Goal: Transaction & Acquisition: Purchase product/service

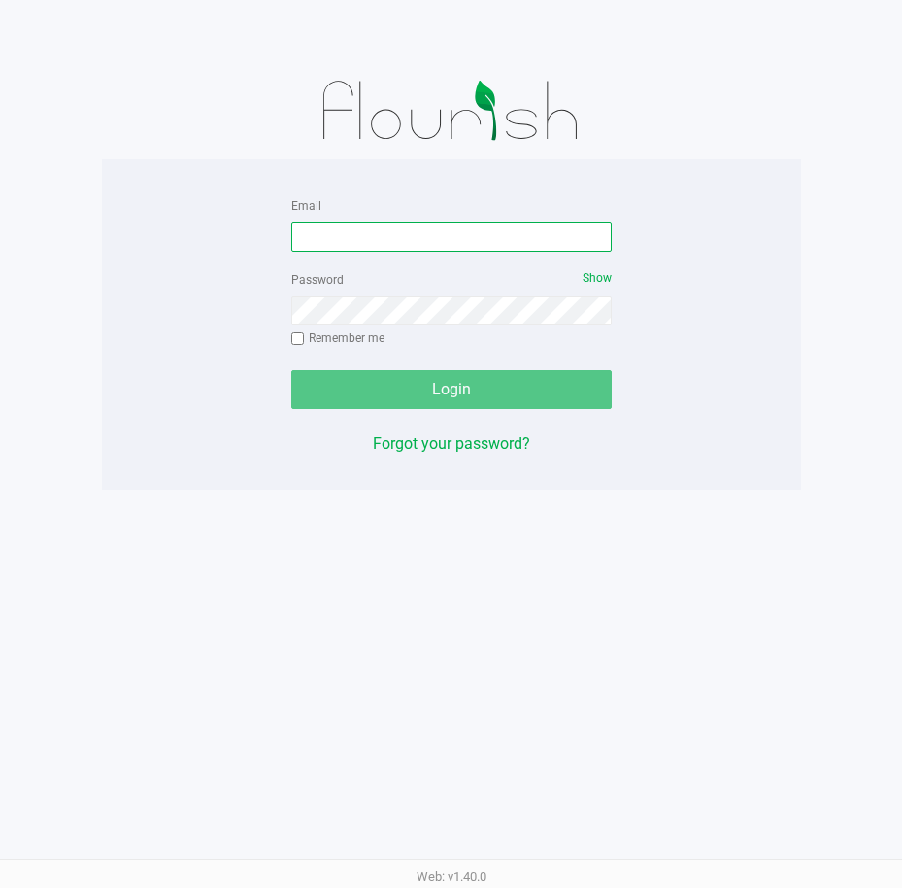
click at [395, 227] on input "Email" at bounding box center [451, 236] width 321 height 29
type input "[EMAIL_ADDRESS][DOMAIN_NAME]"
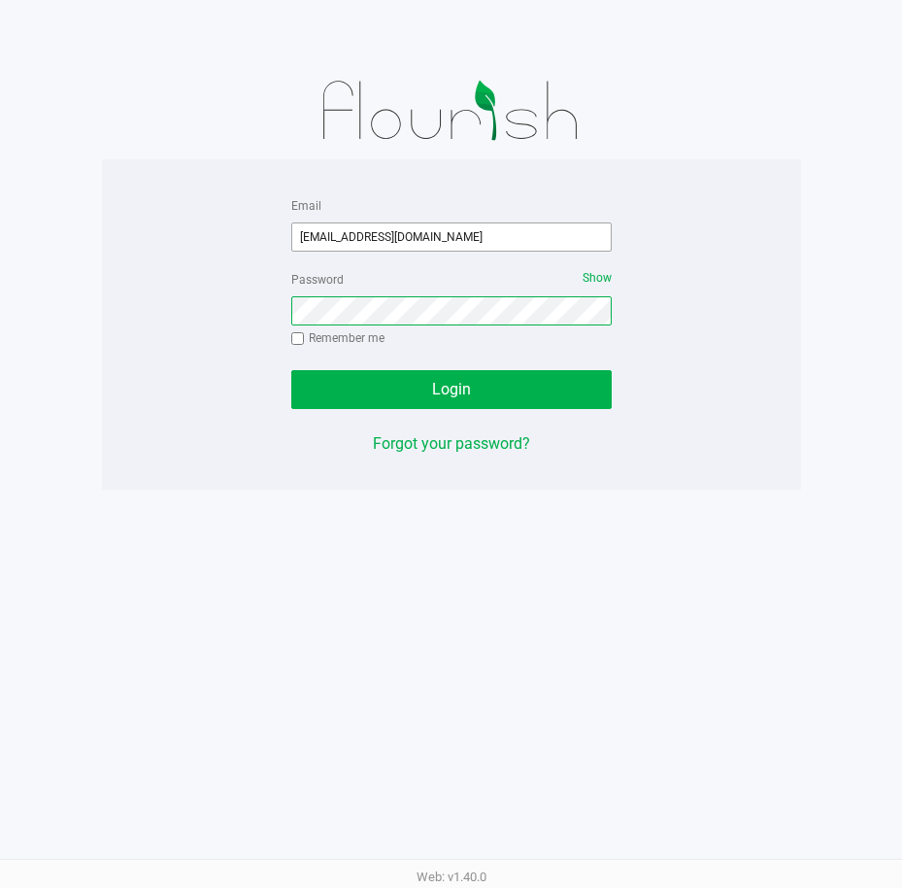
click at [291, 370] on button "Login" at bounding box center [451, 389] width 321 height 39
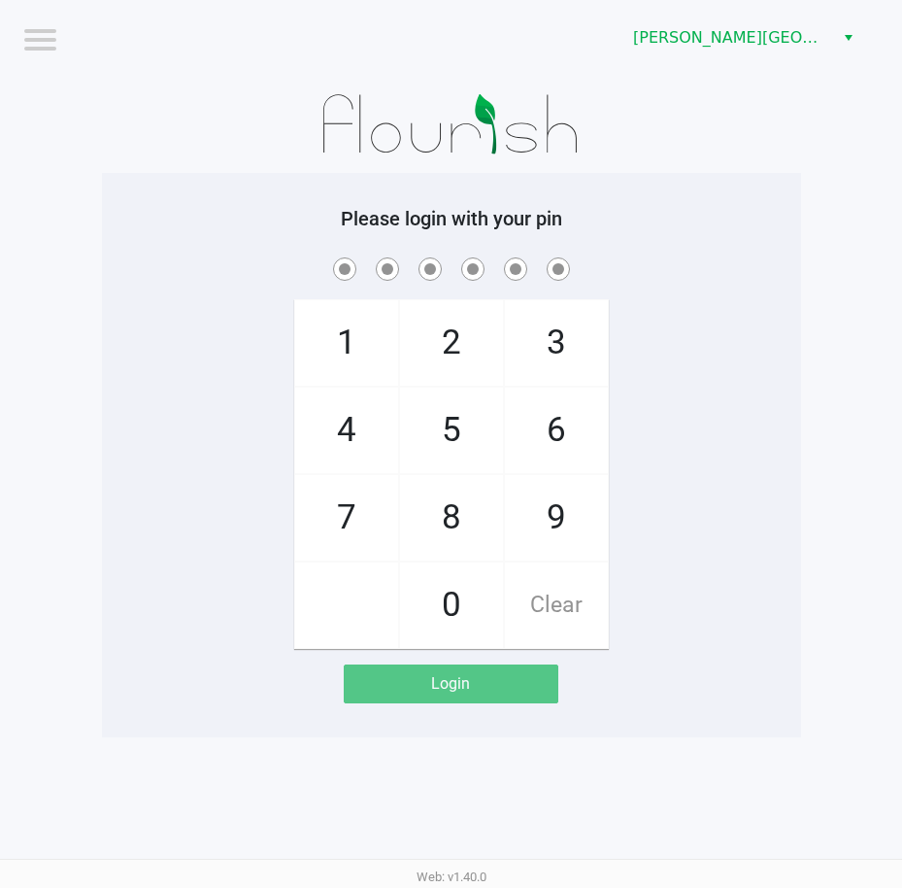
click at [809, 515] on app-pos-login-wrapper "Logout [PERSON_NAME][GEOGRAPHIC_DATA] WC Please login with your pin 1 4 7 2 5 8…" at bounding box center [451, 368] width 902 height 737
checkbox input "true"
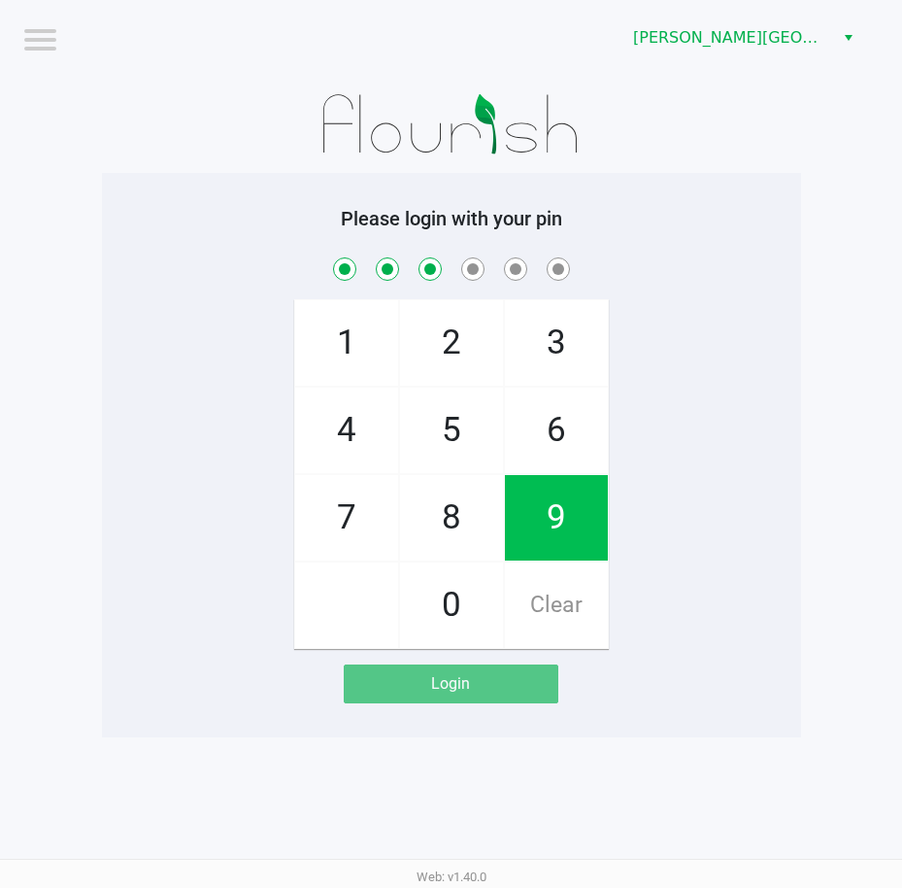
checkbox input "true"
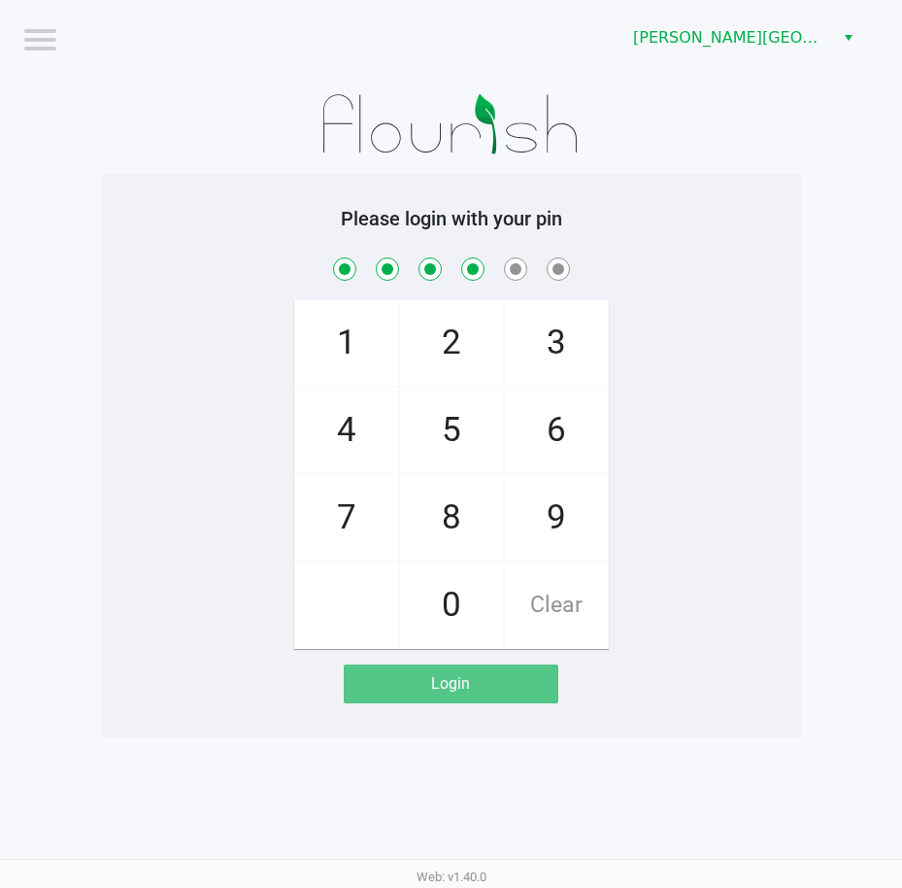
checkbox input "true"
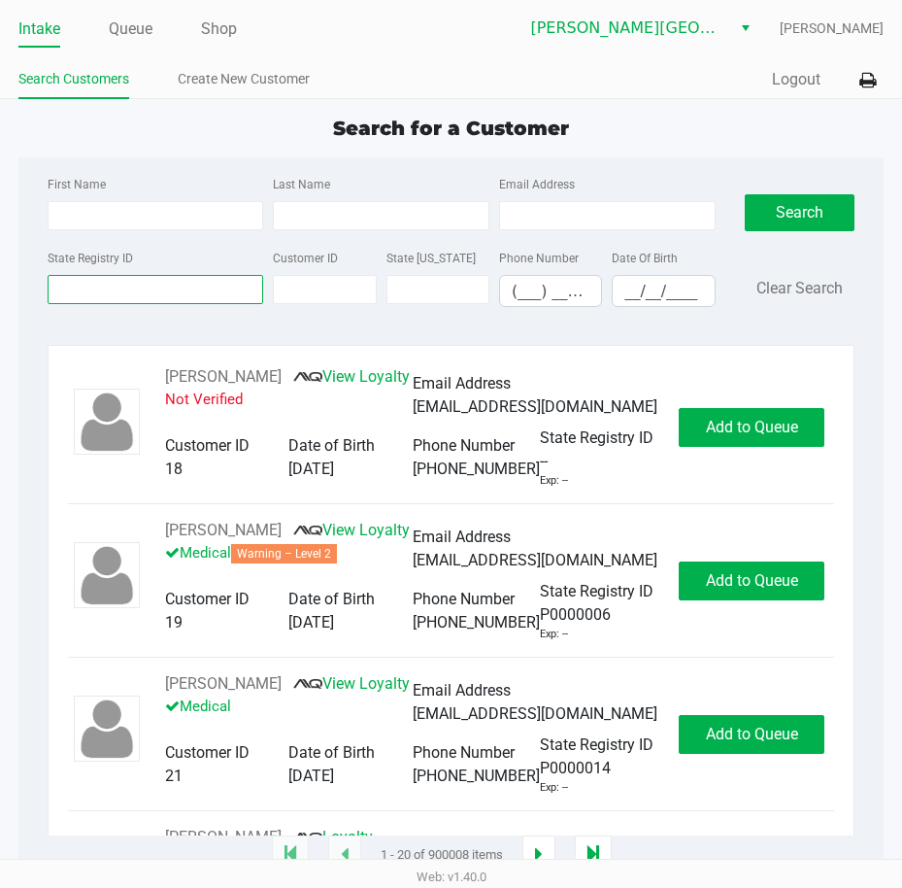
click at [225, 300] on input "State Registry ID" at bounding box center [156, 289] width 217 height 29
drag, startPoint x: 162, startPoint y: 306, endPoint x: 167, endPoint y: 295, distance: 11.7
click at [162, 305] on div "State Registry ID" at bounding box center [156, 276] width 226 height 61
click at [170, 292] on input "State Registry ID" at bounding box center [156, 289] width 217 height 29
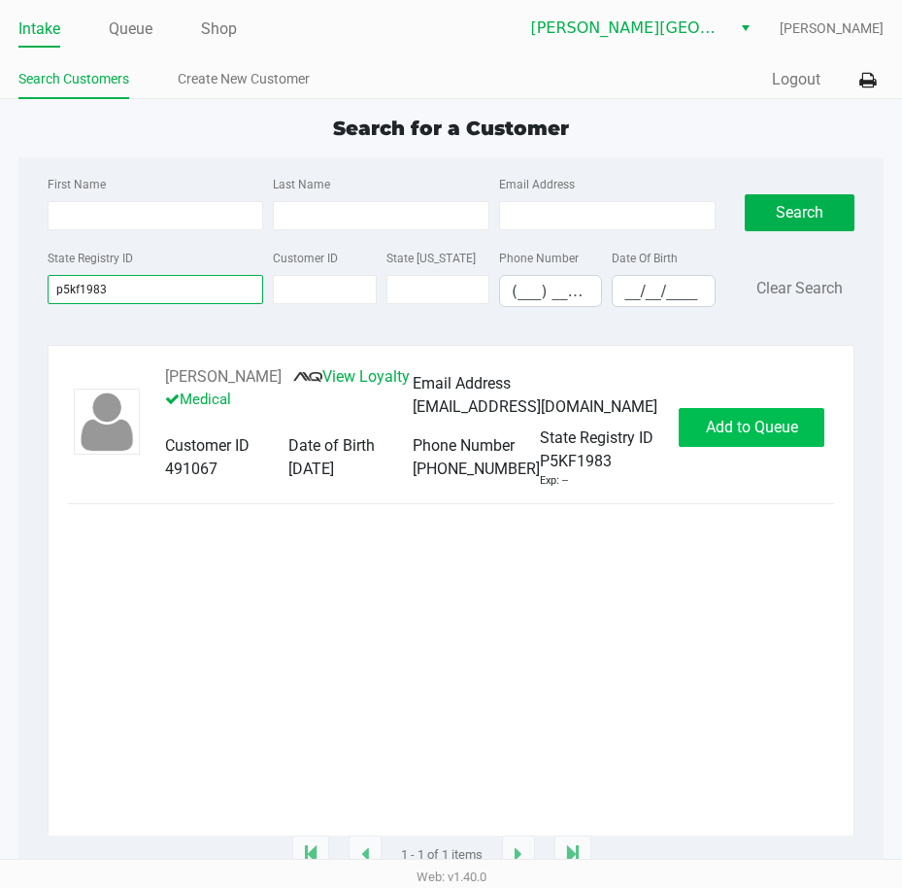
type input "p5kf1983"
click at [786, 436] on span "Add to Queue" at bounding box center [752, 427] width 92 height 18
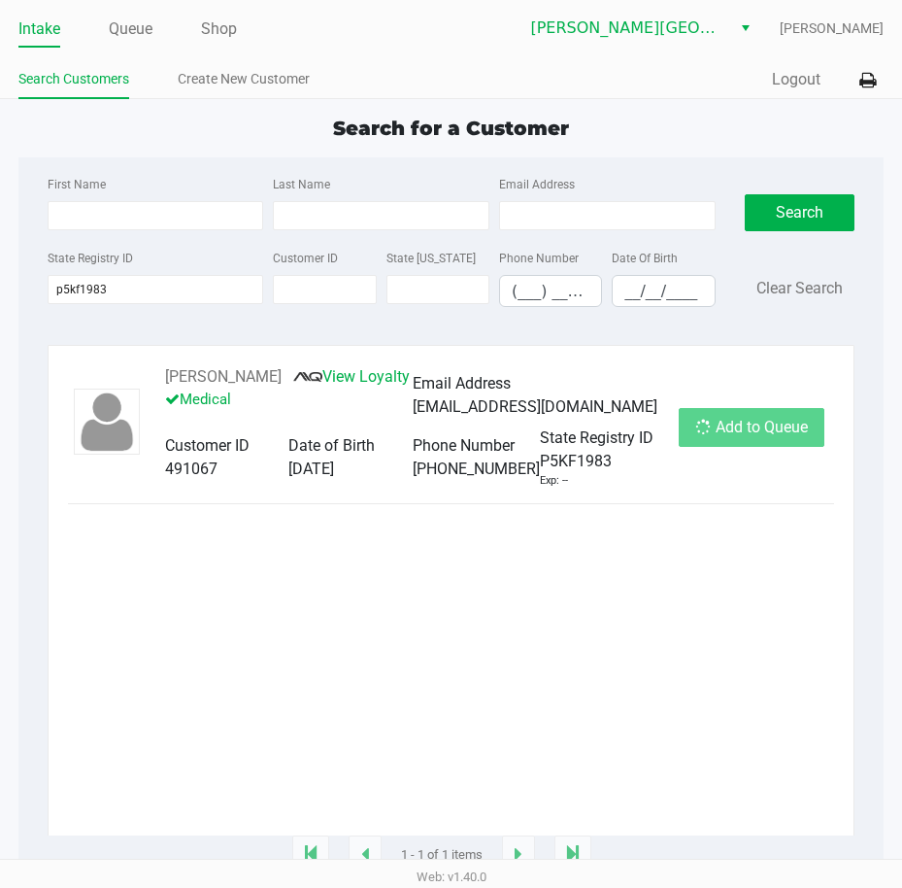
click at [786, 437] on div "Add to Queue" at bounding box center [752, 427] width 146 height 39
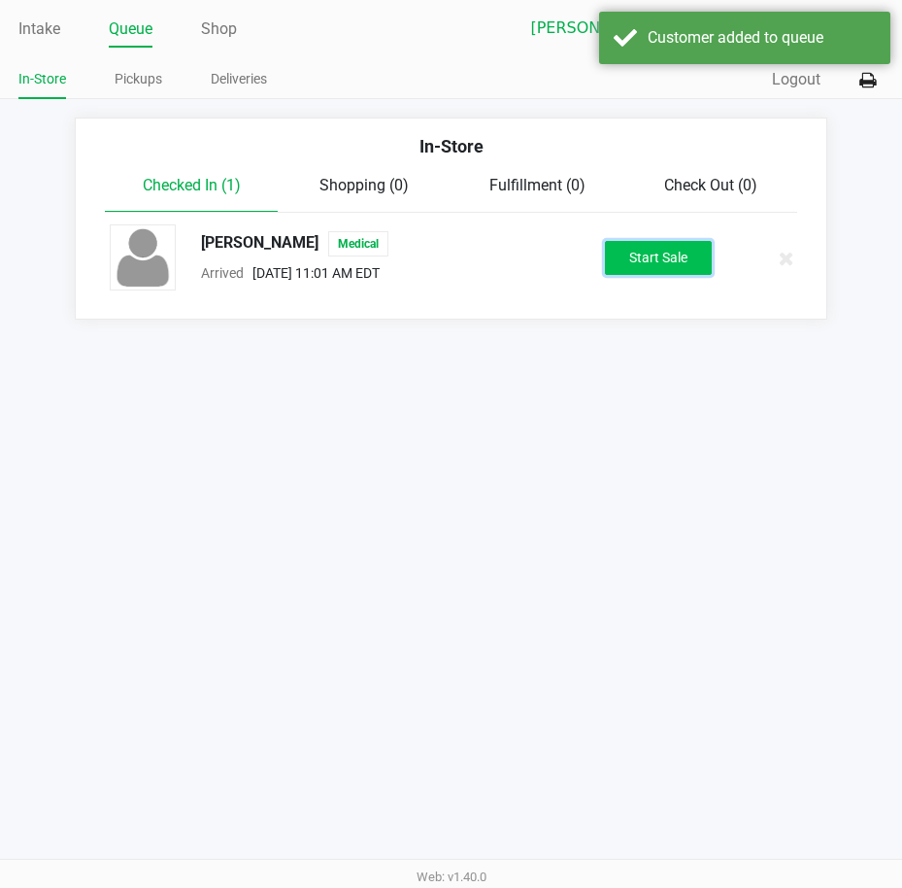
click at [654, 261] on button "Start Sale" at bounding box center [658, 258] width 107 height 34
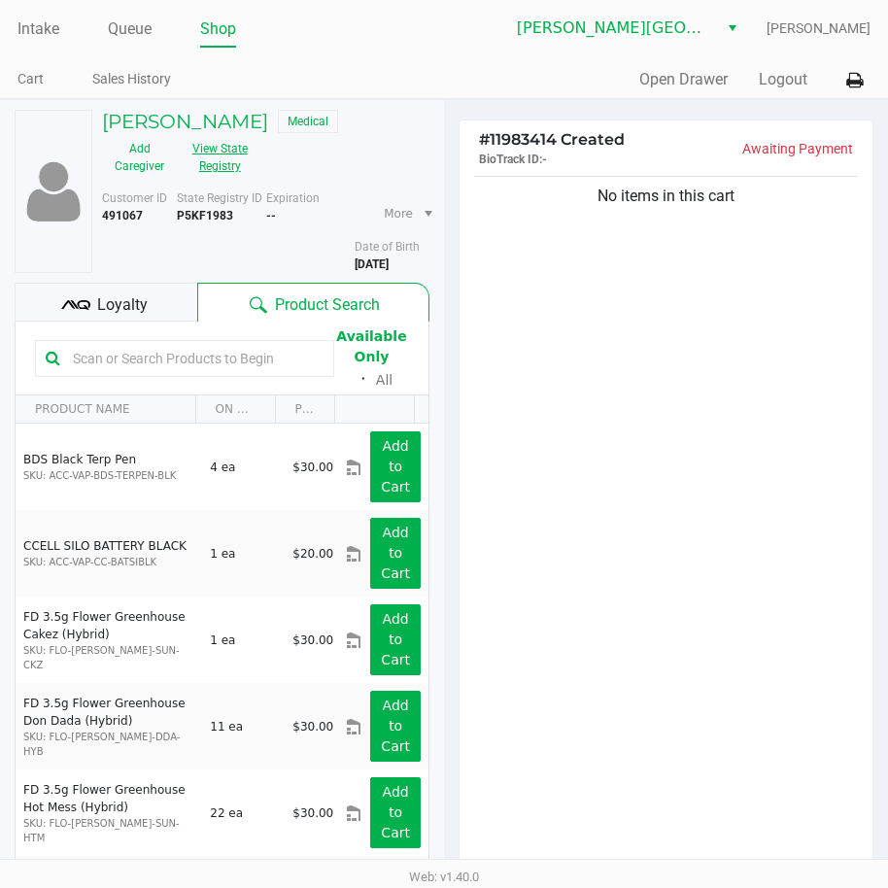
click at [223, 171] on button "View State Registry" at bounding box center [214, 157] width 75 height 49
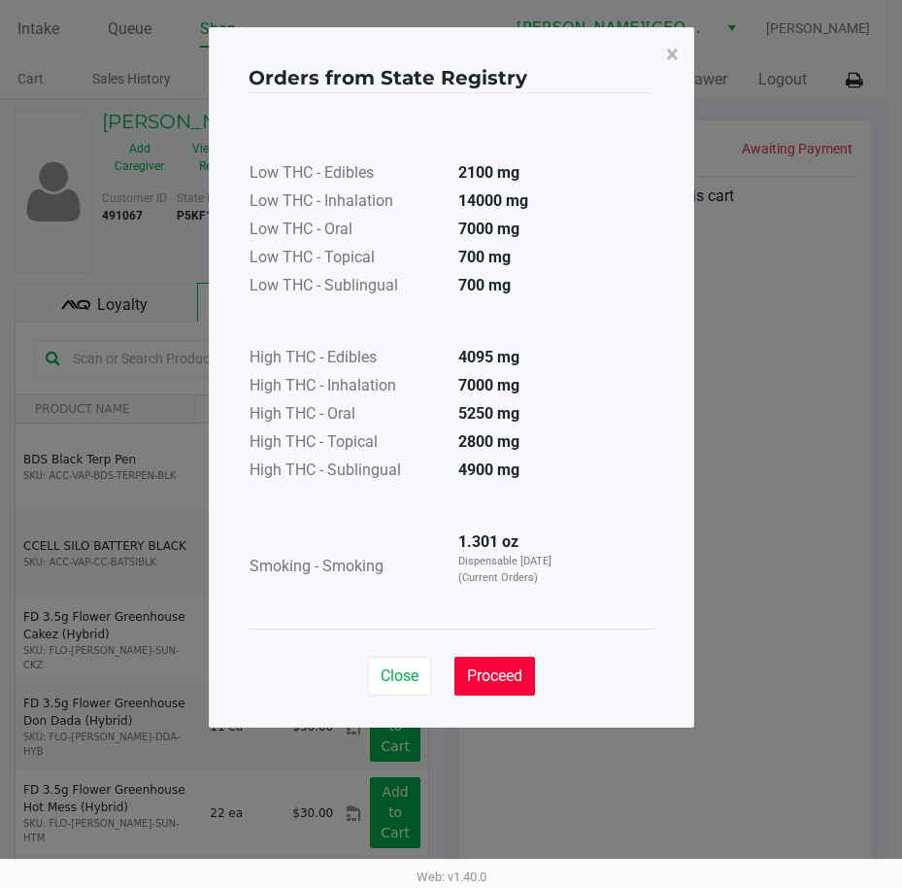
click at [495, 684] on span "Proceed" at bounding box center [494, 675] width 55 height 18
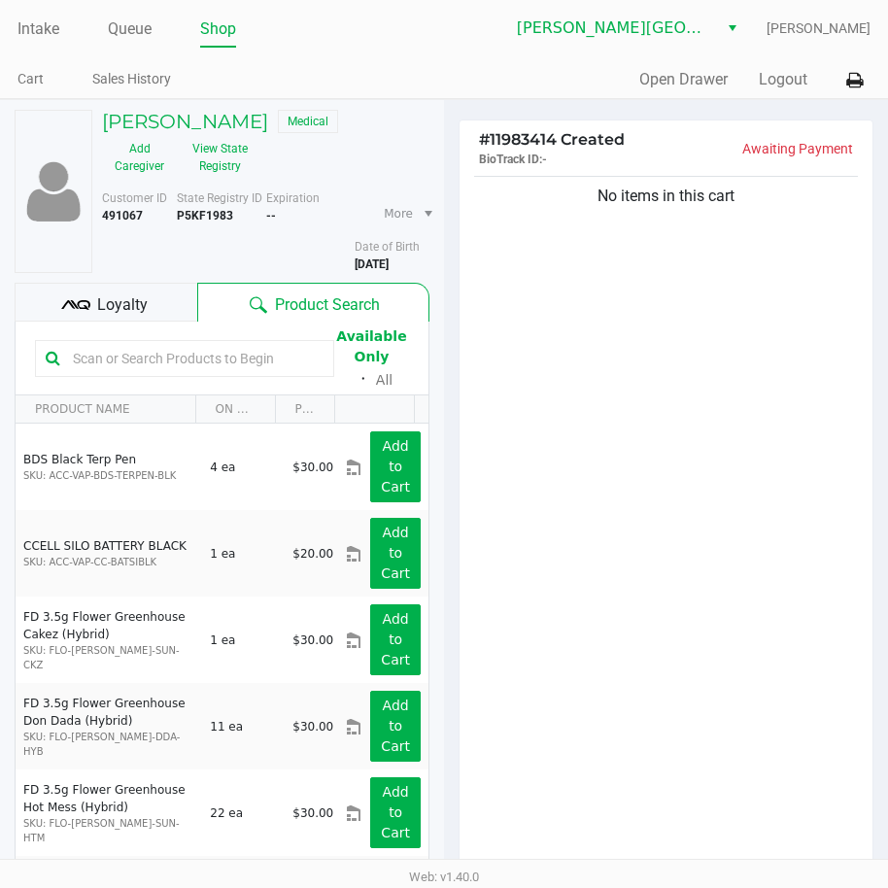
click at [672, 541] on div "No items in this cart" at bounding box center [665, 522] width 413 height 700
click at [653, 553] on div "No items in this cart" at bounding box center [665, 522] width 413 height 700
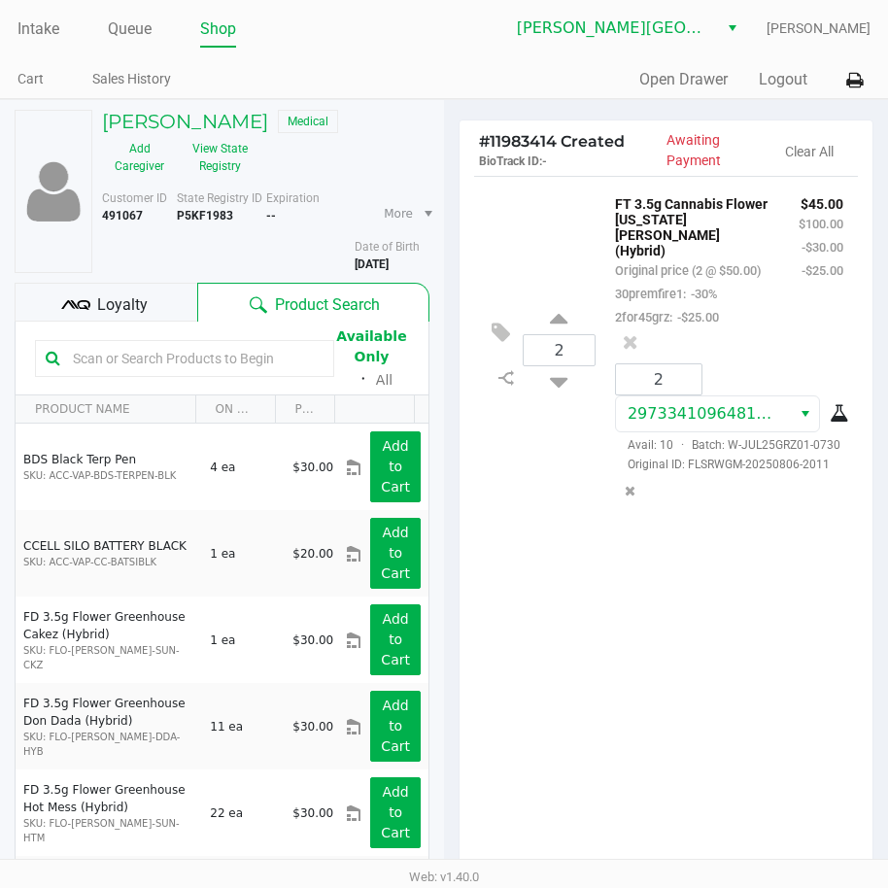
click at [682, 728] on div "2 FT 3.5g Cannabis Flower [US_STATE][PERSON_NAME] (Hybrid) Original price (2 @ …" at bounding box center [665, 526] width 413 height 700
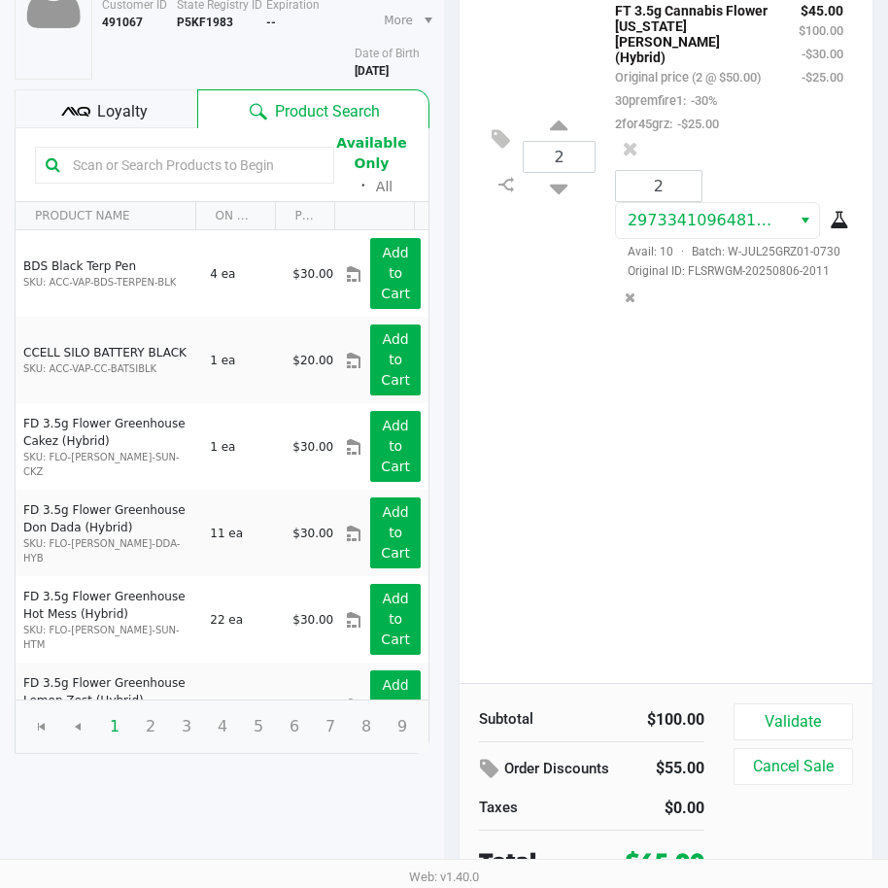
scroll to position [194, 0]
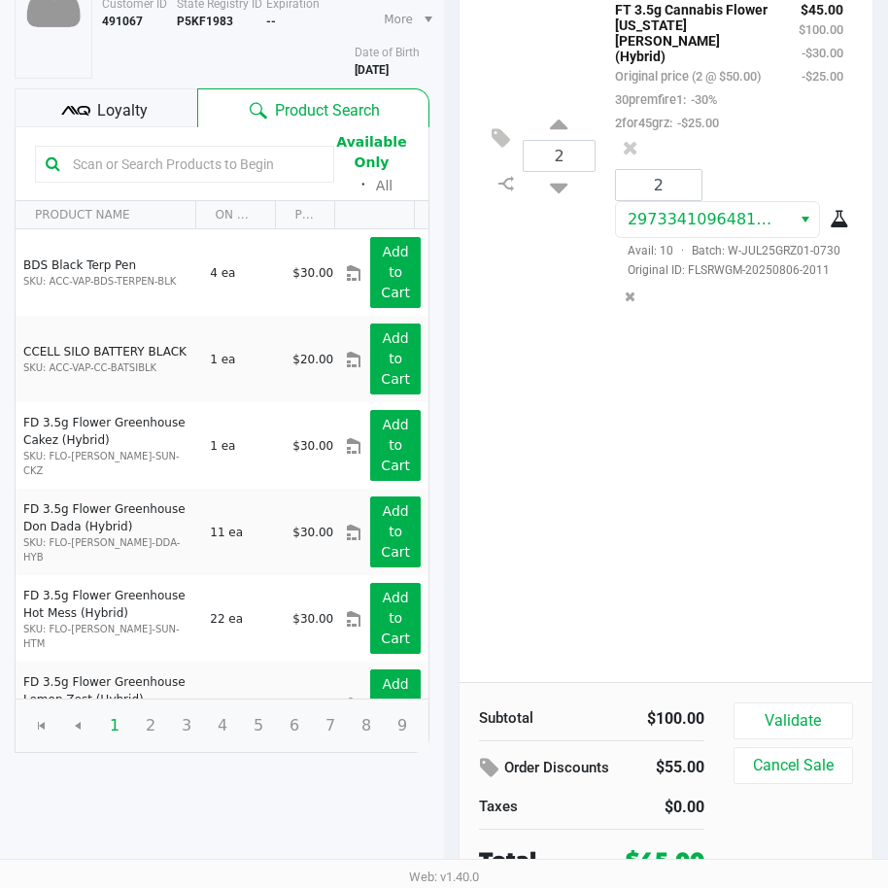
click at [655, 485] on div "2 FT 3.5g Cannabis Flower [US_STATE][PERSON_NAME] (Hybrid) Original price (2 @ …" at bounding box center [665, 332] width 413 height 700
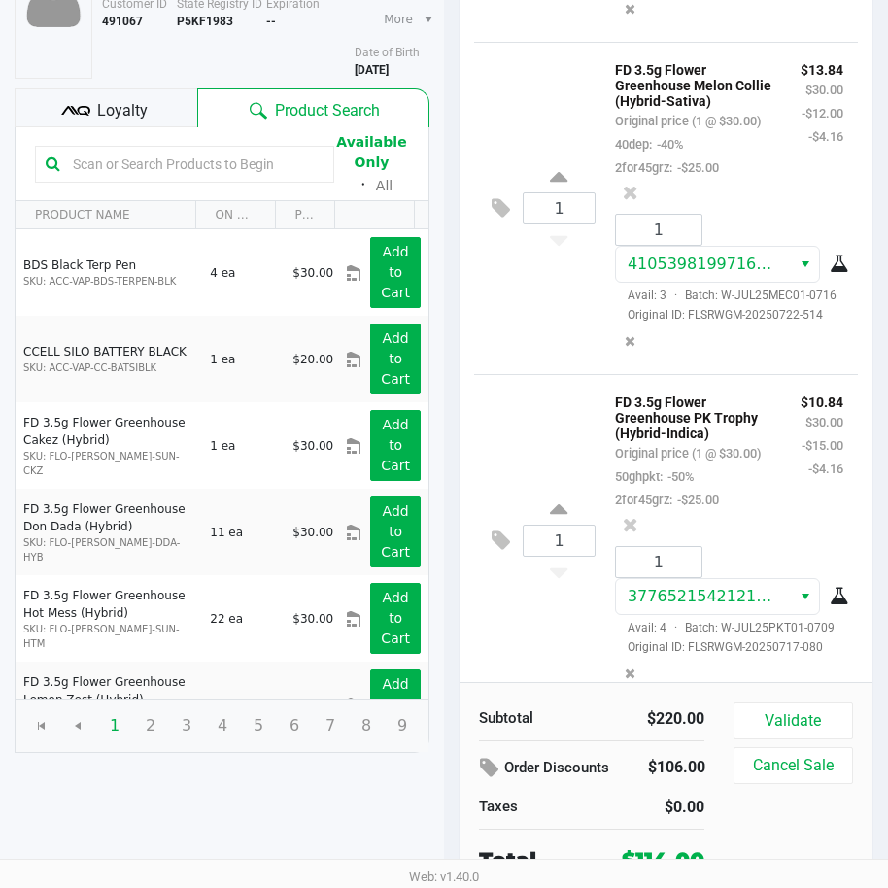
scroll to position [855, 0]
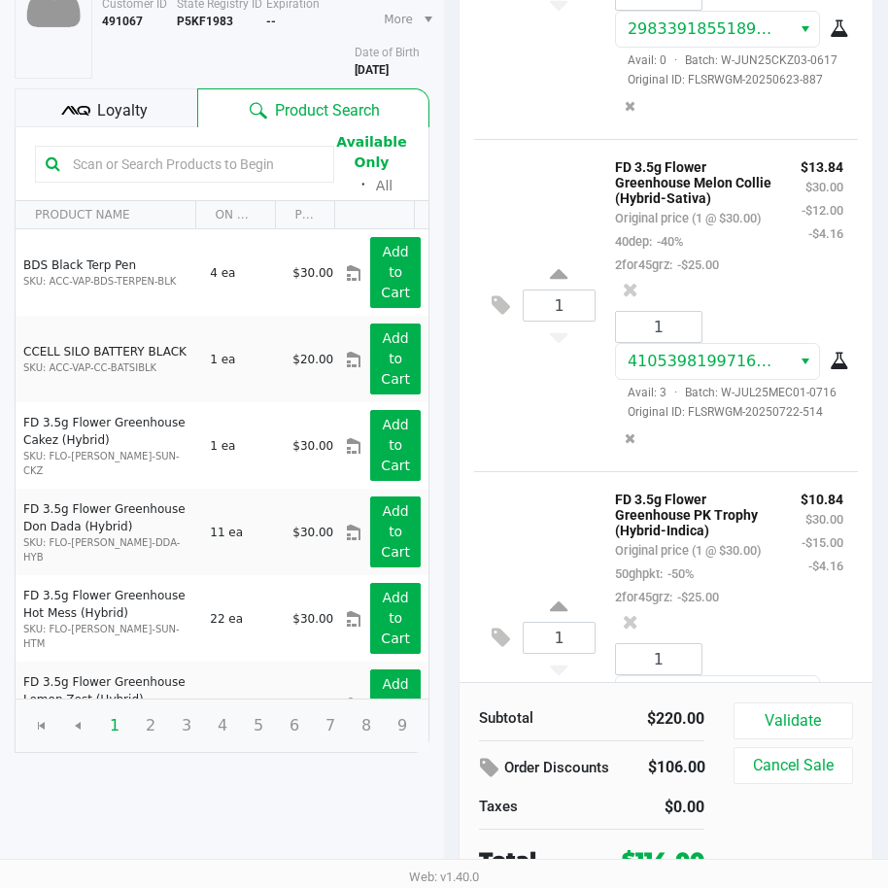
drag, startPoint x: 780, startPoint y: 603, endPoint x: 760, endPoint y: 596, distance: 20.6
click at [786, 276] on div "$13.84 $30.00 -$12.00 -$4.16" at bounding box center [822, 214] width 72 height 121
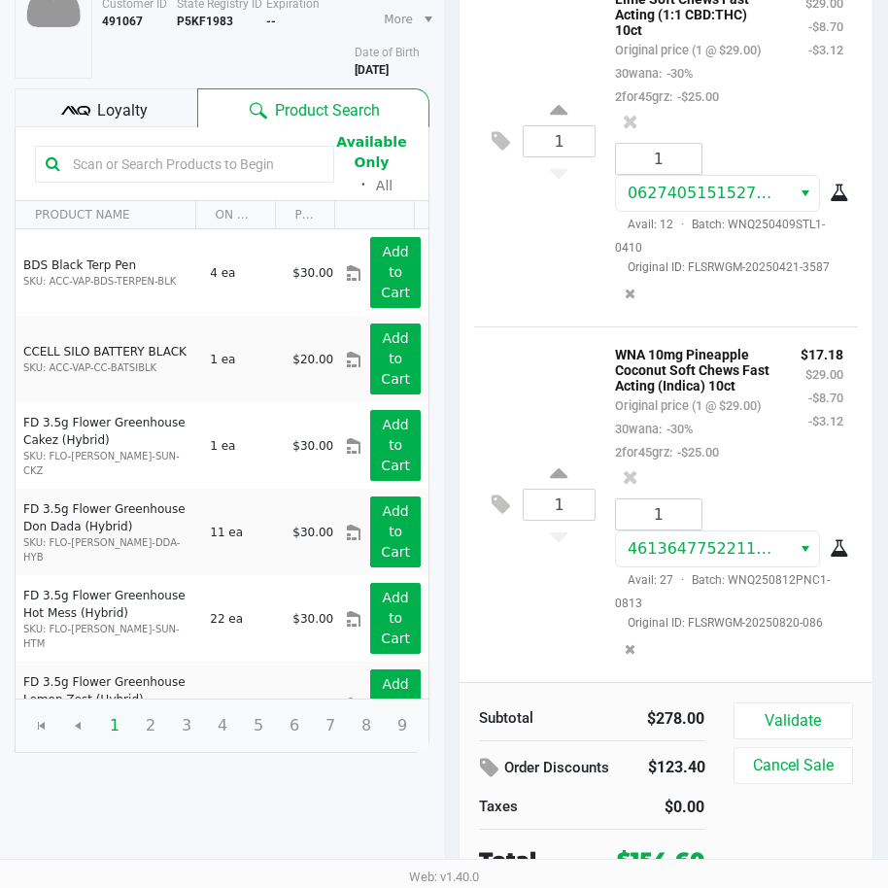
scroll to position [1946, 0]
click at [786, 108] on div "$17.18 $29.00 -$8.70 -$3.12" at bounding box center [822, 39] width 72 height 137
click at [498, 326] on div "1 WNA 20mg Strawberry Lime Soft Chews Fast Acting (1:1 CBD:THC) 10ct Original p…" at bounding box center [666, 140] width 384 height 371
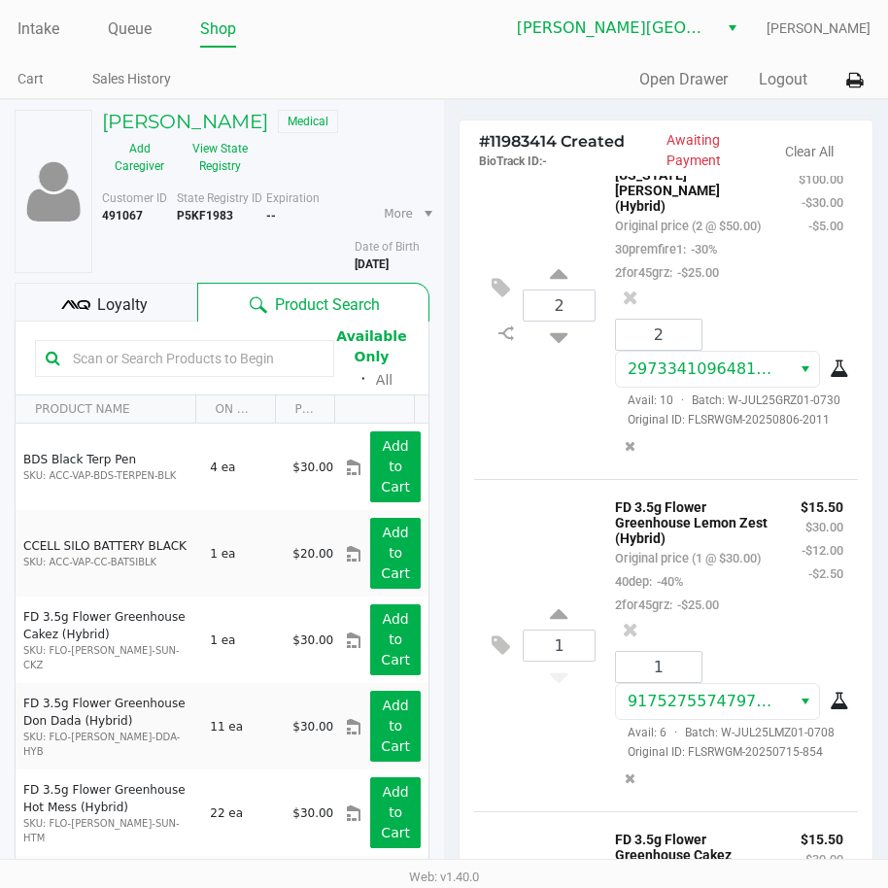
scroll to position [0, 0]
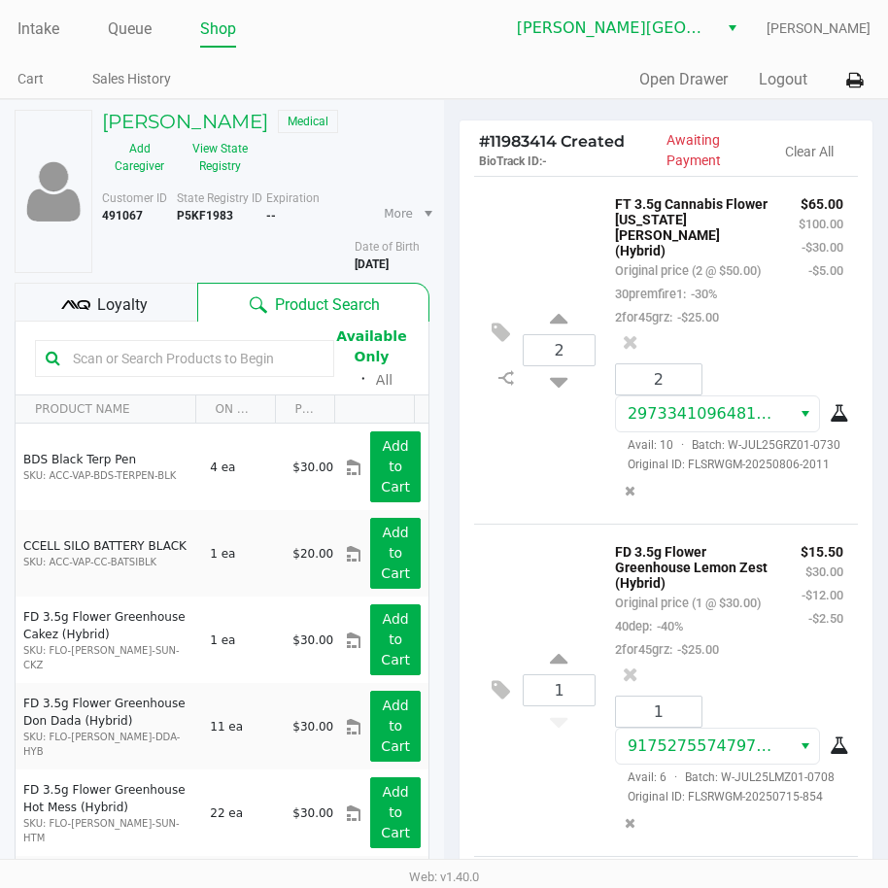
click at [519, 271] on div "2 FT 3.5g Cannabis Flower [US_STATE][PERSON_NAME] (Hybrid) Original price (2 @ …" at bounding box center [666, 350] width 384 height 348
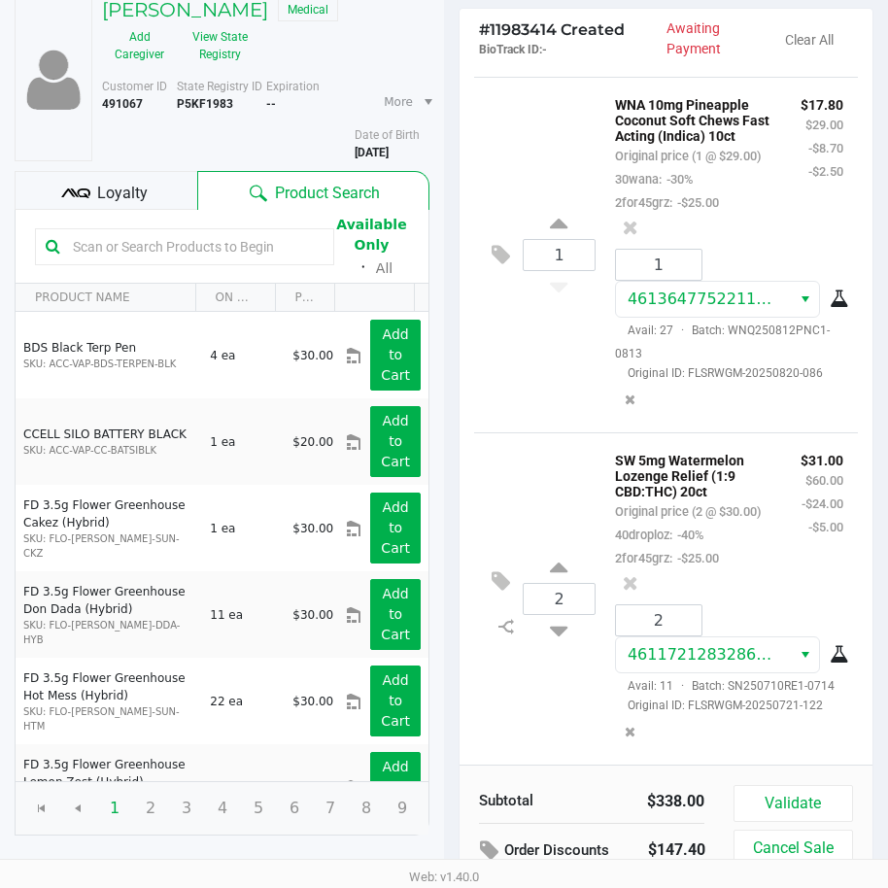
scroll to position [203, 0]
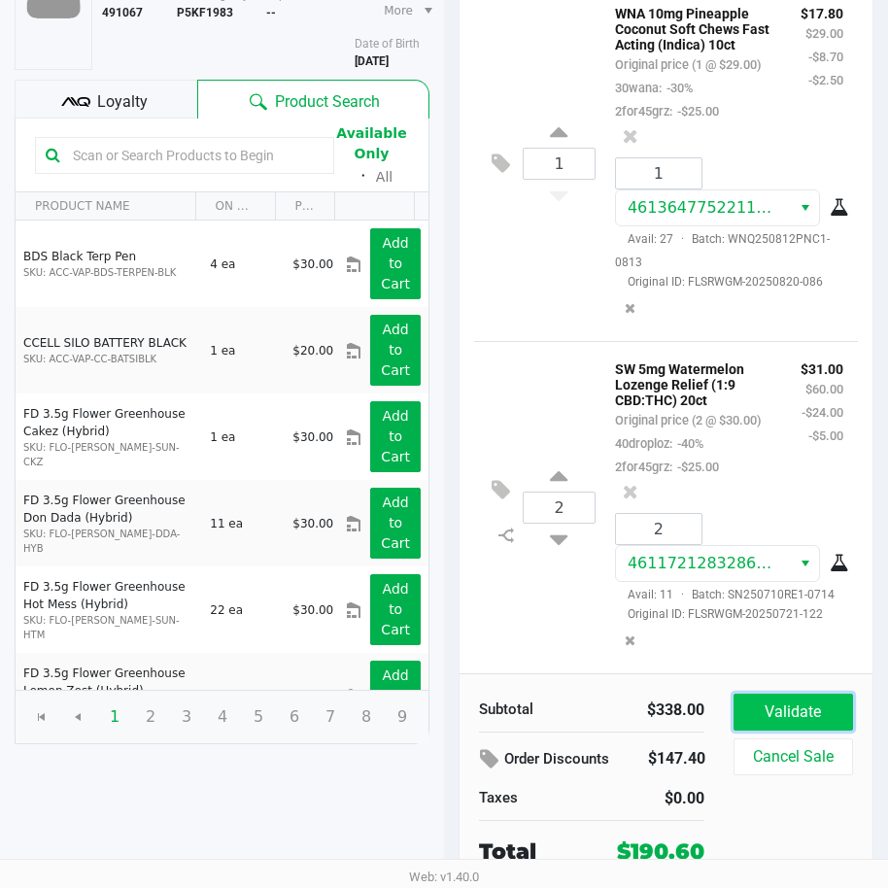
click at [787, 710] on button "Validate" at bounding box center [792, 711] width 119 height 37
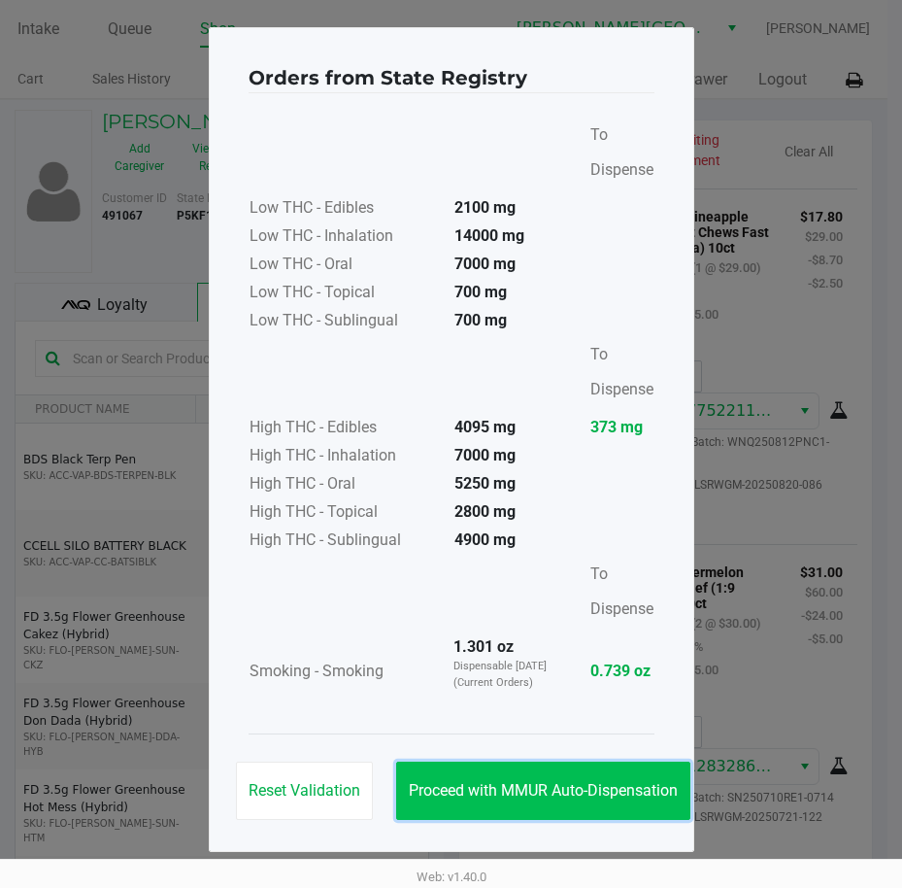
click at [524, 774] on button "Proceed with MMUR Auto-Dispensation" at bounding box center [543, 790] width 294 height 58
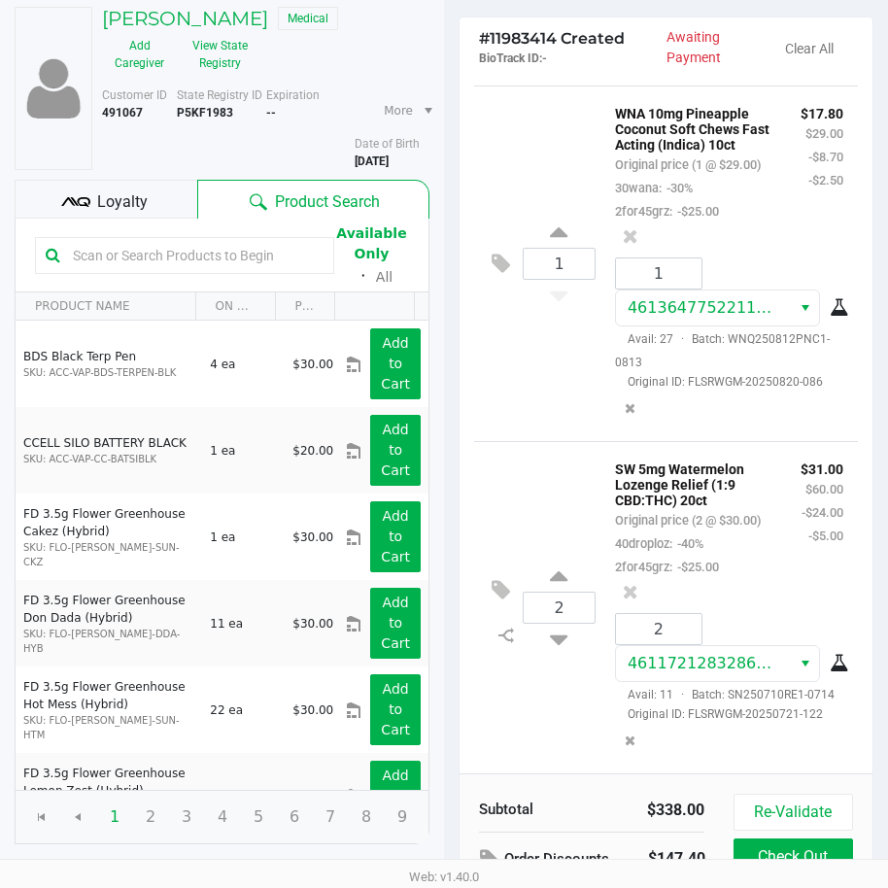
scroll to position [247, 0]
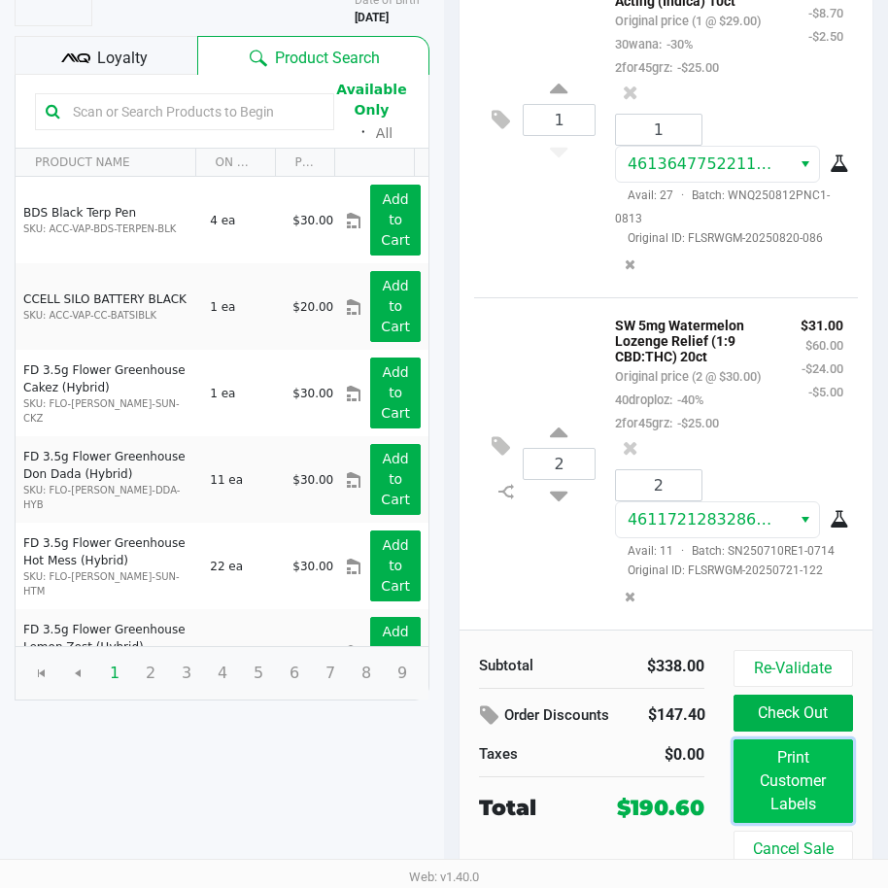
click at [804, 798] on button "Print Customer Labels" at bounding box center [792, 781] width 119 height 84
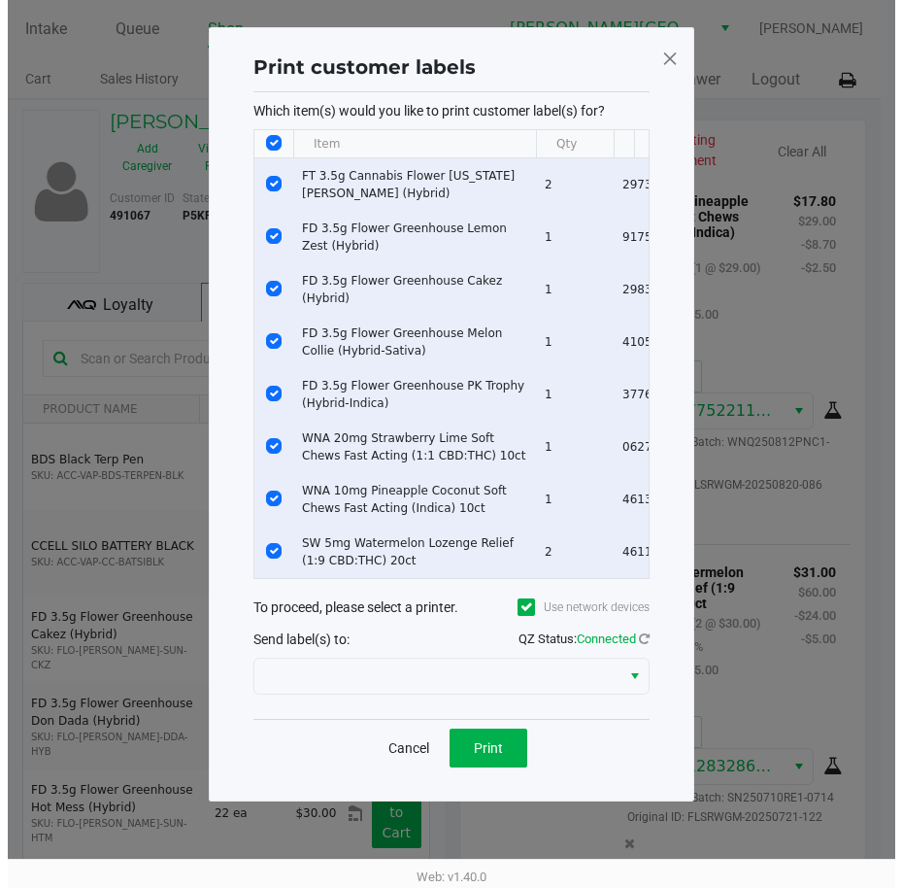
scroll to position [0, 0]
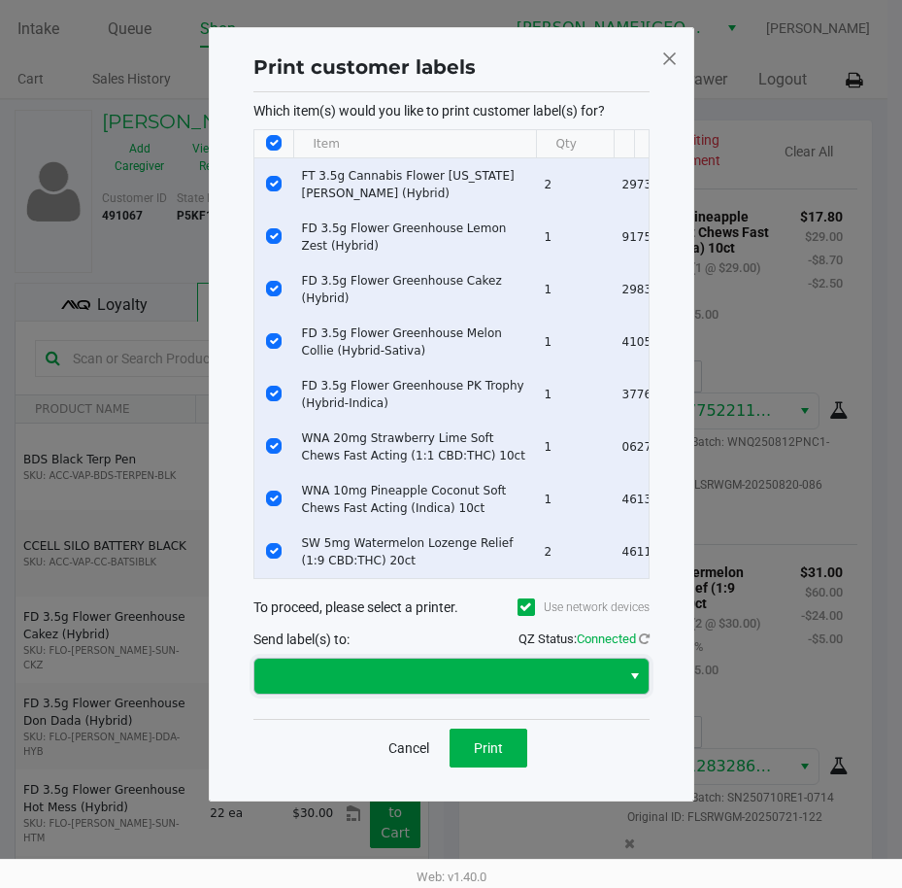
click at [491, 688] on span at bounding box center [437, 675] width 343 height 23
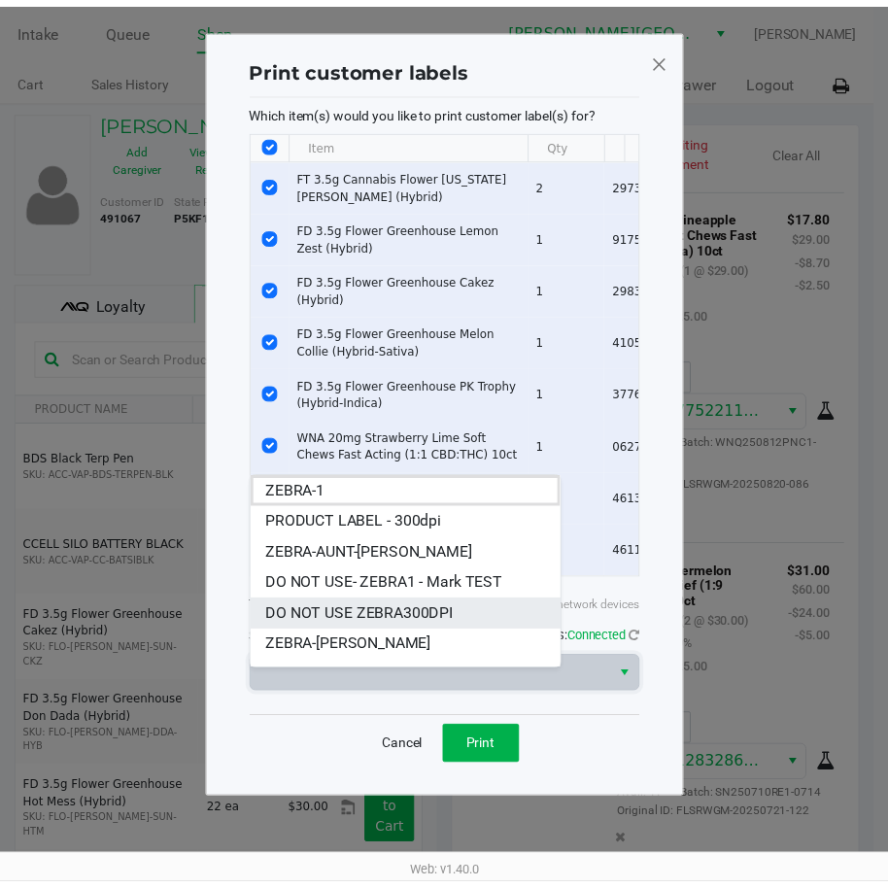
scroll to position [54, 0]
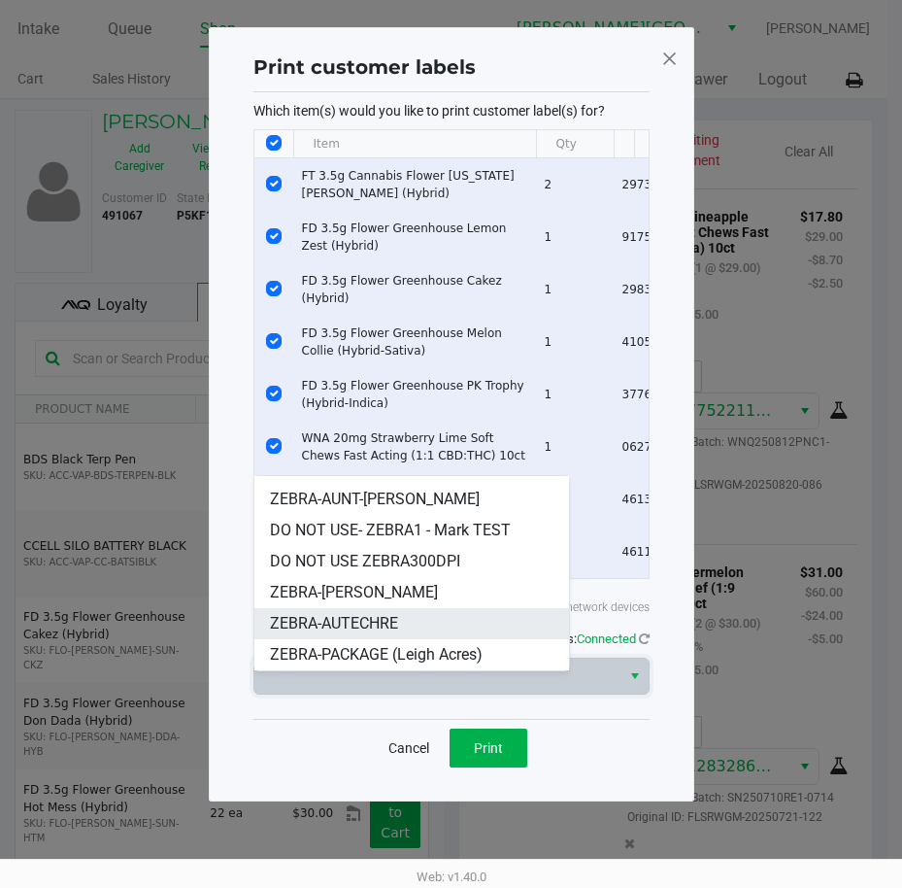
click at [364, 628] on span "ZEBRA-AUTECHRE" at bounding box center [334, 623] width 128 height 23
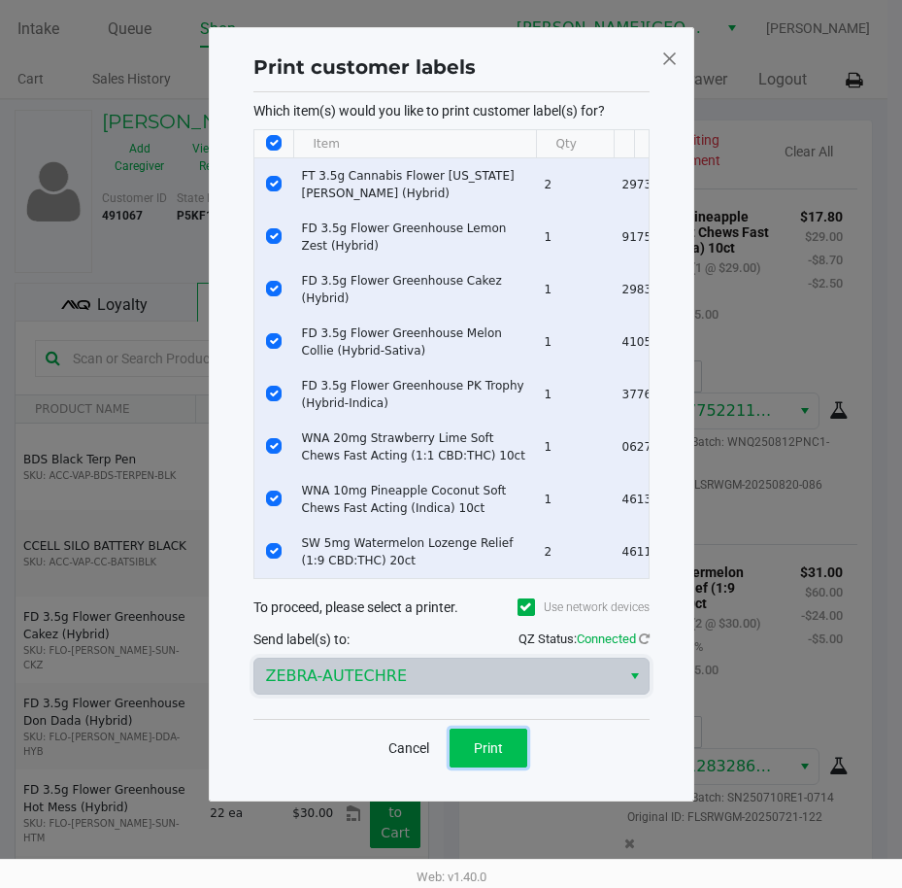
click at [489, 756] on span "Print" at bounding box center [488, 748] width 29 height 16
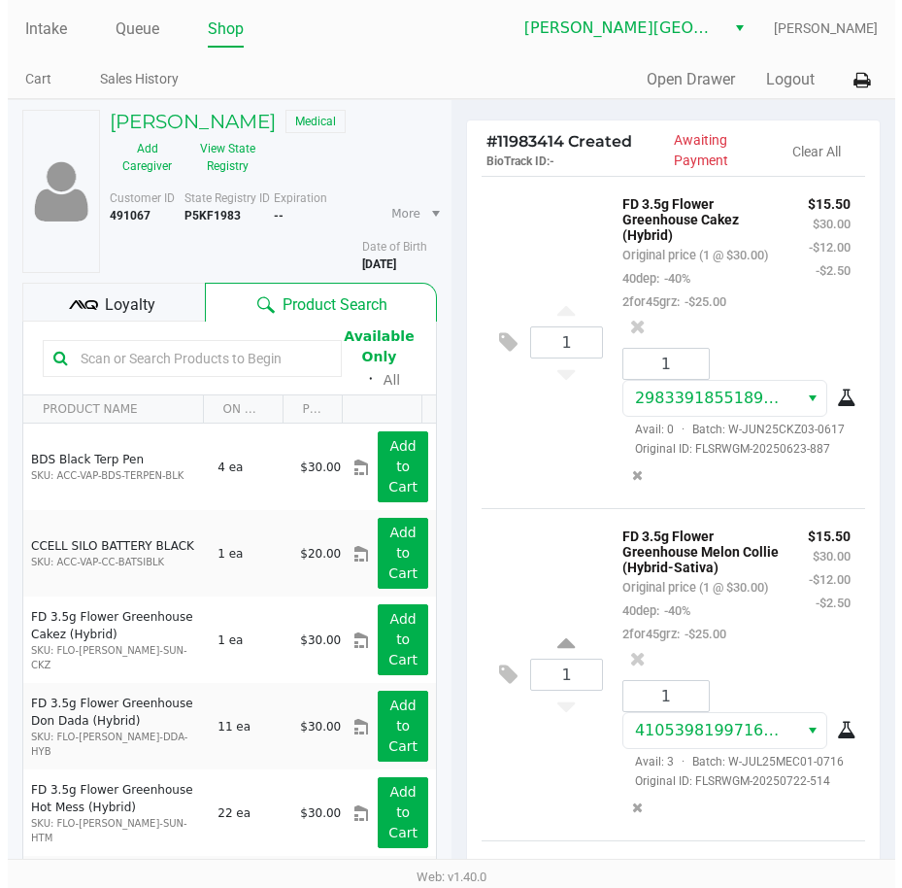
scroll to position [0, 0]
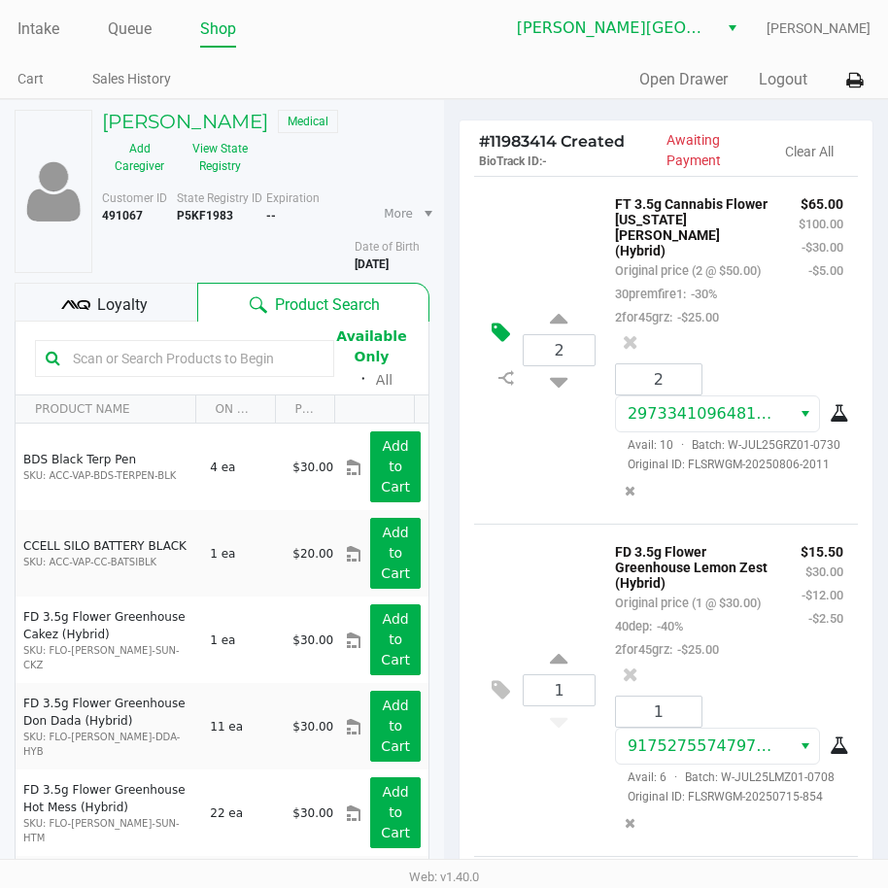
click at [491, 344] on icon at bounding box center [500, 332] width 18 height 22
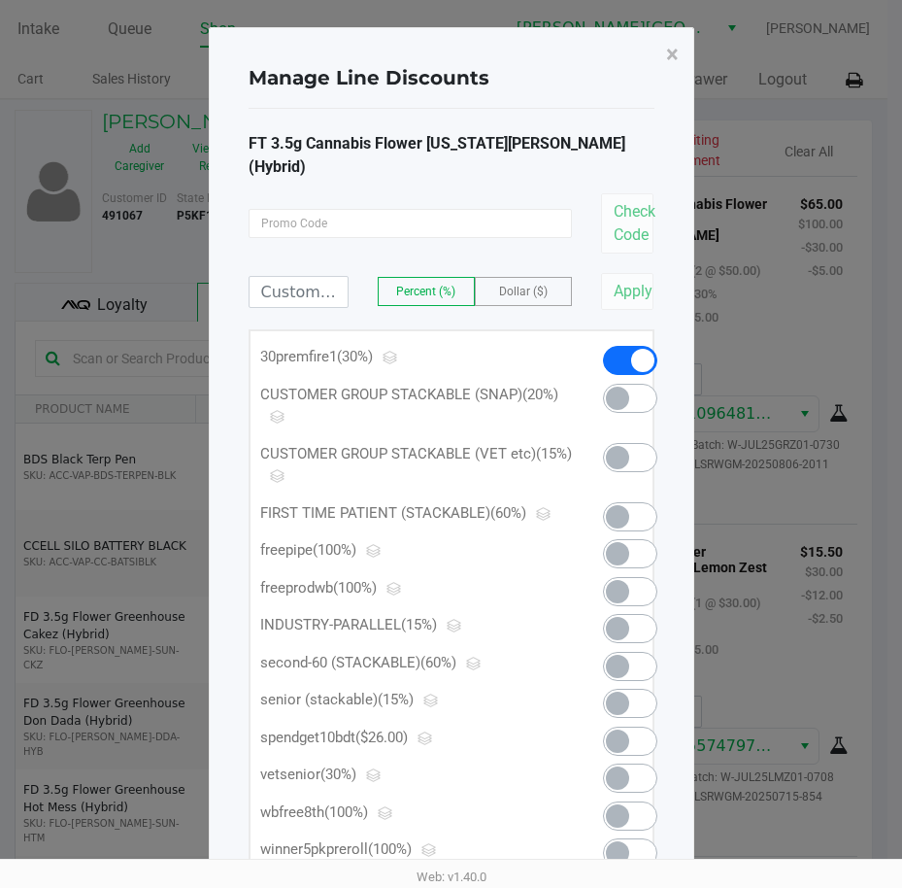
click at [513, 285] on span "Dollar ($)" at bounding box center [523, 292] width 49 height 14
click at [308, 277] on input at bounding box center [299, 292] width 98 height 30
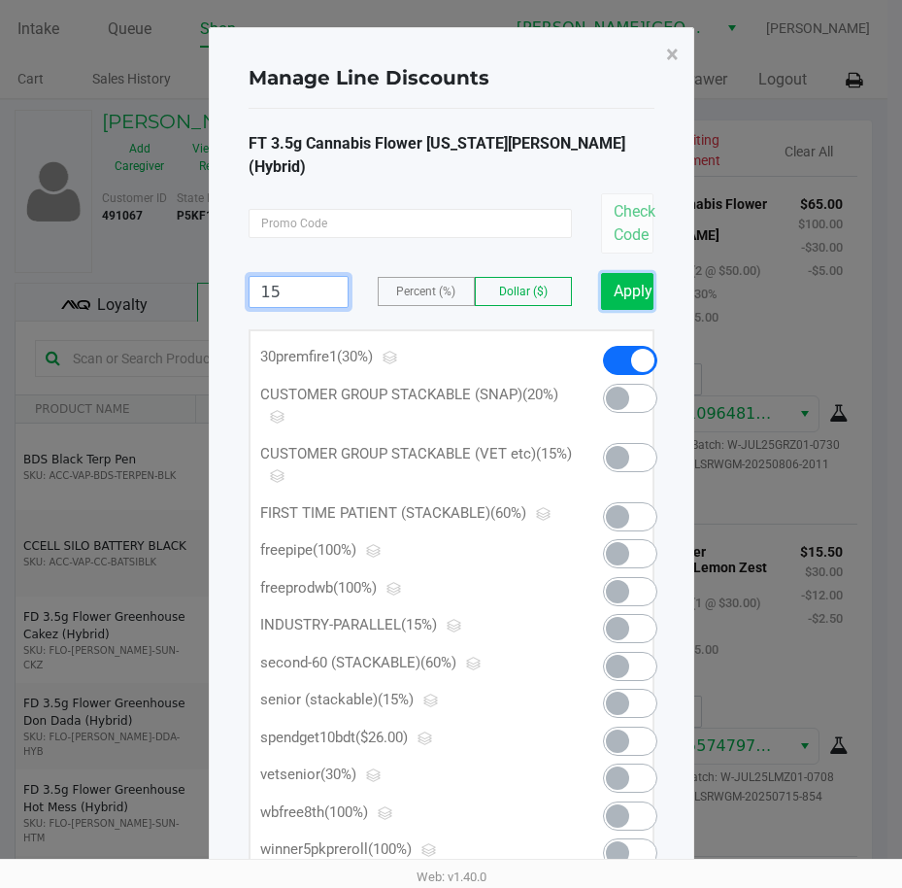
type input "15.00"
click at [615, 273] on button "Apply" at bounding box center [627, 291] width 53 height 37
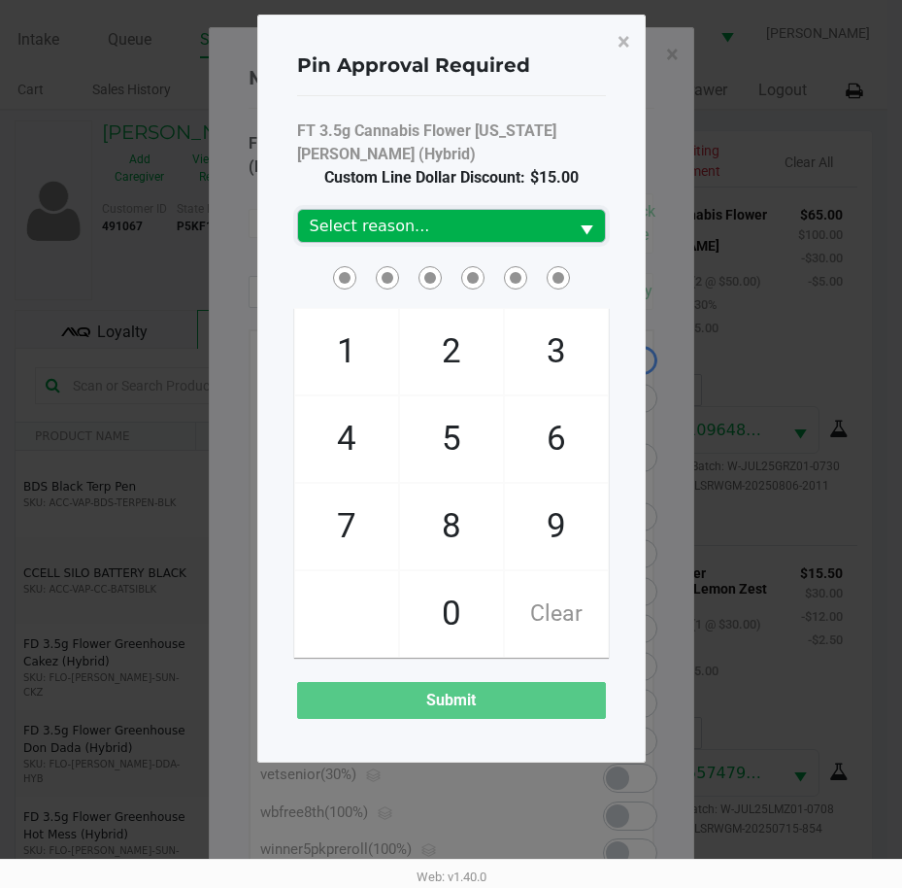
click at [552, 224] on span "Select reason..." at bounding box center [433, 226] width 247 height 23
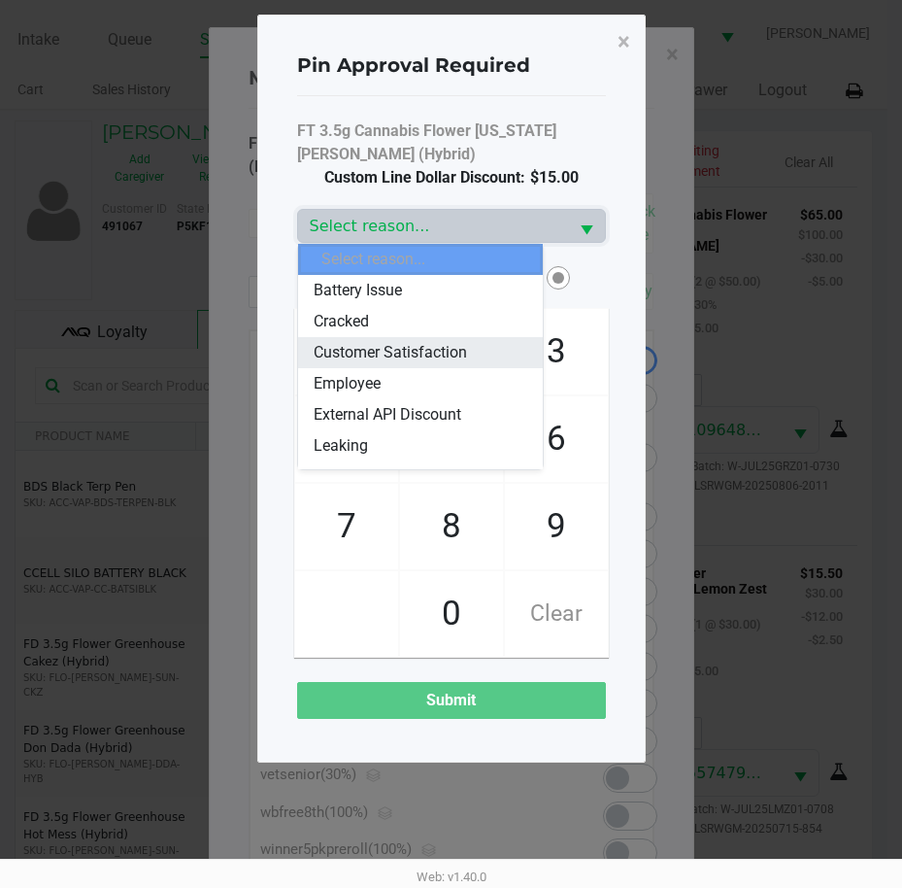
click at [455, 348] on span "Customer Satisfaction" at bounding box center [390, 352] width 153 height 23
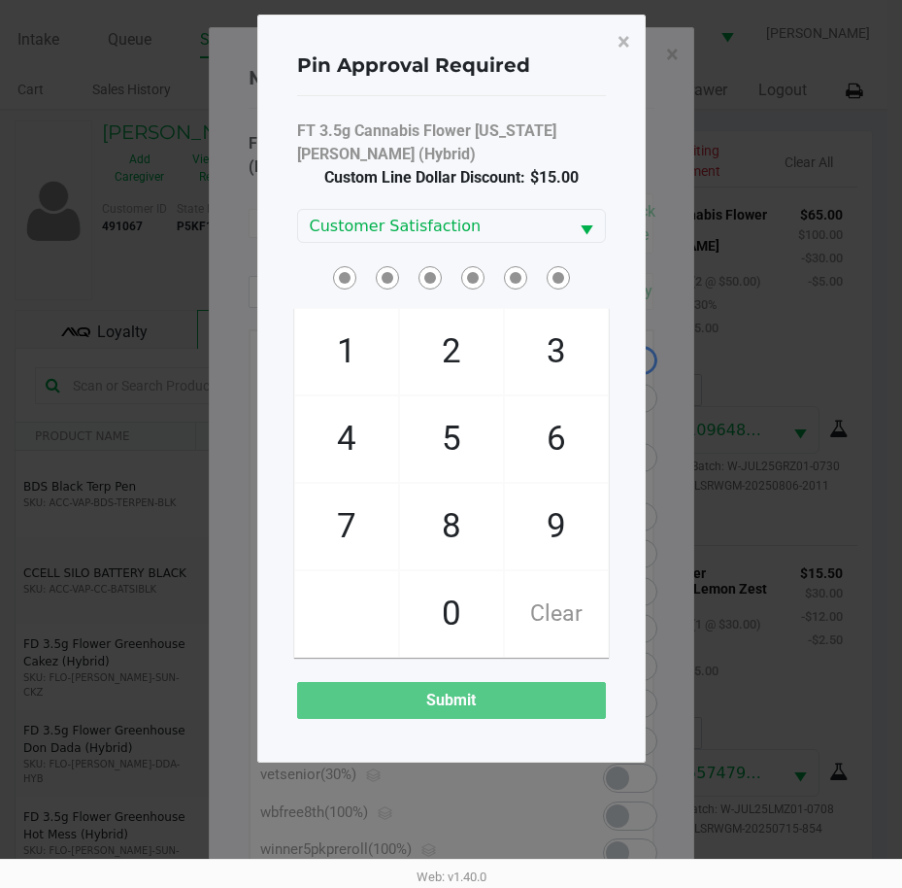
click at [442, 530] on span "8" at bounding box center [451, 526] width 103 height 85
checkbox input "true"
click at [538, 356] on span "3" at bounding box center [556, 351] width 103 height 85
checkbox input "true"
drag, startPoint x: 465, startPoint y: 441, endPoint x: 539, endPoint y: 445, distance: 73.9
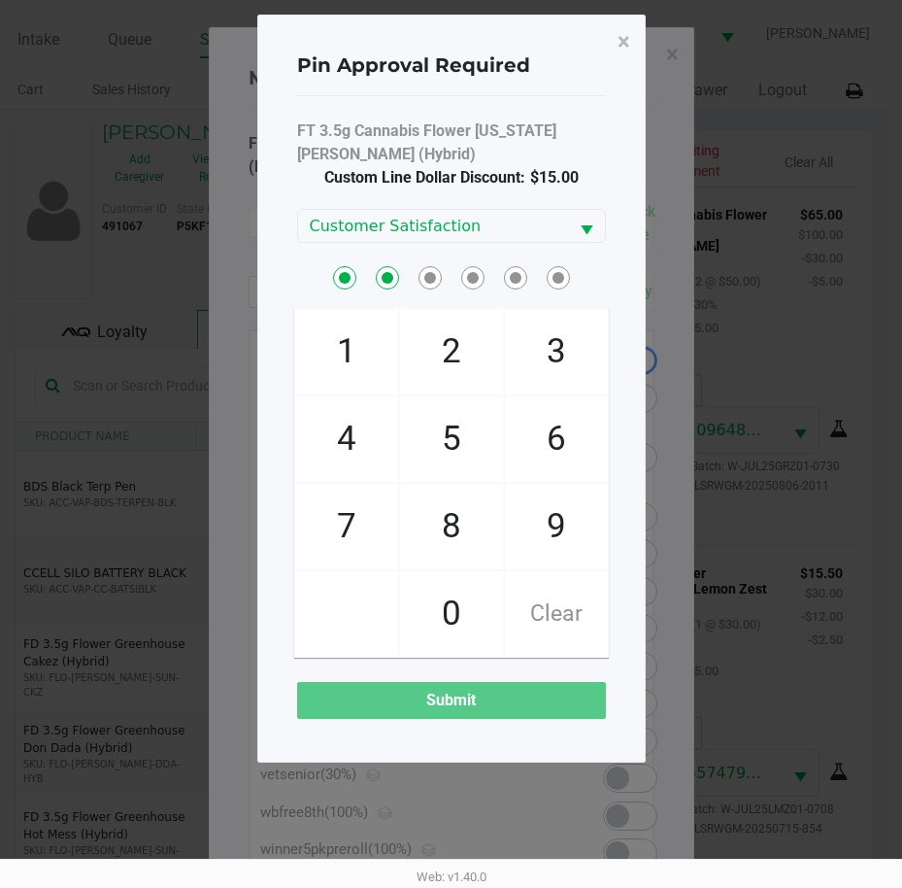
click at [466, 441] on span "5" at bounding box center [451, 438] width 103 height 85
checkbox input "true"
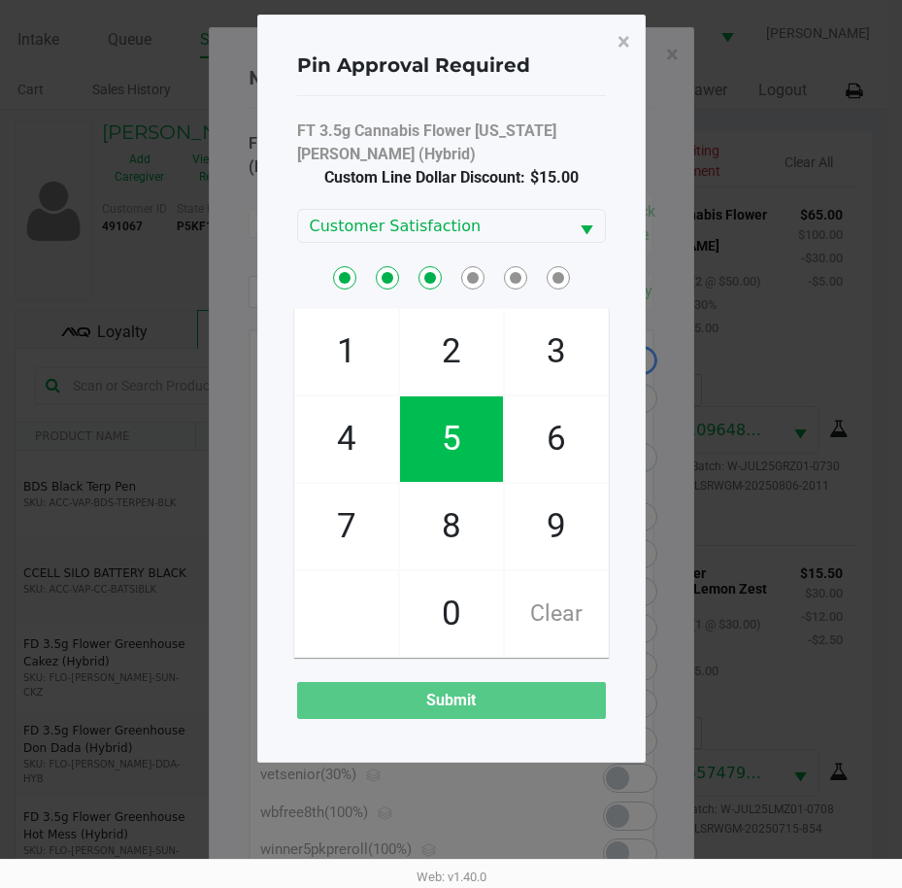
click at [540, 445] on span "6" at bounding box center [556, 438] width 103 height 85
checkbox input "true"
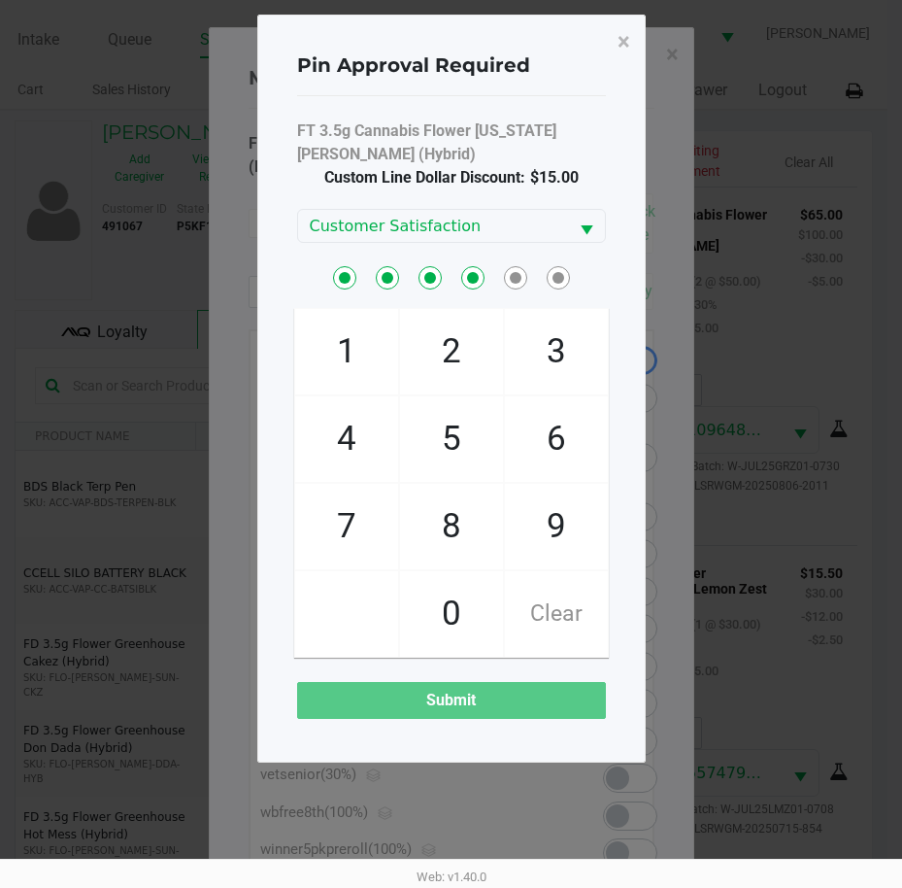
click at [457, 602] on span "0" at bounding box center [451, 613] width 103 height 85
checkbox input "true"
click at [444, 528] on span "8" at bounding box center [451, 526] width 103 height 85
checkbox input "true"
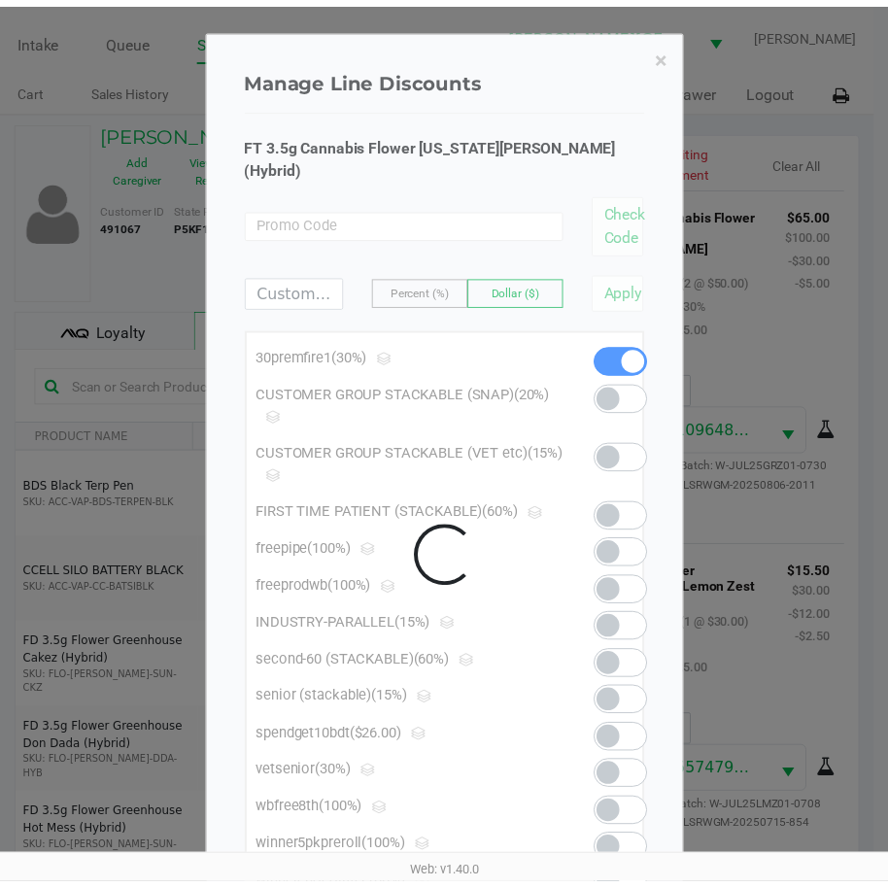
scroll to position [2873, 0]
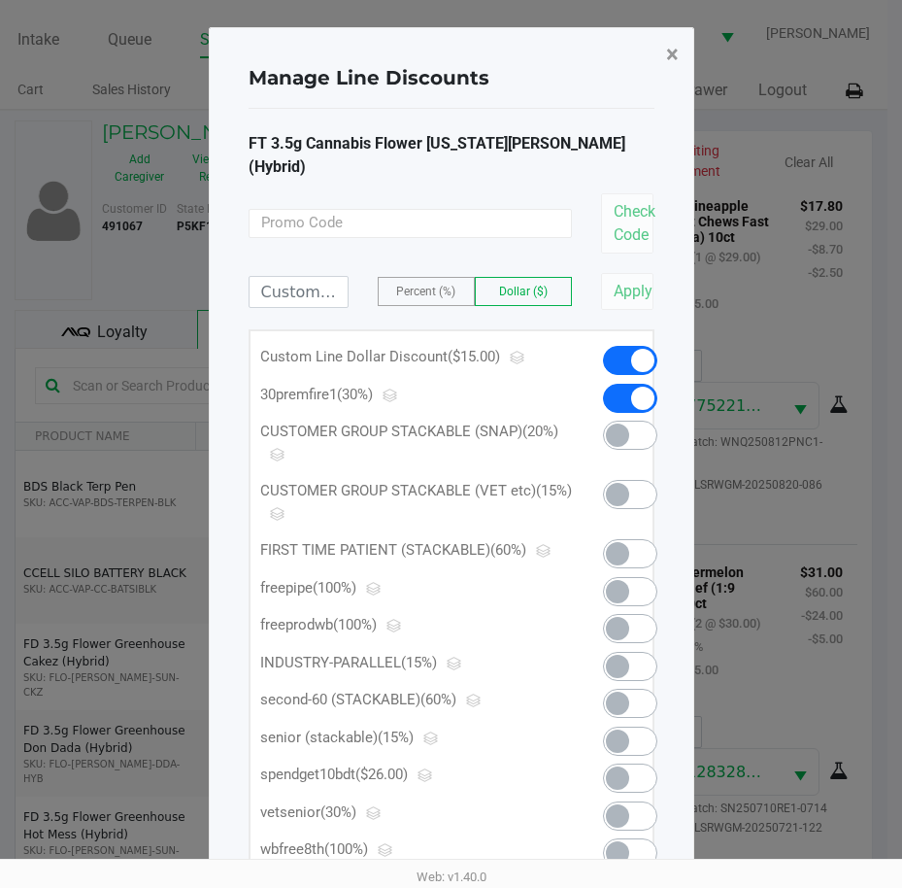
click at [677, 56] on span "×" at bounding box center [672, 54] width 13 height 27
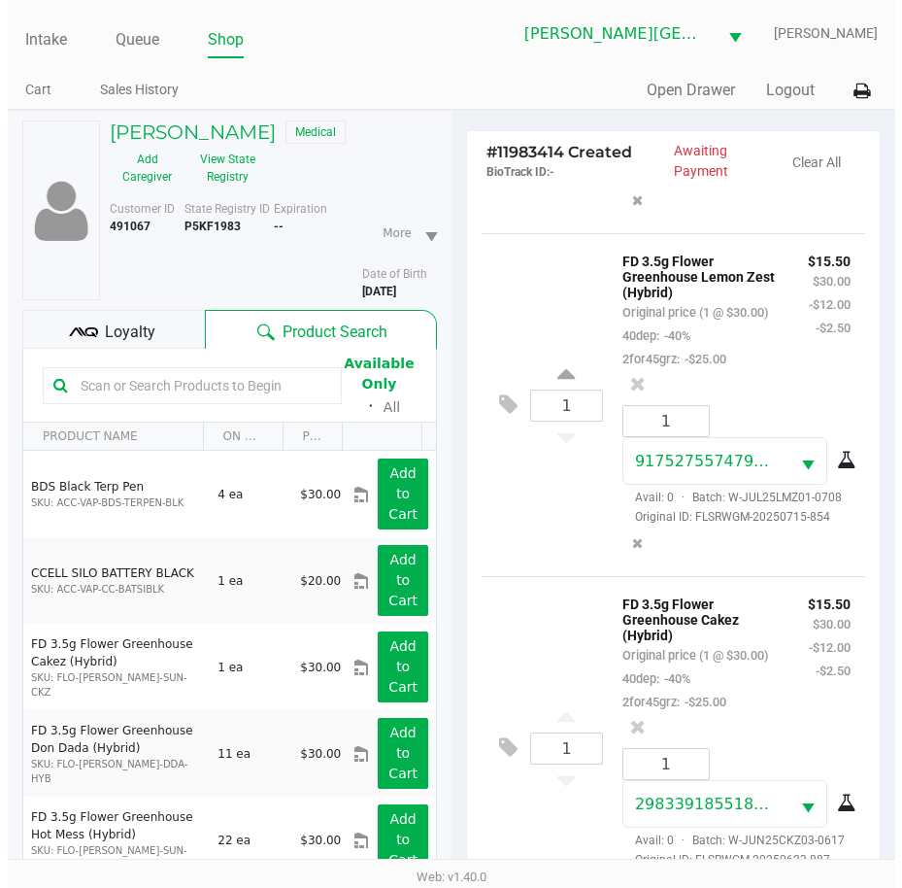
scroll to position [0, 0]
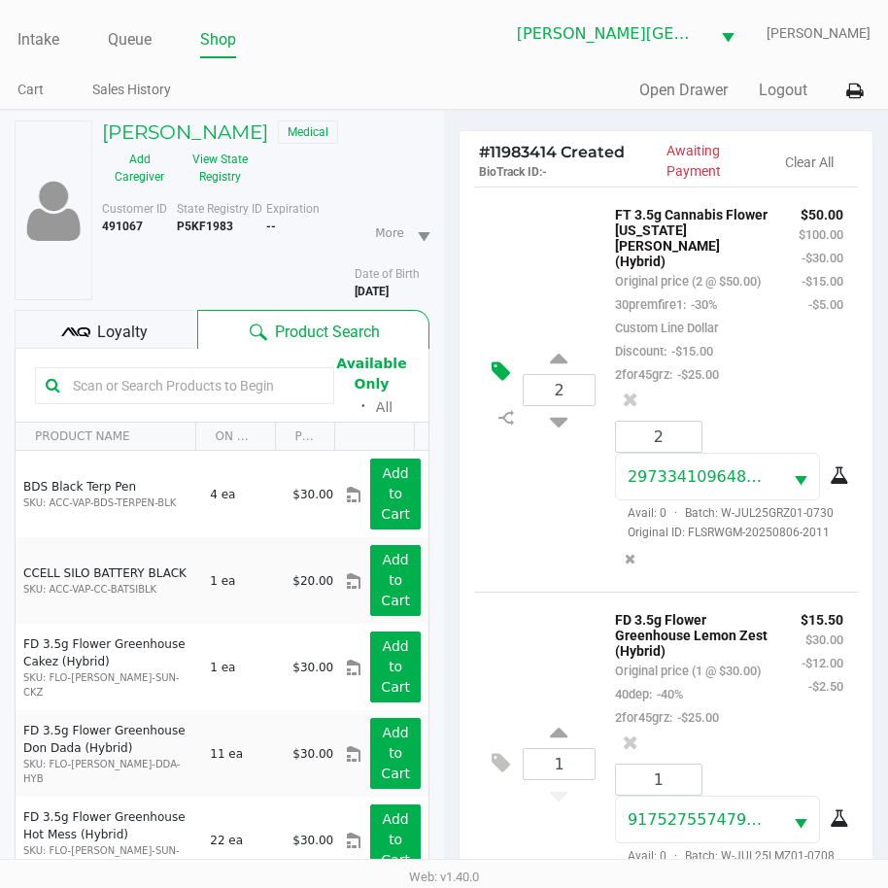
click at [507, 383] on icon at bounding box center [500, 371] width 18 height 22
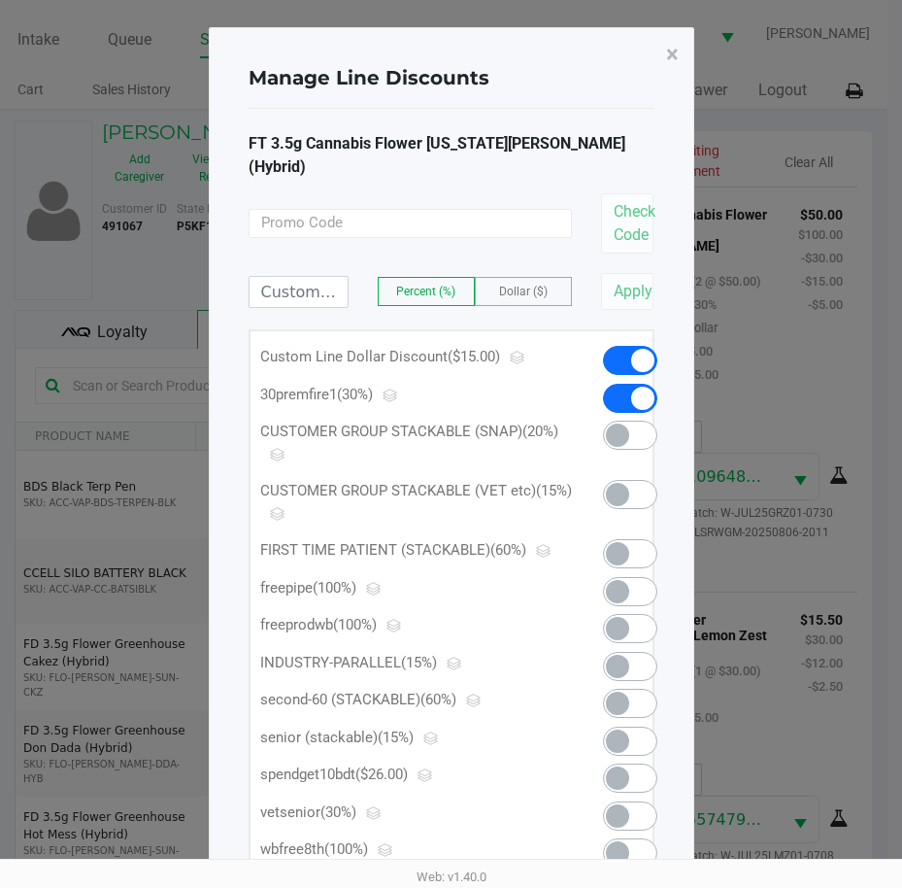
click at [525, 285] on span "Dollar ($)" at bounding box center [523, 292] width 49 height 14
click at [327, 277] on input at bounding box center [299, 292] width 98 height 30
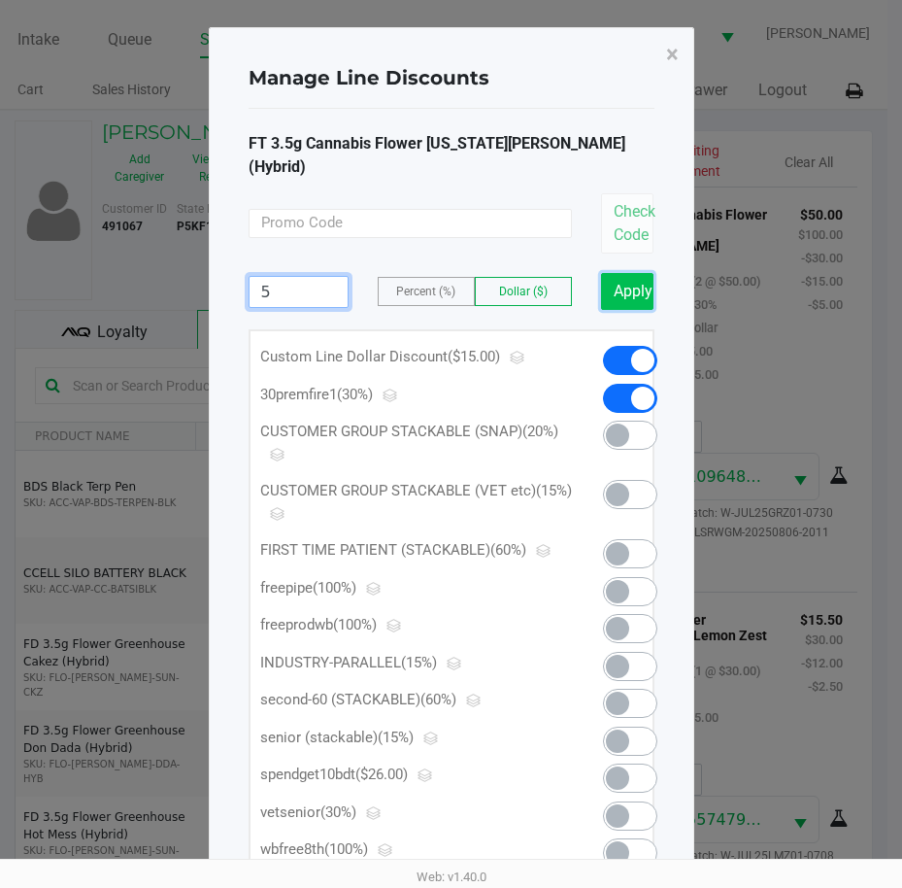
type input "5.00"
click at [642, 275] on button "Apply" at bounding box center [627, 291] width 53 height 37
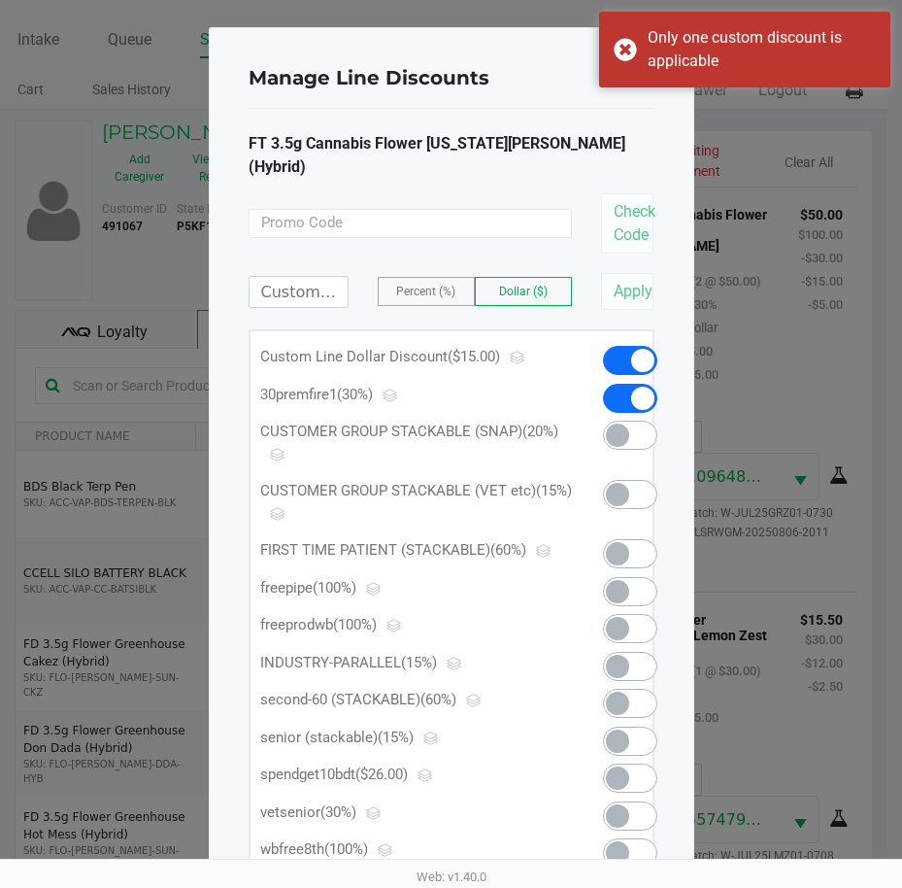
click at [629, 346] on span at bounding box center [630, 360] width 54 height 29
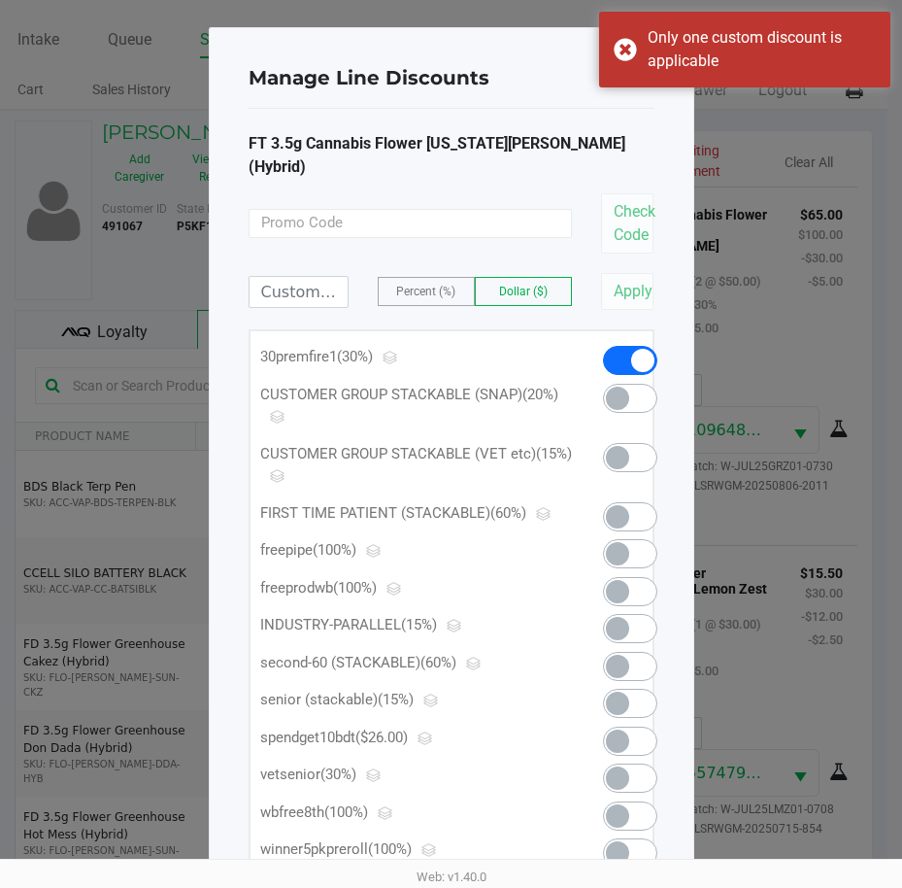
scroll to position [2850, 0]
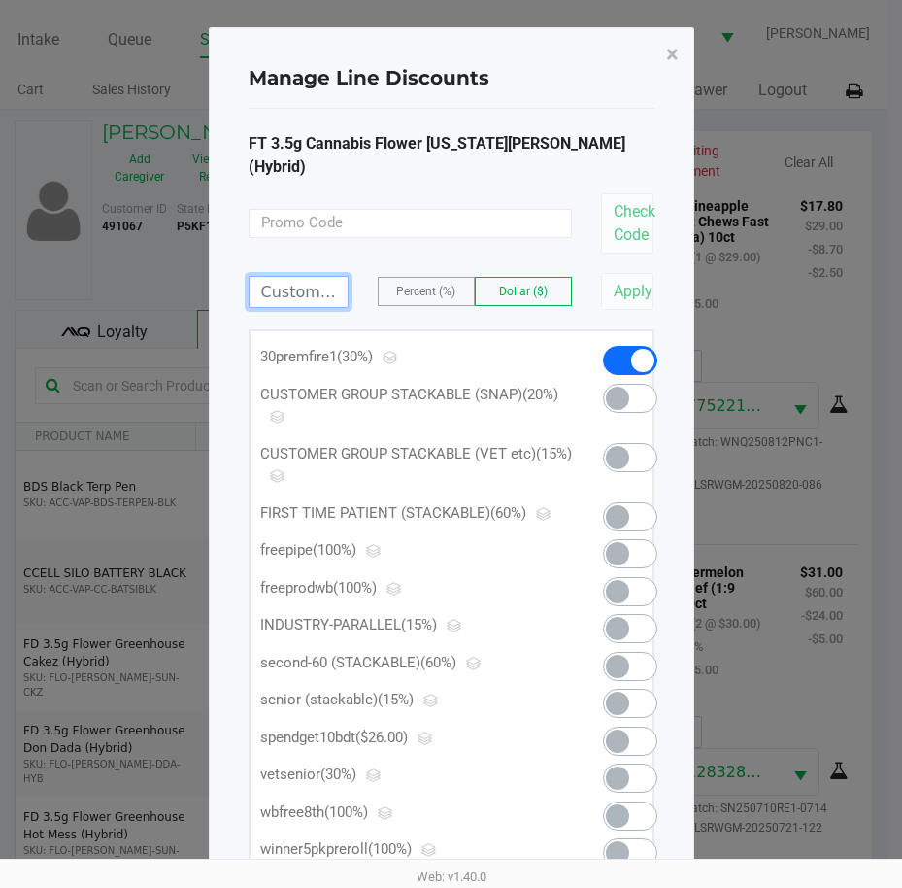
click at [312, 277] on input at bounding box center [299, 292] width 98 height 30
type input "20.00"
click at [620, 273] on button "Apply" at bounding box center [627, 291] width 53 height 37
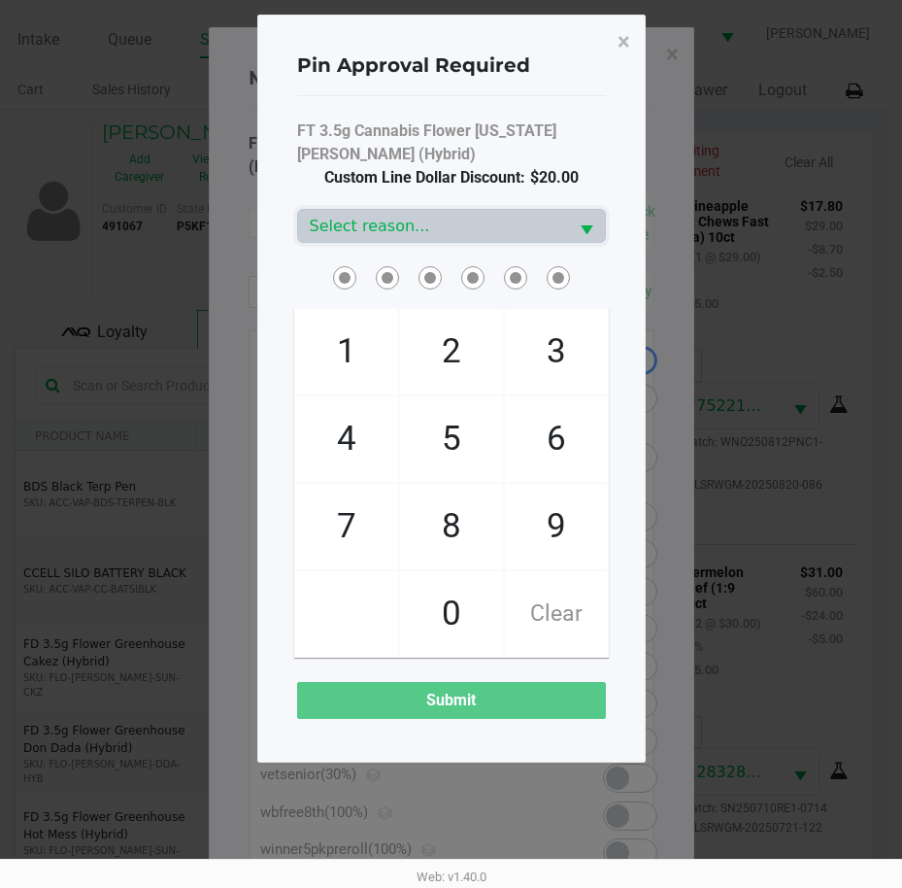
drag, startPoint x: 451, startPoint y: 513, endPoint x: 506, endPoint y: 416, distance: 111.8
click at [456, 510] on span "8" at bounding box center [451, 526] width 103 height 85
checkbox input "true"
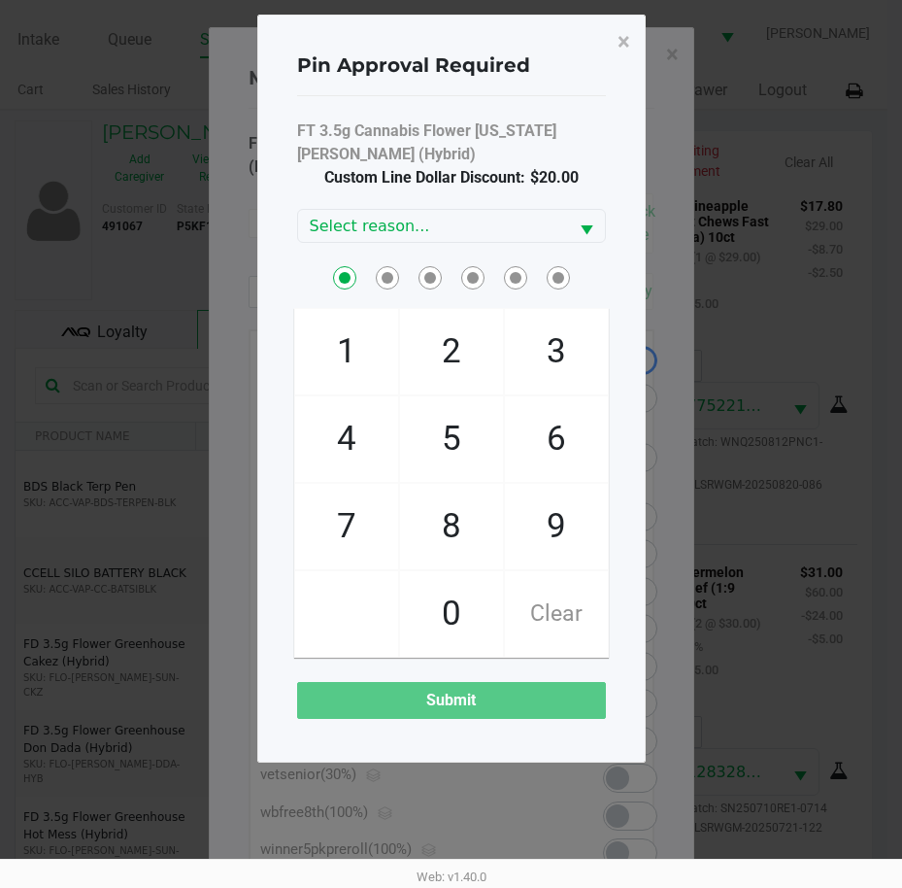
click at [520, 379] on span "3" at bounding box center [556, 351] width 103 height 85
checkbox input "true"
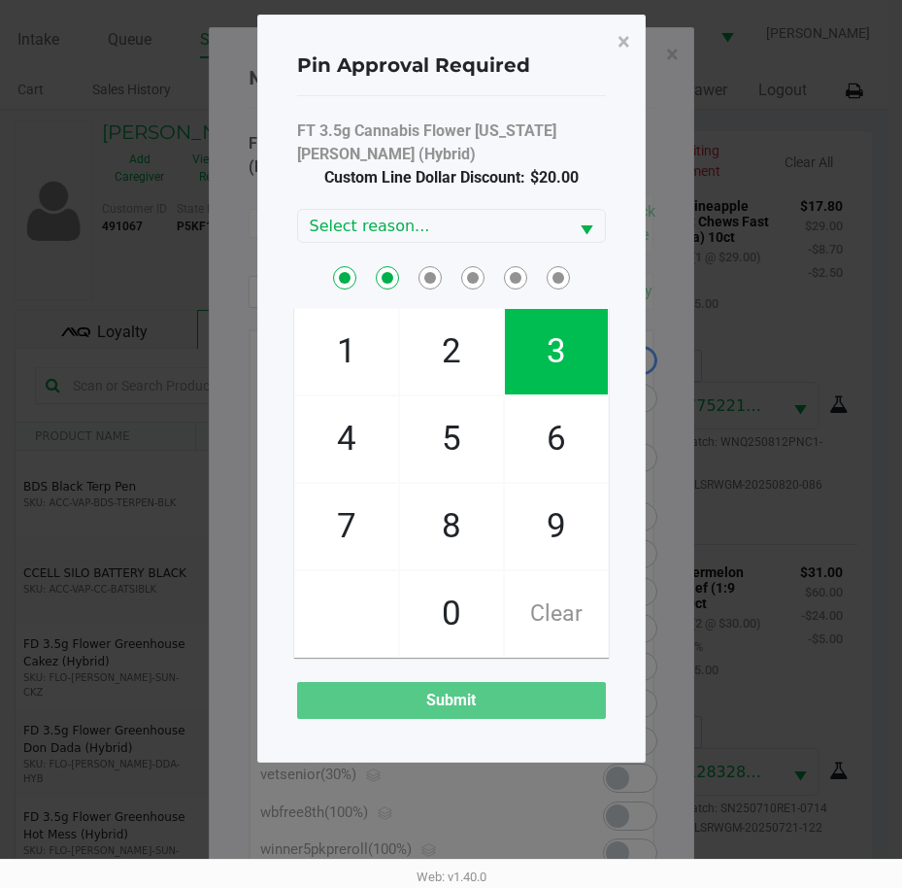
click at [472, 427] on span "5" at bounding box center [451, 438] width 103 height 85
checkbox input "true"
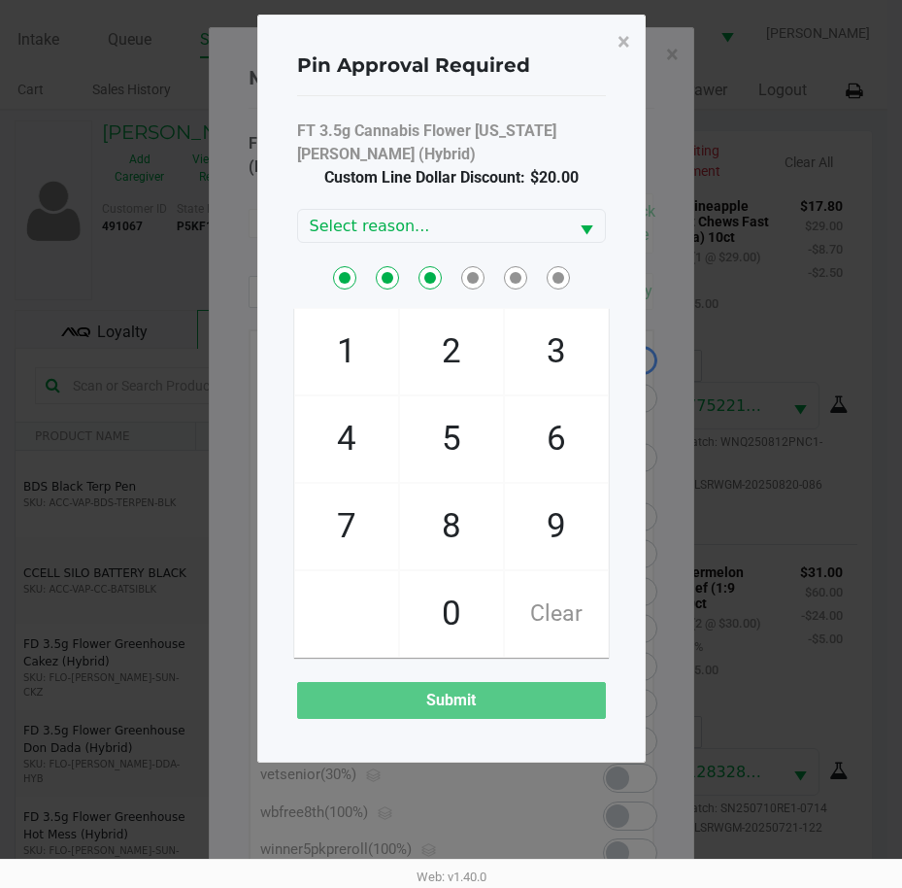
click at [557, 432] on span "6" at bounding box center [556, 438] width 103 height 85
checkbox input "true"
click at [450, 607] on span "0" at bounding box center [451, 613] width 103 height 85
checkbox input "true"
click at [448, 548] on span "8" at bounding box center [451, 526] width 103 height 85
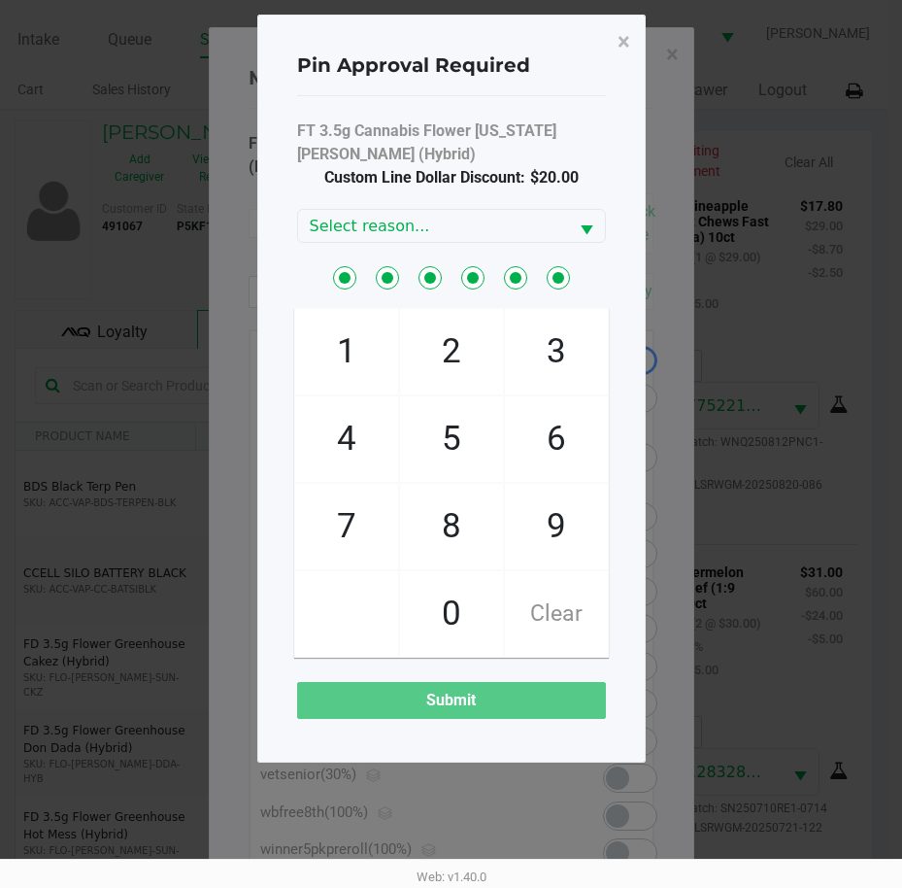
checkbox input "true"
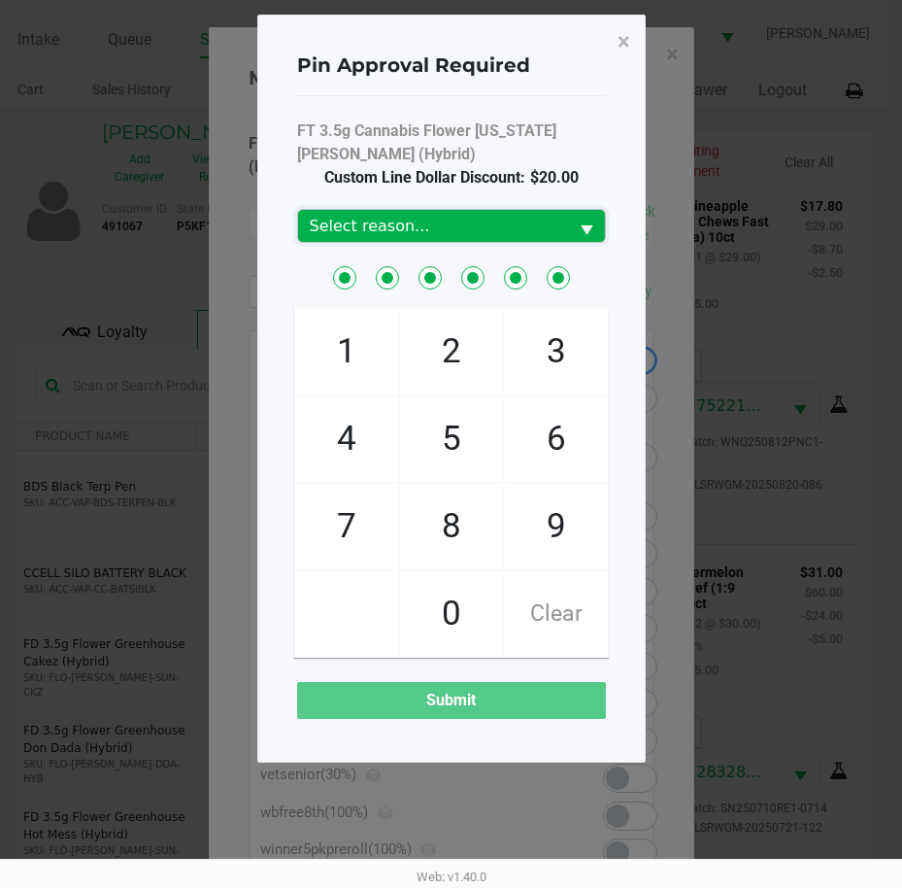
click at [440, 233] on span "Select reason..." at bounding box center [433, 226] width 247 height 23
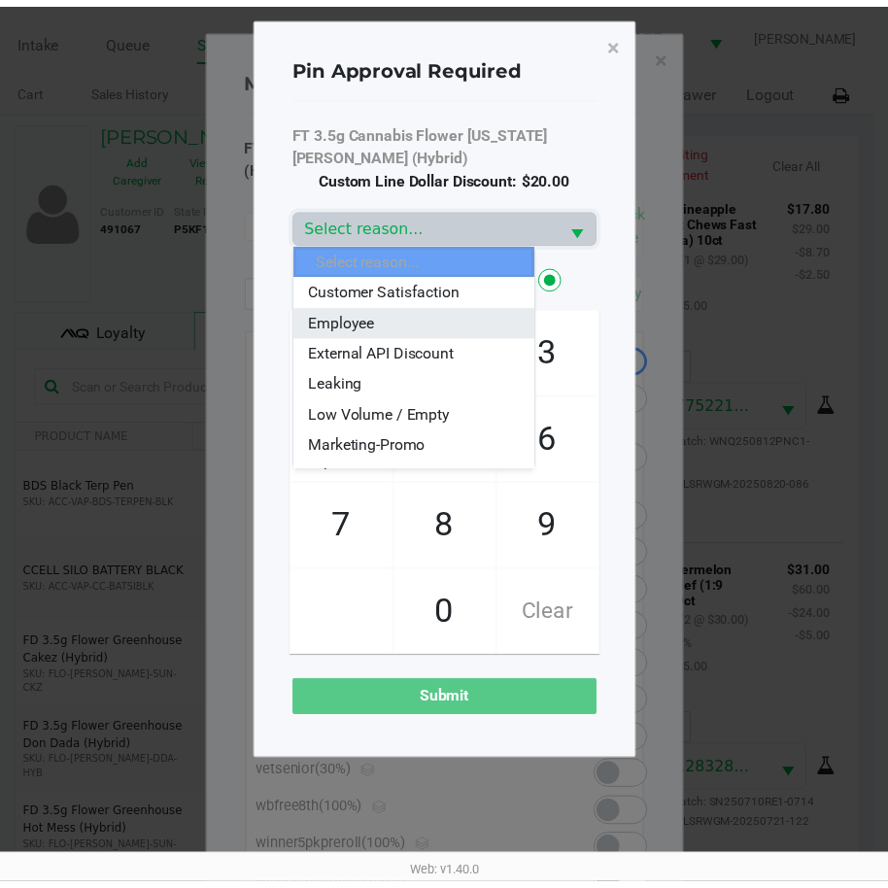
scroll to position [97, 0]
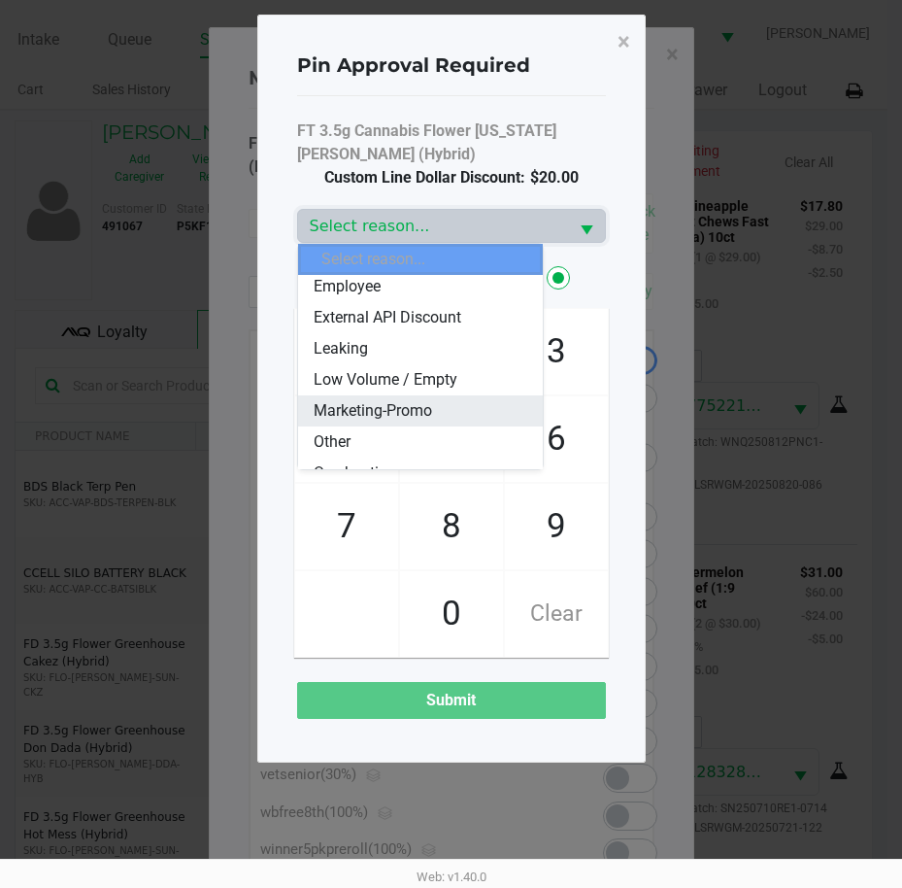
click at [423, 411] on span "Marketing-Promo" at bounding box center [373, 410] width 118 height 23
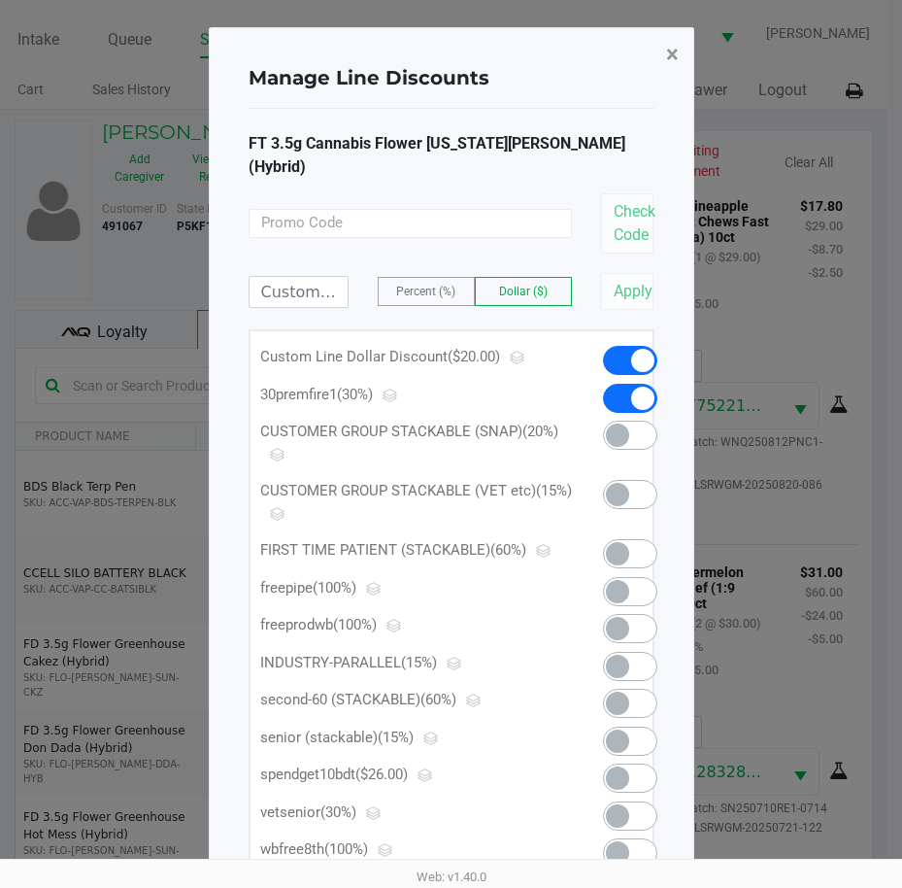
click at [668, 56] on span "×" at bounding box center [672, 54] width 13 height 27
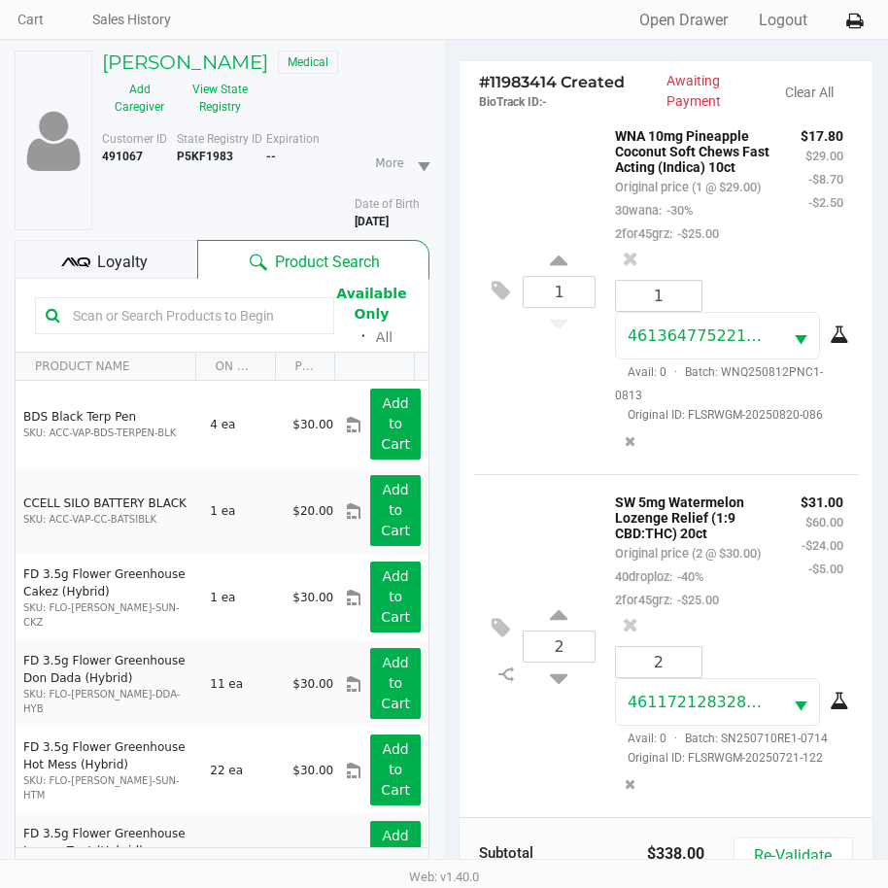
scroll to position [257, 0]
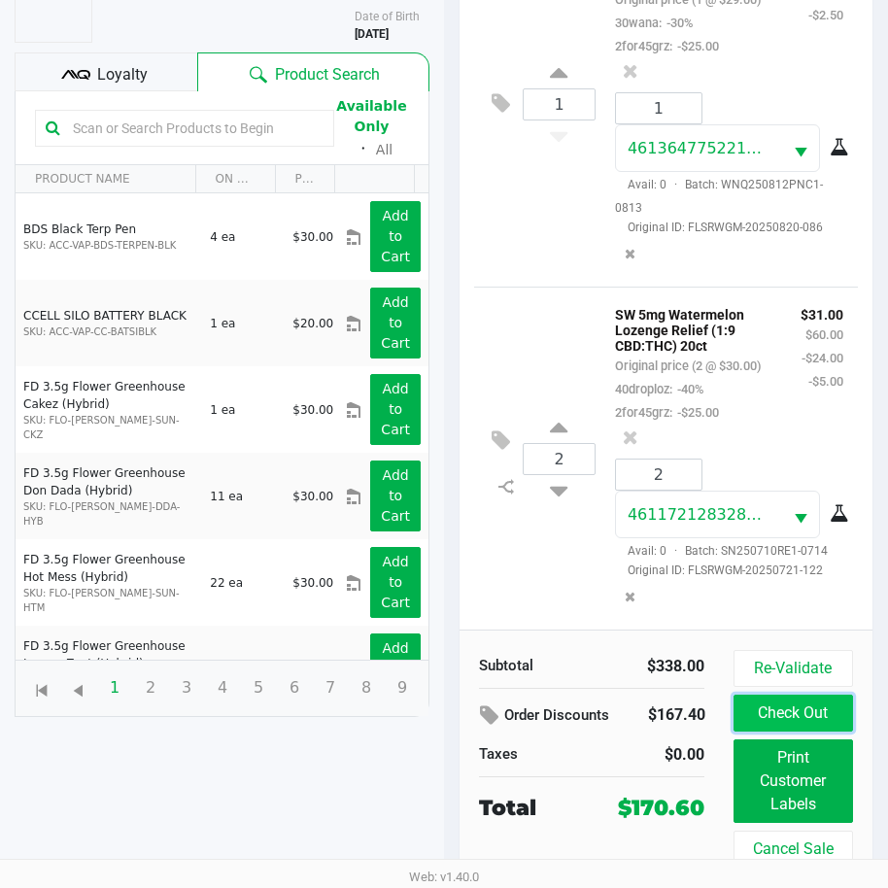
click at [791, 726] on button "Check Out" at bounding box center [792, 712] width 119 height 37
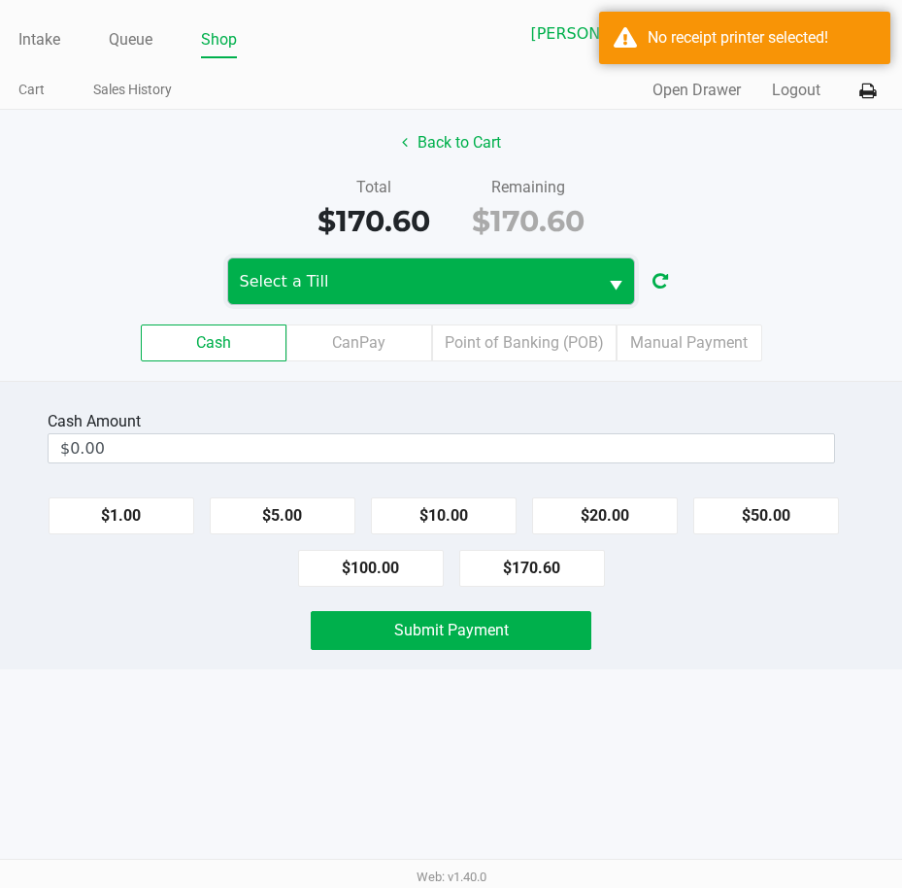
click at [570, 286] on span "Select a Till" at bounding box center [413, 281] width 346 height 23
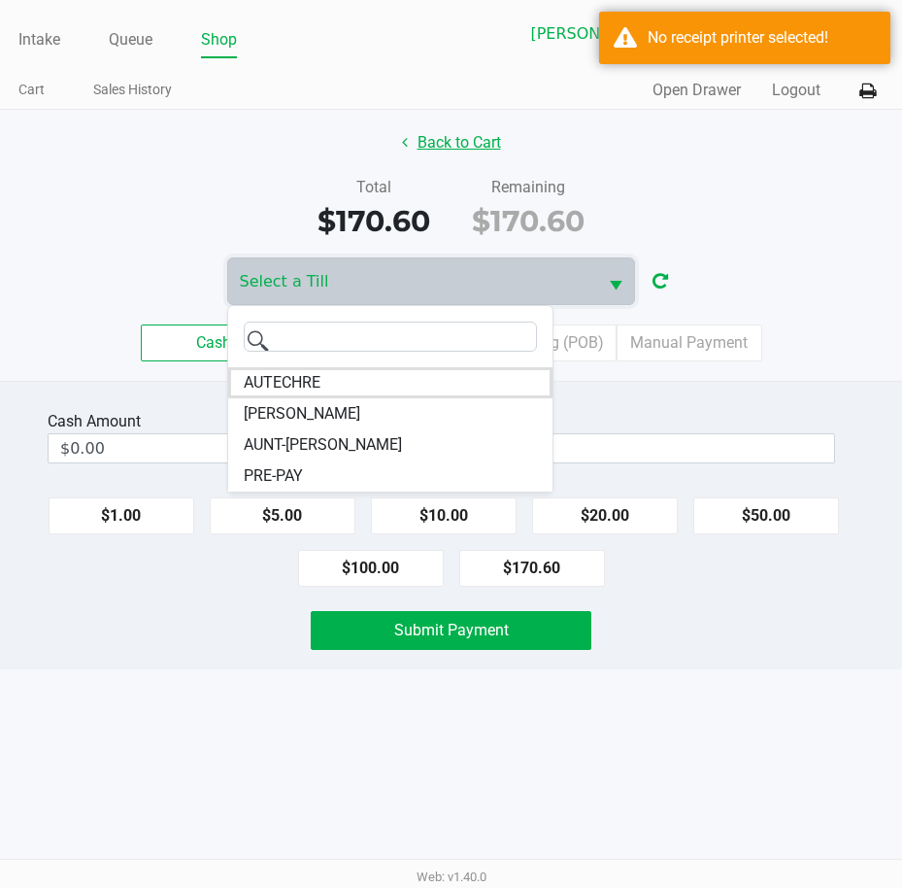
click at [447, 144] on button "Back to Cart" at bounding box center [451, 142] width 124 height 37
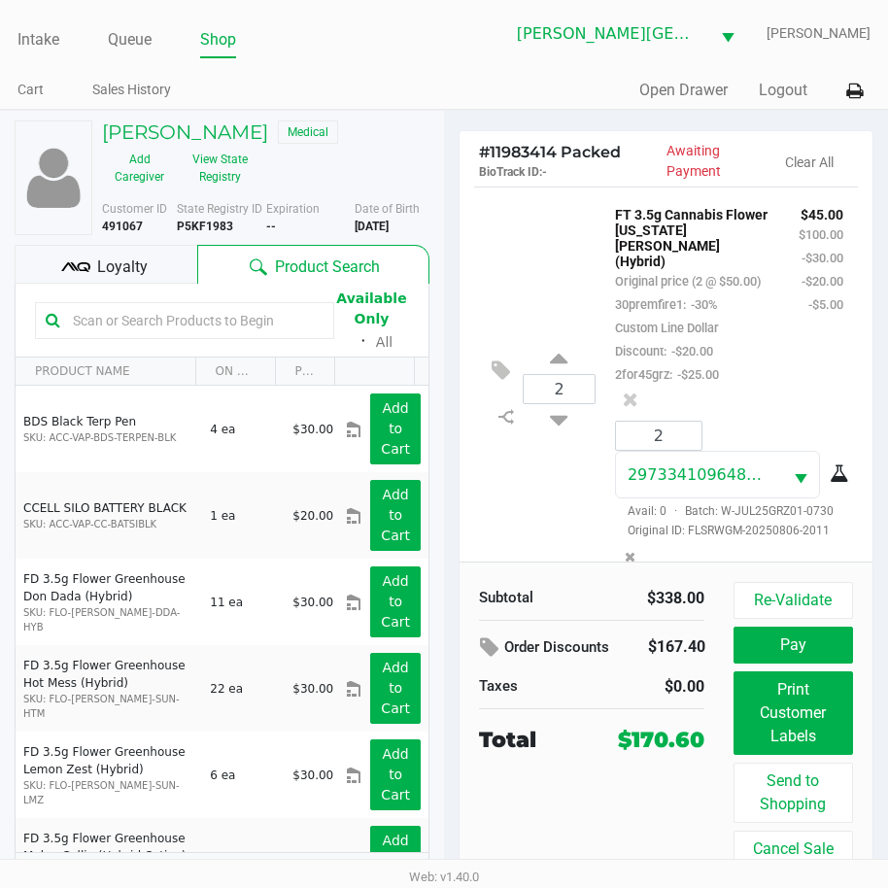
click at [152, 259] on div "Loyalty" at bounding box center [106, 264] width 183 height 39
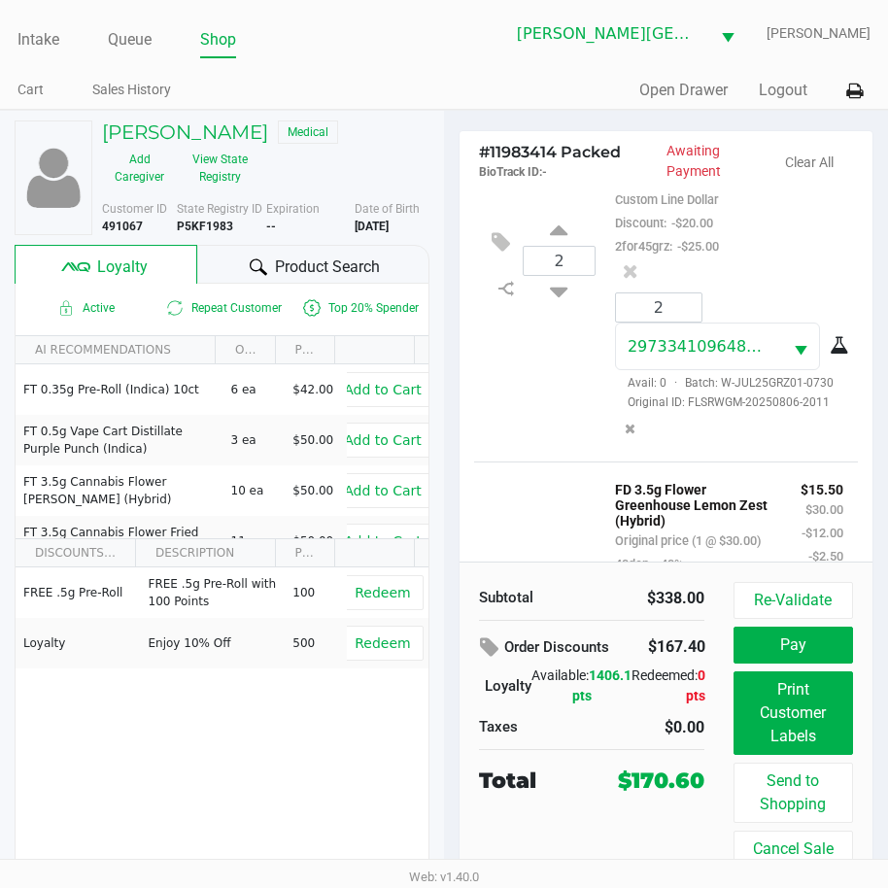
scroll to position [388, 0]
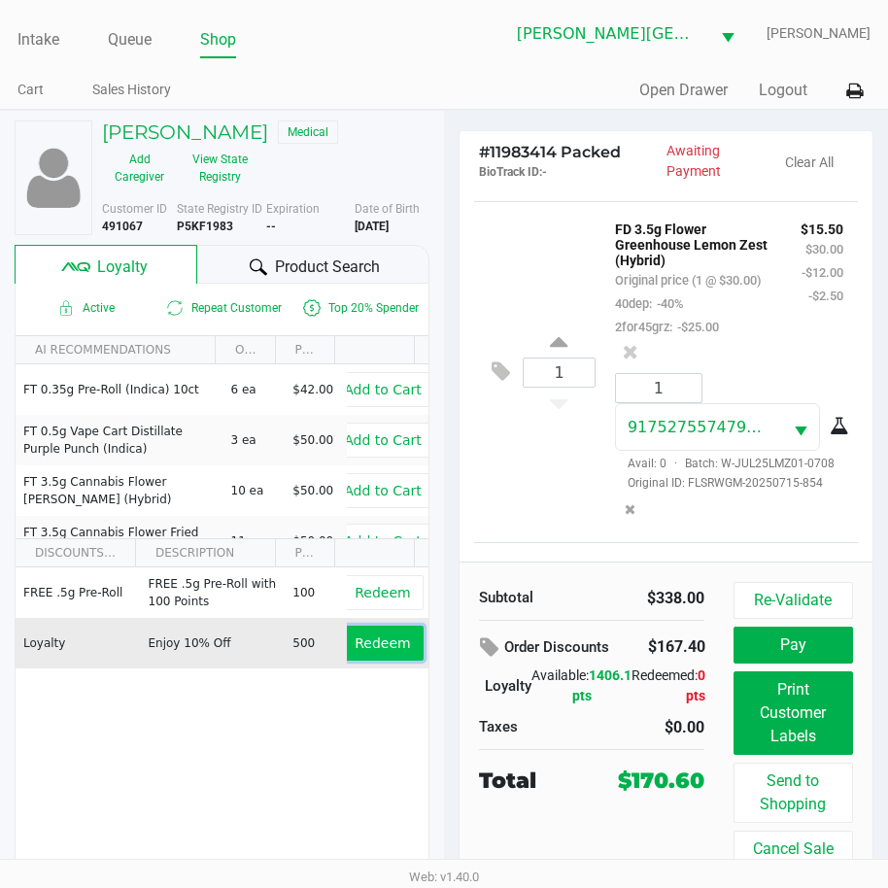
click at [367, 650] on span "Redeem" at bounding box center [381, 643] width 55 height 16
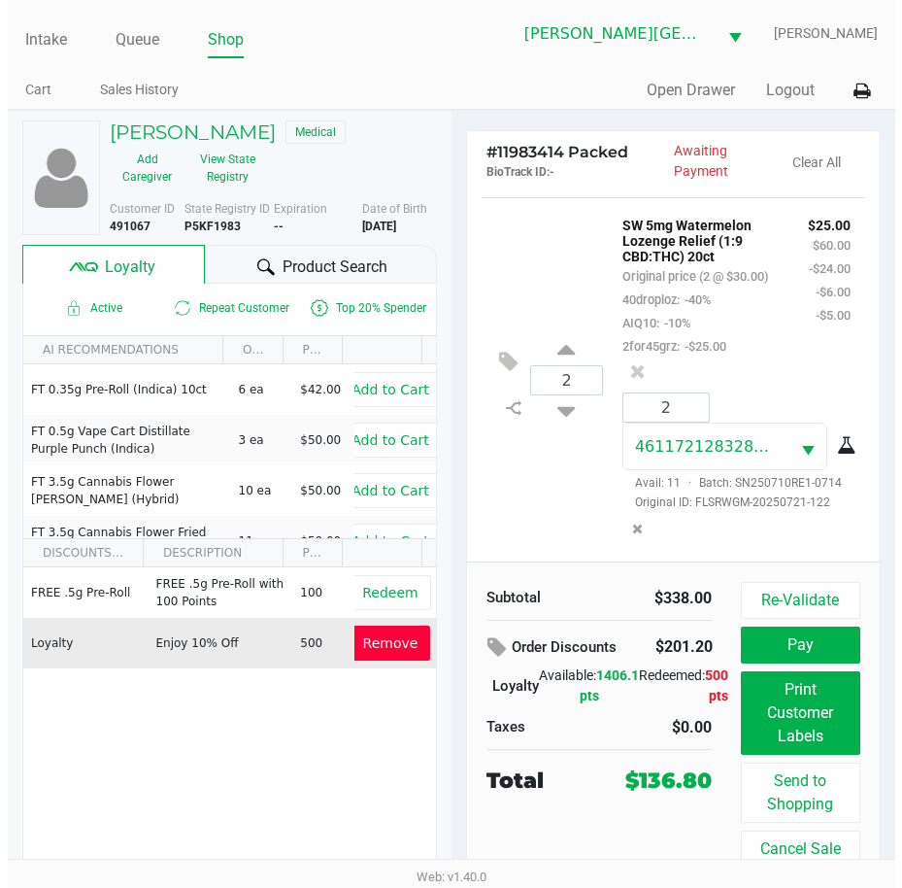
scroll to position [3424, 0]
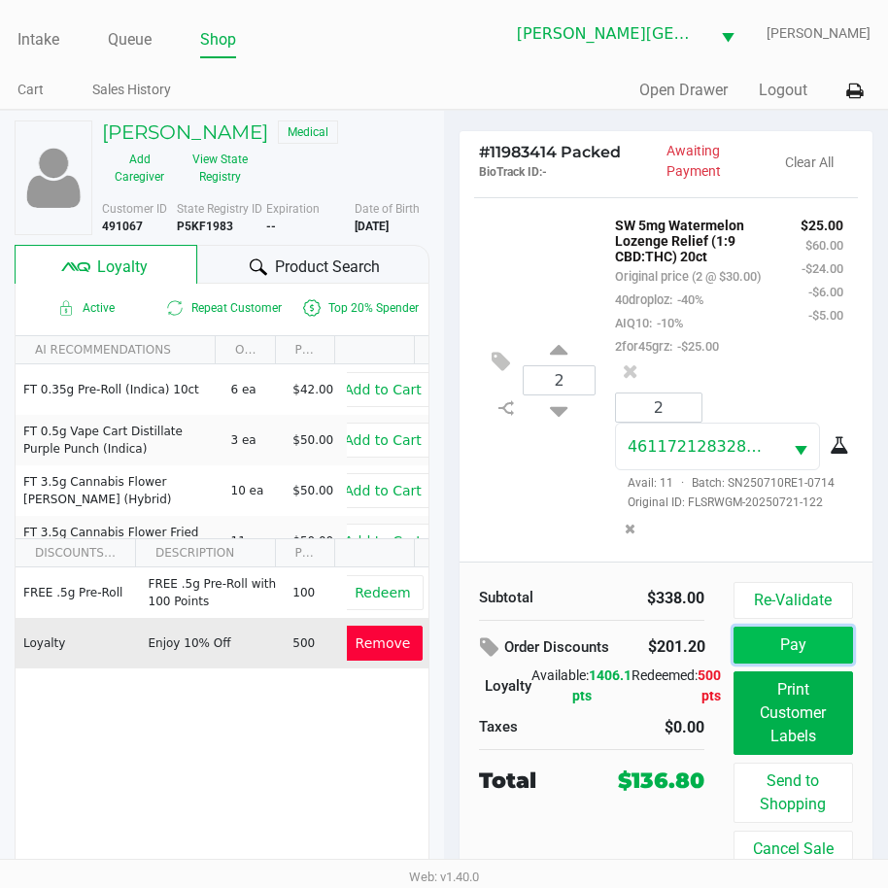
click at [811, 647] on button "Pay" at bounding box center [792, 644] width 119 height 37
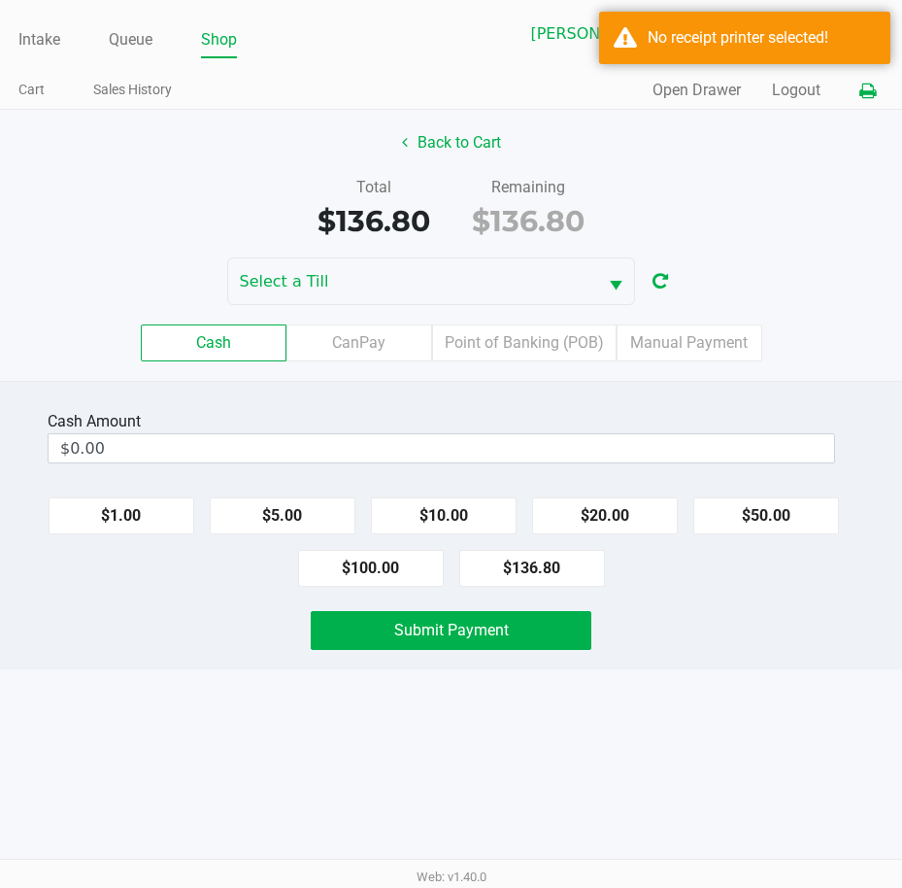
click at [875, 84] on icon at bounding box center [868, 91] width 17 height 14
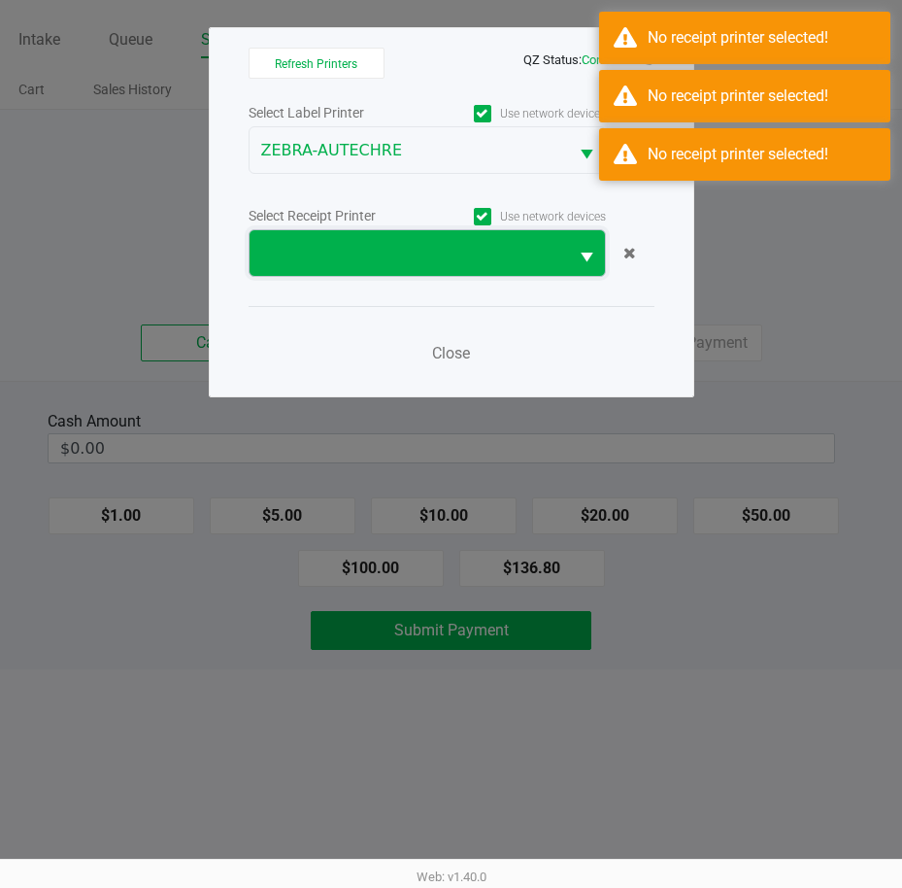
click at [459, 250] on span at bounding box center [408, 253] width 295 height 23
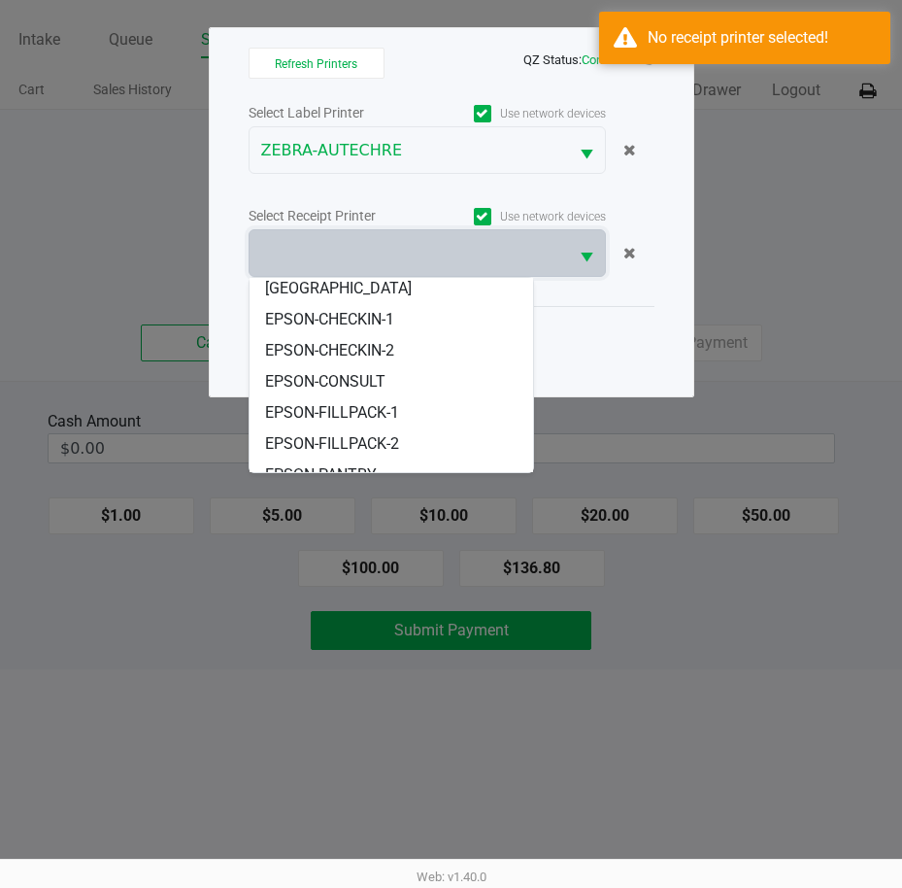
scroll to position [179, 0]
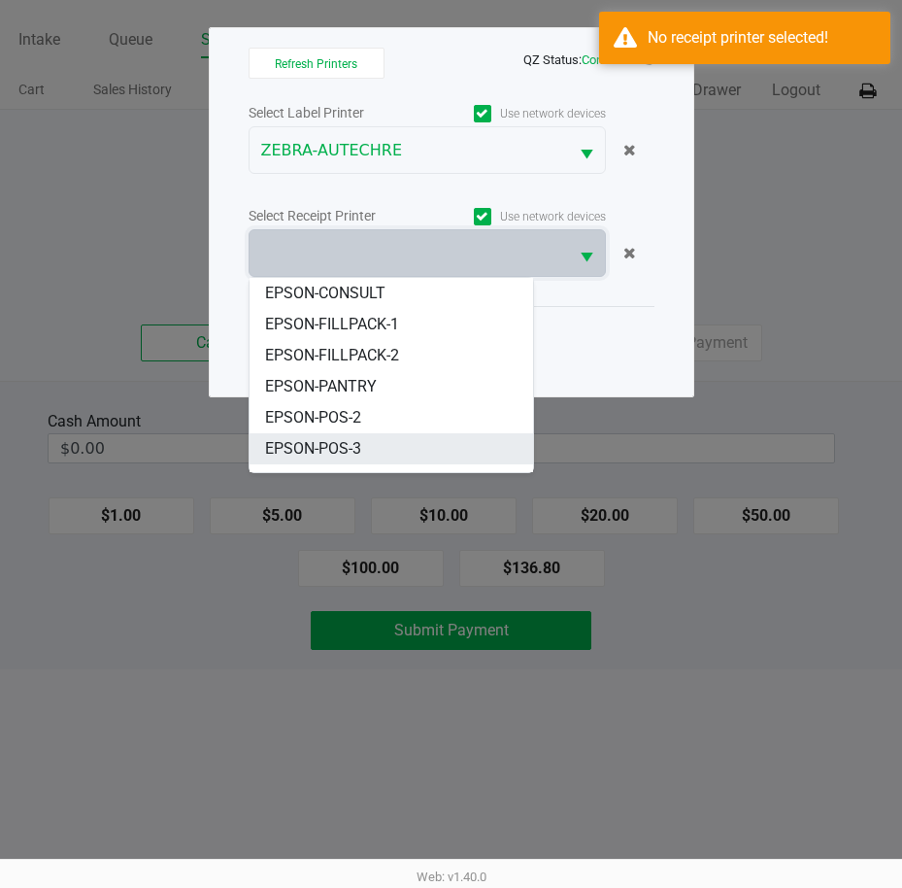
click at [342, 437] on span "EPSON-POS-3" at bounding box center [313, 448] width 96 height 23
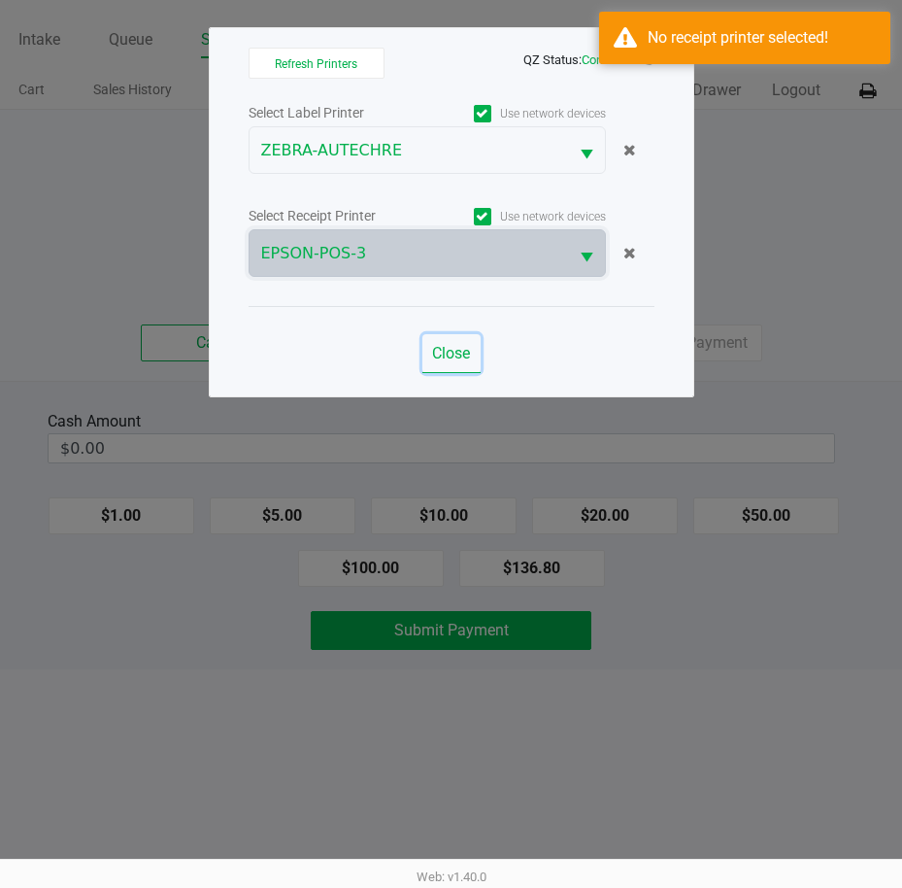
click at [454, 354] on span "Close" at bounding box center [451, 353] width 38 height 18
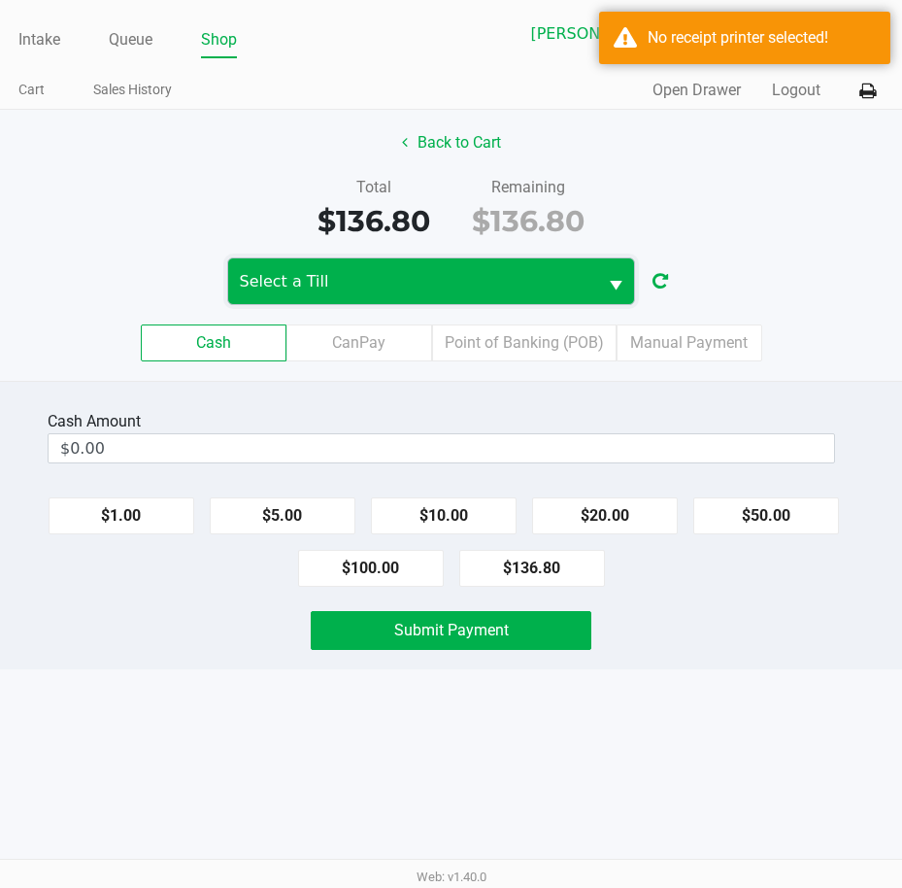
click at [418, 291] on span "Select a Till" at bounding box center [413, 281] width 346 height 23
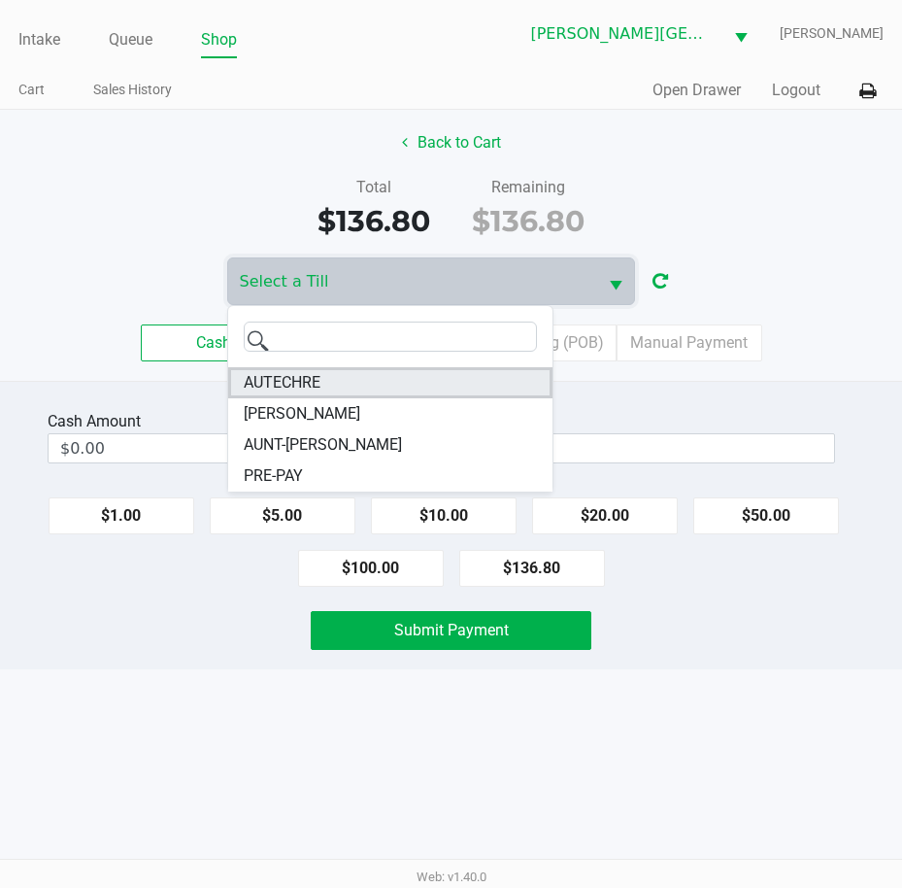
click at [335, 385] on li "AUTECHRE" at bounding box center [390, 382] width 324 height 31
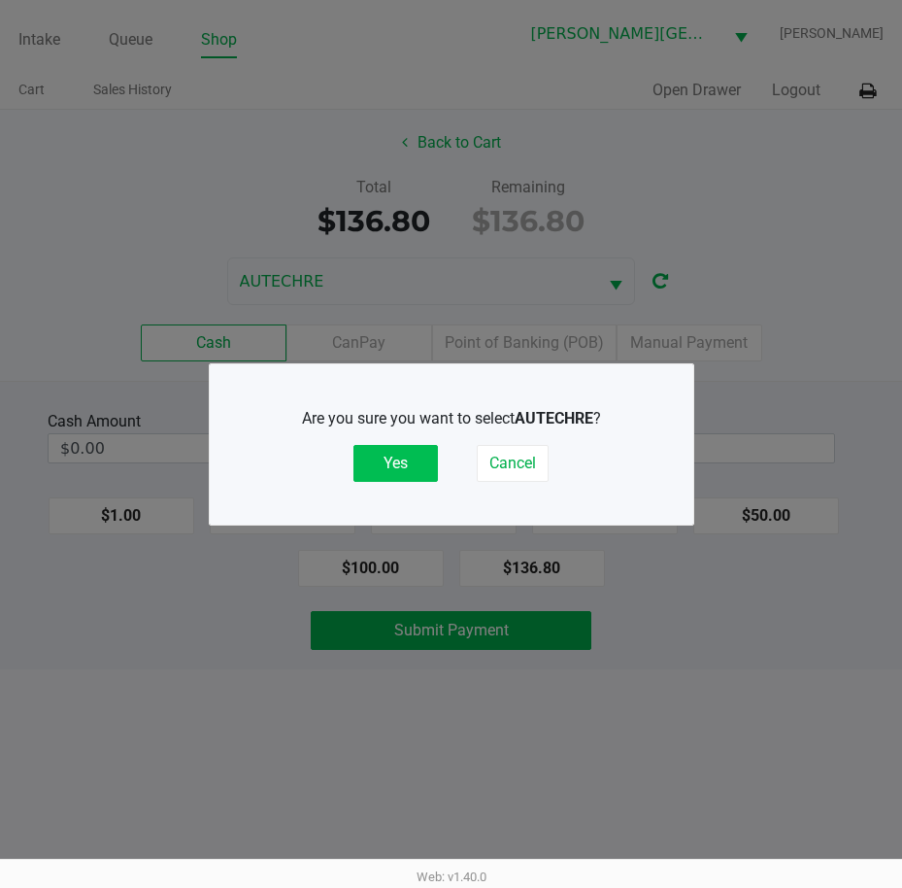
click at [388, 468] on button "Yes" at bounding box center [396, 463] width 84 height 37
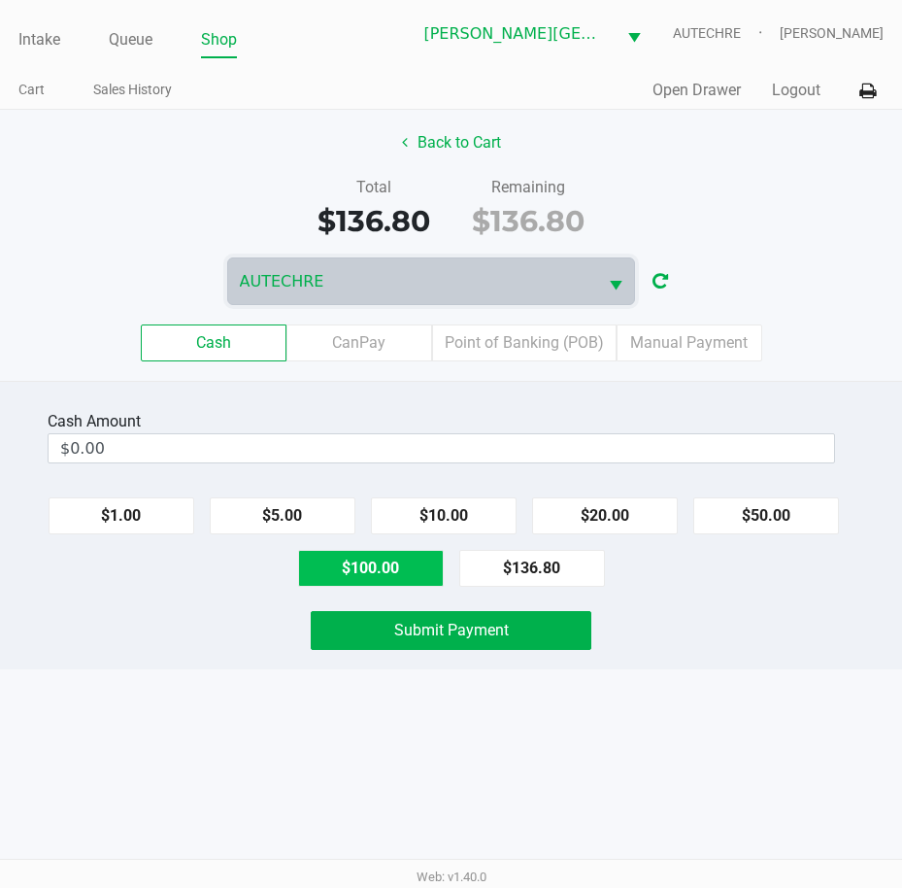
click at [376, 567] on button "$100.00" at bounding box center [371, 568] width 146 height 37
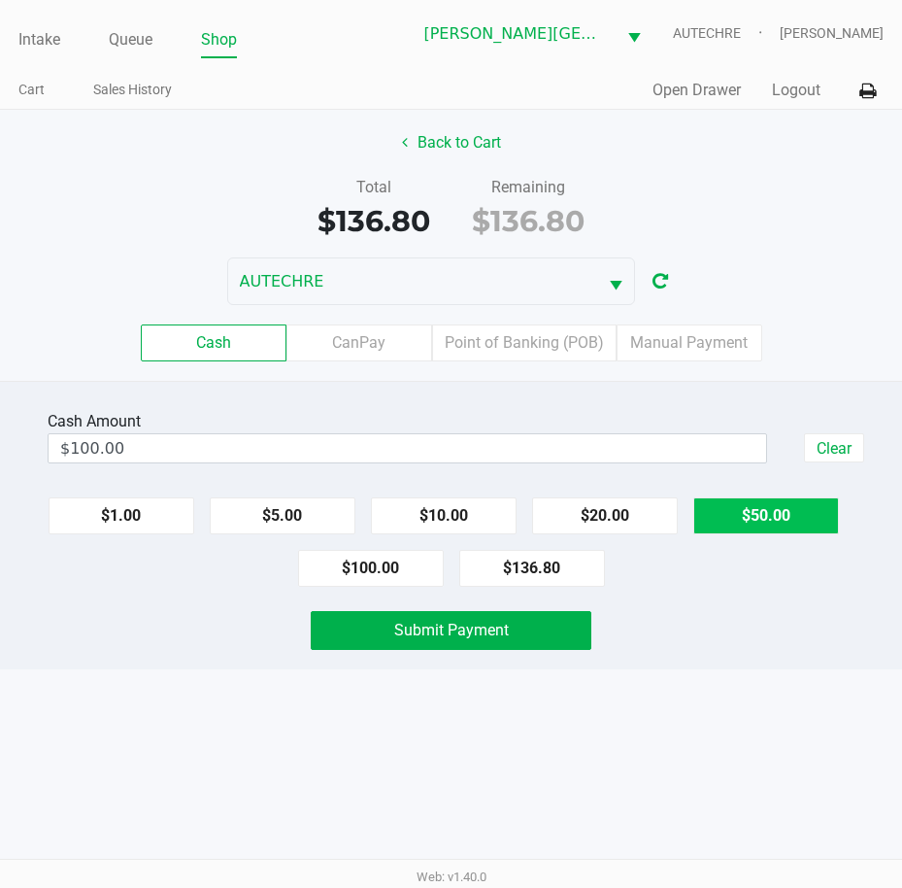
click at [771, 512] on button "$50.00" at bounding box center [766, 515] width 146 height 37
type input "$150.00"
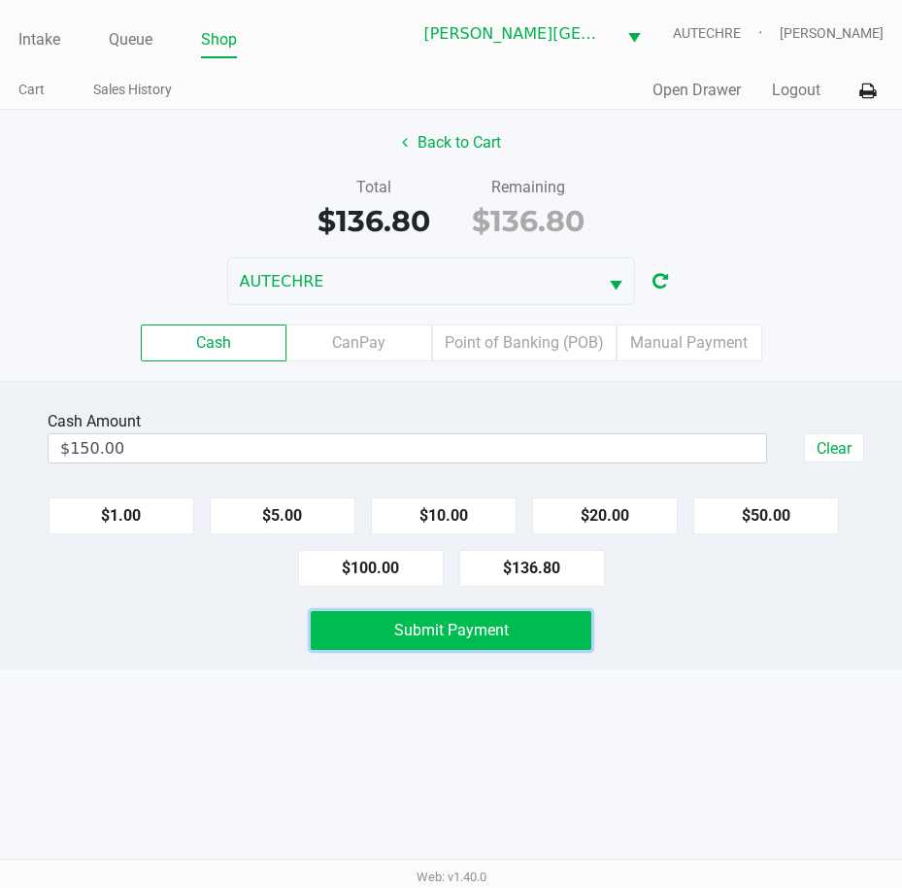
click at [499, 628] on span "Submit Payment" at bounding box center [451, 630] width 115 height 18
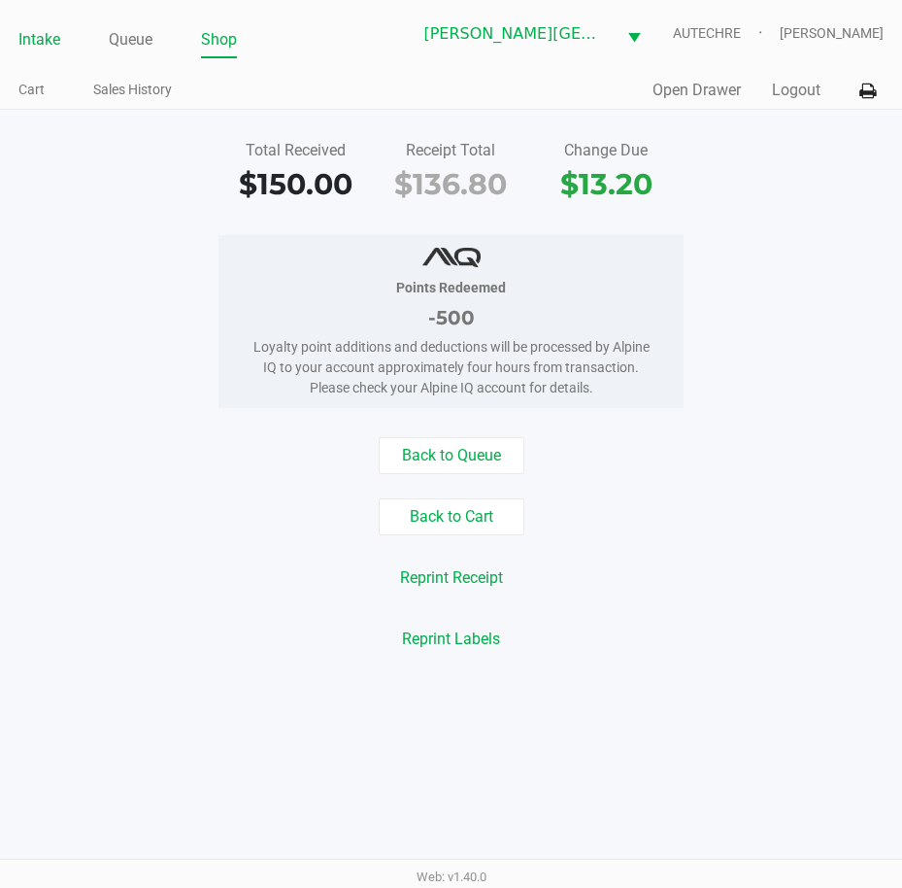
click at [25, 42] on link "Intake" at bounding box center [39, 39] width 42 height 27
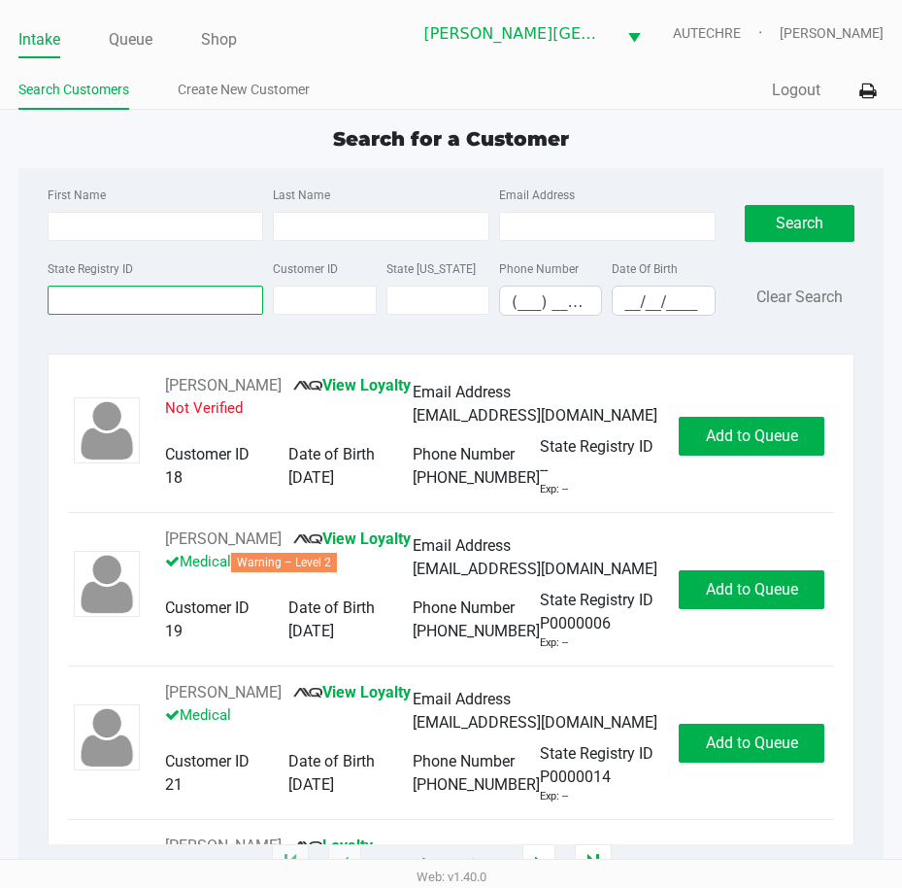
click at [125, 300] on input "State Registry ID" at bounding box center [156, 300] width 217 height 29
click at [387, 219] on input "Last Name" at bounding box center [381, 226] width 217 height 29
type input "aguilra"
click at [624, 302] on input "__/__/____" at bounding box center [663, 302] width 101 height 30
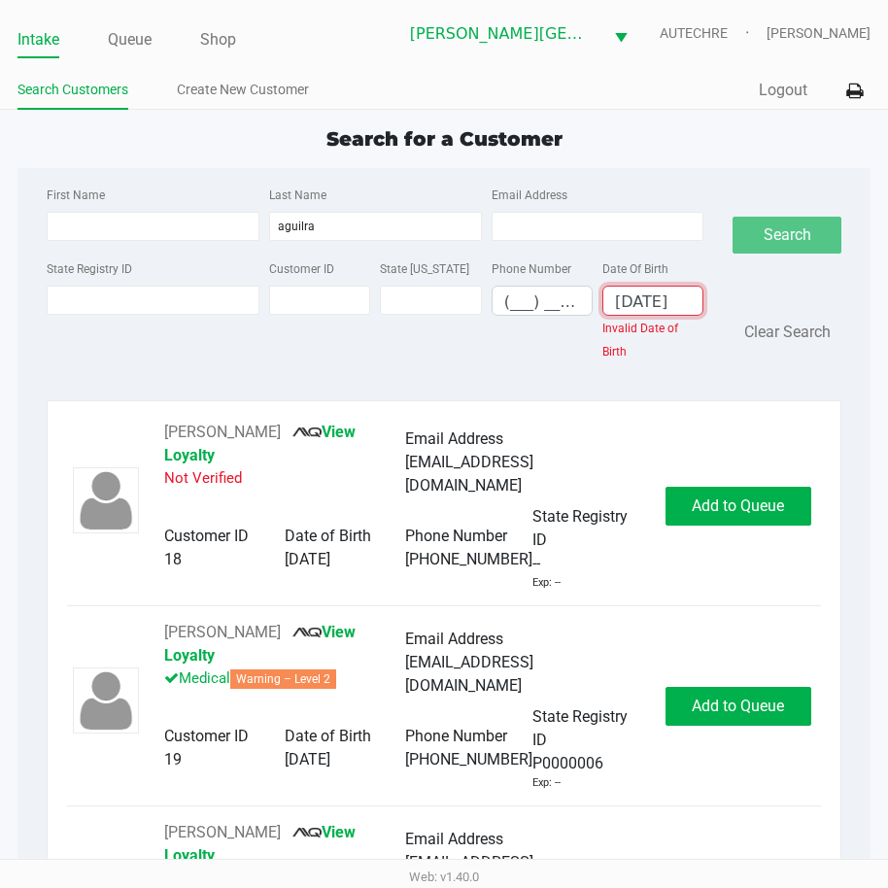
scroll to position [0, 1]
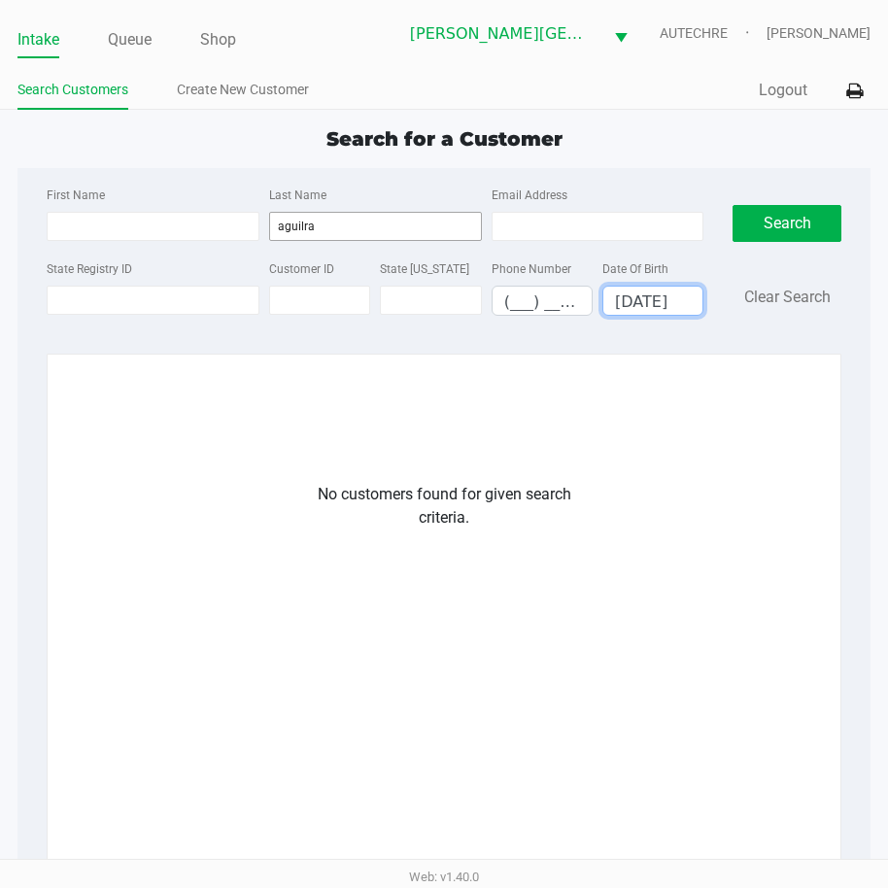
type input "06/22/1978"
drag, startPoint x: 375, startPoint y: 216, endPoint x: 97, endPoint y: 210, distance: 277.8
click at [99, 215] on div "First Name Last Name aguilra Email Address" at bounding box center [375, 220] width 666 height 74
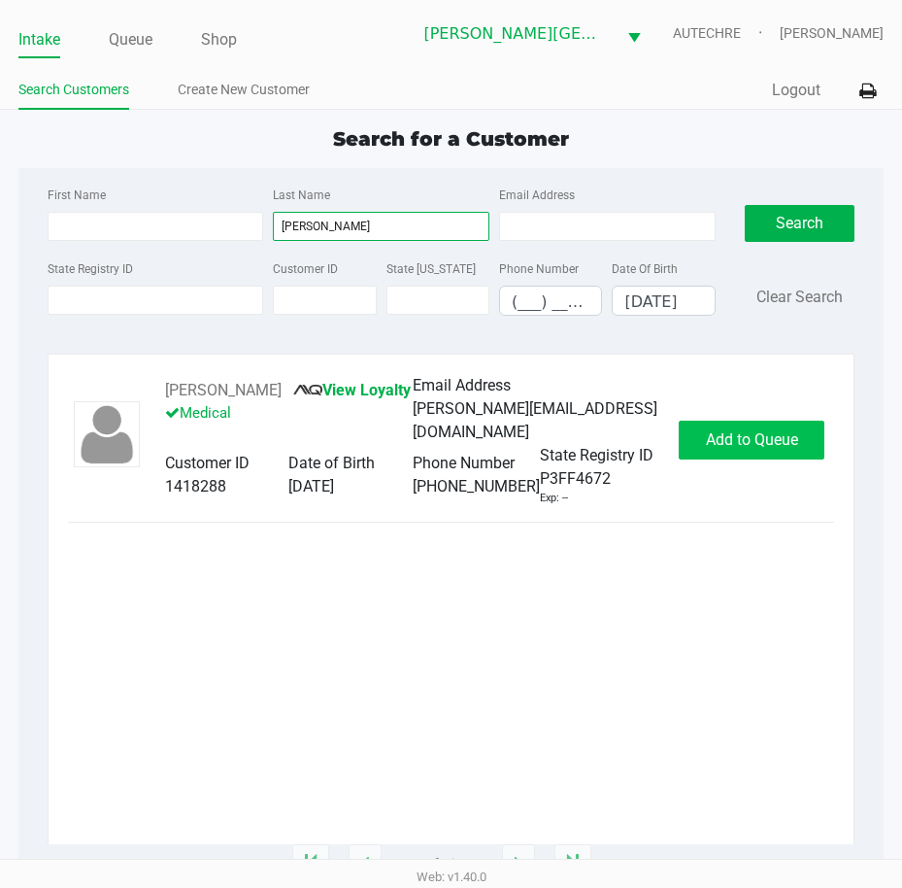
type input "aguilera"
click at [692, 452] on button "Add to Queue" at bounding box center [752, 440] width 146 height 39
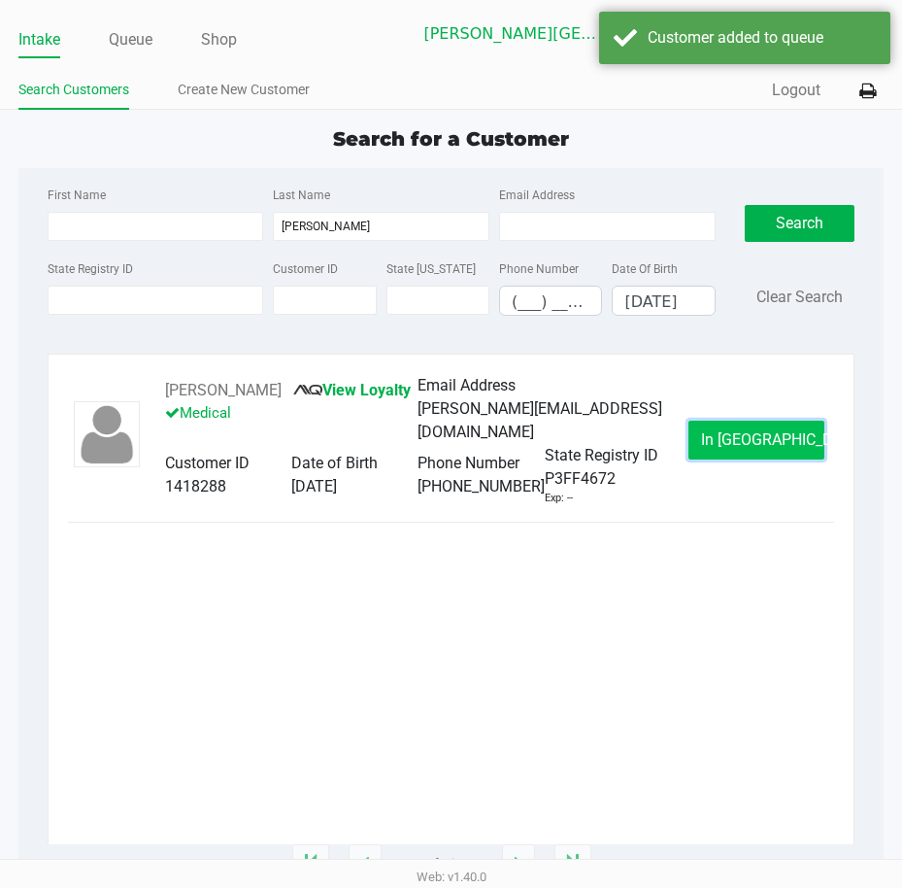
click at [728, 438] on span "In Queue" at bounding box center [782, 439] width 163 height 18
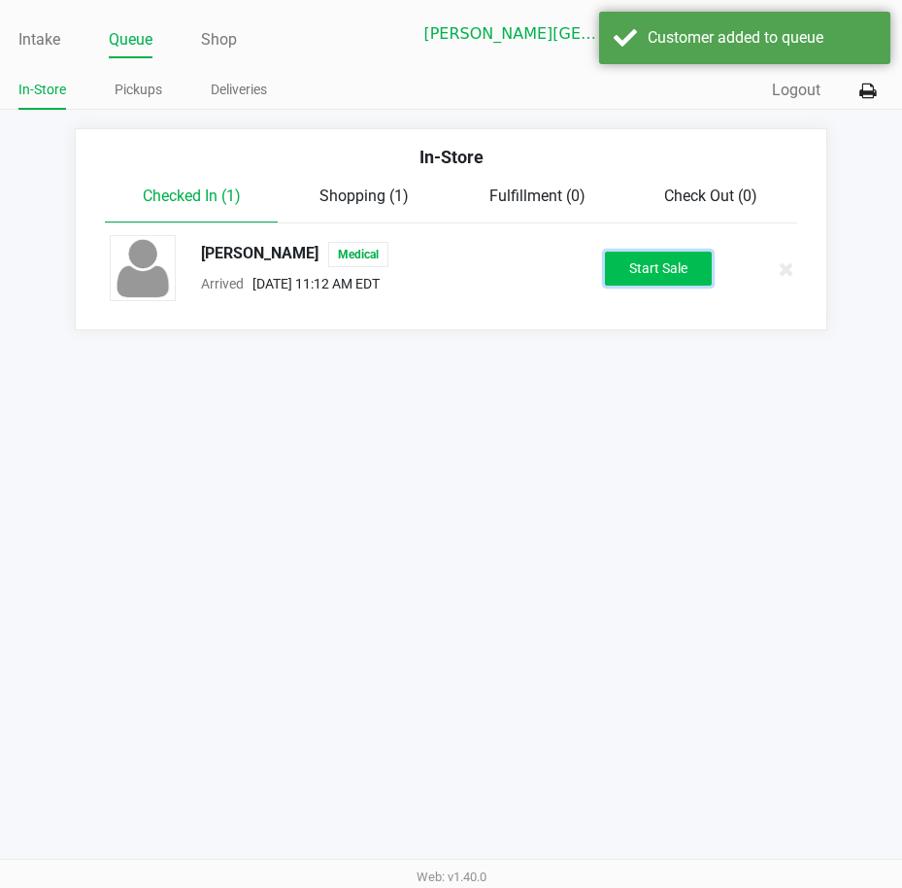
click at [666, 262] on button "Start Sale" at bounding box center [658, 269] width 107 height 34
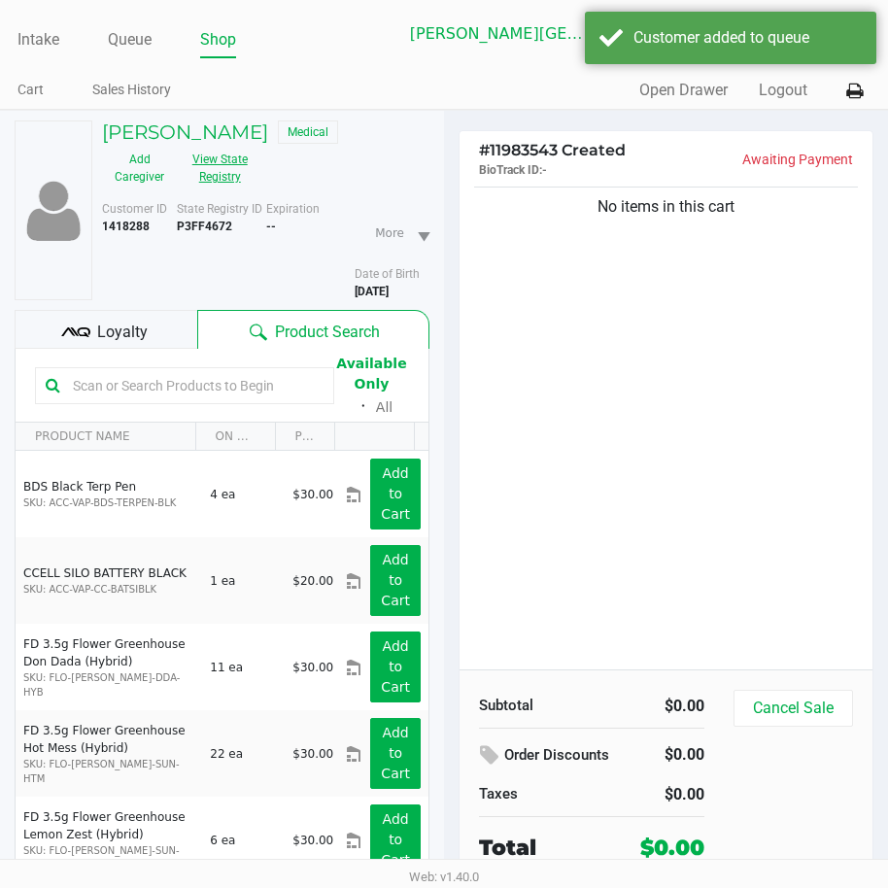
click at [224, 177] on button "View State Registry" at bounding box center [214, 168] width 75 height 49
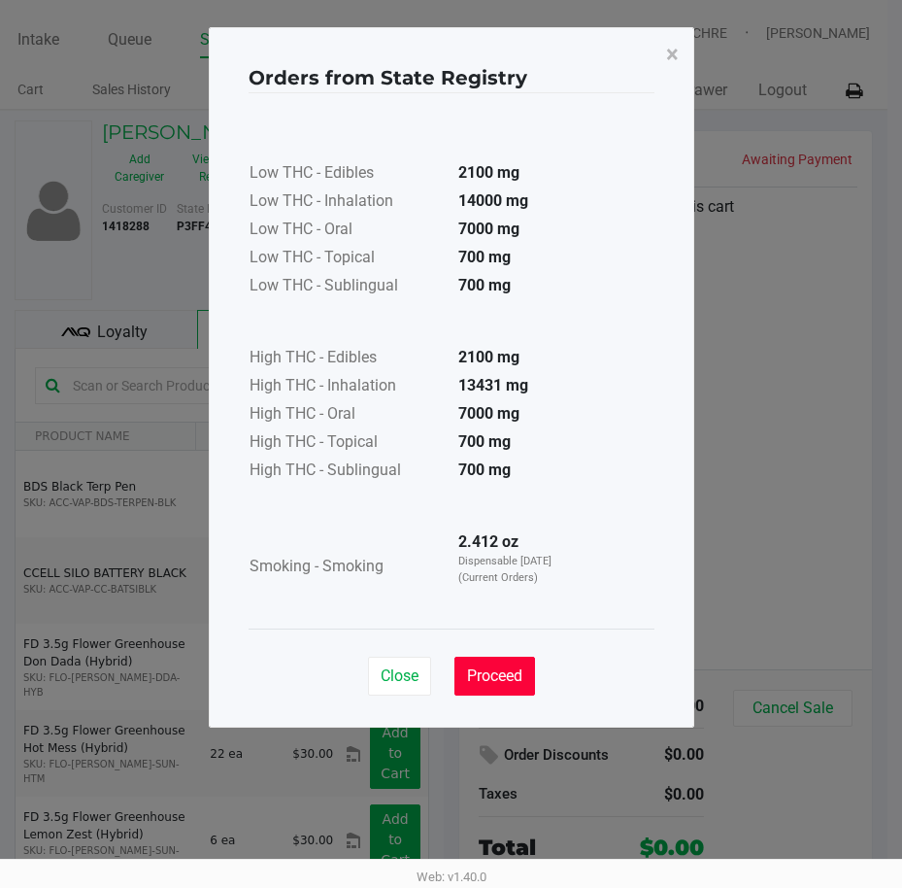
click at [521, 683] on span "Proceed" at bounding box center [494, 675] width 55 height 18
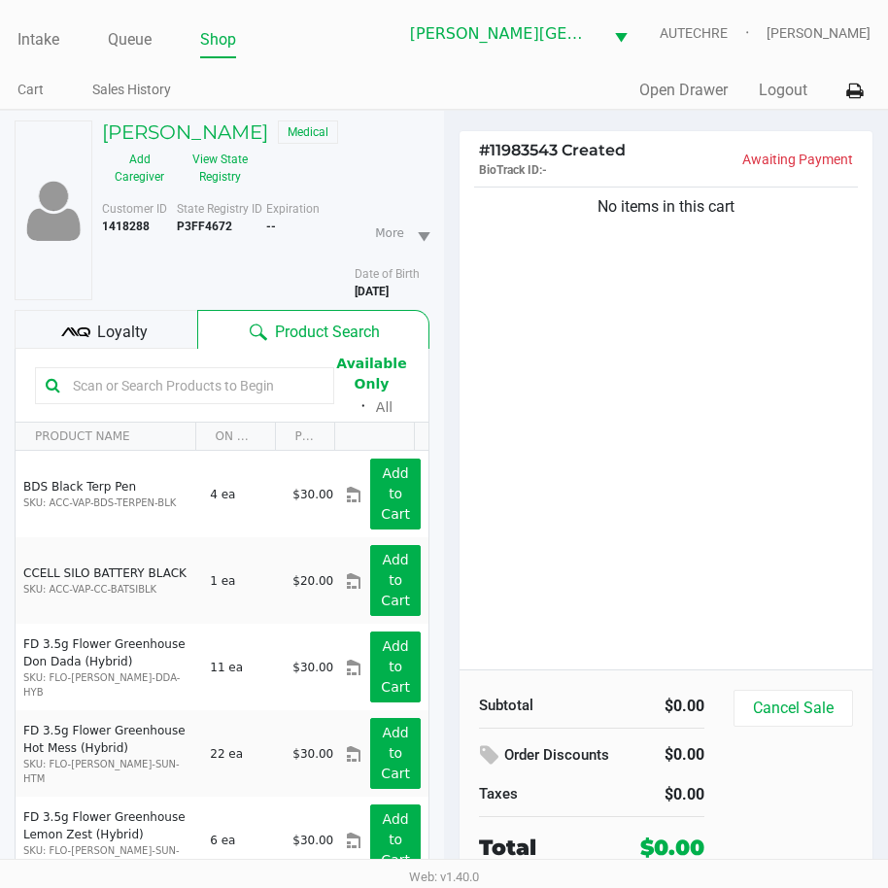
click at [142, 334] on span "Loyalty" at bounding box center [122, 332] width 51 height 23
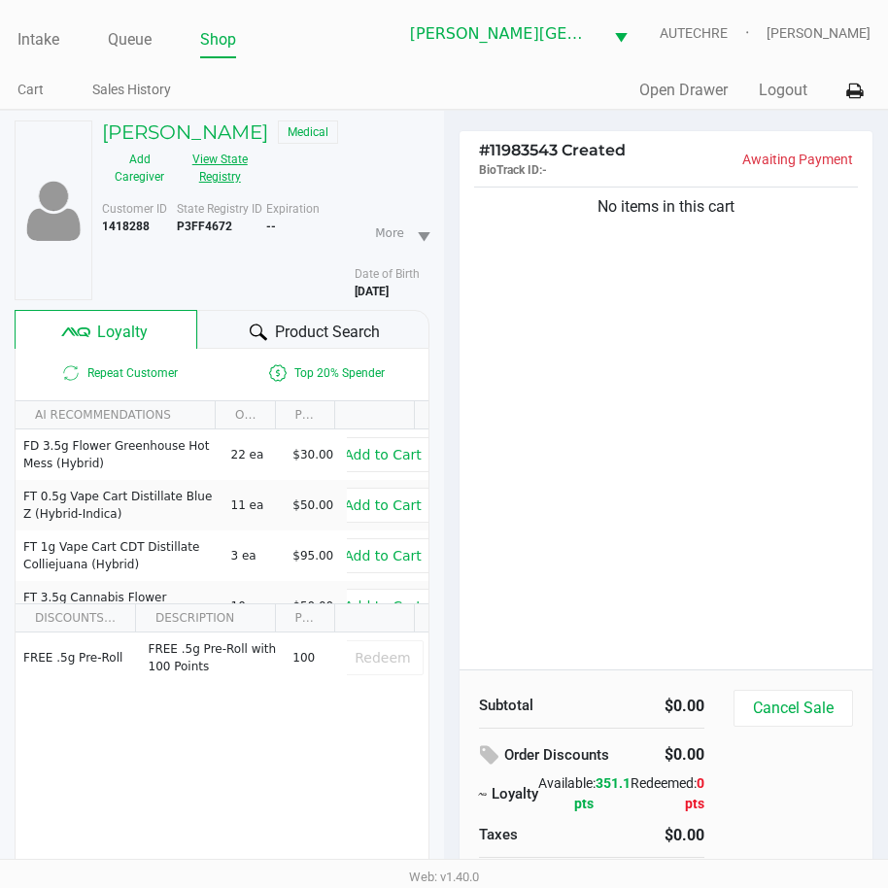
click at [206, 155] on button "View State Registry" at bounding box center [214, 168] width 75 height 49
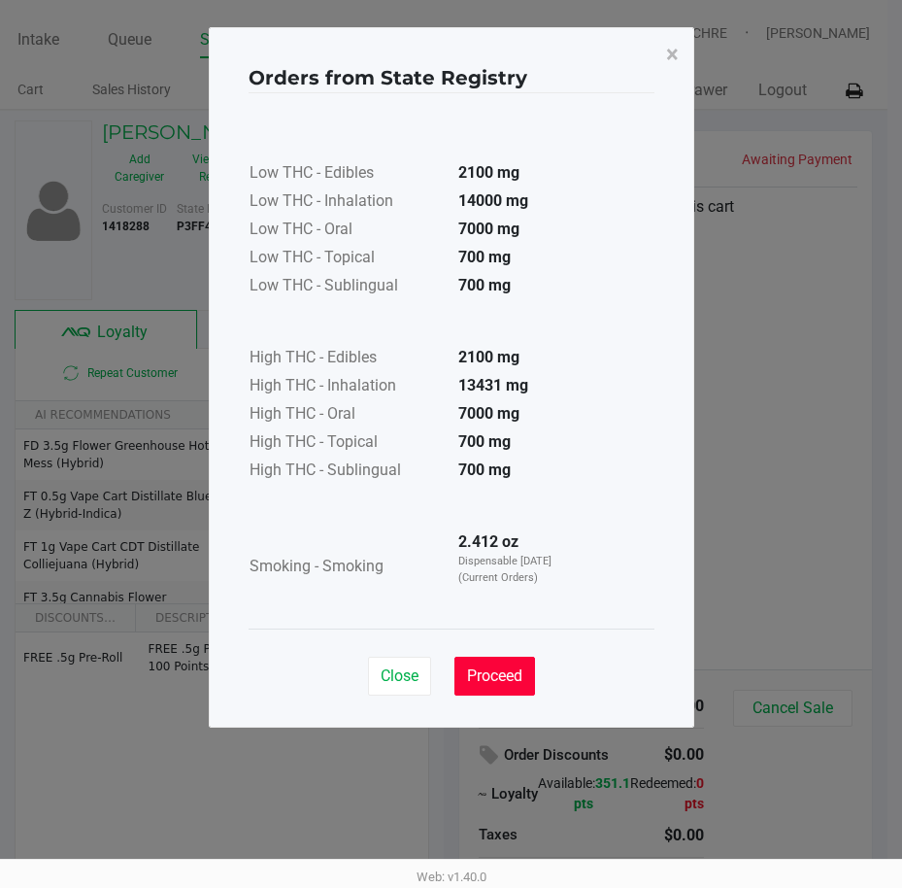
click at [513, 680] on span "Proceed" at bounding box center [494, 675] width 55 height 18
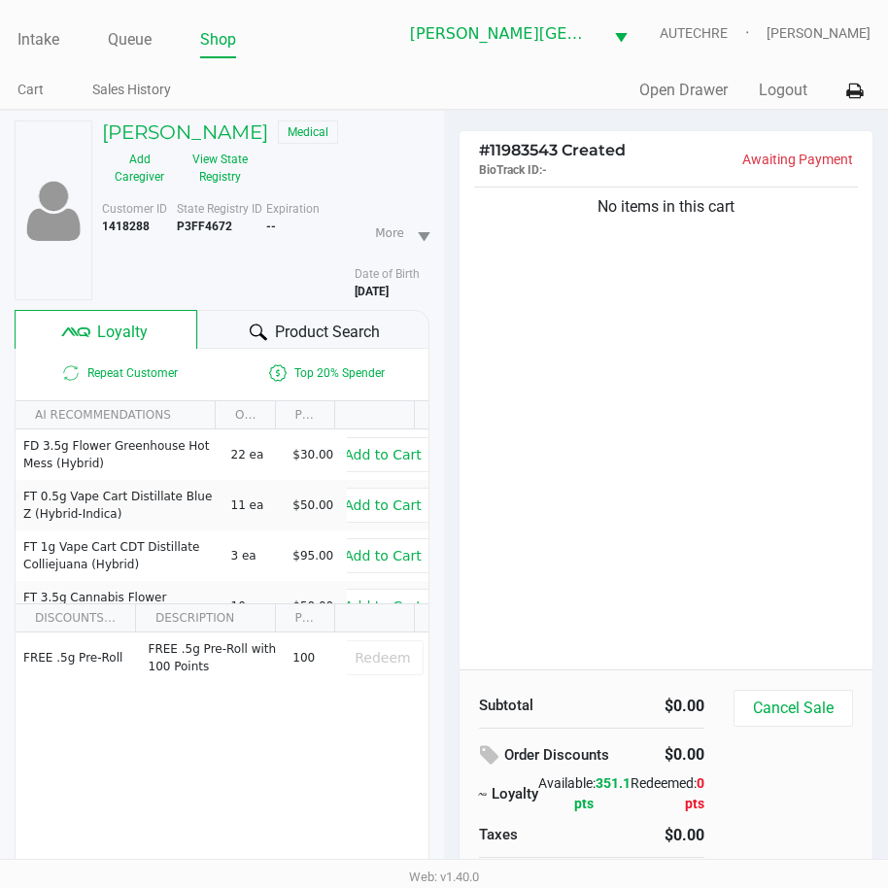
click at [636, 567] on div "No items in this cart" at bounding box center [665, 426] width 413 height 487
drag, startPoint x: 601, startPoint y: 521, endPoint x: 586, endPoint y: 504, distance: 22.7
click at [601, 509] on div "No items in this cart" at bounding box center [665, 426] width 413 height 487
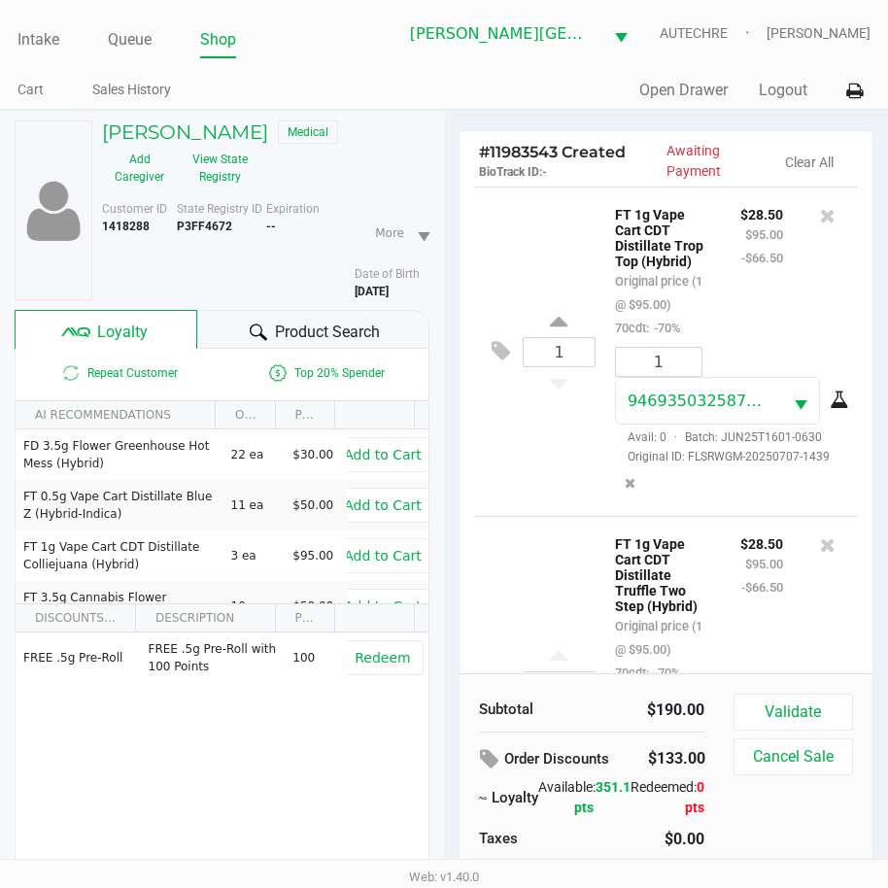
scroll to position [207, 0]
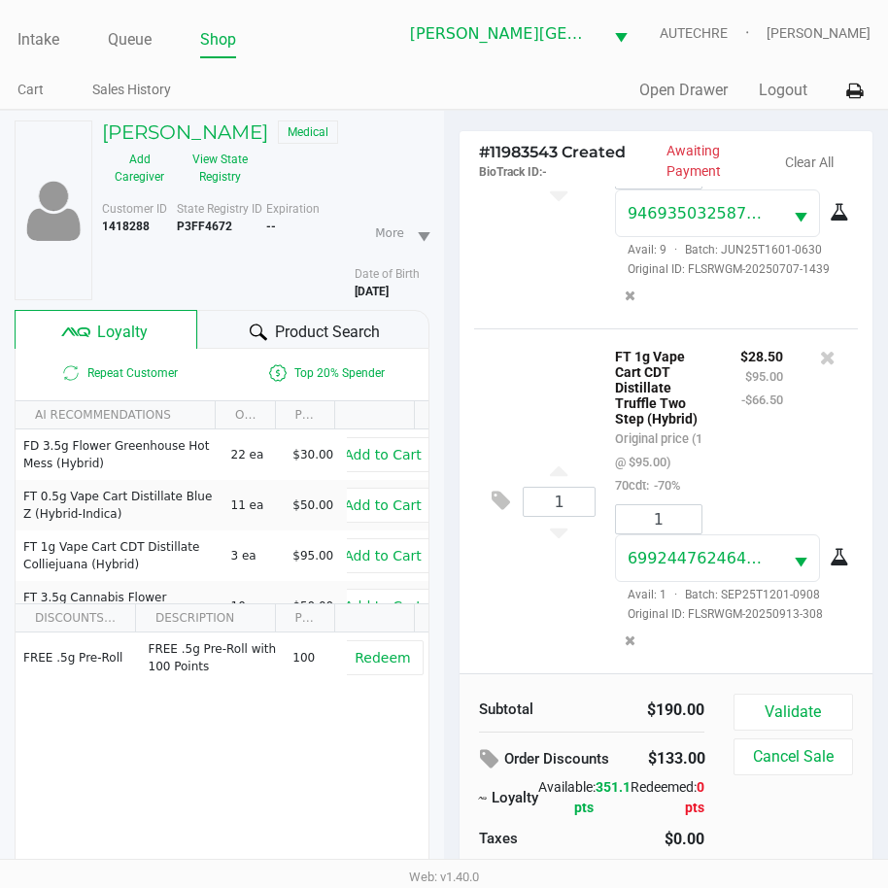
click at [533, 633] on div "1 FT 1g Vape Cart CDT Distillate Truffle Two Step (Hybrid) Original price (1 @ …" at bounding box center [666, 500] width 384 height 345
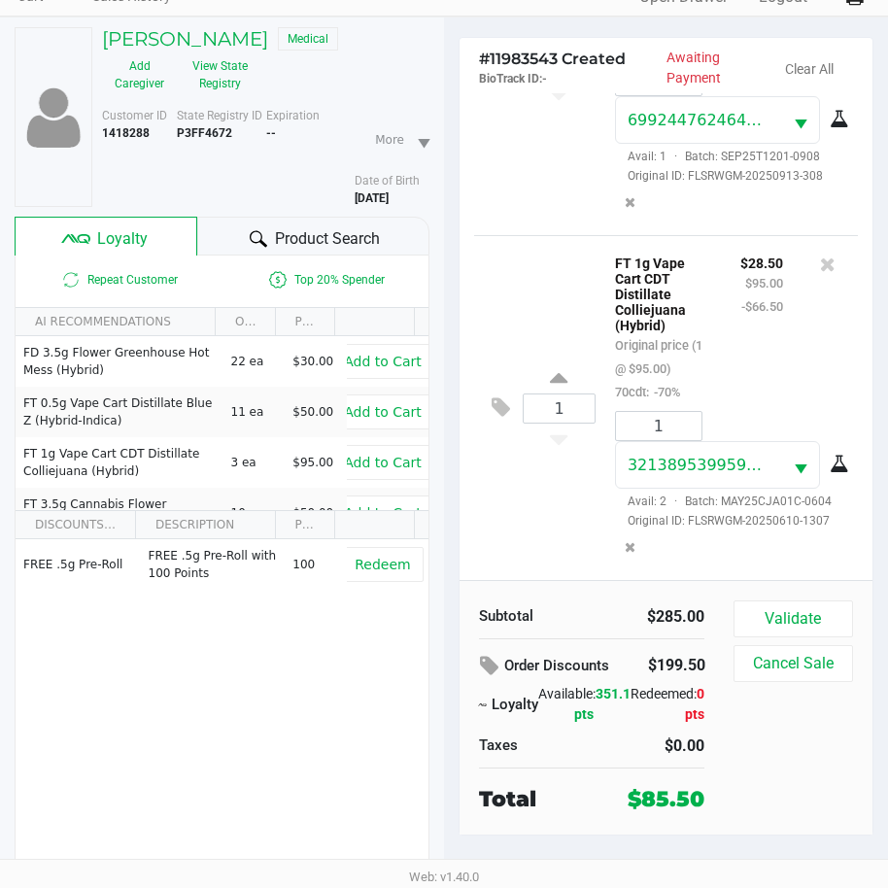
scroll to position [96, 0]
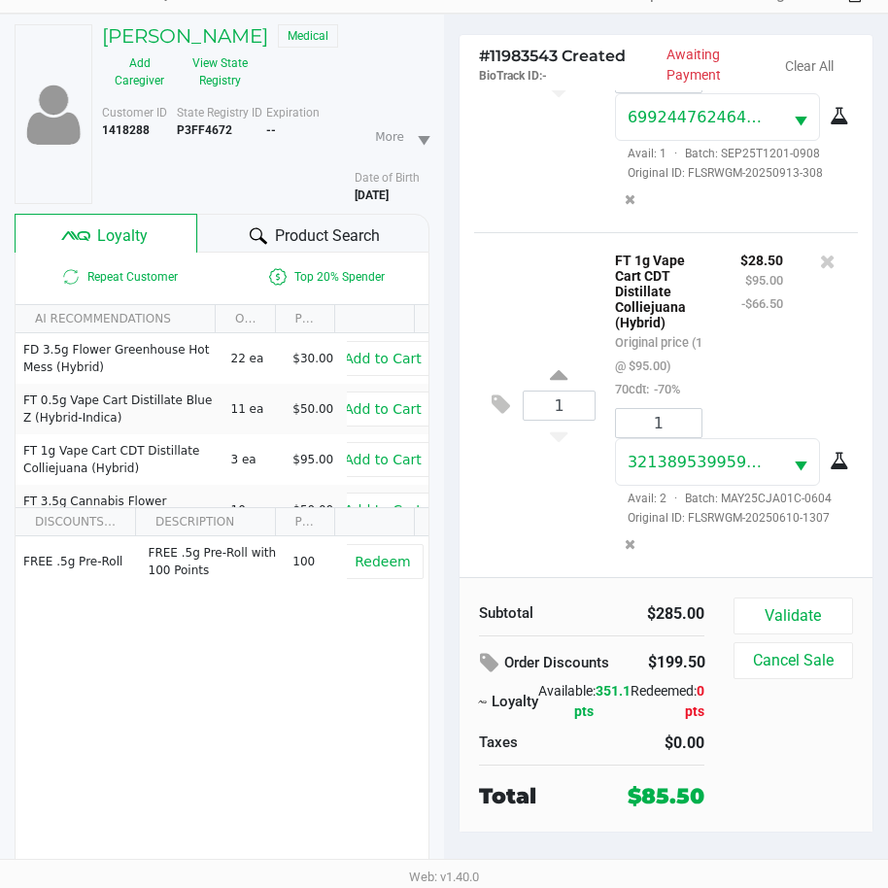
click at [796, 789] on div "Validate Cancel Sale" at bounding box center [800, 704] width 134 height 215
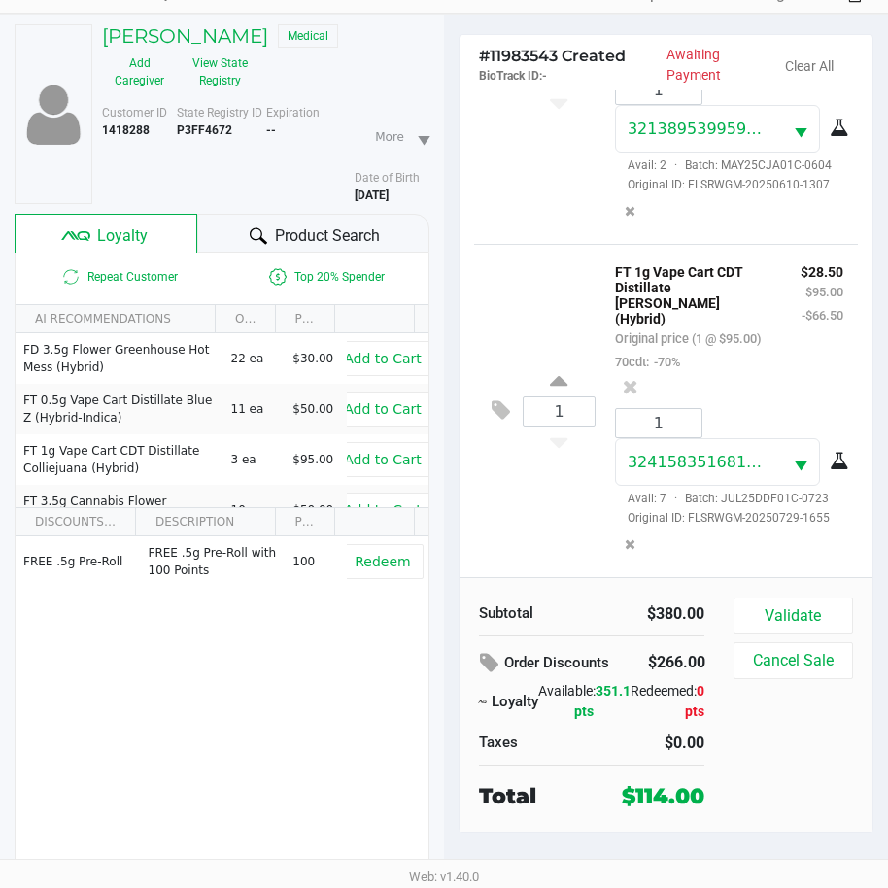
scroll to position [975, 0]
click at [795, 612] on button "Validate" at bounding box center [792, 615] width 119 height 37
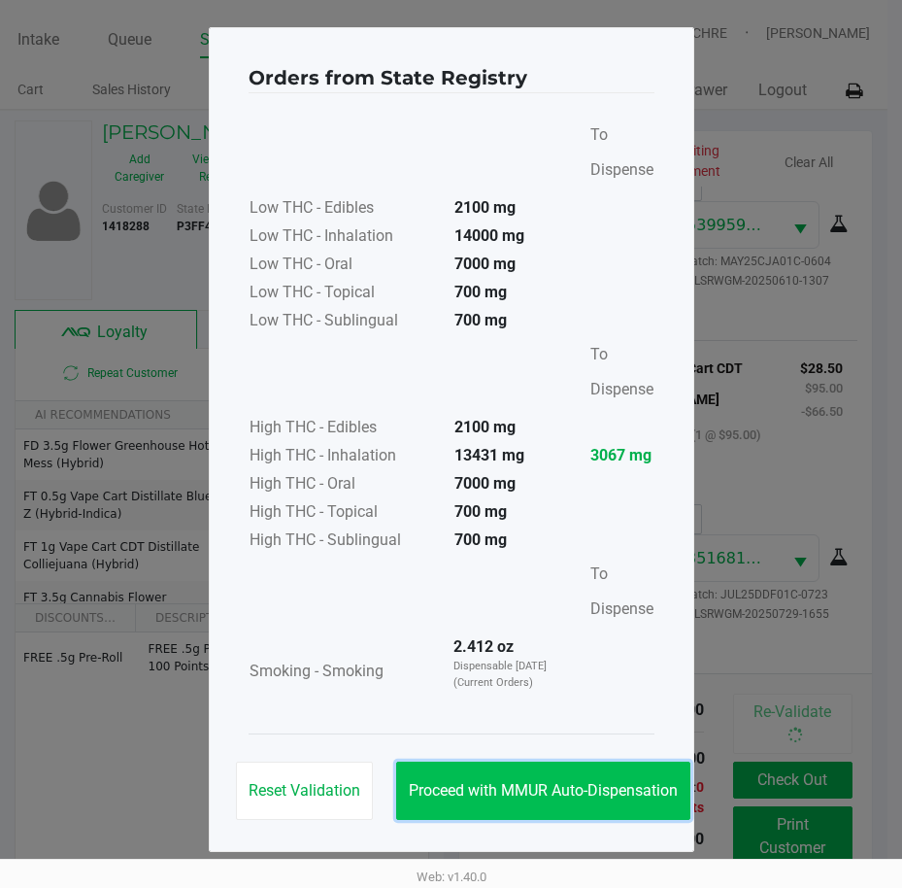
click at [619, 777] on button "Proceed with MMUR Auto-Dispensation" at bounding box center [543, 790] width 294 height 58
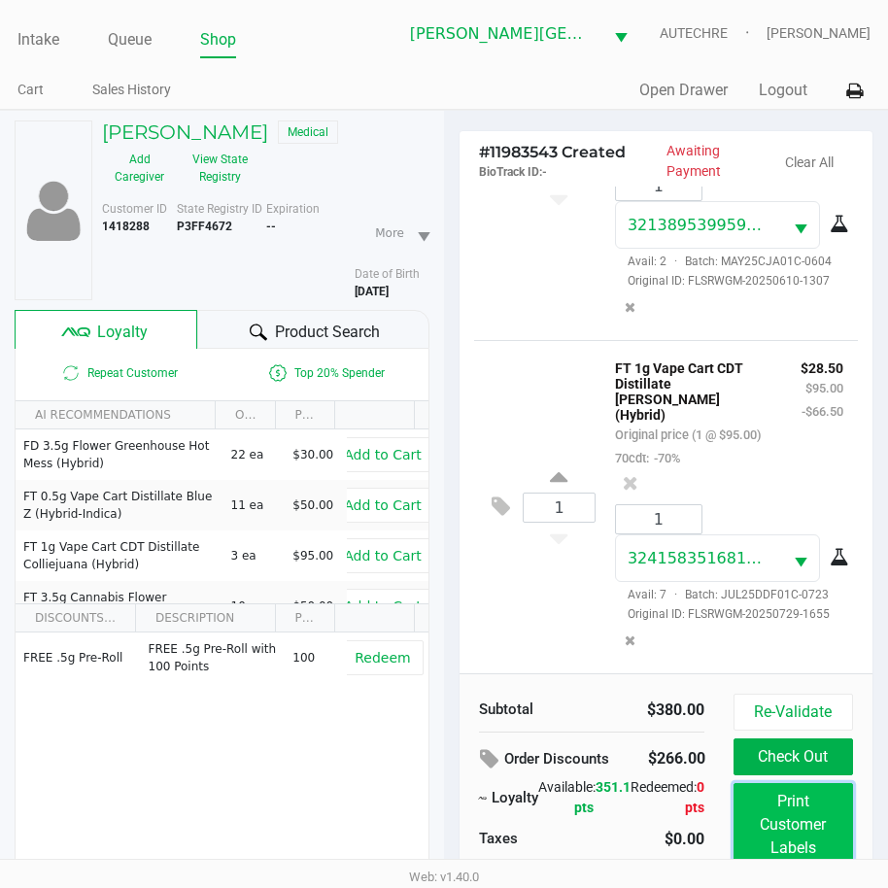
click at [797, 826] on button "Print Customer Labels" at bounding box center [792, 825] width 119 height 84
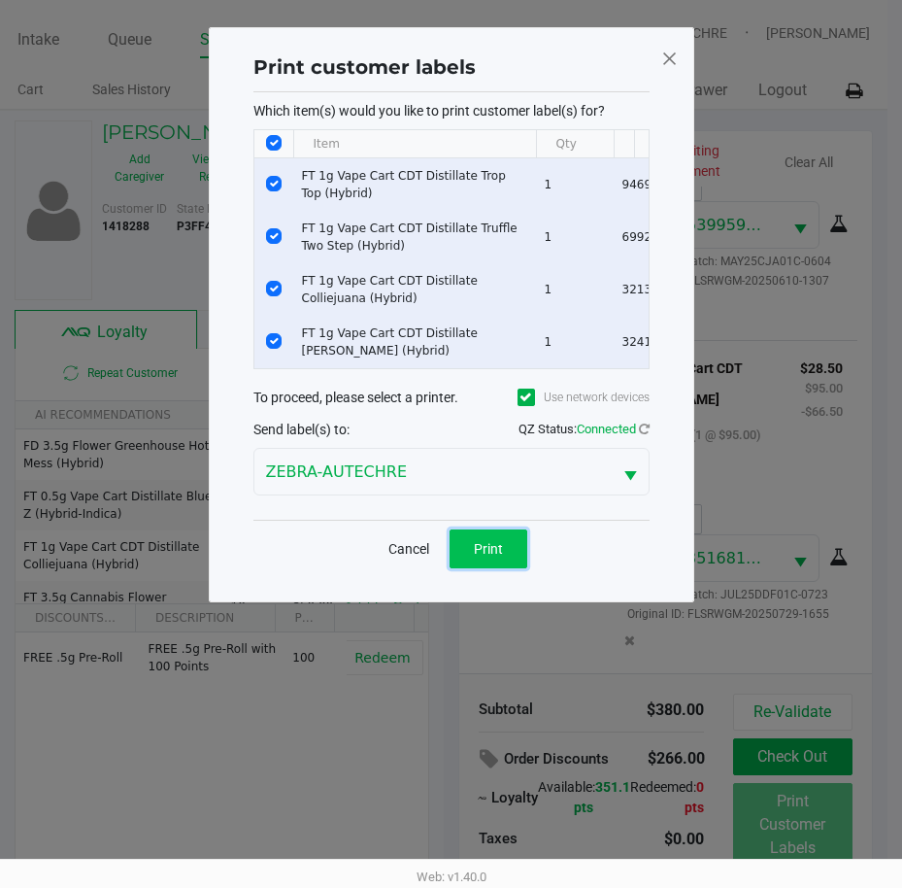
click at [486, 557] on span "Print" at bounding box center [488, 549] width 29 height 16
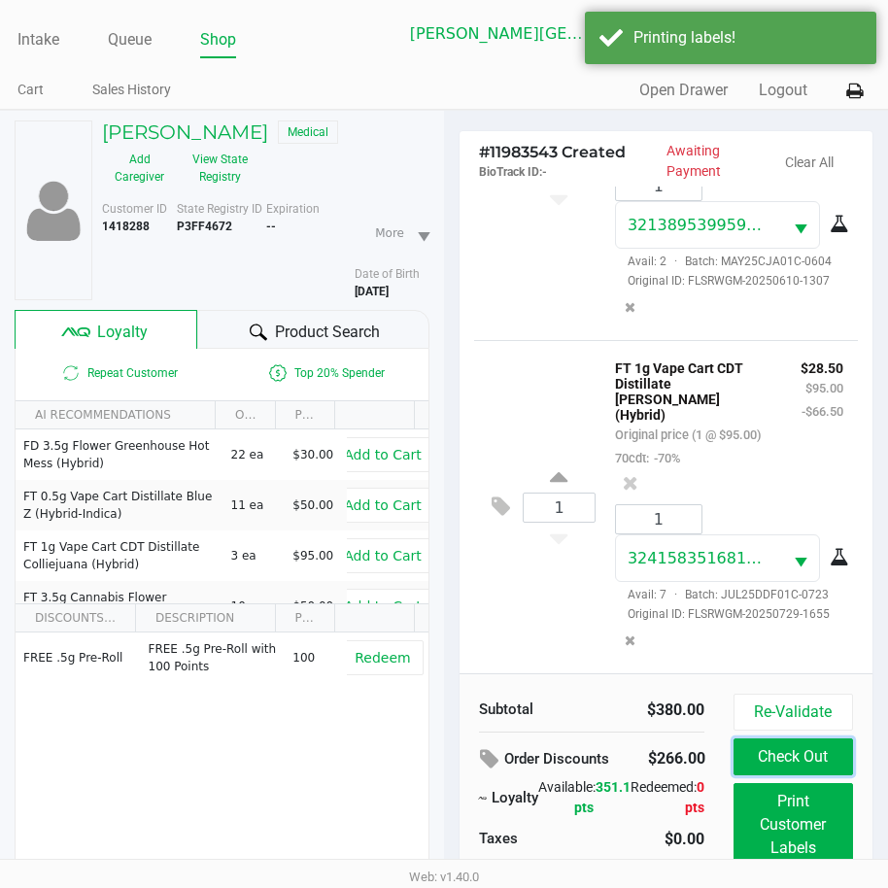
click at [769, 738] on button "Check Out" at bounding box center [792, 756] width 119 height 37
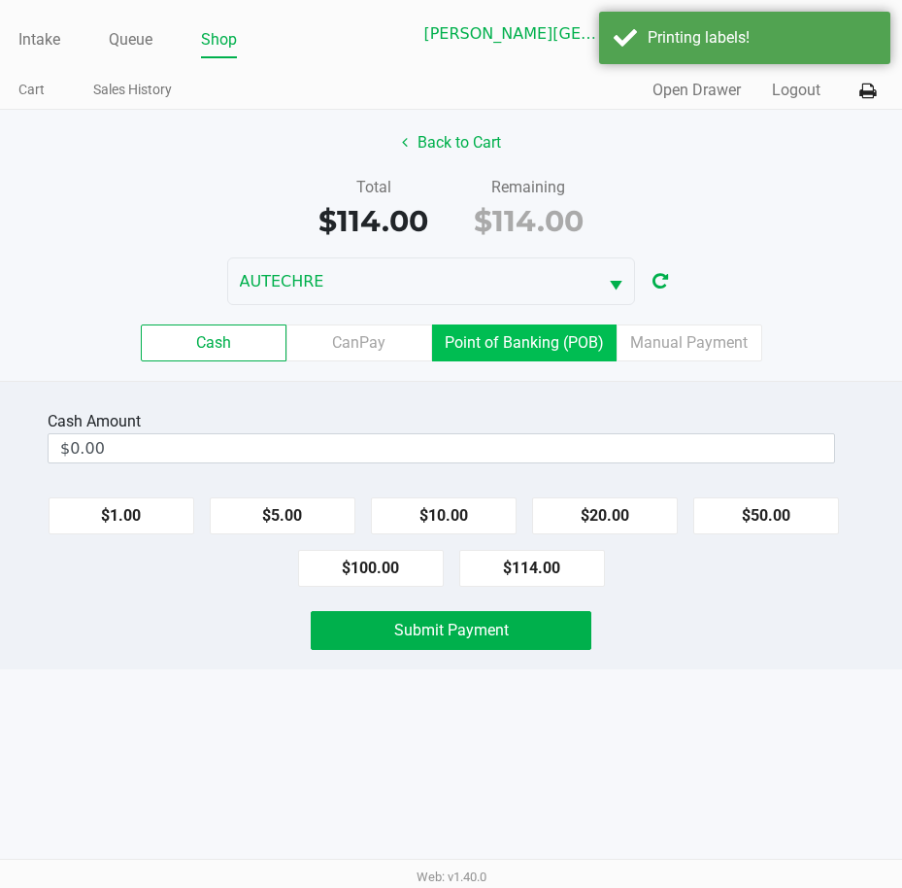
click at [543, 346] on label "Point of Banking (POB)" at bounding box center [524, 342] width 185 height 37
click at [0, 0] on 7 "Point of Banking (POB)" at bounding box center [0, 0] width 0 height 0
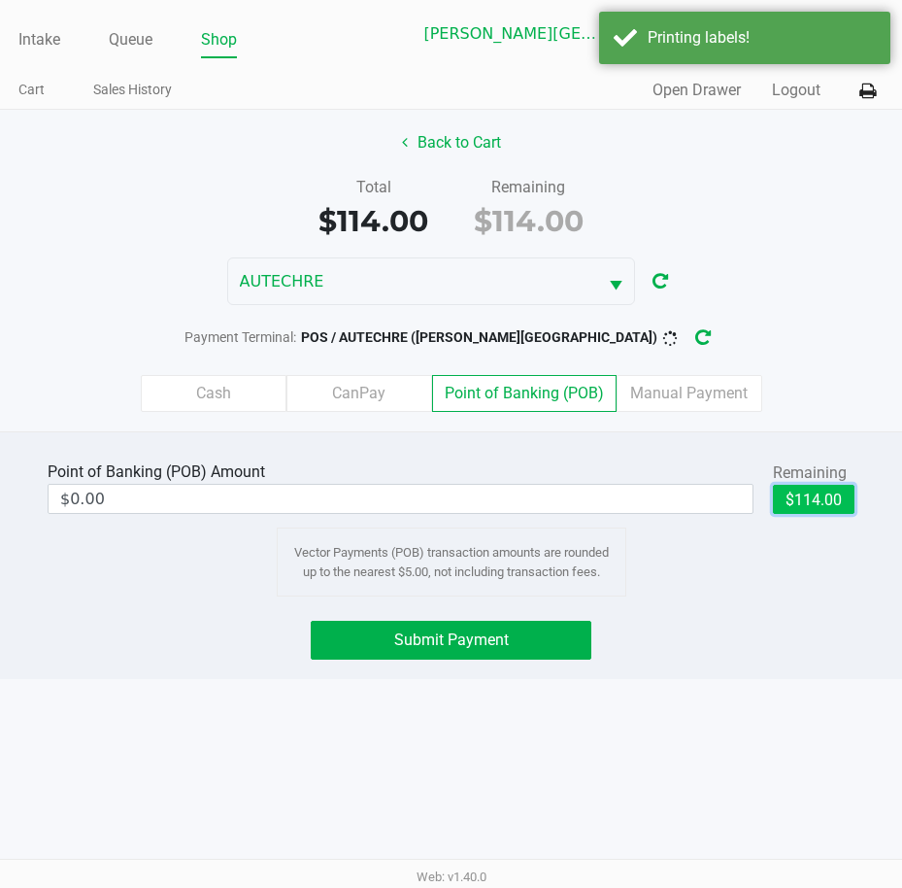
drag, startPoint x: 791, startPoint y: 495, endPoint x: 631, endPoint y: 599, distance: 190.2
click at [792, 495] on button "$114.00" at bounding box center [814, 499] width 82 height 29
type input "$114.00"
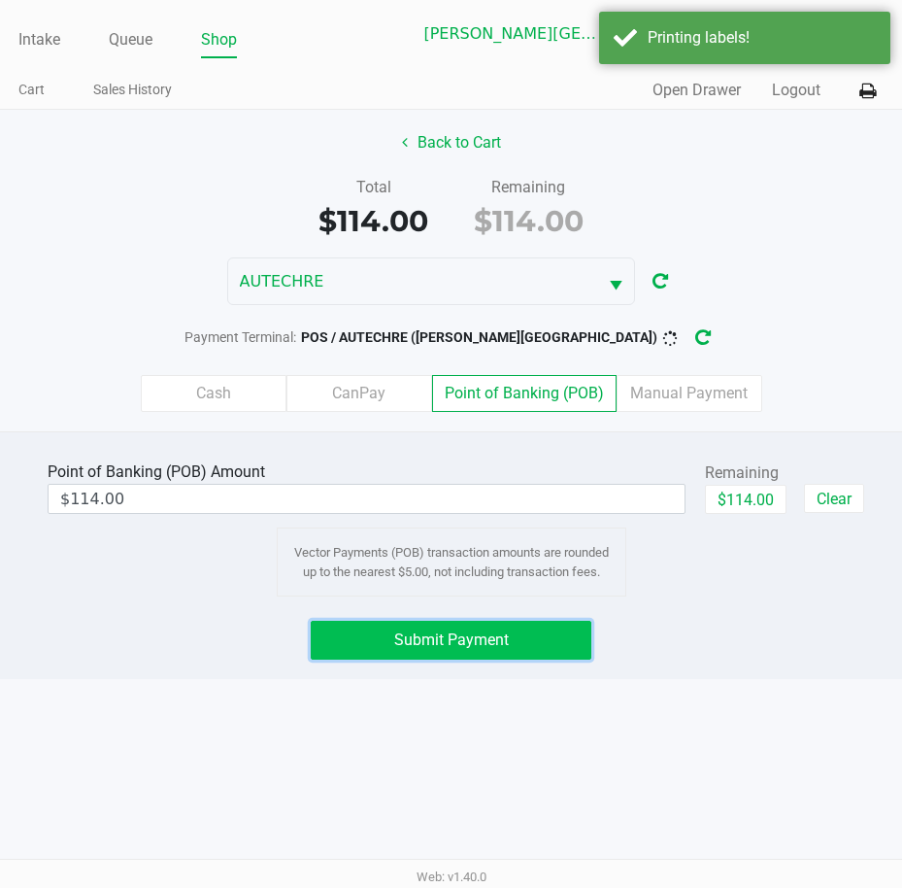
click at [557, 634] on button "Submit Payment" at bounding box center [452, 640] width 282 height 39
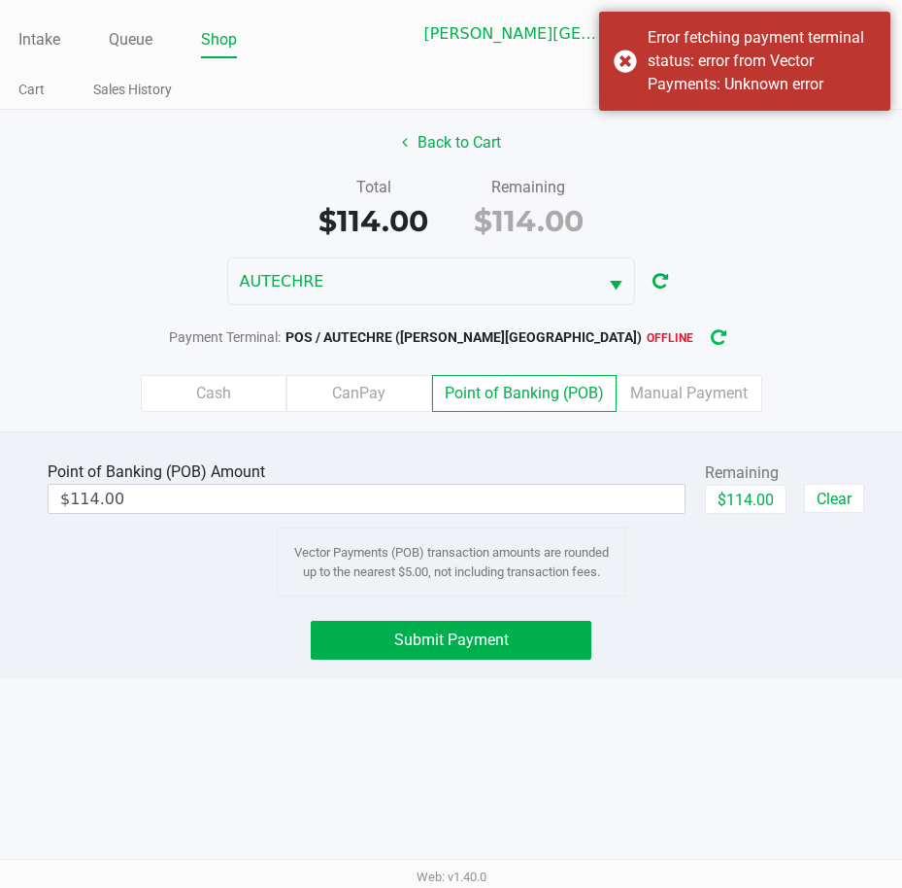
click at [703, 344] on button "button" at bounding box center [718, 338] width 31 height 36
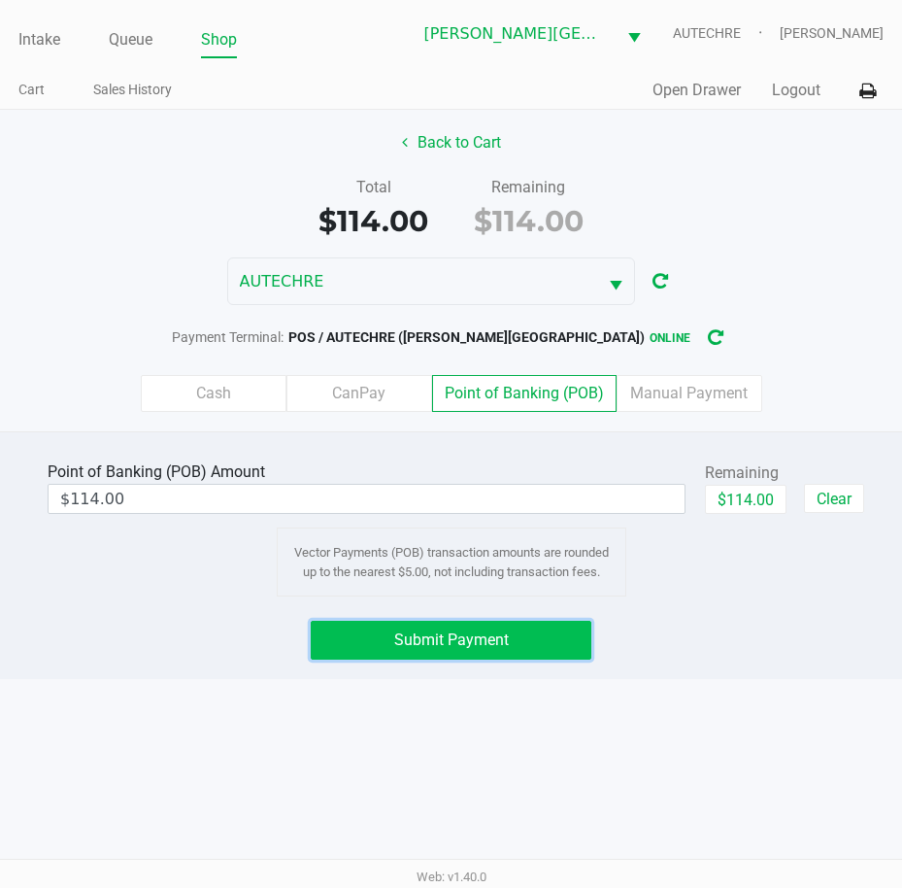
click at [552, 642] on button "Submit Payment" at bounding box center [452, 640] width 282 height 39
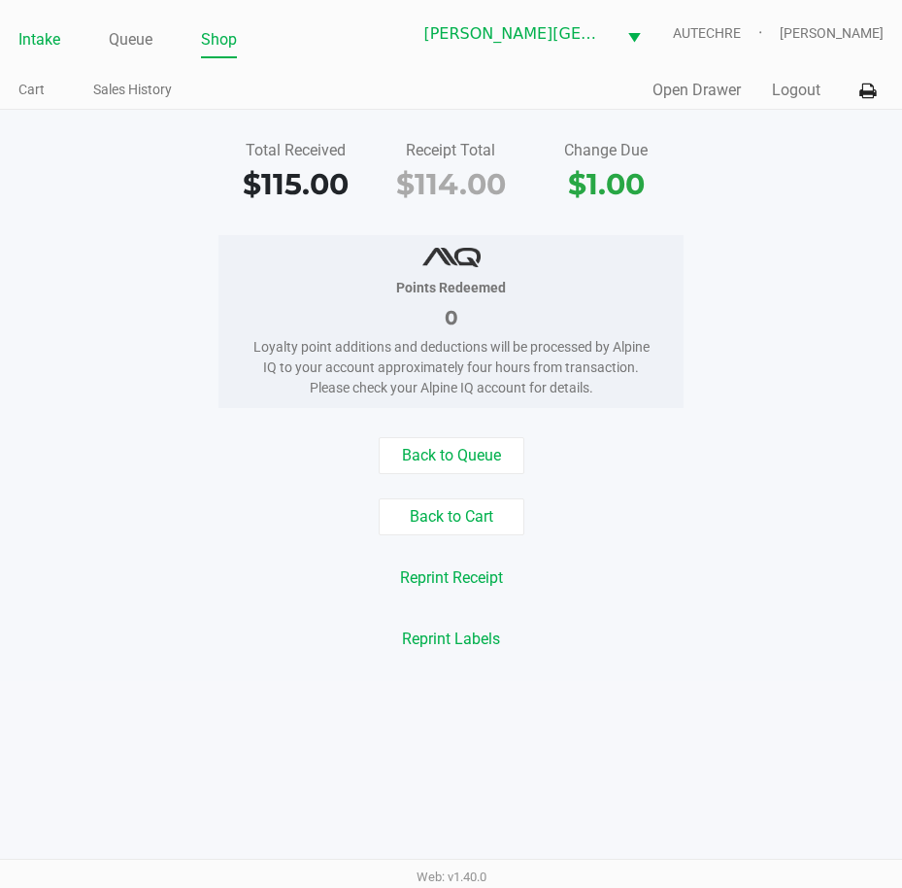
click at [42, 42] on link "Intake" at bounding box center [39, 39] width 42 height 27
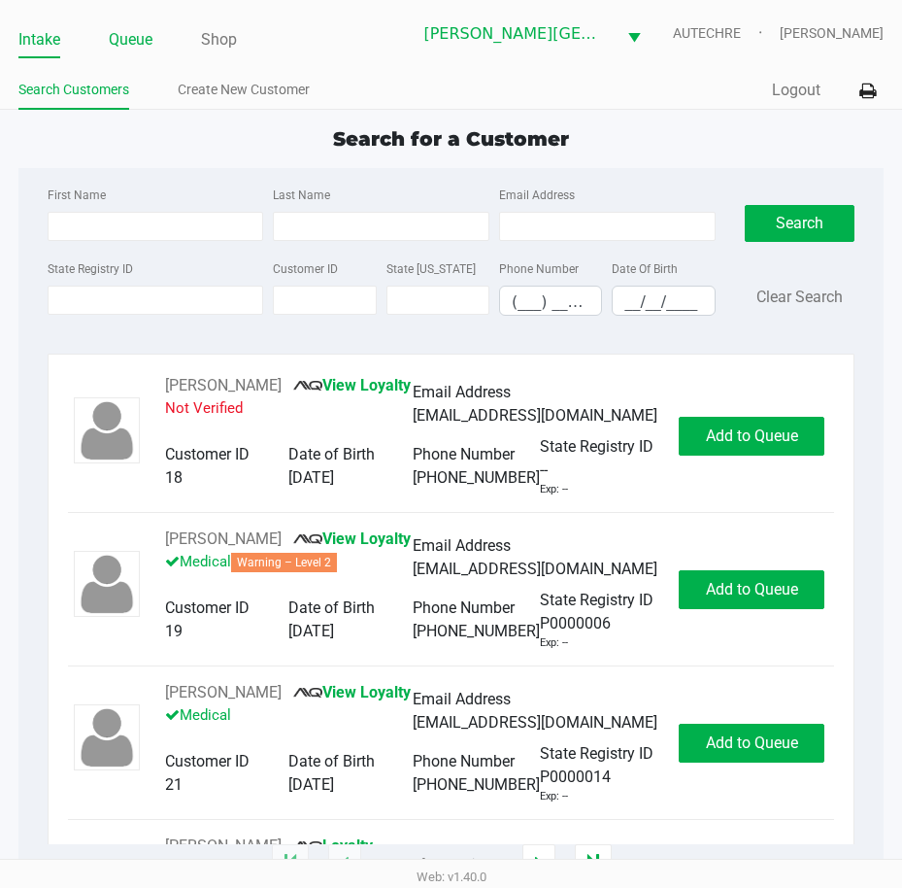
click at [127, 37] on link "Queue" at bounding box center [131, 39] width 44 height 27
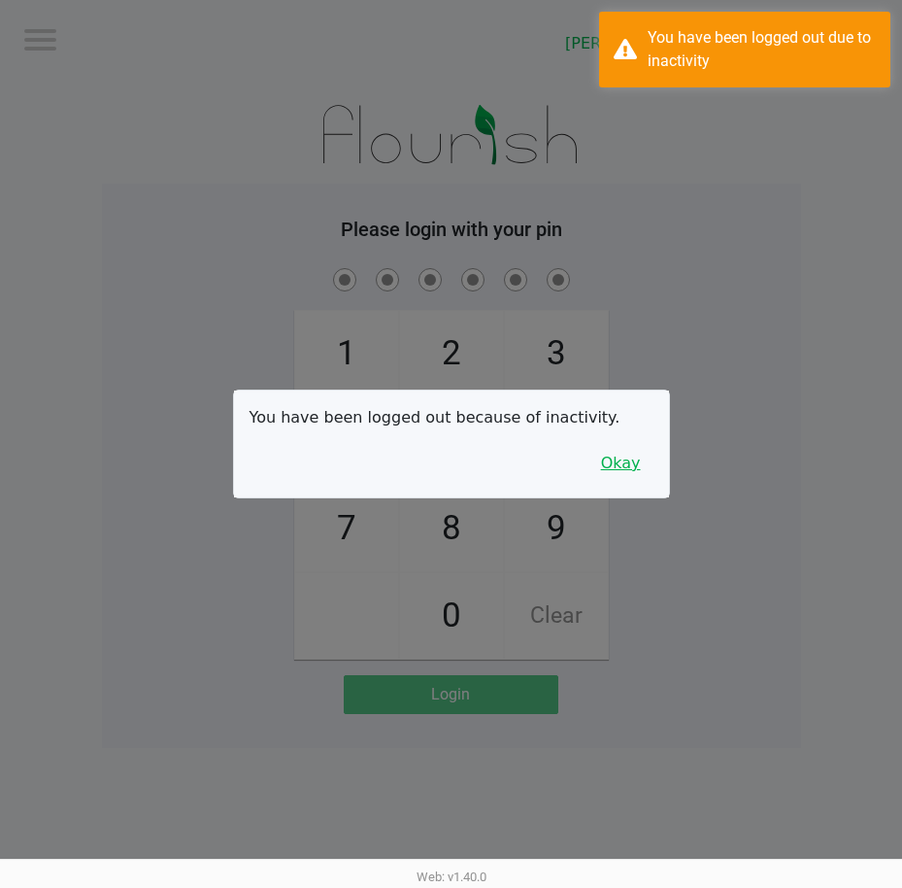
click at [637, 466] on button "Okay" at bounding box center [621, 463] width 65 height 37
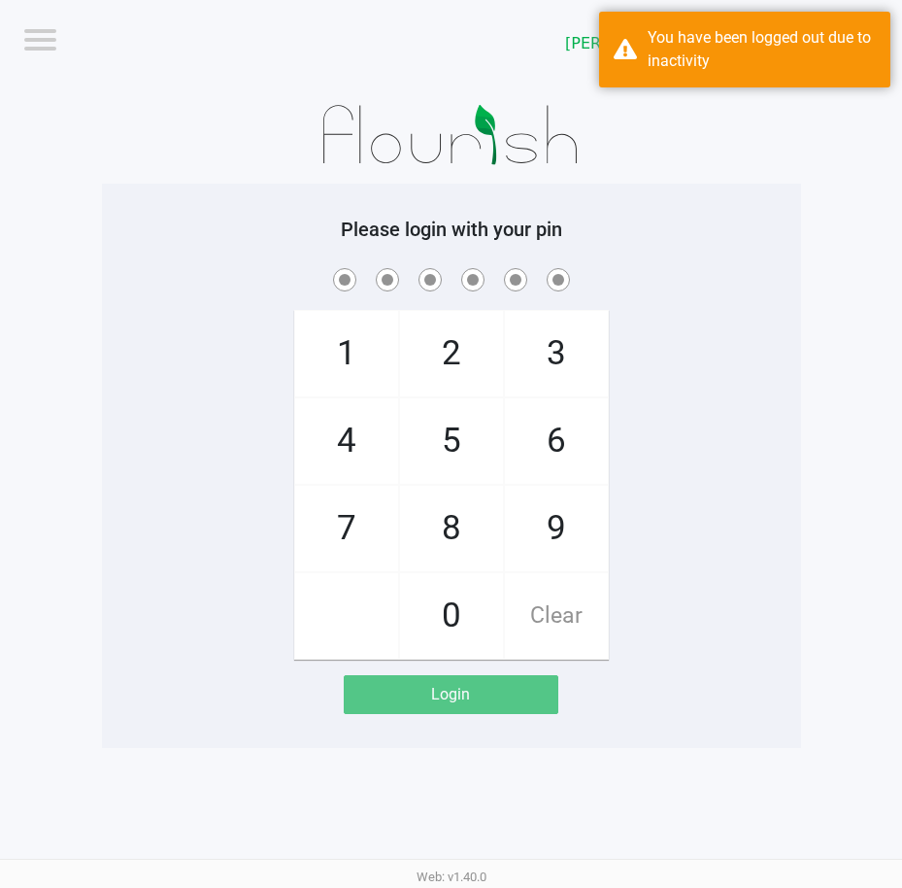
drag, startPoint x: 724, startPoint y: 448, endPoint x: 734, endPoint y: 443, distance: 11.7
click at [734, 443] on div "1 4 7 2 5 8 0 3 6 9 Clear" at bounding box center [451, 461] width 699 height 395
checkbox input "true"
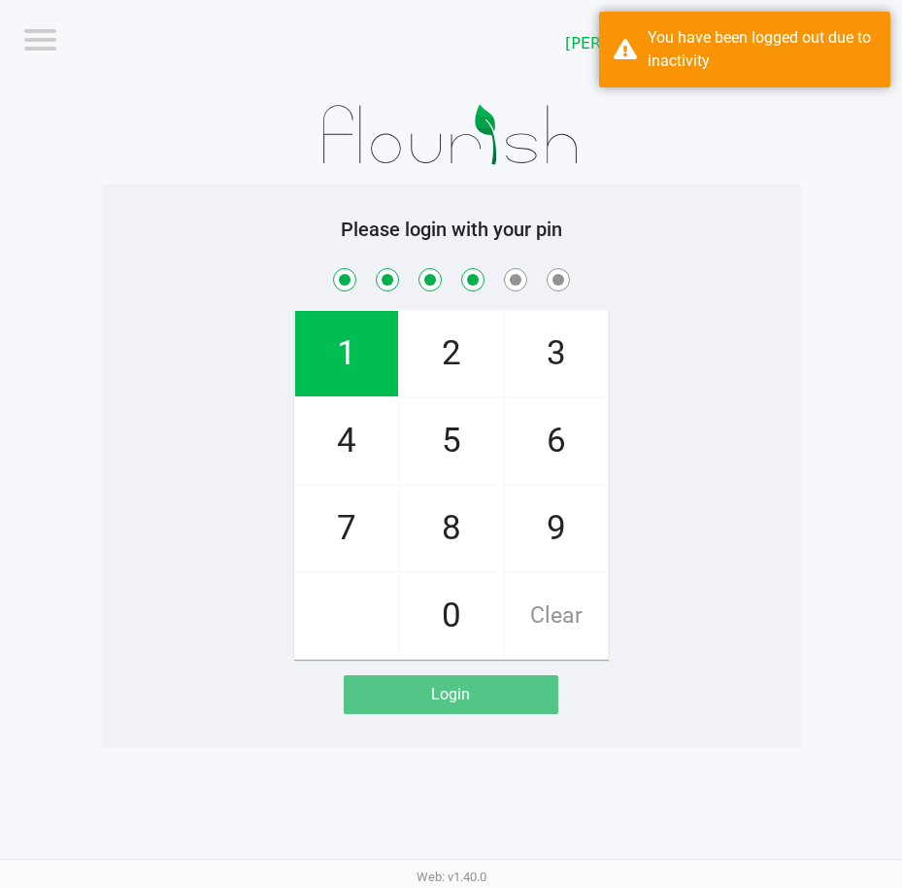
checkbox input "true"
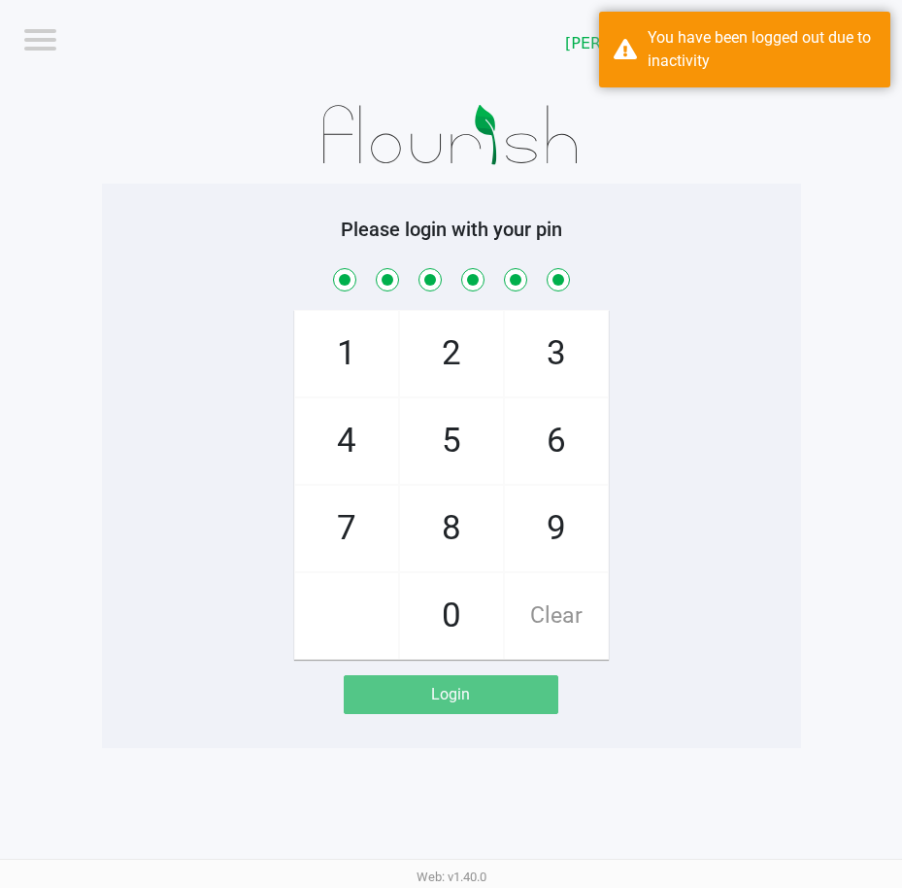
checkbox input "true"
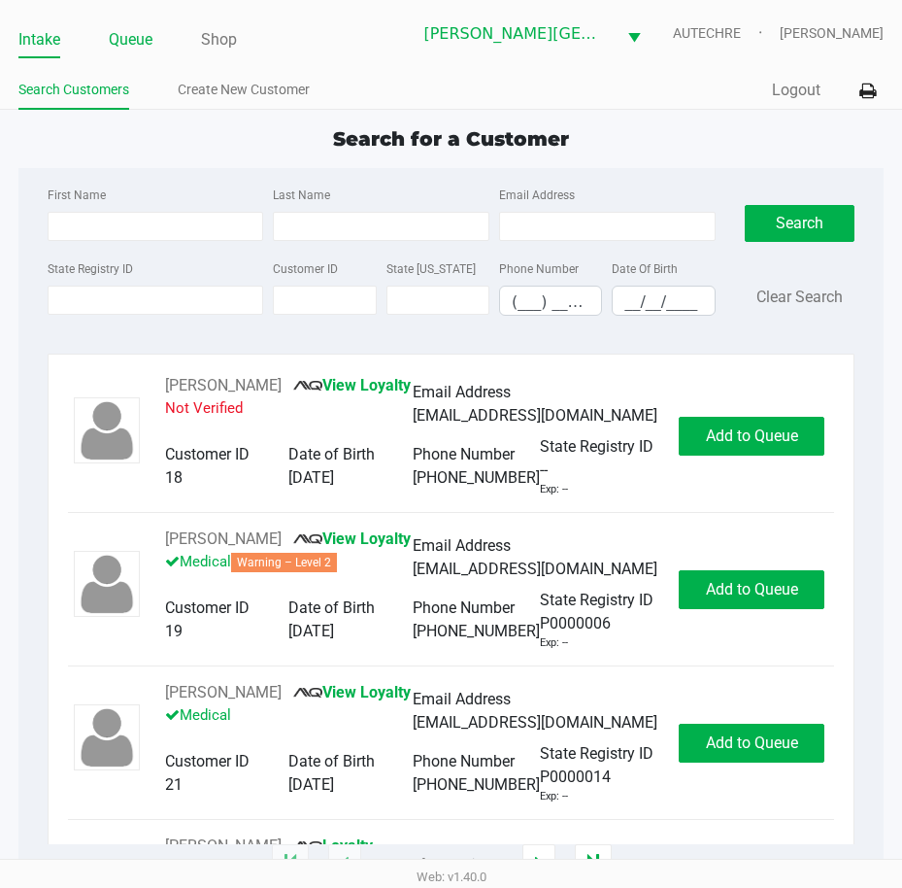
click at [119, 36] on link "Queue" at bounding box center [131, 39] width 44 height 27
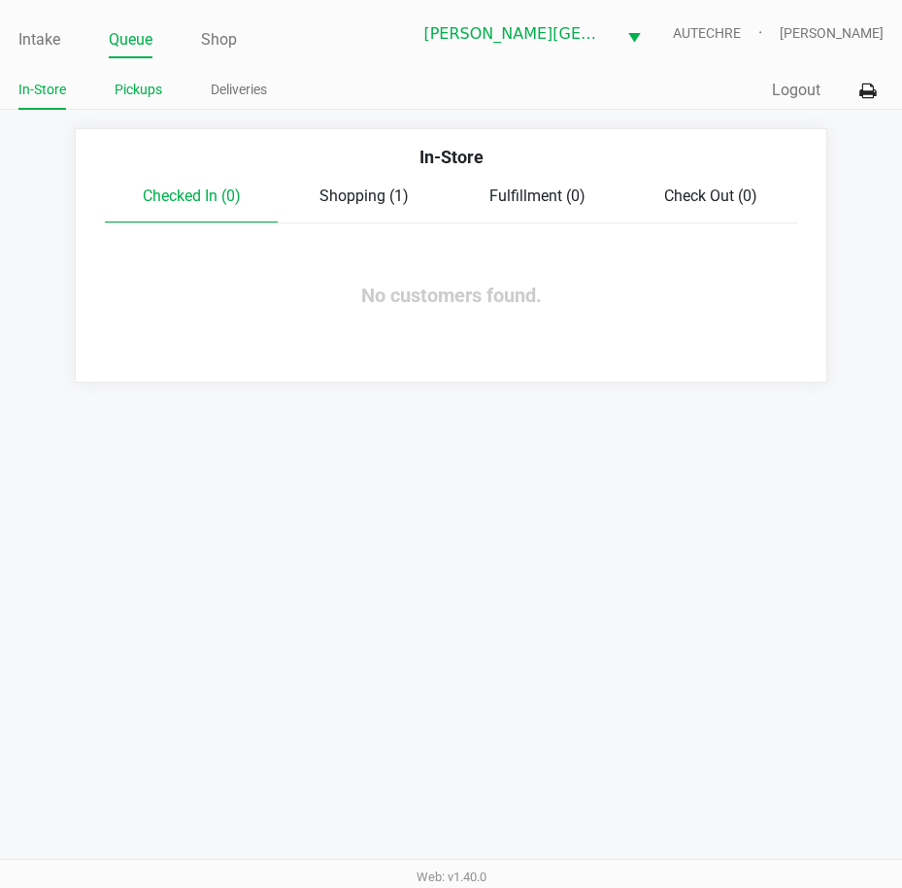
click at [141, 95] on link "Pickups" at bounding box center [139, 90] width 48 height 24
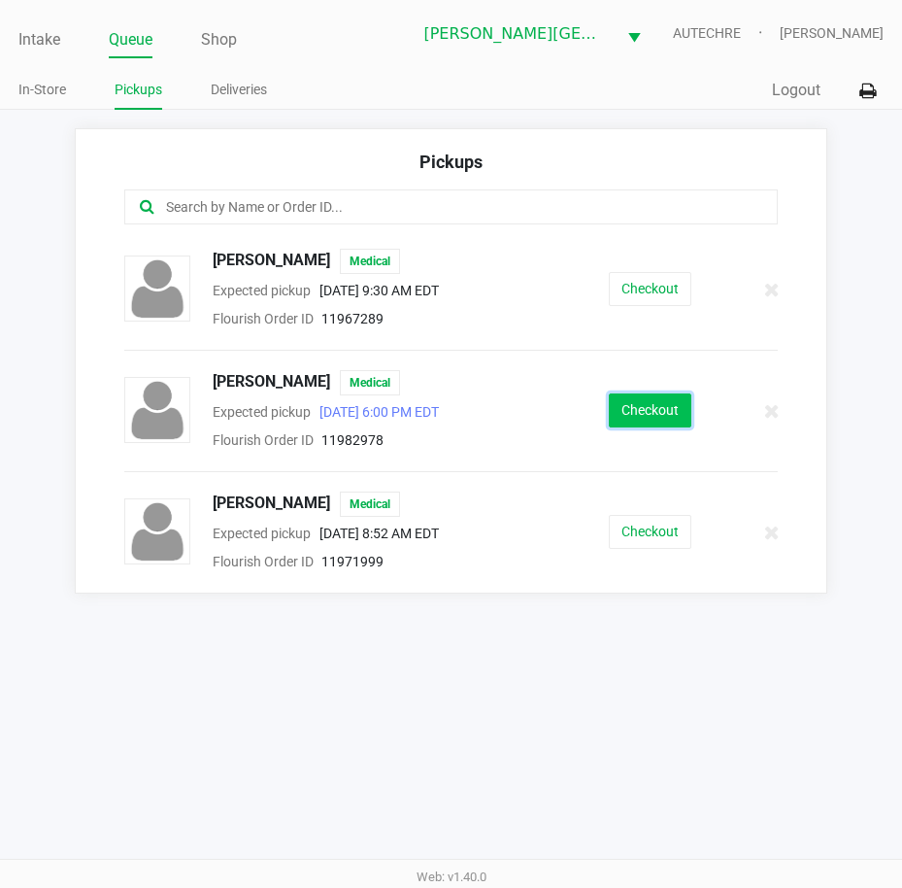
click at [659, 412] on button "Checkout" at bounding box center [650, 410] width 83 height 34
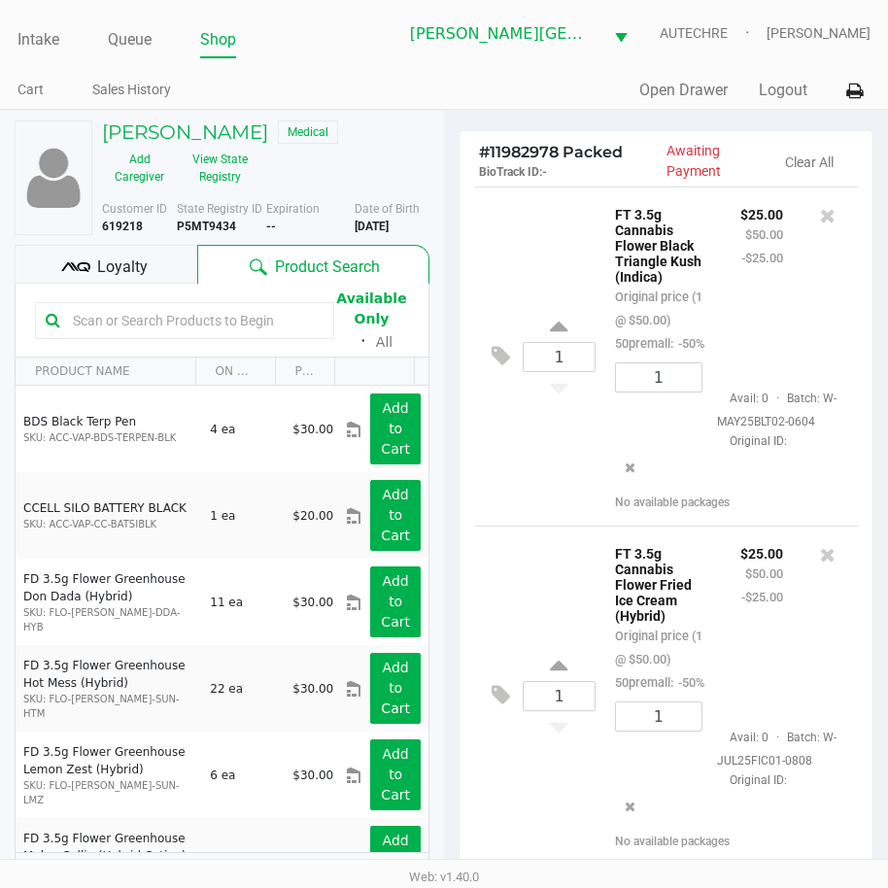
click at [517, 496] on div "1 FT 3.5g Cannabis Flower Black Triangle Kush (Indica) Original price (1 @ $50.…" at bounding box center [666, 355] width 384 height 339
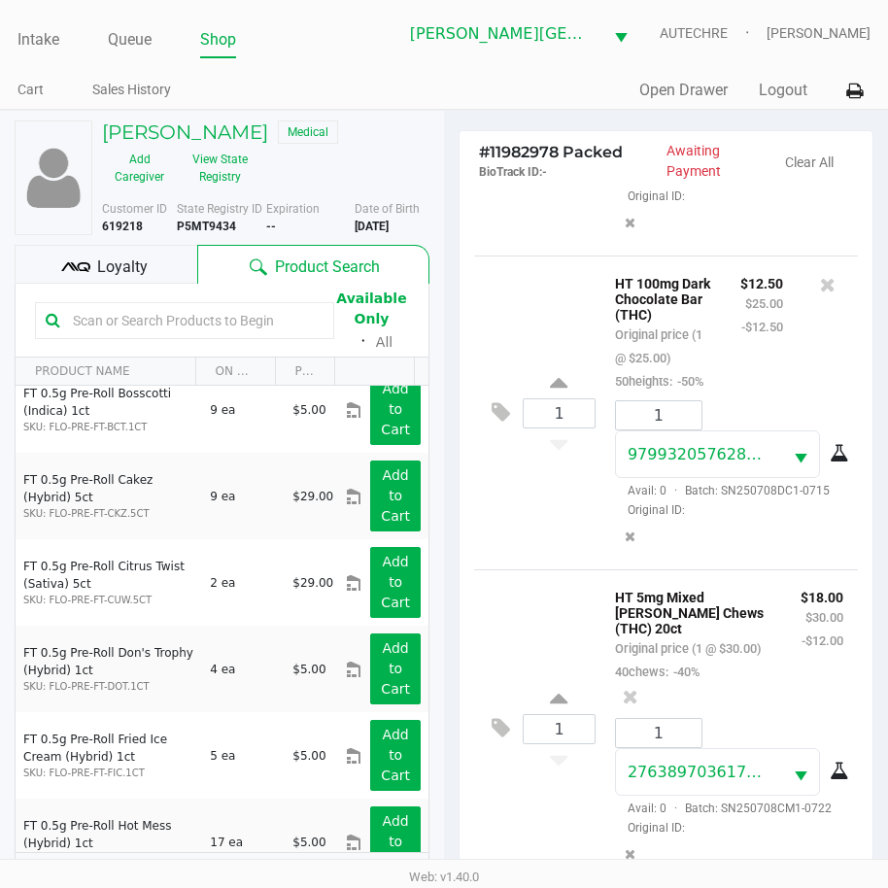
scroll to position [257, 0]
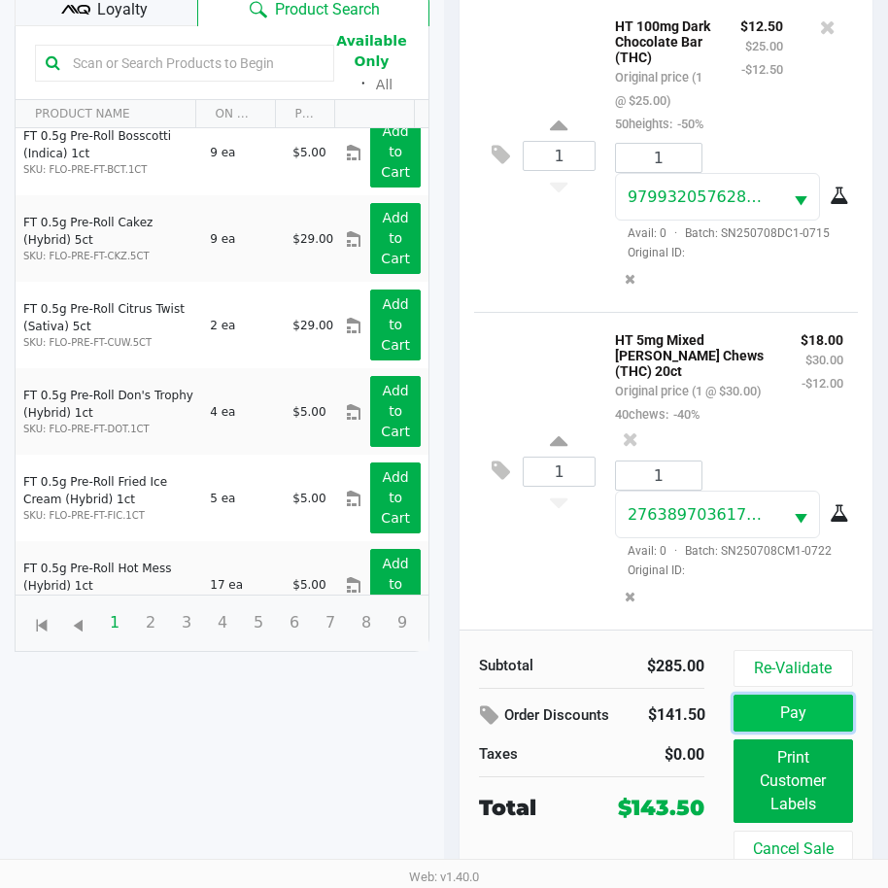
click at [749, 717] on button "Pay" at bounding box center [792, 712] width 119 height 37
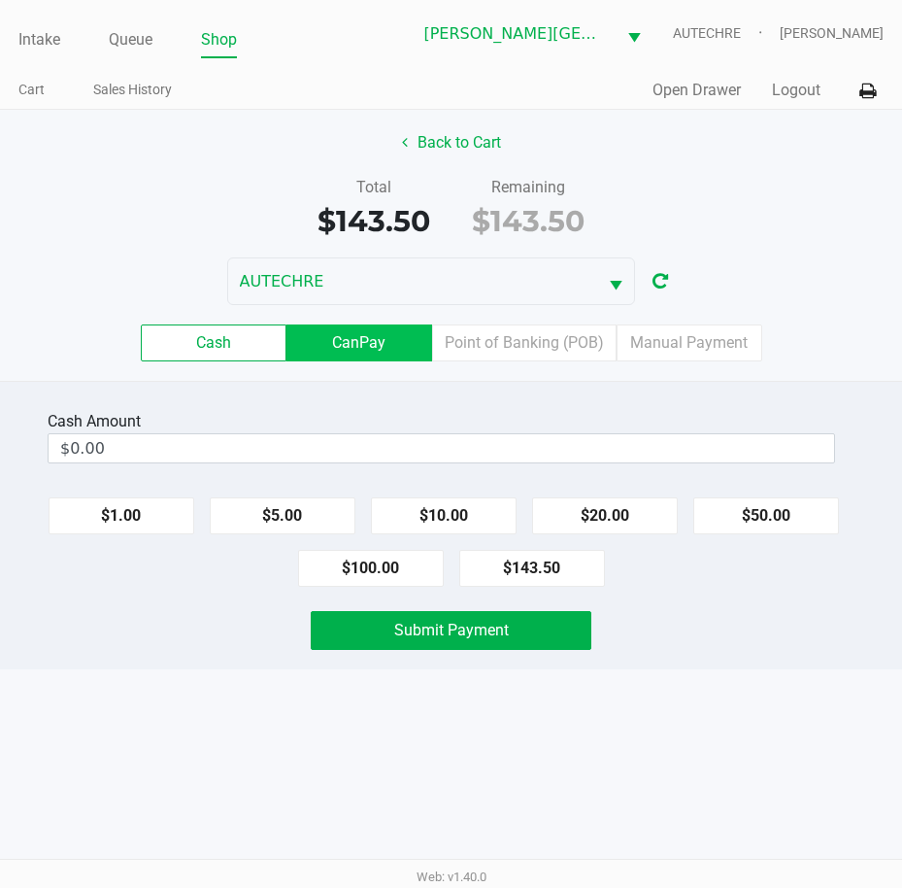
click at [405, 354] on label "CanPay" at bounding box center [360, 342] width 146 height 37
click at [0, 0] on 2 "CanPay" at bounding box center [0, 0] width 0 height 0
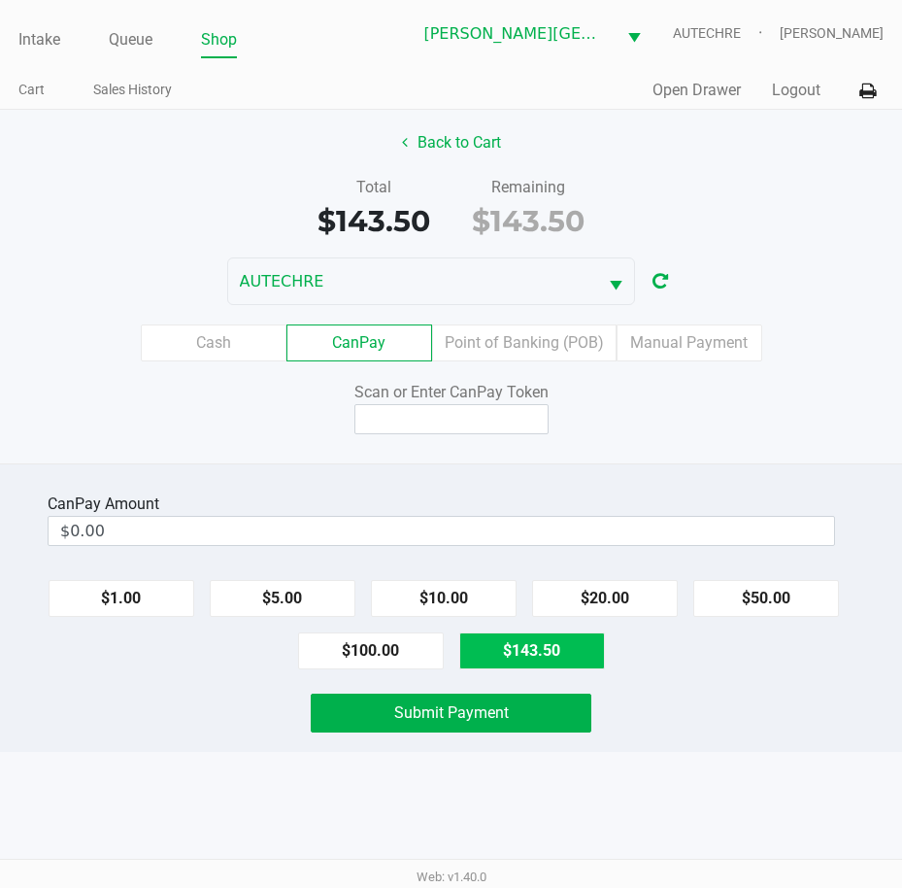
click at [572, 658] on button "$143.50" at bounding box center [532, 650] width 146 height 37
type input "$143.50"
click at [472, 424] on input at bounding box center [451, 419] width 194 height 30
type input "Q2975137X"
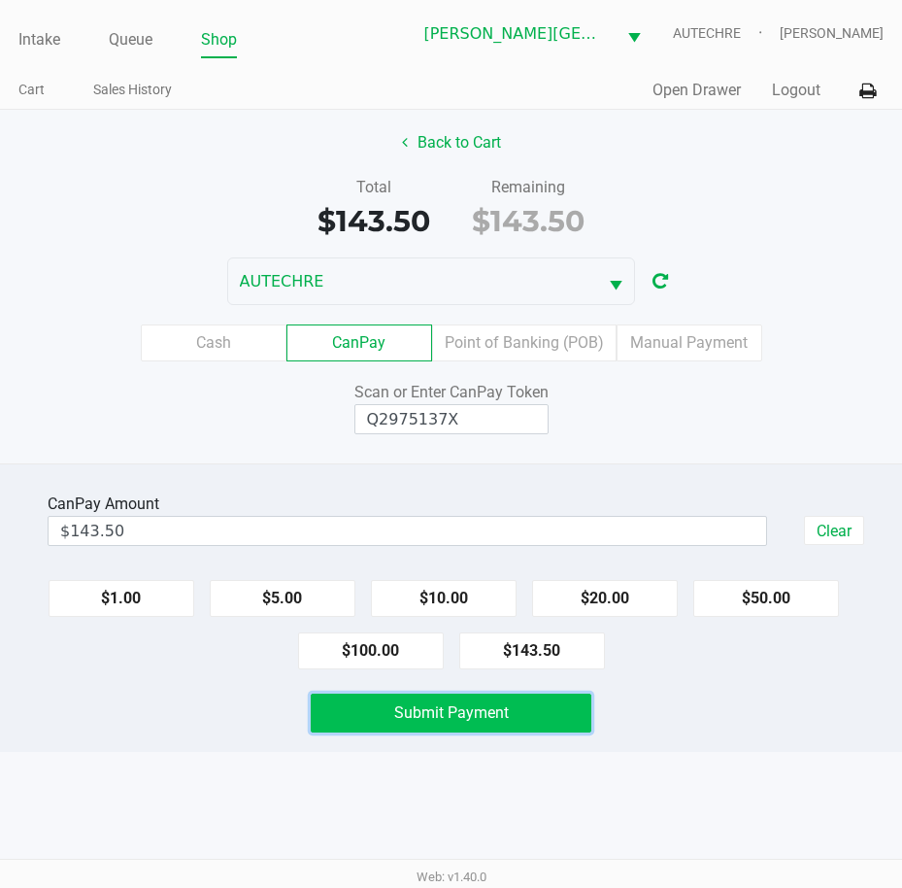
click at [547, 711] on button "Submit Payment" at bounding box center [452, 712] width 282 height 39
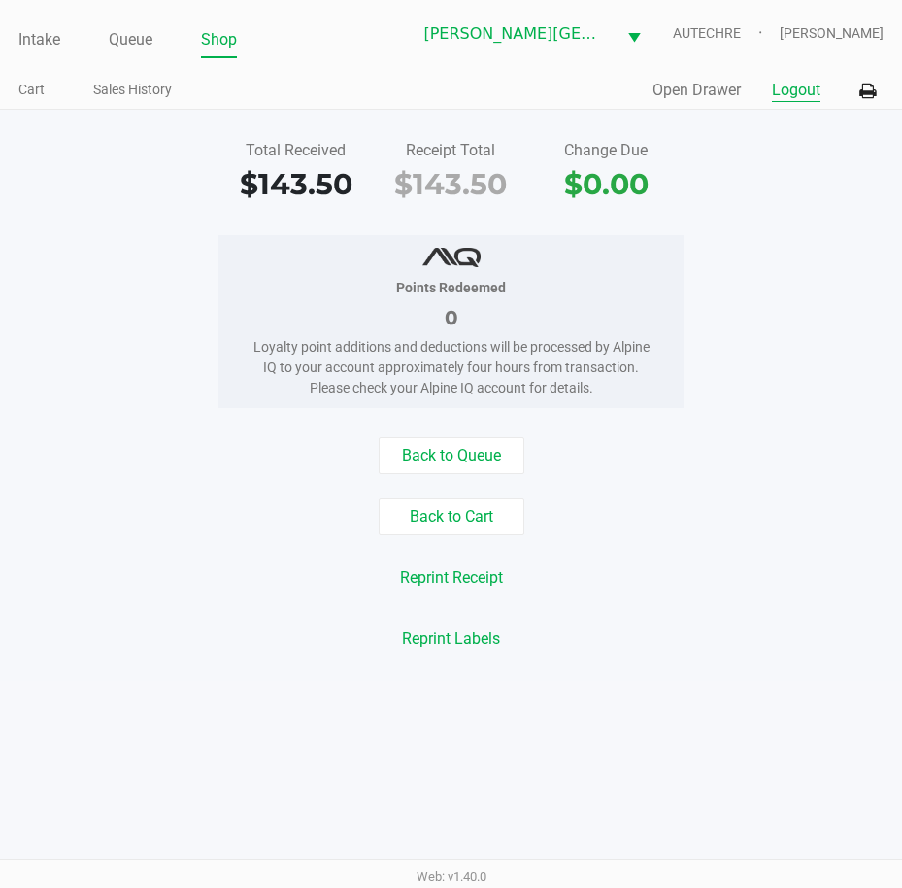
click at [798, 91] on button "Logout" at bounding box center [796, 90] width 49 height 23
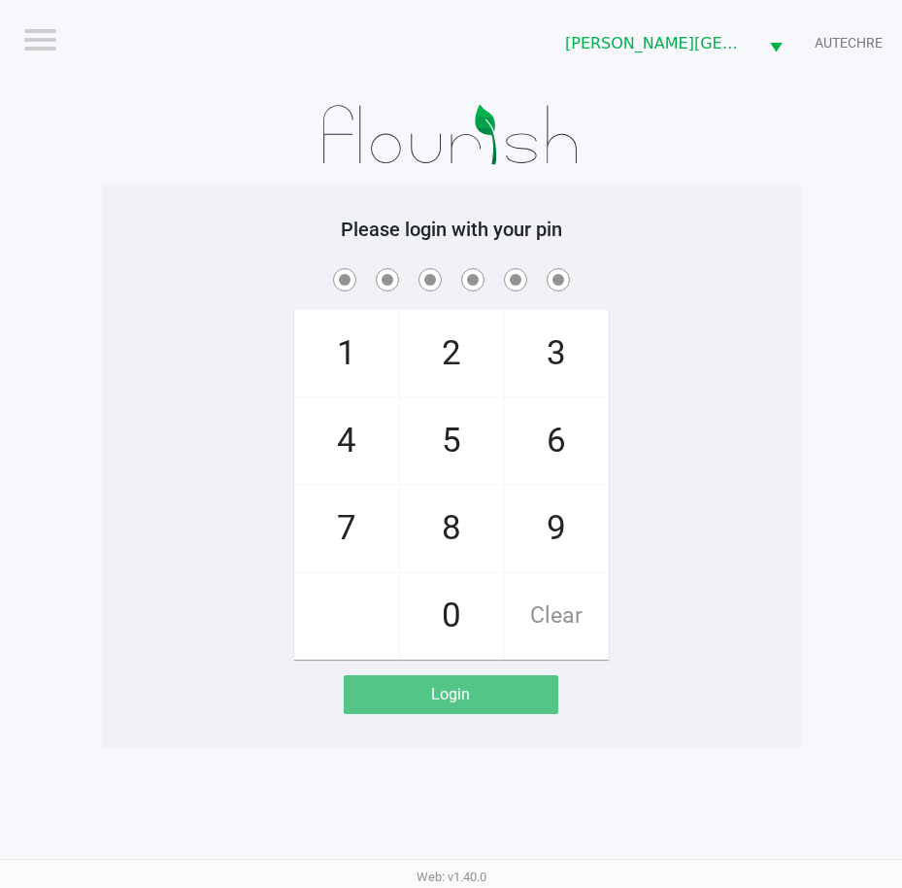
drag, startPoint x: 803, startPoint y: 620, endPoint x: 834, endPoint y: 603, distance: 35.2
click at [832, 604] on app-pos-login-wrapper "Logout Bonita Springs WC AUTECHRE Please login with your pin 1 4 7 2 5 8 0 3 6 …" at bounding box center [451, 374] width 902 height 748
checkbox input "true"
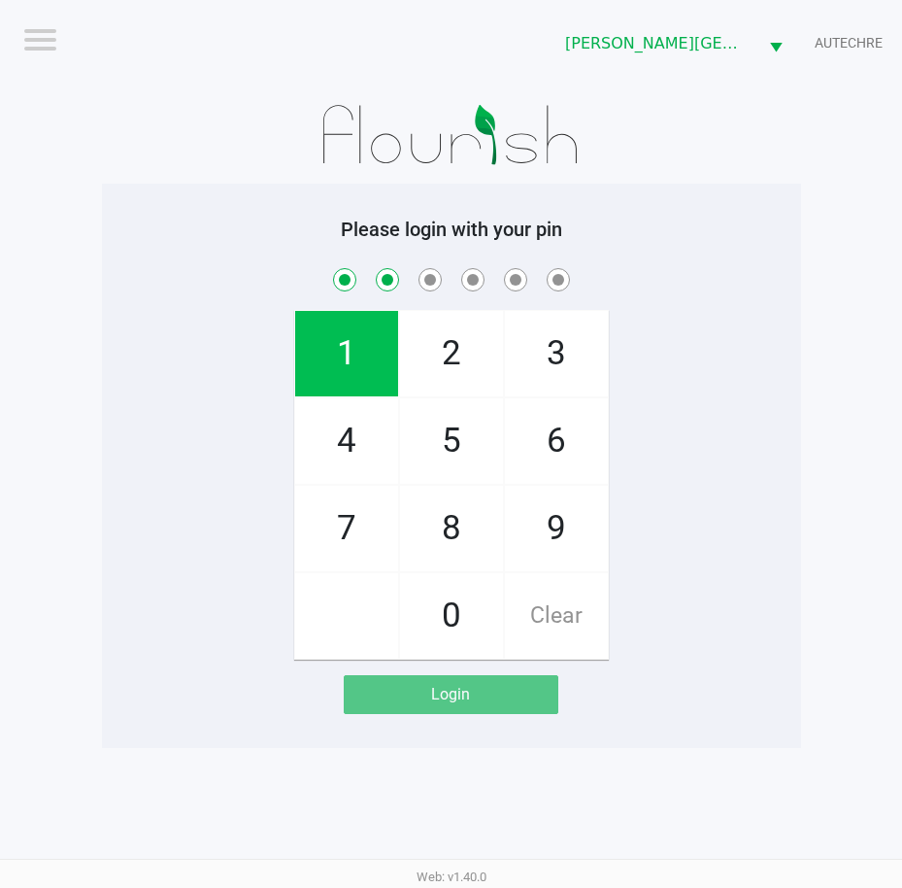
checkbox input "true"
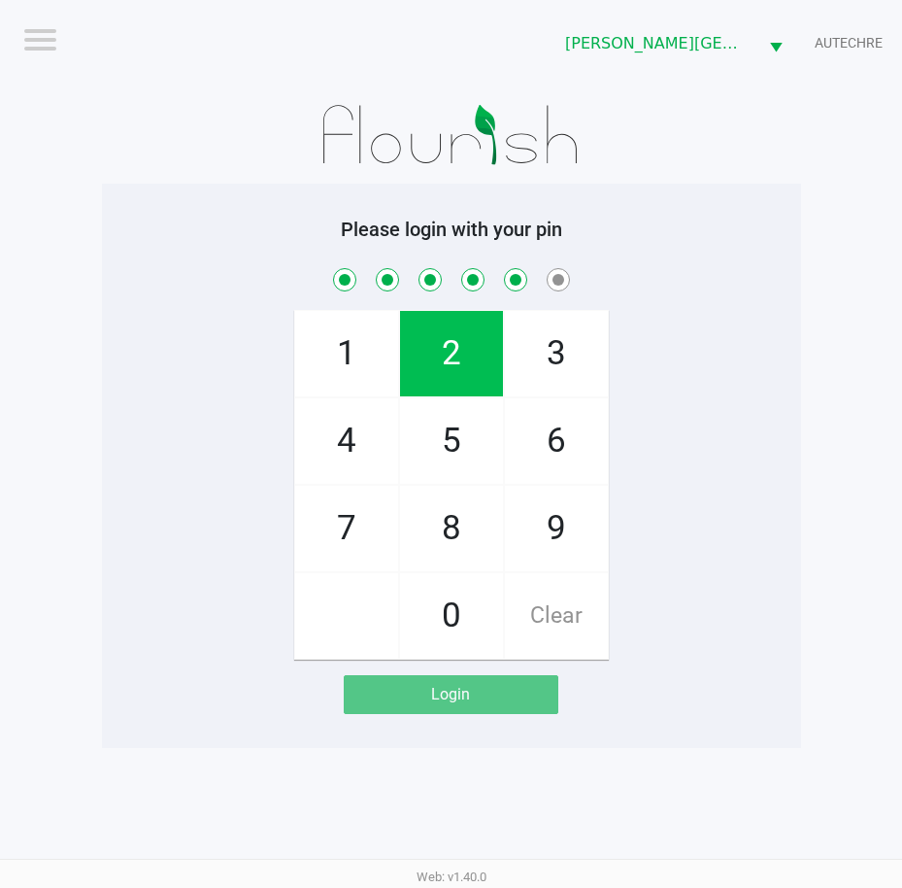
checkbox input "true"
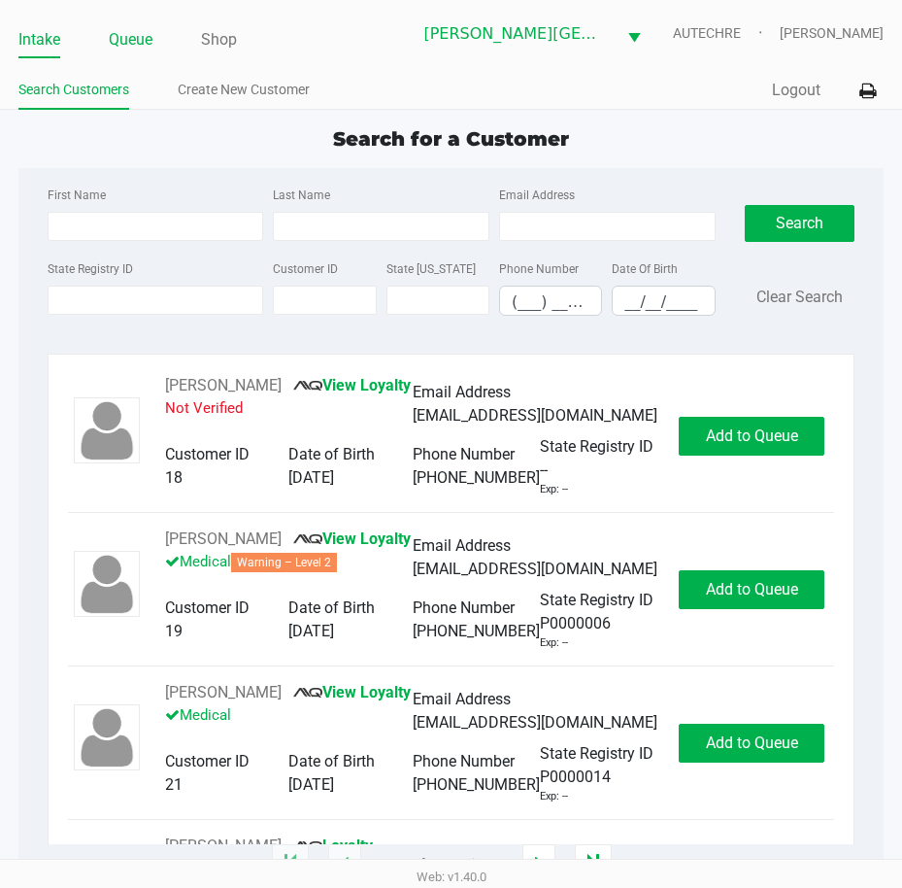
click at [141, 37] on link "Queue" at bounding box center [131, 39] width 44 height 27
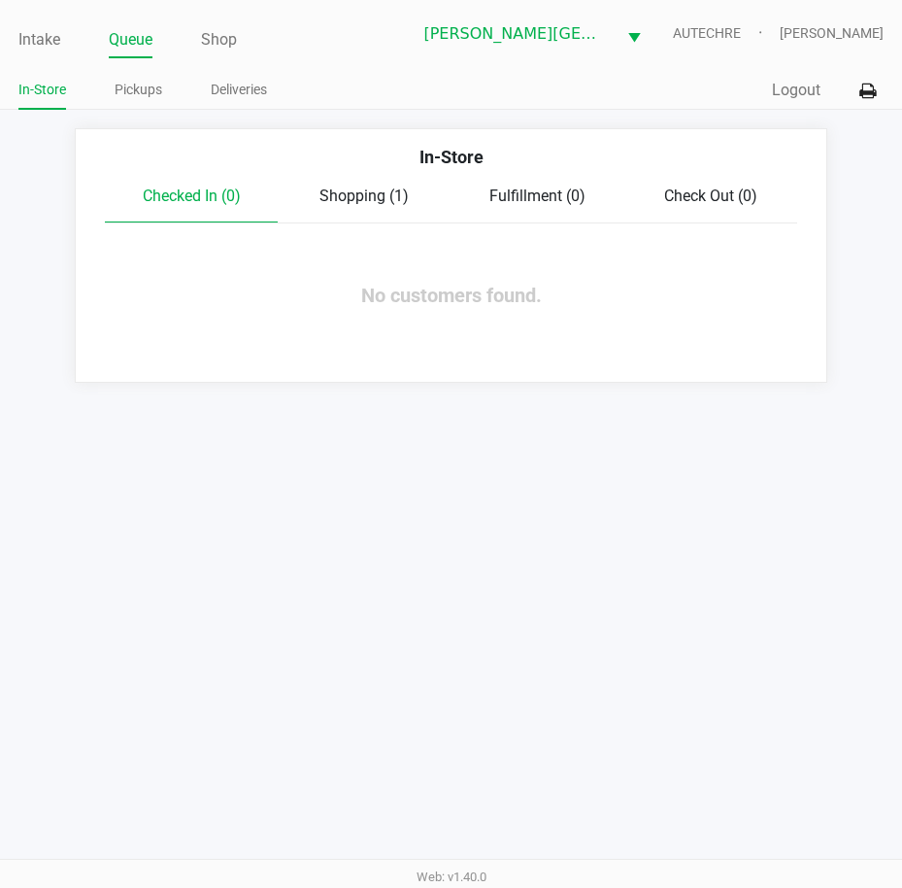
click at [362, 196] on span "Shopping (1)" at bounding box center [364, 195] width 89 height 18
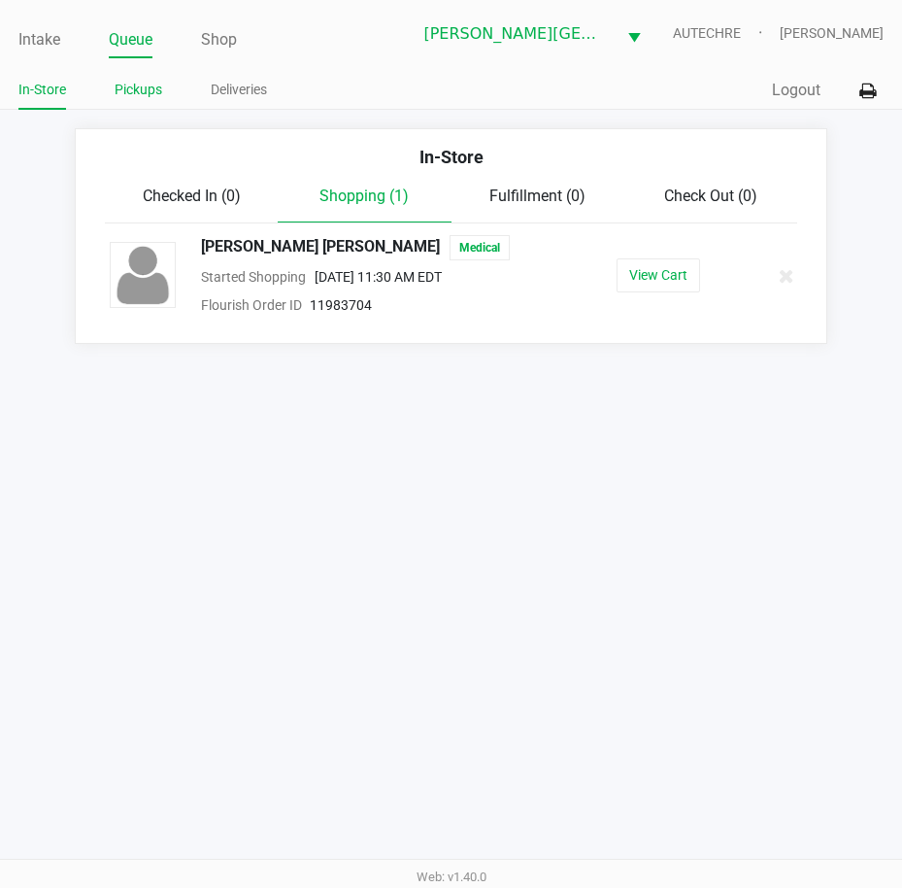
click at [145, 94] on link "Pickups" at bounding box center [139, 90] width 48 height 24
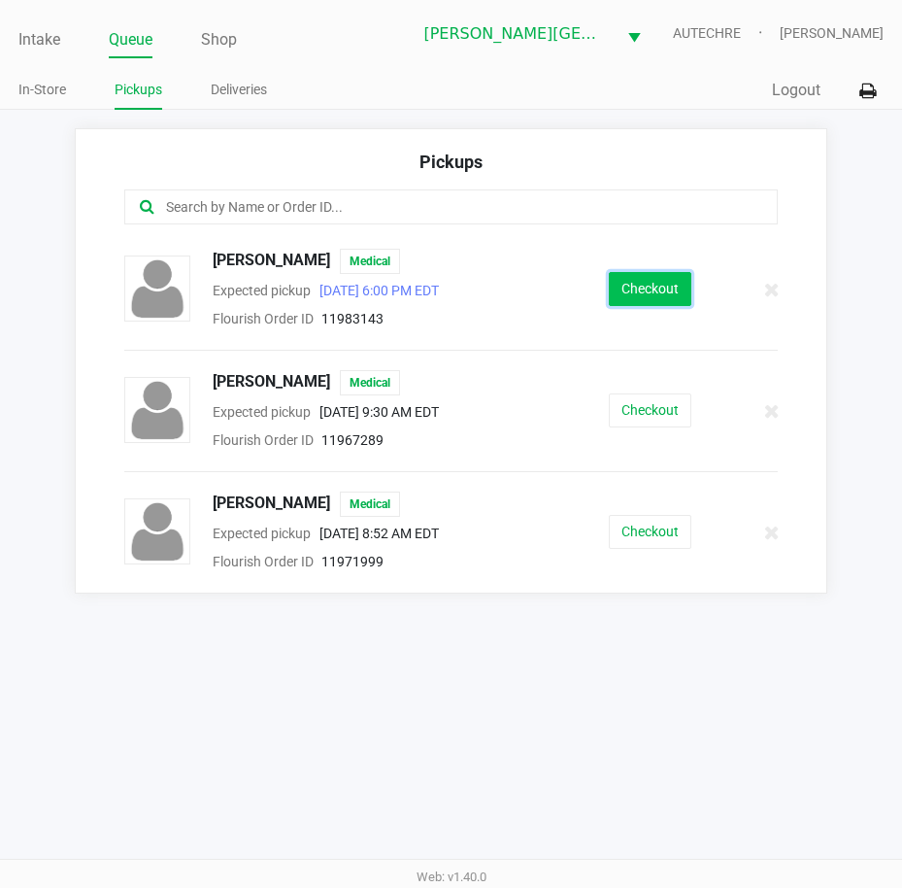
click at [639, 295] on button "Checkout" at bounding box center [650, 289] width 83 height 34
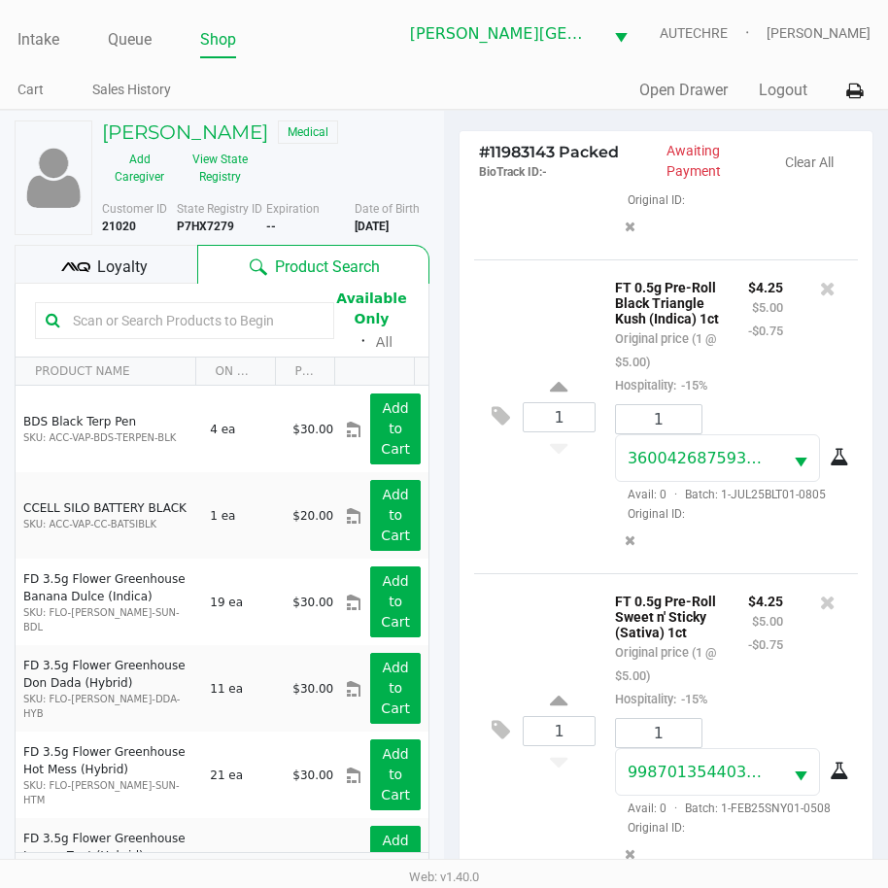
scroll to position [257, 0]
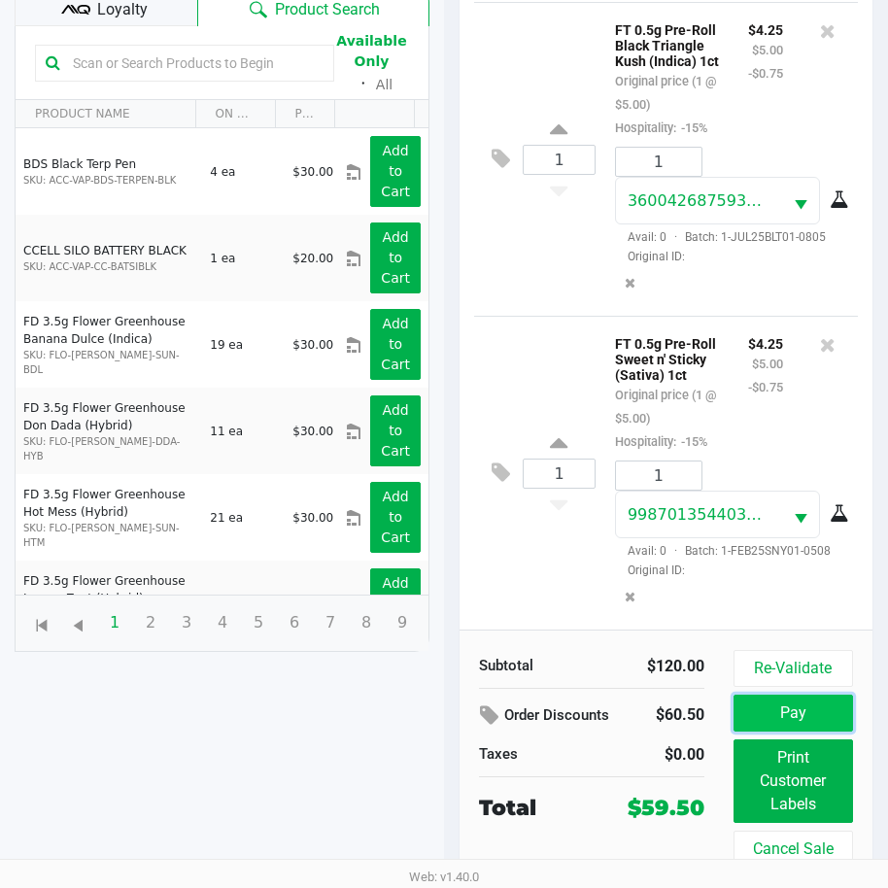
click at [809, 704] on button "Pay" at bounding box center [792, 712] width 119 height 37
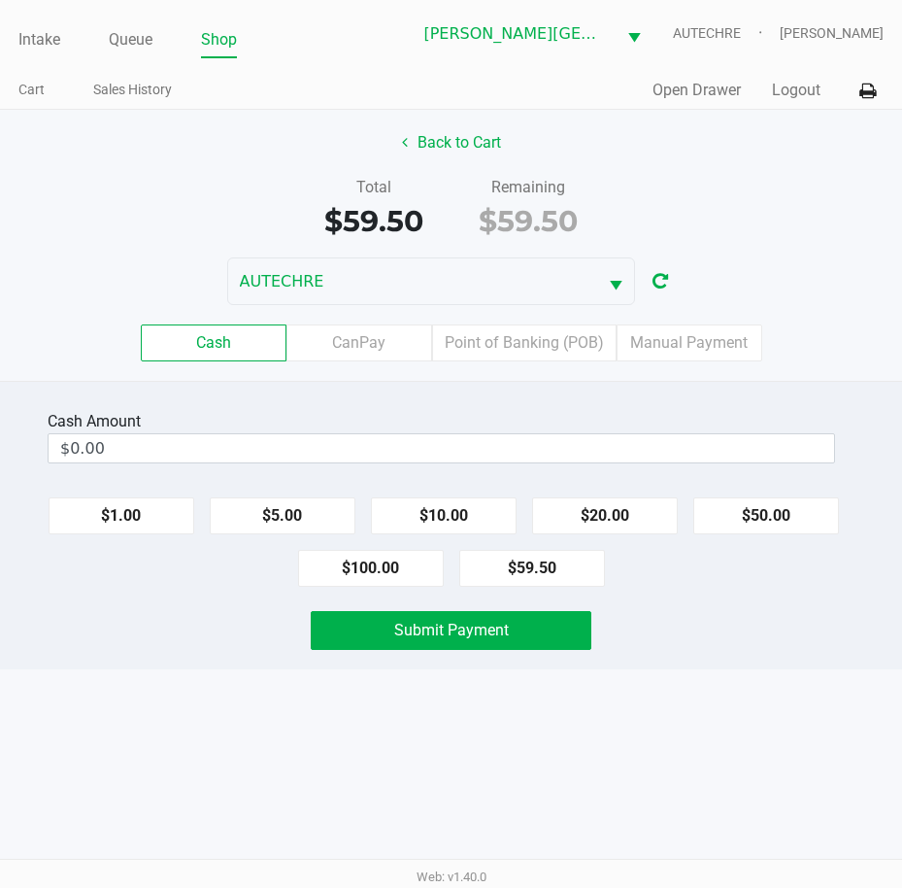
click at [699, 668] on div "Cash Amount $0.00 $1.00 $5.00 $10.00 $20.00 $50.00 $100.00 $59.50 Submit Payment" at bounding box center [451, 525] width 902 height 288
click at [746, 520] on button "$50.00" at bounding box center [766, 515] width 146 height 37
click at [294, 506] on button "$5.00" at bounding box center [283, 515] width 146 height 37
type input "$60.00"
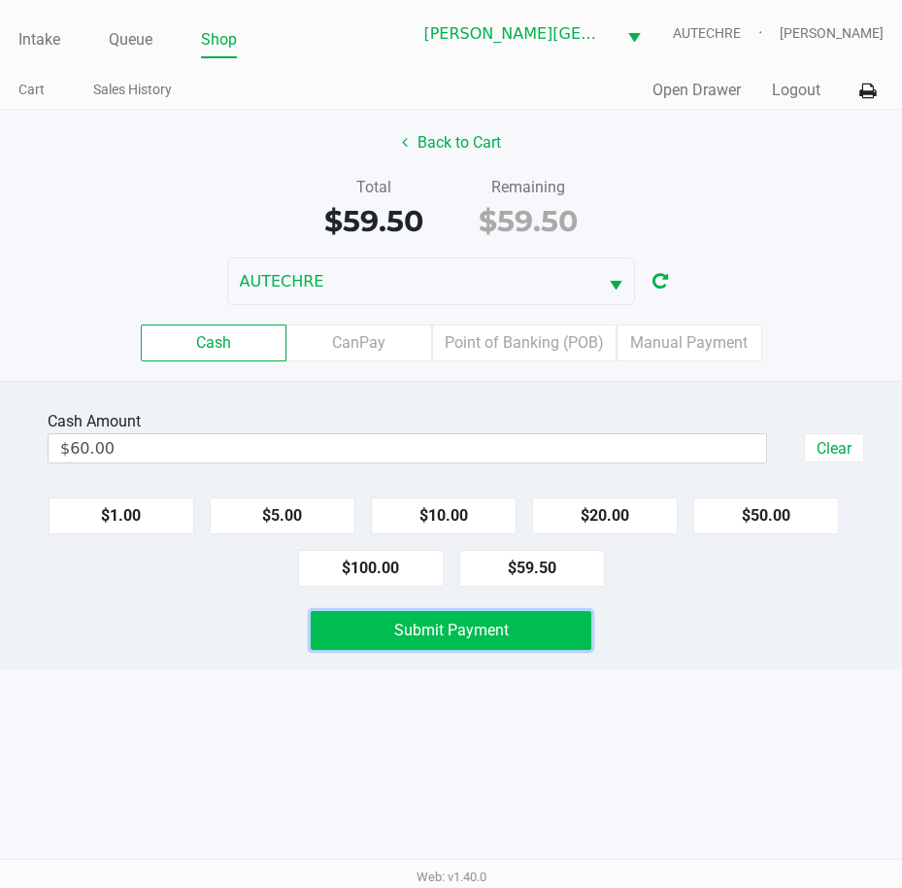
click at [350, 628] on button "Submit Payment" at bounding box center [452, 630] width 282 height 39
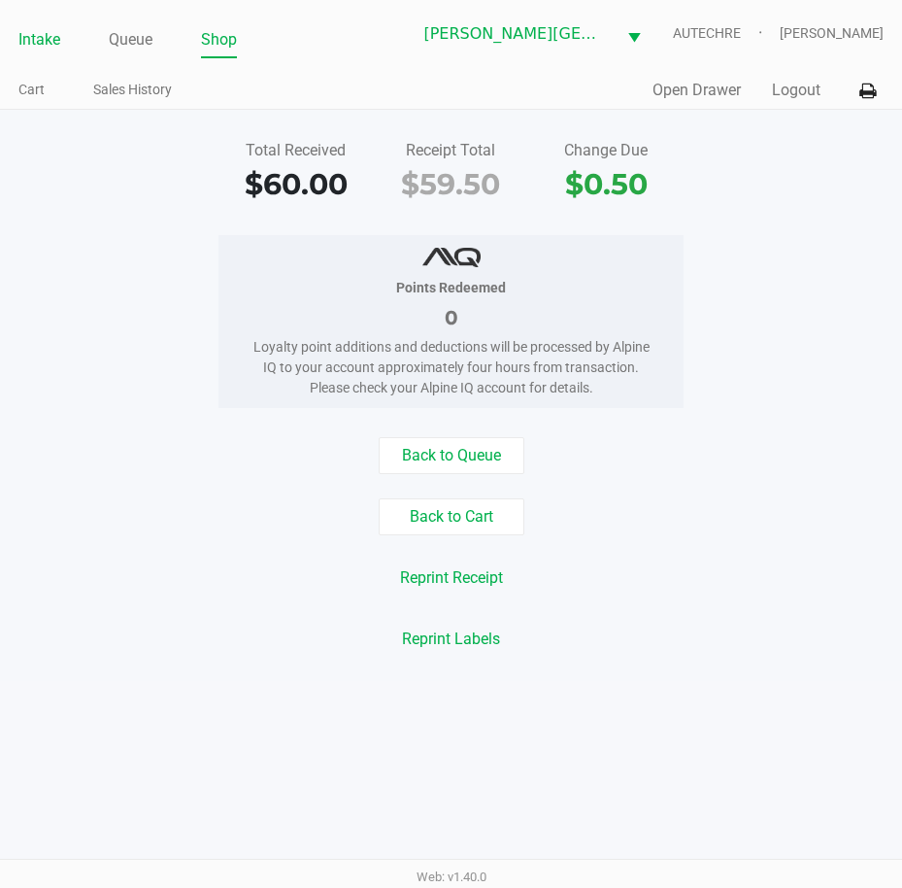
click at [49, 44] on link "Intake" at bounding box center [39, 39] width 42 height 27
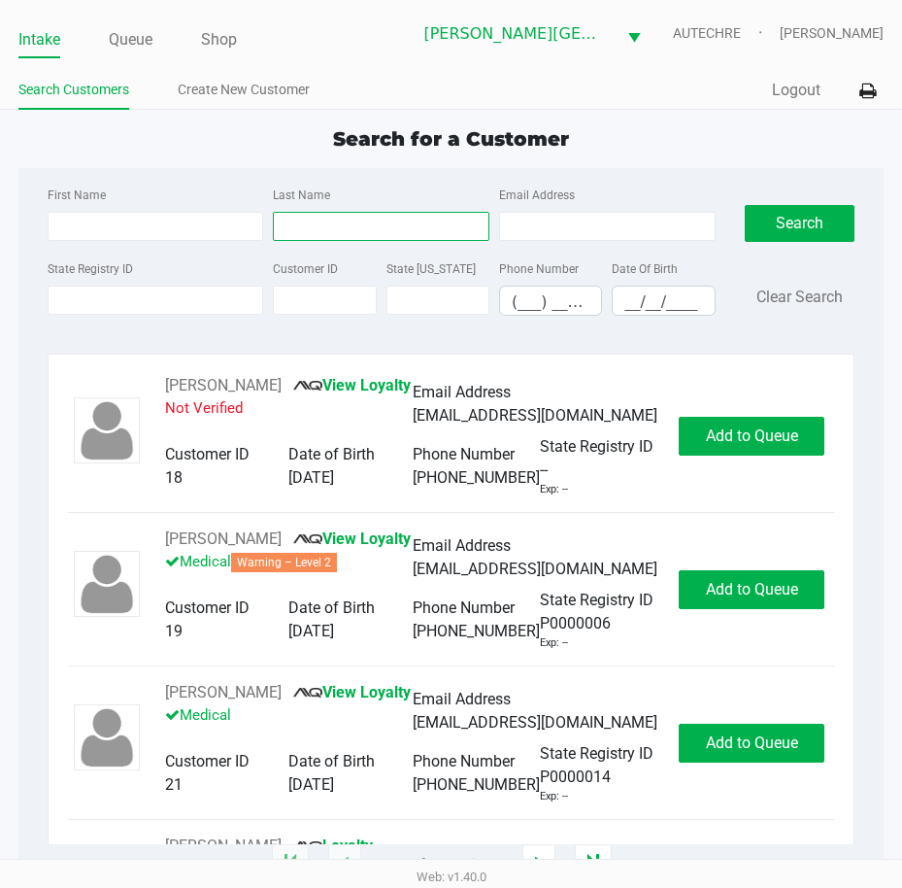
click at [333, 238] on input "Last Name" at bounding box center [381, 226] width 217 height 29
type input "d'angelo"
click at [619, 313] on input "__/__/____" at bounding box center [663, 302] width 101 height 30
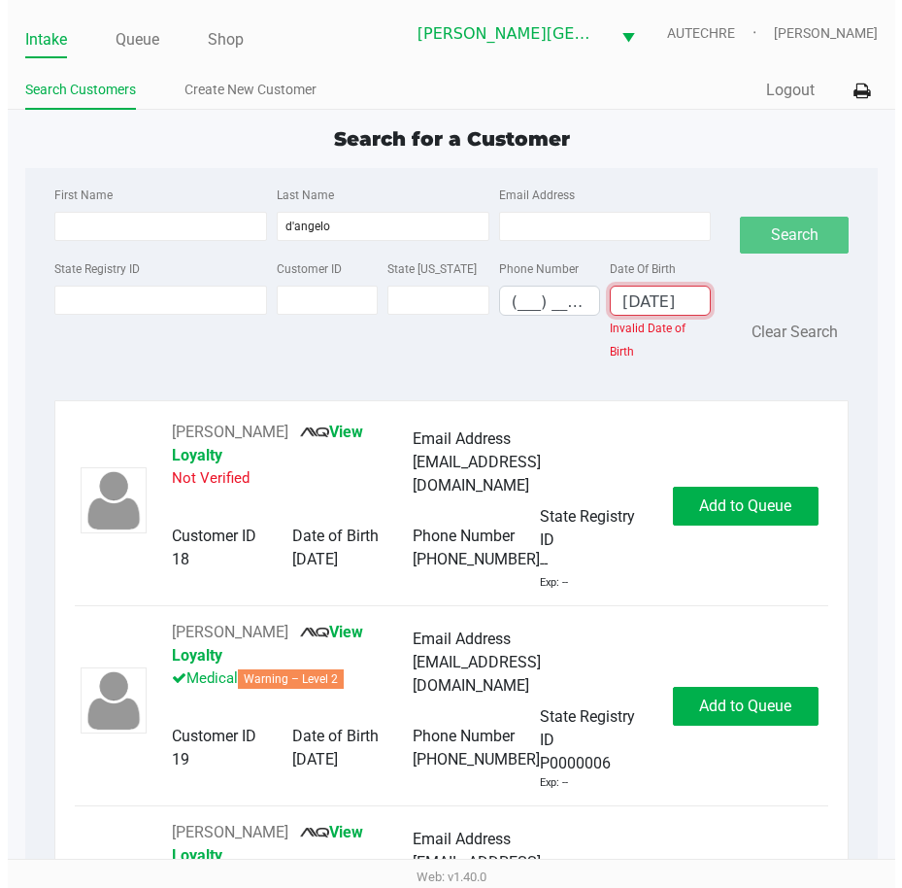
scroll to position [0, 1]
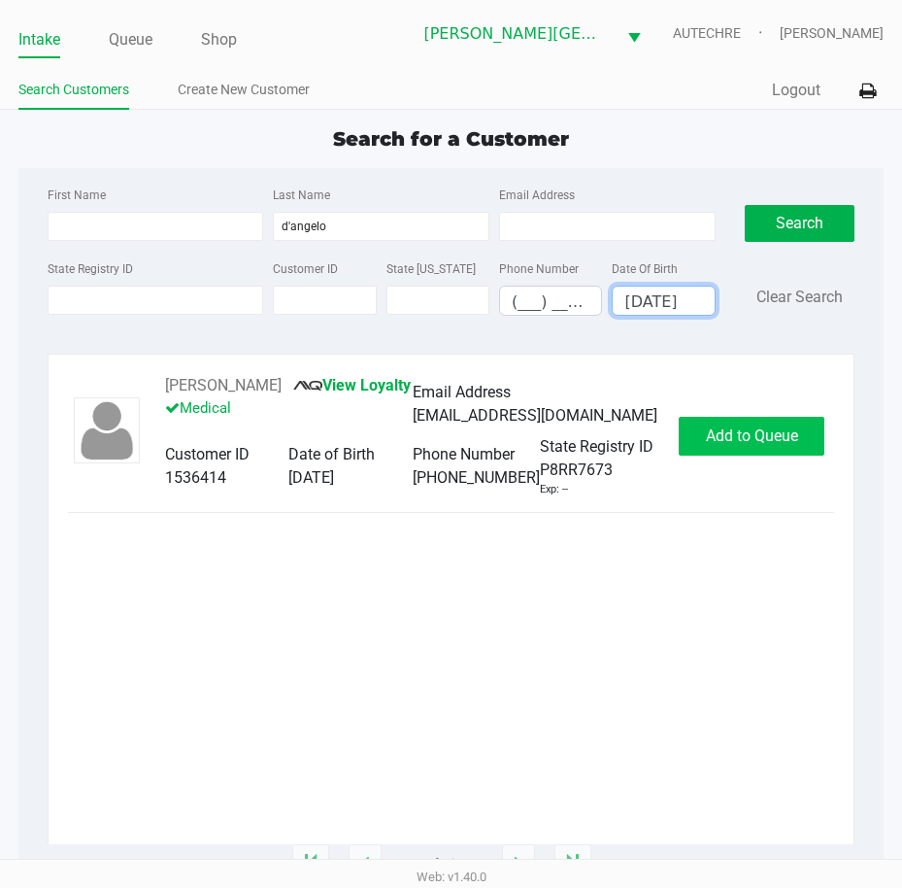
type input "09/30/1981"
drag, startPoint x: 691, startPoint y: 452, endPoint x: 718, endPoint y: 422, distance: 39.9
click at [704, 447] on button "Add to Queue" at bounding box center [752, 436] width 146 height 39
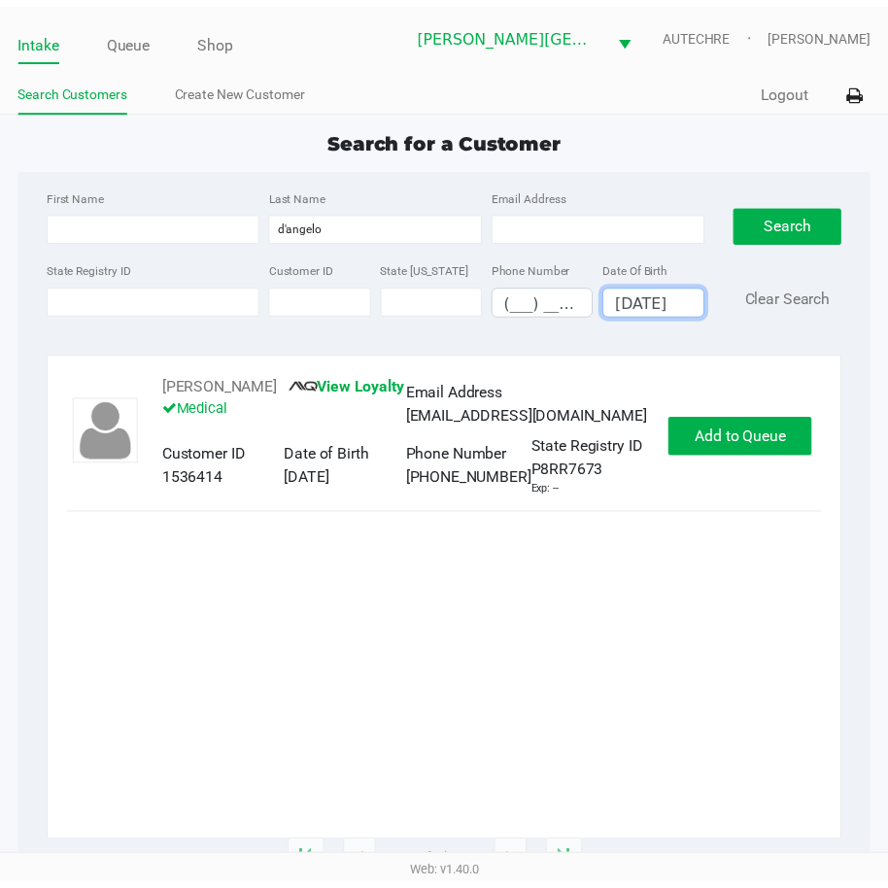
scroll to position [0, 0]
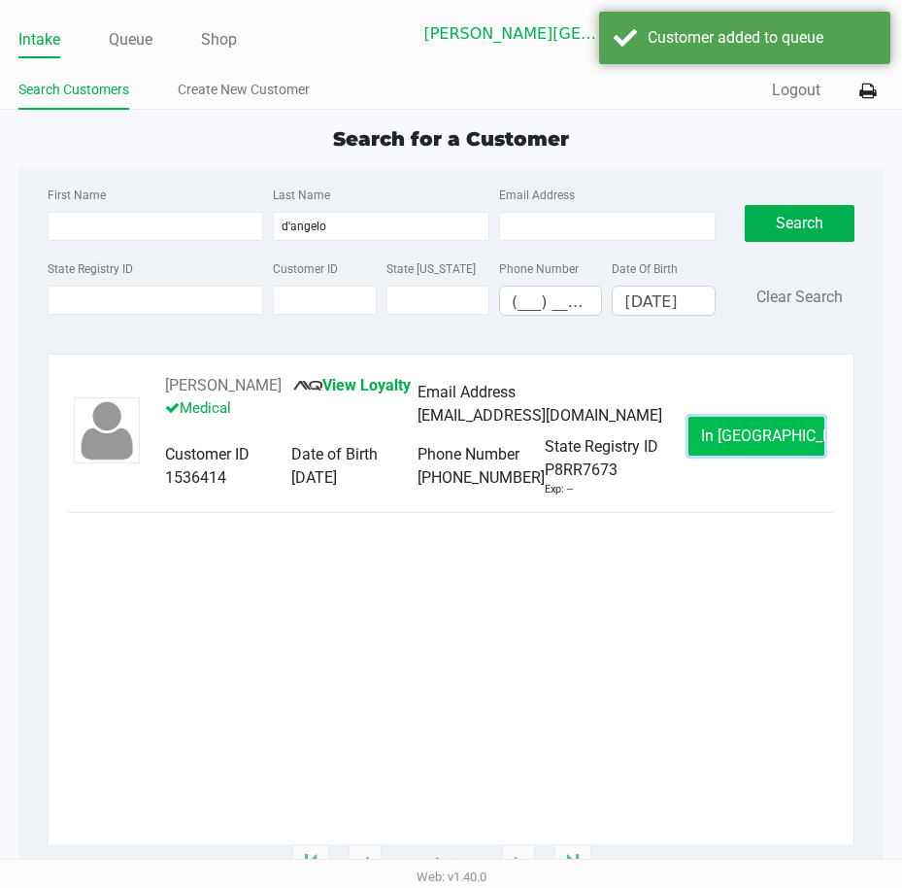
click at [720, 440] on button "In Queue" at bounding box center [757, 436] width 136 height 39
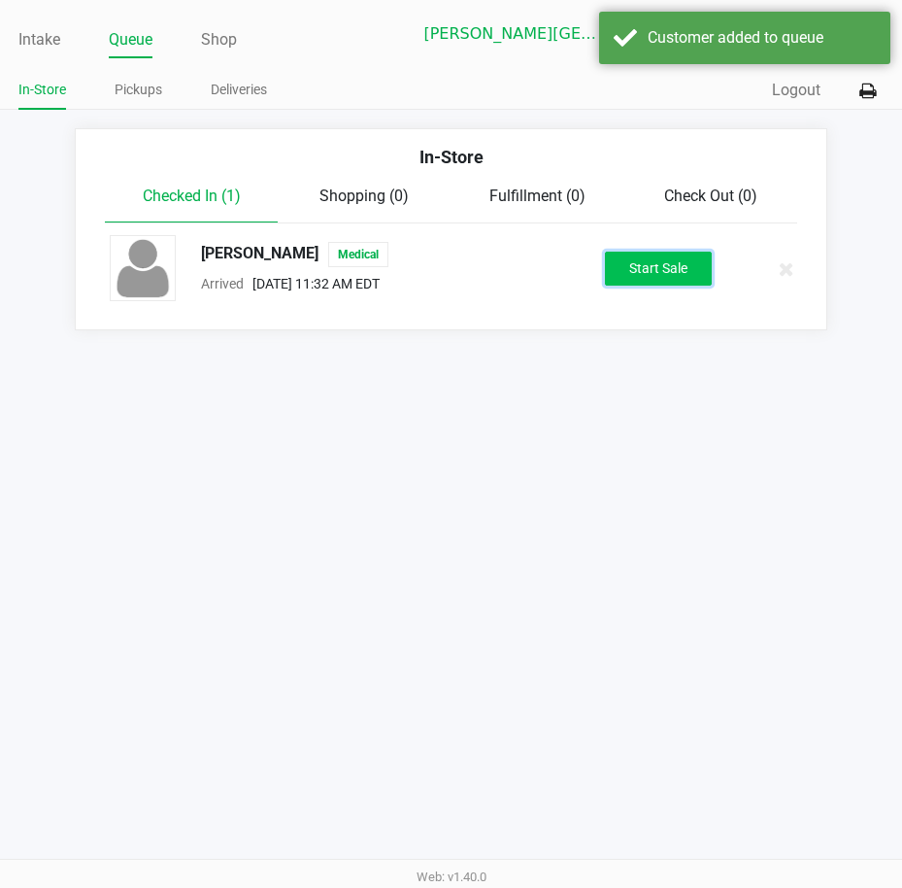
click at [676, 284] on button "Start Sale" at bounding box center [658, 269] width 107 height 34
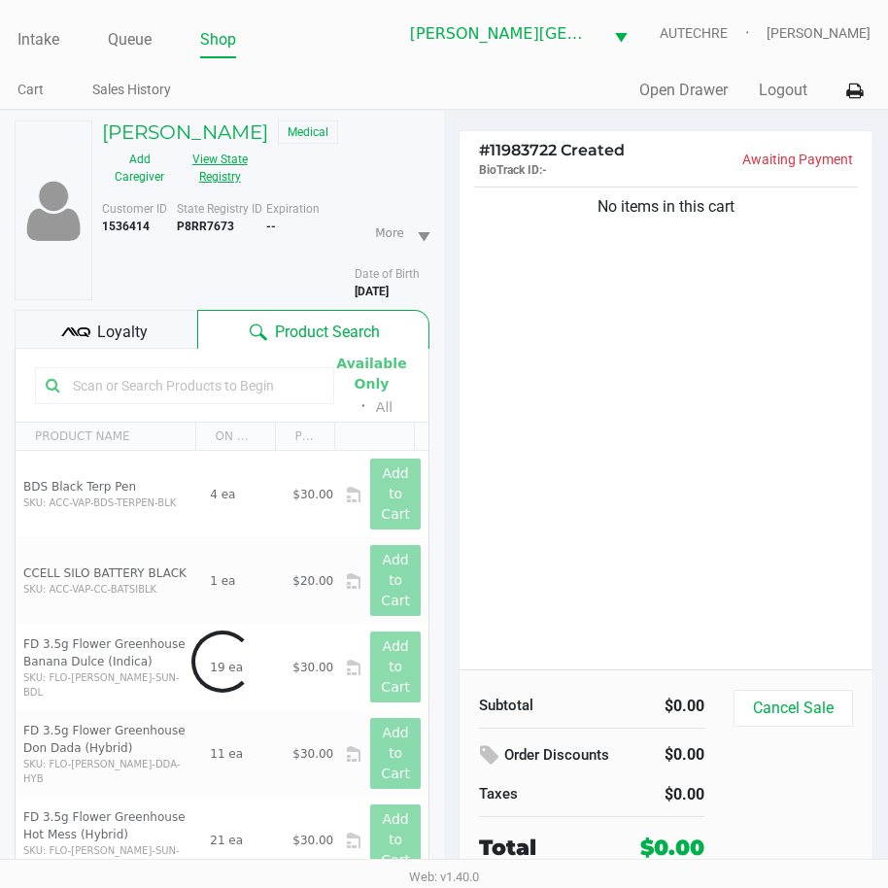
click at [219, 181] on button "View State Registry" at bounding box center [214, 168] width 75 height 49
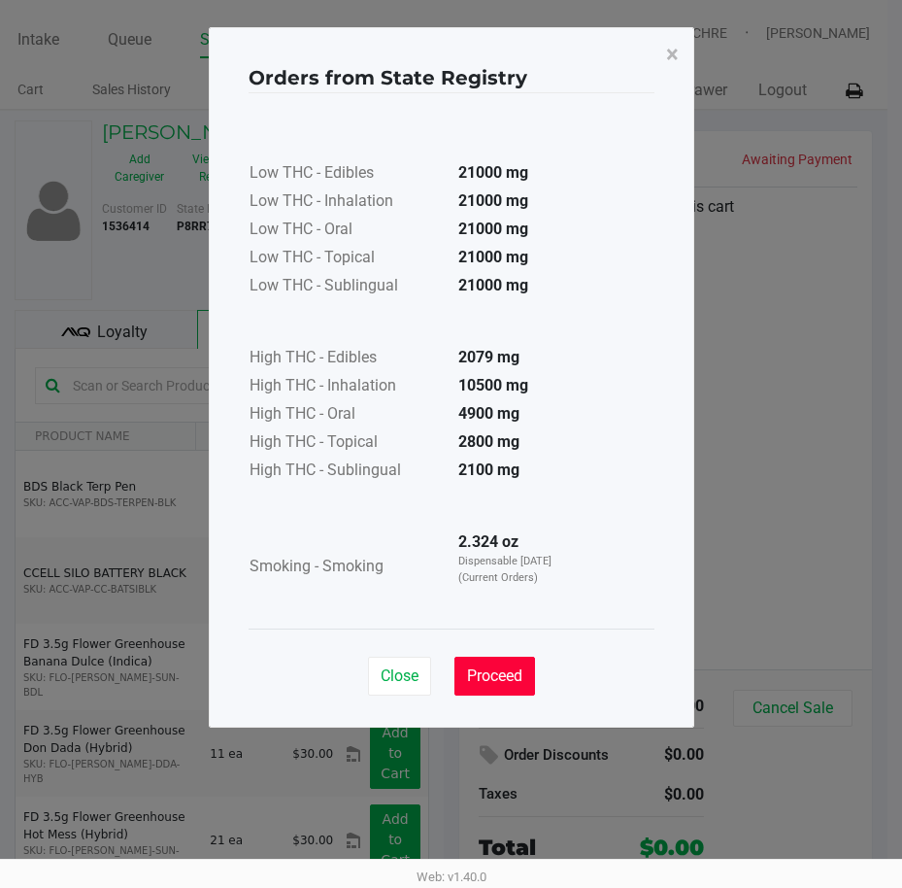
click at [508, 679] on span "Proceed" at bounding box center [494, 675] width 55 height 18
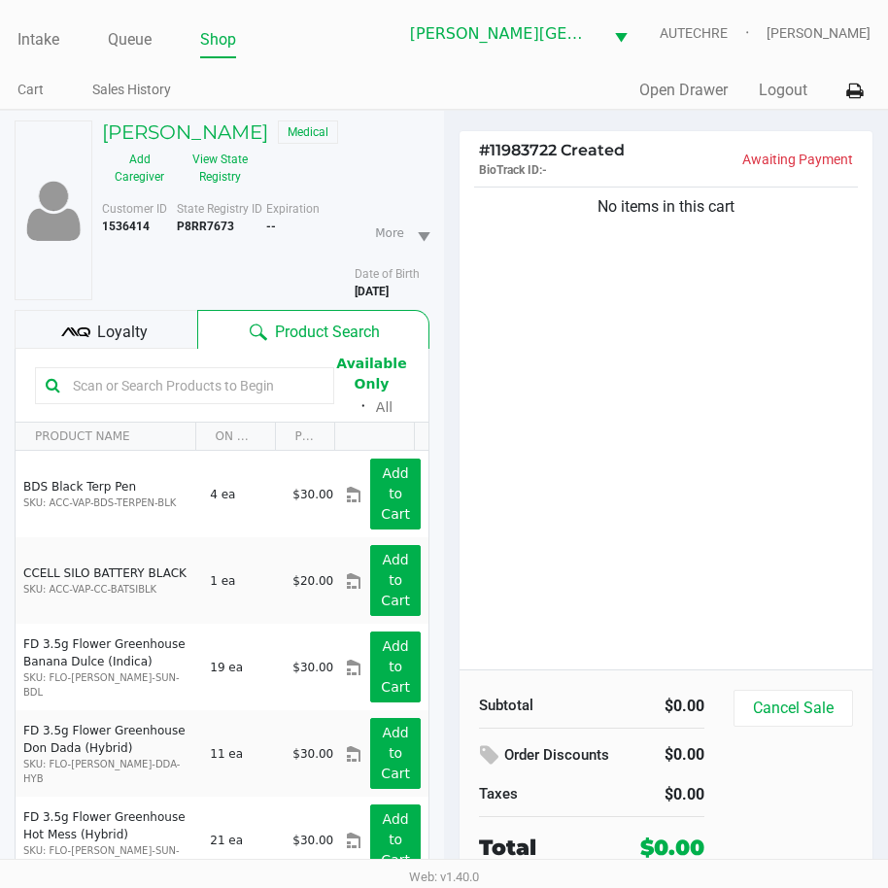
click at [596, 559] on div "No items in this cart" at bounding box center [665, 426] width 413 height 487
click at [778, 304] on div "No items in this cart" at bounding box center [665, 426] width 413 height 487
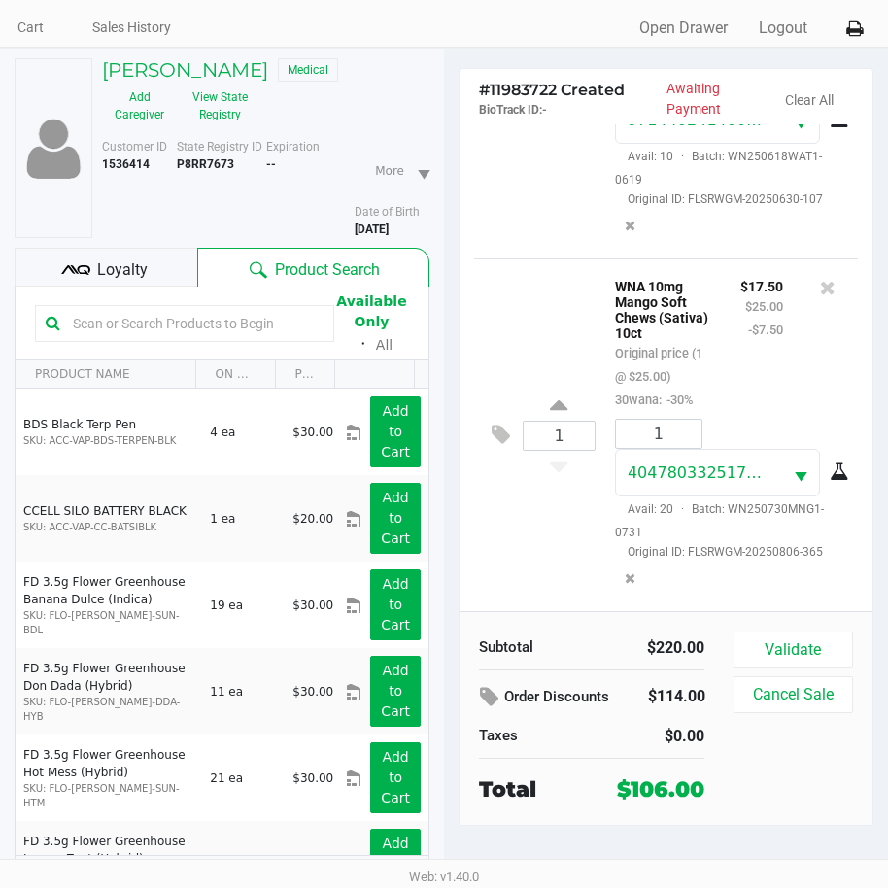
scroll to position [96, 0]
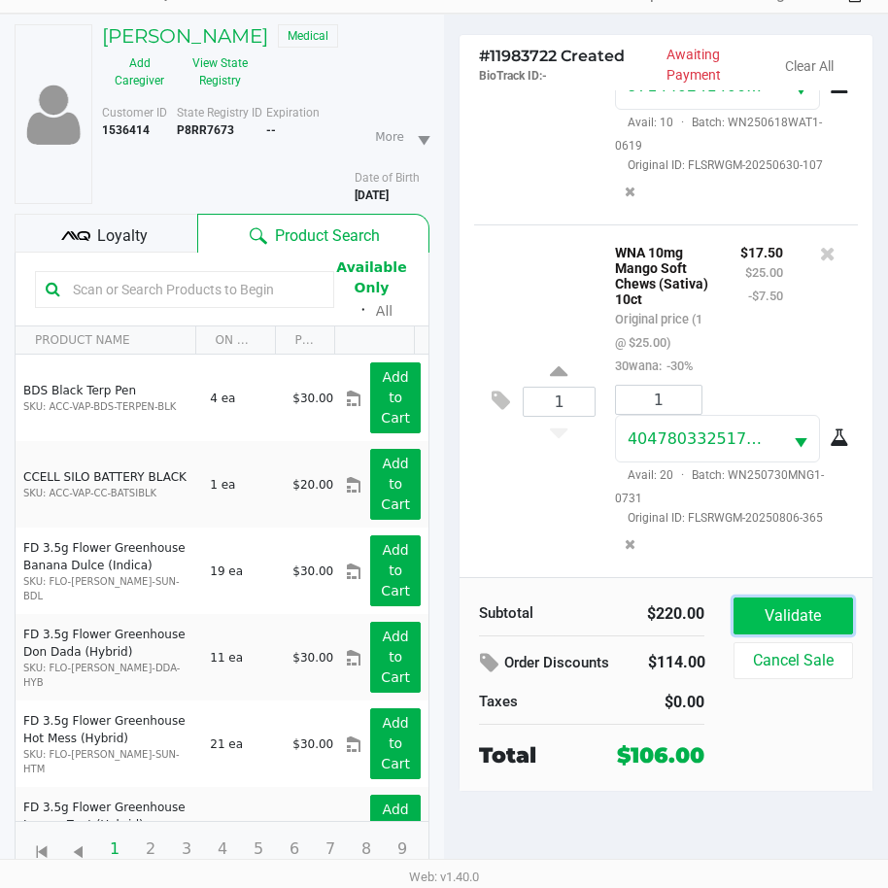
click at [790, 619] on button "Validate" at bounding box center [792, 615] width 119 height 37
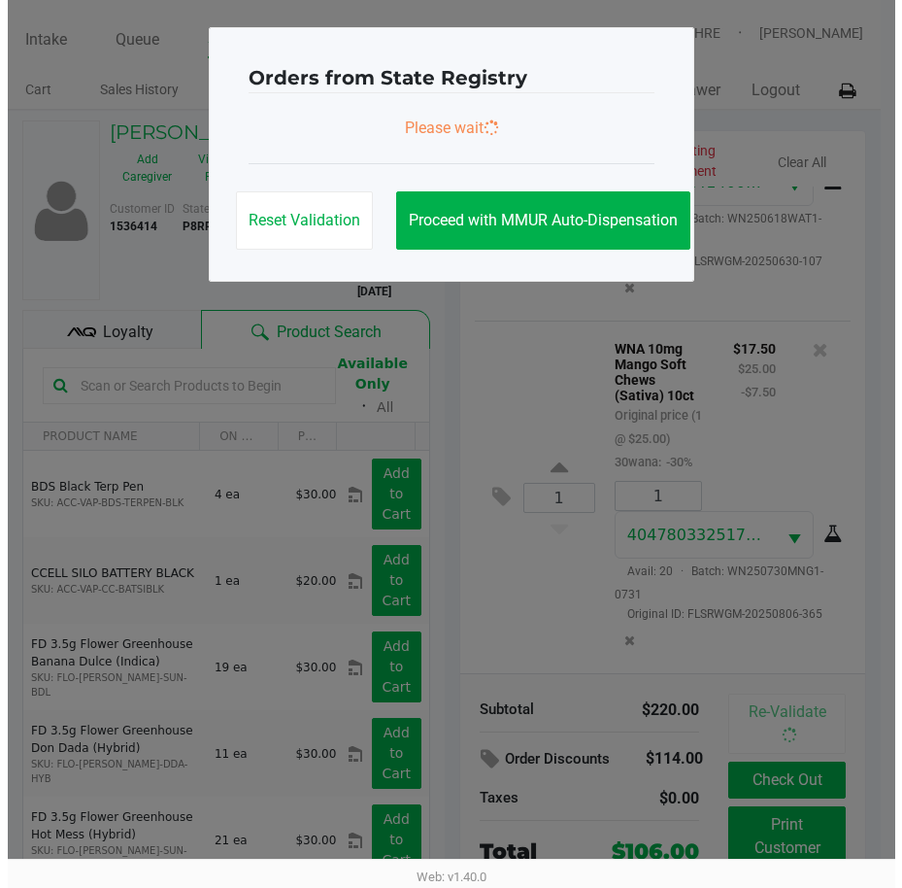
scroll to position [0, 0]
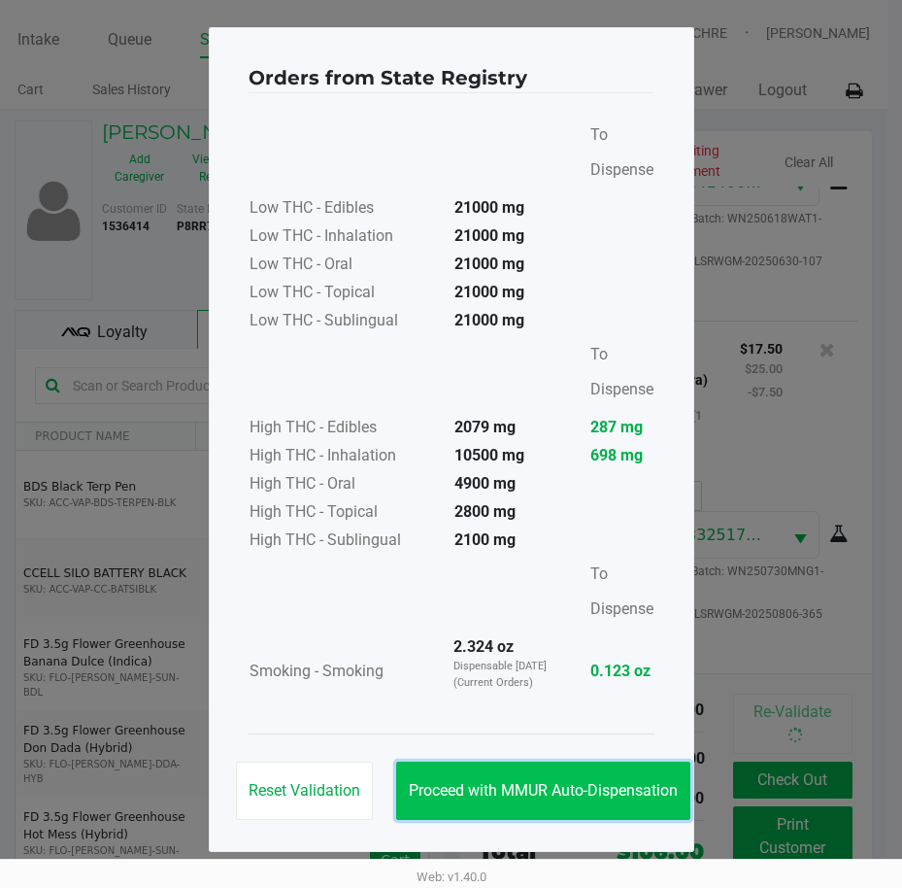
click at [641, 793] on span "Proceed with MMUR Auto-Dispensation" at bounding box center [543, 790] width 269 height 18
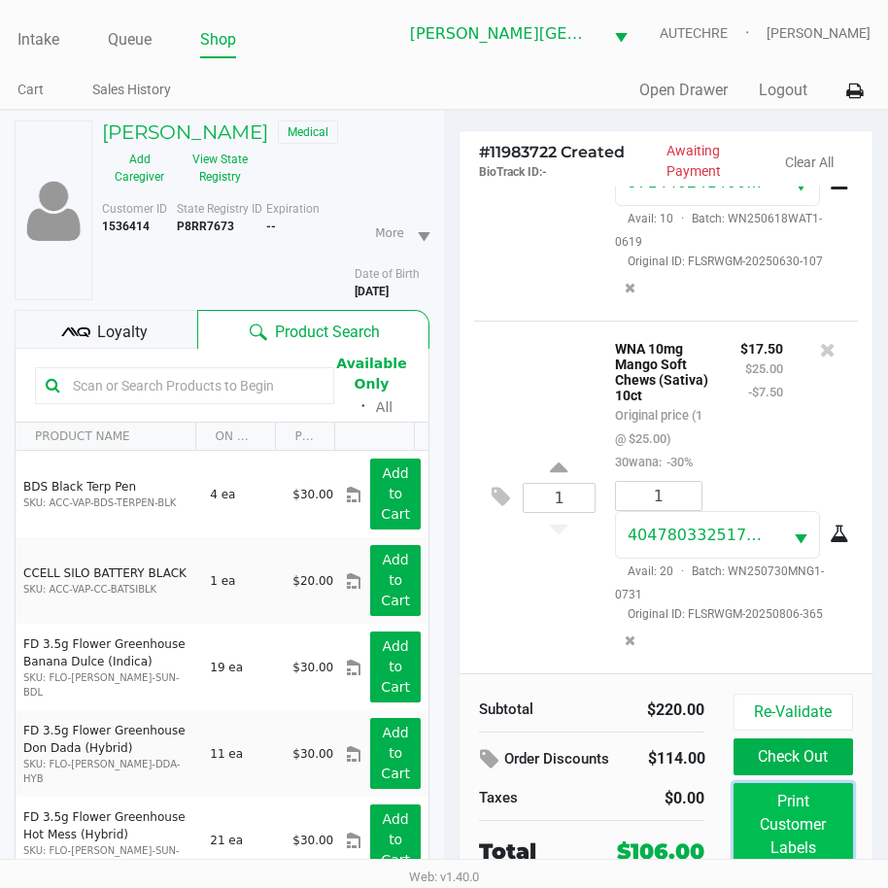
click at [814, 835] on button "Print Customer Labels" at bounding box center [792, 825] width 119 height 84
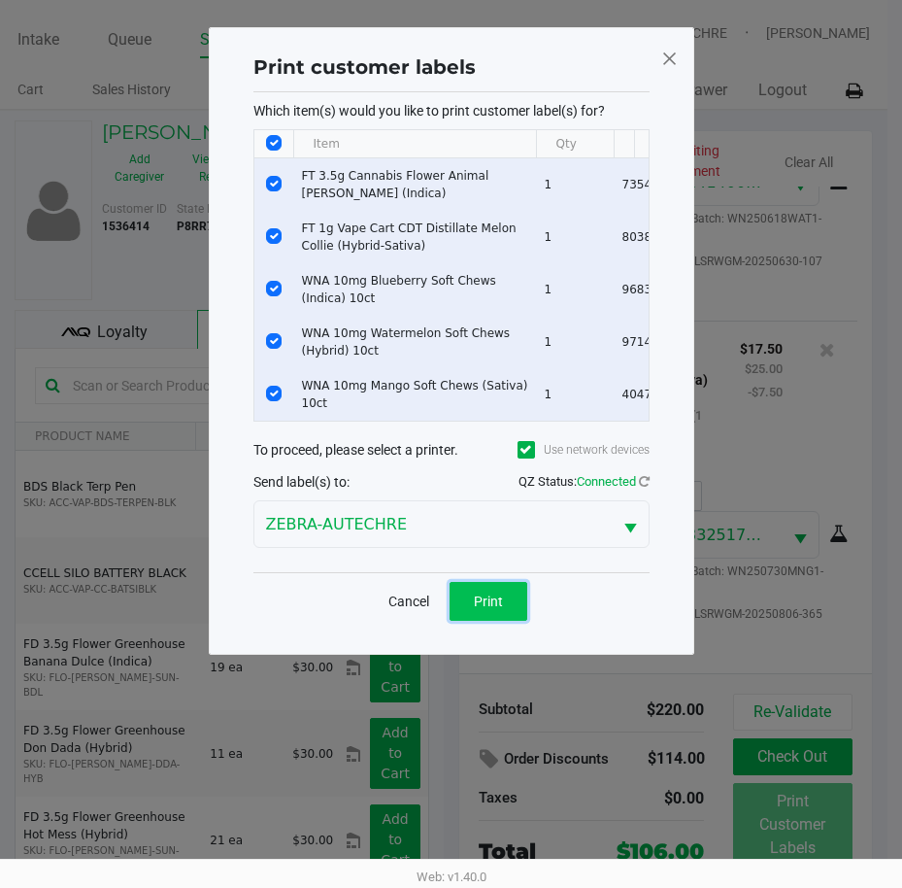
click at [503, 616] on button "Print" at bounding box center [489, 601] width 78 height 39
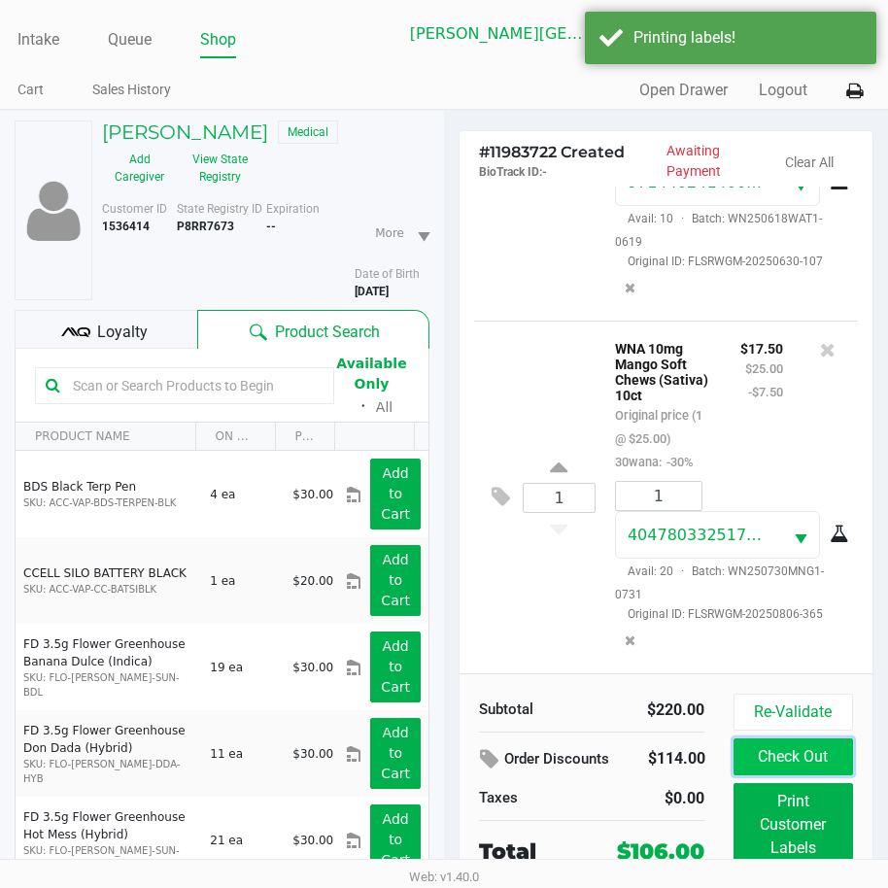
click at [794, 758] on button "Check Out" at bounding box center [792, 756] width 119 height 37
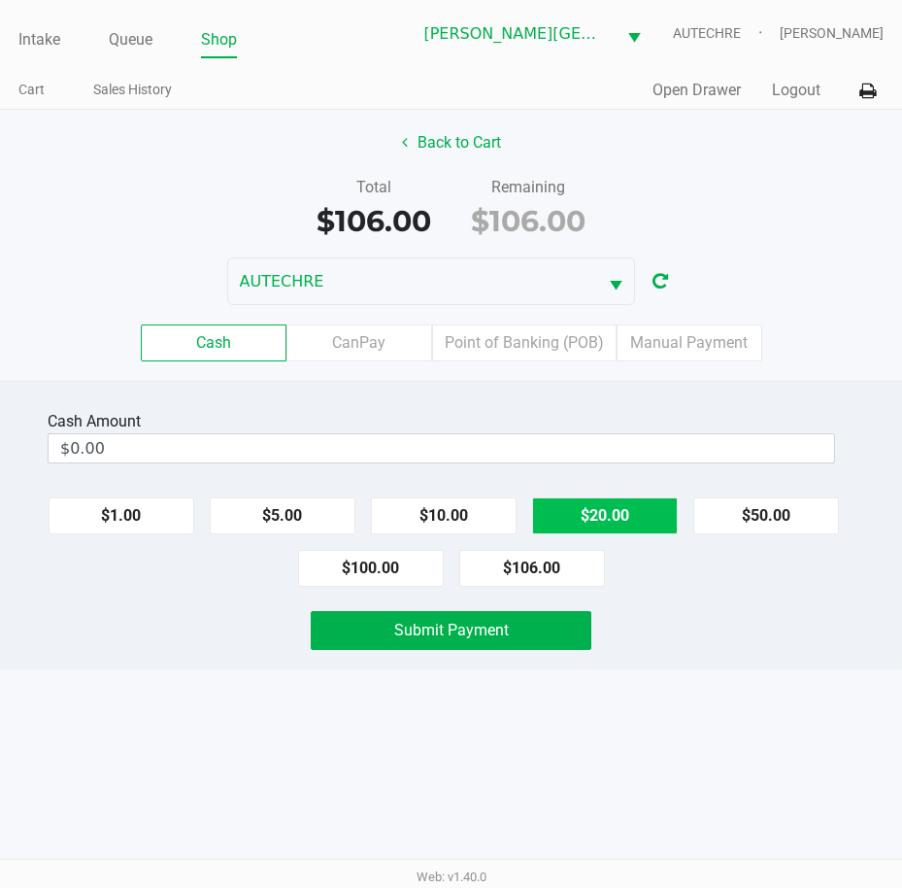
drag, startPoint x: 379, startPoint y: 574, endPoint x: 618, endPoint y: 499, distance: 250.4
click at [379, 573] on button "$100.00" at bounding box center [371, 568] width 146 height 37
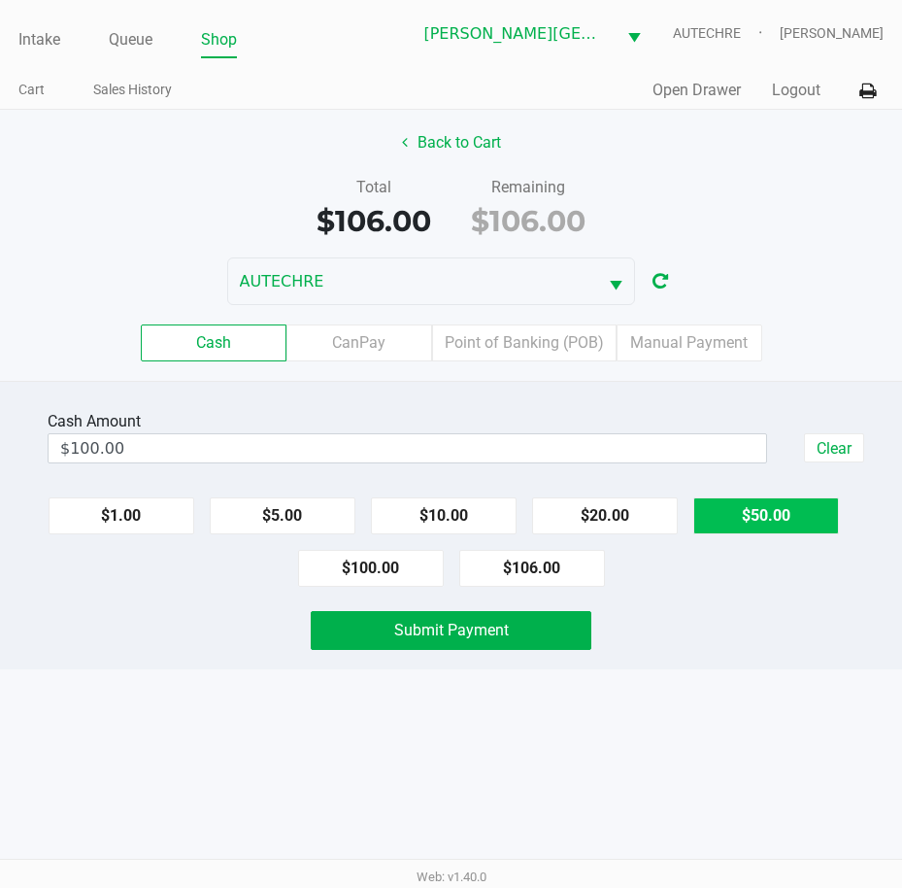
click at [764, 517] on button "$50.00" at bounding box center [766, 515] width 146 height 37
type input "$150.00"
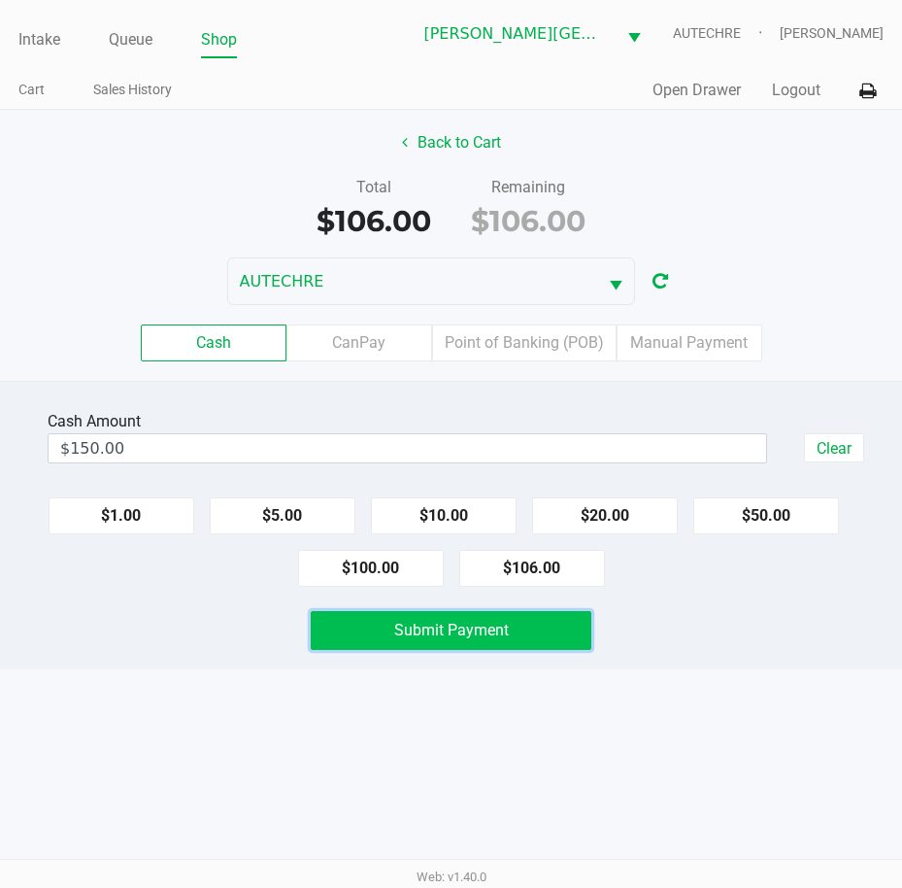
click at [536, 624] on button "Submit Payment" at bounding box center [452, 630] width 282 height 39
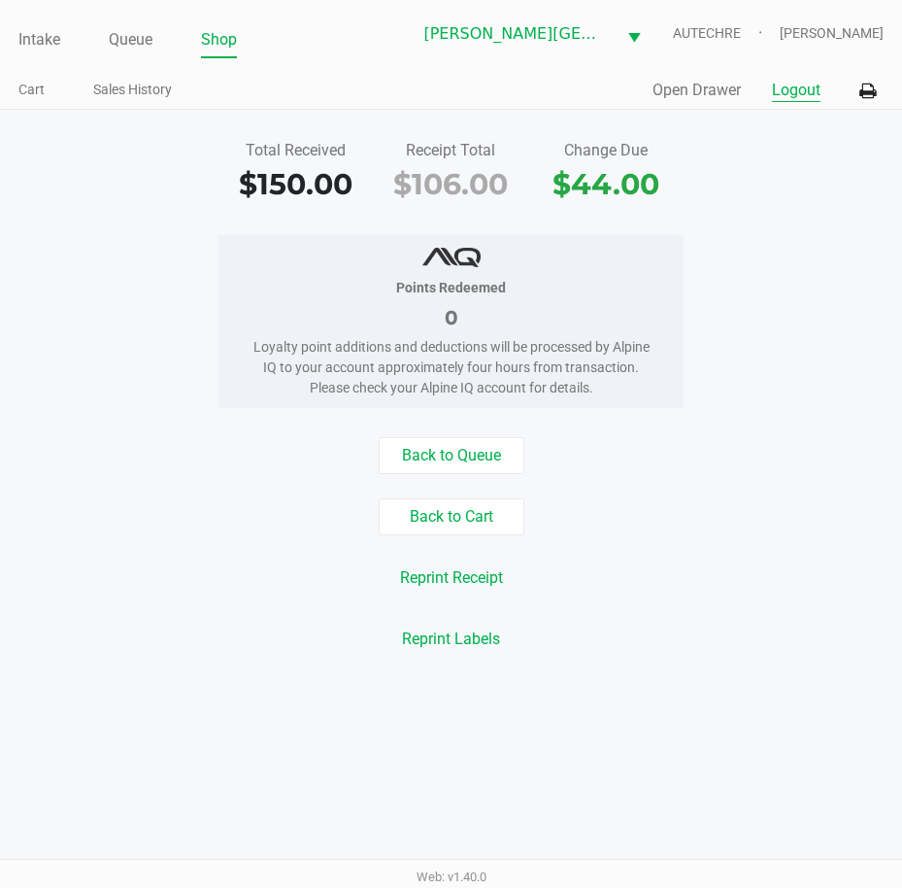
click at [802, 88] on button "Logout" at bounding box center [796, 90] width 49 height 23
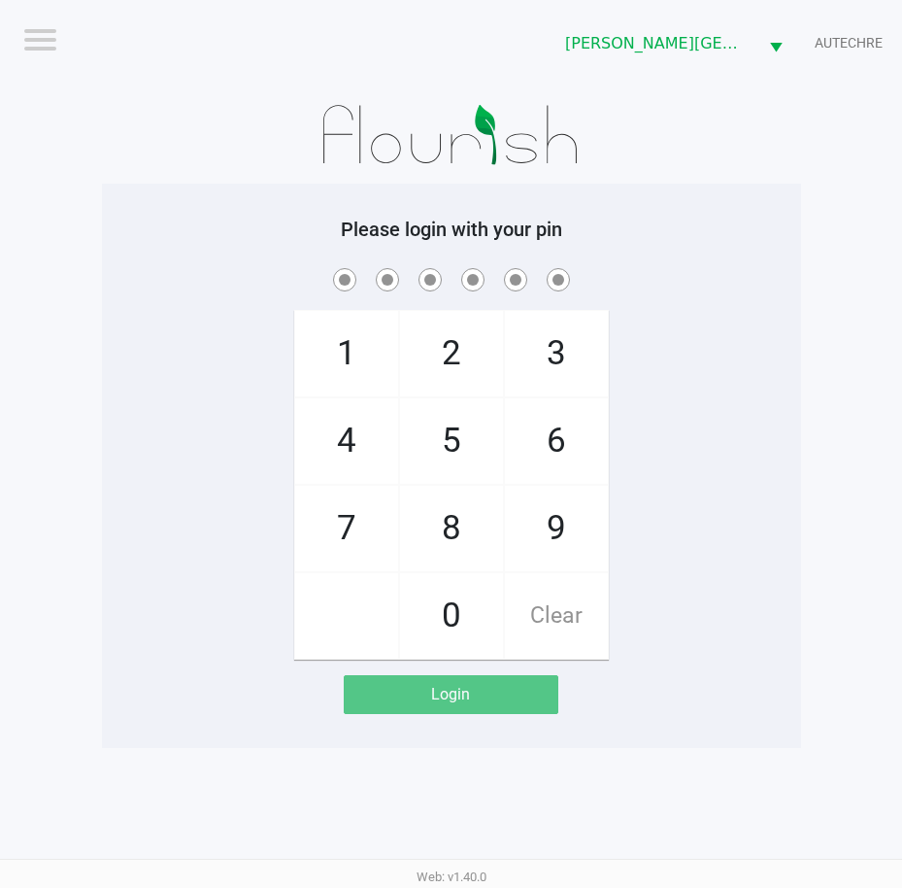
click at [713, 462] on div "1 4 7 2 5 8 0 3 6 9 Clear" at bounding box center [451, 461] width 699 height 395
click at [765, 501] on div "1 4 7 2 5 8 0 3 6 9 Clear" at bounding box center [451, 461] width 699 height 395
checkbox input "true"
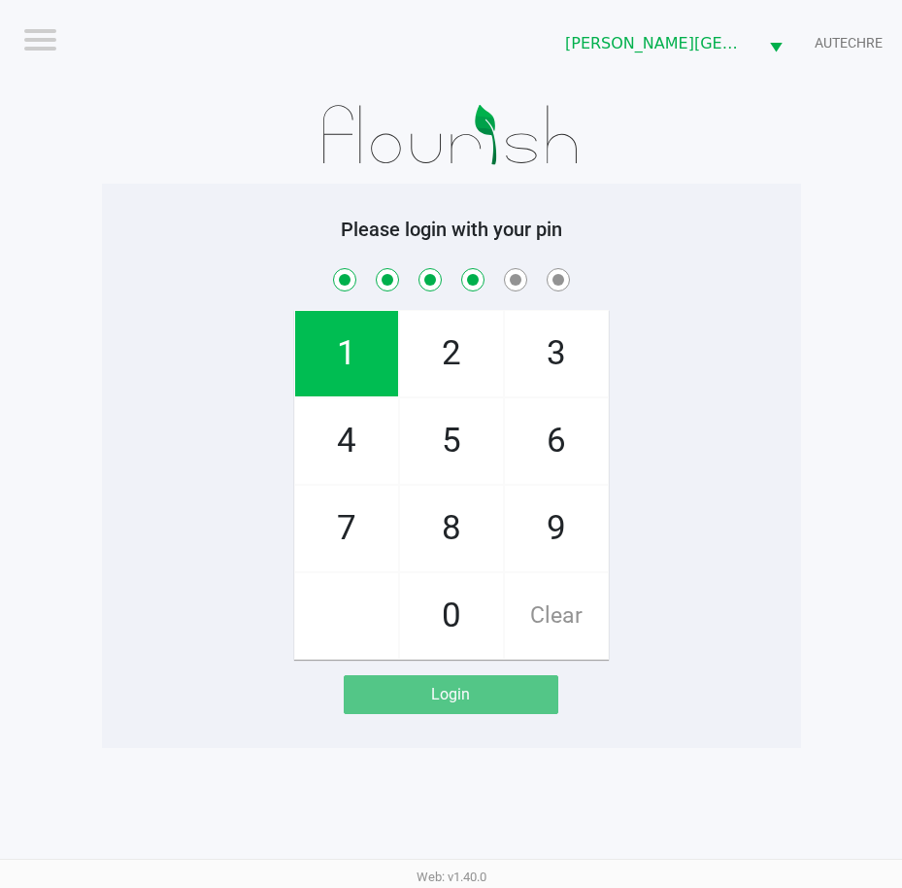
checkbox input "true"
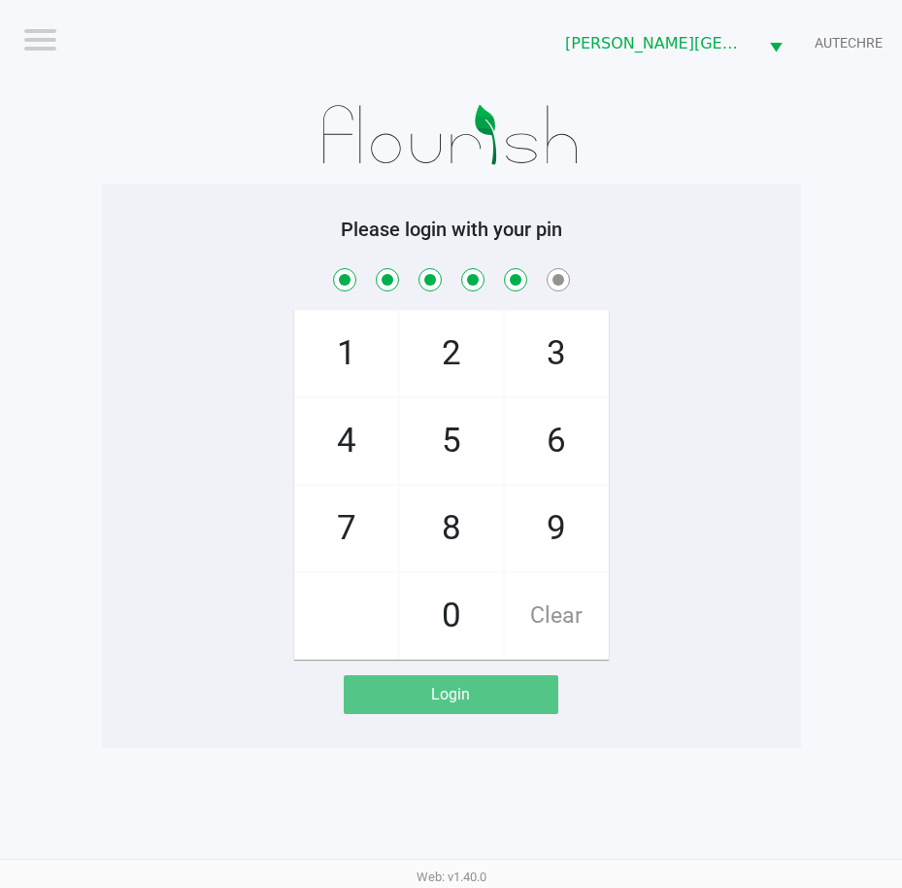
checkbox input "true"
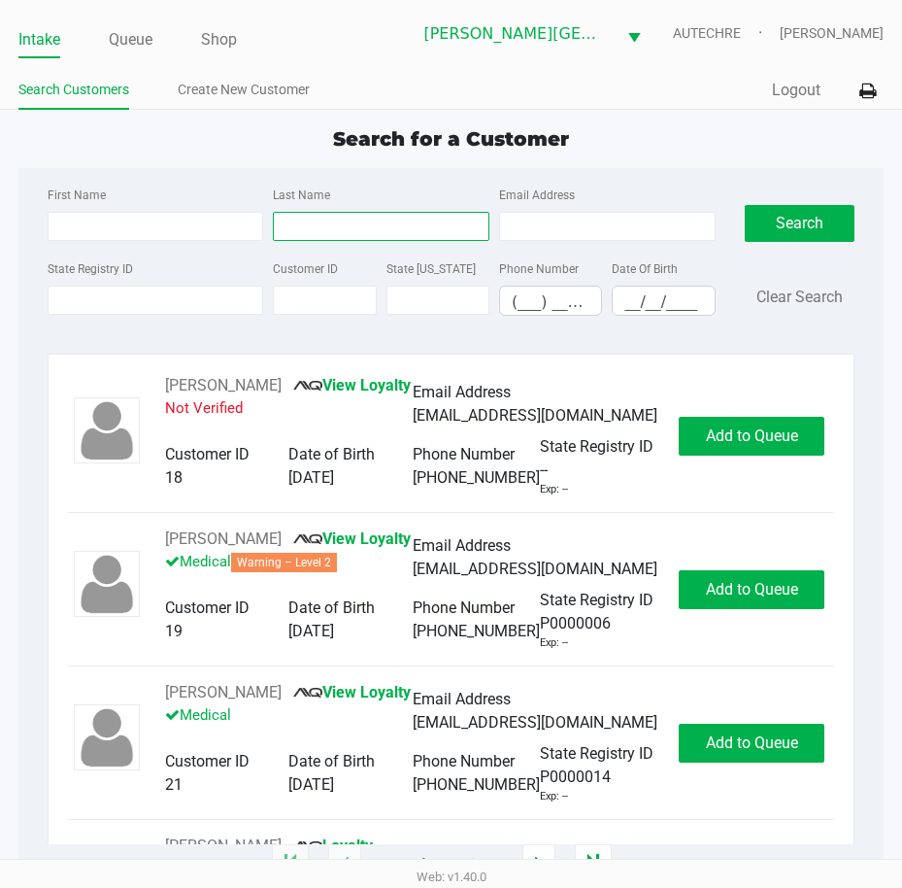
click at [378, 215] on input "Last Name" at bounding box center [381, 226] width 217 height 29
type input "cooper"
click at [619, 303] on input "__/__/____" at bounding box center [663, 302] width 101 height 30
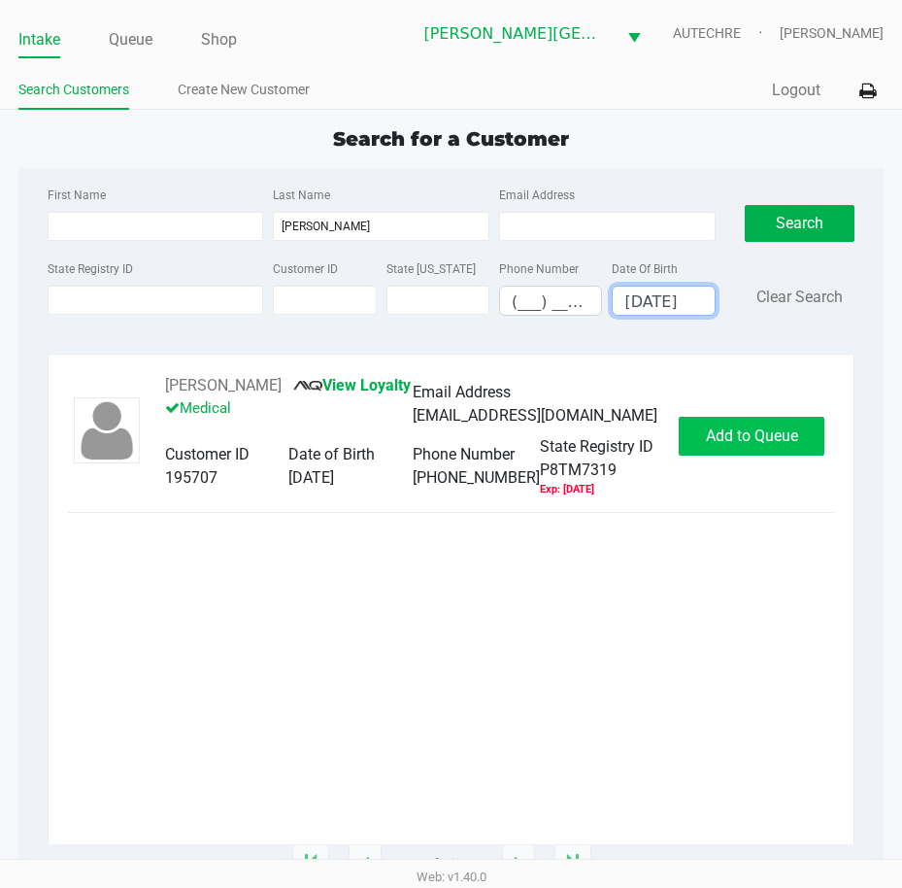
type input "11/15/1996"
click at [760, 456] on button "Add to Queue" at bounding box center [752, 436] width 146 height 39
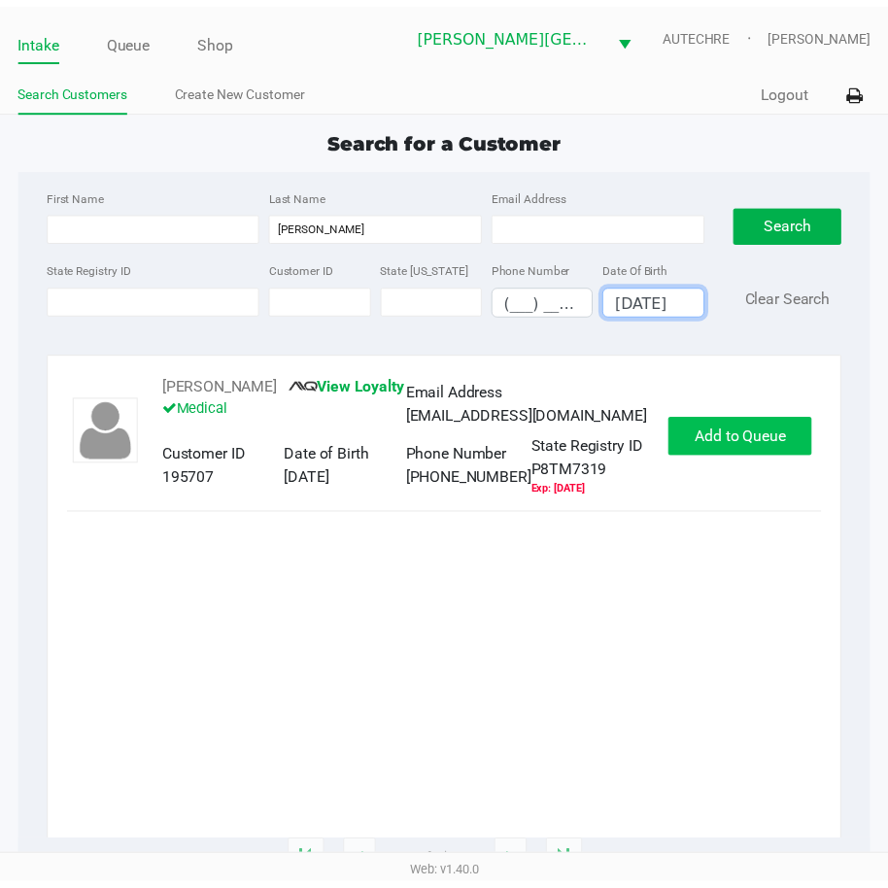
scroll to position [0, 0]
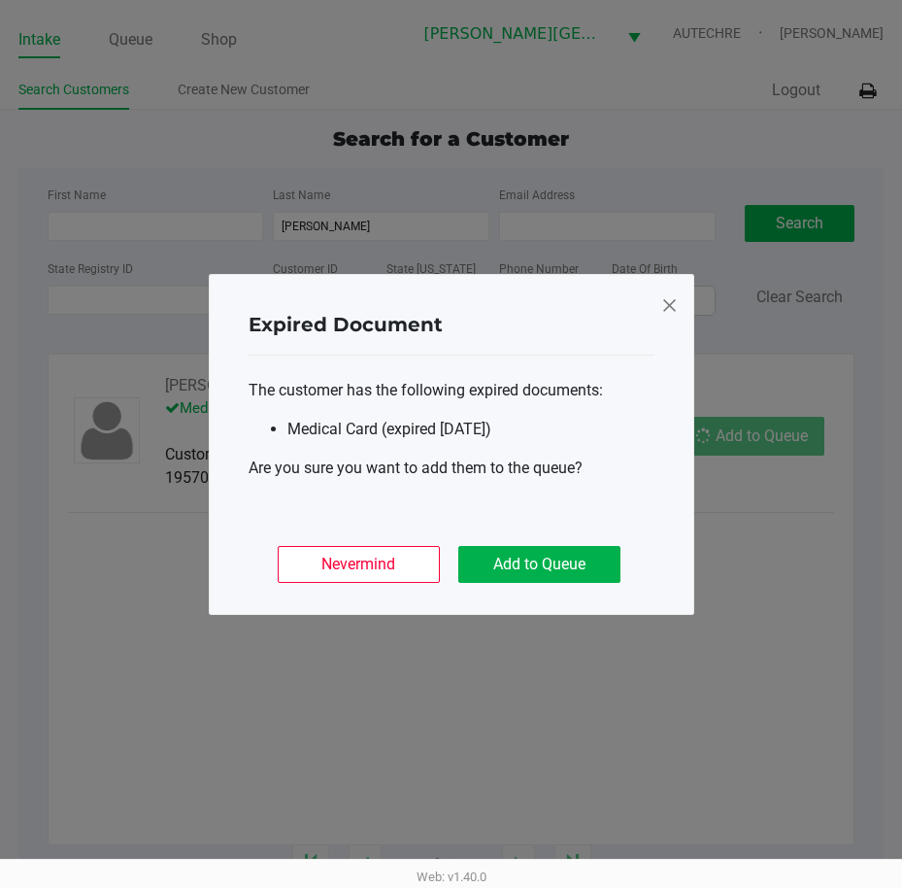
click at [760, 453] on ngb-modal-window "Expired Document The customer has the following expired documents: Medical Card…" at bounding box center [451, 444] width 902 height 888
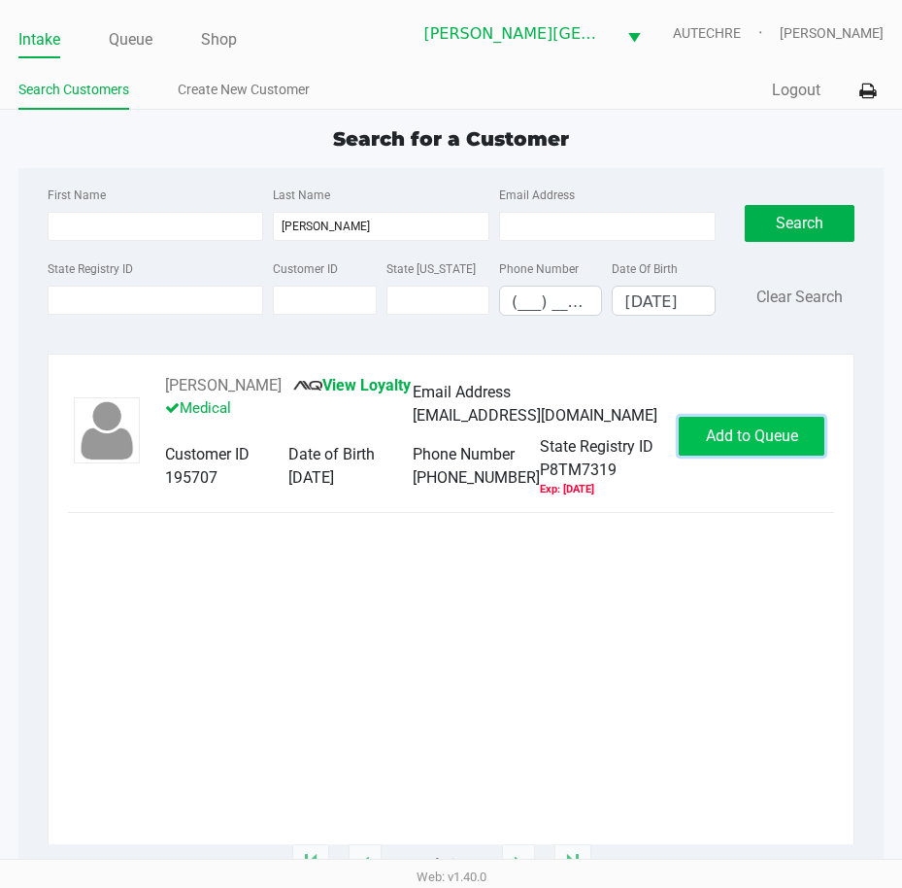
click at [701, 451] on button "Add to Queue" at bounding box center [752, 436] width 146 height 39
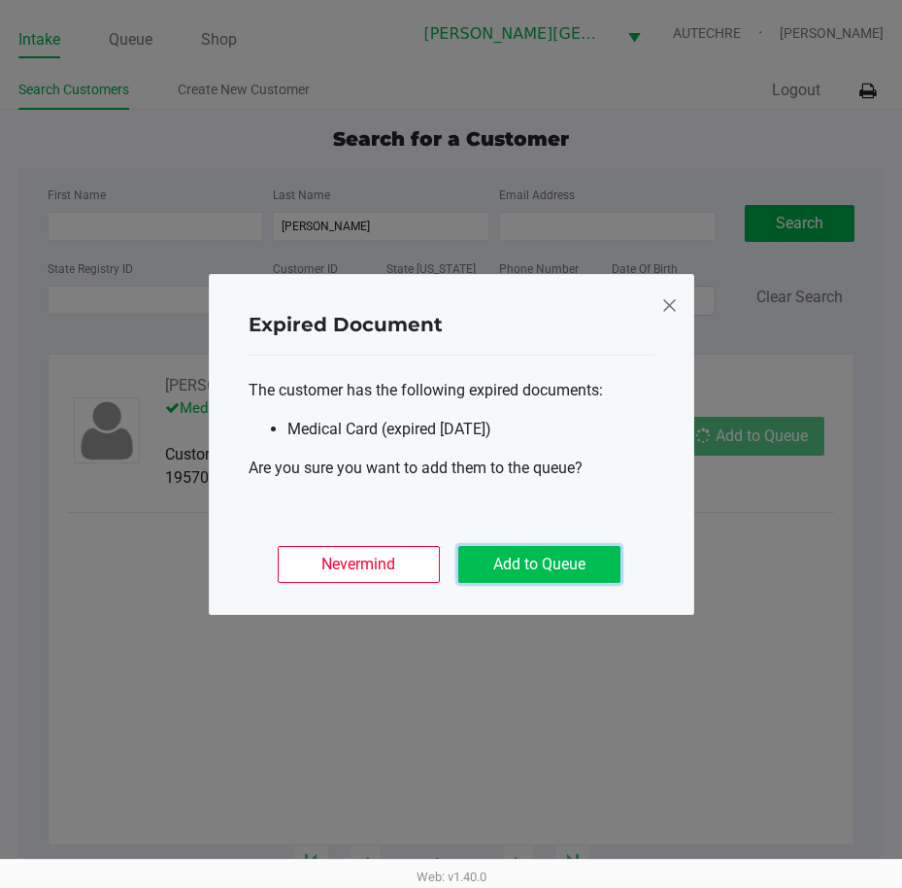
click at [571, 563] on button "Add to Queue" at bounding box center [539, 564] width 162 height 37
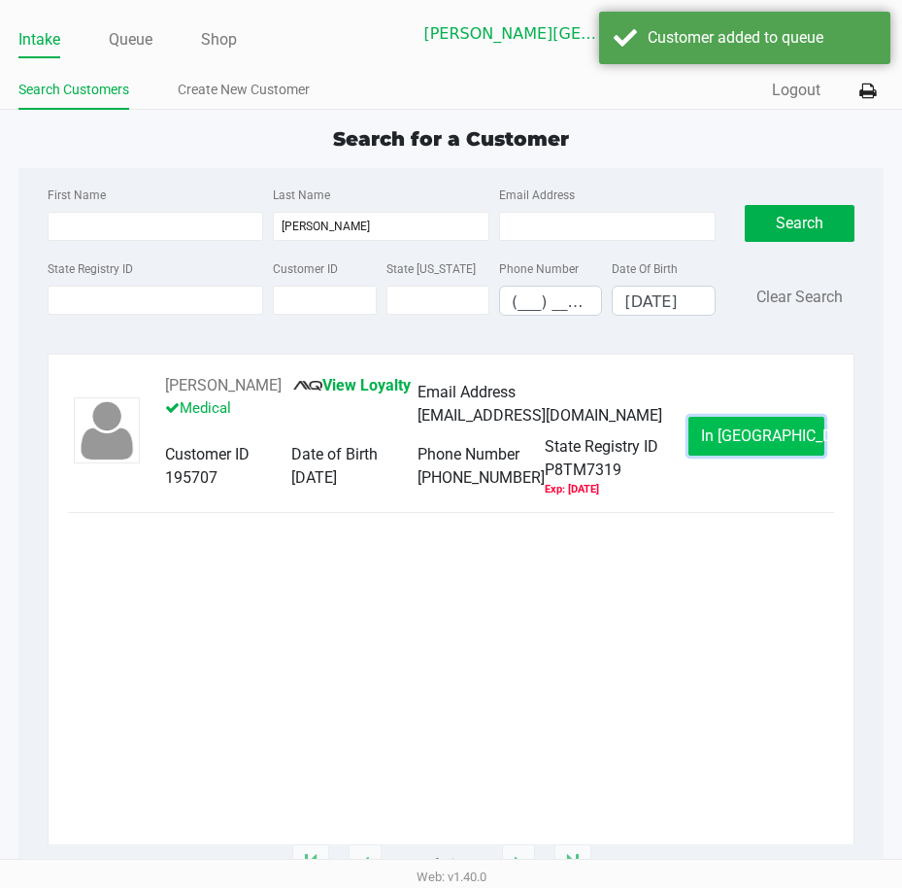
click at [711, 453] on button "In Queue" at bounding box center [757, 436] width 136 height 39
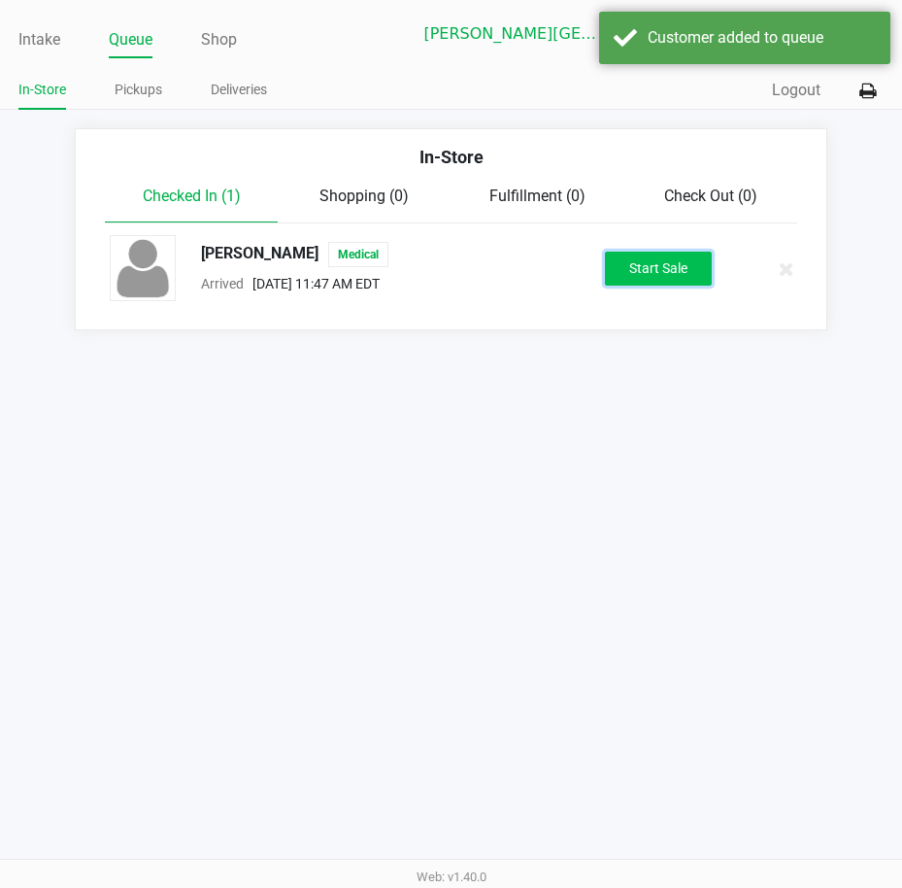
drag, startPoint x: 692, startPoint y: 264, endPoint x: 671, endPoint y: 287, distance: 31.6
click at [692, 263] on button "Start Sale" at bounding box center [658, 269] width 107 height 34
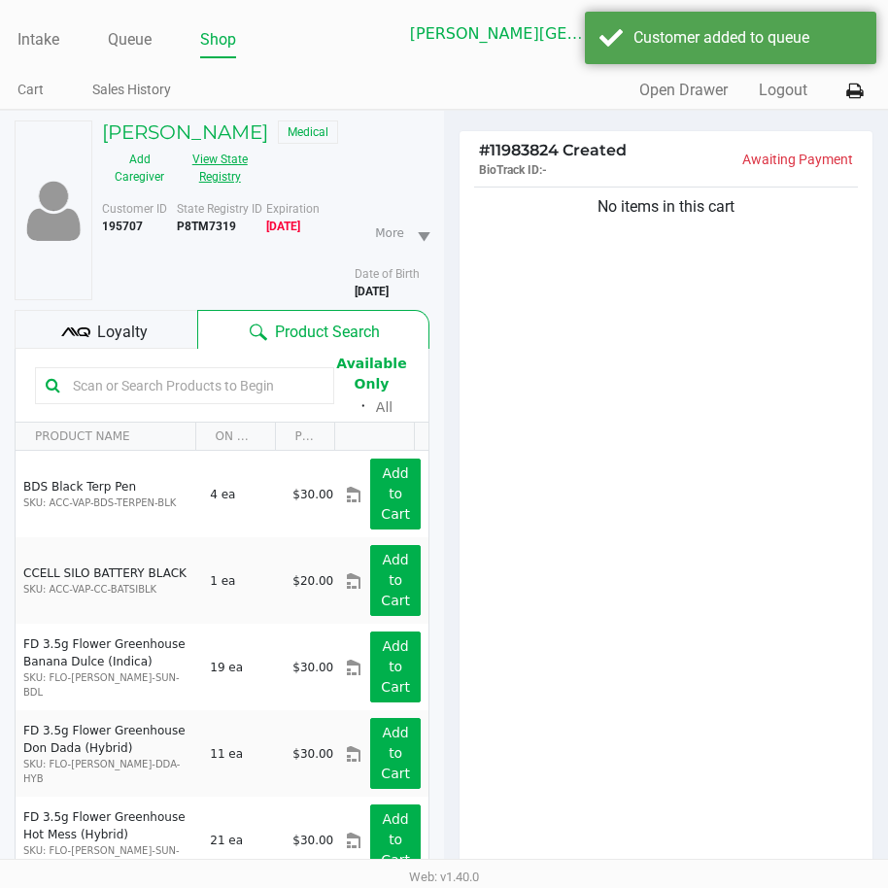
click at [222, 173] on button "View State Registry" at bounding box center [214, 168] width 75 height 49
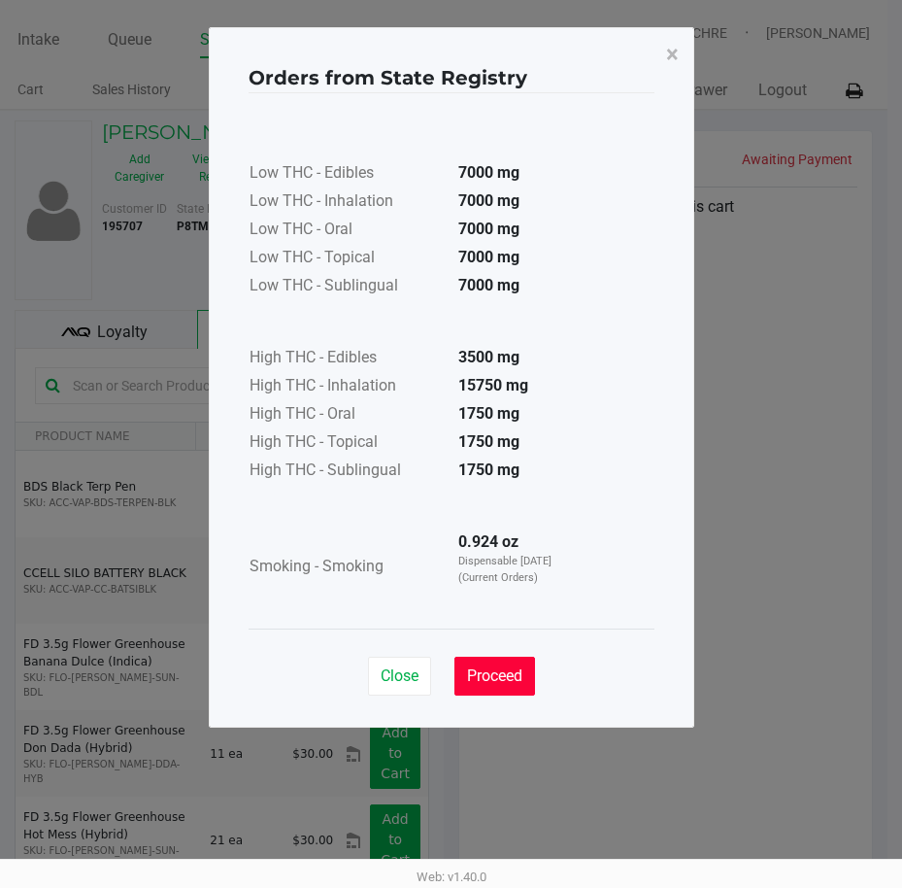
click at [512, 678] on span "Proceed" at bounding box center [494, 675] width 55 height 18
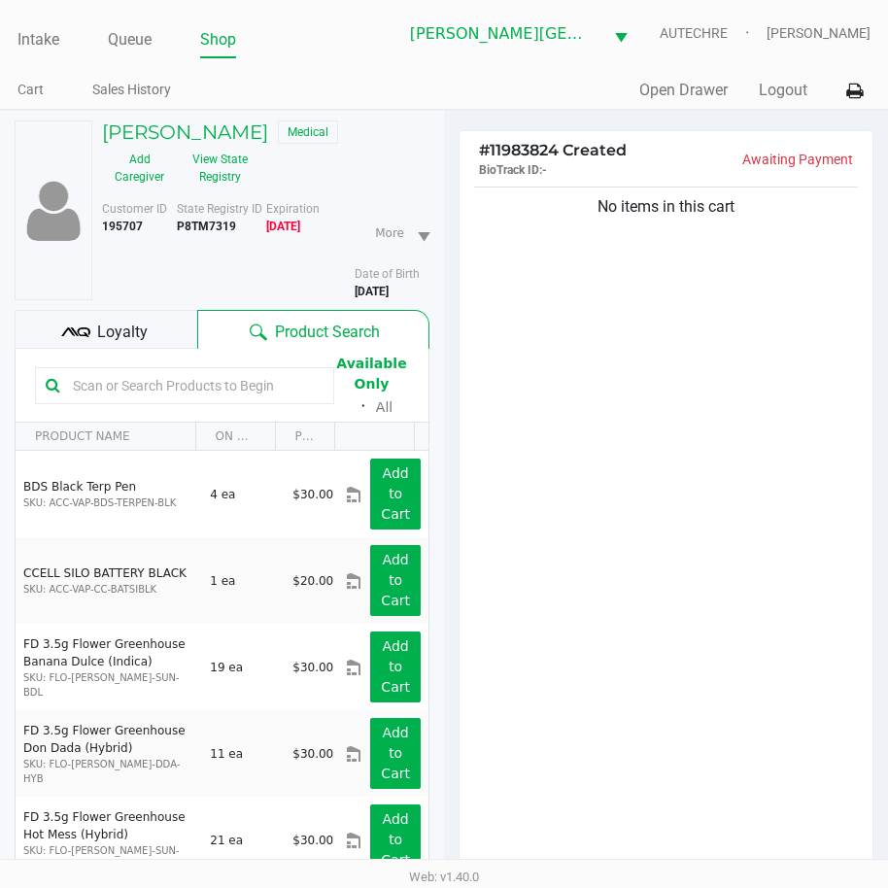
drag, startPoint x: 614, startPoint y: 604, endPoint x: 624, endPoint y: 598, distance: 12.2
click at [622, 600] on div "No items in this cart" at bounding box center [665, 533] width 413 height 700
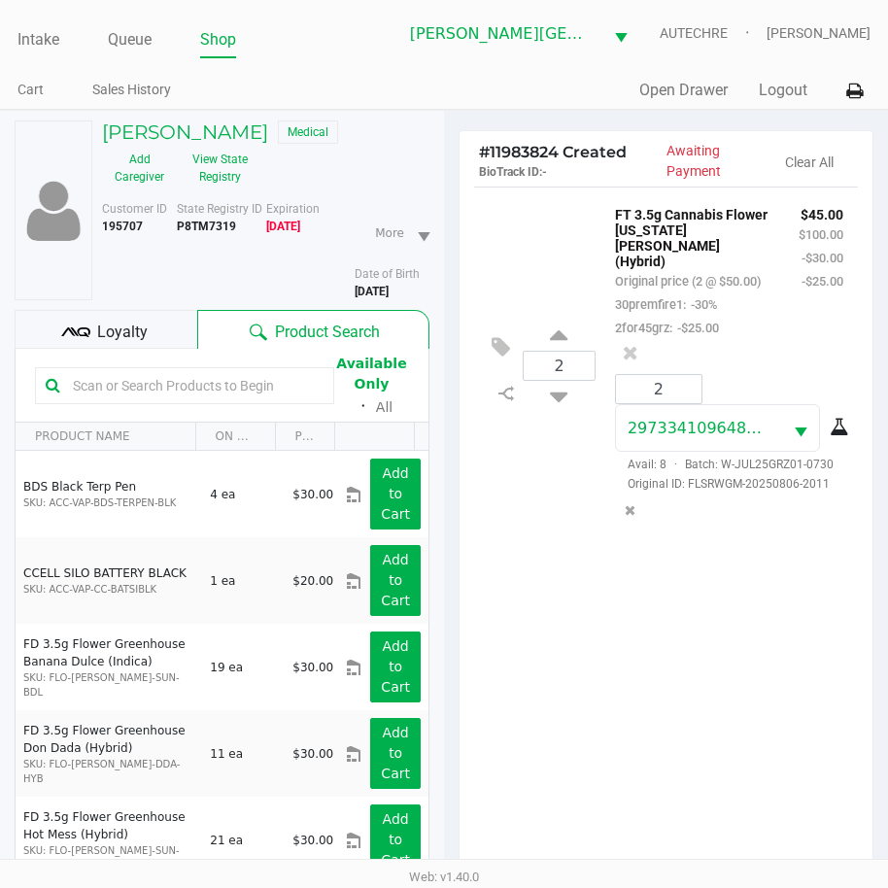
click at [726, 659] on div "2 FT 3.5g Cannabis Flower Georgia Runtz (Hybrid) Original price (2 @ $50.00) 30…" at bounding box center [665, 536] width 413 height 700
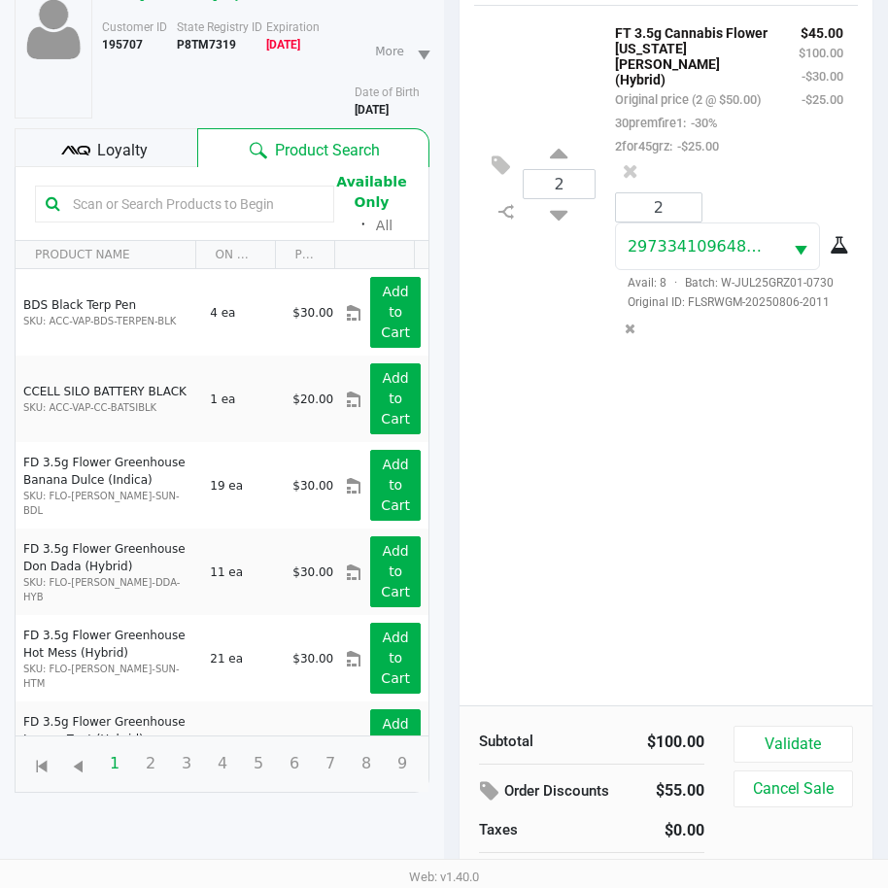
scroll to position [214, 0]
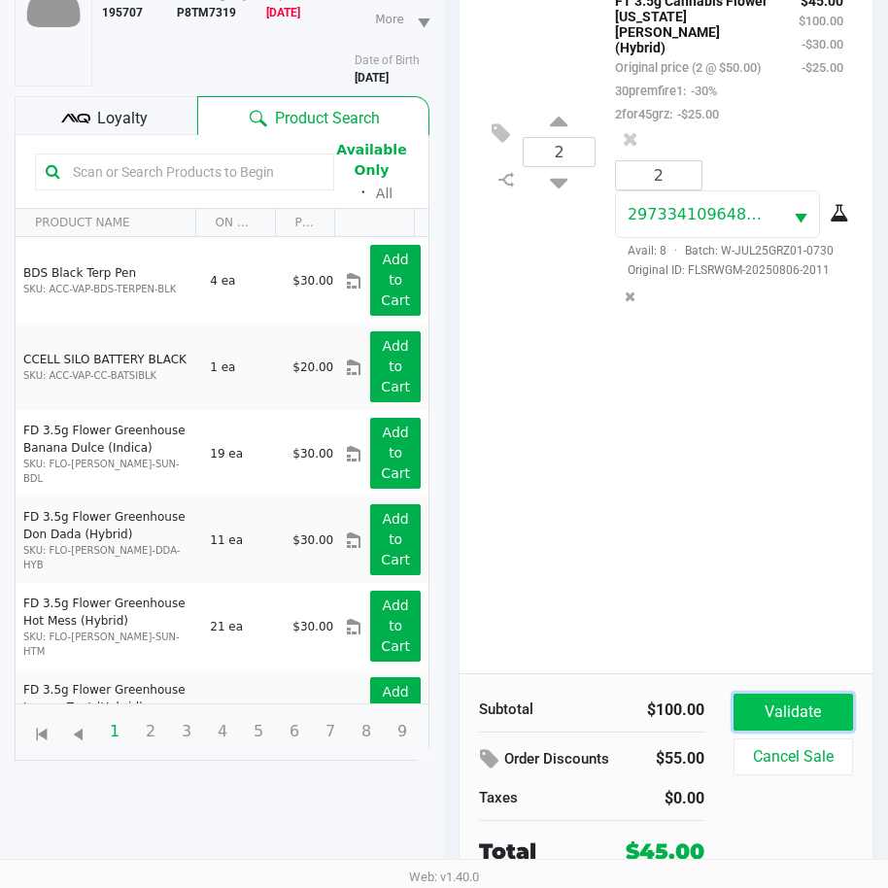
click at [793, 717] on button "Validate" at bounding box center [792, 711] width 119 height 37
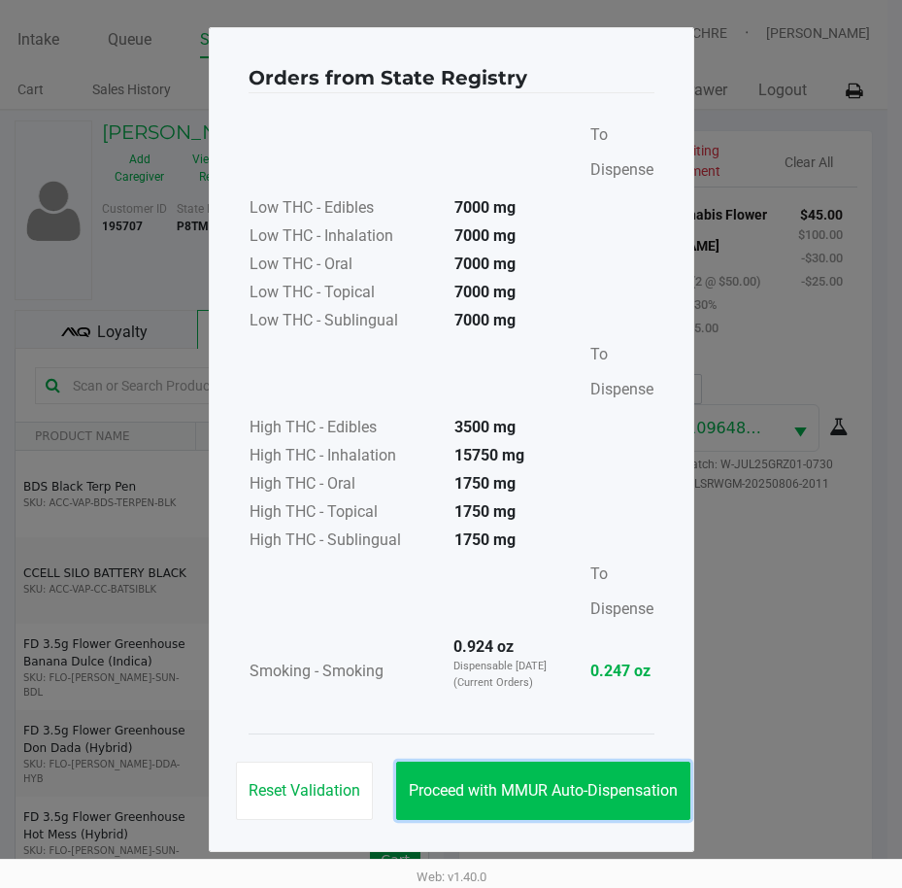
click at [564, 803] on button "Proceed with MMUR Auto-Dispensation" at bounding box center [543, 790] width 294 height 58
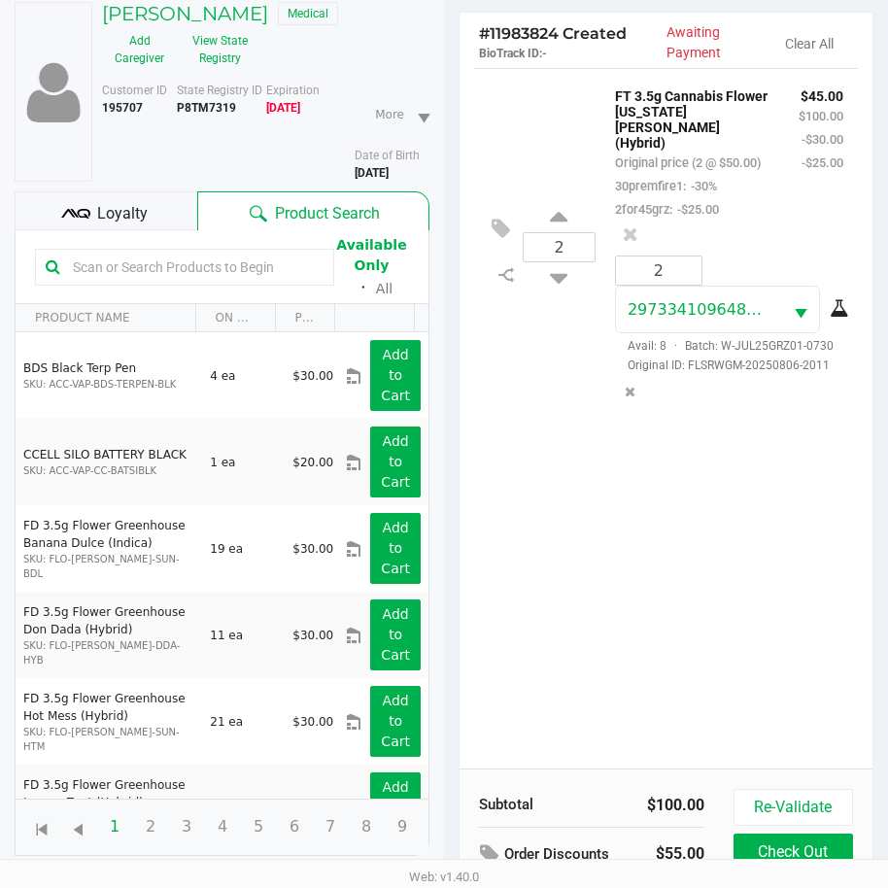
scroll to position [257, 0]
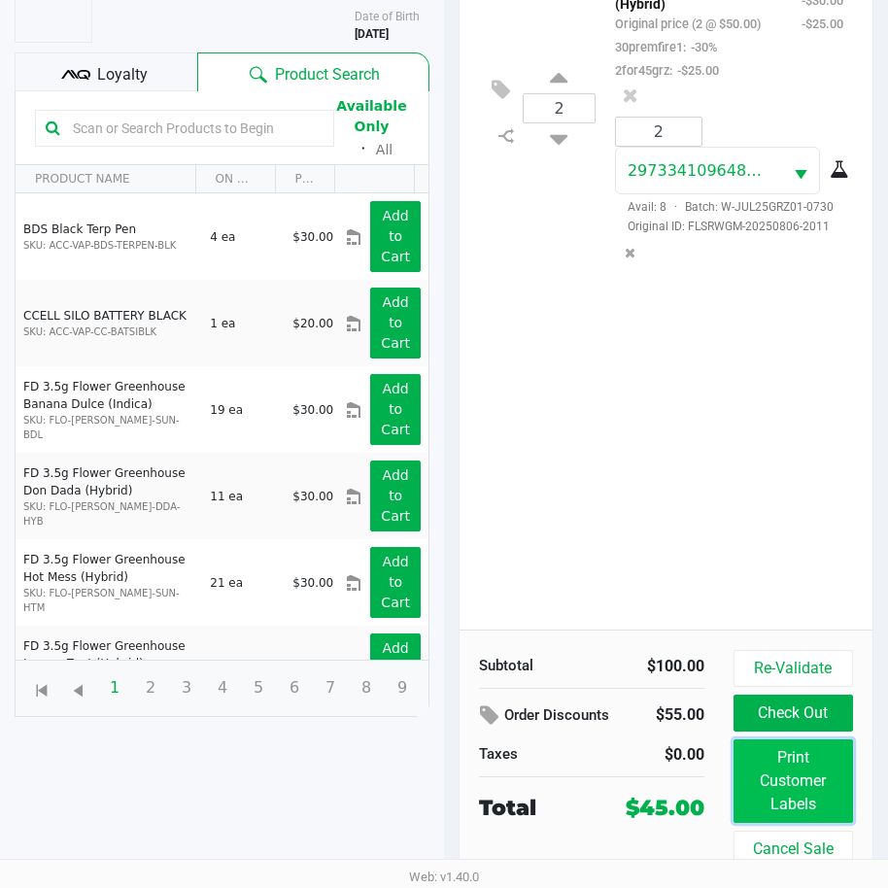
click at [797, 789] on button "Print Customer Labels" at bounding box center [792, 781] width 119 height 84
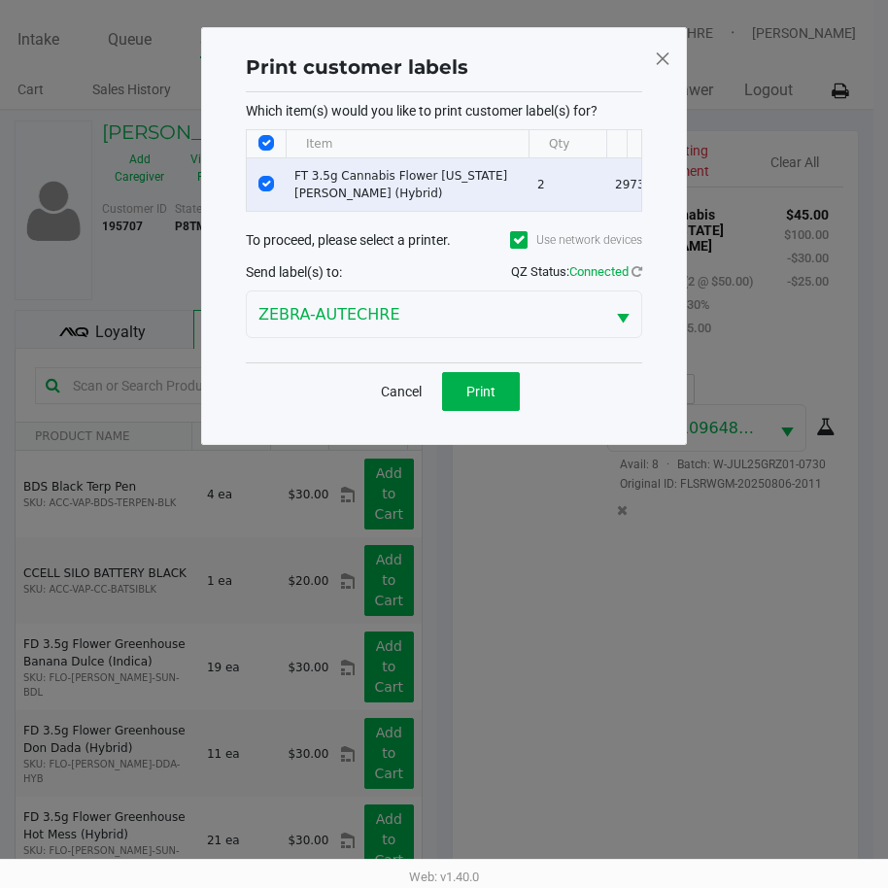
scroll to position [0, 0]
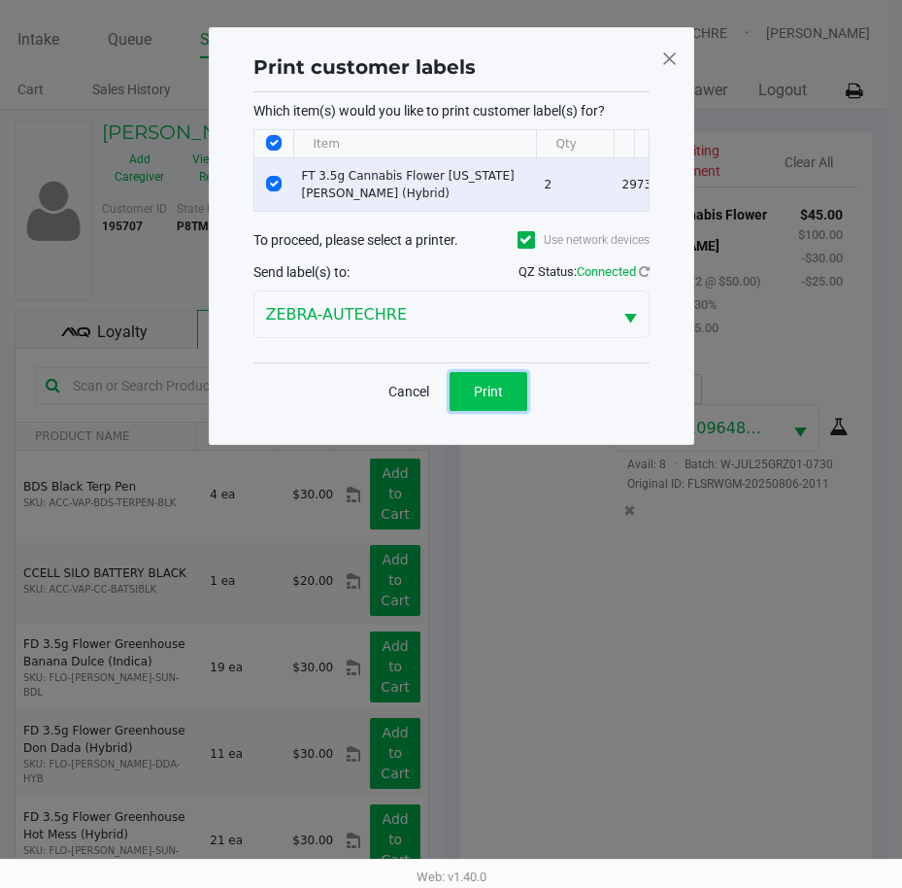
click at [484, 411] on button "Print" at bounding box center [489, 391] width 78 height 39
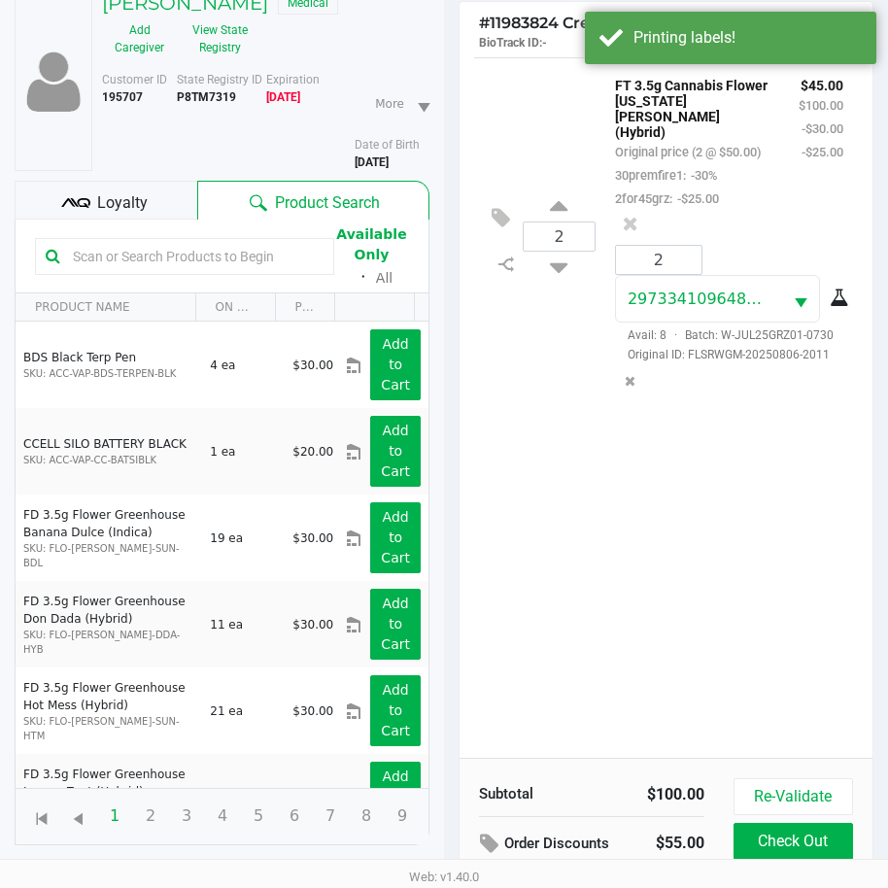
scroll to position [257, 0]
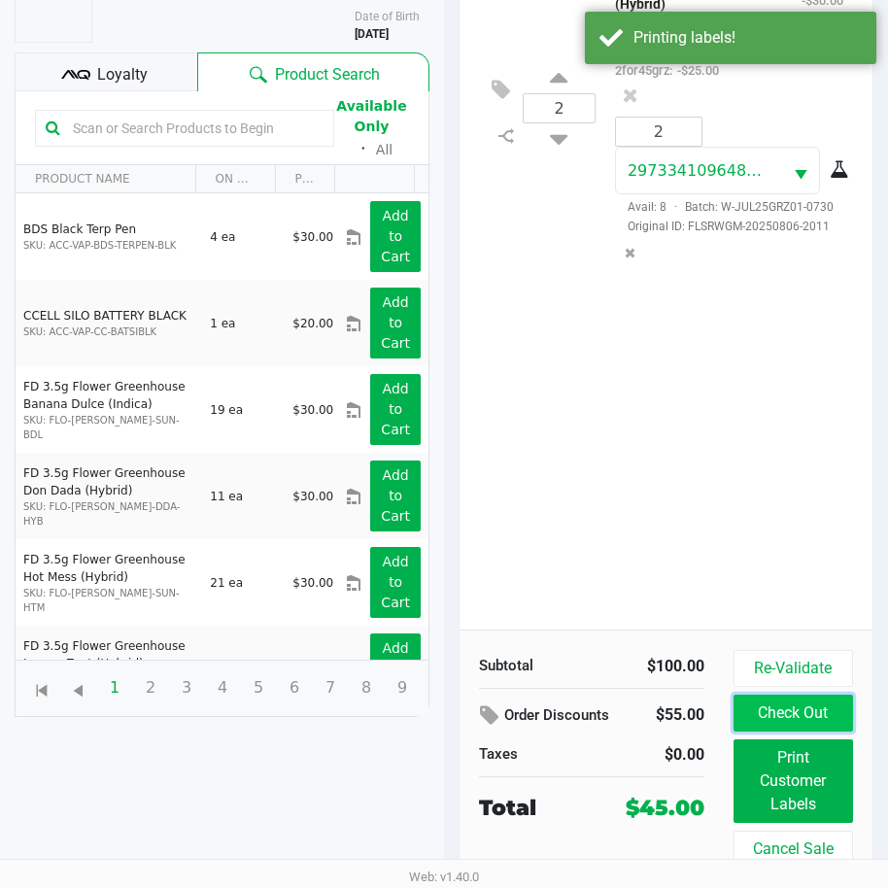
click at [776, 701] on button "Check Out" at bounding box center [792, 712] width 119 height 37
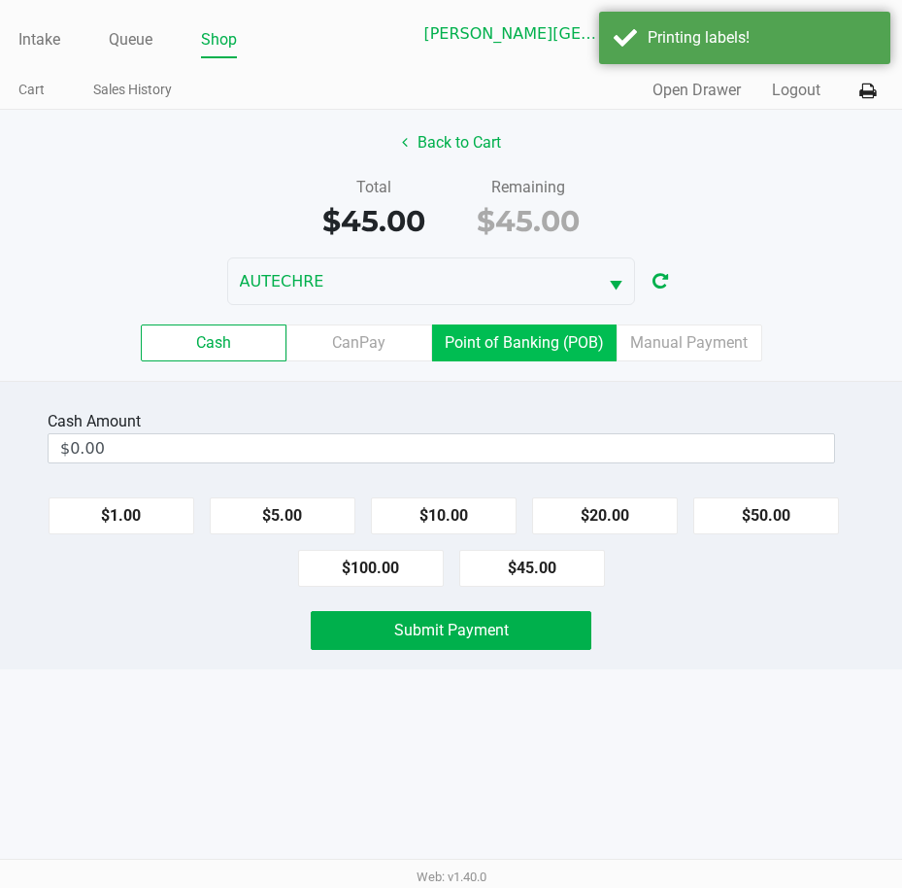
click at [580, 349] on label "Point of Banking (POB)" at bounding box center [524, 342] width 185 height 37
click at [0, 0] on 7 "Point of Banking (POB)" at bounding box center [0, 0] width 0 height 0
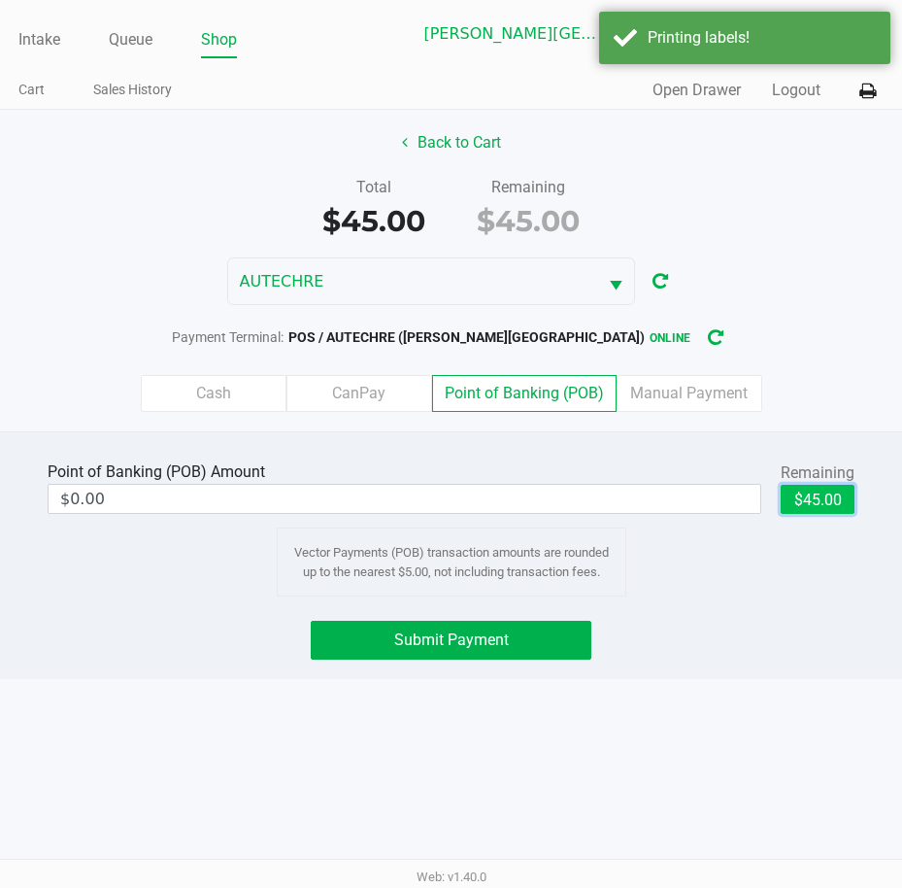
click at [802, 503] on button "$45.00" at bounding box center [818, 499] width 74 height 29
type input "$45.00"
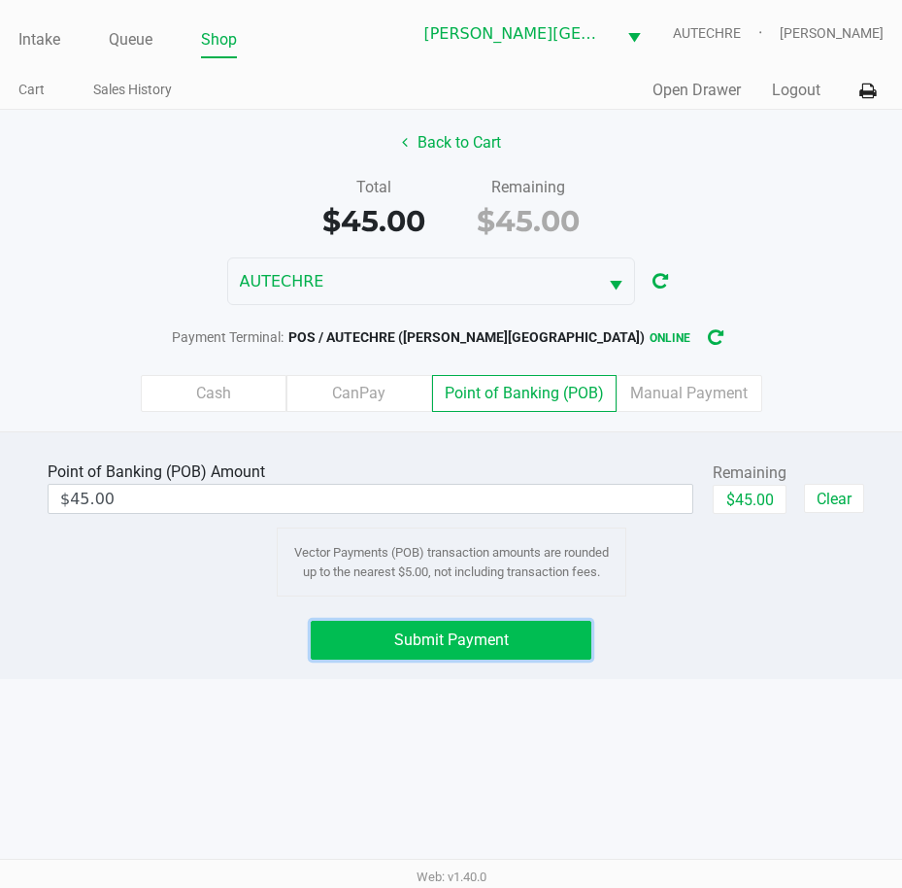
click at [534, 651] on button "Submit Payment" at bounding box center [452, 640] width 282 height 39
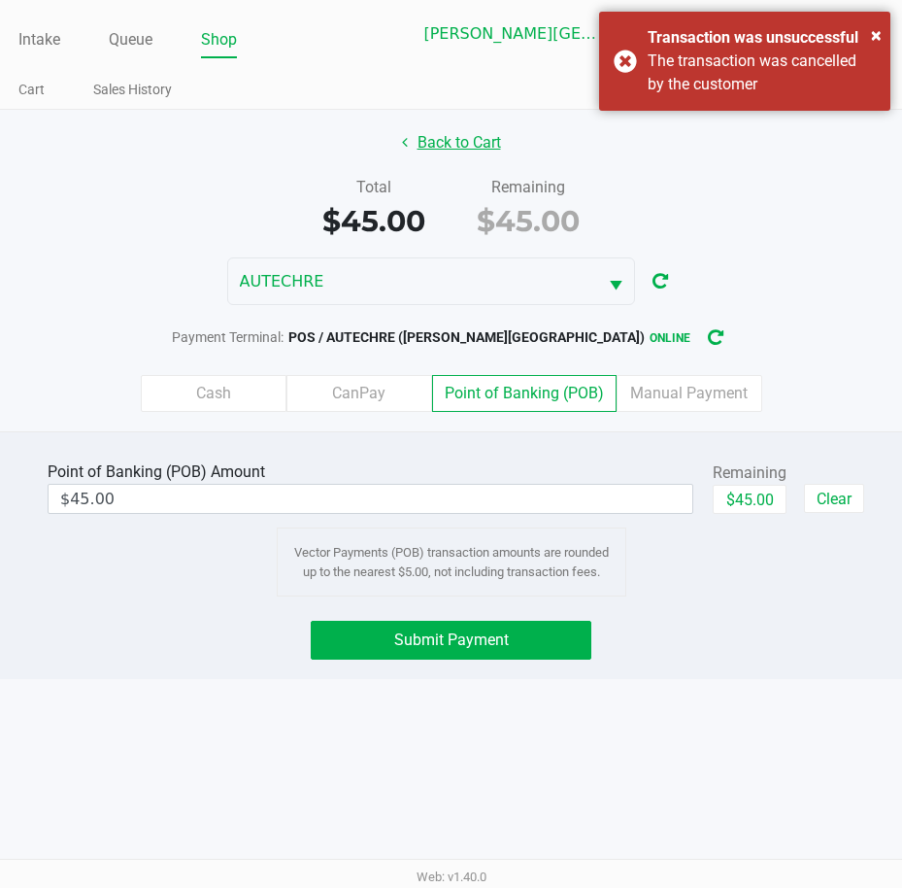
click at [454, 147] on button "Back to Cart" at bounding box center [451, 142] width 124 height 37
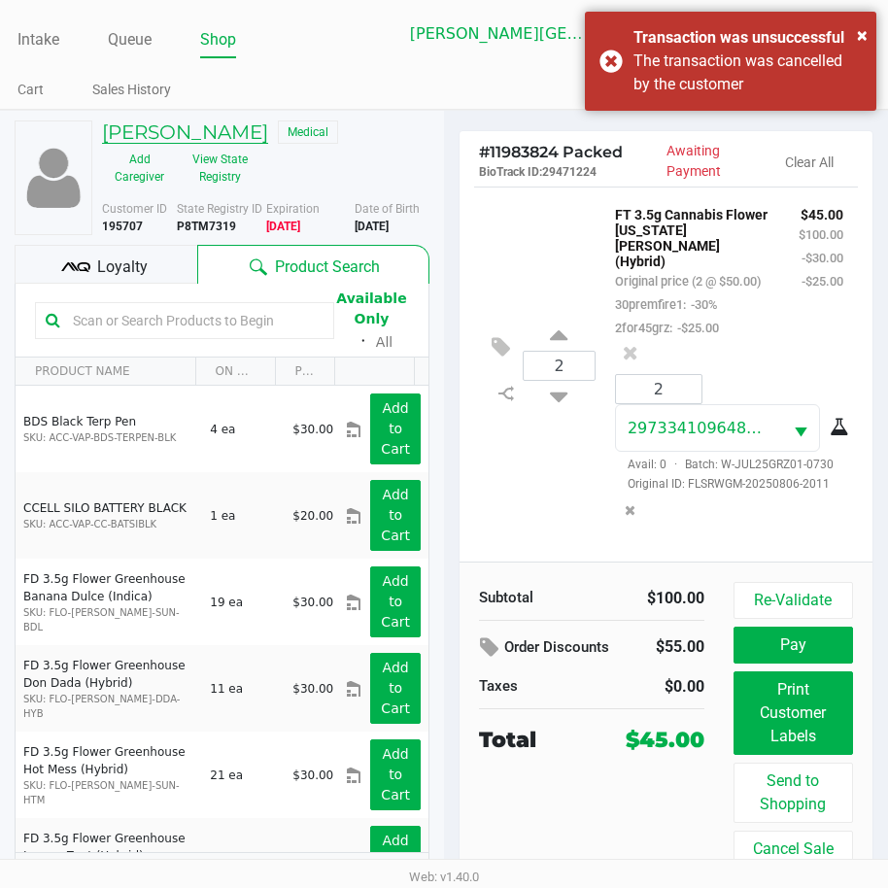
click at [135, 130] on h5 "JONATHAN COOPER" at bounding box center [185, 131] width 166 height 23
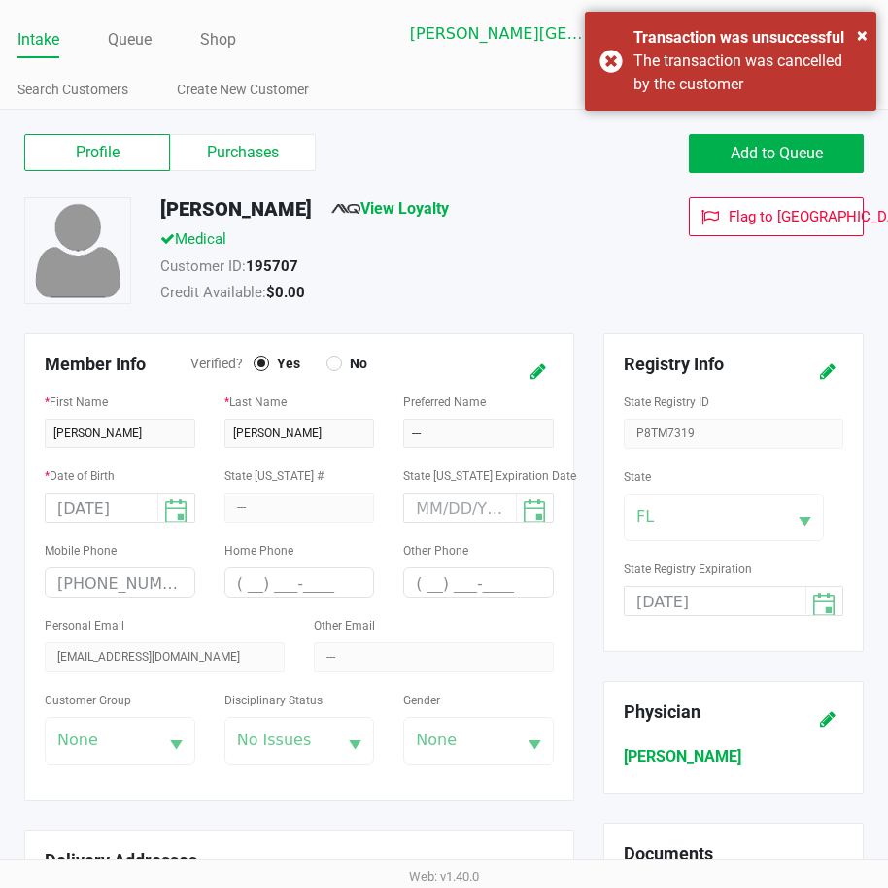
click at [543, 430] on div "Member Info Verified? Yes No * First Name JONATHAN * Last Name COOPER Preferred…" at bounding box center [444, 763] width 868 height 861
click at [218, 146] on label "Purchases" at bounding box center [243, 152] width 146 height 37
click at [0, 0] on 1 "Purchases" at bounding box center [0, 0] width 0 height 0
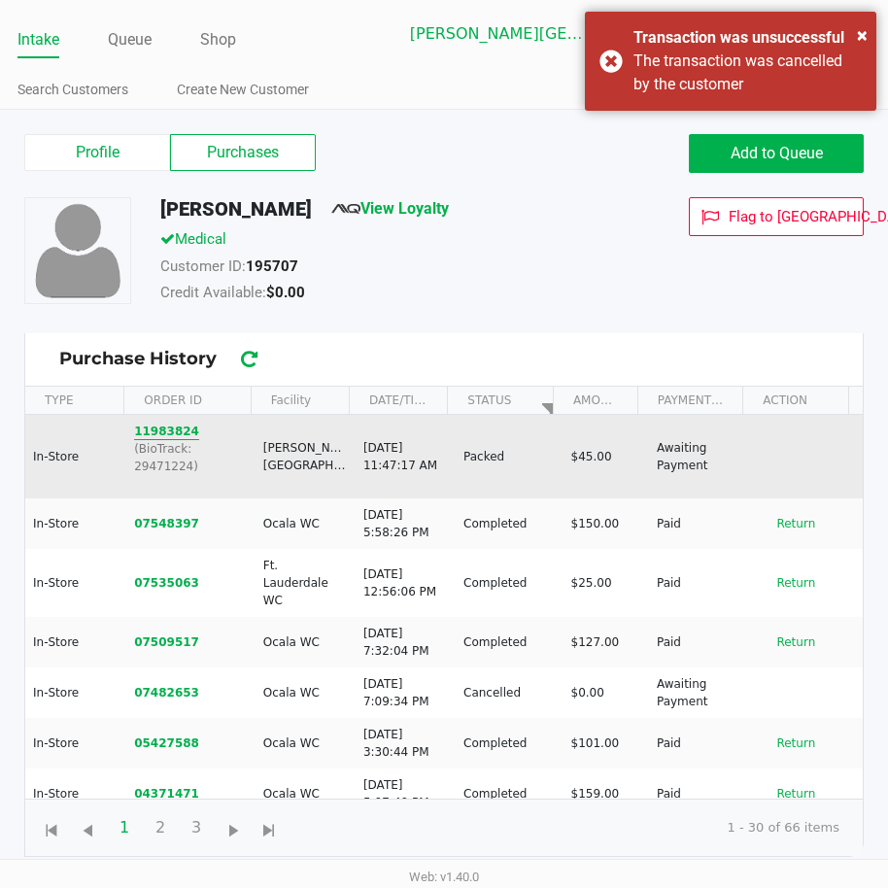
click at [149, 432] on button "11983824" at bounding box center [166, 430] width 65 height 17
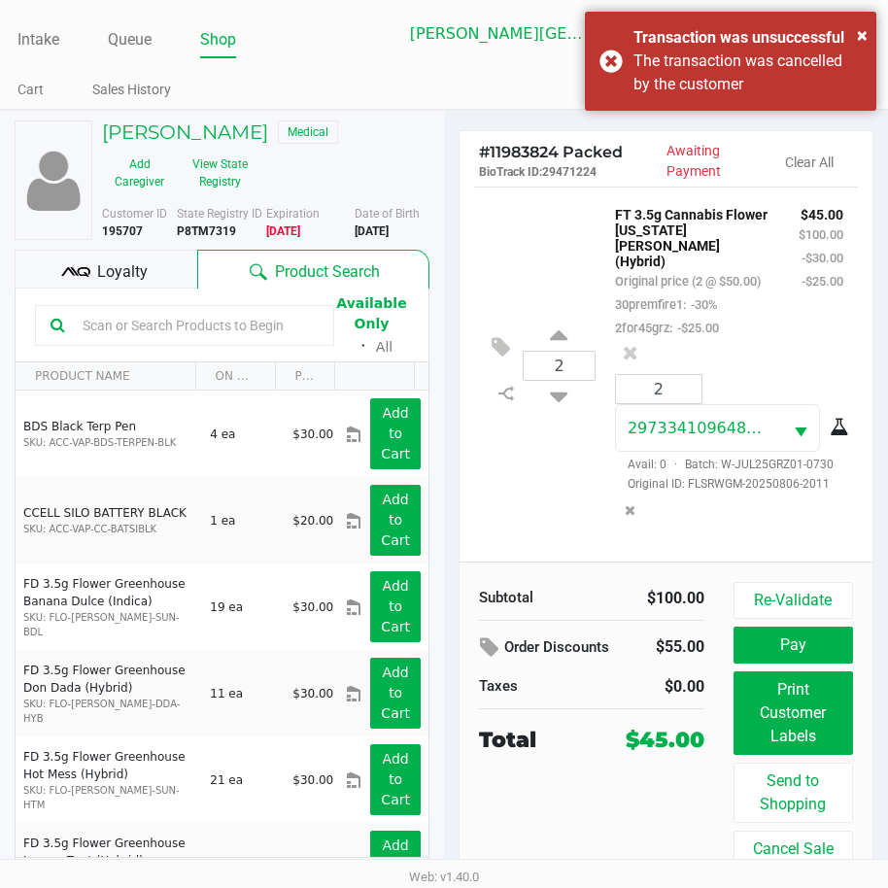
drag, startPoint x: 511, startPoint y: 258, endPoint x: 465, endPoint y: 250, distance: 46.5
click at [511, 258] on div "2 FT 3.5g Cannabis Flower Georgia Runtz (Hybrid) Original price (2 @ $50.00) 30…" at bounding box center [666, 364] width 384 height 356
drag, startPoint x: 240, startPoint y: 232, endPoint x: 178, endPoint y: 235, distance: 62.2
click at [178, 235] on div "State Registry ID P8TM7319" at bounding box center [221, 222] width 89 height 35
click at [428, 230] on div "Date of Birth 11/15/1996" at bounding box center [398, 222] width 89 height 35
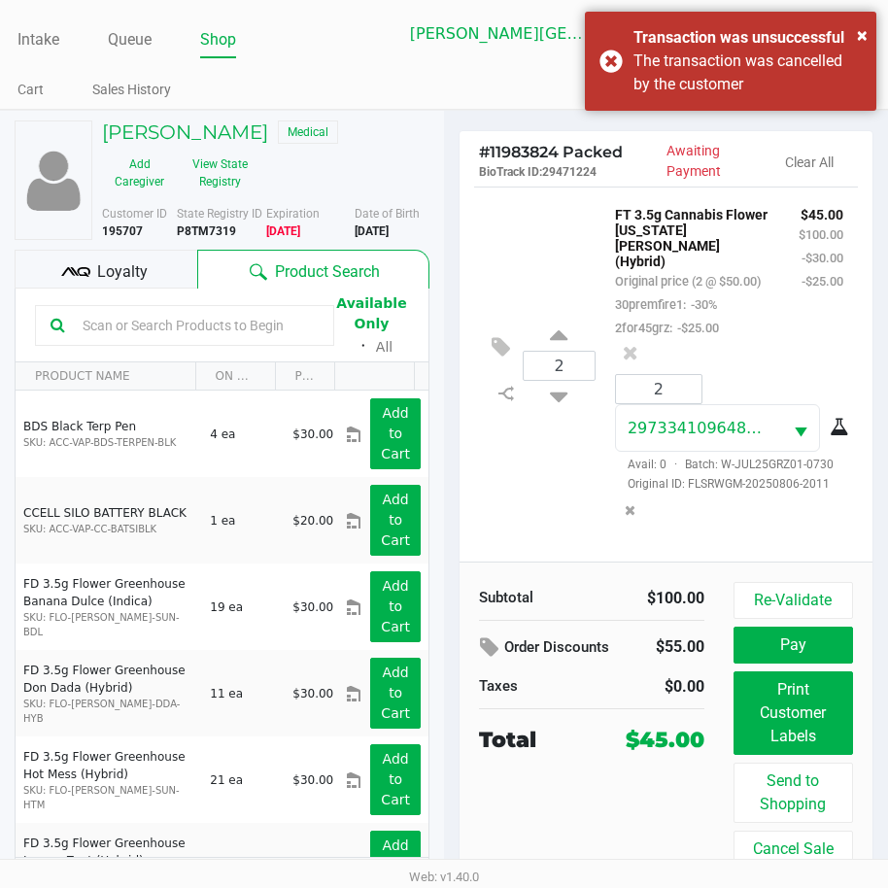
drag, startPoint x: 417, startPoint y: 228, endPoint x: 355, endPoint y: 233, distance: 61.4
click at [355, 233] on b "11/15/1996" at bounding box center [371, 231] width 34 height 14
click at [784, 339] on div "$45.00 $100.00 -$30.00 -$25.00" at bounding box center [821, 270] width 74 height 137
click at [805, 654] on button "Pay" at bounding box center [792, 644] width 119 height 37
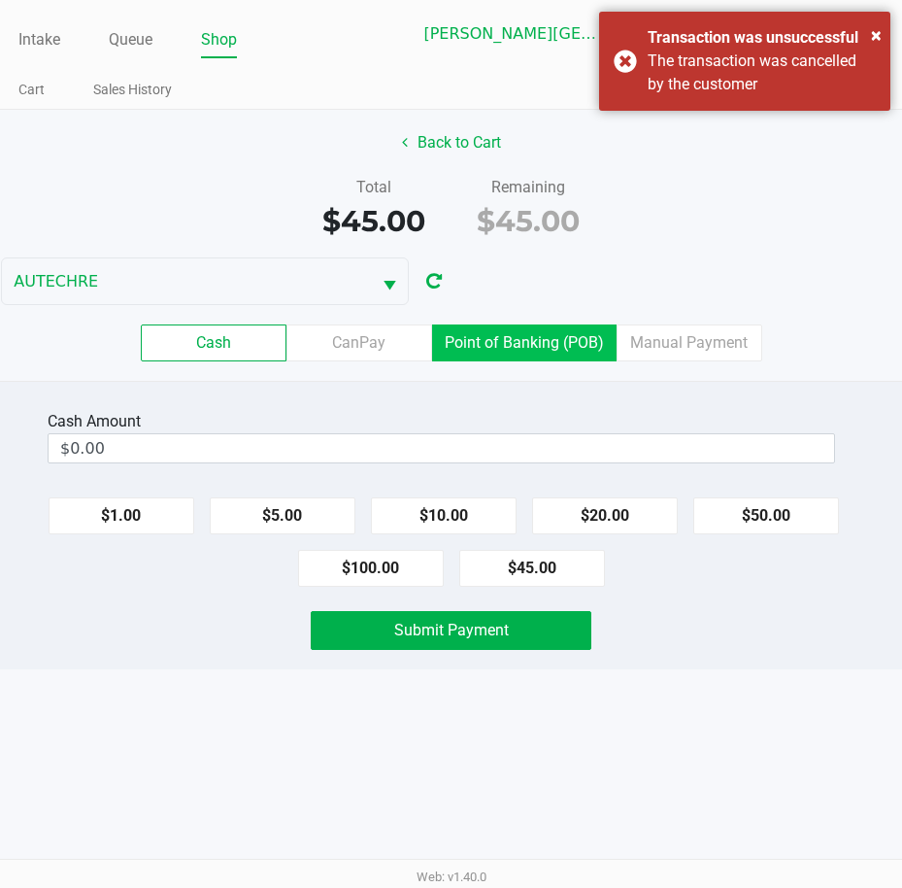
click at [550, 340] on label "Point of Banking (POB)" at bounding box center [524, 342] width 185 height 37
click at [0, 0] on 7 "Point of Banking (POB)" at bounding box center [0, 0] width 0 height 0
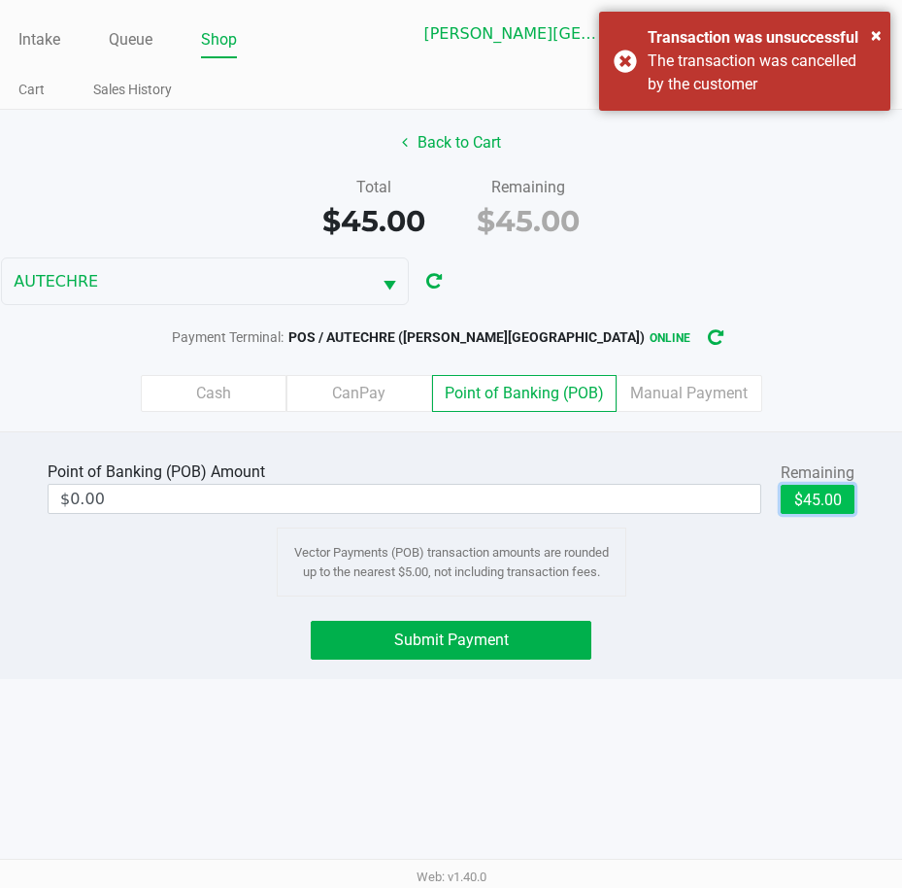
click at [814, 499] on button "$45.00" at bounding box center [818, 499] width 74 height 29
type input "$45.00"
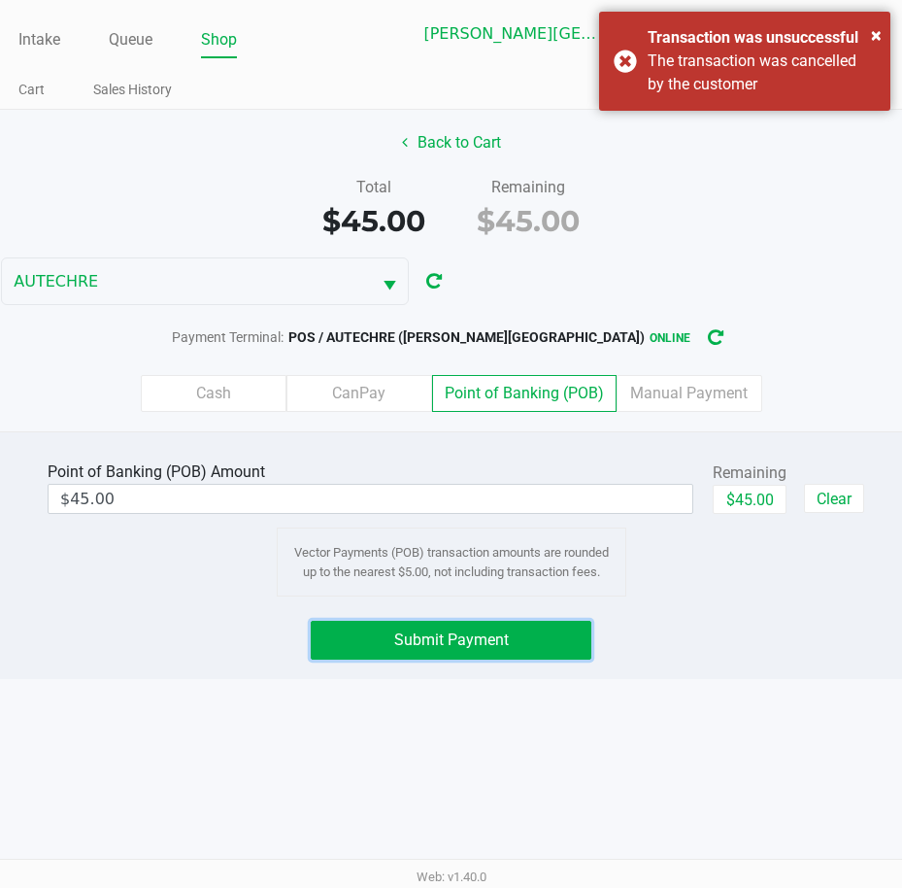
drag, startPoint x: 510, startPoint y: 643, endPoint x: 539, endPoint y: 544, distance: 103.3
click at [513, 641] on button "Submit Payment" at bounding box center [452, 640] width 282 height 39
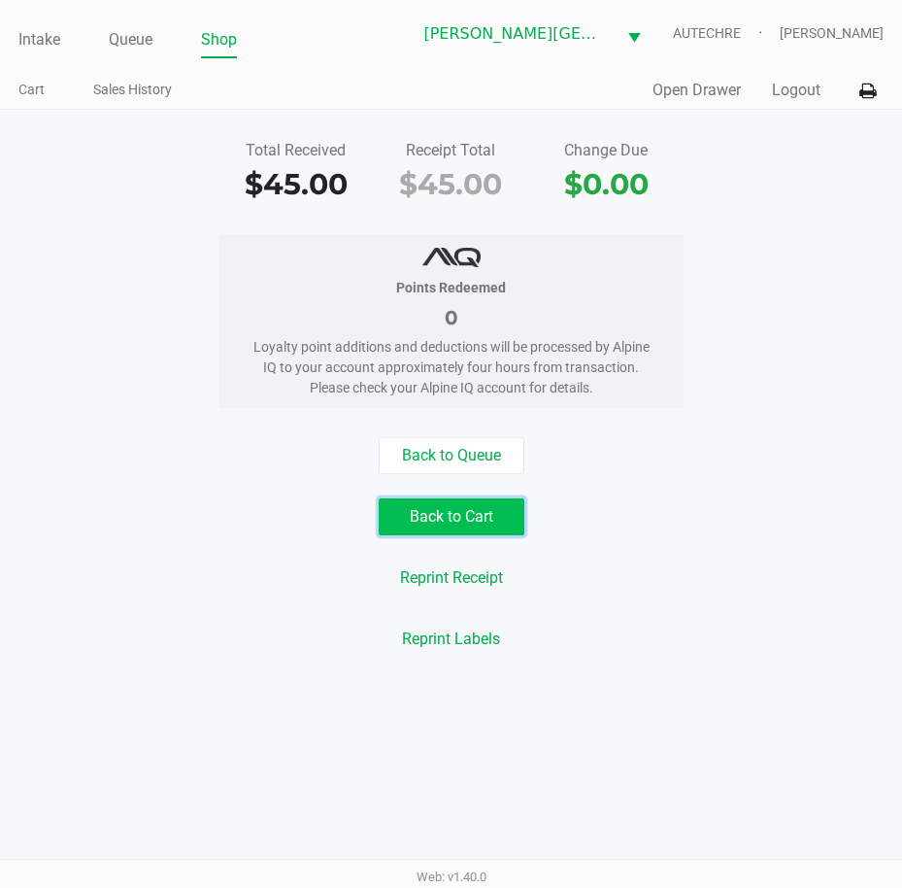
click at [445, 515] on button "Back to Cart" at bounding box center [452, 516] width 146 height 37
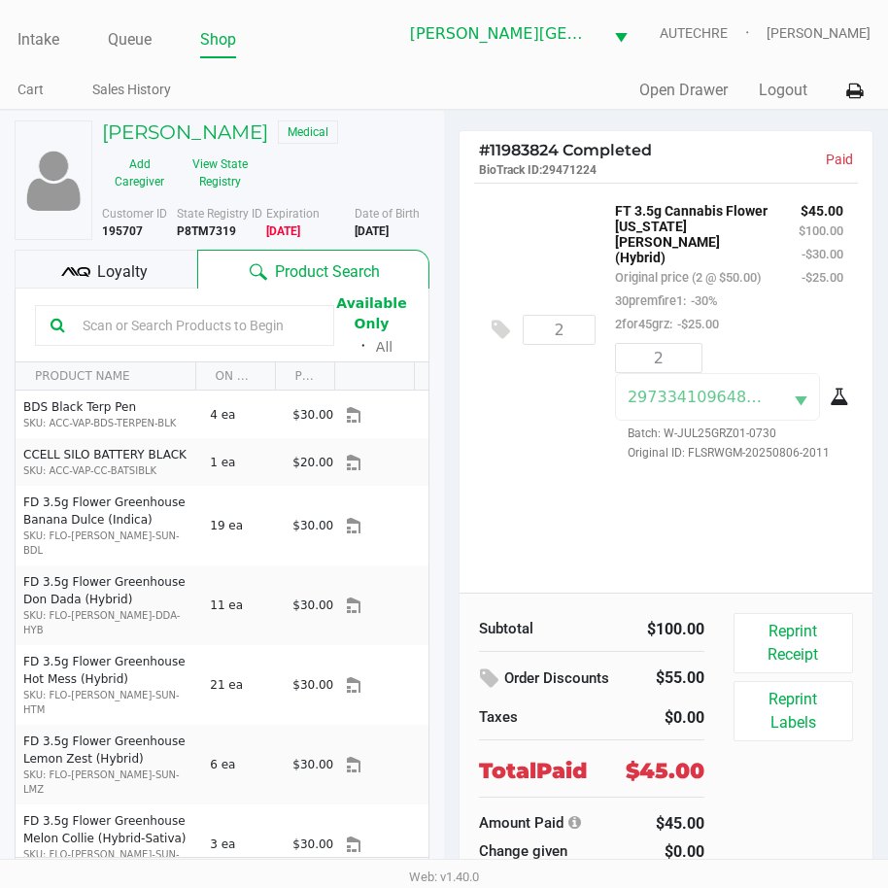
scroll to position [36, 0]
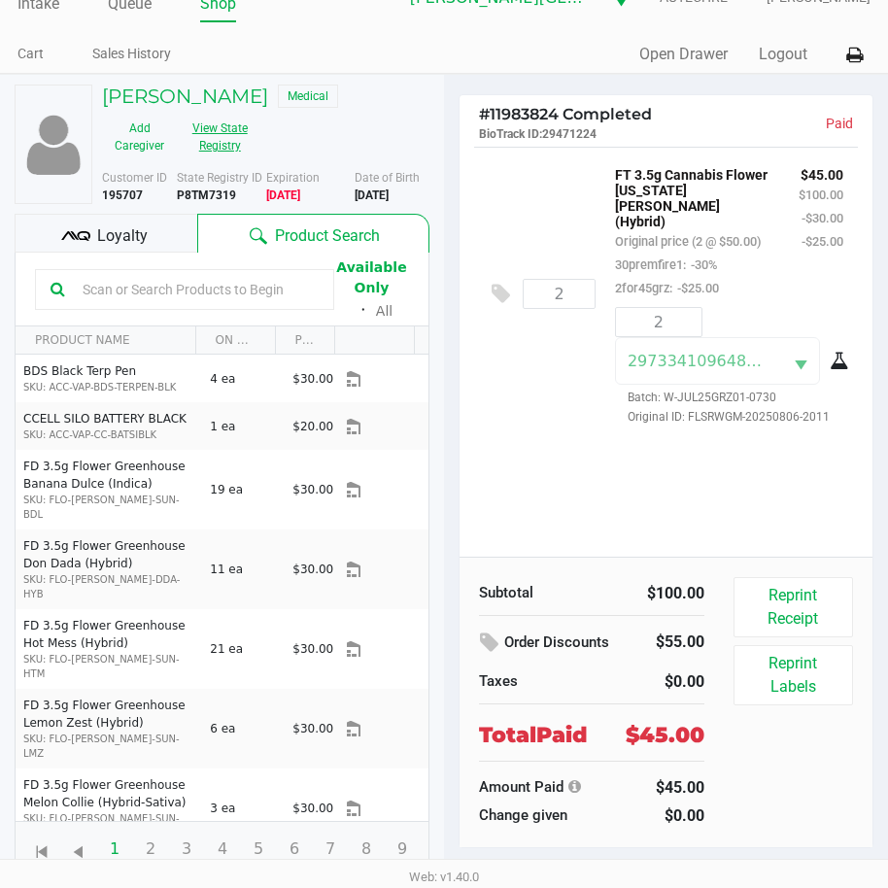
click at [231, 148] on button "View State Registry" at bounding box center [214, 137] width 75 height 49
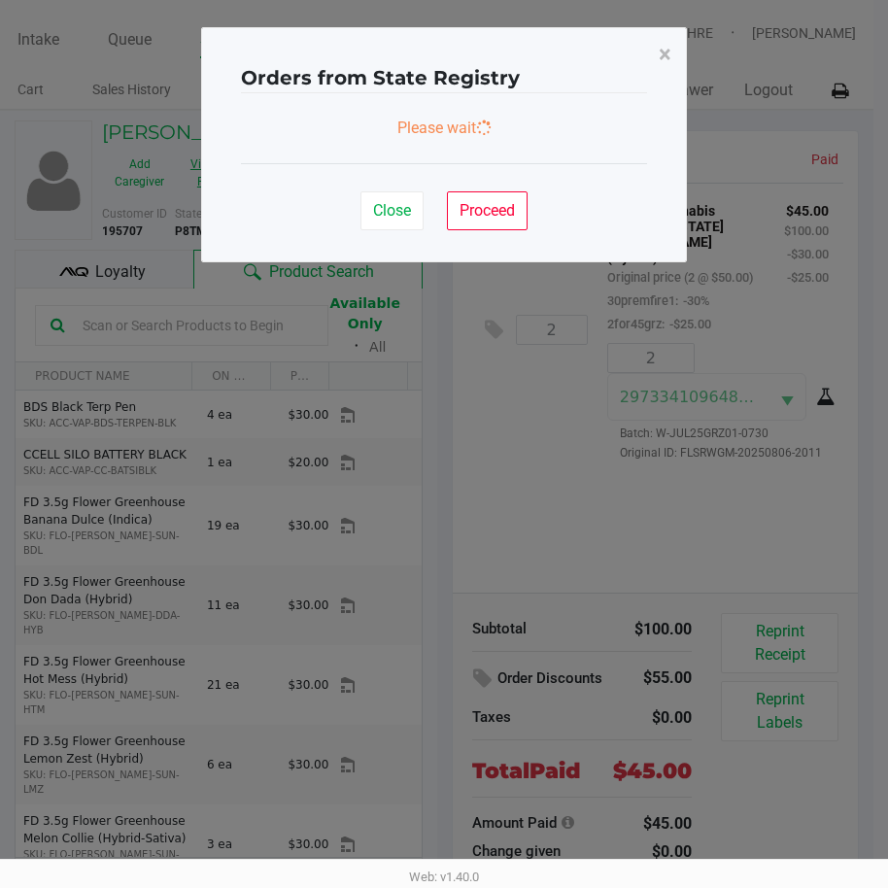
scroll to position [0, 0]
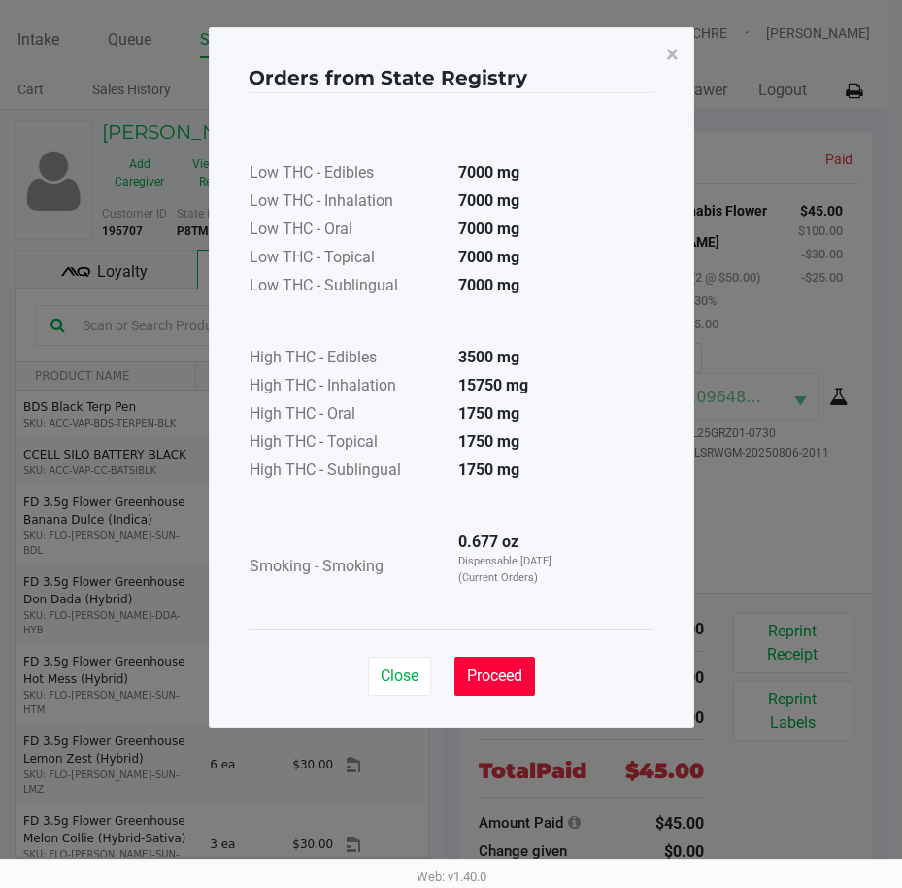
click at [516, 667] on span "Proceed" at bounding box center [494, 675] width 55 height 18
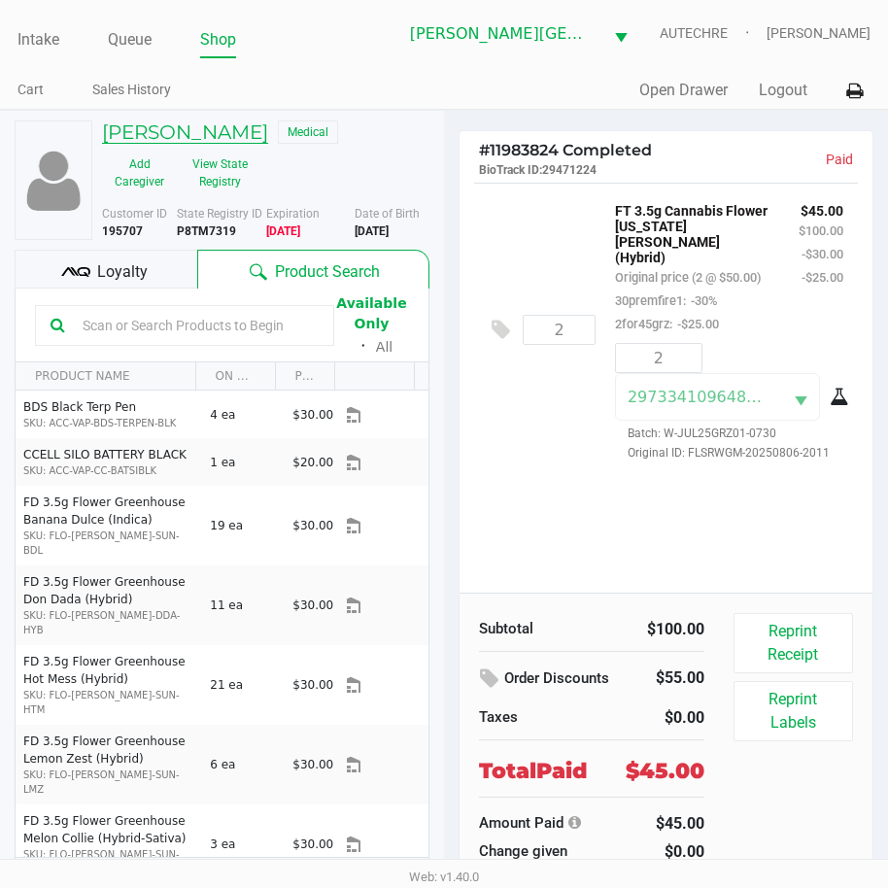
click at [268, 124] on h5 "JONATHAN COOPER" at bounding box center [185, 131] width 166 height 23
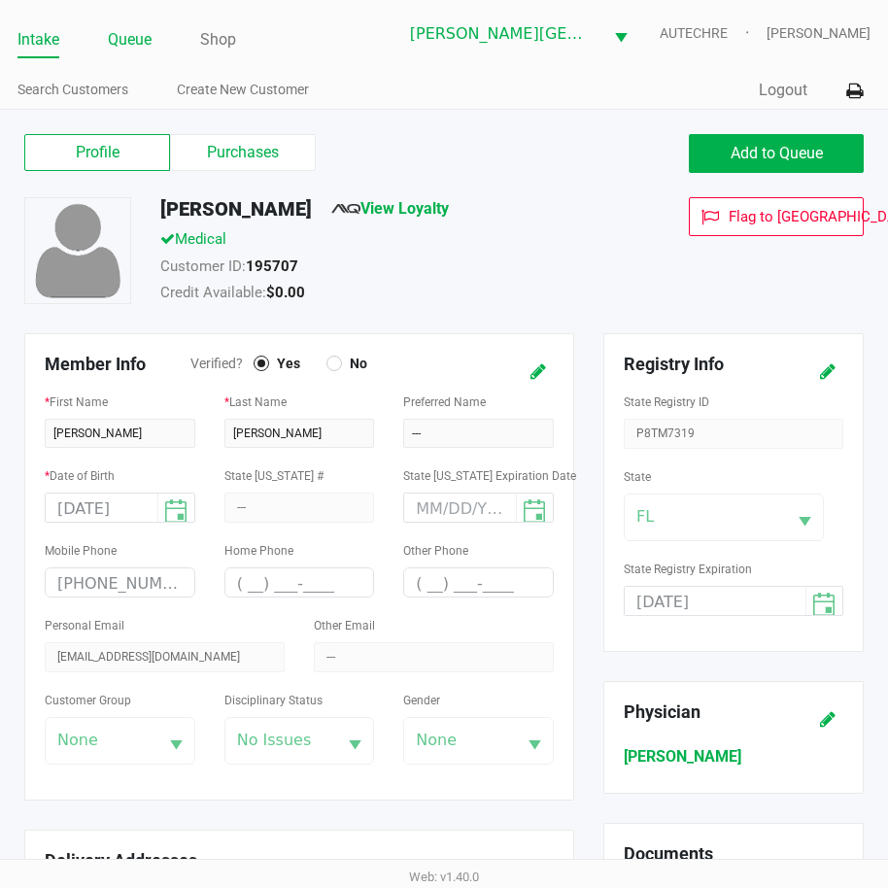
click at [140, 41] on link "Queue" at bounding box center [130, 39] width 44 height 27
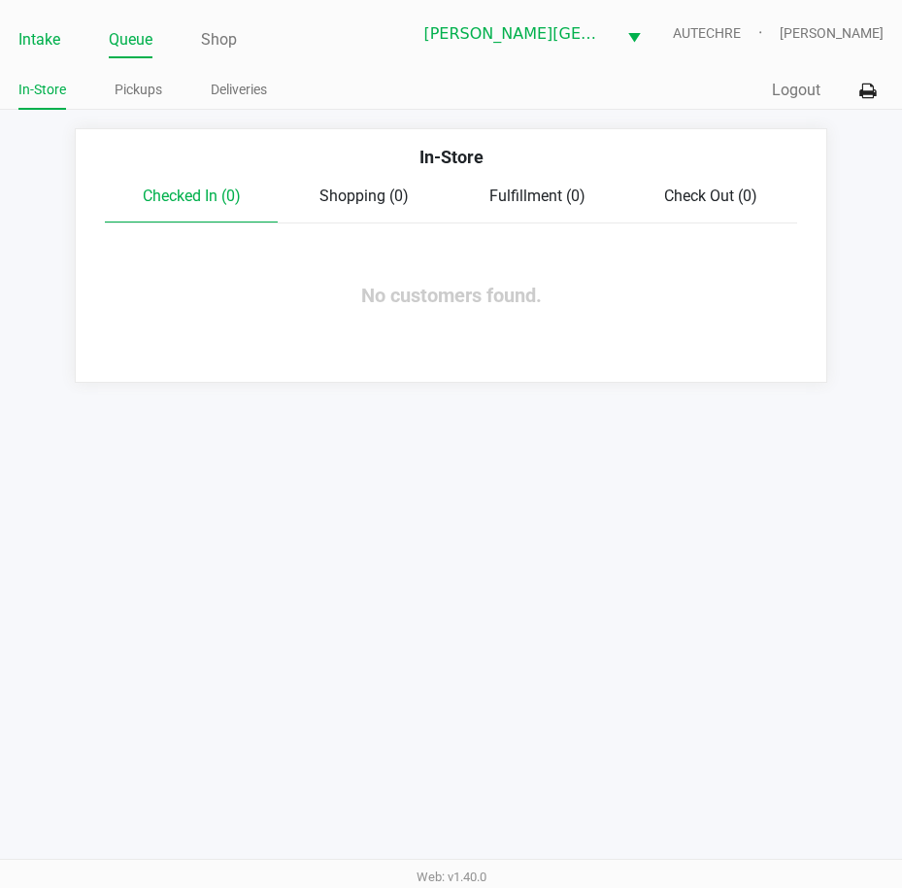
click at [39, 40] on link "Intake" at bounding box center [39, 39] width 42 height 27
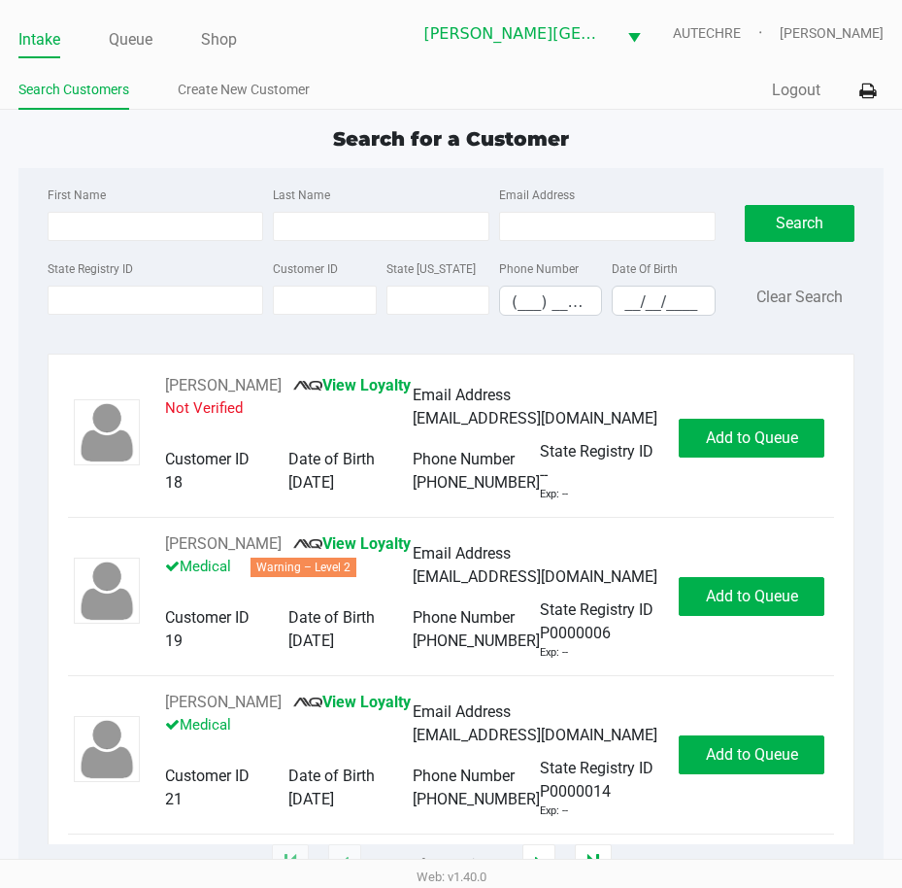
click at [174, 282] on div "State Registry ID" at bounding box center [156, 285] width 226 height 59
click at [161, 302] on input "State Registry ID" at bounding box center [156, 300] width 217 height 29
click at [140, 309] on input "State Registry ID" at bounding box center [156, 300] width 217 height 29
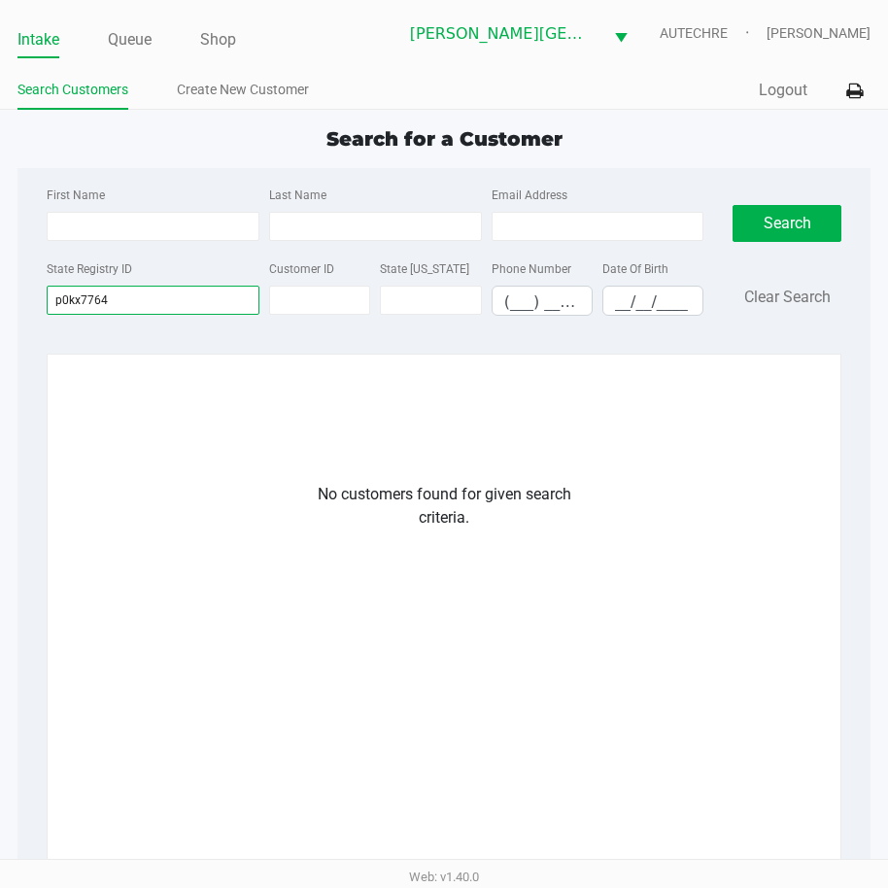
drag, startPoint x: 144, startPoint y: 303, endPoint x: 28, endPoint y: 298, distance: 115.7
click at [26, 309] on div "First Name Last Name Email Address State Registry ID p0kx7764 Customer ID State…" at bounding box center [443, 570] width 852 height 805
type input "p0kx7764"
click at [203, 72] on div "Intake Queue Shop Bonita Springs WC AUTECHRE Estelle Griffis Search Customers C…" at bounding box center [444, 55] width 888 height 110
click at [197, 87] on link "Create New Customer" at bounding box center [243, 90] width 132 height 24
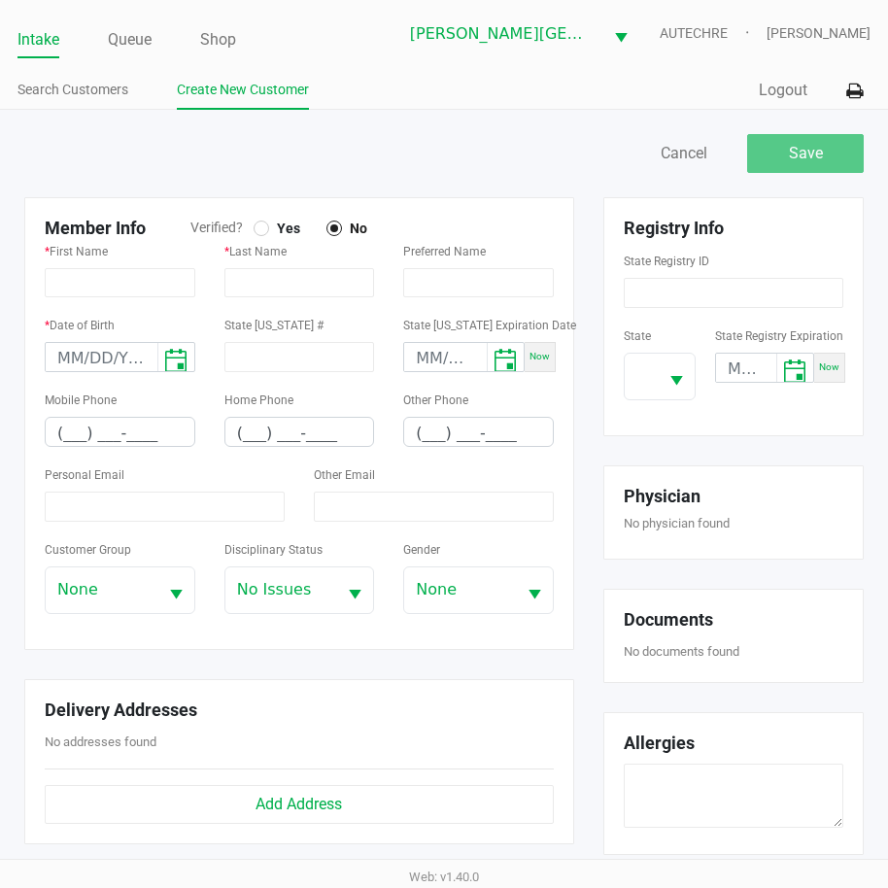
drag, startPoint x: 273, startPoint y: 226, endPoint x: 214, endPoint y: 226, distance: 59.2
click at [273, 226] on span "Yes" at bounding box center [284, 227] width 31 height 17
type input "NATALINE"
type input "FADAEL"
click at [52, 353] on input "month/day/year" at bounding box center [102, 358] width 112 height 30
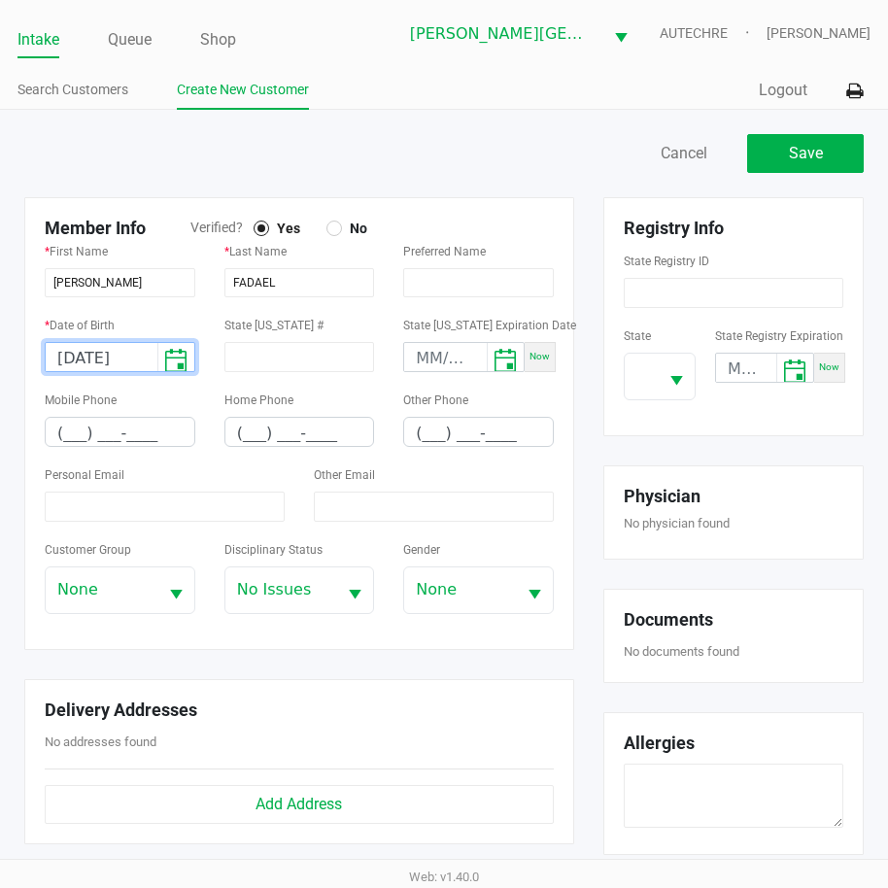
type input "08/19/2002"
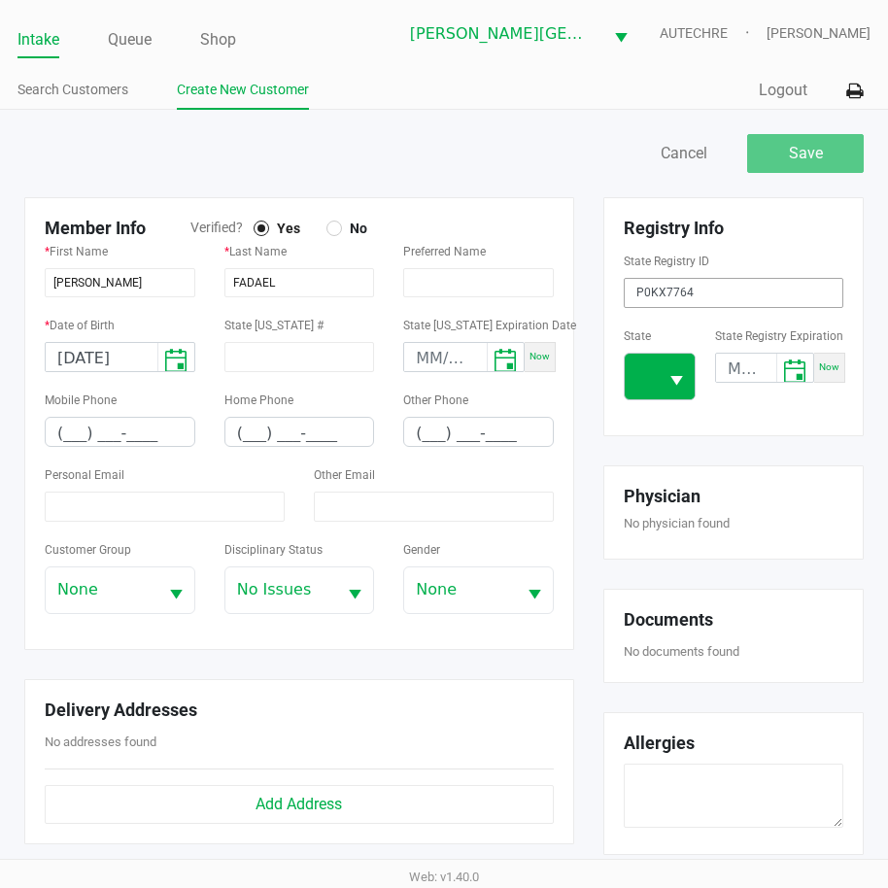
click at [669, 368] on button "Select" at bounding box center [676, 377] width 37 height 46
type input "P0KX7764"
click at [655, 536] on span "FL" at bounding box center [648, 533] width 17 height 23
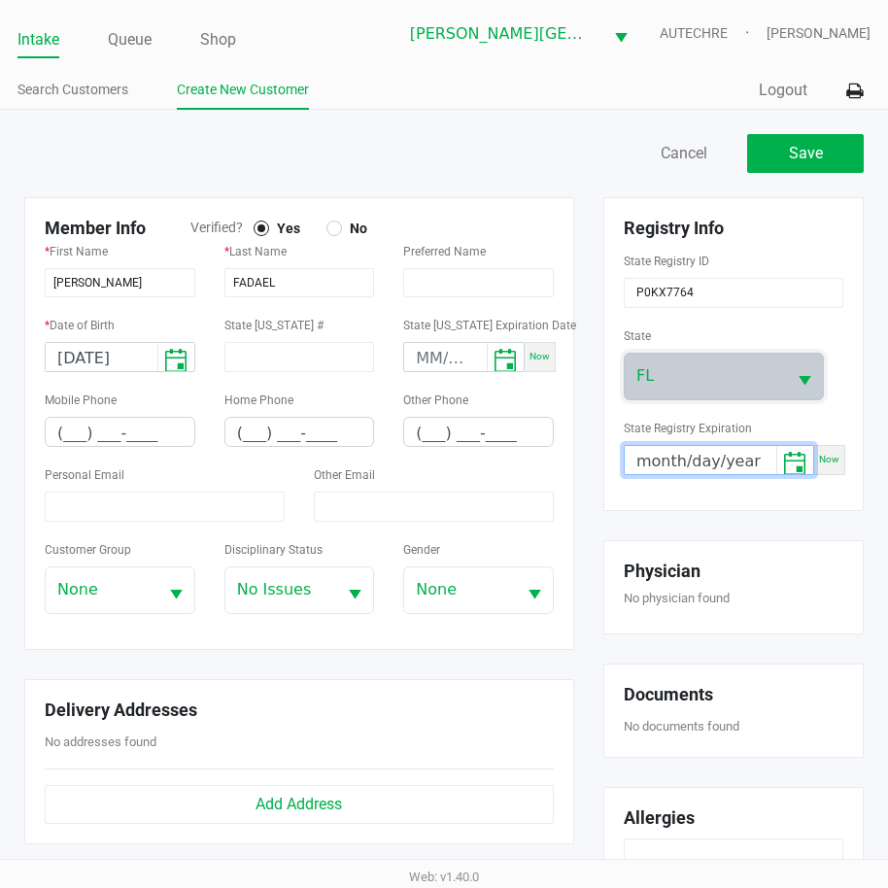
click at [638, 466] on input "month/day/year" at bounding box center [700, 461] width 152 height 30
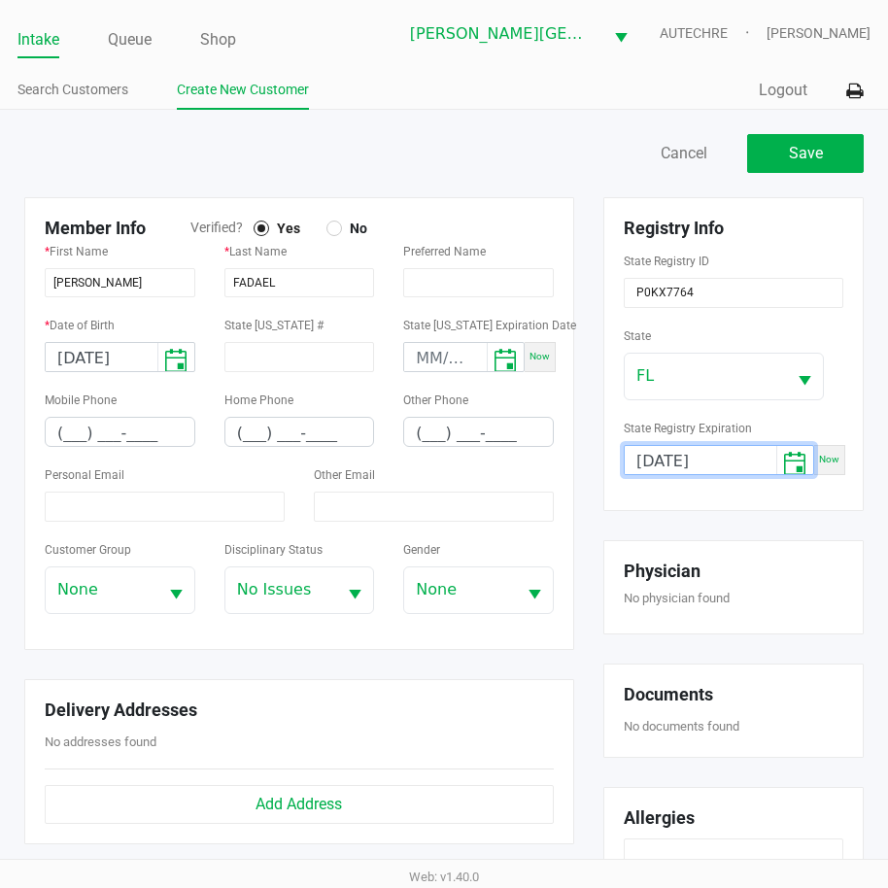
type input "08/20/2026"
click at [690, 533] on div "Registry Info State Registry ID P0KX7764 State FL State Registry Expiration 08/…" at bounding box center [733, 577] width 289 height 761
type input "nathlee419@gmail.com"
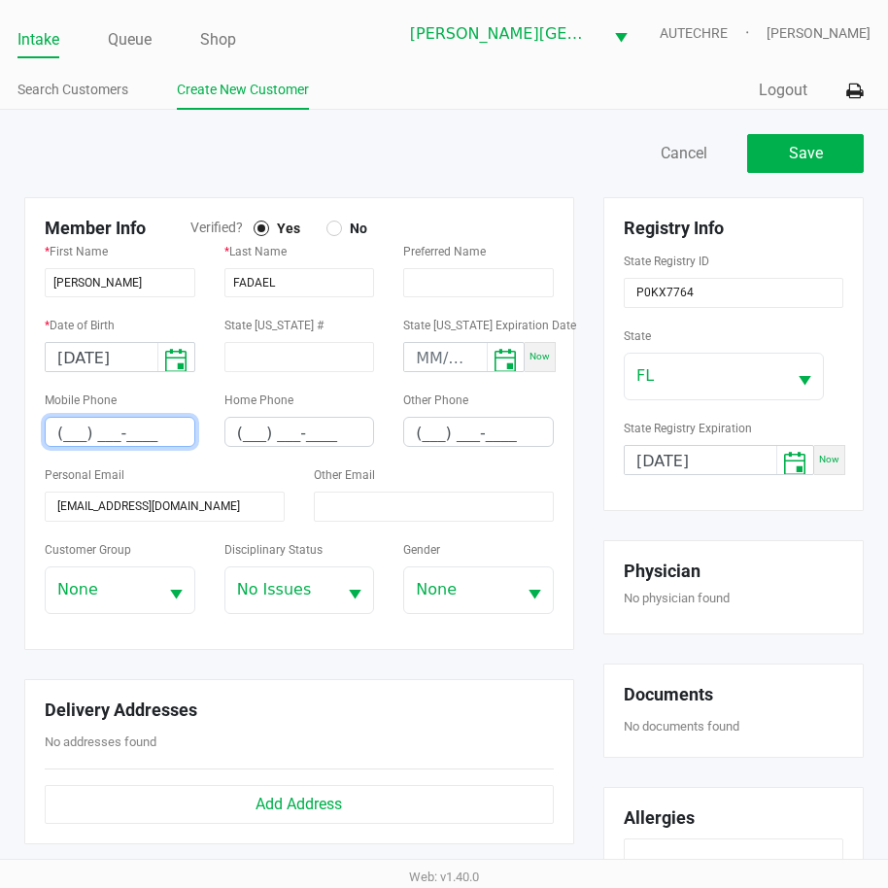
click at [59, 435] on input "(___) ___-____" at bounding box center [120, 433] width 149 height 30
click at [64, 434] on input "(___) ___-____" at bounding box center [120, 433] width 149 height 30
type input "(239) 777-5011"
click at [258, 657] on div "Member Info Verified? Yes No * First Name NATALINE * Last Name FADAEL Preferred…" at bounding box center [299, 535] width 579 height 676
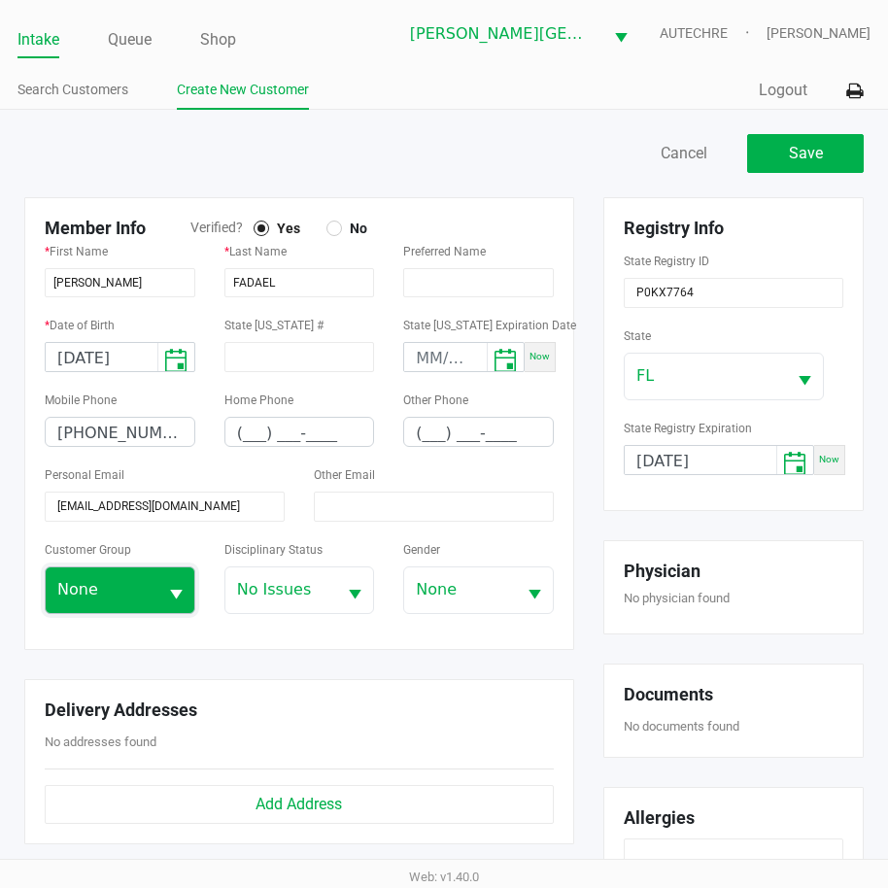
click at [116, 567] on span "None" at bounding box center [102, 590] width 112 height 46
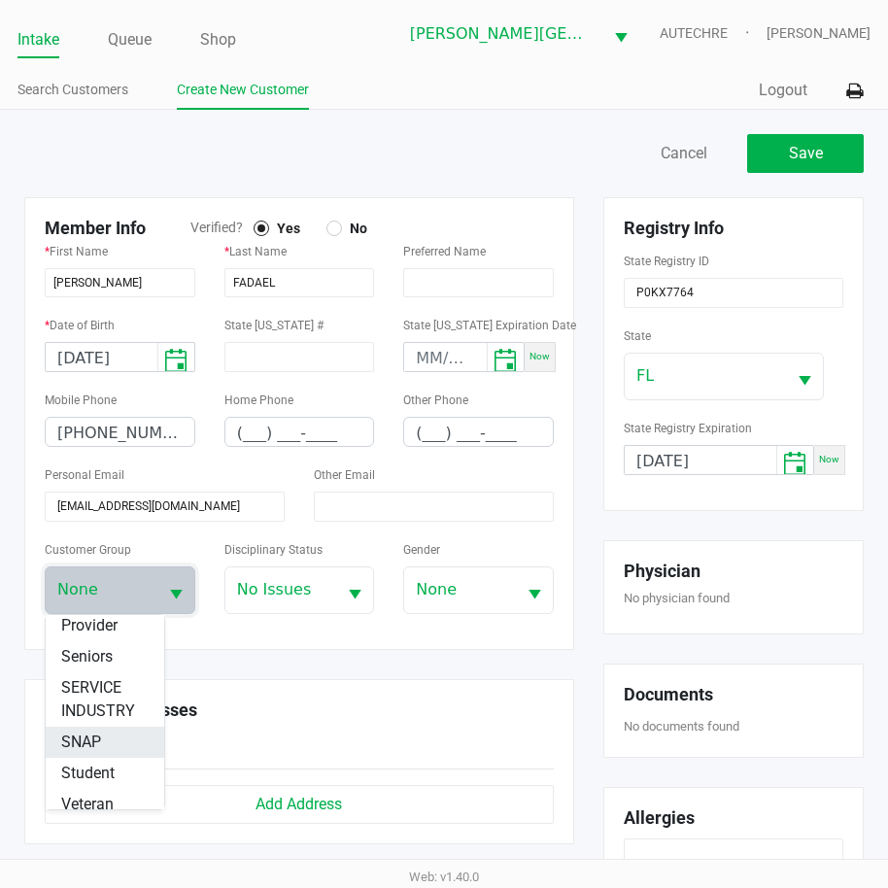
scroll to position [342, 0]
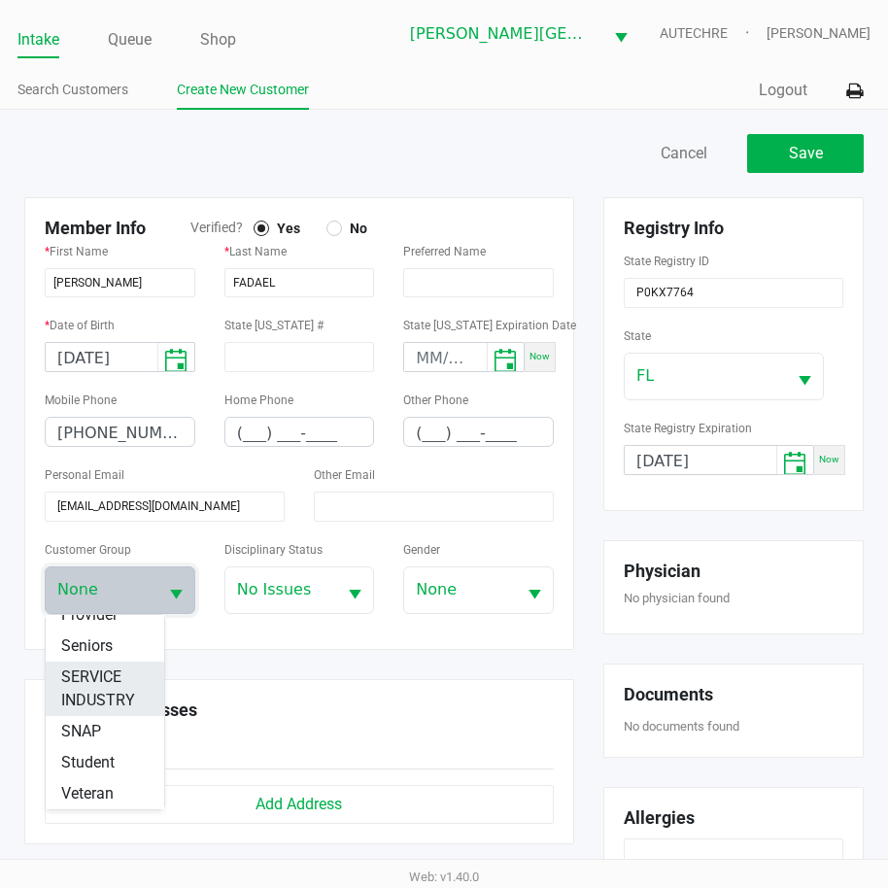
click at [104, 689] on span "SERVICE INDUSTRY" at bounding box center [104, 688] width 87 height 47
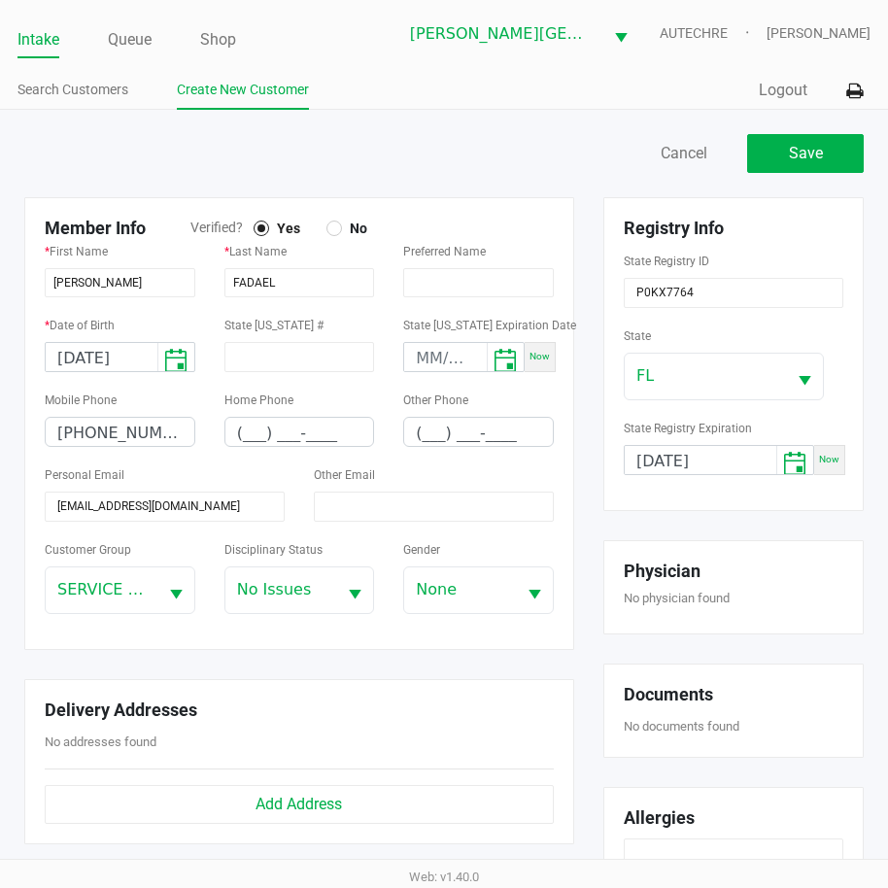
click at [231, 660] on div "Member Info Verified? Yes No * First Name NATALINE * Last Name FADAEL Preferred…" at bounding box center [299, 535] width 579 height 676
click at [809, 162] on button "Save" at bounding box center [805, 153] width 117 height 39
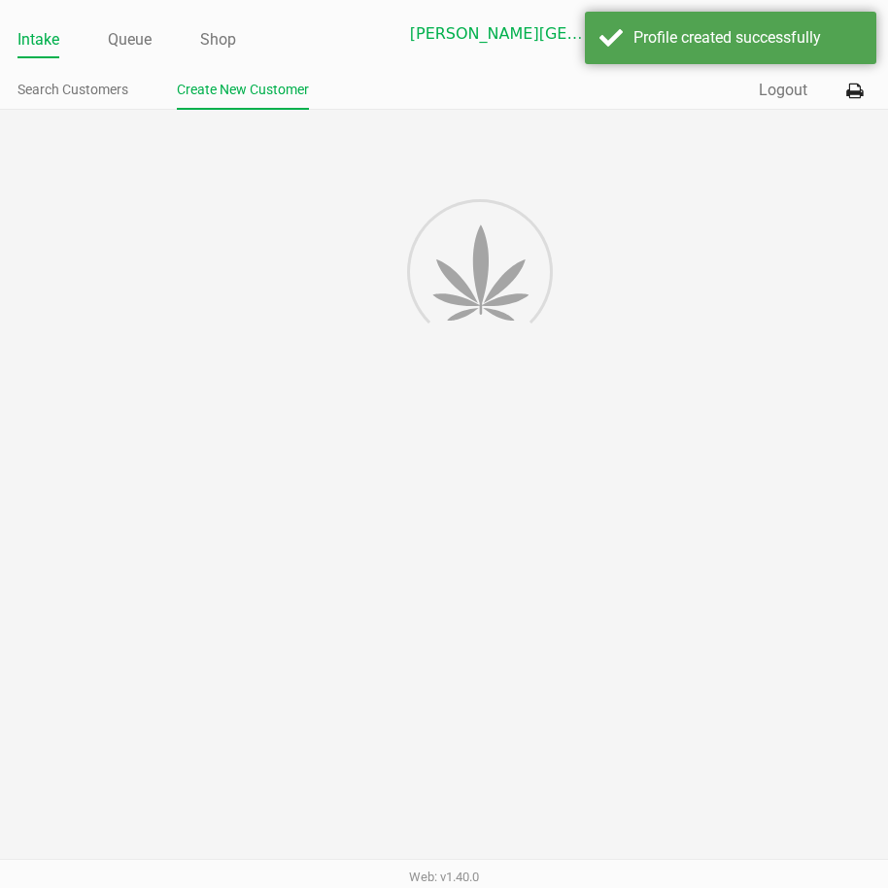
type input "---"
type input "( __) ___-____"
type input "---"
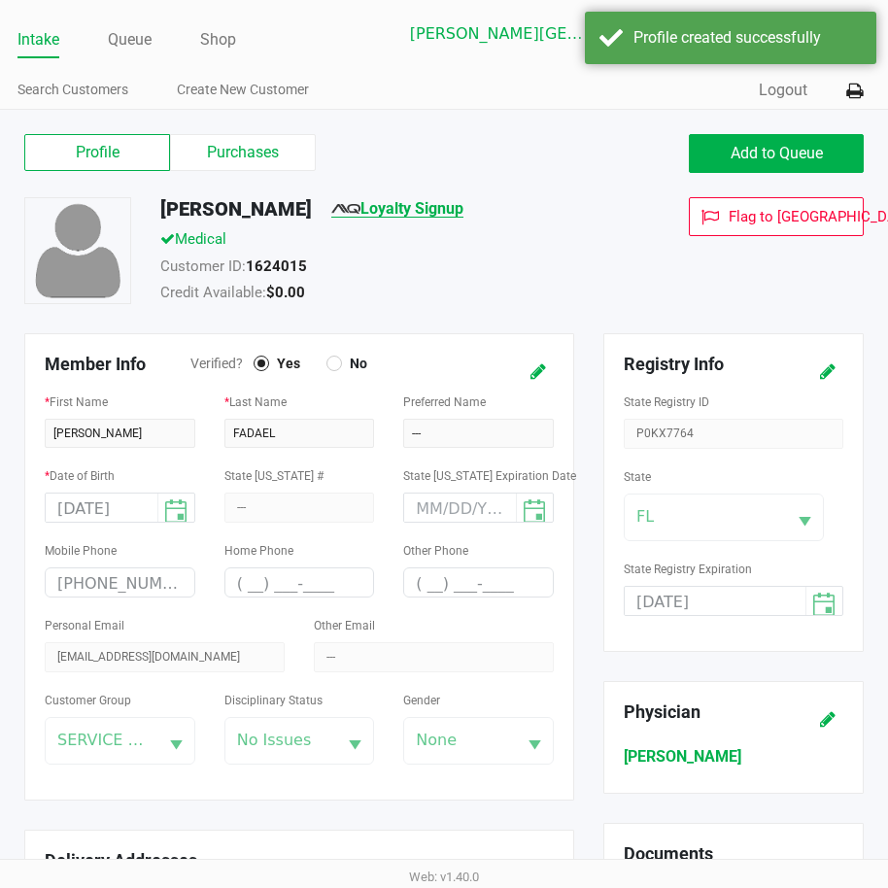
click at [431, 204] on link "Loyalty Signup" at bounding box center [397, 208] width 132 height 18
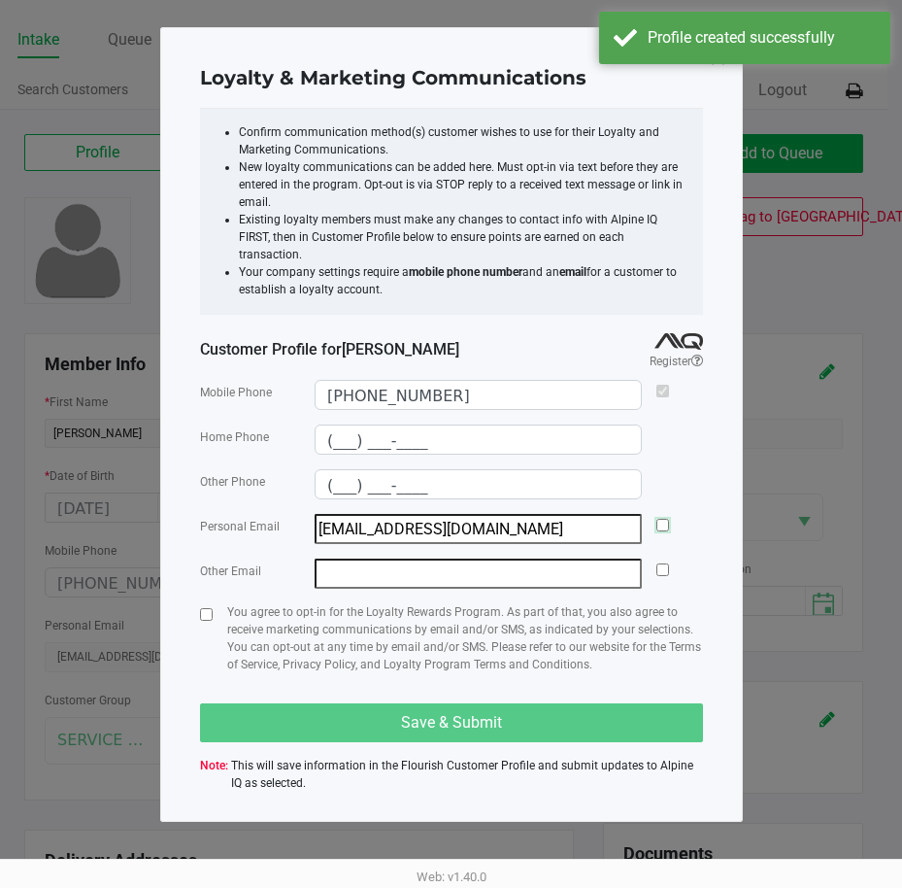
click at [663, 519] on input "checkbox" at bounding box center [663, 525] width 13 height 13
checkbox input "true"
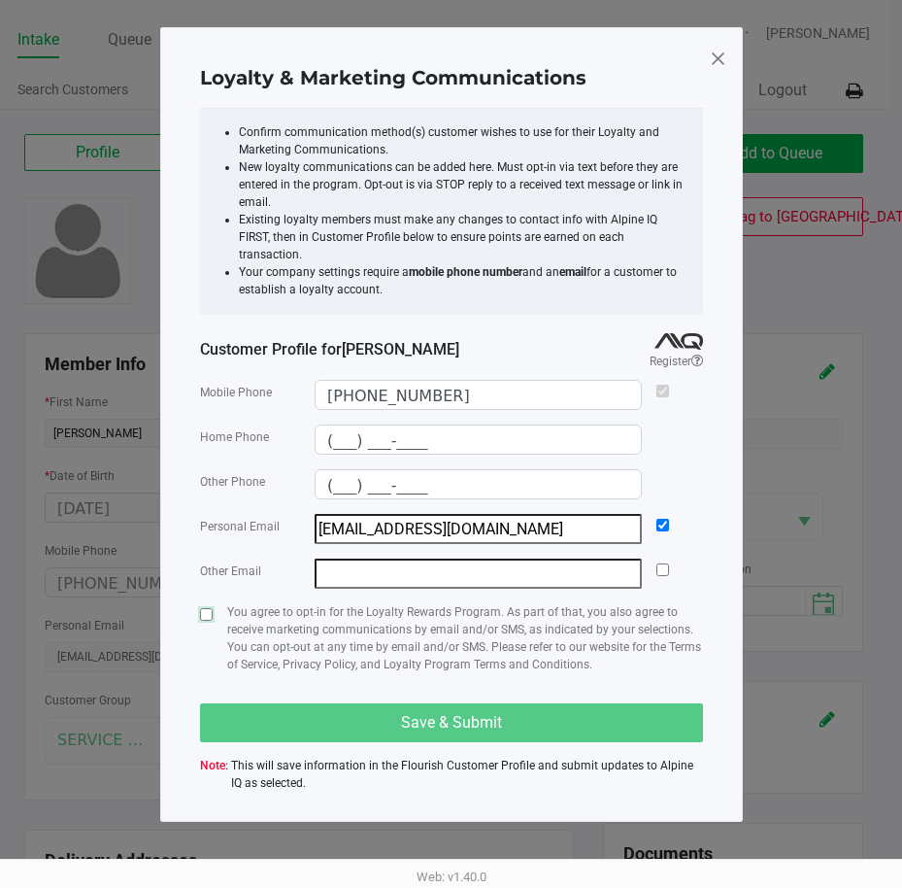
click at [206, 608] on input "checkbox" at bounding box center [206, 614] width 13 height 13
checkbox input "true"
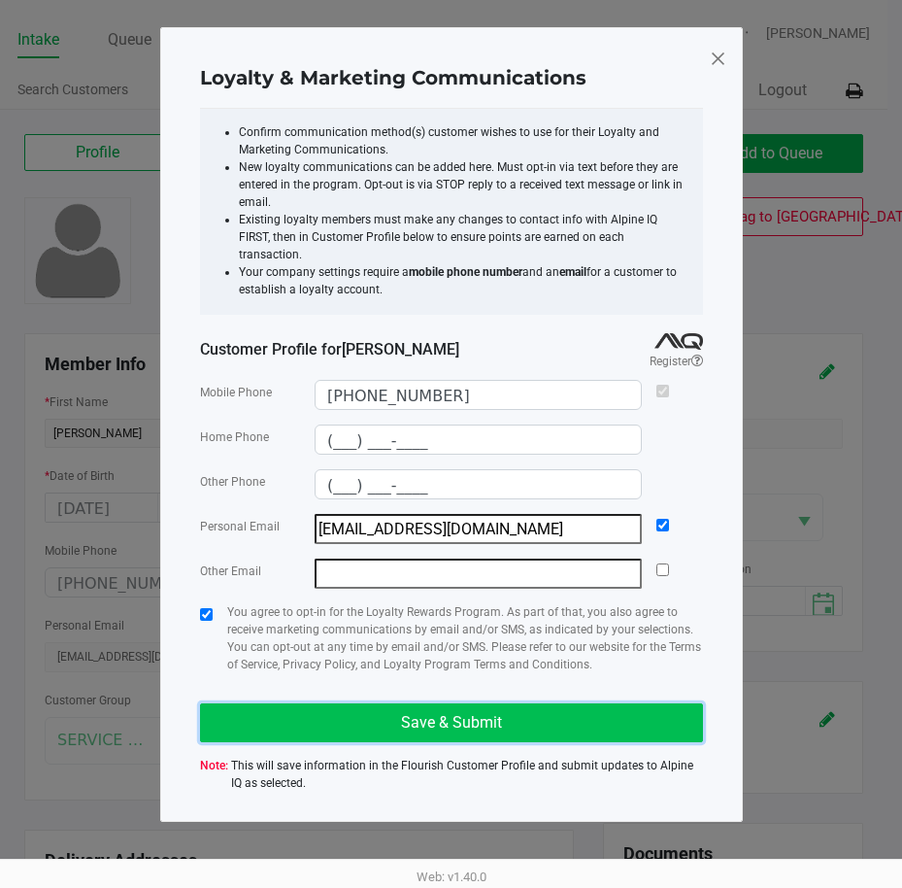
click at [513, 722] on button "Save & Submit" at bounding box center [451, 722] width 503 height 39
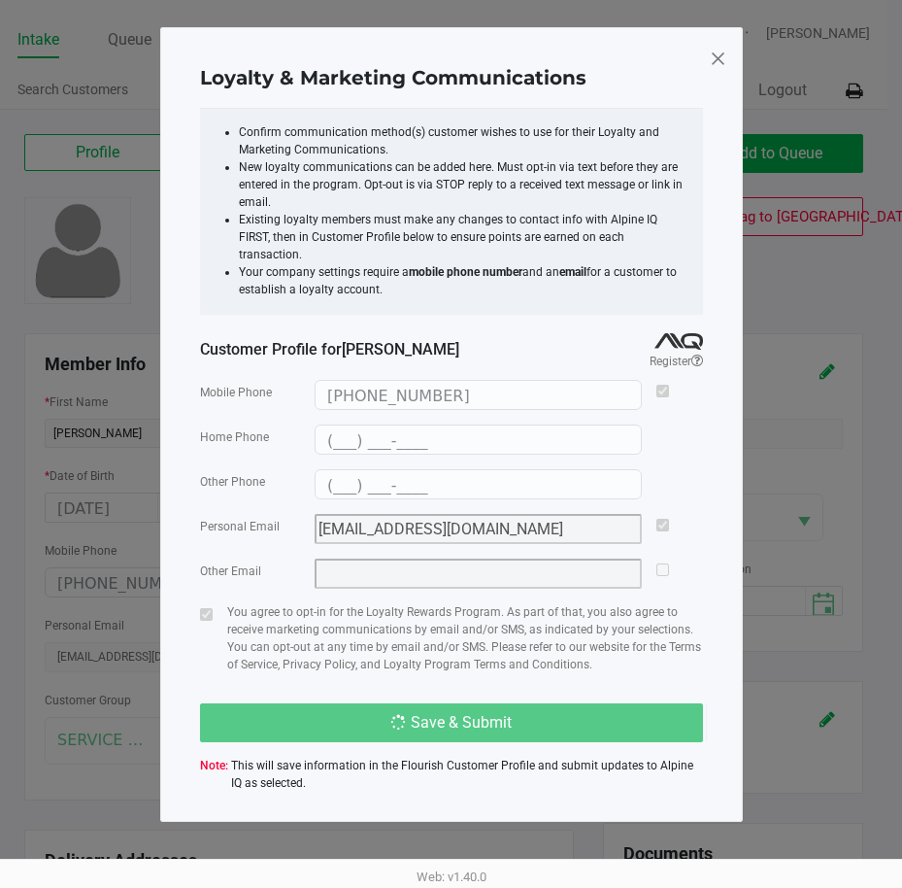
type input "(___) ___-____"
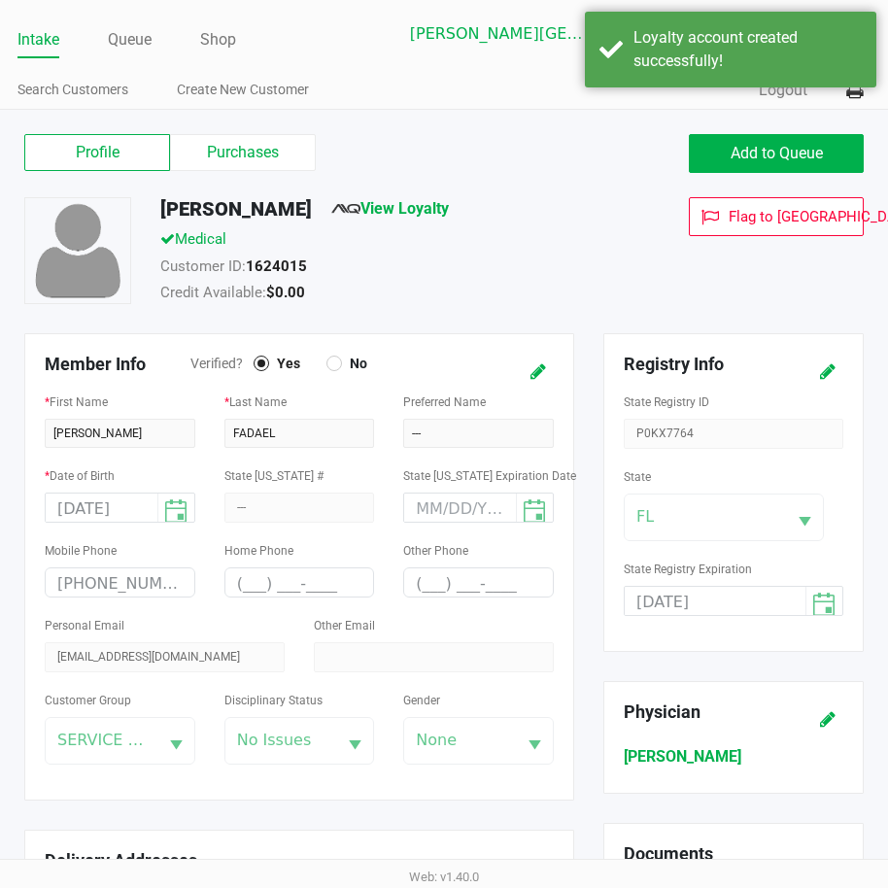
click at [664, 285] on div "Flag to Delete" at bounding box center [756, 253] width 244 height 112
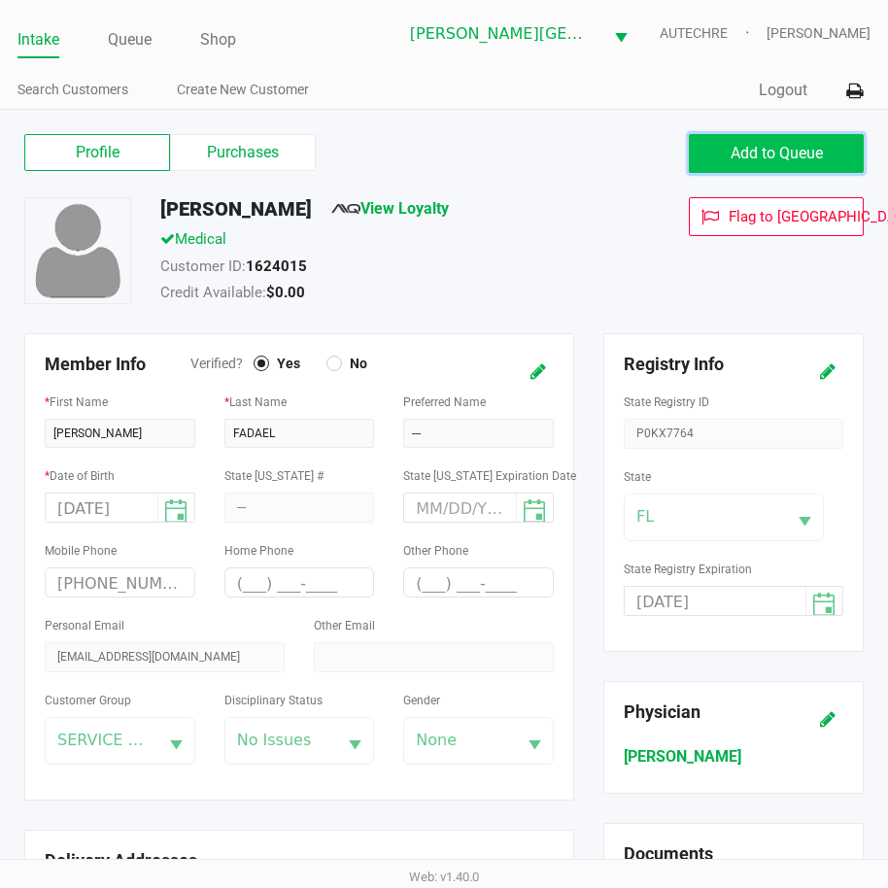
click at [749, 159] on span "Add to Queue" at bounding box center [776, 153] width 92 height 18
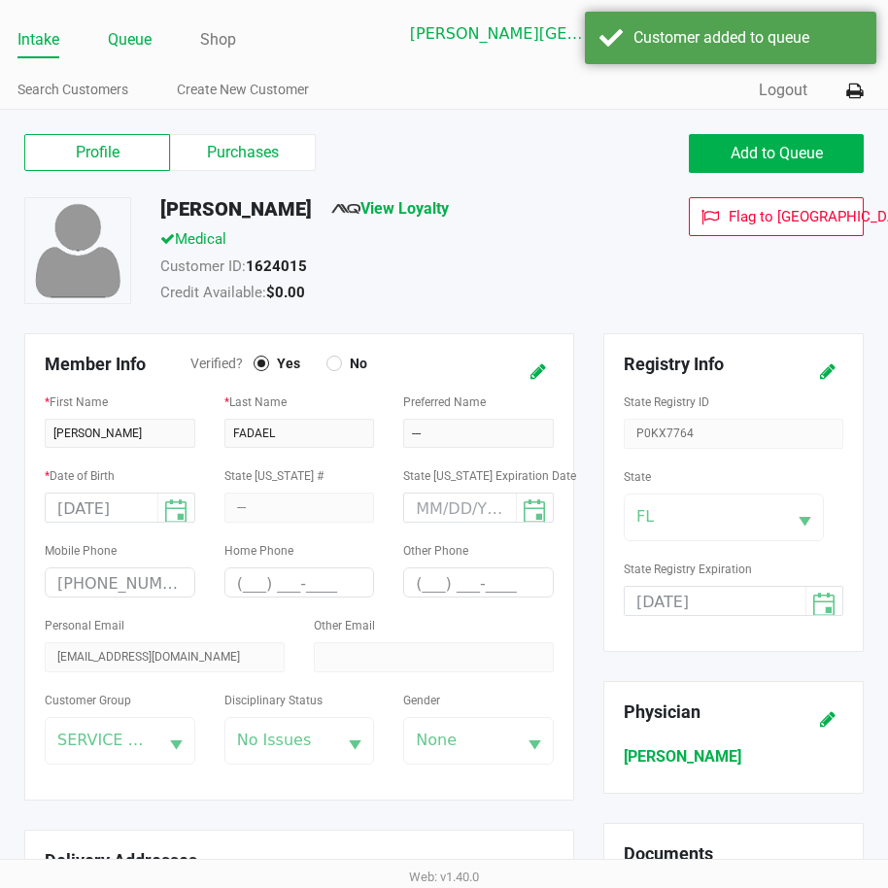
click at [119, 35] on link "Queue" at bounding box center [130, 39] width 44 height 27
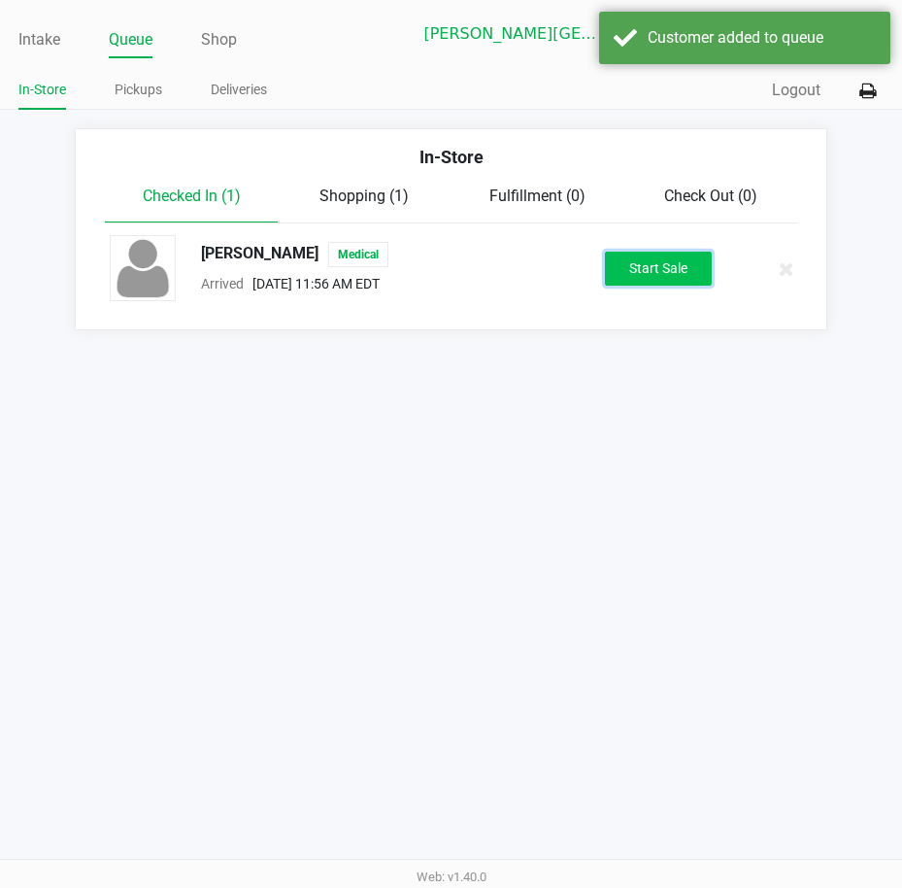
click at [646, 276] on button "Start Sale" at bounding box center [658, 269] width 107 height 34
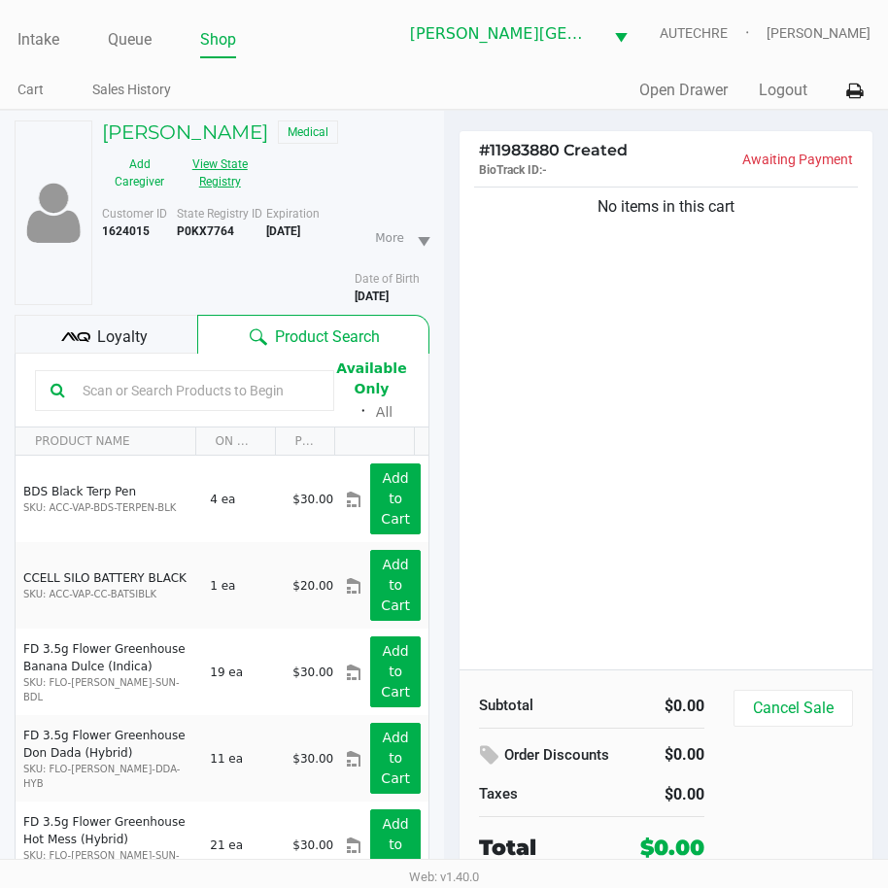
click at [211, 168] on button "View State Registry" at bounding box center [214, 173] width 75 height 49
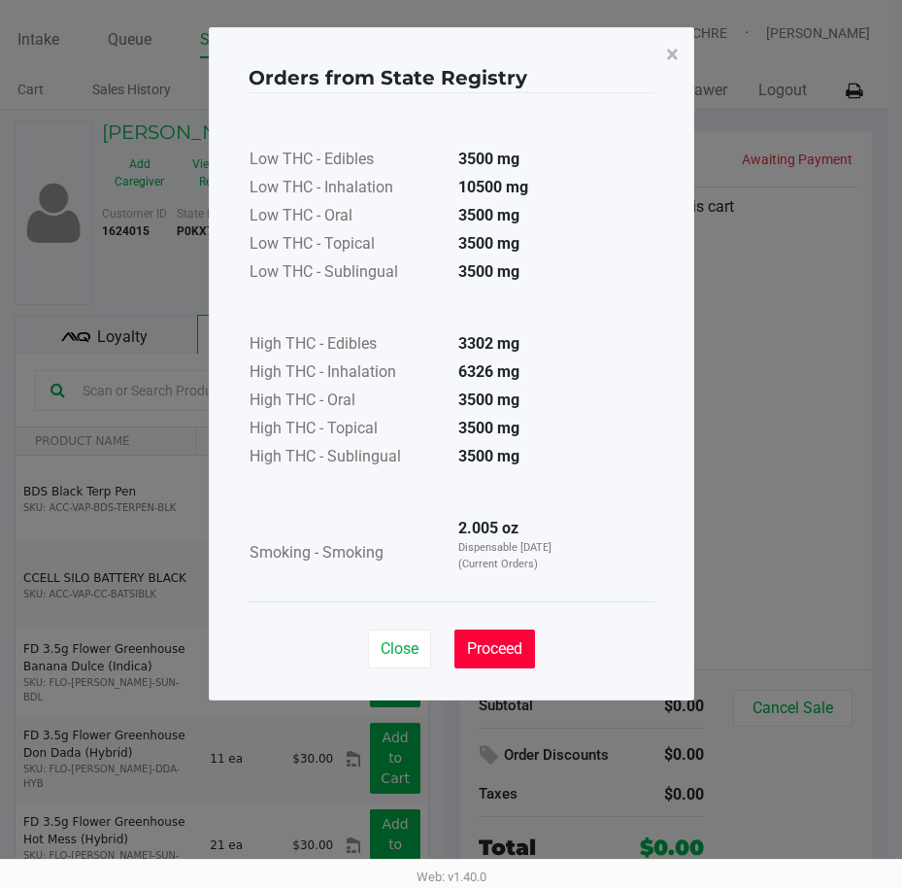
click at [506, 640] on span "Proceed" at bounding box center [494, 648] width 55 height 18
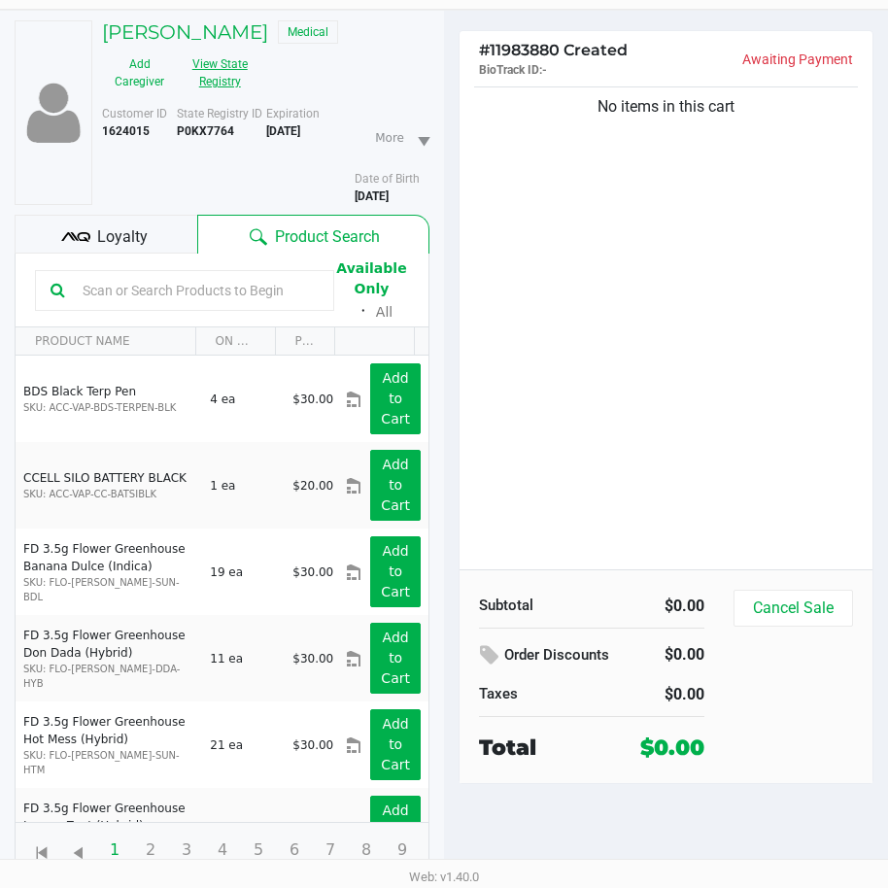
scroll to position [101, 0]
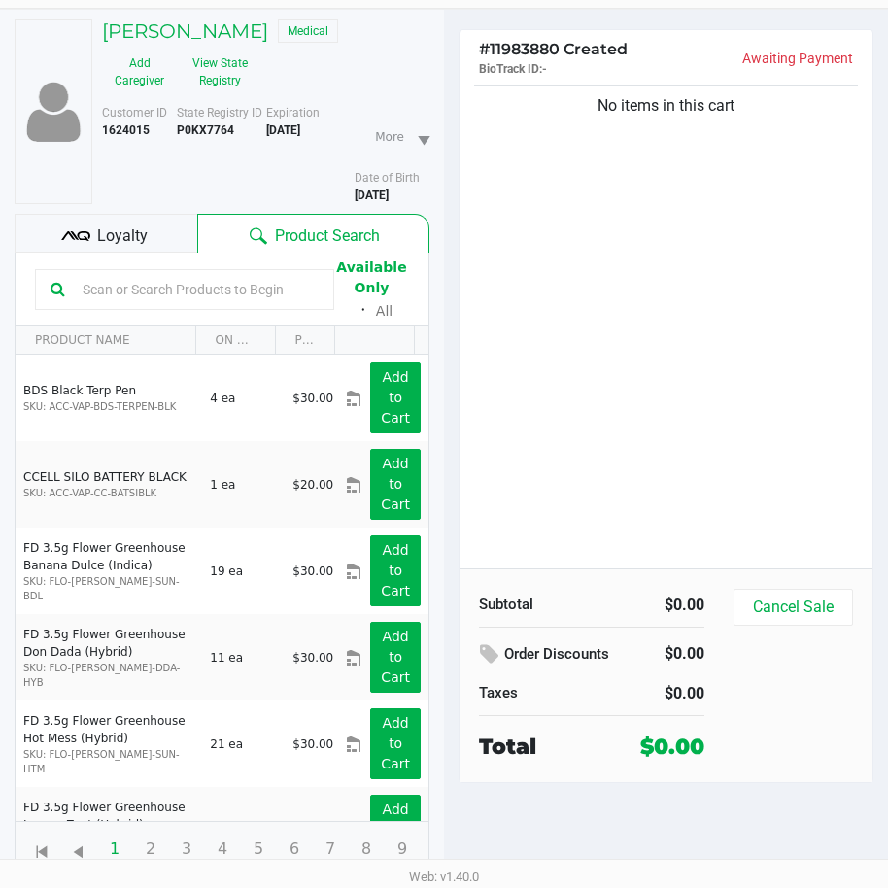
click at [777, 725] on div "Cancel Sale" at bounding box center [800, 676] width 134 height 174
drag, startPoint x: 657, startPoint y: 382, endPoint x: 700, endPoint y: 368, distance: 45.8
click at [658, 382] on div "No items in this cart" at bounding box center [665, 325] width 413 height 487
click at [696, 314] on div "No items in this cart" at bounding box center [665, 325] width 413 height 487
click at [843, 385] on div "No items in this cart" at bounding box center [665, 325] width 413 height 487
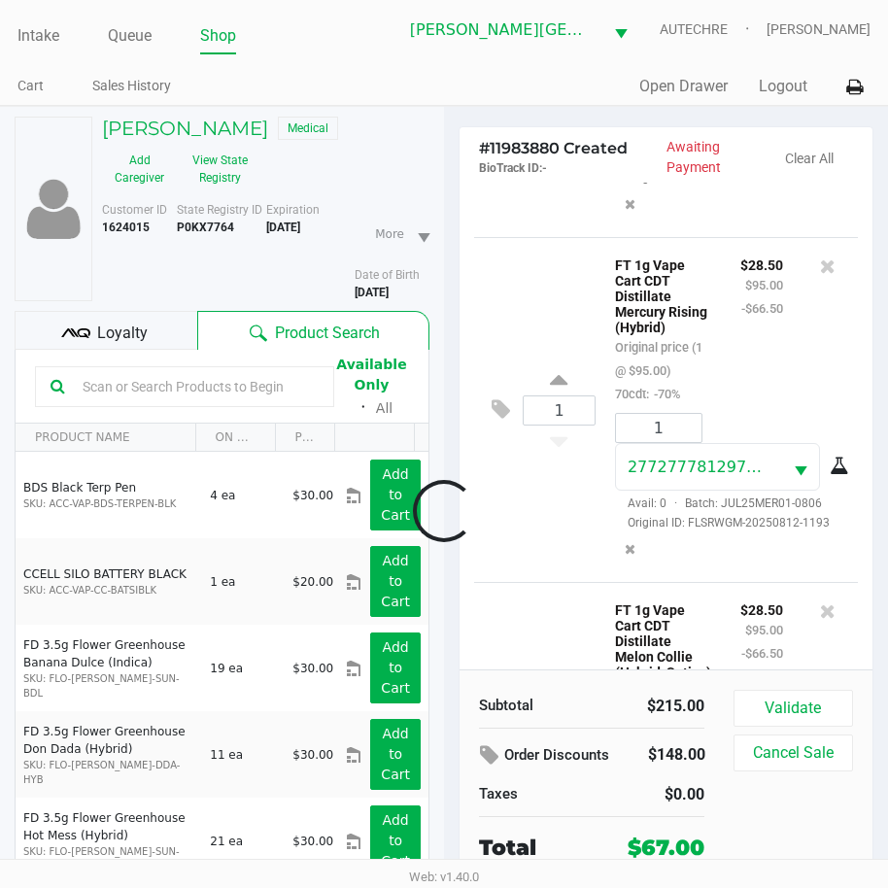
scroll to position [643, 0]
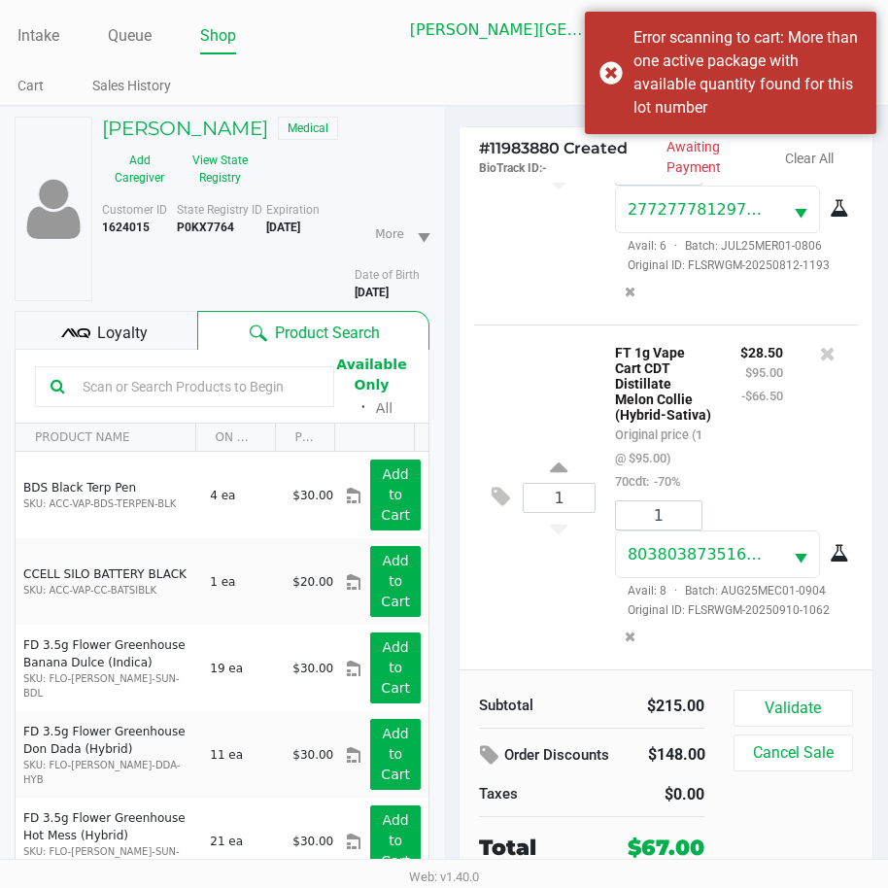
click at [827, 259] on div "1 2772777812974067 Avail: 6 · Batch: JUL25MER01-0806 Original ID: FLSRWGM-20250…" at bounding box center [728, 232] width 257 height 154
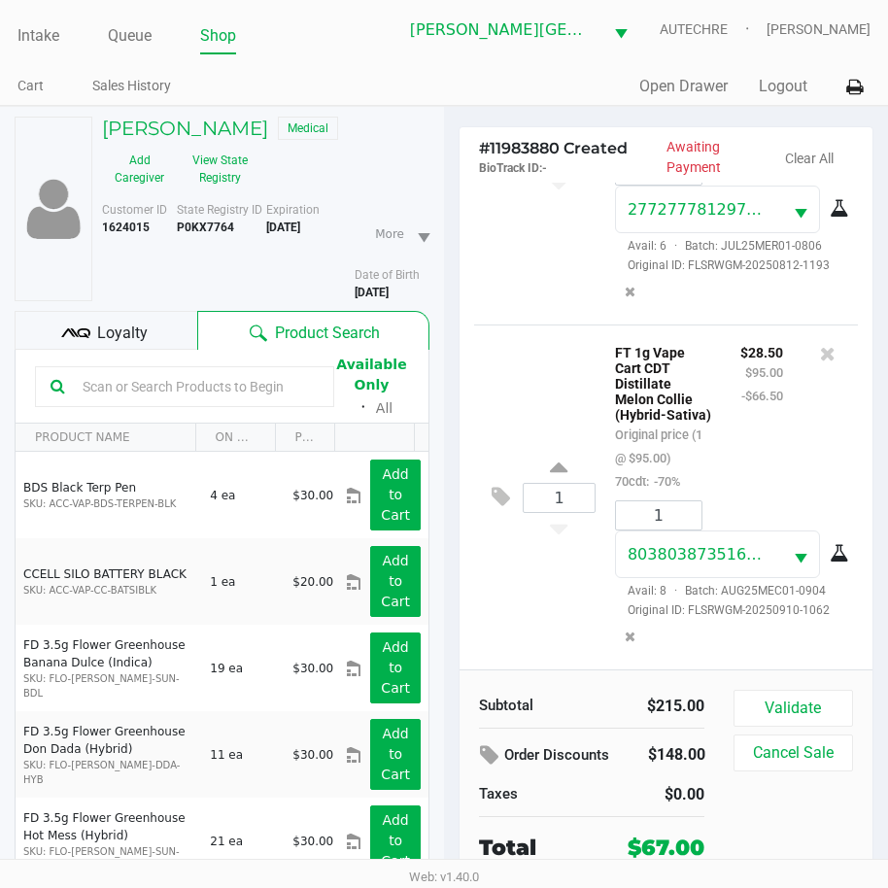
click at [142, 391] on input "text" at bounding box center [197, 386] width 244 height 29
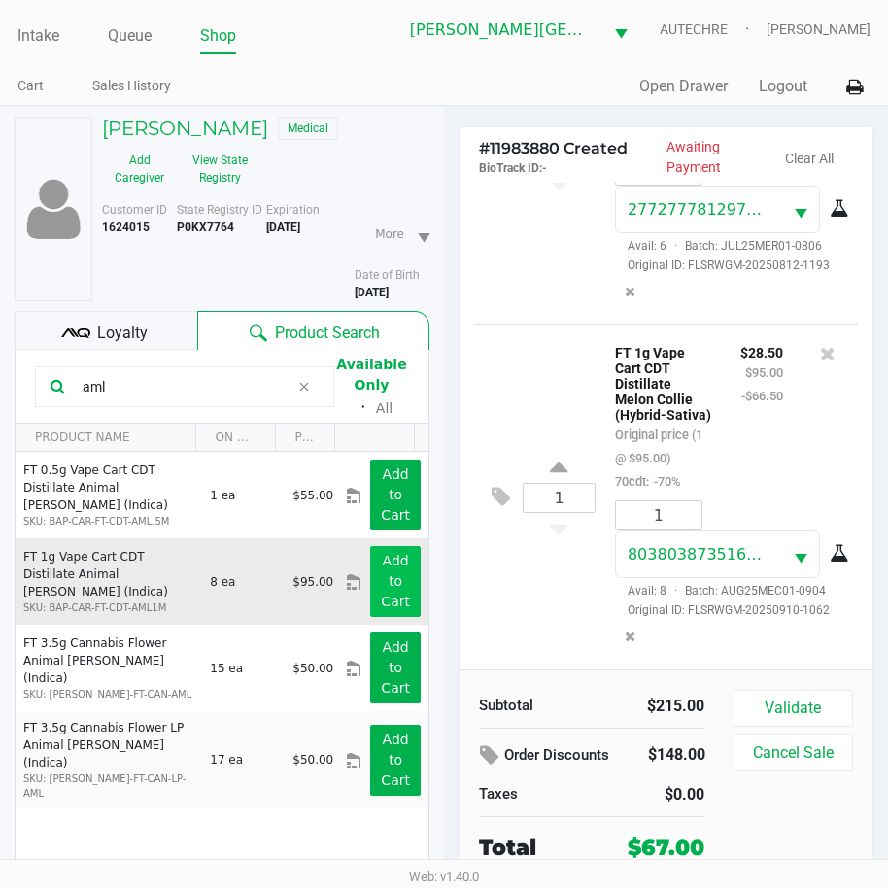
type input "aml"
click at [370, 579] on button "Add to Cart" at bounding box center [395, 581] width 51 height 71
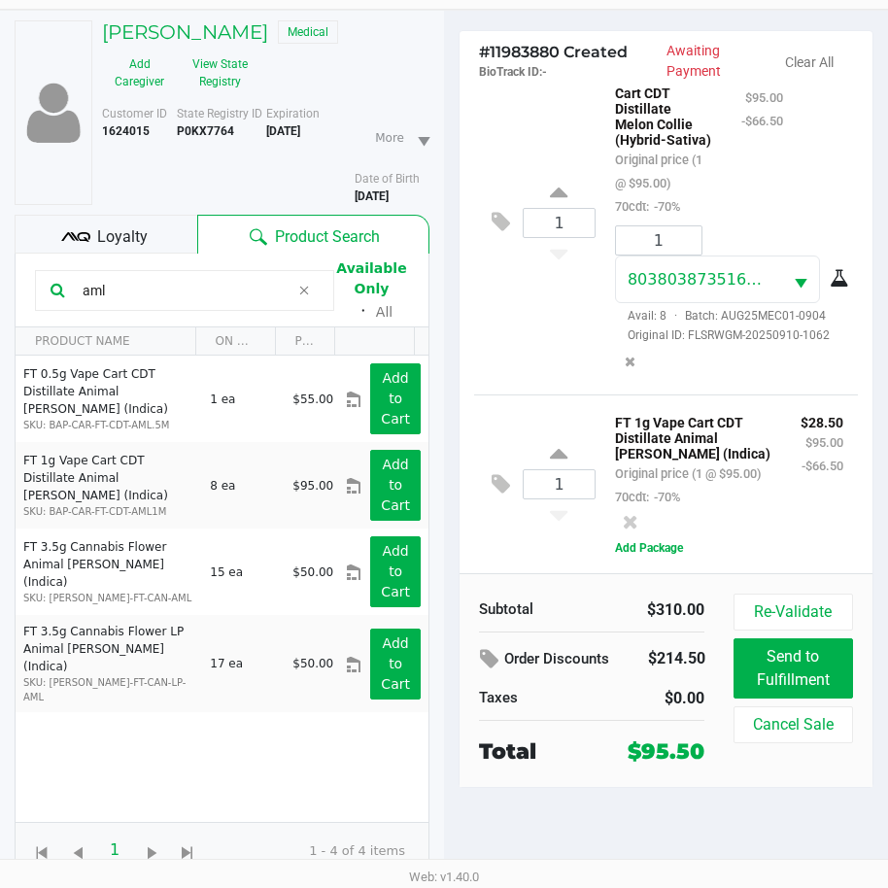
scroll to position [101, 0]
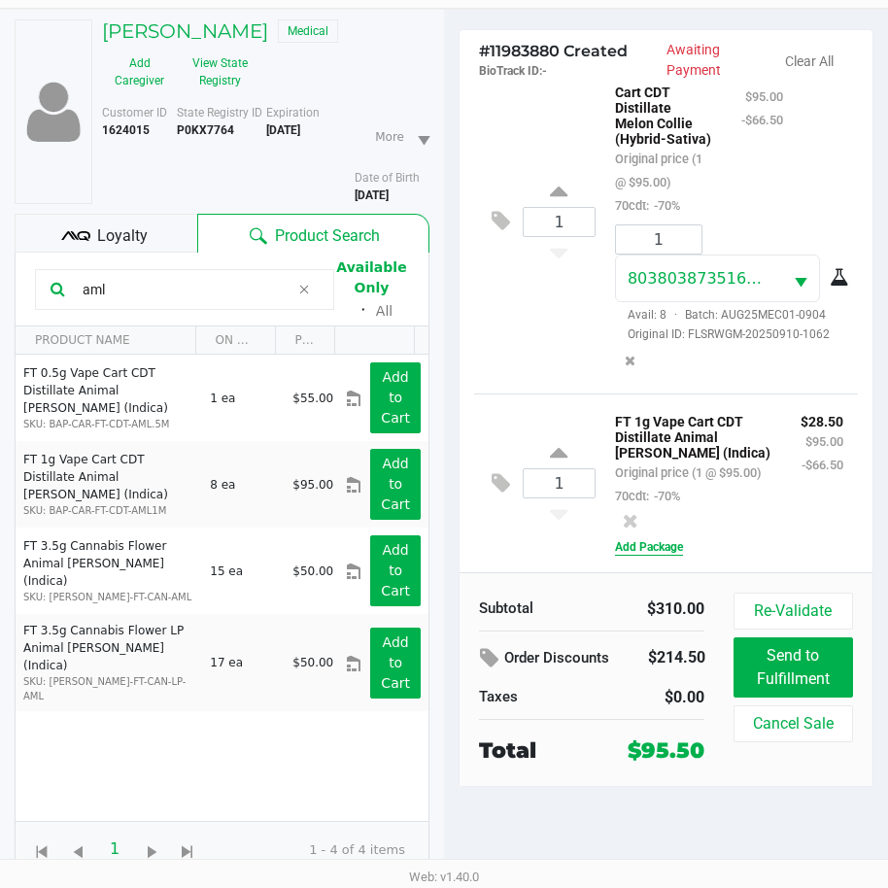
click at [663, 541] on button "Add Package" at bounding box center [649, 546] width 68 height 17
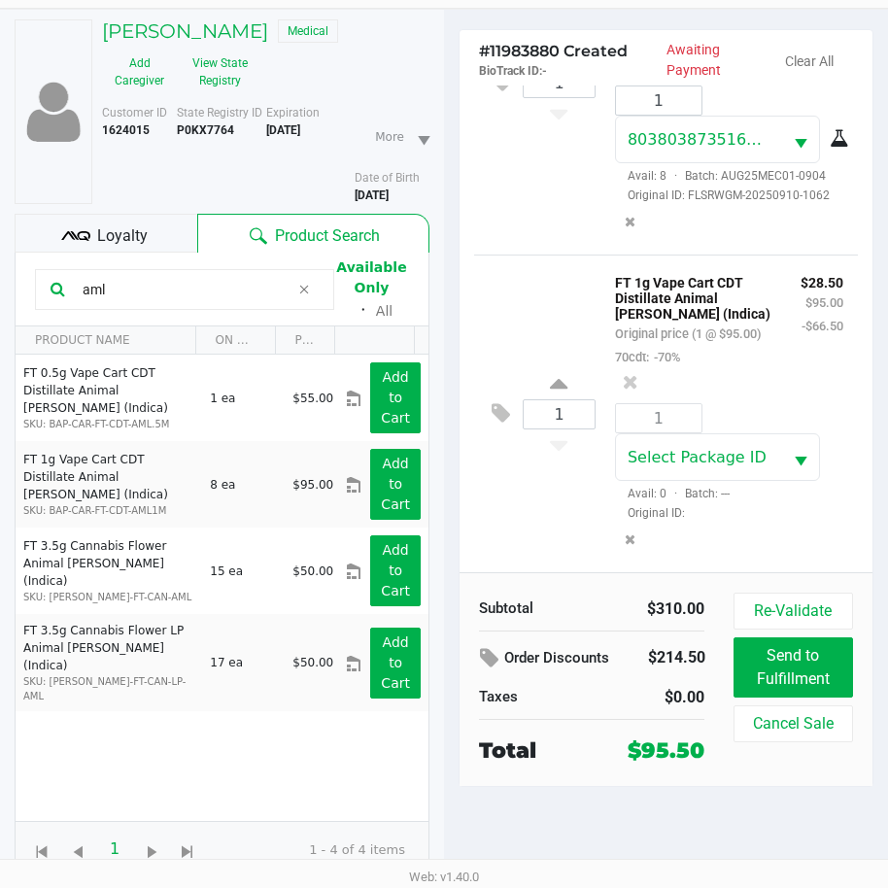
scroll to position [998, 0]
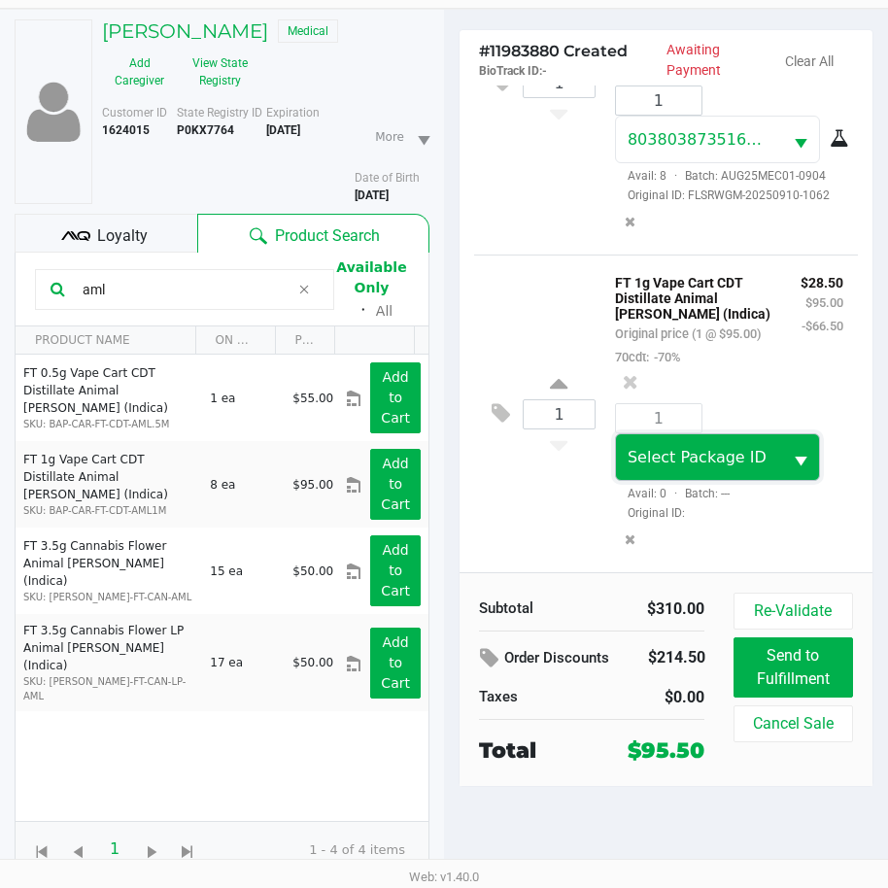
click at [728, 461] on span "Select Package ID" at bounding box center [696, 457] width 139 height 18
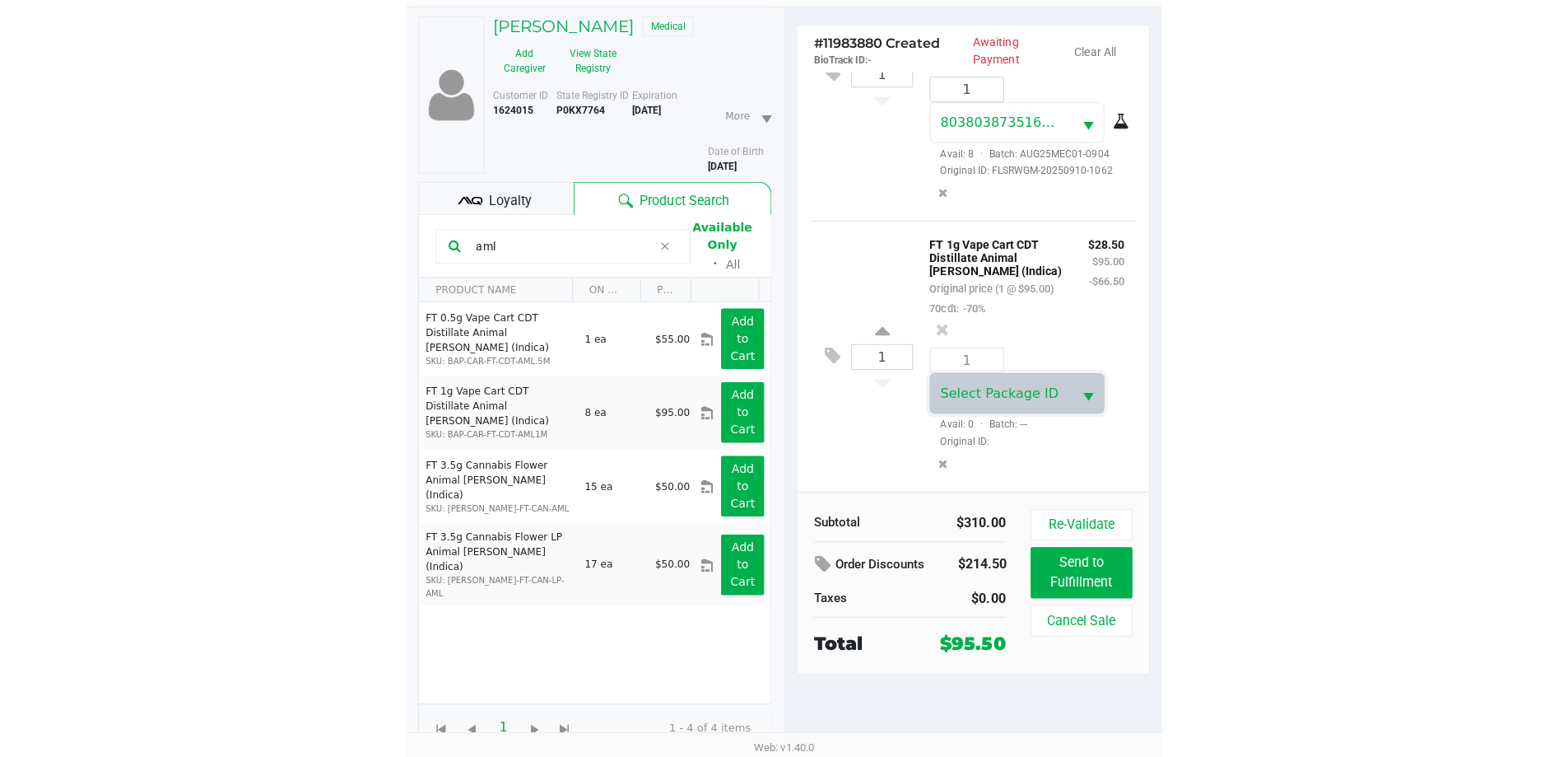
scroll to position [242, 0]
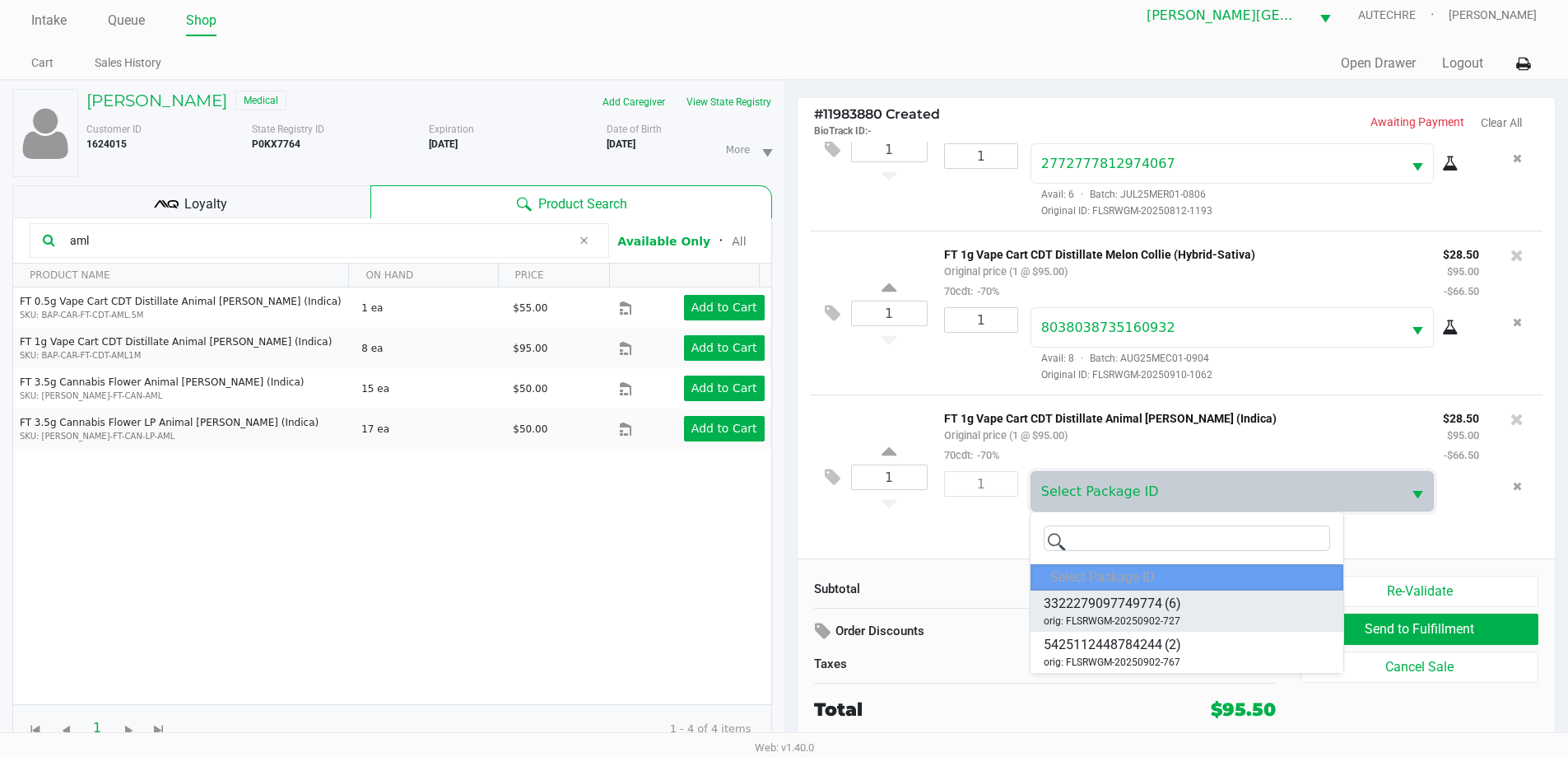
click at [764, 615] on li "3322279097749774 (6) orig: FLSRWGM-20250902-727" at bounding box center [1187, 610] width 313 height 42
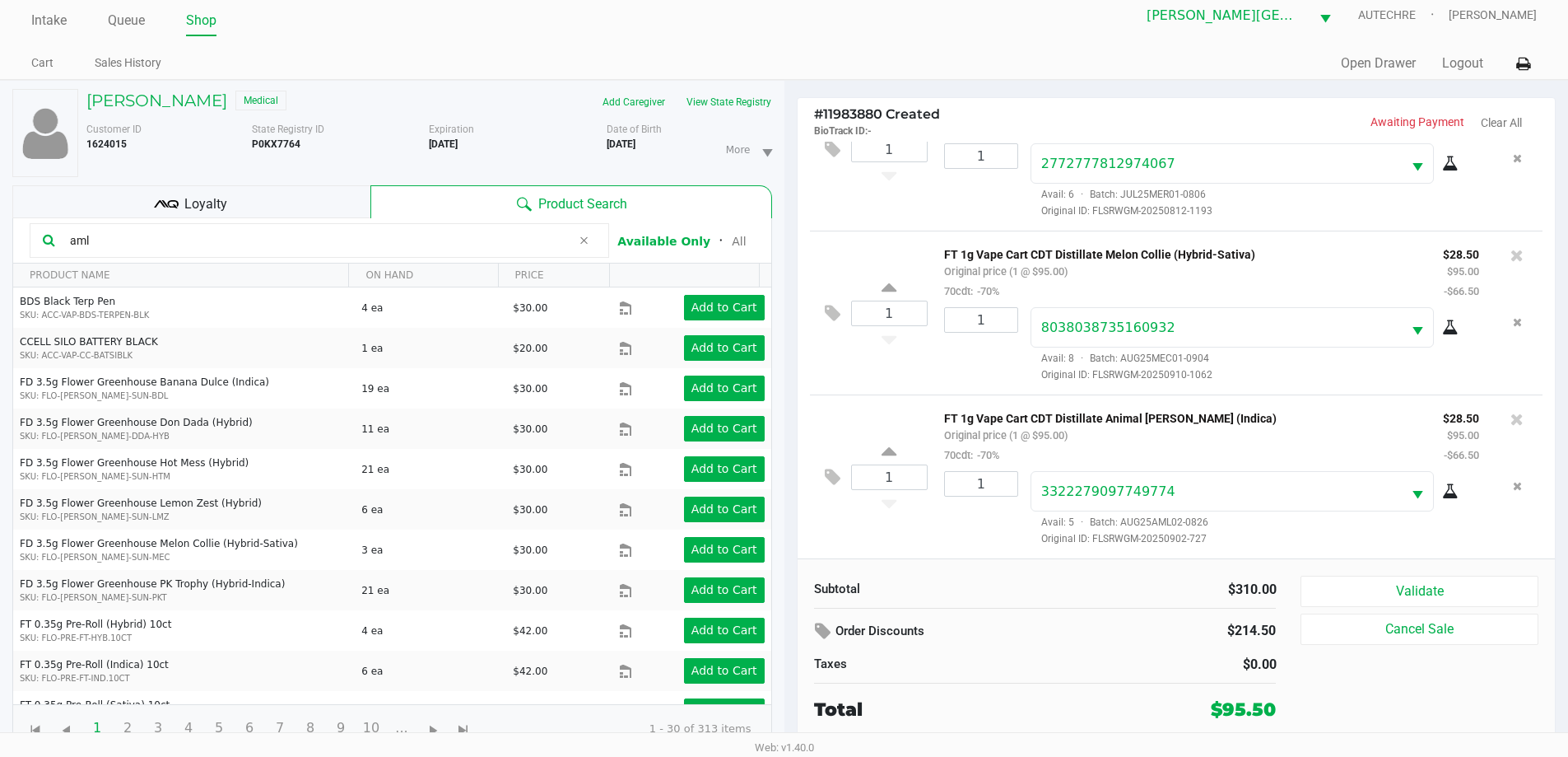
click at [764, 526] on div "3322279097749774 Avail: 5 · Batch: AUG25AML02-0826 Original ID: FLSRWGM-2025090…" at bounding box center [1254, 509] width 473 height 75
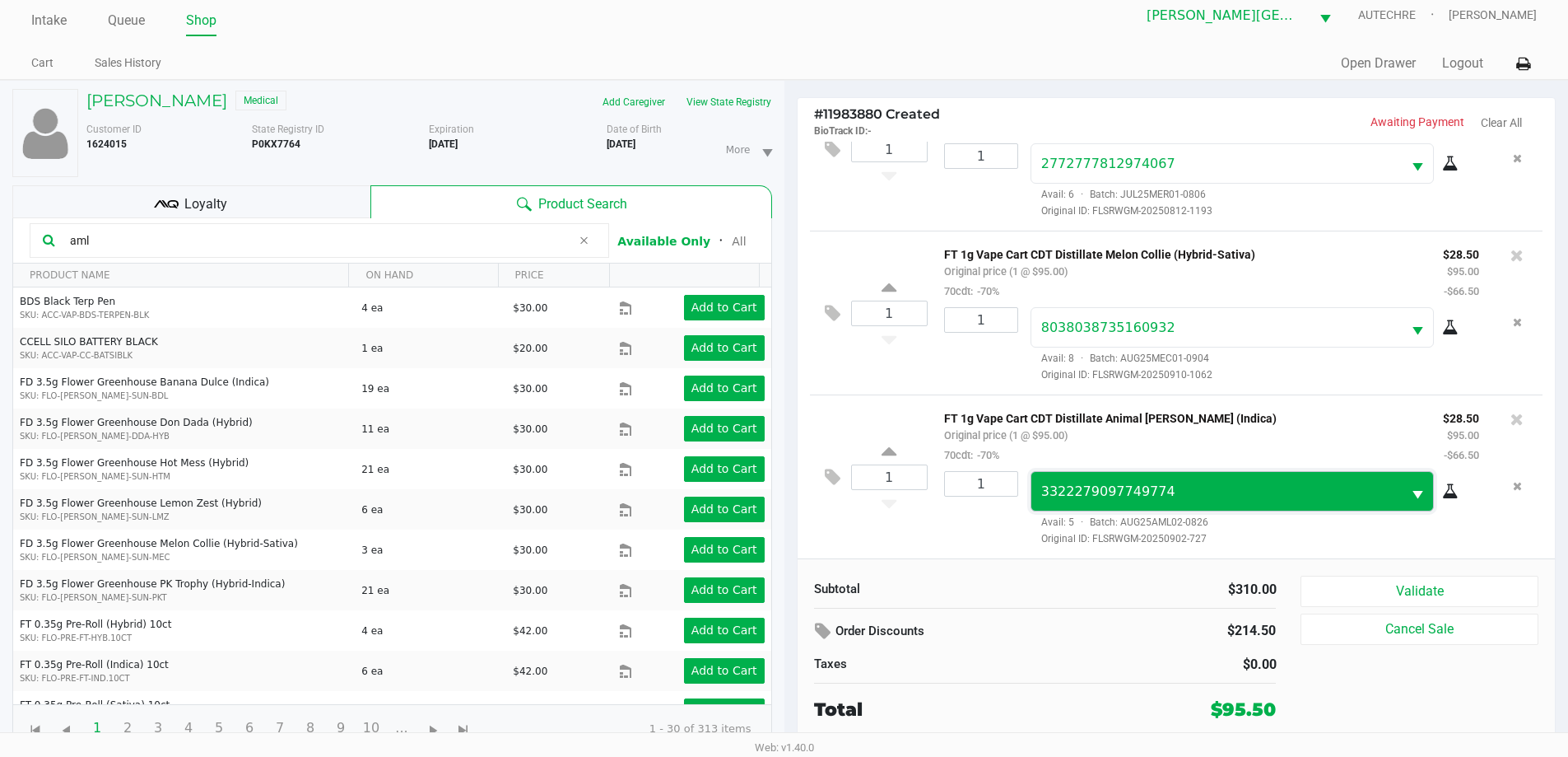
click at [764, 489] on span "3322279097749774" at bounding box center [1109, 491] width 134 height 15
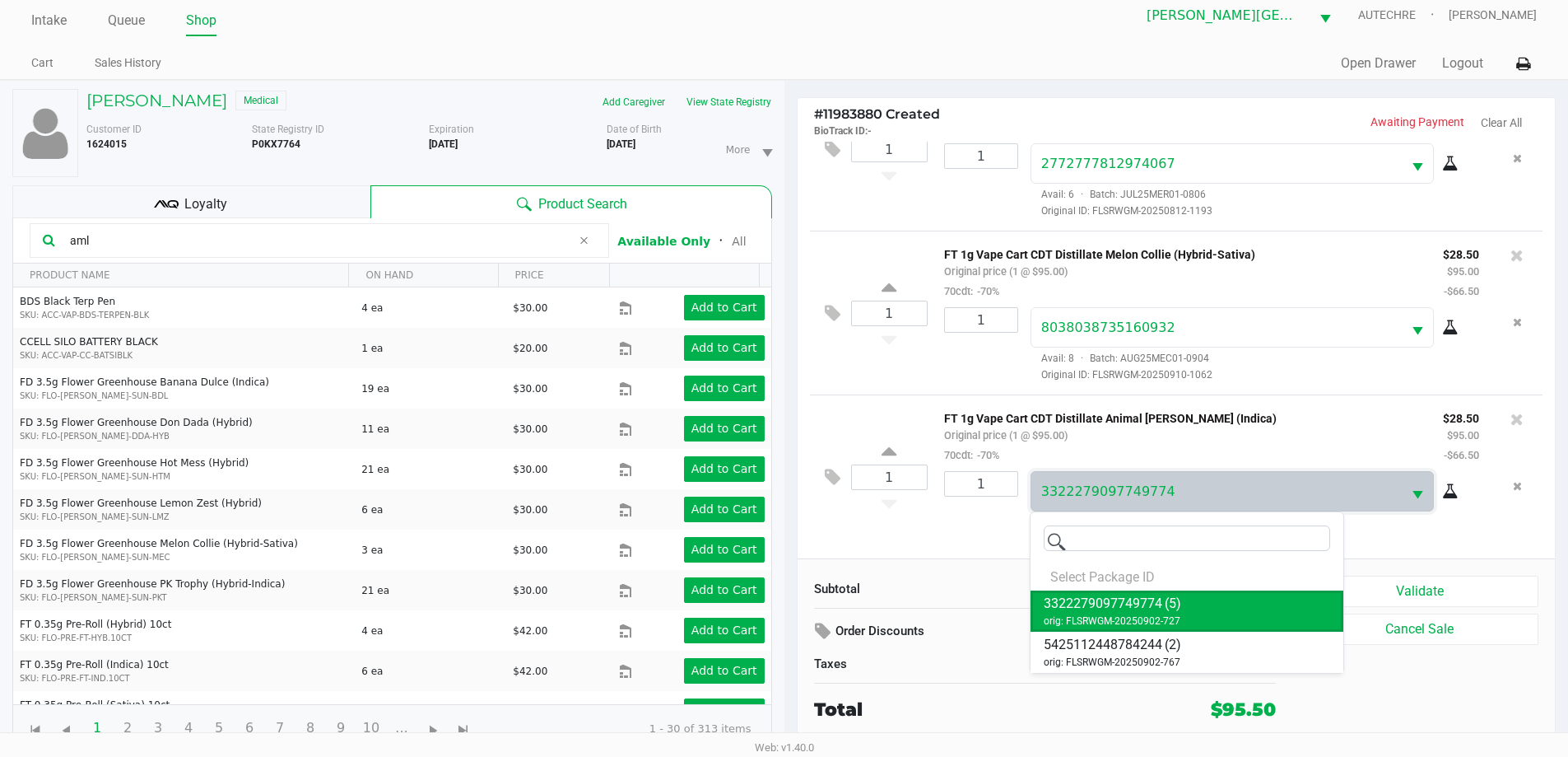
click at [764, 526] on div "1" at bounding box center [975, 509] width 86 height 75
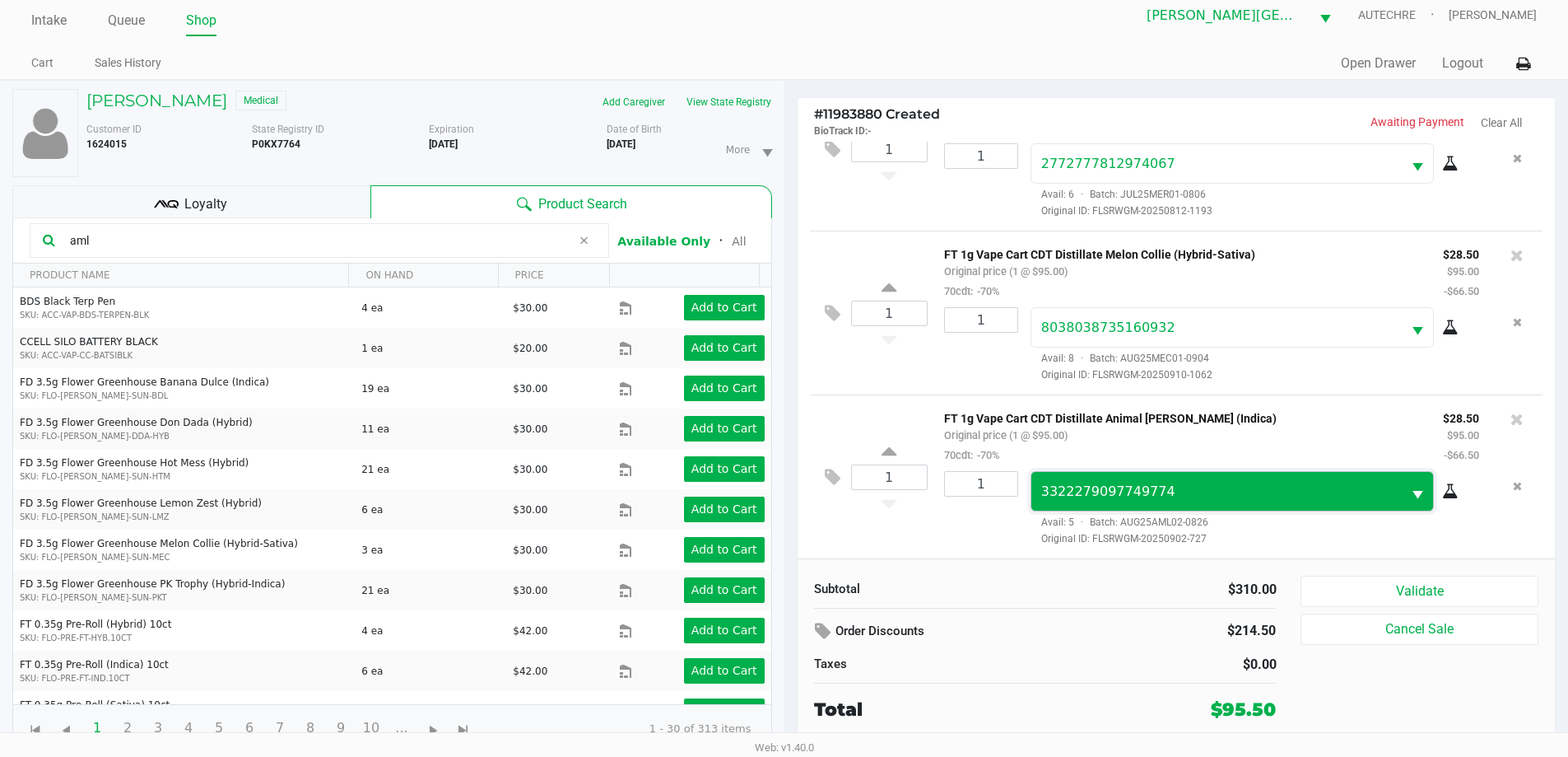
click at [764, 500] on span "3322279097749774" at bounding box center [1217, 491] width 352 height 19
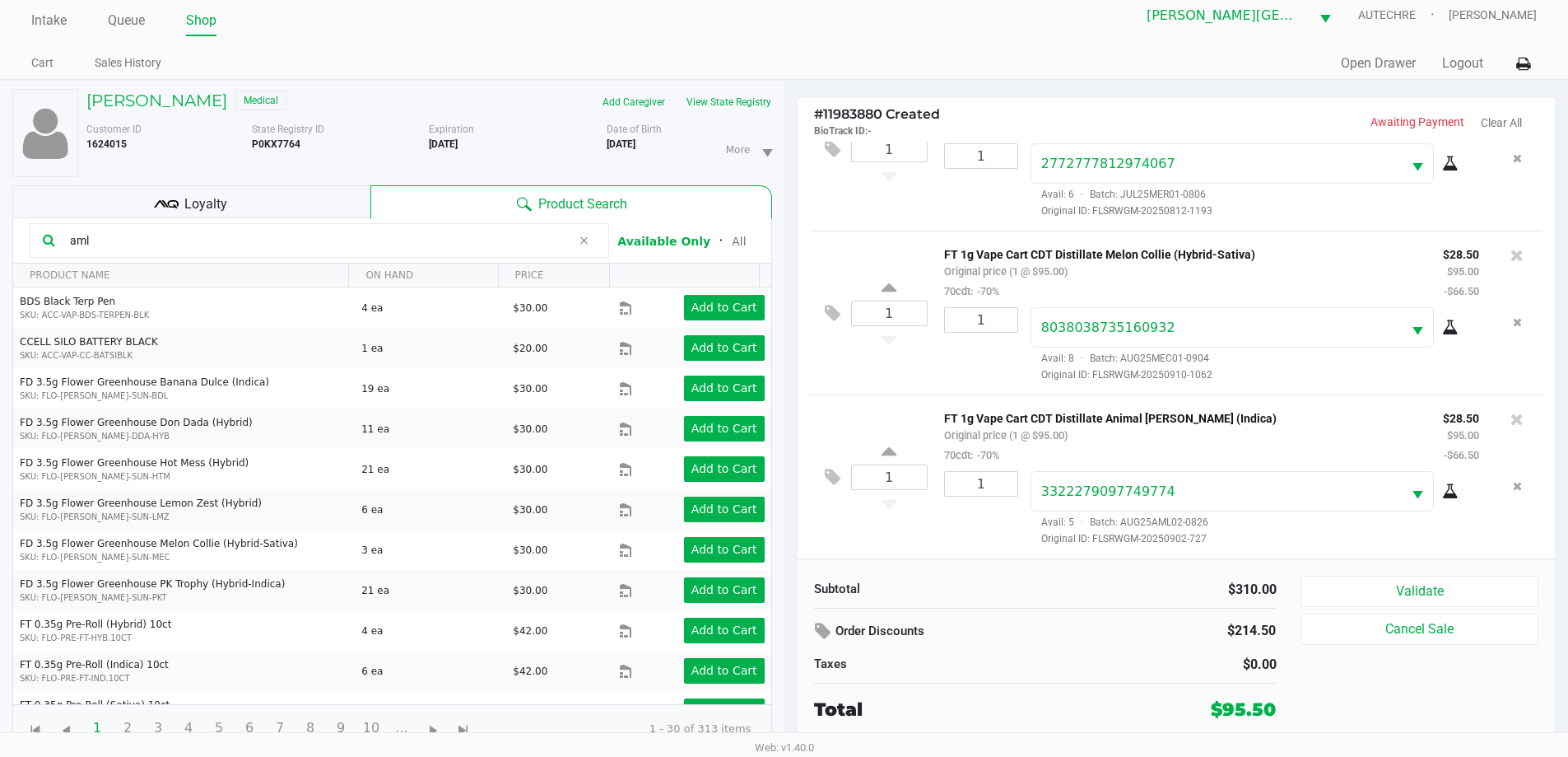
click at [764, 517] on div "3322279097749774 Avail: 5 · Batch: AUG25AML02-0826 Original ID: FLSRWGM-2025090…" at bounding box center [1254, 509] width 473 height 75
click at [764, 602] on button "Validate" at bounding box center [1420, 591] width 237 height 31
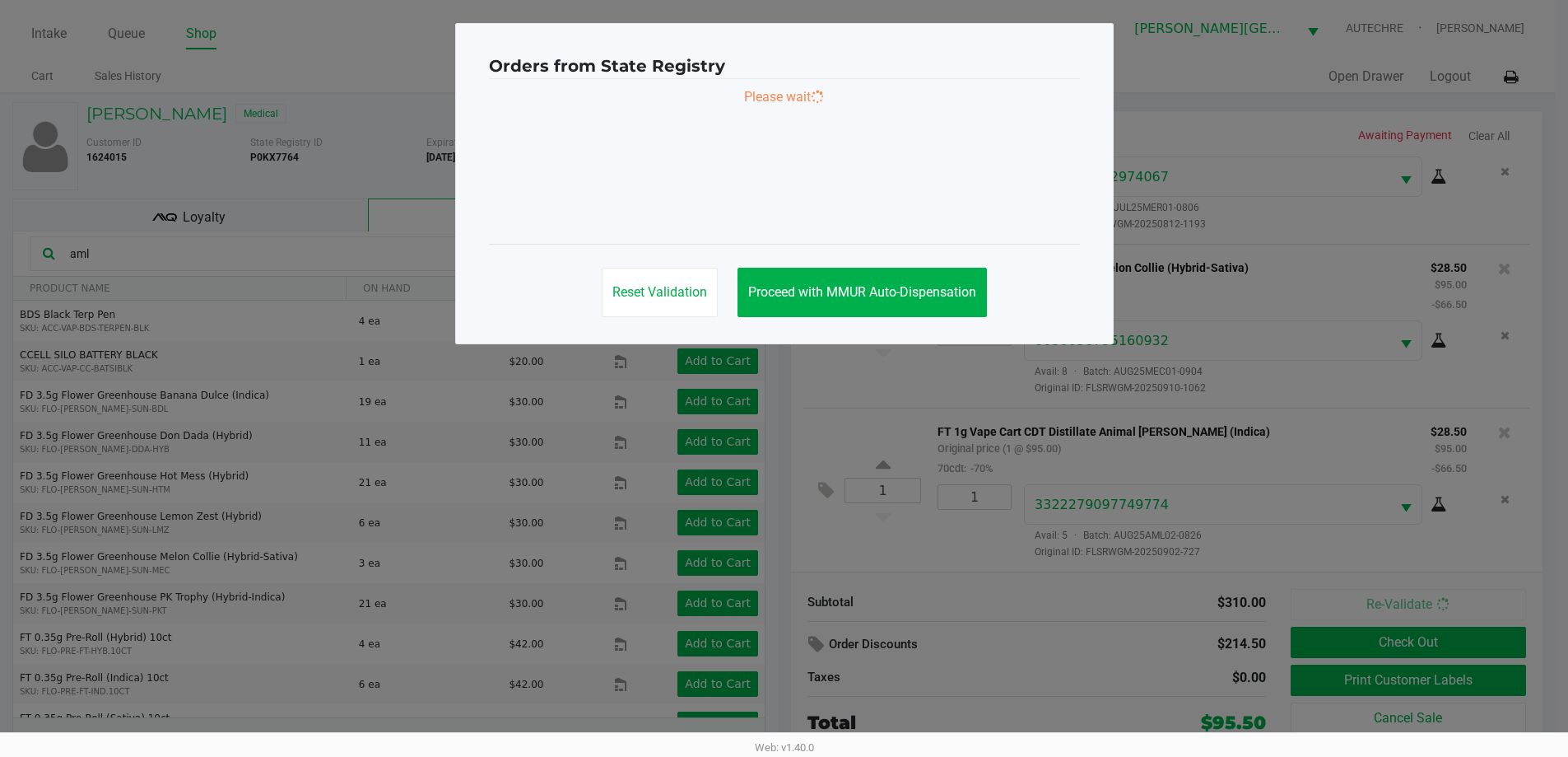
scroll to position [0, 0]
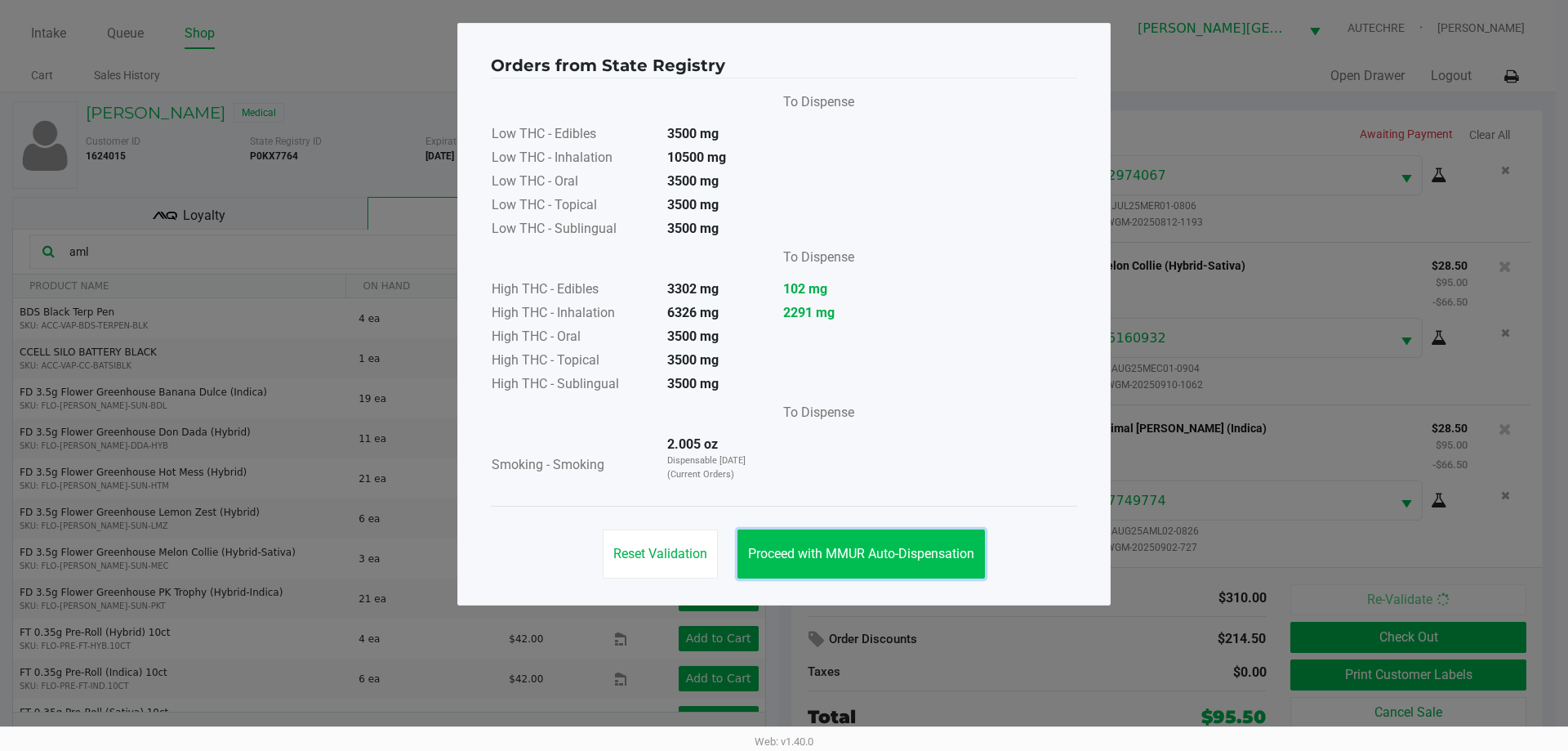
click at [758, 557] on span "Proceed with MMUR Auto-Dispensation" at bounding box center [861, 553] width 226 height 15
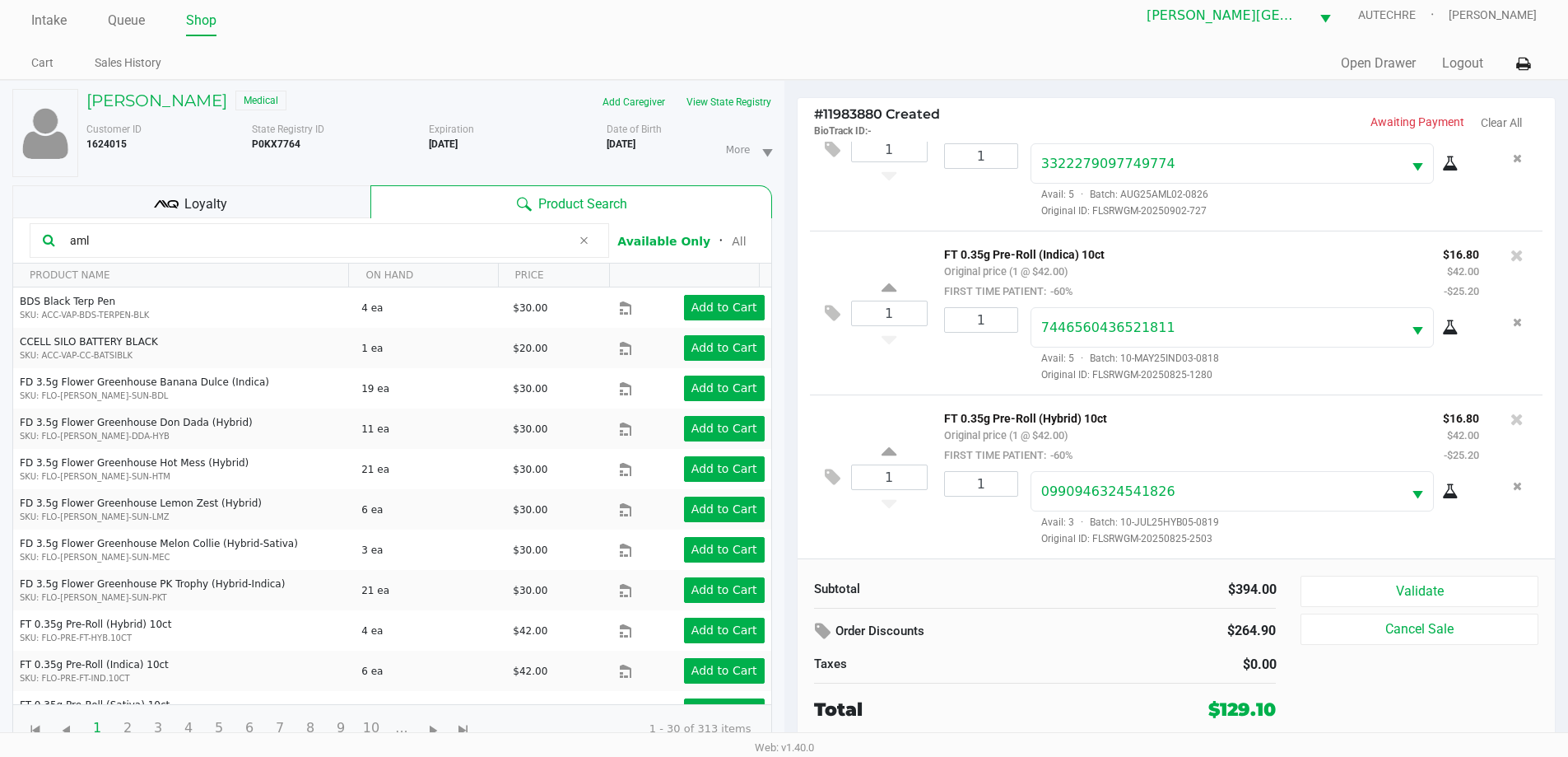
scroll to position [17, 0]
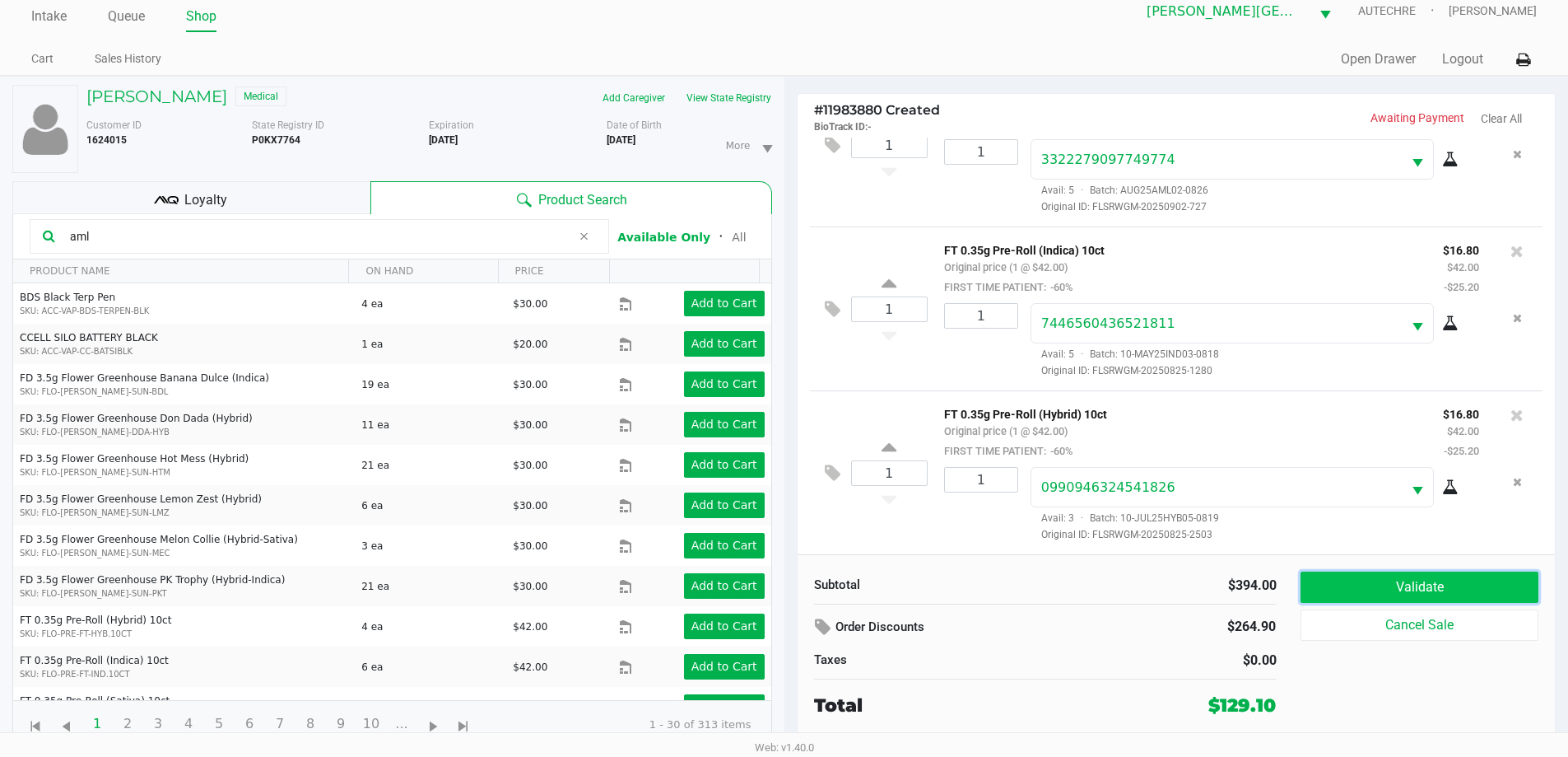
click at [764, 587] on button "Validate" at bounding box center [1420, 587] width 237 height 31
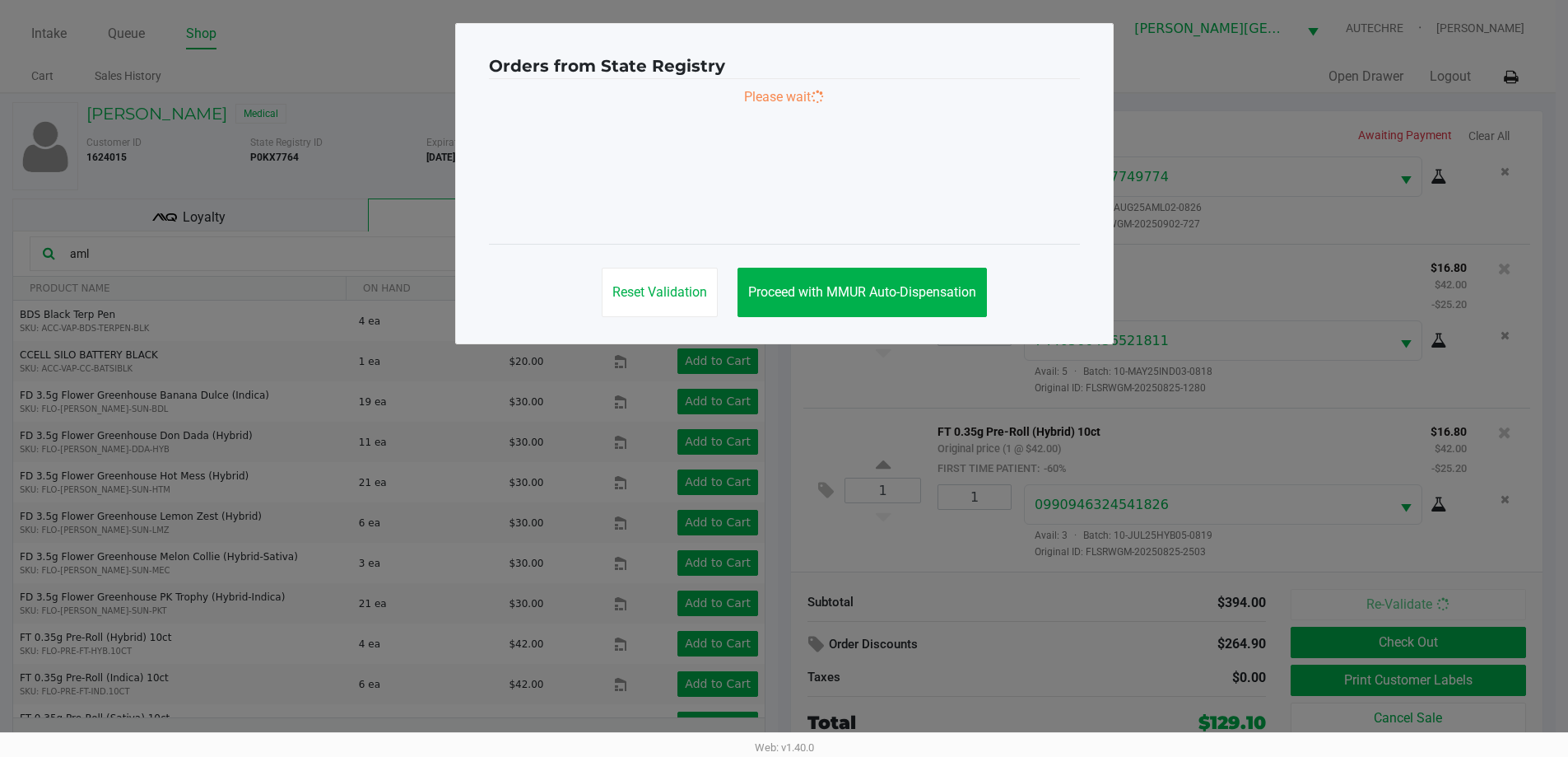
scroll to position [0, 0]
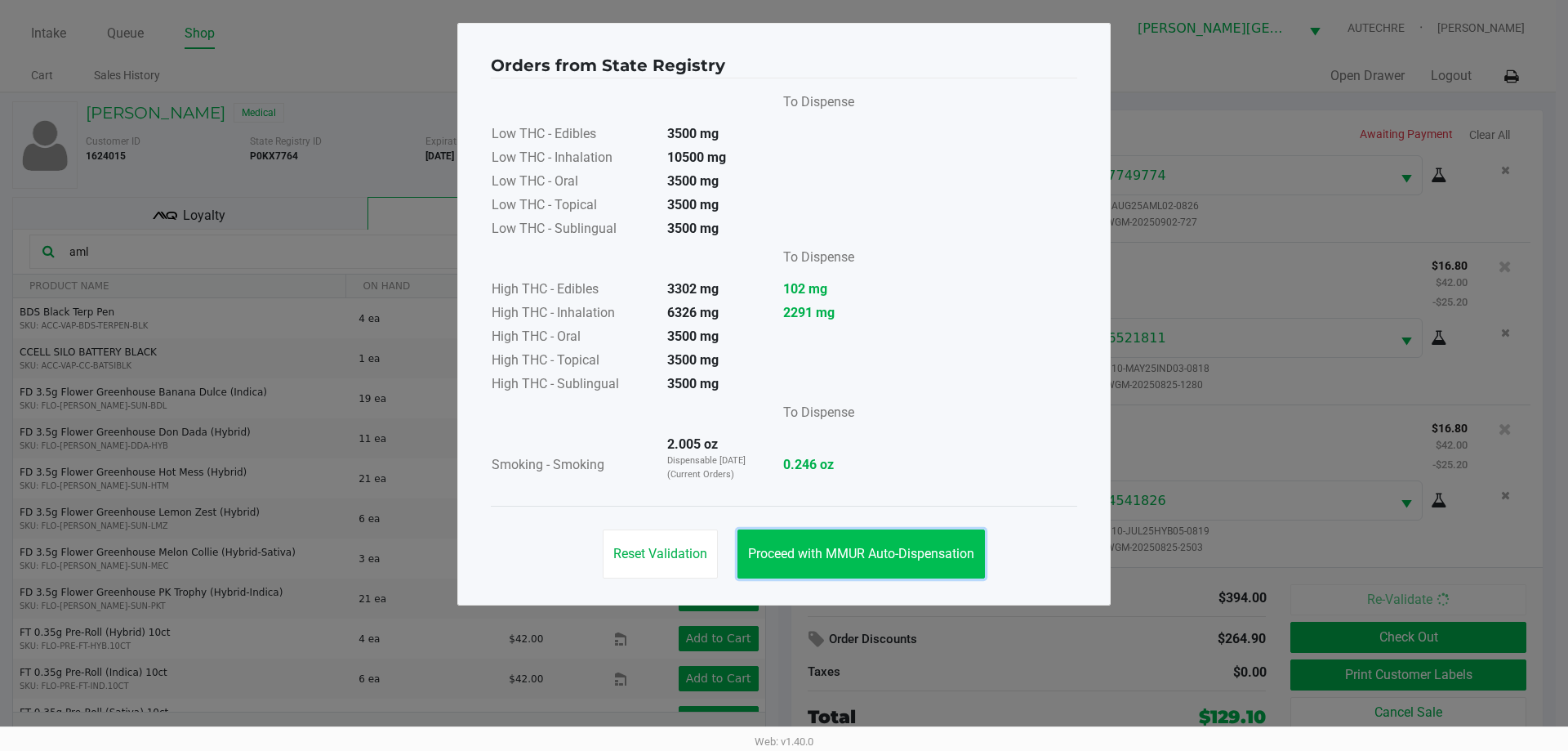
click at [758, 562] on button "Proceed with MMUR Auto-Dispensation" at bounding box center [861, 553] width 247 height 49
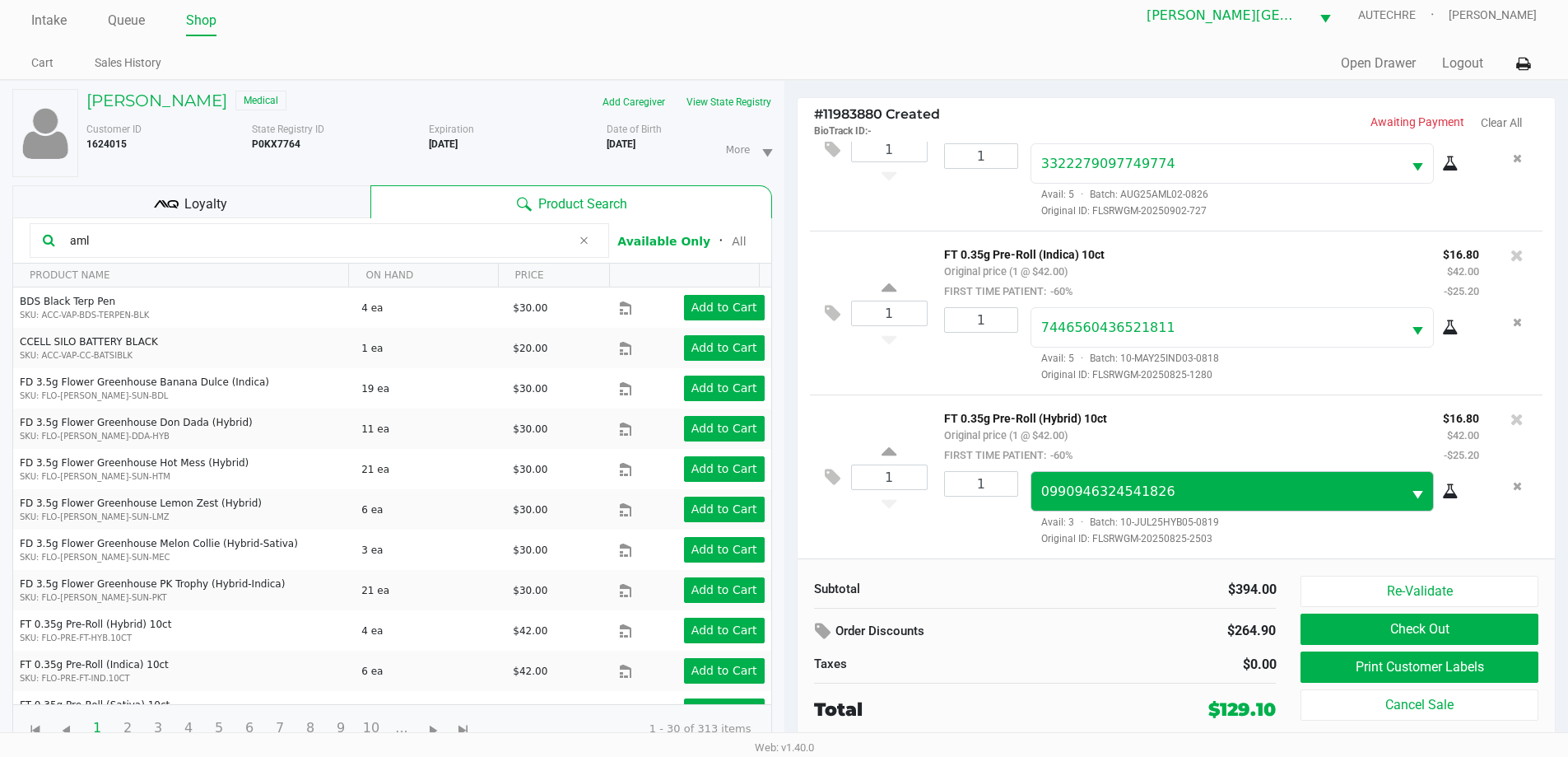
scroll to position [17, 0]
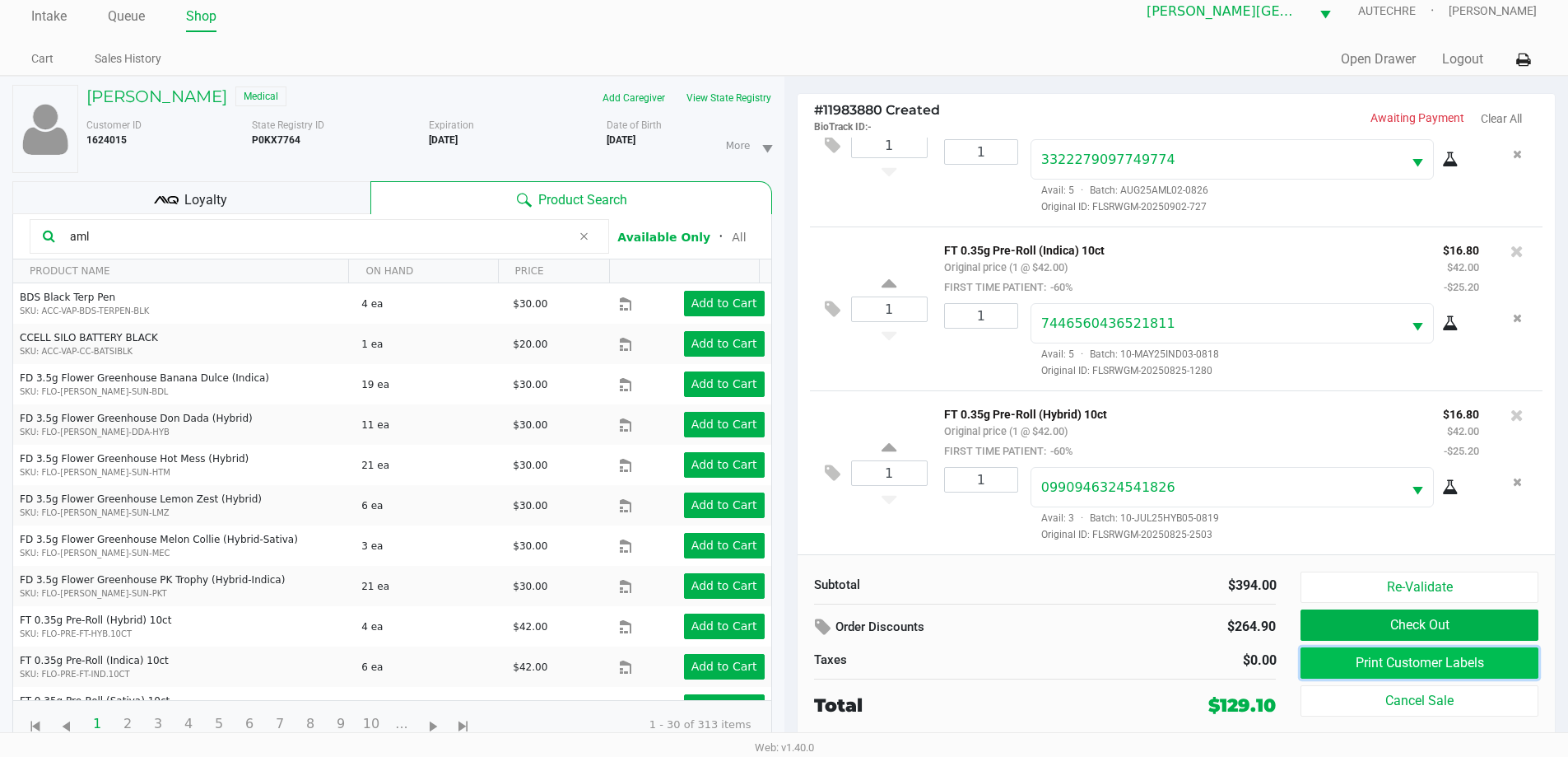
click at [764, 660] on button "Print Customer Labels" at bounding box center [1420, 662] width 237 height 31
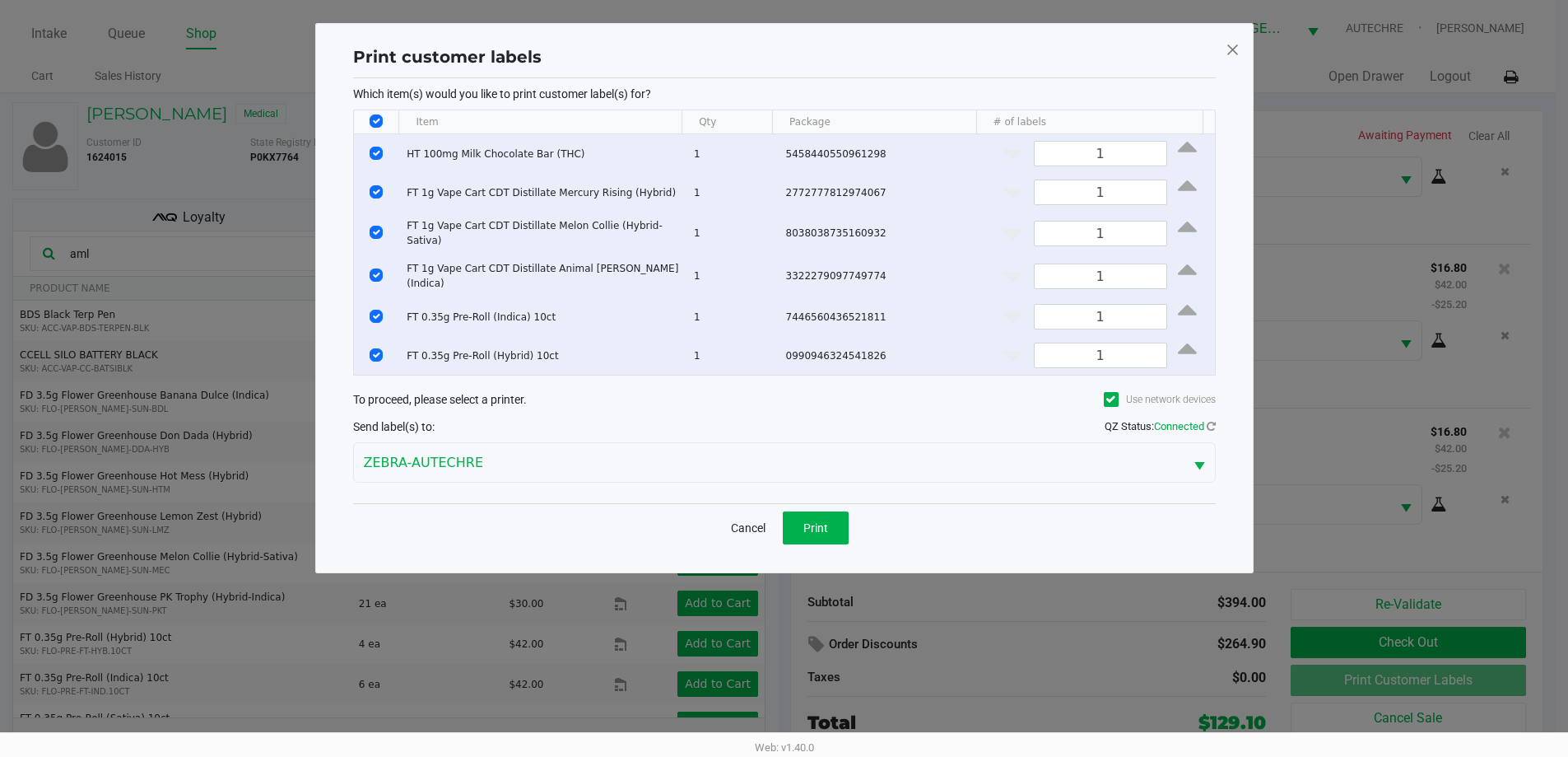
scroll to position [0, 0]
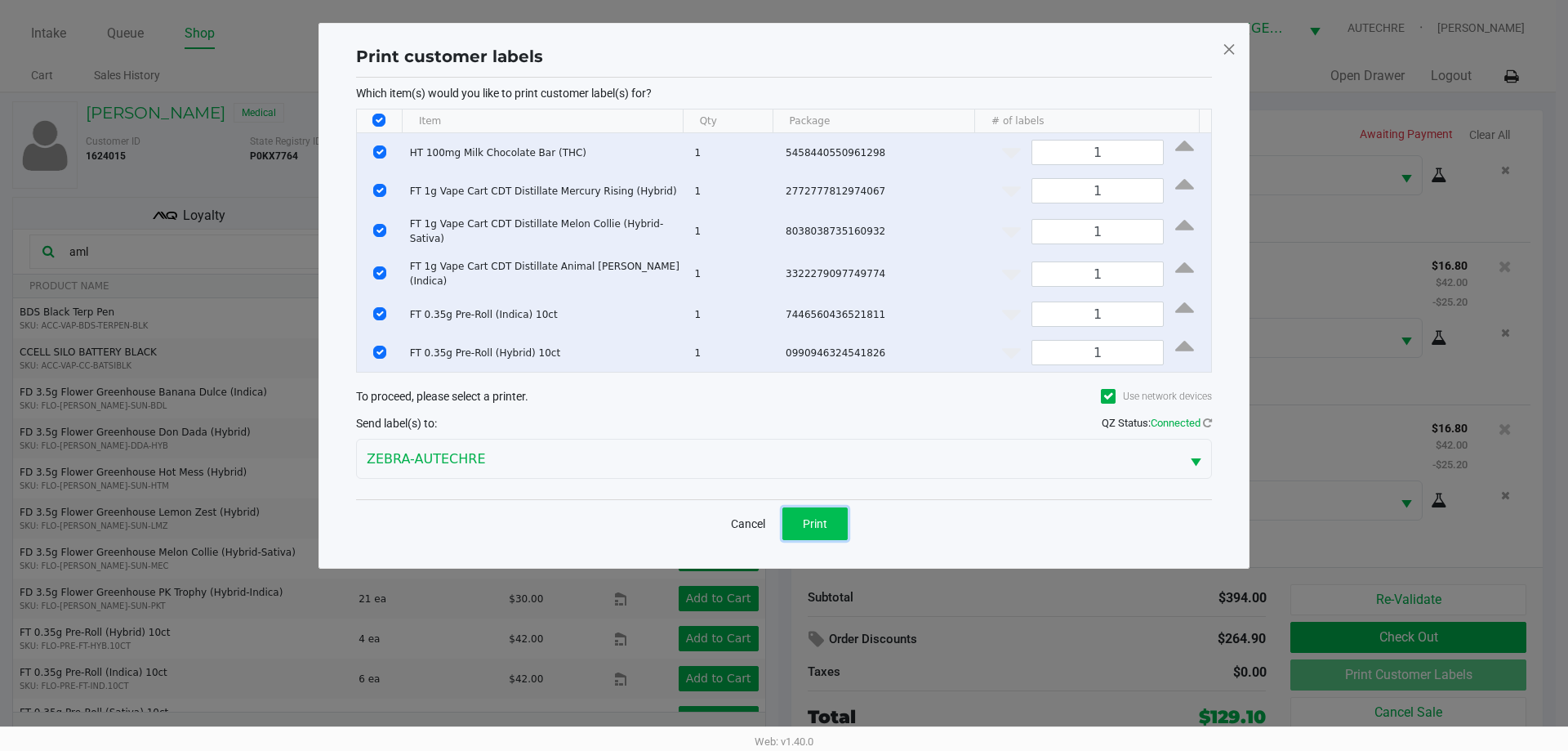
click at [758, 517] on span "Print" at bounding box center [815, 524] width 24 height 13
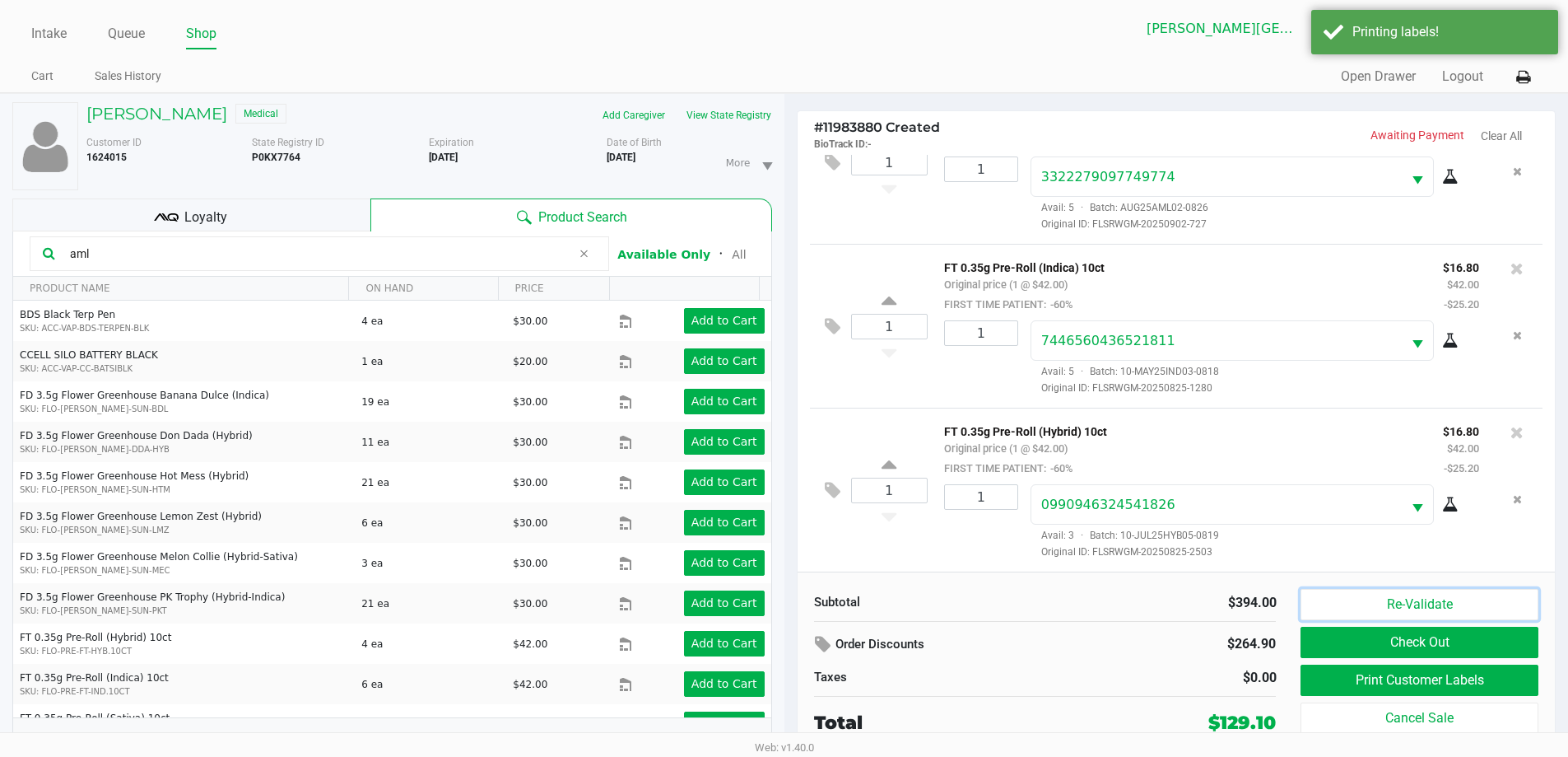
click at [764, 606] on button "Re-Validate" at bounding box center [1420, 604] width 237 height 31
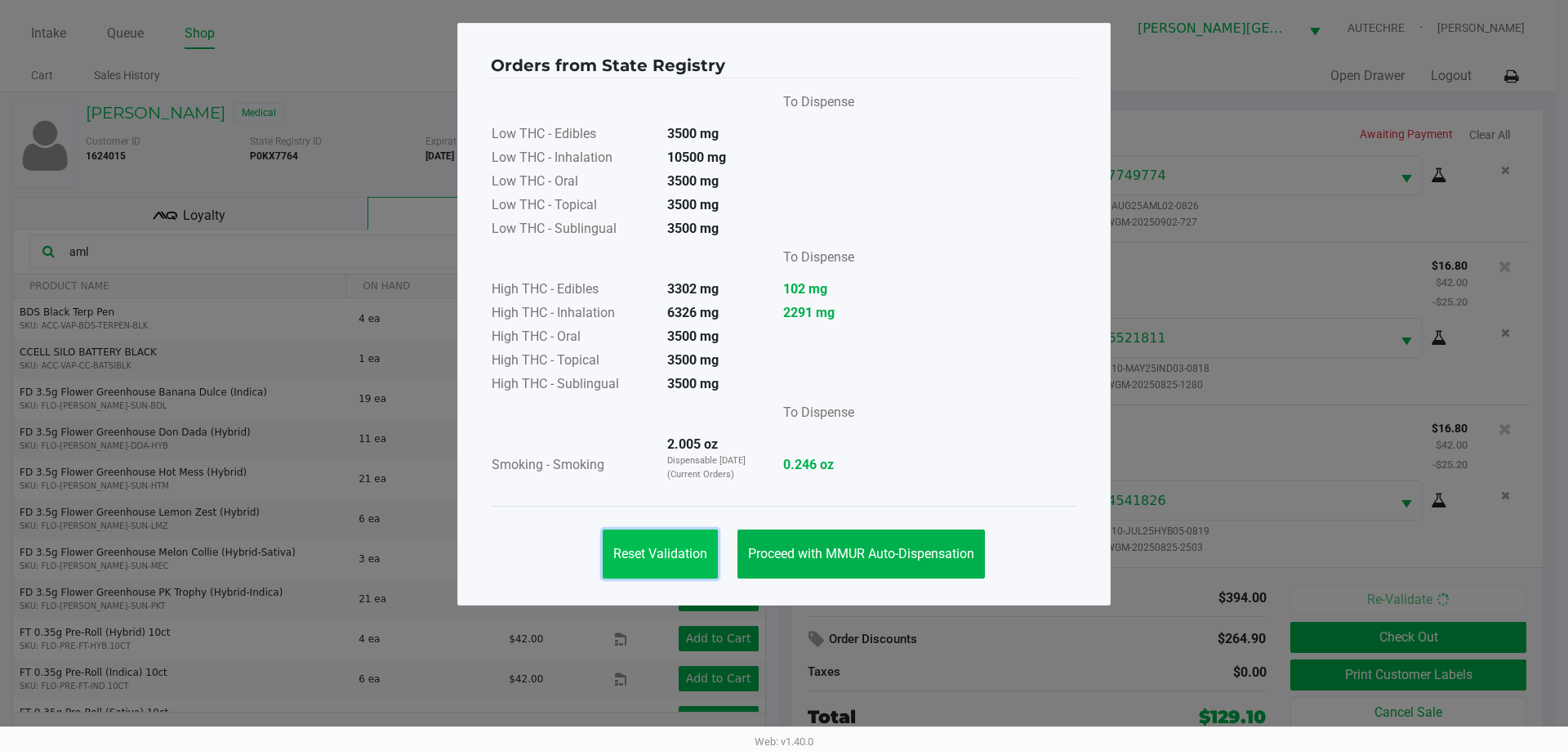
click at [700, 558] on span "Reset Validation" at bounding box center [660, 553] width 94 height 15
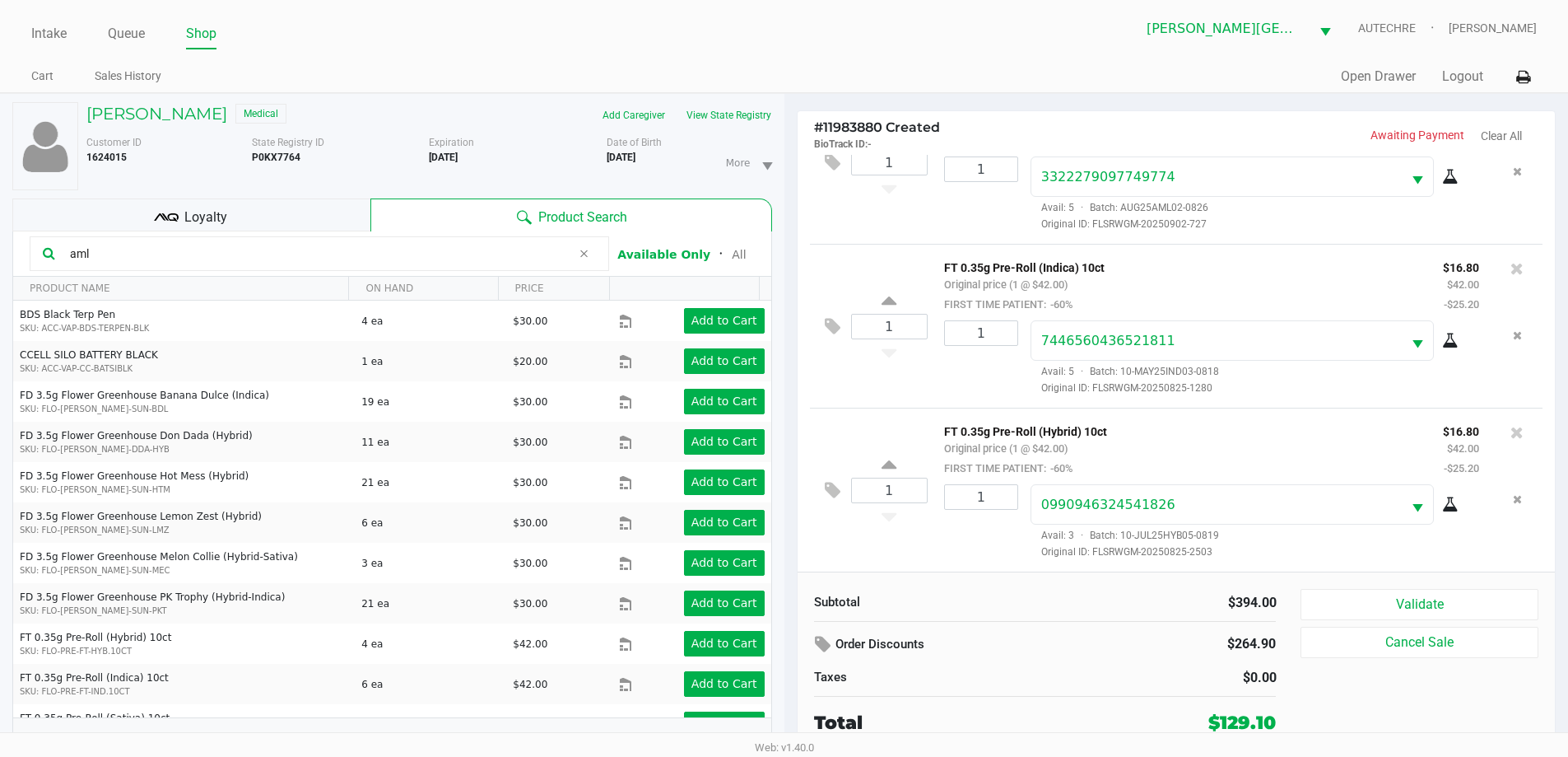
click at [764, 559] on div "1 FT 0.35g Pre-Roll (Hybrid) 10ct Original price (1 @ $42.00) FIRST TIME PATIEN…" at bounding box center [1176, 489] width 733 height 164
drag, startPoint x: 1235, startPoint y: 597, endPoint x: 842, endPoint y: 788, distance: 437.0
drag, startPoint x: 842, startPoint y: 788, endPoint x: 1147, endPoint y: 458, distance: 449.4
click at [764, 458] on div "FT 0.35g Pre-Roll (Hybrid) 10ct Original price (1 @ $42.00) FIRST TIME PATIENT:…" at bounding box center [1181, 448] width 499 height 57
click at [764, 443] on div "FT 0.35g Pre-Roll (Hybrid) 10ct Original price (1 @ $42.00) FIRST TIME PATIENT:…" at bounding box center [1181, 448] width 499 height 57
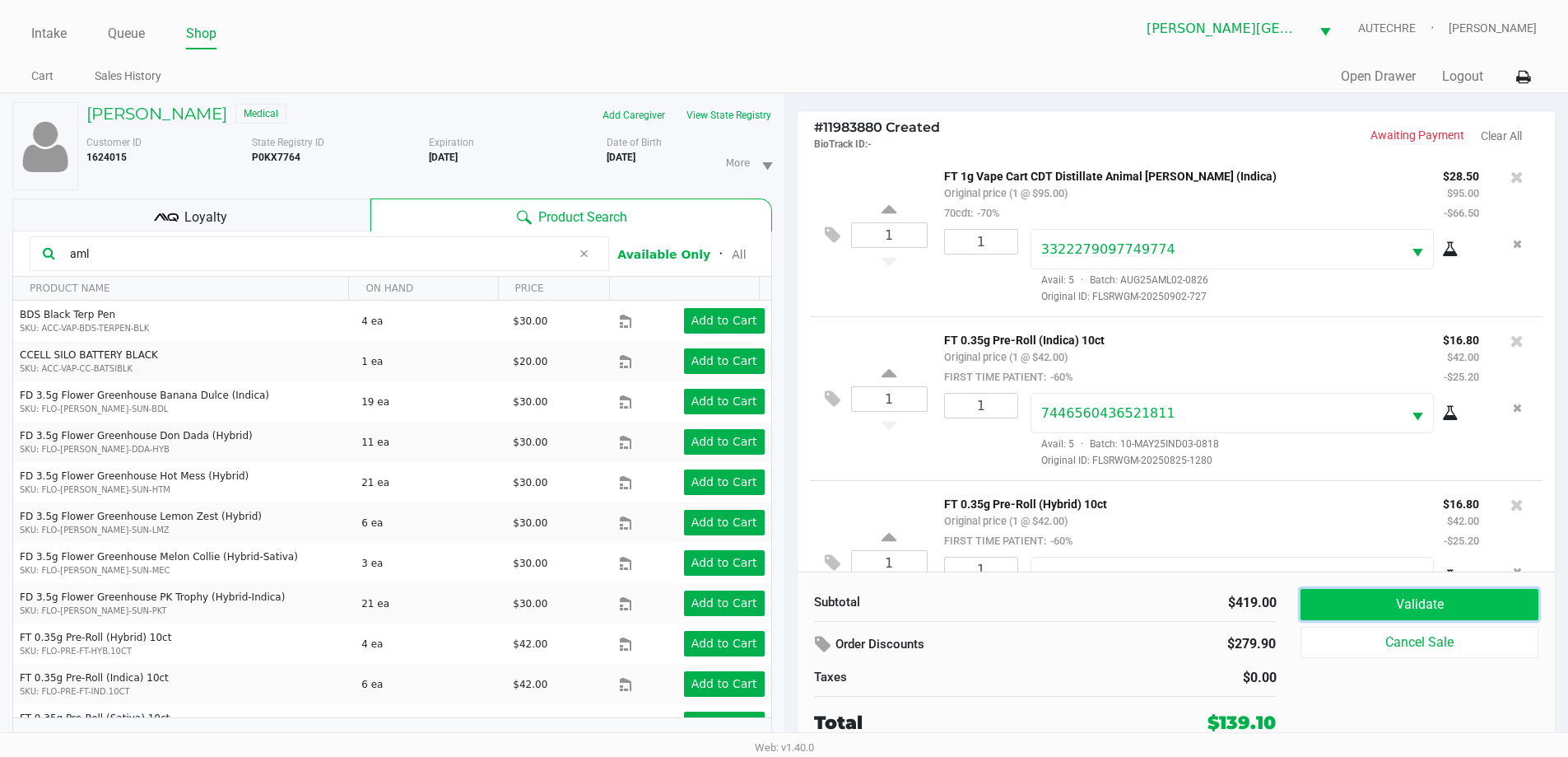
click at [764, 606] on button "Validate" at bounding box center [1420, 604] width 237 height 31
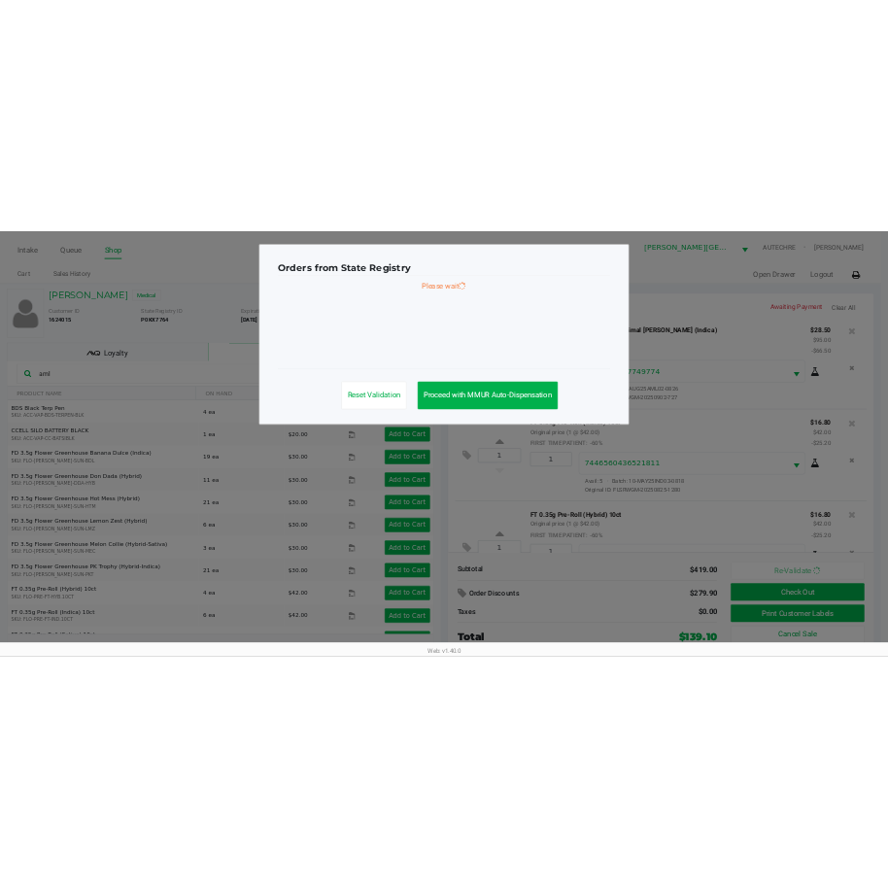
scroll to position [674, 0]
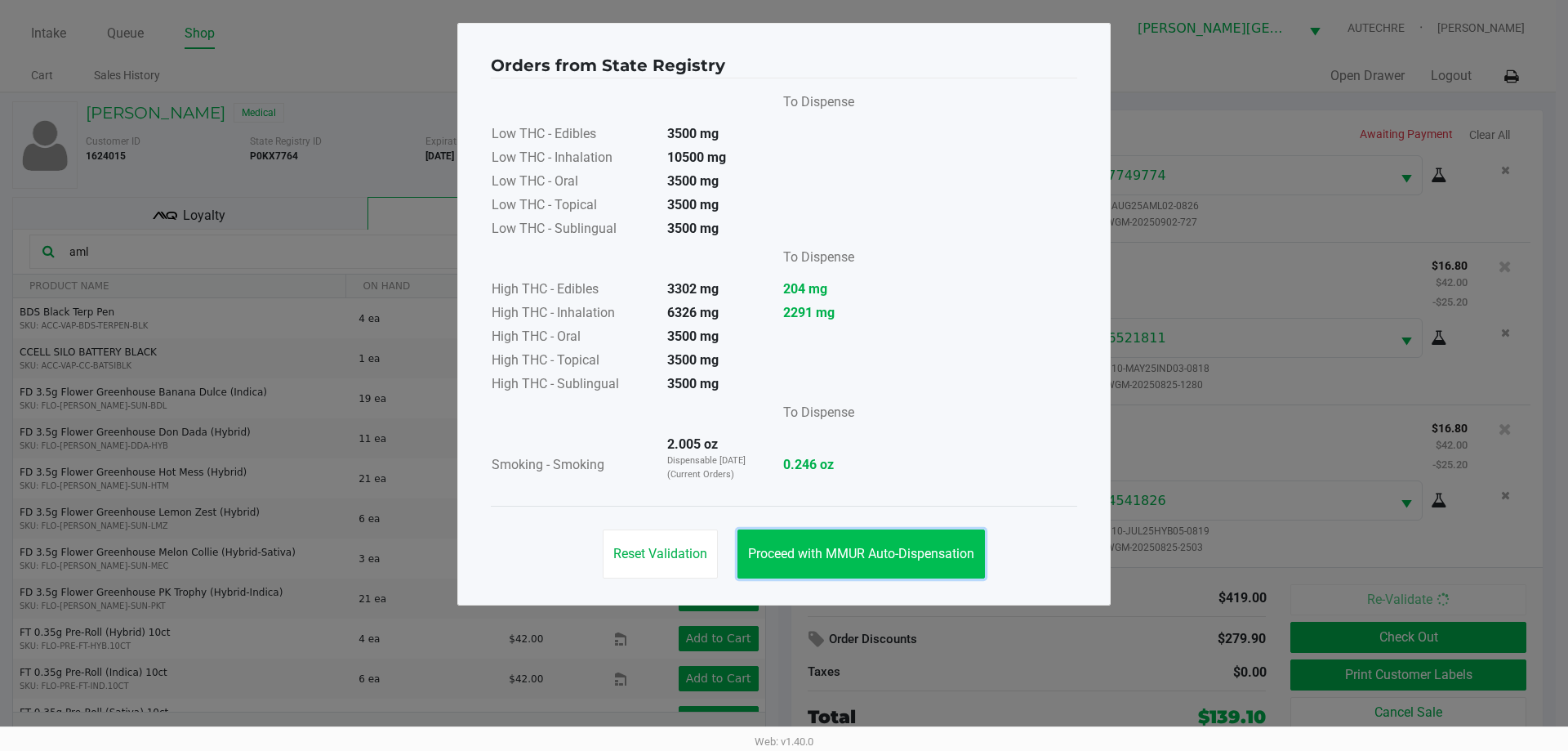
click at [758, 564] on button "Proceed with MMUR Auto-Dispensation" at bounding box center [861, 553] width 247 height 49
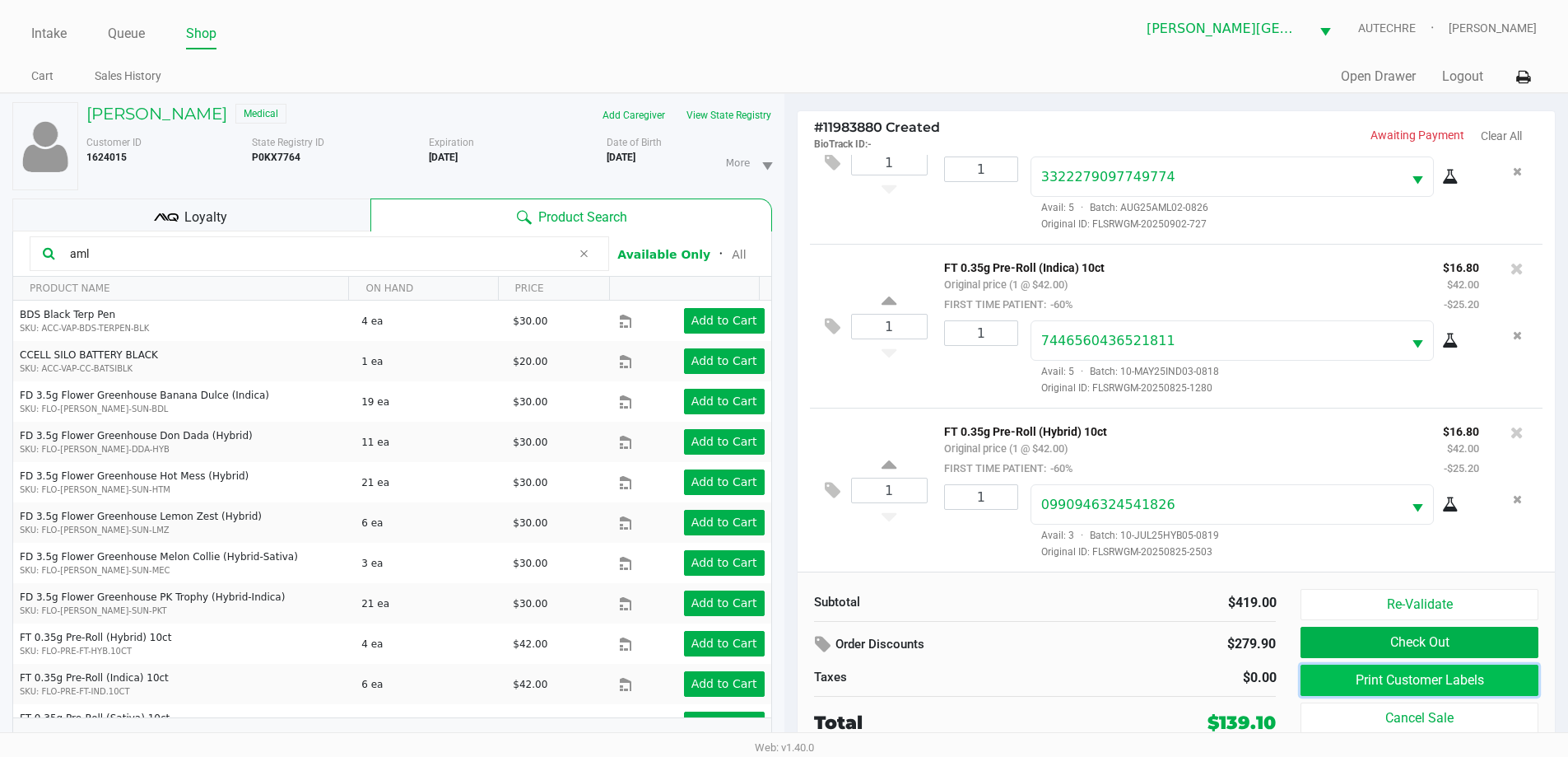
click at [764, 676] on button "Print Customer Labels" at bounding box center [1420, 680] width 237 height 31
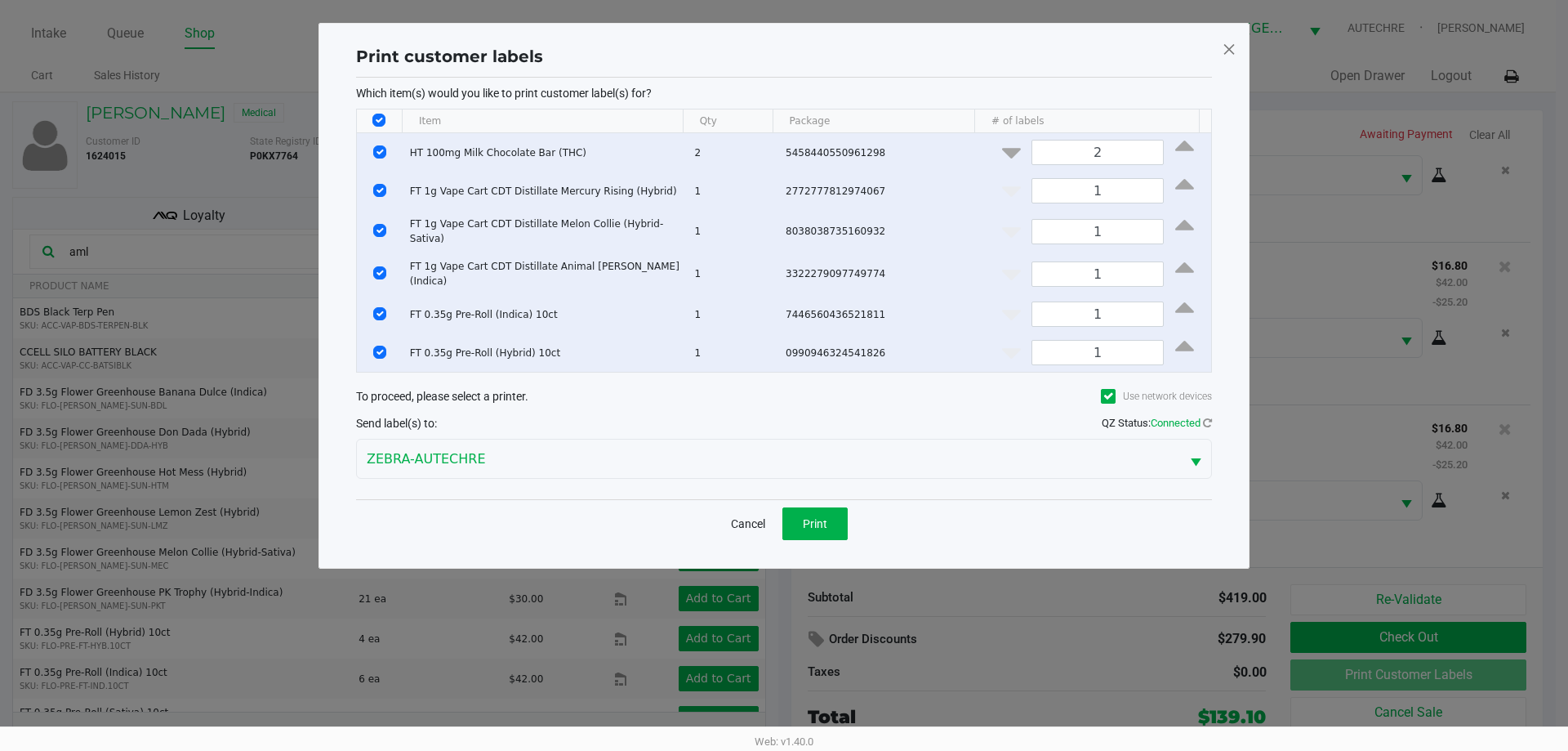
click at [382, 119] on input "Select All Rows" at bounding box center [379, 120] width 13 height 13
checkbox input "false"
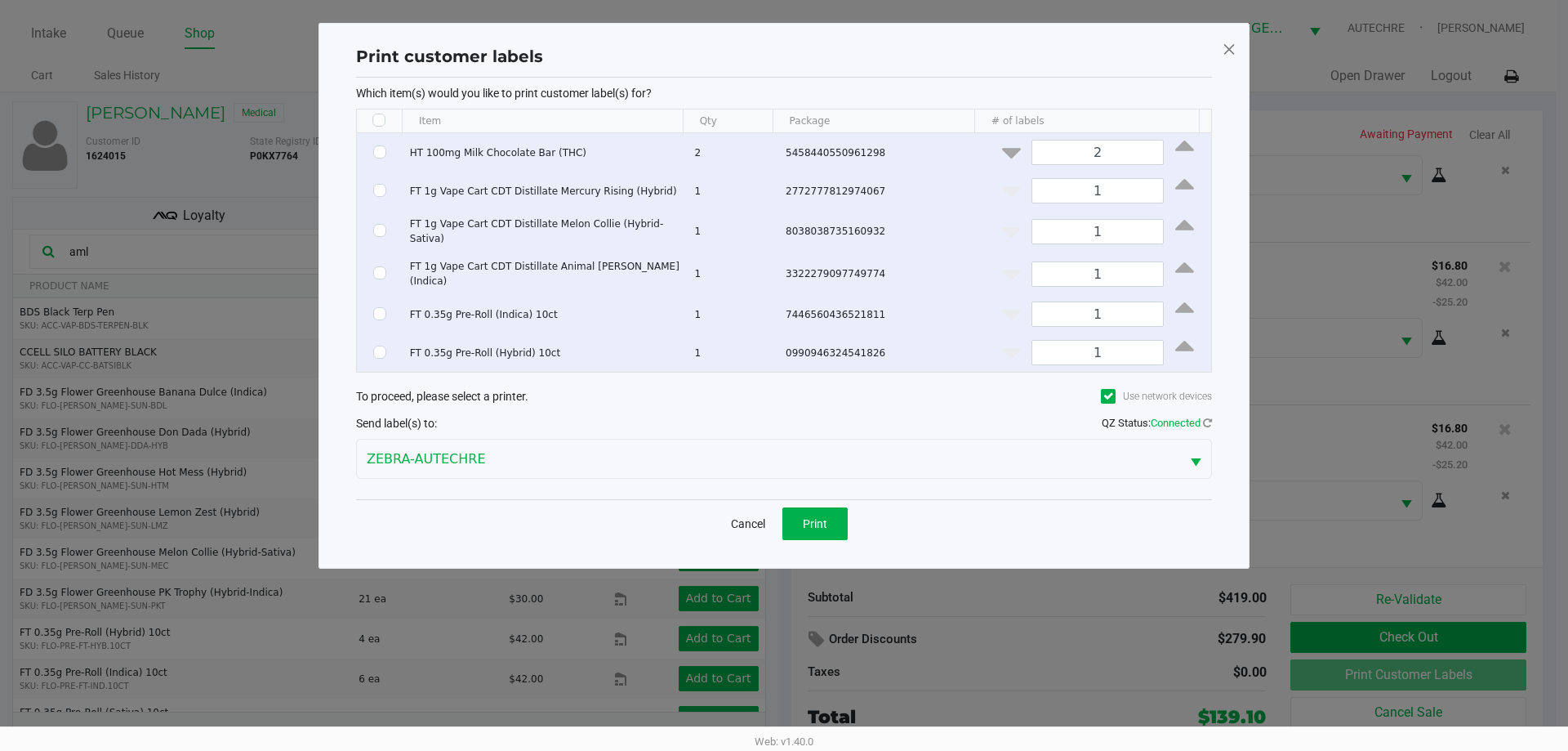
checkbox input "false"
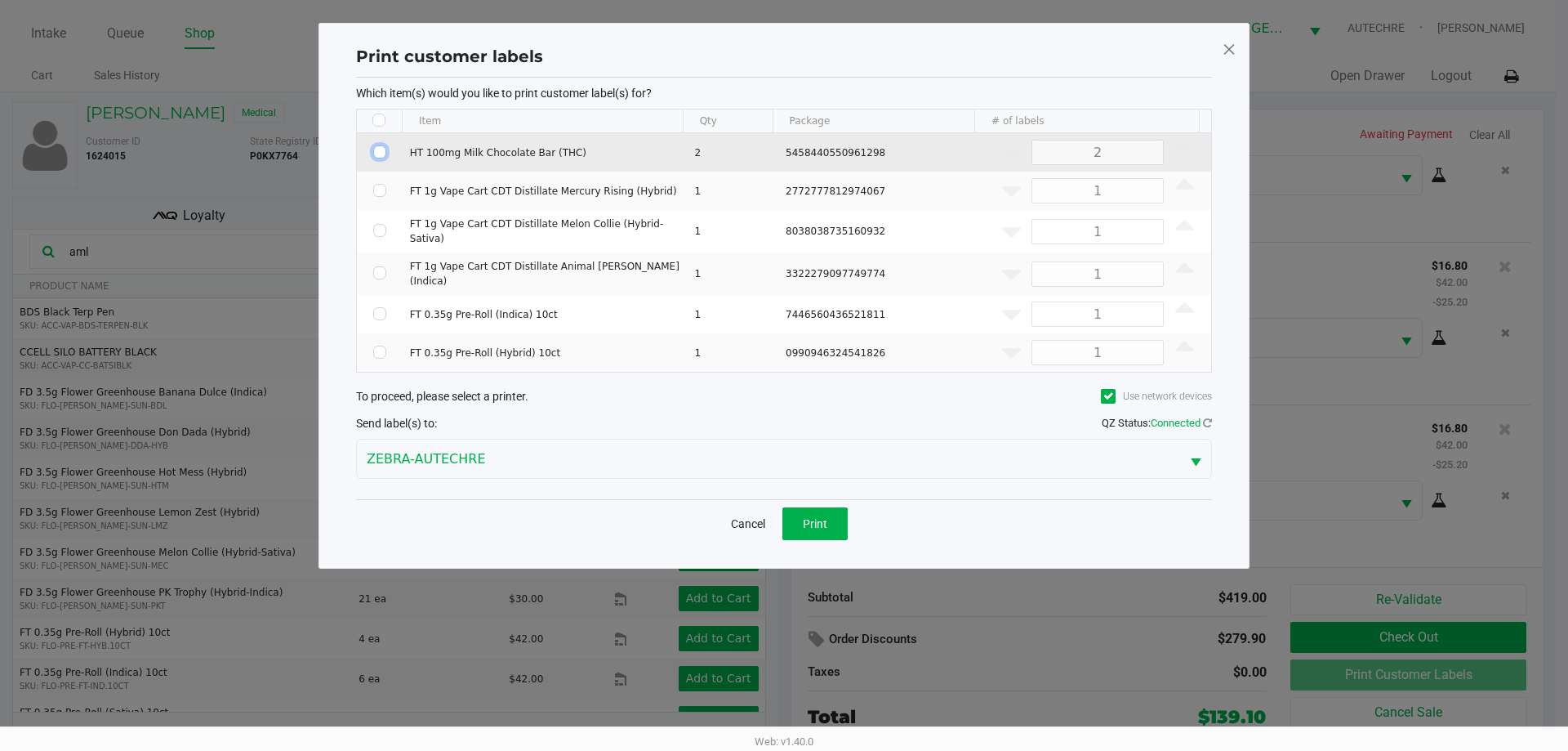
click at [382, 151] on input "Select Row" at bounding box center [380, 152] width 13 height 13
checkbox input "true"
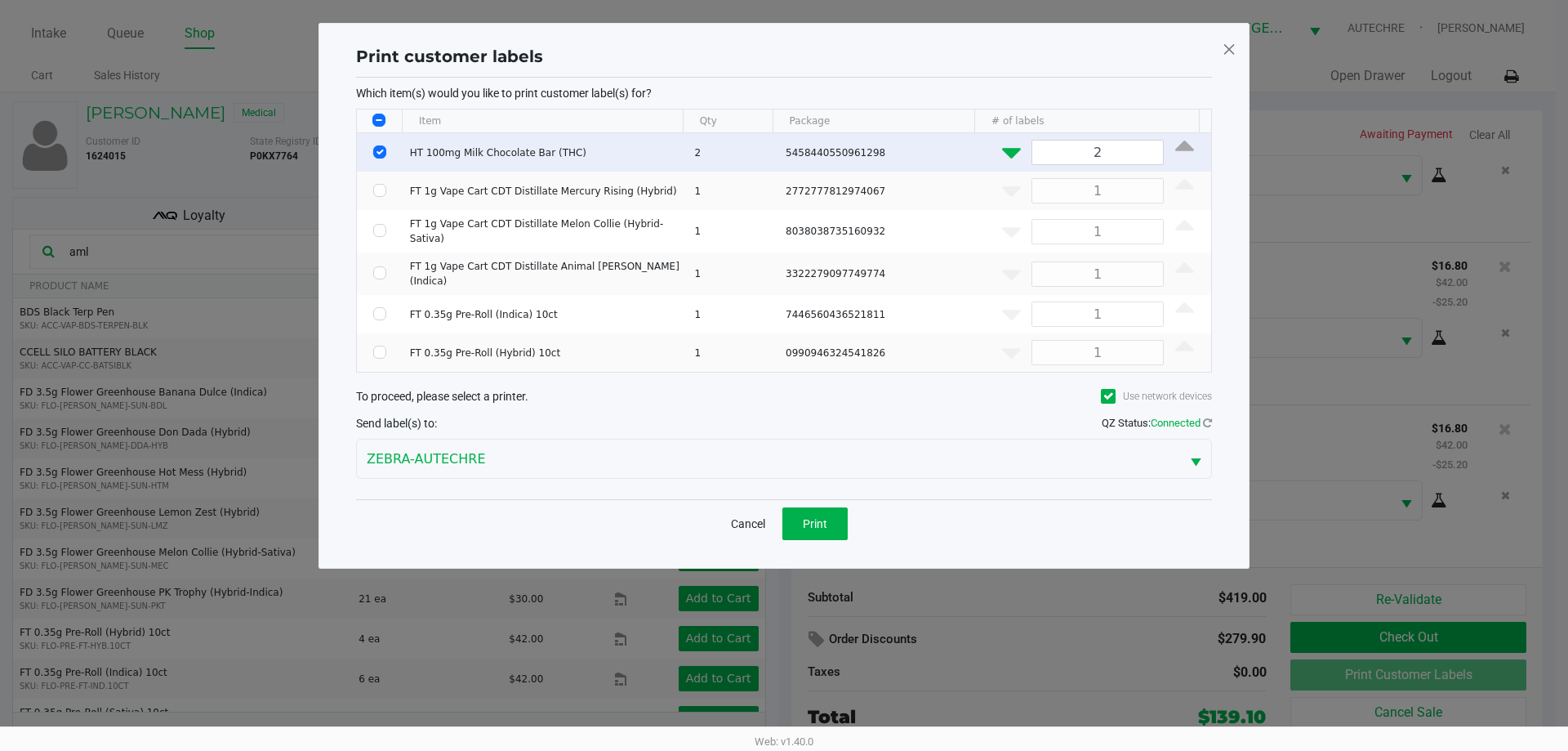
click at [758, 154] on icon "Data table" at bounding box center [1011, 150] width 18 height 20
type input "1"
click at [758, 517] on span "Print" at bounding box center [815, 524] width 24 height 13
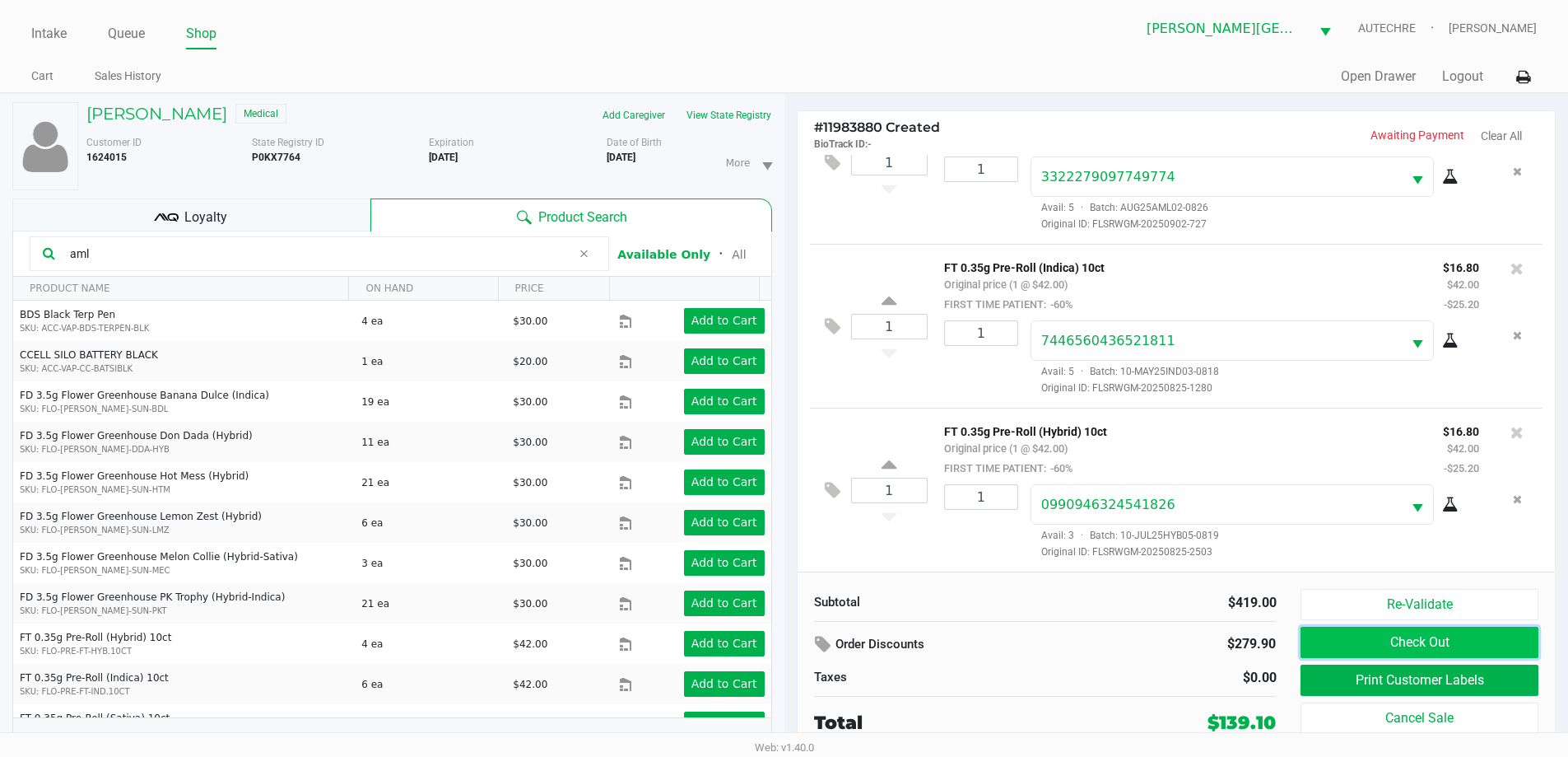
click at [764, 643] on button "Check Out" at bounding box center [1420, 642] width 237 height 31
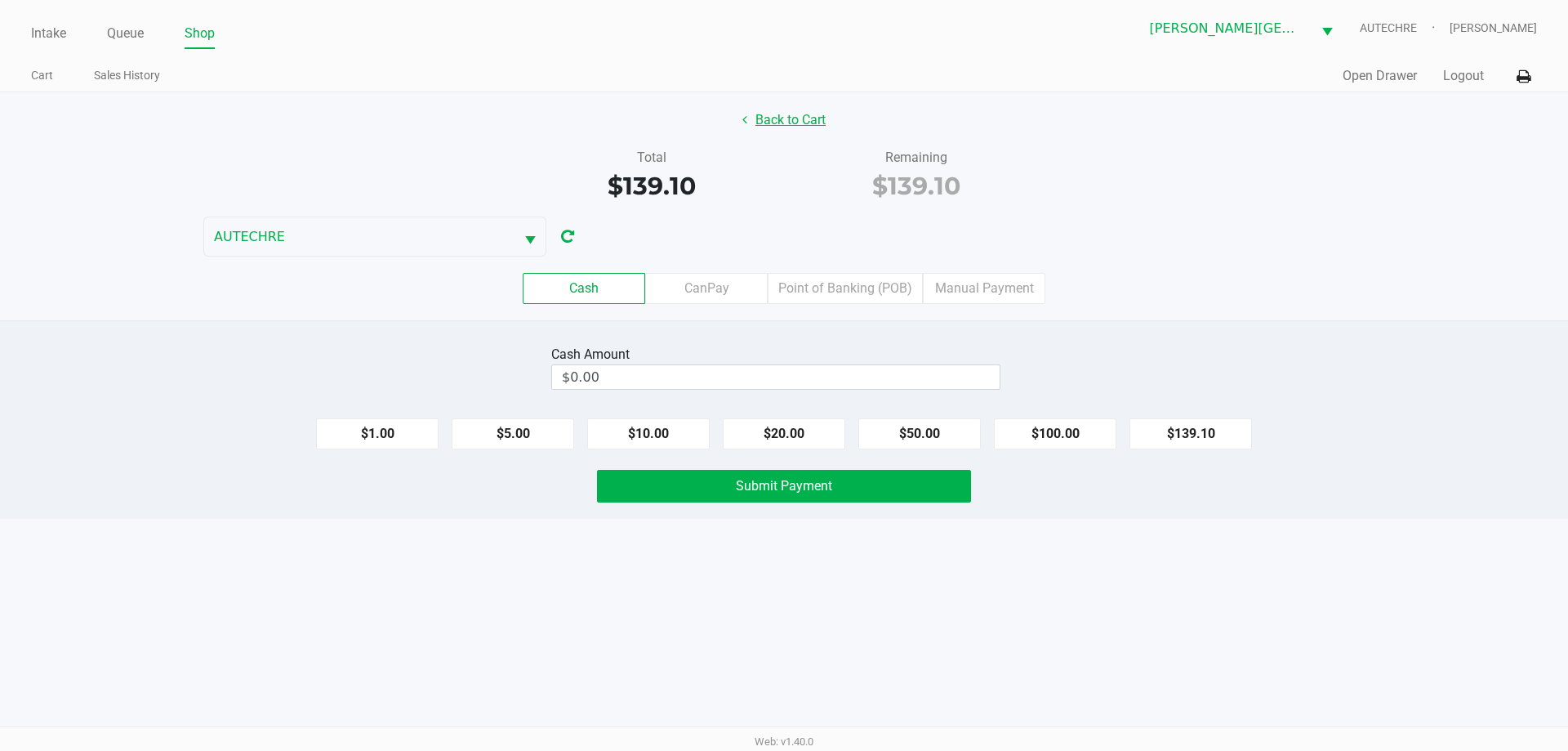
click at [739, 107] on button "Back to Cart" at bounding box center [784, 119] width 104 height 31
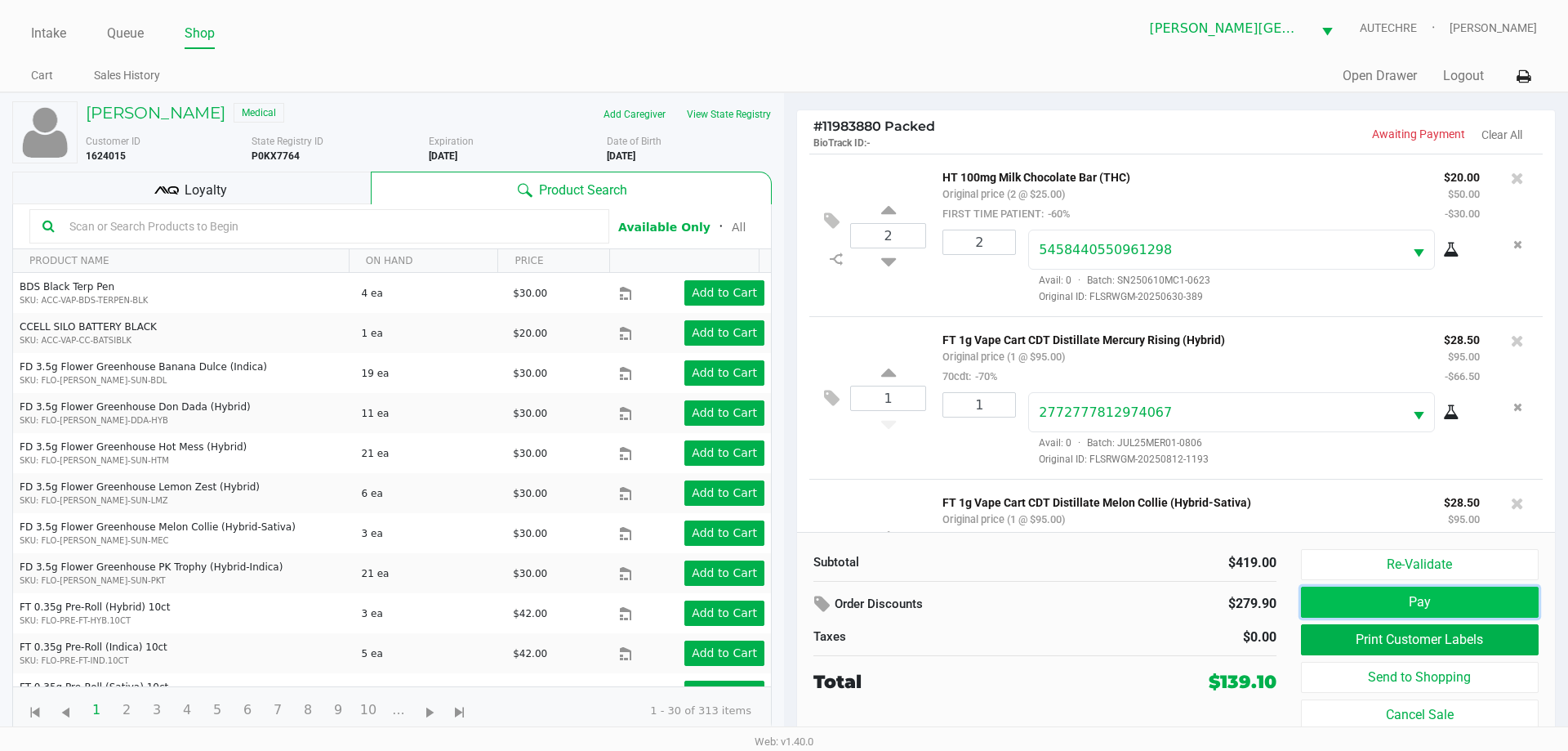
click at [758, 595] on button "Pay" at bounding box center [1419, 601] width 238 height 31
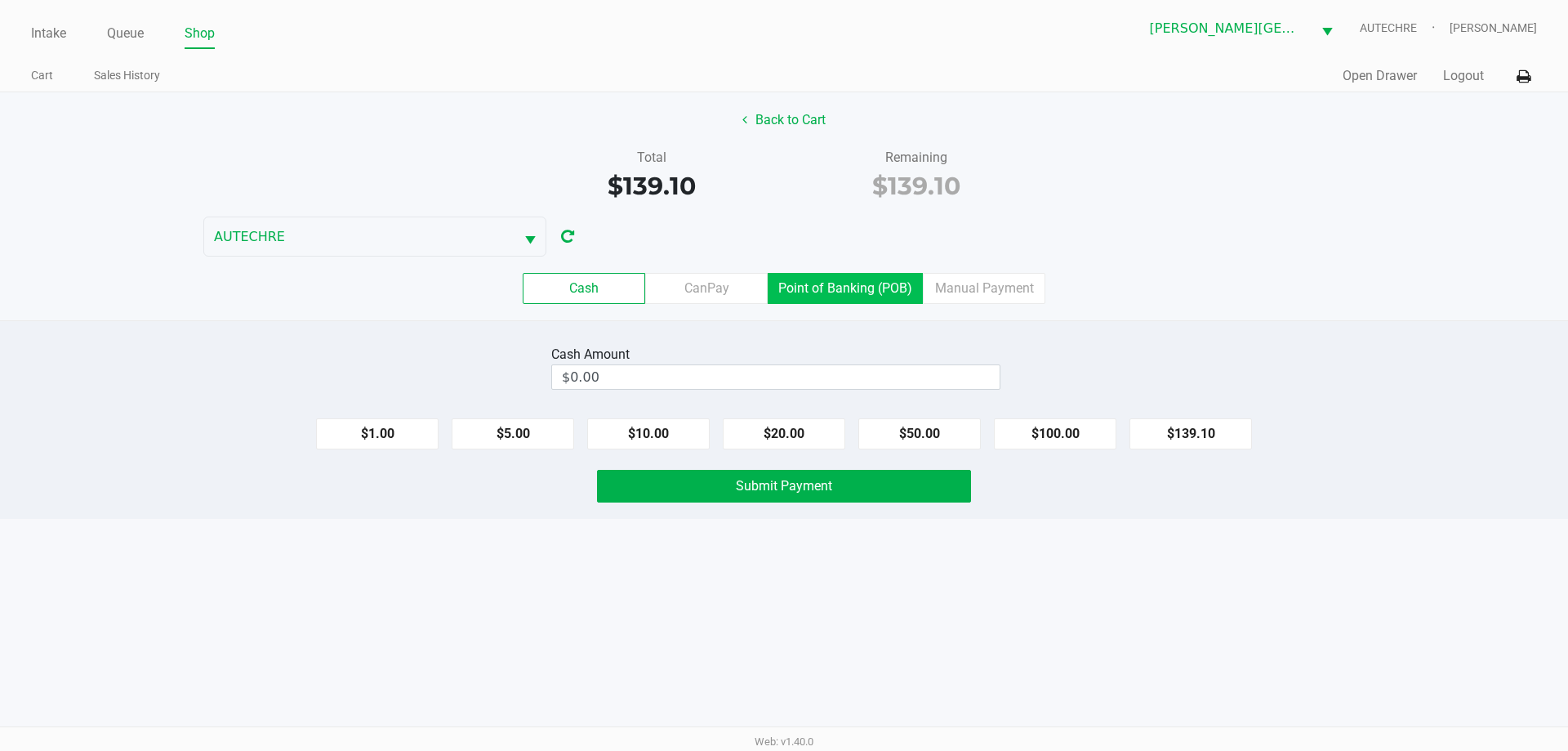
click at [758, 292] on label "Point of Banking (POB)" at bounding box center [845, 288] width 156 height 31
click at [0, 0] on 7 "Point of Banking (POB)" at bounding box center [0, 0] width 0 height 0
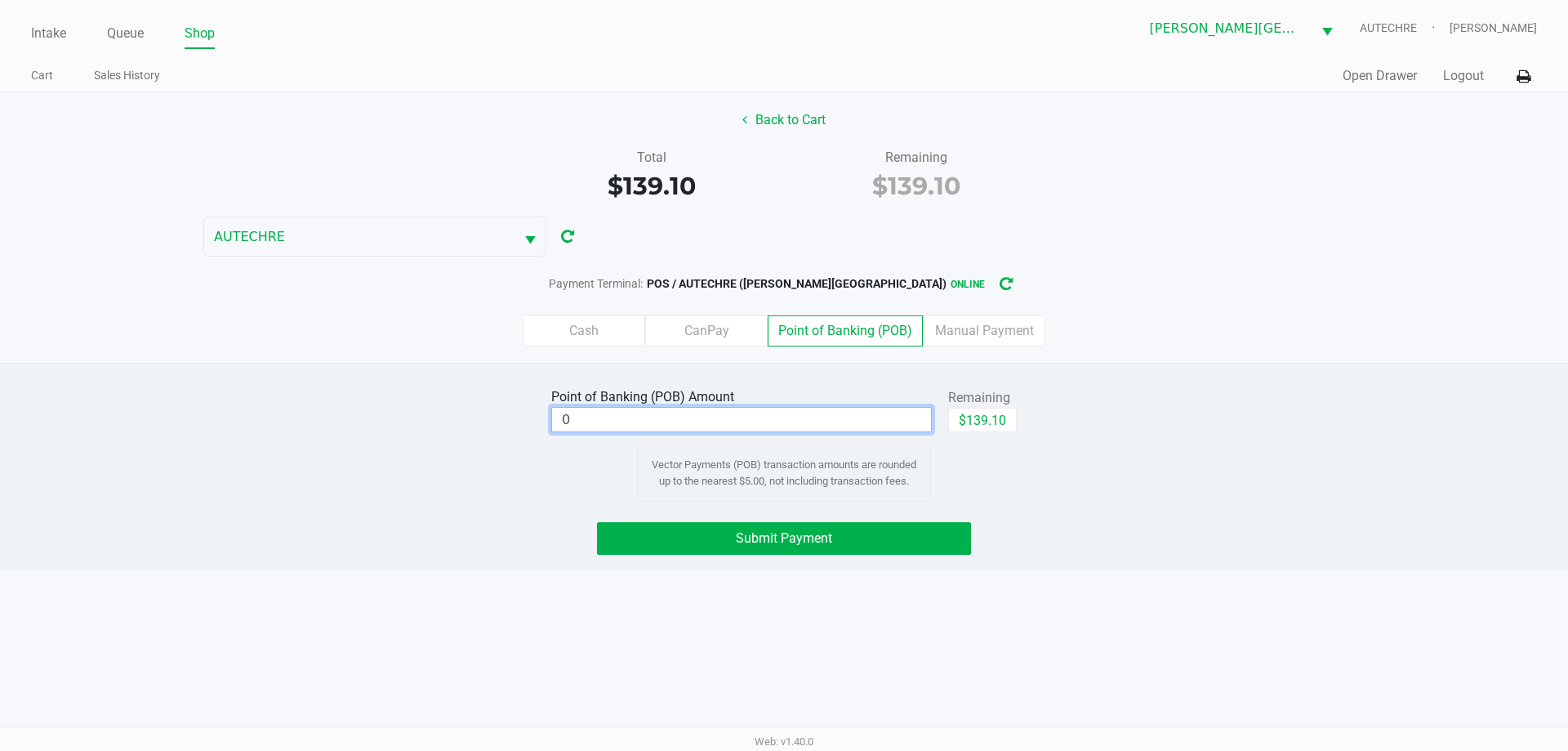
click at [758, 415] on input "0" at bounding box center [742, 420] width 379 height 24
click at [758, 634] on div "Intake Queue Shop Bonita Springs WC AUTECHRE Estelle Griffis Cart Sales History…" at bounding box center [784, 375] width 1568 height 751
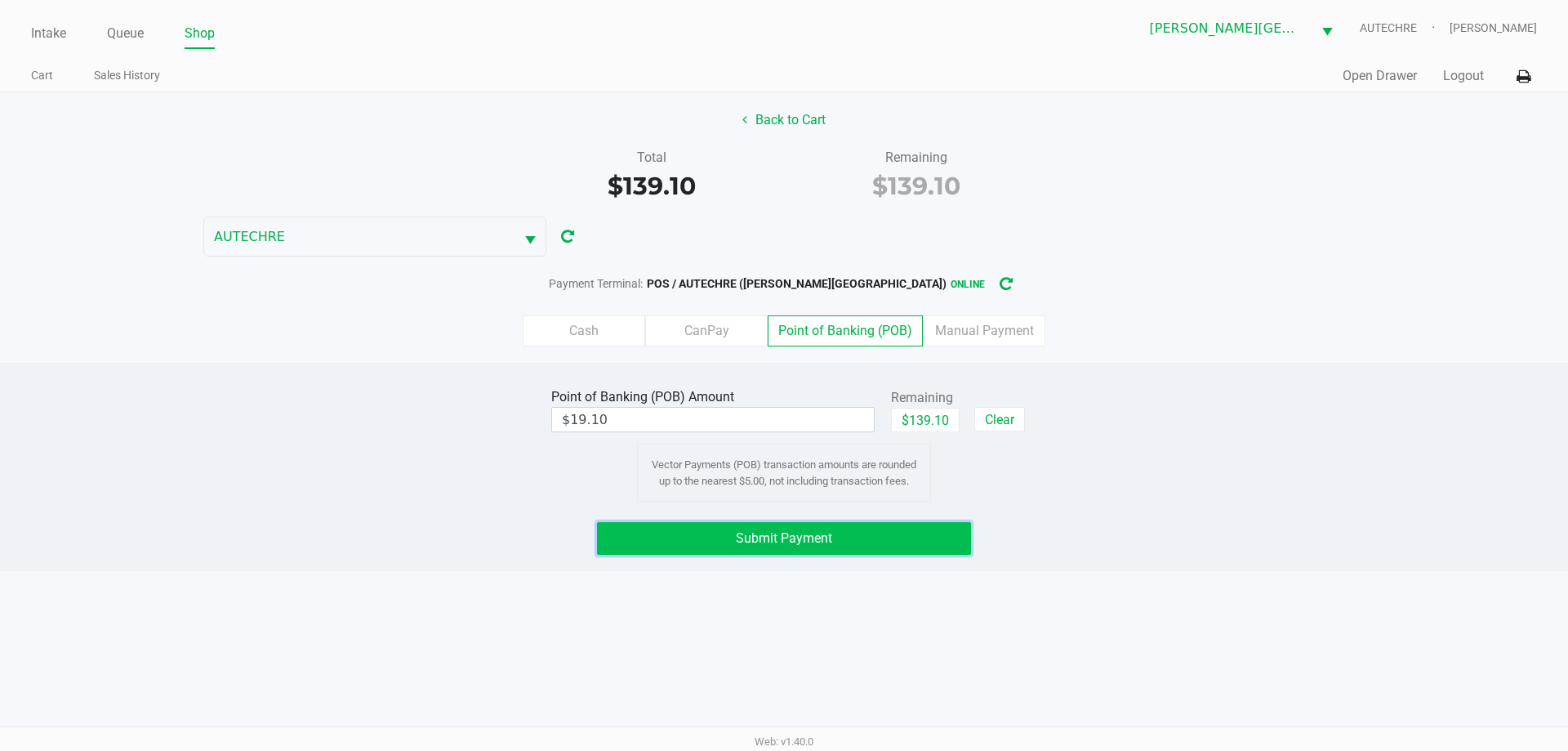
click at [758, 547] on button "Submit Payment" at bounding box center [784, 538] width 374 height 33
click at [758, 423] on button "$120.00" at bounding box center [983, 420] width 69 height 24
click at [758, 546] on button "Submit Payment" at bounding box center [784, 538] width 374 height 33
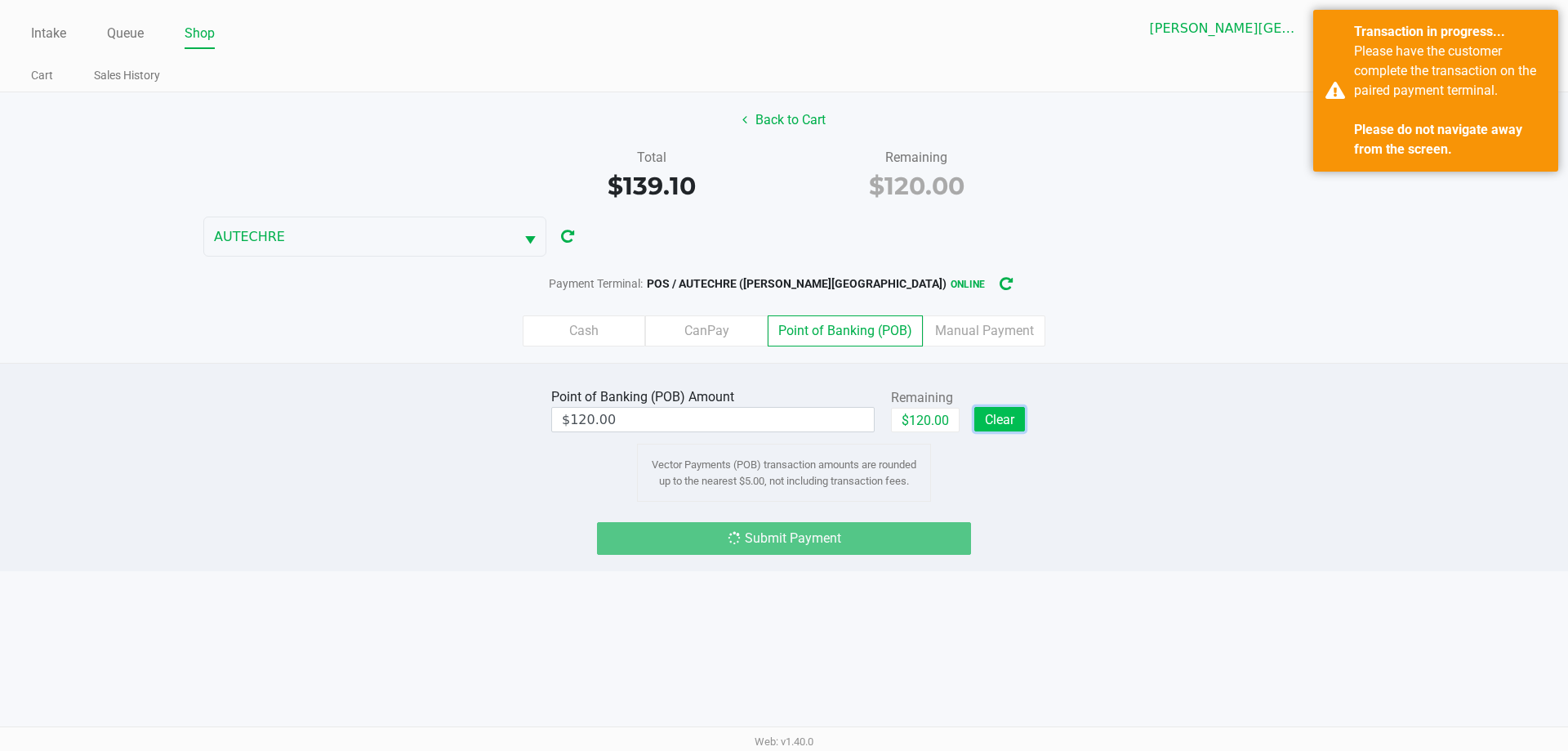
click at [758, 423] on button "Clear" at bounding box center [1000, 419] width 50 height 24
click at [620, 331] on label "Cash" at bounding box center [584, 331] width 123 height 31
click at [0, 0] on 0 "Cash" at bounding box center [0, 0] width 0 height 0
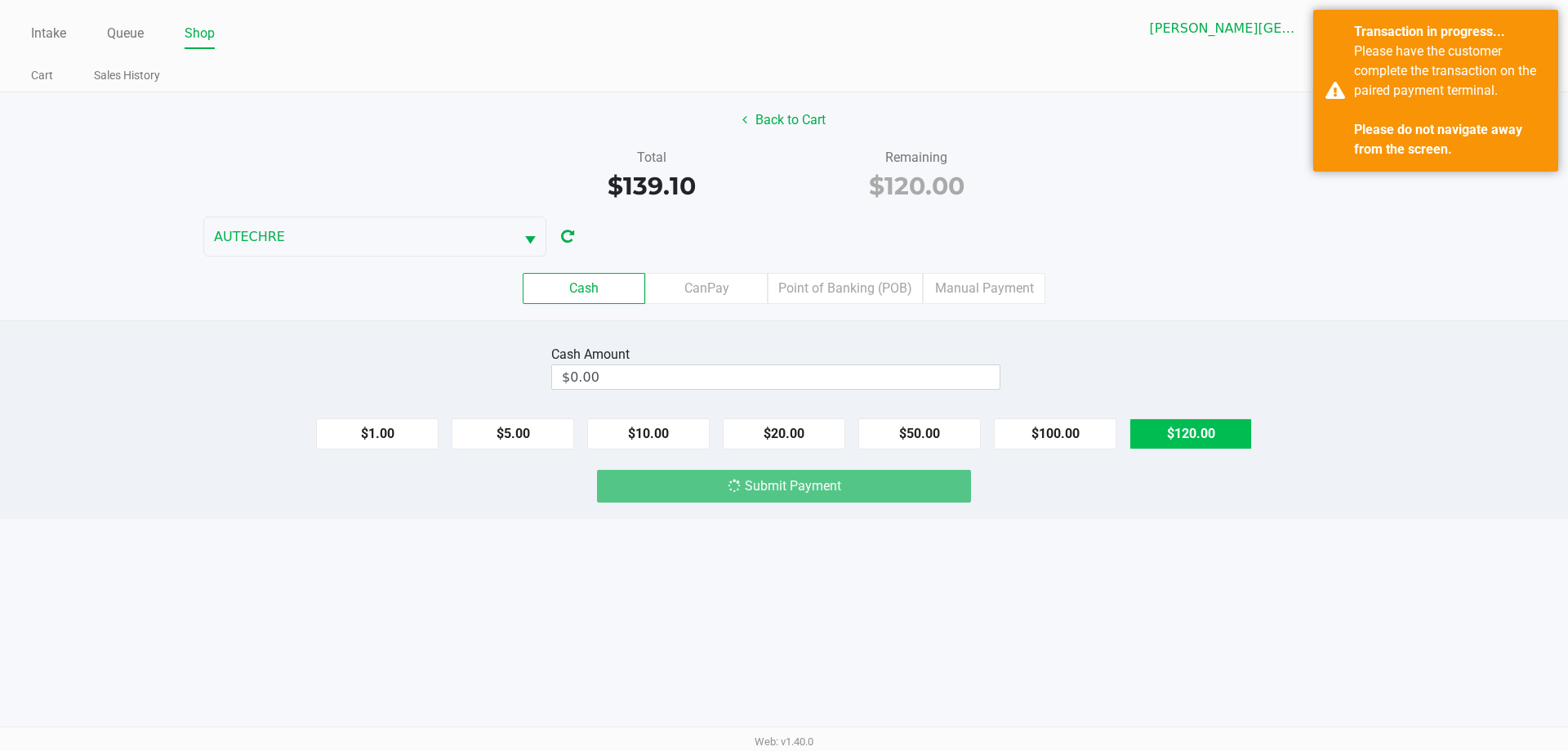
click at [758, 432] on button "$120.00" at bounding box center [1191, 433] width 123 height 31
click at [758, 368] on button "Clear" at bounding box center [1000, 376] width 50 height 24
click at [758, 283] on label "Point of Banking (POB)" at bounding box center [845, 288] width 156 height 31
click at [0, 0] on 7 "Point of Banking (POB)" at bounding box center [0, 0] width 0 height 0
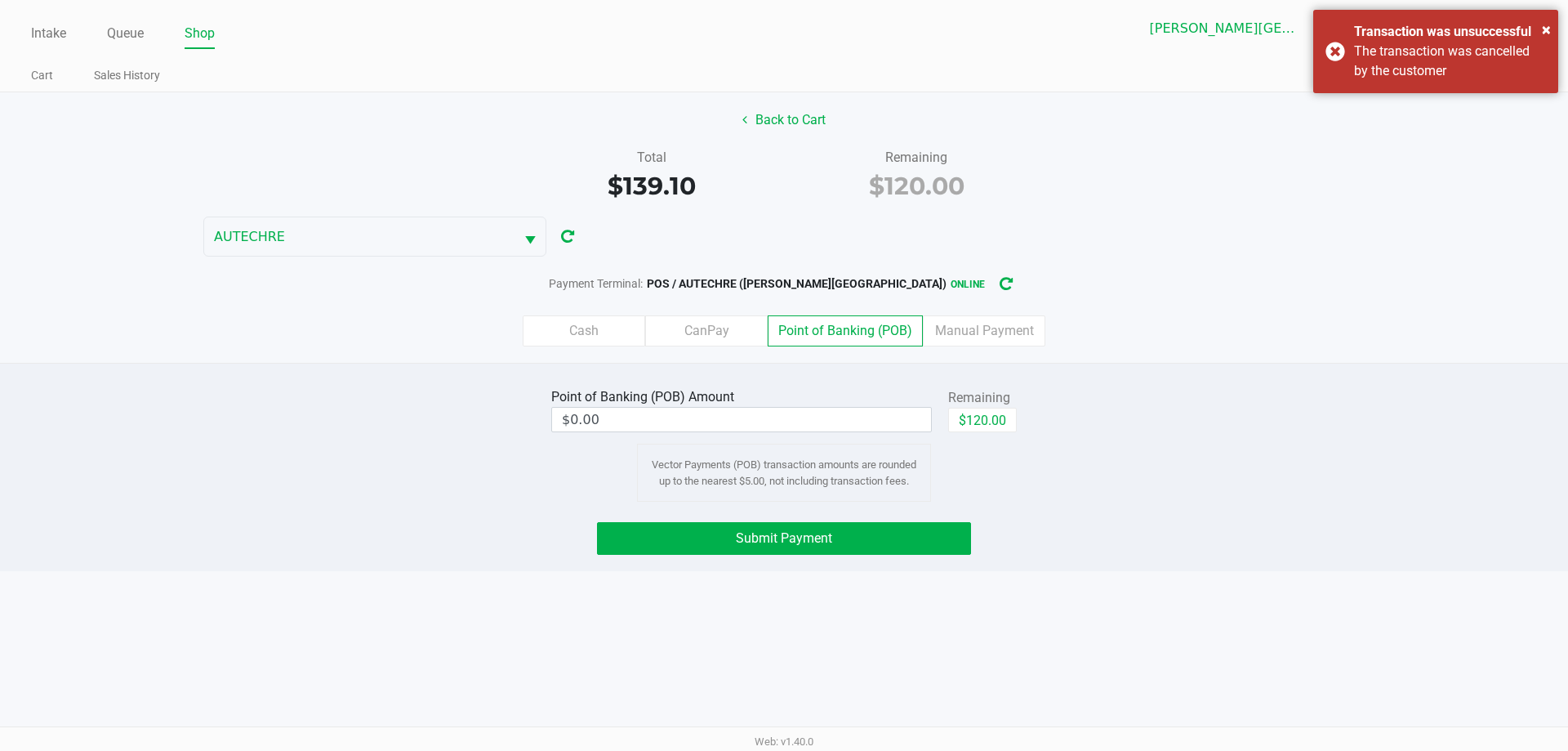
click at [601, 318] on label "Cash" at bounding box center [584, 331] width 123 height 31
click at [0, 0] on 0 "Cash" at bounding box center [0, 0] width 0 height 0
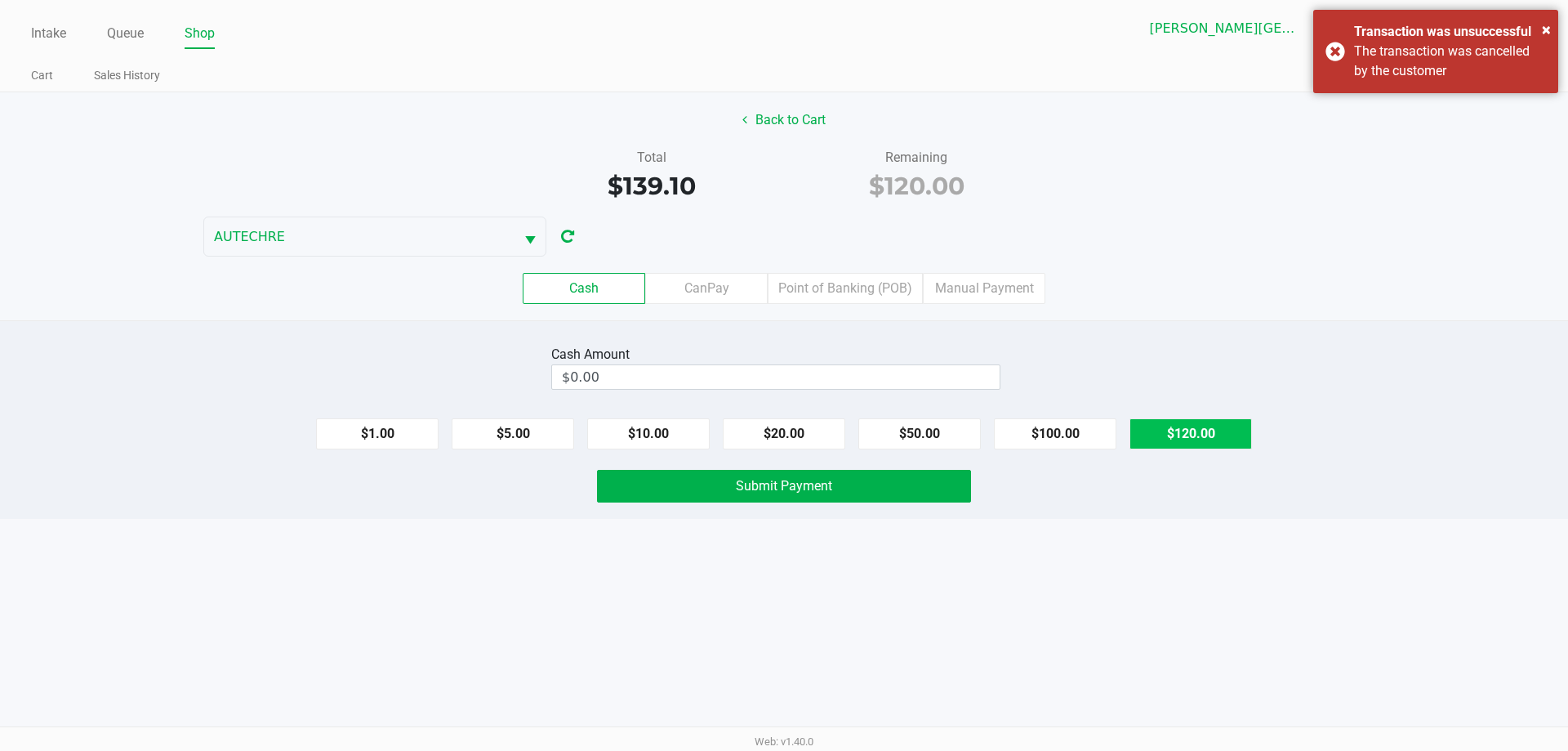
click at [758, 431] on button "$120.00" at bounding box center [1191, 433] width 123 height 31
type input "$120.00"
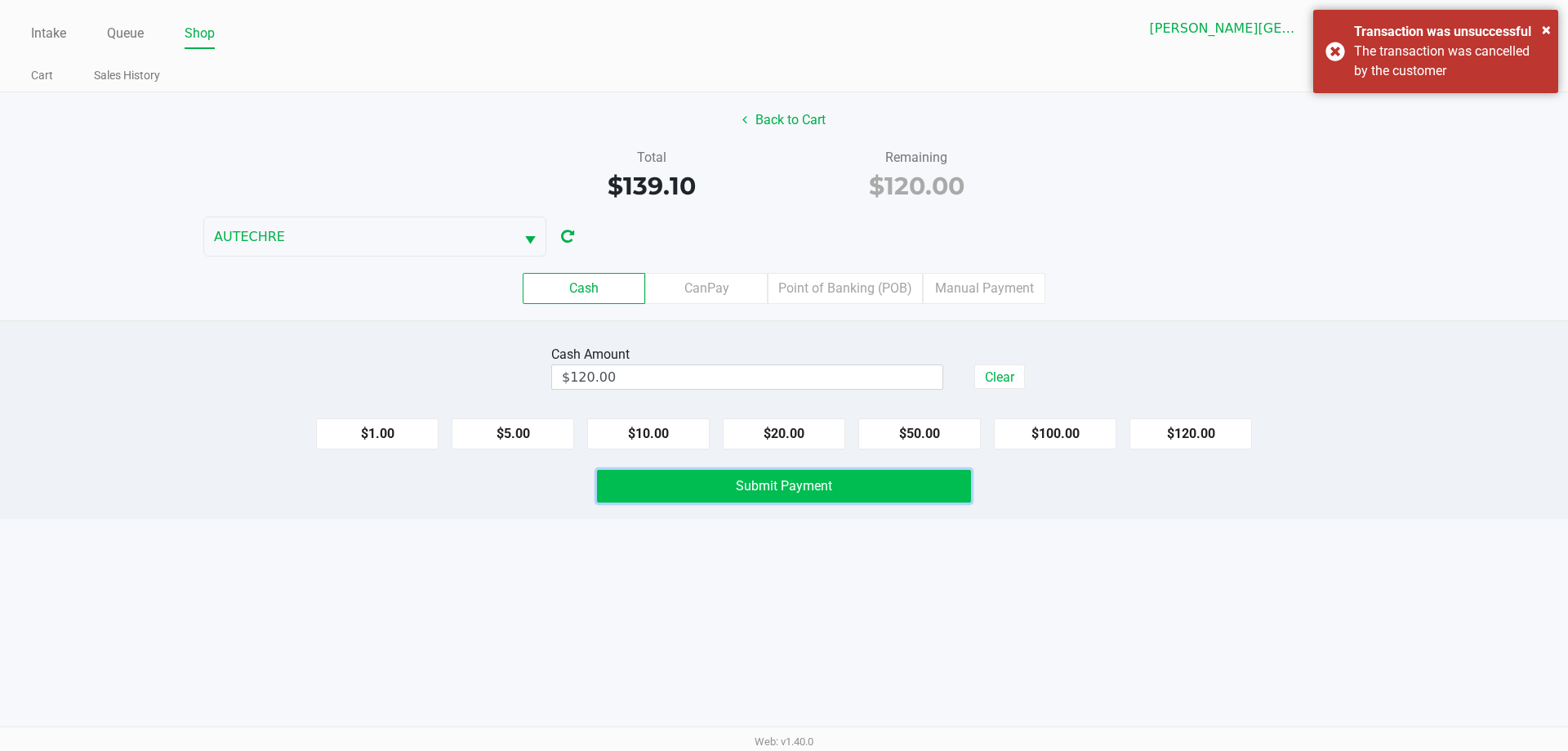
click at [758, 479] on button "Submit Payment" at bounding box center [784, 485] width 374 height 33
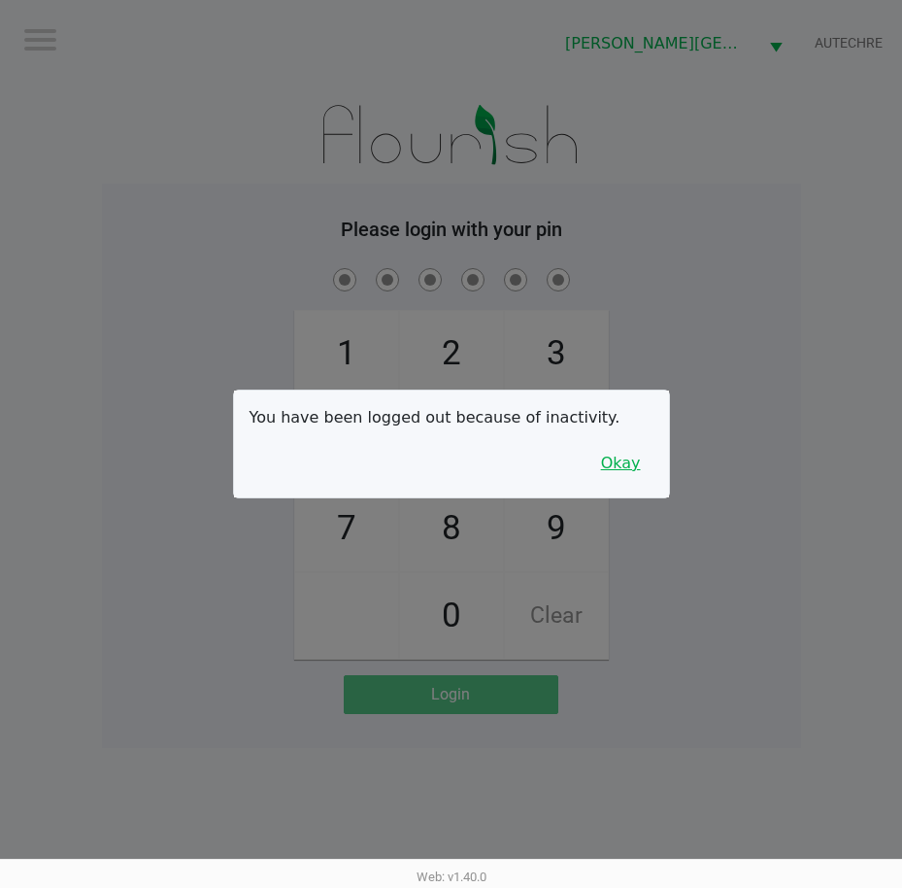
click at [641, 469] on button "Okay" at bounding box center [621, 463] width 65 height 37
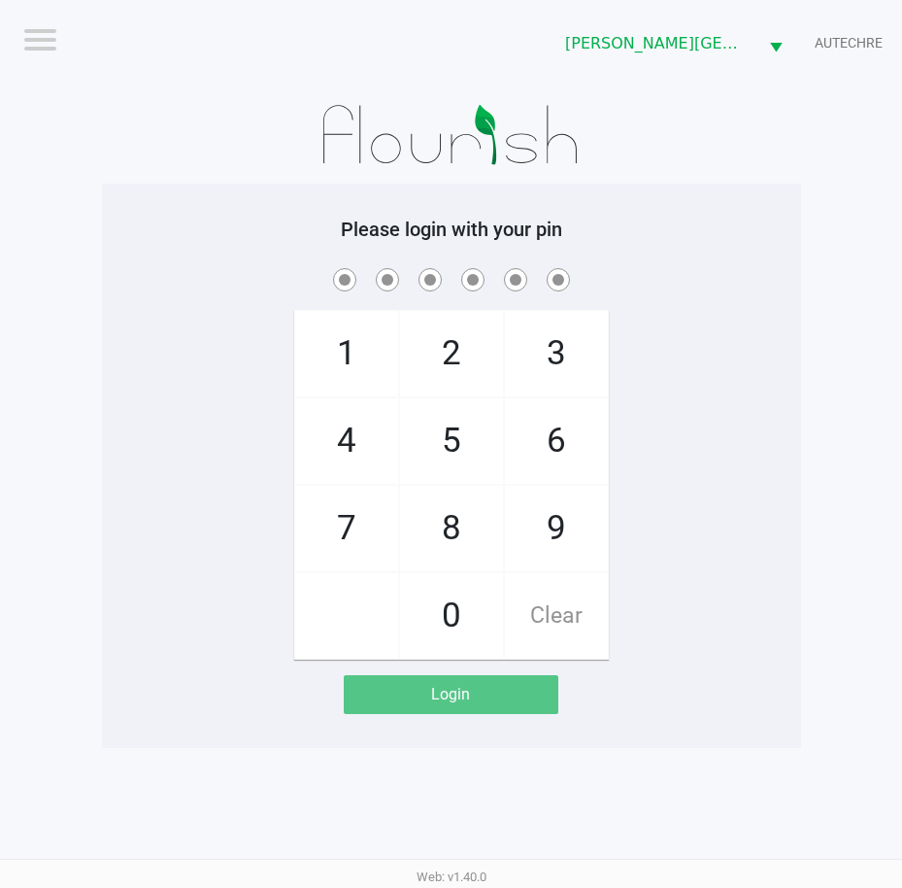
click at [726, 463] on div "1 4 7 2 5 8 0 3 6 9 Clear" at bounding box center [451, 461] width 699 height 395
checkbox input "true"
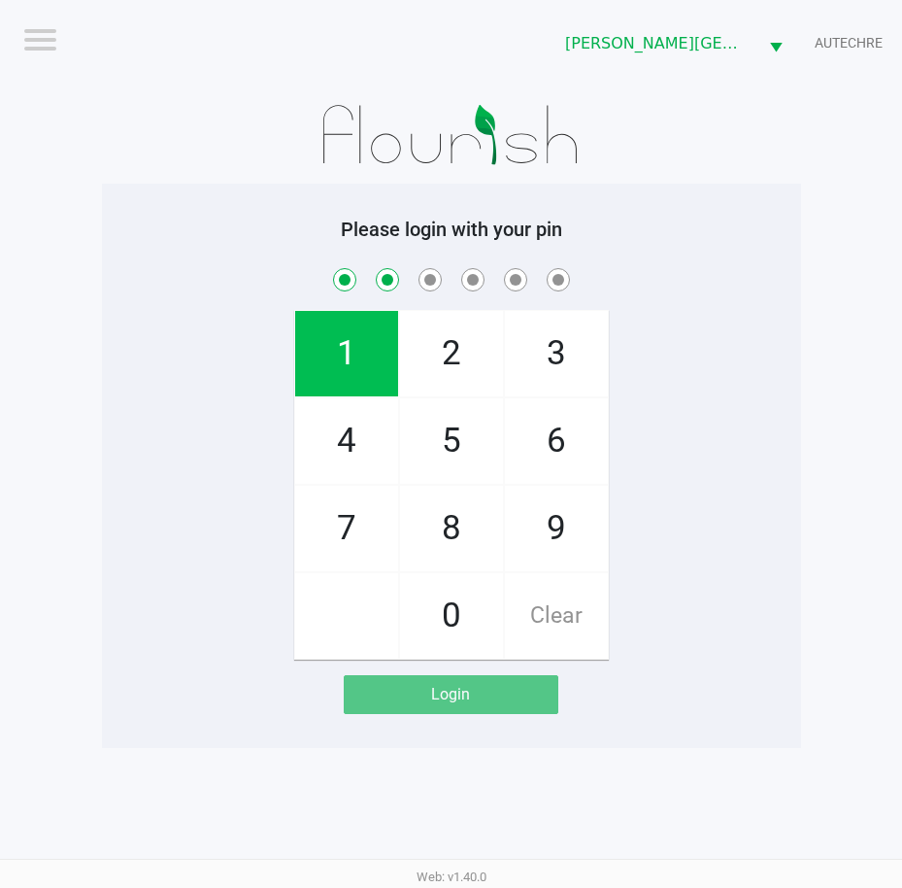
checkbox input "true"
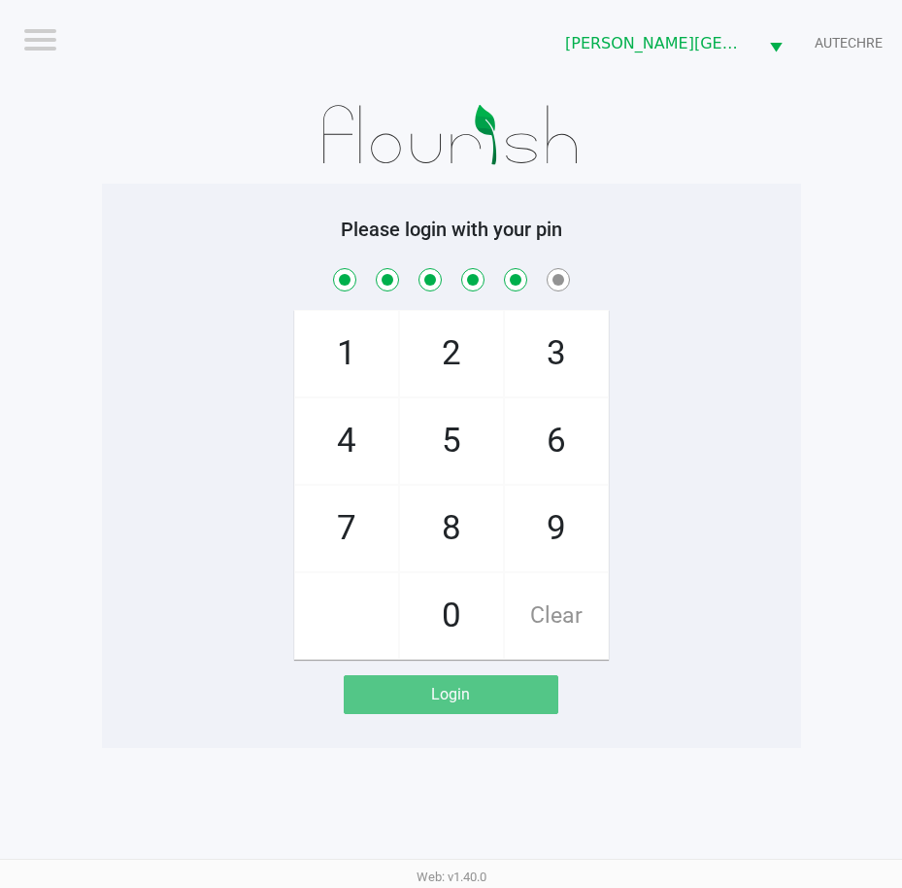
checkbox input "true"
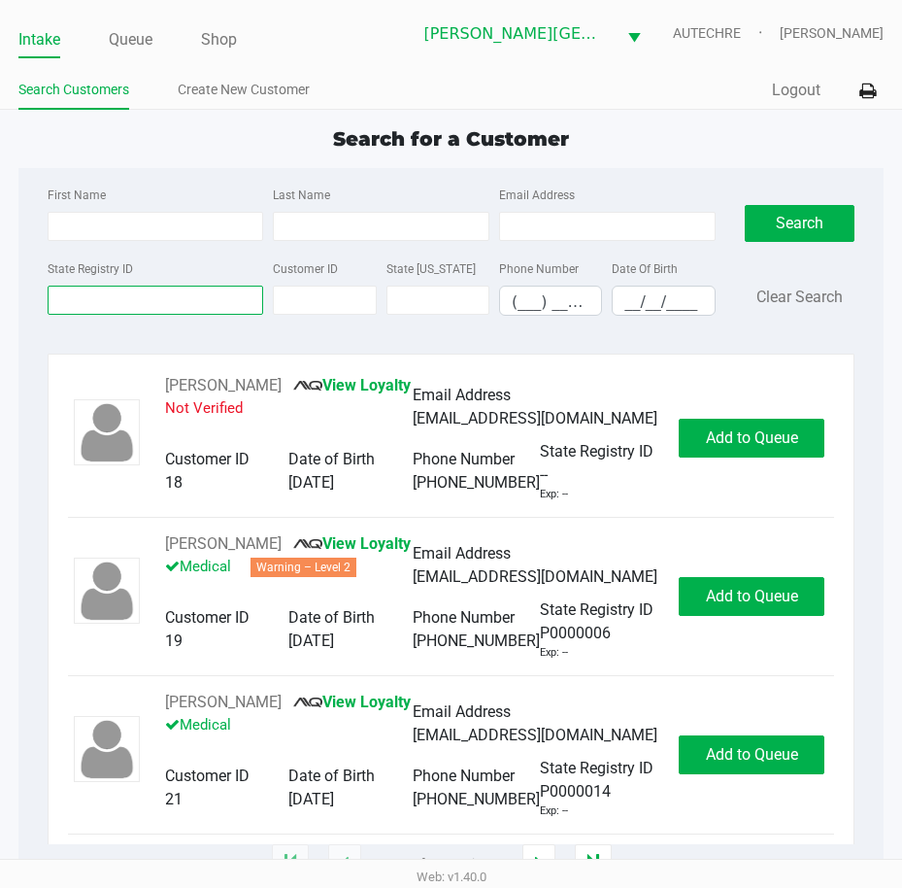
click at [173, 311] on input "State Registry ID" at bounding box center [156, 300] width 217 height 29
type input "p2xk8240"
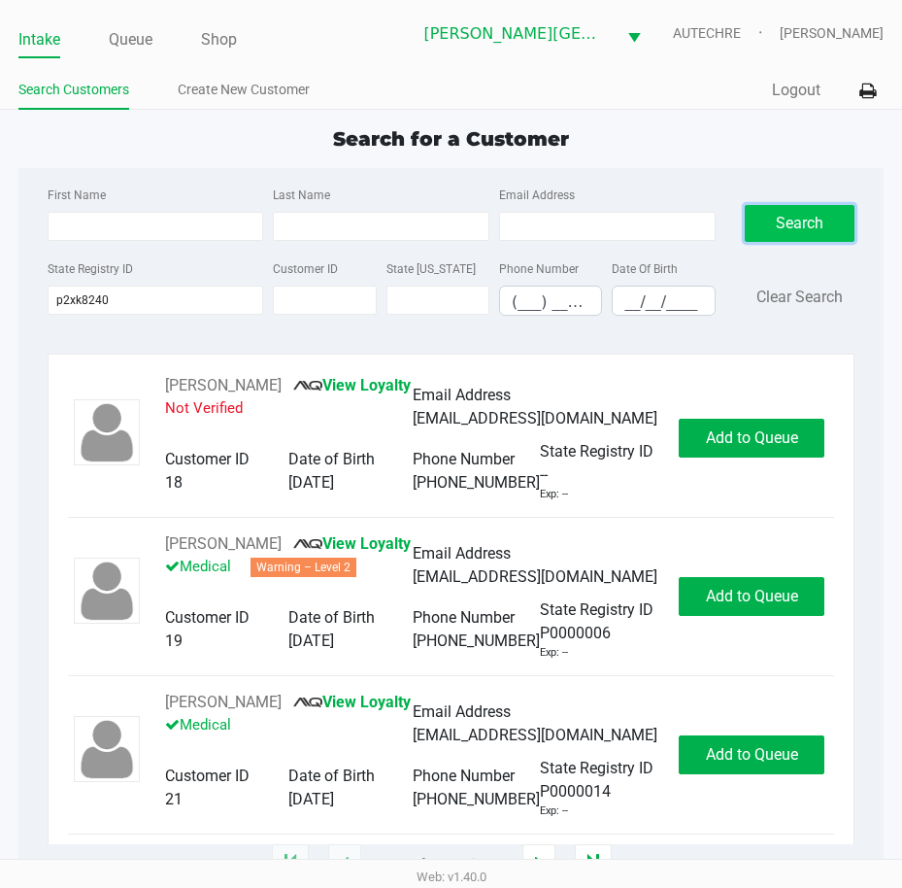
click at [778, 217] on button "Search" at bounding box center [800, 223] width 111 height 37
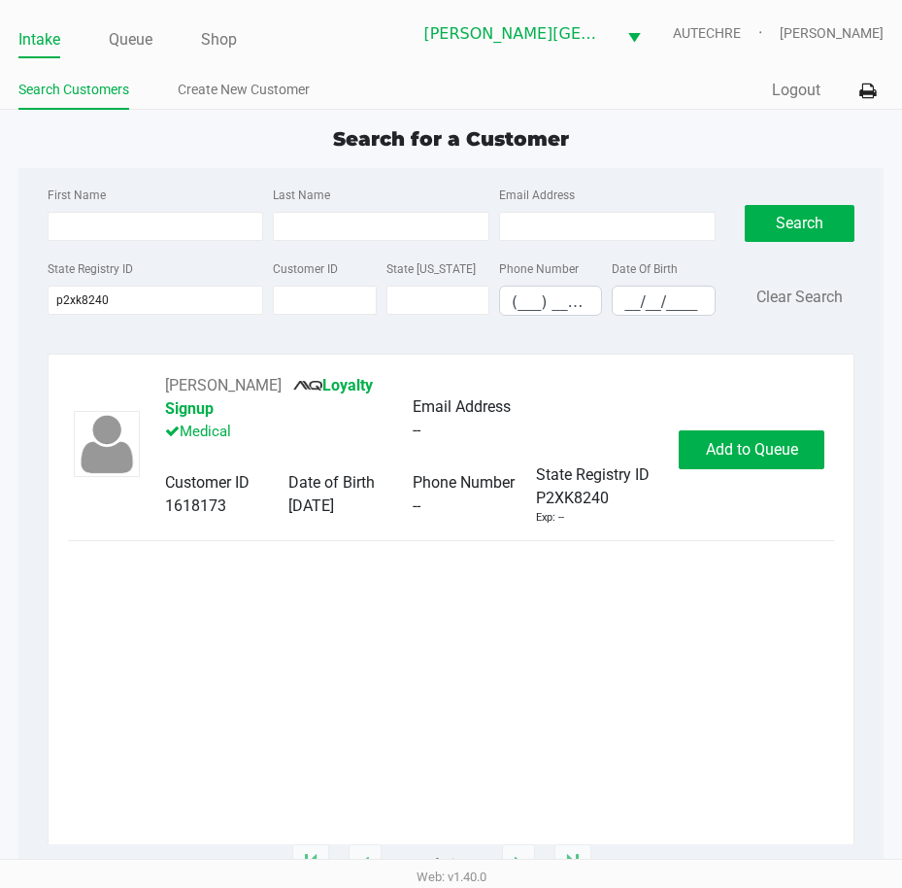
click at [743, 503] on div "THOMAS COWAN Loyalty Signup Medical Email Address -- Customer ID 1618173 Date o…" at bounding box center [451, 450] width 767 height 152
click at [735, 446] on span "Add to Queue" at bounding box center [752, 449] width 92 height 18
click at [777, 475] on div "THOMAS COWAN Loyalty Signup Medical Email Address -- Customer ID 1618173 Date o…" at bounding box center [451, 450] width 767 height 152
click at [780, 464] on button "In Queue" at bounding box center [757, 449] width 136 height 39
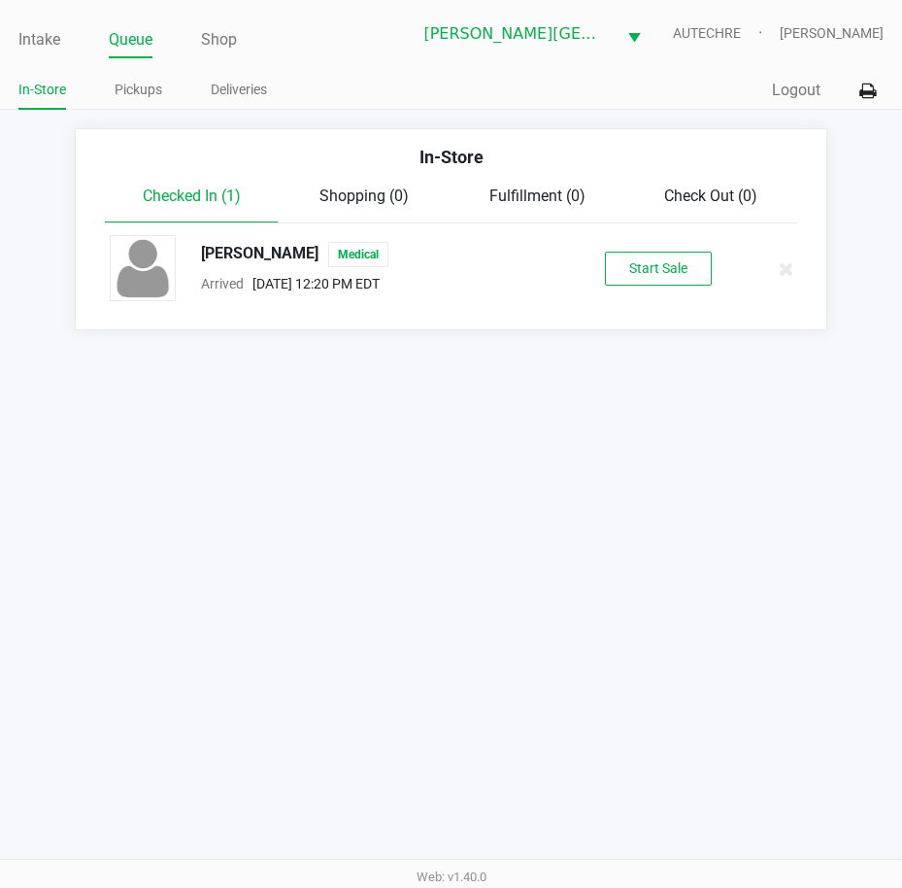
click at [678, 289] on div "THOMAS COWAN Medical Arrived Sep 21, 2025 12:20 PM EDT Start Sale" at bounding box center [450, 269] width 711 height 68
click at [669, 274] on button "Start Sale" at bounding box center [658, 269] width 107 height 34
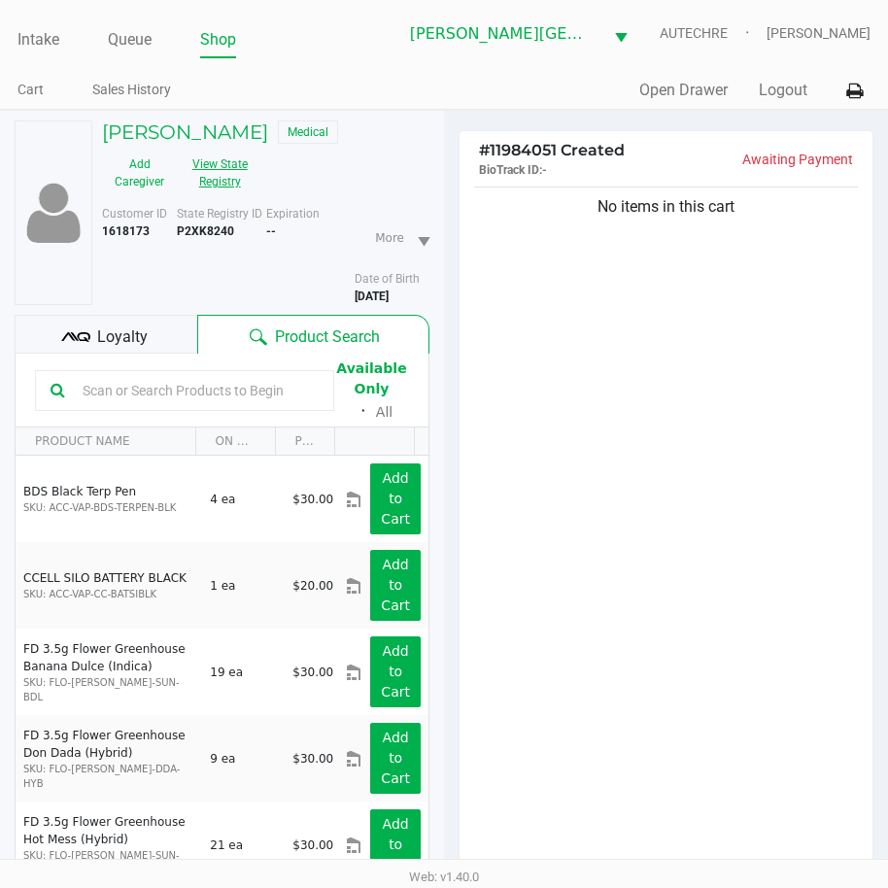
click at [206, 173] on button "View State Registry" at bounding box center [214, 173] width 75 height 49
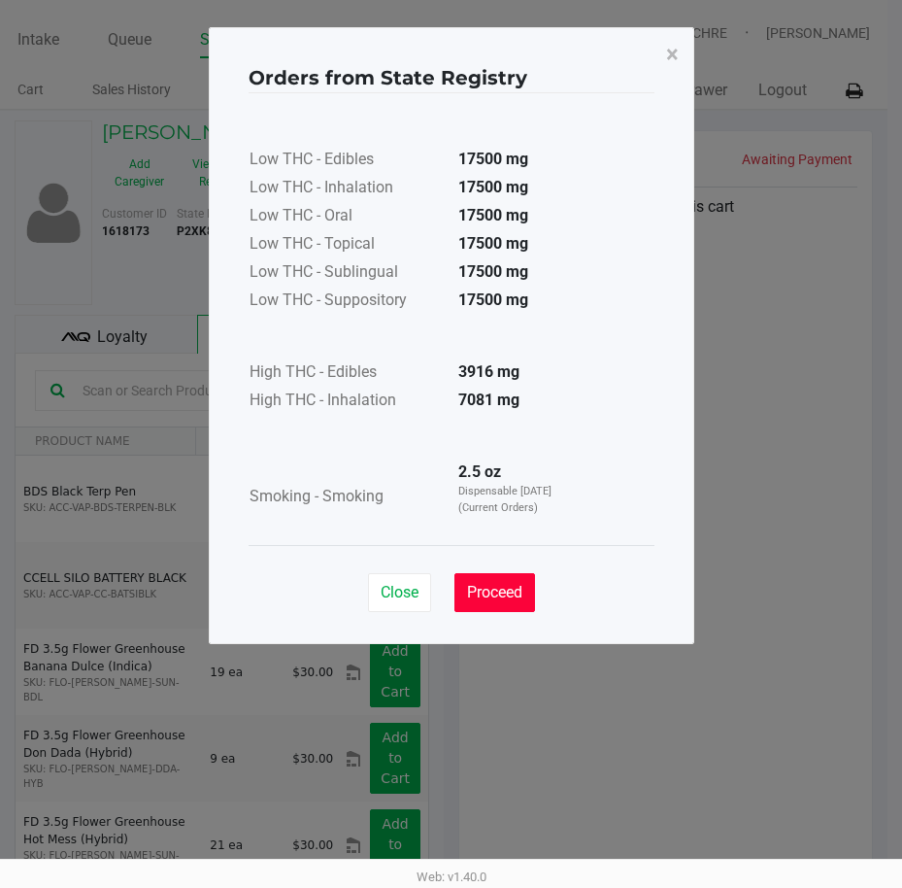
click at [507, 605] on button "Proceed" at bounding box center [495, 592] width 81 height 39
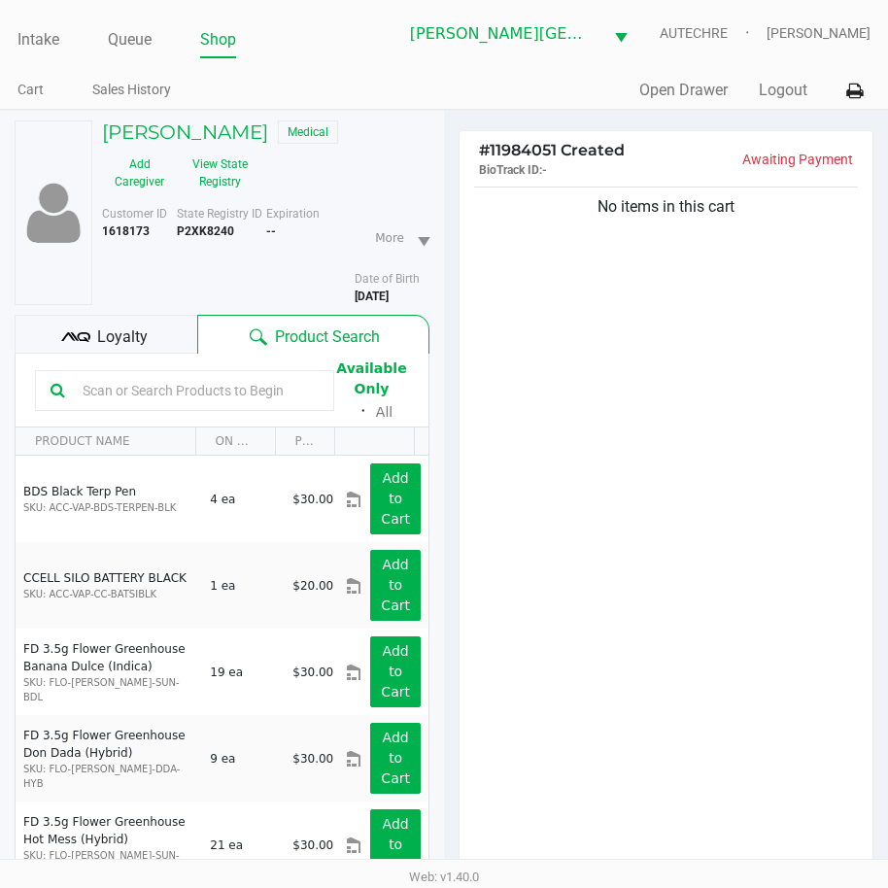
drag, startPoint x: 649, startPoint y: 367, endPoint x: 601, endPoint y: 354, distance: 49.5
click at [649, 367] on div "No items in this cart" at bounding box center [665, 533] width 413 height 700
click at [716, 572] on div "No items in this cart" at bounding box center [665, 533] width 413 height 700
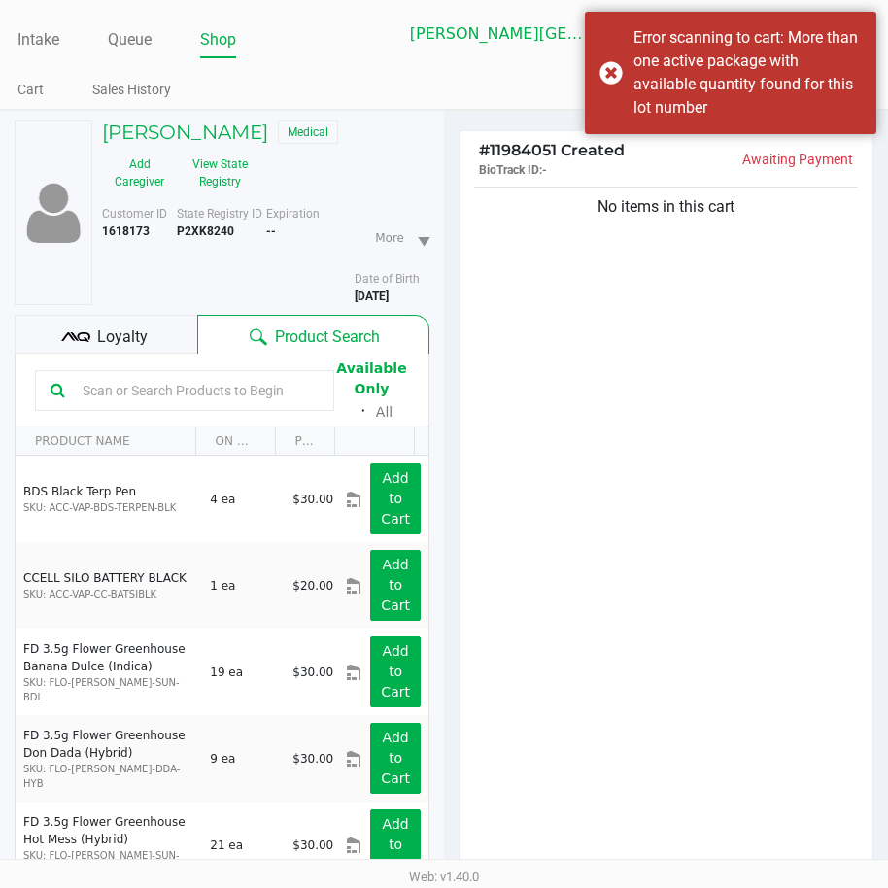
click at [637, 623] on div "No items in this cart" at bounding box center [665, 533] width 413 height 700
click at [149, 387] on input "text" at bounding box center [197, 390] width 244 height 29
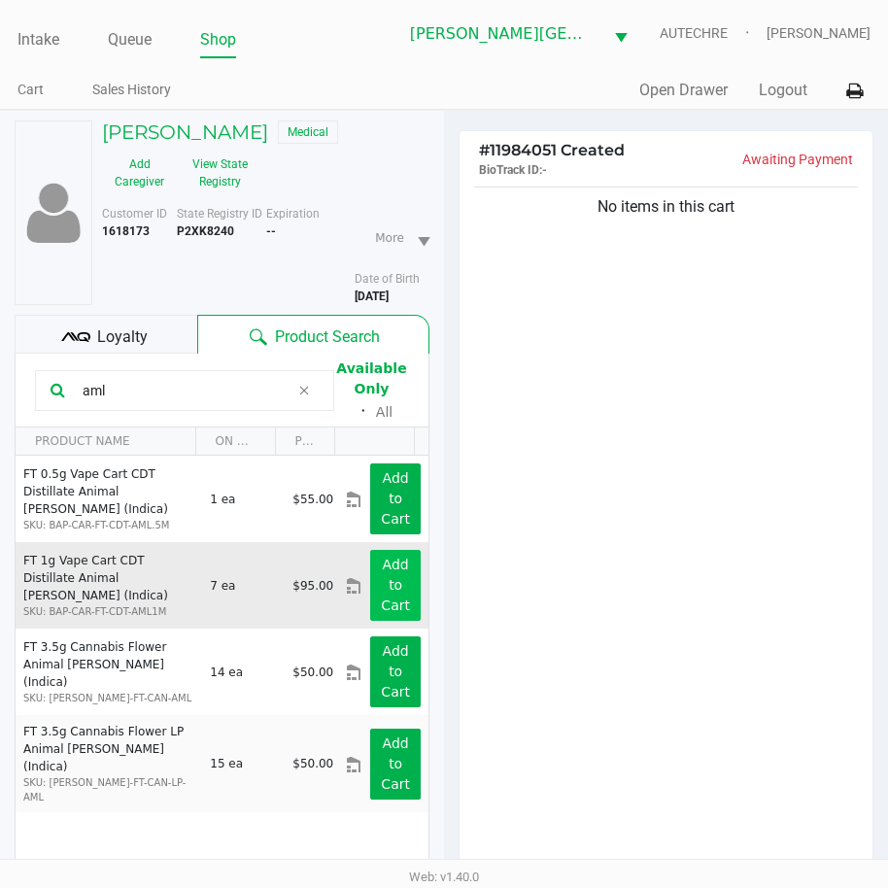
type input "aml"
click at [382, 575] on button "Add to Cart" at bounding box center [395, 585] width 51 height 71
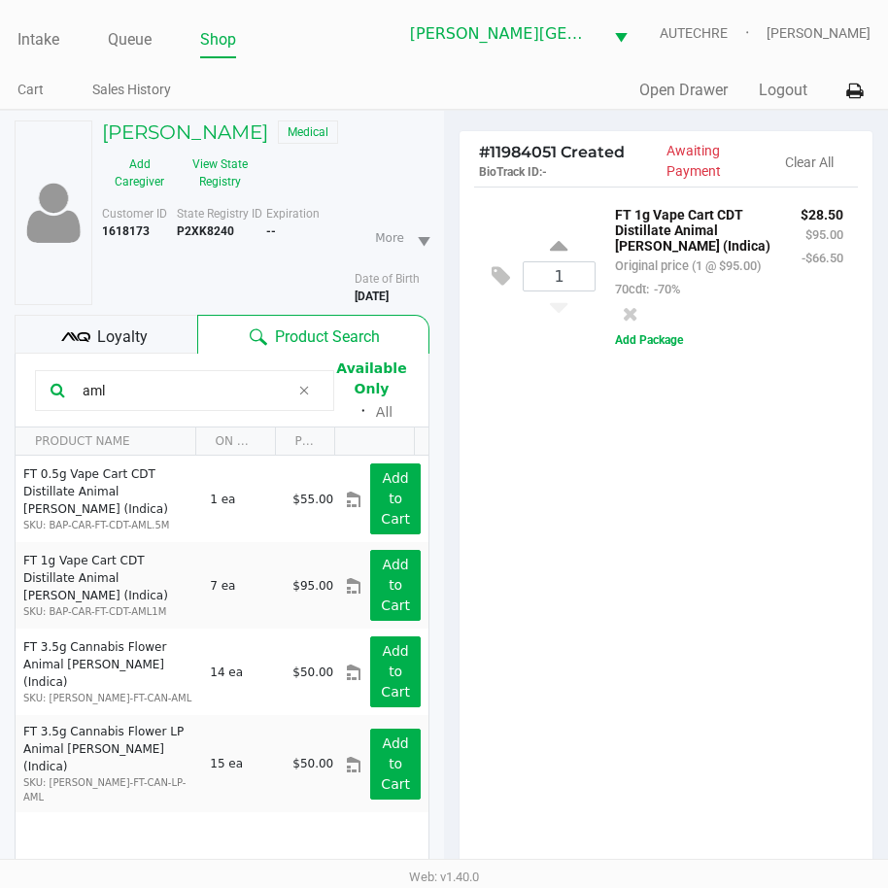
click at [659, 365] on div "1 FT 1g Vape Cart CDT Distillate Animal Larry (Indica) Original price (1 @ $95.…" at bounding box center [666, 275] width 384 height 179
click at [664, 349] on button "Add Package" at bounding box center [649, 339] width 68 height 17
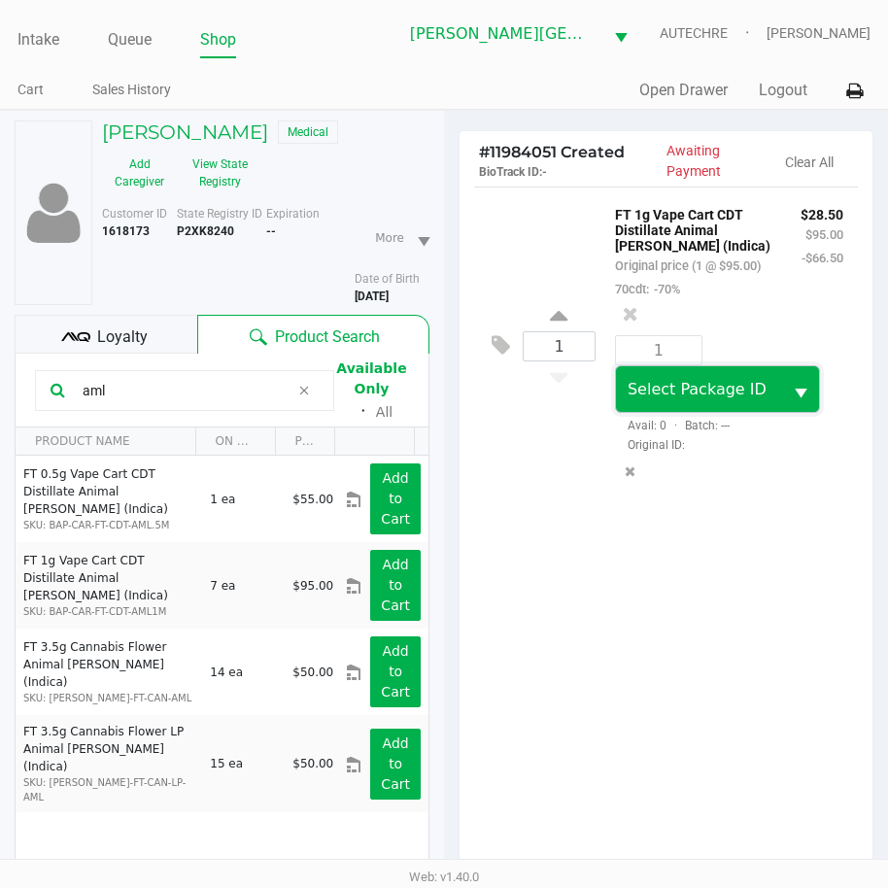
click at [675, 401] on span "Select Package ID" at bounding box center [699, 389] width 144 height 23
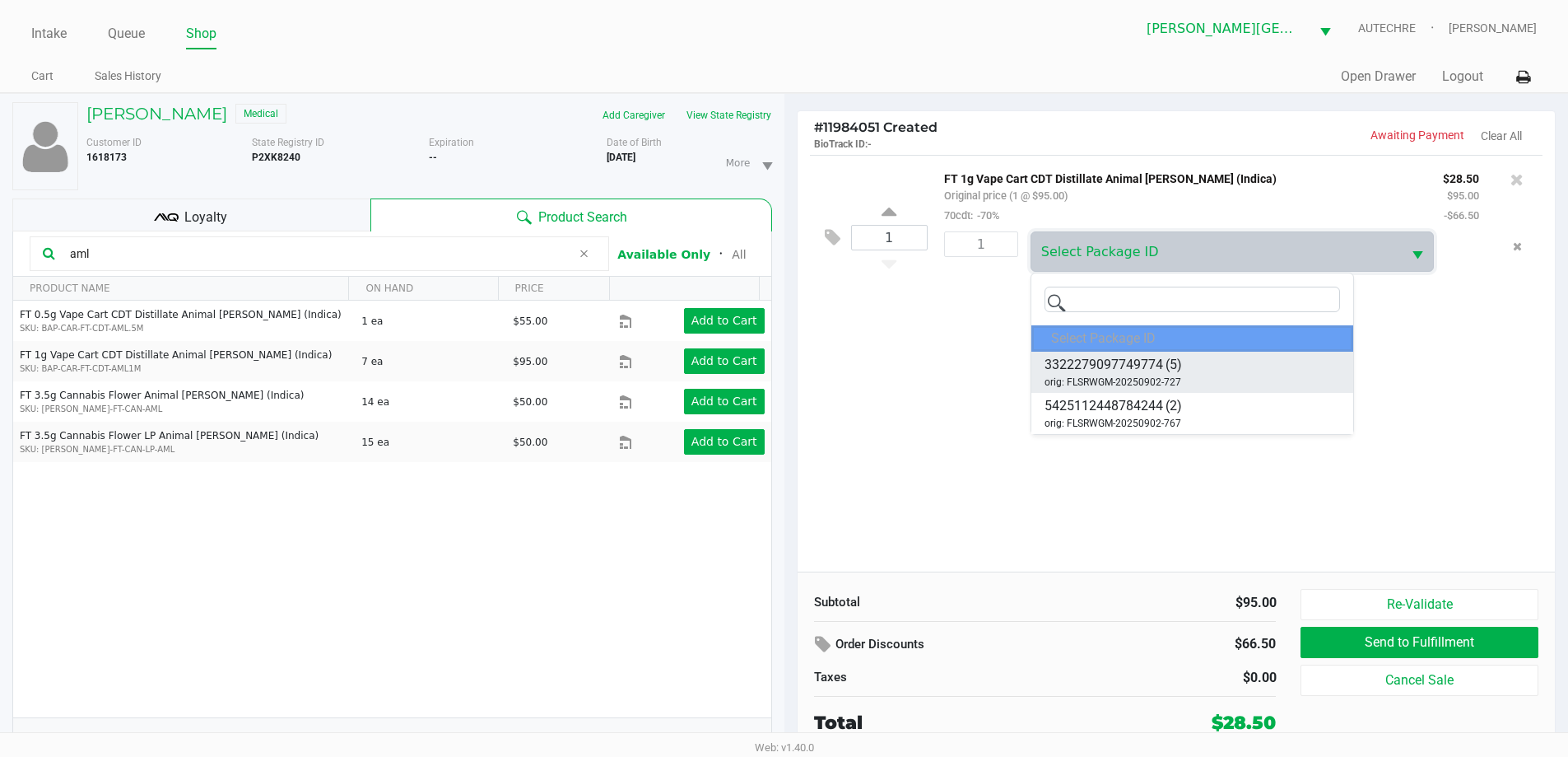
click at [764, 374] on li "3322279097749774 (5) orig: FLSRWGM-20250902-727" at bounding box center [1193, 372] width 322 height 42
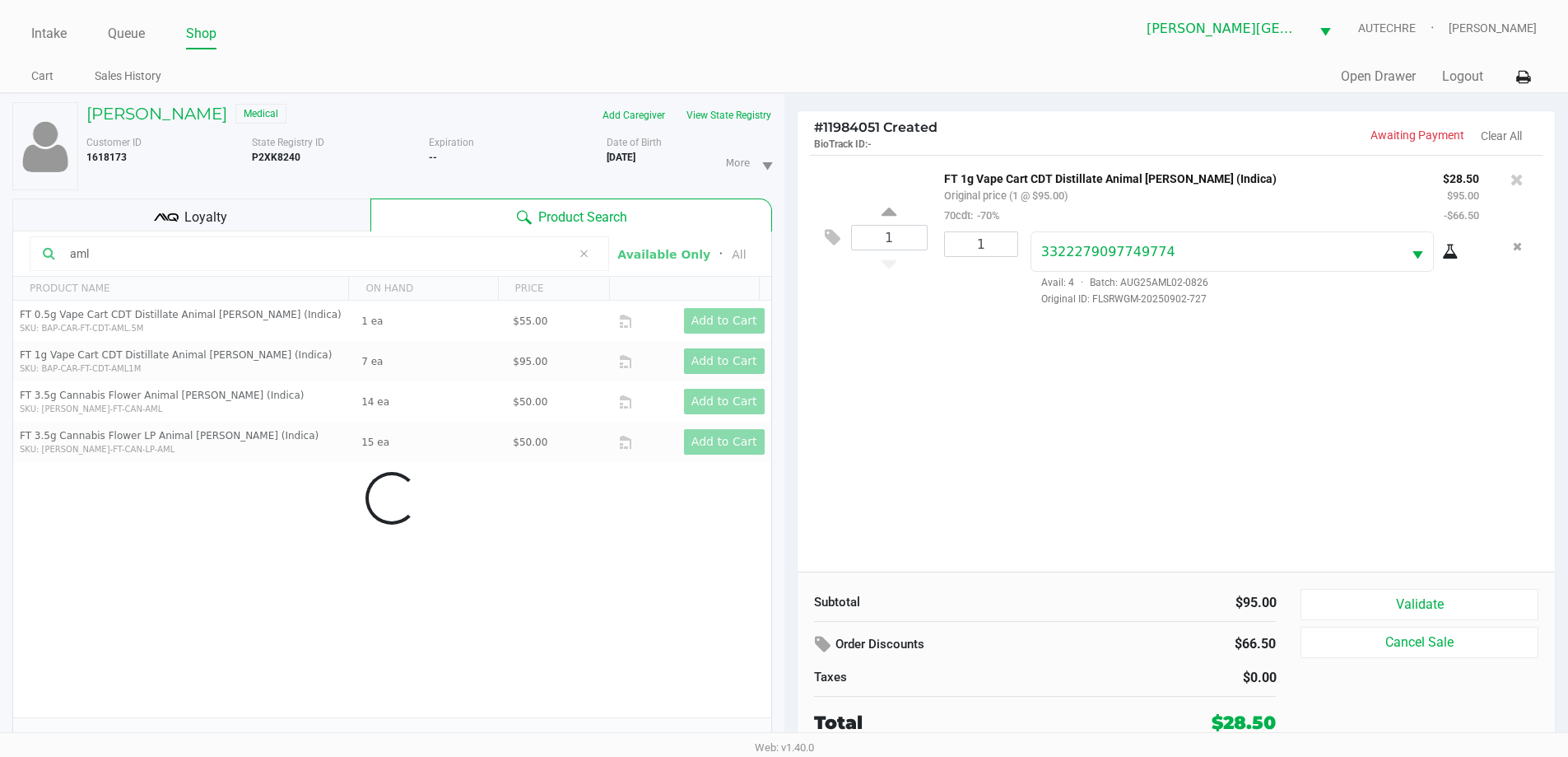
click at [764, 374] on div "1 FT 1g Vape Cart CDT Distillate Animal Larry (Indica) Original price (1 @ $95.…" at bounding box center [1176, 363] width 758 height 416
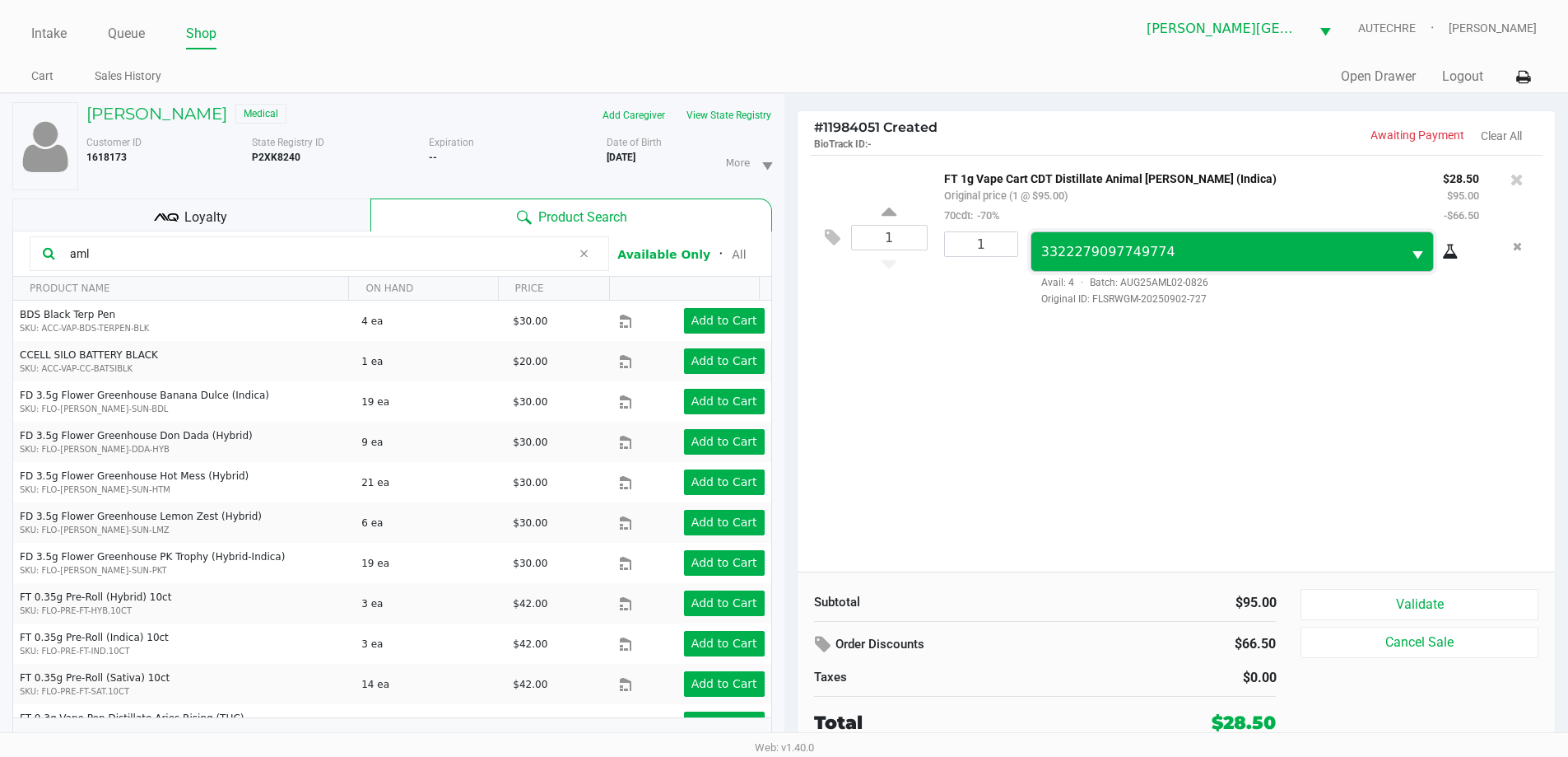
click at [764, 259] on span "3322279097749774" at bounding box center [1217, 252] width 352 height 19
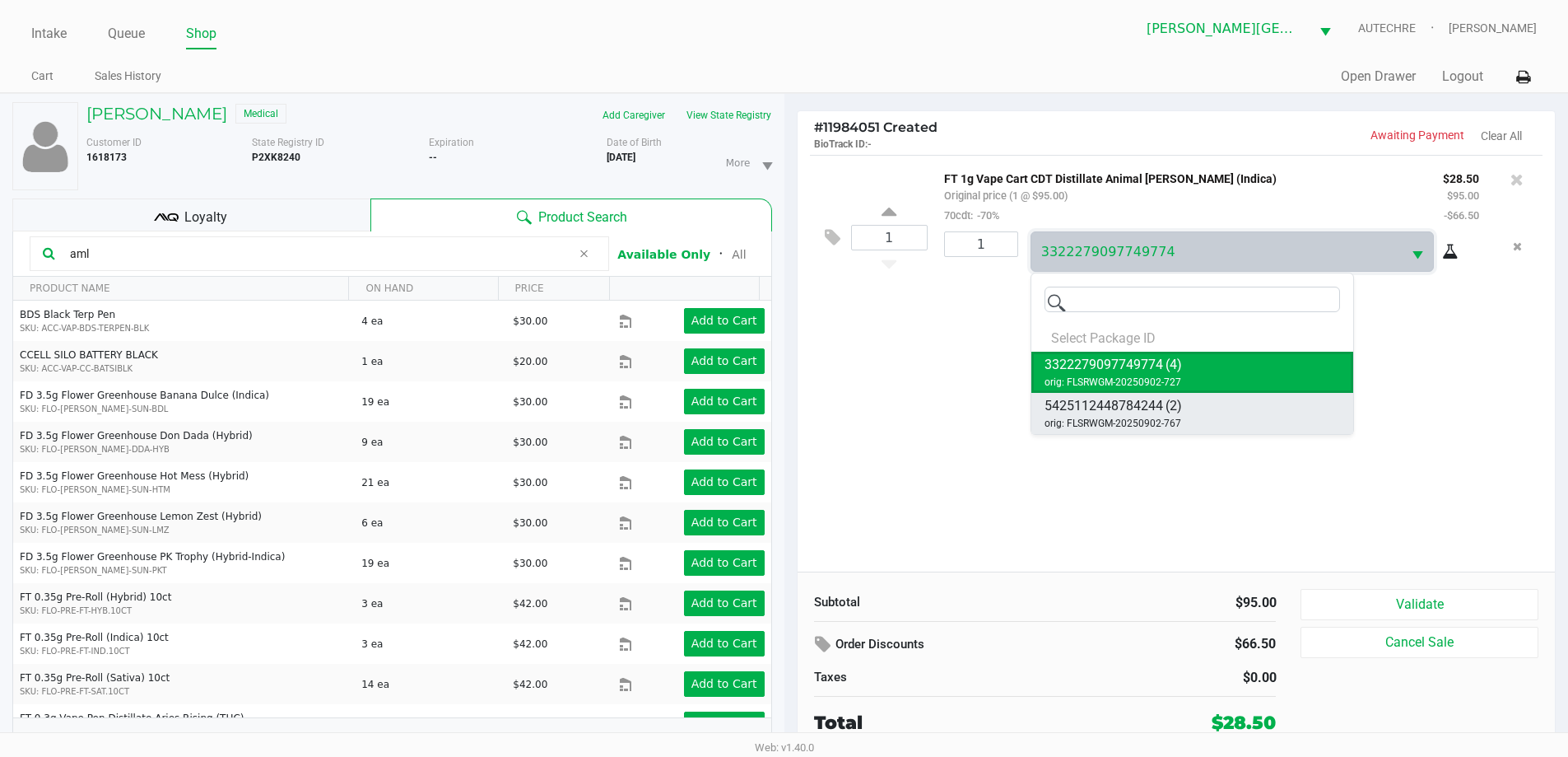
click at [764, 409] on li "5425112448784244 (2) orig: FLSRWGM-20250902-767" at bounding box center [1193, 413] width 322 height 42
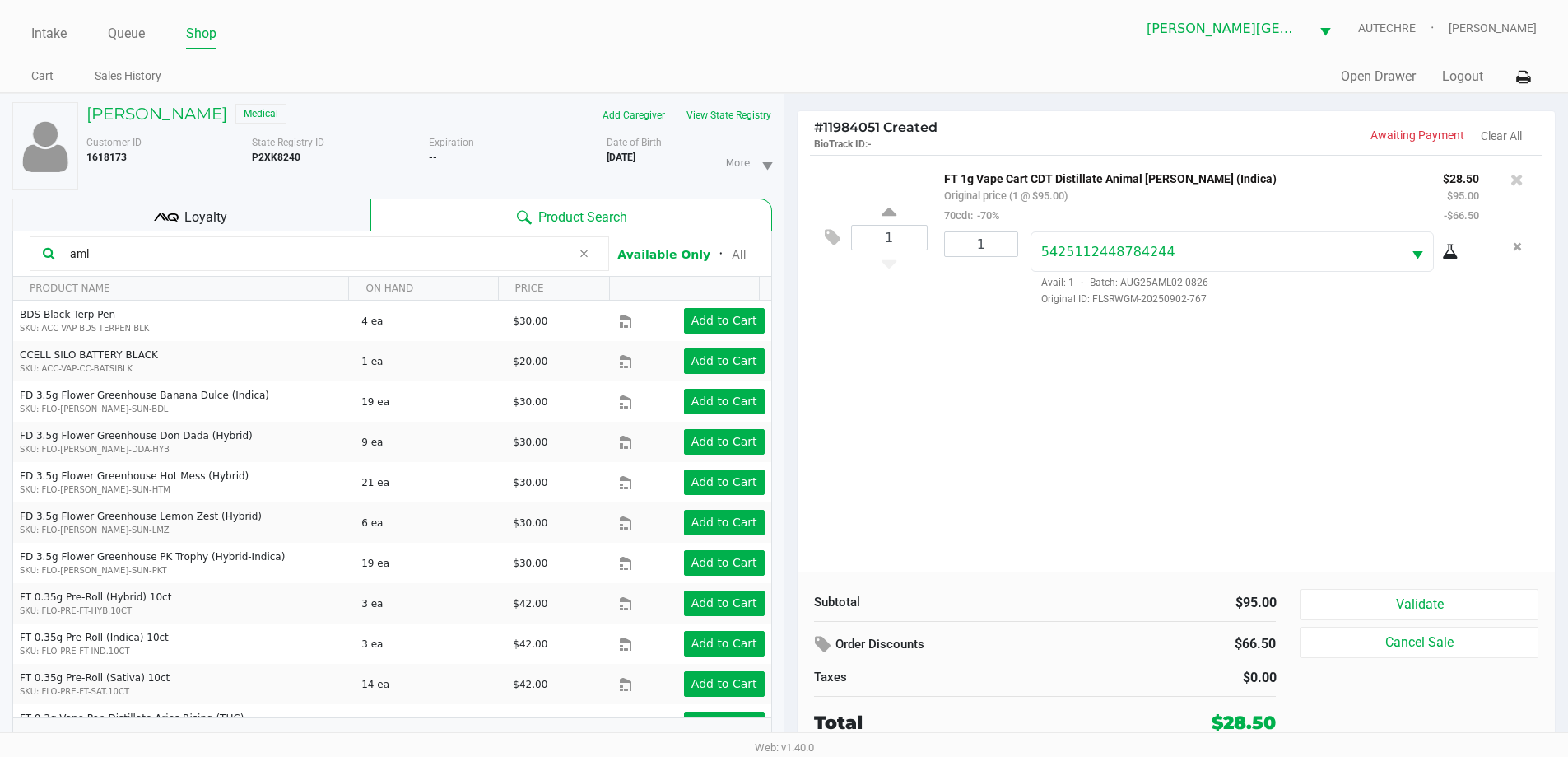
click at [764, 391] on div "1 FT 1g Vape Cart CDT Distillate Animal Larry (Indica) Original price (1 @ $95.…" at bounding box center [1176, 363] width 758 height 416
click at [764, 606] on button "Validate" at bounding box center [1420, 604] width 237 height 31
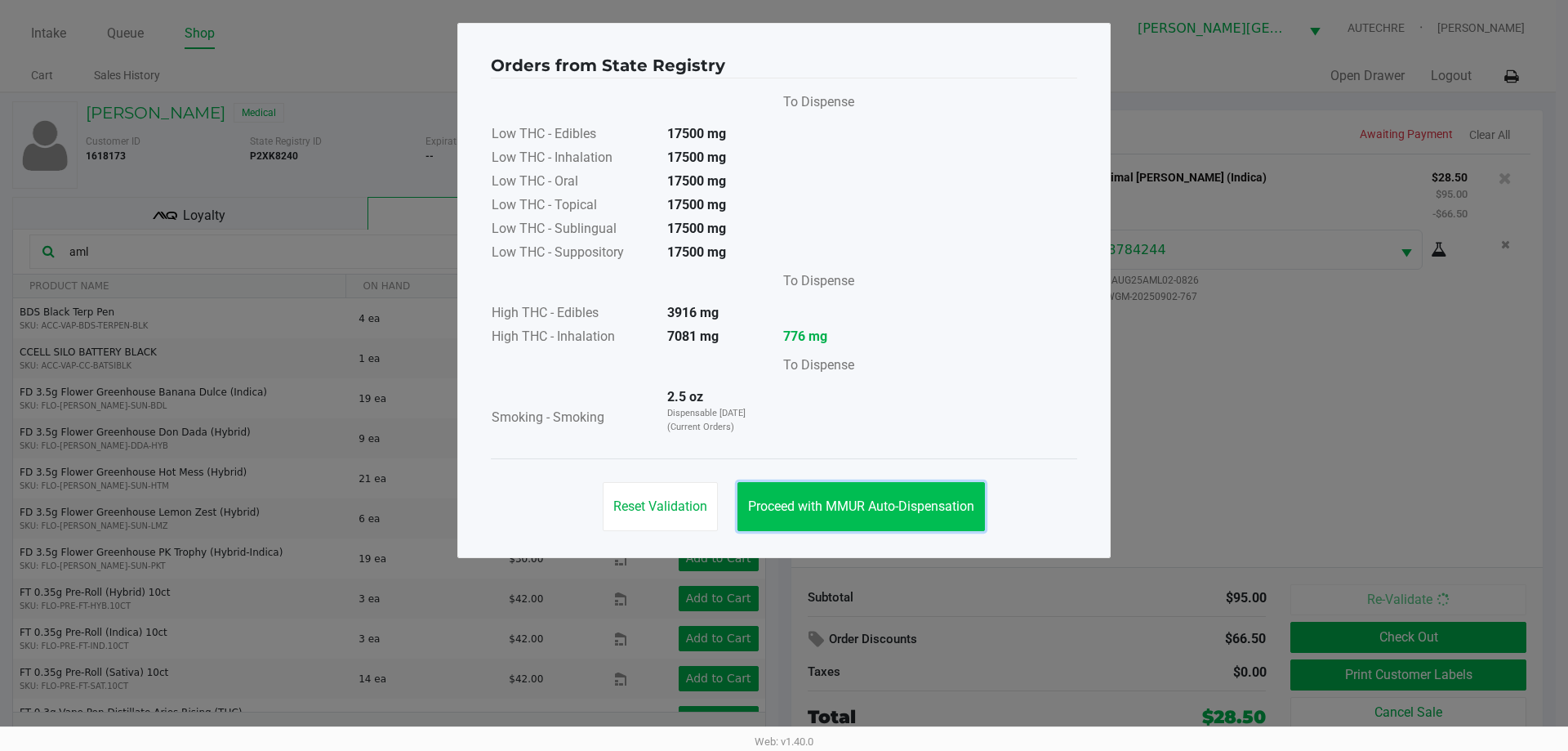
click at [758, 519] on button "Proceed with MMUR Auto-Dispensation" at bounding box center [861, 506] width 247 height 49
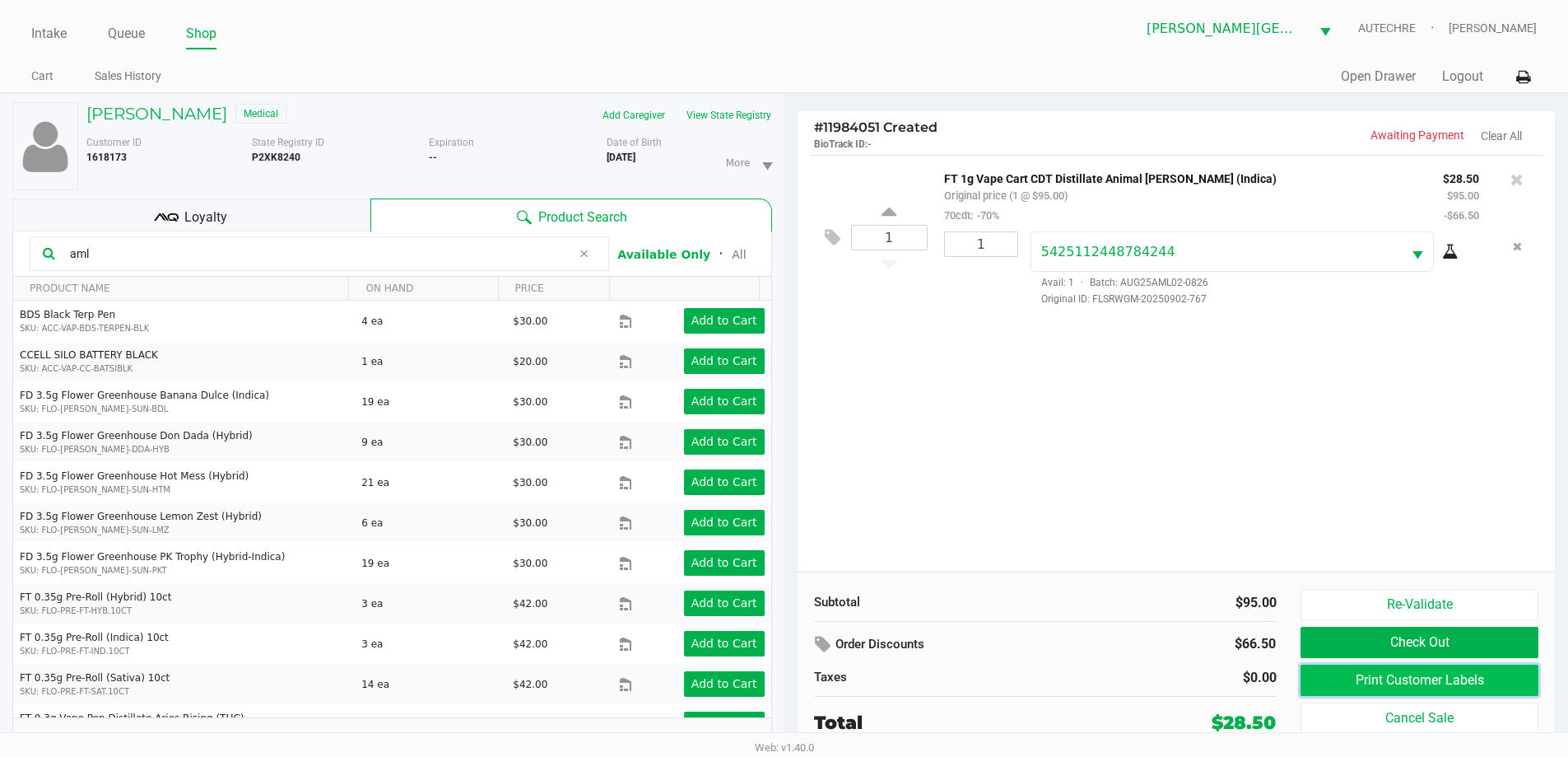
click at [764, 682] on button "Print Customer Labels" at bounding box center [1420, 680] width 237 height 31
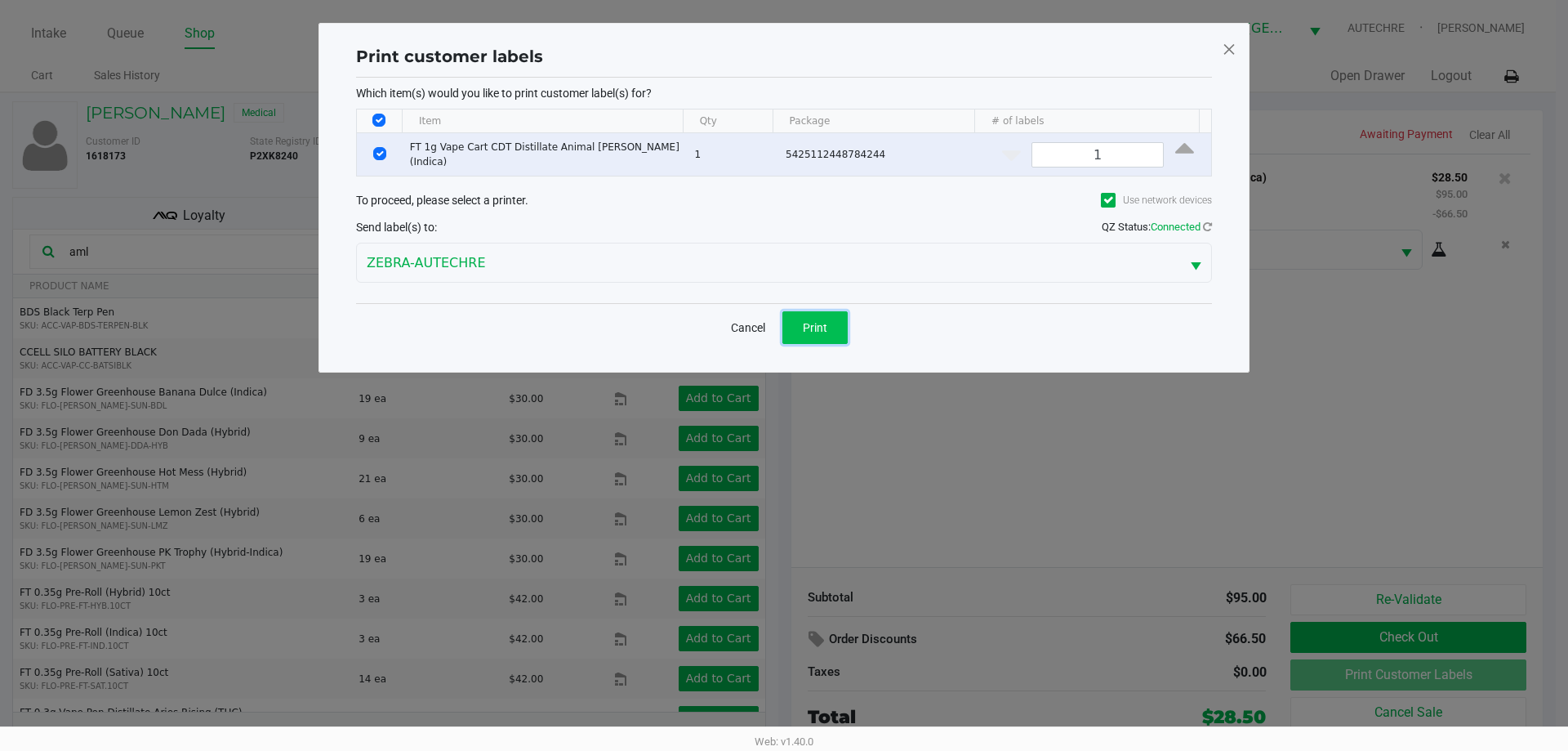
click at [758, 331] on button "Print" at bounding box center [815, 327] width 66 height 33
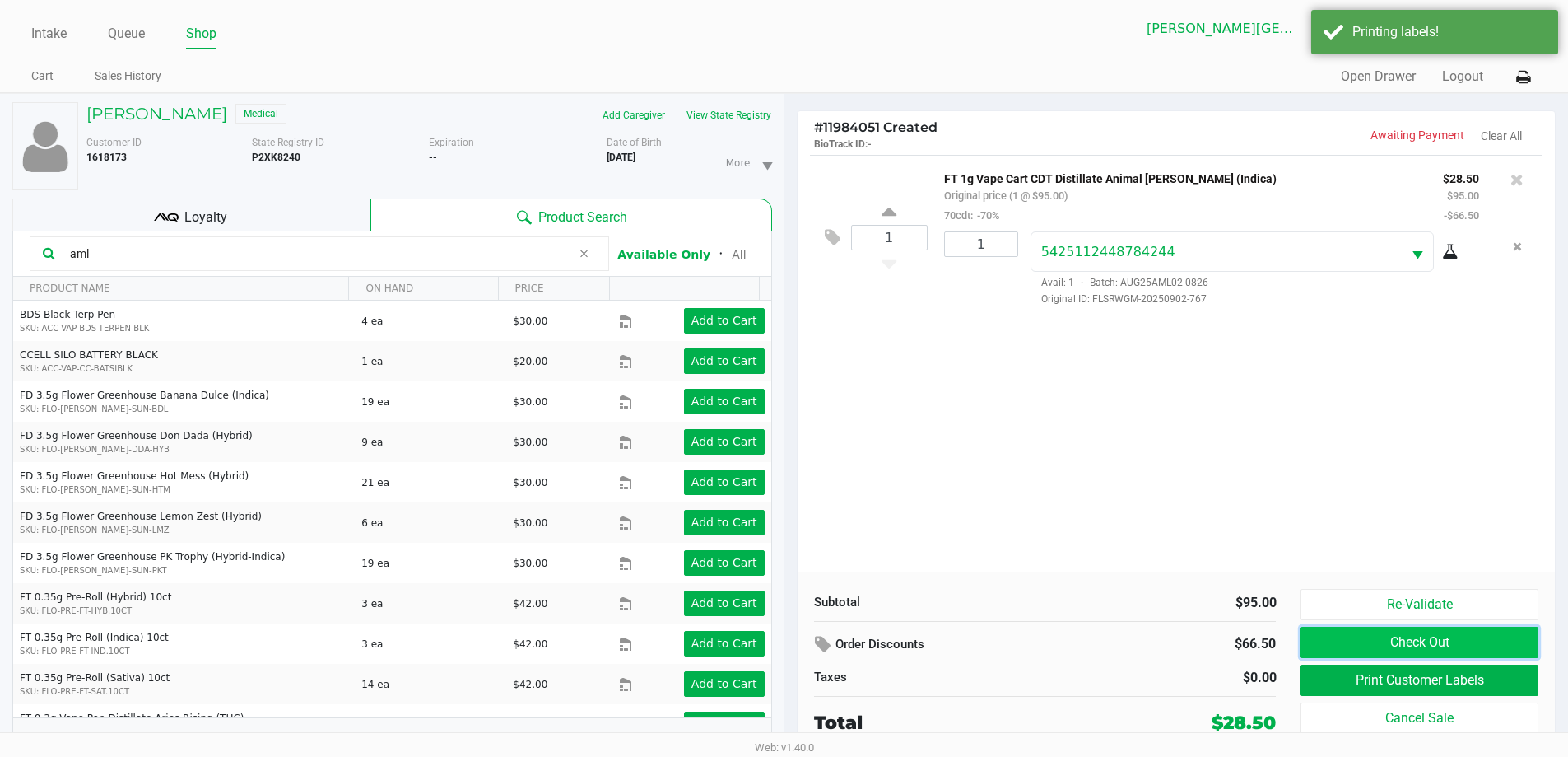
click at [764, 643] on button "Check Out" at bounding box center [1420, 642] width 237 height 31
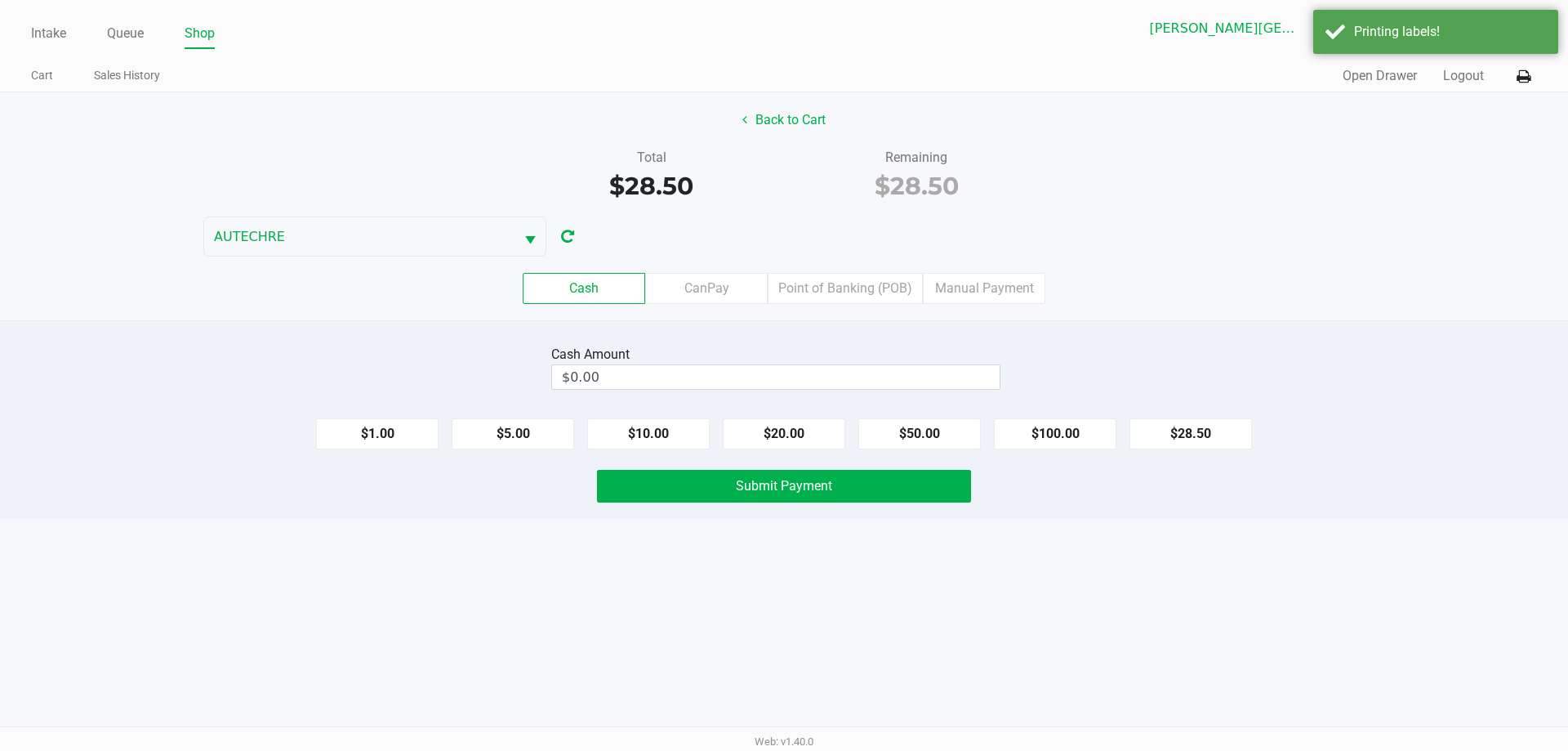
click at [758, 589] on div "Intake Queue Shop Bonita Springs WC AUTECHRE Estelle Griffis Cart Sales History…" at bounding box center [784, 375] width 1568 height 751
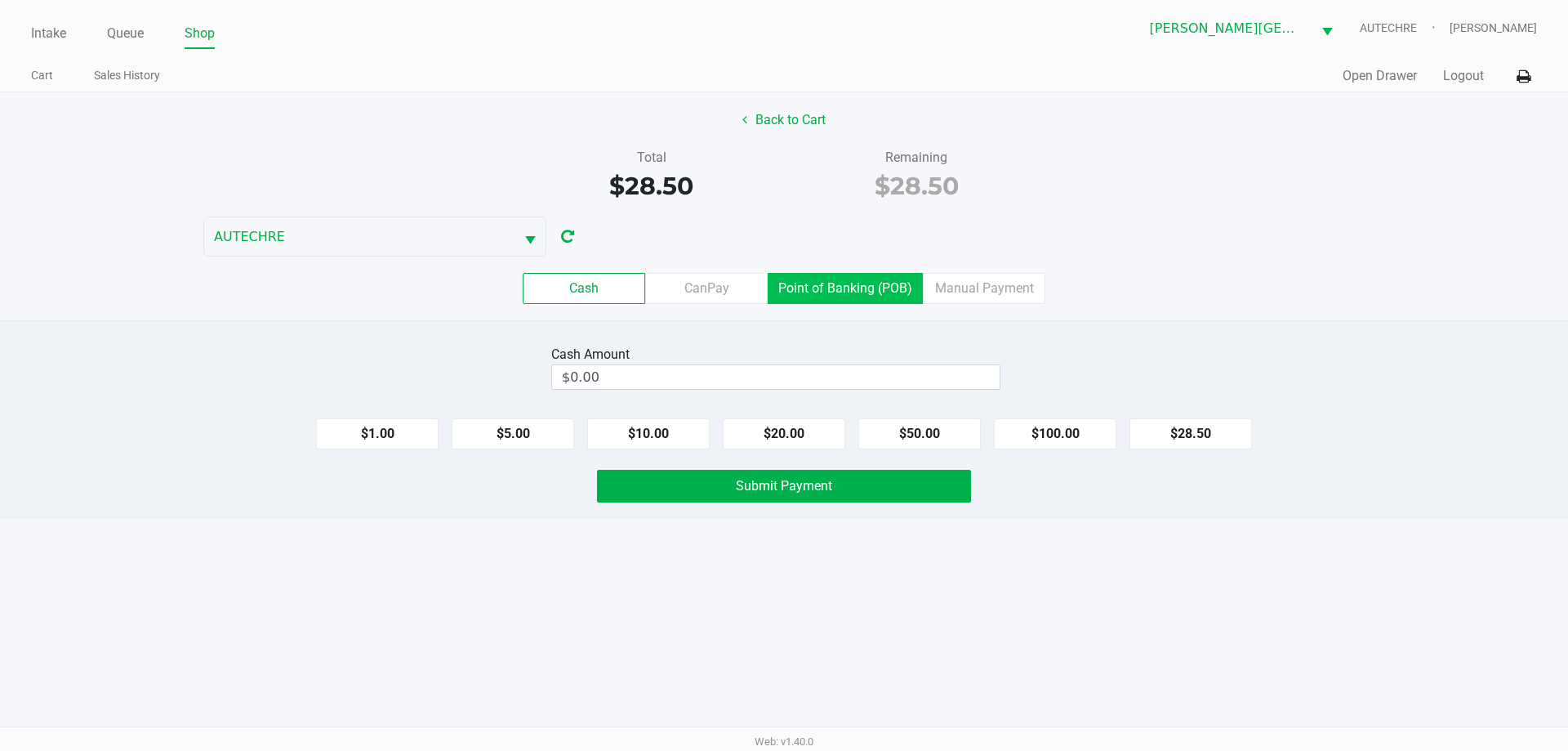
click at [758, 284] on label "Point of Banking (POB)" at bounding box center [845, 288] width 156 height 31
click at [0, 0] on 7 "Point of Banking (POB)" at bounding box center [0, 0] width 0 height 0
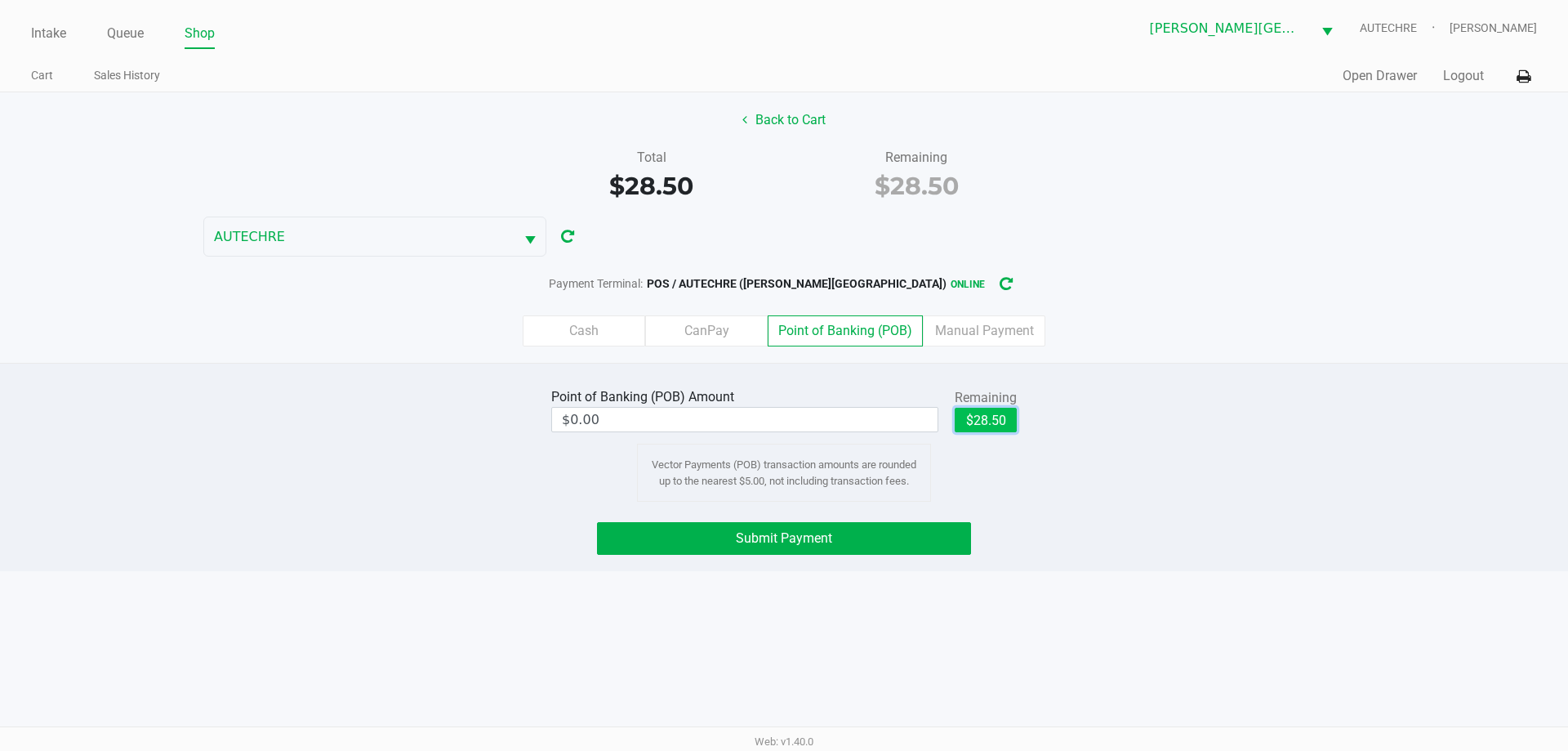
click at [758, 413] on button "$28.50" at bounding box center [985, 420] width 62 height 24
type input "$28.50"
click at [758, 535] on button "Submit Payment" at bounding box center [784, 538] width 374 height 33
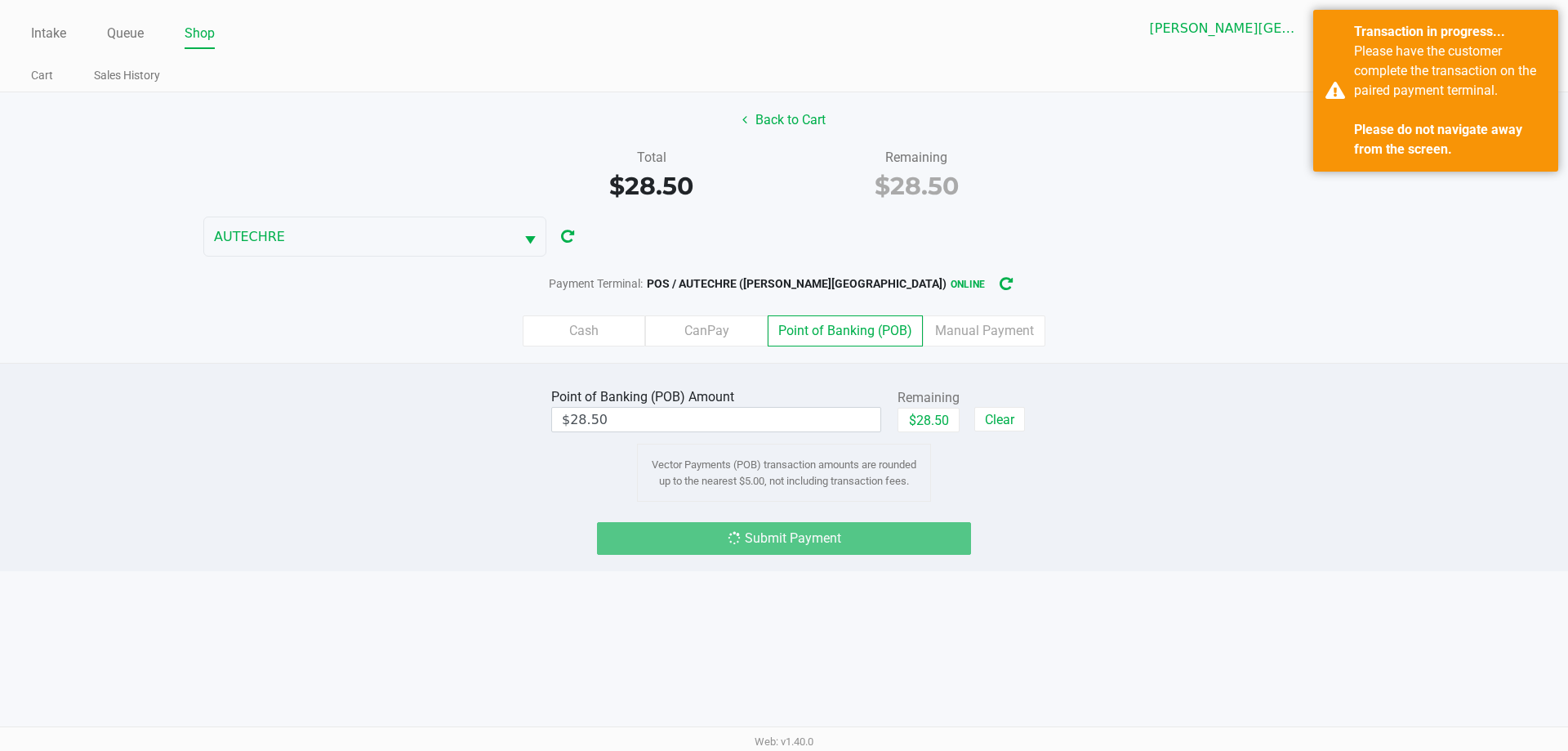
click at [758, 496] on div "Point of Banking (POB) Amount $28.50 Remaining $28.50 Clear Vector Payments (PO…" at bounding box center [784, 442] width 490 height 118
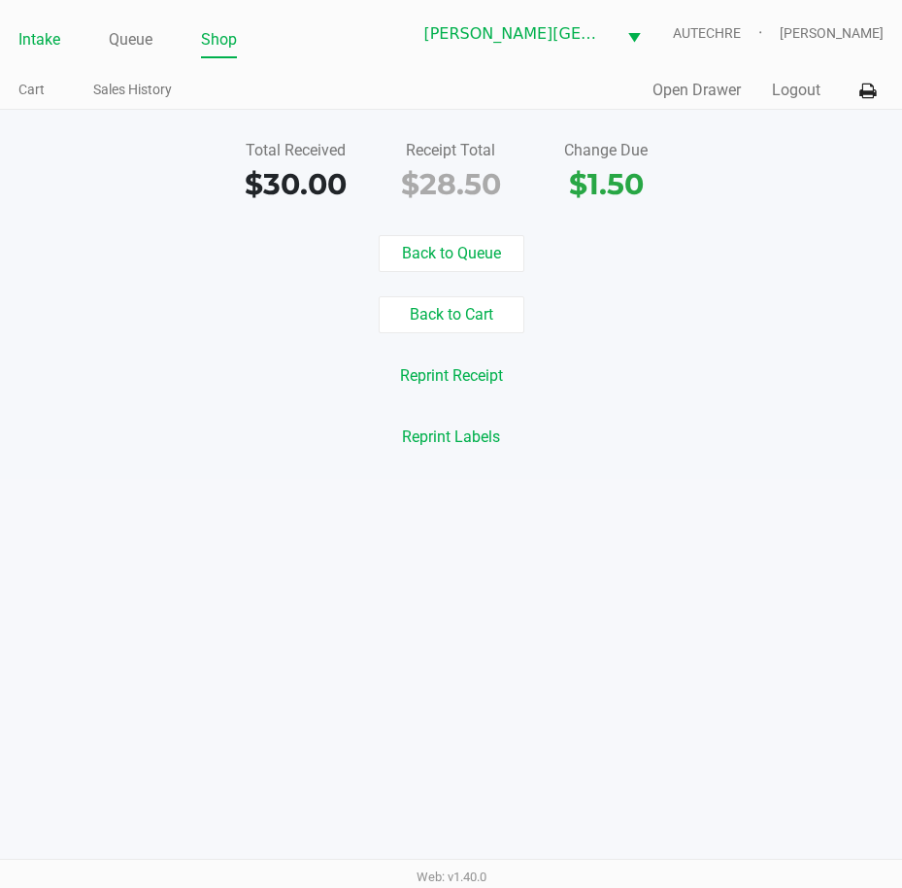
click at [38, 38] on link "Intake" at bounding box center [39, 39] width 42 height 27
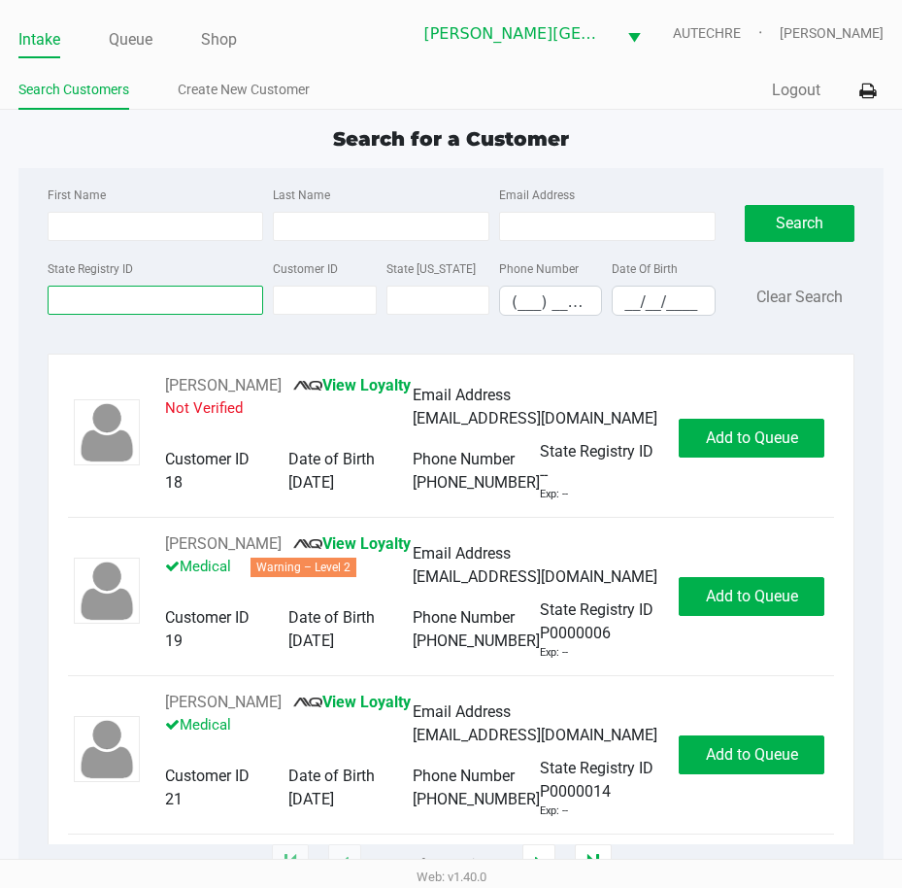
click at [176, 295] on input "State Registry ID" at bounding box center [156, 300] width 217 height 29
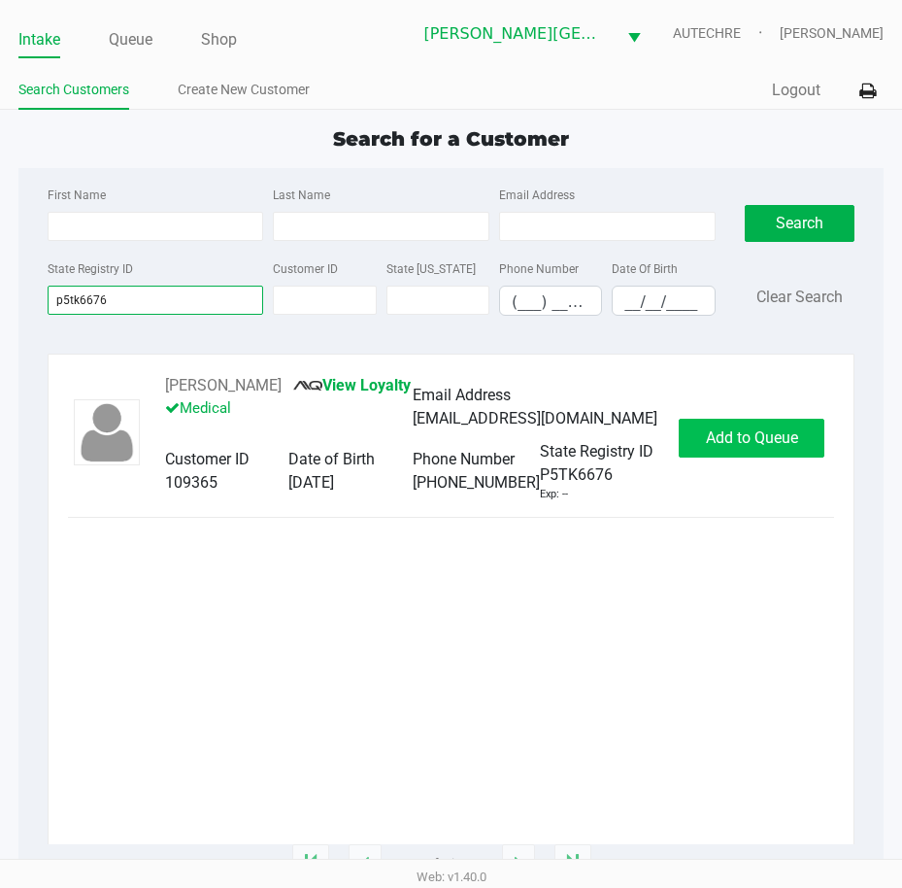
type input "p5tk6676"
click at [715, 444] on span "Add to Queue" at bounding box center [752, 437] width 92 height 18
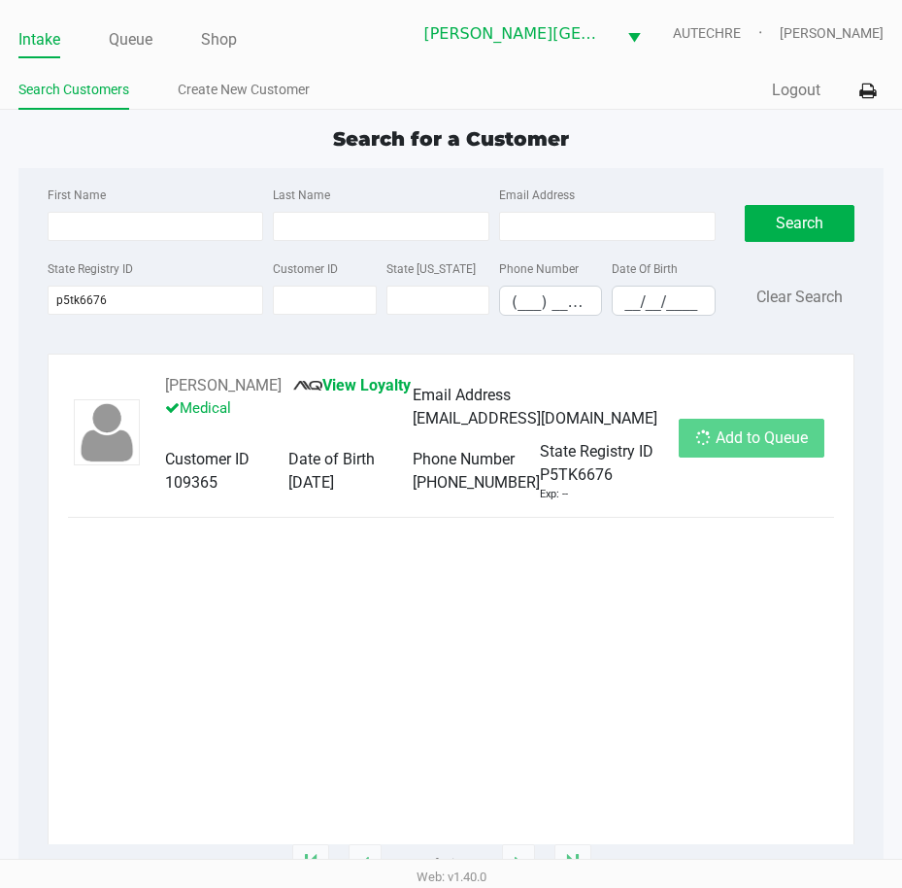
click at [715, 444] on div "Add to Queue" at bounding box center [752, 438] width 146 height 39
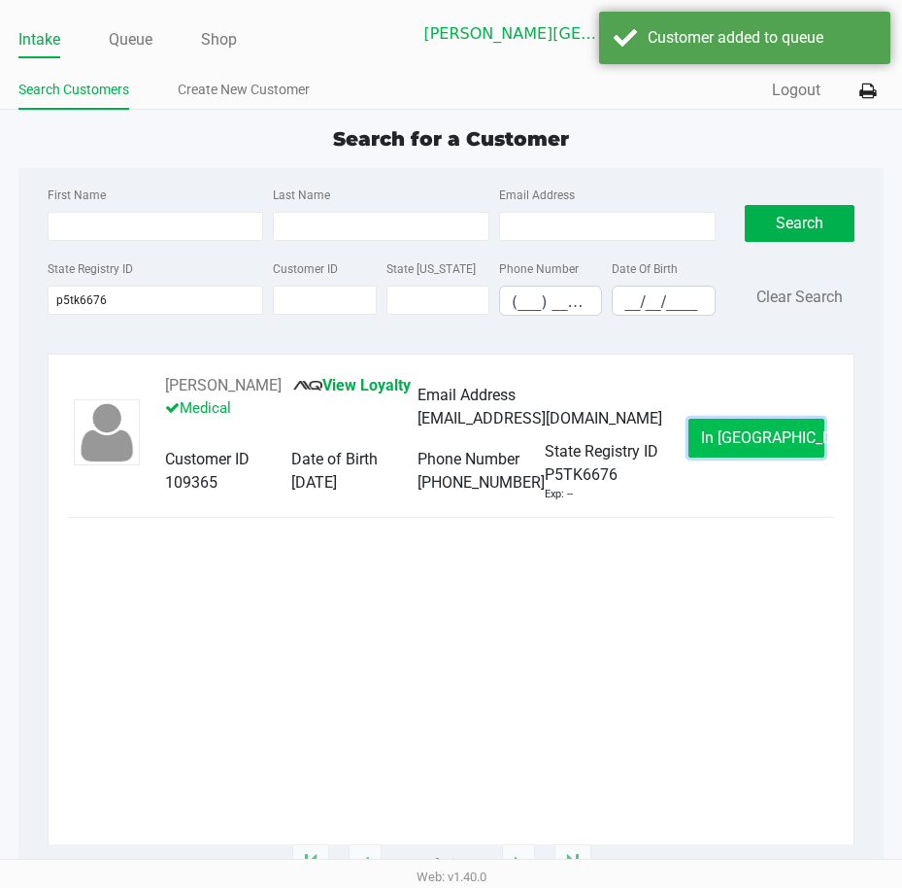
click at [718, 443] on button "In Queue" at bounding box center [757, 438] width 136 height 39
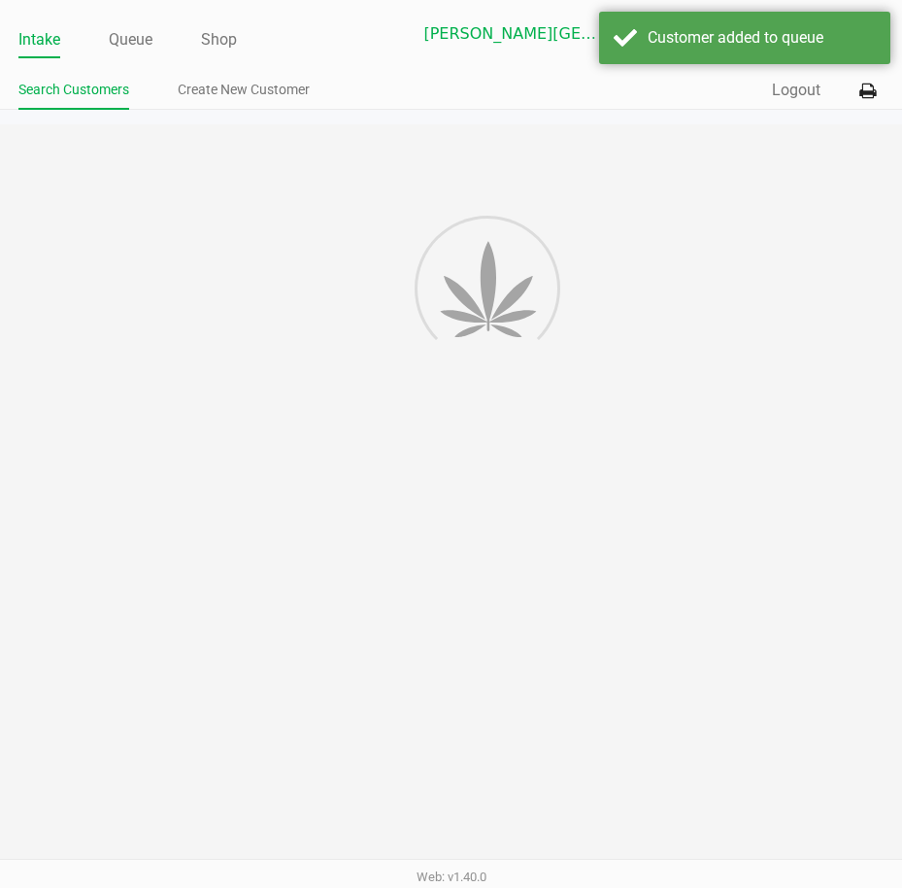
drag, startPoint x: 718, startPoint y: 443, endPoint x: 719, endPoint y: 425, distance: 17.5
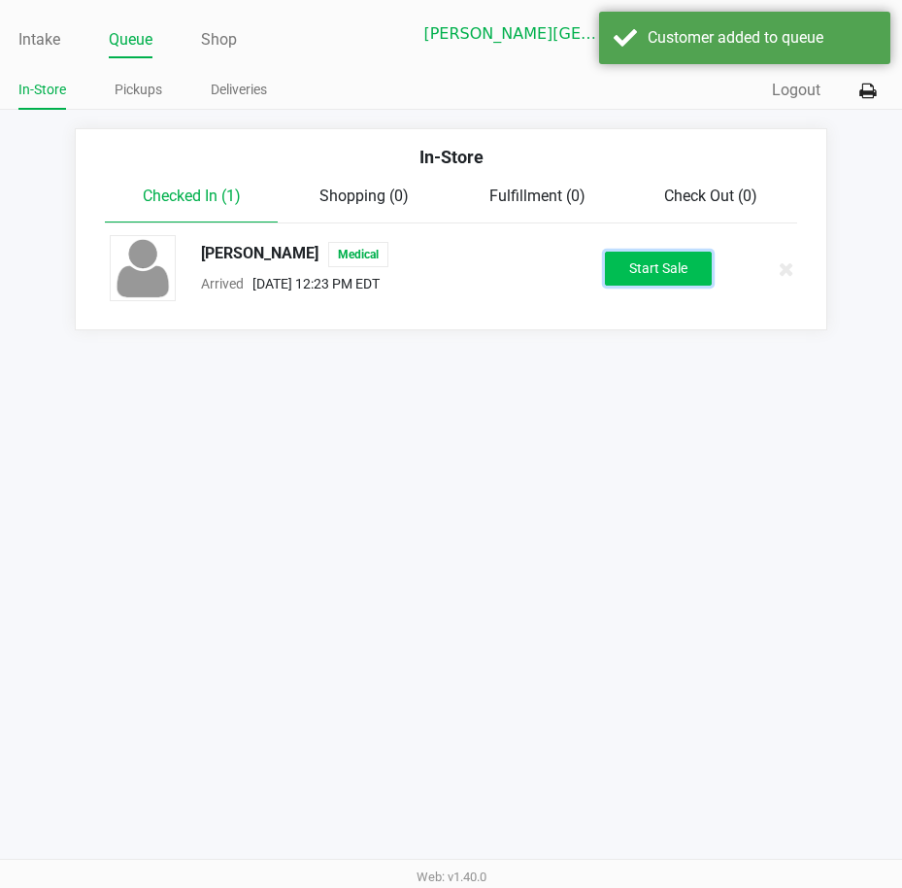
click at [649, 269] on button "Start Sale" at bounding box center [658, 269] width 107 height 34
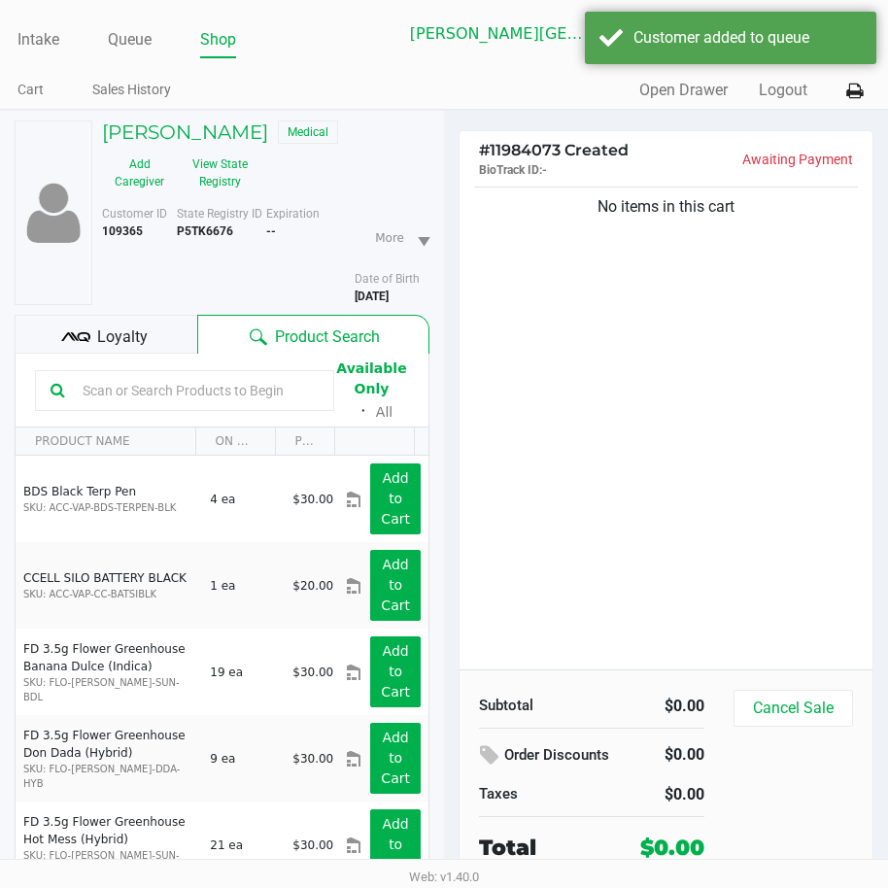
click at [489, 289] on div "No items in this cart" at bounding box center [665, 426] width 413 height 487
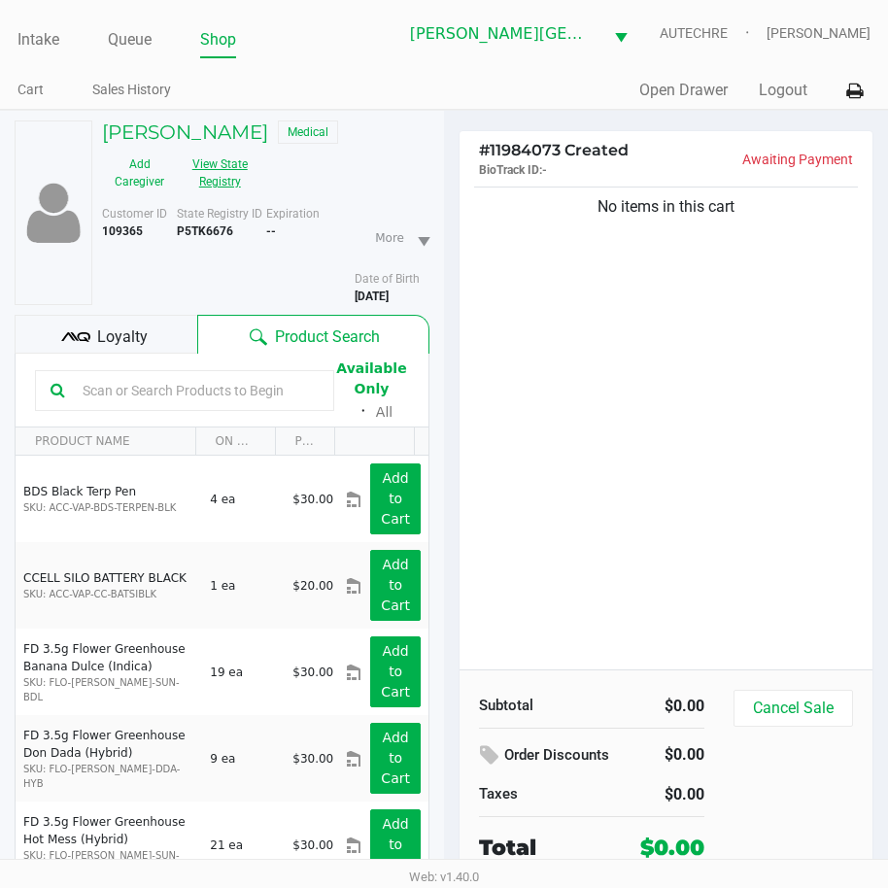
click at [236, 191] on button "View State Registry" at bounding box center [214, 173] width 75 height 49
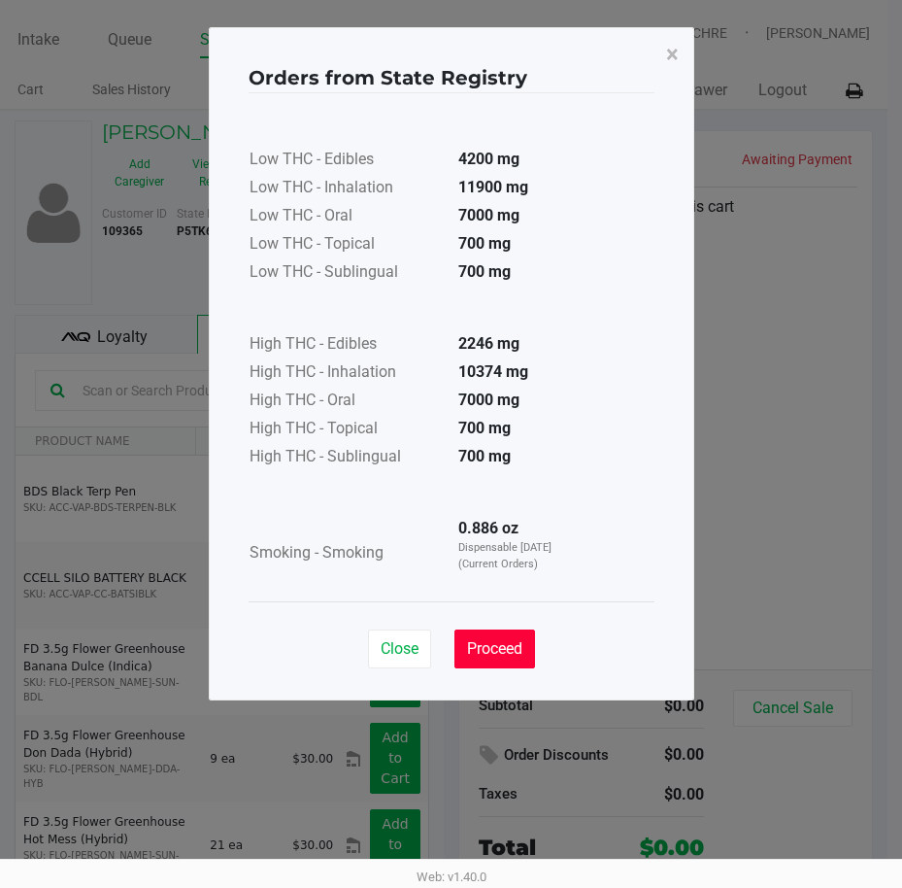
click at [510, 656] on span "Proceed" at bounding box center [494, 648] width 55 height 18
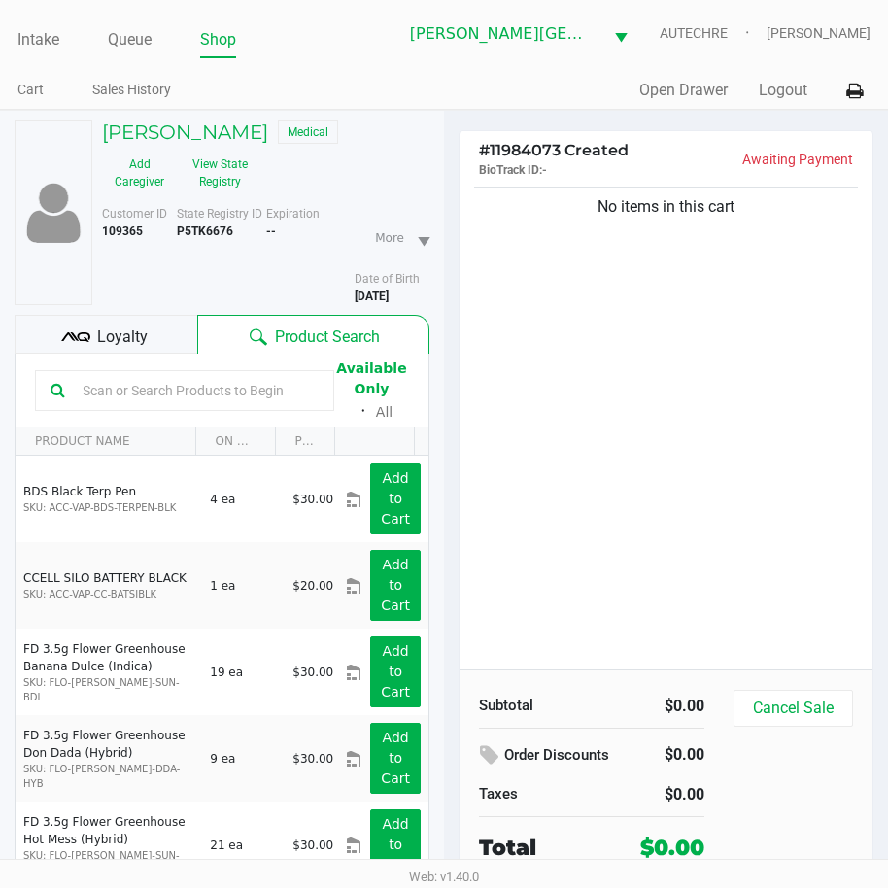
click at [666, 544] on div "No items in this cart" at bounding box center [665, 426] width 413 height 487
click at [732, 422] on div "No items in this cart" at bounding box center [665, 426] width 413 height 487
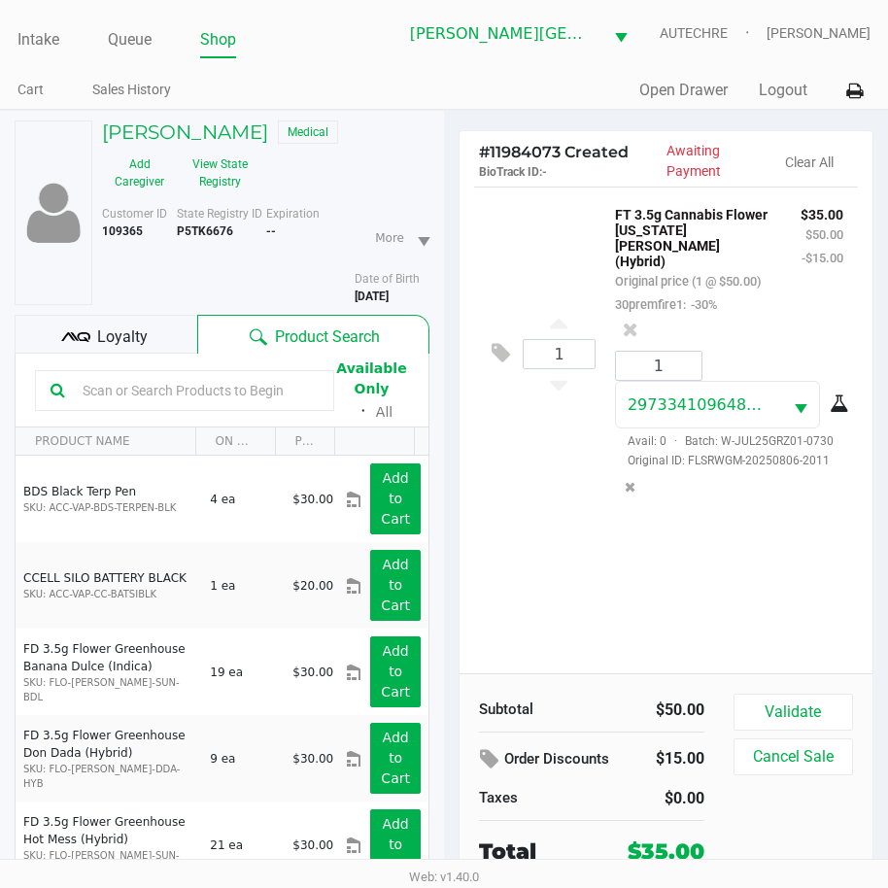
click at [742, 621] on div "1 FT 3.5g Cannabis Flower Georgia Runtz (Hybrid) Original price (1 @ $50.00) 30…" at bounding box center [665, 429] width 413 height 487
click at [708, 598] on div "1 FT 3.5g Cannabis Flower Georgia Runtz (Hybrid) Original price (1 @ $50.00) 30…" at bounding box center [665, 429] width 413 height 487
click at [566, 648] on div "1 FT 3.5g Cannabis Flower Georgia Runtz (Hybrid) Original price (1 @ $50.00) 30…" at bounding box center [665, 429] width 413 height 487
click at [691, 580] on div "1 FT 3.5g Cannabis Flower Georgia Runtz (Hybrid) Original price (1 @ $50.00) 30…" at bounding box center [665, 429] width 413 height 487
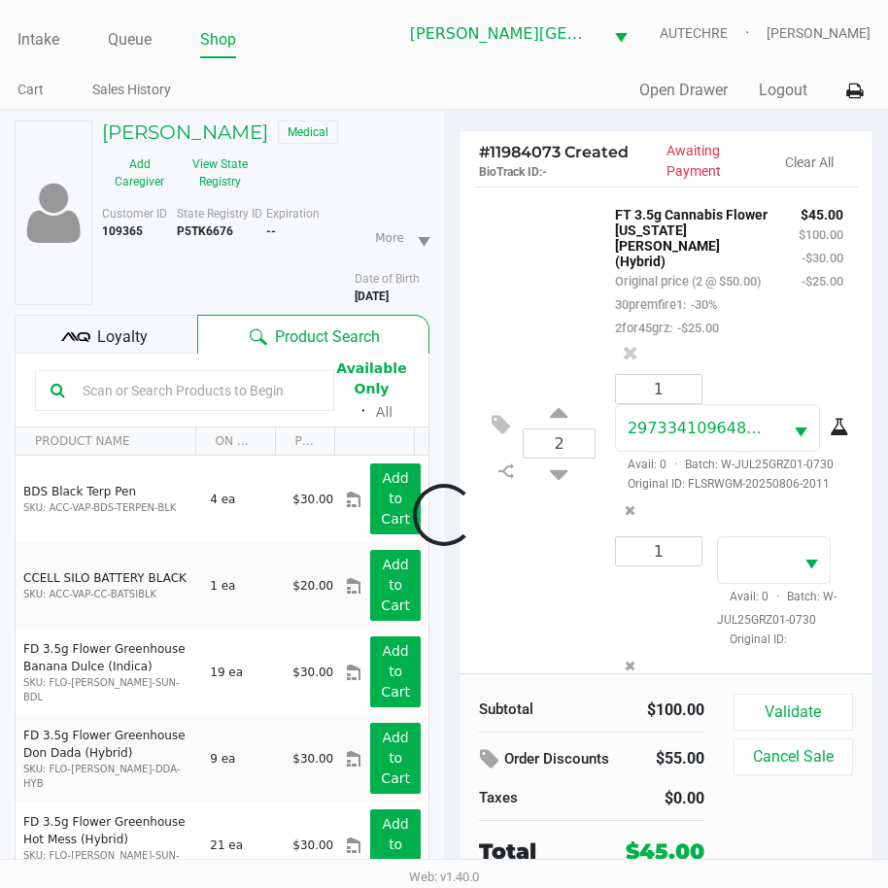
scroll to position [128, 0]
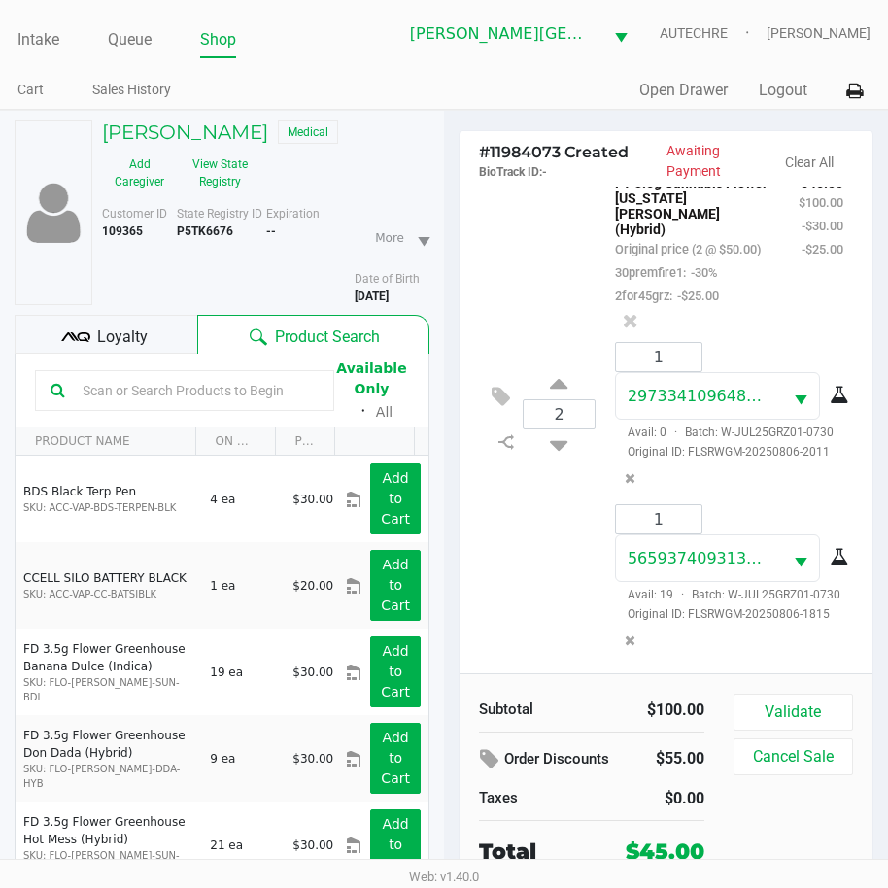
click at [544, 532] on div "2 FT 3.5g Cannabis Flower Georgia Runtz (Hybrid) Original price (2 @ $50.00) 30…" at bounding box center [666, 413] width 384 height 519
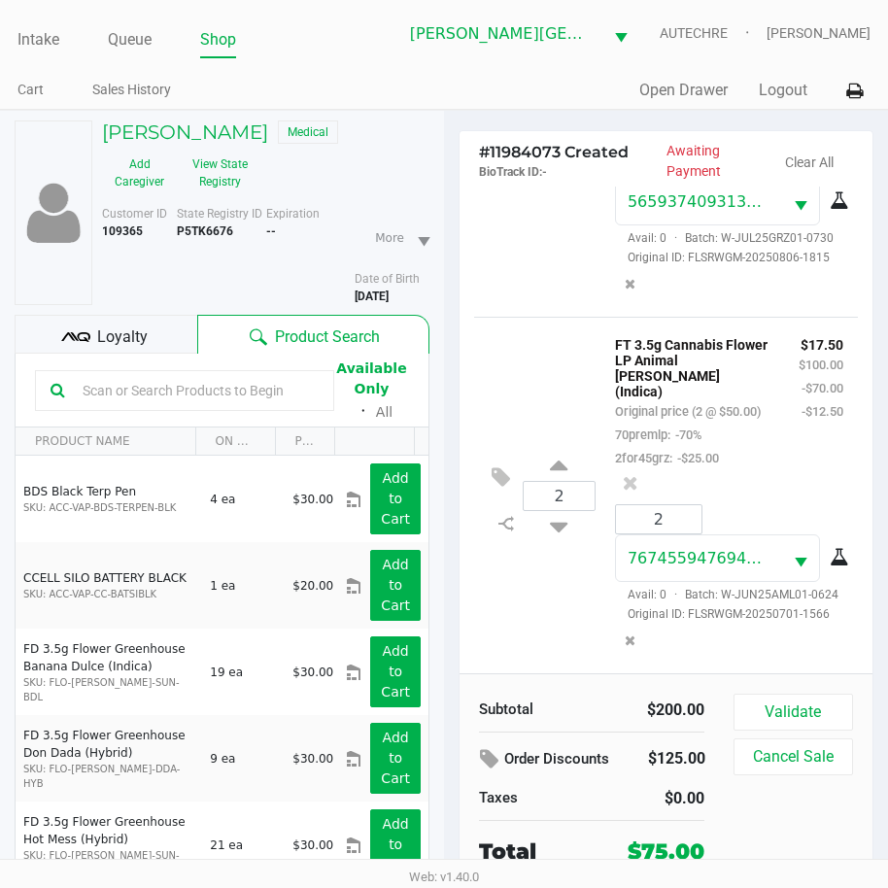
scroll to position [601, 0]
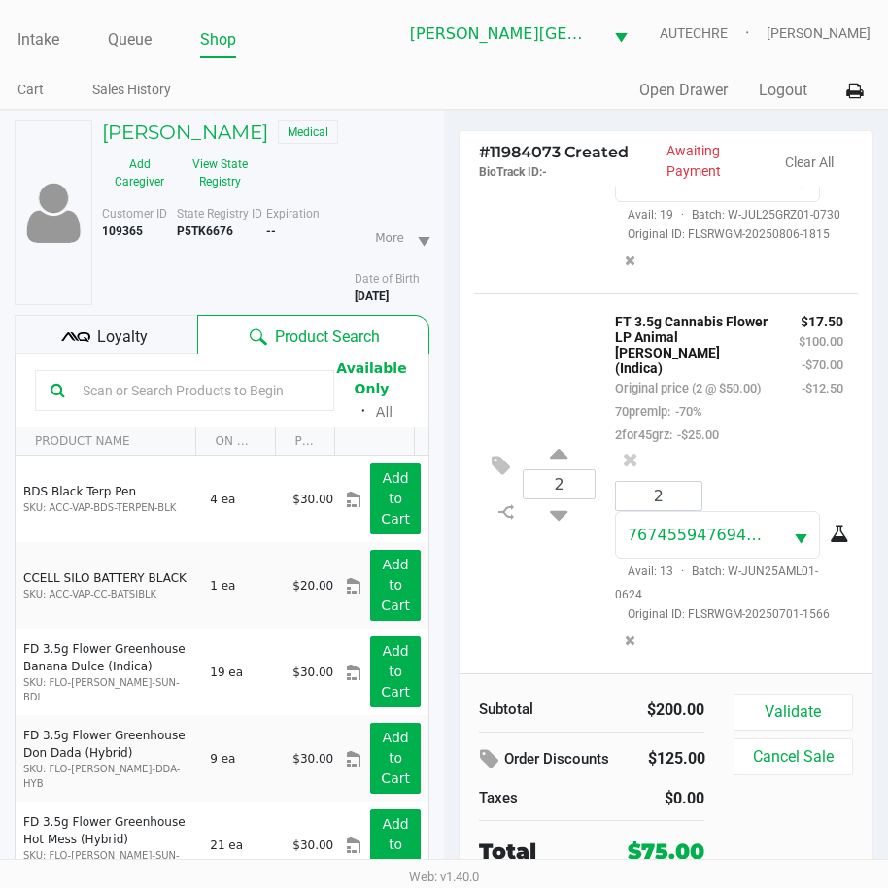
click at [660, 446] on div at bounding box center [630, 459] width 60 height 27
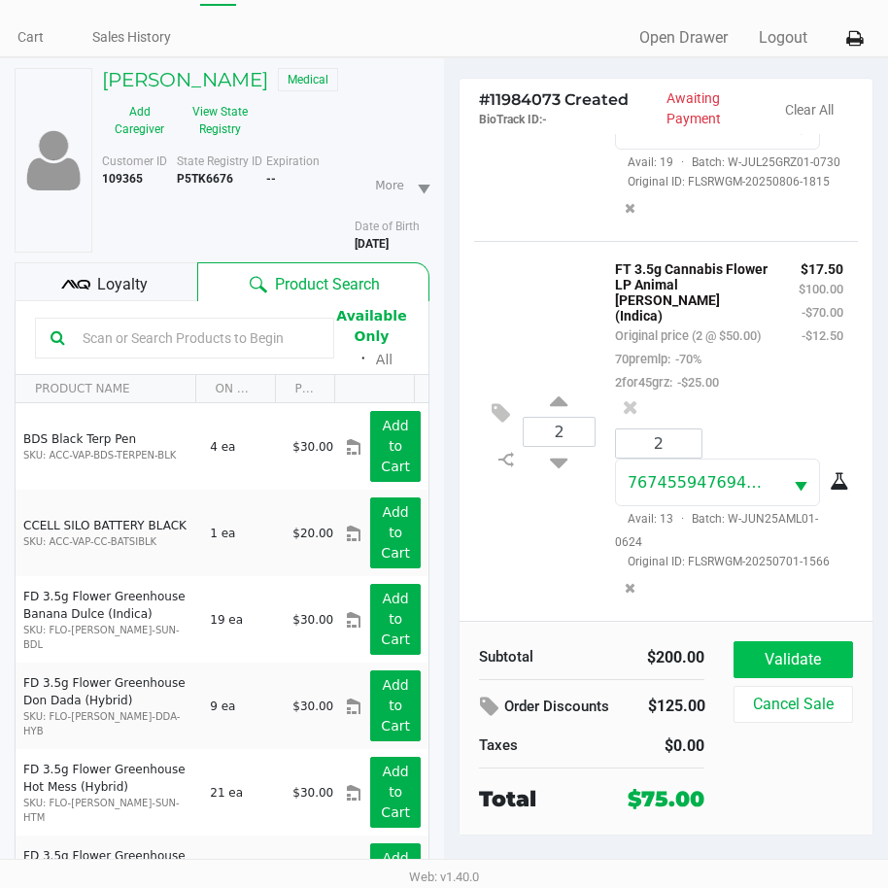
scroll to position [101, 0]
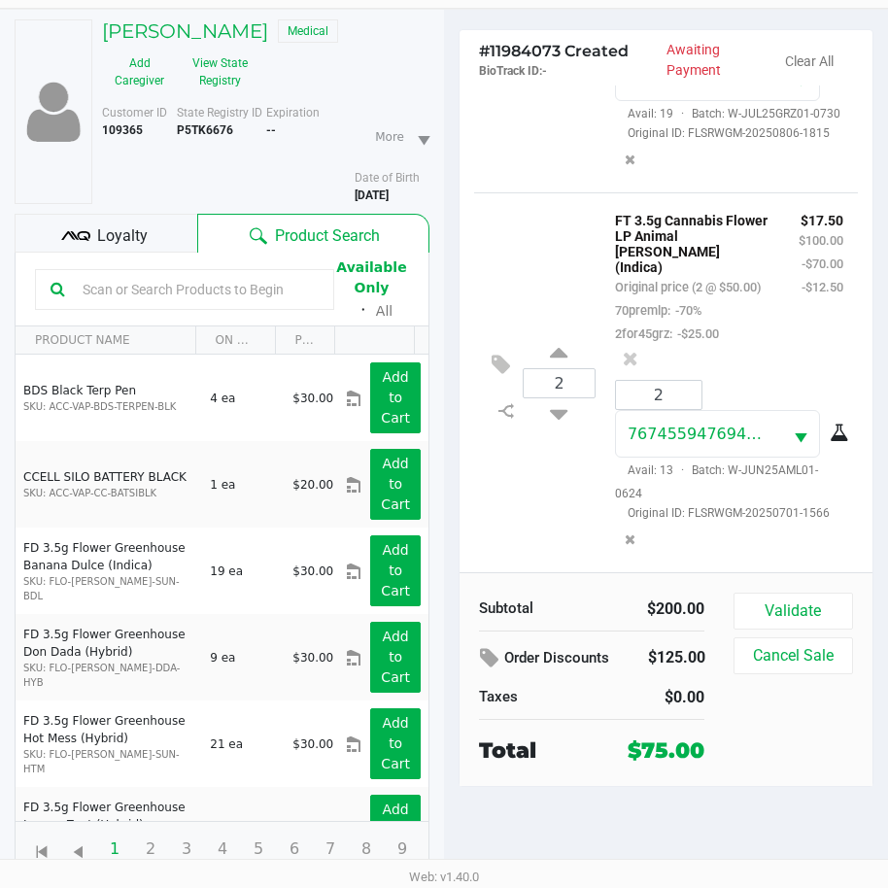
click at [123, 221] on div "Loyalty" at bounding box center [106, 233] width 183 height 39
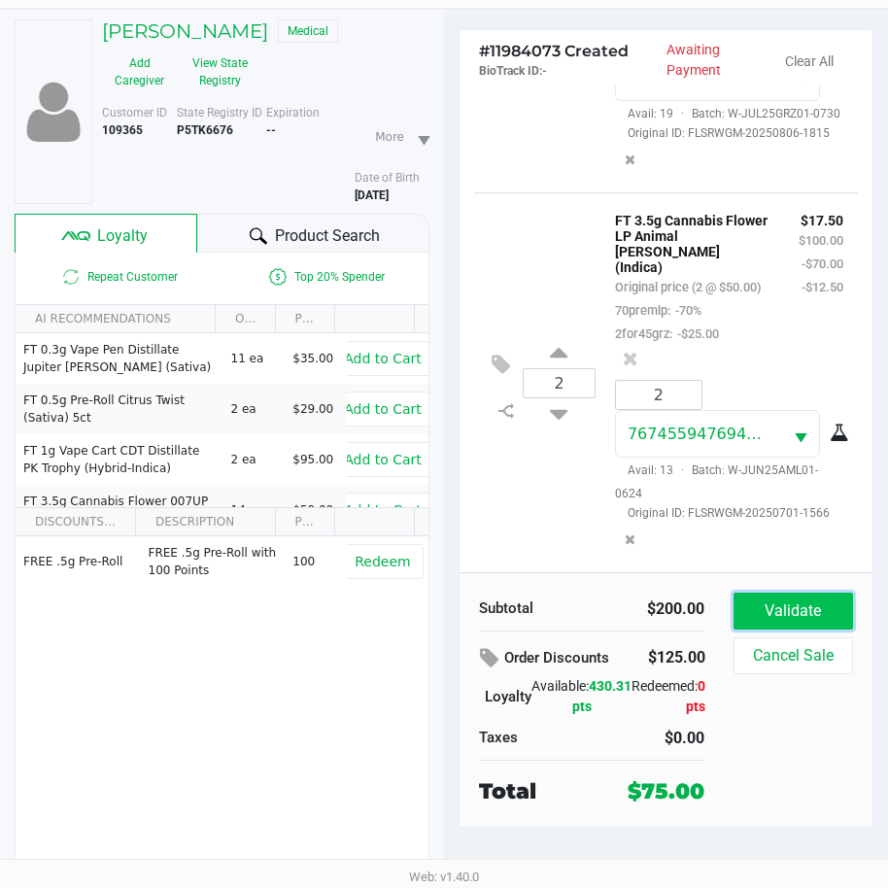
click at [775, 598] on button "Validate" at bounding box center [792, 610] width 119 height 37
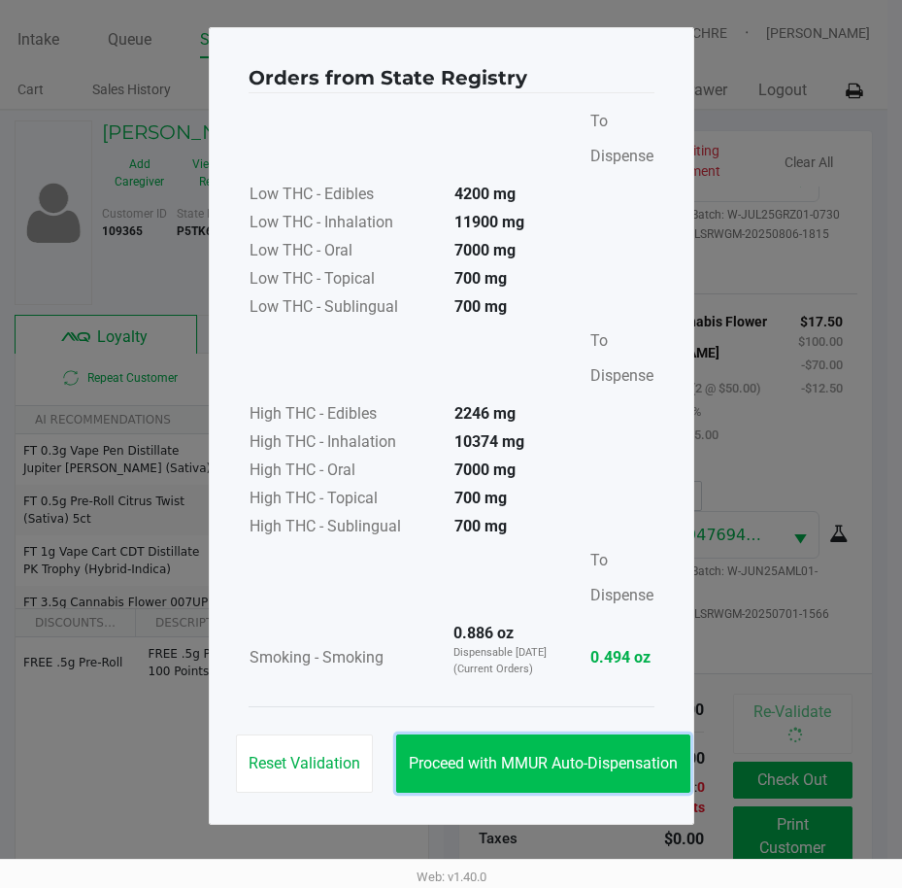
click at [504, 770] on span "Proceed with MMUR Auto-Dispensation" at bounding box center [543, 763] width 269 height 18
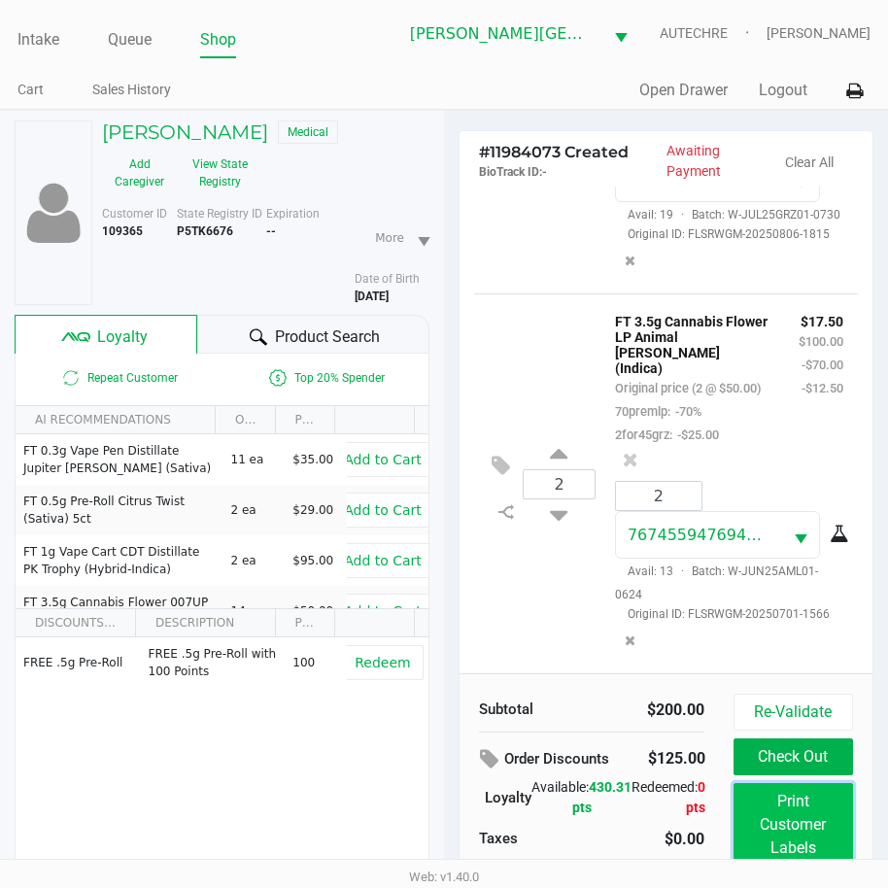
click at [774, 816] on button "Print Customer Labels" at bounding box center [792, 825] width 119 height 84
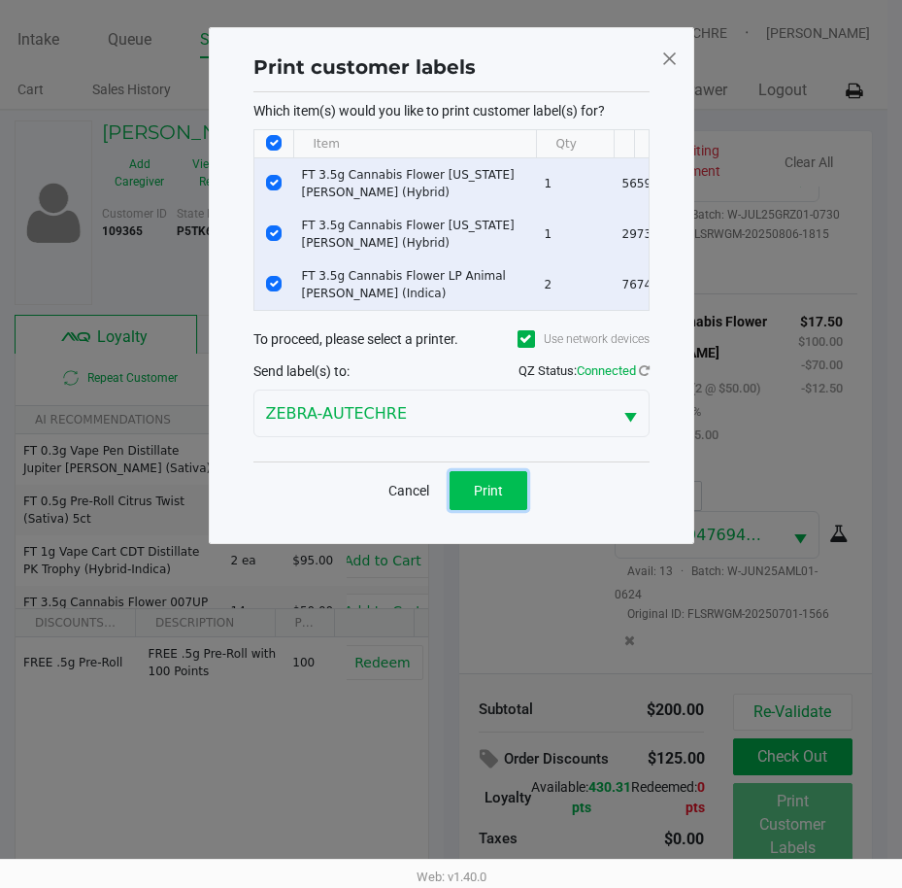
click at [512, 510] on button "Print" at bounding box center [489, 490] width 78 height 39
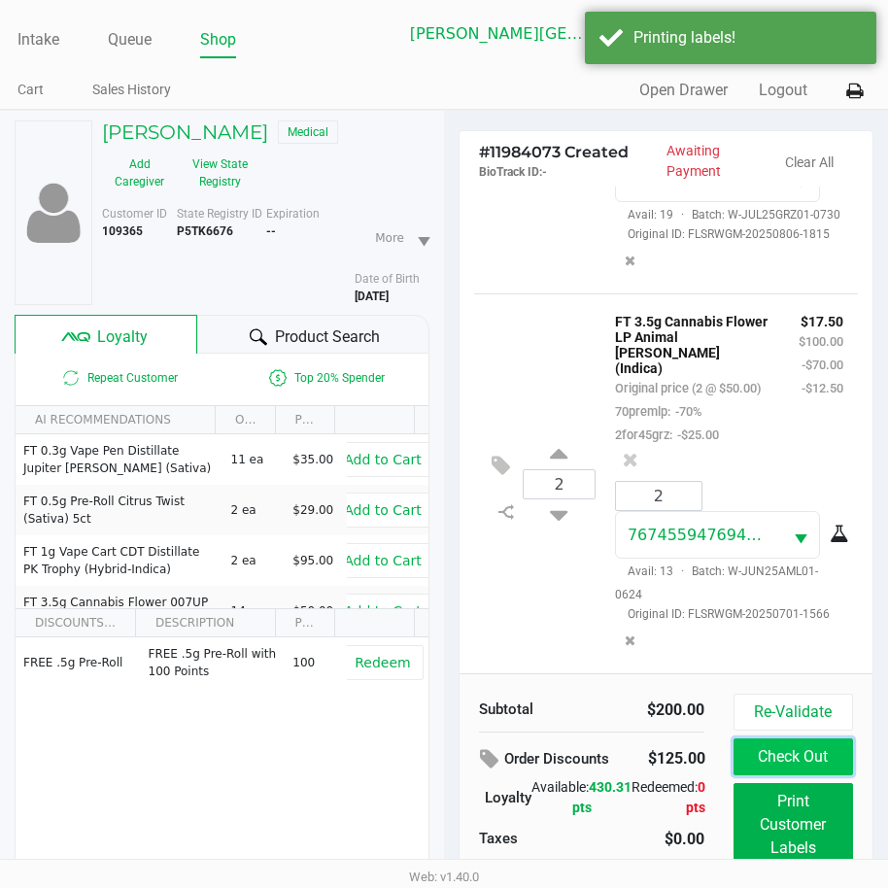
click at [769, 760] on button "Check Out" at bounding box center [792, 756] width 119 height 37
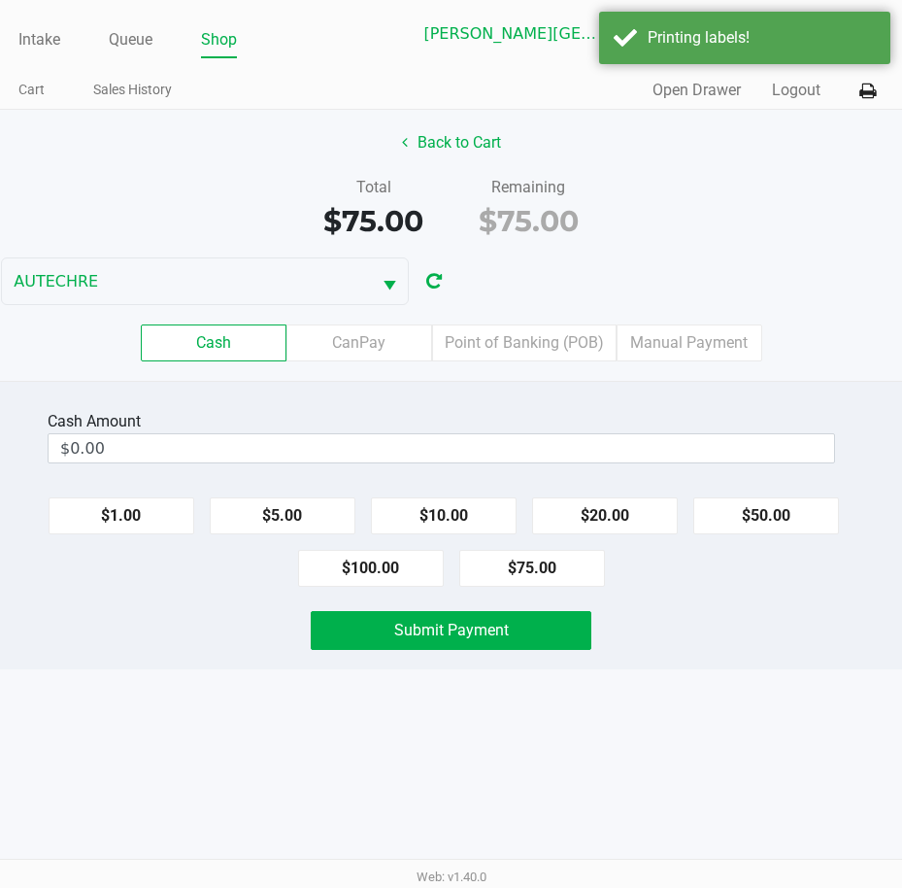
drag, startPoint x: 632, startPoint y: 778, endPoint x: 646, endPoint y: 738, distance: 42.1
click at [640, 762] on div "Intake Queue Shop Bonita Springs WC AUTECHRE Estelle Griffis Cart Sales History…" at bounding box center [451, 444] width 902 height 888
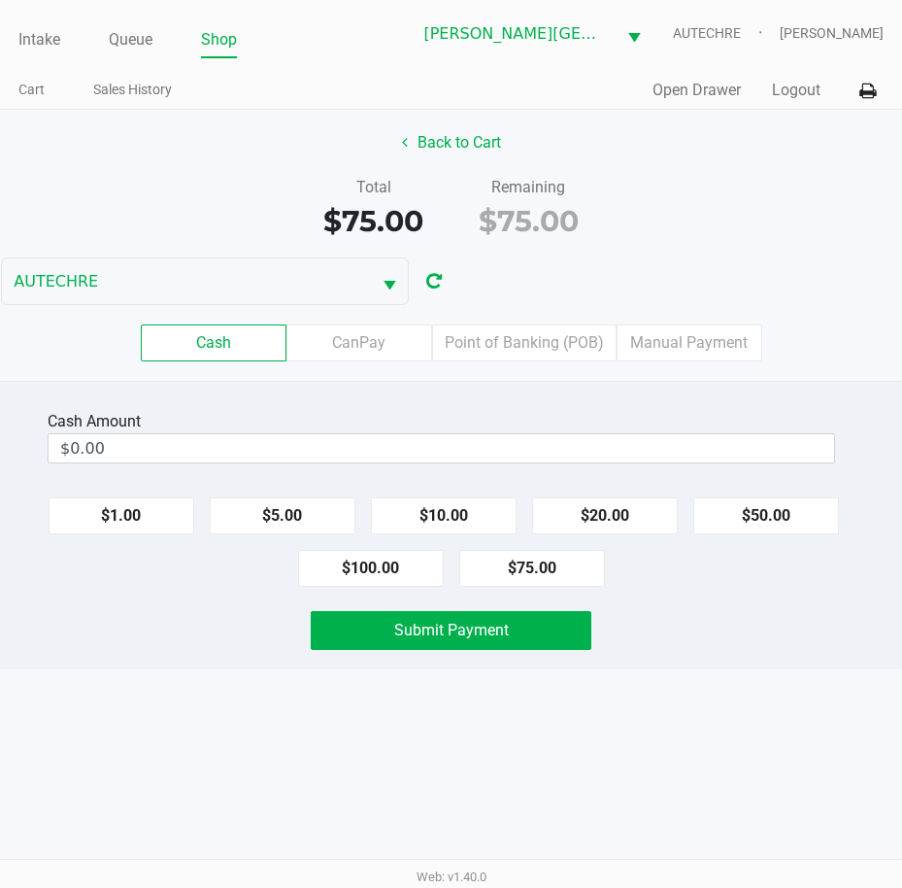
click at [792, 715] on div "Intake Queue Shop Bonita Springs WC AUTECHRE Estelle Griffis Cart Sales History…" at bounding box center [451, 444] width 902 height 888
click at [601, 586] on button "$75.00" at bounding box center [532, 568] width 146 height 37
click at [558, 507] on button "$20.00" at bounding box center [605, 515] width 146 height 37
click at [290, 507] on button "$5.00" at bounding box center [283, 515] width 146 height 37
type input "$100.00"
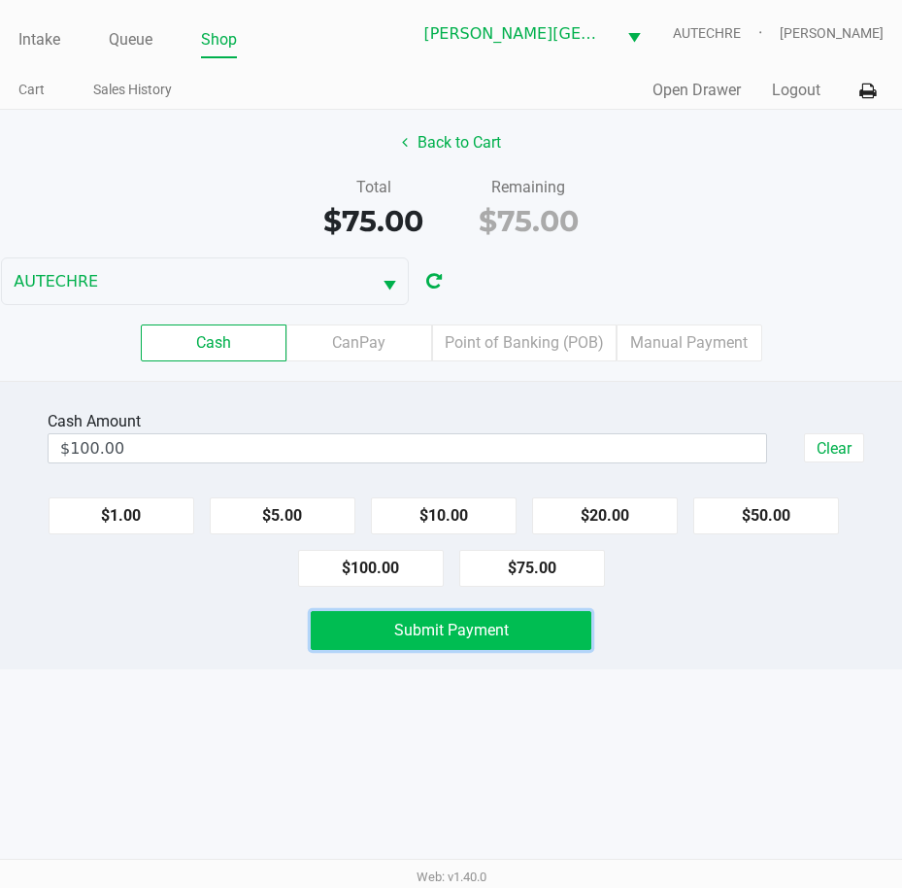
click at [420, 630] on span "Submit Payment" at bounding box center [451, 630] width 115 height 18
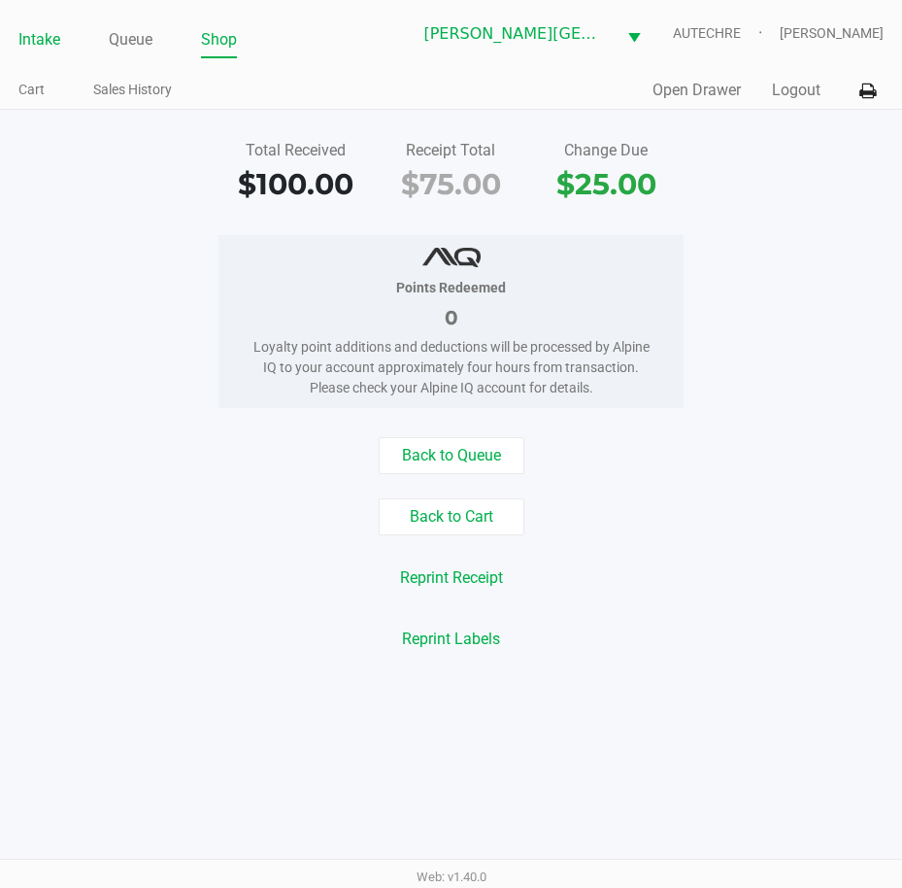
click at [36, 42] on link "Intake" at bounding box center [39, 39] width 42 height 27
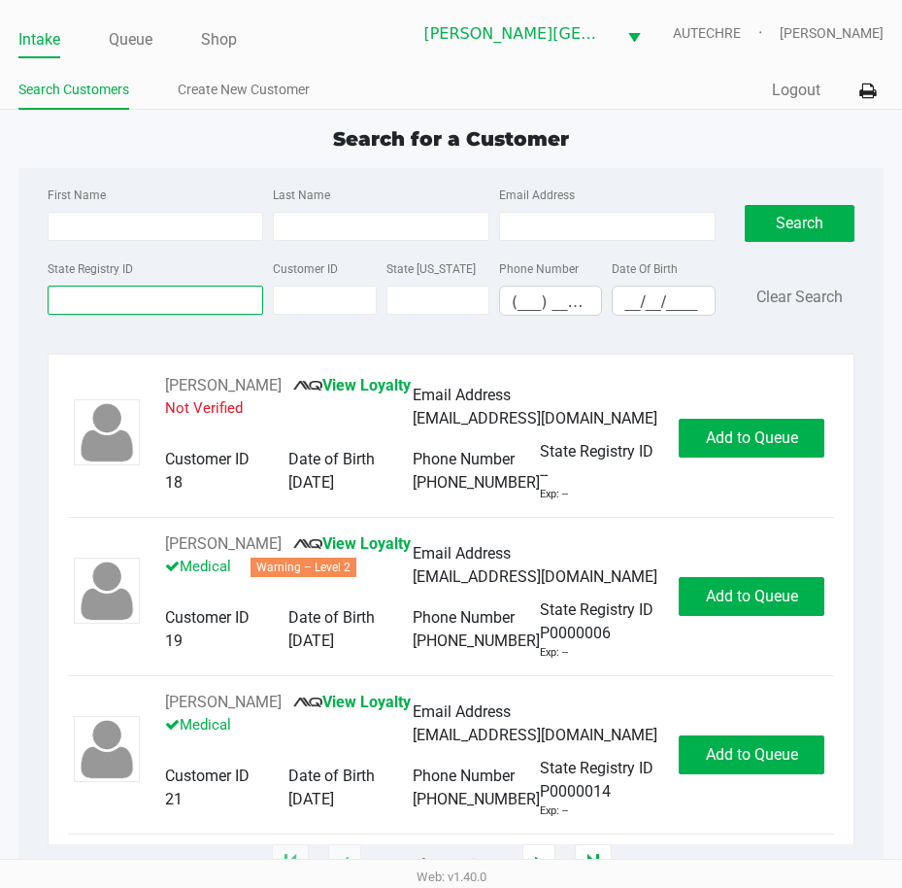
click at [65, 296] on input "State Registry ID" at bounding box center [156, 300] width 217 height 29
click at [90, 340] on div "First Name Last Name Email Address State Registry ID Customer ID State ID Phone…" at bounding box center [451, 257] width 837 height 178
click at [370, 227] on input "Last Name" at bounding box center [381, 226] width 217 height 29
click at [185, 305] on input "State Registry ID" at bounding box center [156, 300] width 217 height 29
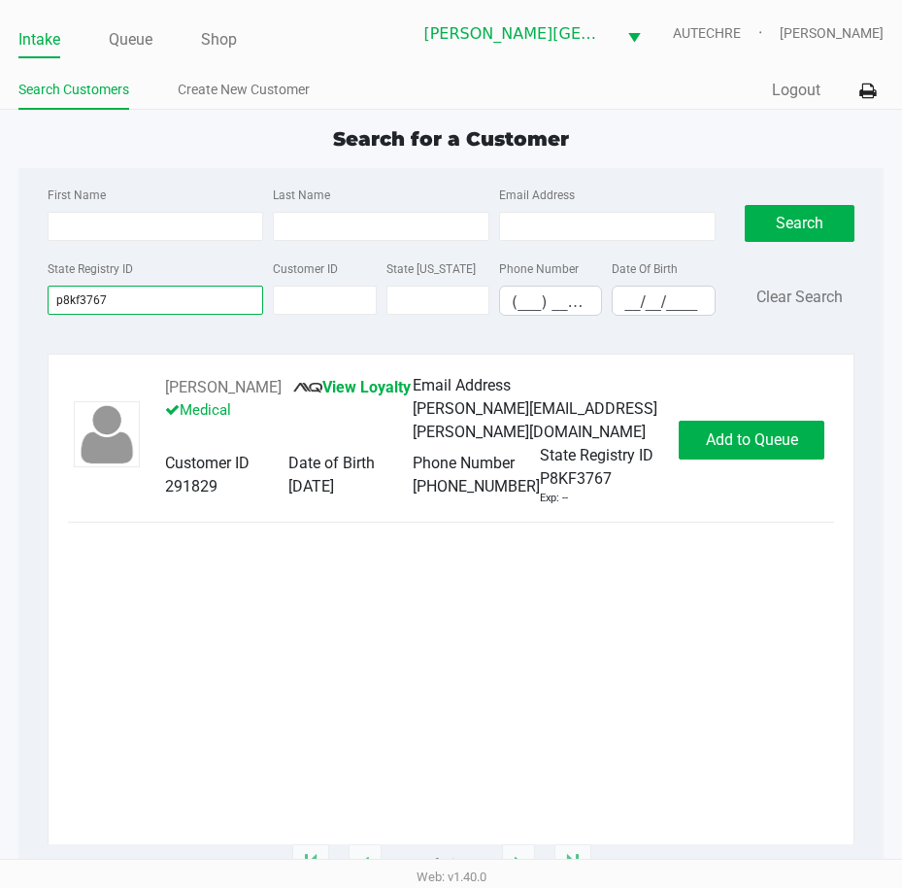
drag, startPoint x: 188, startPoint y: 296, endPoint x: 442, endPoint y: 525, distance: 341.8
click at [442, 525] on div "First Name Last Name Email Address State Registry ID p8kf3767 Customer ID State…" at bounding box center [451, 516] width 866 height 696
type input "p8kf3767"
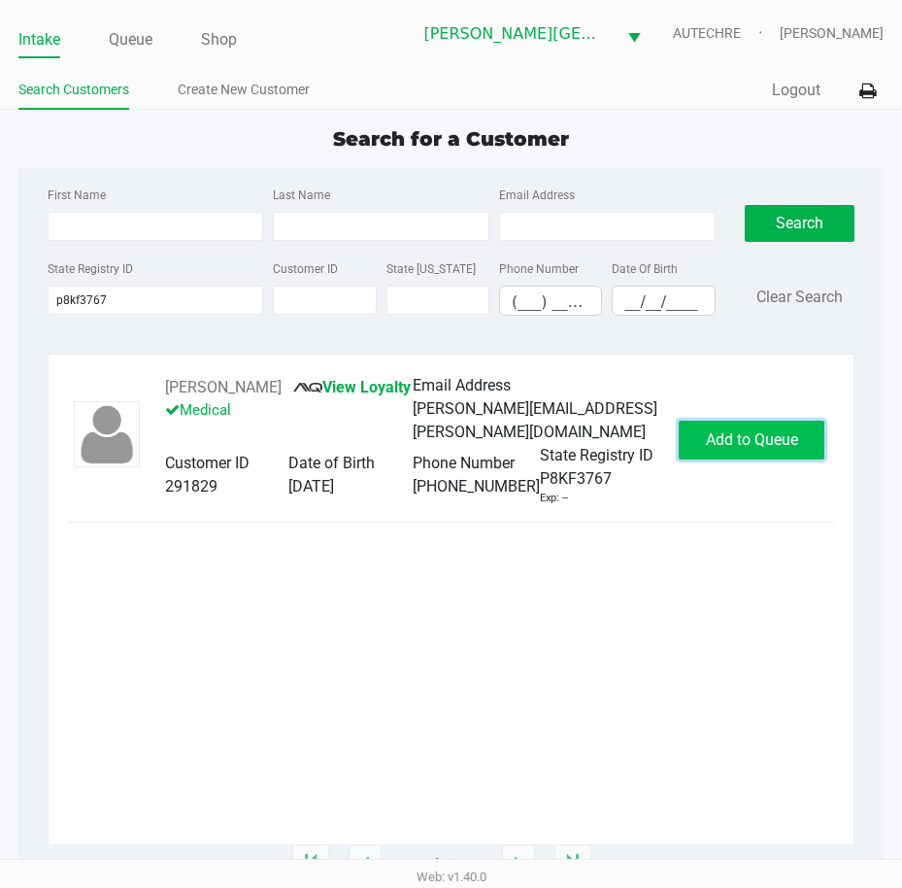
click at [747, 437] on span "Add to Queue" at bounding box center [752, 439] width 92 height 18
click at [747, 437] on span "Add to Queue" at bounding box center [762, 439] width 92 height 18
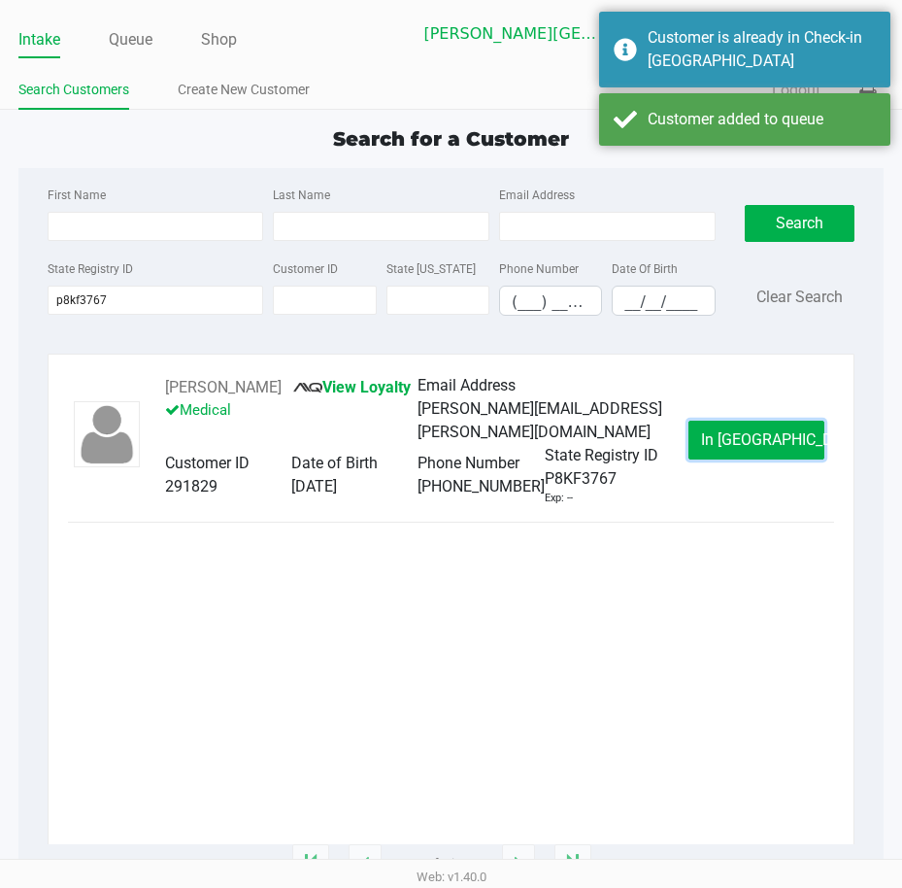
click at [747, 437] on span "In Queue" at bounding box center [782, 439] width 163 height 18
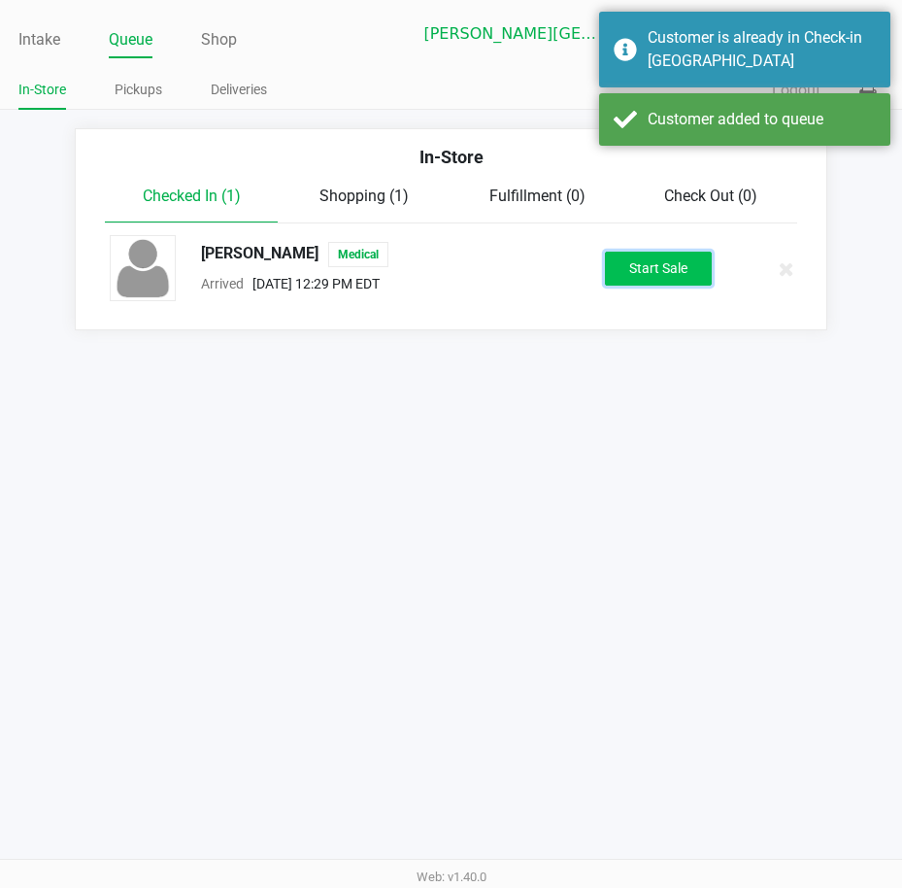
click at [653, 282] on button "Start Sale" at bounding box center [658, 269] width 107 height 34
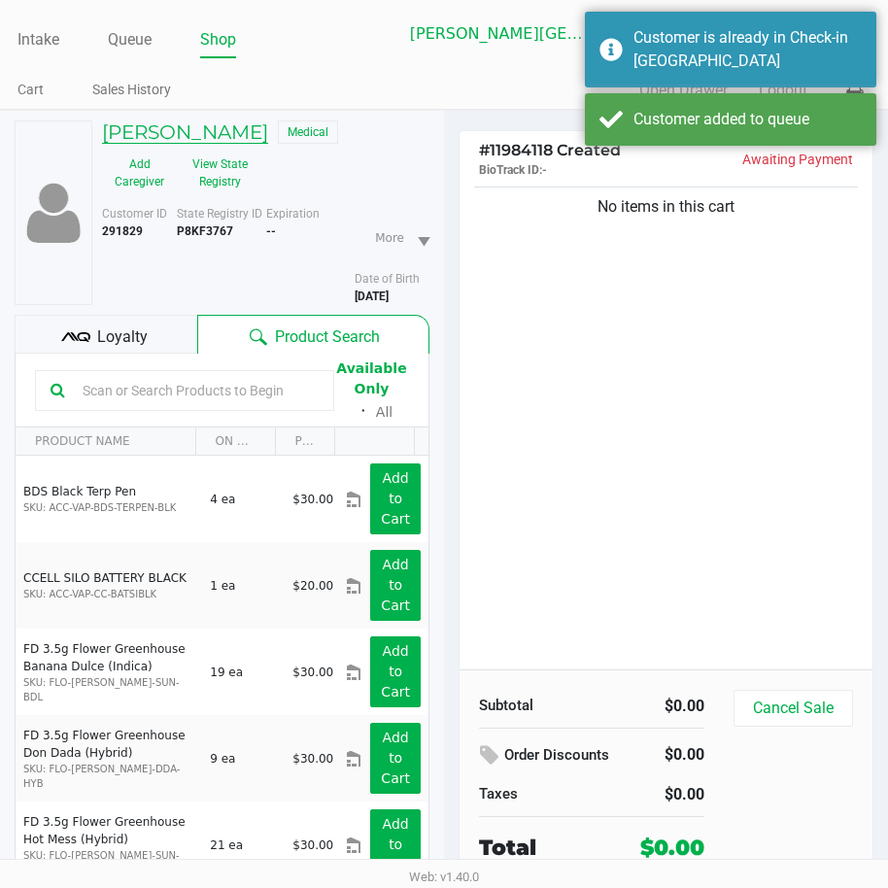
click at [201, 132] on h5 "JANINE IERARDI" at bounding box center [185, 131] width 166 height 23
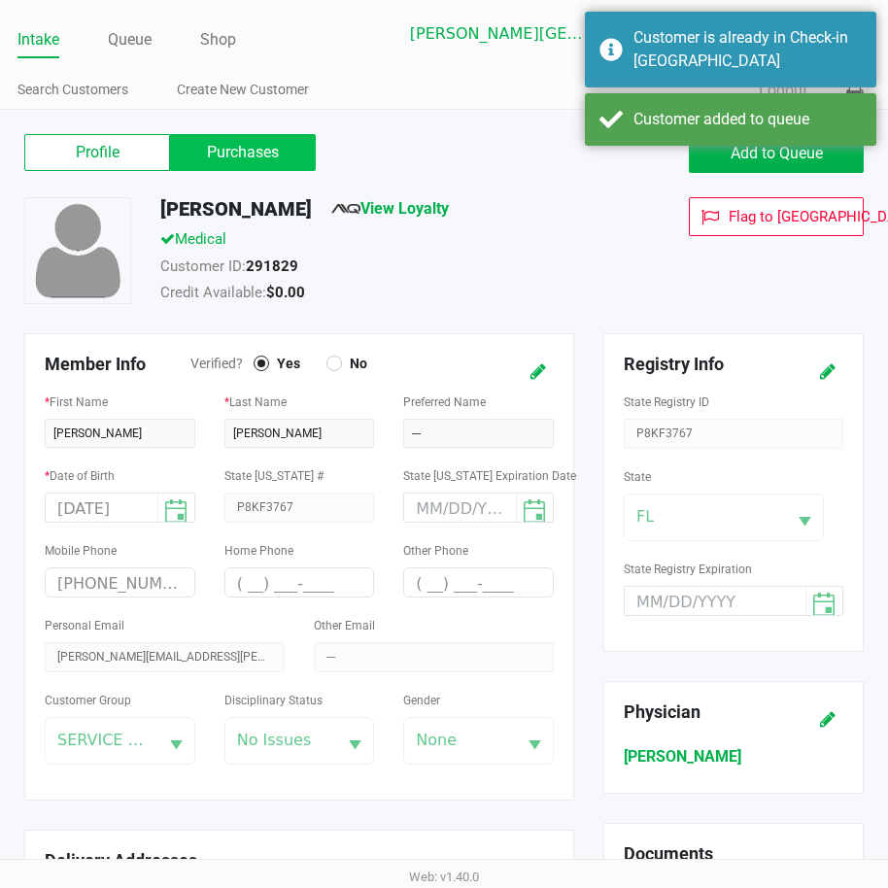
click at [215, 155] on label "Purchases" at bounding box center [243, 152] width 146 height 37
click at [0, 0] on 1 "Purchases" at bounding box center [0, 0] width 0 height 0
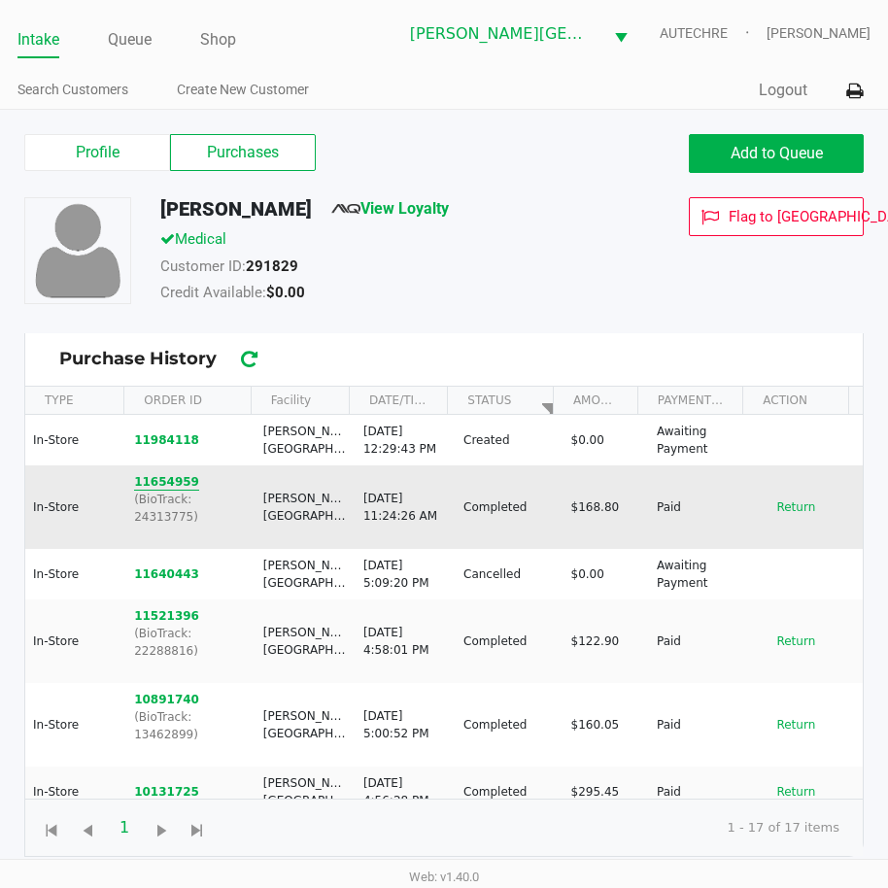
click at [164, 484] on button "11654959" at bounding box center [166, 481] width 65 height 17
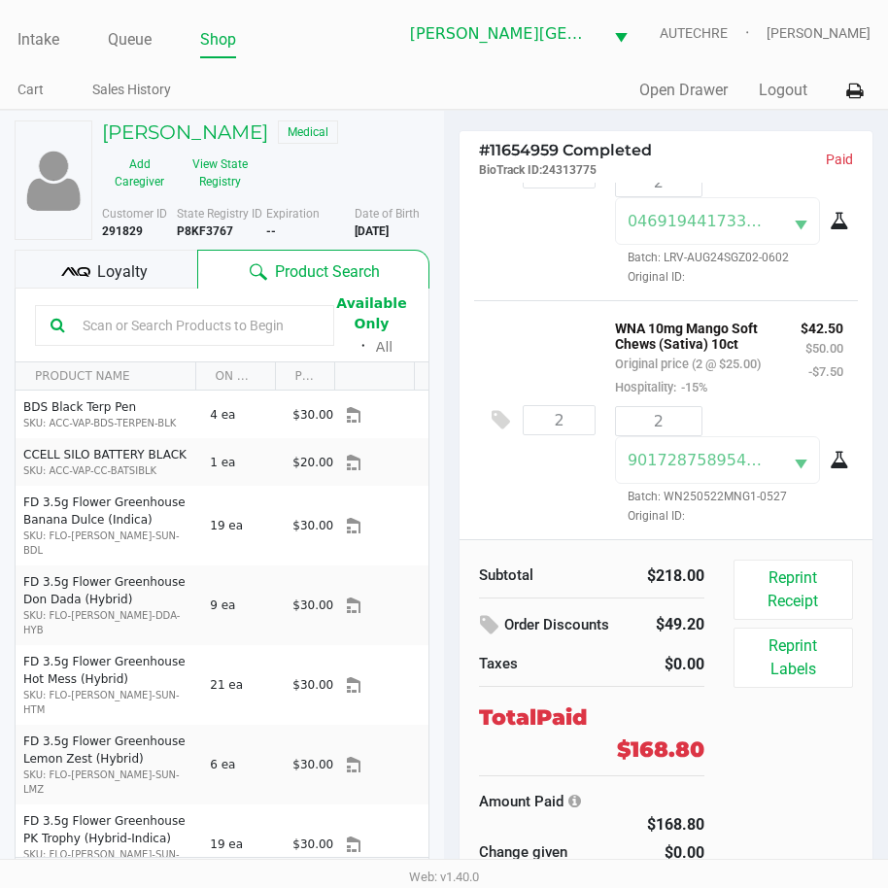
scroll to position [486, 0]
click at [141, 137] on h5 "JANINE IERARDI" at bounding box center [185, 131] width 166 height 23
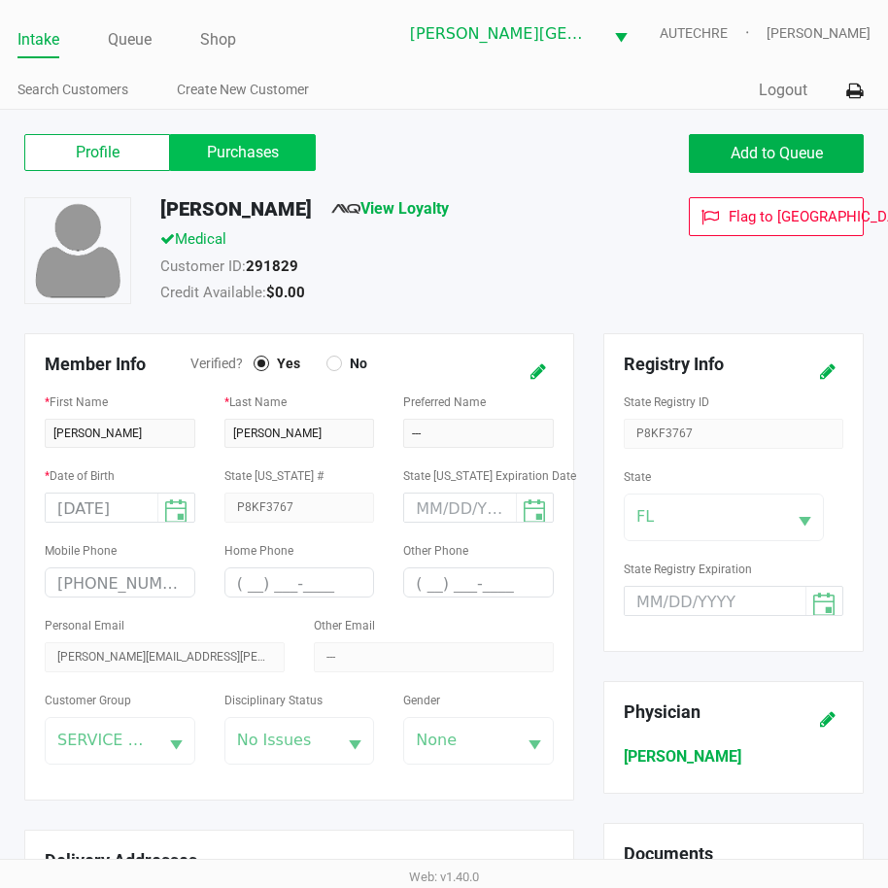
click at [293, 155] on label "Purchases" at bounding box center [243, 152] width 146 height 37
click at [0, 0] on 1 "Purchases" at bounding box center [0, 0] width 0 height 0
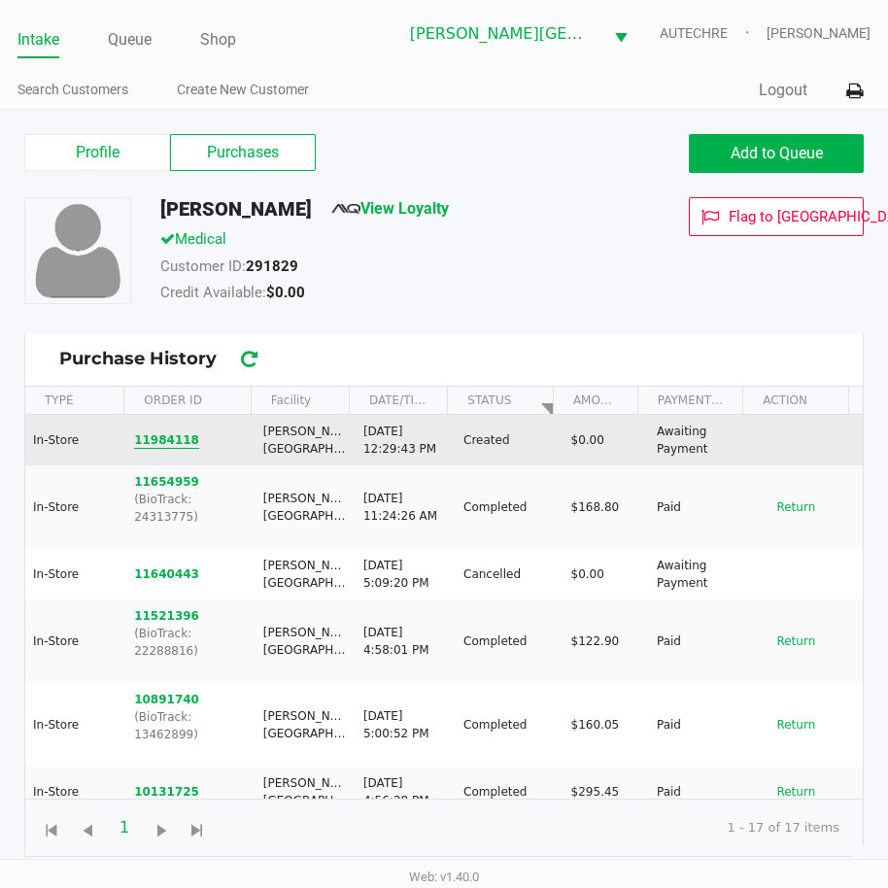
click at [175, 445] on button "11984118" at bounding box center [166, 439] width 65 height 17
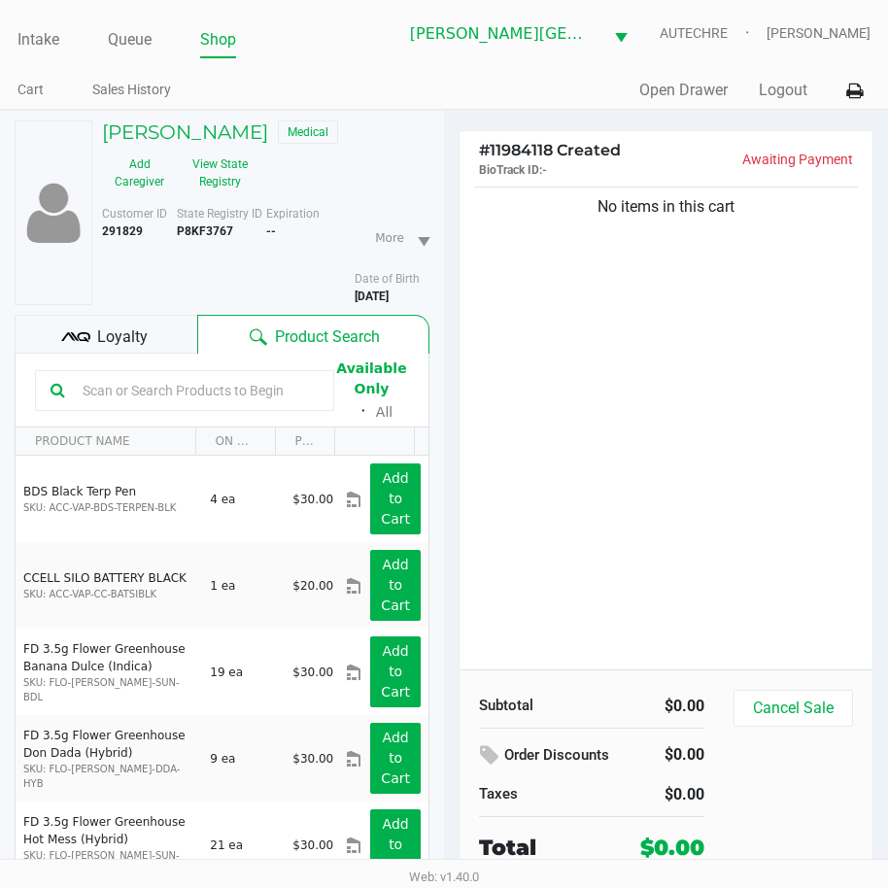
click at [656, 558] on div "No items in this cart" at bounding box center [665, 426] width 413 height 487
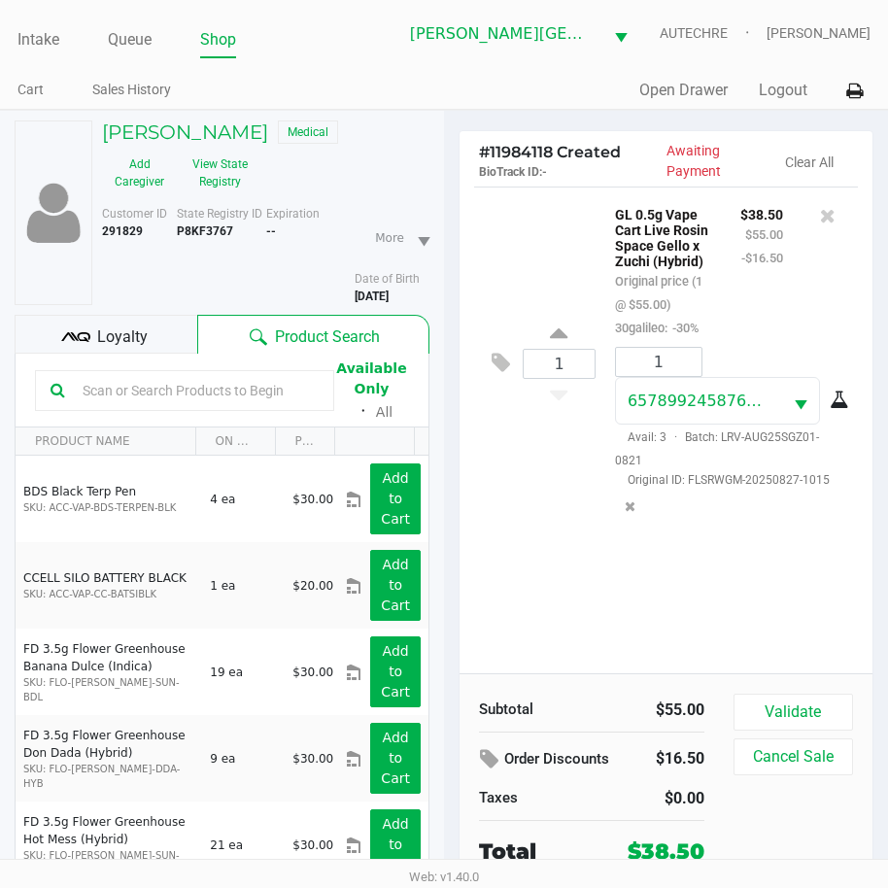
click at [696, 585] on div "1 GL 0.5g Vape Cart Live Rosin Space Gello x Zuchi (Hybrid) Original price (1 @…" at bounding box center [665, 429] width 413 height 487
click at [774, 601] on div "1 GL 0.5g Vape Cart Live Rosin Space Gello x Zuchi (Hybrid) Original price (1 @…" at bounding box center [665, 429] width 413 height 487
click at [692, 593] on div "1 GL 0.5g Vape Cart Live Rosin Space Gello x Zuchi (Hybrid) Original price (1 @…" at bounding box center [665, 429] width 413 height 487
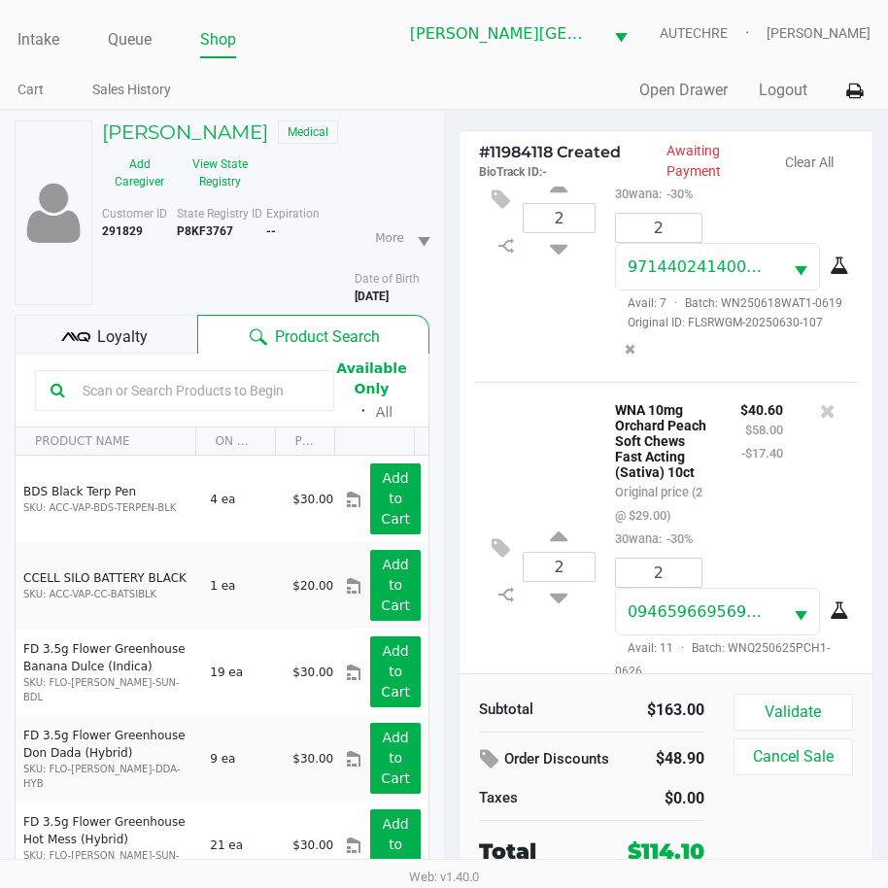
scroll to position [656, 0]
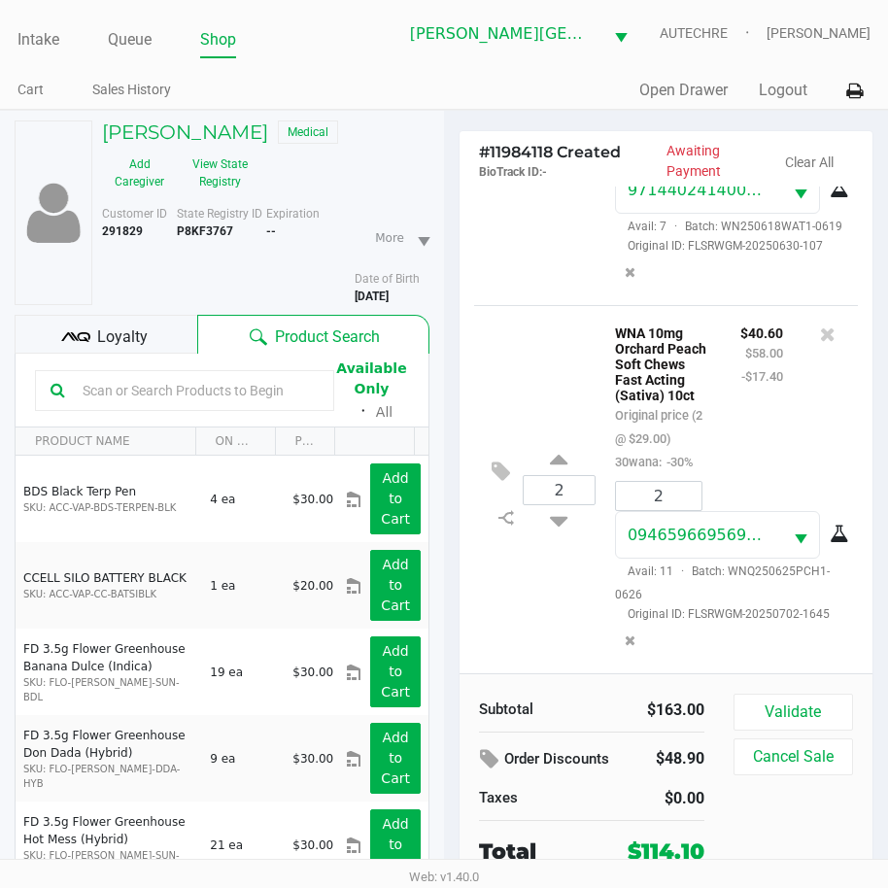
click at [118, 323] on div "Loyalty" at bounding box center [106, 334] width 183 height 39
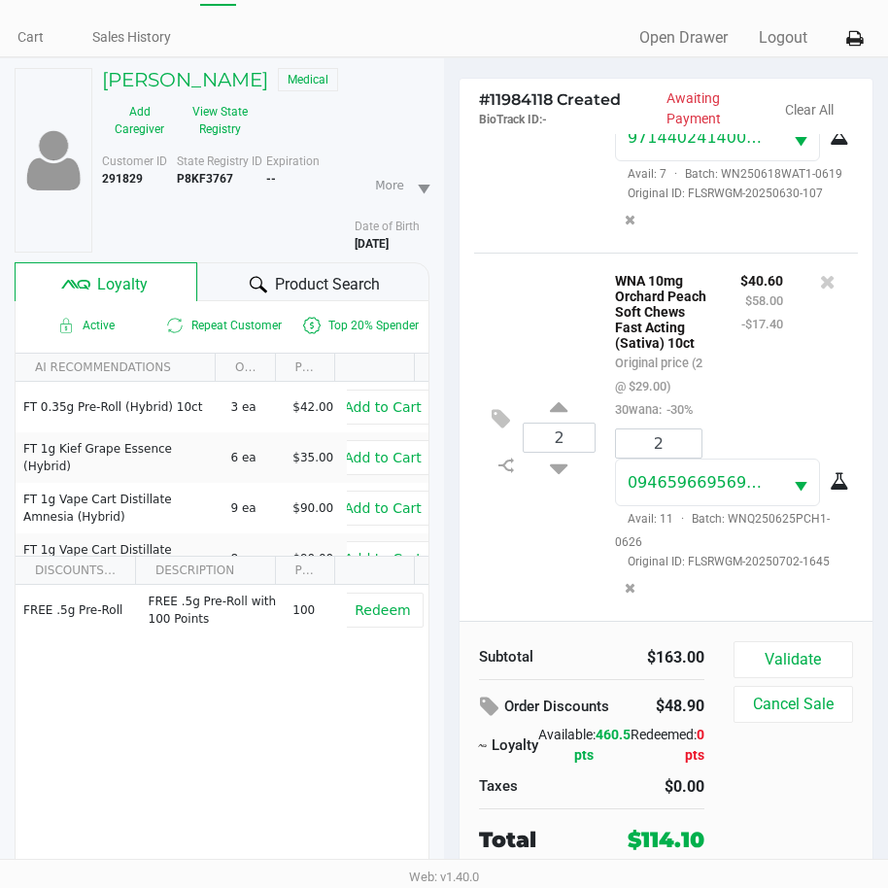
scroll to position [101, 0]
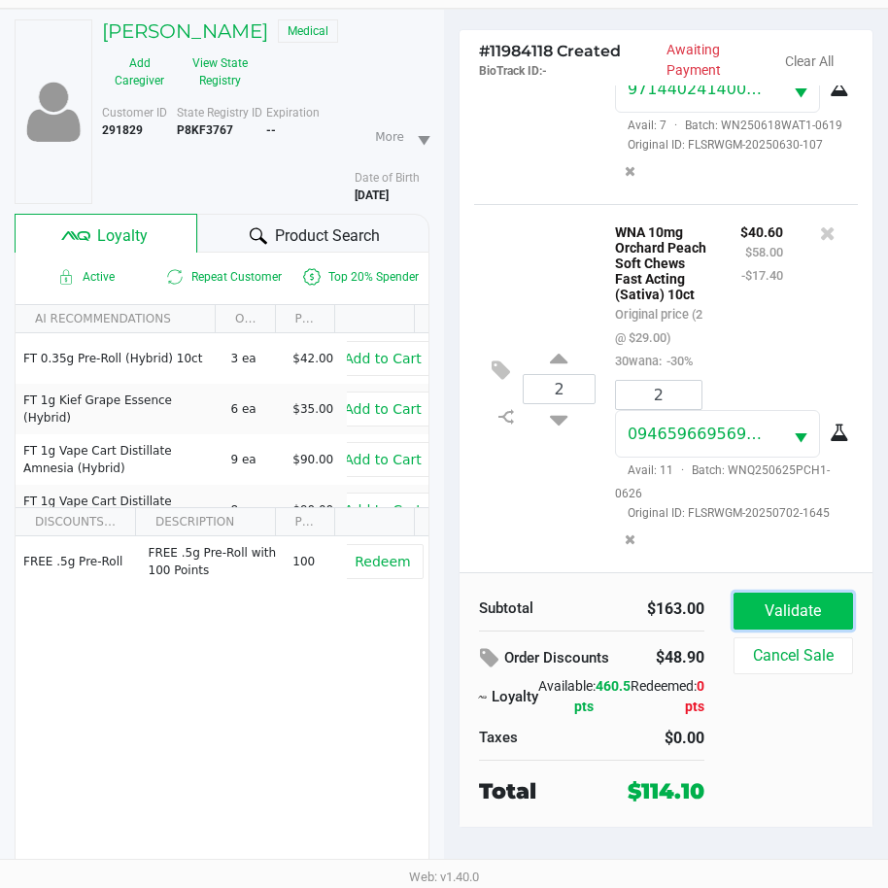
click at [799, 617] on button "Validate" at bounding box center [792, 610] width 119 height 37
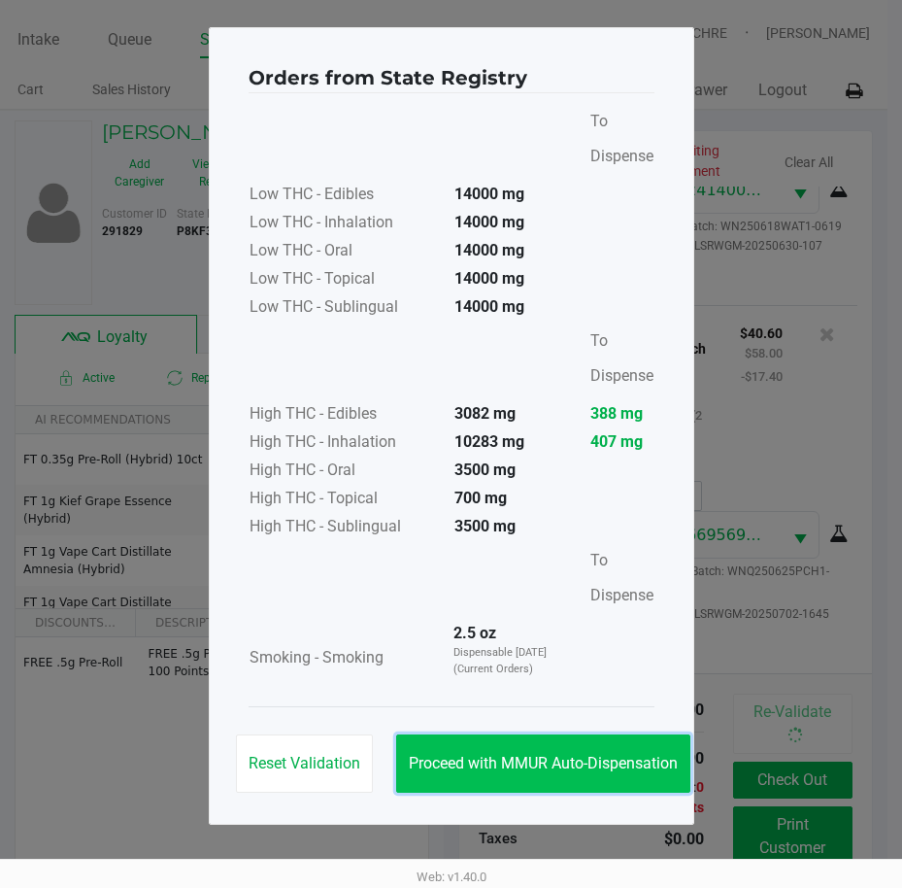
click at [500, 749] on button "Proceed with MMUR Auto-Dispensation" at bounding box center [543, 763] width 294 height 58
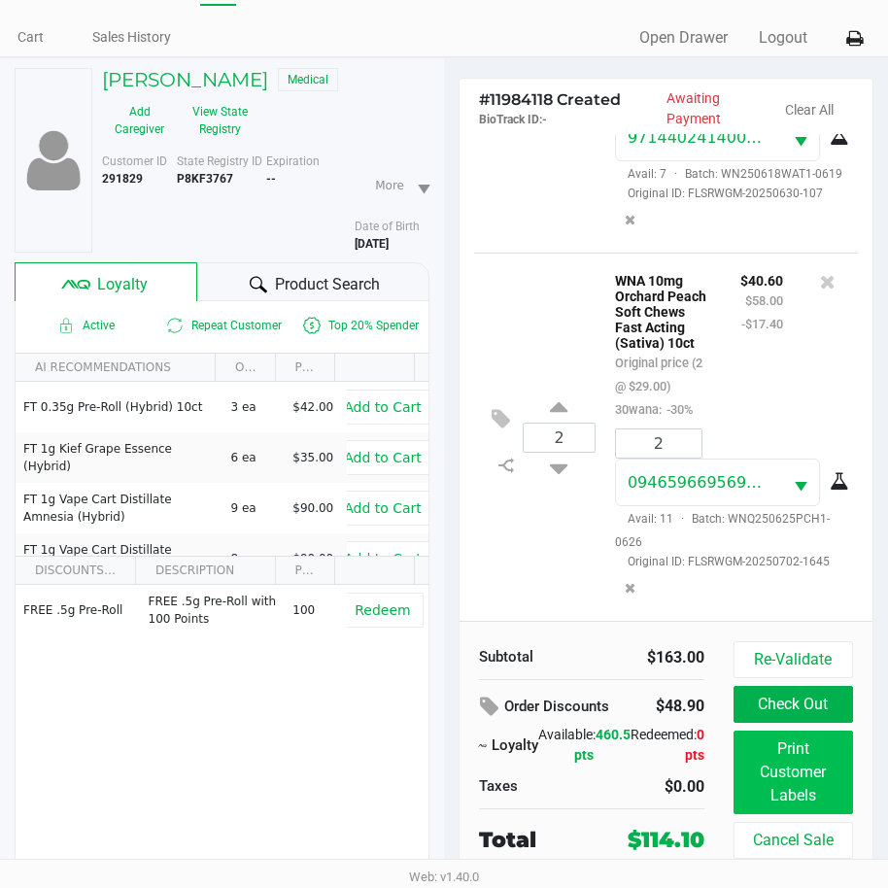
scroll to position [101, 0]
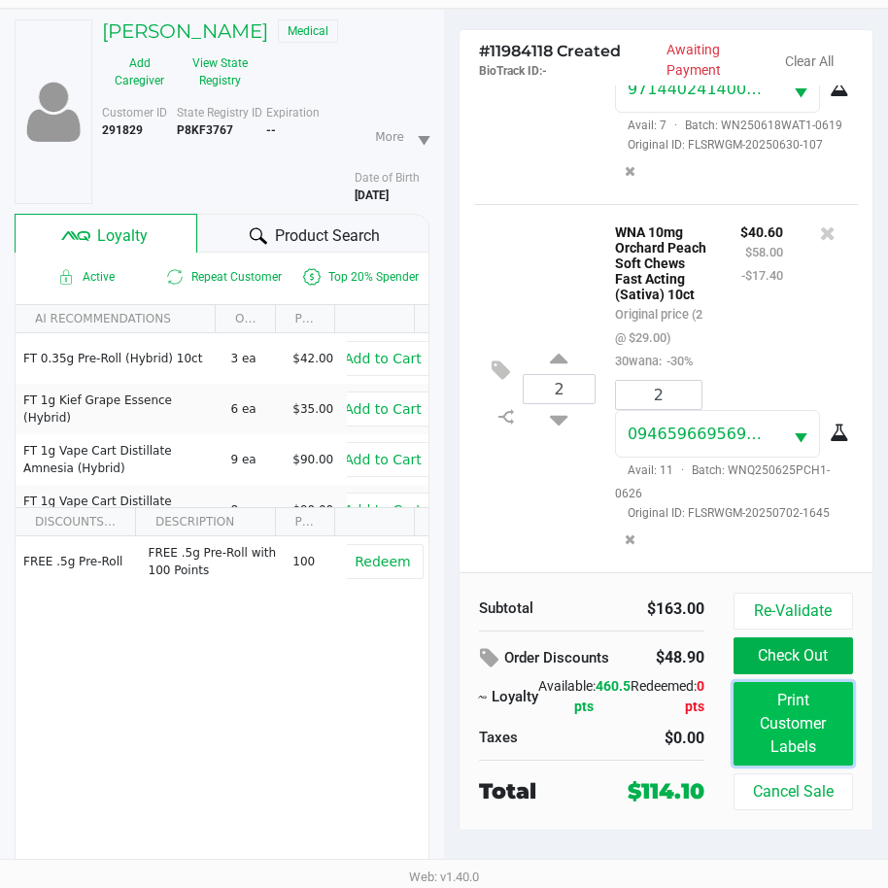
click at [788, 743] on button "Print Customer Labels" at bounding box center [792, 724] width 119 height 84
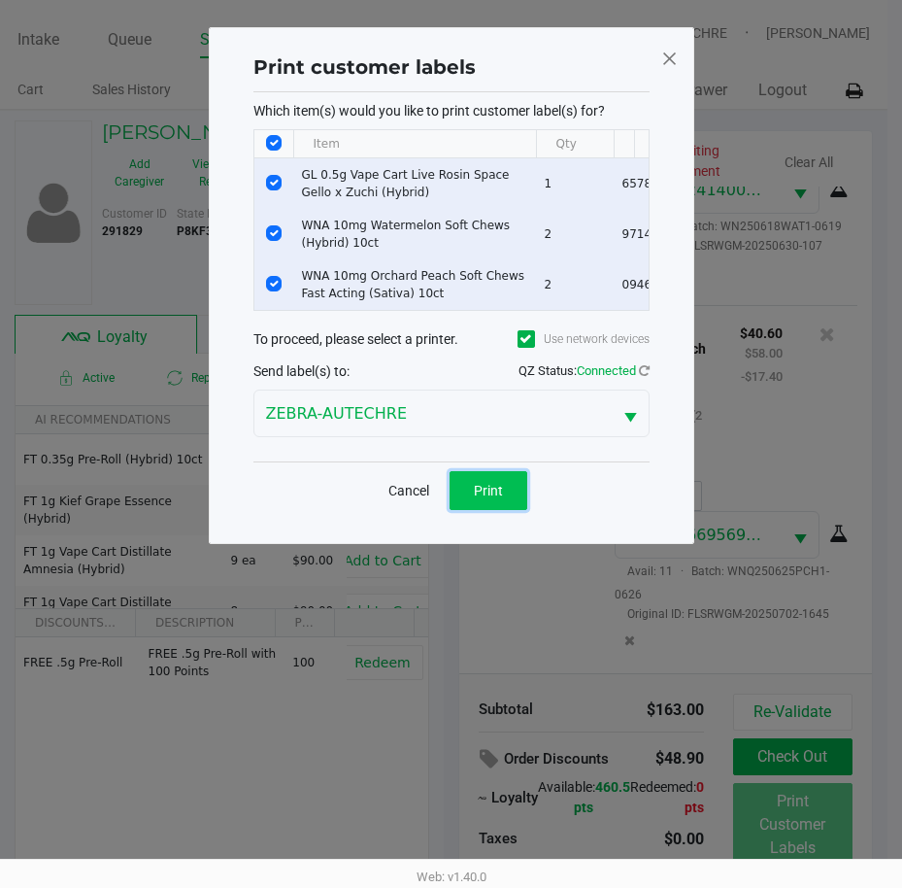
click at [518, 510] on button "Print" at bounding box center [489, 490] width 78 height 39
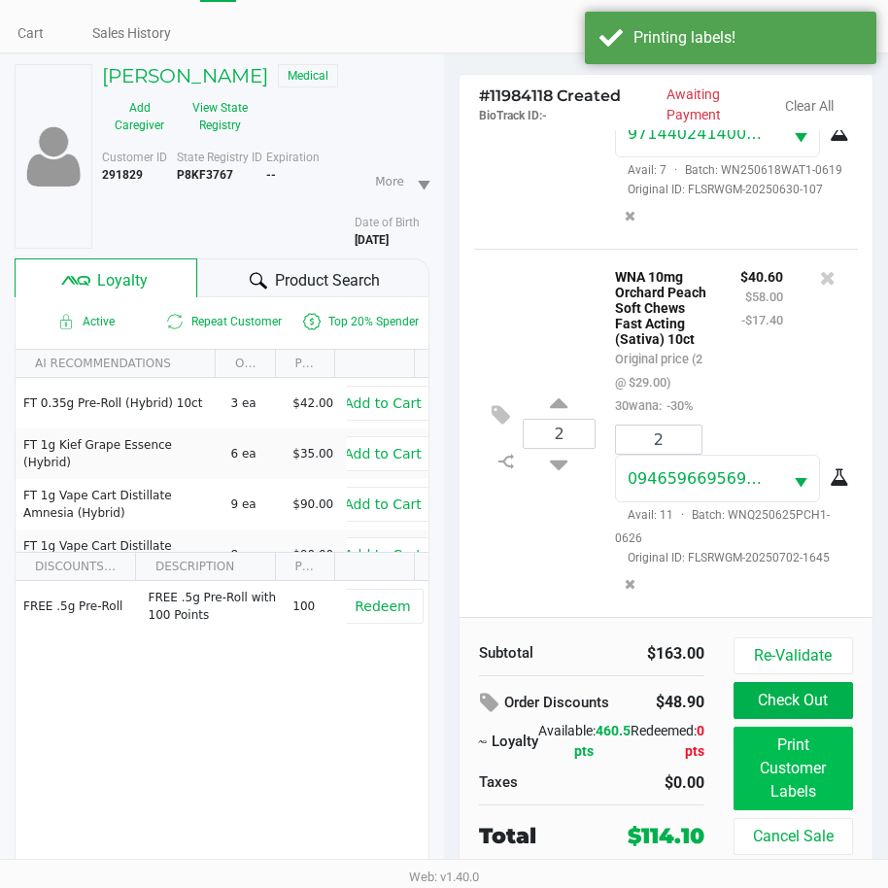
scroll to position [101, 0]
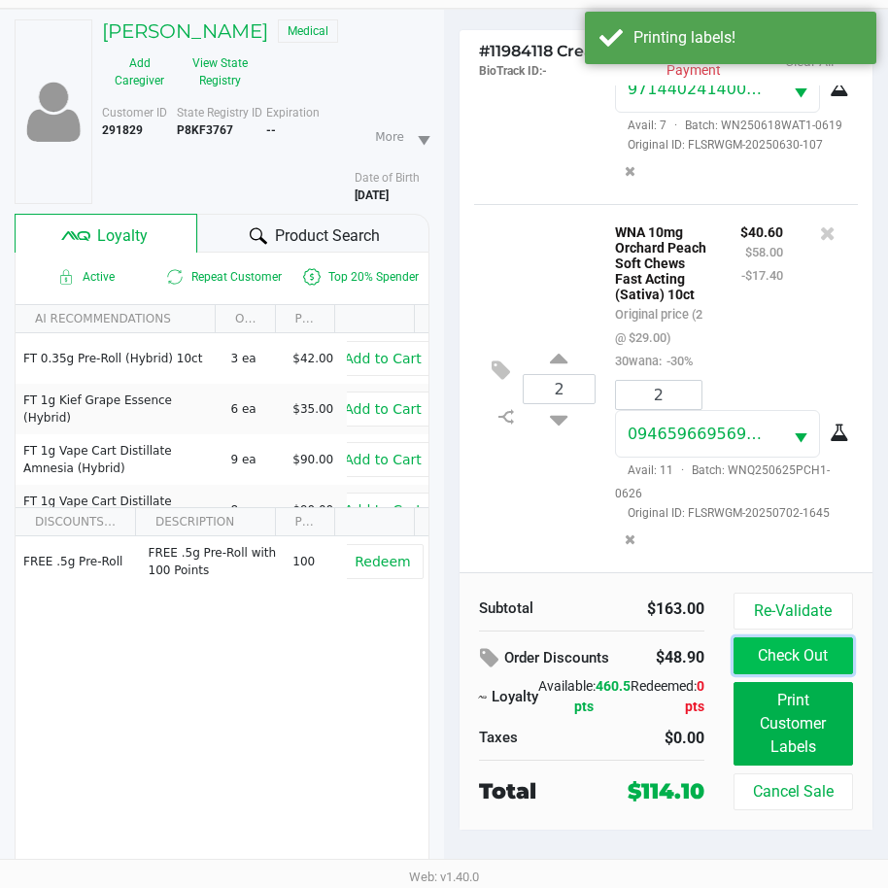
click at [793, 666] on button "Check Out" at bounding box center [792, 655] width 119 height 37
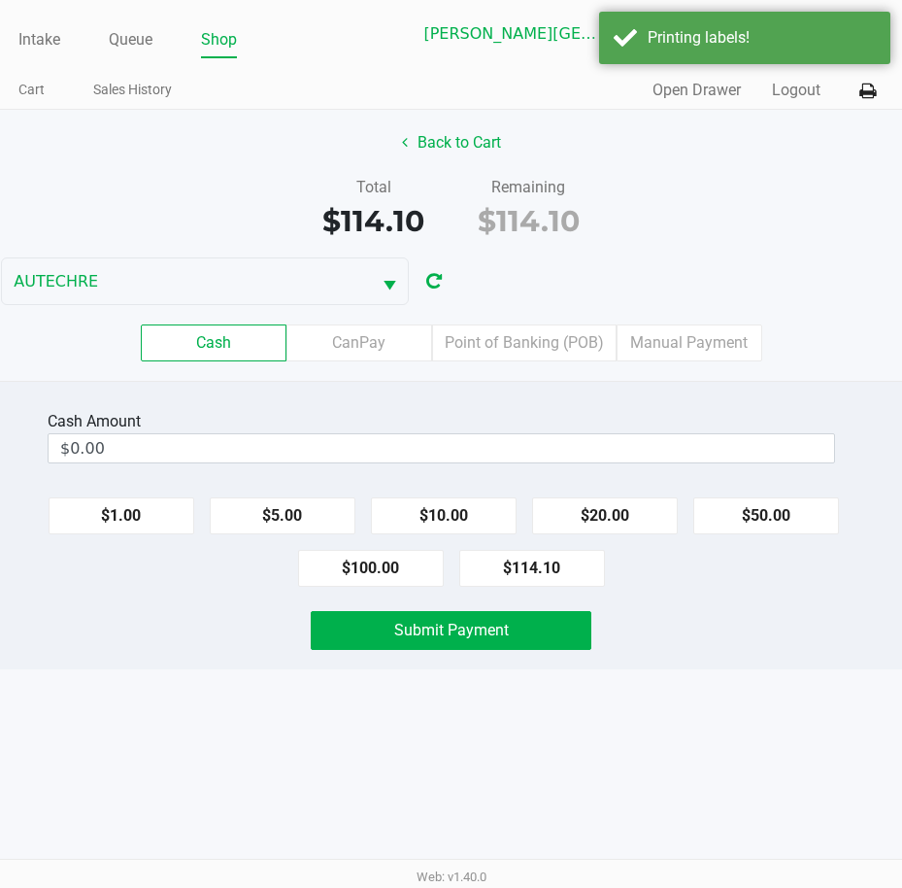
click at [703, 653] on div "Cash Amount $0.00 $1.00 $5.00 $10.00 $20.00 $50.00 $100.00 $114.10 Submit Payme…" at bounding box center [451, 525] width 902 height 288
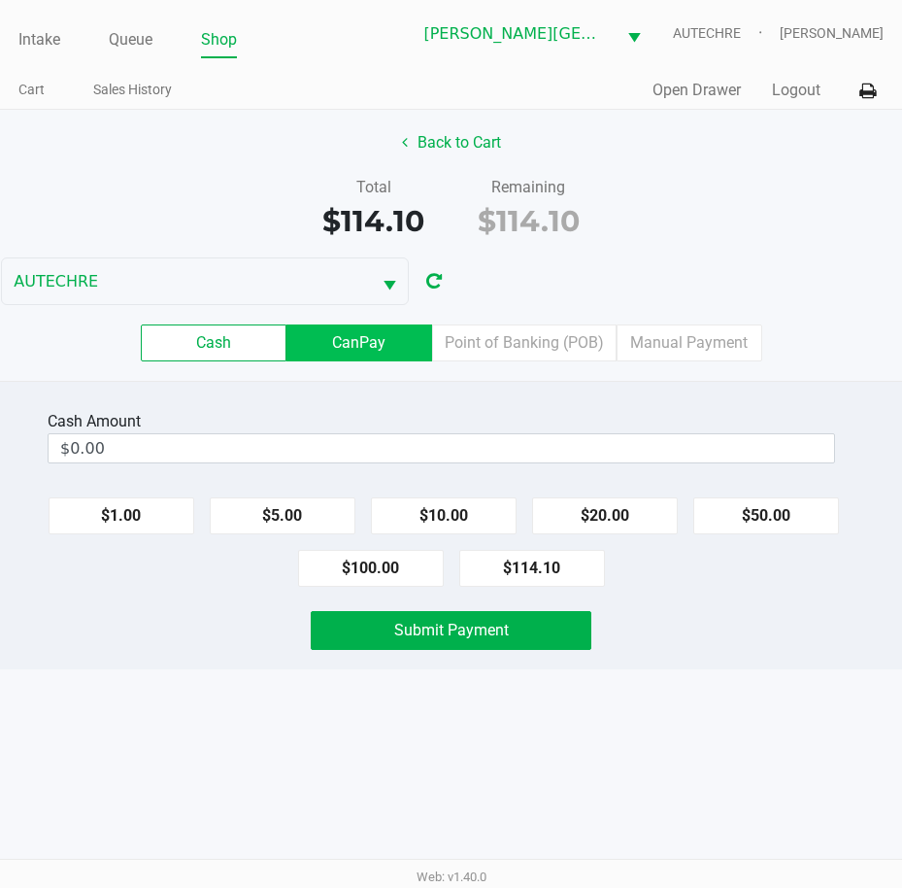
click at [349, 349] on label "CanPay" at bounding box center [360, 342] width 146 height 37
click at [0, 0] on 2 "CanPay" at bounding box center [0, 0] width 0 height 0
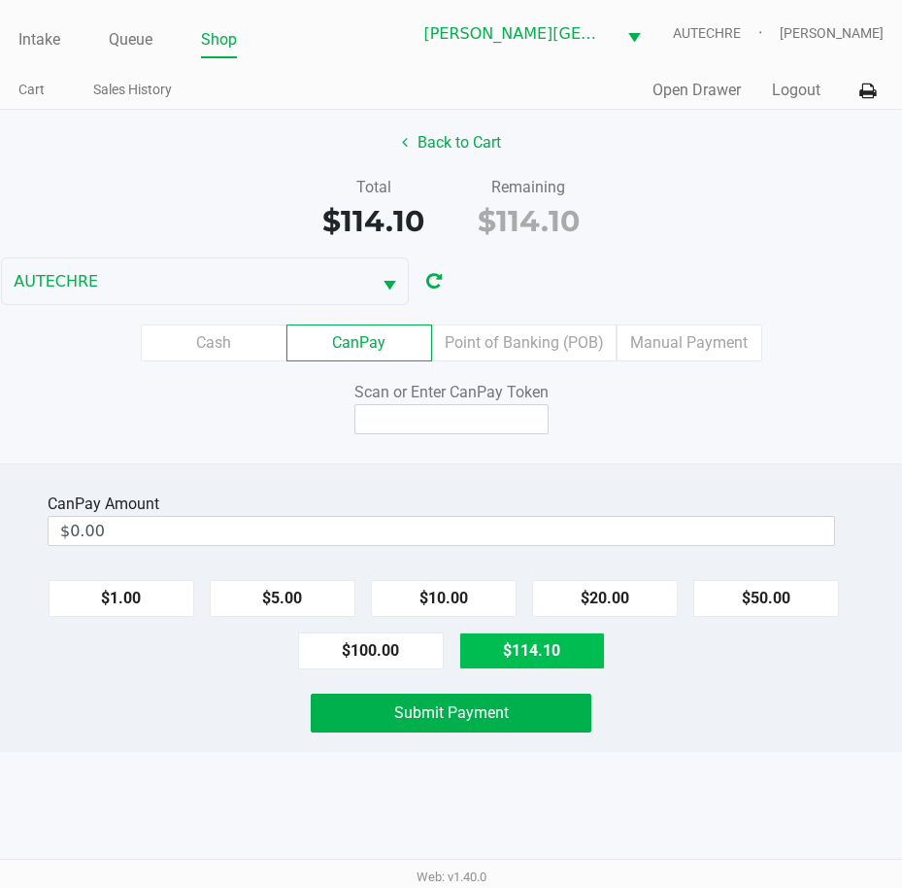
click at [535, 652] on button "$114.10" at bounding box center [532, 650] width 146 height 37
type input "$114.10"
click at [459, 632] on button "$114.10" at bounding box center [532, 650] width 146 height 37
click at [451, 415] on input at bounding box center [451, 419] width 194 height 30
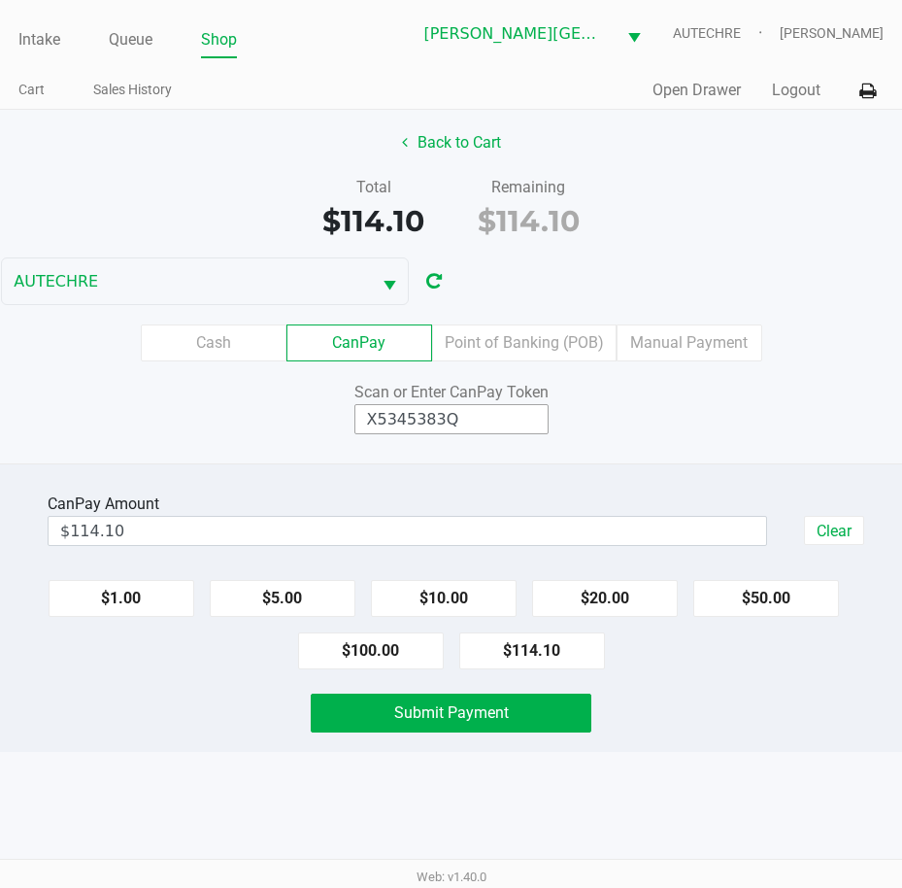
type input "X5345383Q"
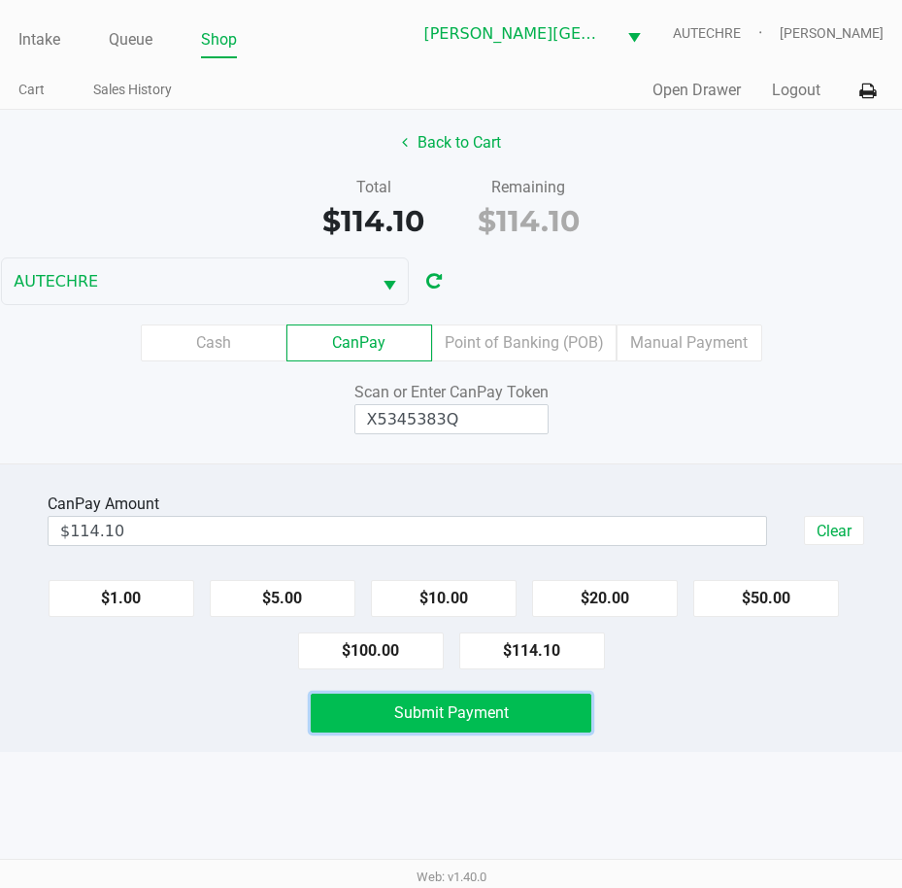
click at [489, 708] on span "Submit Payment" at bounding box center [451, 712] width 115 height 18
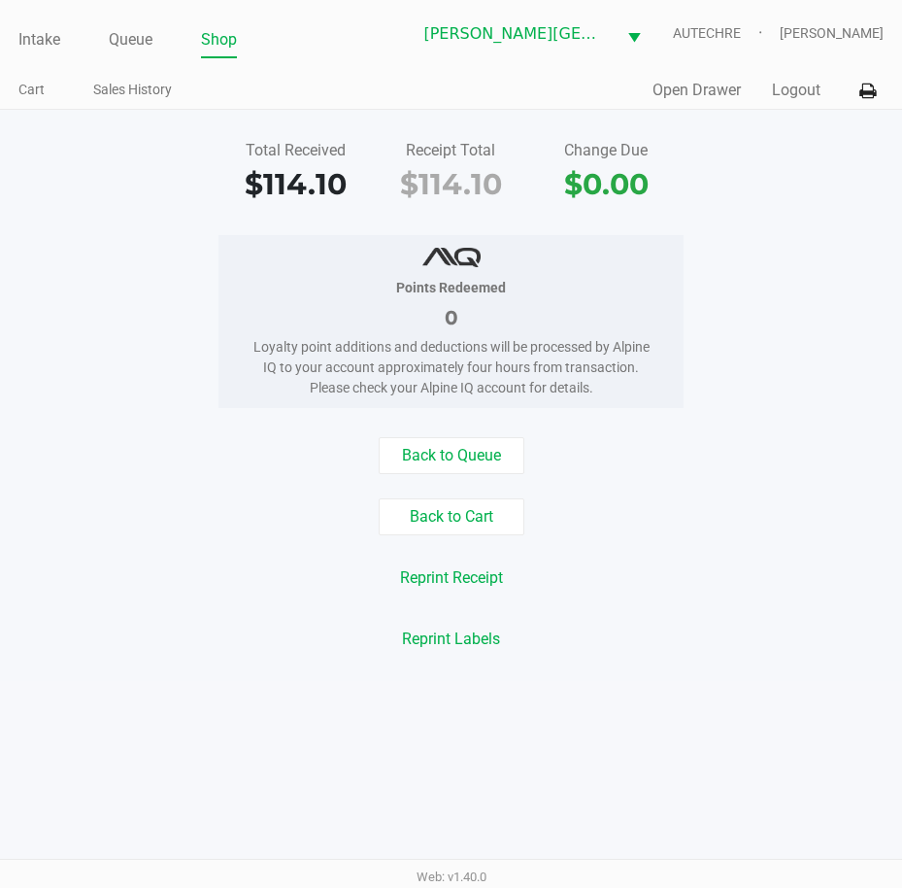
click at [792, 102] on div "Quick Sale Open Drawer Logout" at bounding box center [668, 91] width 433 height 36
click at [792, 93] on button "Logout" at bounding box center [796, 90] width 49 height 23
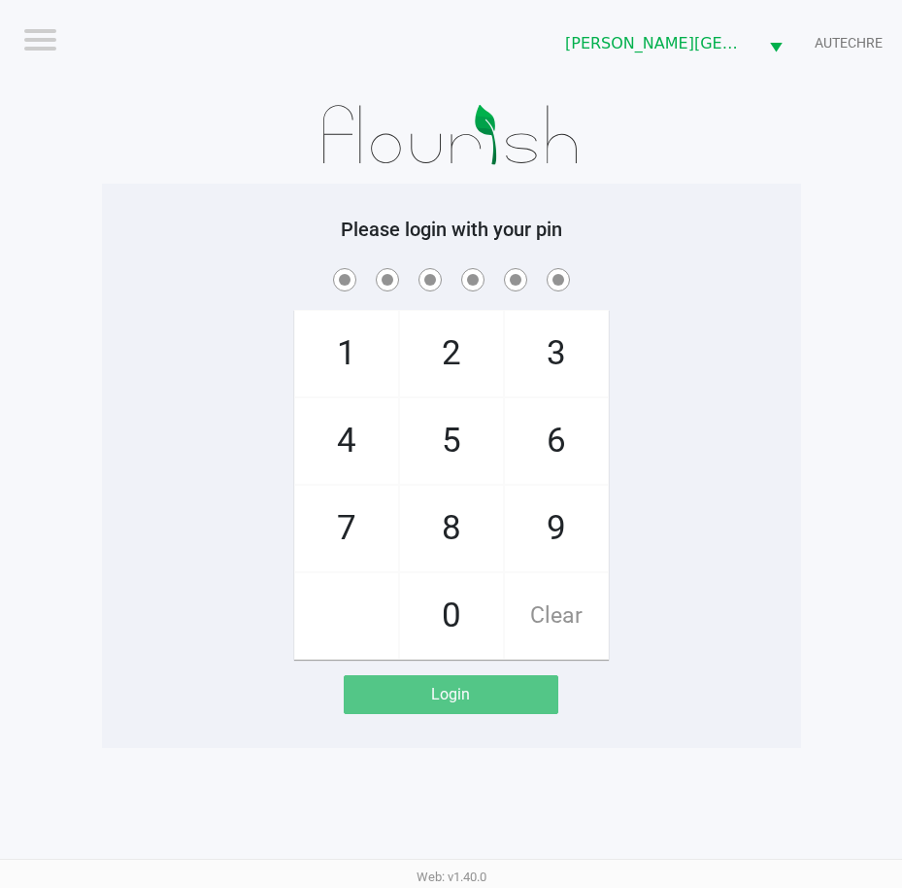
click at [781, 386] on div "1 4 7 2 5 8 0 3 6 9 Clear" at bounding box center [451, 461] width 699 height 395
checkbox input "true"
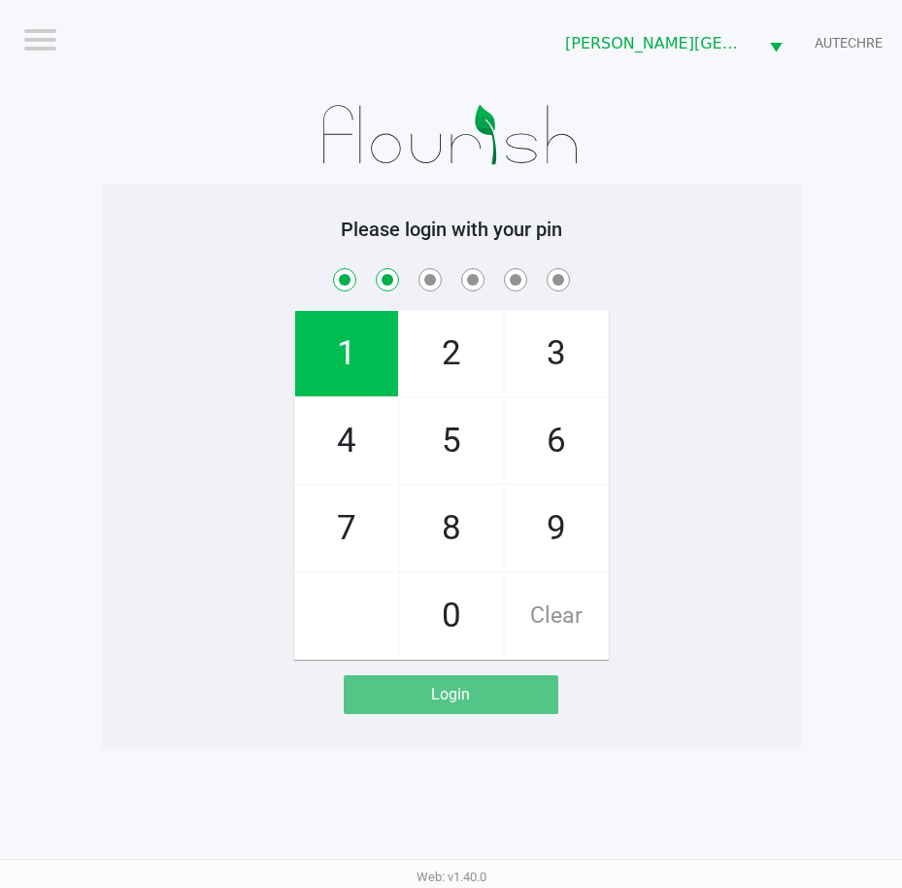
checkbox input "true"
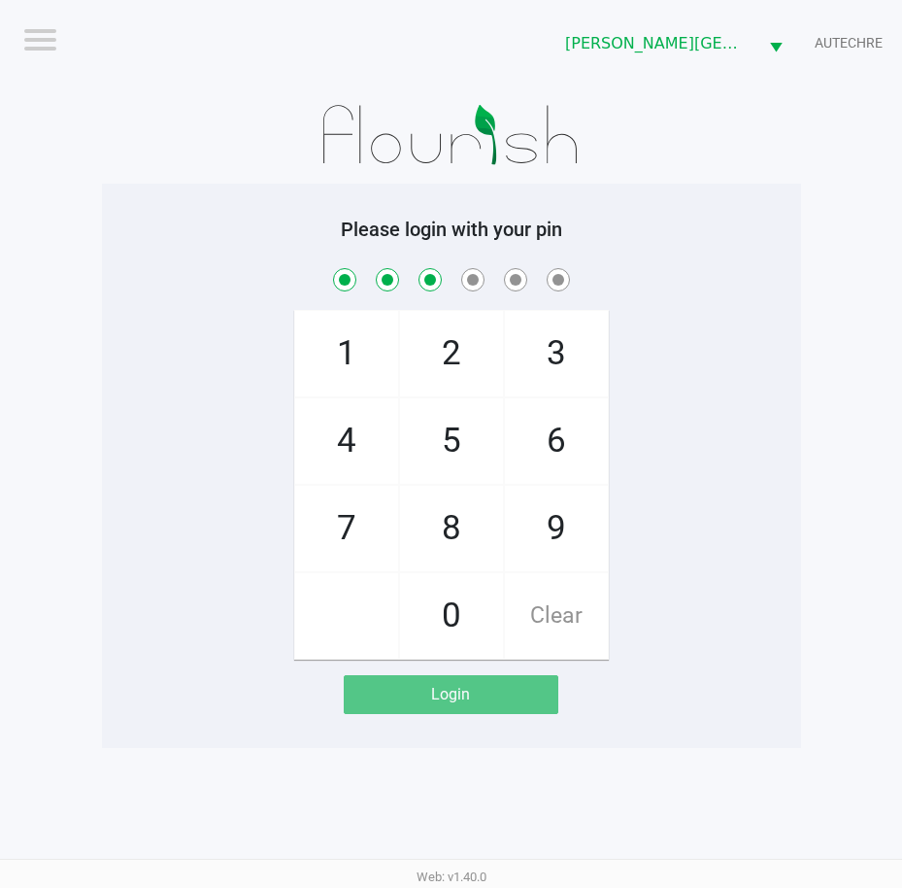
checkbox input "true"
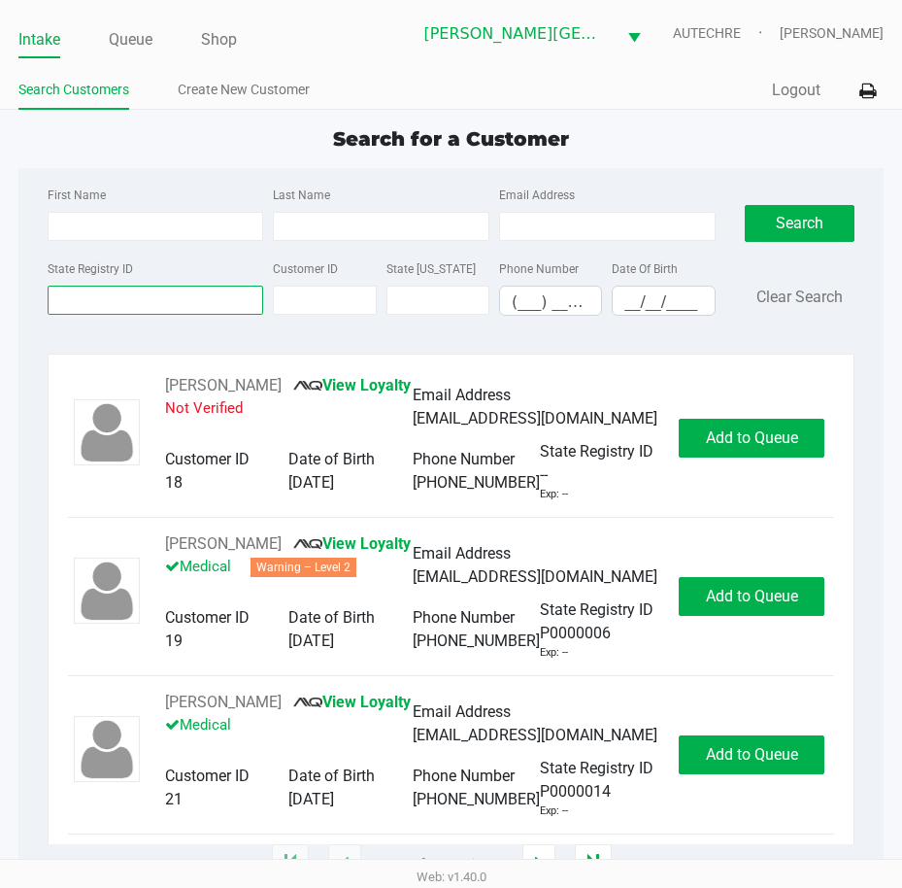
click at [98, 303] on input "State Registry ID" at bounding box center [156, 300] width 217 height 29
click at [96, 302] on input "State Registry ID" at bounding box center [156, 300] width 217 height 29
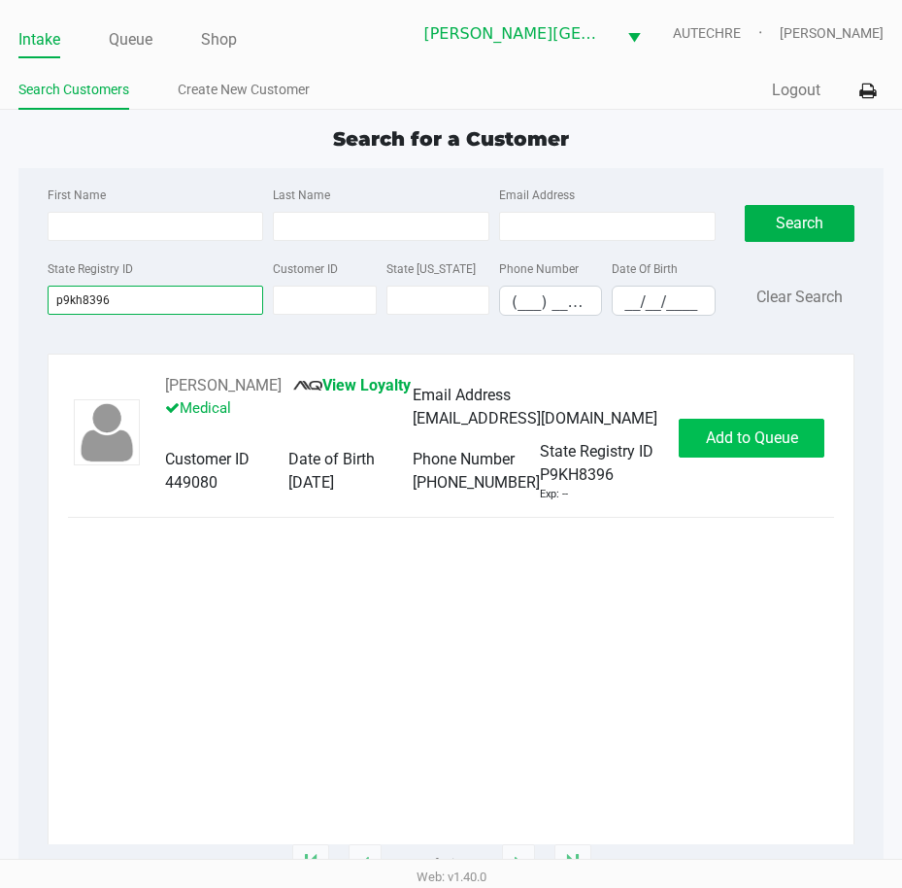
type input "p9kh8396"
click at [789, 447] on span "Add to Queue" at bounding box center [752, 437] width 92 height 18
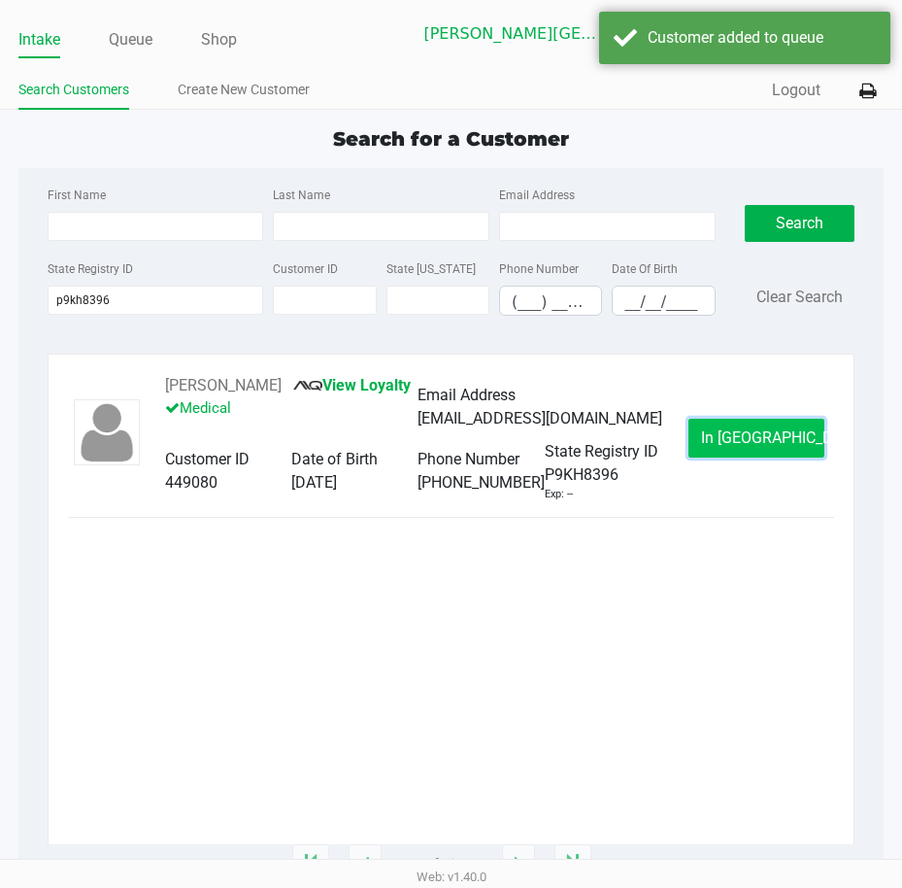
click at [708, 457] on button "In Queue" at bounding box center [757, 438] width 136 height 39
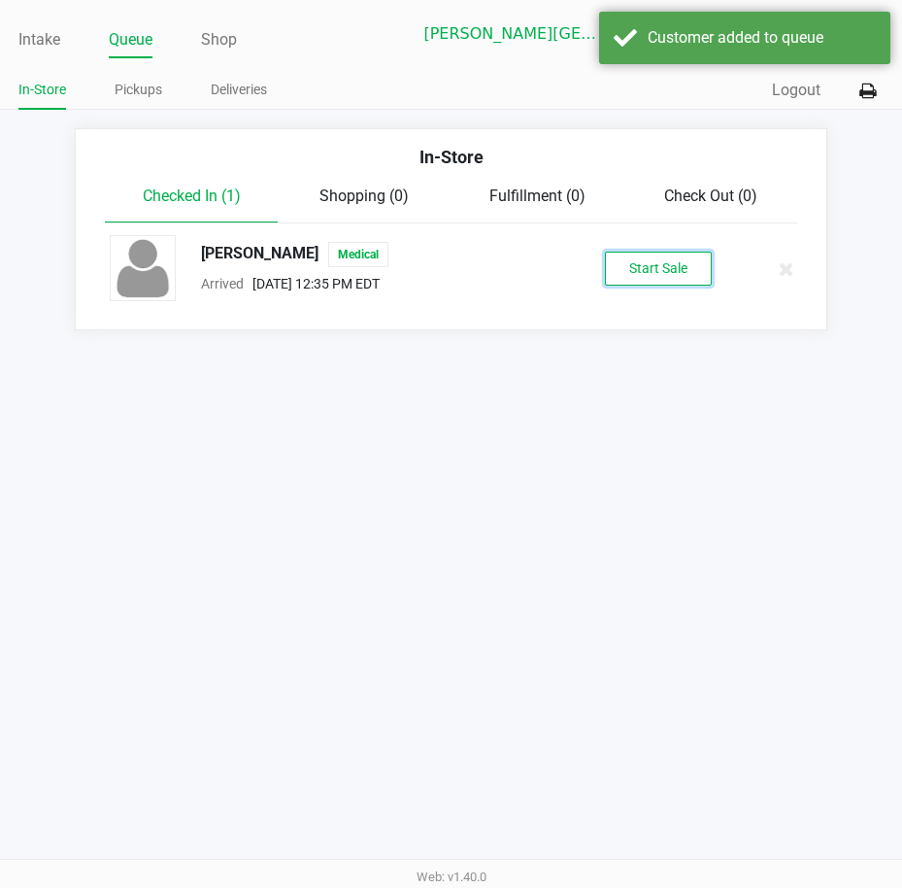
click at [658, 284] on button "Start Sale" at bounding box center [658, 269] width 107 height 34
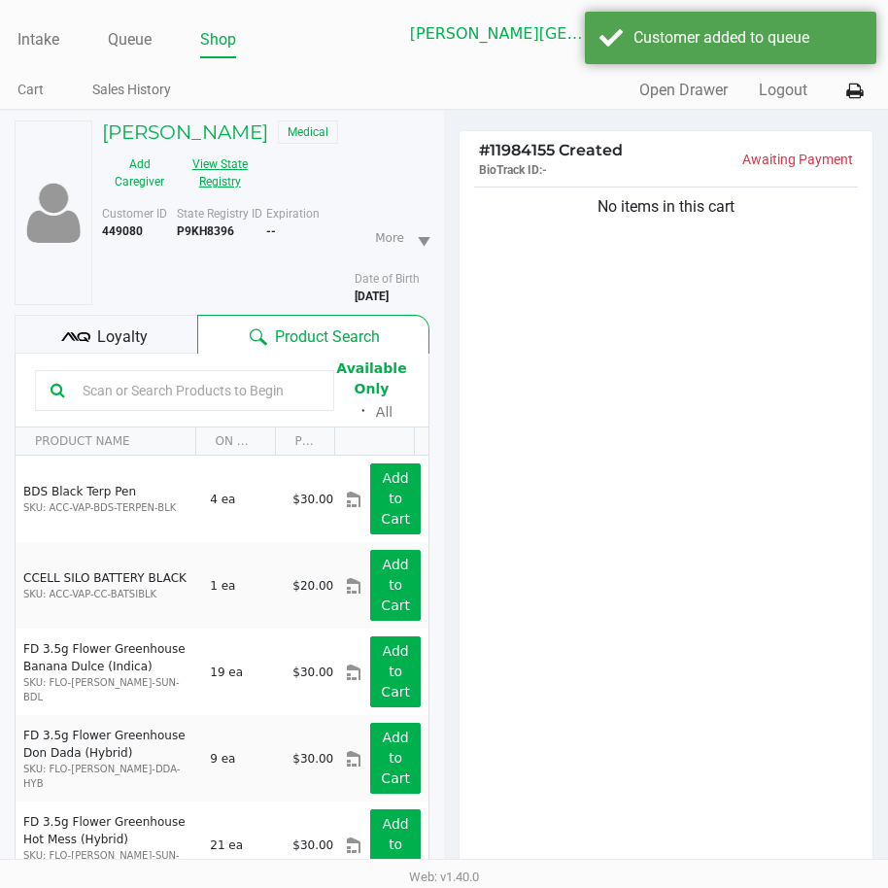
click at [226, 181] on button "View State Registry" at bounding box center [214, 173] width 75 height 49
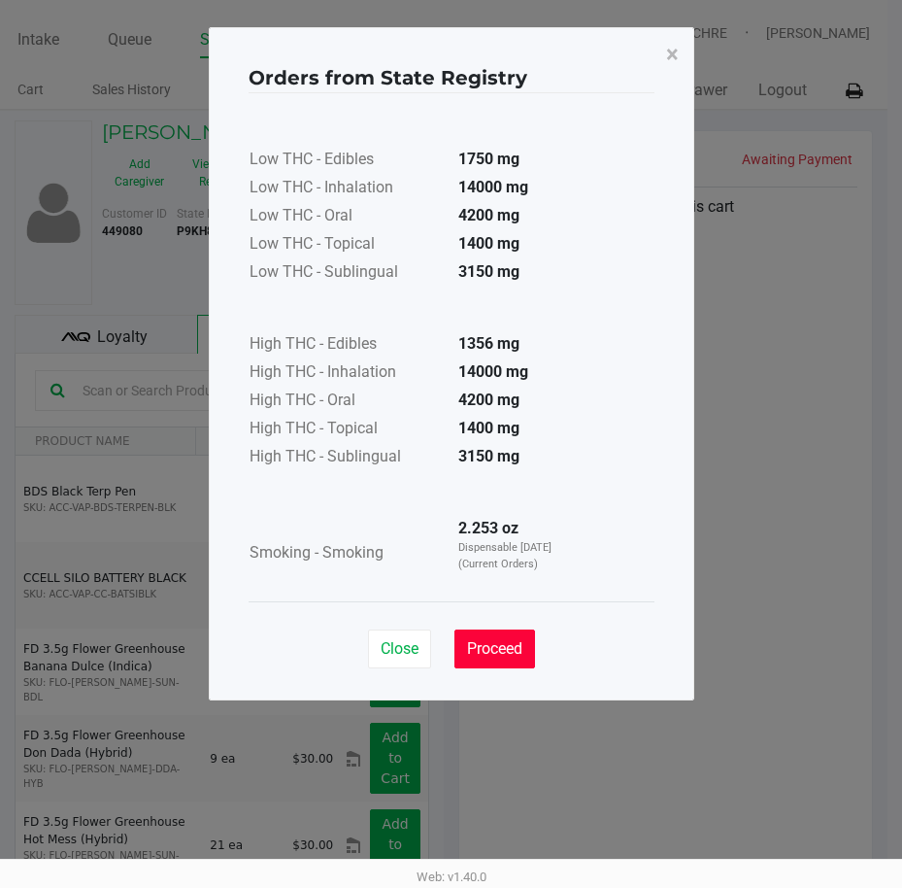
click at [510, 650] on span "Proceed" at bounding box center [494, 648] width 55 height 18
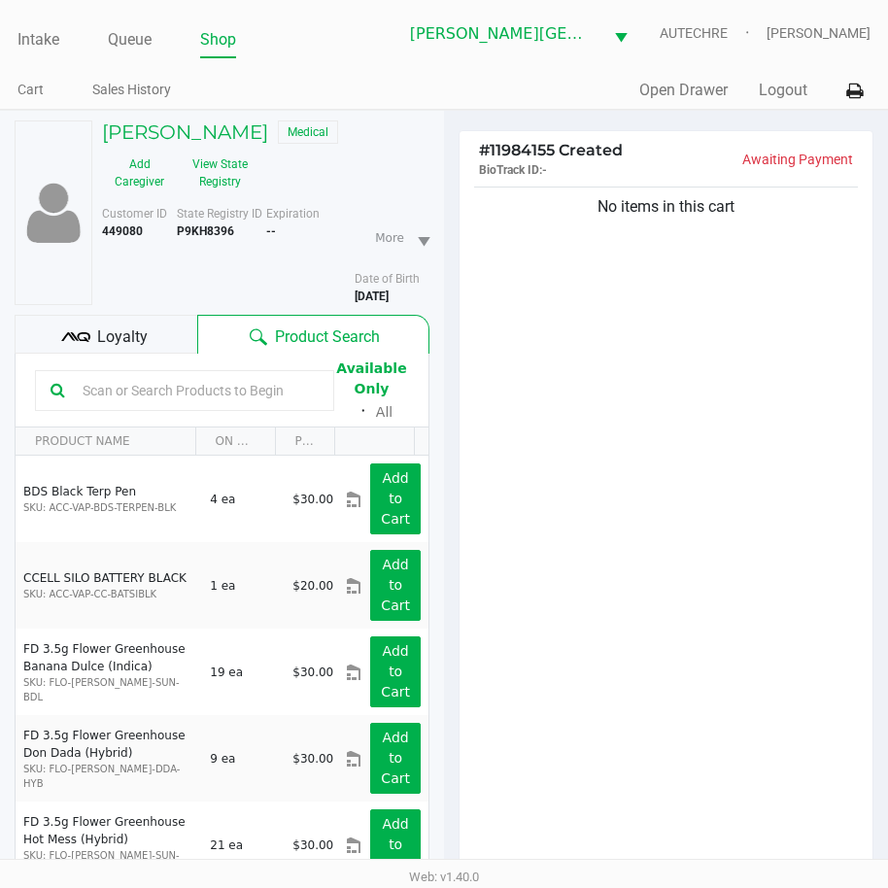
click at [616, 606] on div "No items in this cart" at bounding box center [665, 533] width 413 height 700
click at [220, 172] on button "View State Registry" at bounding box center [214, 173] width 75 height 49
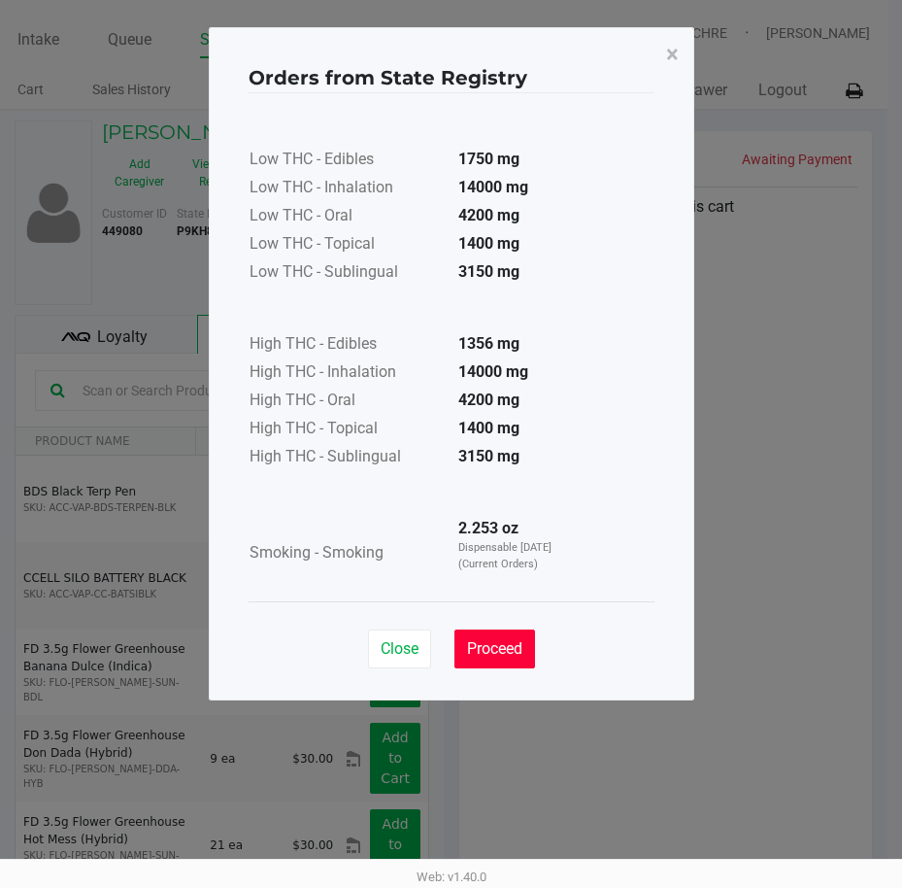
click at [481, 650] on span "Proceed" at bounding box center [494, 648] width 55 height 18
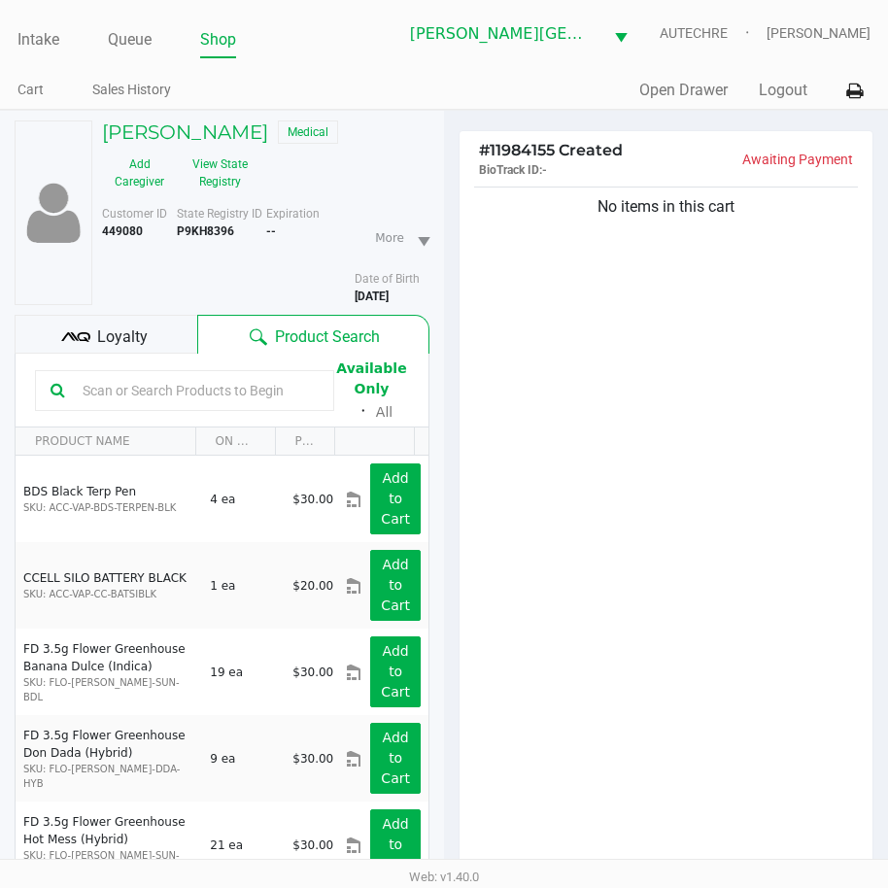
click at [546, 431] on div "No items in this cart" at bounding box center [665, 533] width 413 height 700
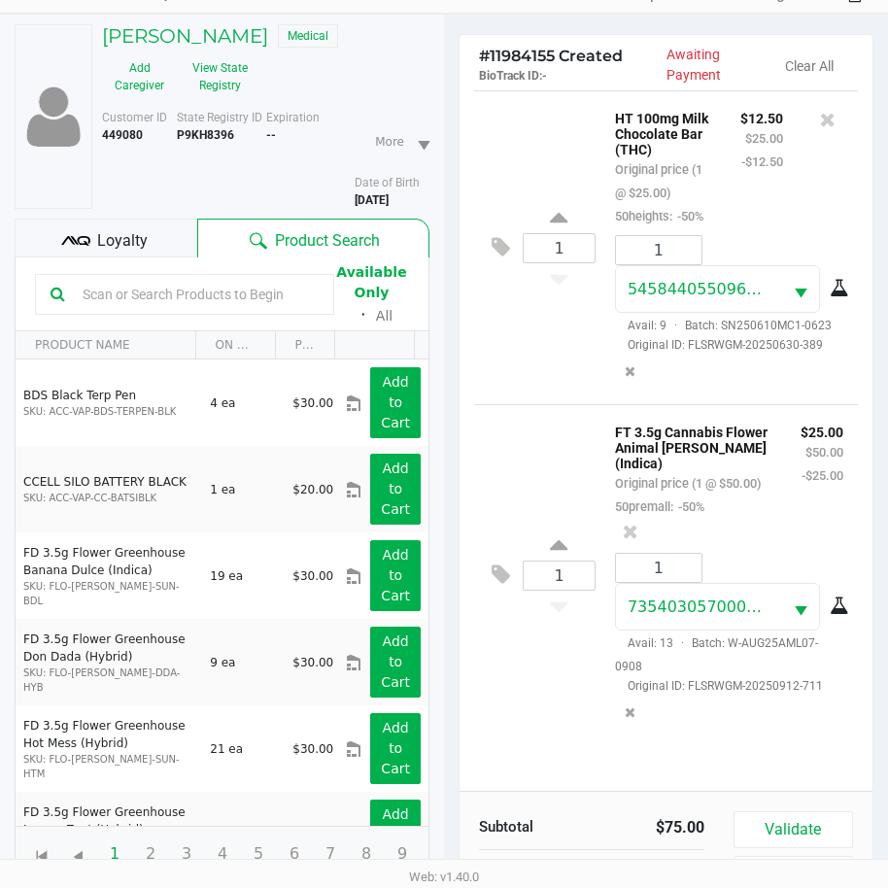
scroll to position [214, 0]
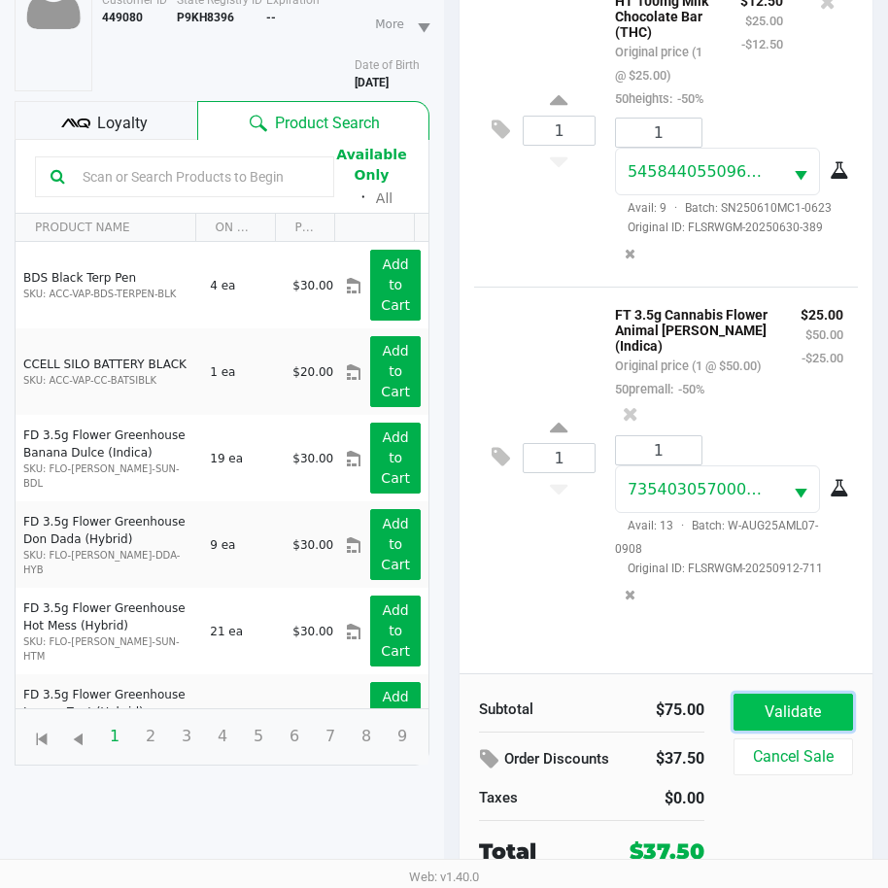
click at [793, 716] on button "Validate" at bounding box center [792, 711] width 119 height 37
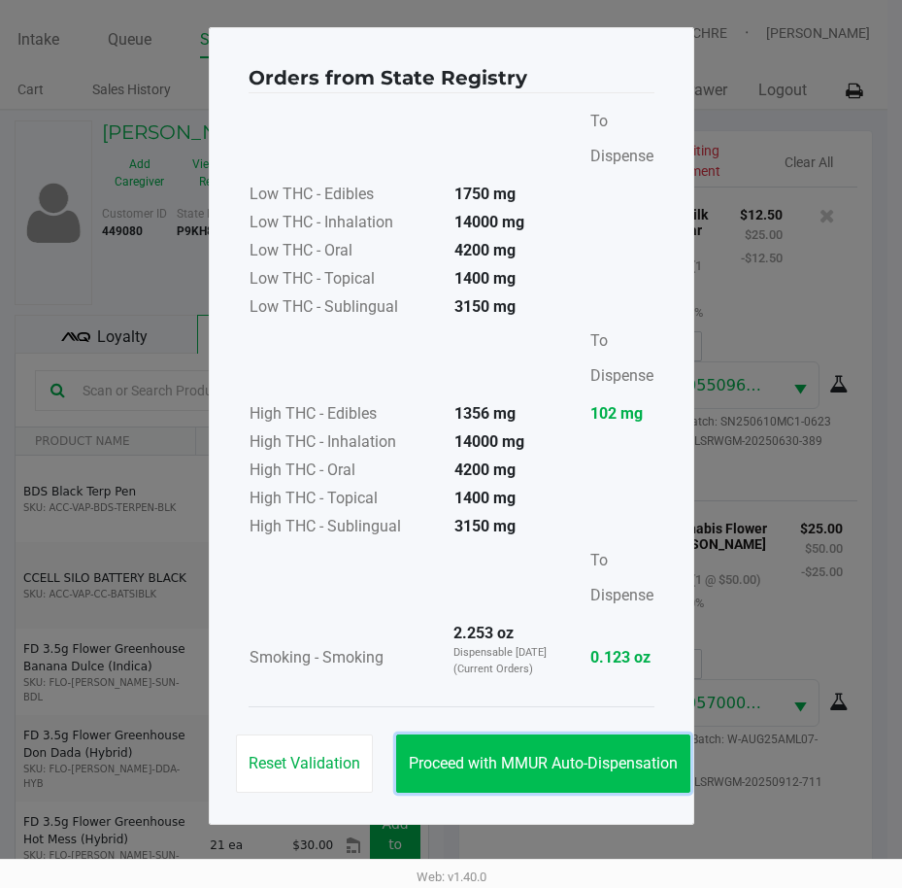
click at [577, 753] on button "Proceed with MMUR Auto-Dispensation" at bounding box center [543, 763] width 294 height 58
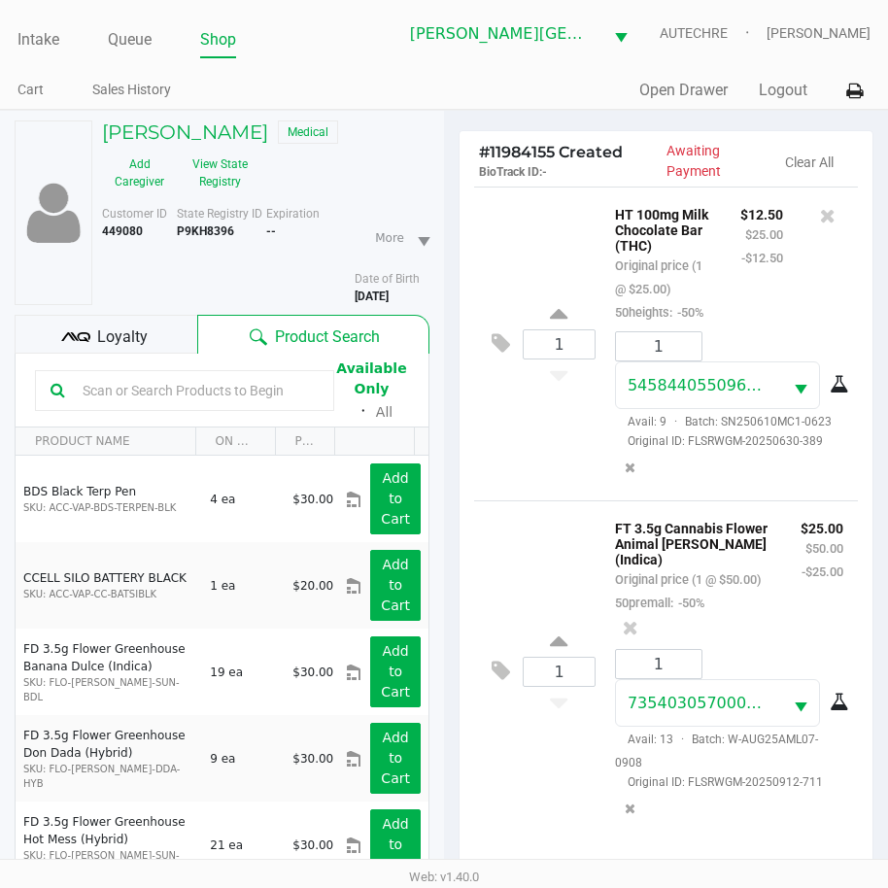
scroll to position [257, 0]
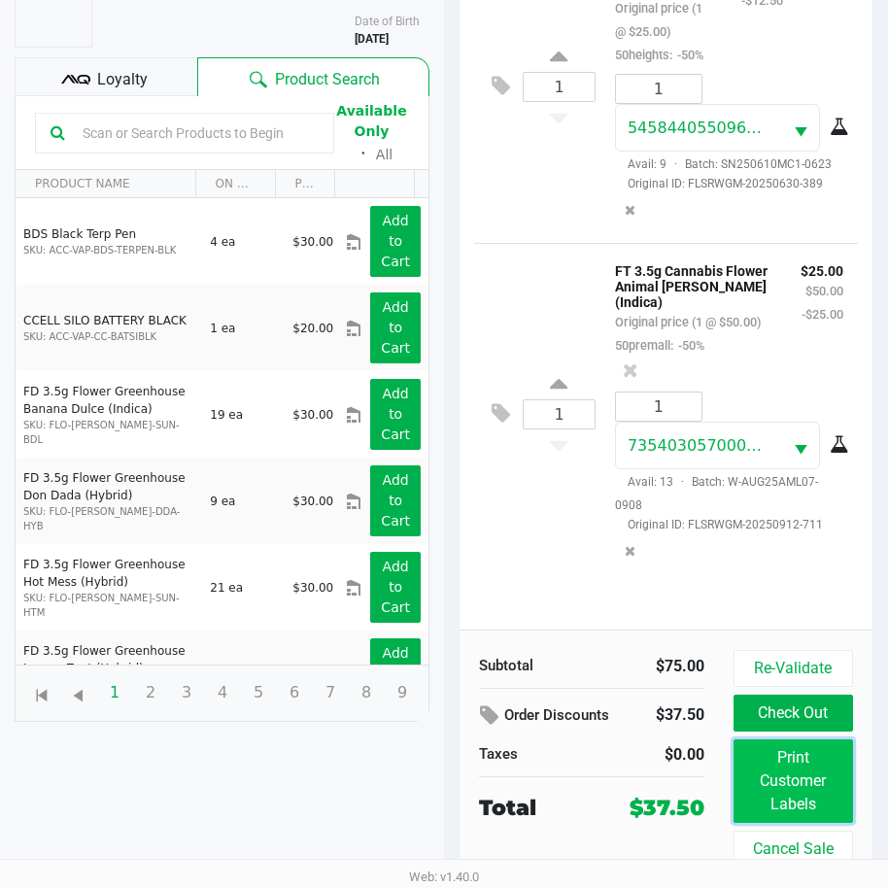
click at [761, 790] on button "Print Customer Labels" at bounding box center [792, 781] width 119 height 84
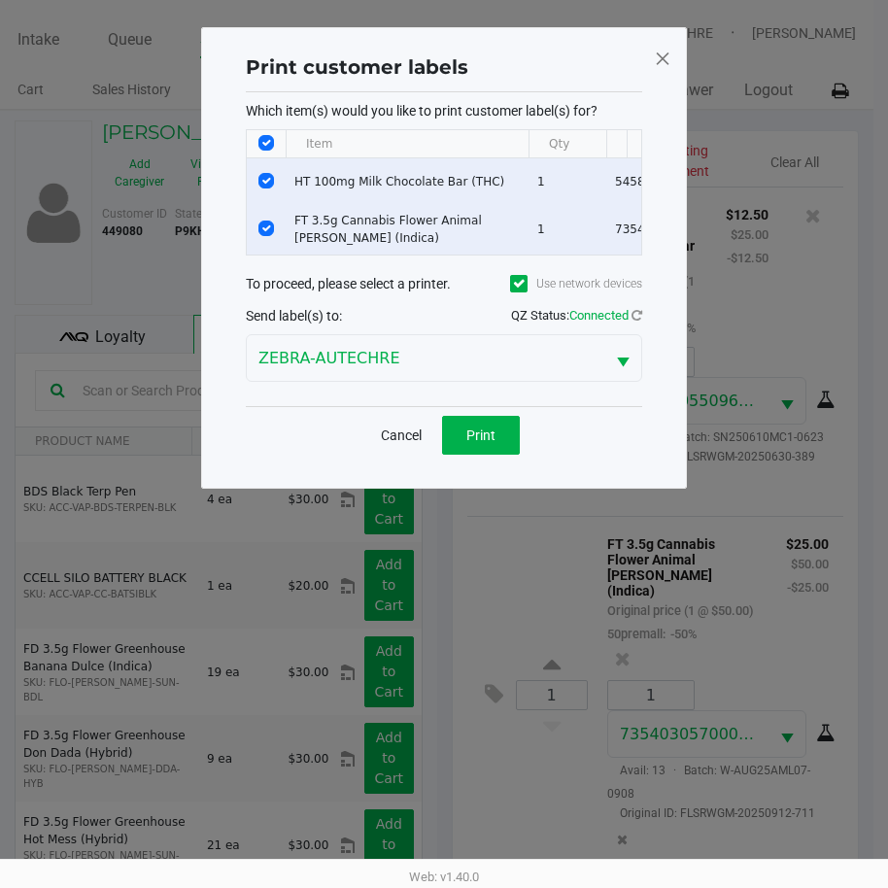
scroll to position [0, 0]
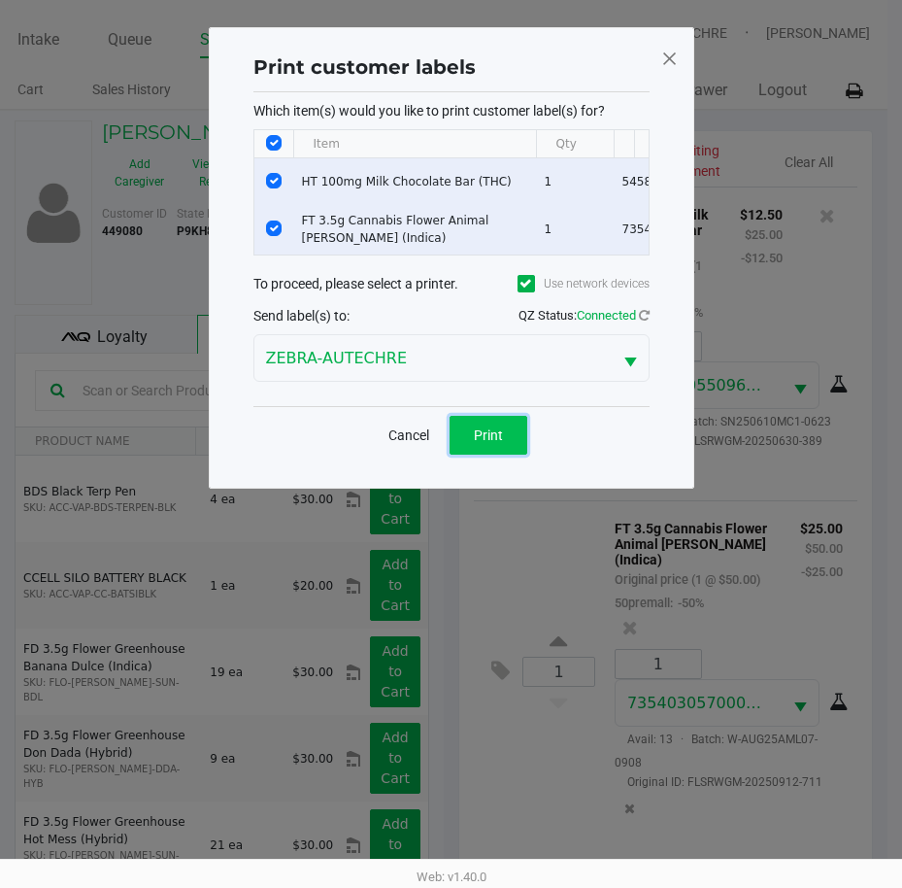
click at [473, 449] on button "Print" at bounding box center [489, 435] width 78 height 39
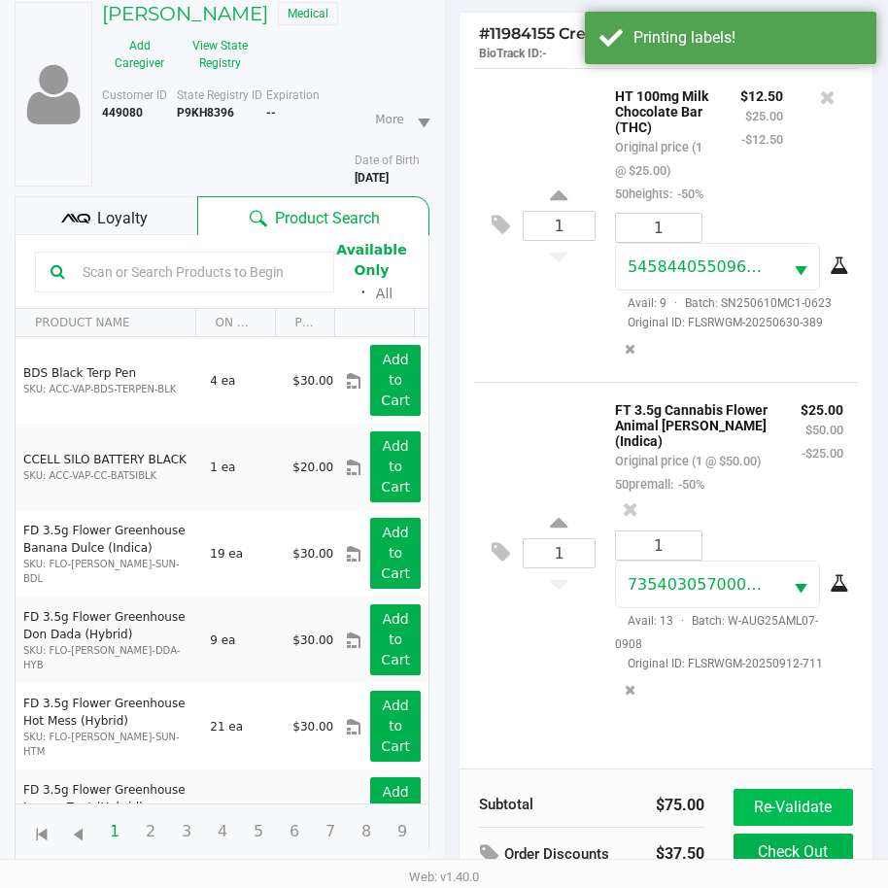
scroll to position [257, 0]
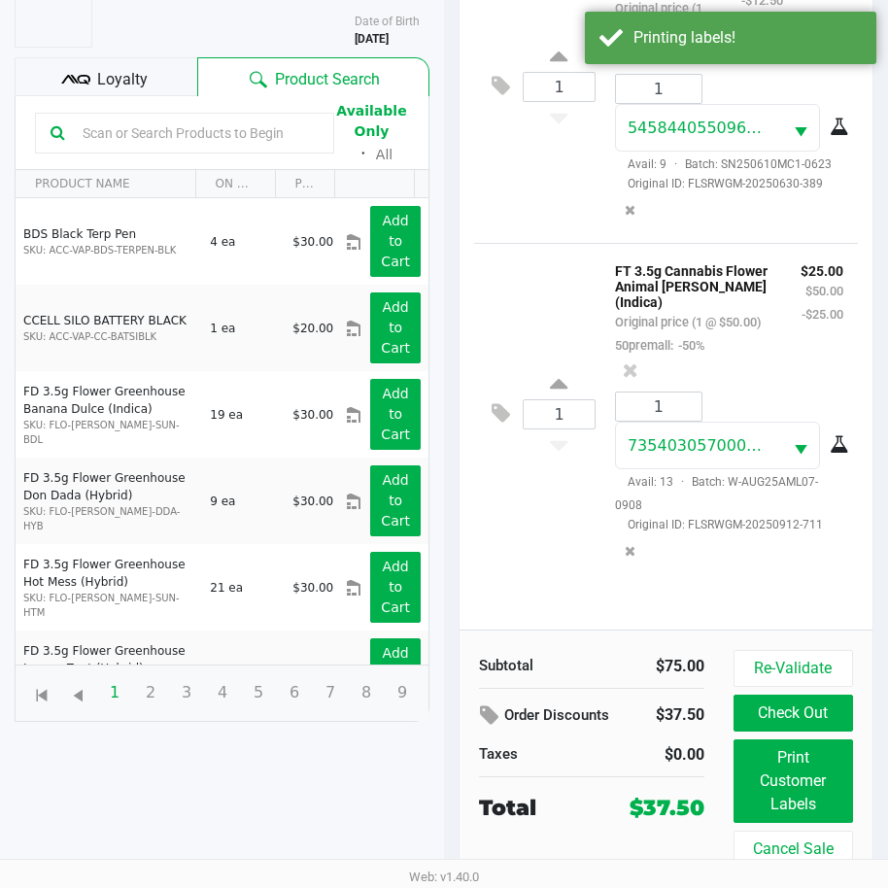
click at [150, 87] on div "Loyalty" at bounding box center [106, 76] width 183 height 39
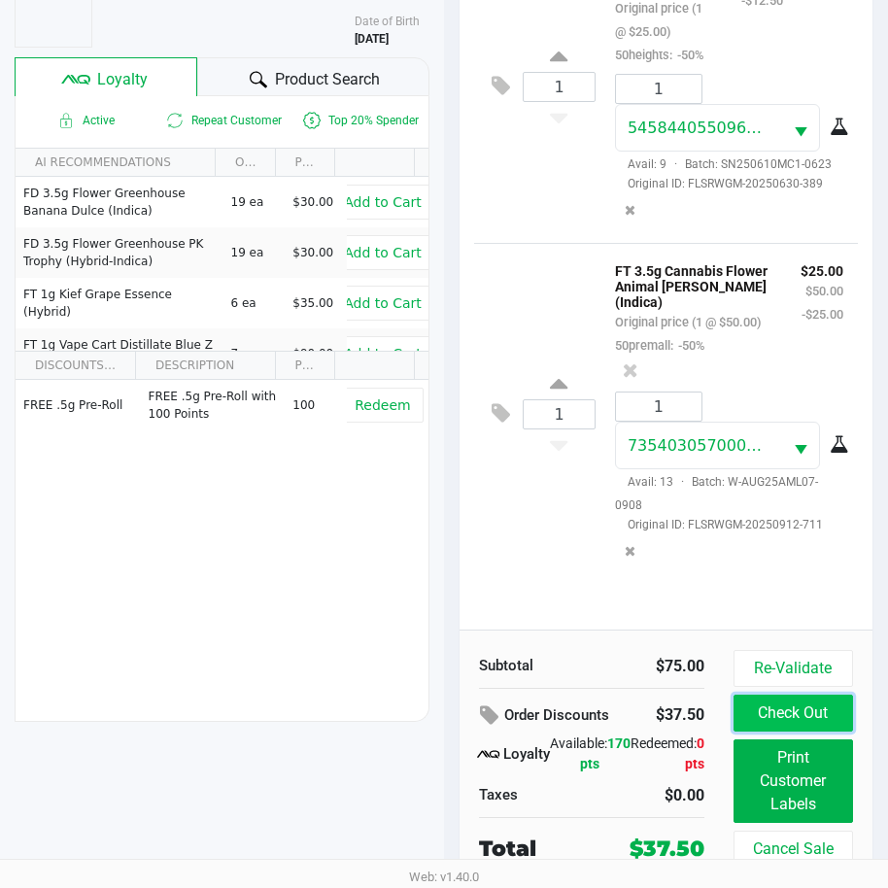
click at [811, 723] on button "Check Out" at bounding box center [792, 712] width 119 height 37
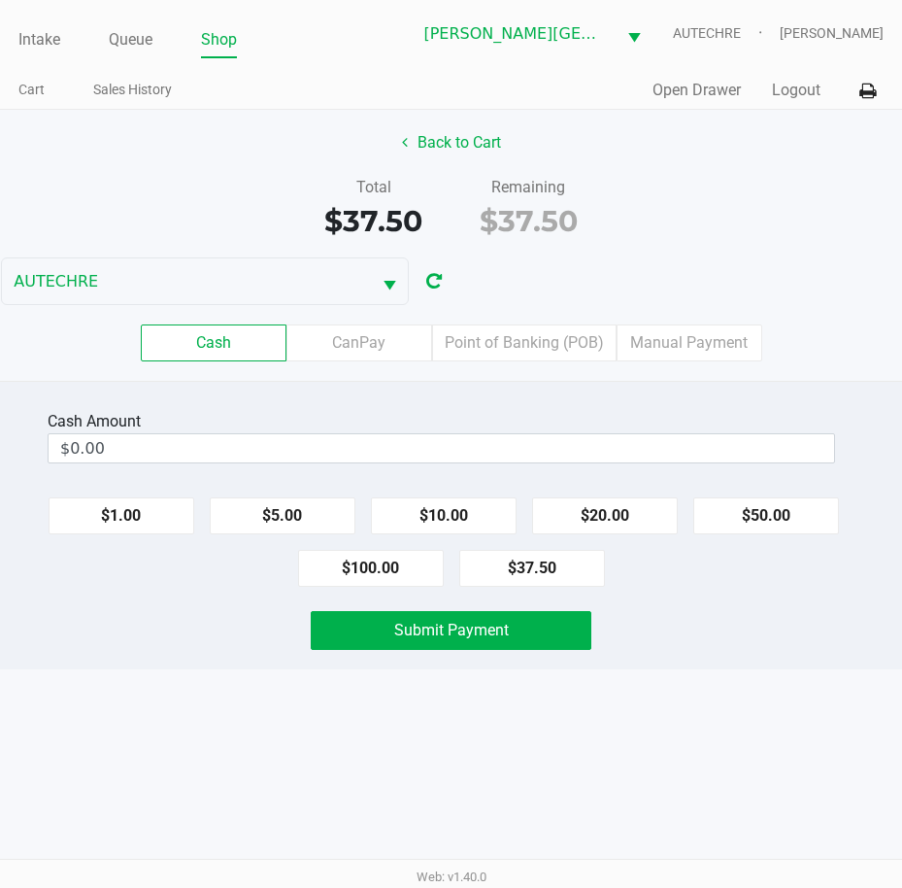
drag, startPoint x: 524, startPoint y: 338, endPoint x: 604, endPoint y: 368, distance: 85.1
click at [524, 337] on label "Point of Banking (POB)" at bounding box center [524, 342] width 185 height 37
click at [0, 0] on 7 "Point of Banking (POB)" at bounding box center [0, 0] width 0 height 0
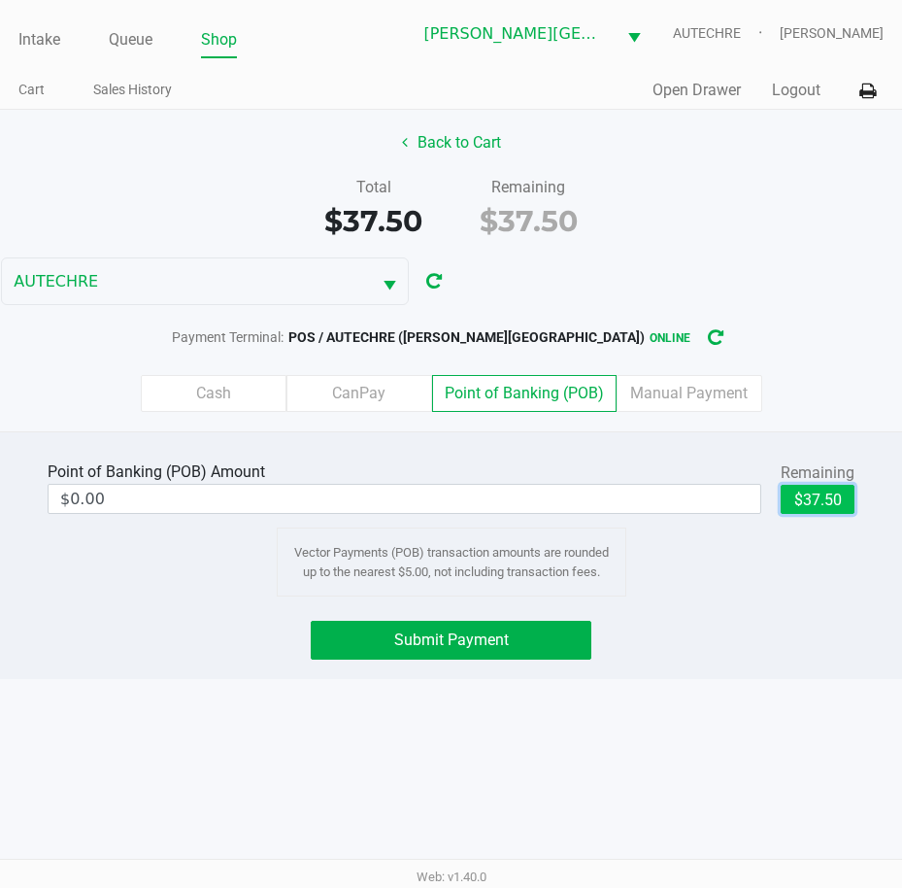
click at [800, 512] on button "$37.50" at bounding box center [818, 499] width 74 height 29
type input "$37.50"
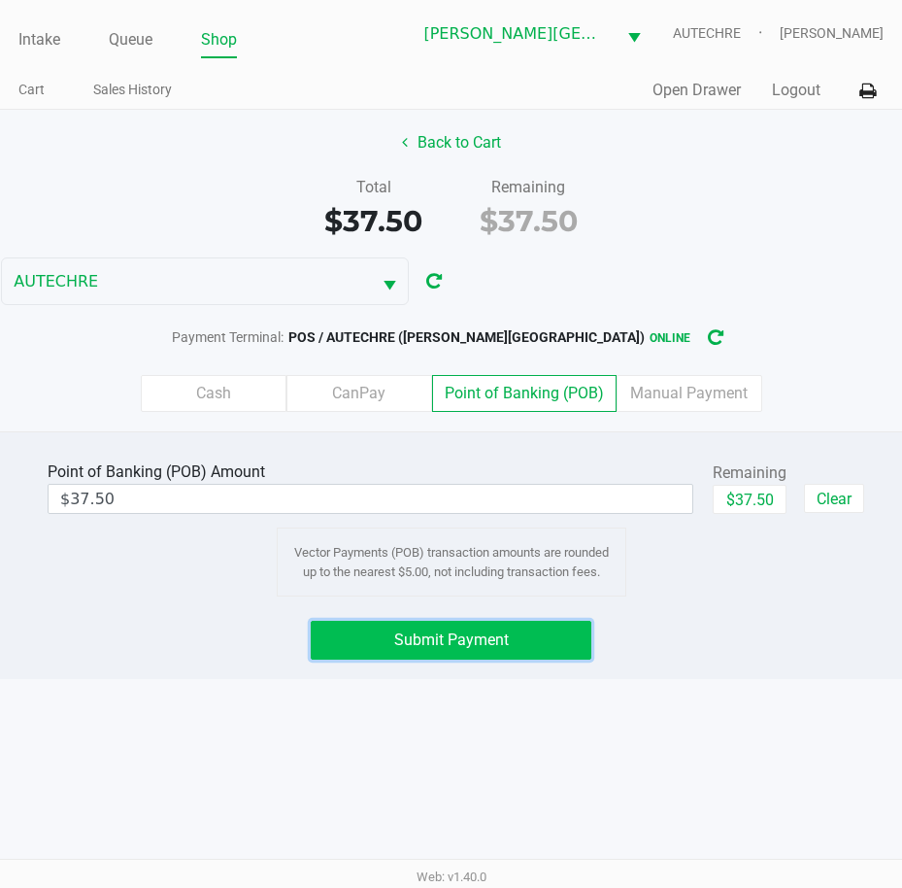
click at [528, 635] on button "Submit Payment" at bounding box center [452, 640] width 282 height 39
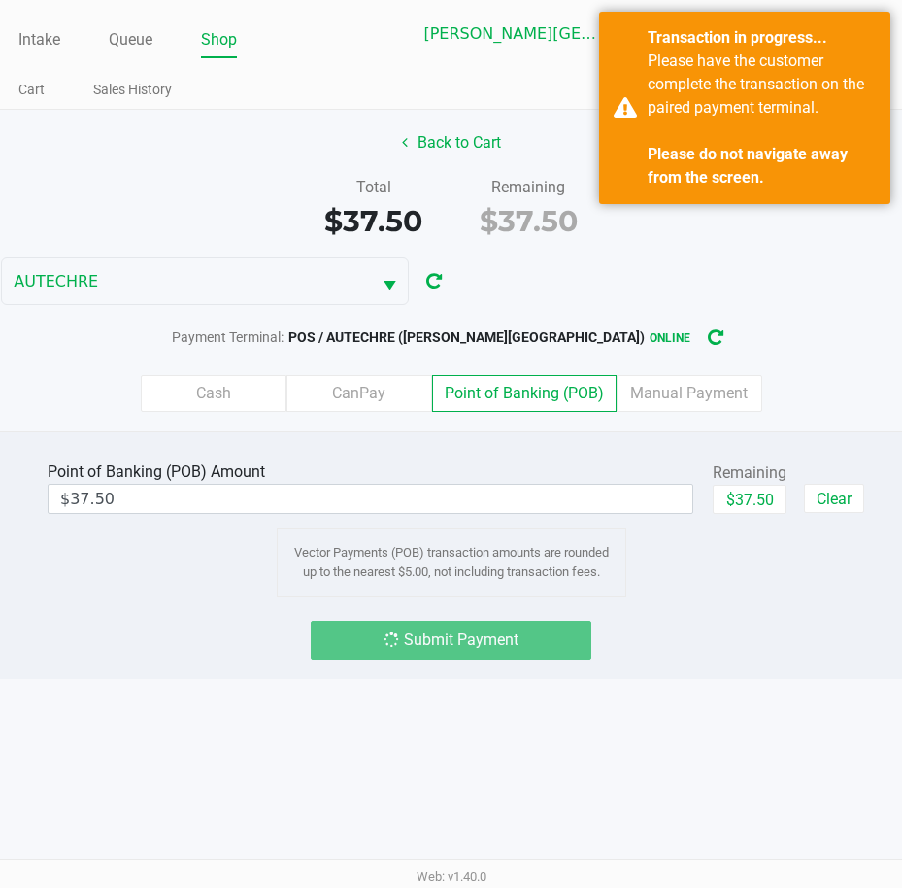
click at [720, 606] on div "Point of Banking (POB) Amount $37.50 Remaining $37.50 Clear Vector Payments (PO…" at bounding box center [451, 555] width 902 height 248
click at [727, 636] on div "Submit Payment" at bounding box center [450, 640] width 931 height 39
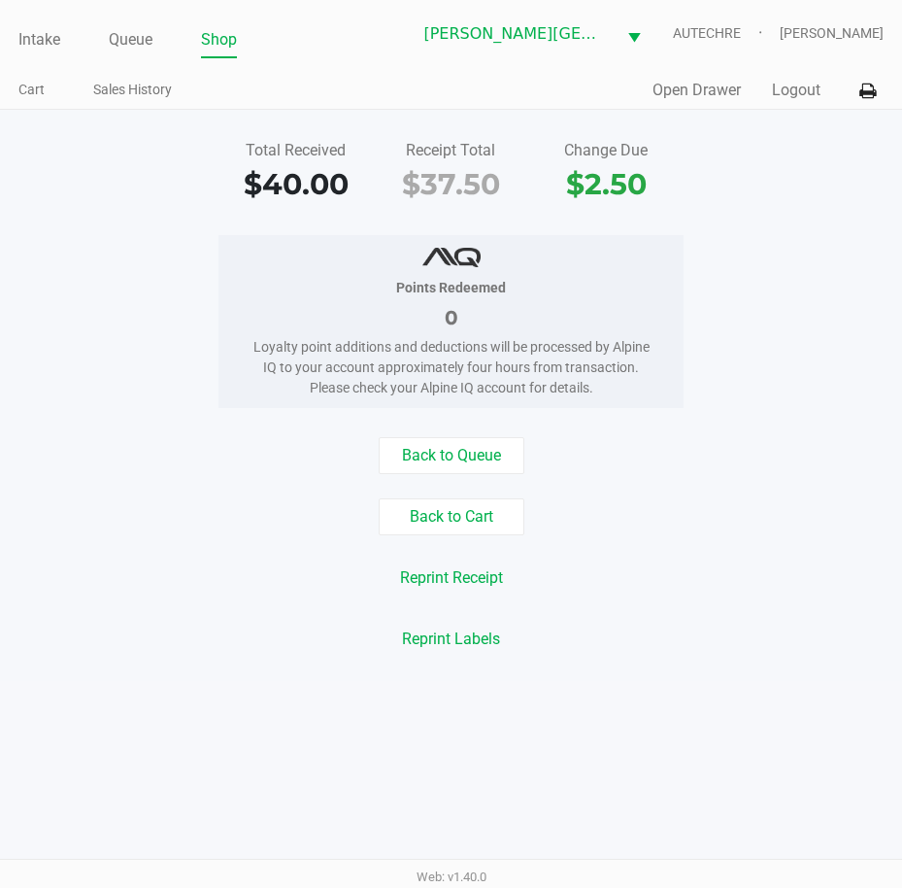
click at [57, 581] on div "Reprint Receipt" at bounding box center [450, 577] width 931 height 37
click at [739, 448] on div "Back to Queue" at bounding box center [450, 455] width 931 height 37
click at [113, 28] on link "Queue" at bounding box center [131, 39] width 44 height 27
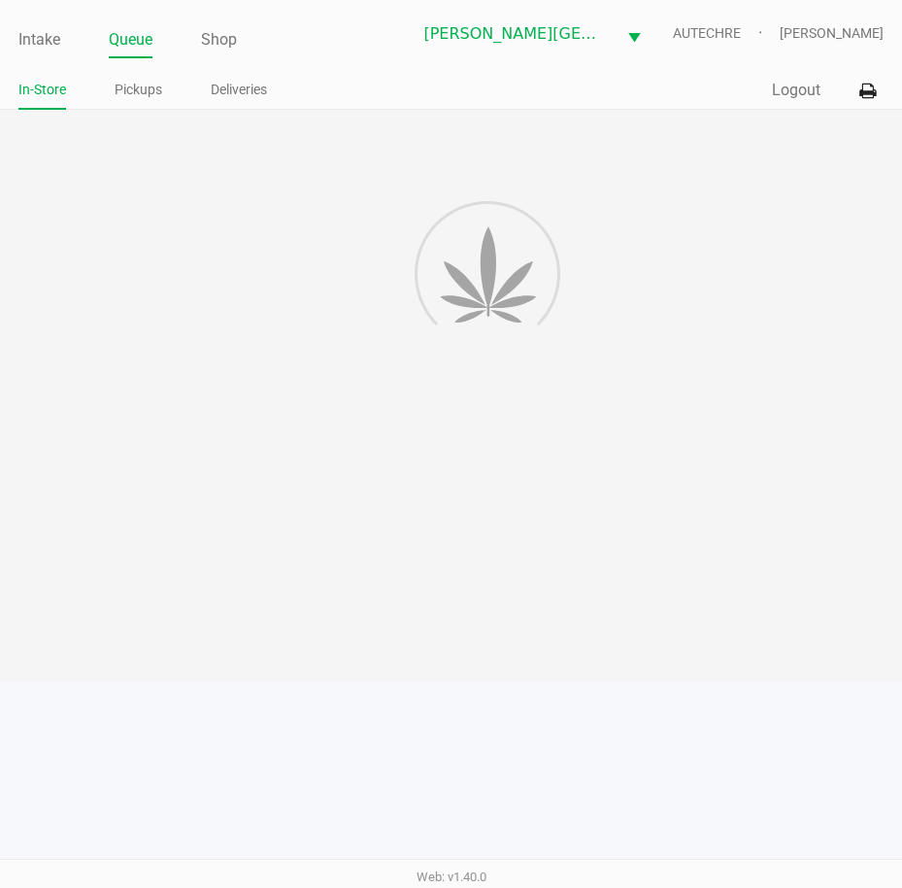
drag, startPoint x: 137, startPoint y: 75, endPoint x: 137, endPoint y: 91, distance: 16.5
click at [137, 78] on div "In-Store Pickups Deliveries" at bounding box center [234, 91] width 433 height 36
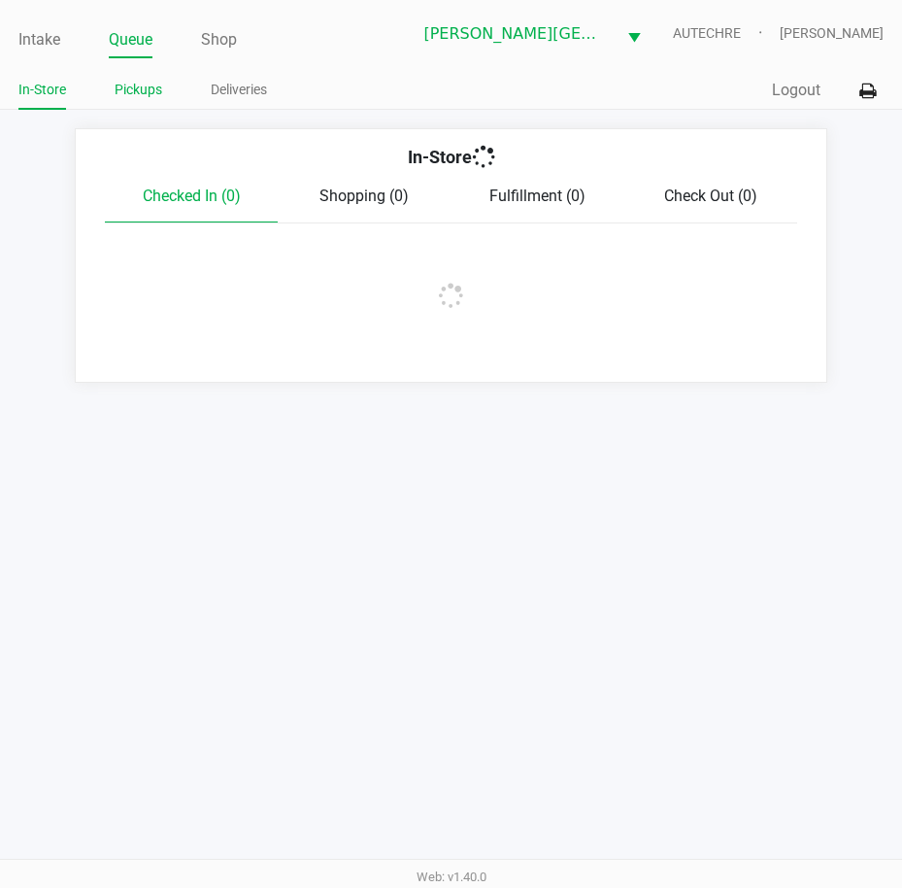
click at [137, 91] on link "Pickups" at bounding box center [139, 90] width 48 height 24
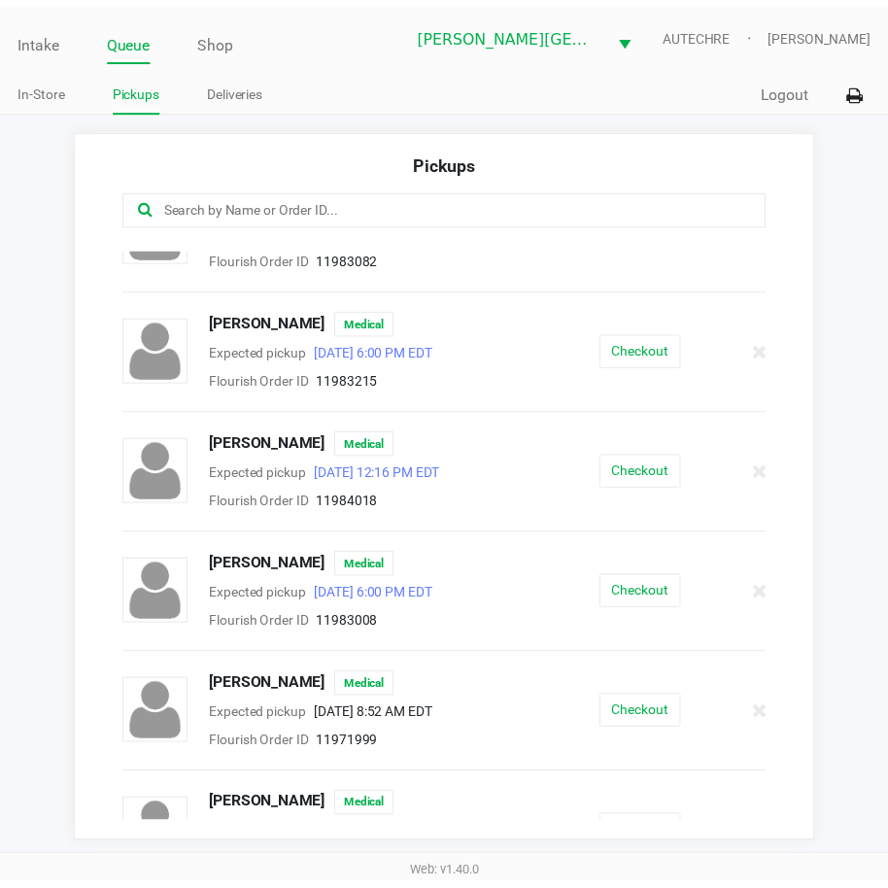
scroll to position [1068, 0]
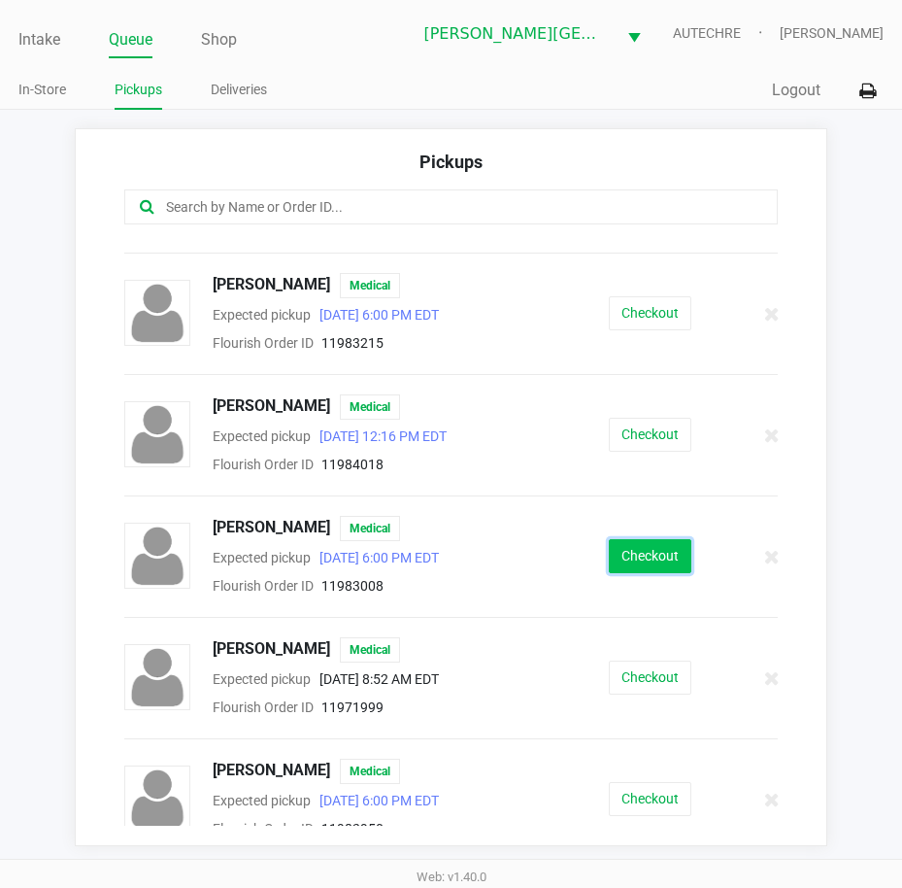
click at [615, 558] on button "Checkout" at bounding box center [650, 556] width 83 height 34
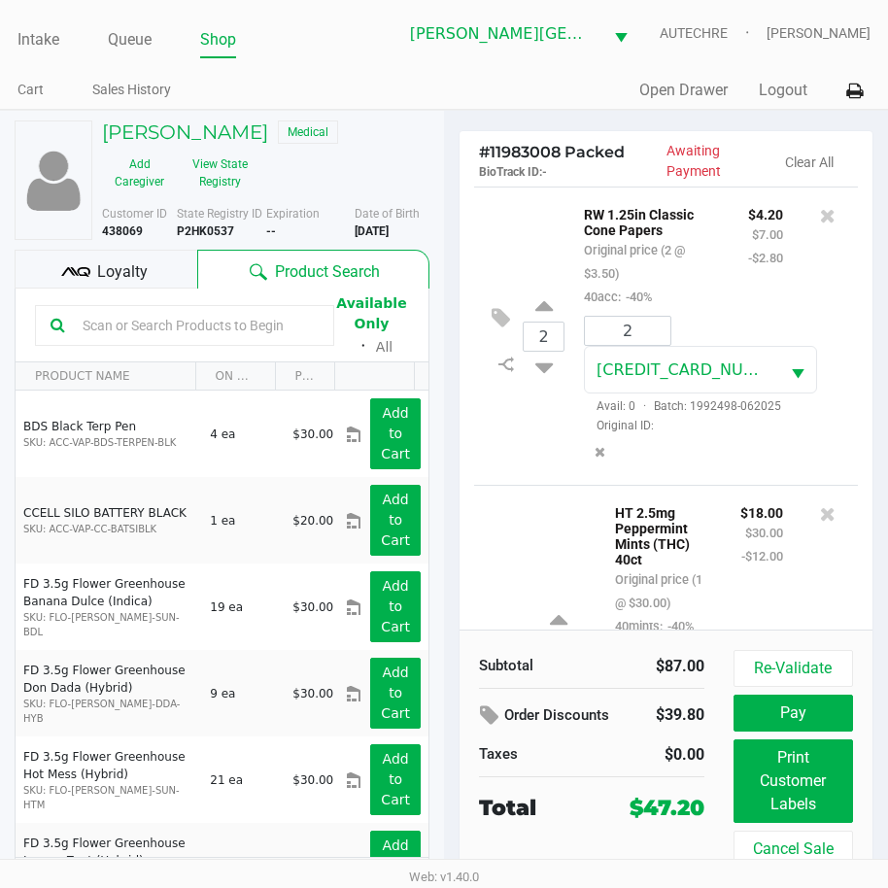
click at [826, 308] on div at bounding box center [827, 255] width 60 height 106
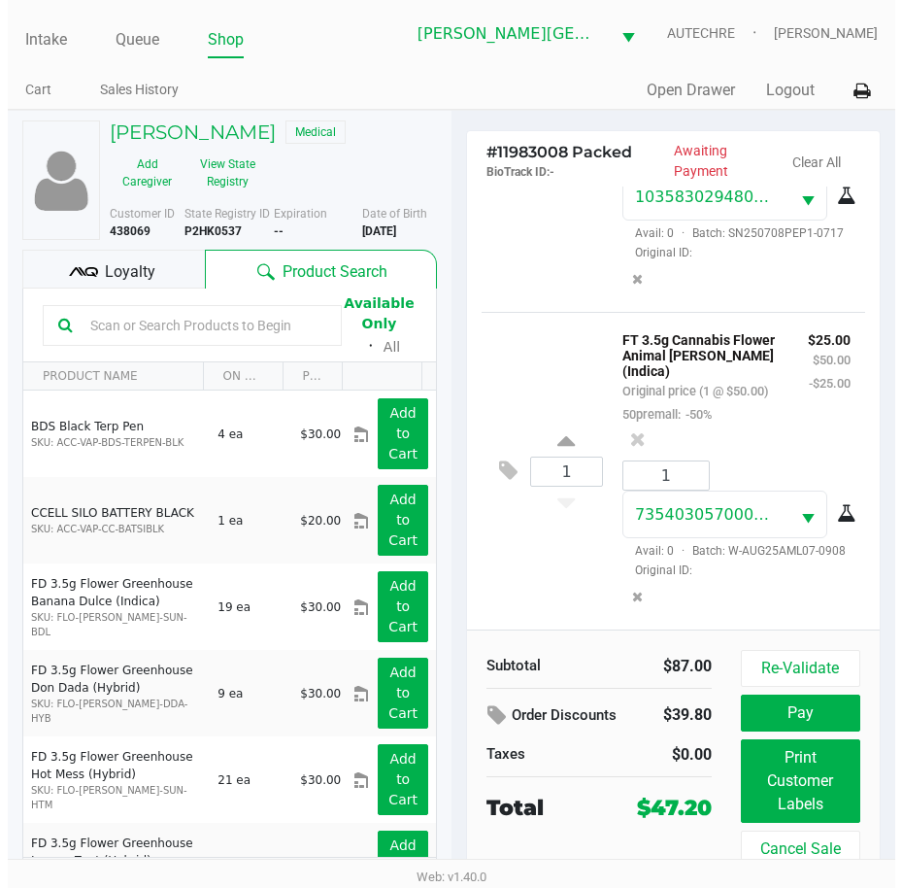
scroll to position [650, 0]
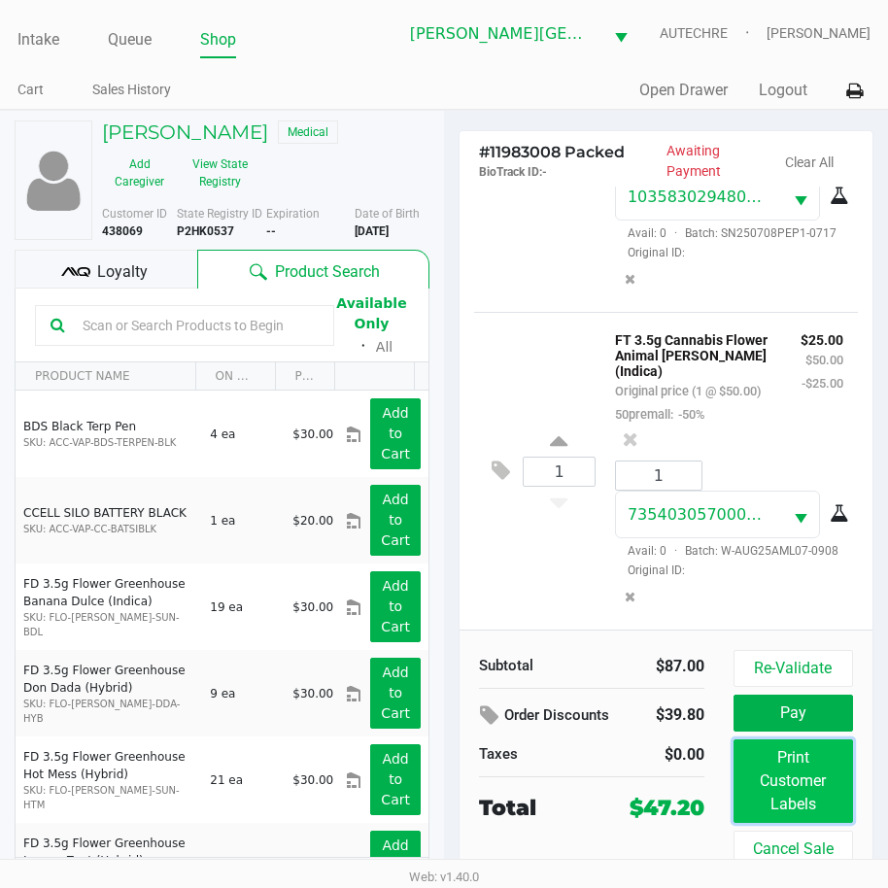
click at [819, 802] on button "Print Customer Labels" at bounding box center [792, 781] width 119 height 84
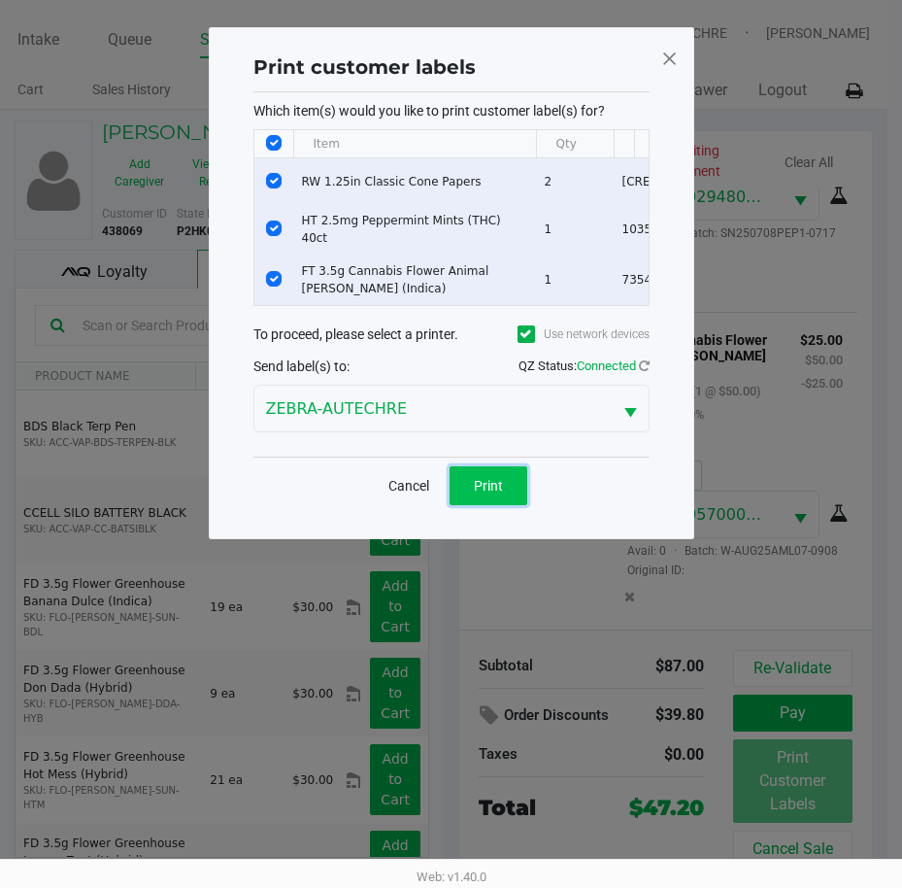
click at [497, 493] on span "Print" at bounding box center [488, 486] width 29 height 16
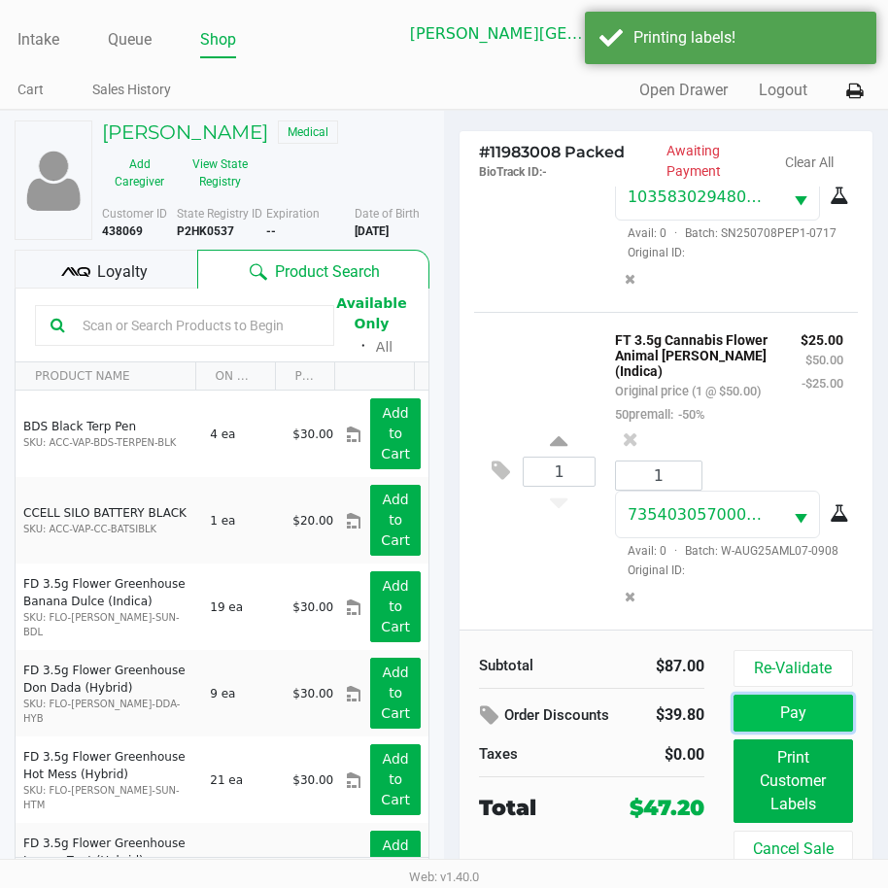
click at [822, 714] on button "Pay" at bounding box center [792, 712] width 119 height 37
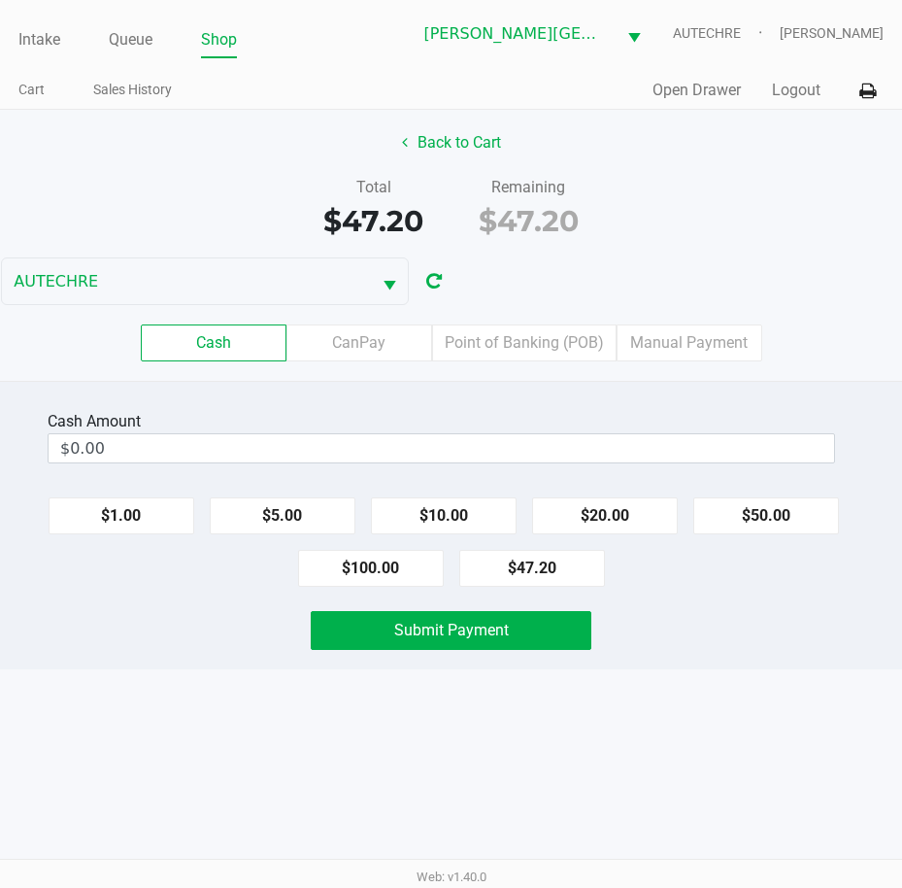
click at [673, 635] on div "Submit Payment" at bounding box center [450, 630] width 931 height 39
click at [366, 561] on button "$100.00" at bounding box center [371, 568] width 146 height 37
type input "$100.00"
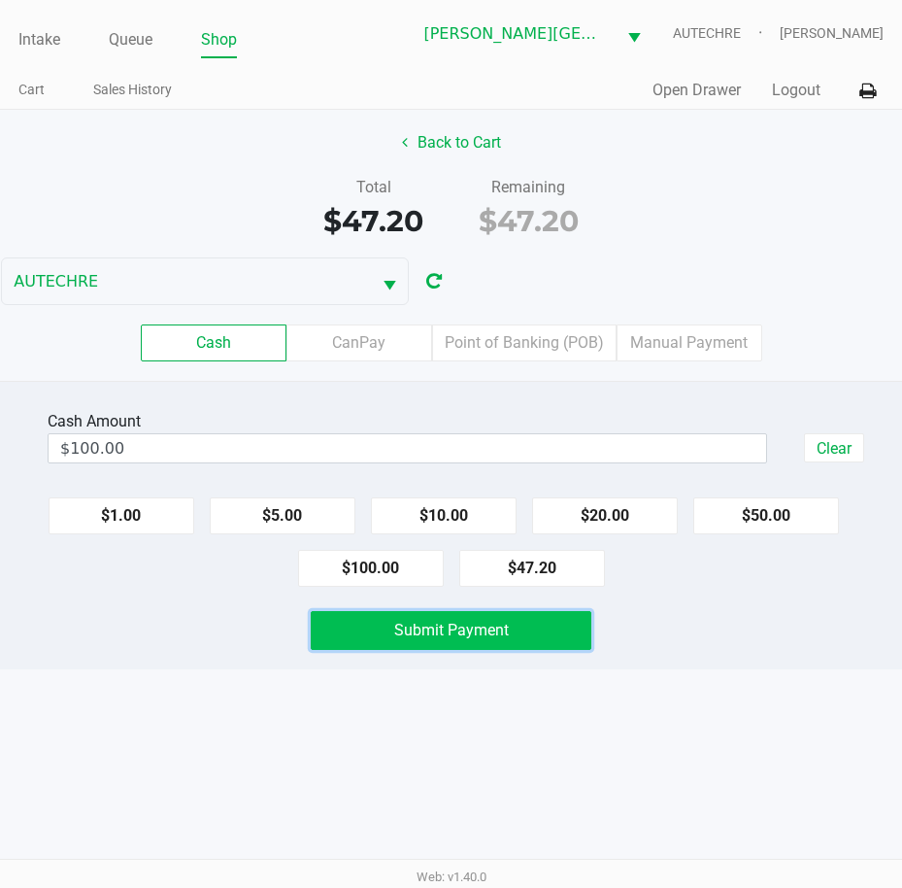
click at [367, 631] on button "Submit Payment" at bounding box center [452, 630] width 282 height 39
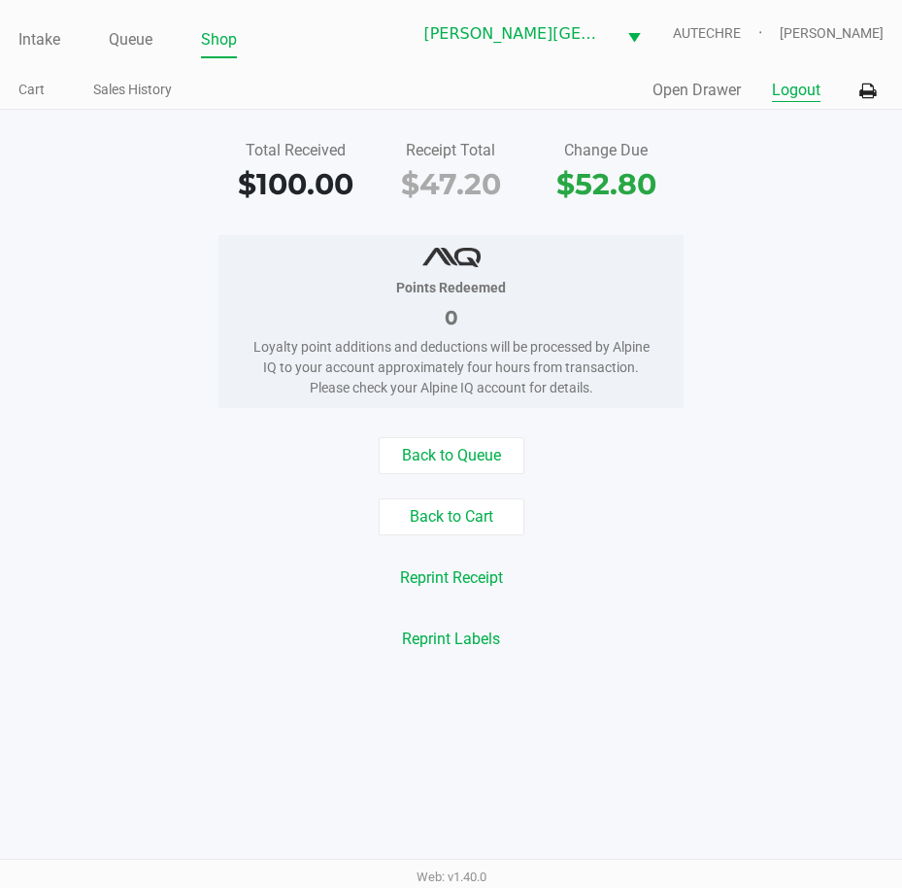
click at [800, 97] on button "Logout" at bounding box center [796, 90] width 49 height 23
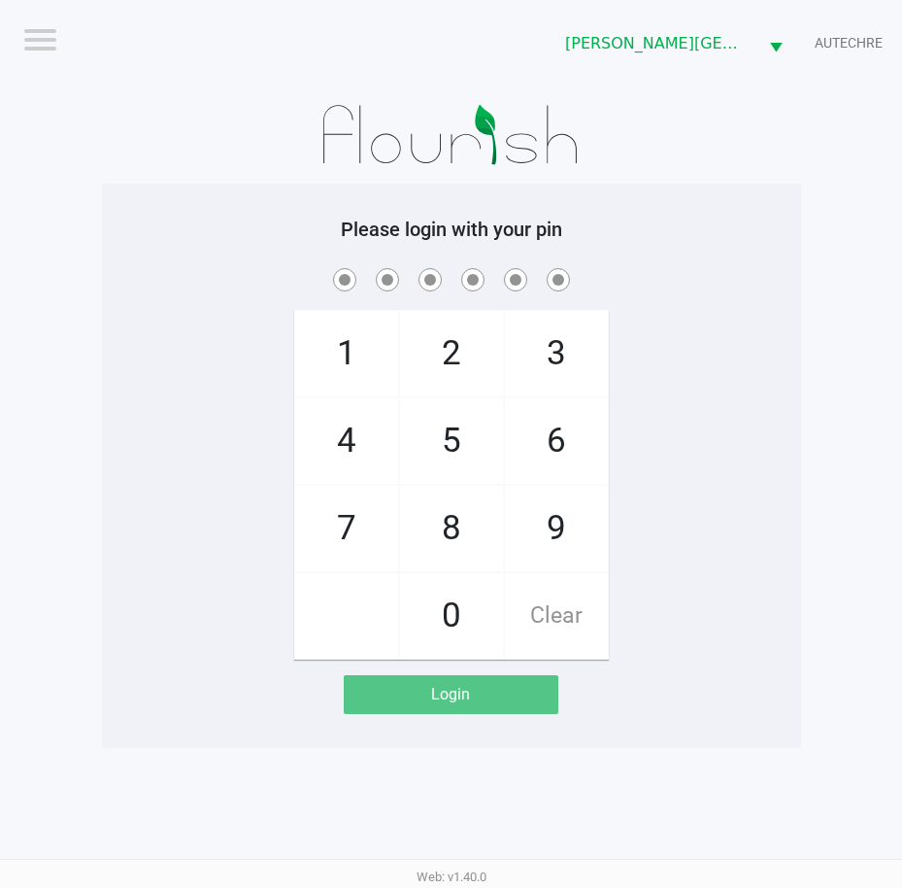
click at [112, 239] on div "Please login with your pin 1 4 7 2 5 8 0 3 6 9 Clear Login" at bounding box center [451, 466] width 699 height 496
click at [820, 475] on app-pos-login-wrapper "Logout Bonita Springs WC AUTECHRE Please login with your pin 1 4 7 2 5 8 0 3 6 …" at bounding box center [451, 374] width 902 height 748
click at [755, 333] on div "1 4 7 2 5 8 0 3 6 9 Clear" at bounding box center [451, 461] width 699 height 395
checkbox input "true"
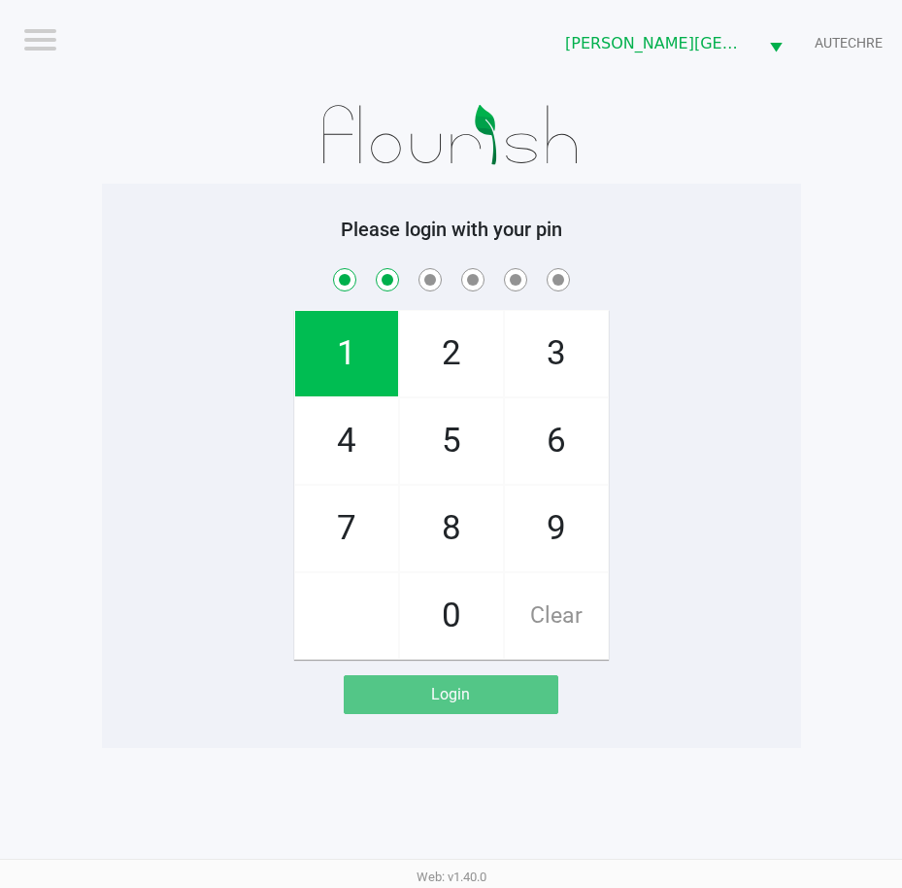
checkbox input "true"
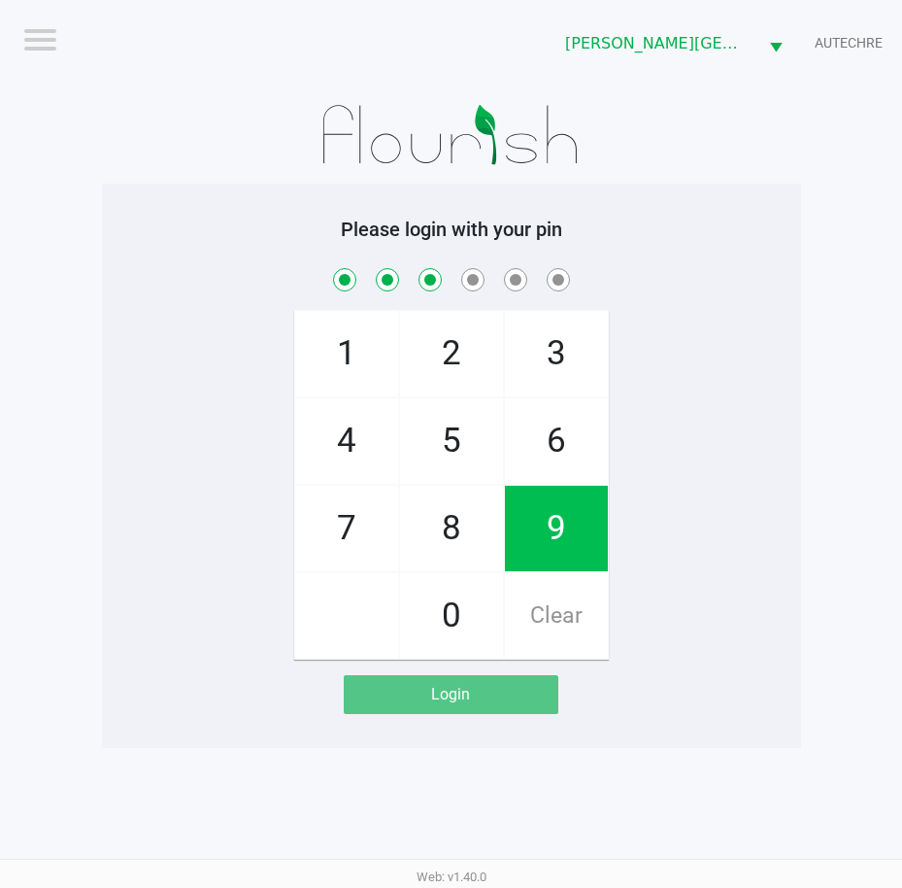
checkbox input "true"
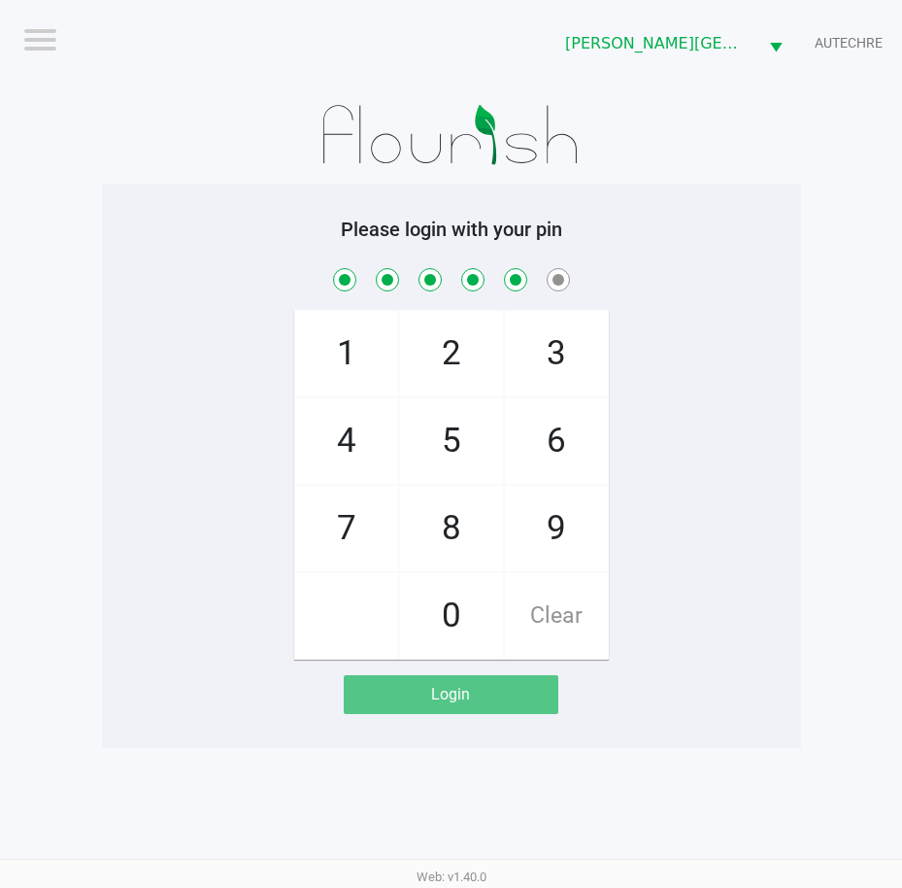
checkbox input "true"
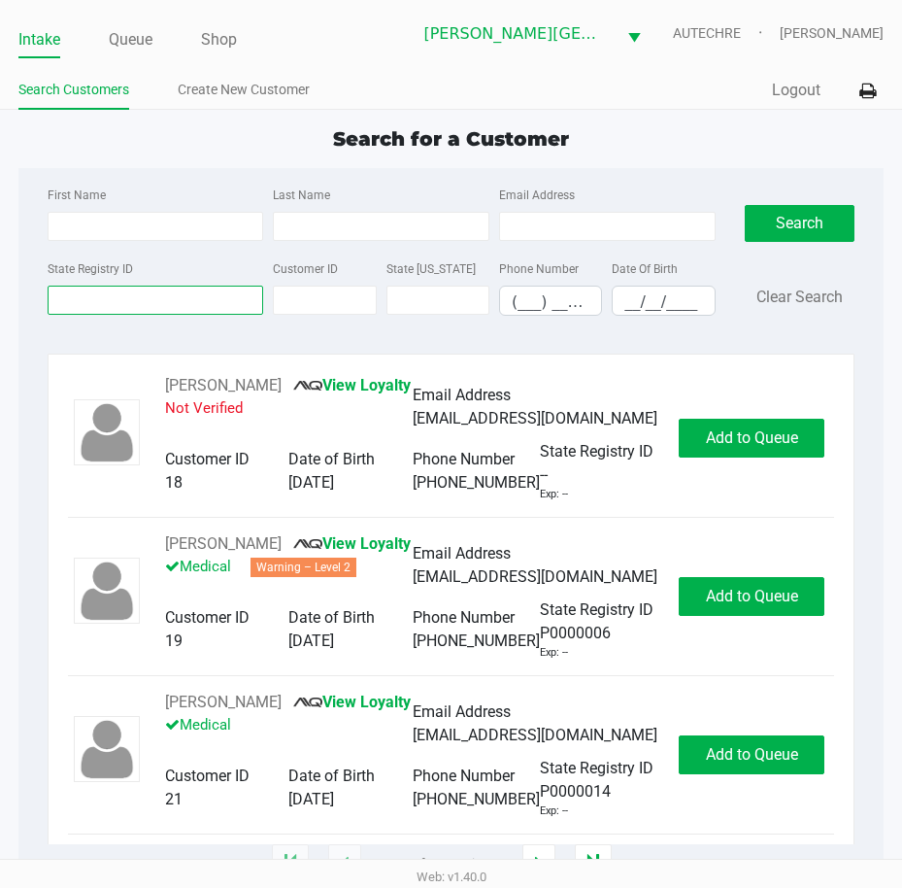
click at [126, 300] on input "State Registry ID" at bounding box center [156, 300] width 217 height 29
click at [409, 217] on input "Last Name" at bounding box center [381, 226] width 217 height 29
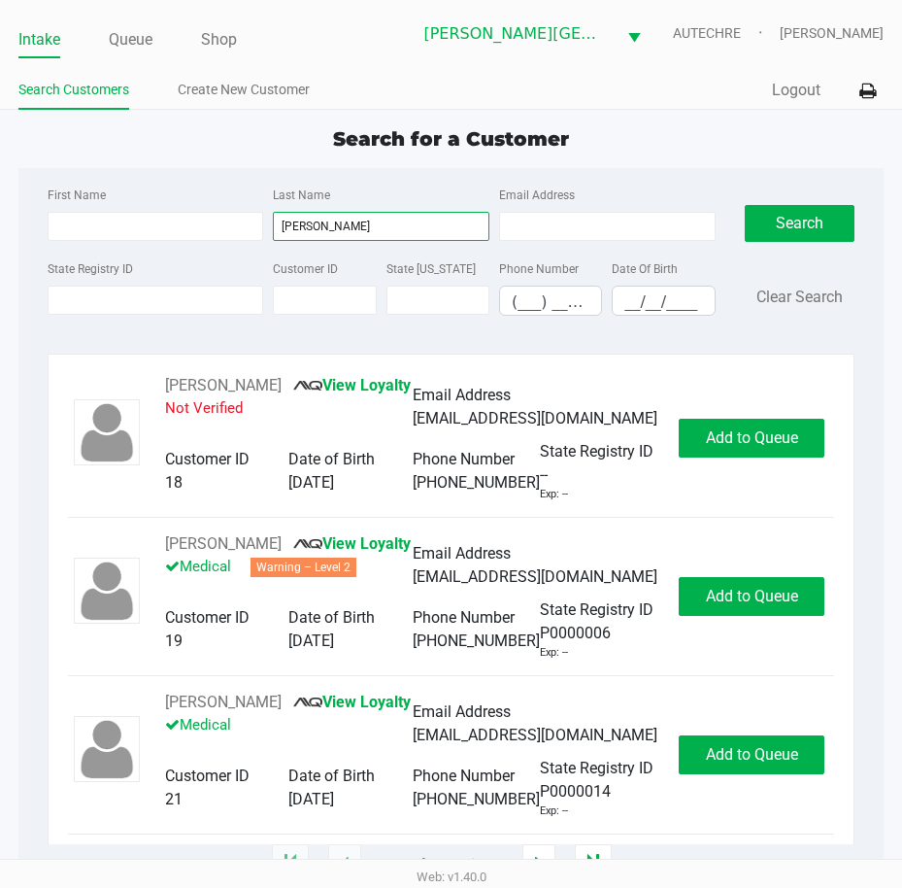
type input "smith"
click at [622, 298] on input "__/__/____" at bounding box center [663, 302] width 101 height 30
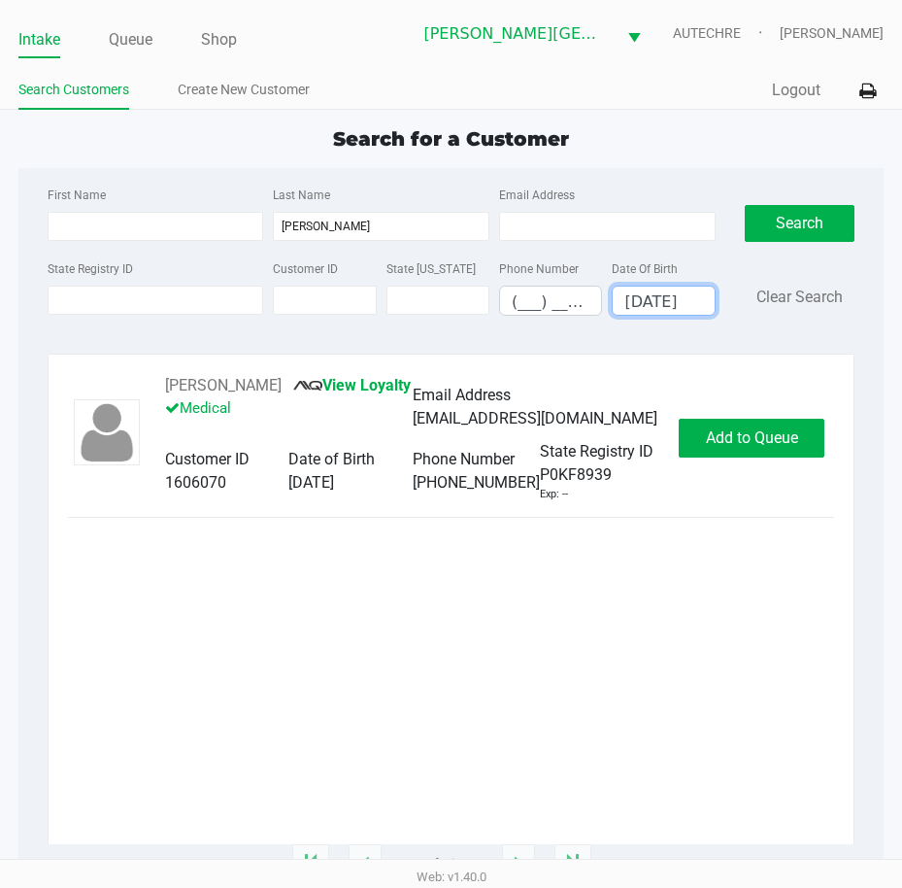
type input "05/14/1965"
click at [710, 427] on button "Add to Queue" at bounding box center [752, 438] width 146 height 39
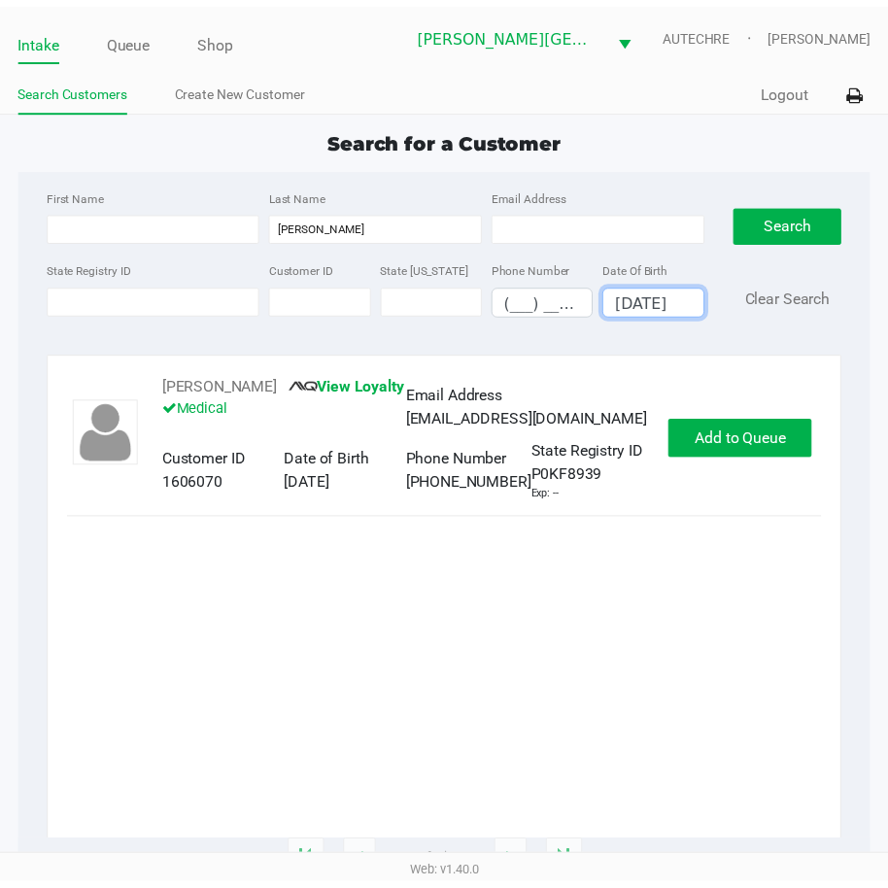
scroll to position [0, 0]
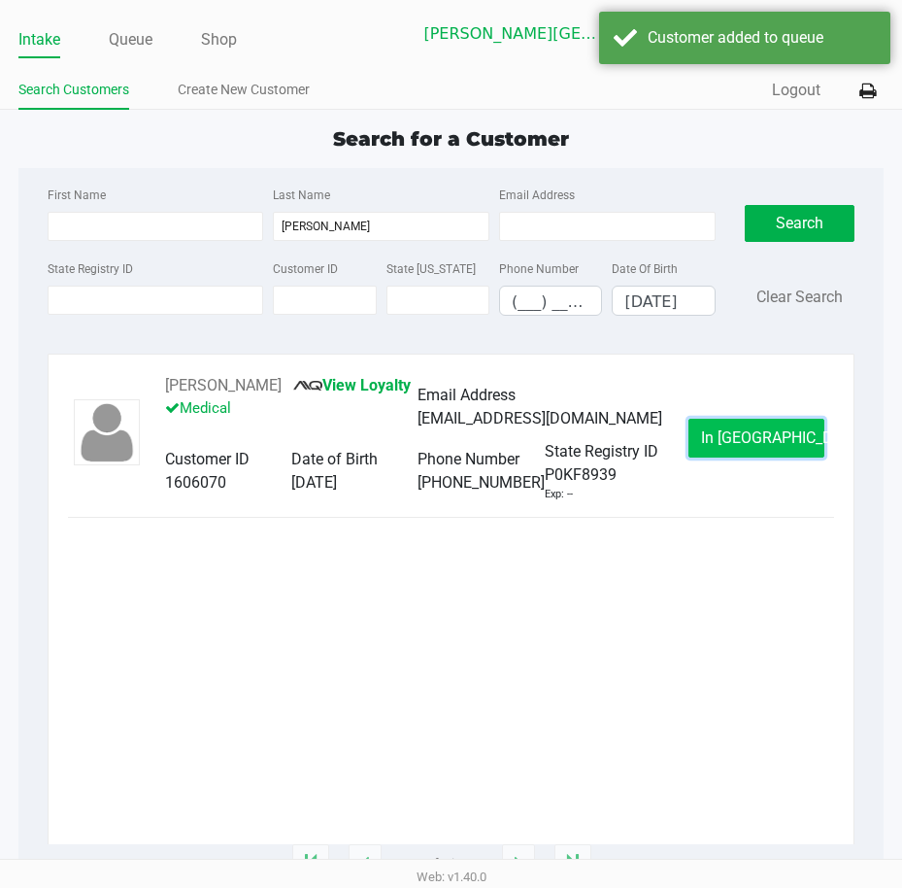
click at [758, 433] on span "In Queue" at bounding box center [782, 437] width 163 height 18
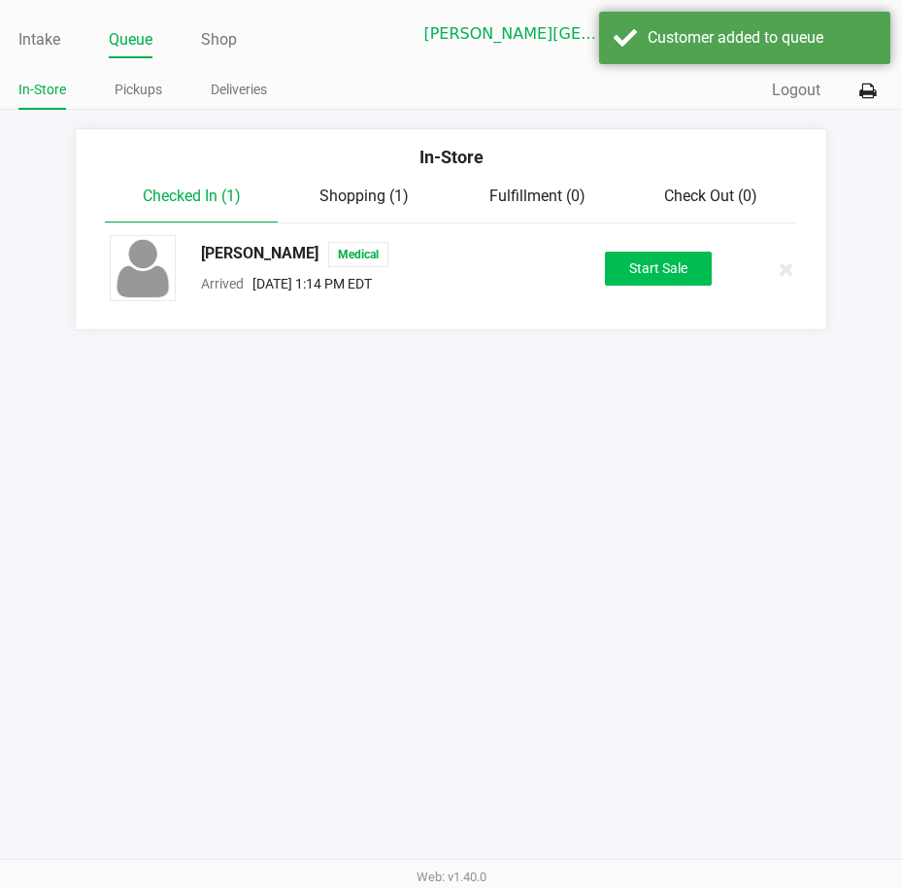
click at [658, 287] on div "TINA SMITH Medical Arrived Sep 21, 2025 1:14 PM EDT Start Sale" at bounding box center [450, 269] width 711 height 68
click at [658, 284] on button "Start Sale" at bounding box center [658, 269] width 107 height 34
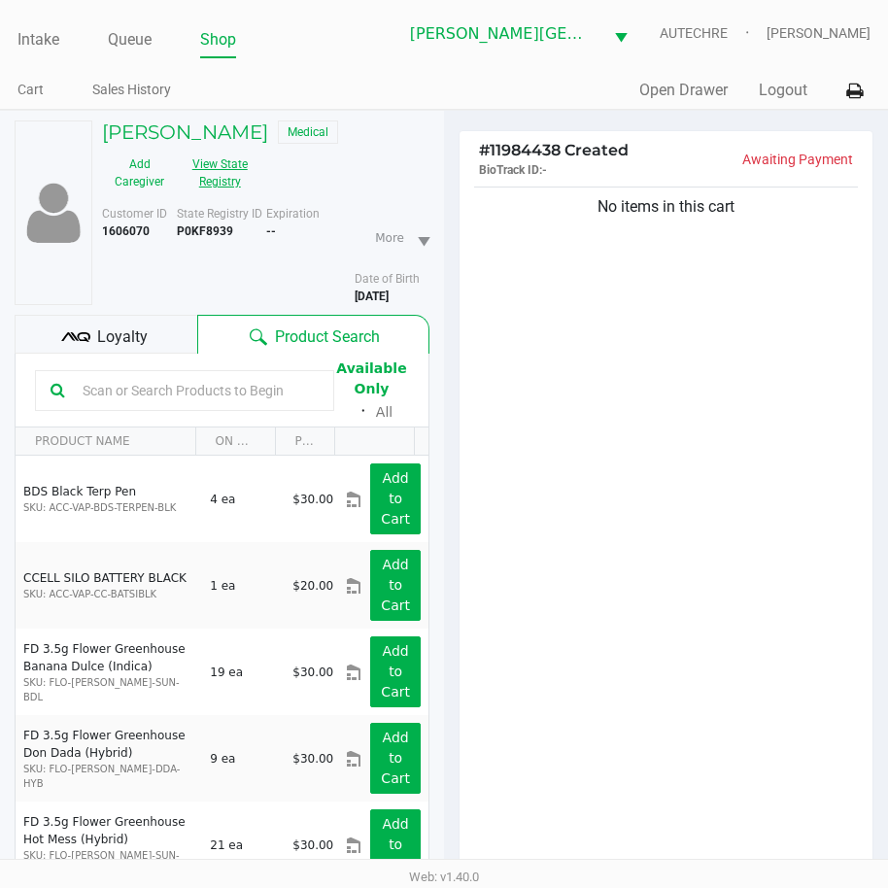
click at [198, 170] on button "View State Registry" at bounding box center [214, 173] width 75 height 49
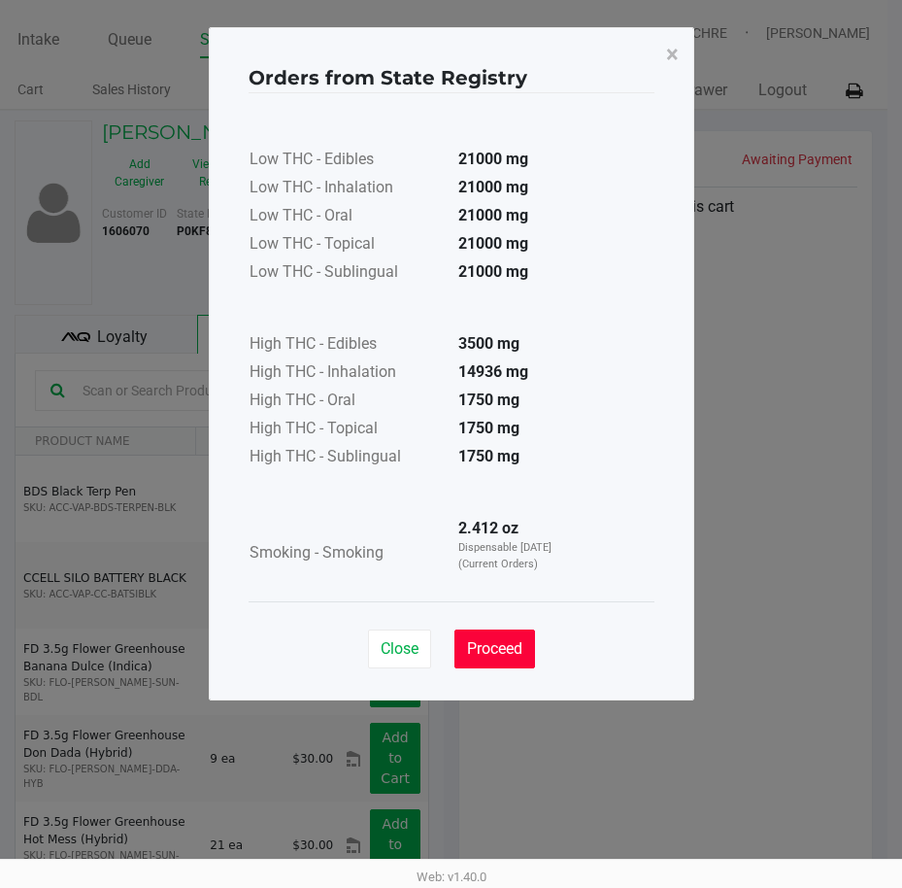
click at [525, 660] on button "Proceed" at bounding box center [495, 648] width 81 height 39
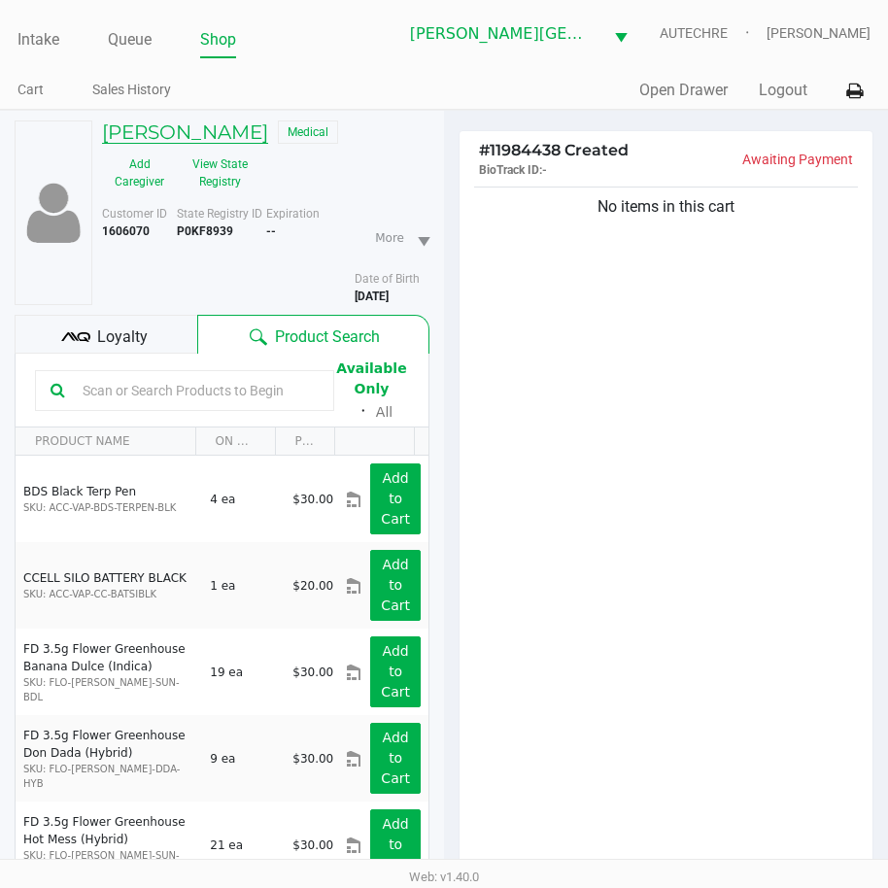
click at [193, 137] on h5 "TINA SMITH" at bounding box center [185, 131] width 166 height 23
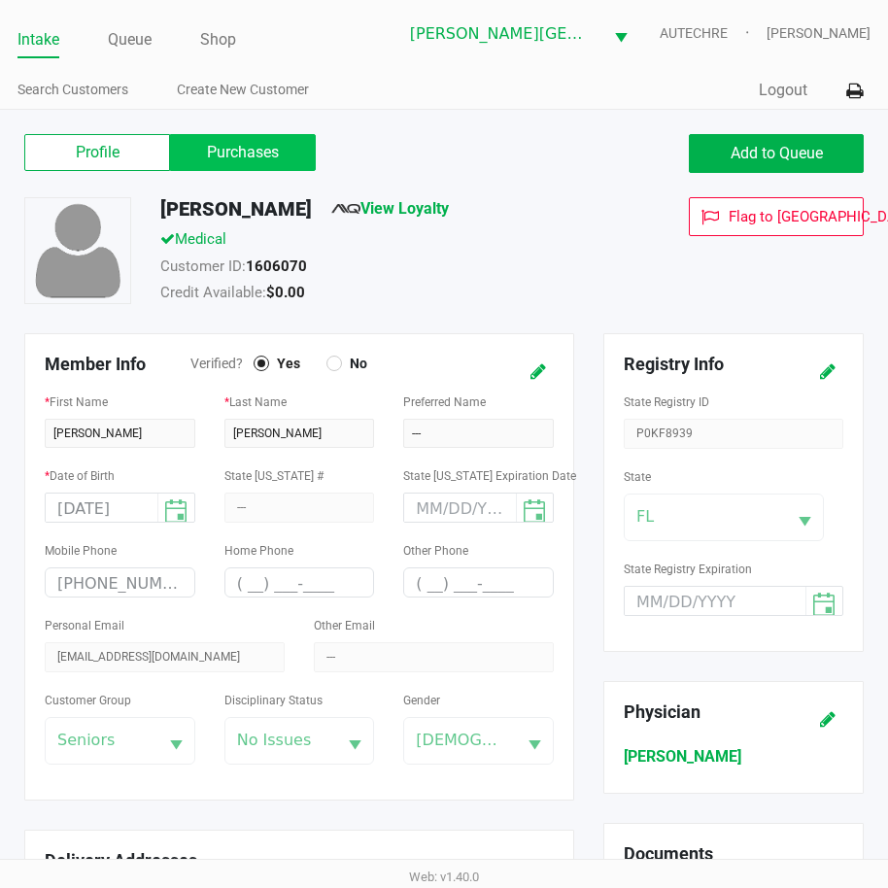
click at [198, 151] on label "Purchases" at bounding box center [243, 152] width 146 height 37
click at [0, 0] on 1 "Purchases" at bounding box center [0, 0] width 0 height 0
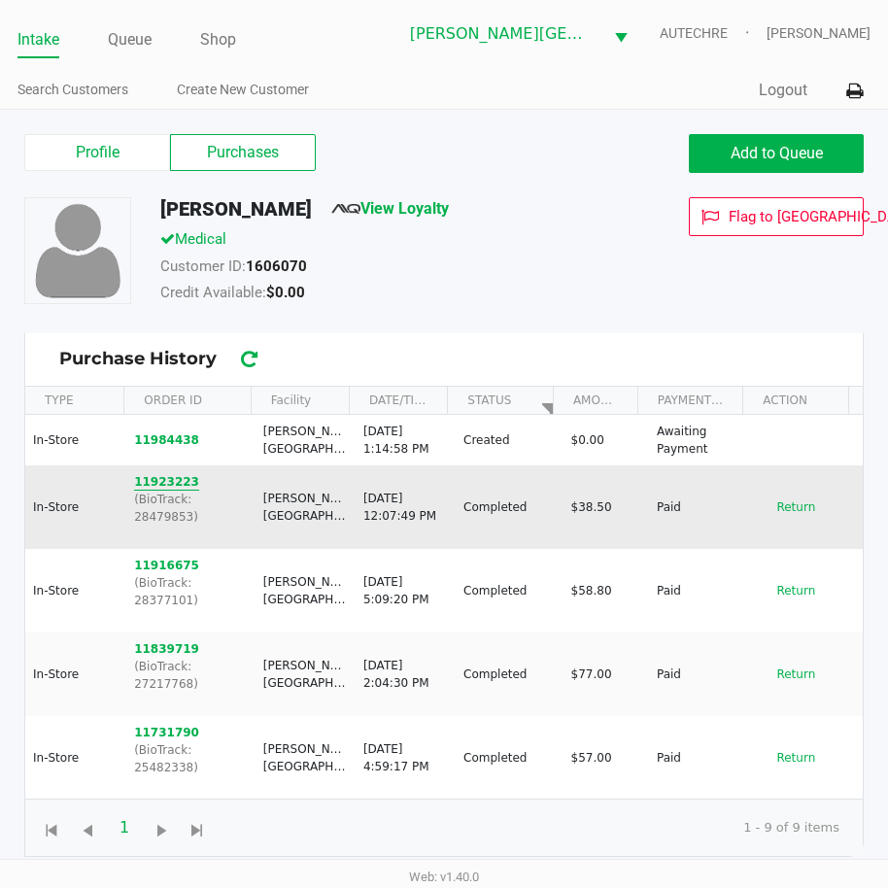
click at [163, 487] on button "11923223" at bounding box center [166, 481] width 65 height 17
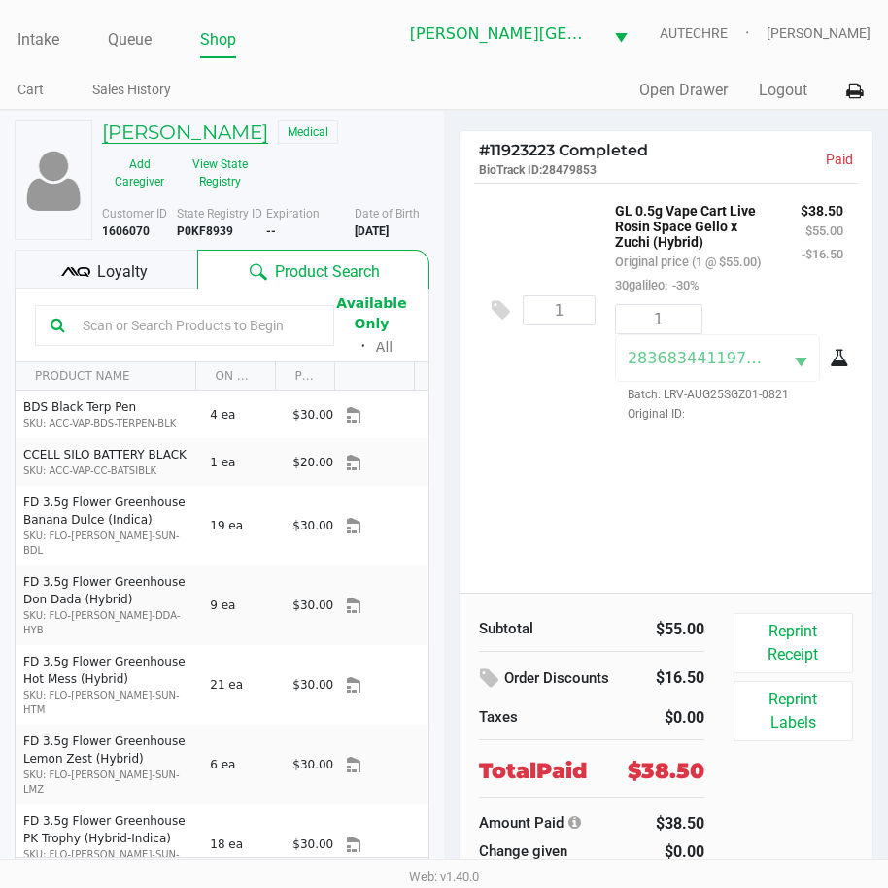
click at [158, 123] on h5 "TINA SMITH" at bounding box center [185, 131] width 166 height 23
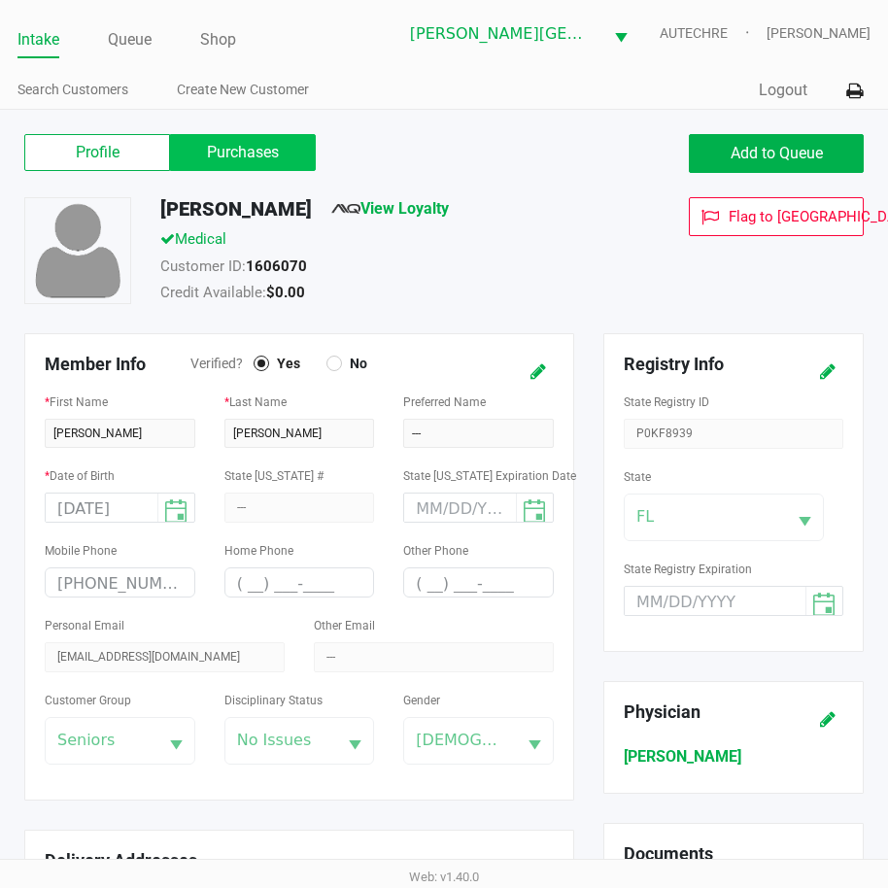
click at [225, 150] on label "Purchases" at bounding box center [243, 152] width 146 height 37
click at [0, 0] on 1 "Purchases" at bounding box center [0, 0] width 0 height 0
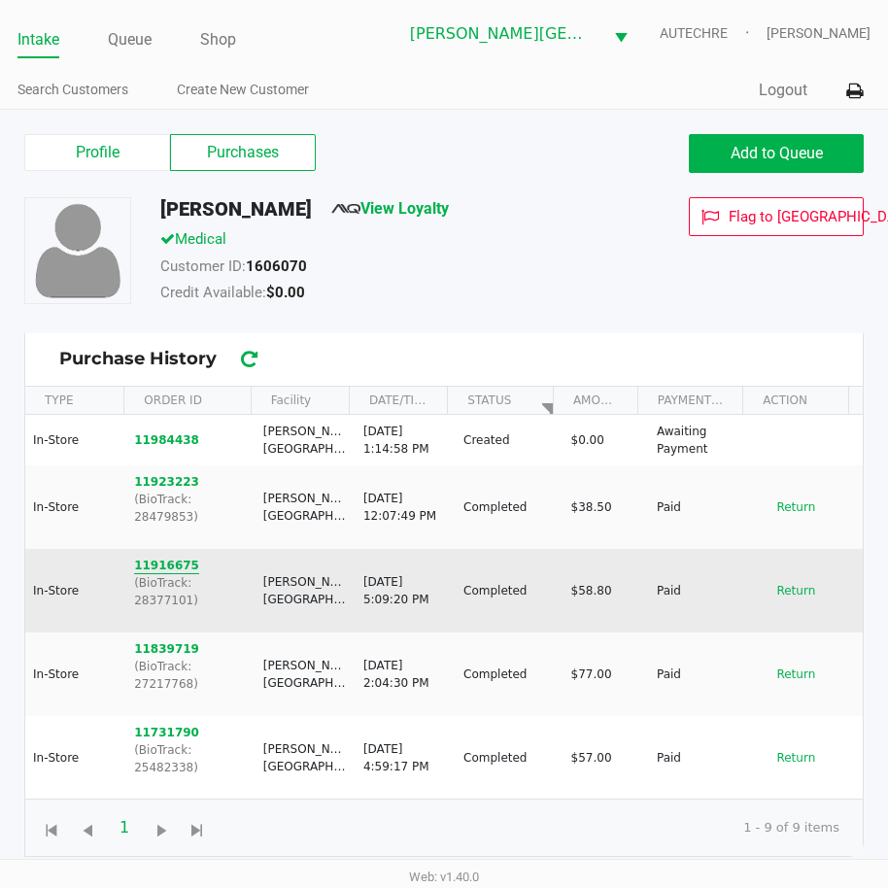
click at [163, 557] on button "11916675" at bounding box center [166, 565] width 65 height 17
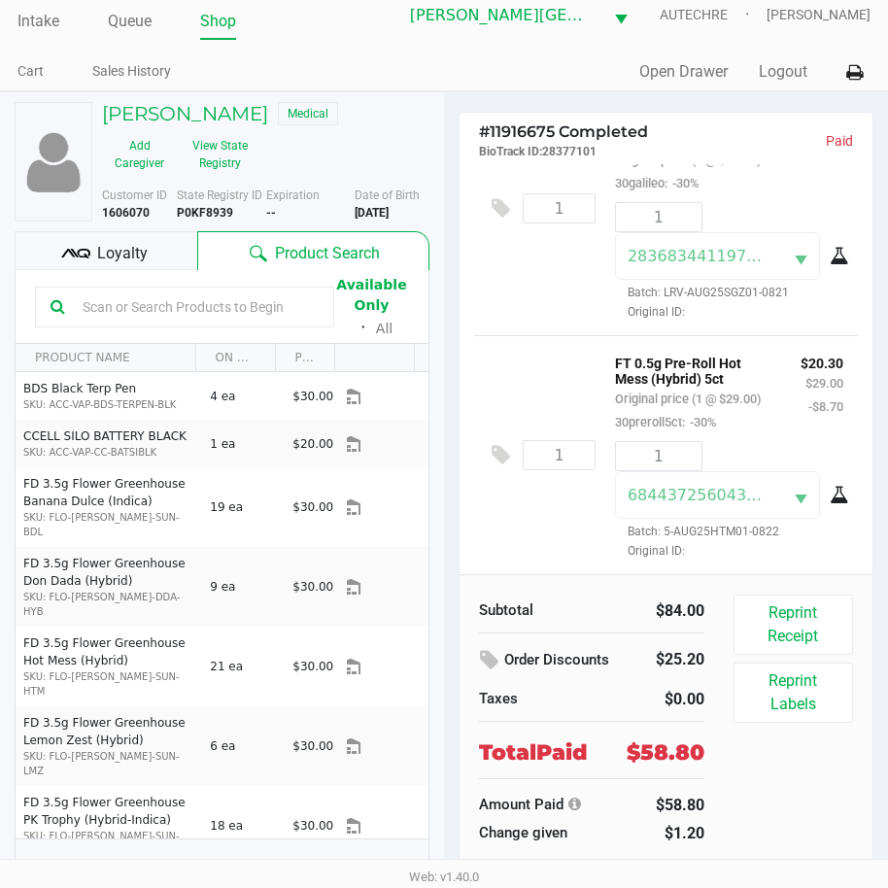
scroll to position [36, 0]
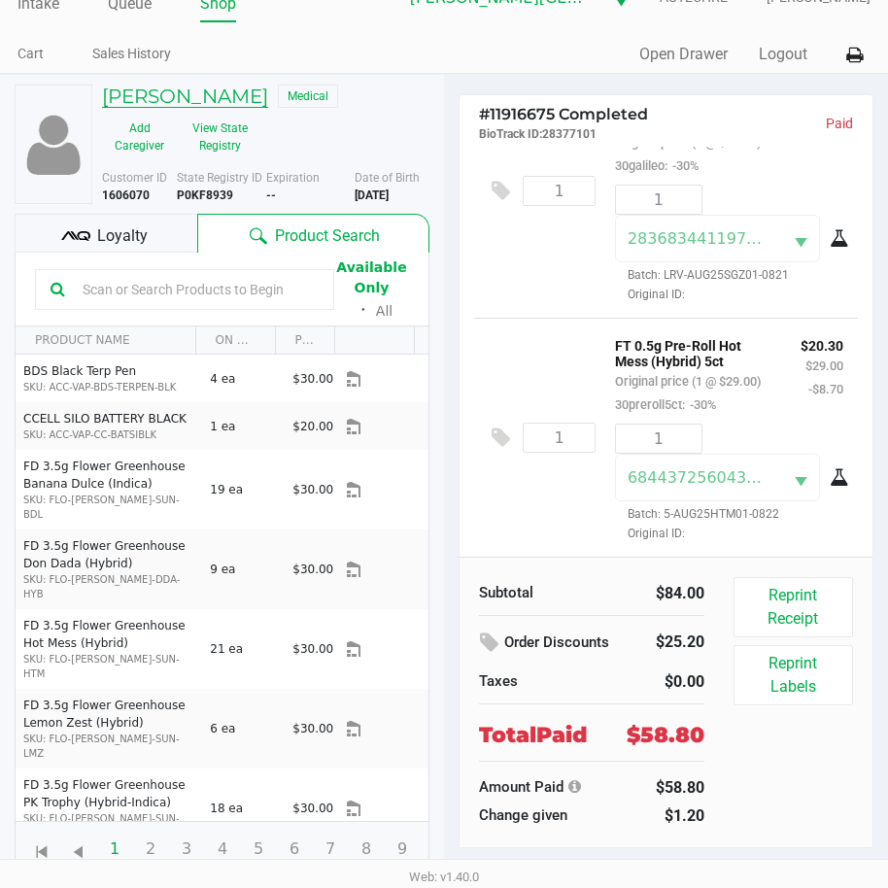
click at [184, 101] on h5 "TINA SMITH" at bounding box center [185, 95] width 166 height 23
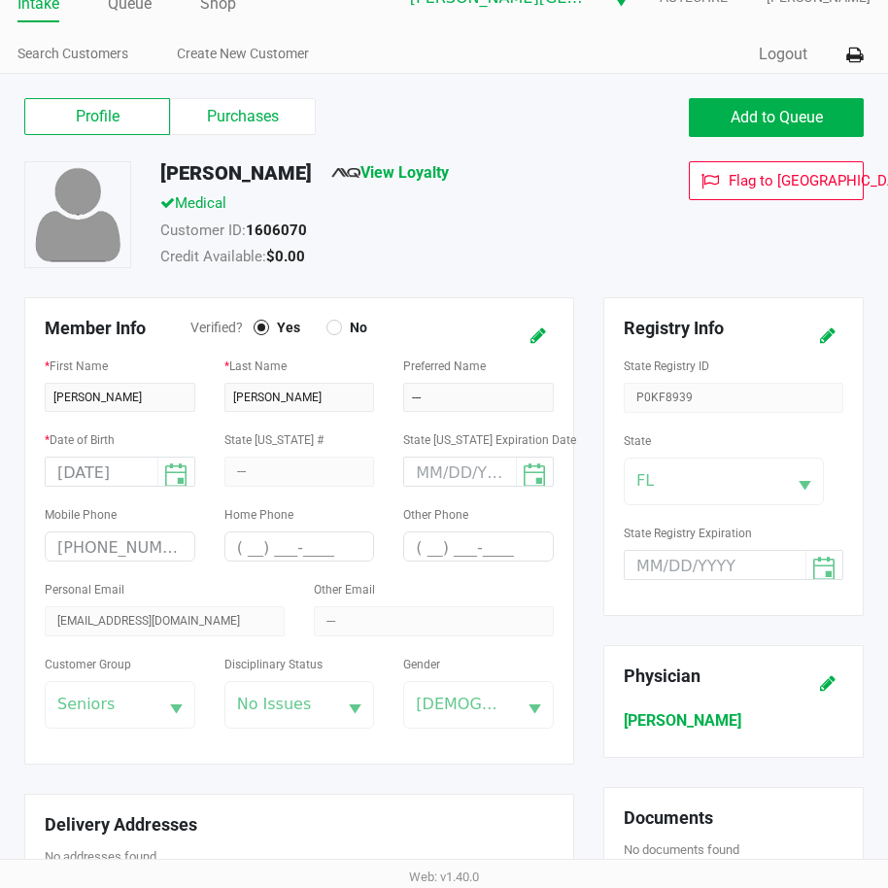
click at [206, 93] on div "Profile Purchases Add to Queue TINA SMITH View Loyalty Medical Customer ID: 160…" at bounding box center [444, 796] width 888 height 1445
click at [204, 118] on label "Purchases" at bounding box center [243, 116] width 146 height 37
click at [0, 0] on 1 "Purchases" at bounding box center [0, 0] width 0 height 0
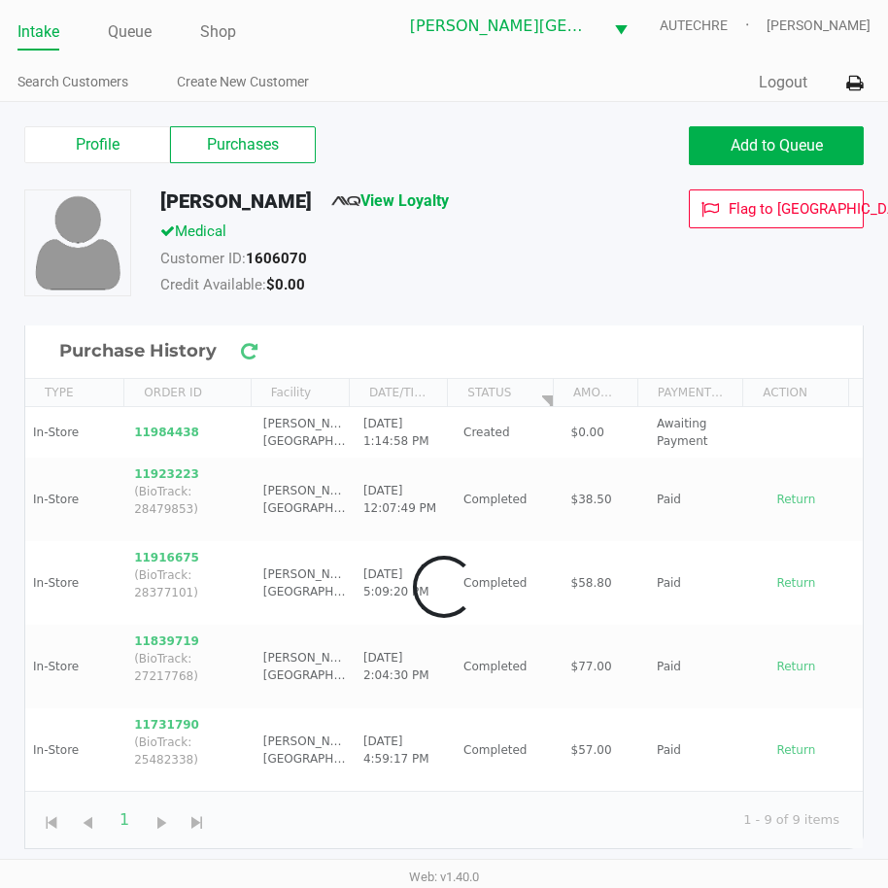
scroll to position [8, 0]
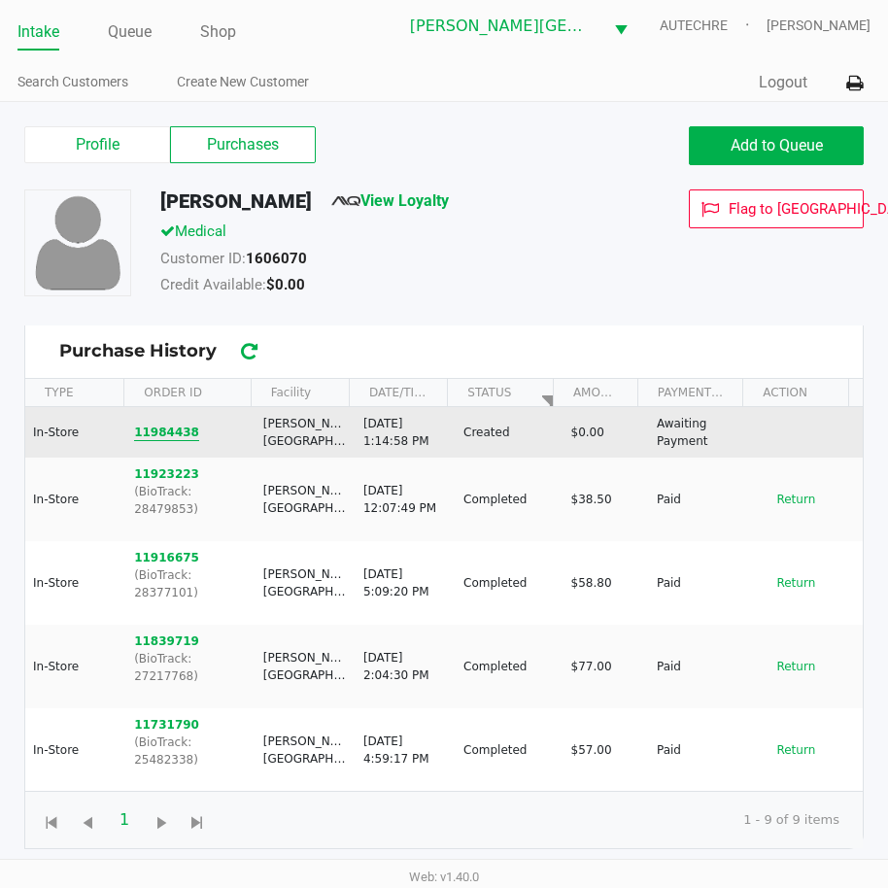
click at [156, 427] on button "11984438" at bounding box center [166, 431] width 65 height 17
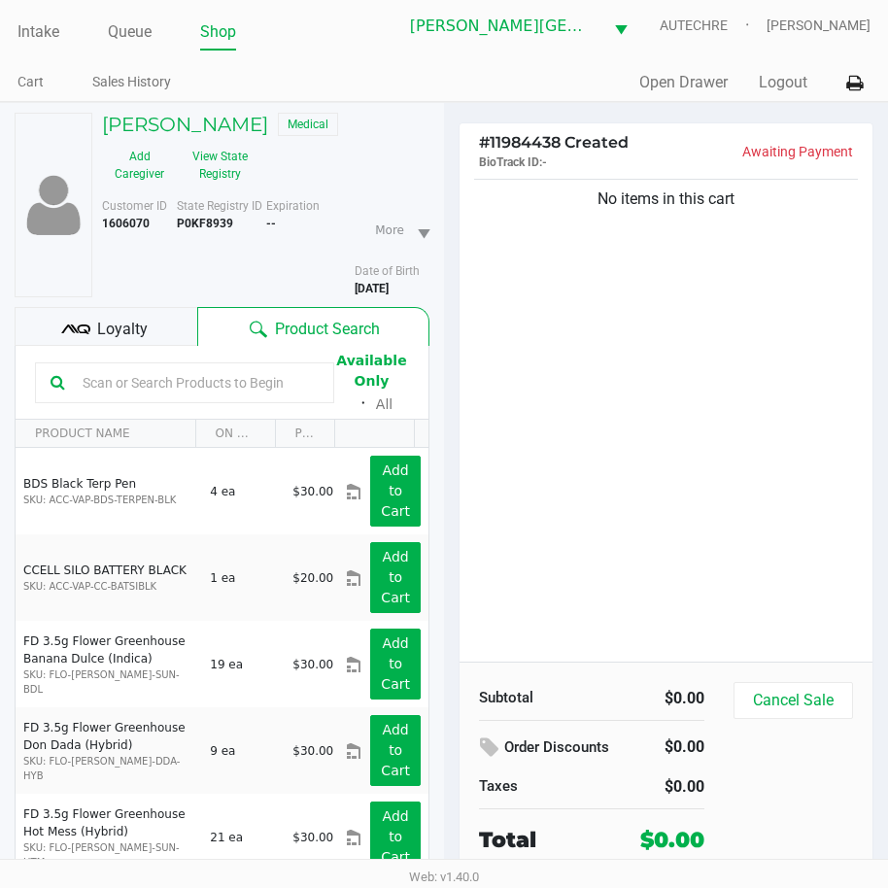
click at [750, 488] on div "No items in this cart" at bounding box center [665, 418] width 413 height 487
drag, startPoint x: 166, startPoint y: 396, endPoint x: 133, endPoint y: 339, distance: 66.1
click at [169, 371] on input "text" at bounding box center [197, 382] width 244 height 29
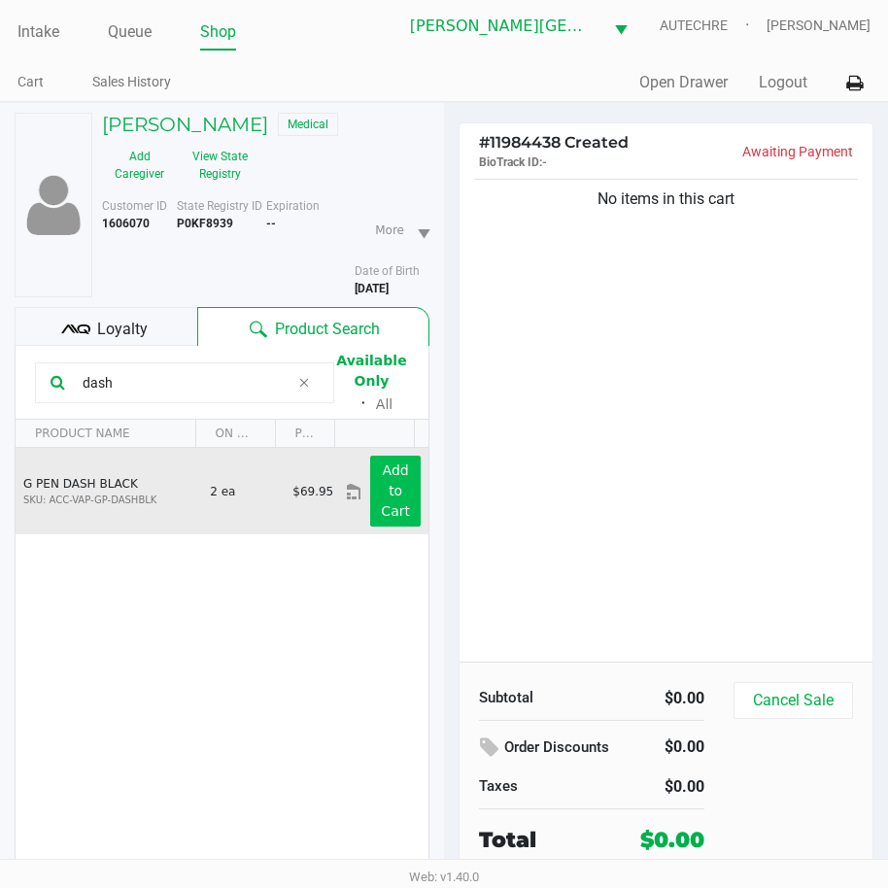
type input "dash"
click at [370, 523] on button "Add to Cart" at bounding box center [395, 491] width 51 height 71
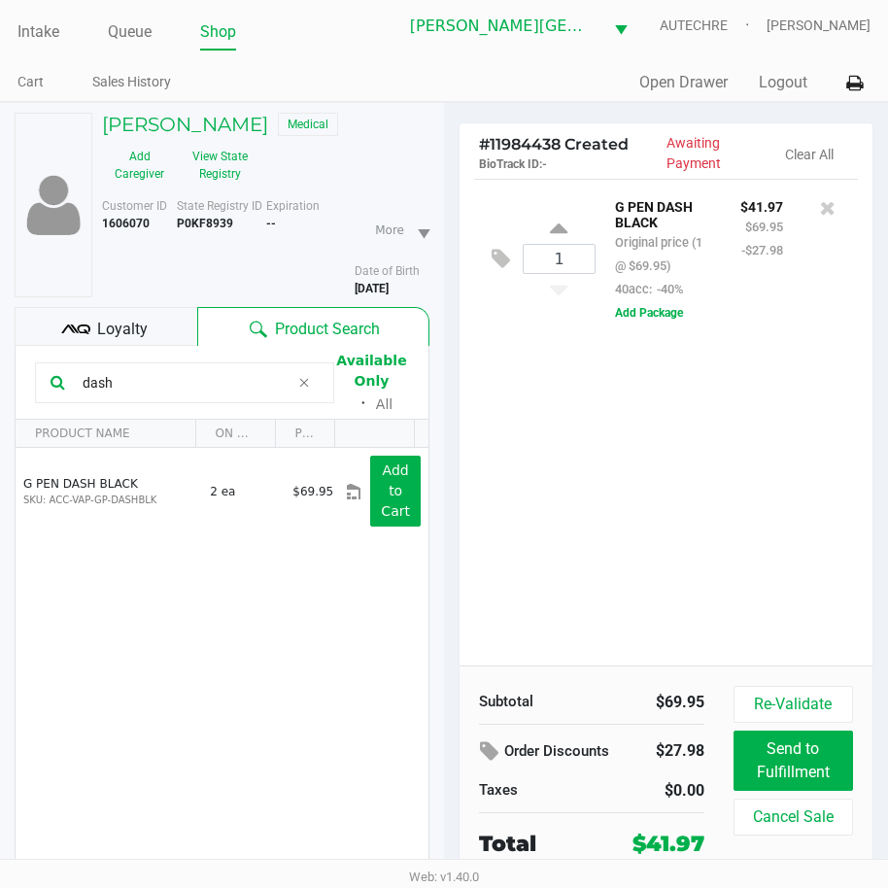
click at [590, 432] on div "1 G PEN DASH BLACK Original price (1 @ $69.95) 40acc: -40% $41.97 $69.95 -$27.9…" at bounding box center [665, 422] width 413 height 487
click at [668, 411] on div "1 G PEN DASH BLACK Original price (1 @ $69.95) 40acc: -40% $41.97 $69.95 -$27.9…" at bounding box center [665, 422] width 413 height 487
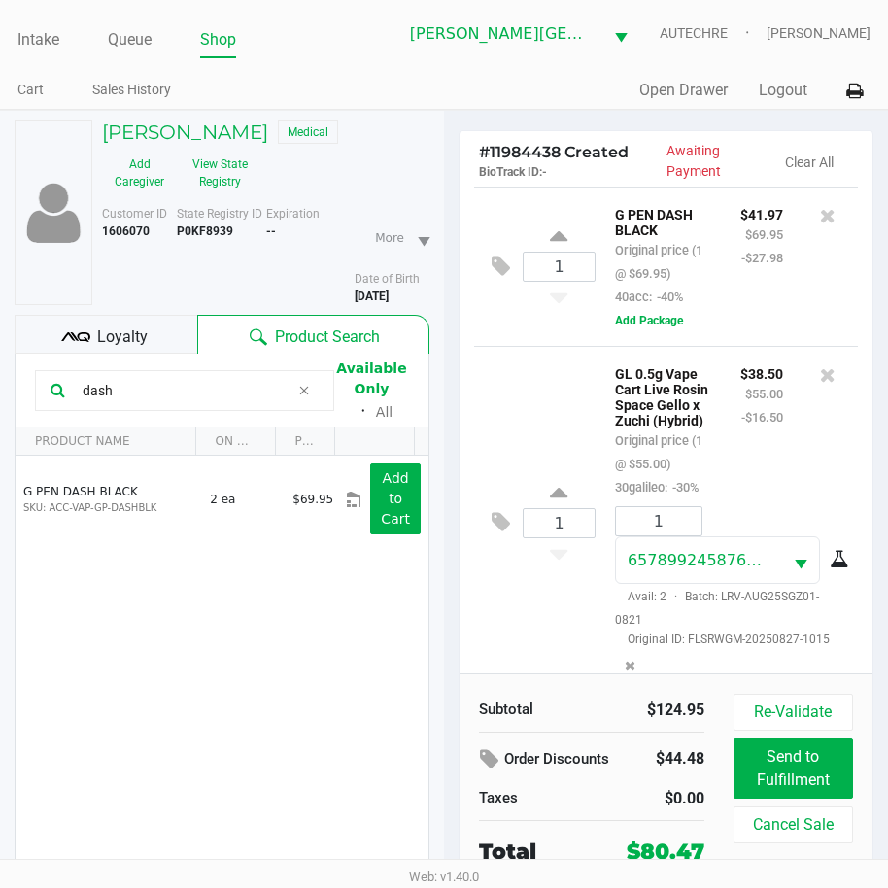
click at [773, 498] on div "$38.50 $55.00 -$16.50" at bounding box center [762, 429] width 72 height 137
click at [797, 484] on div at bounding box center [827, 429] width 60 height 137
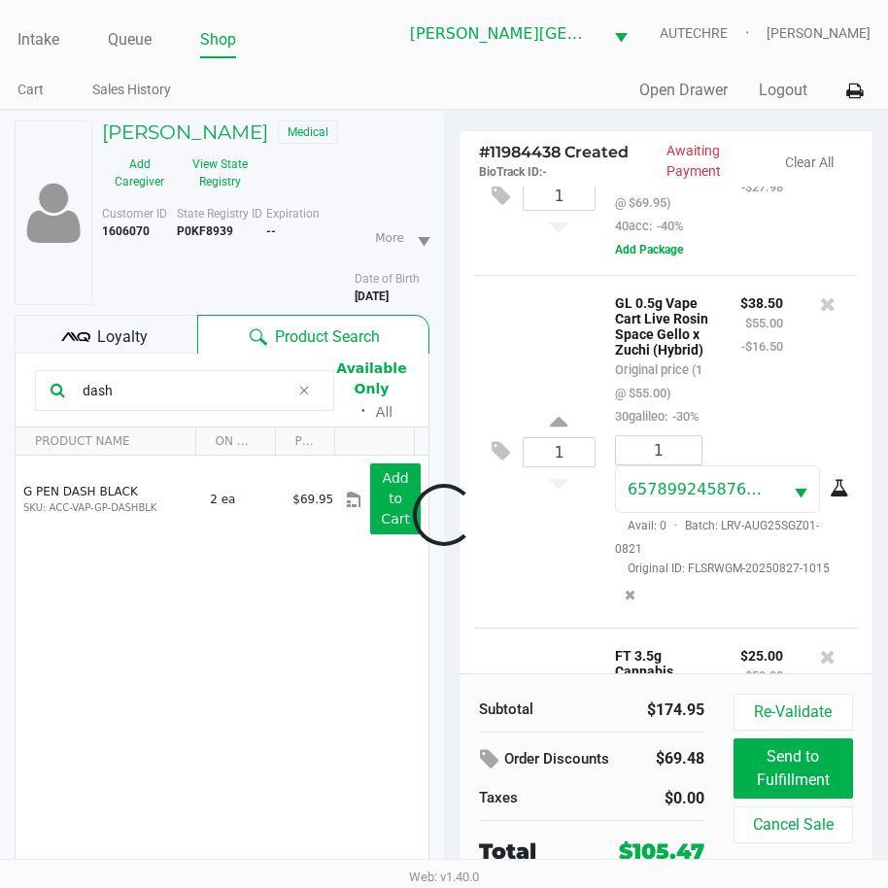
scroll to position [445, 0]
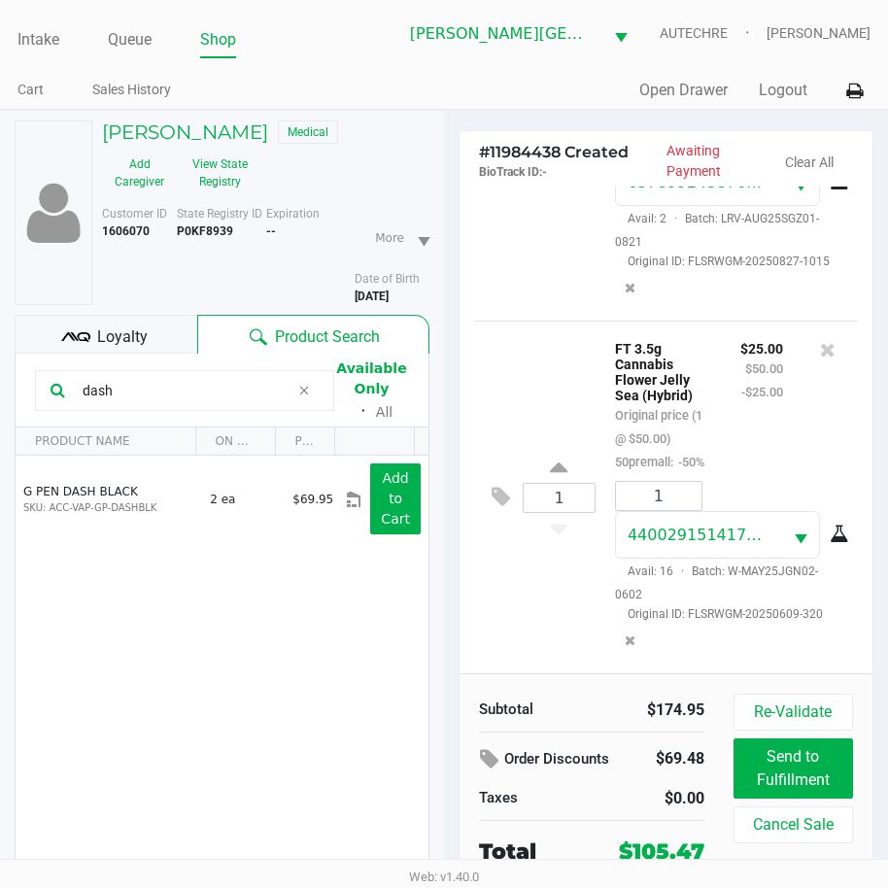
drag, startPoint x: 139, startPoint y: 394, endPoint x: -221, endPoint y: 412, distance: 360.7
click at [0, 412] on html "Intake Queue Shop Bonita Springs WC AUTECHRE Estelle Griffis Cart Sales History…" at bounding box center [444, 444] width 888 height 888
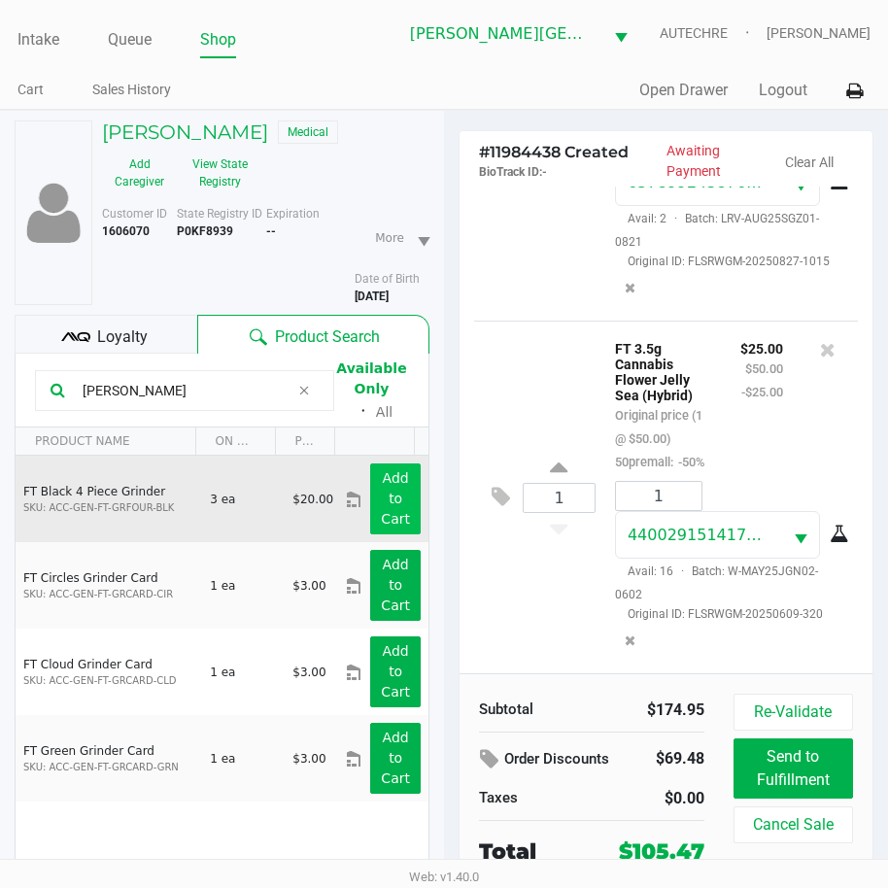
type input "grinde"
click at [405, 490] on button "Add to Cart" at bounding box center [395, 498] width 51 height 71
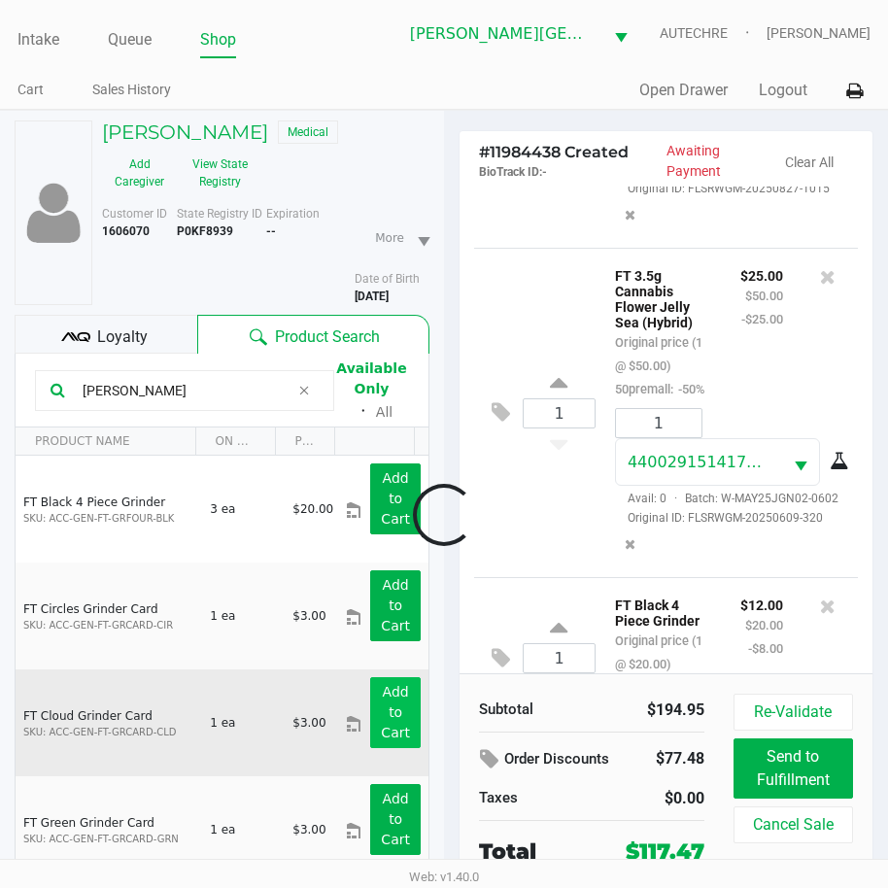
scroll to position [628, 0]
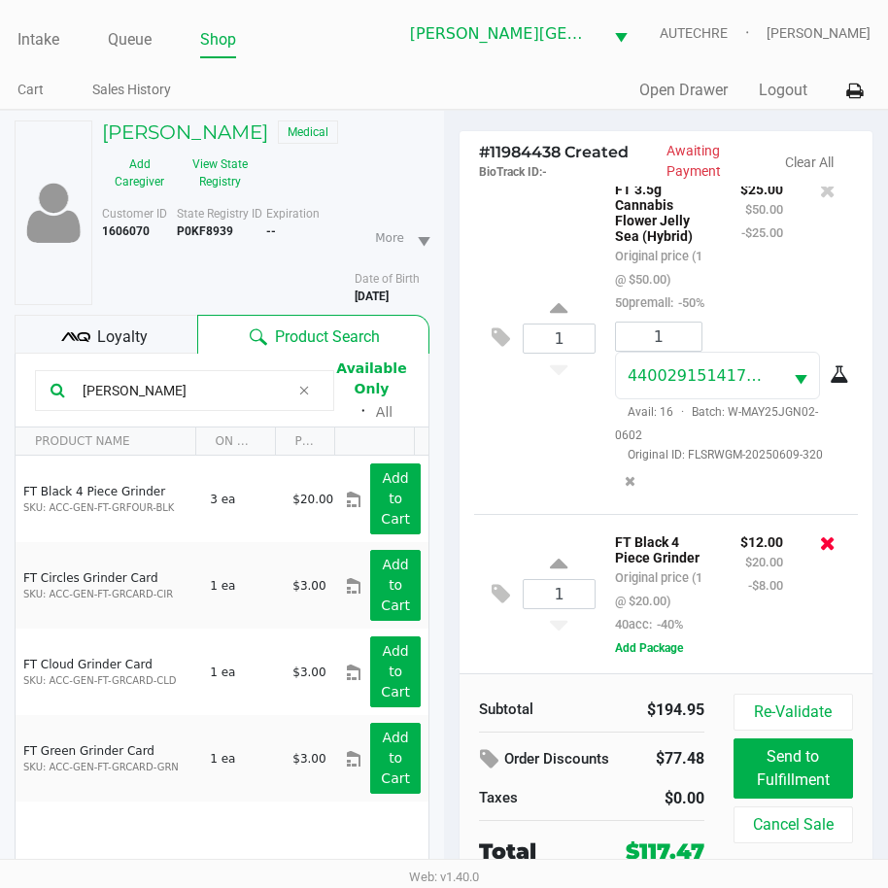
click at [820, 533] on icon at bounding box center [828, 542] width 16 height 19
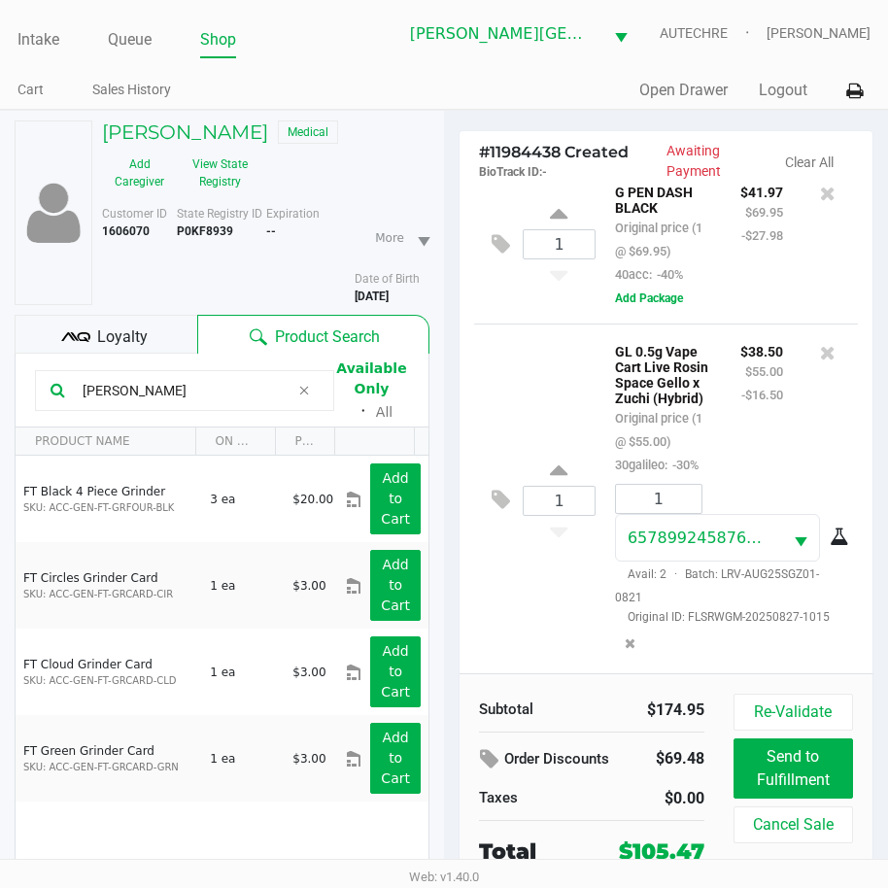
scroll to position [0, 0]
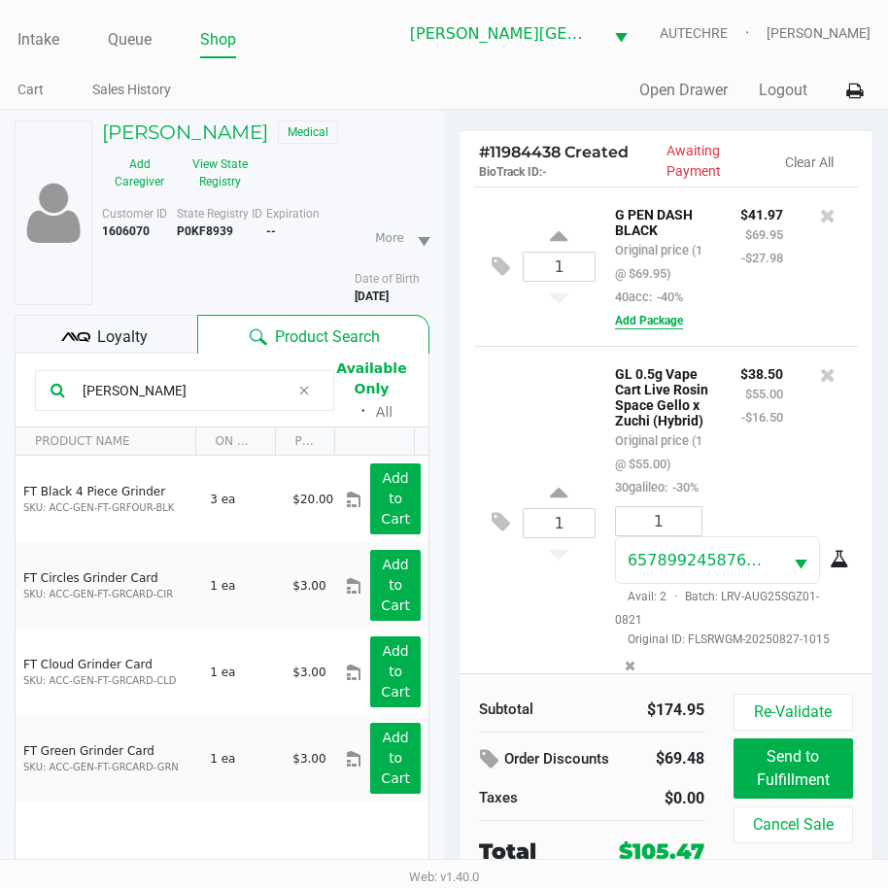
click at [656, 321] on button "Add Package" at bounding box center [649, 320] width 68 height 17
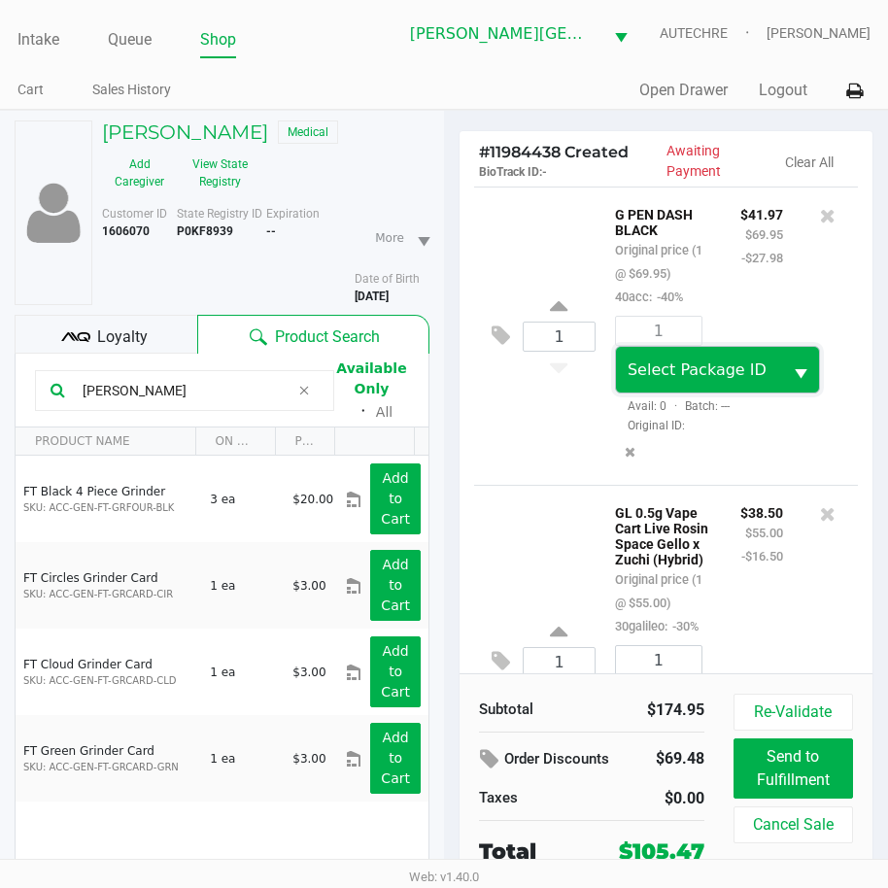
click at [721, 384] on span "Select Package ID" at bounding box center [699, 370] width 167 height 46
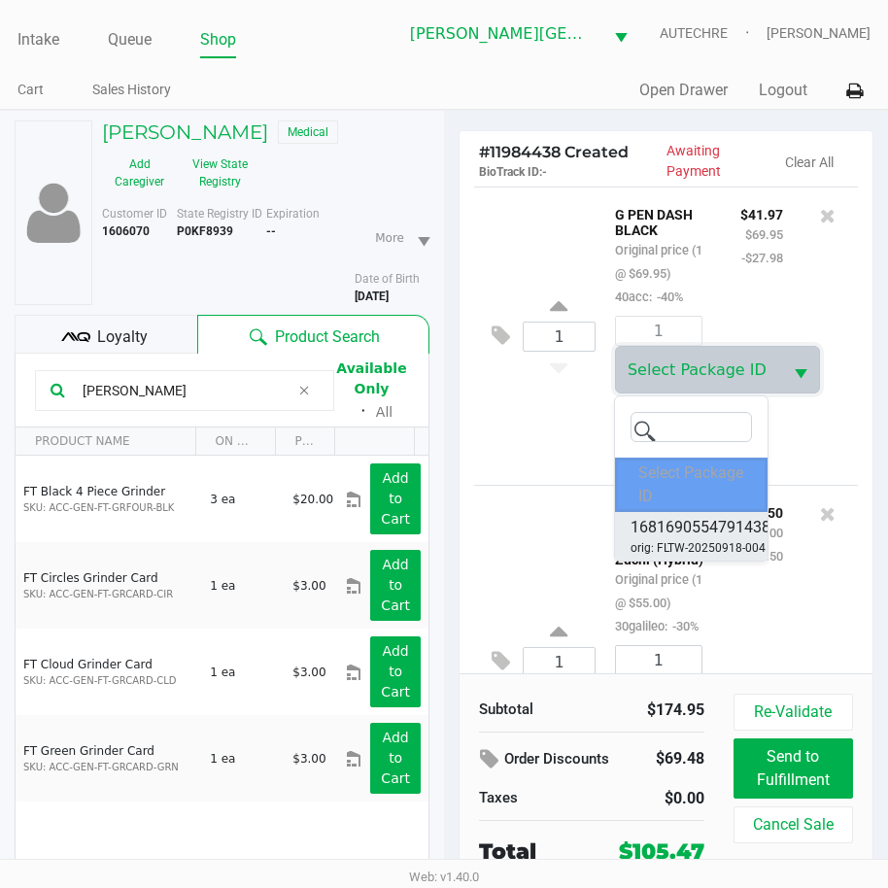
click at [732, 529] on span "1681690554791438" at bounding box center [700, 527] width 140 height 23
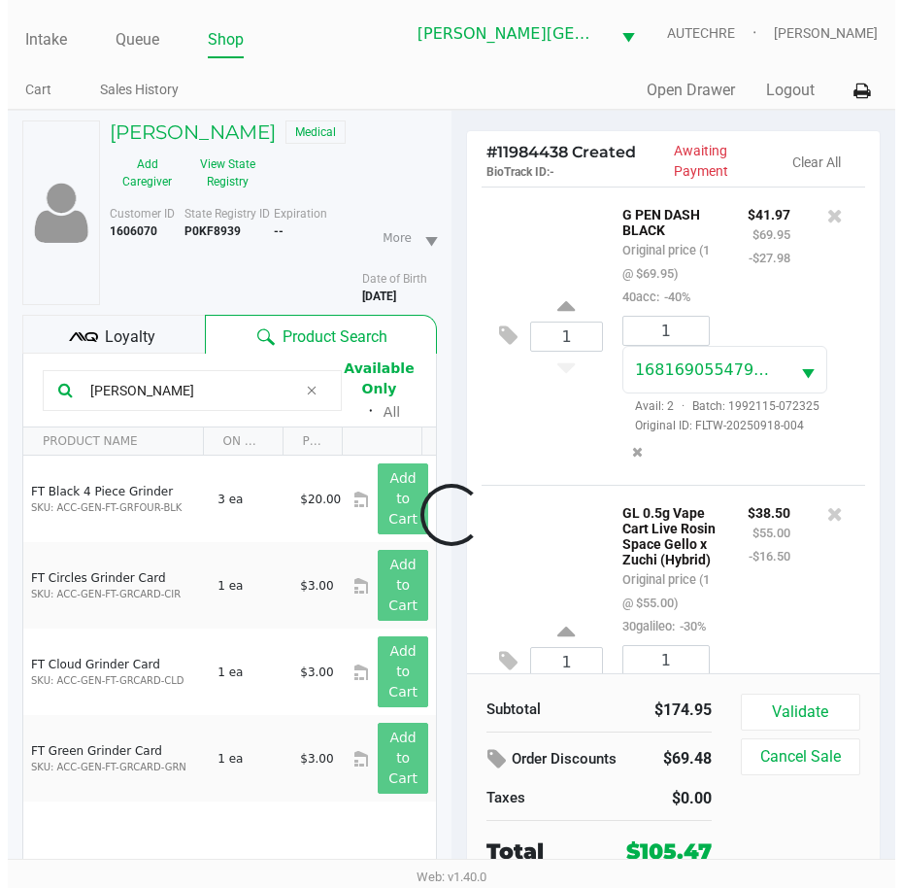
scroll to position [590, 0]
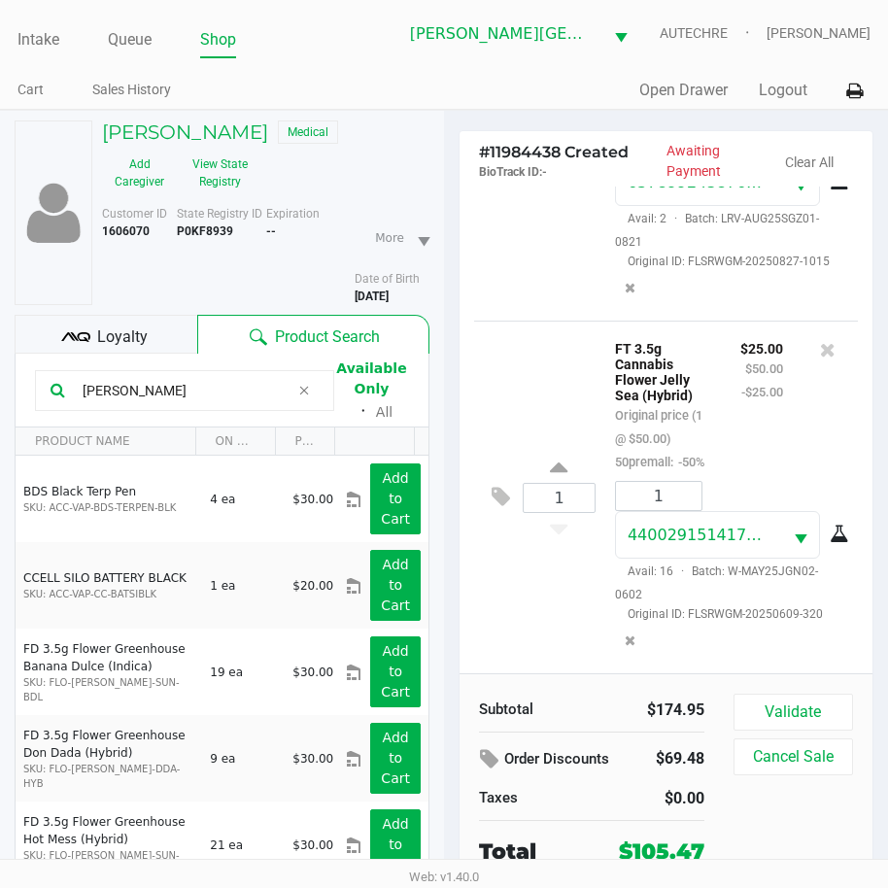
click at [560, 598] on div "1 FT 3.5g Cannabis Flower Jelly Sea (Hybrid) Original price (1 @ $50.00) 50prem…" at bounding box center [666, 497] width 384 height 353
click at [819, 729] on button "Validate" at bounding box center [792, 711] width 119 height 37
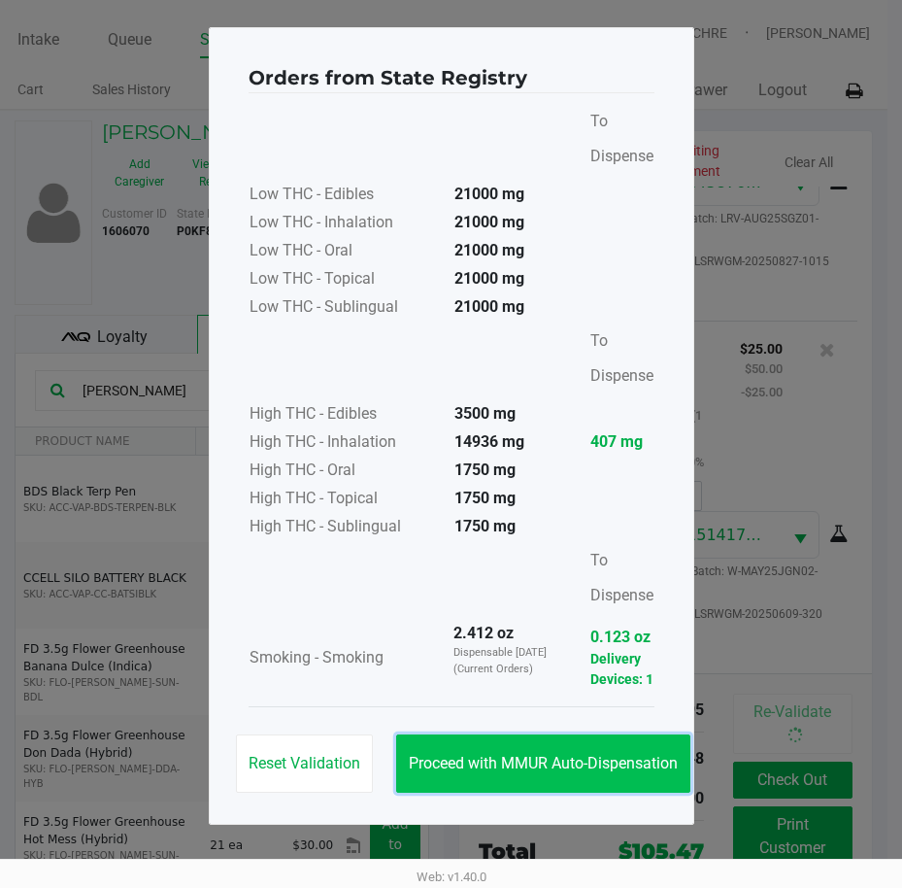
click at [589, 760] on span "Proceed with MMUR Auto-Dispensation" at bounding box center [543, 763] width 269 height 18
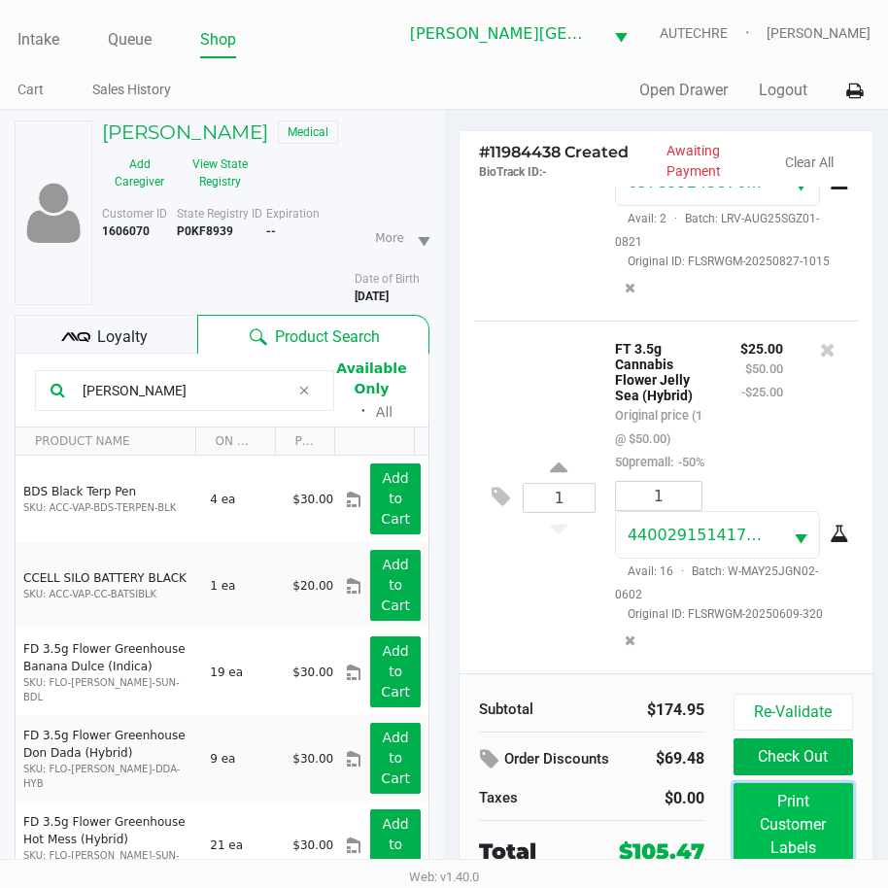
click at [759, 800] on button "Print Customer Labels" at bounding box center [792, 825] width 119 height 84
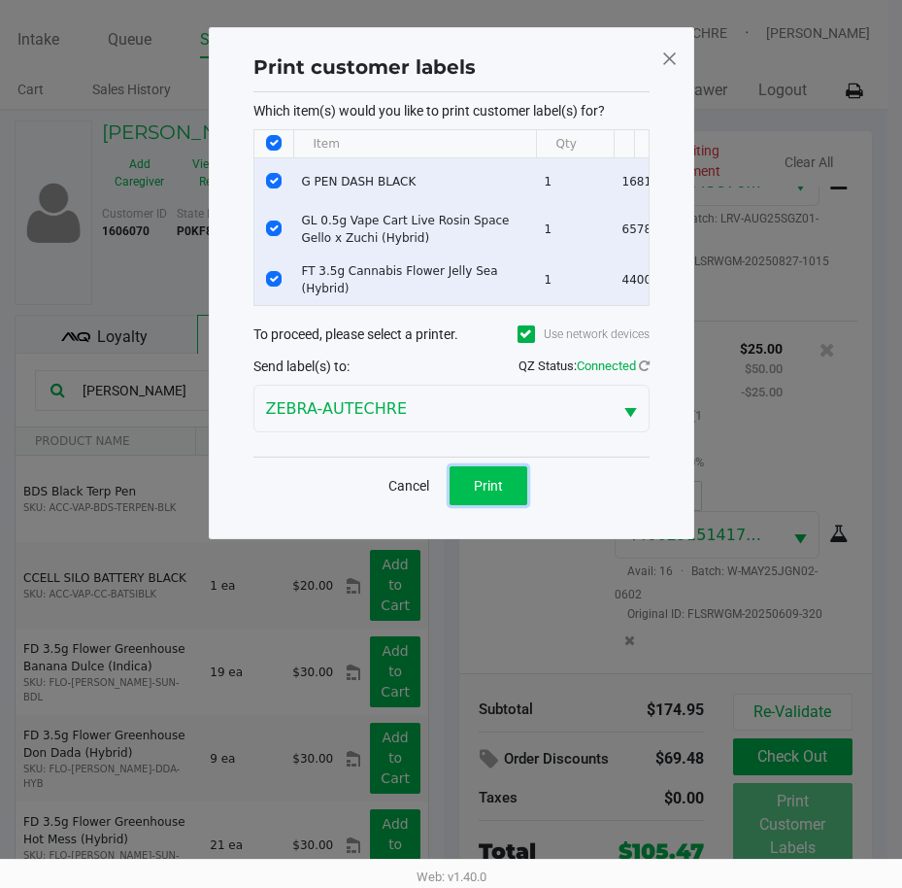
click at [492, 505] on button "Print" at bounding box center [489, 485] width 78 height 39
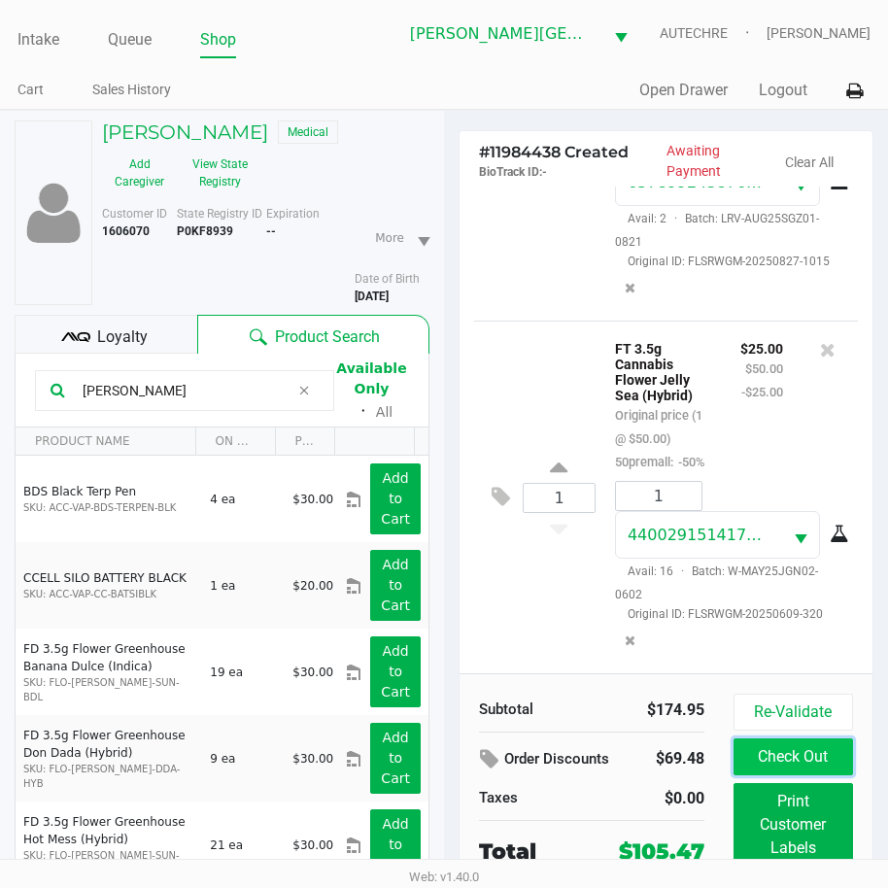
click at [801, 759] on button "Check Out" at bounding box center [792, 756] width 119 height 37
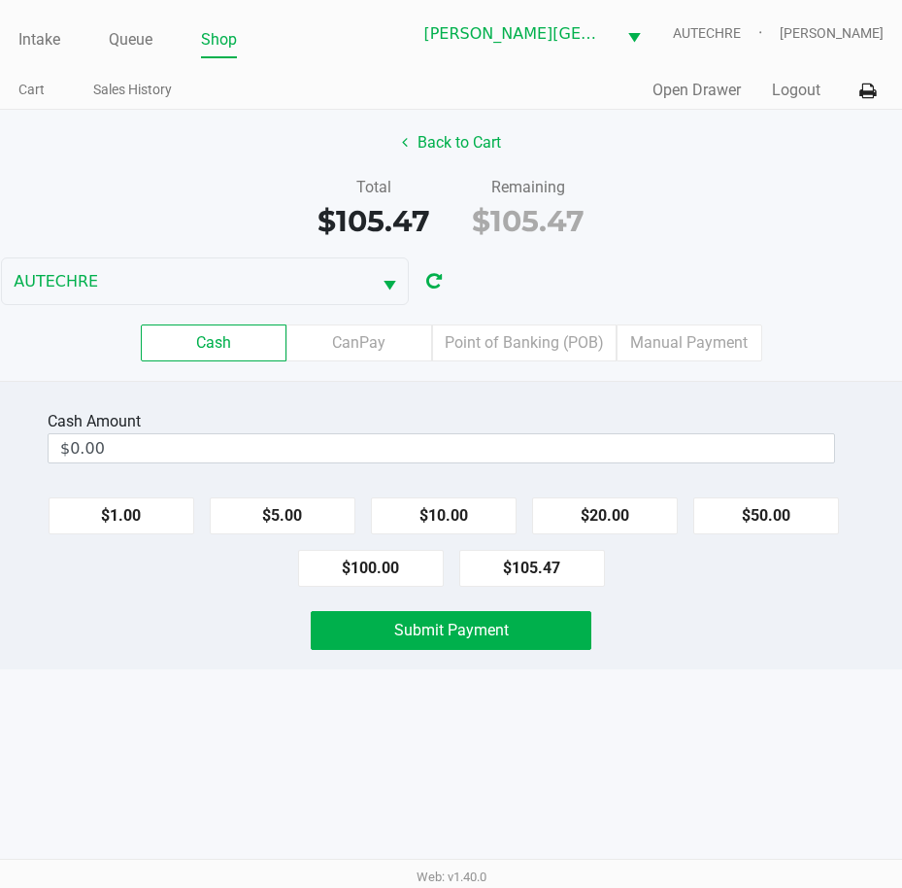
click at [672, 624] on div "Submit Payment" at bounding box center [450, 630] width 931 height 39
click at [383, 569] on button "$100.00" at bounding box center [371, 568] width 146 height 37
click at [539, 522] on button "$20.00" at bounding box center [605, 515] width 146 height 37
type input "$120.00"
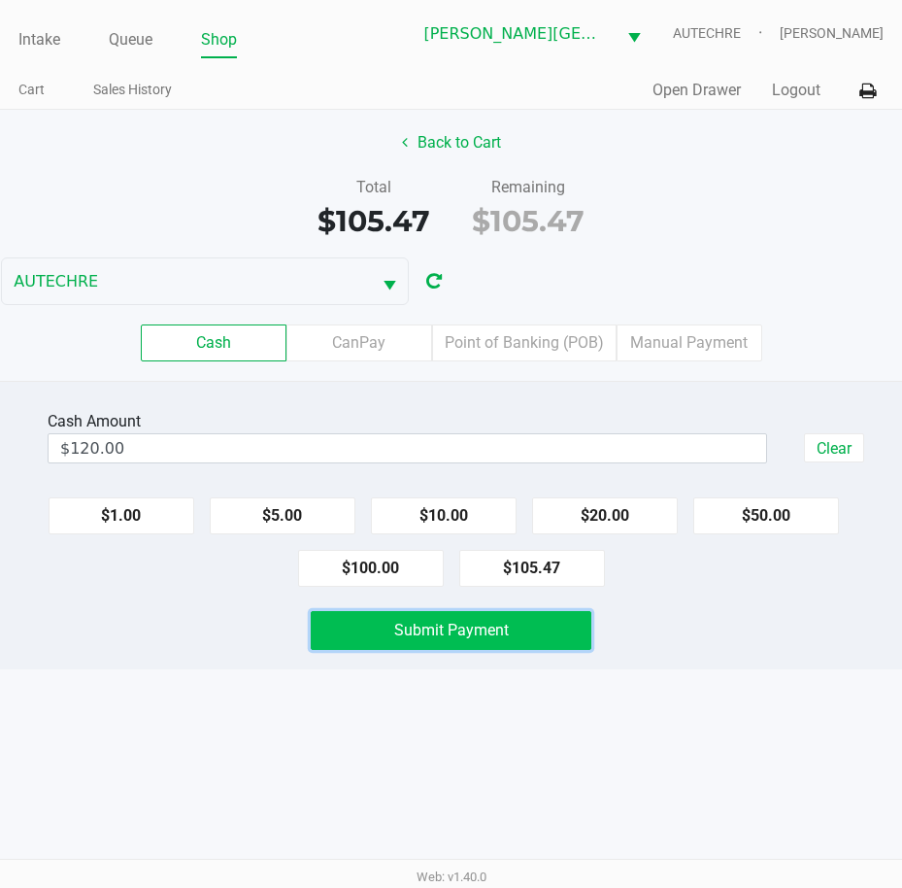
click at [464, 635] on span "Submit Payment" at bounding box center [451, 630] width 115 height 18
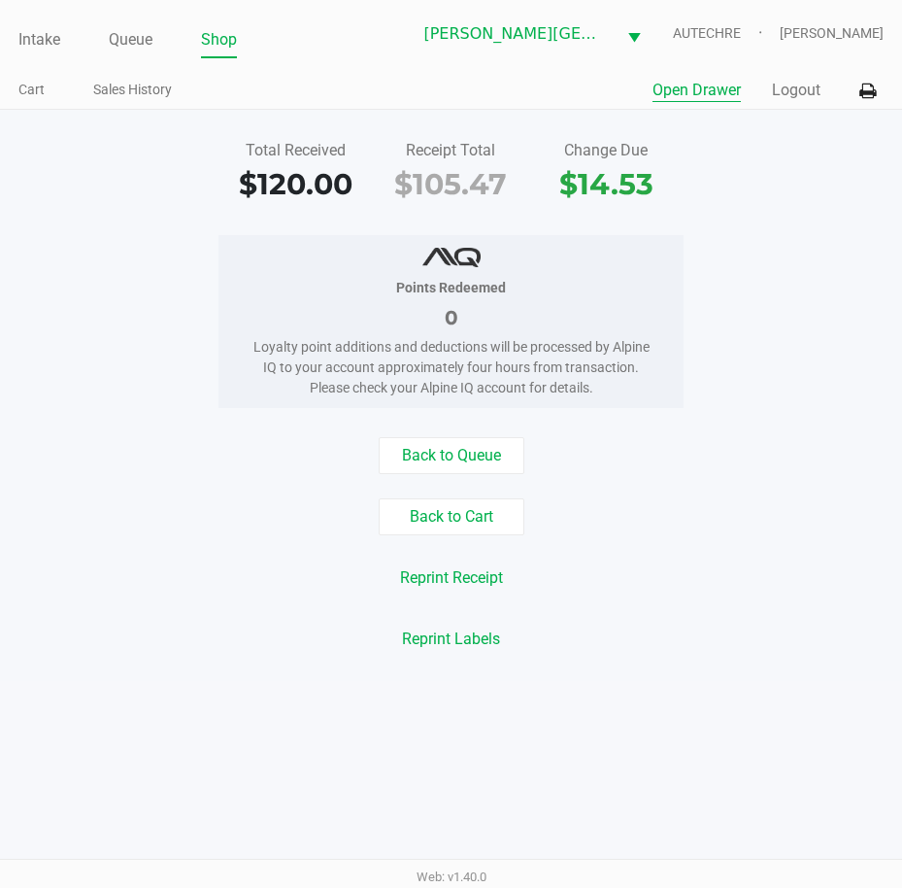
click at [714, 93] on button "Open Drawer" at bounding box center [697, 90] width 88 height 23
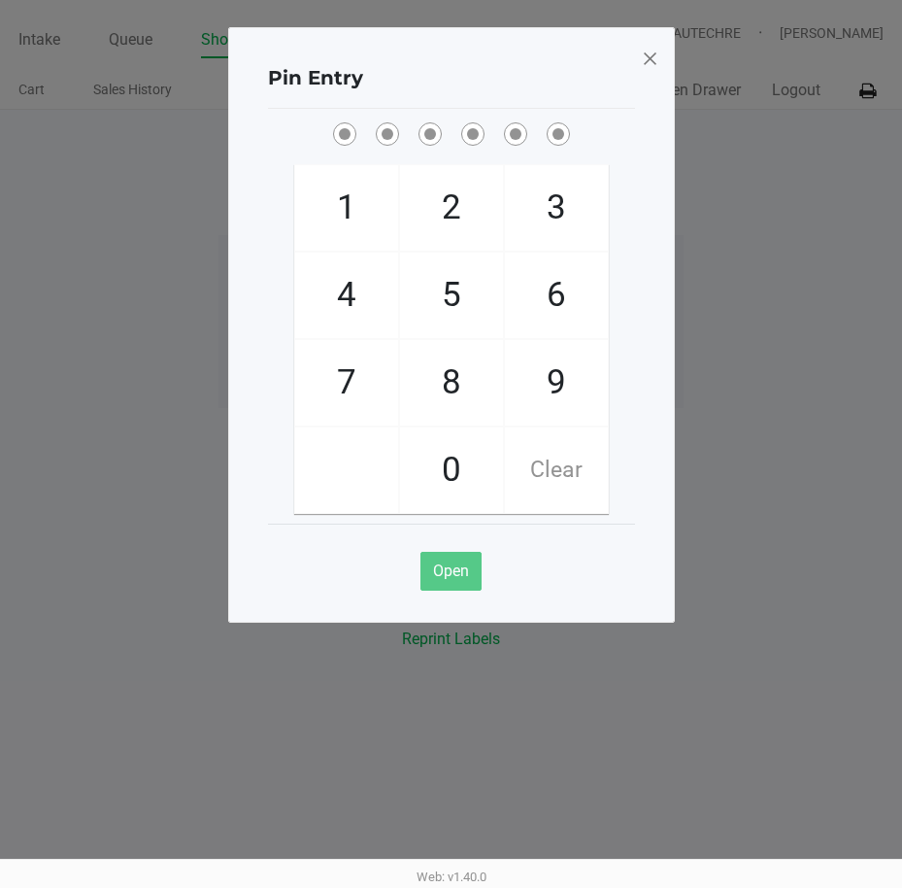
click at [731, 309] on ngb-modal-window "Pin Entry 1 4 7 2 5 8 0 3 6 9 Clear Open" at bounding box center [451, 444] width 902 height 888
checkbox input "true"
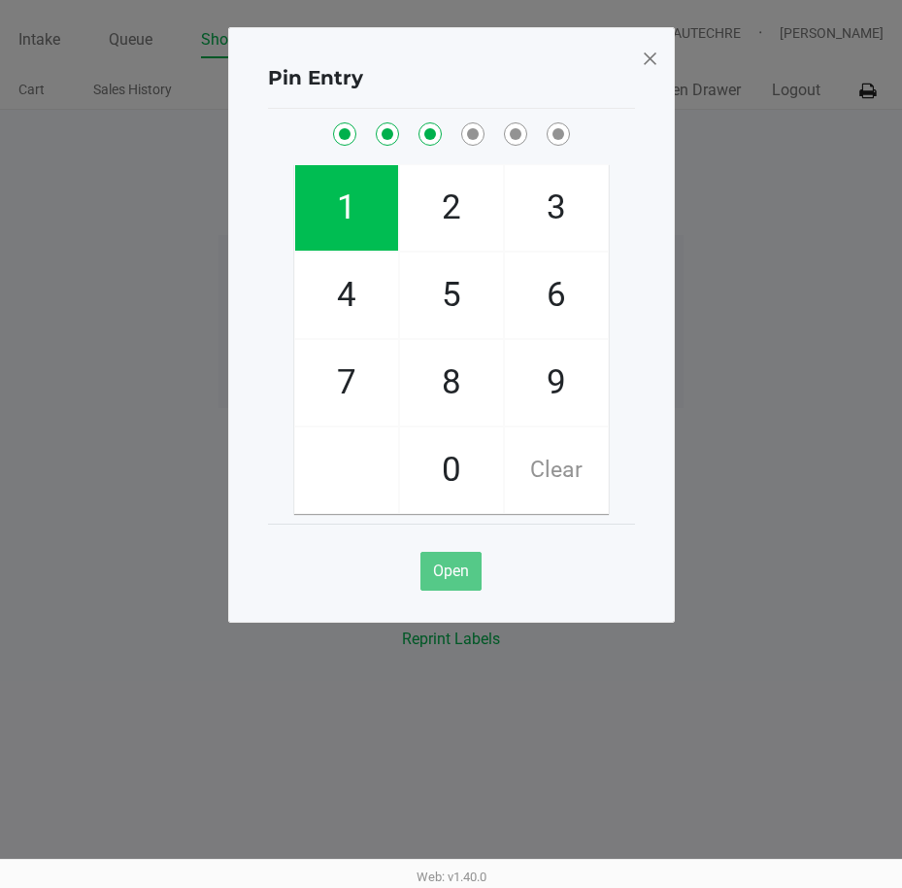
checkbox input "true"
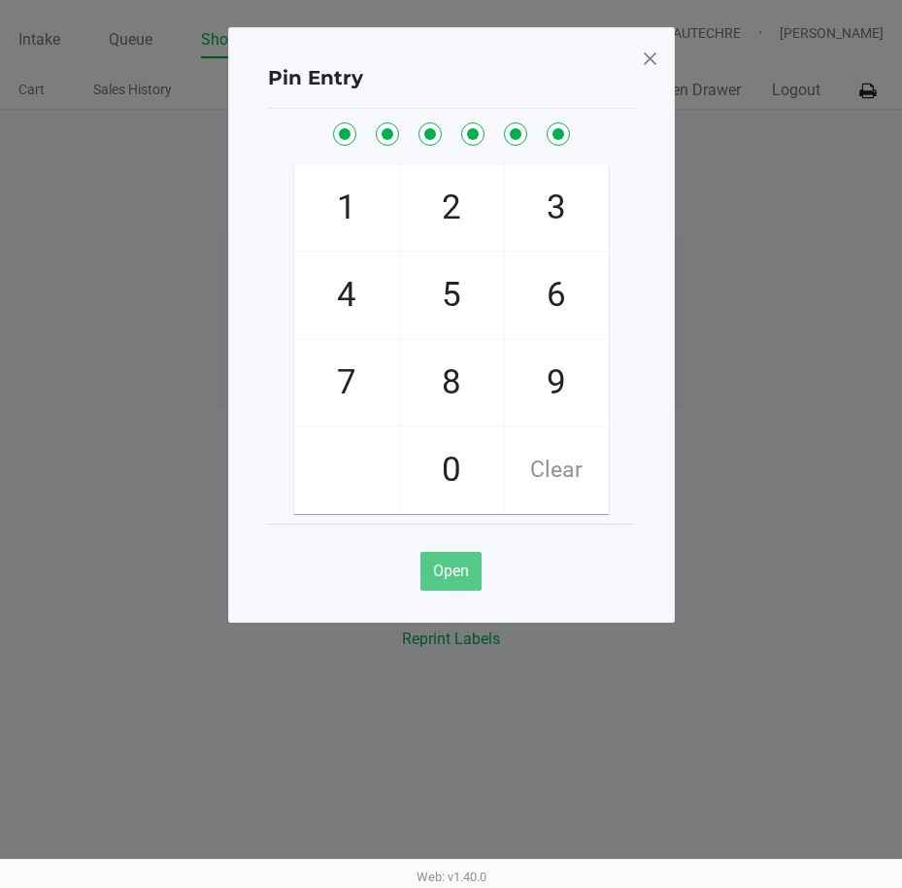
checkbox input "true"
click at [650, 59] on span at bounding box center [649, 58] width 17 height 31
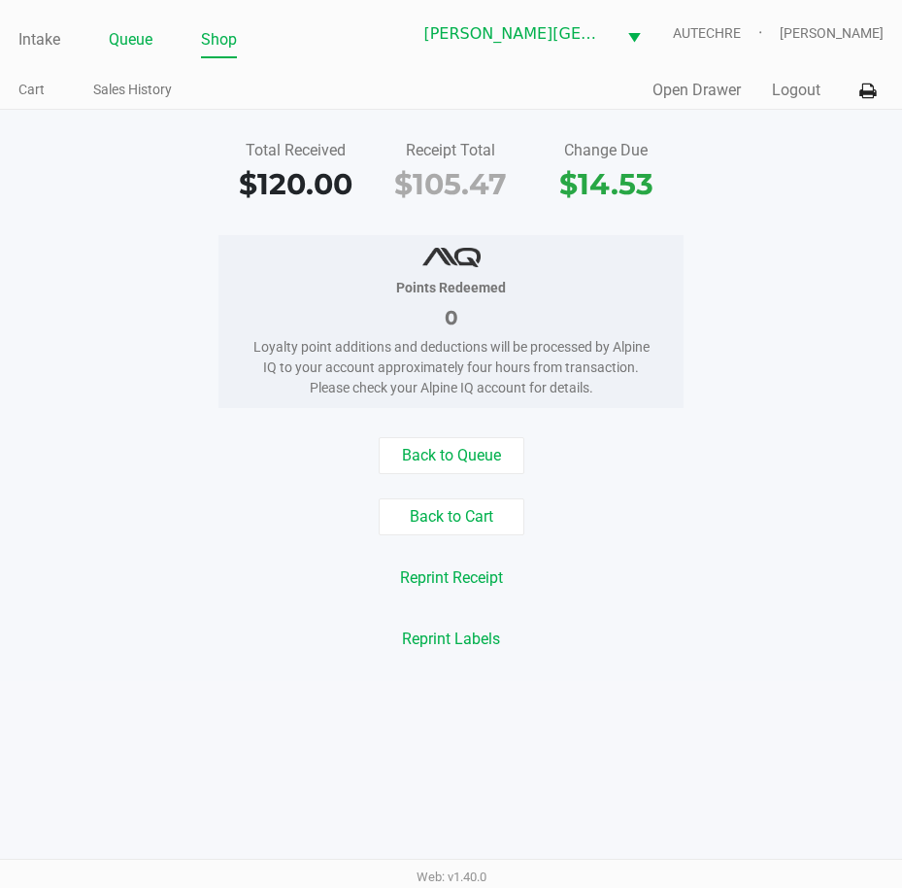
click at [144, 40] on link "Queue" at bounding box center [131, 39] width 44 height 27
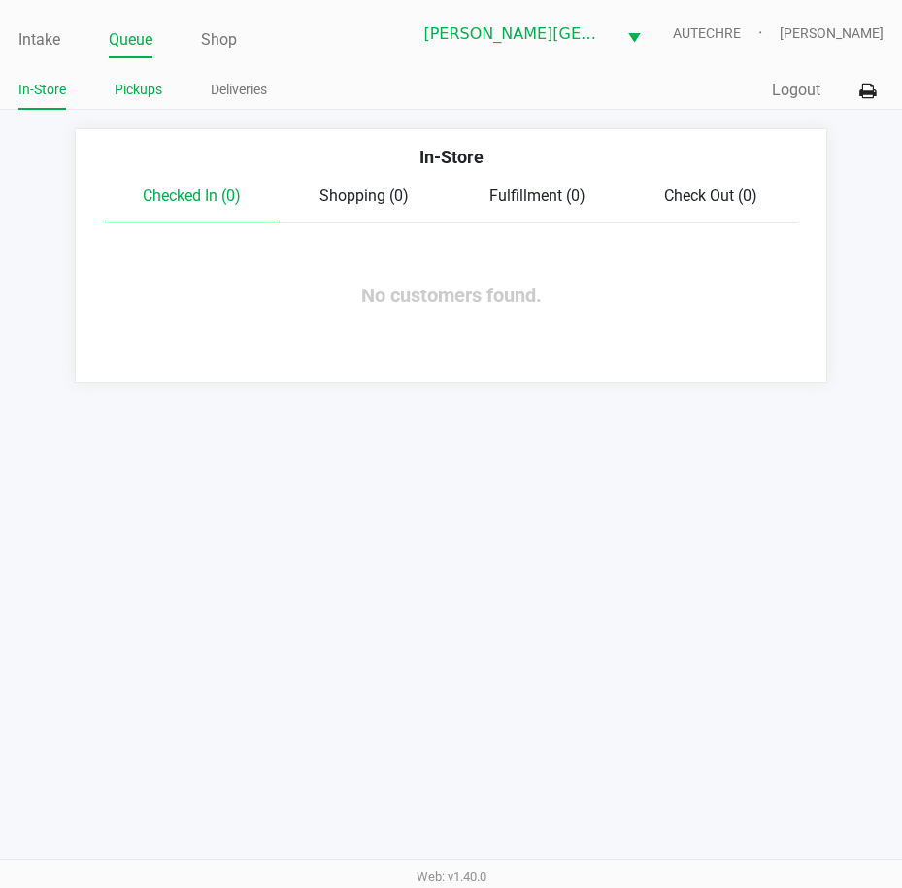
click at [142, 98] on link "Pickups" at bounding box center [139, 90] width 48 height 24
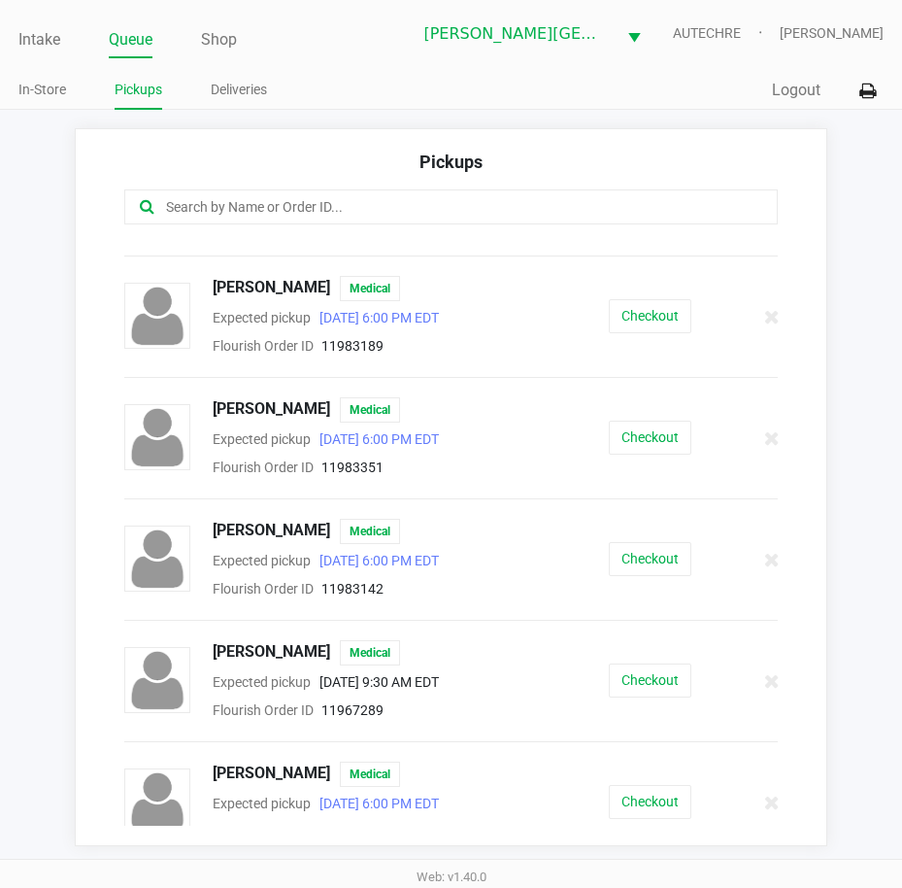
scroll to position [486, 0]
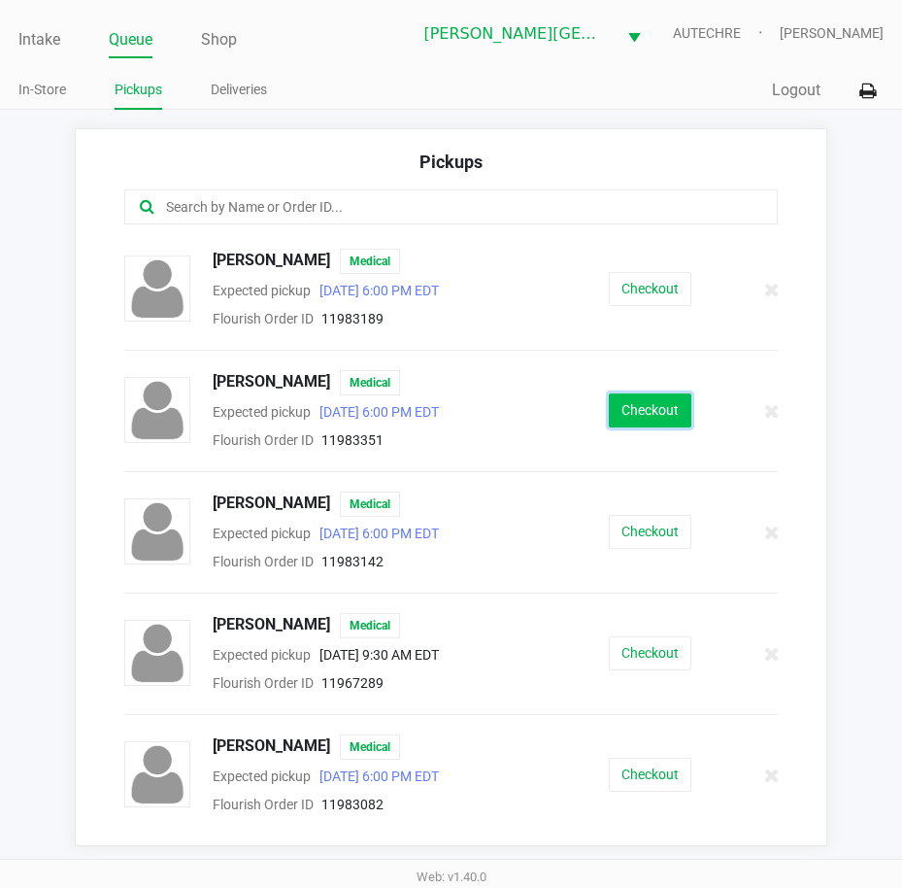
click at [639, 414] on button "Checkout" at bounding box center [650, 410] width 83 height 34
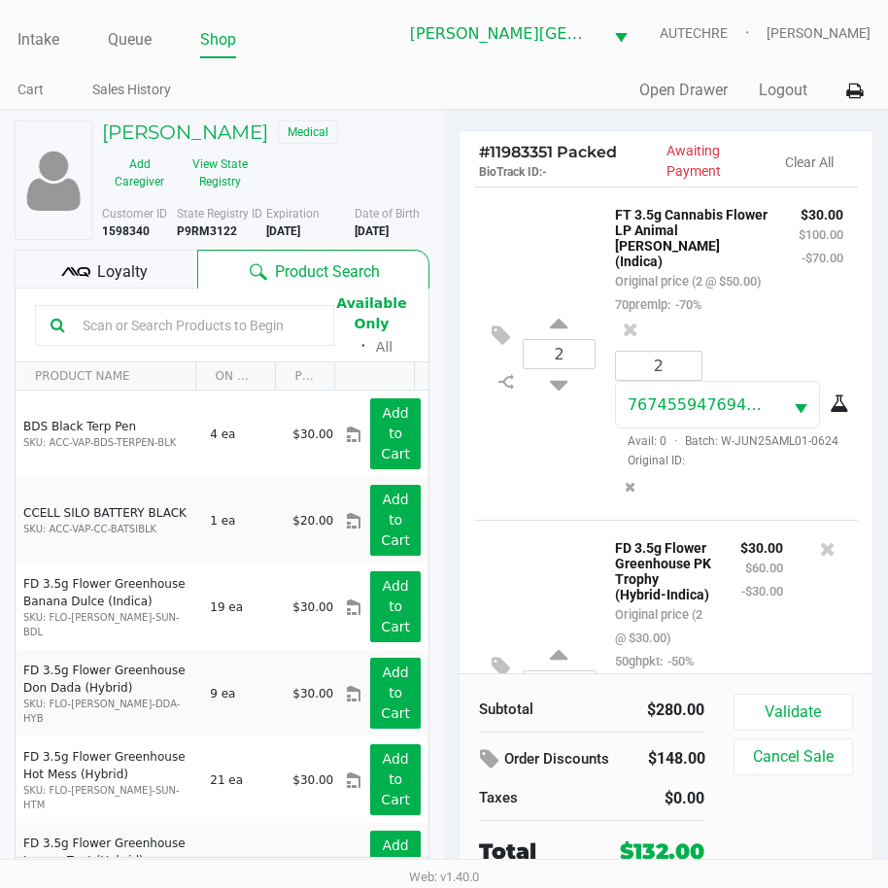
drag, startPoint x: 571, startPoint y: 557, endPoint x: 422, endPoint y: 474, distance: 171.3
click at [549, 520] on div "2 FT 3.5g Cannabis Flower LP Animal Larry (Indica) Original price (2 @ $50.00) …" at bounding box center [666, 352] width 384 height 333
click at [792, 701] on button "Validate" at bounding box center [792, 711] width 119 height 37
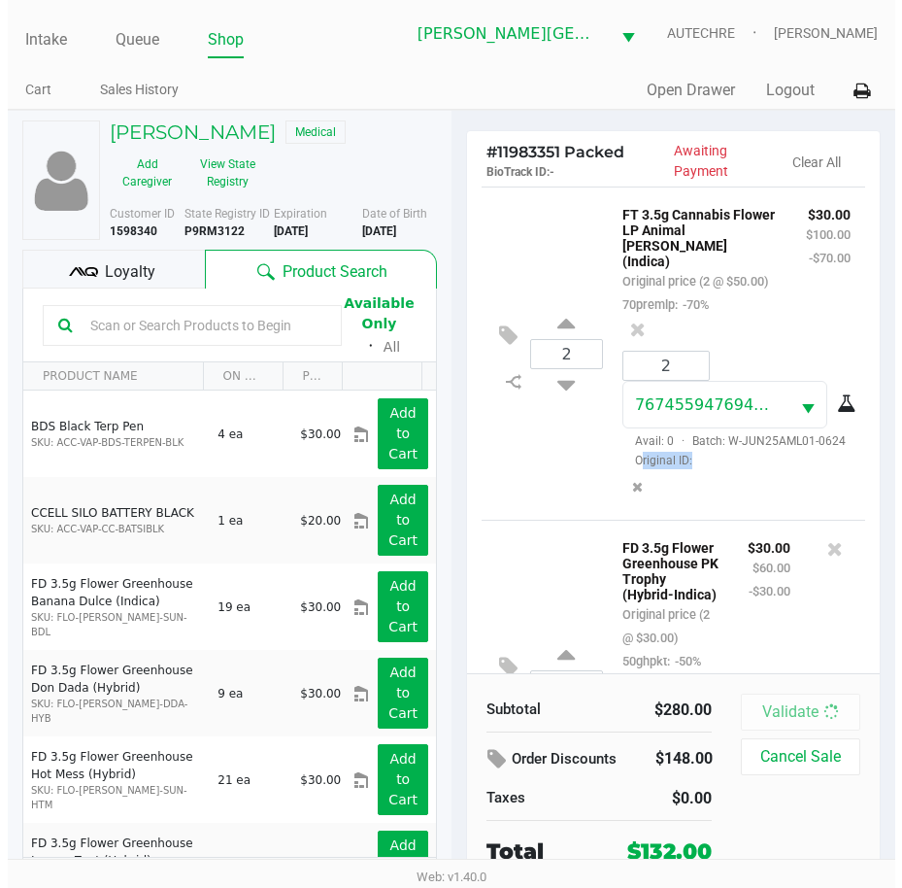
scroll to position [1085, 0]
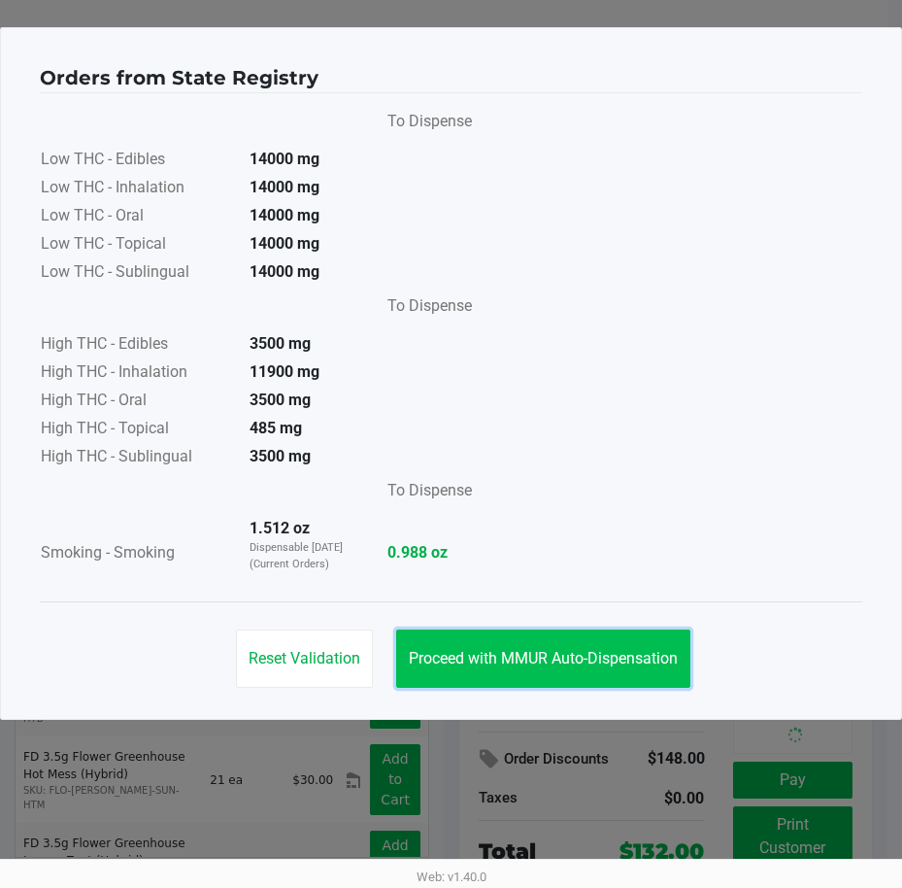
click at [644, 645] on button "Proceed with MMUR Auto-Dispensation" at bounding box center [543, 658] width 294 height 58
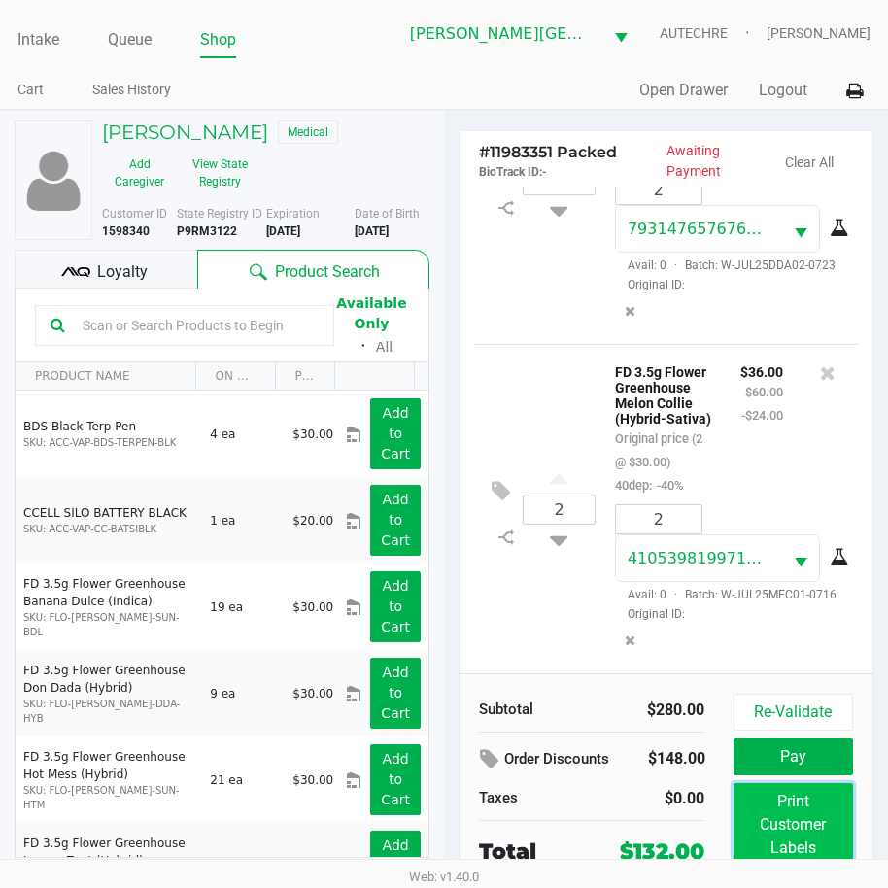
click at [817, 828] on button "Print Customer Labels" at bounding box center [792, 825] width 119 height 84
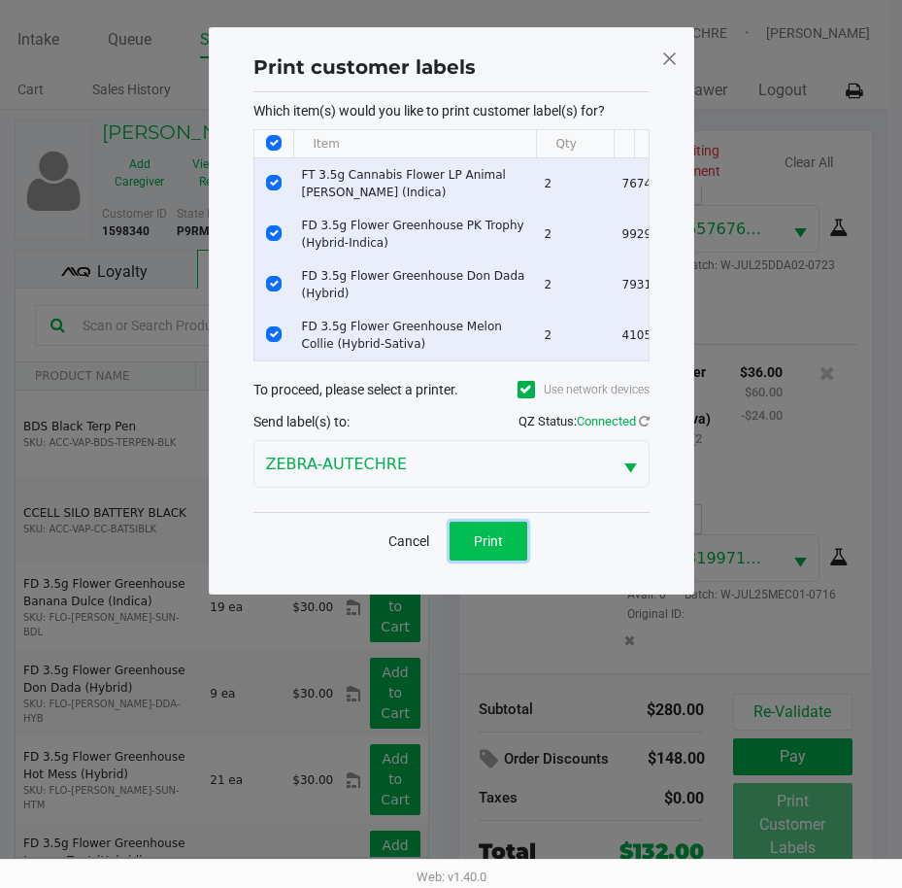
click at [522, 559] on button "Print" at bounding box center [489, 541] width 78 height 39
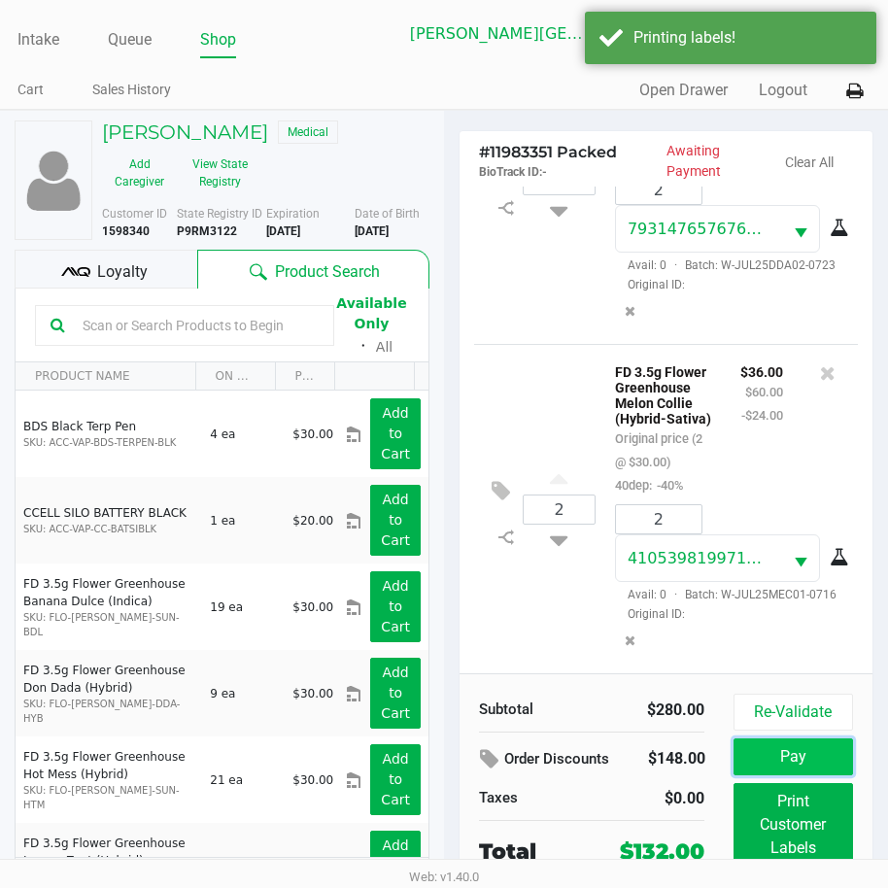
click at [792, 760] on button "Pay" at bounding box center [792, 756] width 119 height 37
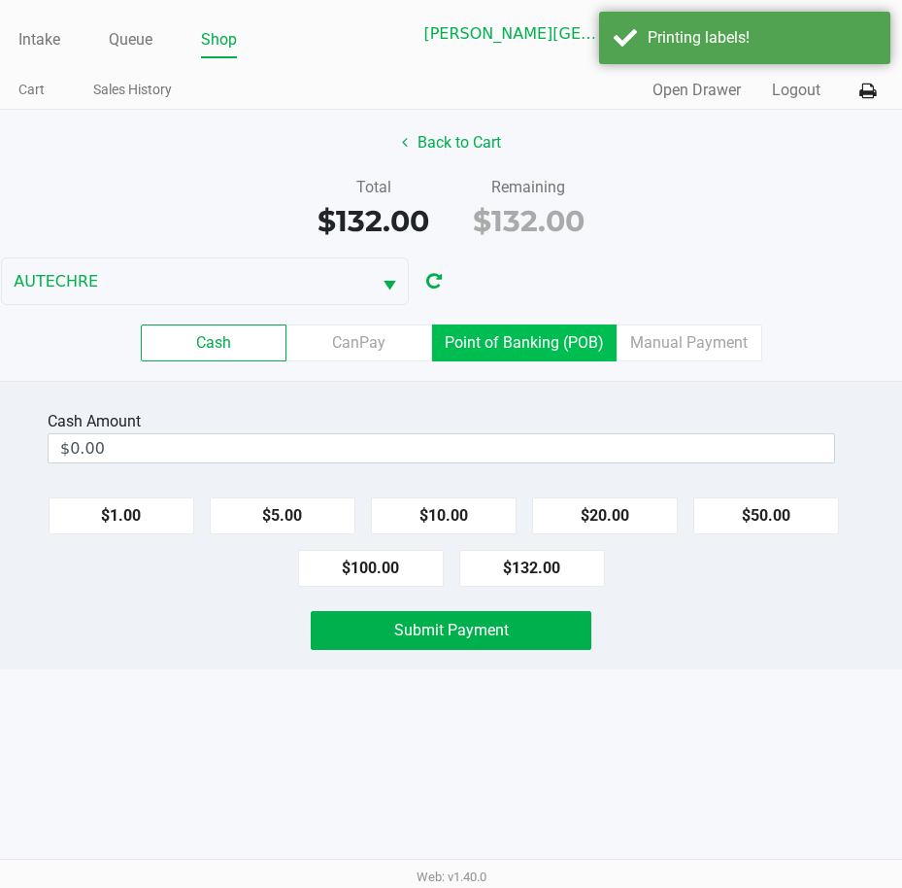
click at [521, 345] on label "Point of Banking (POB)" at bounding box center [524, 342] width 185 height 37
click at [0, 0] on 7 "Point of Banking (POB)" at bounding box center [0, 0] width 0 height 0
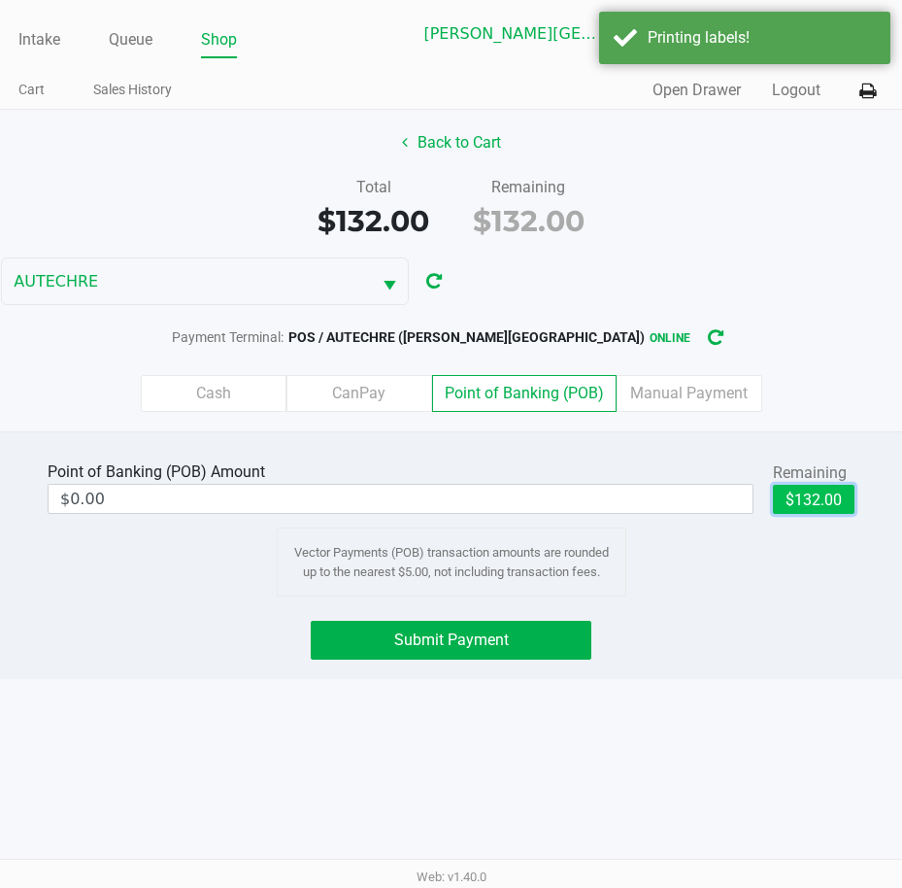
click at [825, 501] on button "$132.00" at bounding box center [814, 499] width 82 height 29
type input "$132.00"
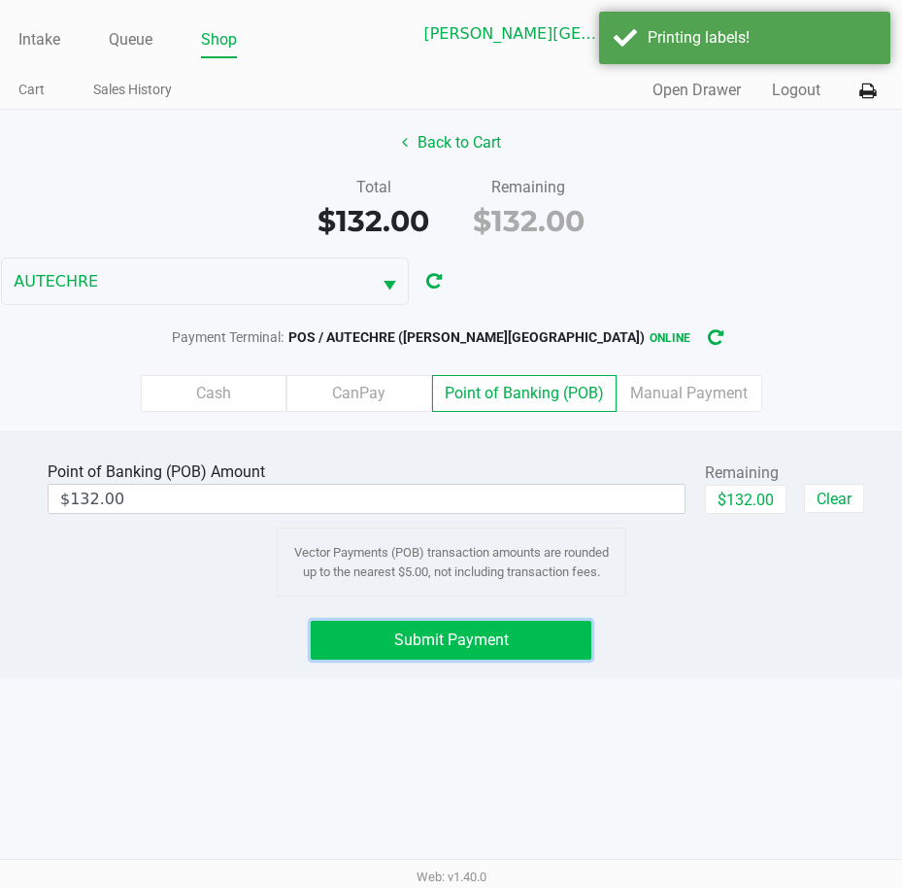
click at [500, 639] on span "Submit Payment" at bounding box center [451, 639] width 115 height 18
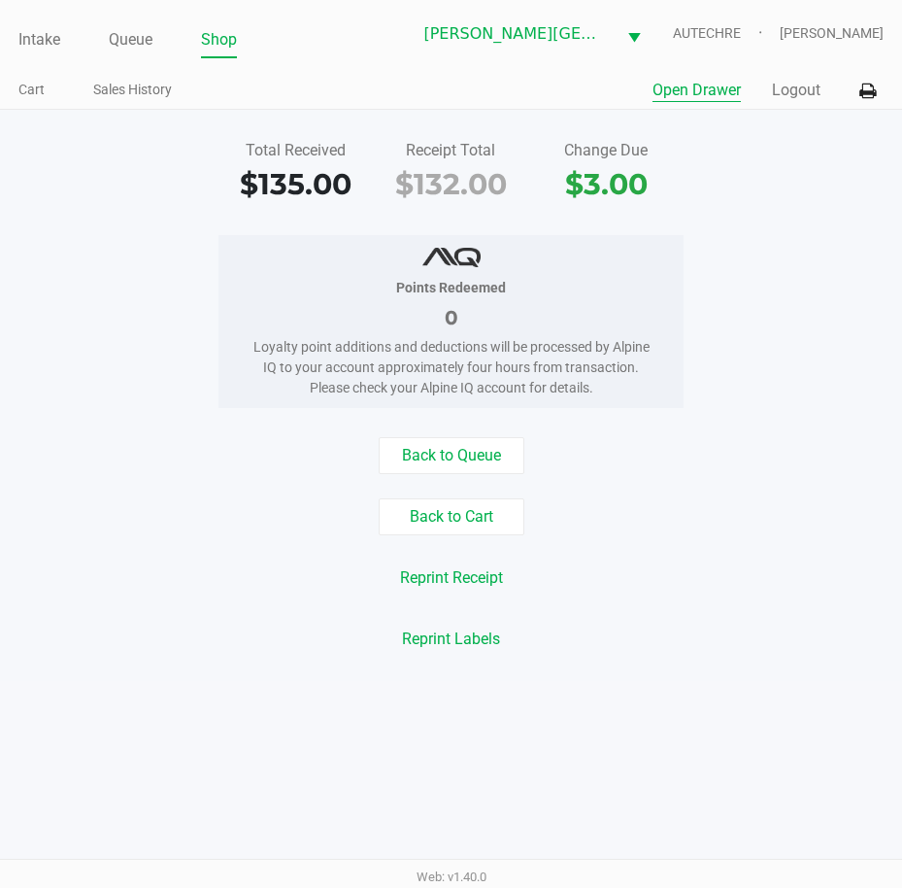
click at [725, 91] on button "Open Drawer" at bounding box center [697, 90] width 88 height 23
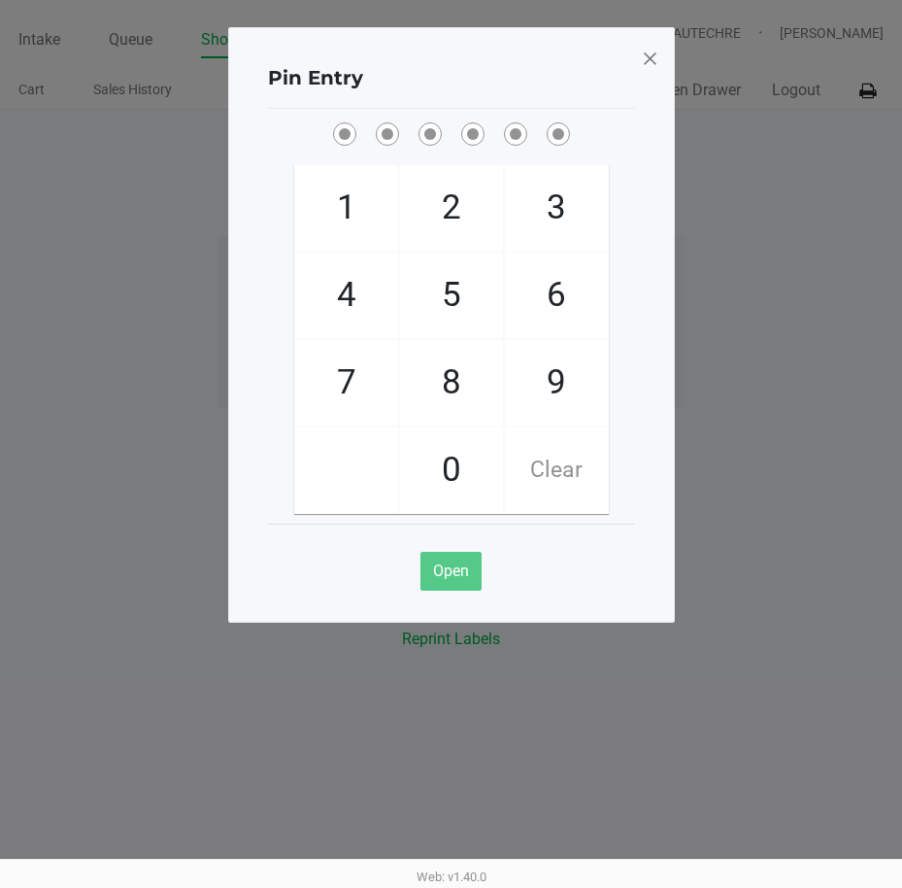
click at [848, 318] on ngb-modal-window "Pin Entry 1 4 7 2 5 8 0 3 6 9 Clear Open" at bounding box center [451, 444] width 902 height 888
checkbox input "true"
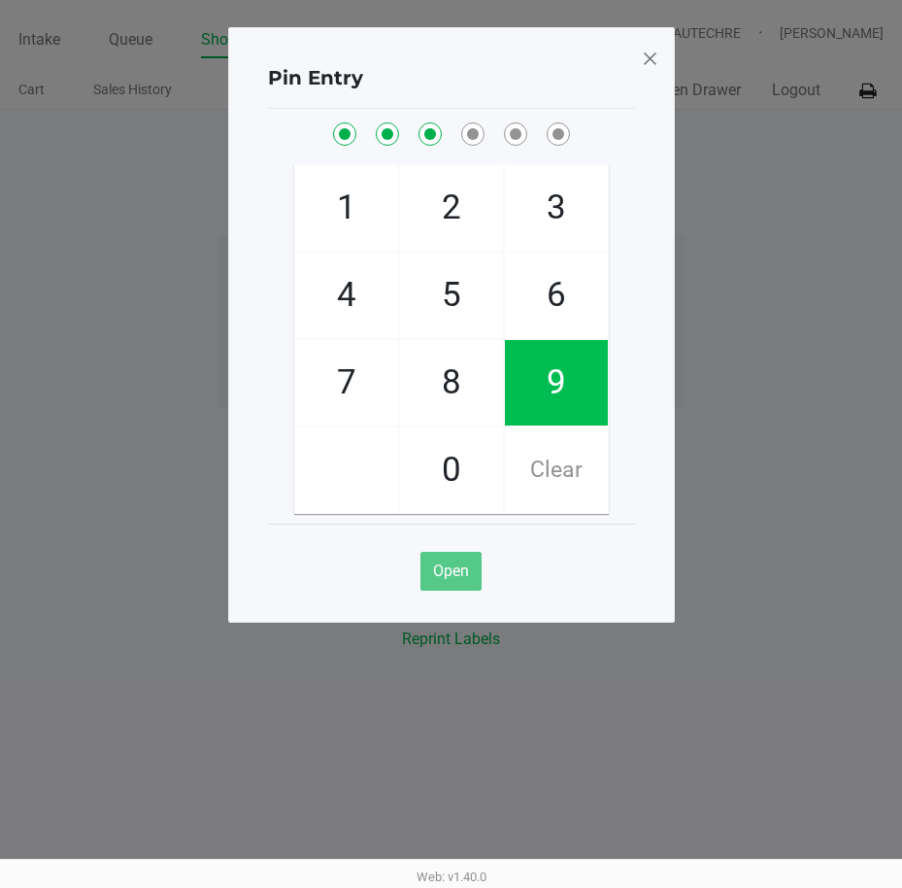
checkbox input "true"
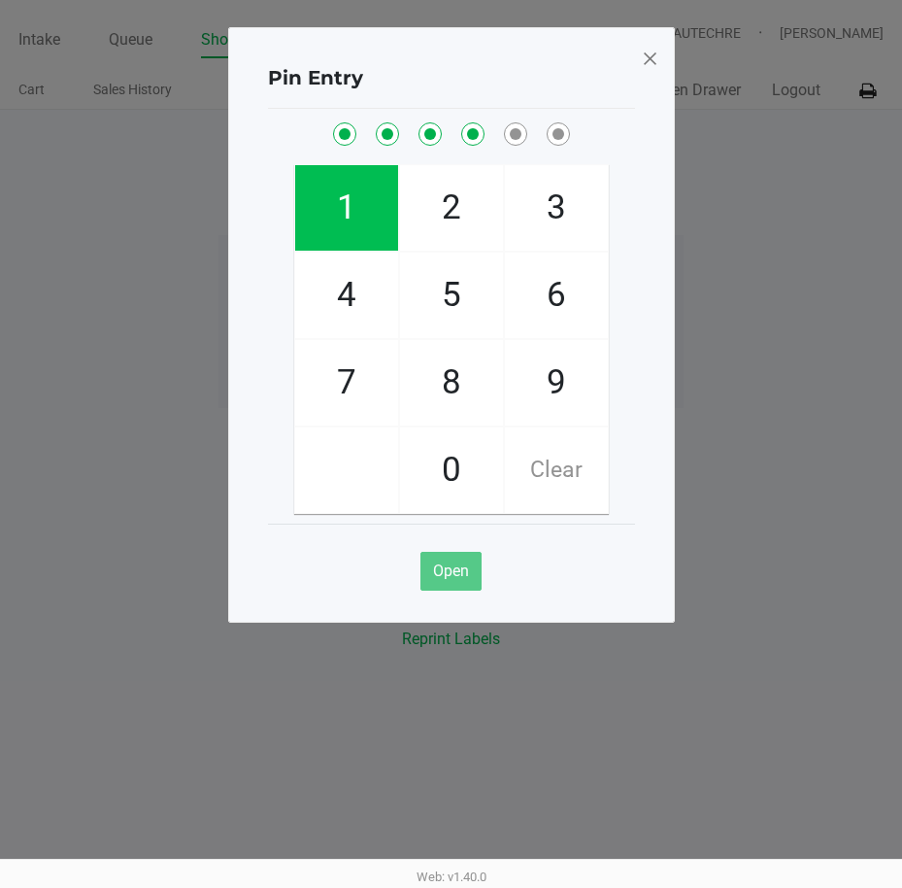
checkbox input "true"
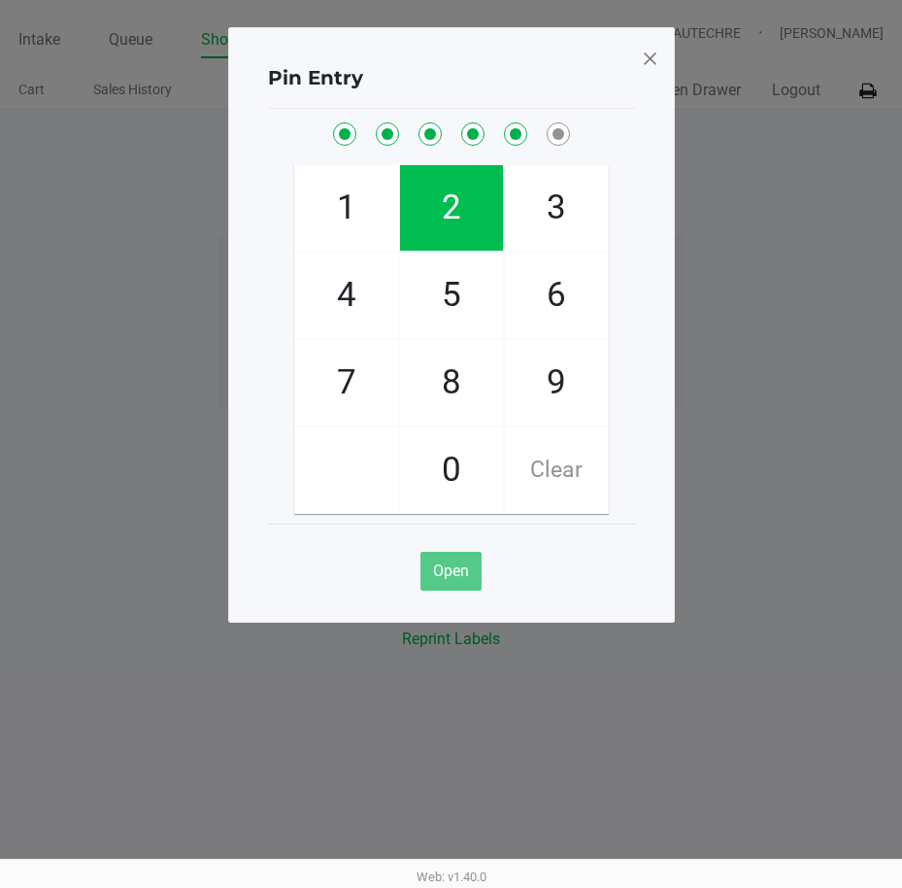
checkbox input "true"
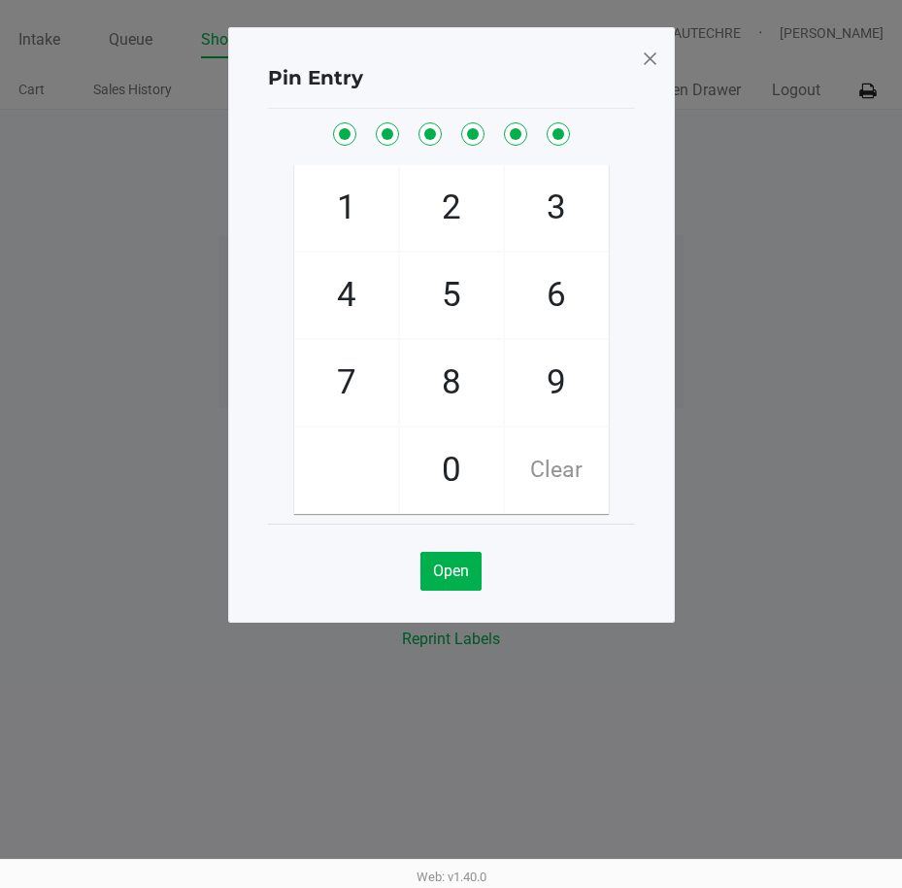
click at [651, 61] on span at bounding box center [649, 58] width 17 height 31
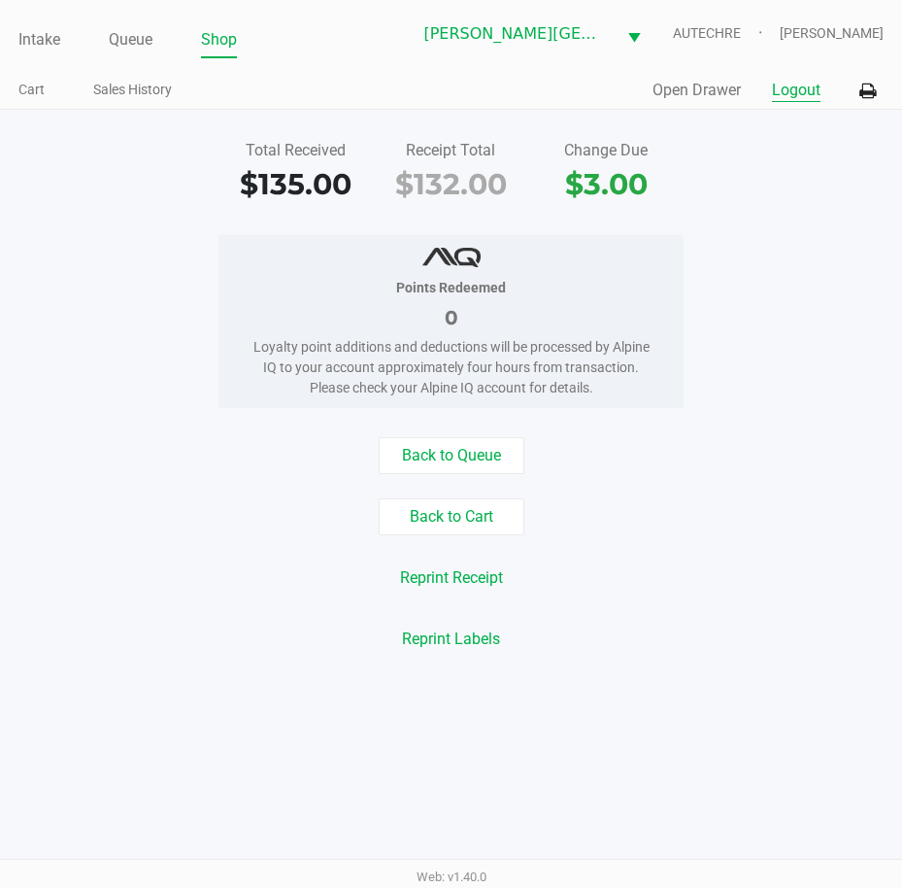
click at [819, 93] on button "Logout" at bounding box center [796, 90] width 49 height 23
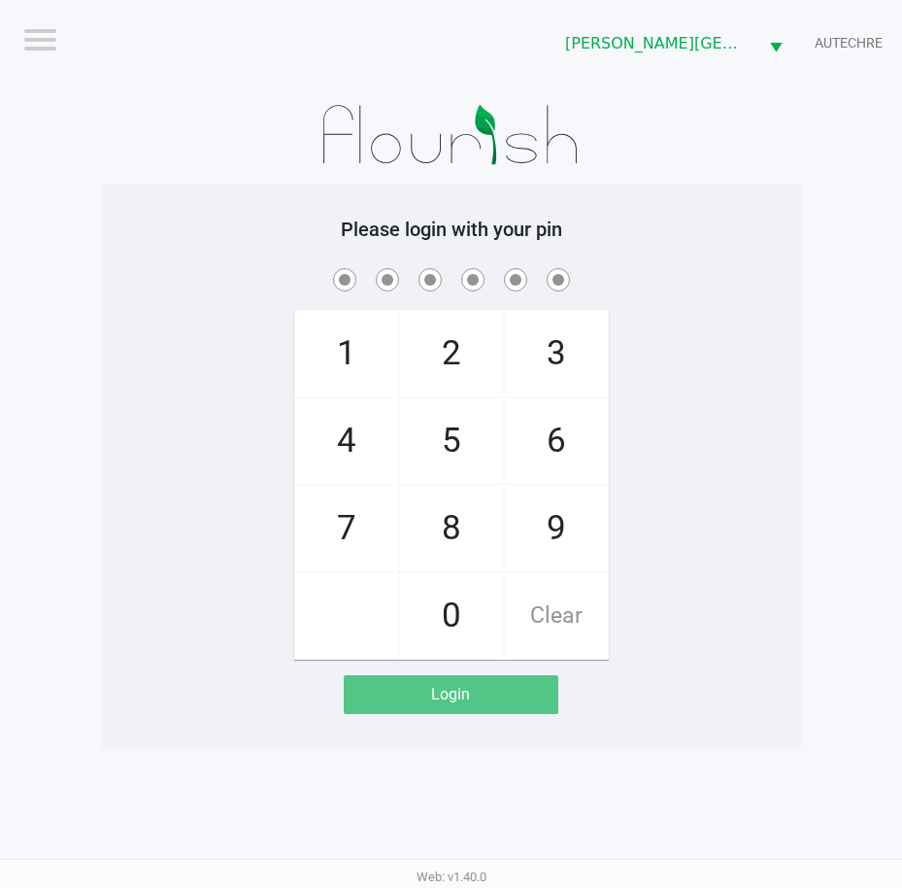
click at [748, 377] on div "1 4 7 2 5 8 0 3 6 9 Clear" at bounding box center [451, 461] width 699 height 395
click at [776, 438] on div "1 4 7 2 5 8 0 3 6 9 Clear" at bounding box center [451, 461] width 699 height 395
checkbox input "true"
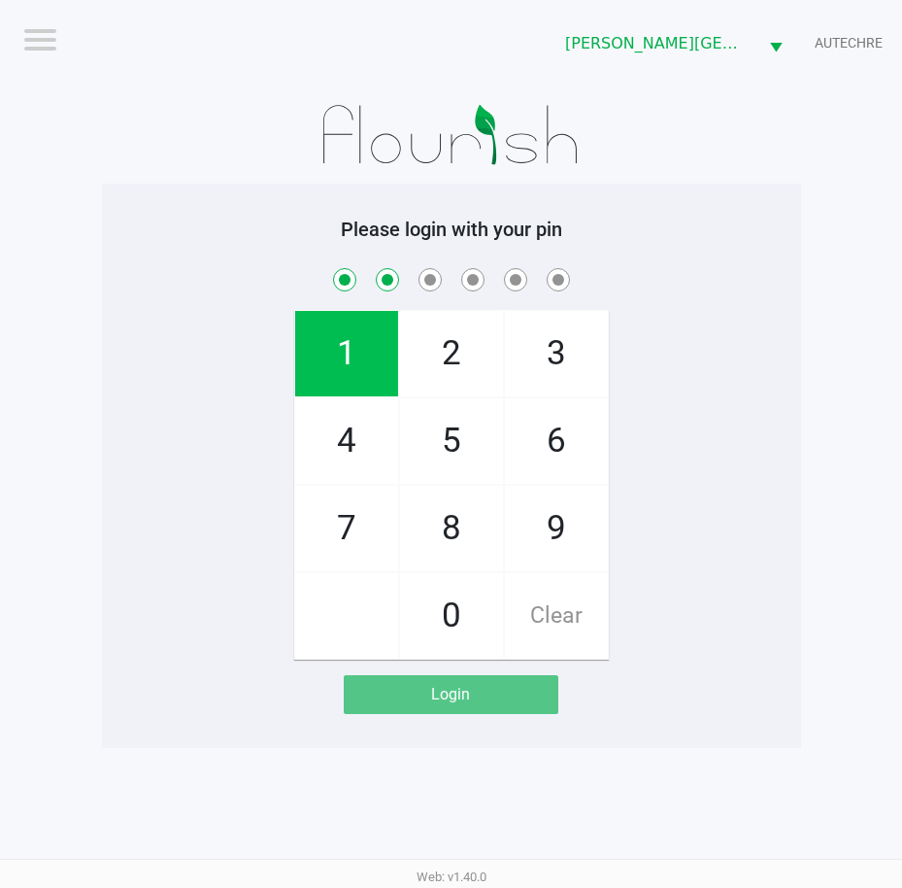
checkbox input "true"
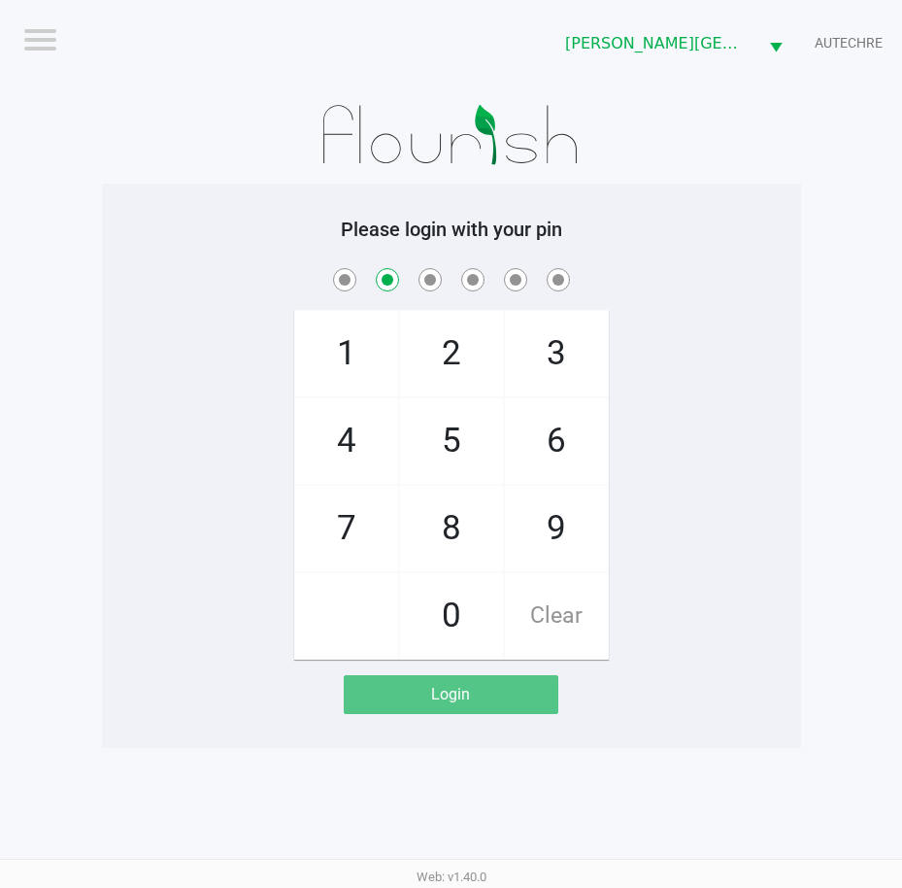
checkbox input "false"
checkbox input "true"
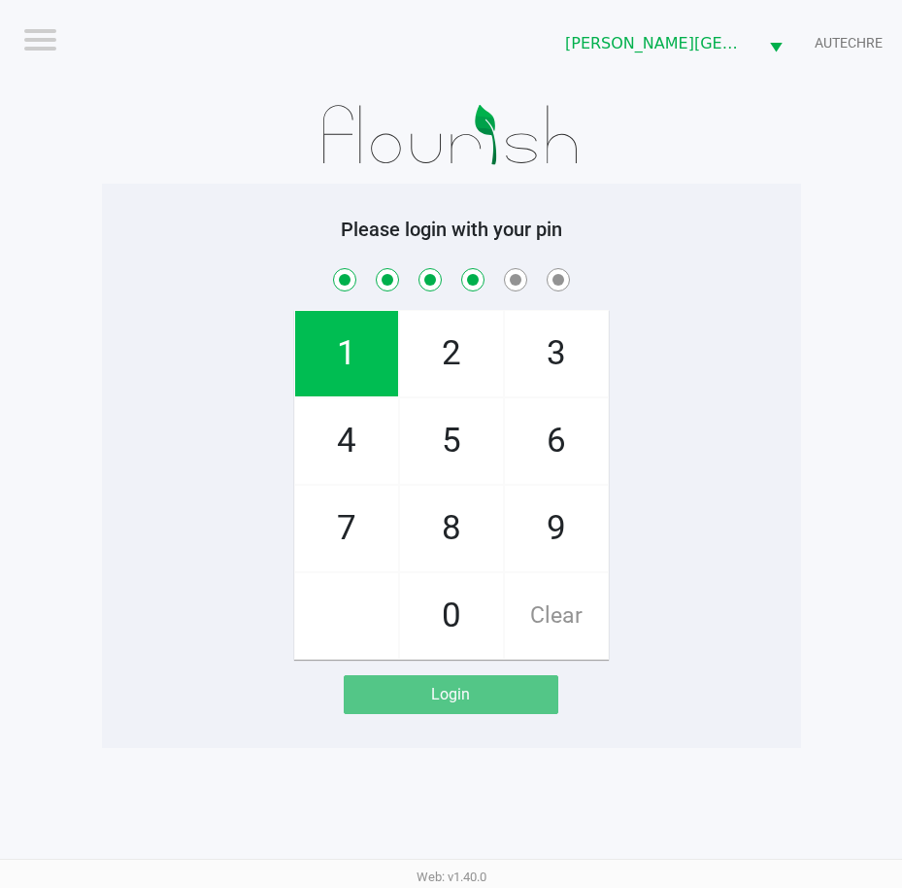
checkbox input "true"
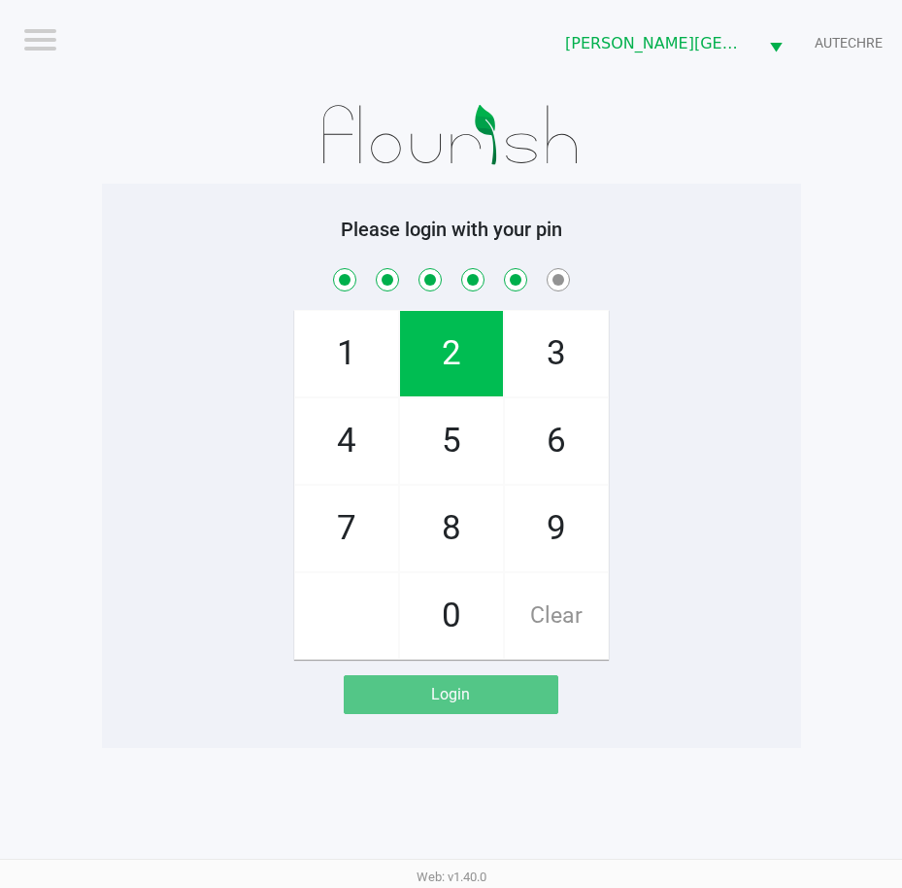
checkbox input "true"
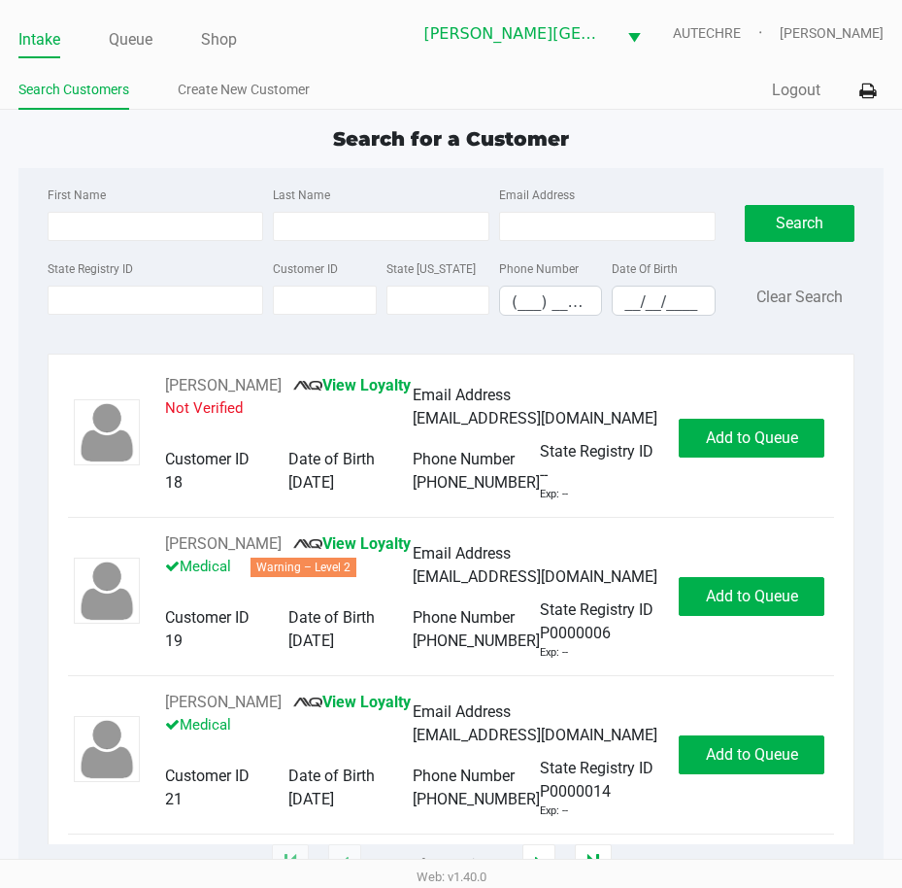
click at [183, 164] on div "Search for a Customer First Name Last Name Email Address State Registry ID Cust…" at bounding box center [451, 494] width 866 height 740
click at [144, 295] on input "State Registry ID" at bounding box center [156, 300] width 217 height 29
click at [150, 49] on link "Queue" at bounding box center [131, 39] width 44 height 27
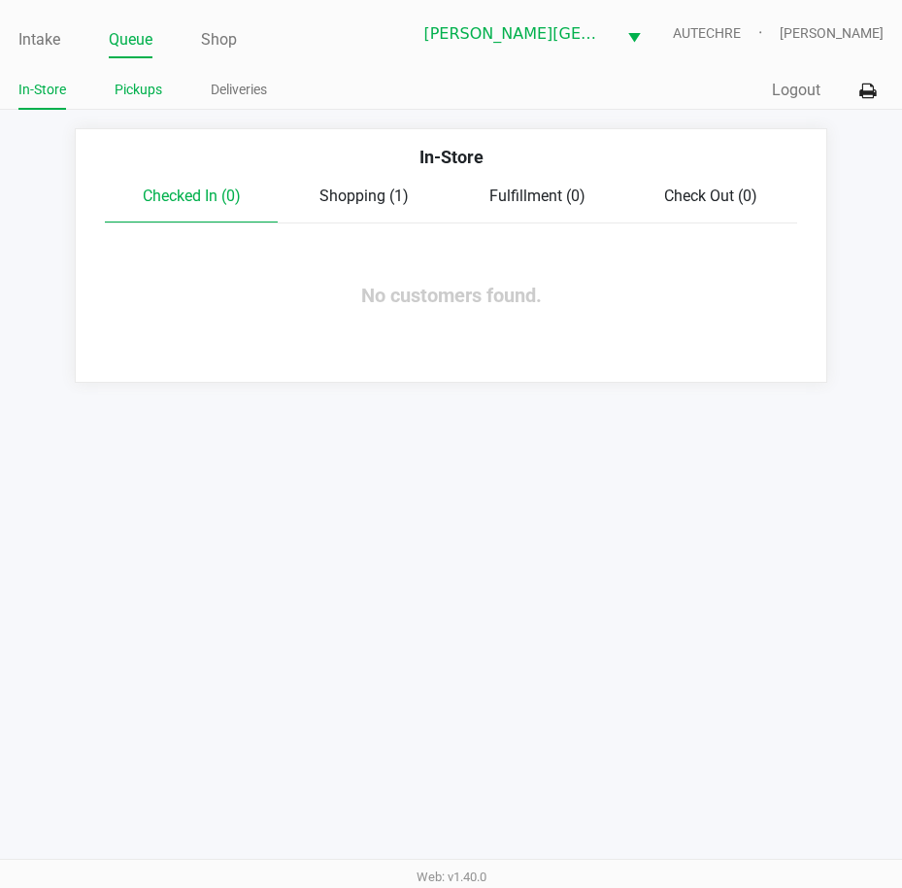
drag, startPoint x: 150, startPoint y: 107, endPoint x: 148, endPoint y: 89, distance: 17.6
click at [149, 104] on li "Pickups" at bounding box center [139, 93] width 48 height 34
click at [147, 90] on link "Pickups" at bounding box center [139, 90] width 48 height 24
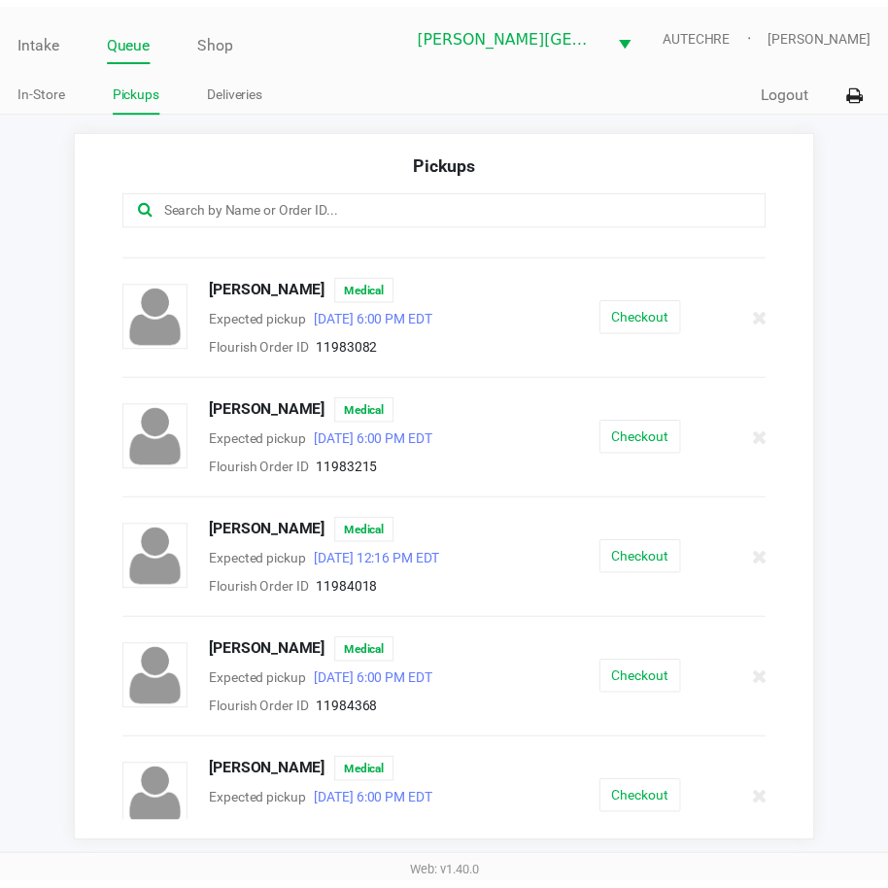
scroll to position [719, 0]
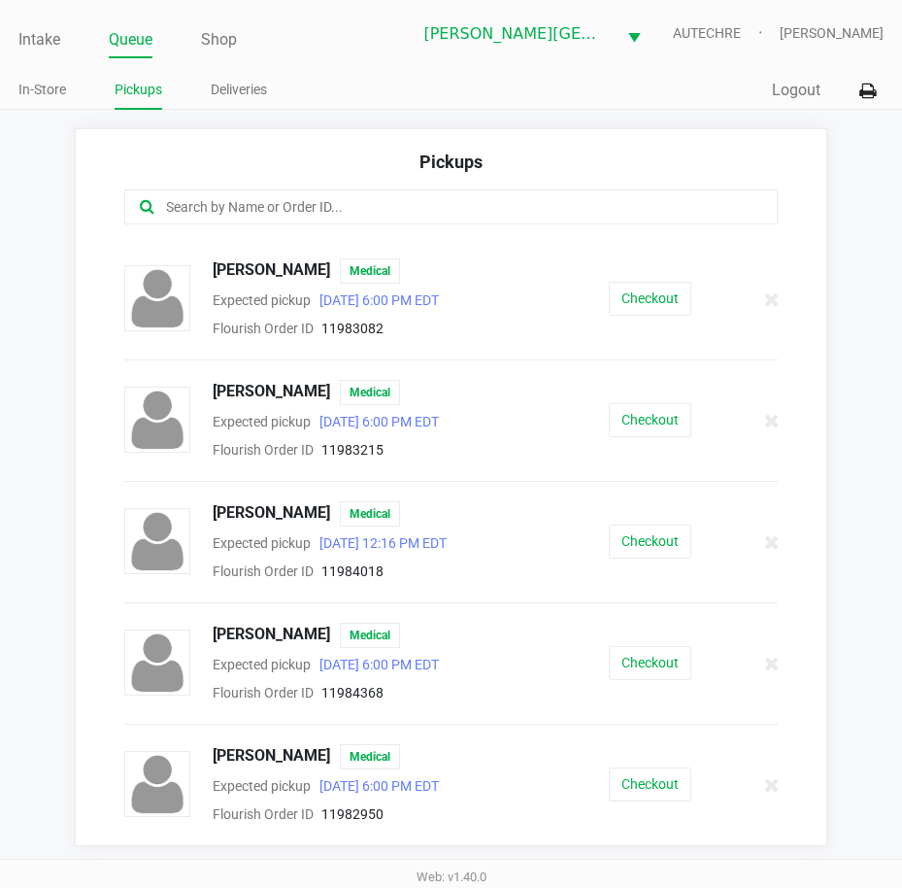
click at [699, 652] on div "Checkout" at bounding box center [650, 663] width 171 height 34
click at [662, 665] on button "Checkout" at bounding box center [650, 663] width 83 height 34
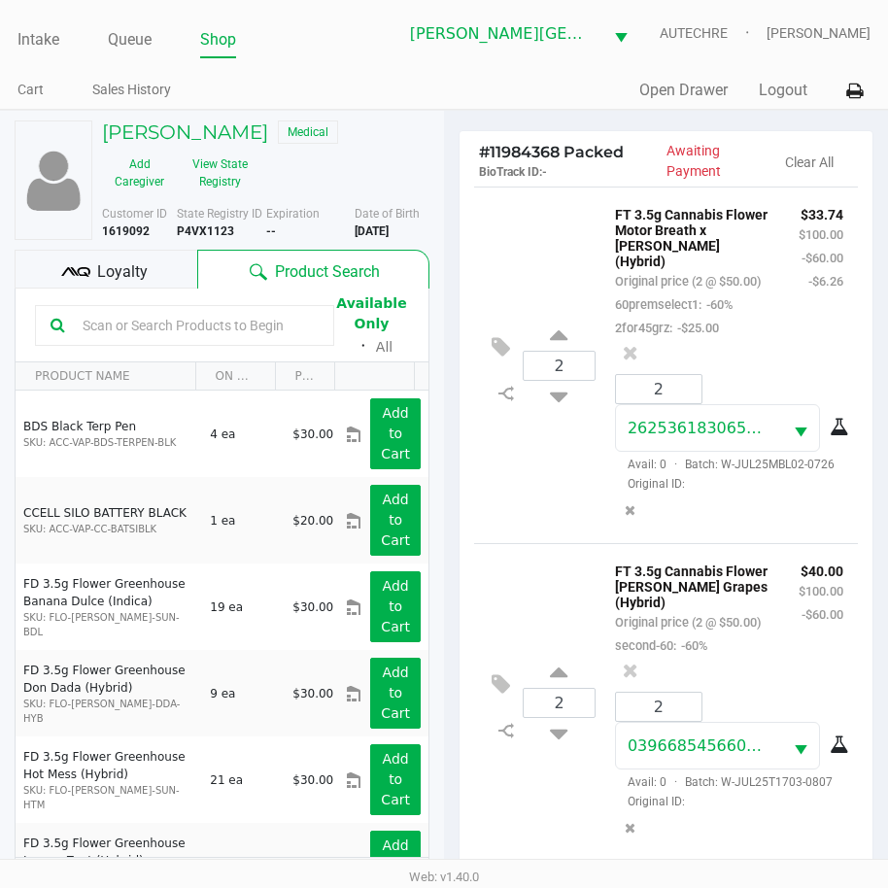
click at [763, 528] on div "2 2625361830655593 Avail: 0 · Batch: W-JUL25MBL02-0726 Original ID:" at bounding box center [728, 451] width 257 height 154
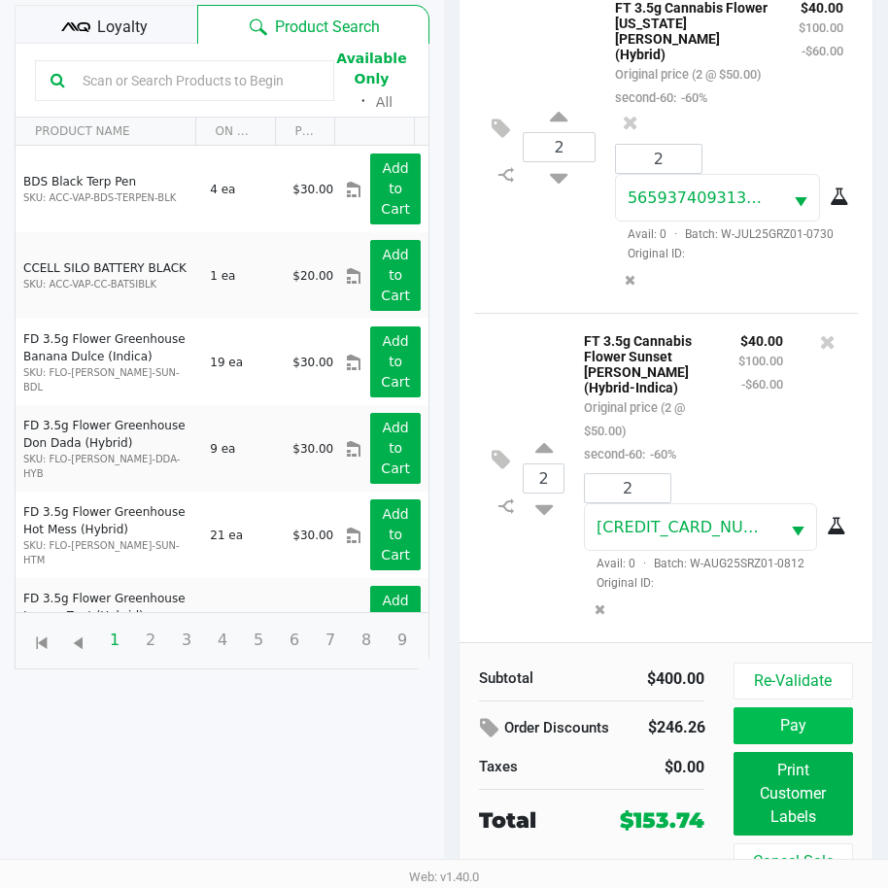
scroll to position [257, 0]
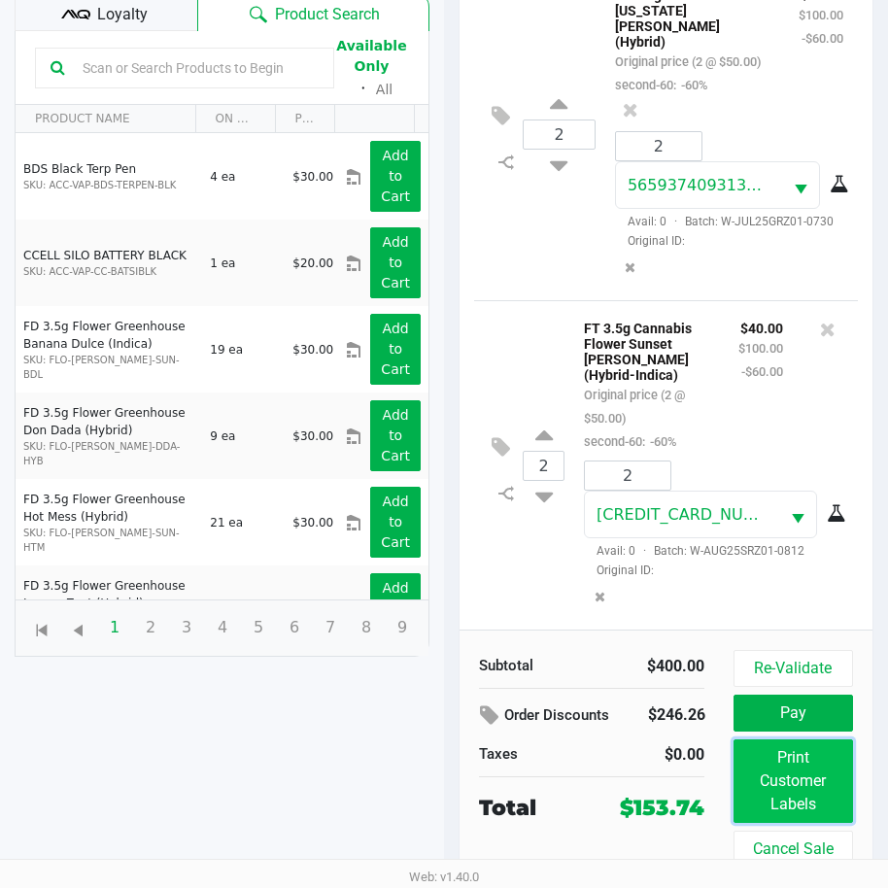
click at [800, 781] on button "Print Customer Labels" at bounding box center [792, 781] width 119 height 84
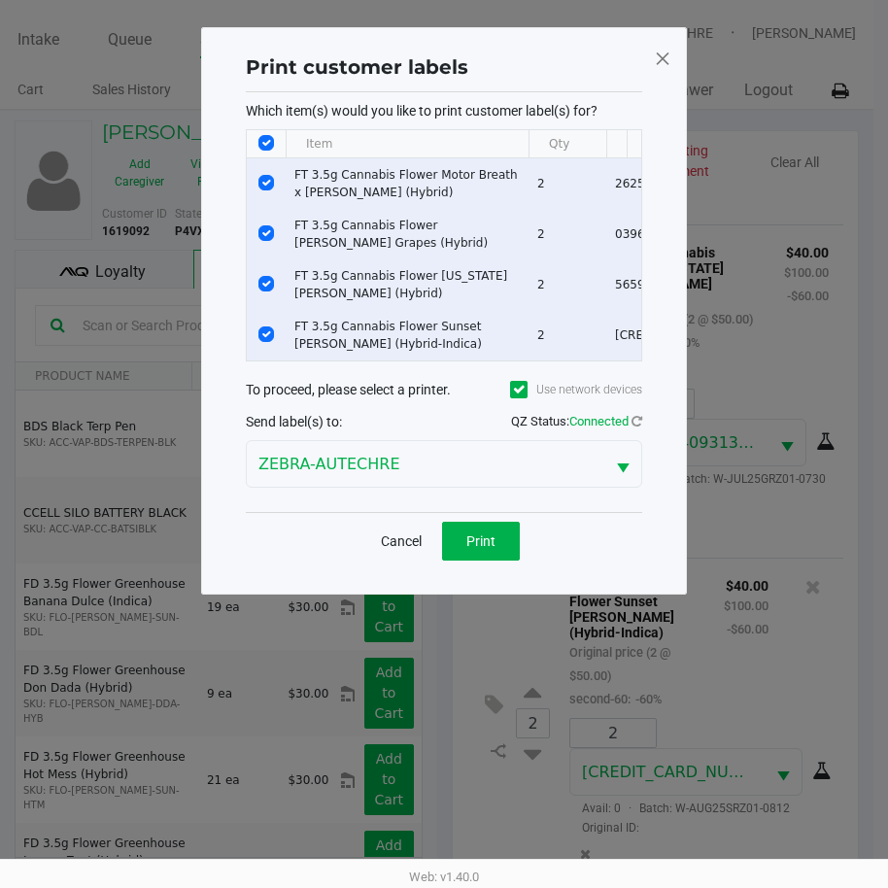
scroll to position [0, 0]
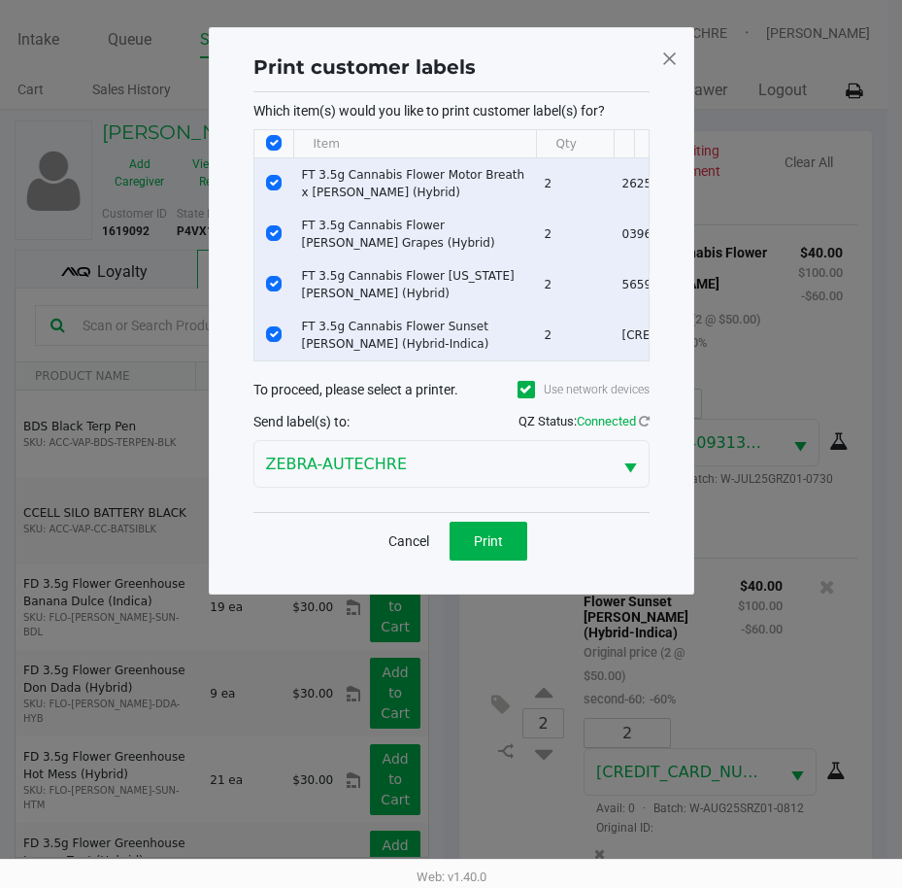
click at [672, 54] on span at bounding box center [668, 58] width 17 height 31
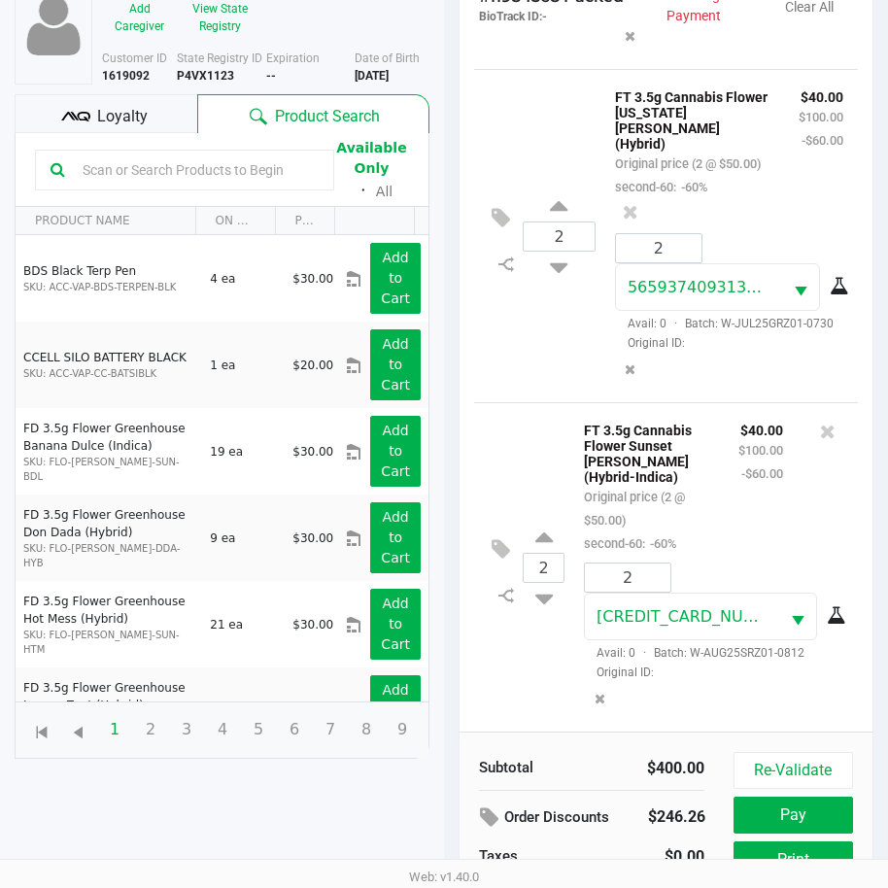
scroll to position [257, 0]
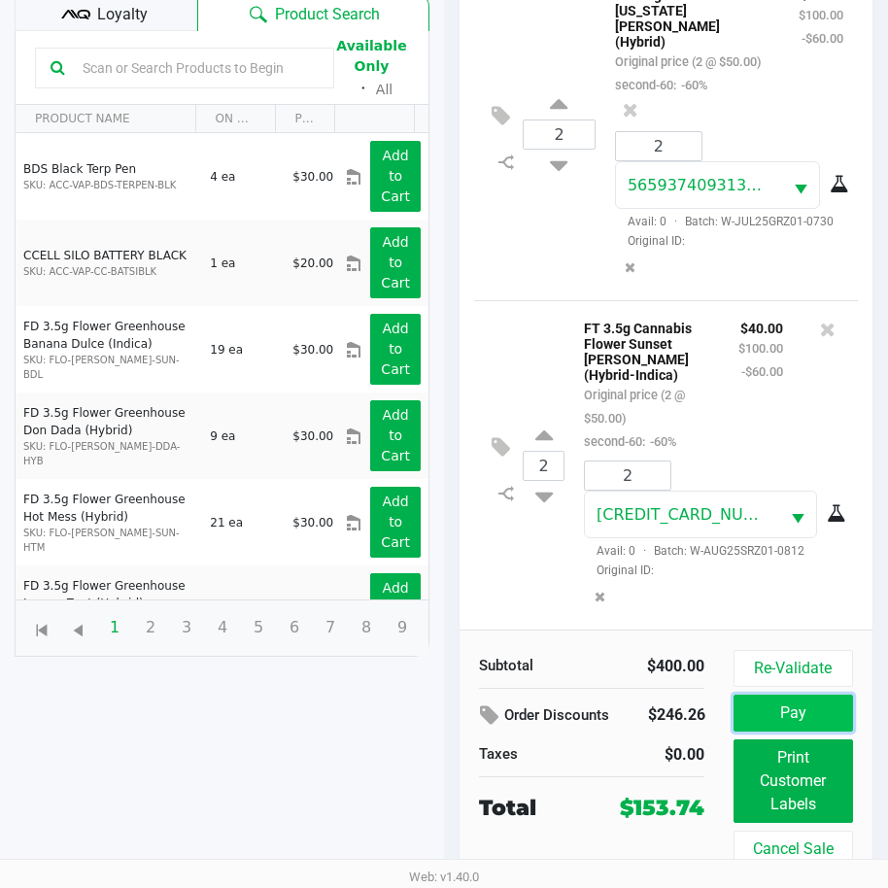
click at [823, 709] on button "Pay" at bounding box center [792, 712] width 119 height 37
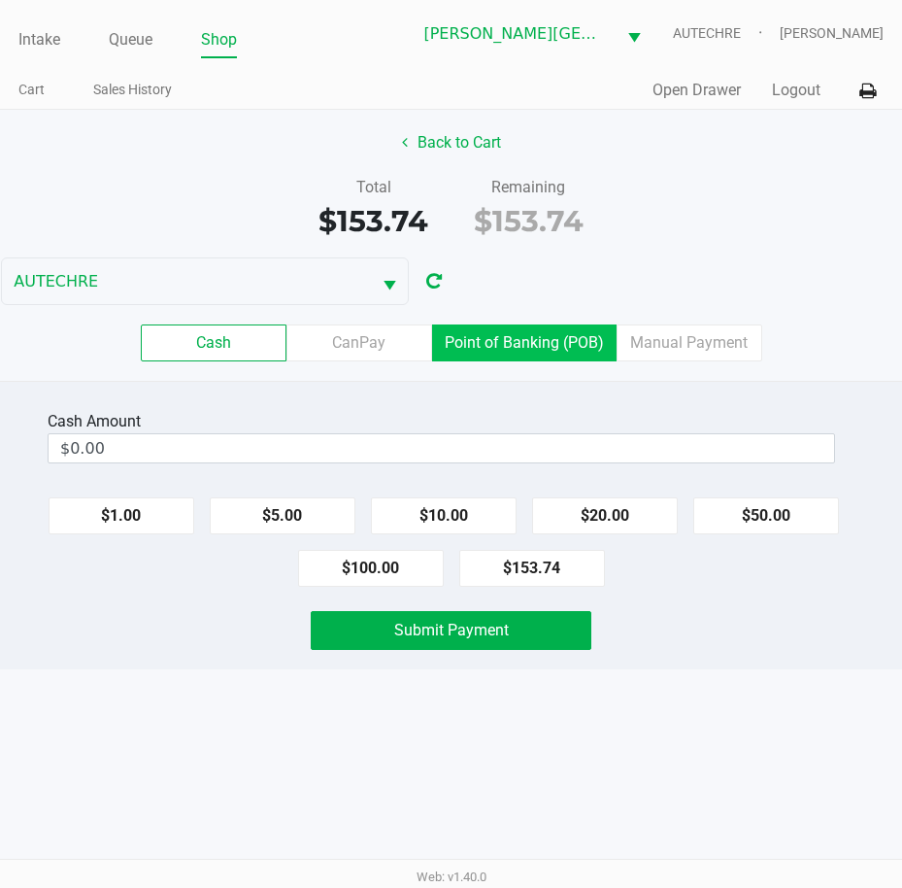
click at [561, 343] on label "Point of Banking (POB)" at bounding box center [524, 342] width 185 height 37
click at [0, 0] on 7 "Point of Banking (POB)" at bounding box center [0, 0] width 0 height 0
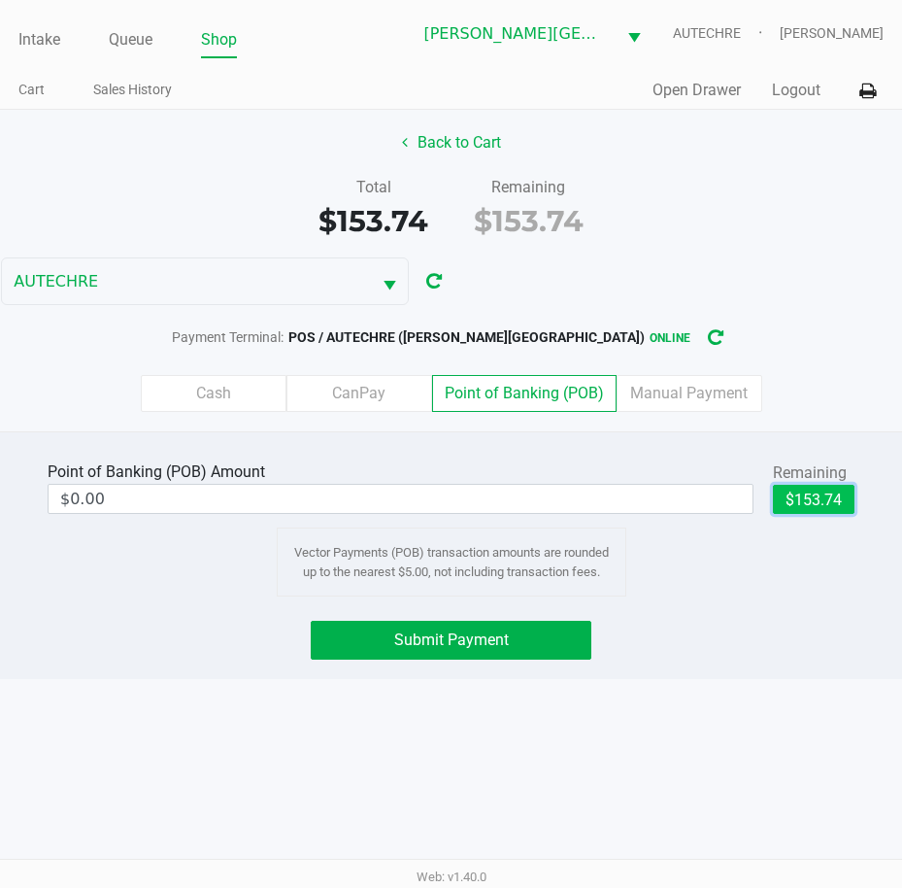
click at [804, 501] on button "$153.74" at bounding box center [814, 499] width 82 height 29
type input "$153.74"
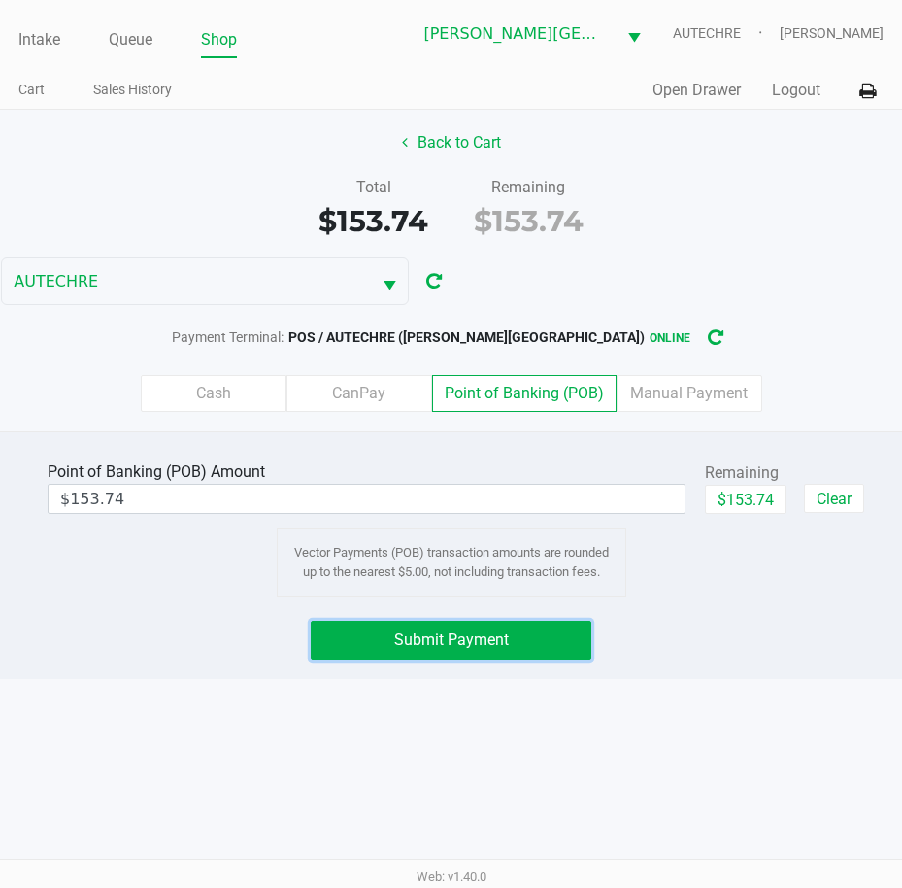
click at [574, 643] on button "Submit Payment" at bounding box center [452, 640] width 282 height 39
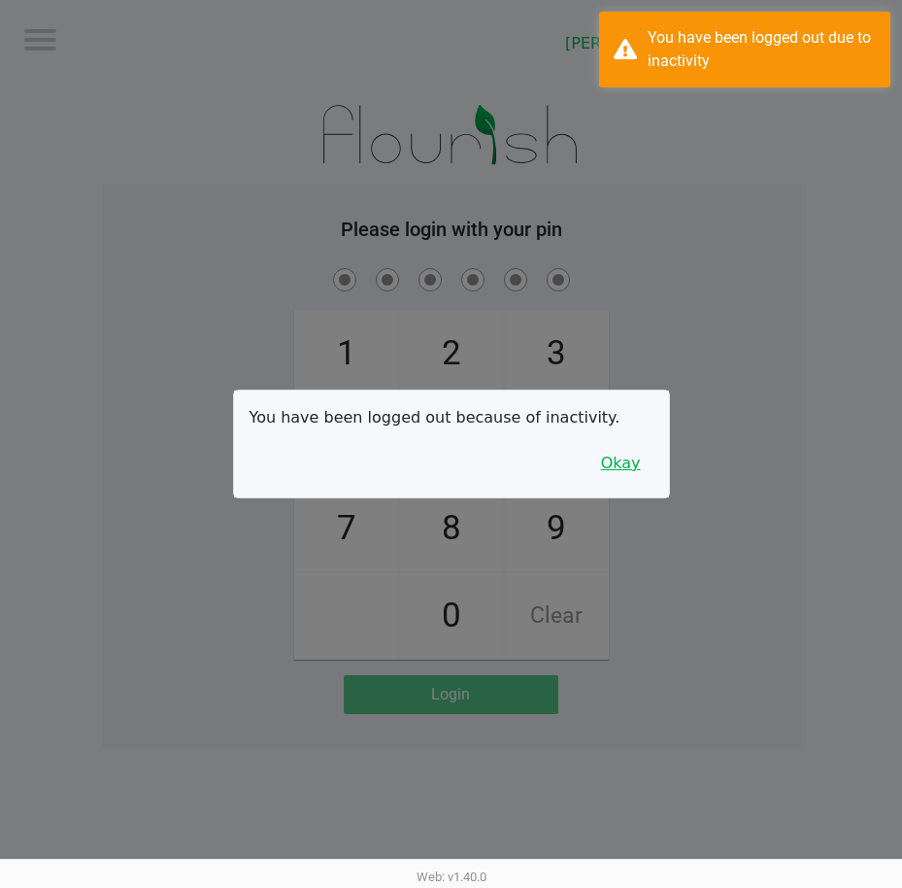
click at [630, 453] on button "Okay" at bounding box center [621, 463] width 65 height 37
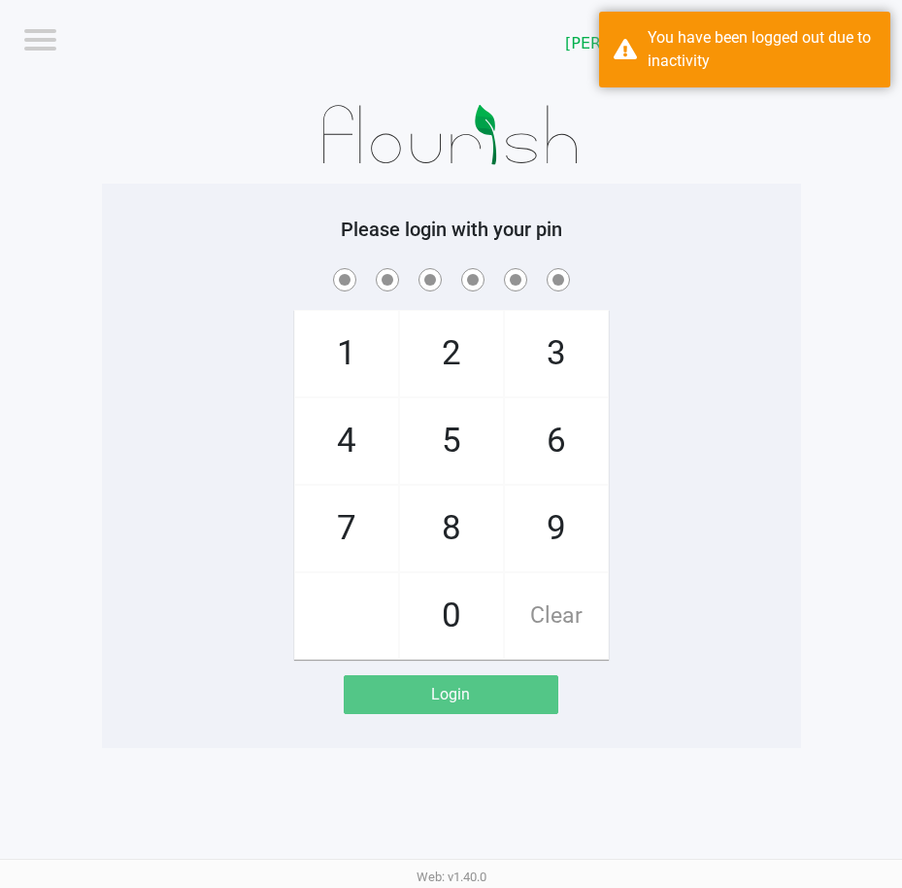
click at [764, 357] on div "1 4 7 2 5 8 0 3 6 9 Clear" at bounding box center [451, 461] width 699 height 395
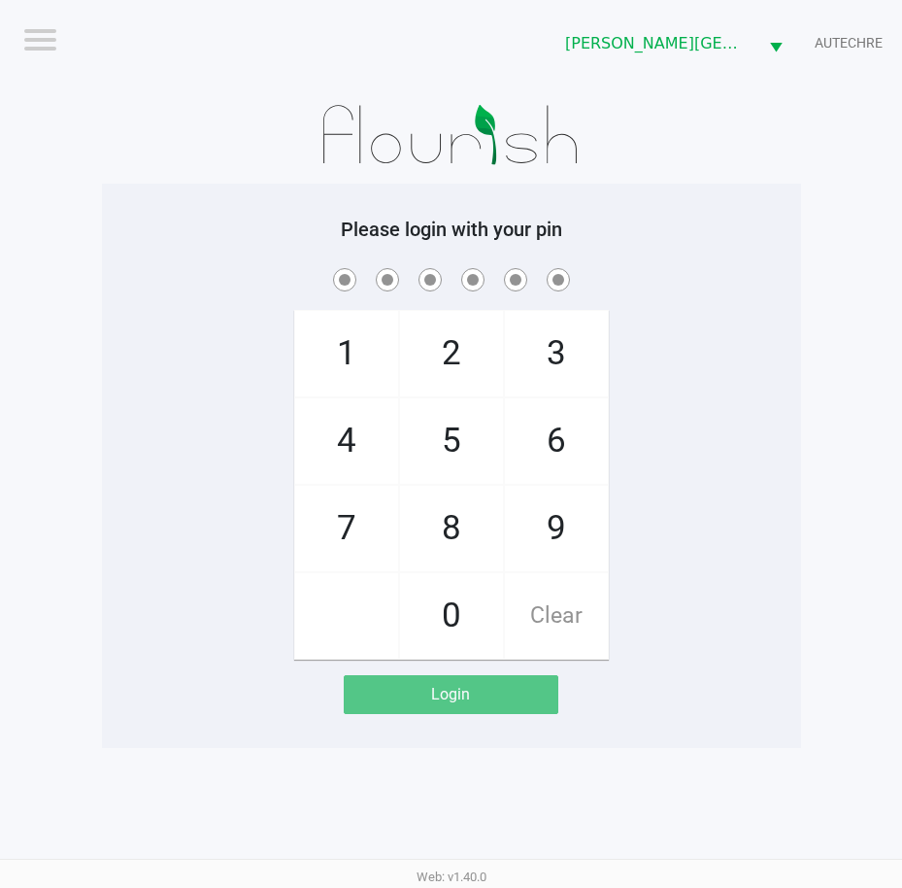
click at [811, 471] on app-pos-login-wrapper "Logout Bonita Springs WC AUTECHRE Please login with your pin 1 4 7 2 5 8 0 3 6 …" at bounding box center [451, 374] width 902 height 748
click at [154, 789] on div "Logout Bonita Springs WC AUTECHRE Please login with your pin 1 4 7 2 5 8 0 3 6 …" at bounding box center [451, 444] width 902 height 888
click at [198, 343] on div "1 4 7 2 5 8 0 3 6 9 Clear" at bounding box center [451, 461] width 699 height 395
click at [144, 456] on div "1 4 7 2 5 8 0 3 6 9 Clear" at bounding box center [451, 461] width 699 height 395
click at [777, 365] on div "1 4 7 2 5 8 0 3 6 9 Clear" at bounding box center [451, 461] width 699 height 395
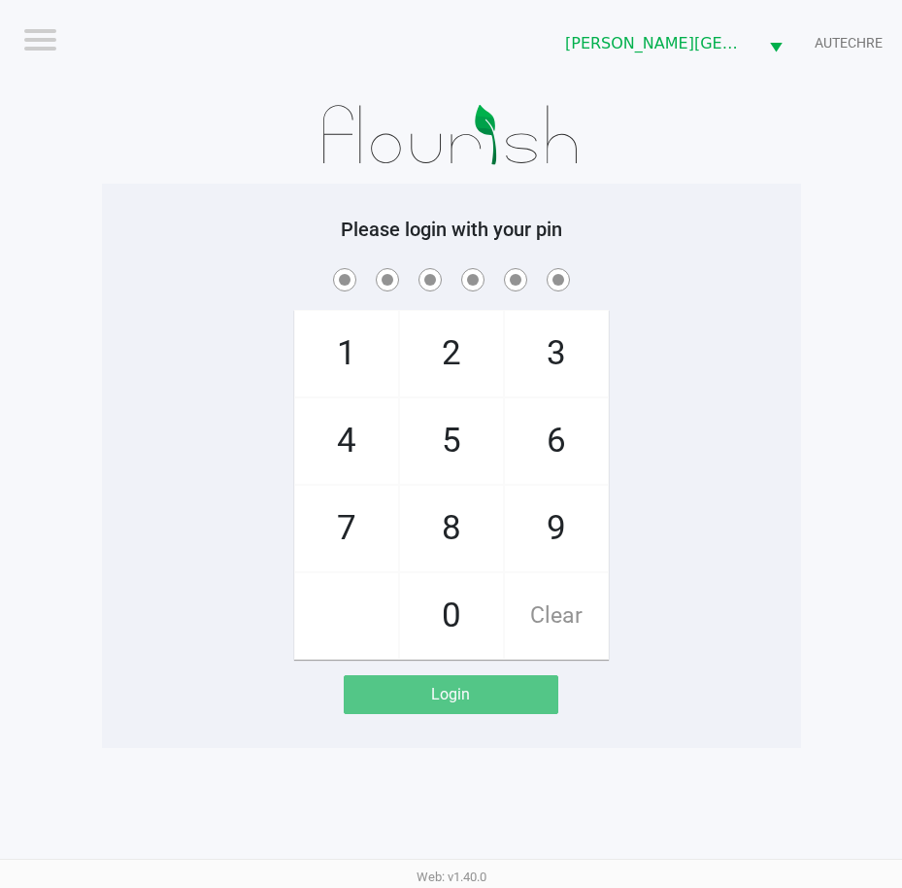
click at [798, 424] on div "1 4 7 2 5 8 0 3 6 9 Clear" at bounding box center [451, 461] width 699 height 395
checkbox input "true"
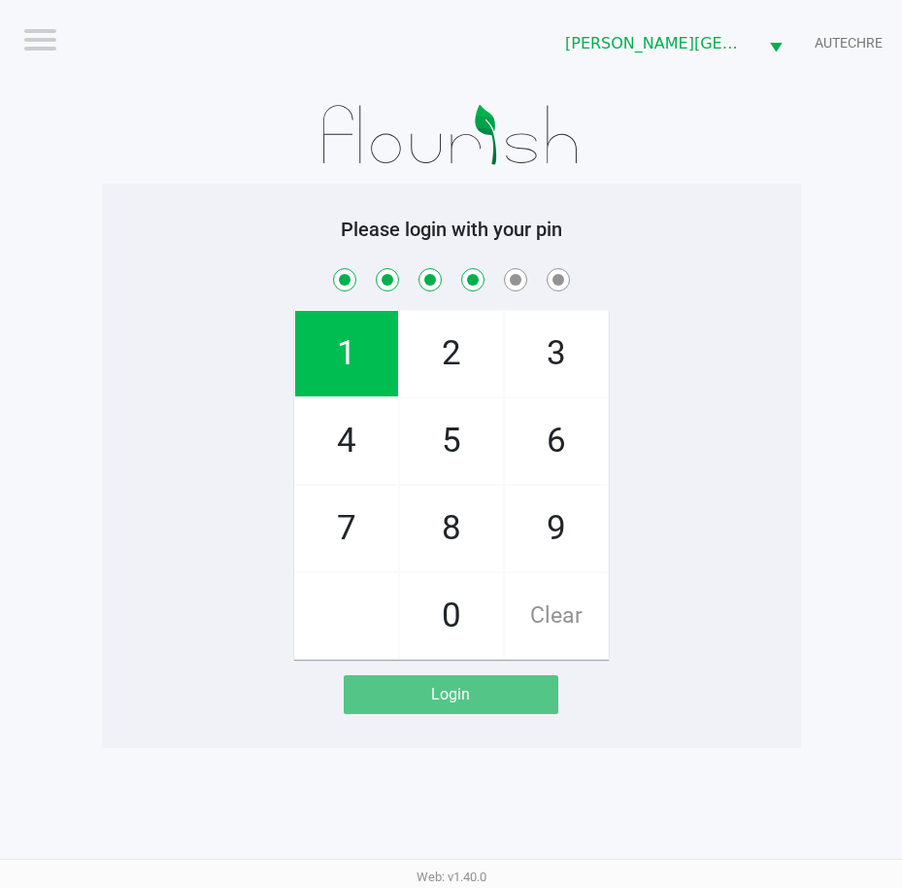
checkbox input "true"
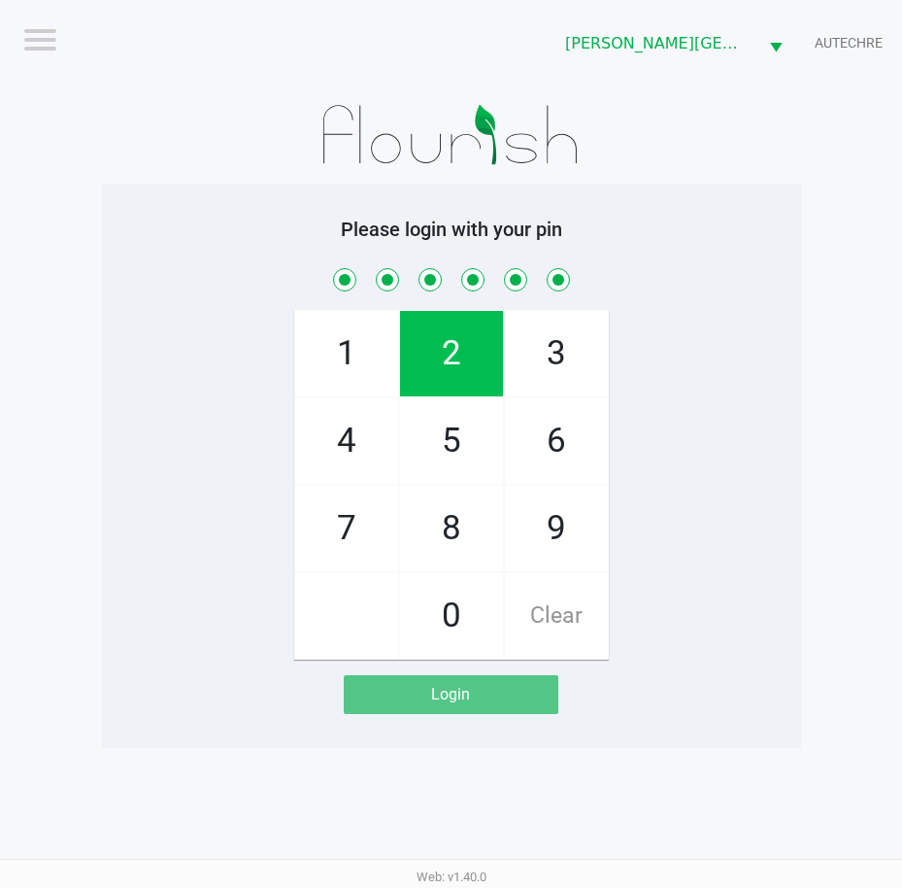
checkbox input "true"
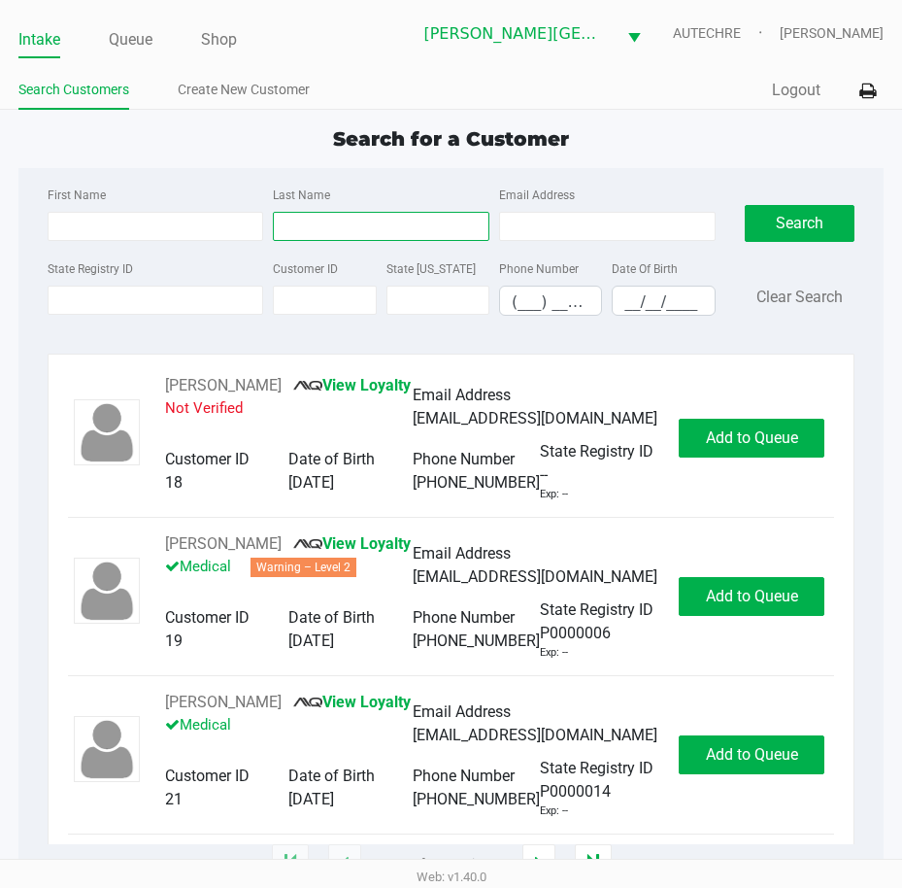
click at [364, 231] on input "Last Name" at bounding box center [381, 226] width 217 height 29
type input "andino"
click at [619, 306] on input "__/__/____" at bounding box center [663, 302] width 101 height 30
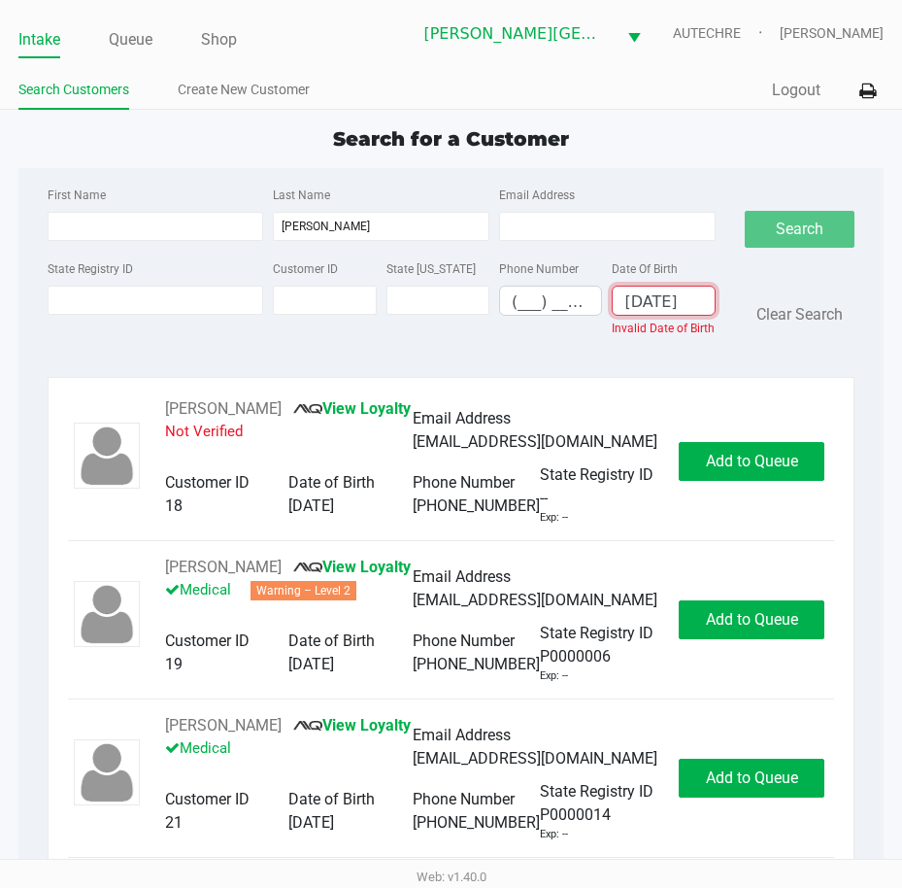
scroll to position [0, 1]
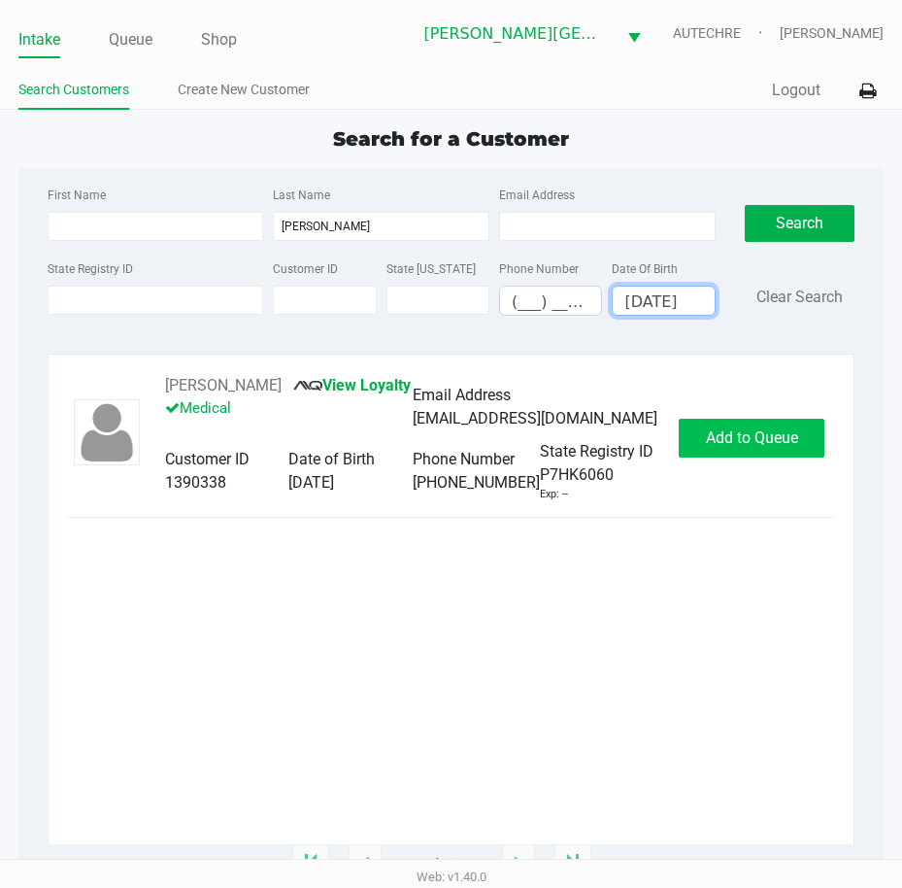
type input "04/29/1998"
click at [752, 434] on span "Add to Queue" at bounding box center [752, 437] width 92 height 18
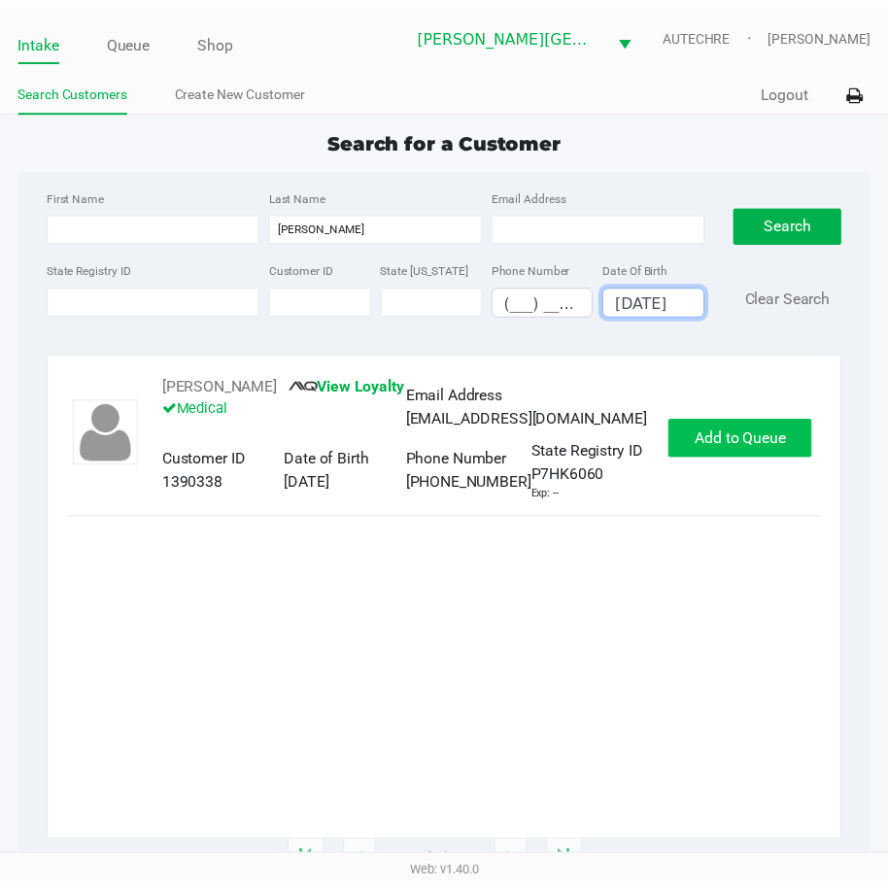
scroll to position [0, 0]
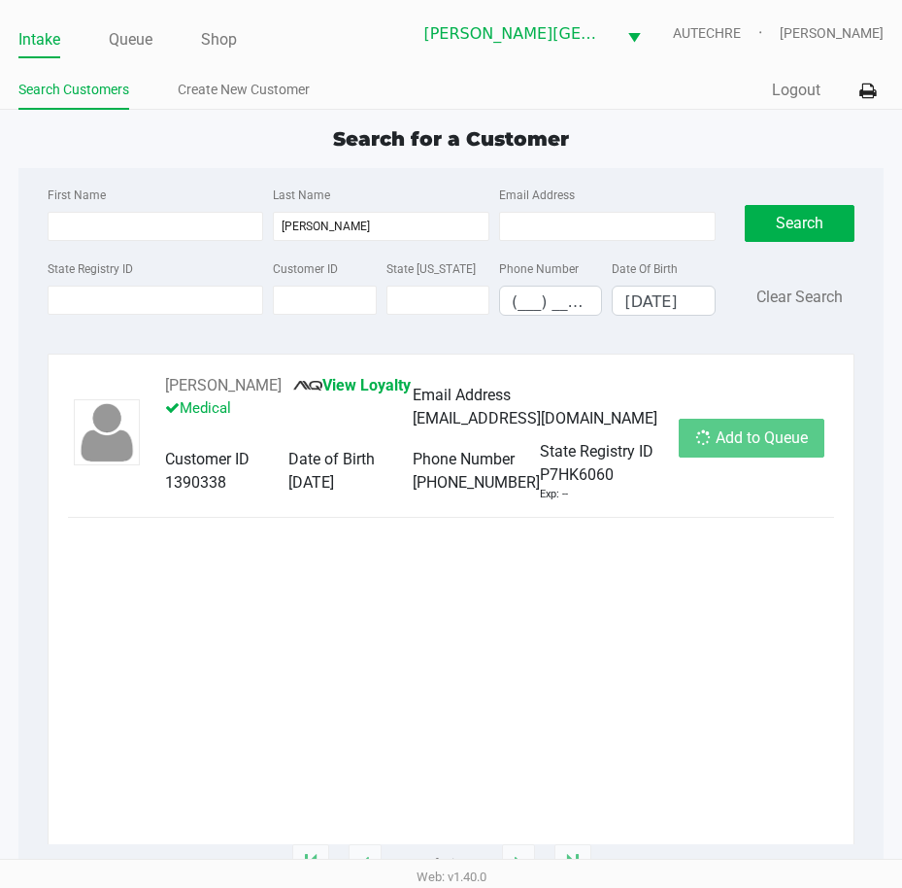
drag, startPoint x: 752, startPoint y: 434, endPoint x: 716, endPoint y: 406, distance: 45.7
click at [756, 432] on div "Add to Queue" at bounding box center [752, 438] width 146 height 39
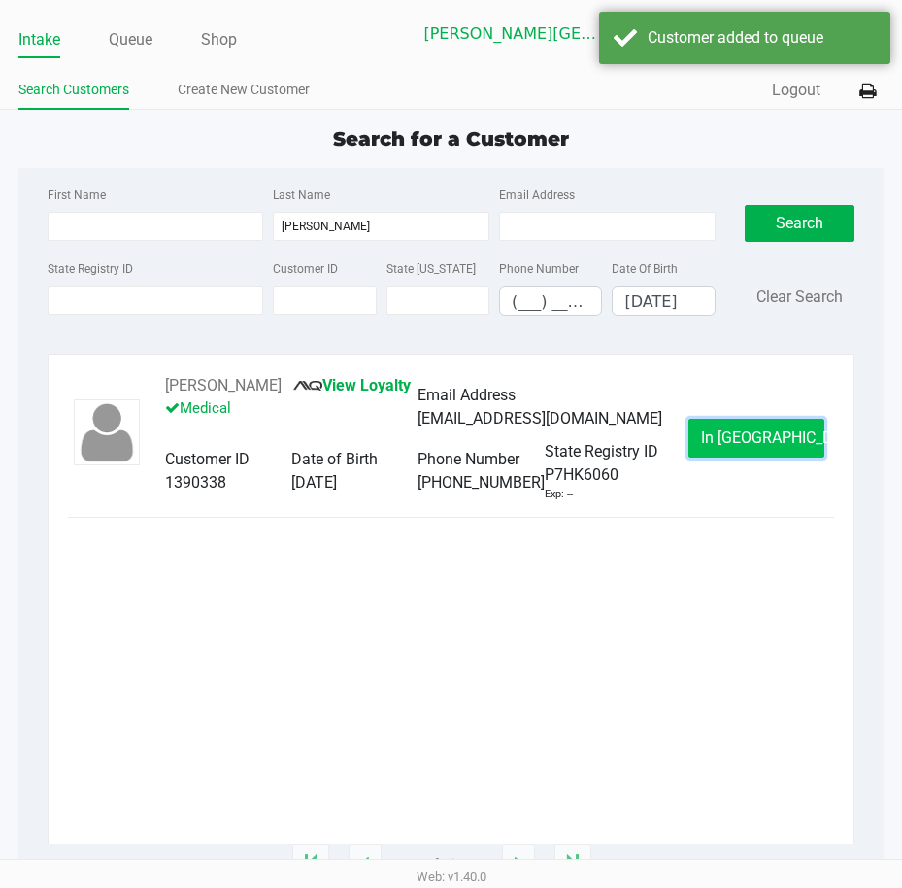
click at [737, 452] on button "In Queue" at bounding box center [757, 438] width 136 height 39
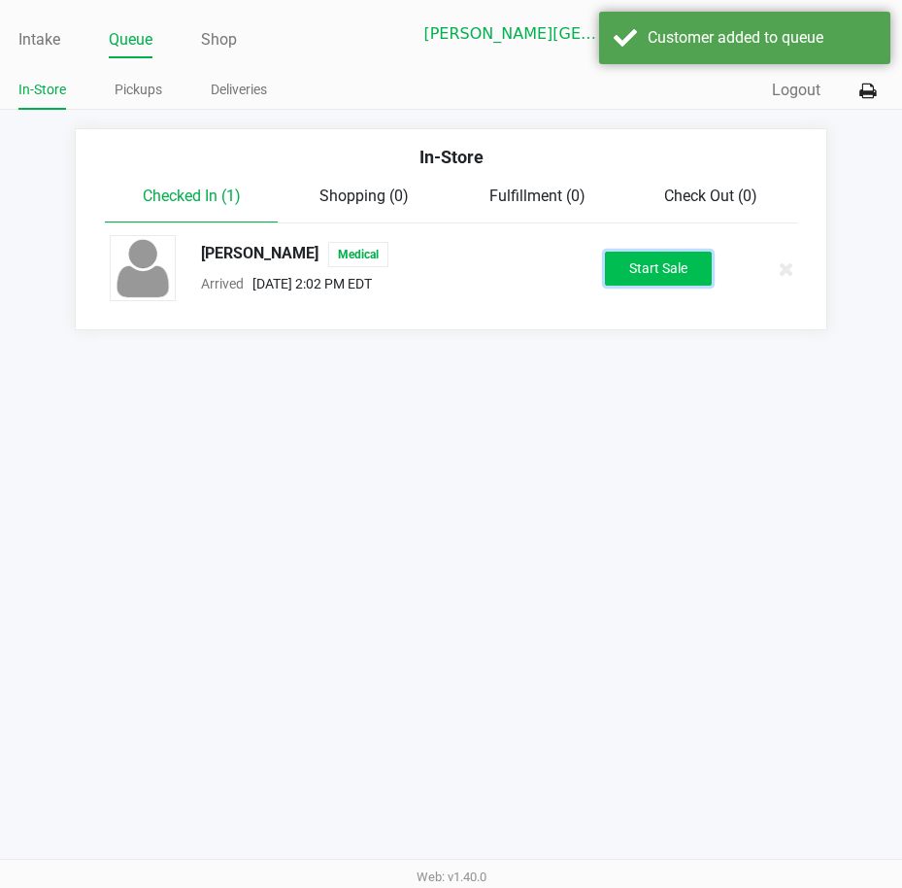
click at [663, 282] on button "Start Sale" at bounding box center [658, 269] width 107 height 34
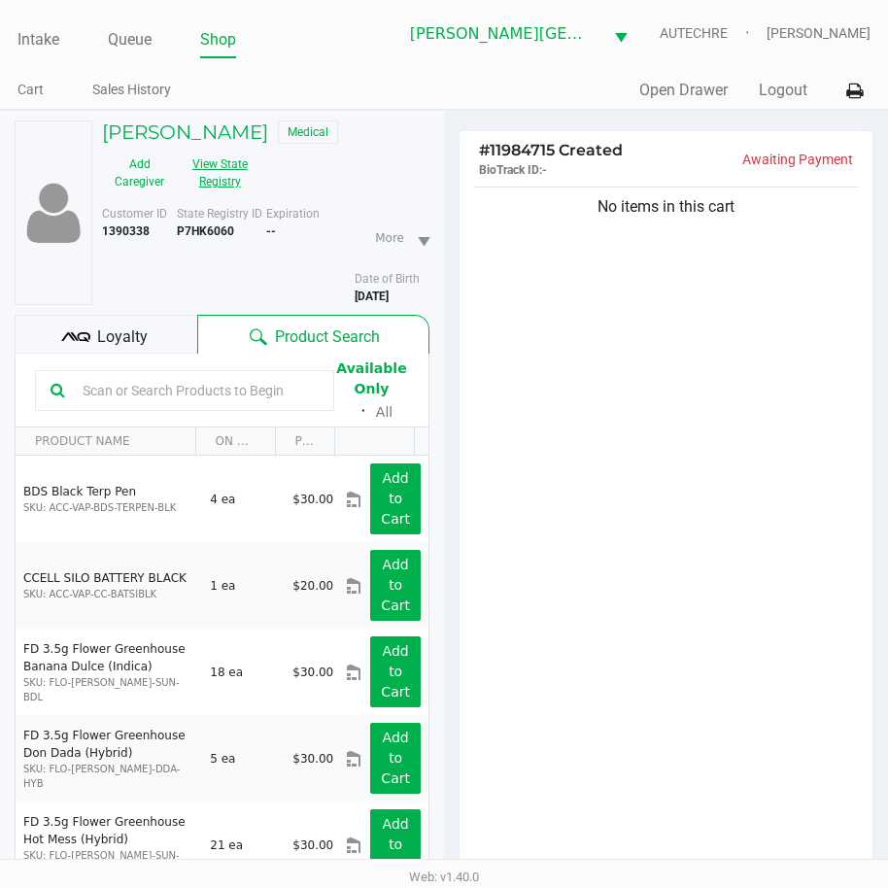
click at [217, 170] on button "View State Registry" at bounding box center [214, 173] width 75 height 49
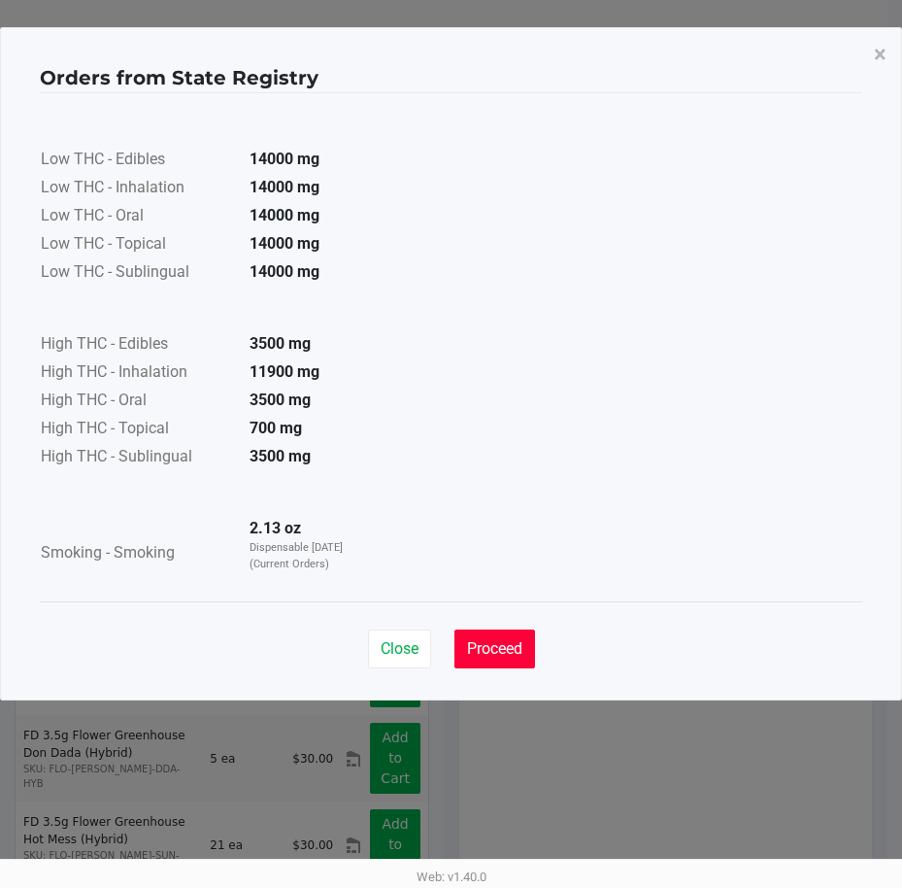
click at [520, 651] on span "Proceed" at bounding box center [494, 648] width 55 height 18
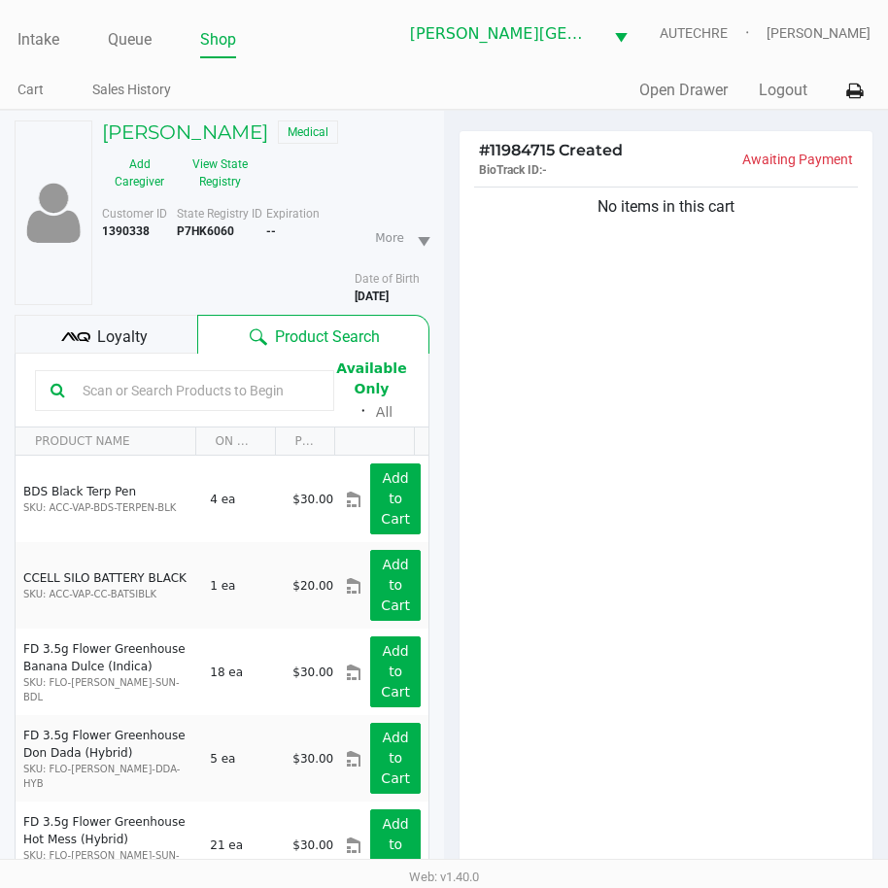
click at [616, 559] on div "Close Proceed" at bounding box center [444, 592] width 808 height 79
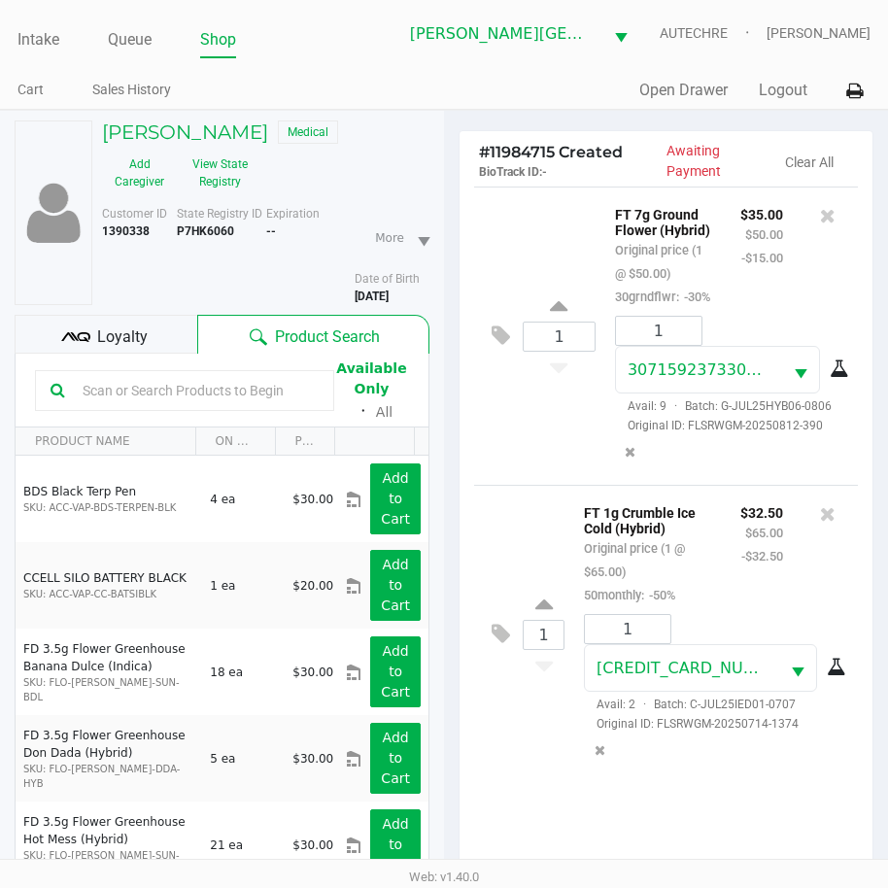
click at [810, 606] on div at bounding box center [827, 553] width 60 height 106
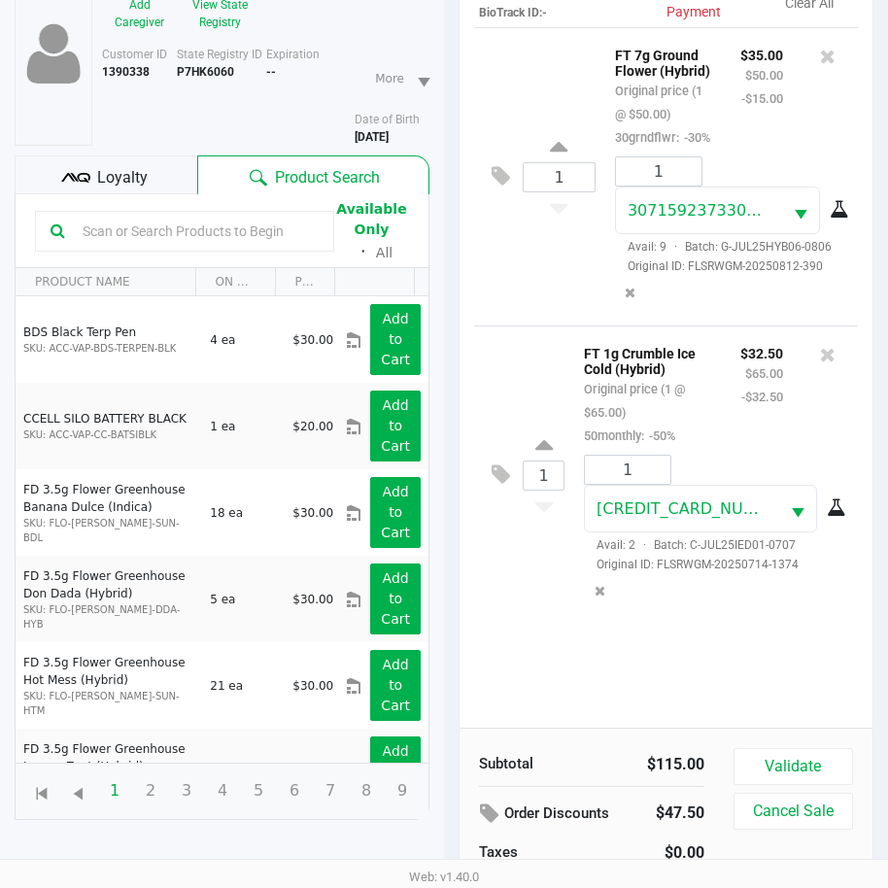
scroll to position [214, 0]
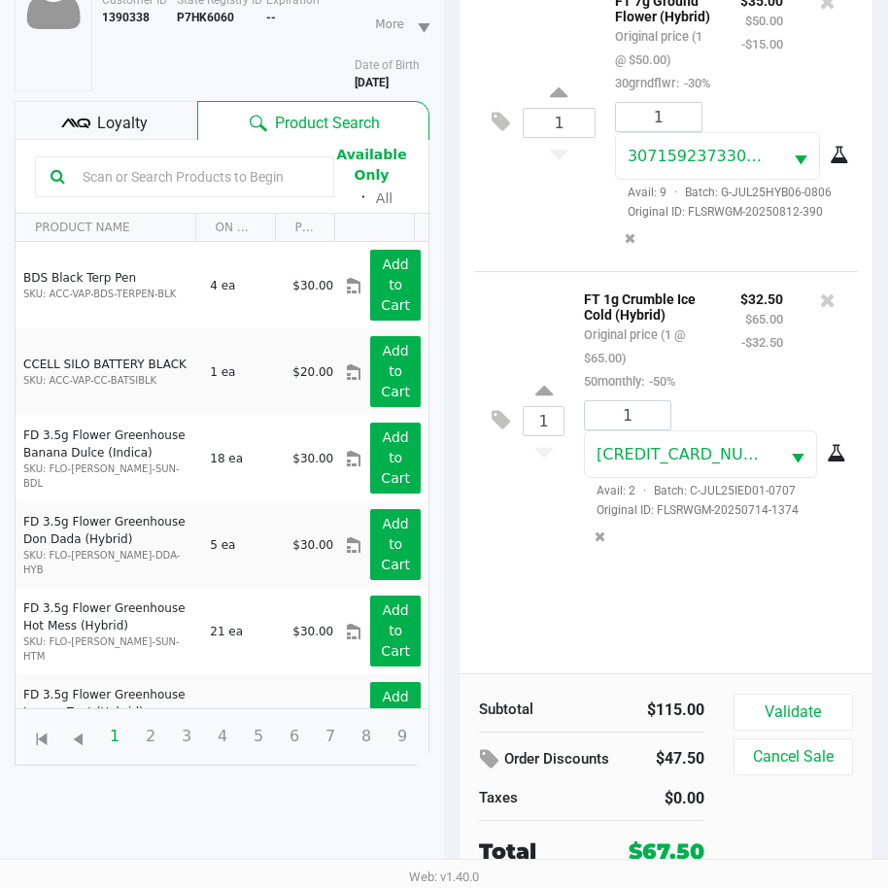
click at [75, 119] on icon at bounding box center [75, 123] width 29 height 29
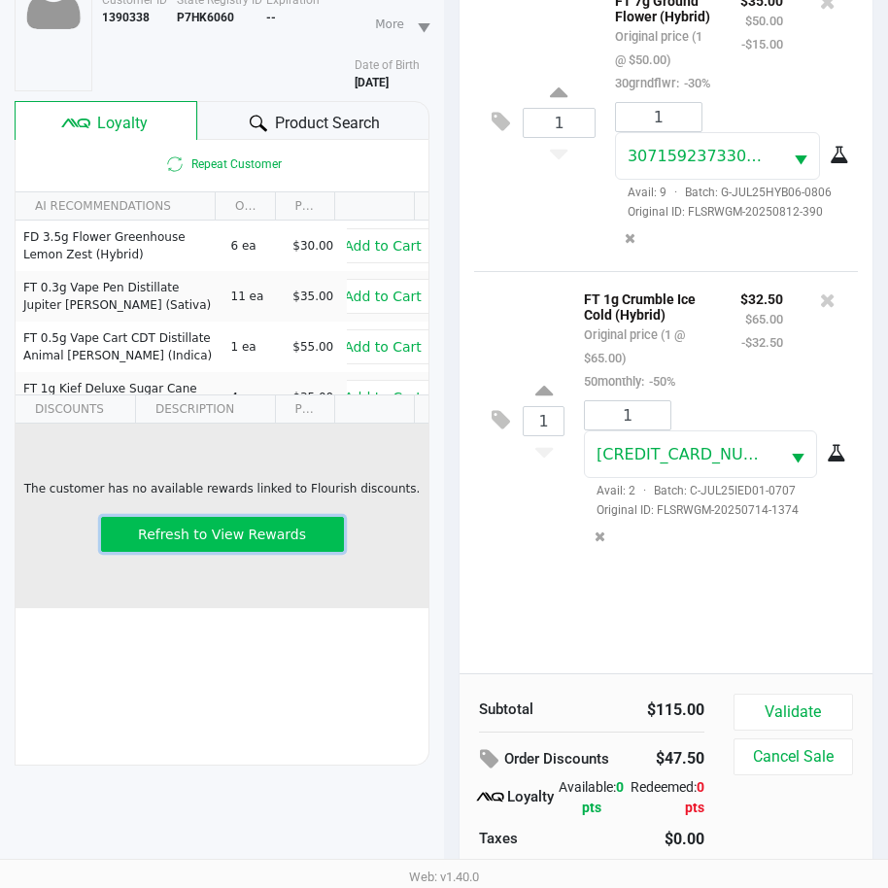
click at [272, 535] on span "Refresh to View Rewards" at bounding box center [222, 534] width 168 height 16
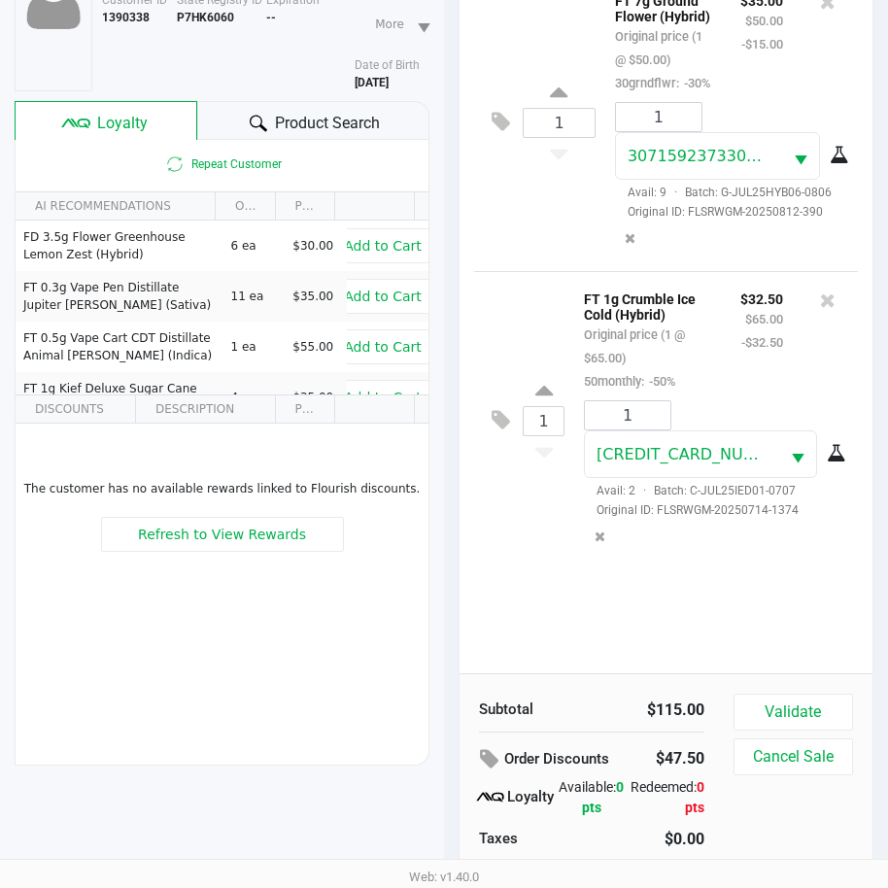
click at [523, 569] on div "1 FT 1g Crumble Ice Cold (Hybrid) Original price (1 @ $65.00) 50monthly: -50% $…" at bounding box center [666, 420] width 384 height 298
click at [806, 714] on button "Validate" at bounding box center [792, 711] width 119 height 37
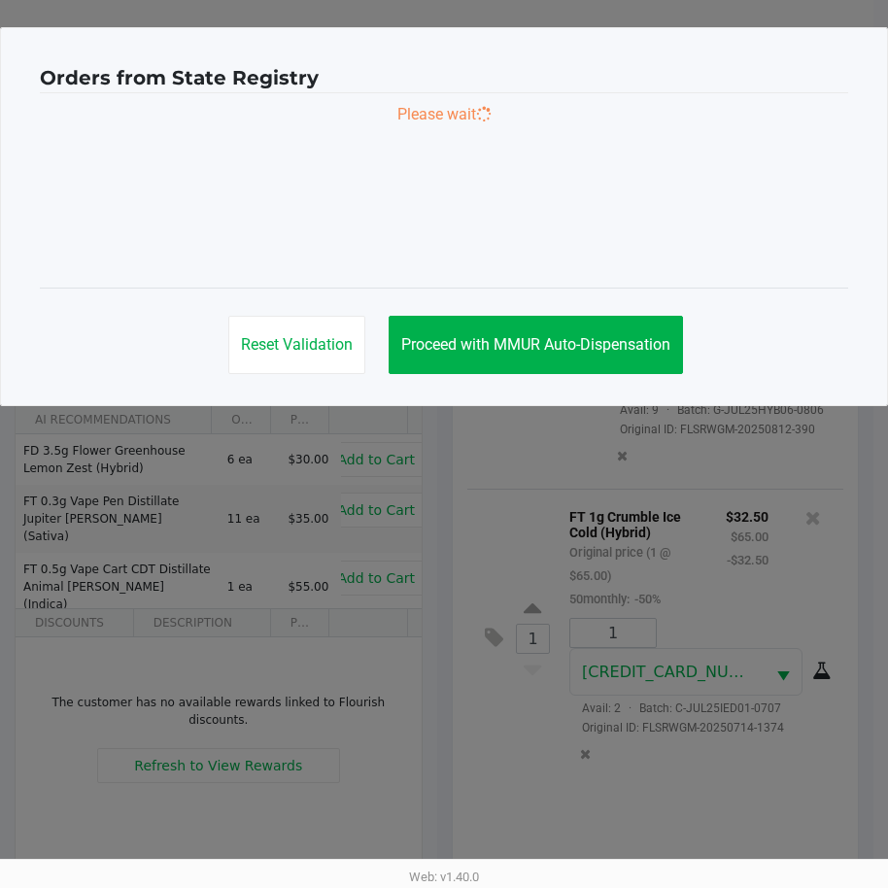
scroll to position [0, 0]
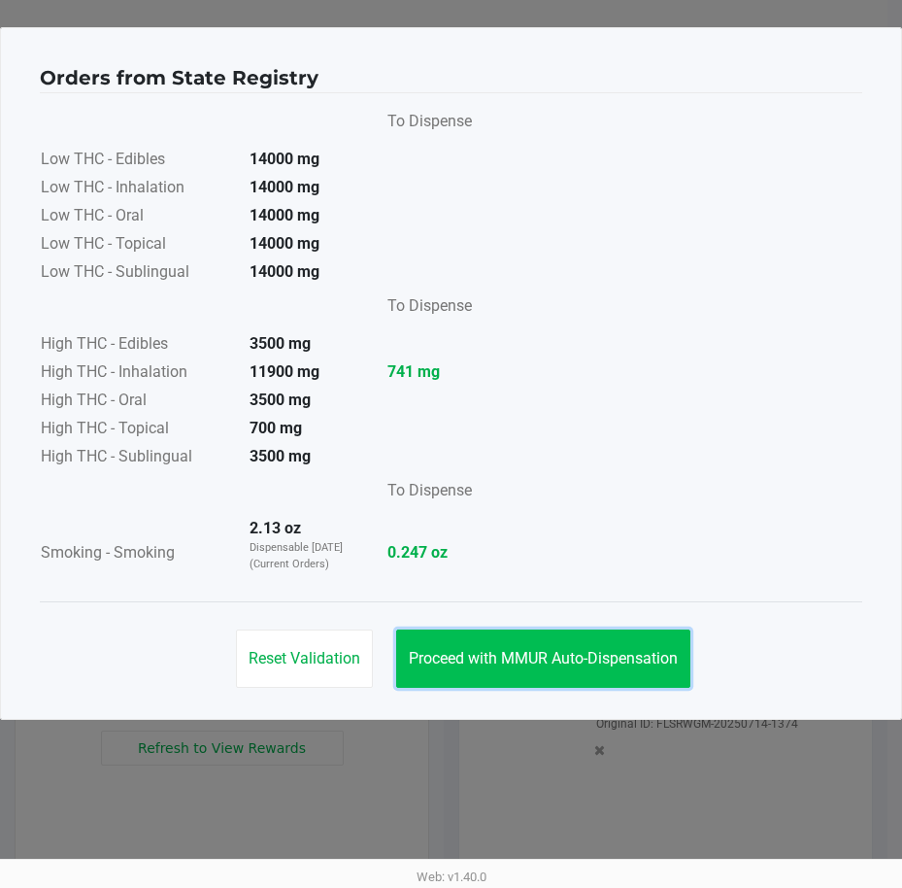
click at [649, 646] on button "Proceed with MMUR Auto-Dispensation" at bounding box center [543, 658] width 294 height 58
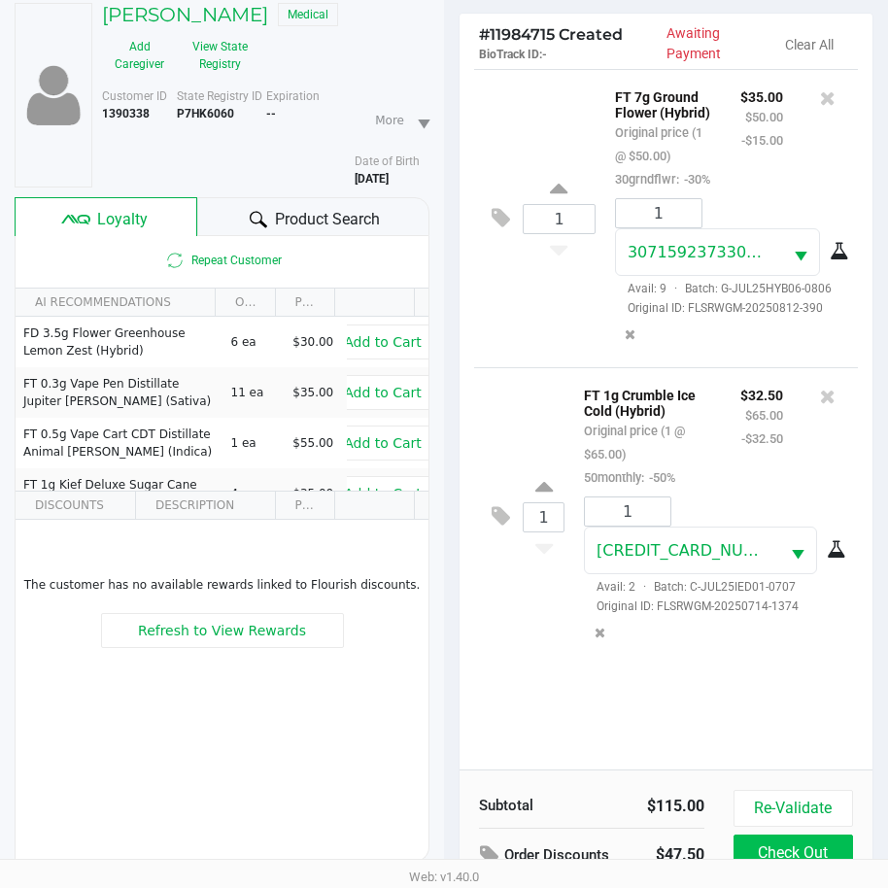
scroll to position [257, 0]
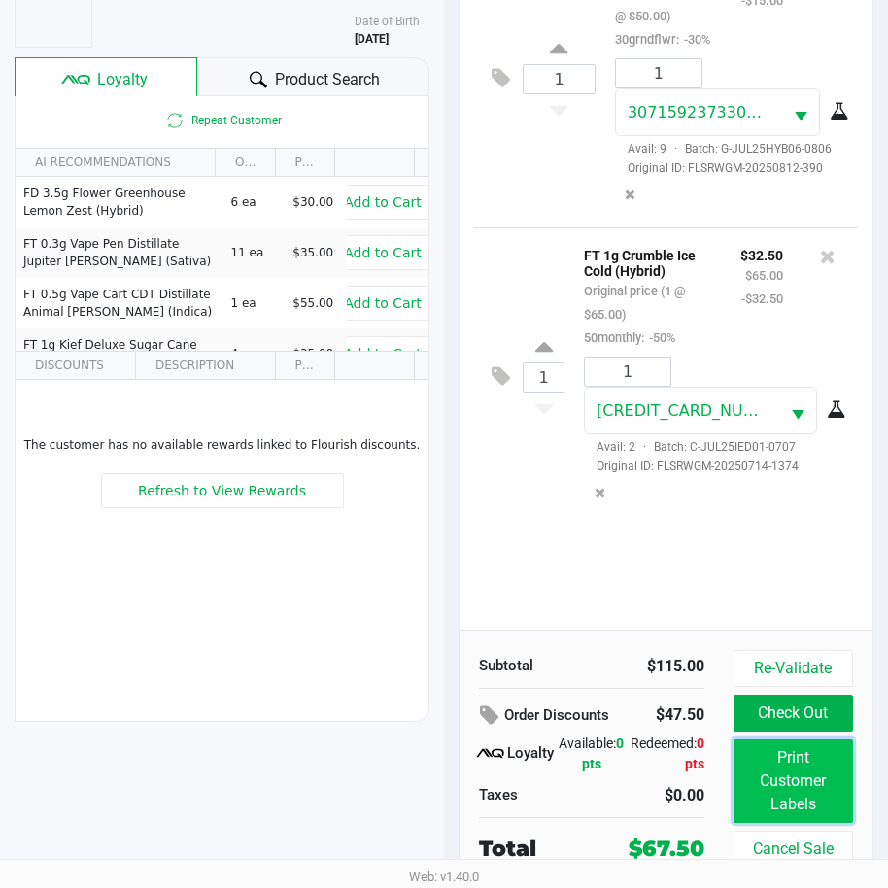
click at [816, 785] on button "Print Customer Labels" at bounding box center [792, 781] width 119 height 84
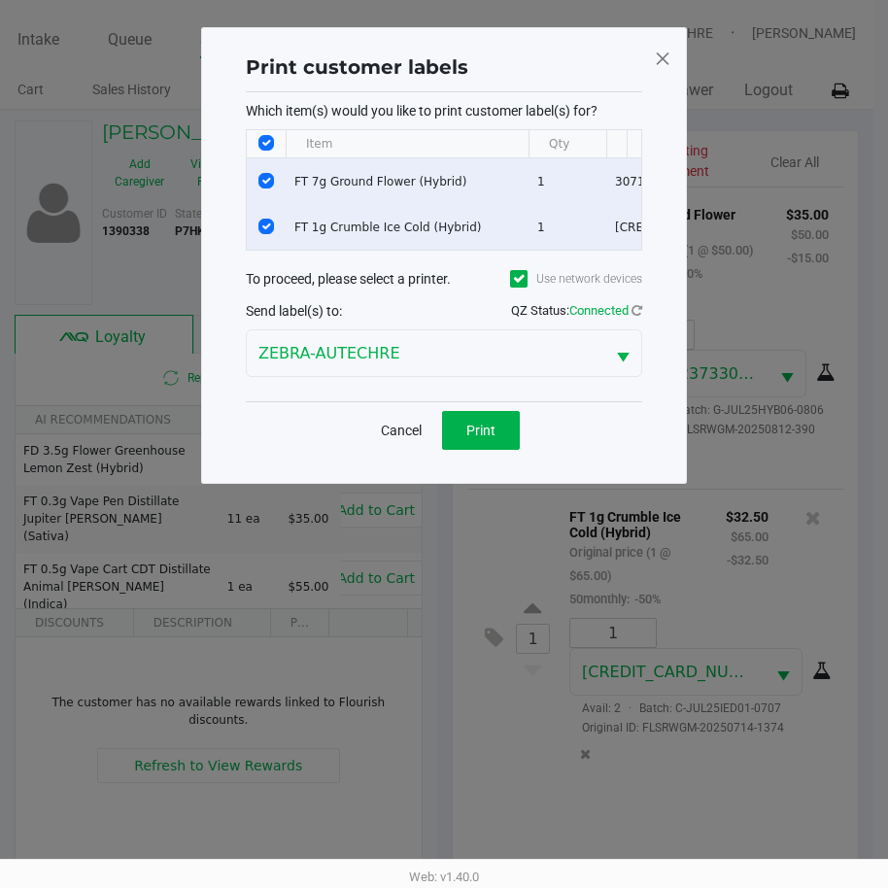
scroll to position [0, 0]
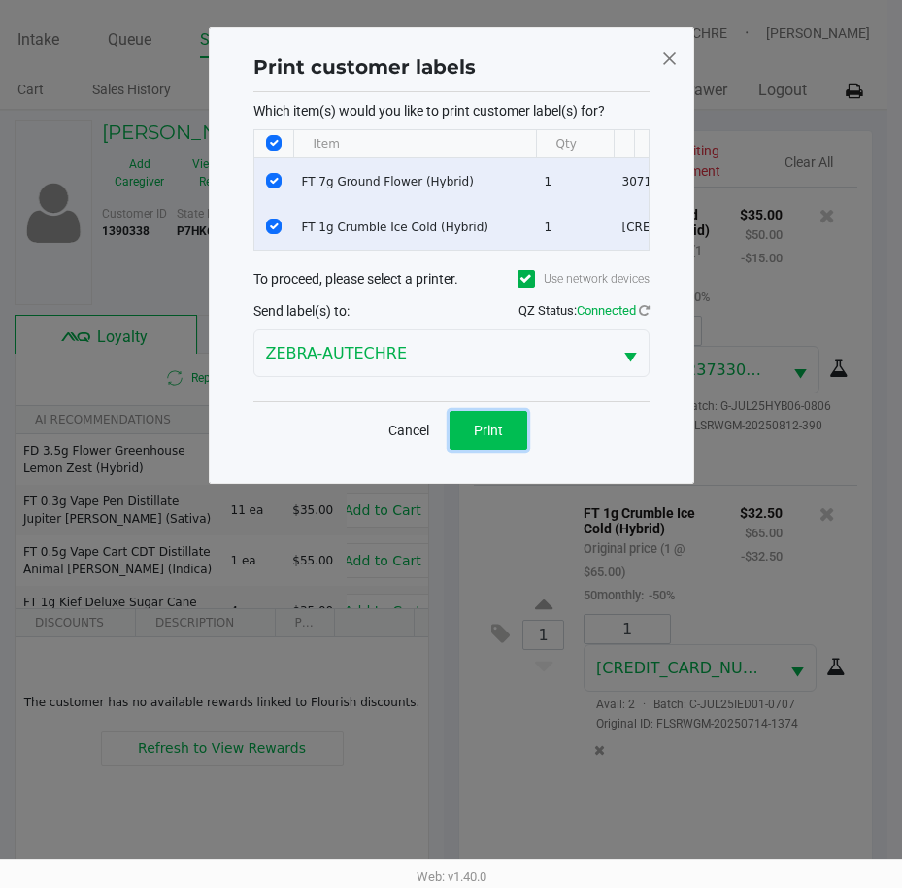
click at [497, 436] on span "Print" at bounding box center [488, 430] width 29 height 16
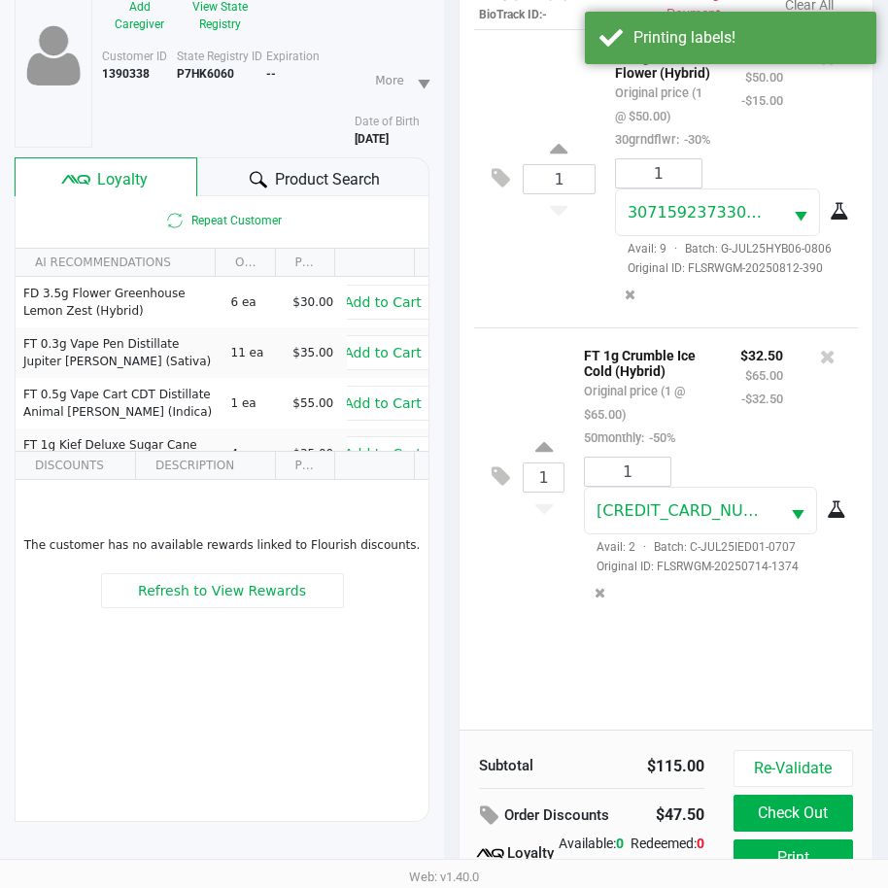
scroll to position [257, 0]
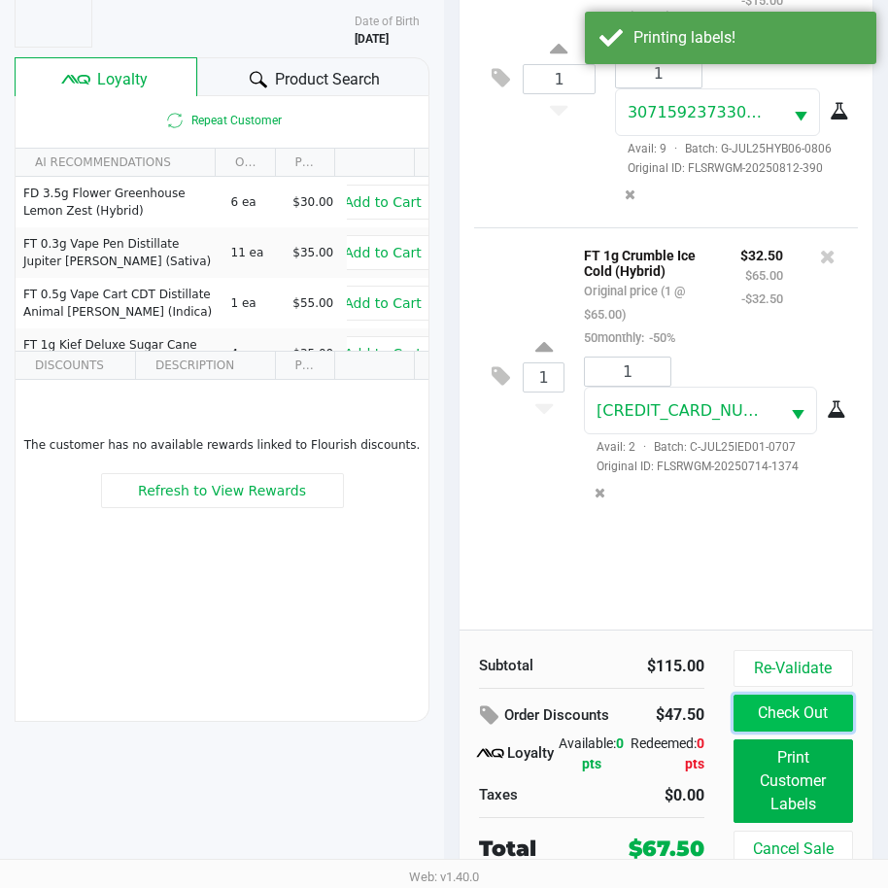
click at [805, 716] on button "Check Out" at bounding box center [792, 712] width 119 height 37
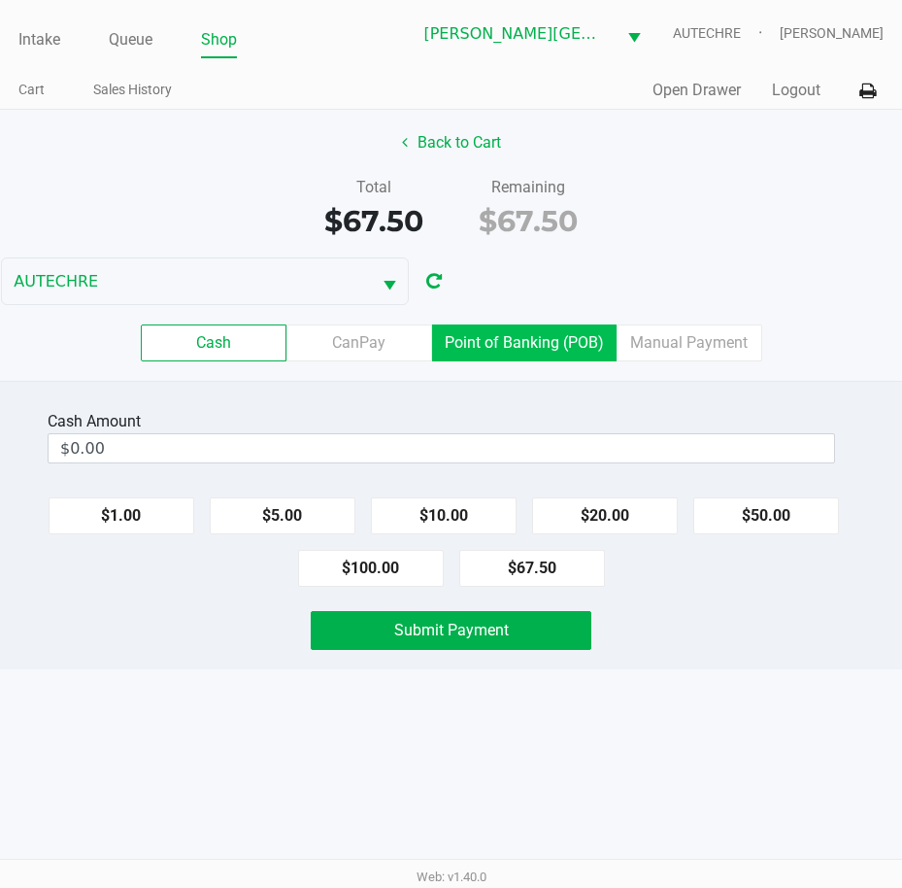
click at [471, 358] on label "Point of Banking (POB)" at bounding box center [524, 342] width 185 height 37
click at [0, 0] on 7 "Point of Banking (POB)" at bounding box center [0, 0] width 0 height 0
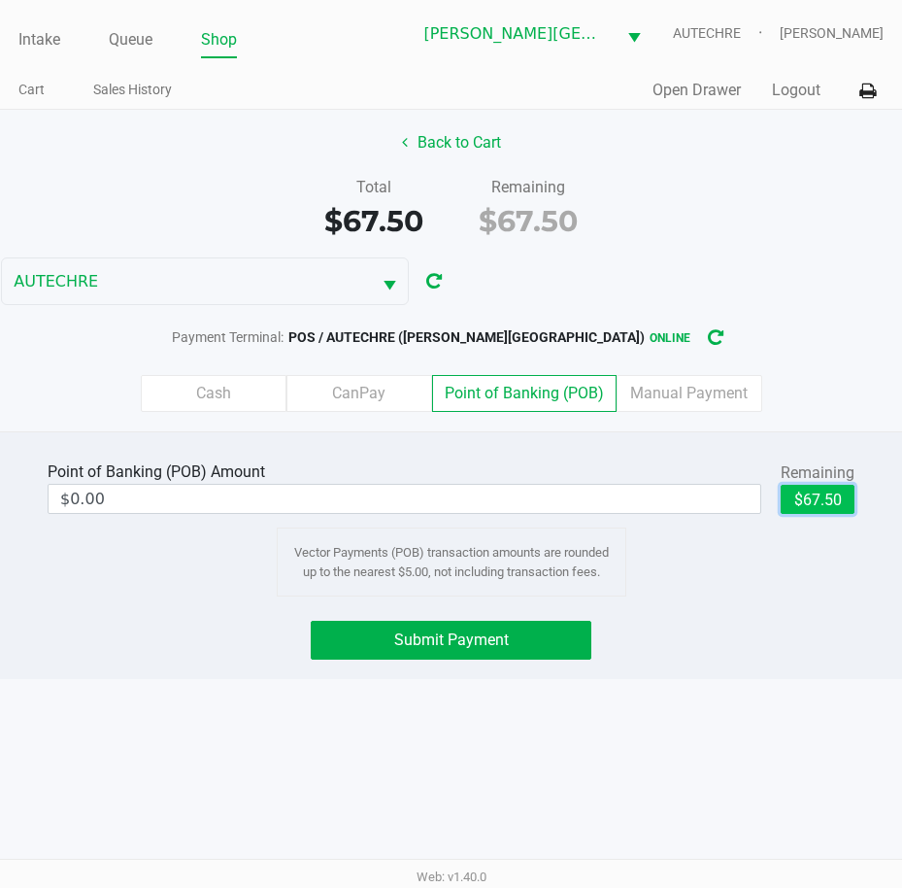
click at [791, 497] on button "$67.50" at bounding box center [818, 499] width 74 height 29
type input "$67.50"
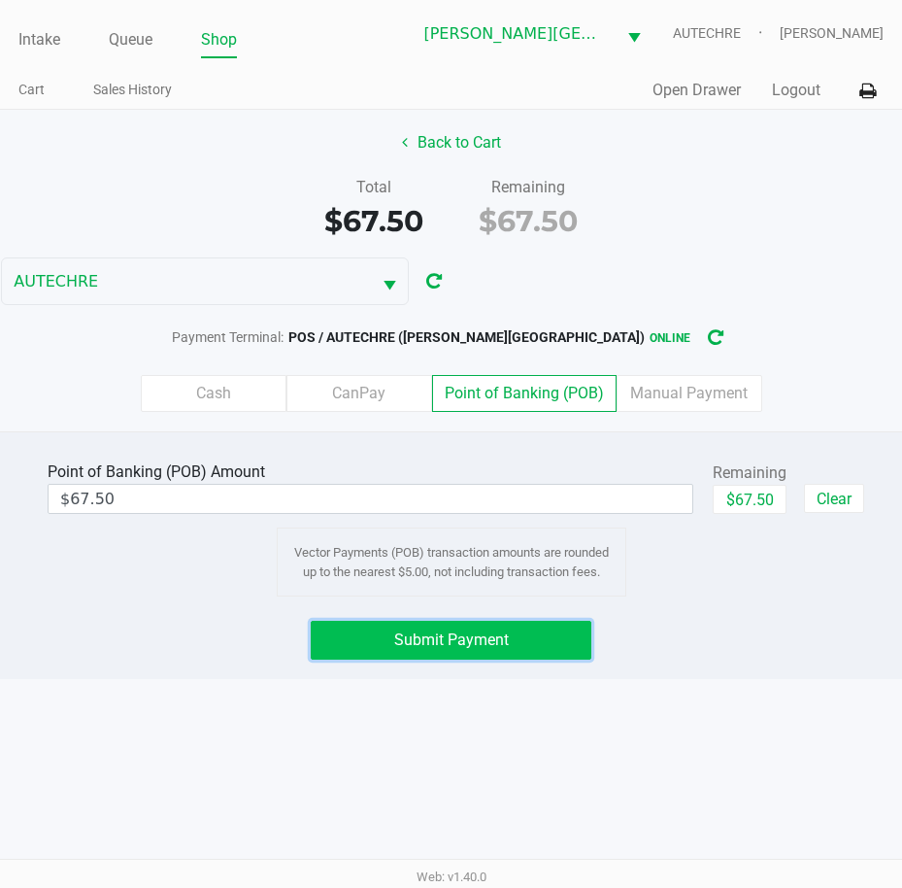
click at [509, 648] on button "Submit Payment" at bounding box center [452, 640] width 282 height 39
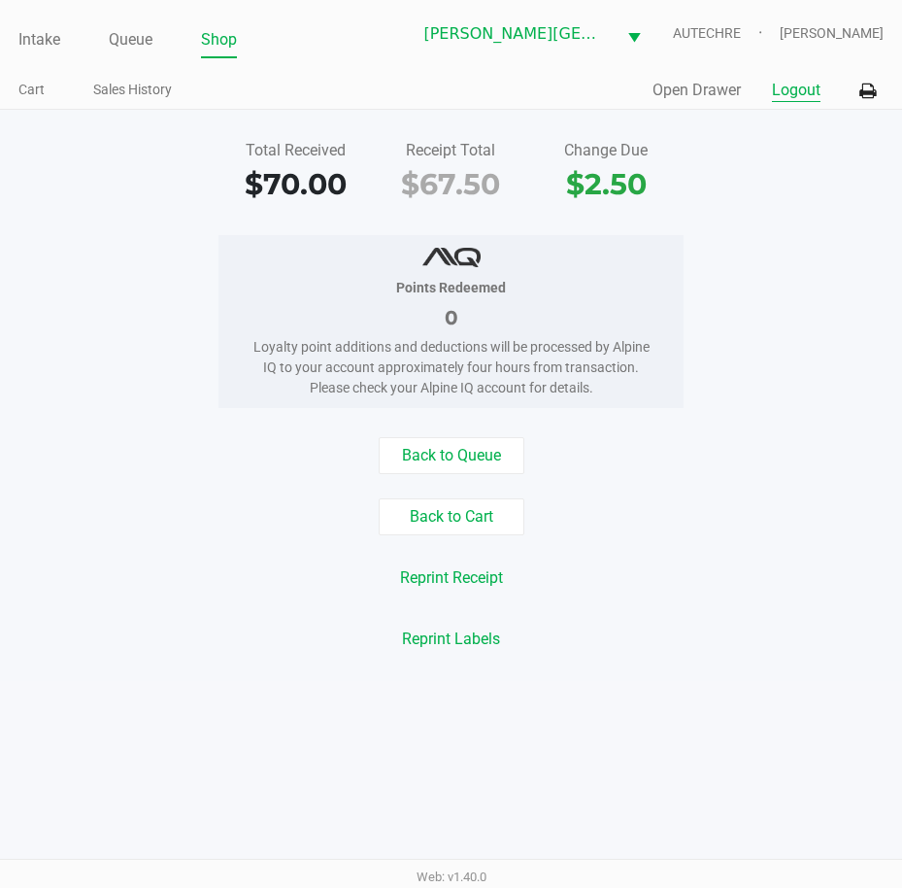
click at [784, 92] on button "Logout" at bounding box center [796, 90] width 49 height 23
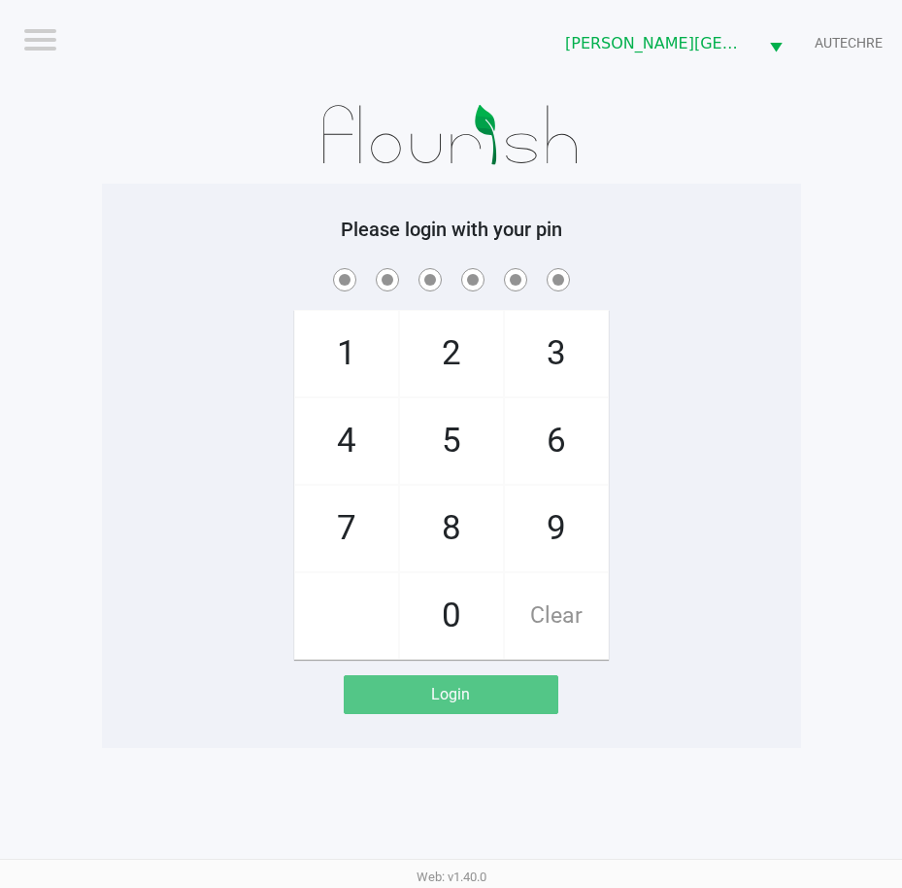
click at [885, 315] on app-pos-login-wrapper "Logout Bonita Springs WC AUTECHRE Please login with your pin 1 4 7 2 5 8 0 3 6 …" at bounding box center [451, 374] width 902 height 748
click at [828, 459] on app-pos-login-wrapper "Logout Bonita Springs WC AUTECHRE Please login with your pin 1 4 7 2 5 8 0 3 6 …" at bounding box center [451, 374] width 902 height 748
click at [79, 128] on app-pos-login-wrapper "Logout Bonita Springs WC AUTECHRE Please login with your pin 1 4 7 2 5 8 0 3 6 …" at bounding box center [451, 374] width 902 height 748
drag, startPoint x: 168, startPoint y: 118, endPoint x: 194, endPoint y: 107, distance: 28.3
click at [162, 118] on div at bounding box center [451, 134] width 699 height 97
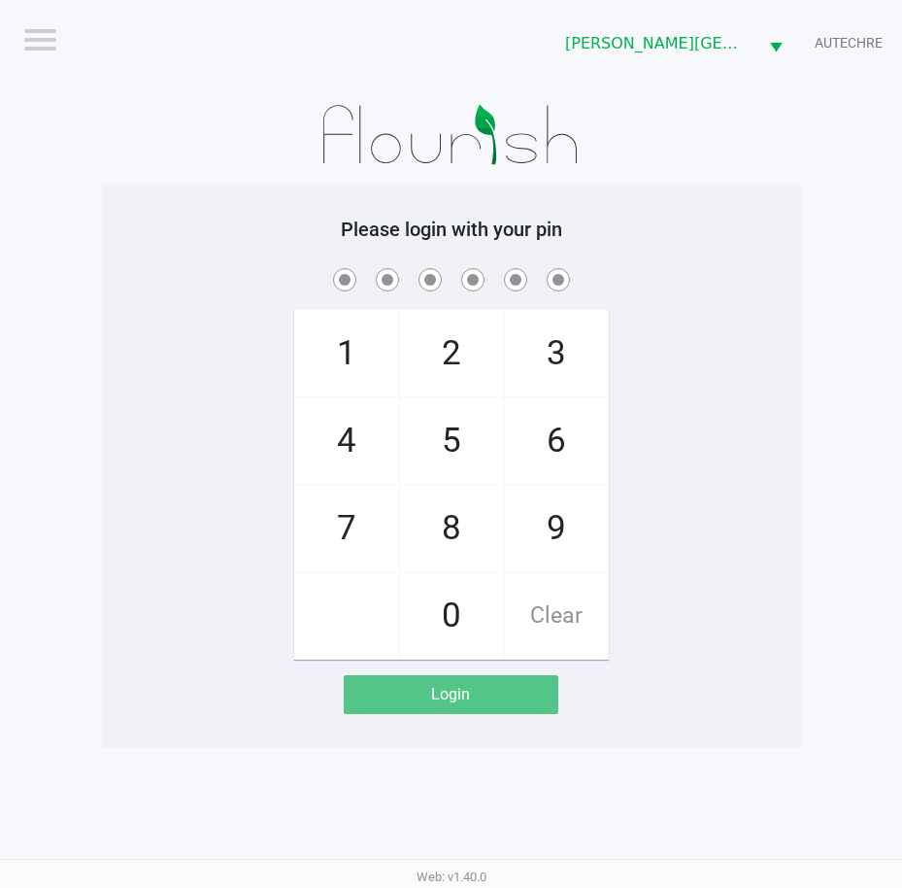
click at [150, 333] on div "1 4 7 2 5 8 0 3 6 9 Clear" at bounding box center [451, 461] width 699 height 395
click at [630, 467] on div "1 4 7 2 5 8 0 3 6 9 Clear" at bounding box center [451, 461] width 699 height 395
click at [775, 421] on div "1 4 7 2 5 8 0 3 6 9 Clear" at bounding box center [451, 461] width 699 height 395
click at [717, 513] on div "1 4 7 2 5 8 0 3 6 9 Clear" at bounding box center [451, 461] width 699 height 395
checkbox input "true"
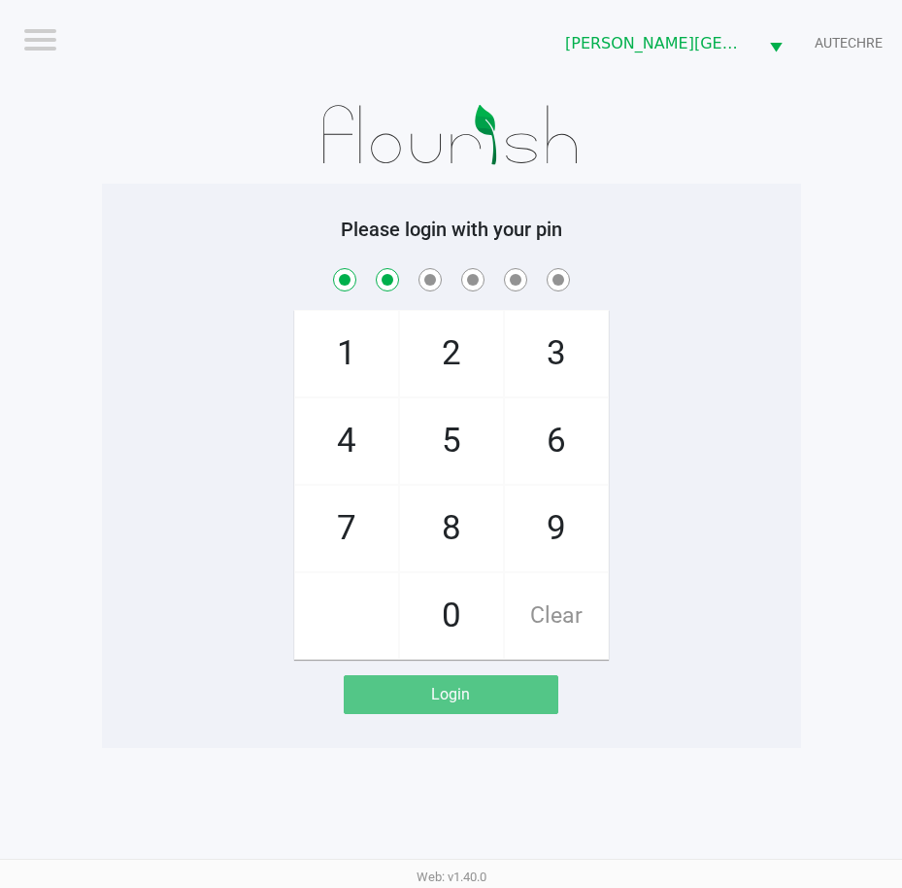
checkbox input "true"
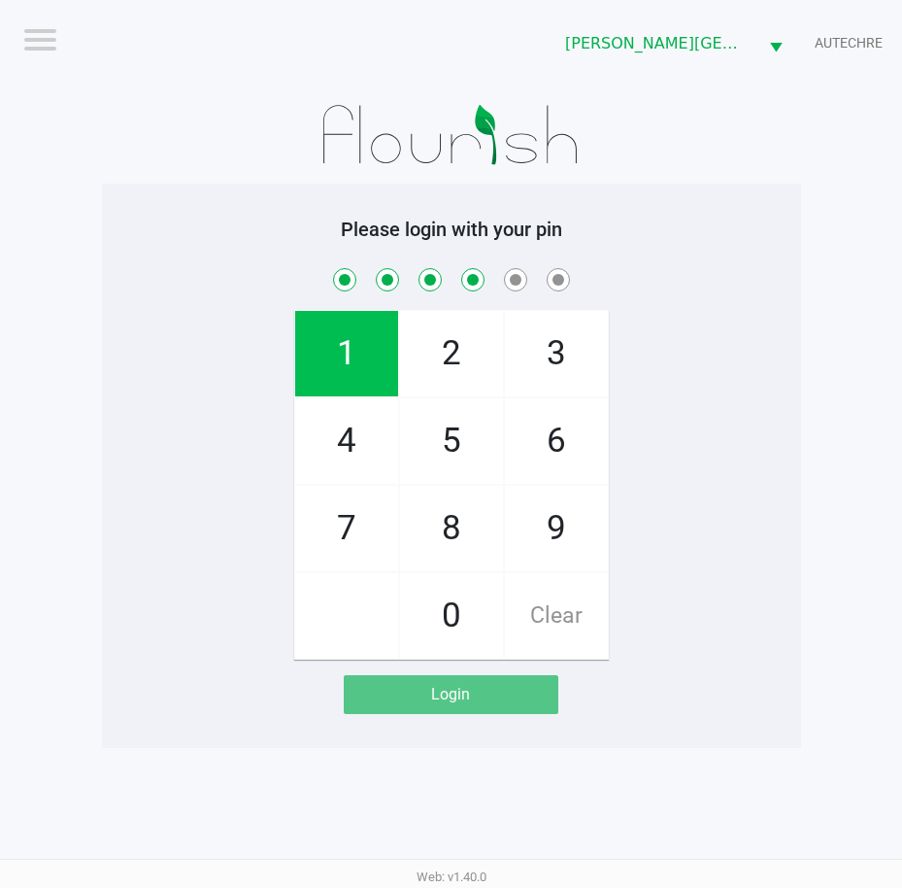
checkbox input "true"
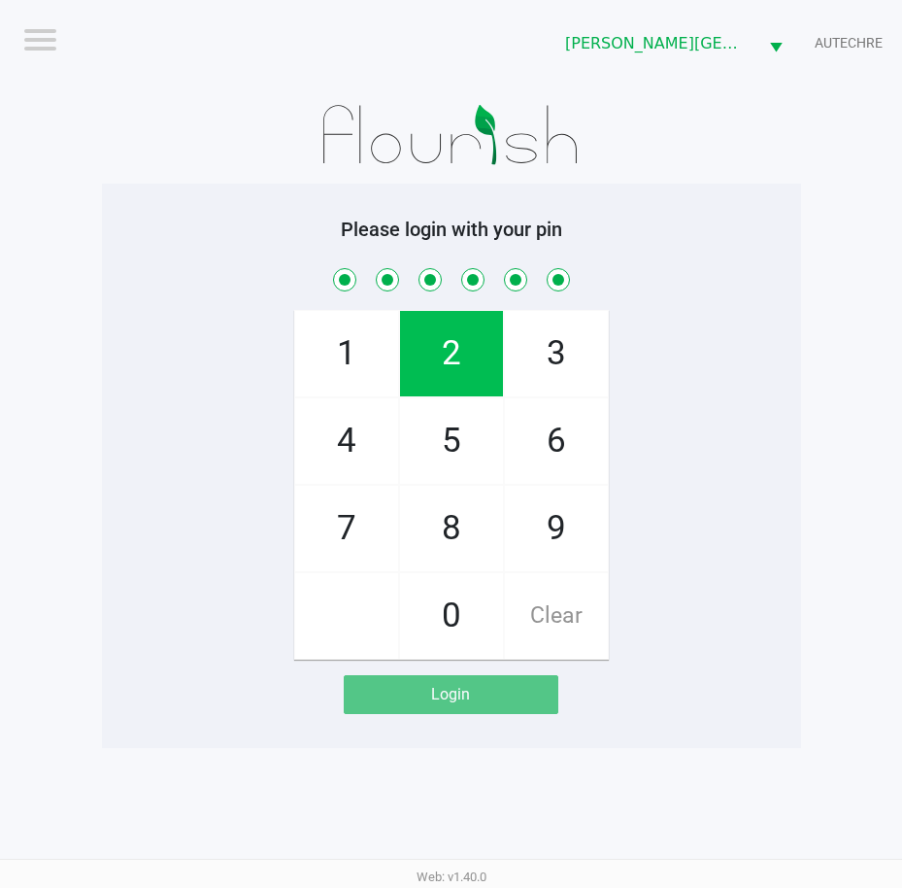
checkbox input "true"
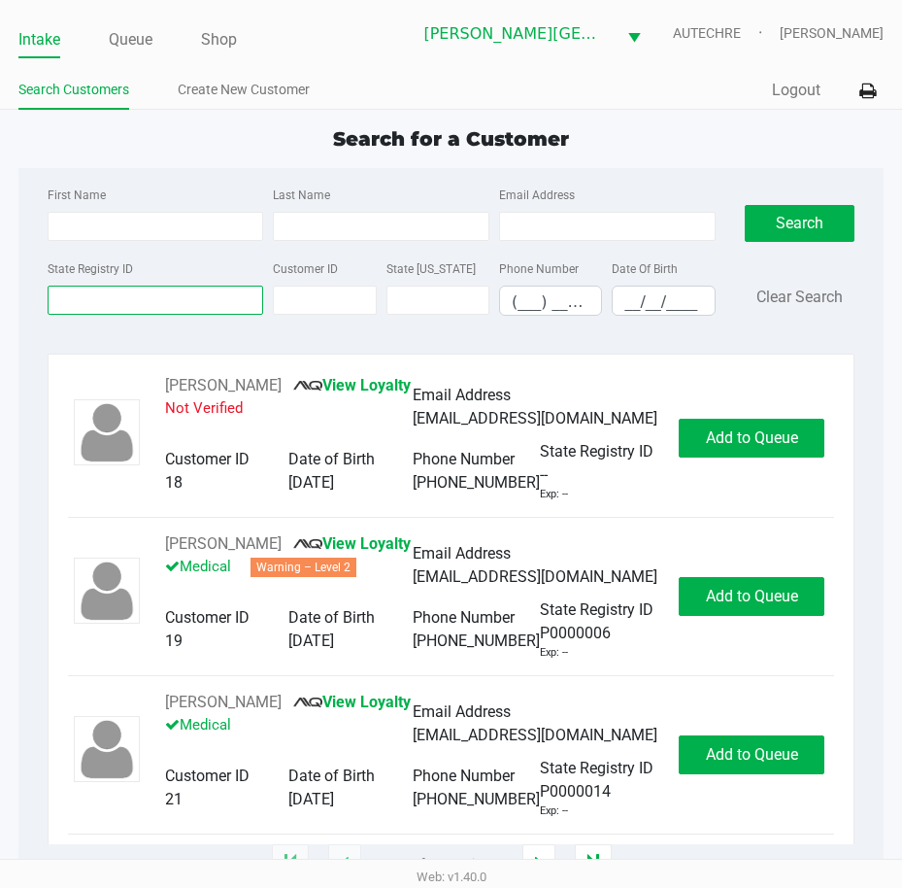
click at [188, 298] on input "State Registry ID" at bounding box center [156, 300] width 217 height 29
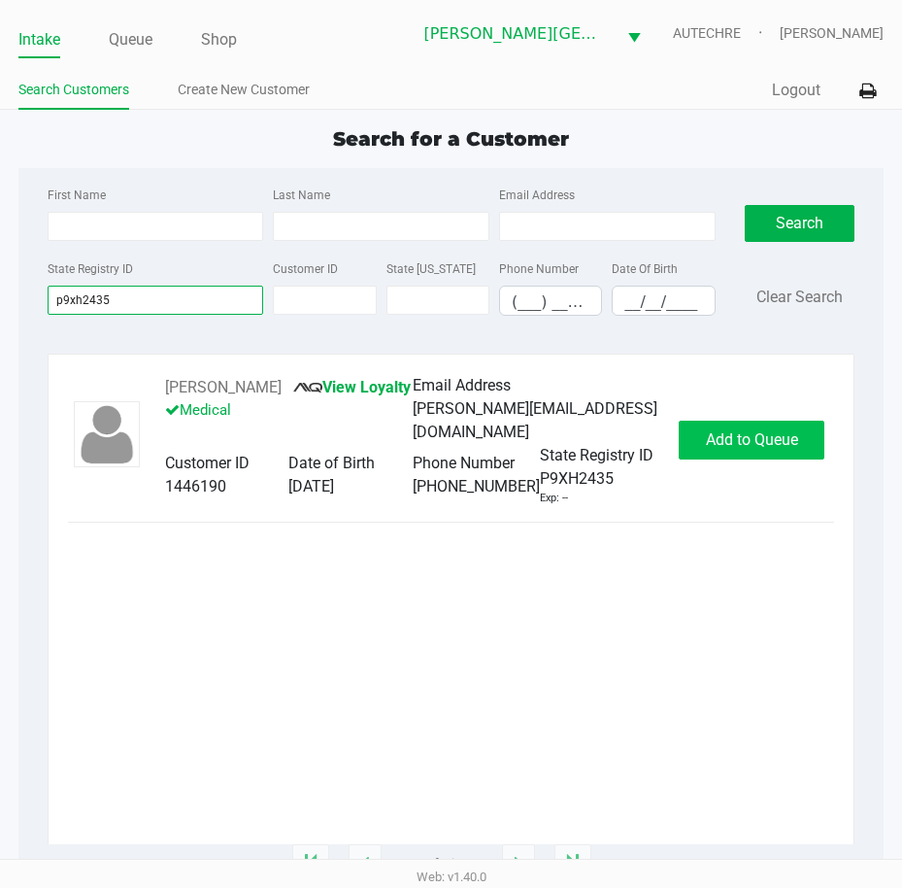
type input "p9xh2435"
click at [770, 437] on span "Add to Queue" at bounding box center [752, 439] width 92 height 18
click at [770, 437] on div "Add to Queue" at bounding box center [752, 440] width 146 height 39
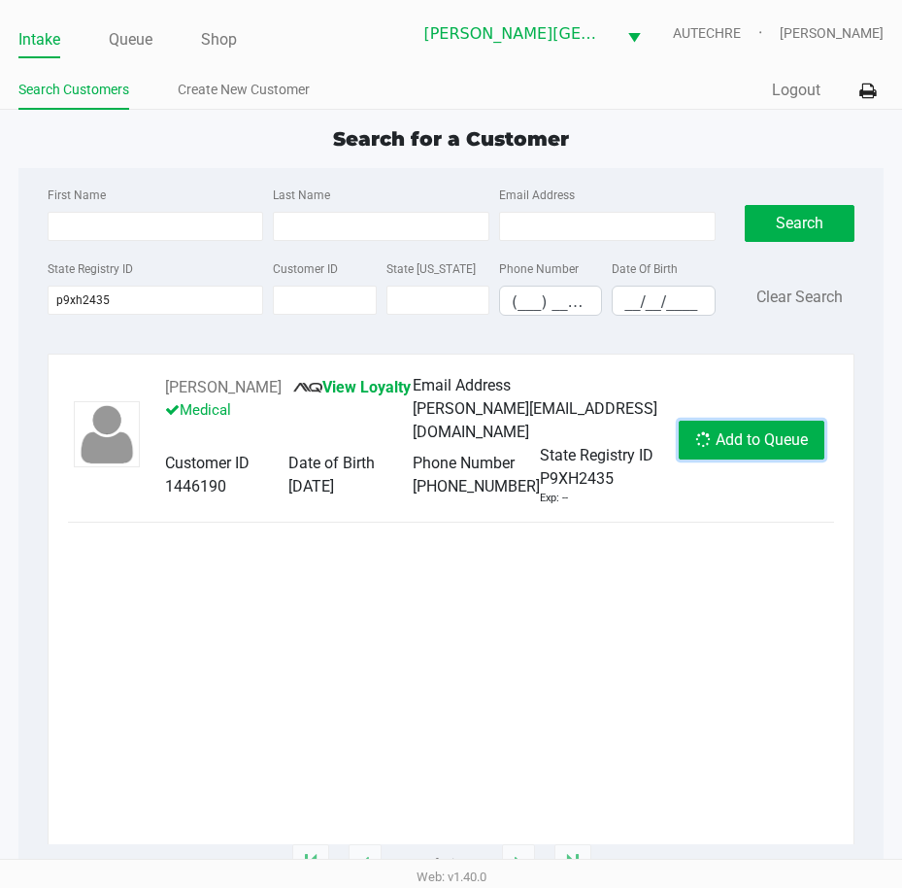
click at [770, 437] on span "Add to Queue" at bounding box center [762, 439] width 92 height 18
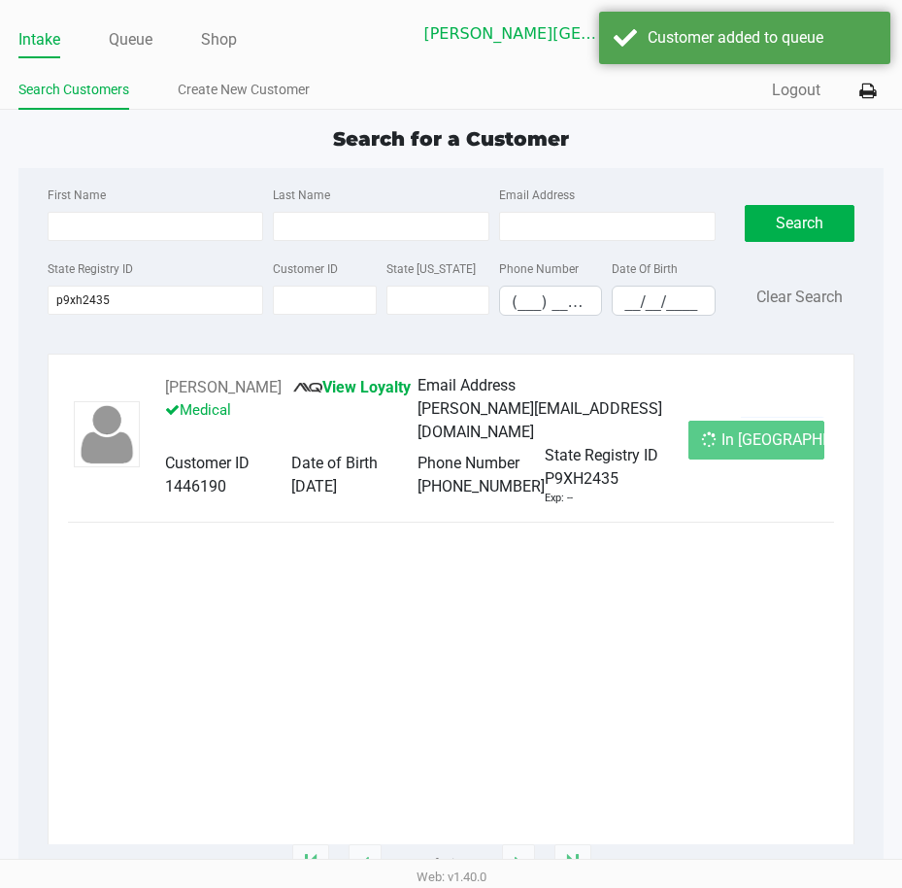
click at [770, 437] on div "In Queue" at bounding box center [757, 440] width 136 height 39
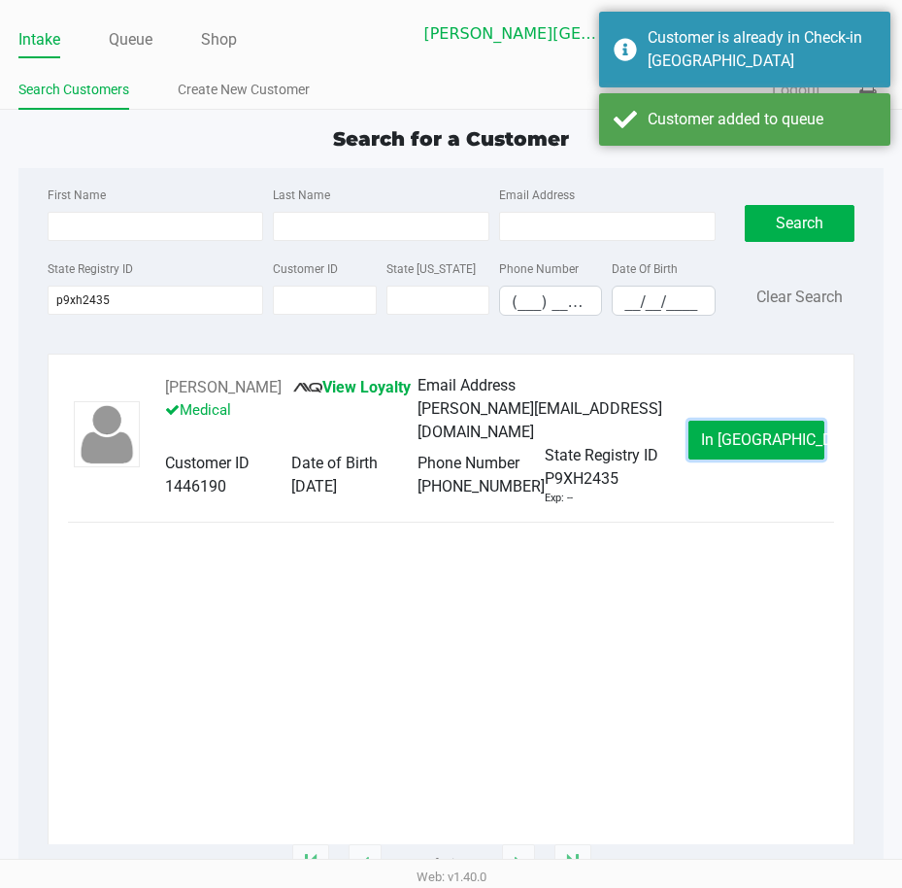
click at [770, 437] on span "In Queue" at bounding box center [782, 439] width 163 height 18
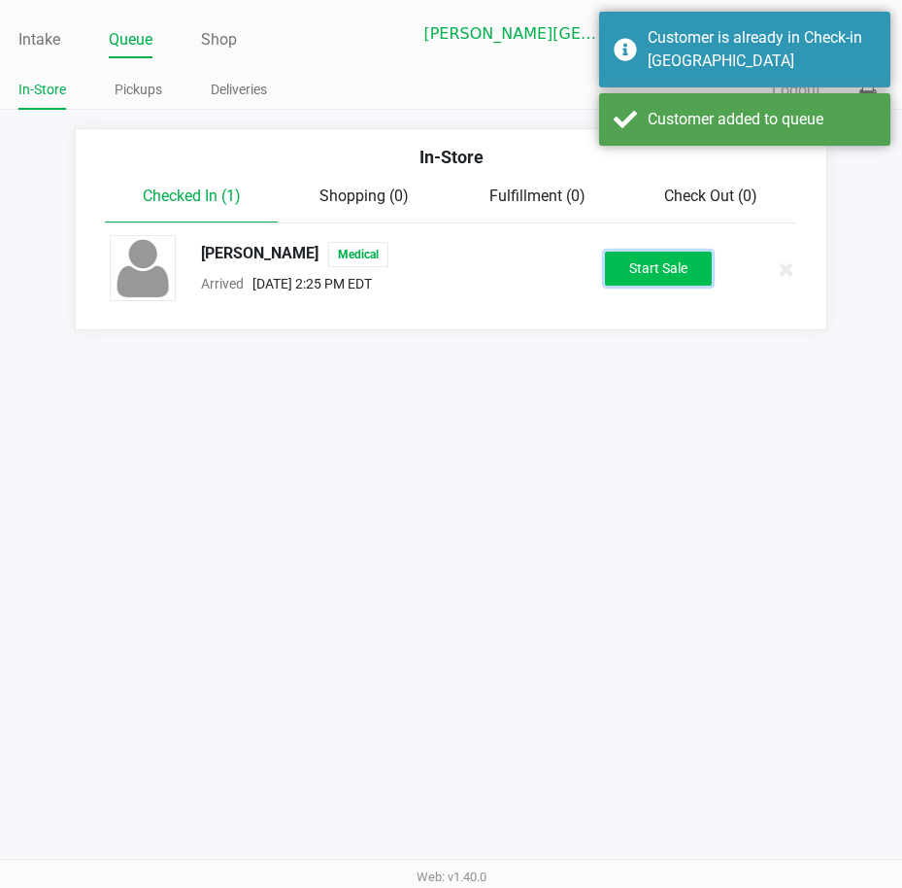
click at [654, 286] on button "Start Sale" at bounding box center [658, 269] width 107 height 34
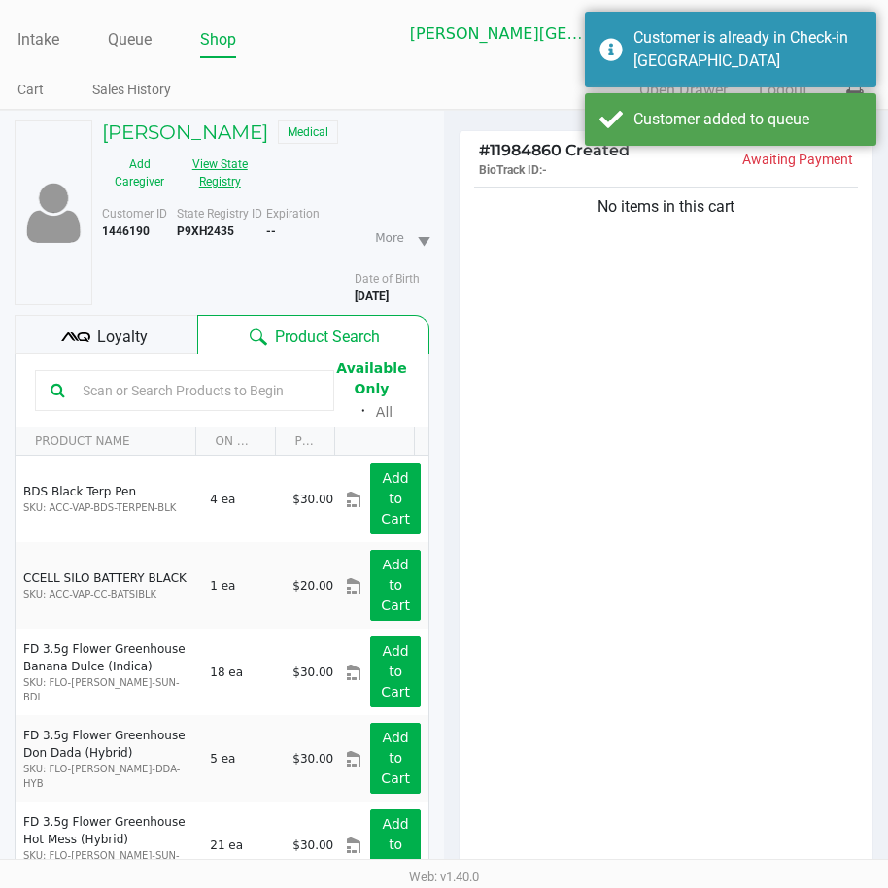
click at [215, 170] on button "View State Registry" at bounding box center [214, 173] width 75 height 49
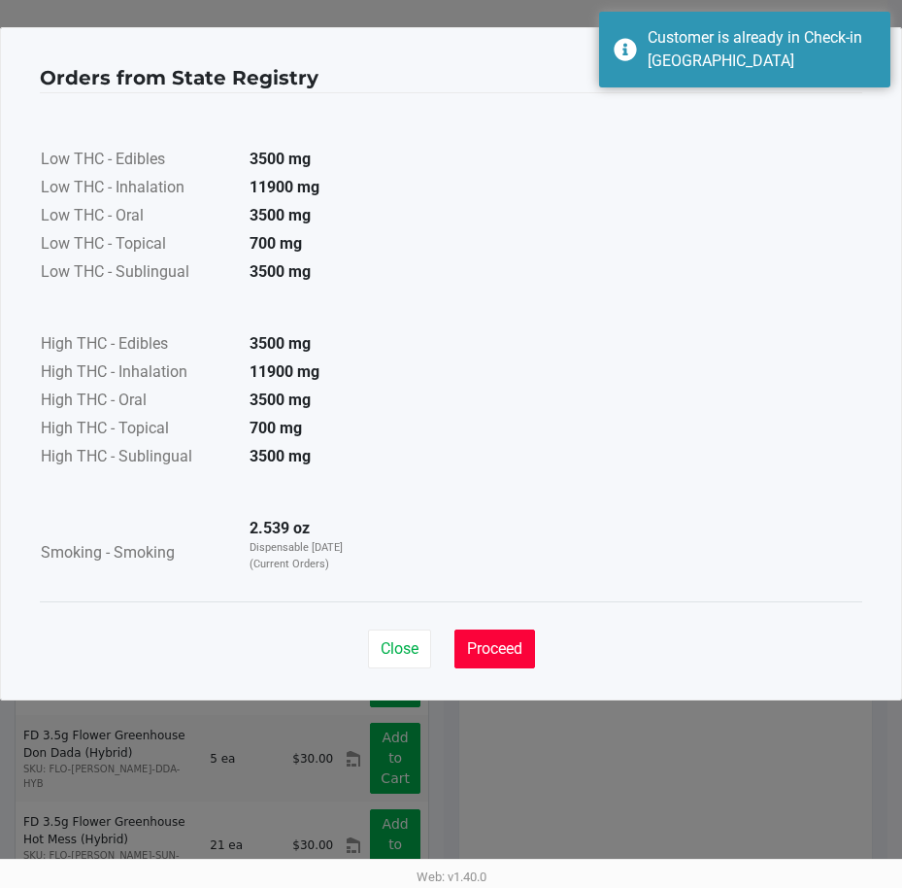
click at [504, 642] on span "Proceed" at bounding box center [494, 648] width 55 height 18
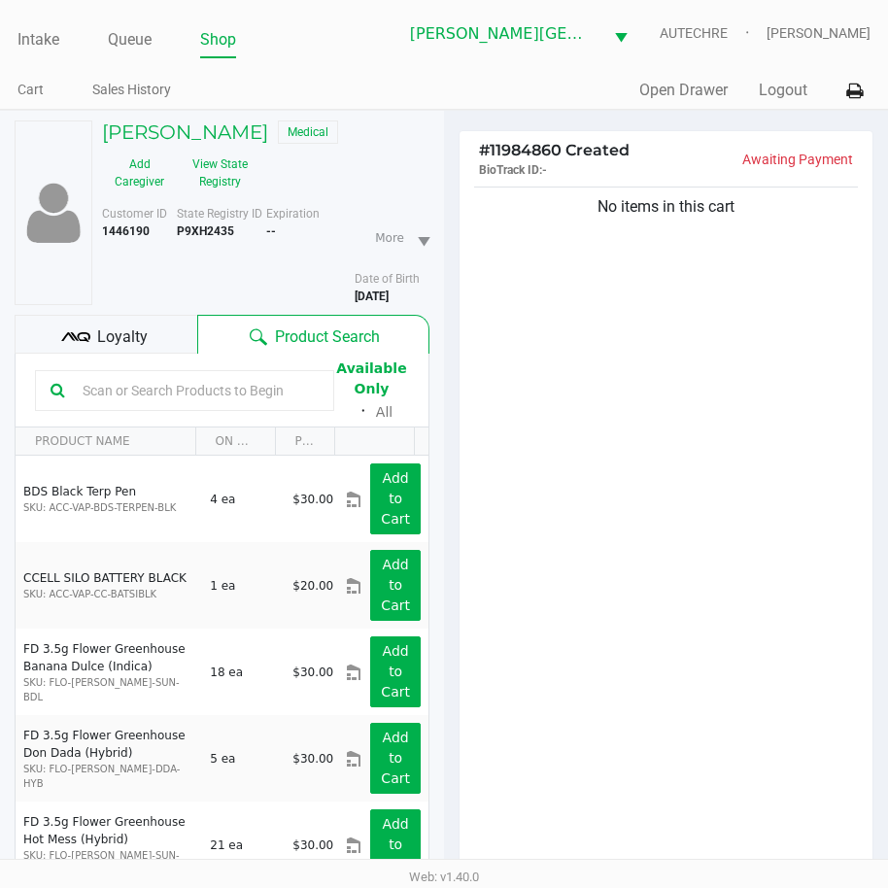
click at [596, 506] on div "No items in this cart" at bounding box center [665, 533] width 413 height 700
click at [194, 180] on button "View State Registry" at bounding box center [214, 173] width 75 height 49
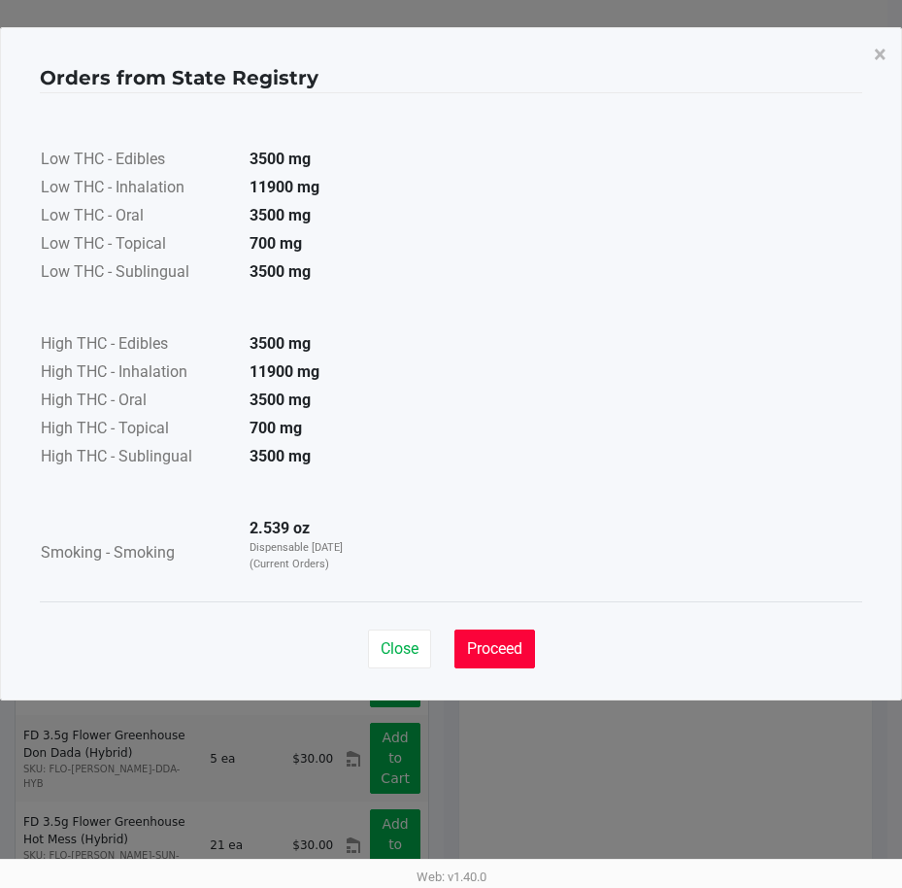
click at [506, 642] on span "Proceed" at bounding box center [494, 648] width 55 height 18
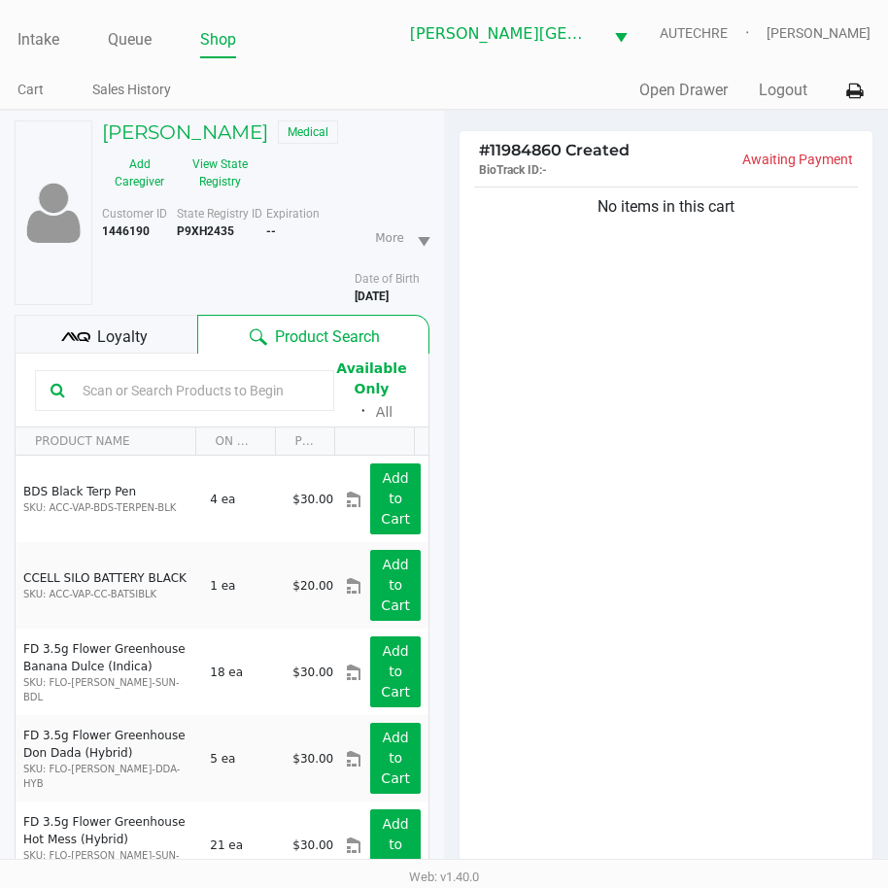
drag, startPoint x: 561, startPoint y: 658, endPoint x: 588, endPoint y: 650, distance: 27.3
click at [579, 362] on div "No items in this cart" at bounding box center [665, 533] width 413 height 700
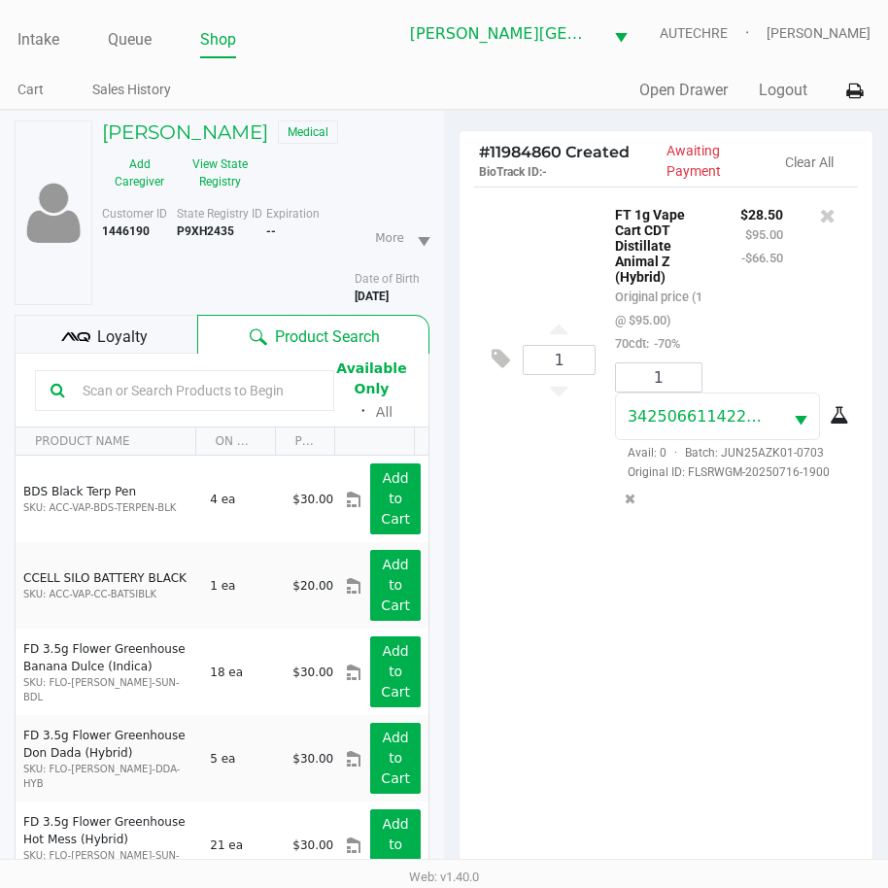
click at [307, 407] on div at bounding box center [184, 390] width 299 height 41
click at [301, 396] on input "text" at bounding box center [197, 390] width 244 height 29
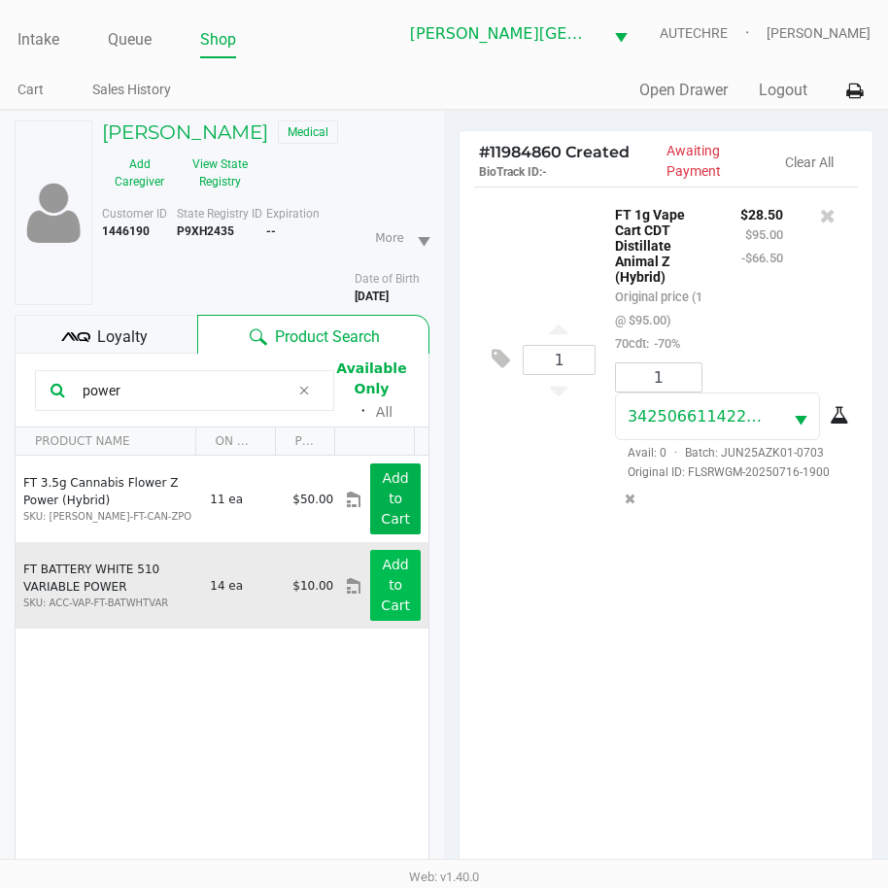
type input "power"
click at [381, 592] on app-button-loader "Add to Cart" at bounding box center [395, 585] width 29 height 56
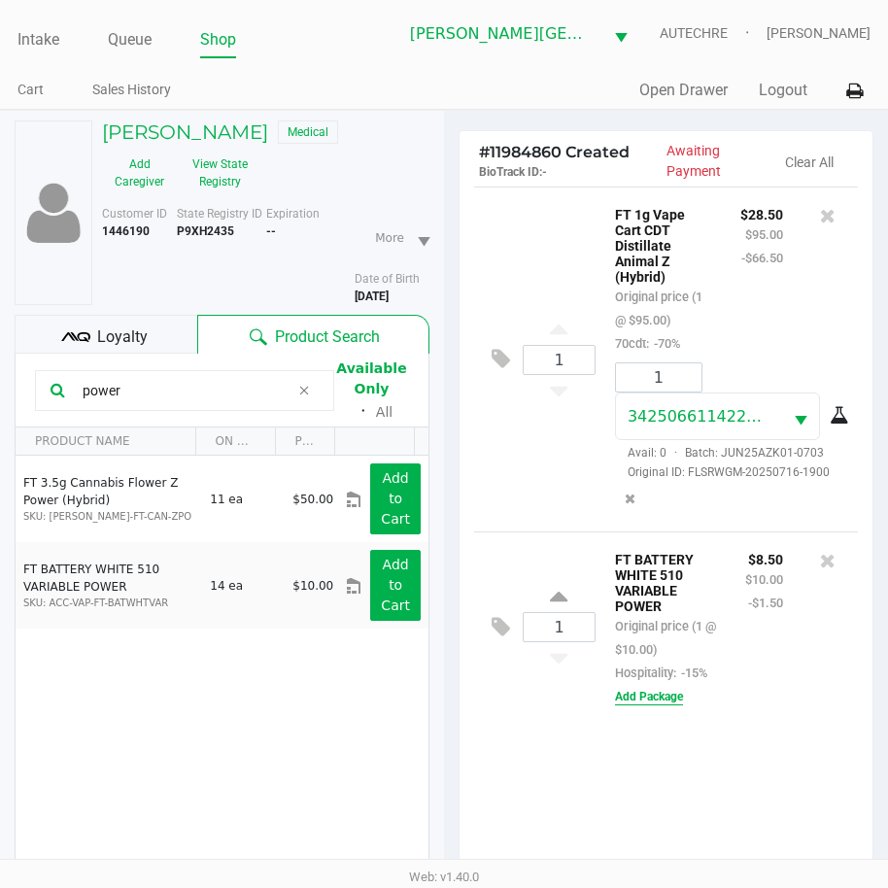
click at [671, 702] on button "Add Package" at bounding box center [649, 696] width 68 height 17
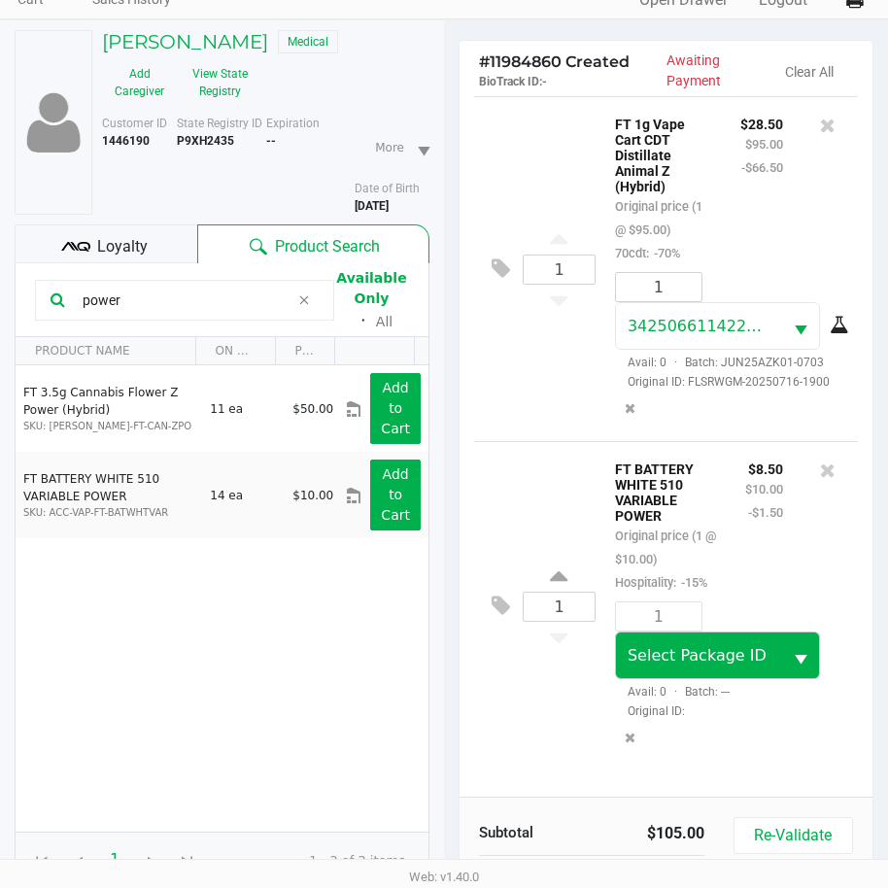
scroll to position [214, 0]
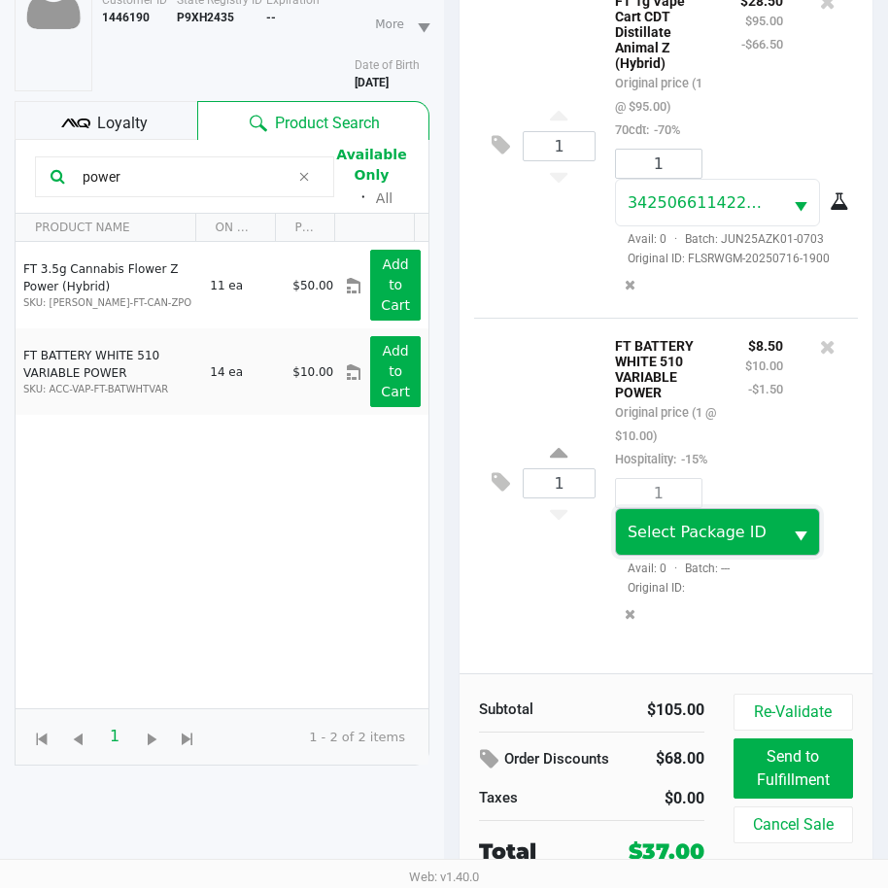
click at [747, 555] on span "Select Package ID" at bounding box center [699, 532] width 167 height 46
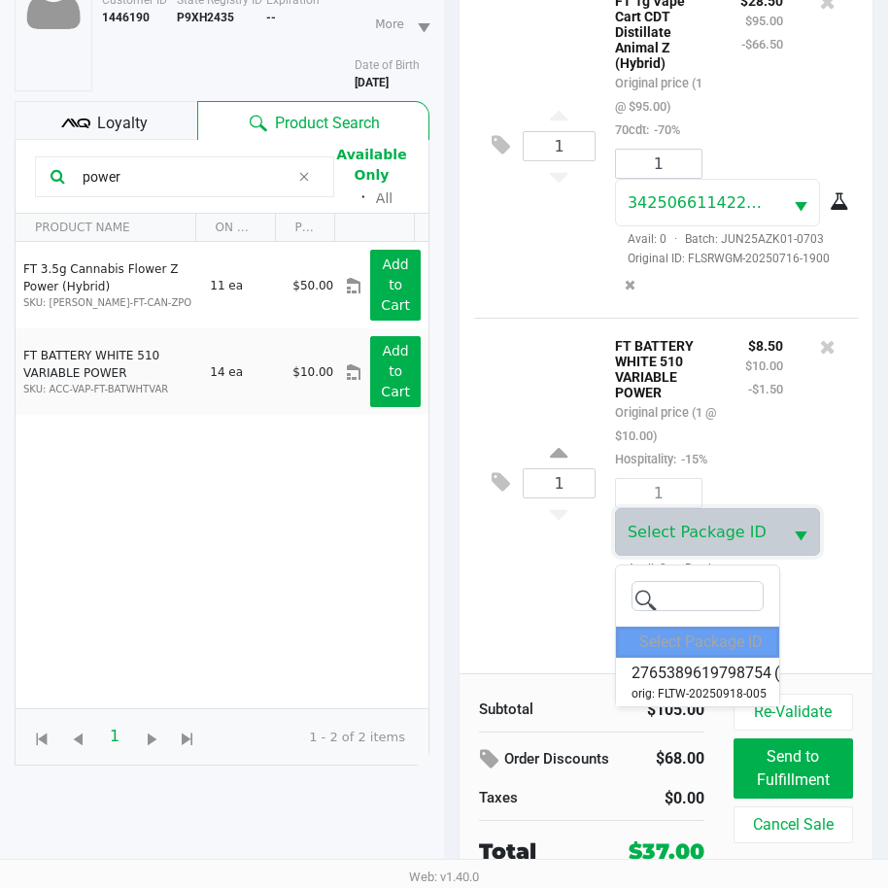
click at [699, 685] on span "2765389619798754" at bounding box center [701, 672] width 140 height 23
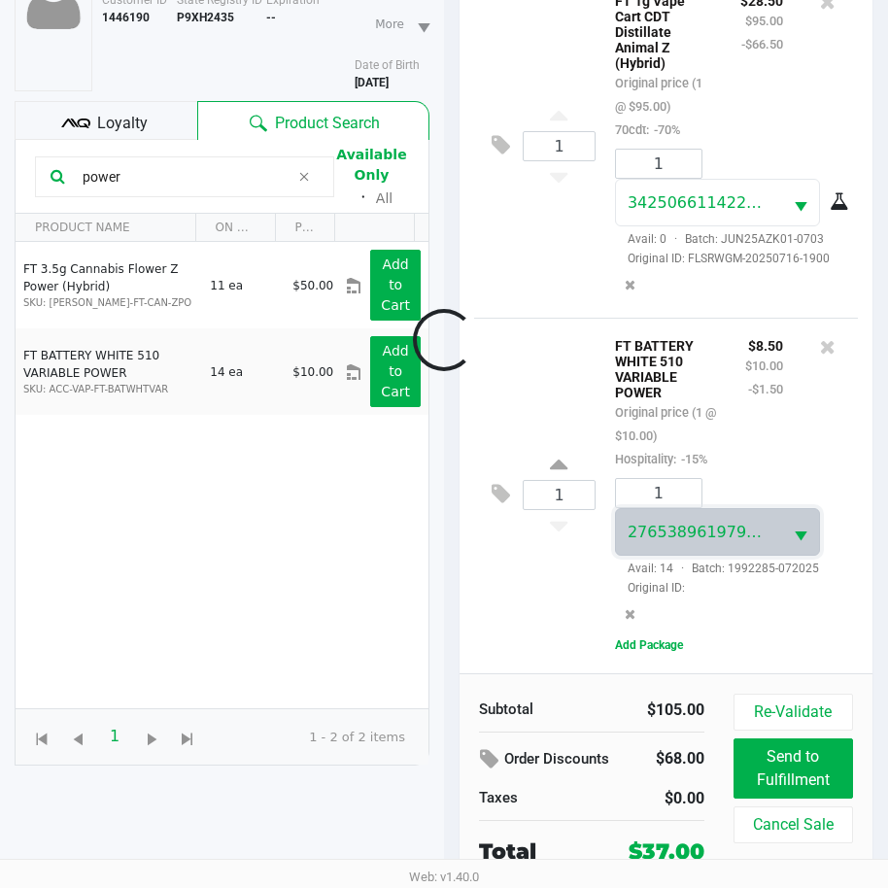
scroll to position [6, 0]
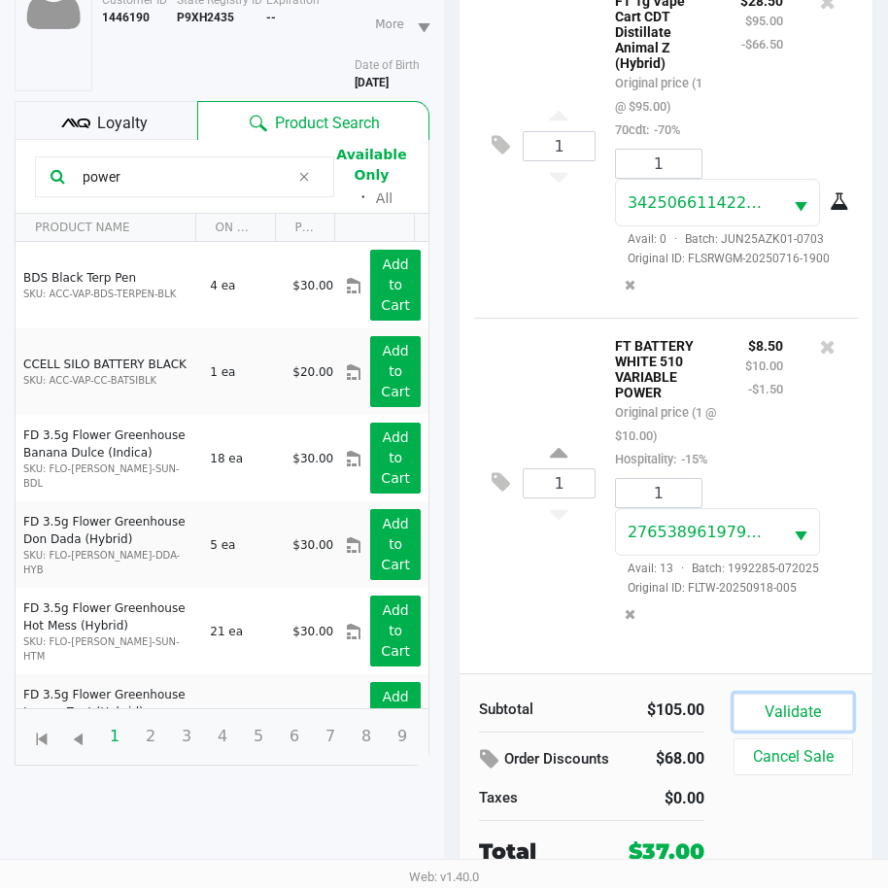
click at [773, 697] on button "Validate" at bounding box center [792, 711] width 119 height 37
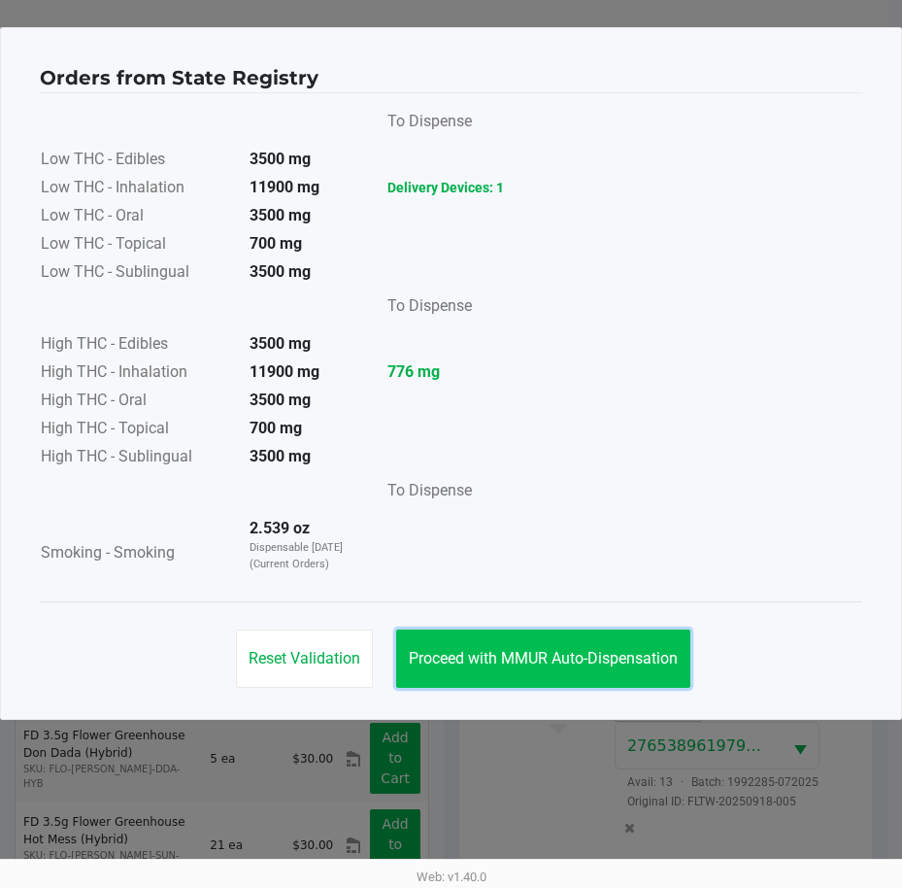
click at [423, 648] on button "Proceed with MMUR Auto-Dispensation" at bounding box center [543, 658] width 294 height 58
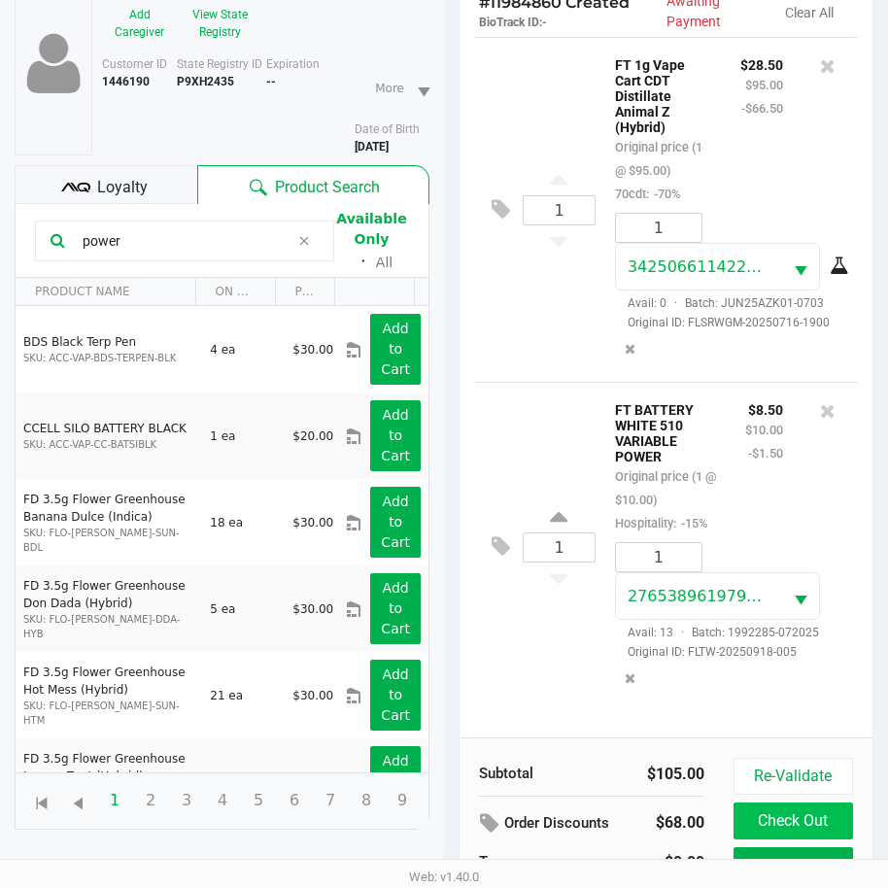
scroll to position [257, 0]
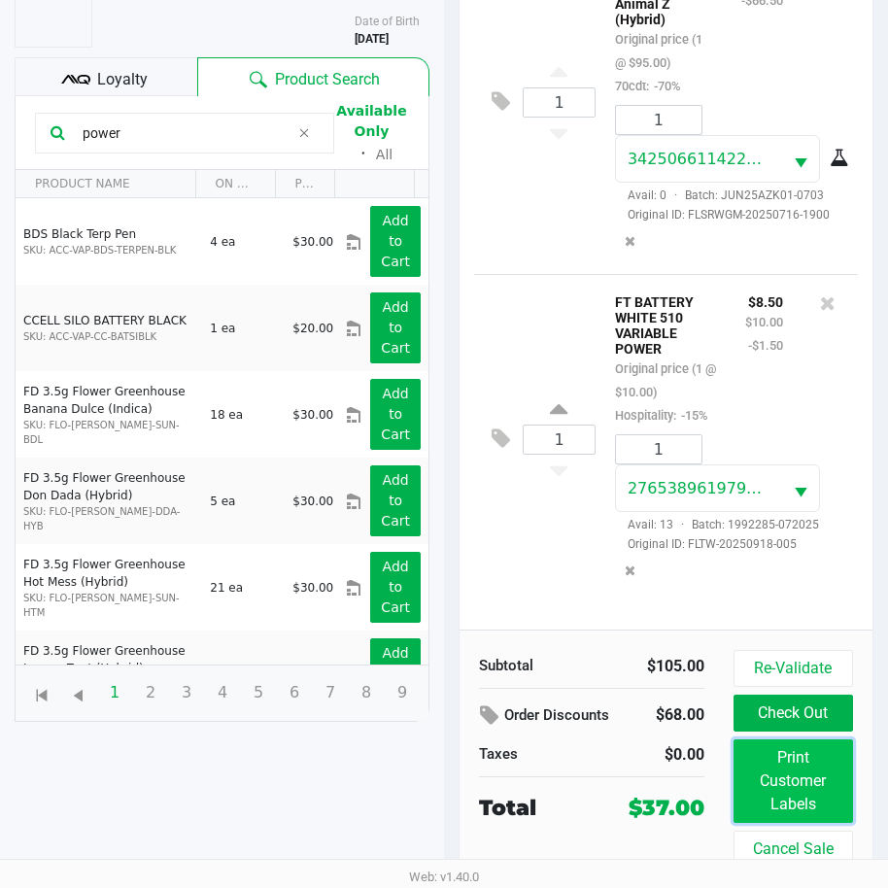
click at [775, 770] on button "Print Customer Labels" at bounding box center [792, 781] width 119 height 84
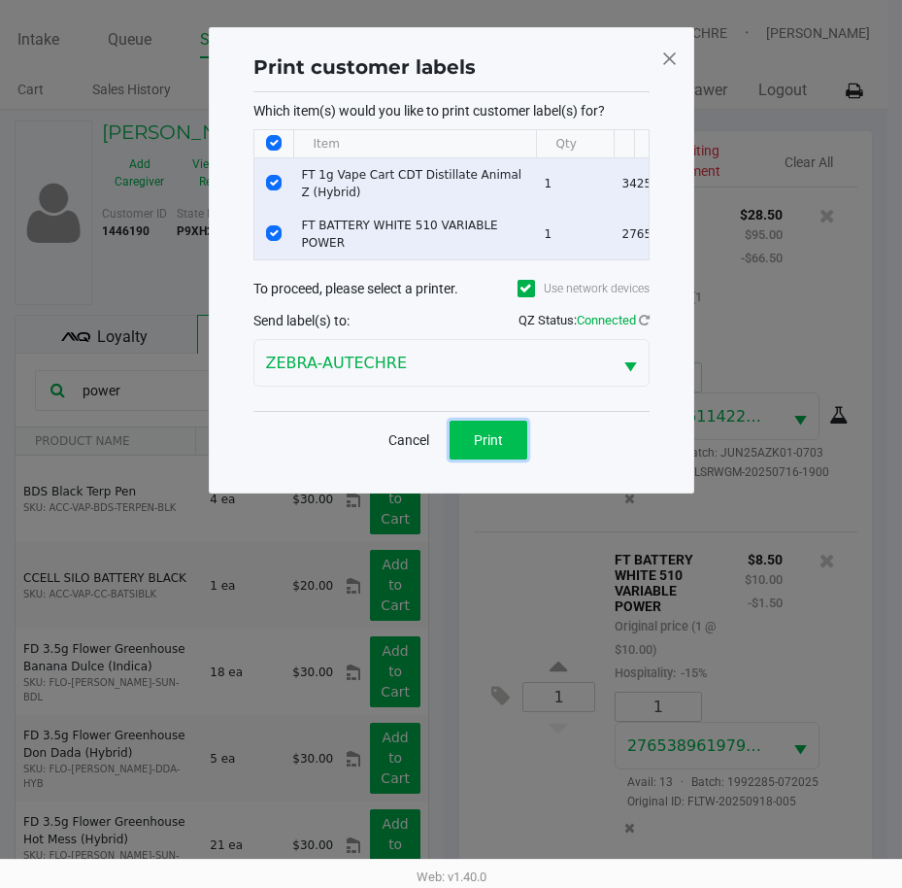
click at [505, 455] on button "Print" at bounding box center [489, 440] width 78 height 39
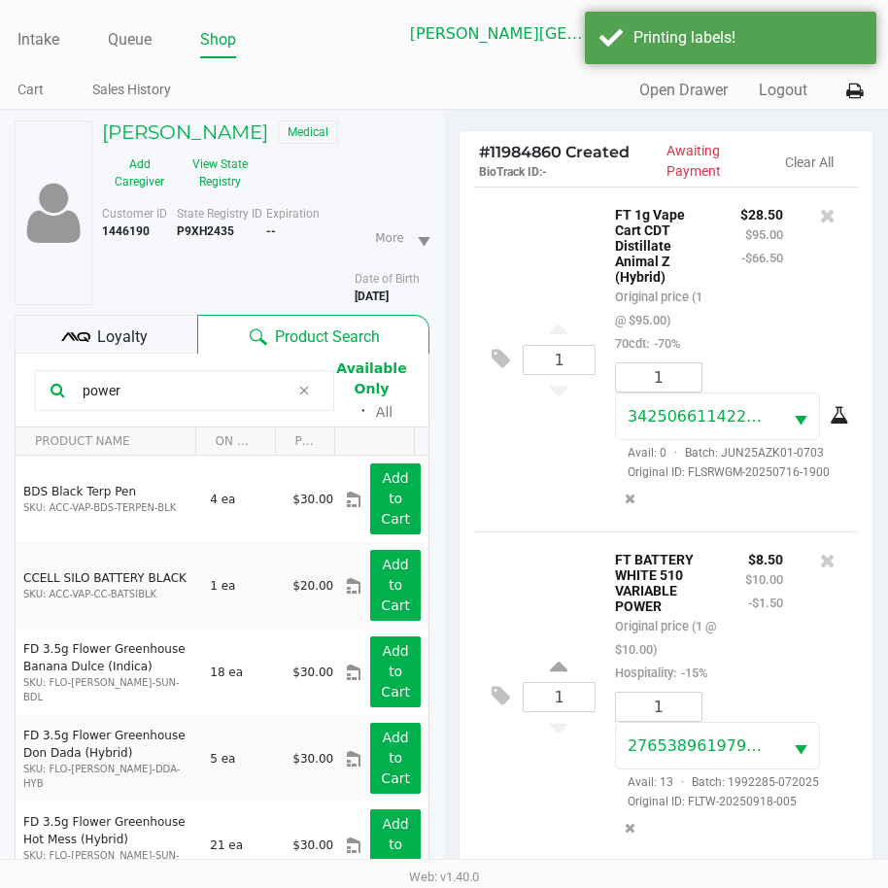
scroll to position [257, 0]
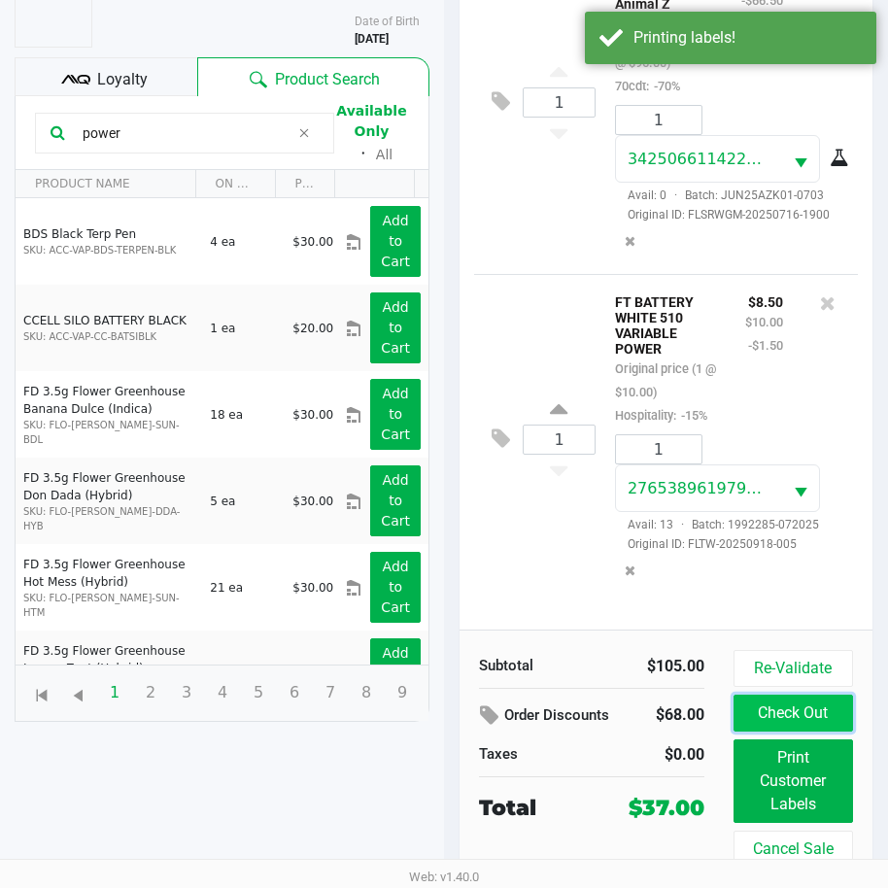
click at [808, 707] on button "Check Out" at bounding box center [792, 712] width 119 height 37
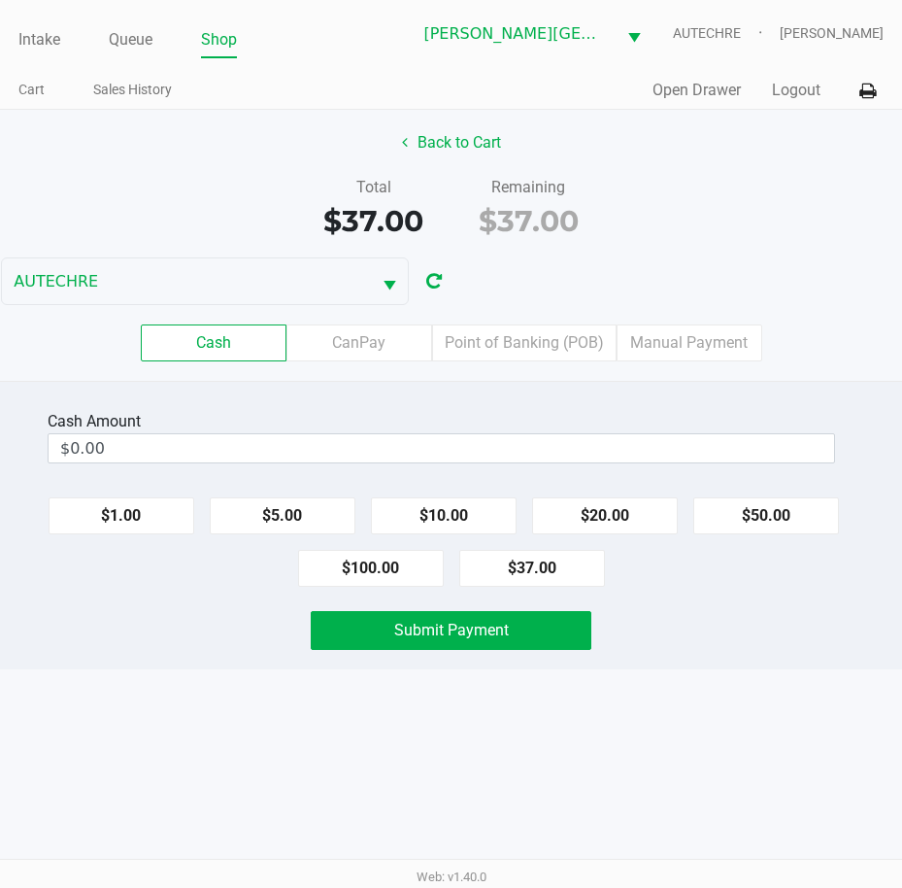
click at [789, 626] on div "Submit Payment" at bounding box center [450, 630] width 931 height 39
click at [532, 516] on button "$20.00" at bounding box center [605, 515] width 146 height 37
click at [533, 516] on button "$20.00" at bounding box center [605, 515] width 146 height 37
type input "$40.00"
click at [499, 621] on span "Submit Payment" at bounding box center [451, 630] width 115 height 18
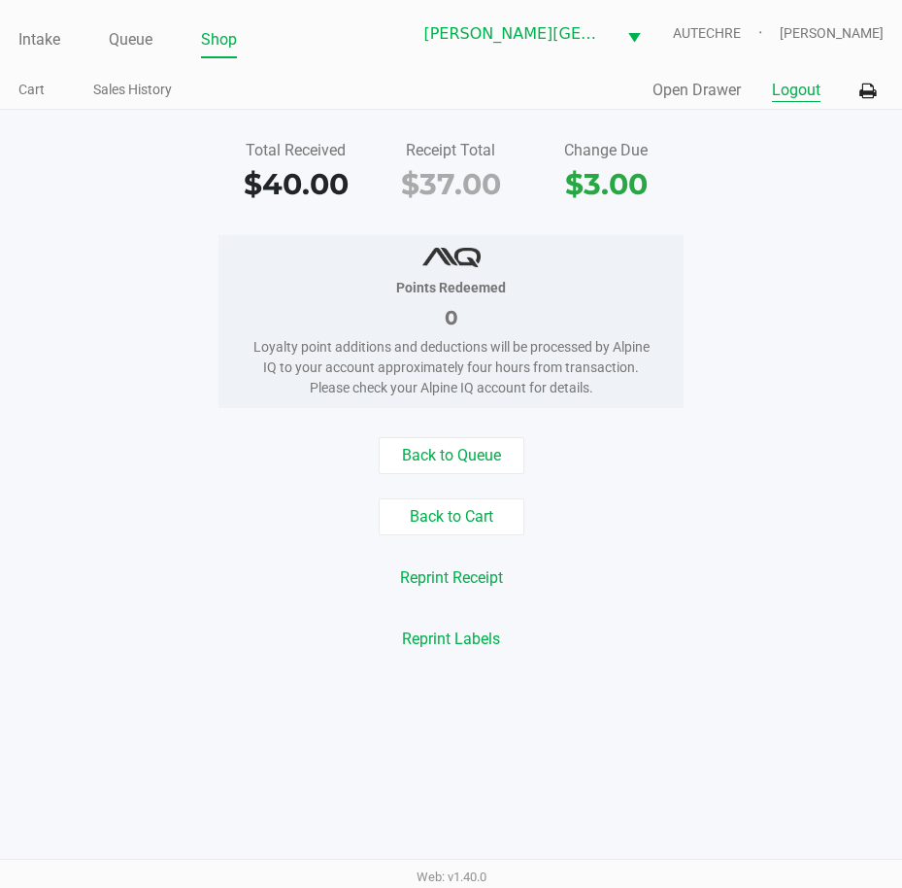
click at [808, 100] on button "Logout" at bounding box center [796, 90] width 49 height 23
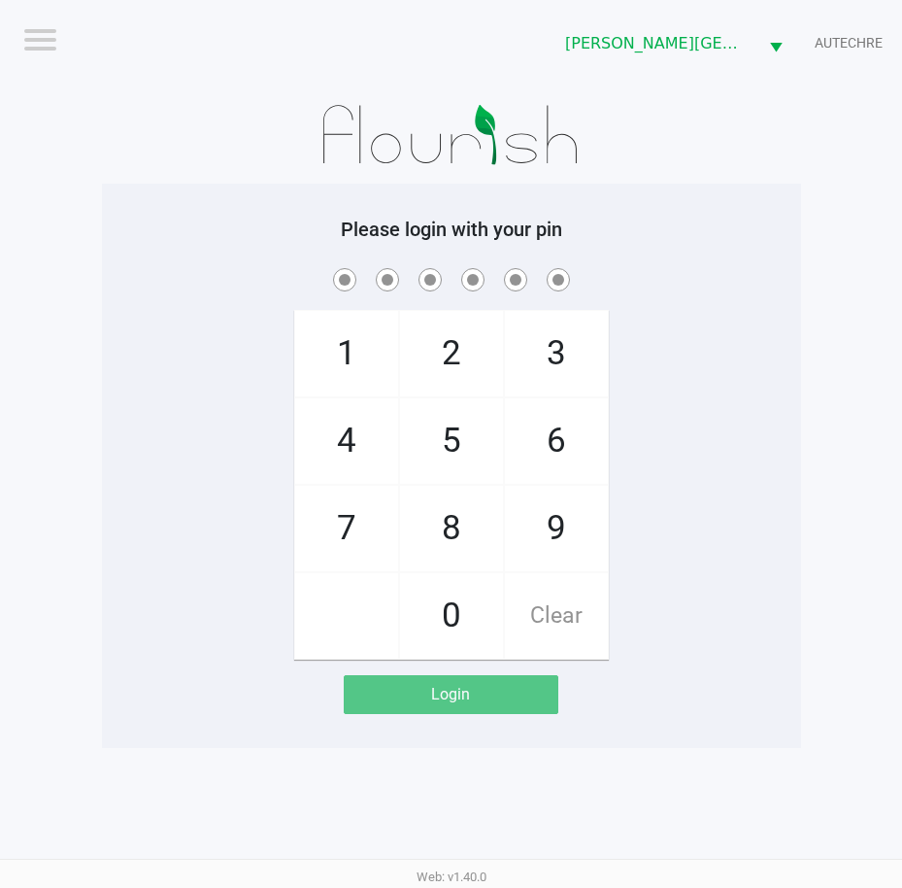
click at [780, 337] on div "1 4 7 2 5 8 0 3 6 9 Clear" at bounding box center [451, 461] width 699 height 395
click at [743, 455] on div "1 4 7 2 5 8 0 3 6 9 Clear" at bounding box center [451, 461] width 699 height 395
checkbox input "true"
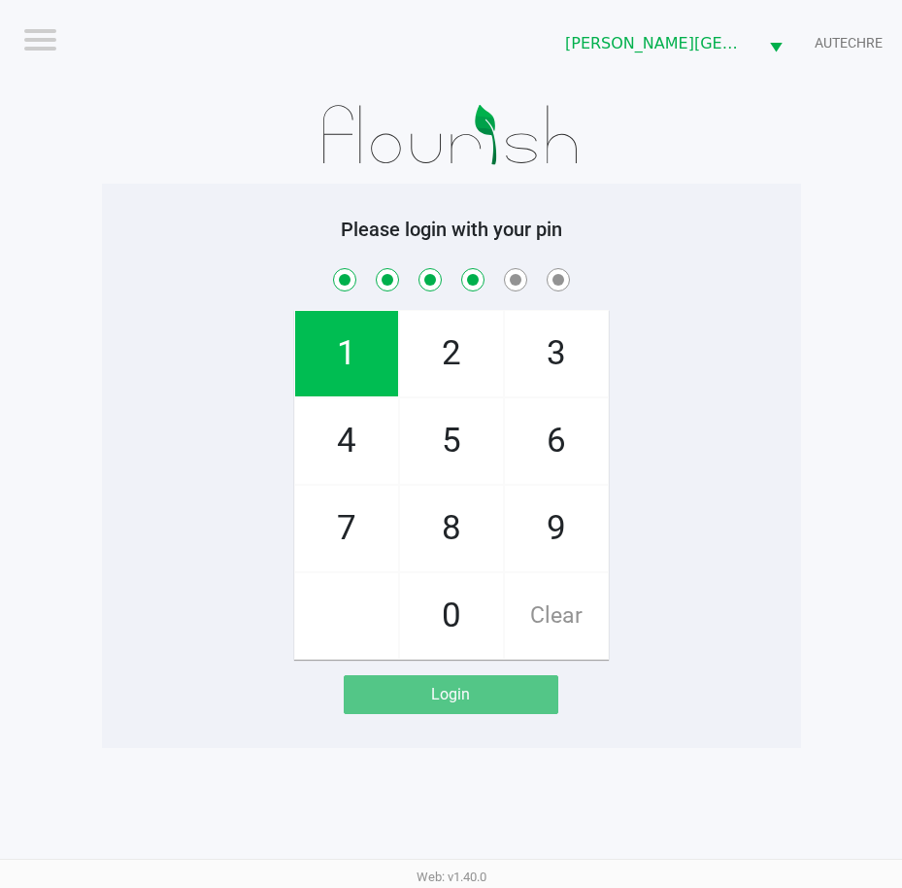
checkbox input "true"
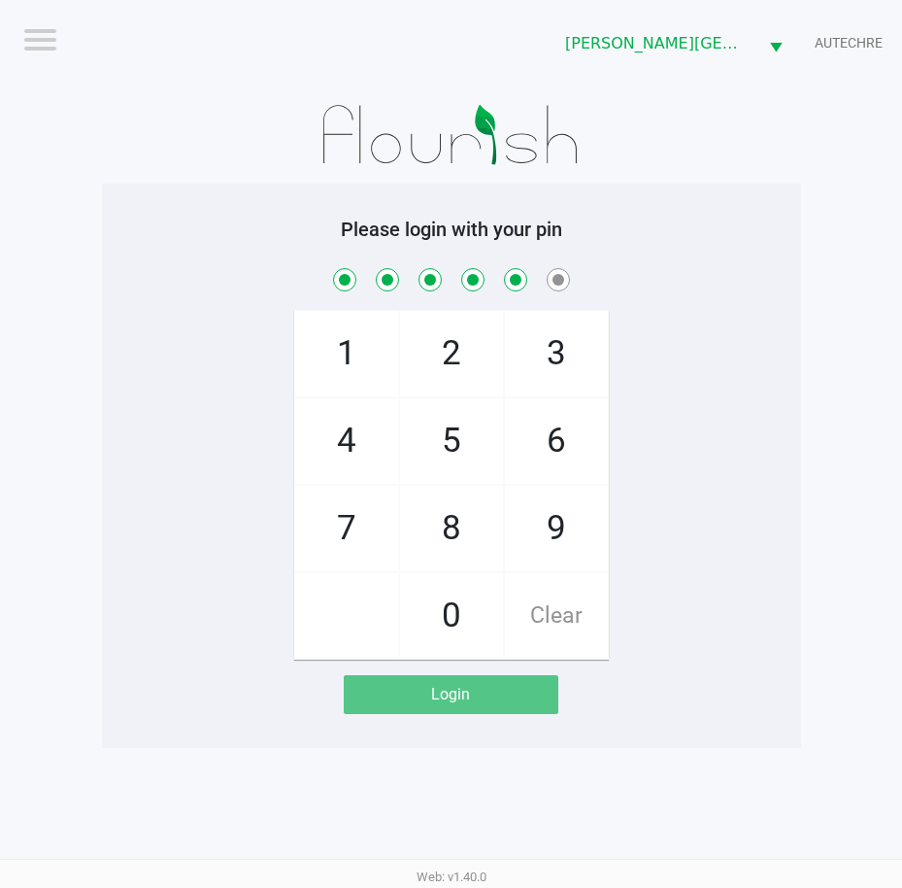
checkbox input "true"
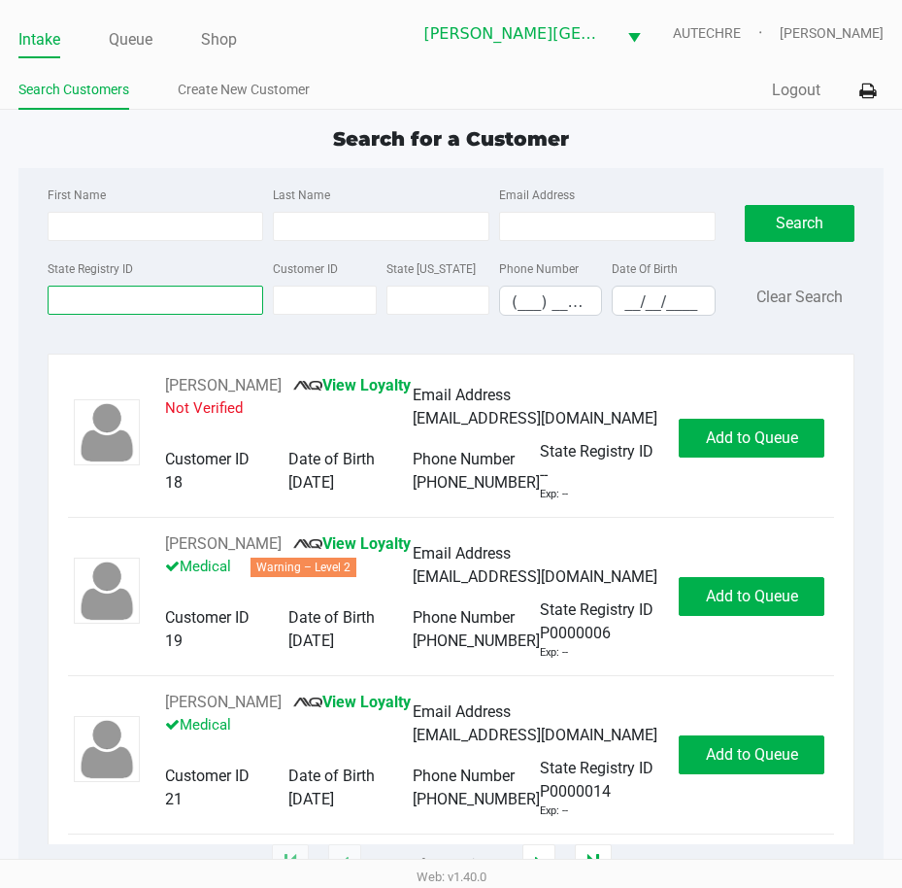
click at [69, 300] on input "State Registry ID" at bounding box center [156, 300] width 217 height 29
click at [359, 231] on input "Last Name" at bounding box center [381, 226] width 217 height 29
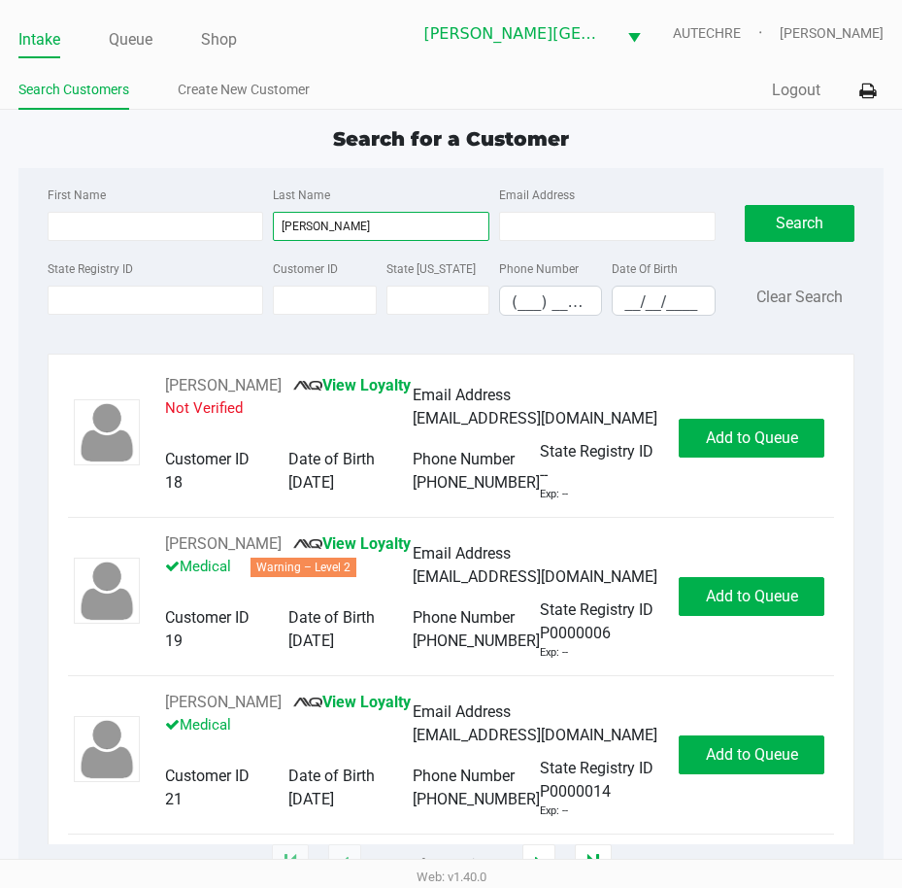
type input "riley"
click at [617, 302] on input "__/__/____" at bounding box center [663, 302] width 101 height 30
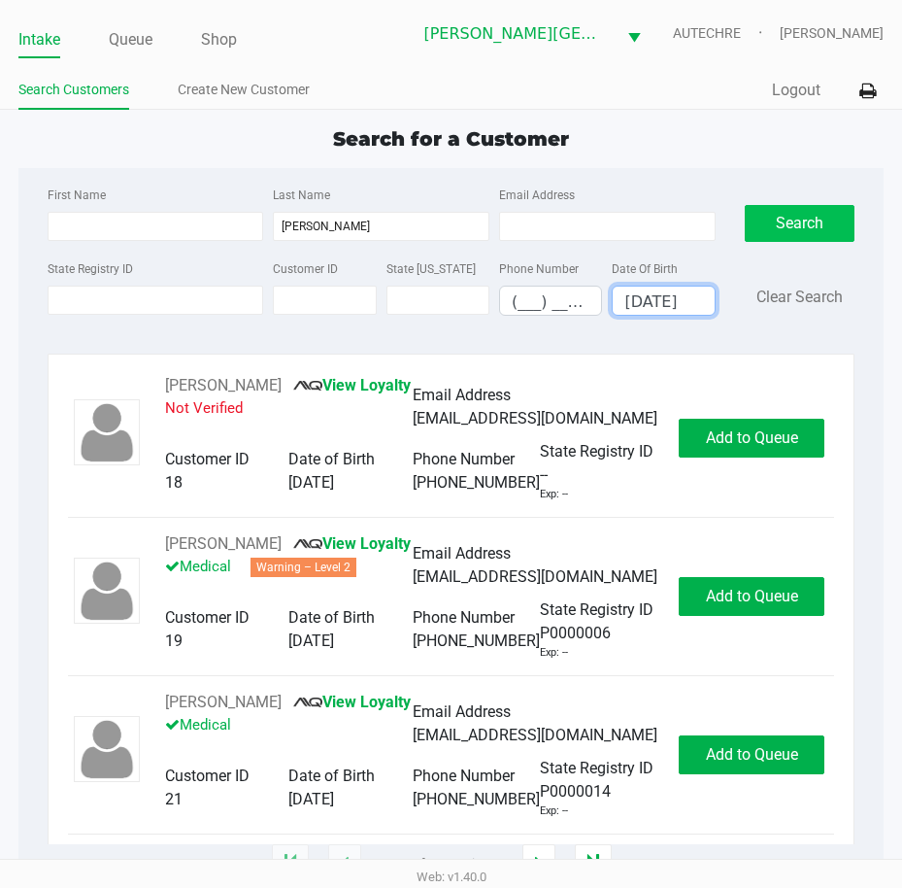
type input "03/06/1991"
click at [824, 229] on button "Search" at bounding box center [800, 223] width 111 height 37
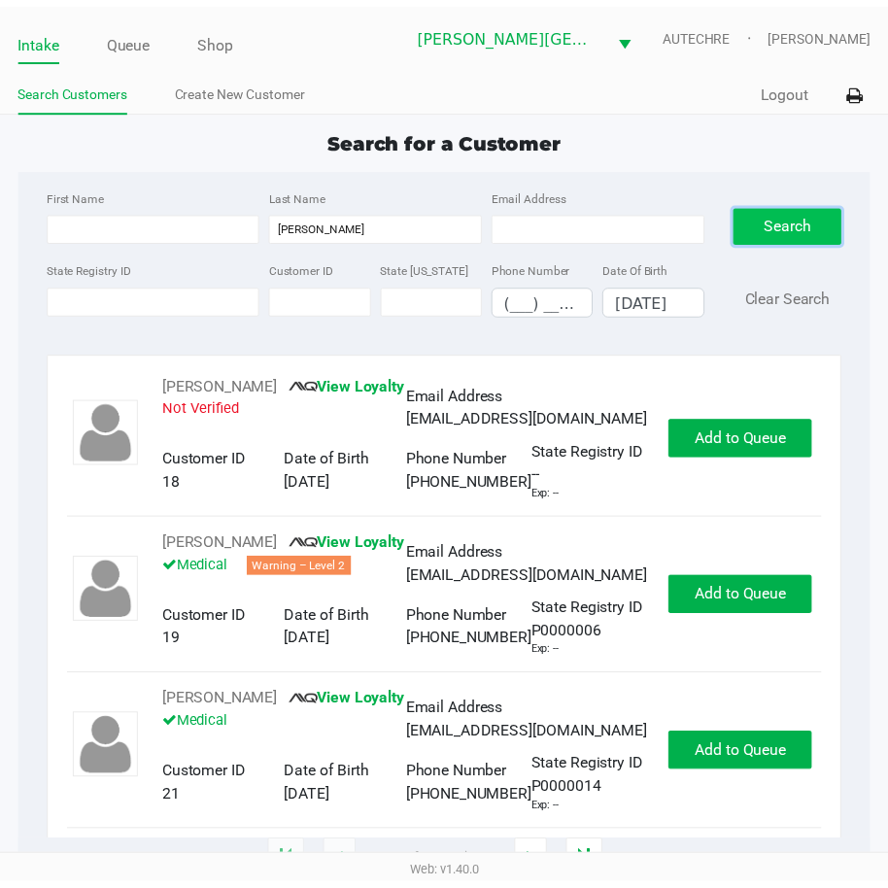
scroll to position [0, 0]
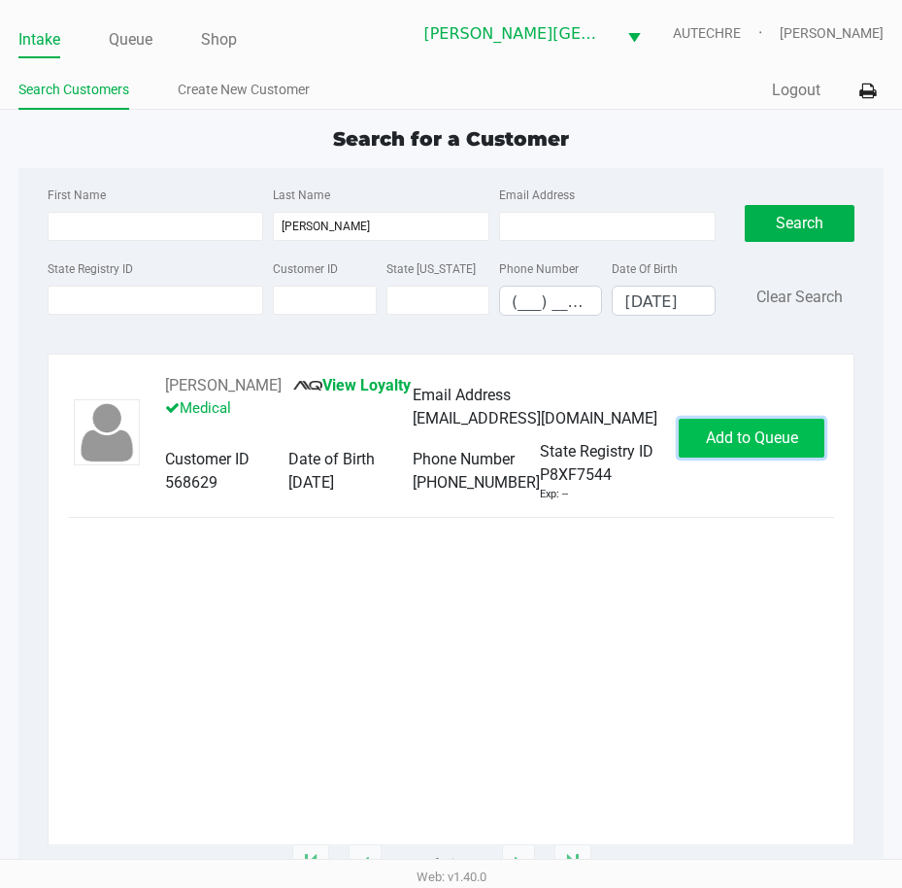
click at [791, 452] on button "Add to Queue" at bounding box center [752, 438] width 146 height 39
click at [791, 452] on div "Add to Queue" at bounding box center [752, 438] width 146 height 39
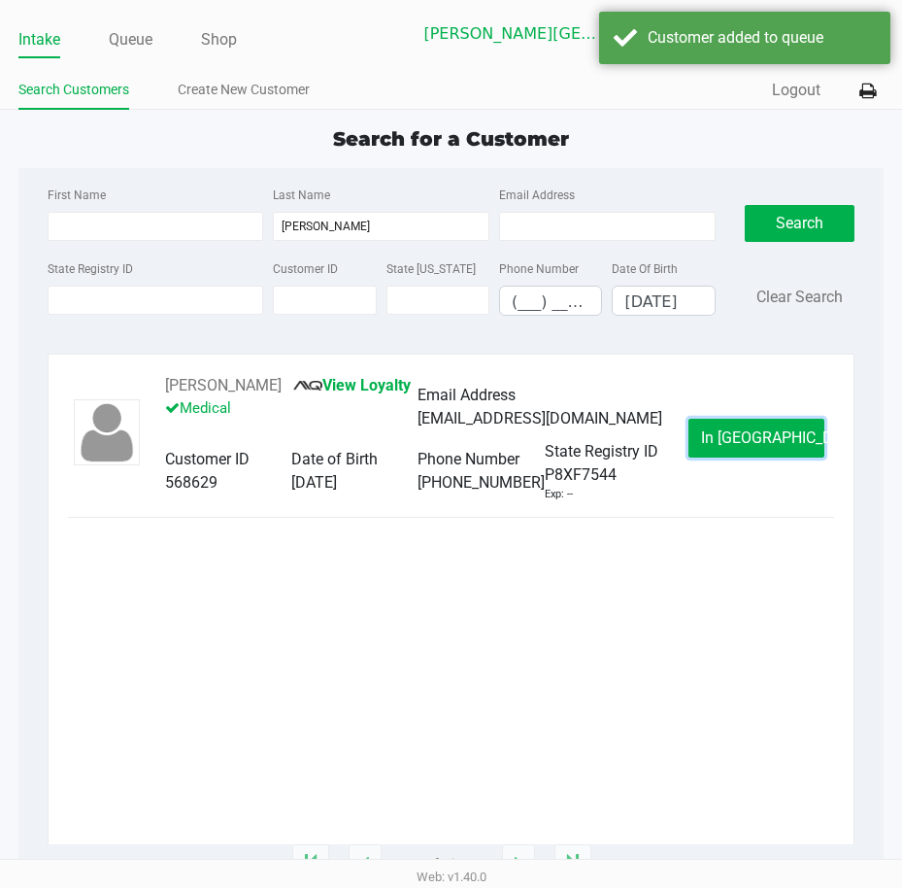
click at [791, 452] on button "In Queue" at bounding box center [757, 438] width 136 height 39
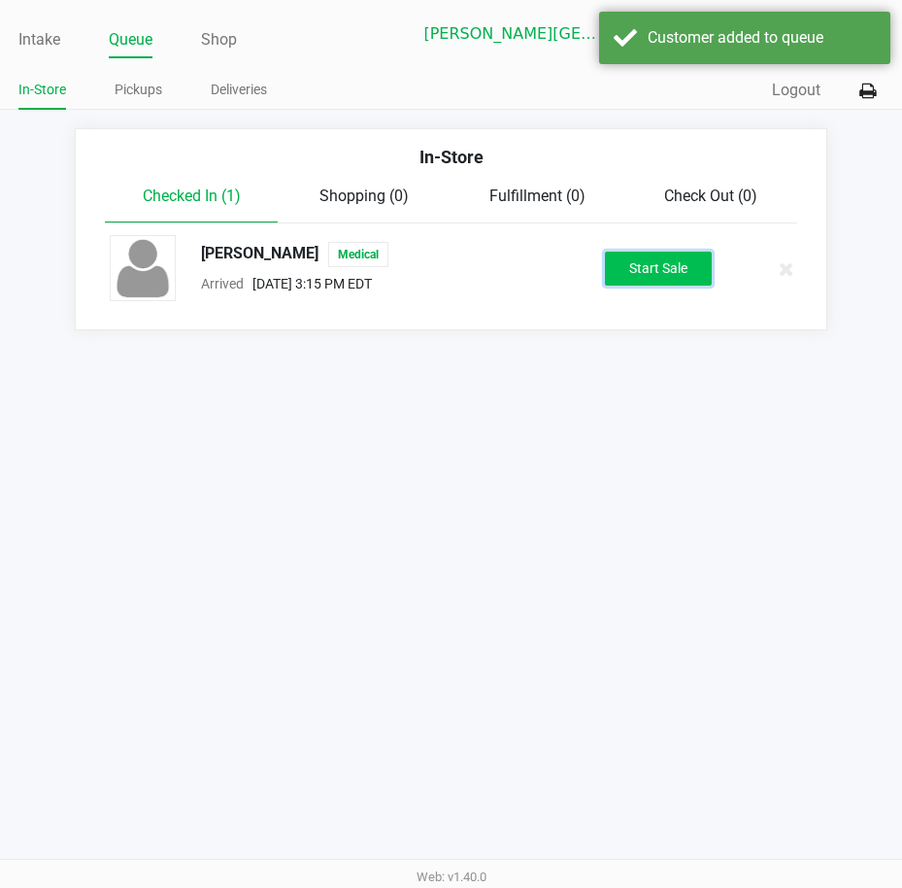
click at [690, 265] on button "Start Sale" at bounding box center [658, 269] width 107 height 34
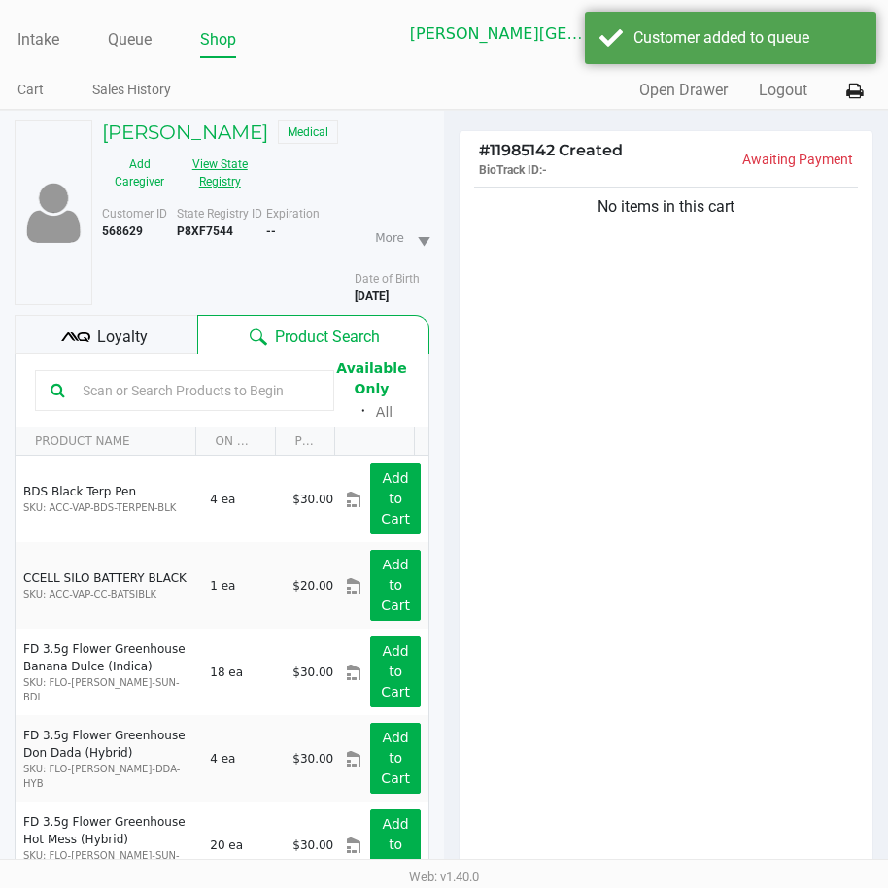
click at [237, 172] on button "View State Registry" at bounding box center [214, 173] width 75 height 49
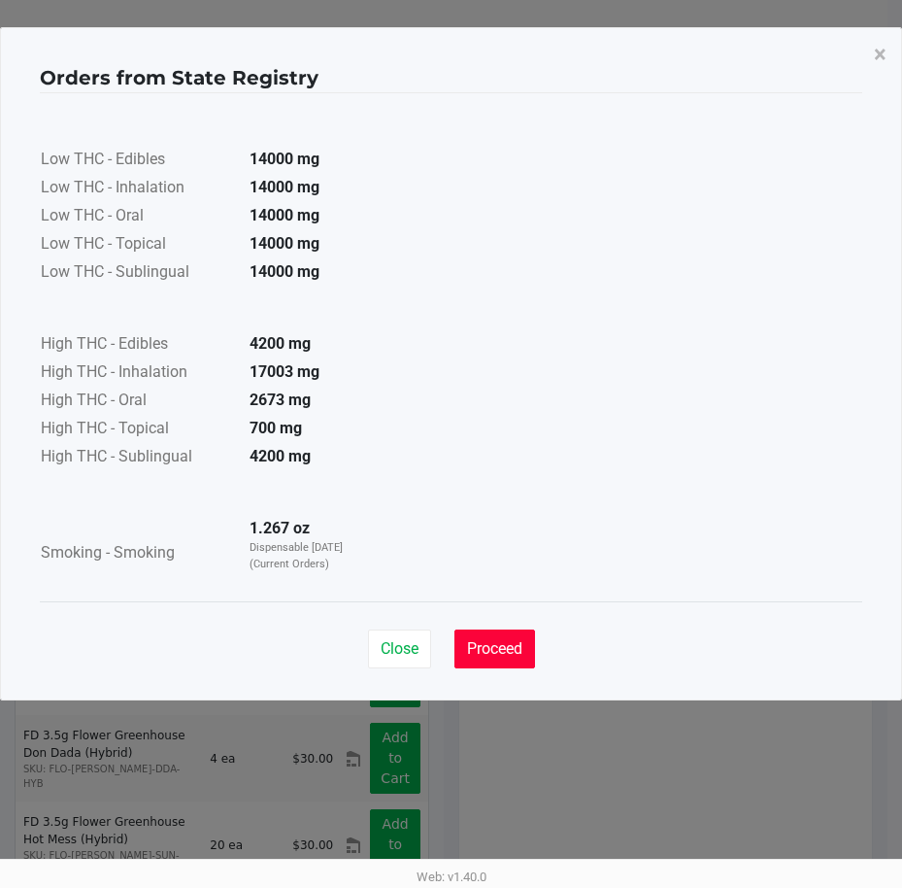
click at [498, 636] on button "Proceed" at bounding box center [495, 648] width 81 height 39
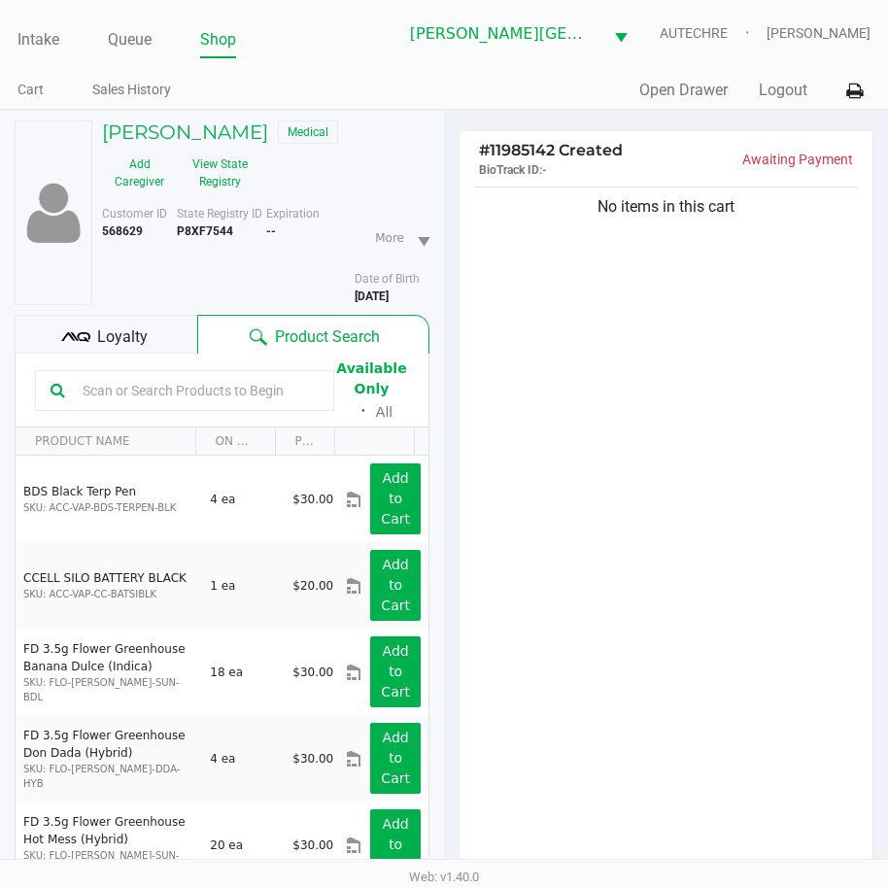
click at [563, 467] on div "No items in this cart" at bounding box center [665, 533] width 413 height 700
drag, startPoint x: 761, startPoint y: 418, endPoint x: 788, endPoint y: 366, distance: 57.8
click at [788, 366] on div "No items in this cart" at bounding box center [665, 533] width 413 height 700
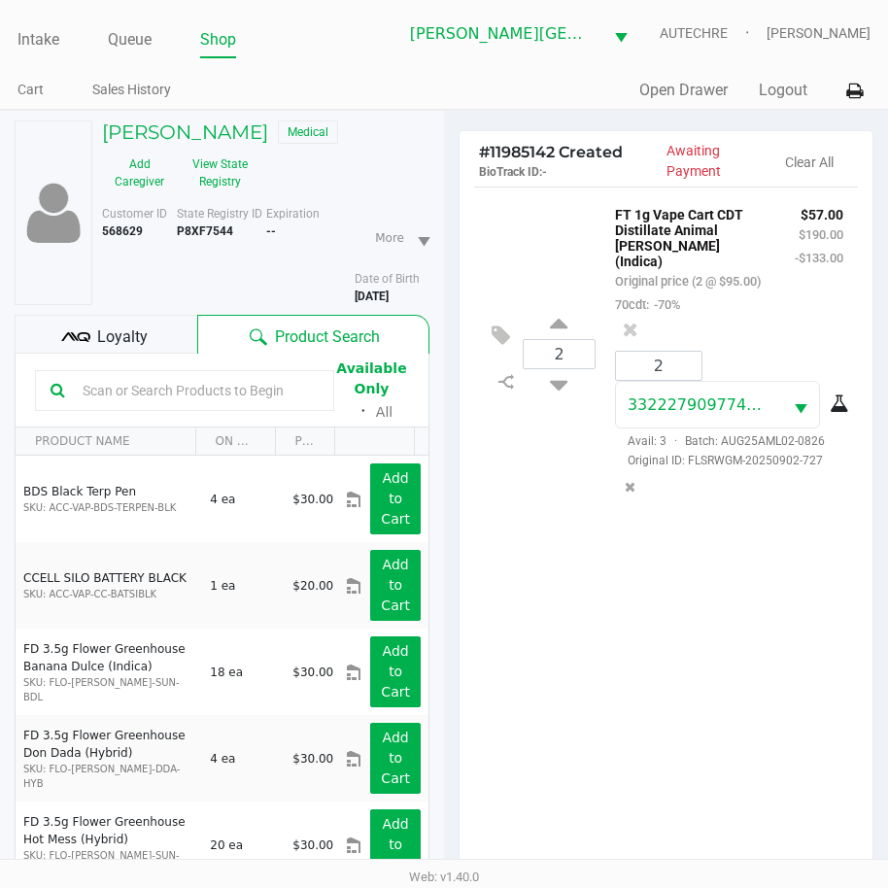
click at [622, 707] on div "2 FT 1g Vape Cart CDT Distillate Animal Larry (Indica) Original price (2 @ $95.…" at bounding box center [665, 536] width 413 height 700
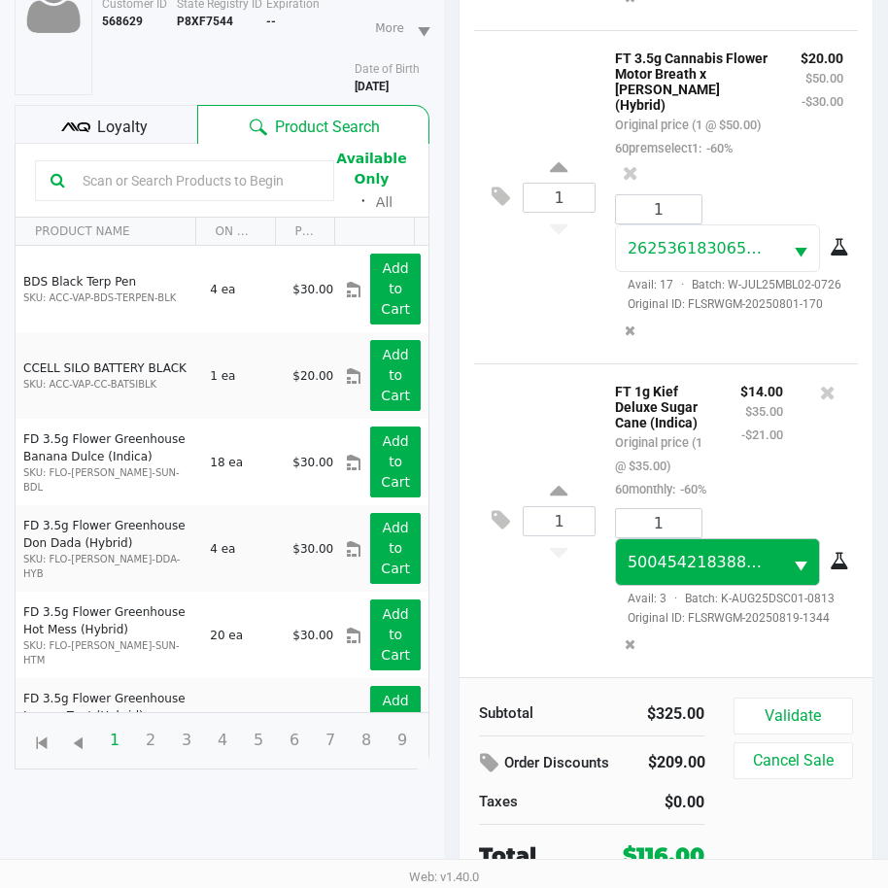
scroll to position [214, 0]
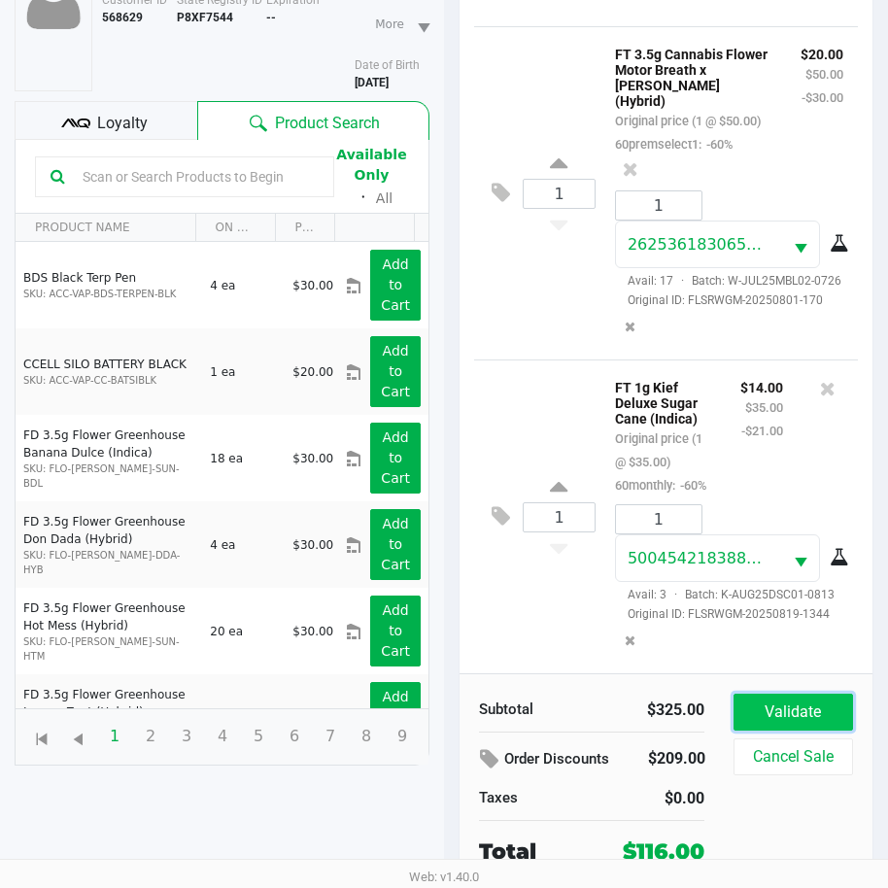
click at [781, 700] on button "Validate" at bounding box center [792, 711] width 119 height 37
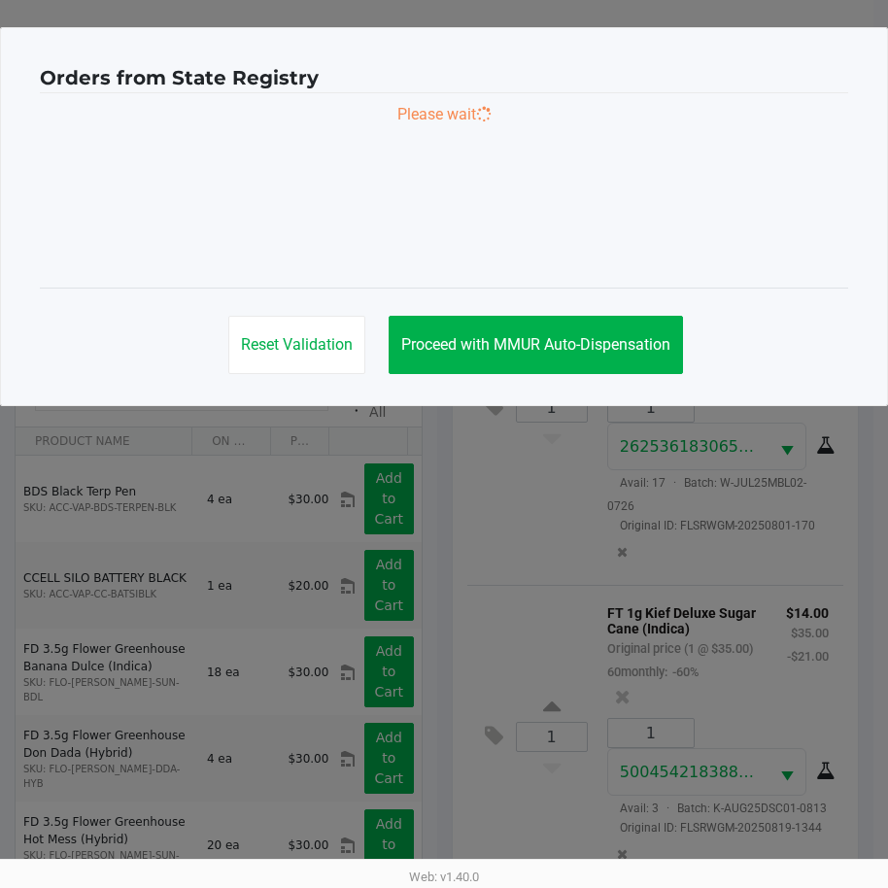
scroll to position [0, 0]
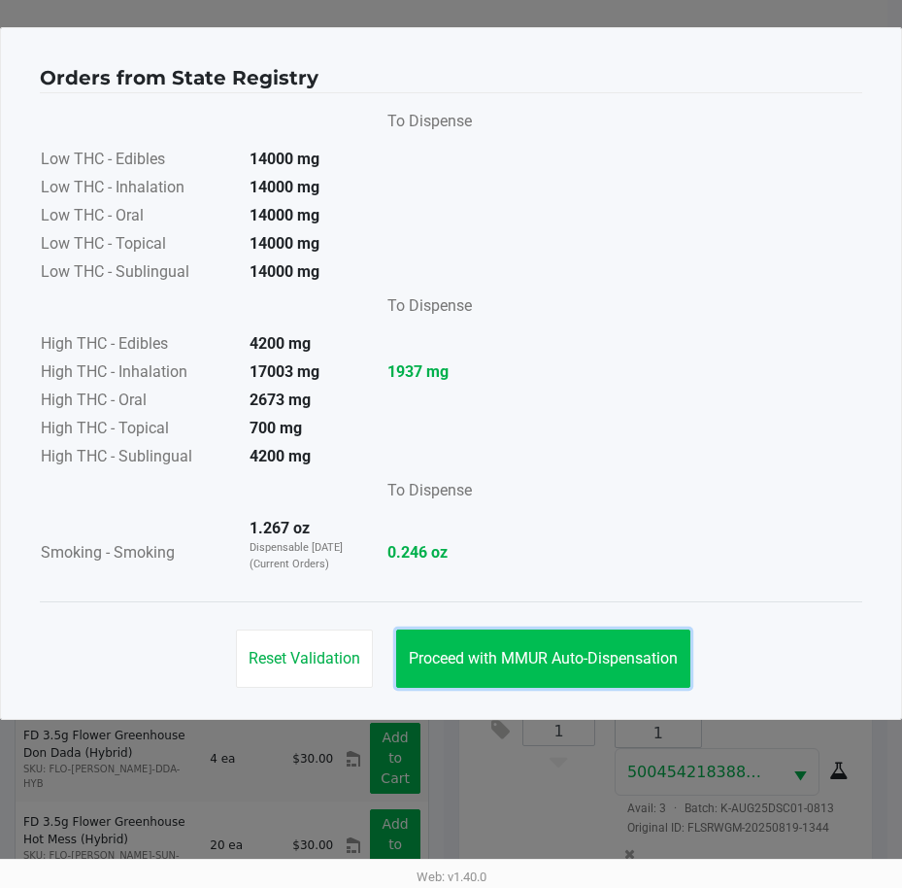
click at [658, 661] on span "Proceed with MMUR Auto-Dispensation" at bounding box center [543, 658] width 269 height 18
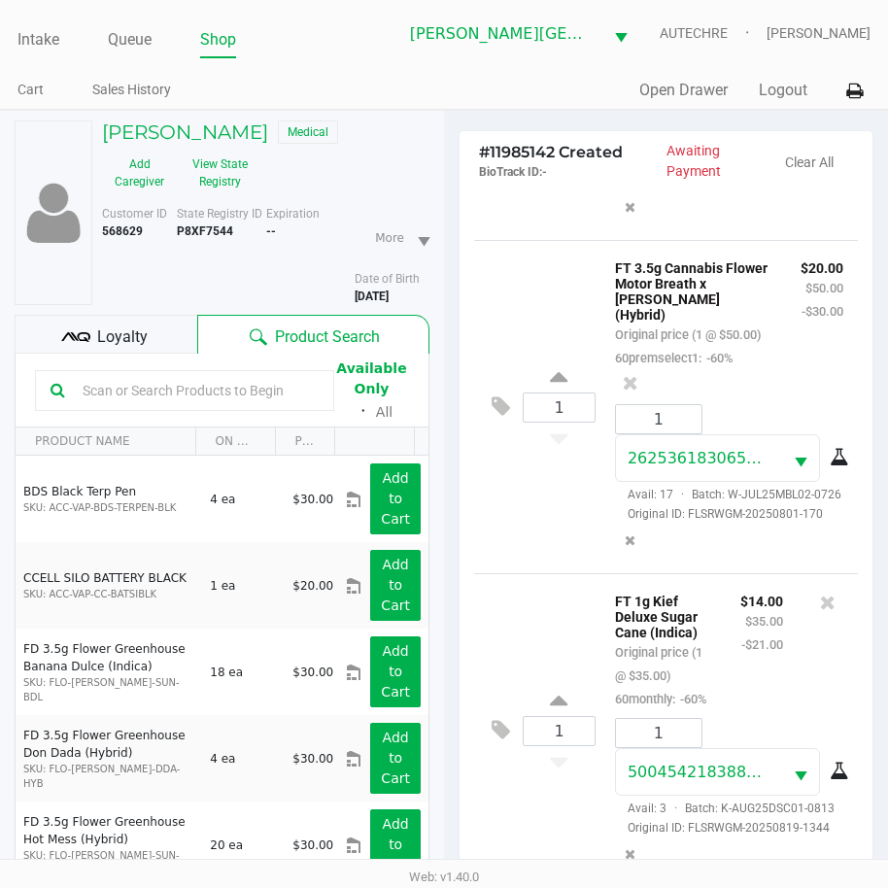
click at [728, 670] on div "$14.00 $35.00 -$21.00" at bounding box center [762, 649] width 72 height 121
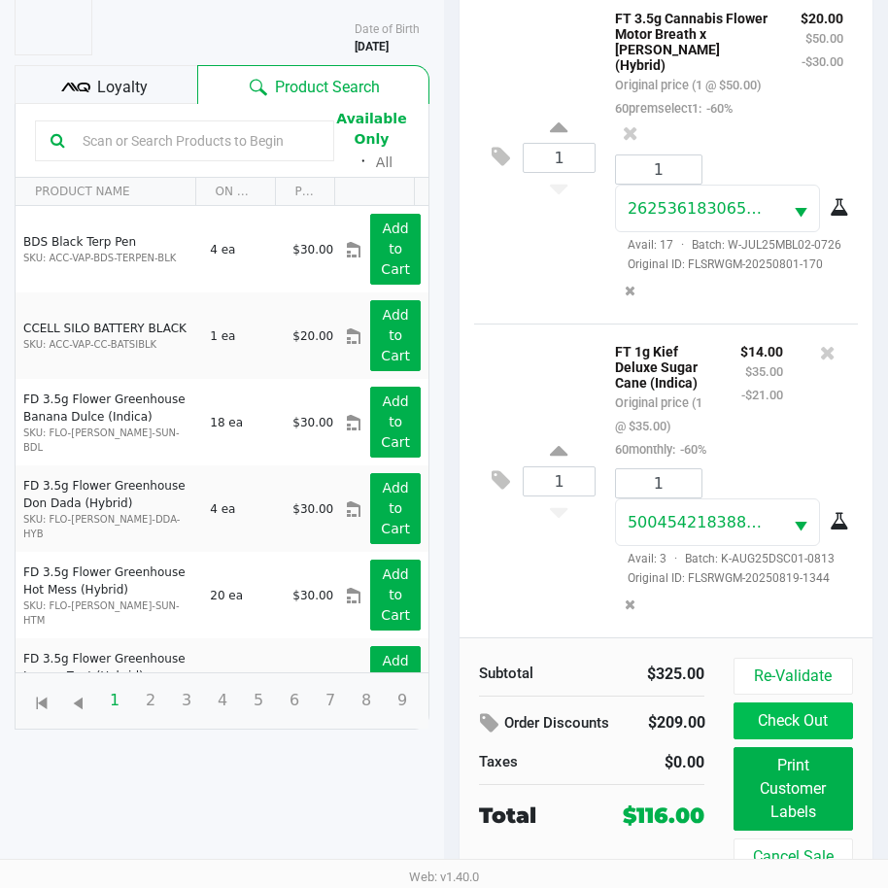
scroll to position [257, 0]
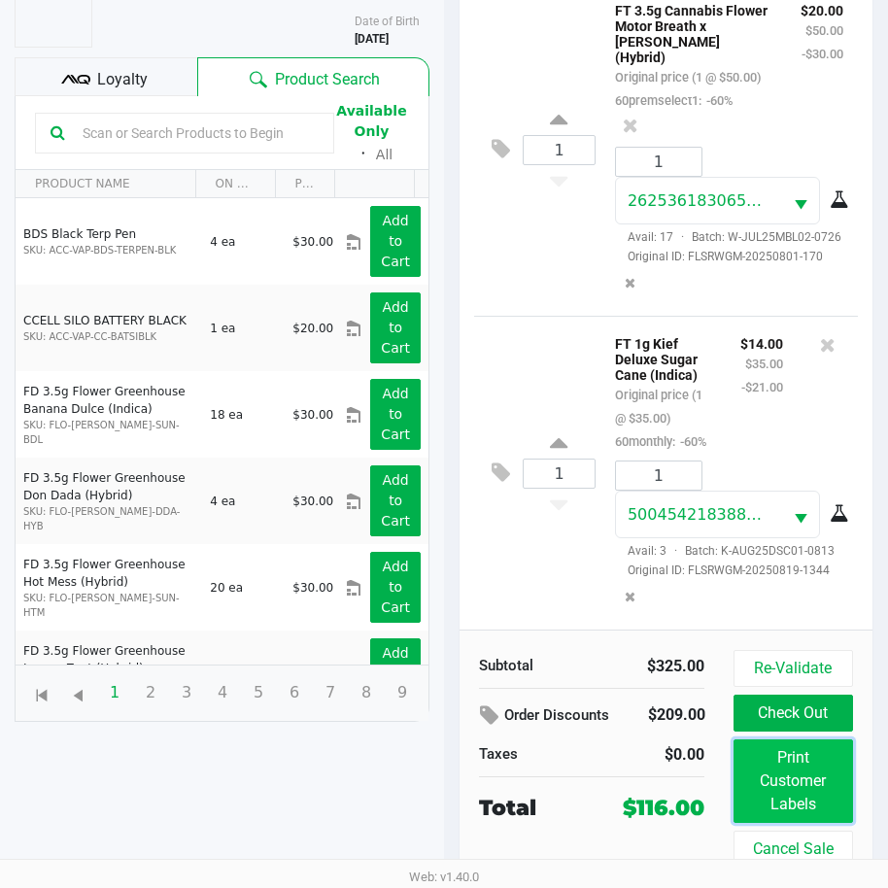
click at [823, 787] on button "Print Customer Labels" at bounding box center [792, 781] width 119 height 84
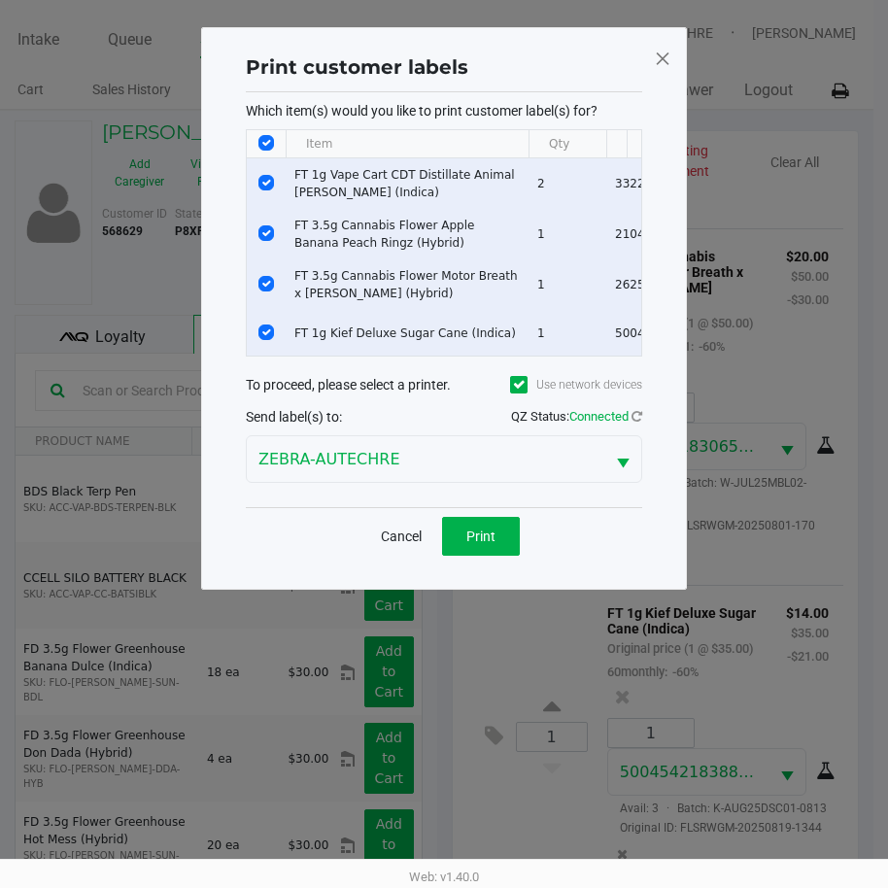
scroll to position [0, 0]
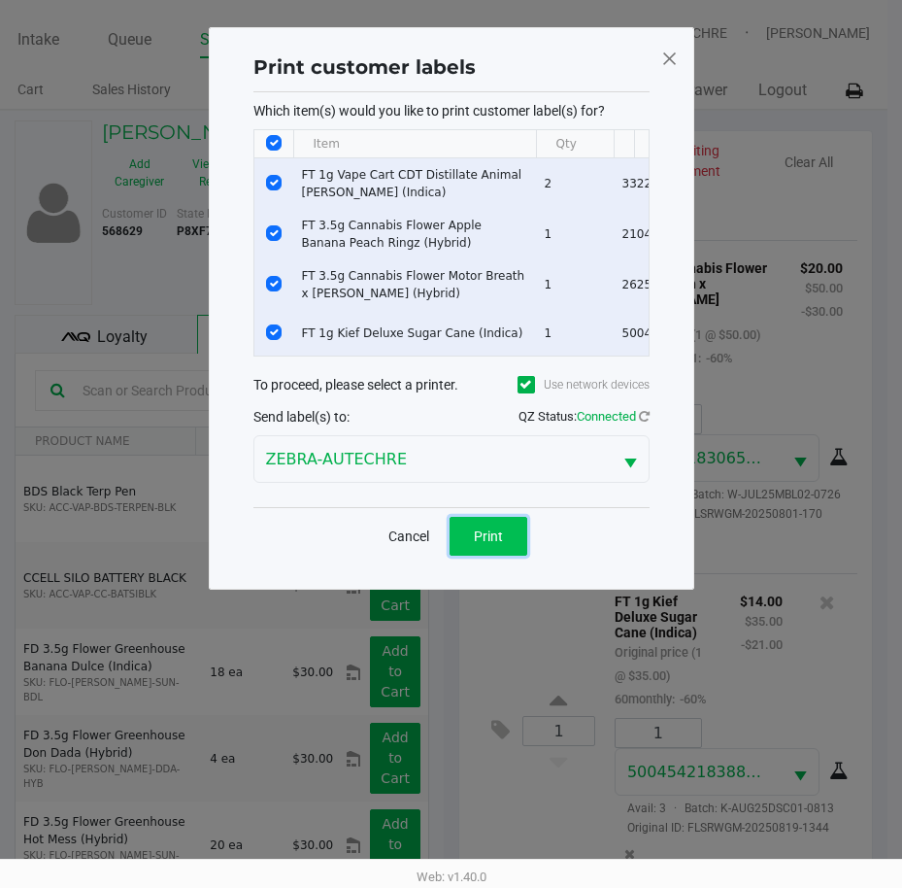
click at [500, 544] on span "Print" at bounding box center [488, 536] width 29 height 16
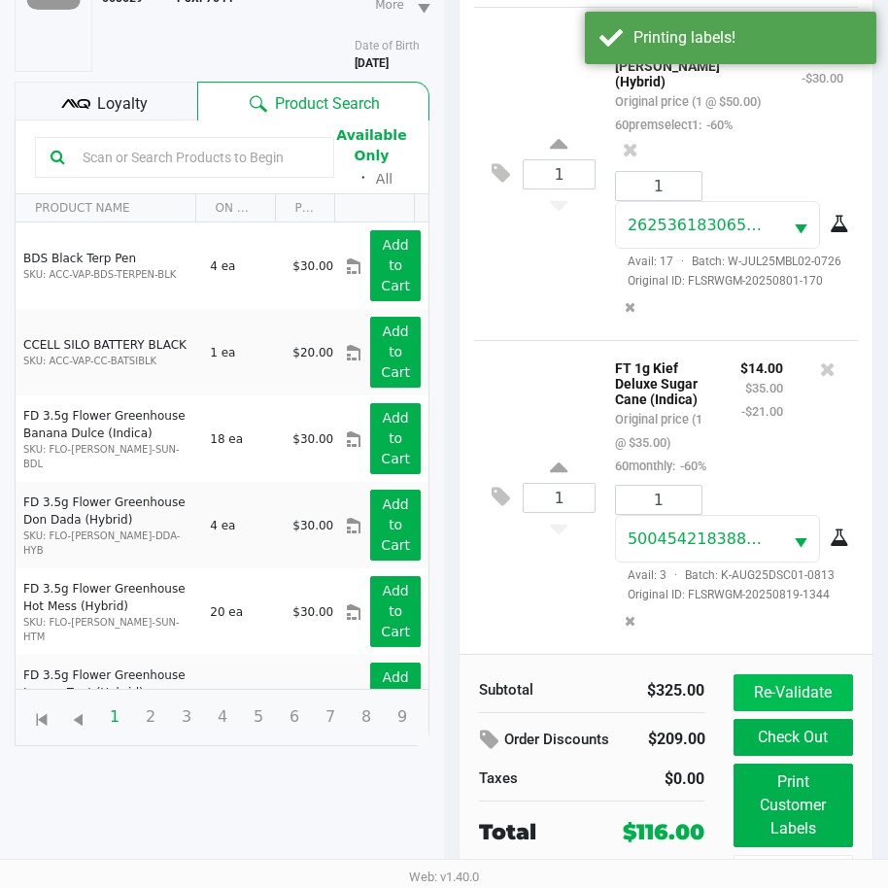
scroll to position [257, 0]
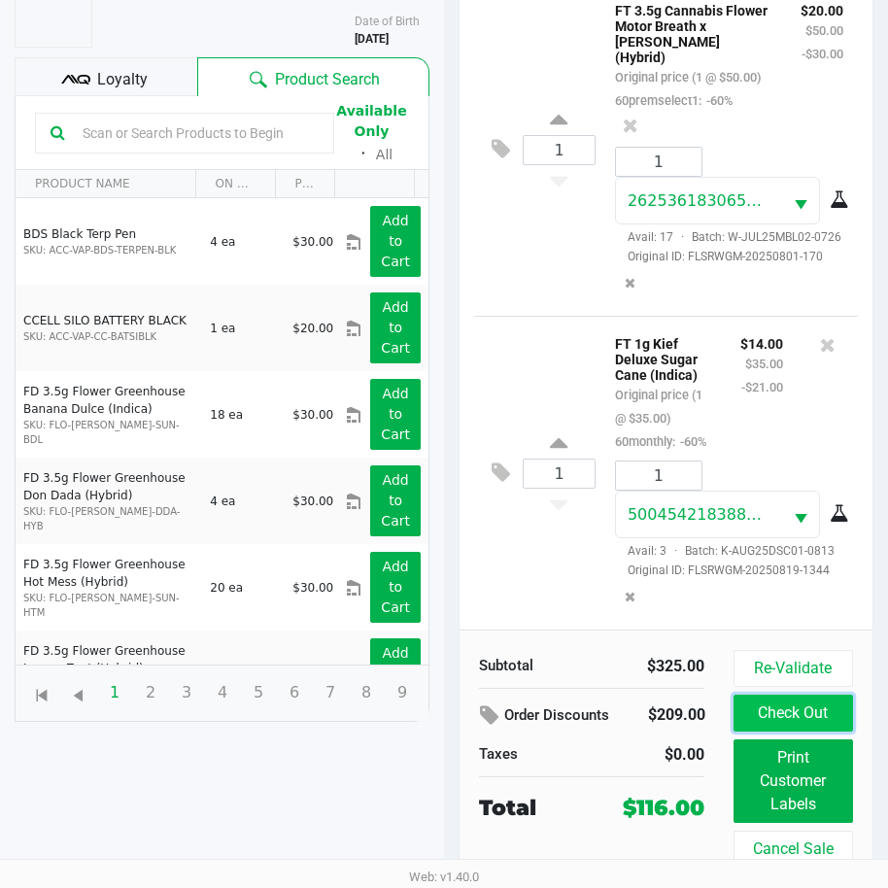
click at [782, 718] on button "Check Out" at bounding box center [792, 712] width 119 height 37
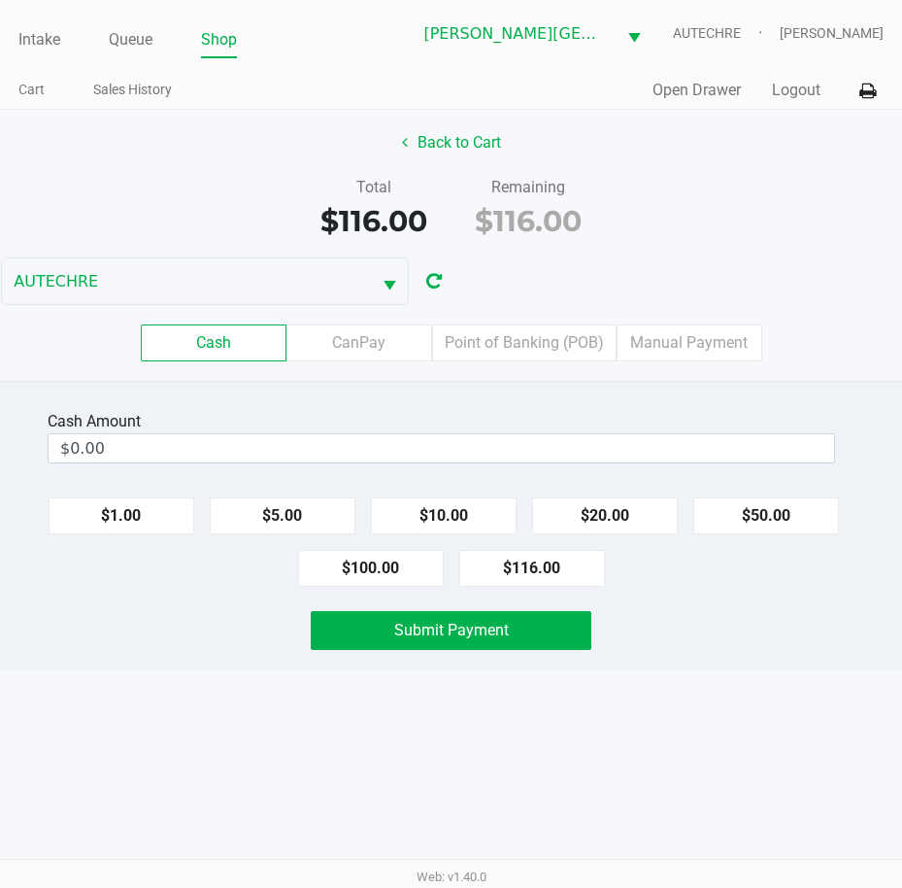
click at [708, 634] on div "Submit Payment" at bounding box center [450, 630] width 931 height 39
click at [703, 652] on div "Cash Amount $0.00 $1.00 $5.00 $10.00 $20.00 $50.00 $100.00 $116.00 Submit Payme…" at bounding box center [451, 525] width 902 height 288
click at [566, 361] on div "Cash CanPay Point of Banking (POB) Manual Payment" at bounding box center [450, 343] width 931 height 76
click at [562, 356] on label "Point of Banking (POB)" at bounding box center [524, 342] width 185 height 37
click at [0, 0] on 7 "Point of Banking (POB)" at bounding box center [0, 0] width 0 height 0
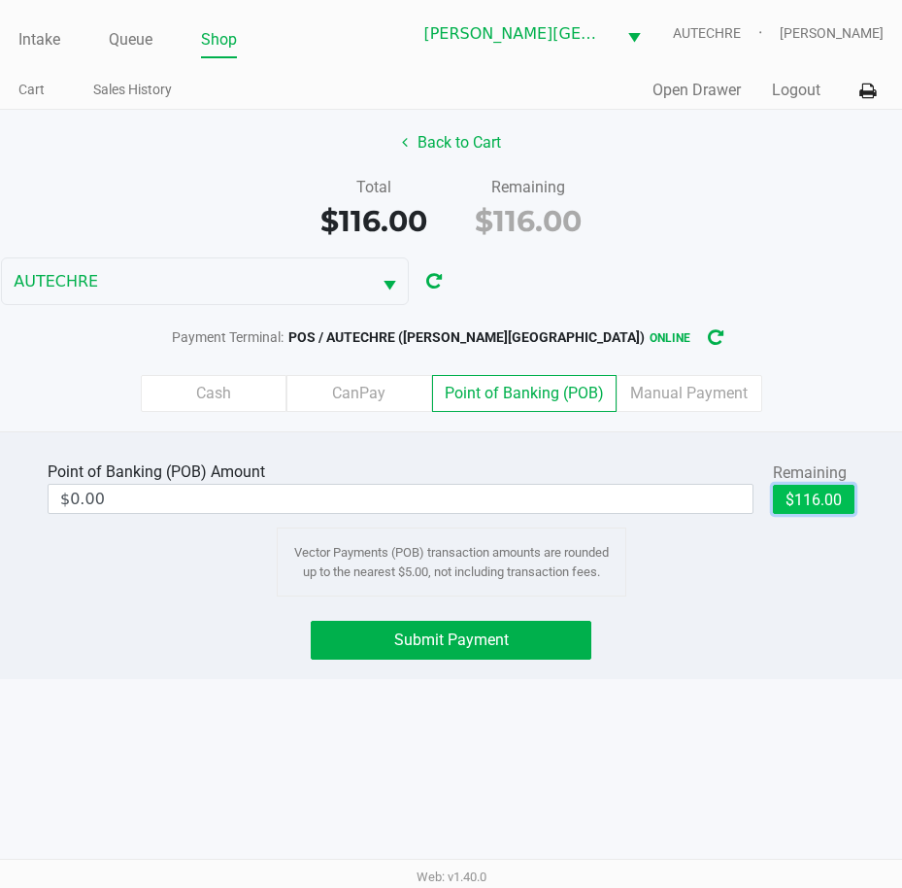
click at [798, 508] on button "$116.00" at bounding box center [814, 499] width 82 height 29
type input "$116.00"
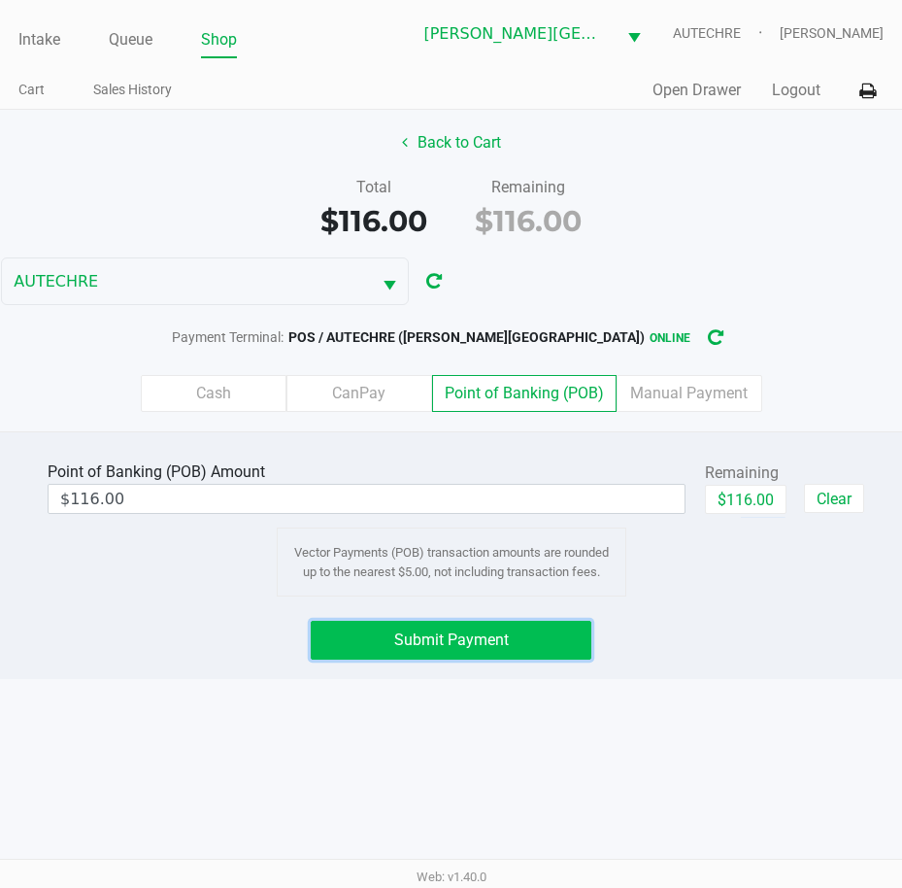
click at [542, 651] on button "Submit Payment" at bounding box center [452, 640] width 282 height 39
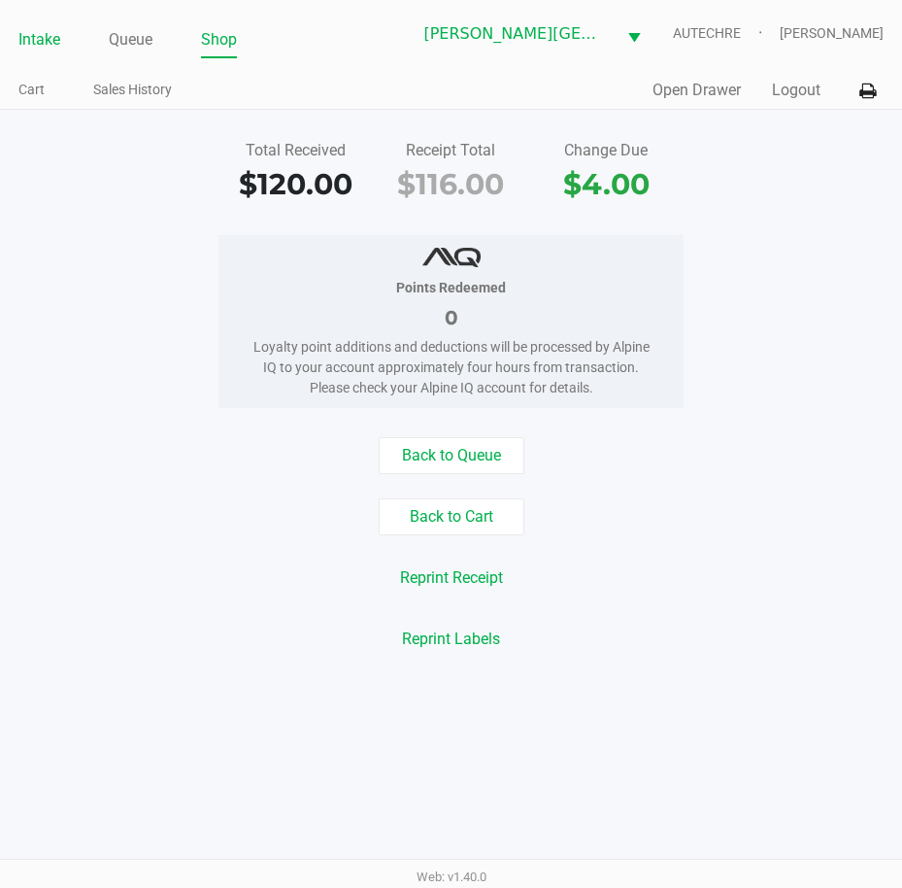
click at [38, 40] on link "Intake" at bounding box center [39, 39] width 42 height 27
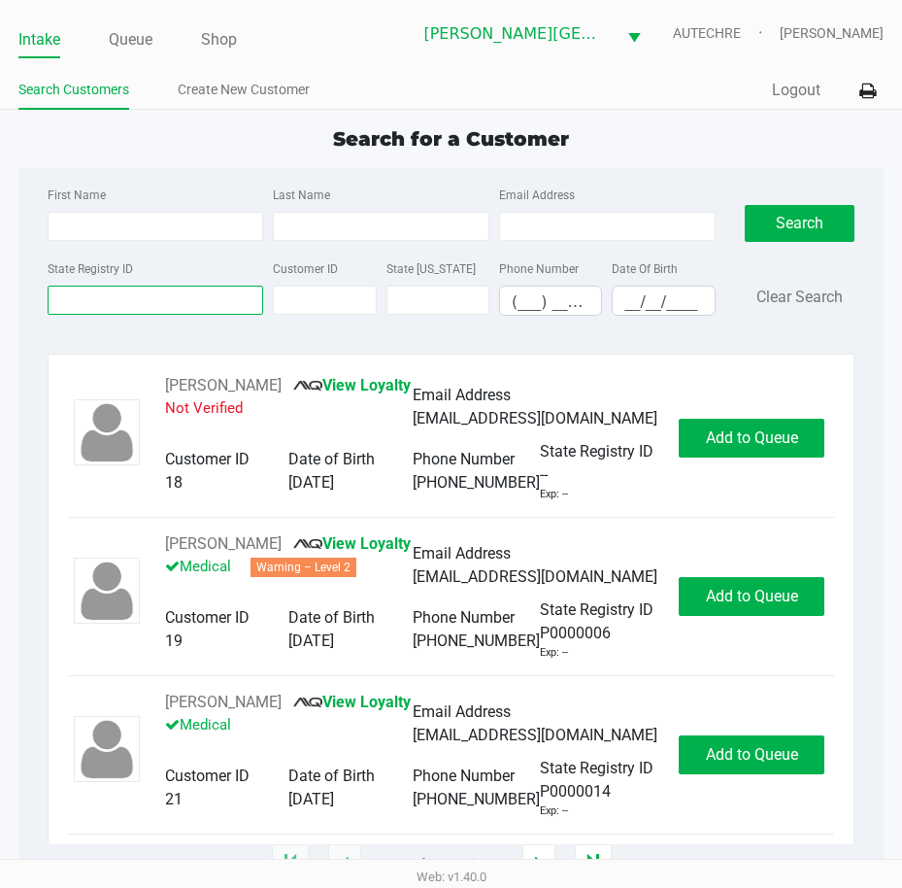
click at [196, 297] on input "State Registry ID" at bounding box center [156, 300] width 217 height 29
click at [179, 304] on input "State Registry ID" at bounding box center [156, 300] width 217 height 29
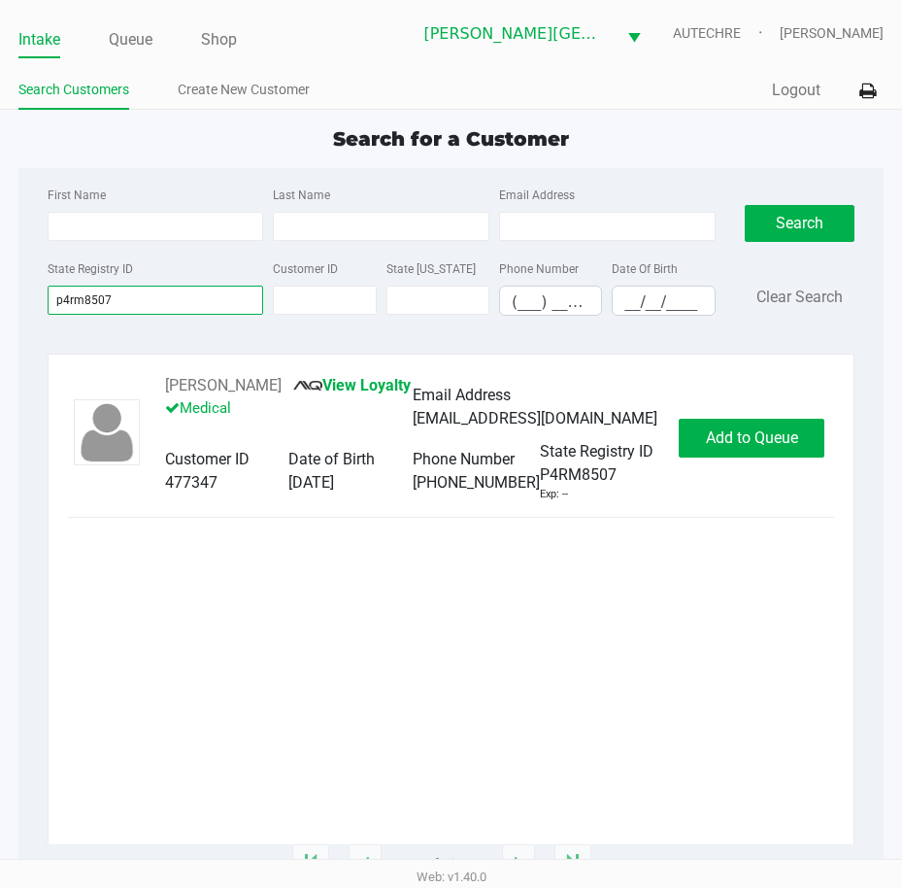
type input "p4rm8507"
click at [764, 434] on span "Add to Queue" at bounding box center [752, 437] width 92 height 18
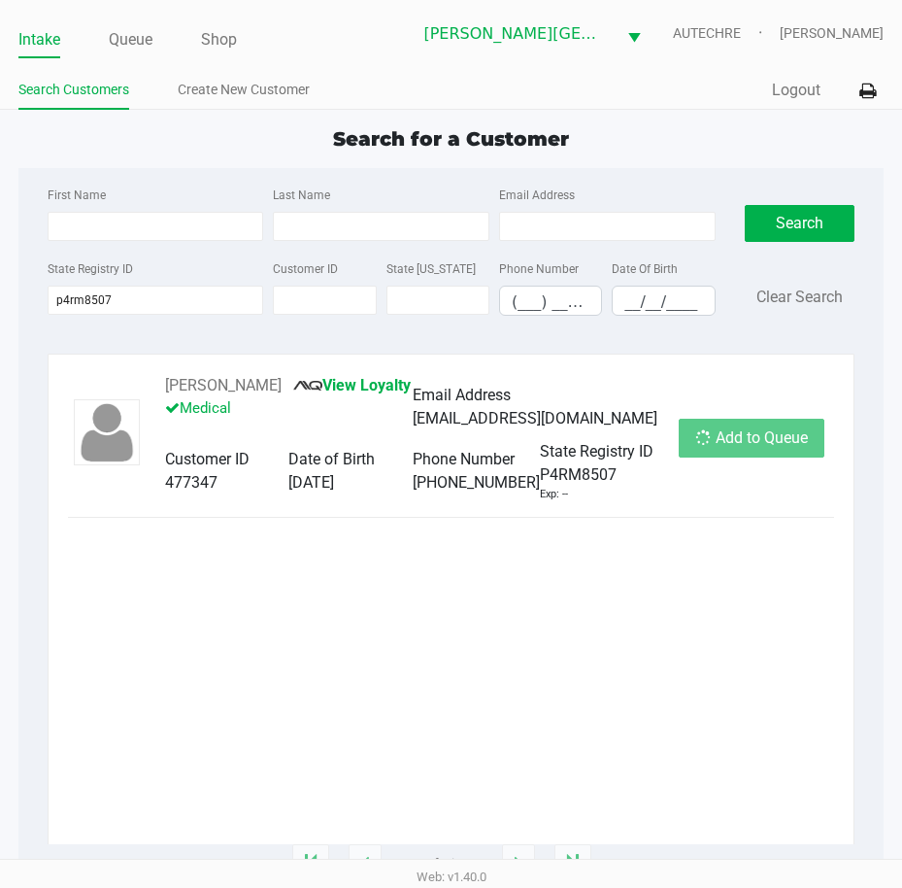
click at [764, 434] on div "Add to Queue" at bounding box center [752, 438] width 146 height 39
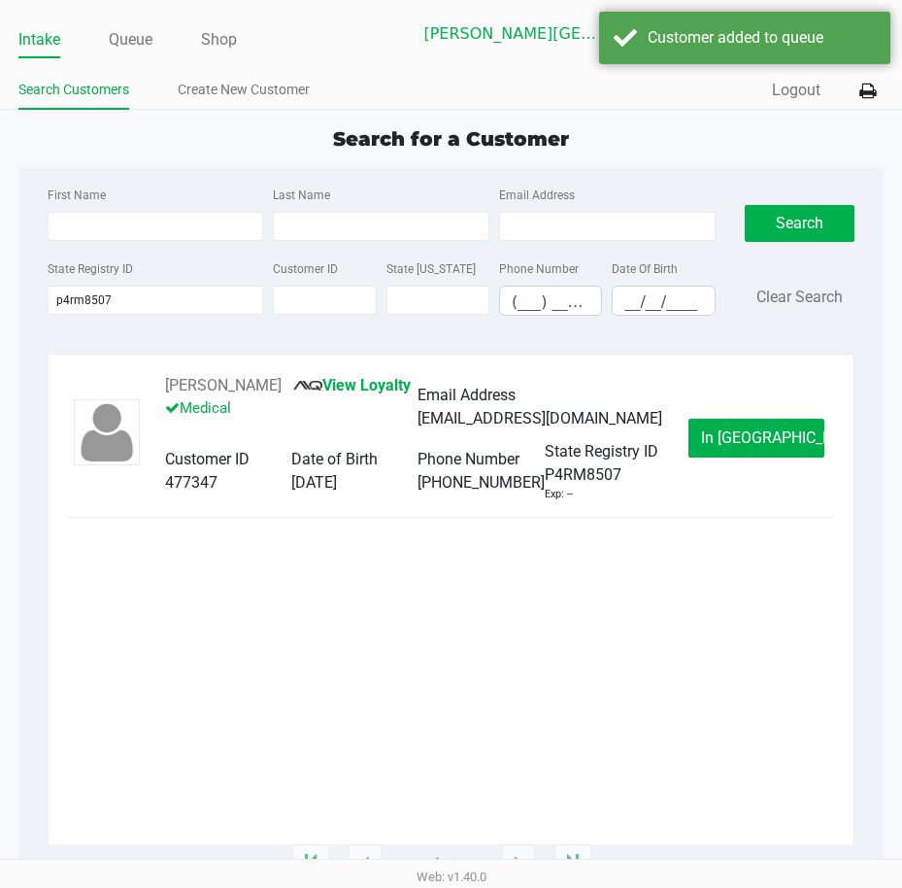
click at [764, 434] on span "In Queue" at bounding box center [782, 437] width 163 height 18
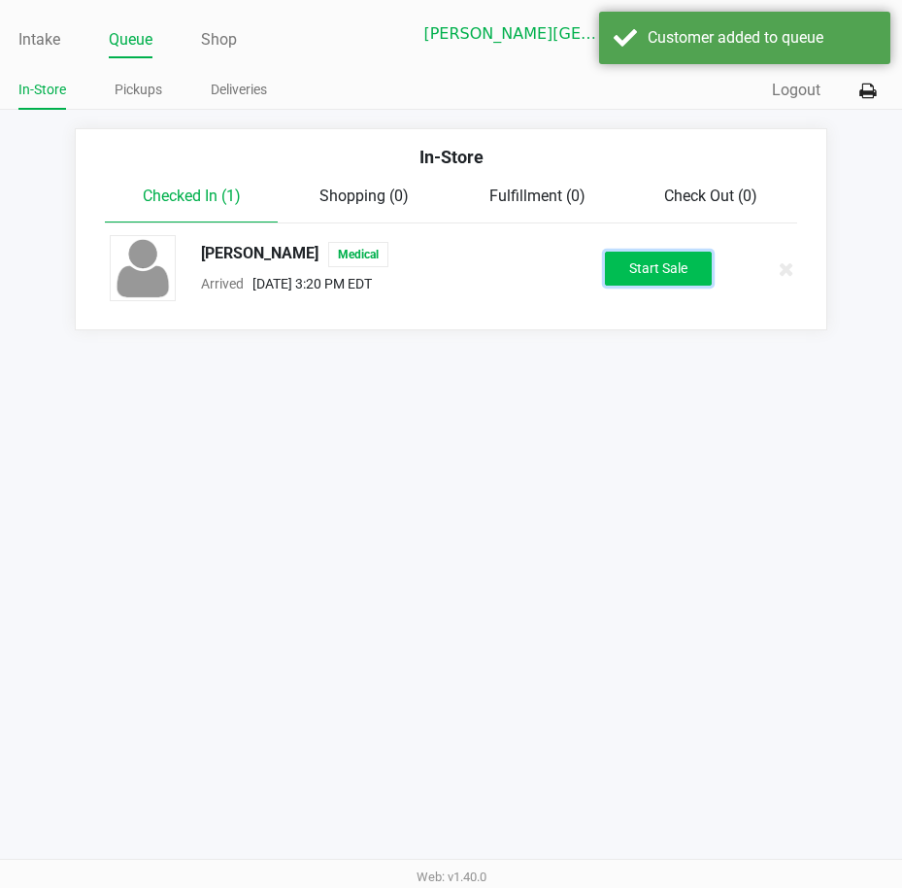
click at [650, 276] on button "Start Sale" at bounding box center [658, 269] width 107 height 34
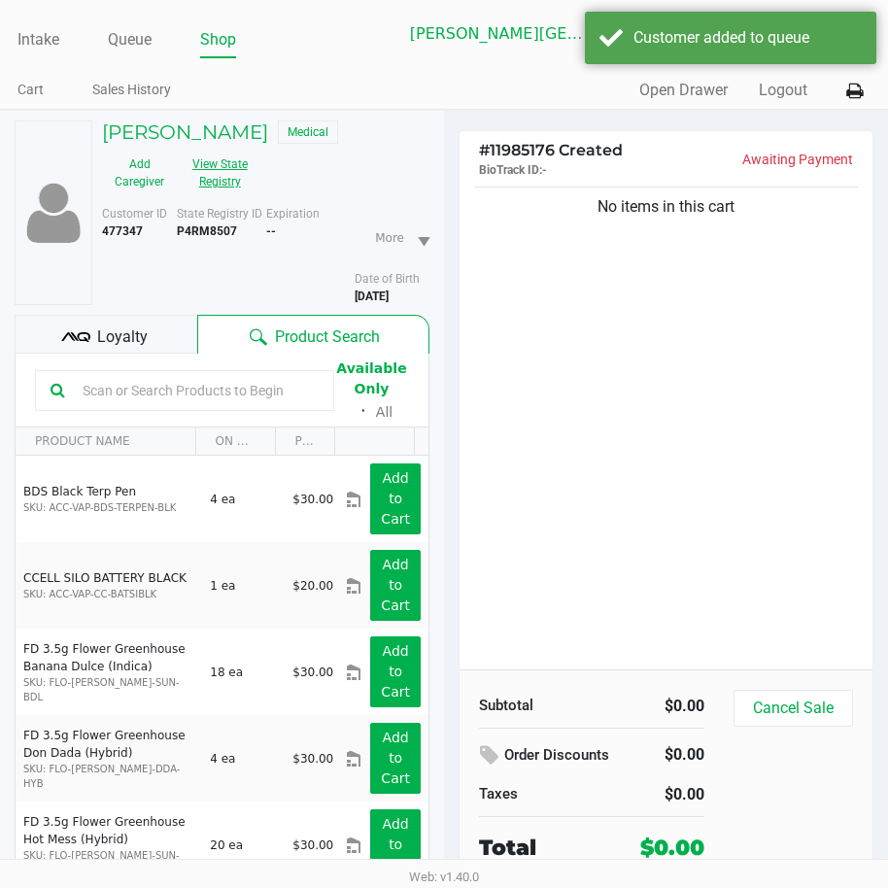
click at [219, 175] on button "View State Registry" at bounding box center [214, 173] width 75 height 49
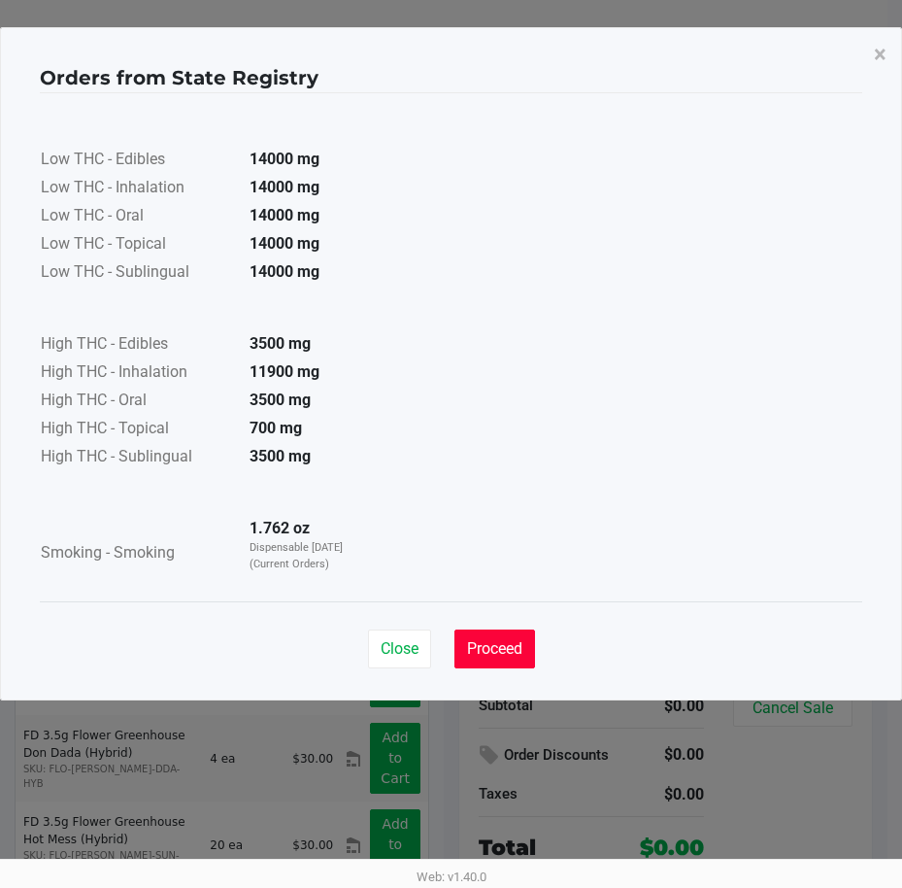
click at [489, 645] on span "Proceed" at bounding box center [494, 648] width 55 height 18
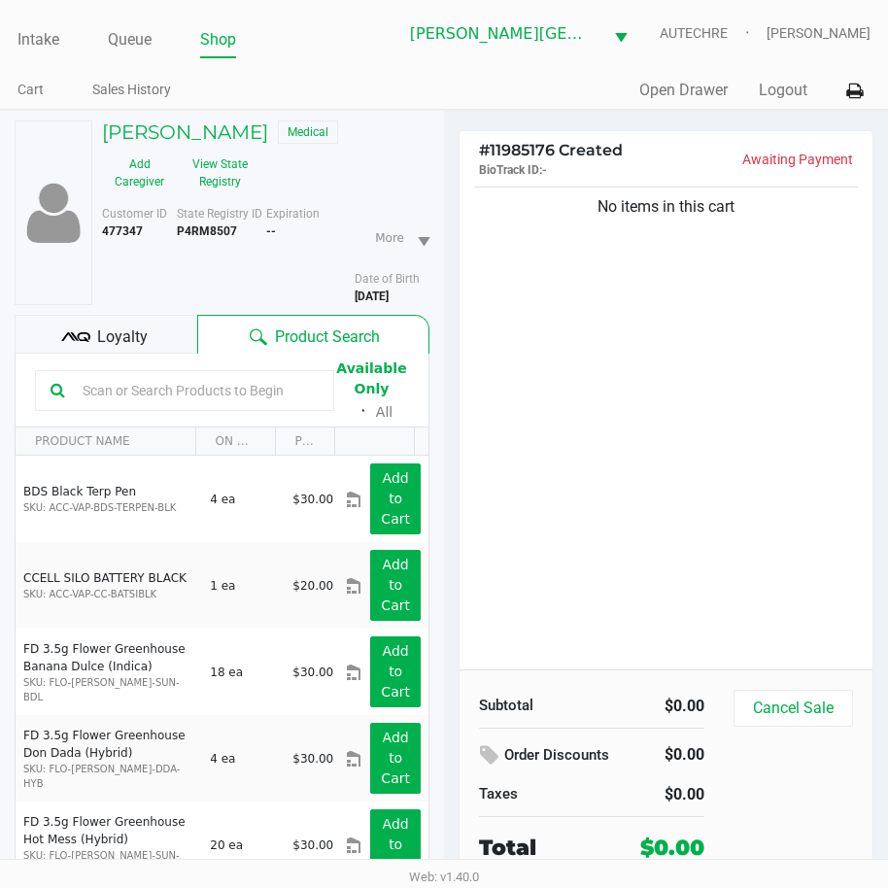
click at [551, 515] on div "No items in this cart" at bounding box center [665, 426] width 413 height 487
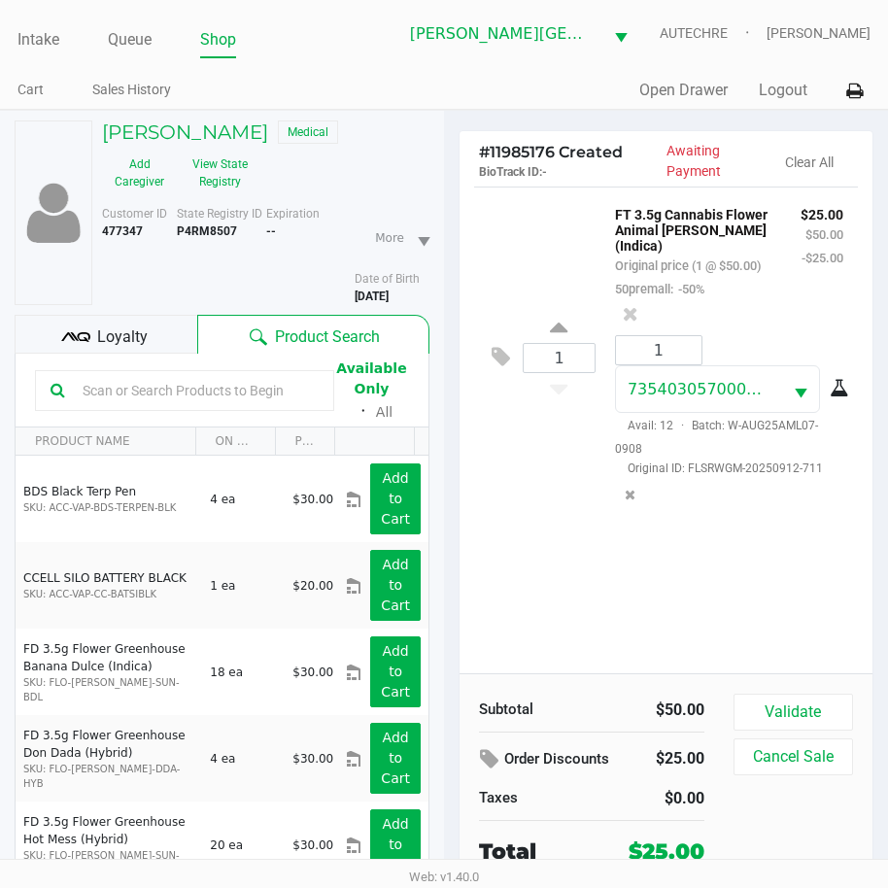
click at [717, 557] on div "1 FT 3.5g Cannabis Flower Animal Larry (Indica) Original price (1 @ $50.00) 50p…" at bounding box center [665, 429] width 413 height 487
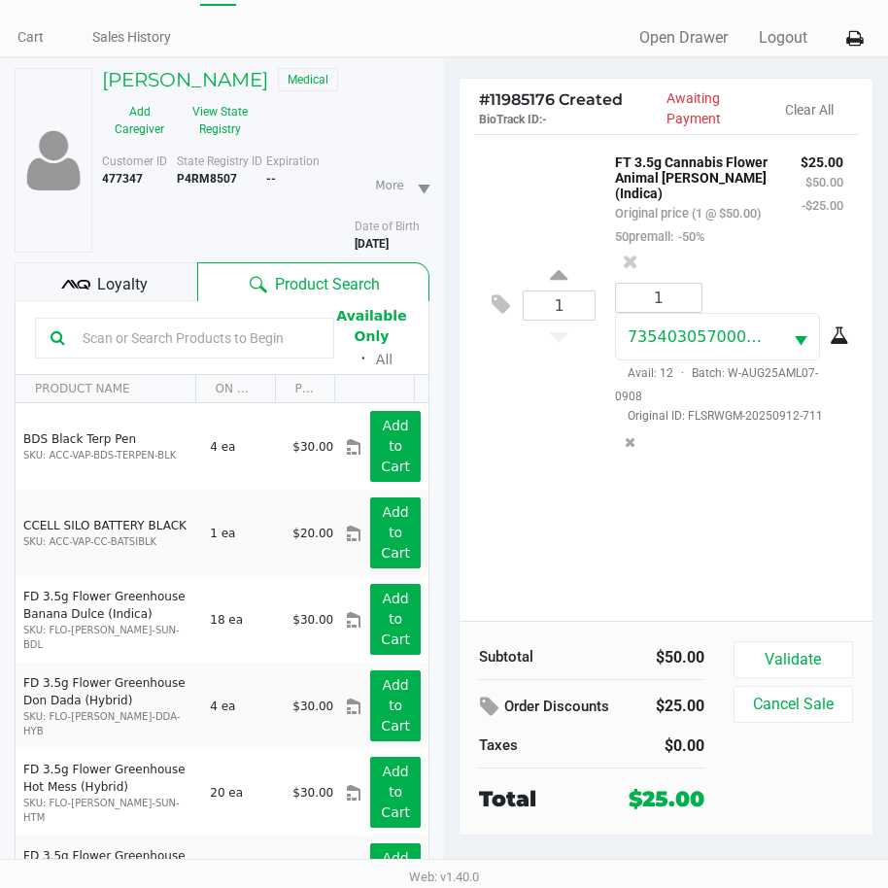
scroll to position [101, 0]
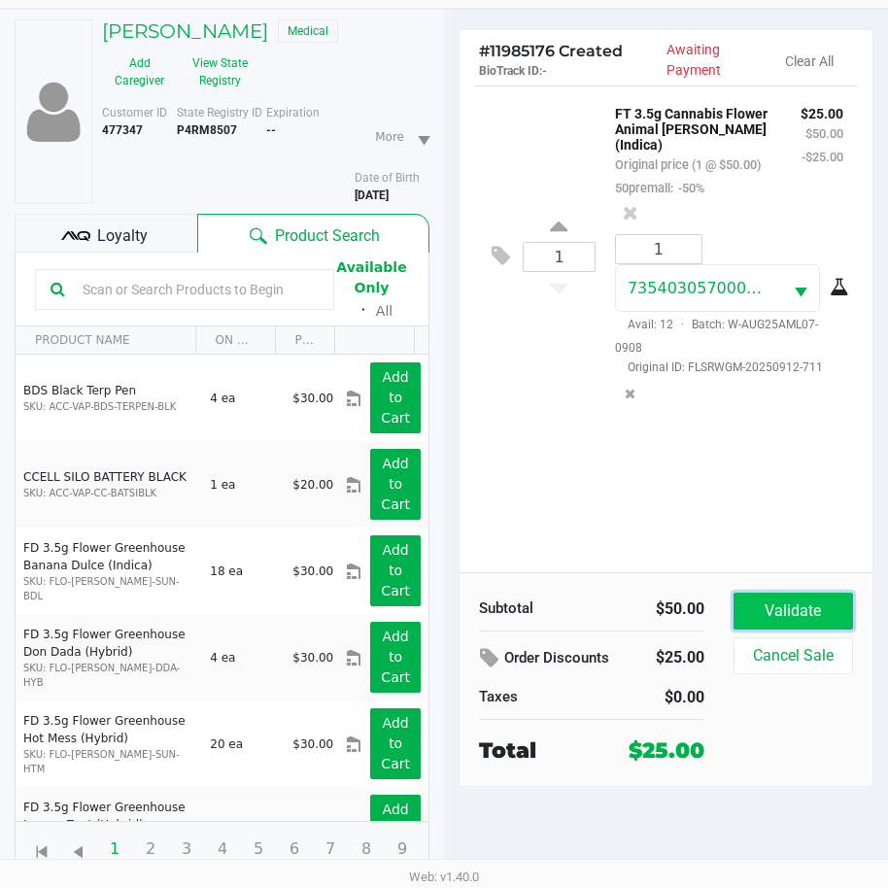
click at [805, 600] on button "Validate" at bounding box center [792, 610] width 119 height 37
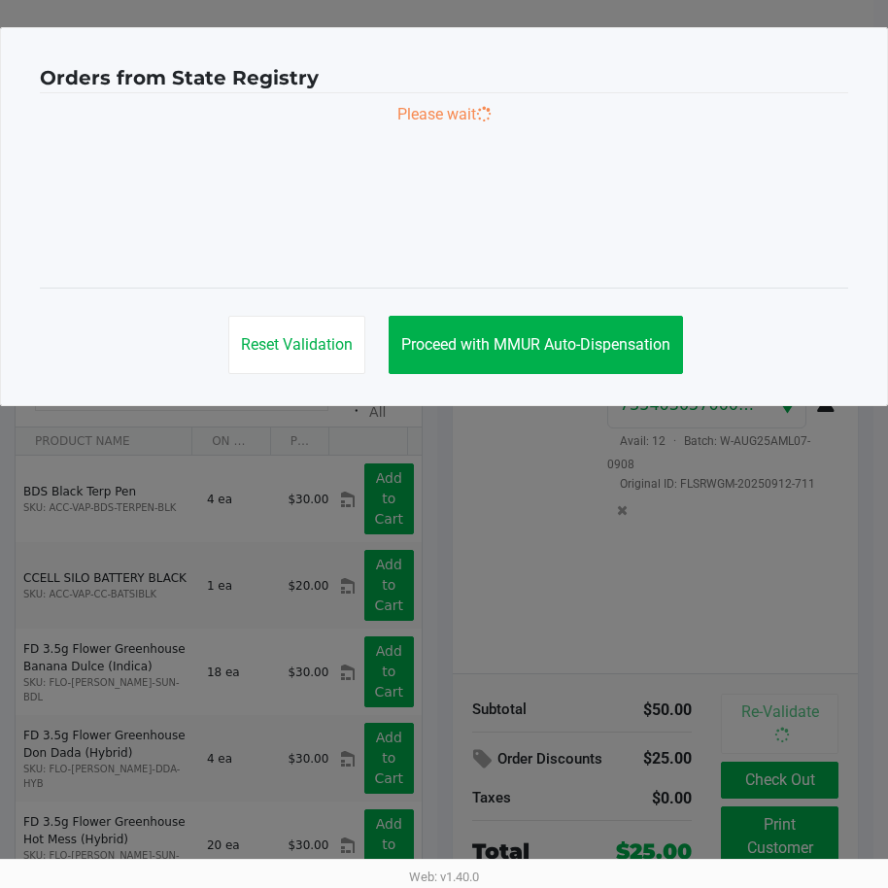
scroll to position [0, 0]
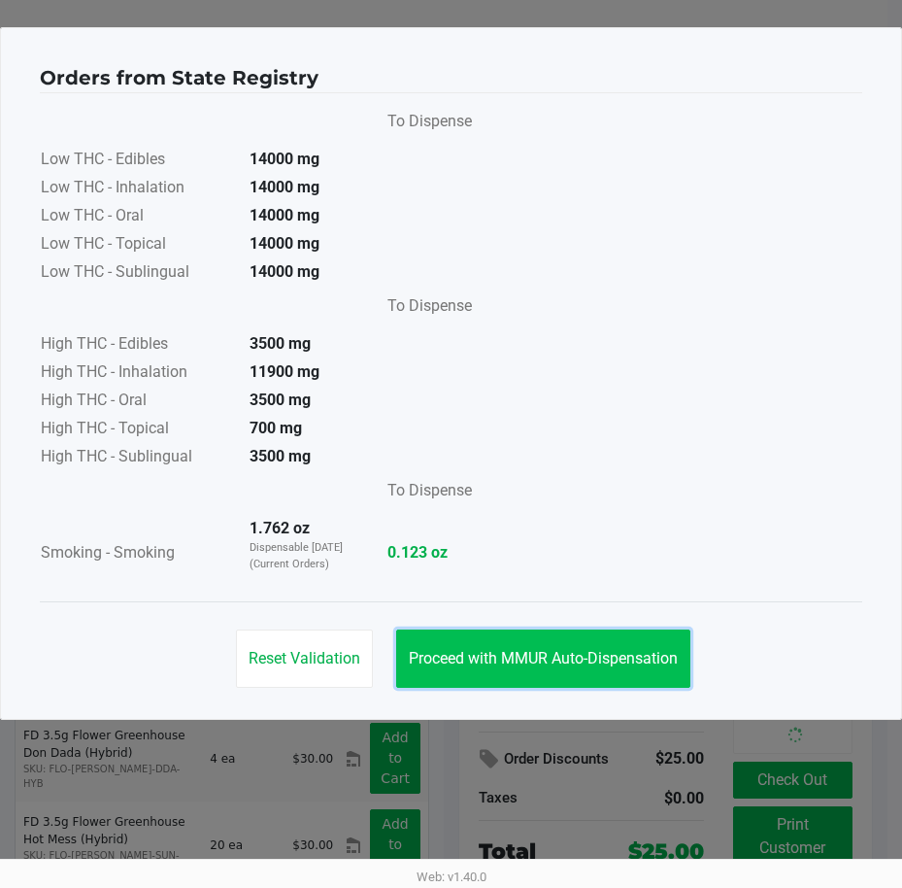
click at [540, 638] on button "Proceed with MMUR Auto-Dispensation" at bounding box center [543, 658] width 294 height 58
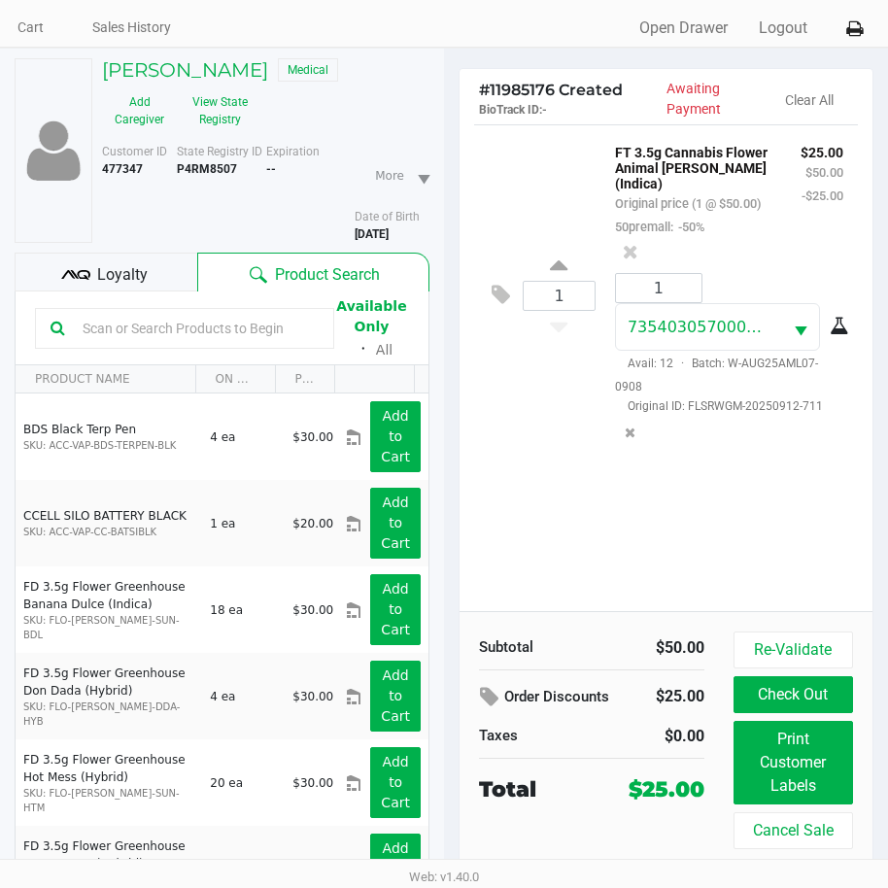
scroll to position [97, 0]
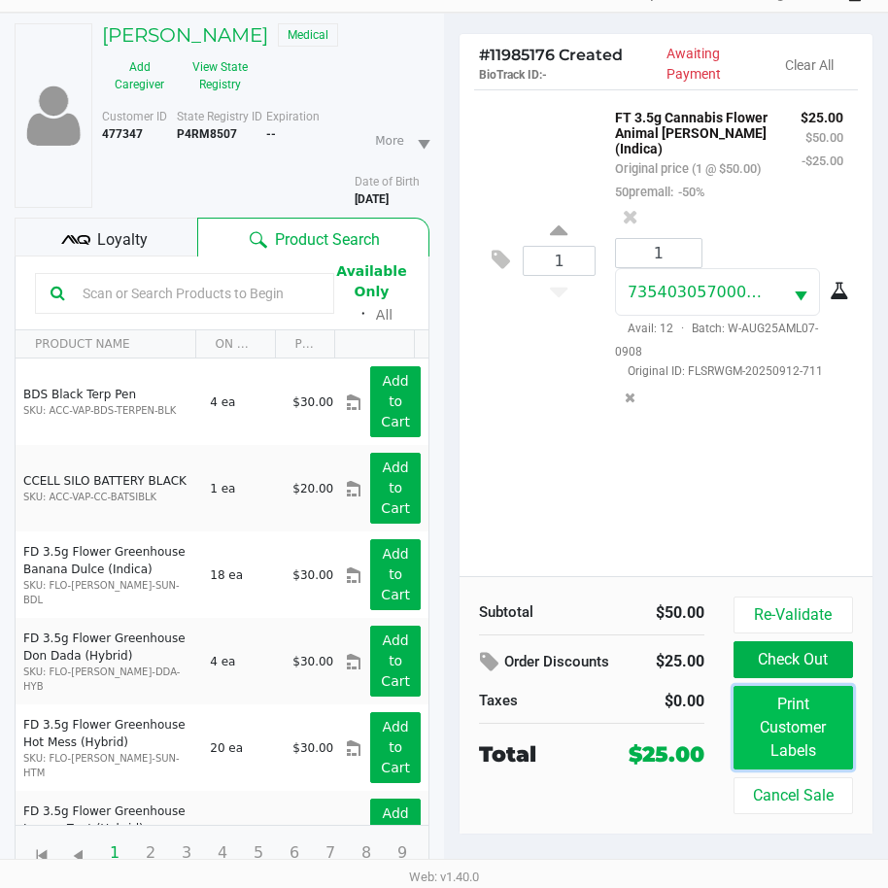
click at [792, 741] on button "Print Customer Labels" at bounding box center [792, 728] width 119 height 84
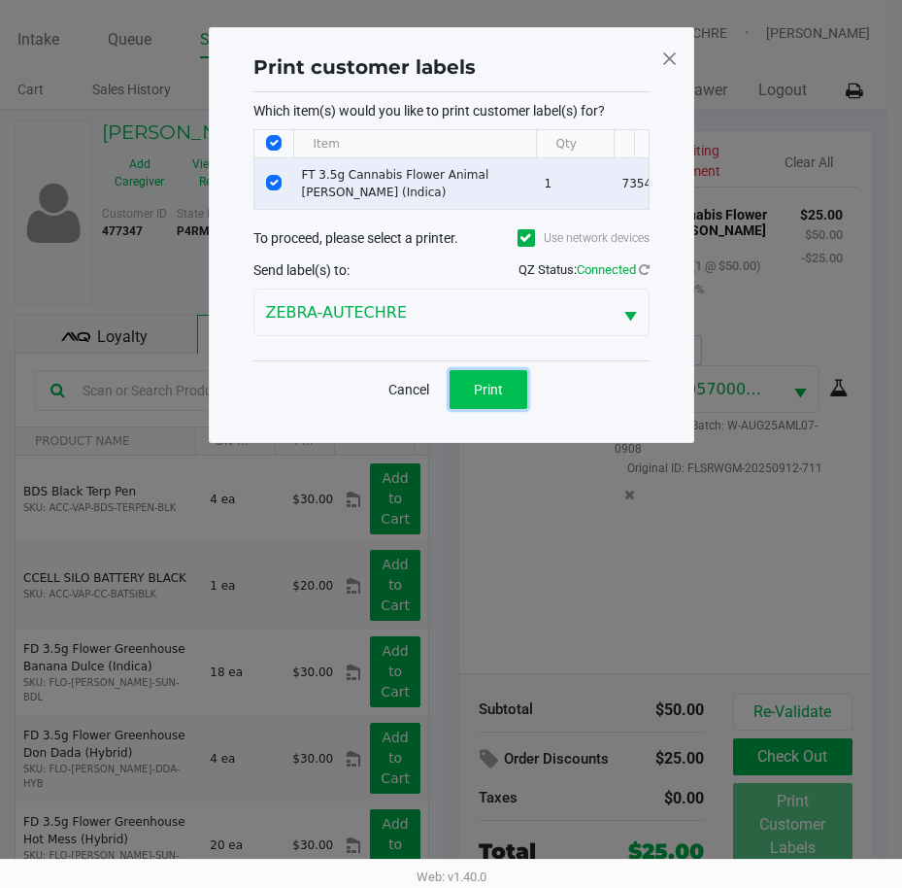
click at [485, 409] on button "Print" at bounding box center [489, 389] width 78 height 39
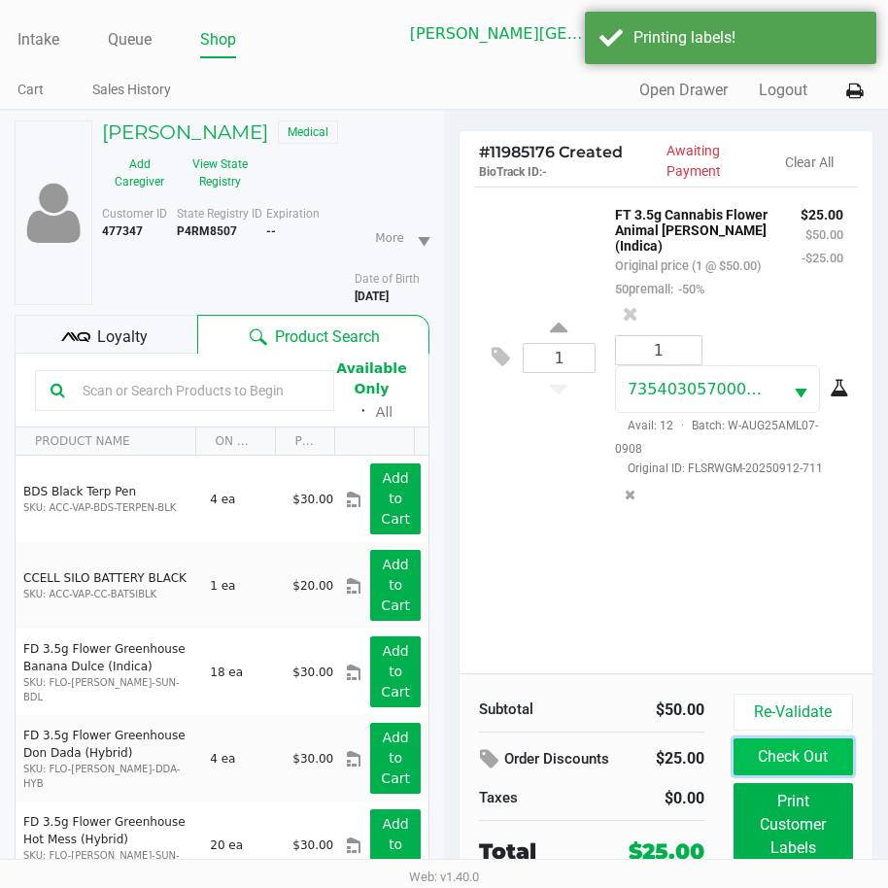
click at [767, 758] on button "Check Out" at bounding box center [792, 756] width 119 height 37
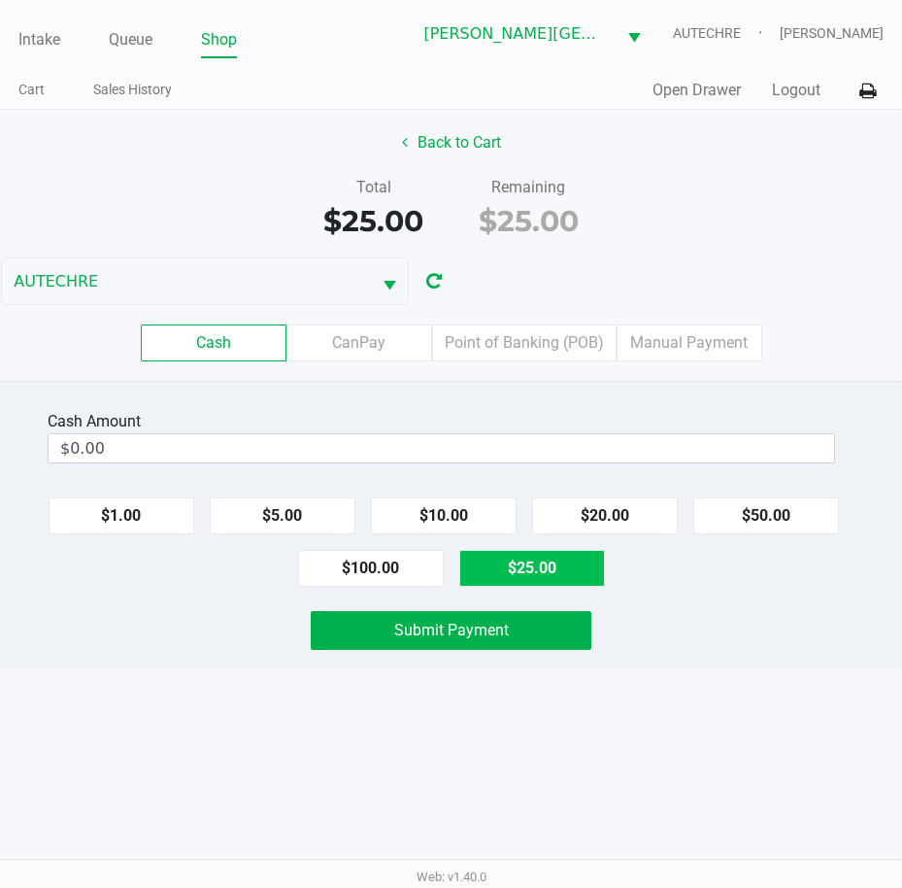
click at [513, 572] on button "$25.00" at bounding box center [532, 568] width 146 height 37
type input "$25.00"
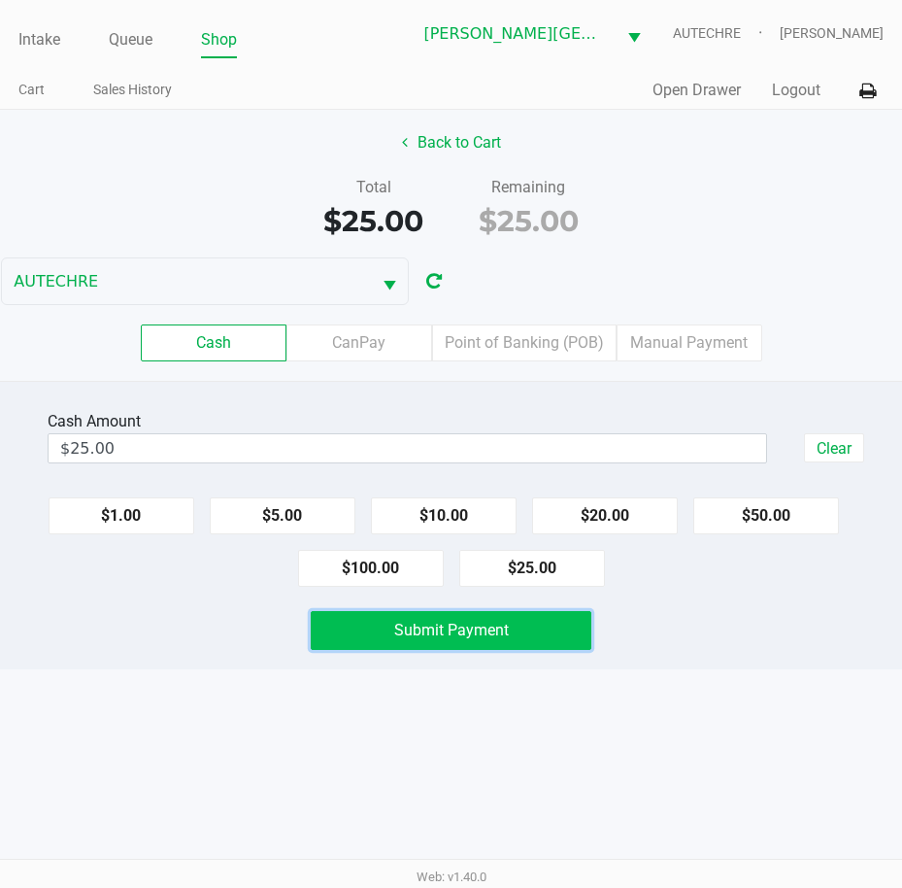
click at [468, 633] on span "Submit Payment" at bounding box center [451, 630] width 115 height 18
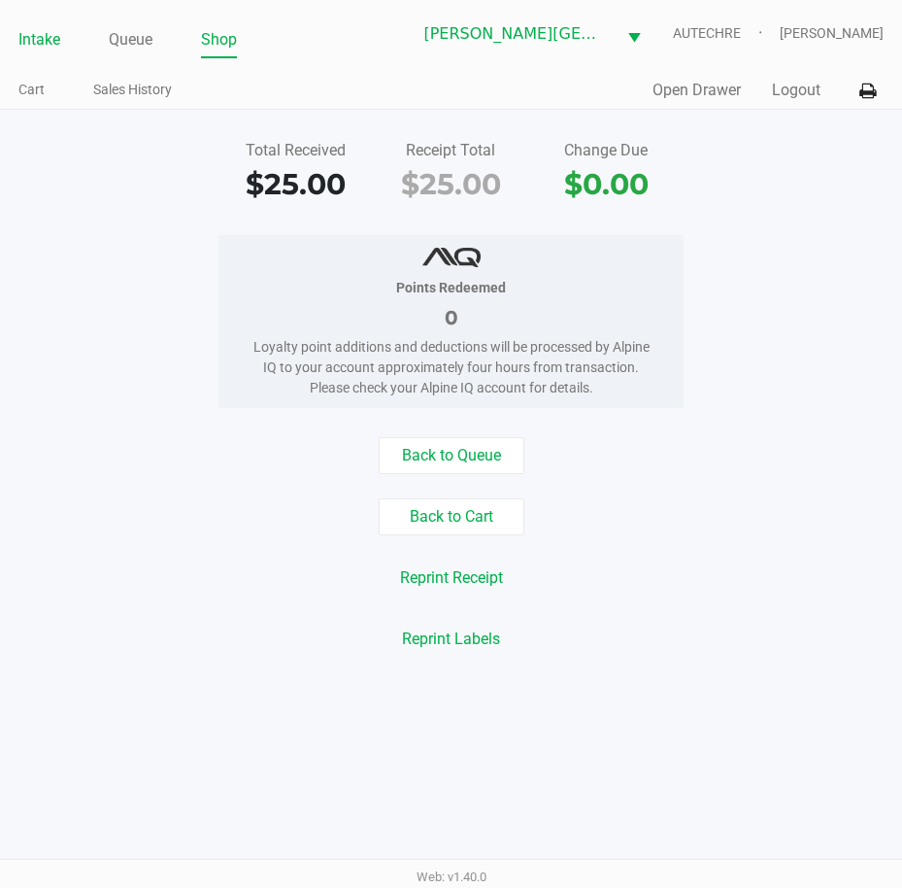
click at [37, 31] on link "Intake" at bounding box center [39, 39] width 42 height 27
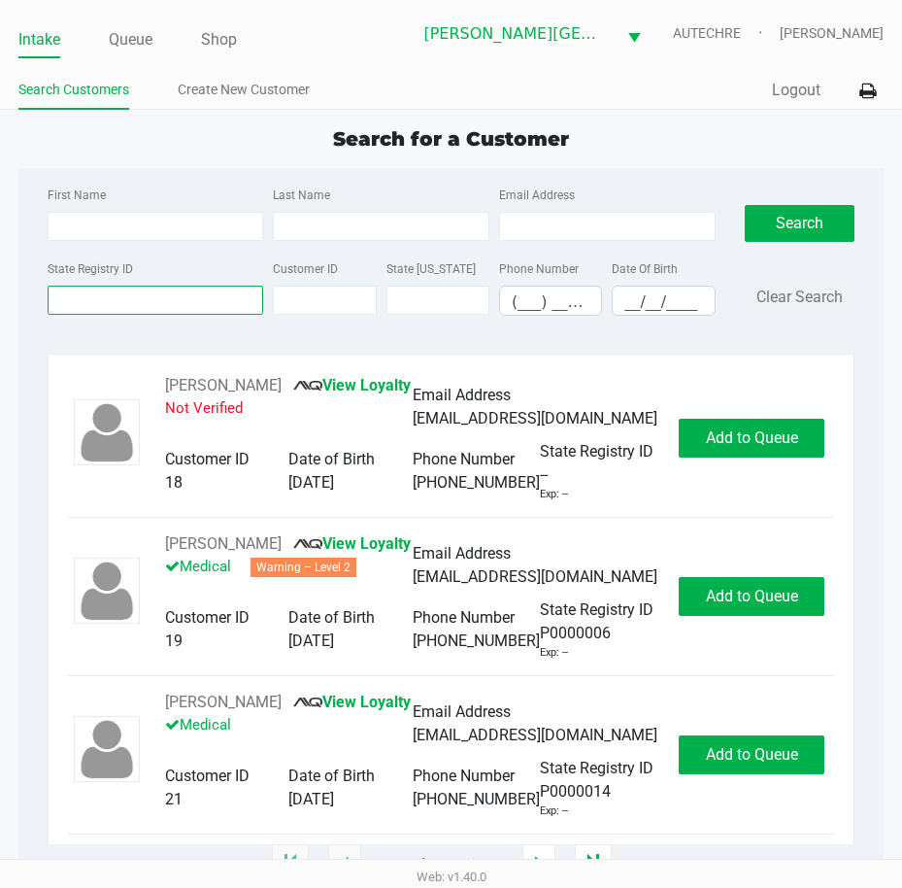
click at [140, 291] on input "State Registry ID" at bounding box center [156, 300] width 217 height 29
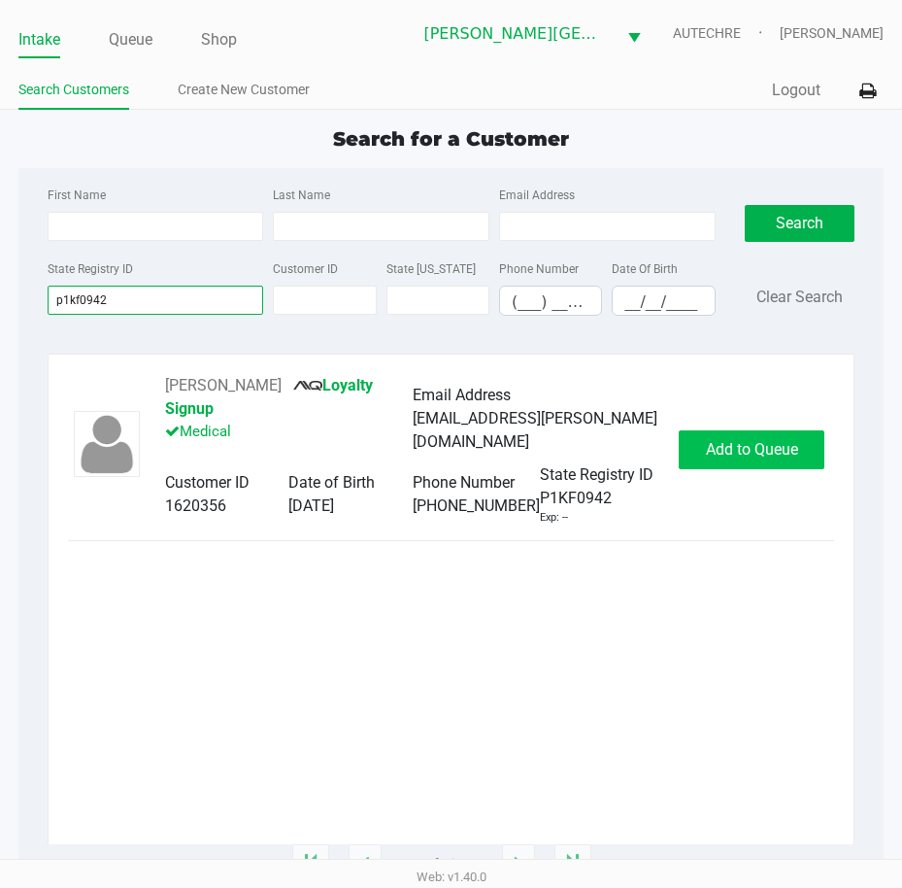
type input "p1kf0942"
click at [721, 450] on span "Add to Queue" at bounding box center [752, 449] width 92 height 18
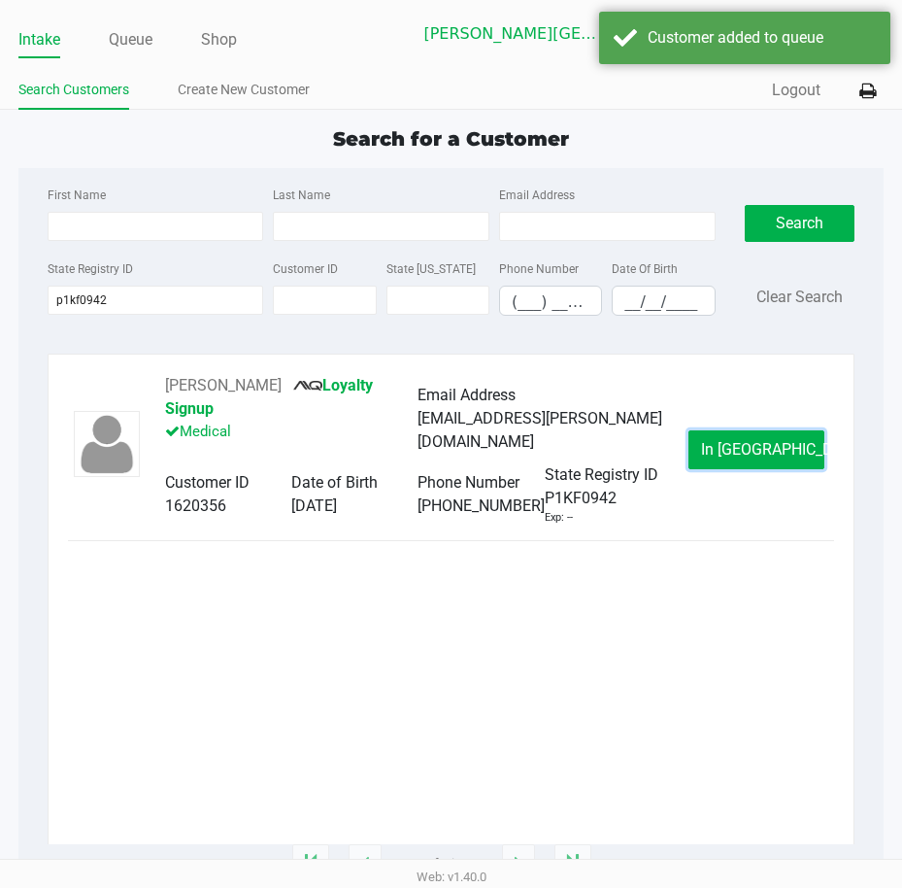
click at [721, 450] on button "In Queue" at bounding box center [757, 449] width 136 height 39
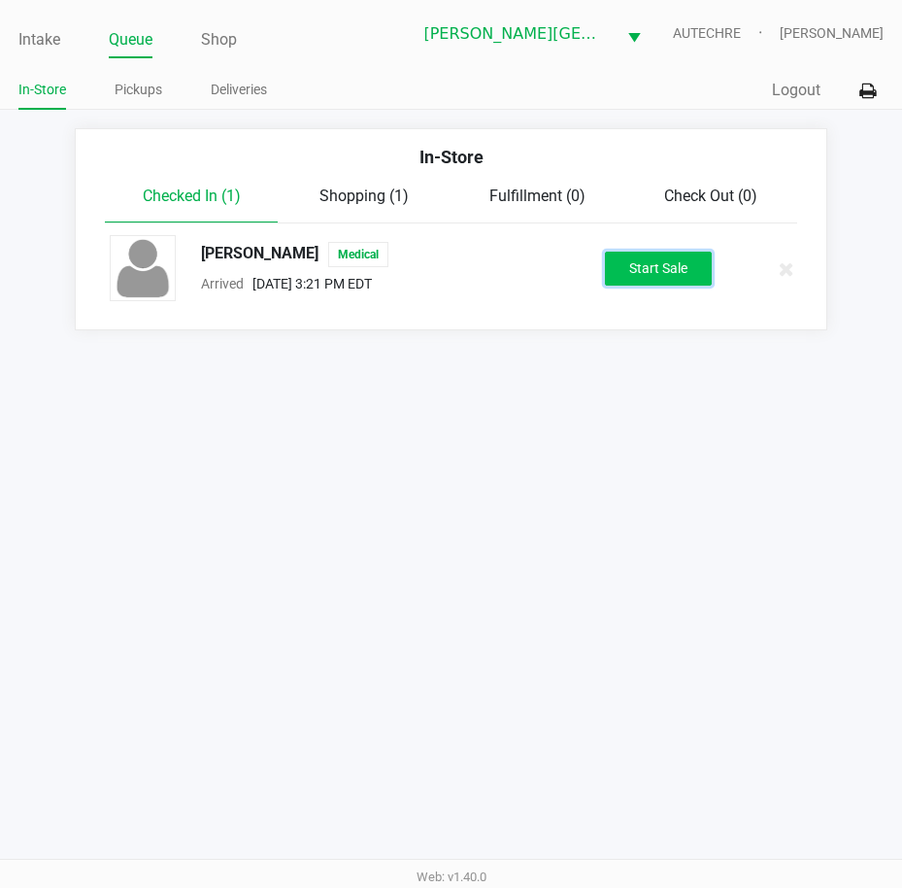
drag, startPoint x: 684, startPoint y: 254, endPoint x: 836, endPoint y: 347, distance: 178.2
click at [684, 255] on button "Start Sale" at bounding box center [658, 269] width 107 height 34
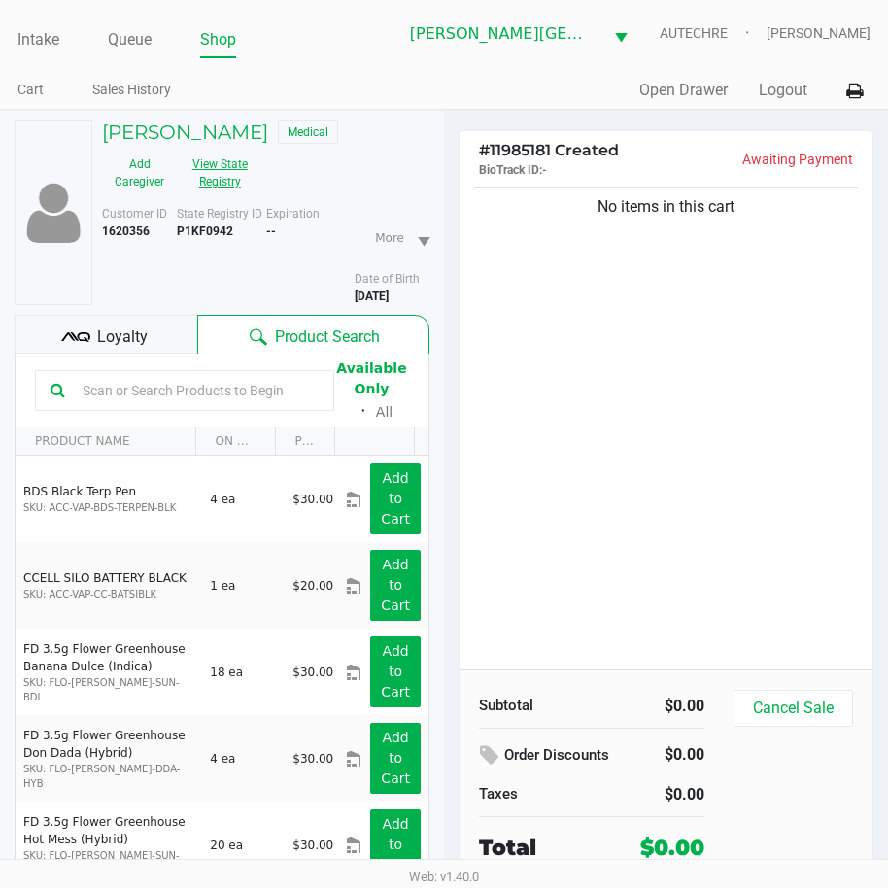
click at [204, 180] on button "View State Registry" at bounding box center [214, 173] width 75 height 49
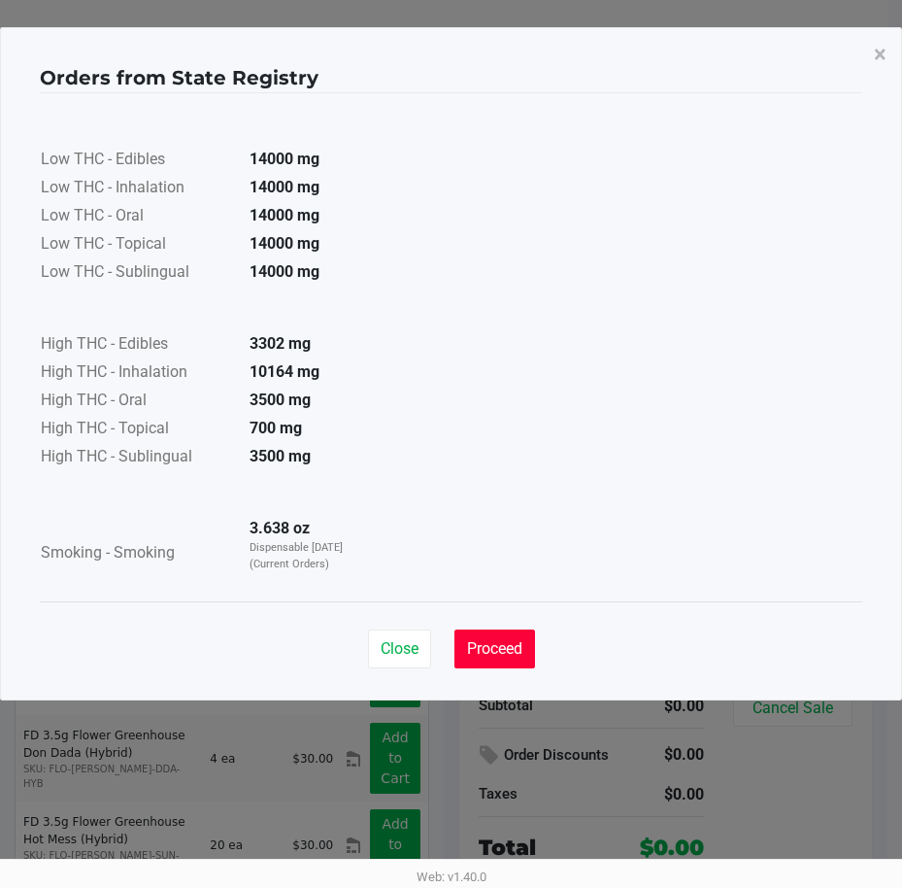
click at [510, 645] on span "Proceed" at bounding box center [494, 648] width 55 height 18
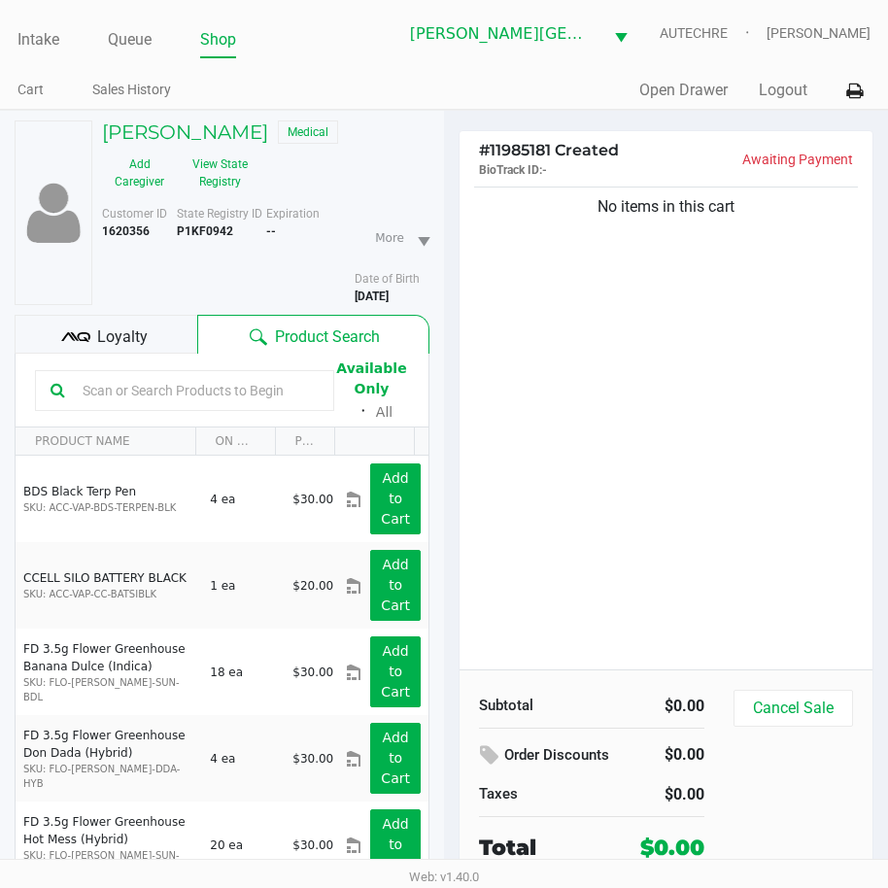
click at [589, 441] on div "No items in this cart" at bounding box center [665, 426] width 413 height 487
click at [190, 168] on button "View State Registry" at bounding box center [214, 173] width 75 height 49
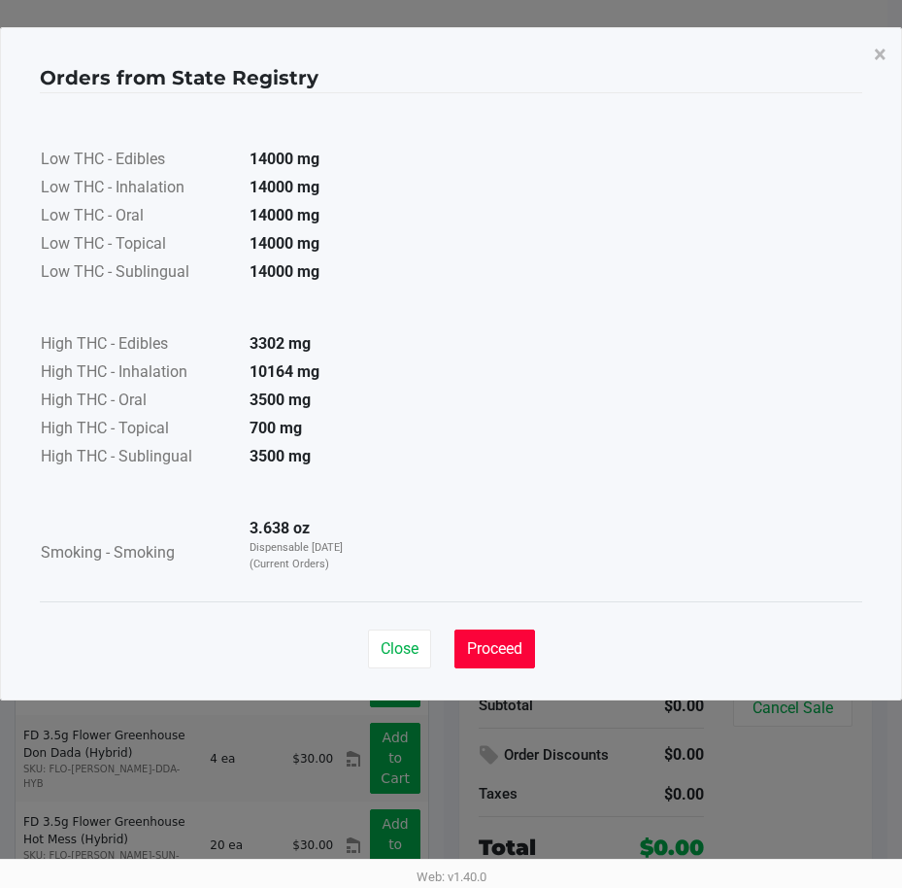
click at [488, 646] on span "Proceed" at bounding box center [494, 648] width 55 height 18
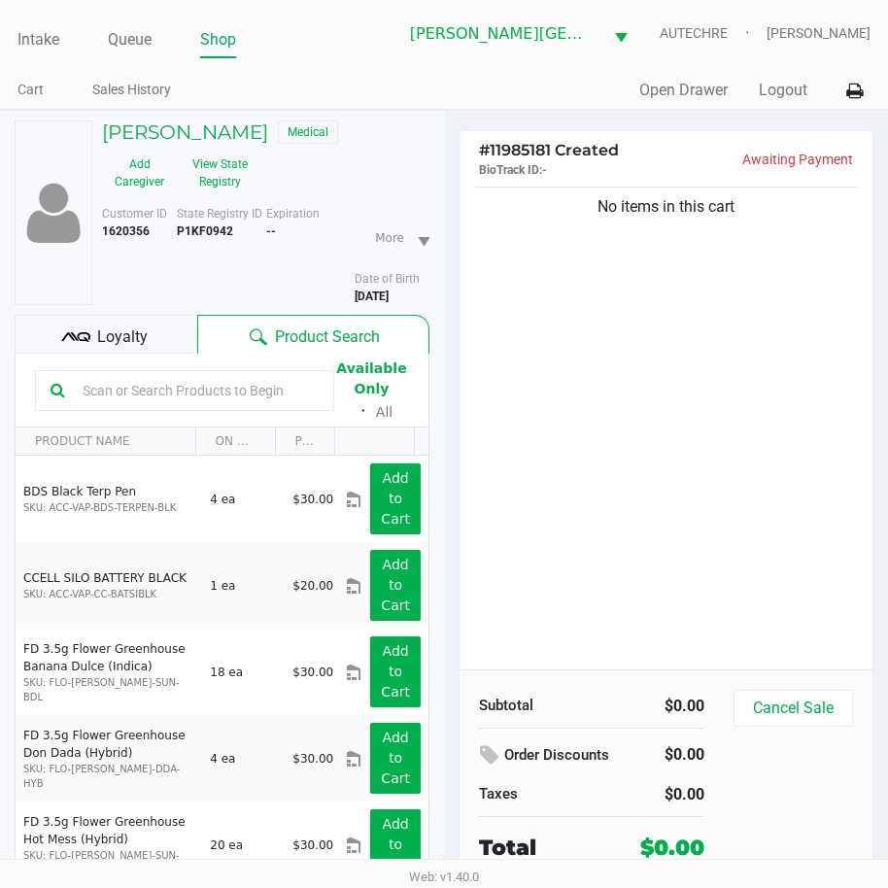
click at [611, 352] on div "No items in this cart" at bounding box center [665, 426] width 413 height 487
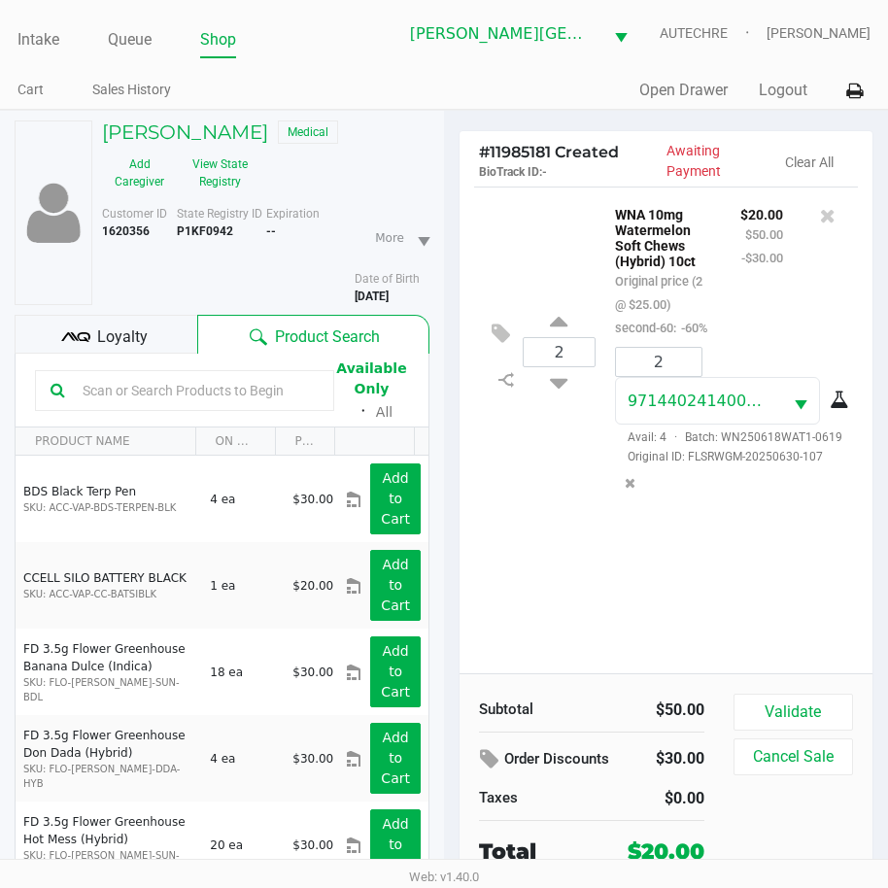
click at [571, 627] on div "2 WNA 10mg Watermelon Soft Chews (Hybrid) 10ct Original price (2 @ $25.00) seco…" at bounding box center [665, 429] width 413 height 487
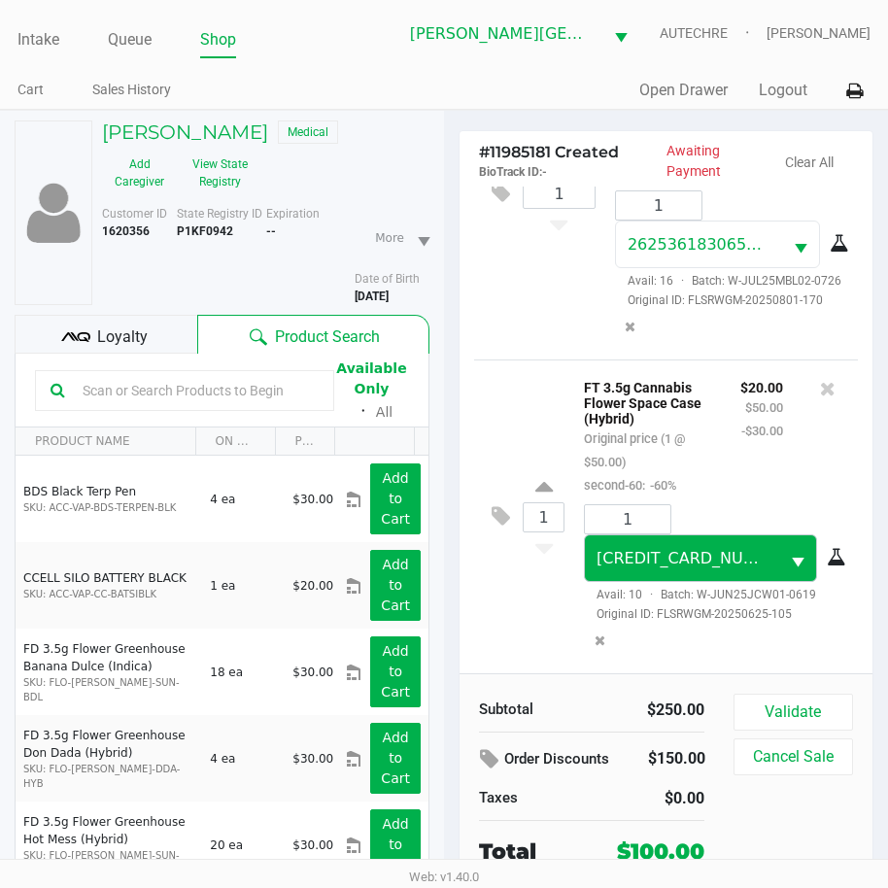
scroll to position [1449, 0]
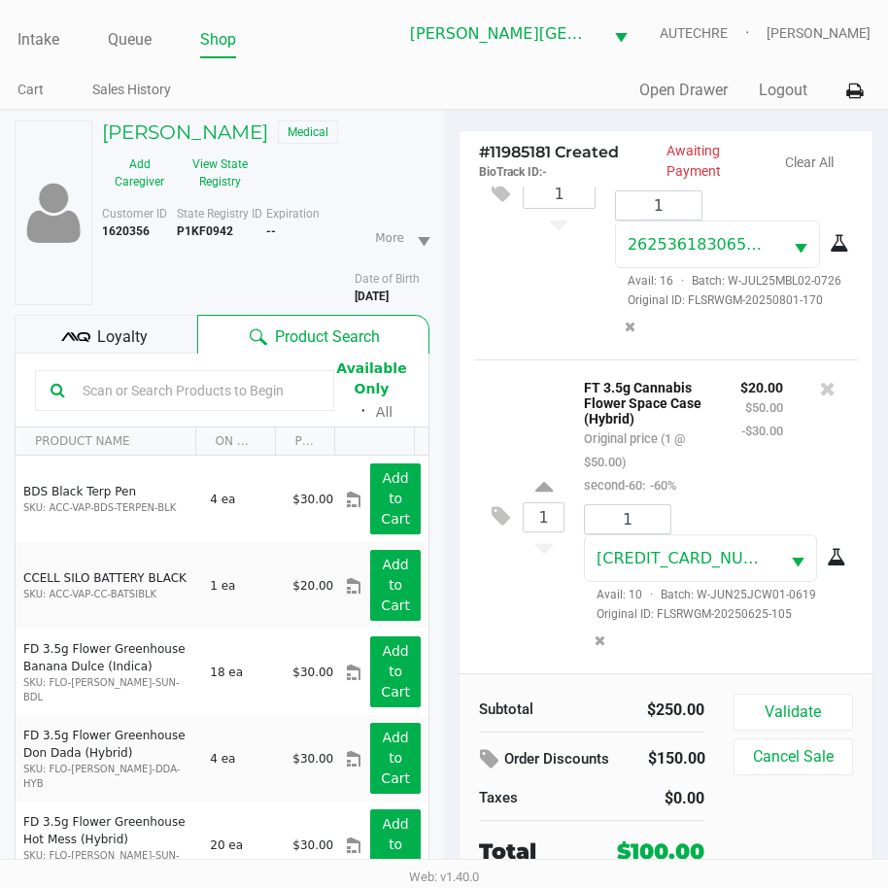
click at [752, 652] on div "1 3031178193969012 Avail: 10 · Batch: W-JUN25JCW01-0619 Original ID: FLSRWGM-20…" at bounding box center [713, 581] width 288 height 154
click at [797, 436] on div at bounding box center [827, 435] width 60 height 121
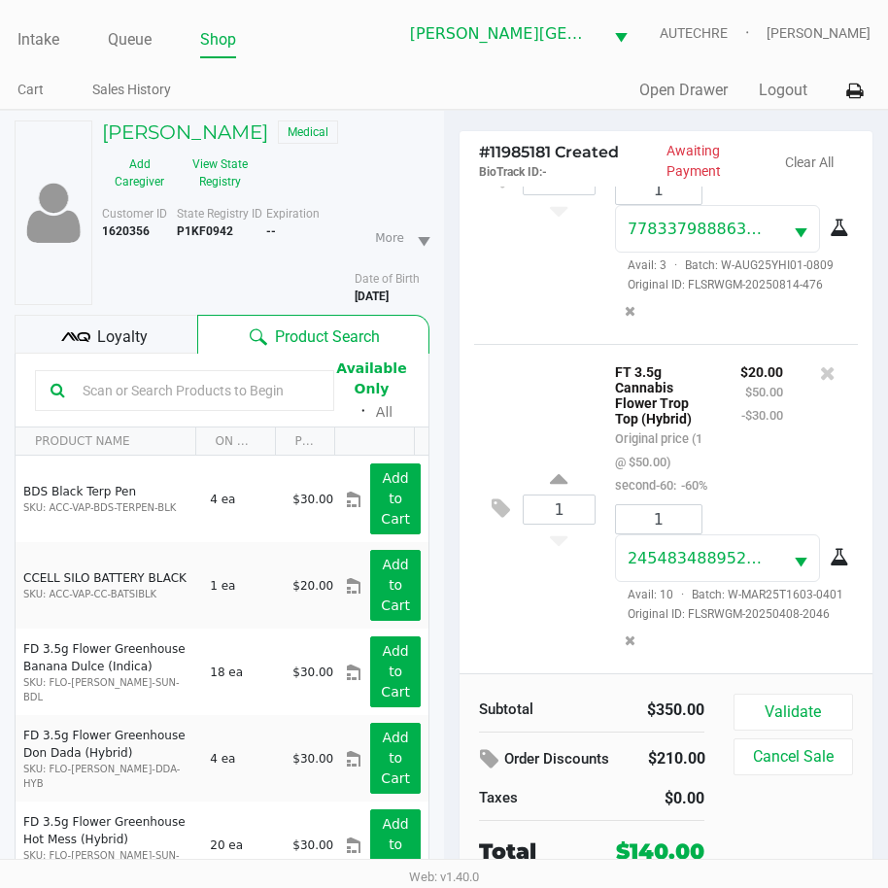
scroll to position [2219, 0]
click at [575, 618] on div "1 FT 3.5g Cannabis Flower Trop Top (Hybrid) Original price (1 @ $50.00) second-…" at bounding box center [666, 508] width 384 height 329
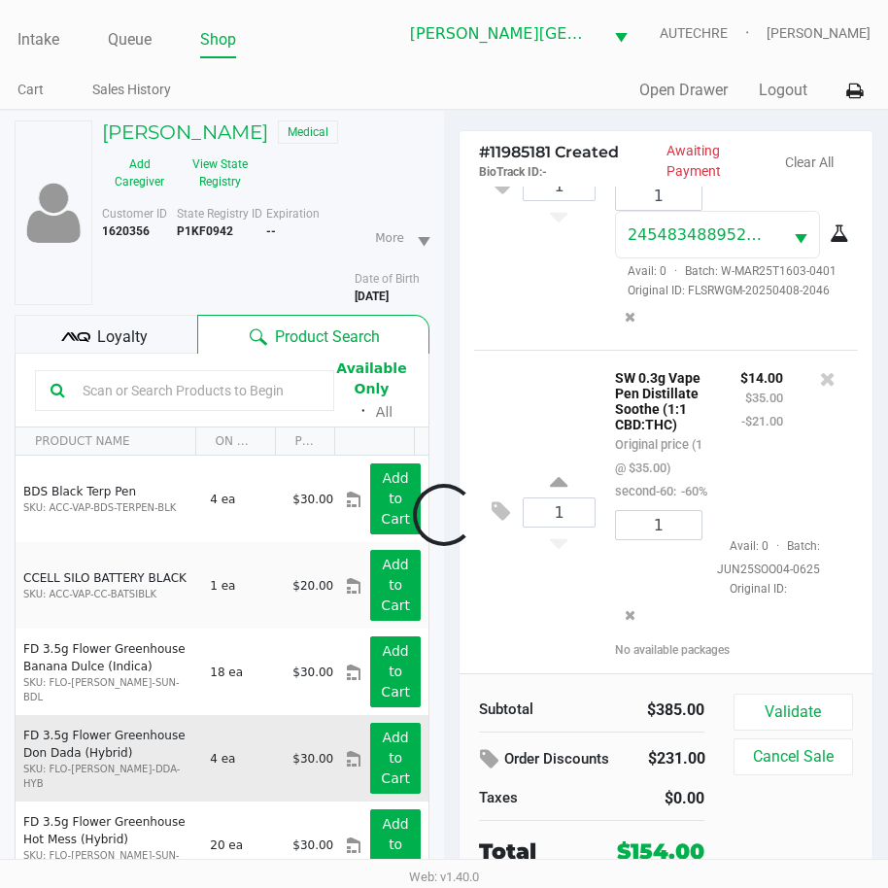
scroll to position [2592, 0]
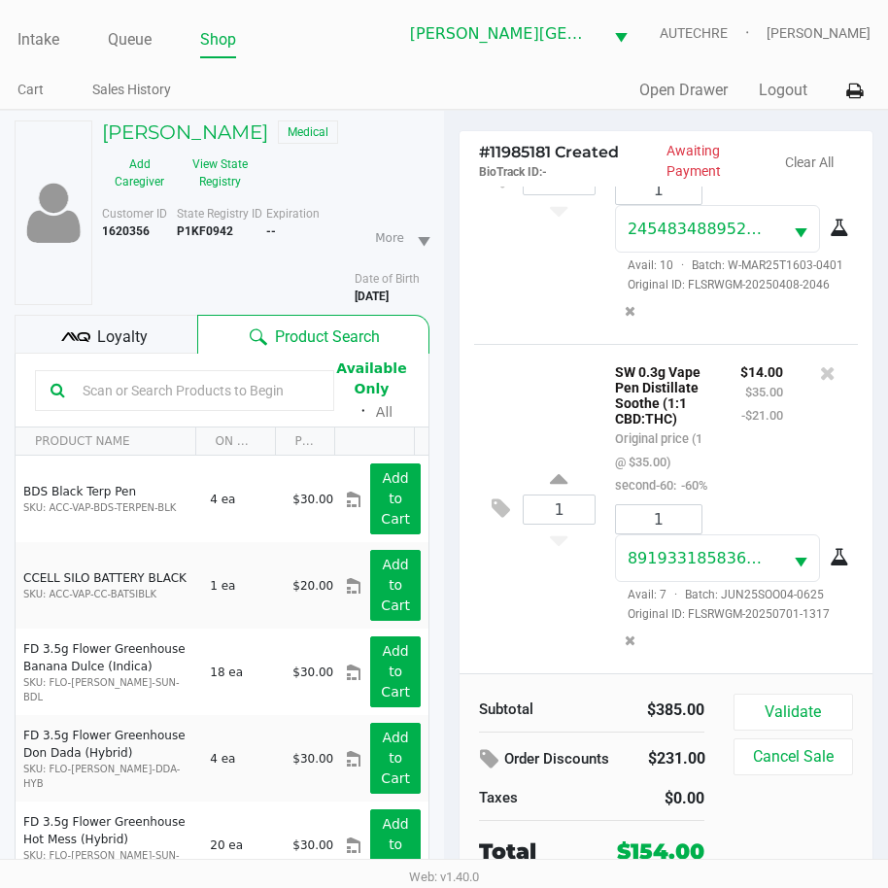
click at [591, 627] on div "1 SW 0.3g Vape Pen Distillate Soothe (1:1 CBD:THC) Original price (1 @ $35.00) …" at bounding box center [666, 508] width 384 height 329
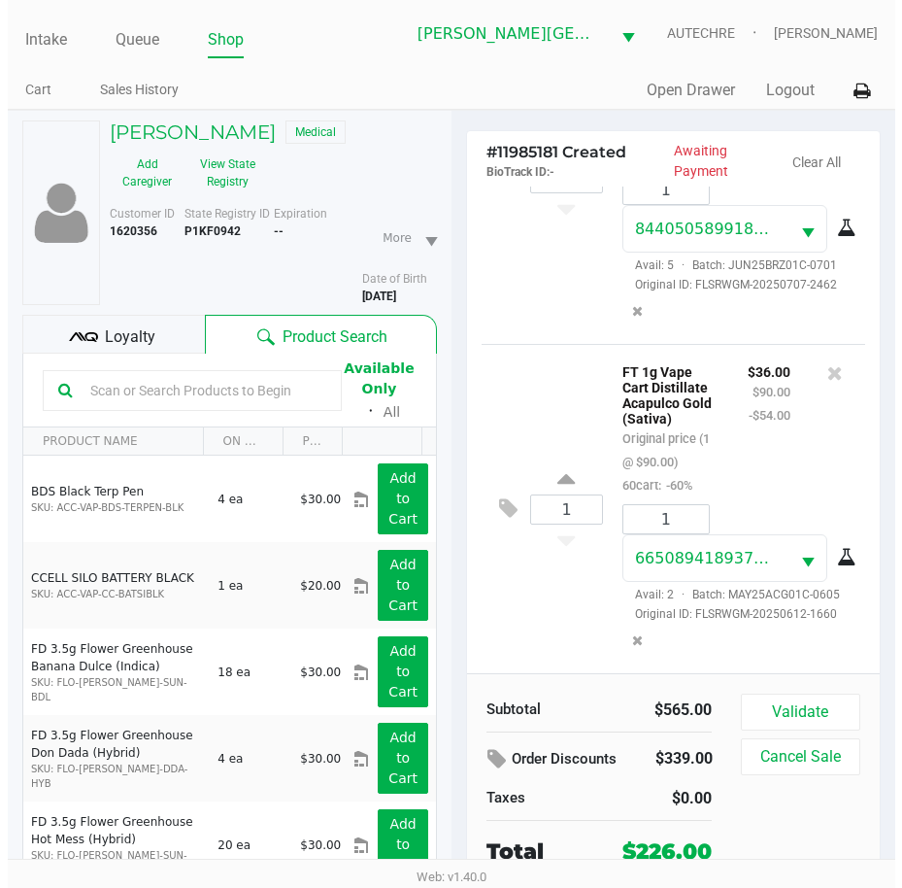
scroll to position [3331, 0]
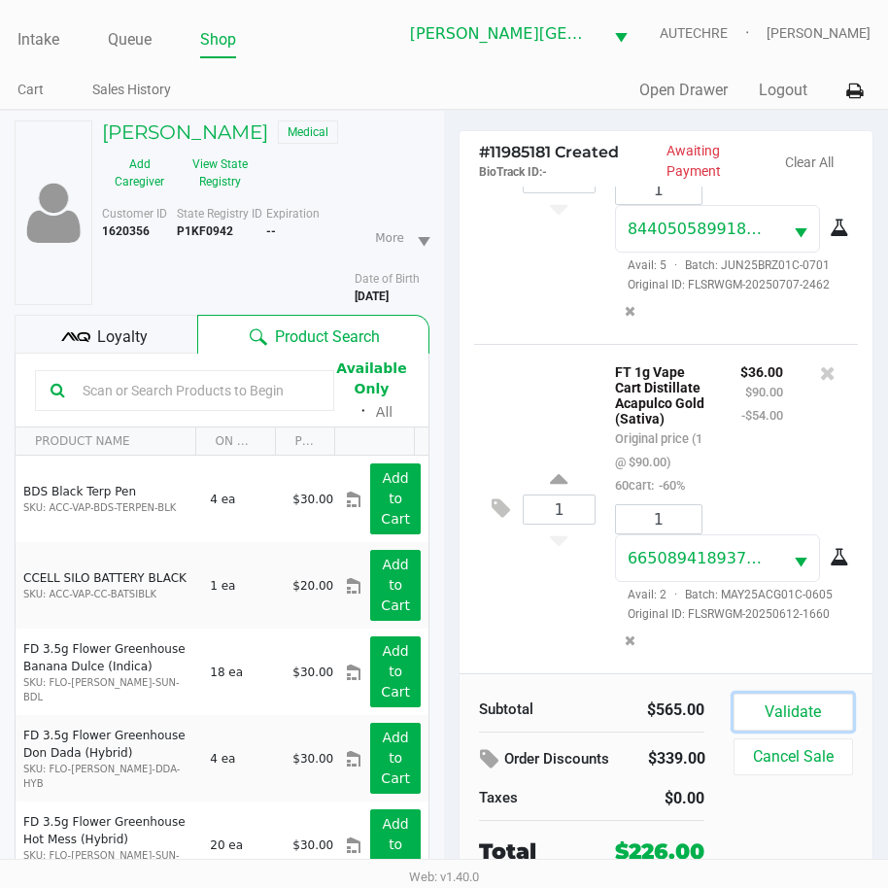
click at [821, 704] on button "Validate" at bounding box center [792, 711] width 119 height 37
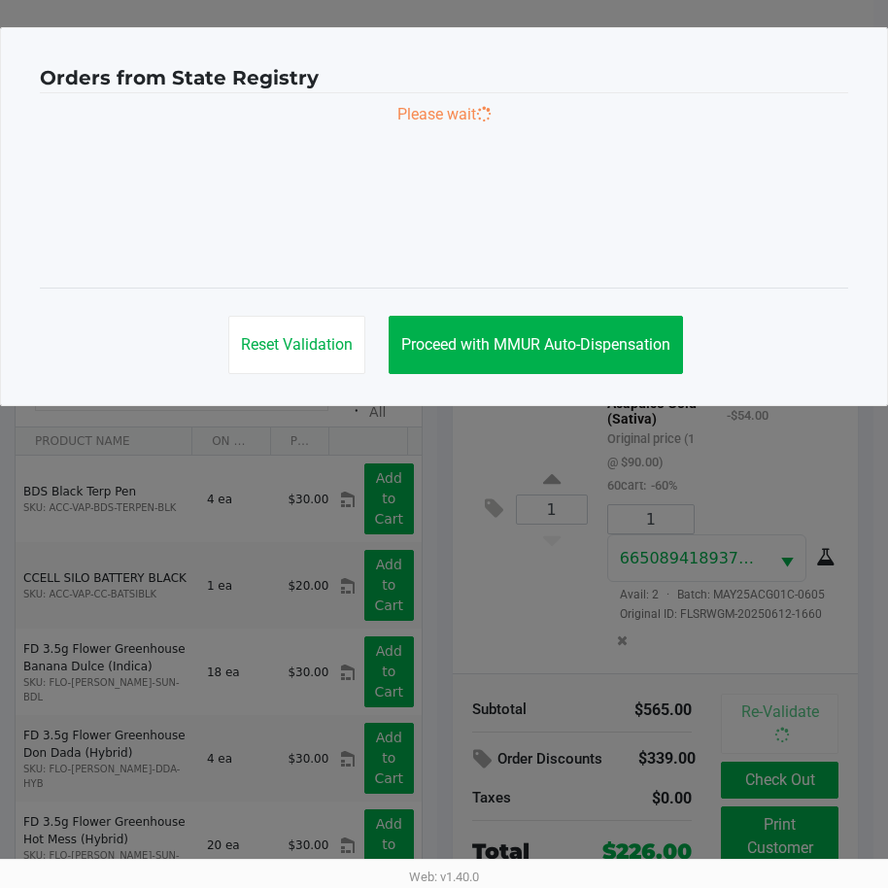
scroll to position [3360, 0]
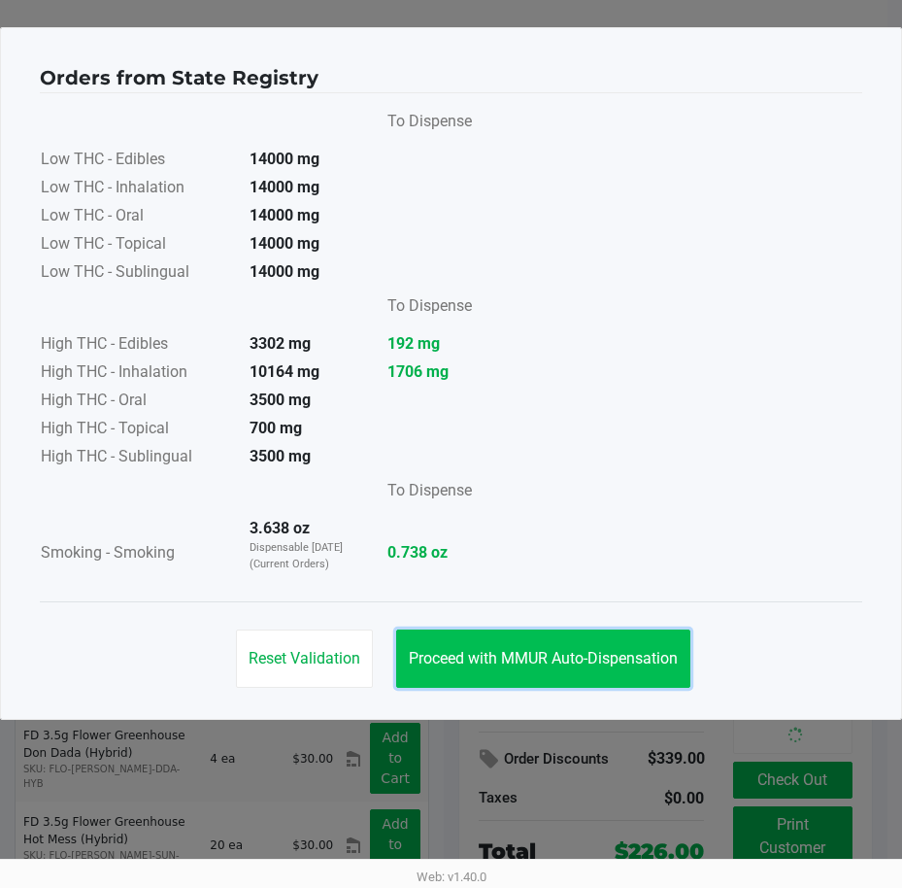
click at [565, 670] on button "Proceed with MMUR Auto-Dispensation" at bounding box center [543, 658] width 294 height 58
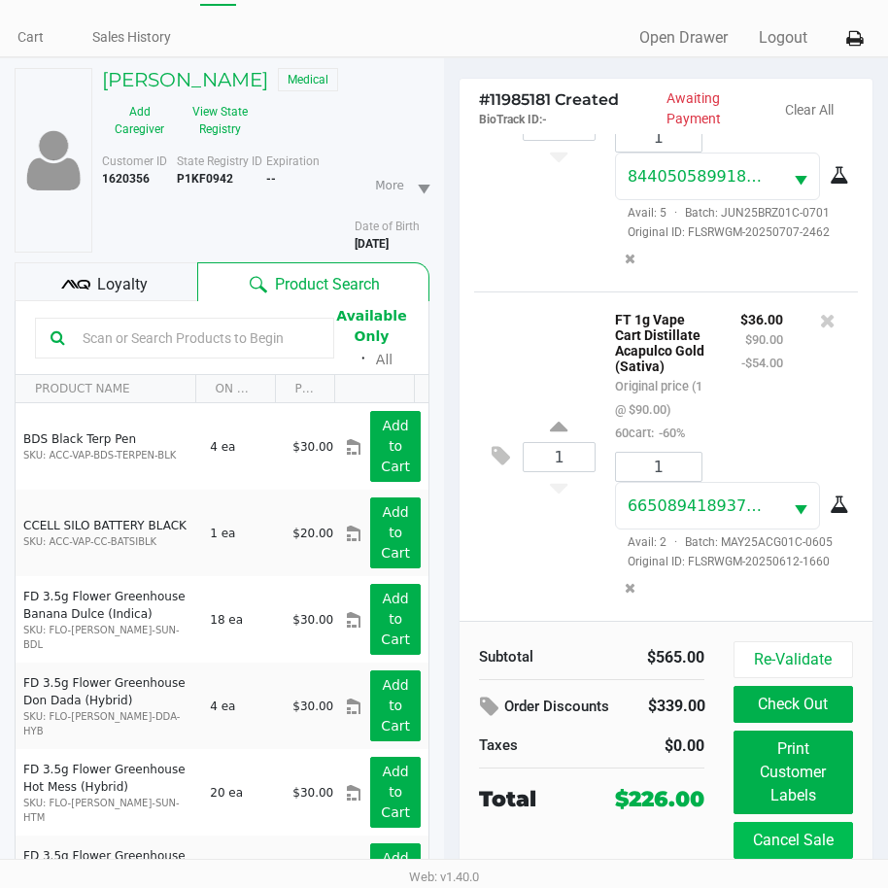
scroll to position [101, 0]
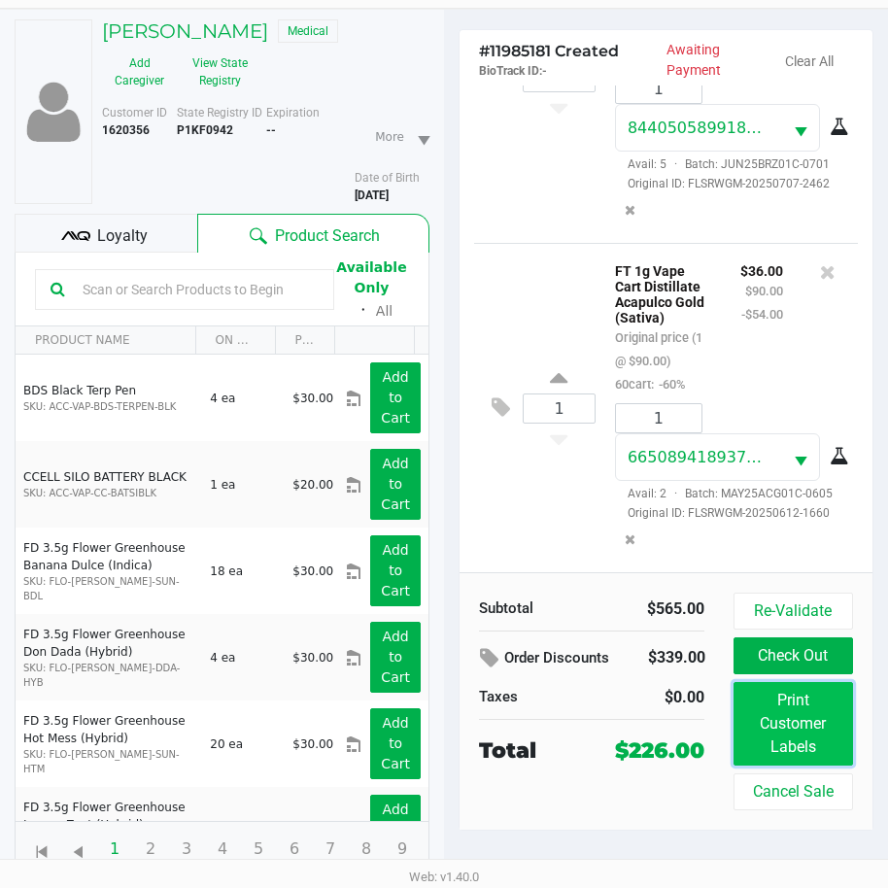
click at [770, 718] on button "Print Customer Labels" at bounding box center [792, 724] width 119 height 84
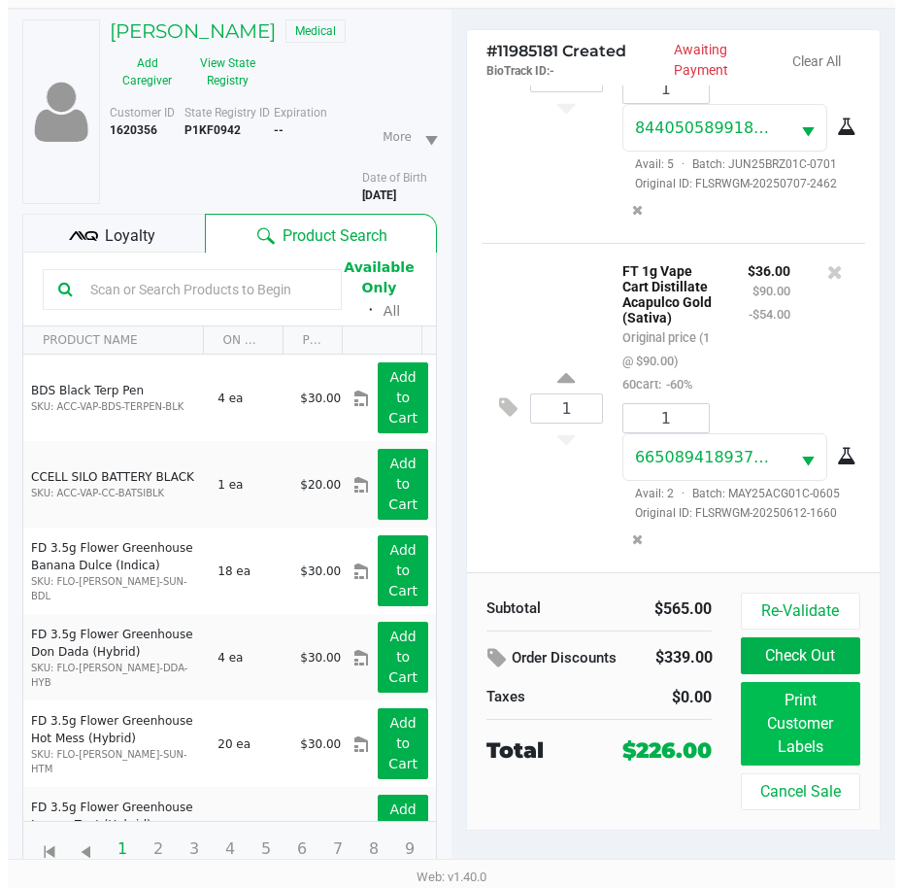
scroll to position [0, 0]
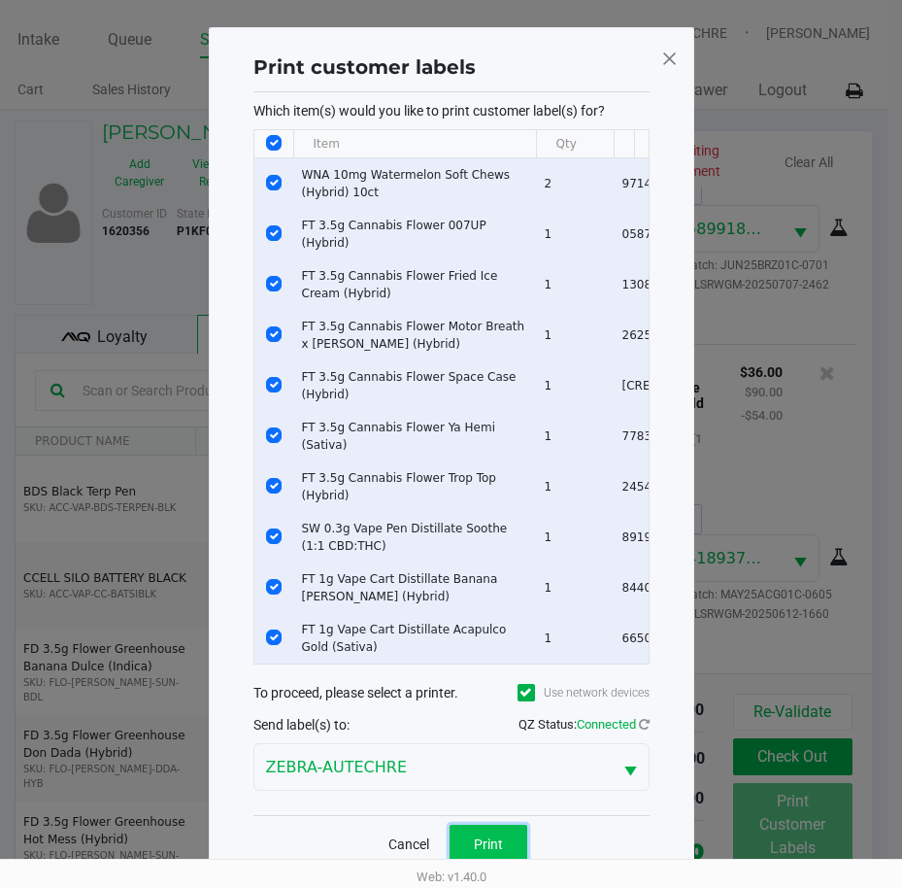
click at [495, 833] on button "Print" at bounding box center [489, 844] width 78 height 39
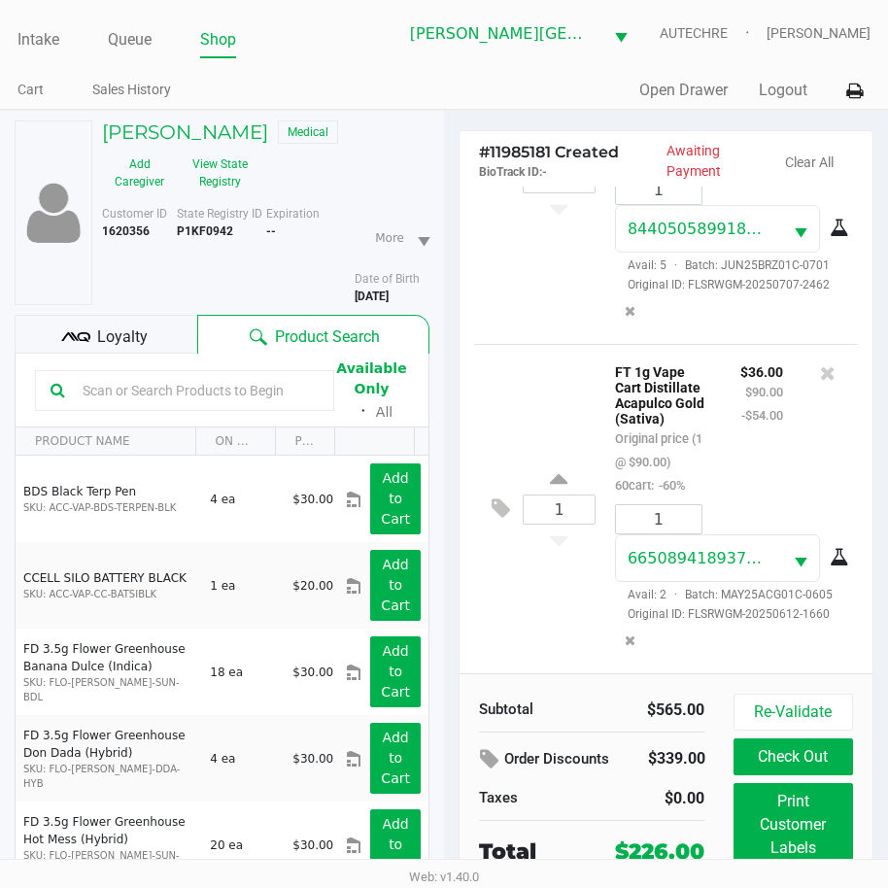
click at [817, 735] on div "Re-Validate Check Out Print Customer Labels Cancel Sale" at bounding box center [800, 802] width 134 height 218
click at [817, 747] on button "Check Out" at bounding box center [792, 756] width 119 height 37
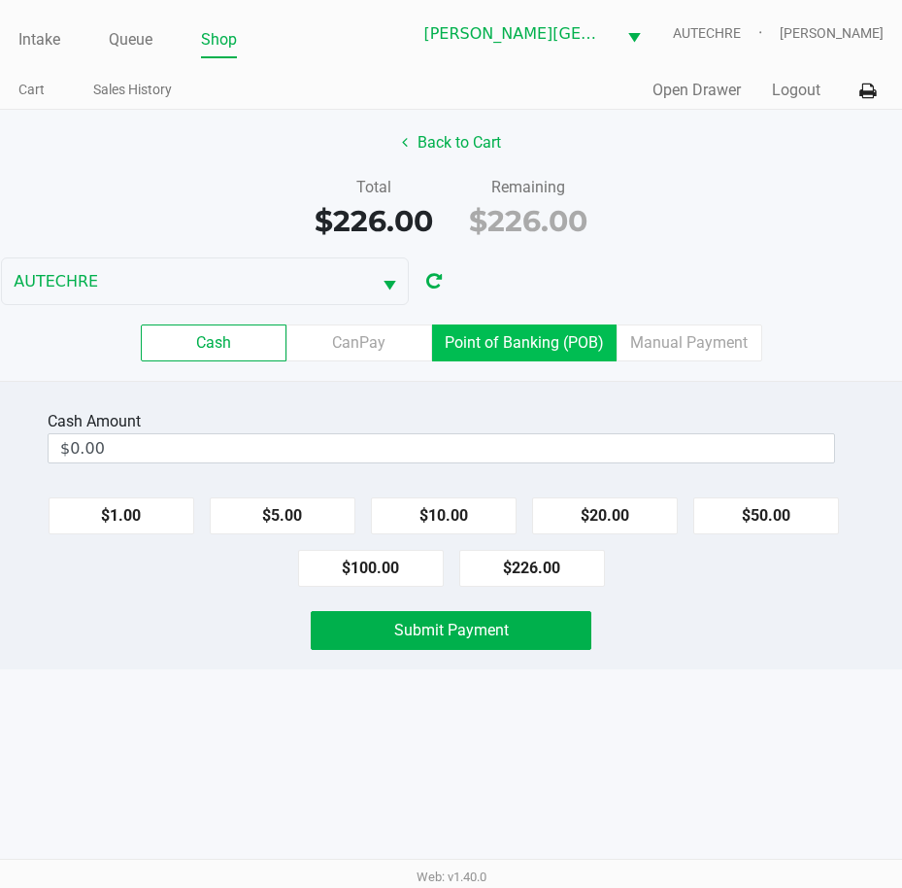
click at [542, 338] on label "Point of Banking (POB)" at bounding box center [524, 342] width 185 height 37
click at [0, 0] on 7 "Point of Banking (POB)" at bounding box center [0, 0] width 0 height 0
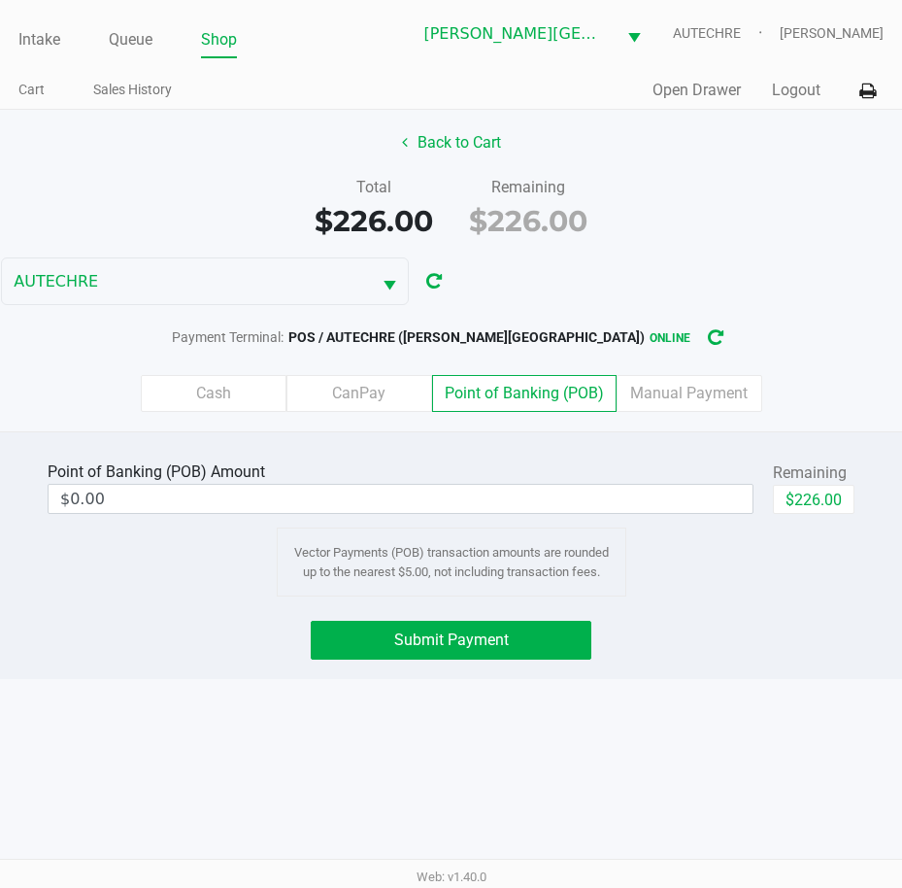
click at [759, 645] on div "Submit Payment" at bounding box center [450, 640] width 931 height 39
click at [816, 497] on button "$226.00" at bounding box center [814, 499] width 82 height 29
type input "$226.00"
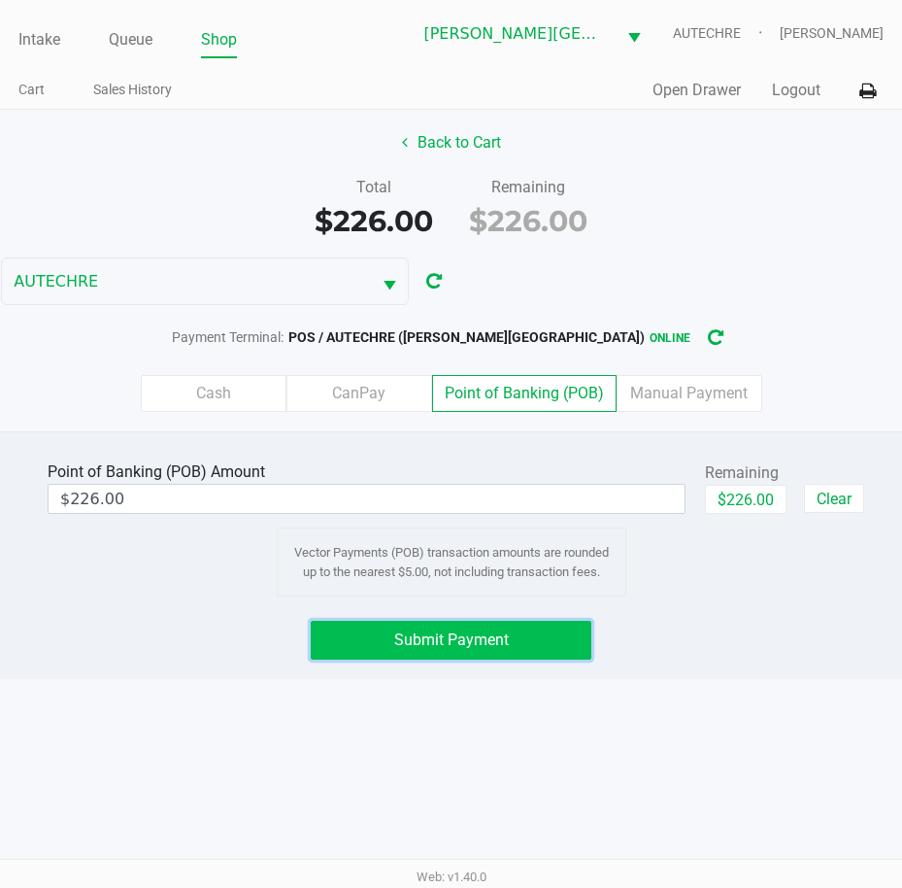
click at [437, 646] on span "Submit Payment" at bounding box center [451, 639] width 115 height 18
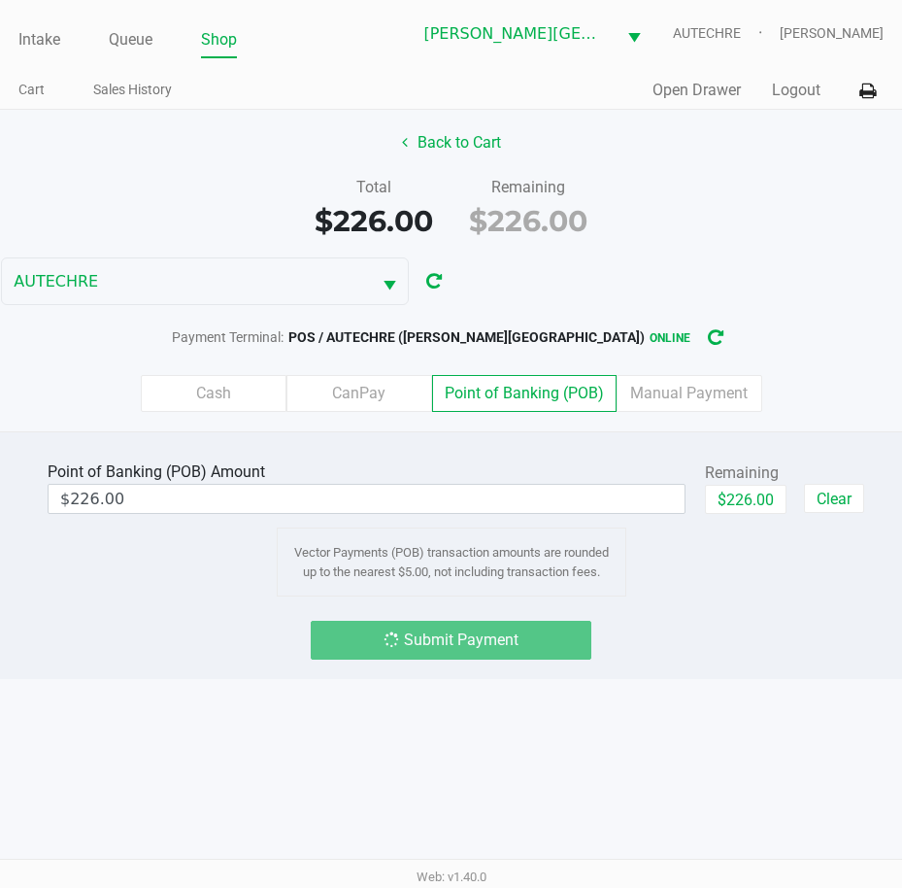
click at [816, 632] on div "Submit Payment" at bounding box center [450, 640] width 931 height 39
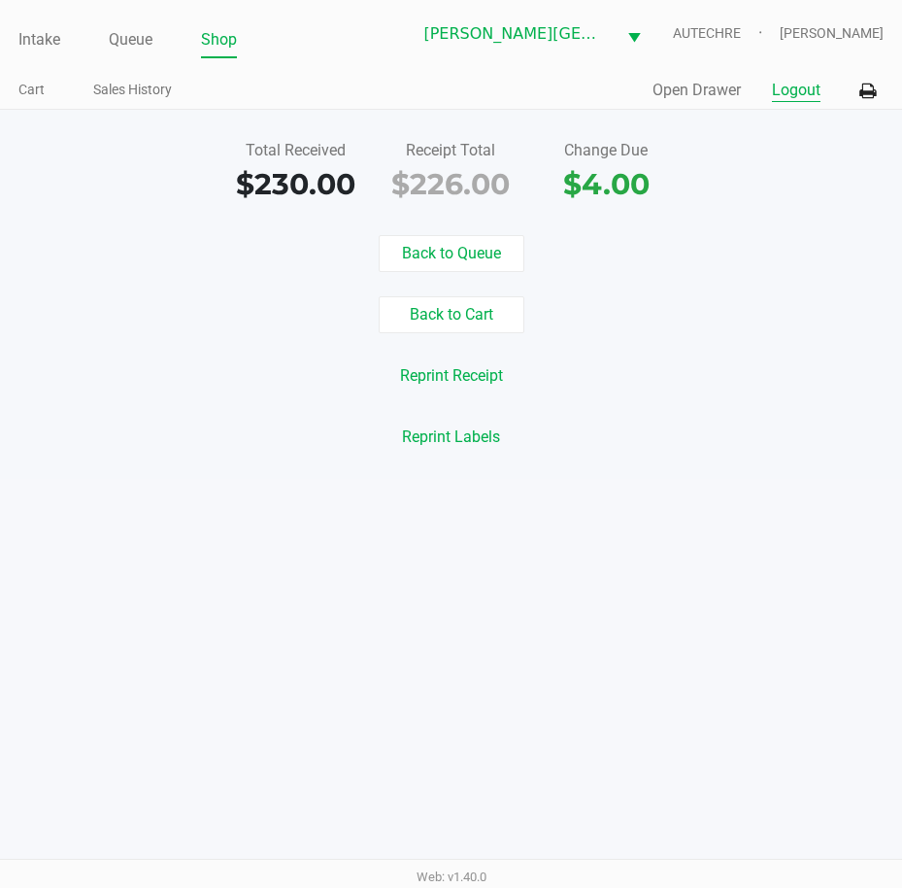
drag, startPoint x: 791, startPoint y: 77, endPoint x: 786, endPoint y: 89, distance: 13.5
click at [789, 77] on div "Quick Sale Open Drawer Logout" at bounding box center [668, 91] width 433 height 36
click at [786, 93] on button "Logout" at bounding box center [796, 90] width 49 height 23
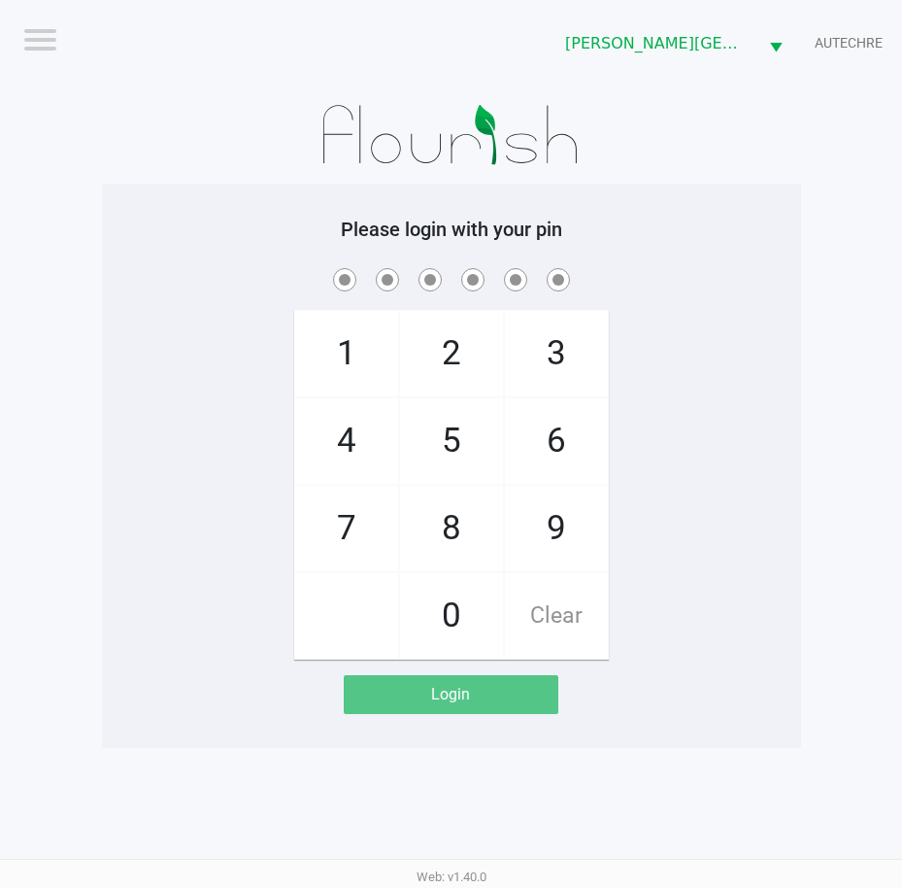
click at [901, 414] on app-pos-login-wrapper "Logout Bonita Springs WC AUTECHRE Please login with your pin 1 4 7 2 5 8 0 3 6 …" at bounding box center [451, 374] width 902 height 748
click at [788, 451] on div "1 4 7 2 5 8 0 3 6 9 Clear" at bounding box center [451, 461] width 699 height 395
checkbox input "true"
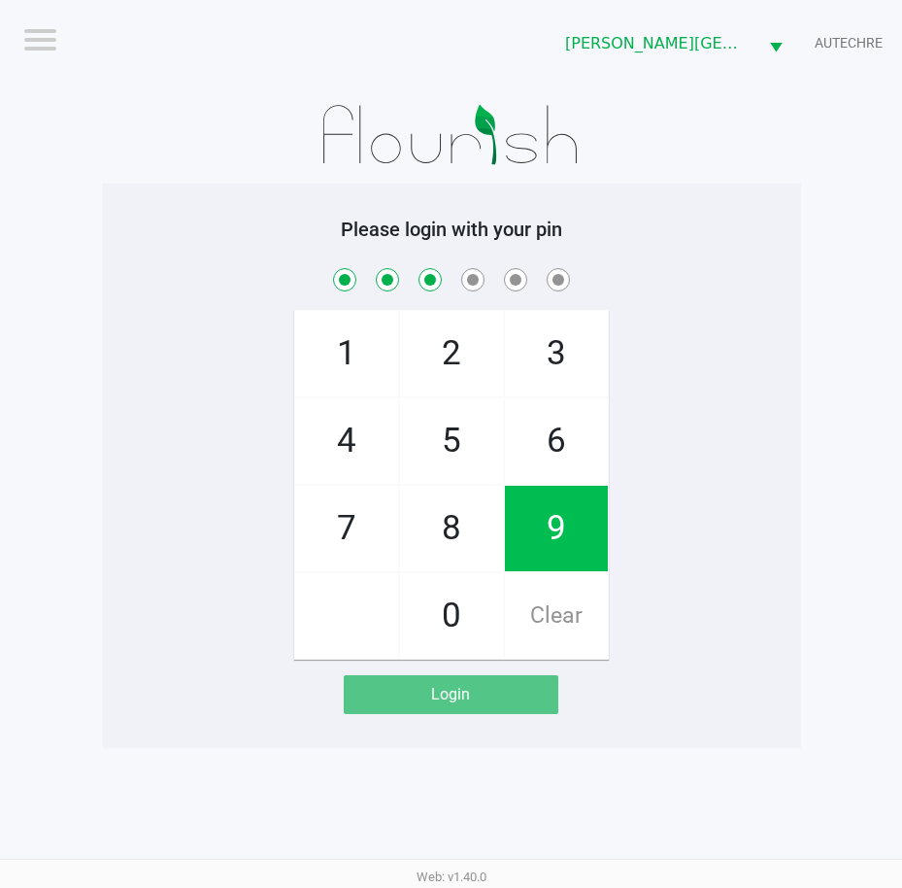
checkbox input "true"
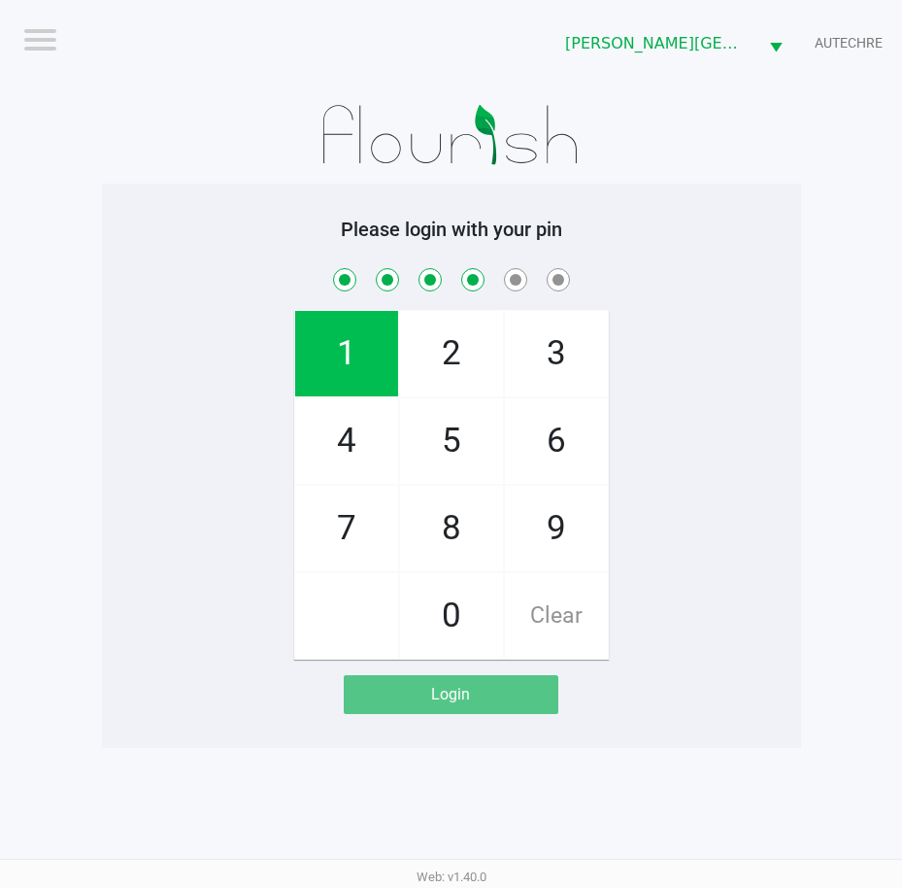
checkbox input "true"
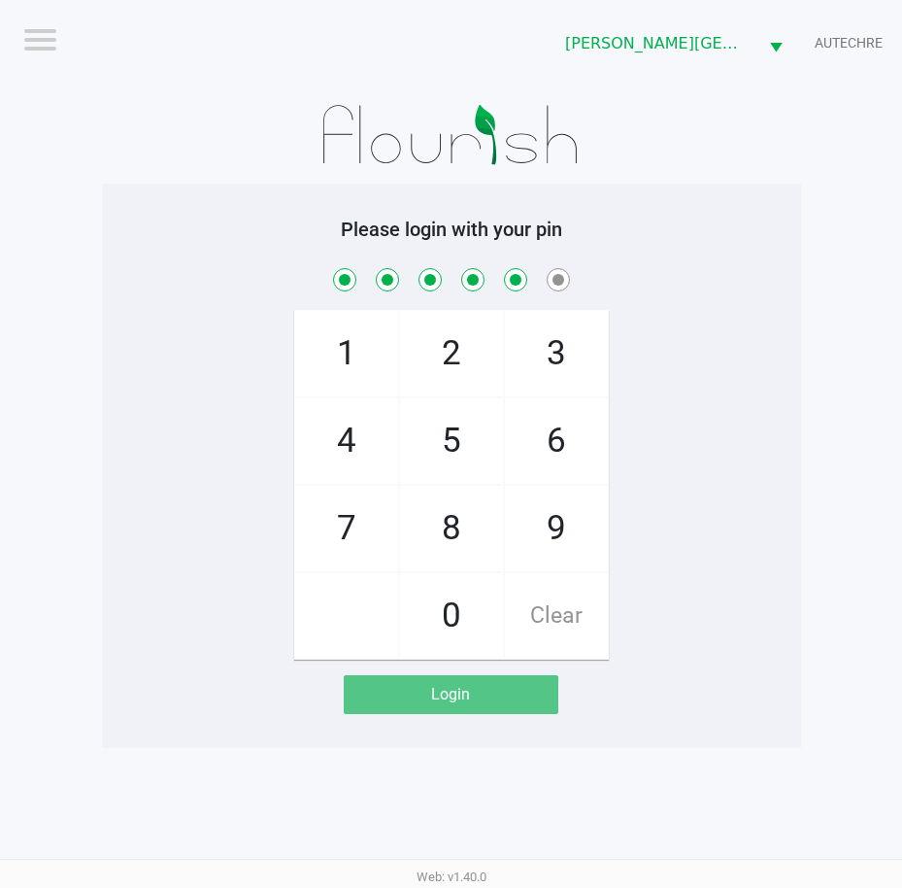
checkbox input "true"
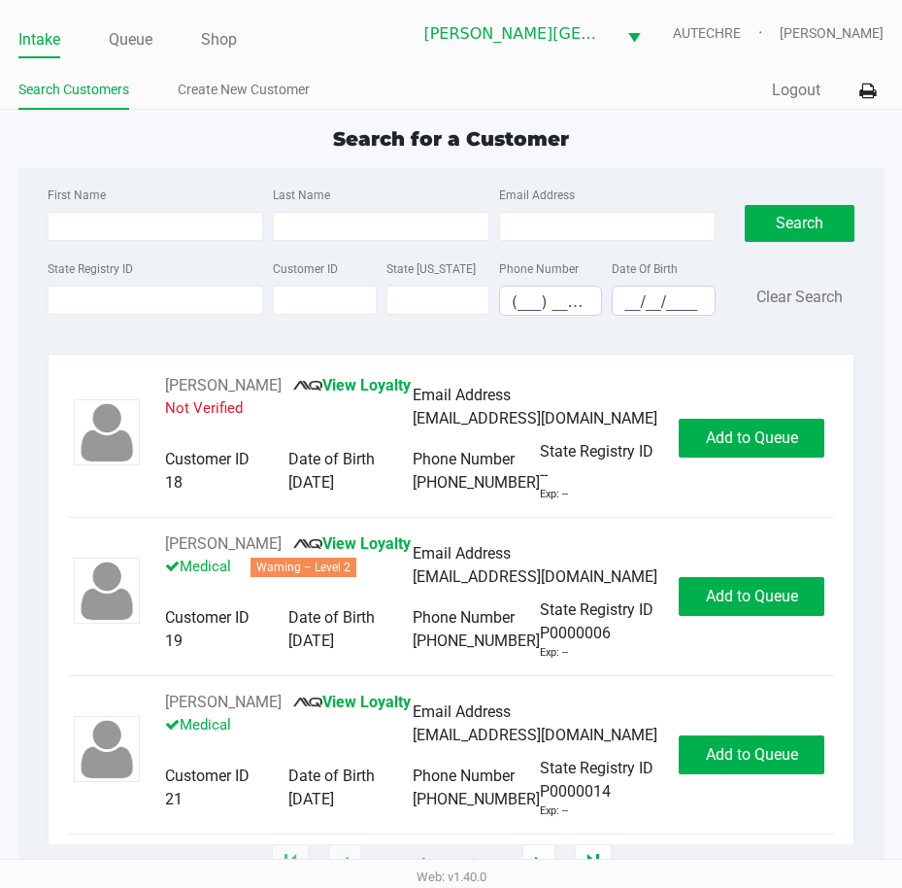
click at [260, 346] on div "First Name Last Name Email Address State Registry ID Customer ID State ID Phone…" at bounding box center [451, 516] width 866 height 696
click at [128, 338] on div "First Name Last Name Email Address State Registry ID Customer ID State ID Phone…" at bounding box center [451, 257] width 837 height 178
click at [138, 290] on input "State Registry ID" at bounding box center [156, 300] width 217 height 29
click at [788, 85] on button "Logout" at bounding box center [796, 90] width 49 height 23
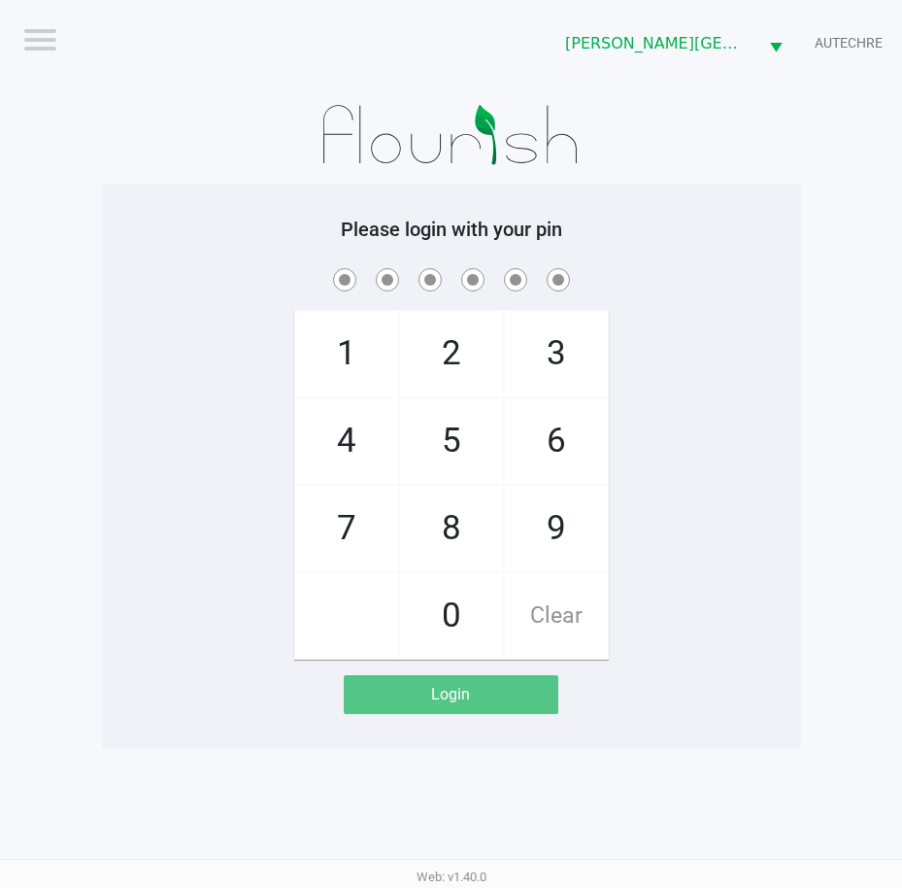
drag, startPoint x: 843, startPoint y: 513, endPoint x: 862, endPoint y: 506, distance: 20.6
click at [862, 506] on app-pos-login-wrapper "Logout Bonita Springs WC AUTECHRE Please login with your pin 1 4 7 2 5 8 0 3 6 …" at bounding box center [451, 374] width 902 height 748
checkbox input "true"
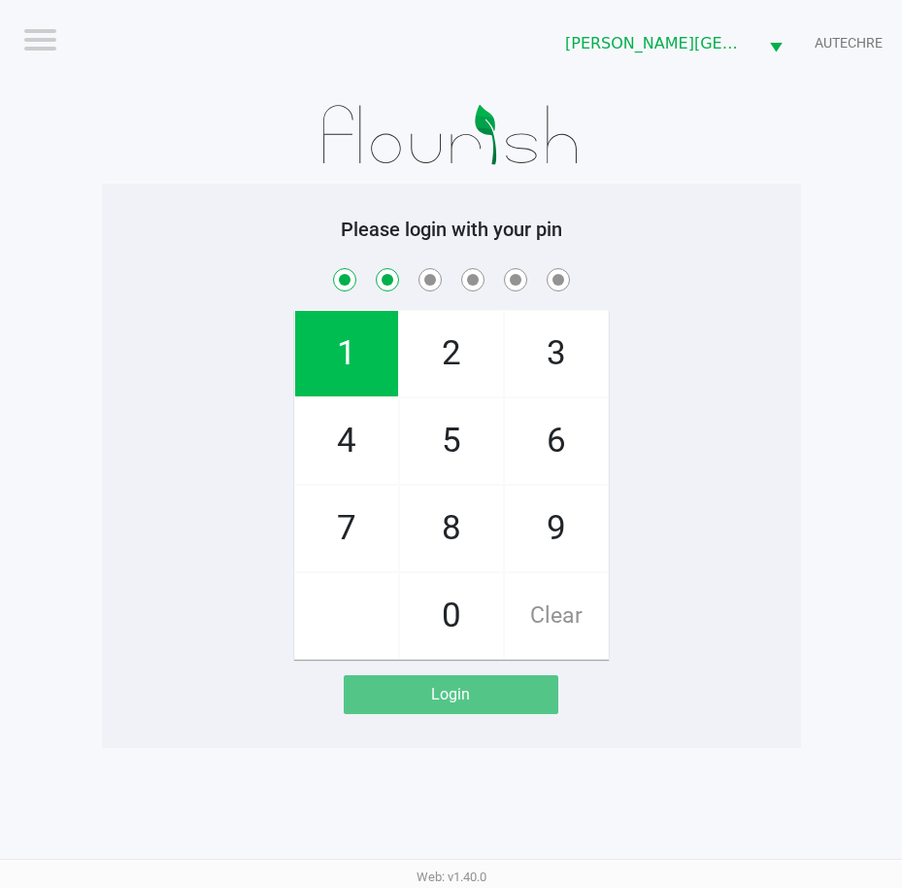
checkbox input "true"
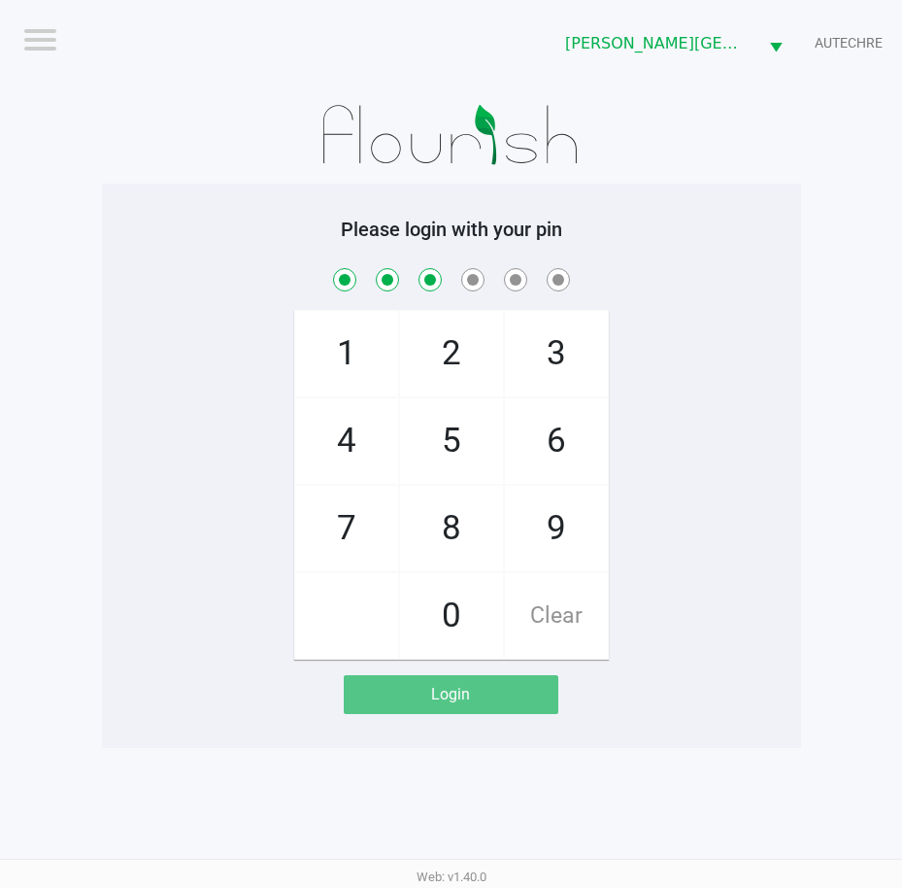
checkbox input "true"
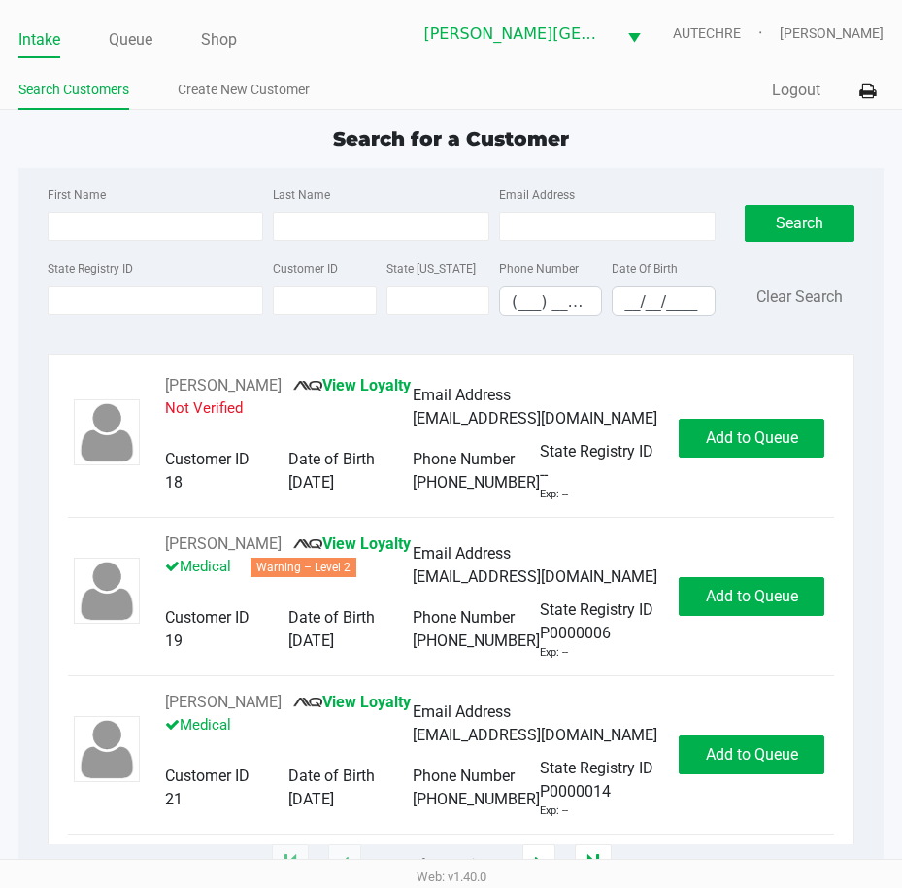
click at [507, 346] on div "First Name Last Name Email Address State Registry ID Customer ID State ID Phone…" at bounding box center [451, 516] width 866 height 696
click at [170, 189] on div "First Name" at bounding box center [156, 212] width 226 height 58
click at [121, 346] on div "First Name Last Name Email Address State Registry ID Customer ID State ID Phone…" at bounding box center [451, 516] width 866 height 696
click at [37, 343] on div "First Name Last Name Email Address State Registry ID Customer ID State ID Phone…" at bounding box center [451, 257] width 837 height 178
click at [181, 228] on input "First Name" at bounding box center [156, 226] width 217 height 29
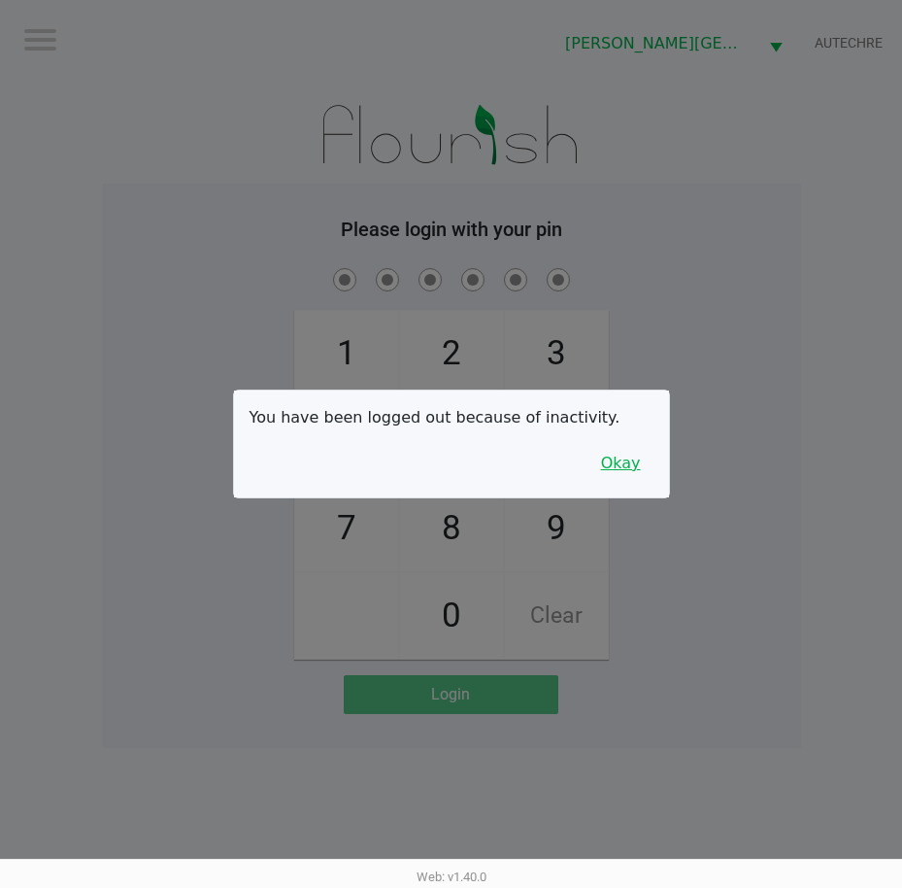
click at [634, 463] on button "Okay" at bounding box center [621, 463] width 65 height 37
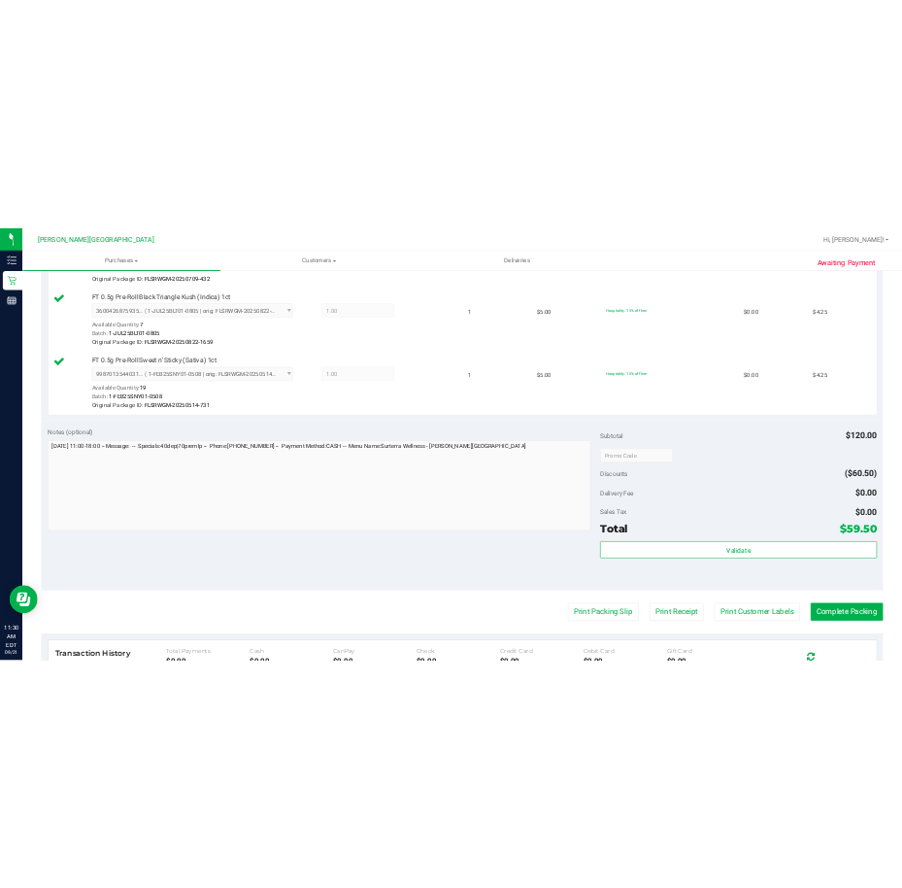
scroll to position [1068, 0]
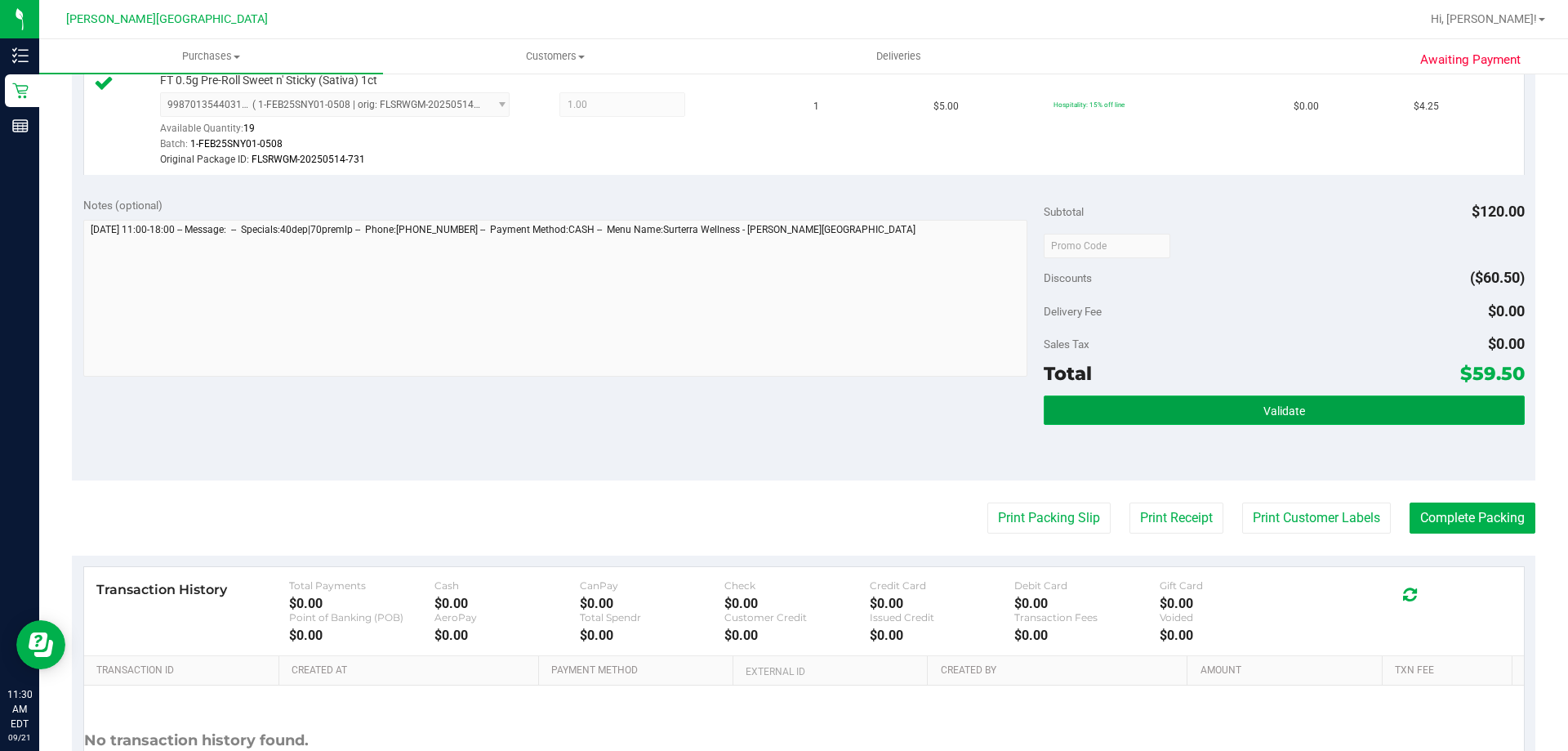
drag, startPoint x: 1298, startPoint y: 411, endPoint x: 1178, endPoint y: 415, distance: 120.1
click at [1296, 412] on button "Validate" at bounding box center [1283, 410] width 480 height 29
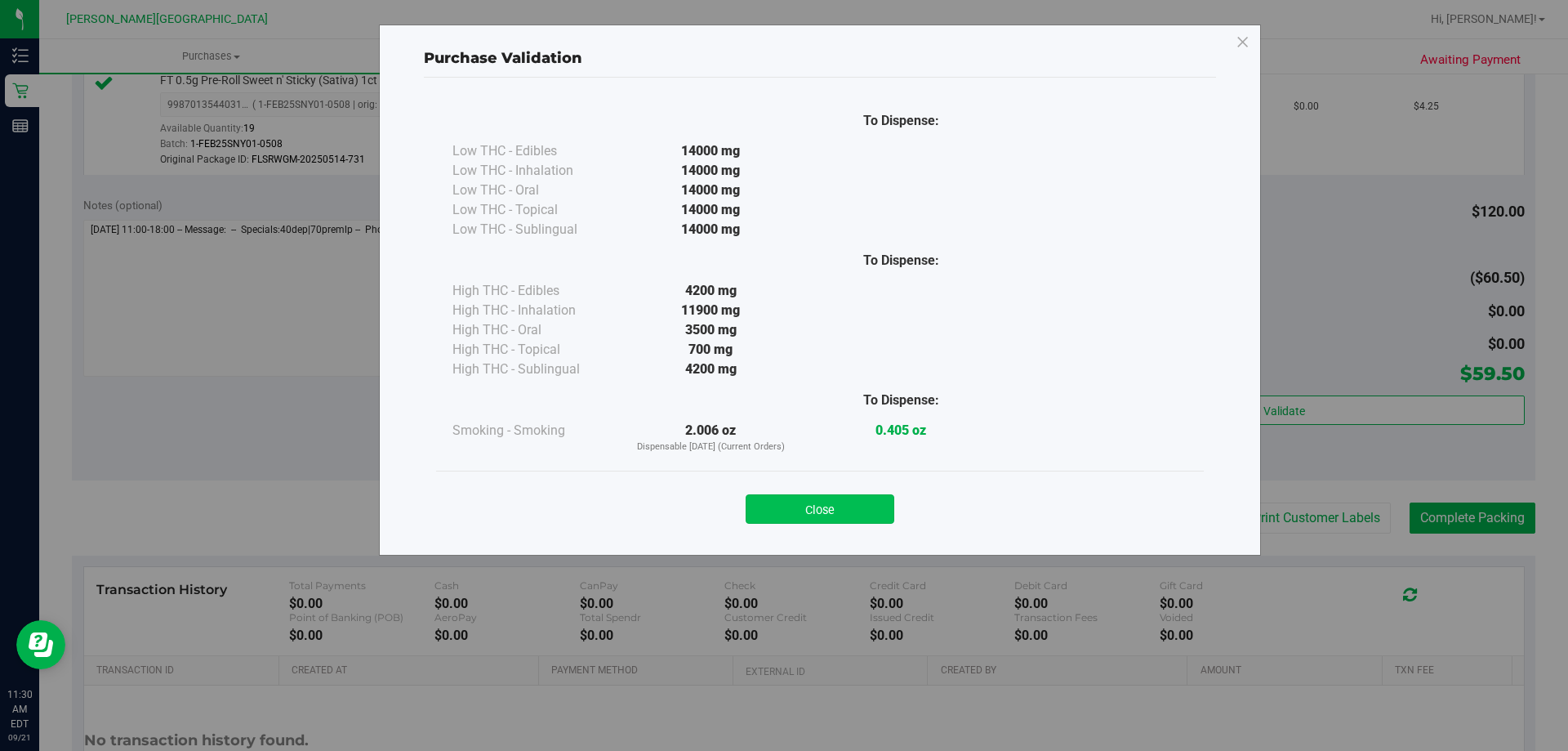
click at [867, 518] on button "Close" at bounding box center [820, 509] width 149 height 29
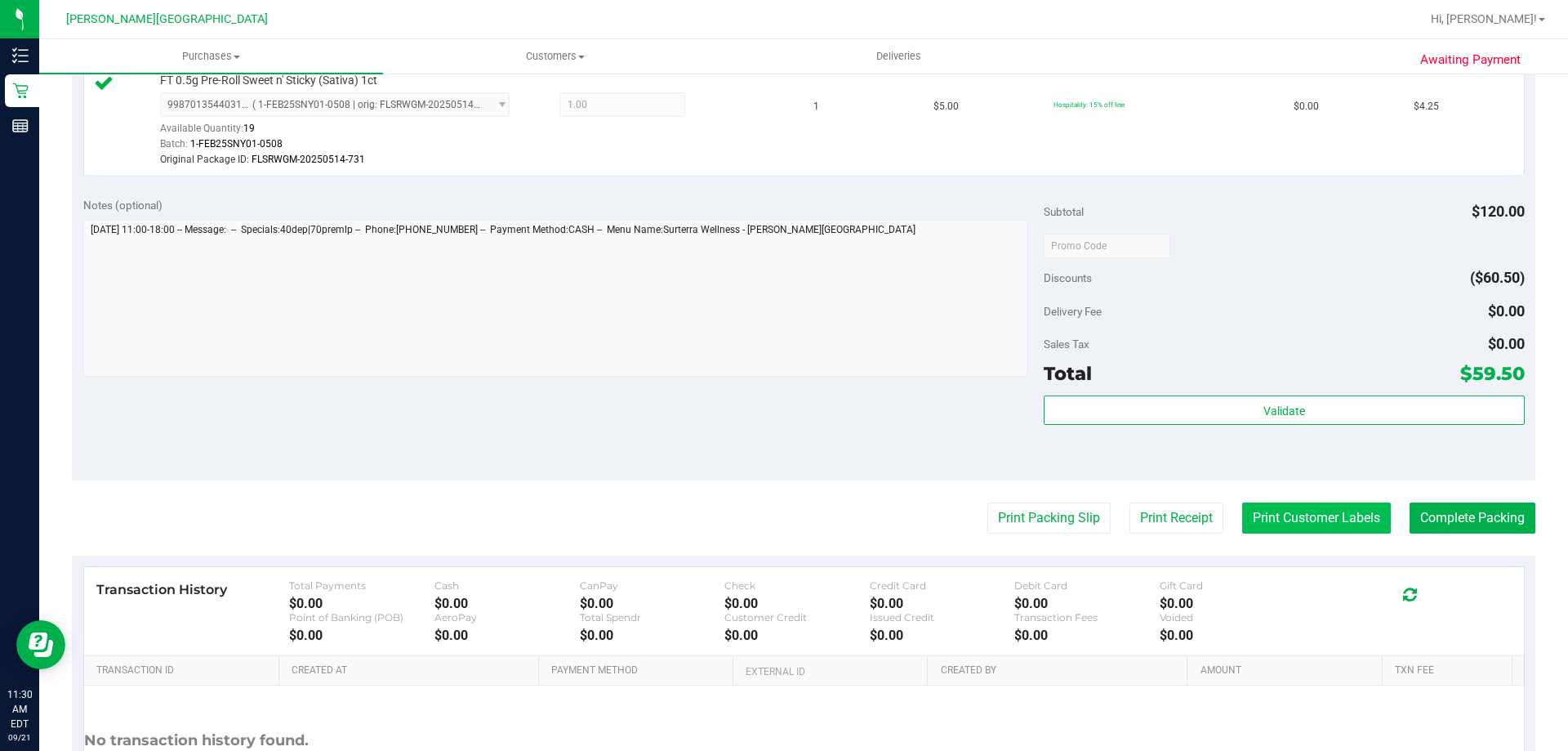
click at [1290, 520] on button "Print Customer Labels" at bounding box center [1316, 517] width 149 height 31
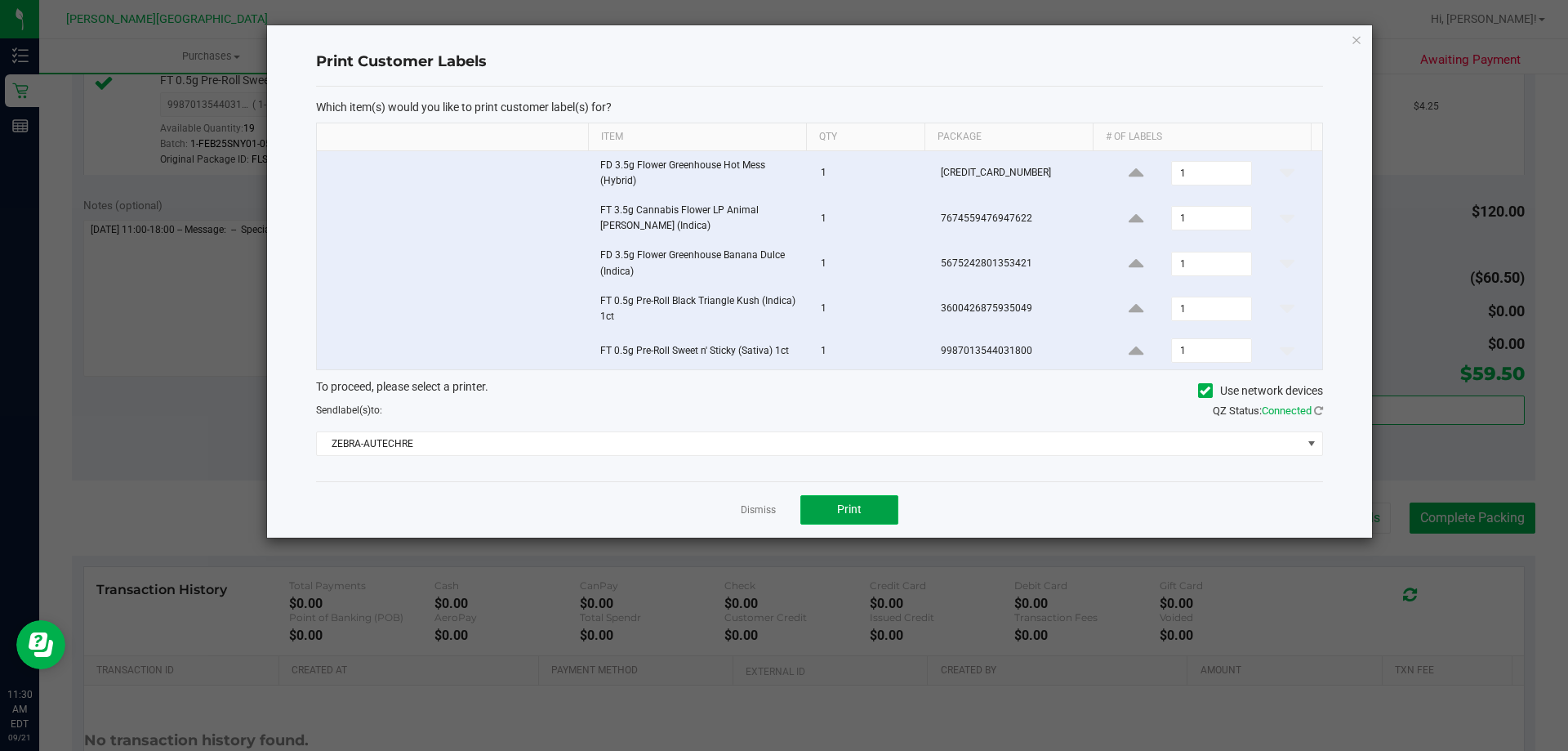
click at [840, 506] on span "Print" at bounding box center [849, 509] width 24 height 13
click at [1357, 41] on icon "button" at bounding box center [1356, 39] width 12 height 19
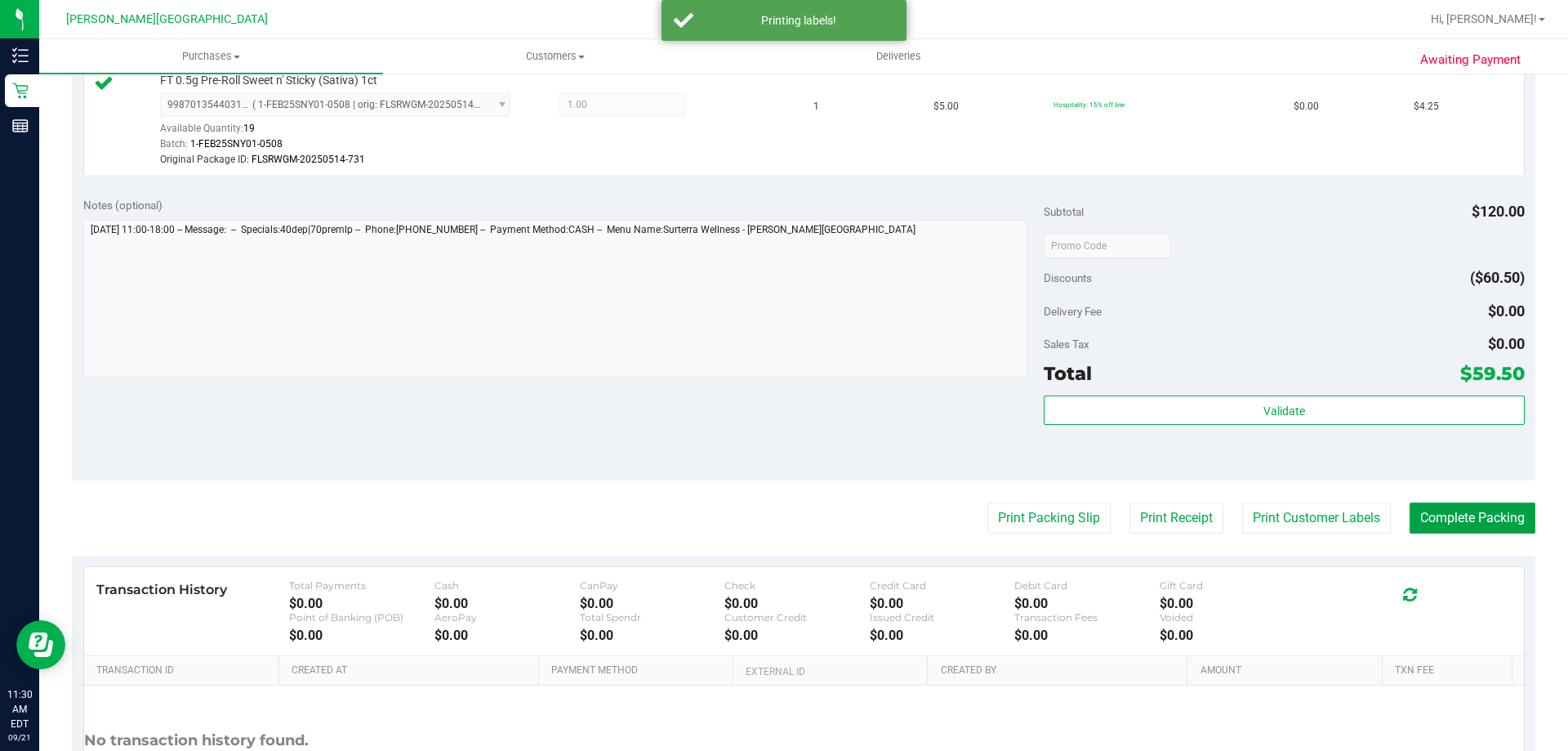
drag, startPoint x: 1434, startPoint y: 511, endPoint x: 1461, endPoint y: 34, distance: 477.8
click at [1435, 511] on button "Complete Packing" at bounding box center [1472, 517] width 126 height 31
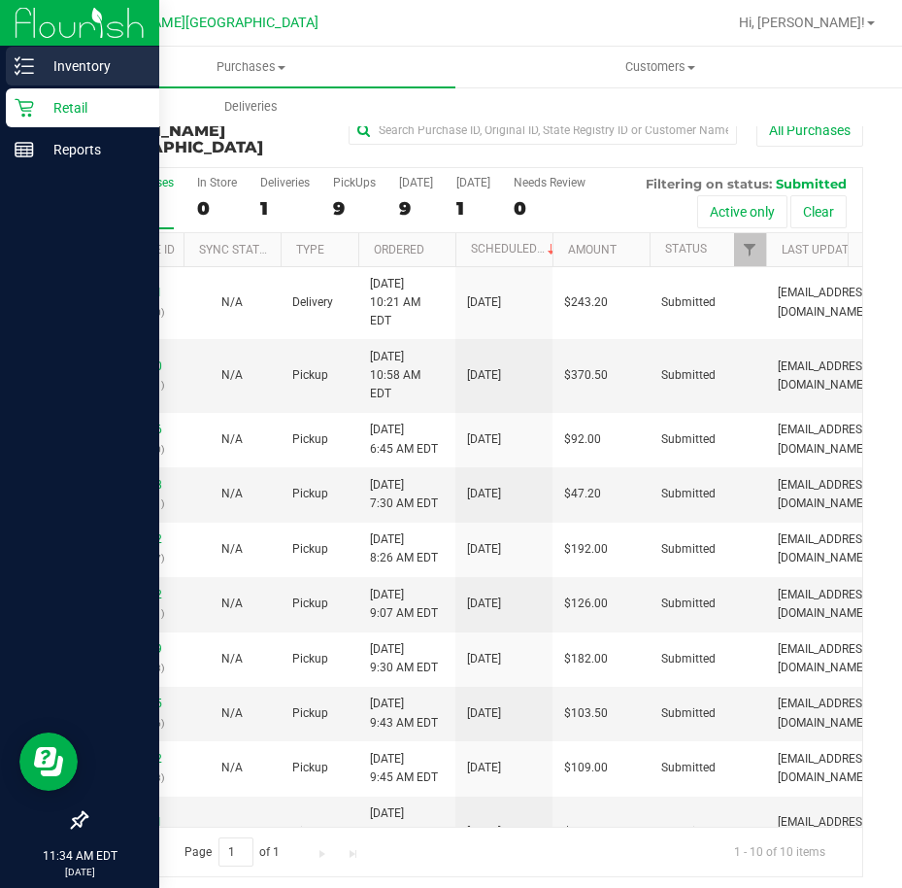
click at [105, 59] on p "Inventory" at bounding box center [92, 65] width 117 height 23
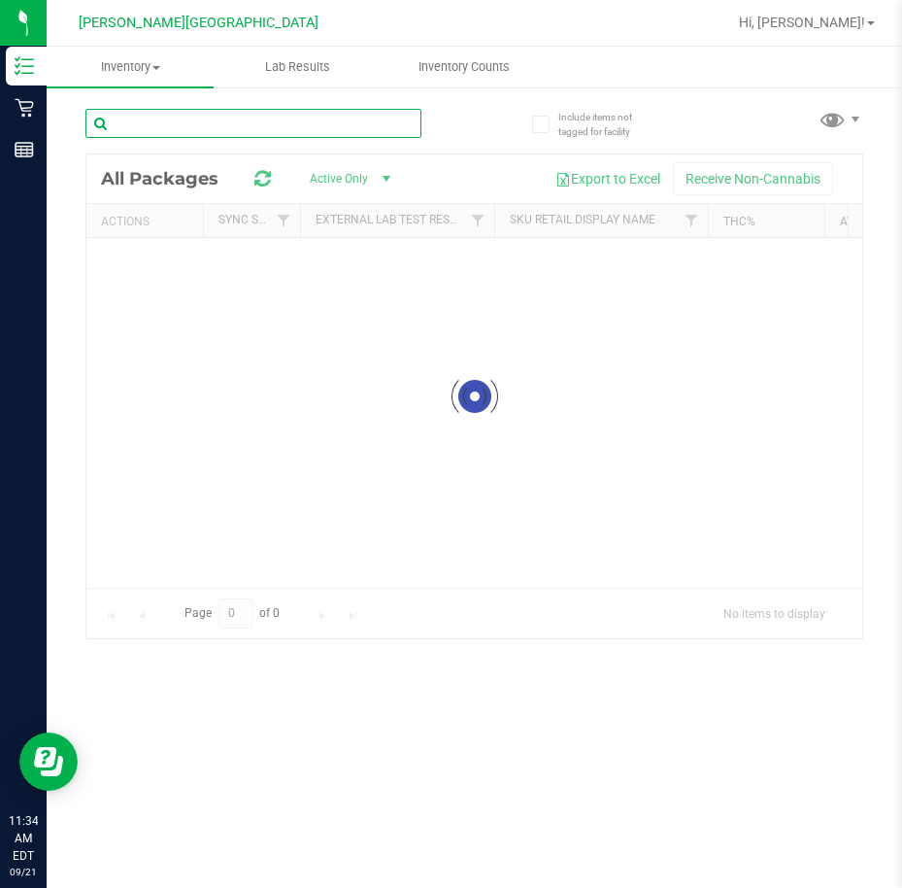
click at [227, 123] on input "text" at bounding box center [253, 123] width 336 height 29
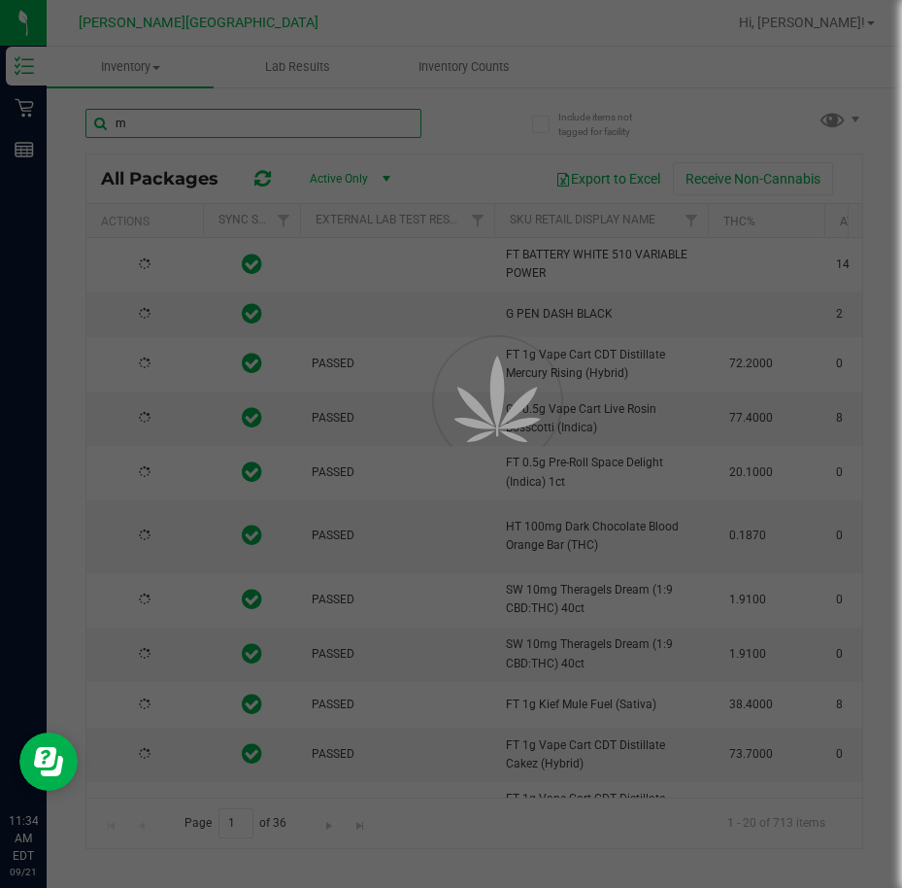
type input "me"
type input "2026-03-16"
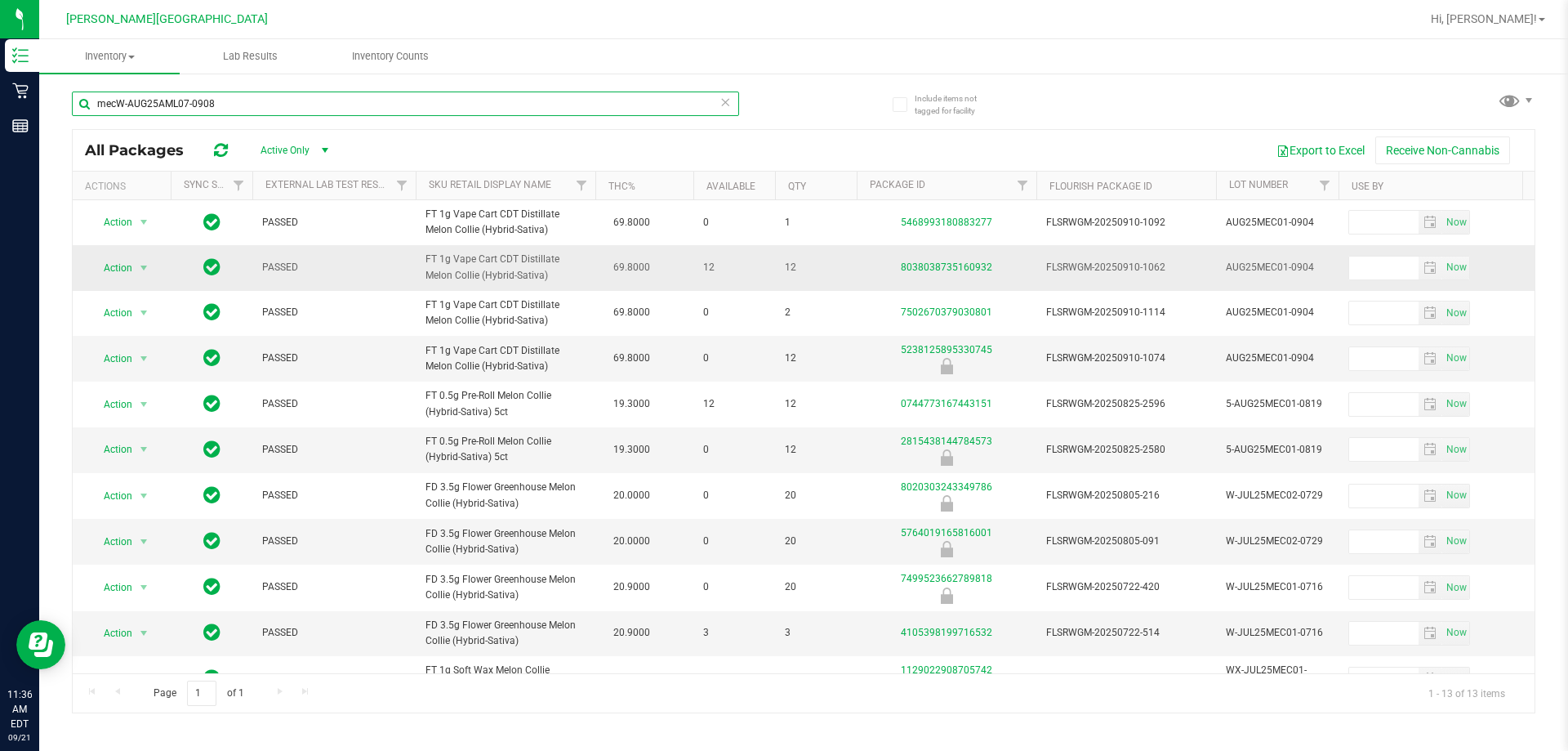
type input "mecW-AUG25AML07-0908"
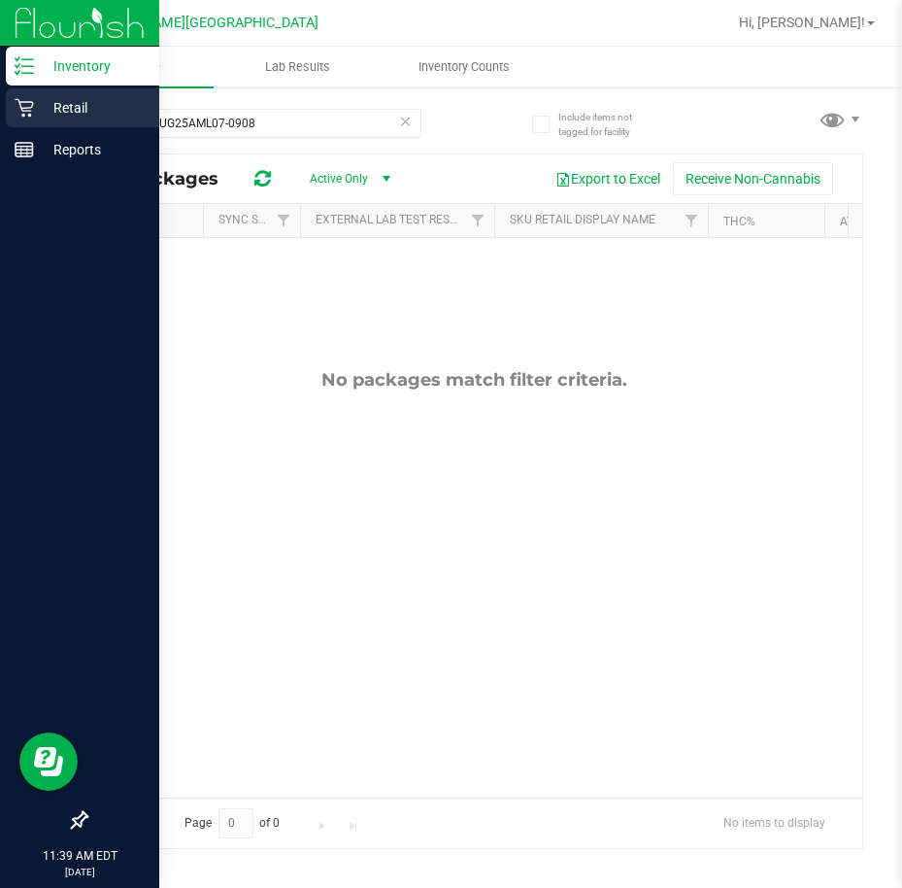
click at [34, 114] on p "Retail" at bounding box center [92, 107] width 117 height 23
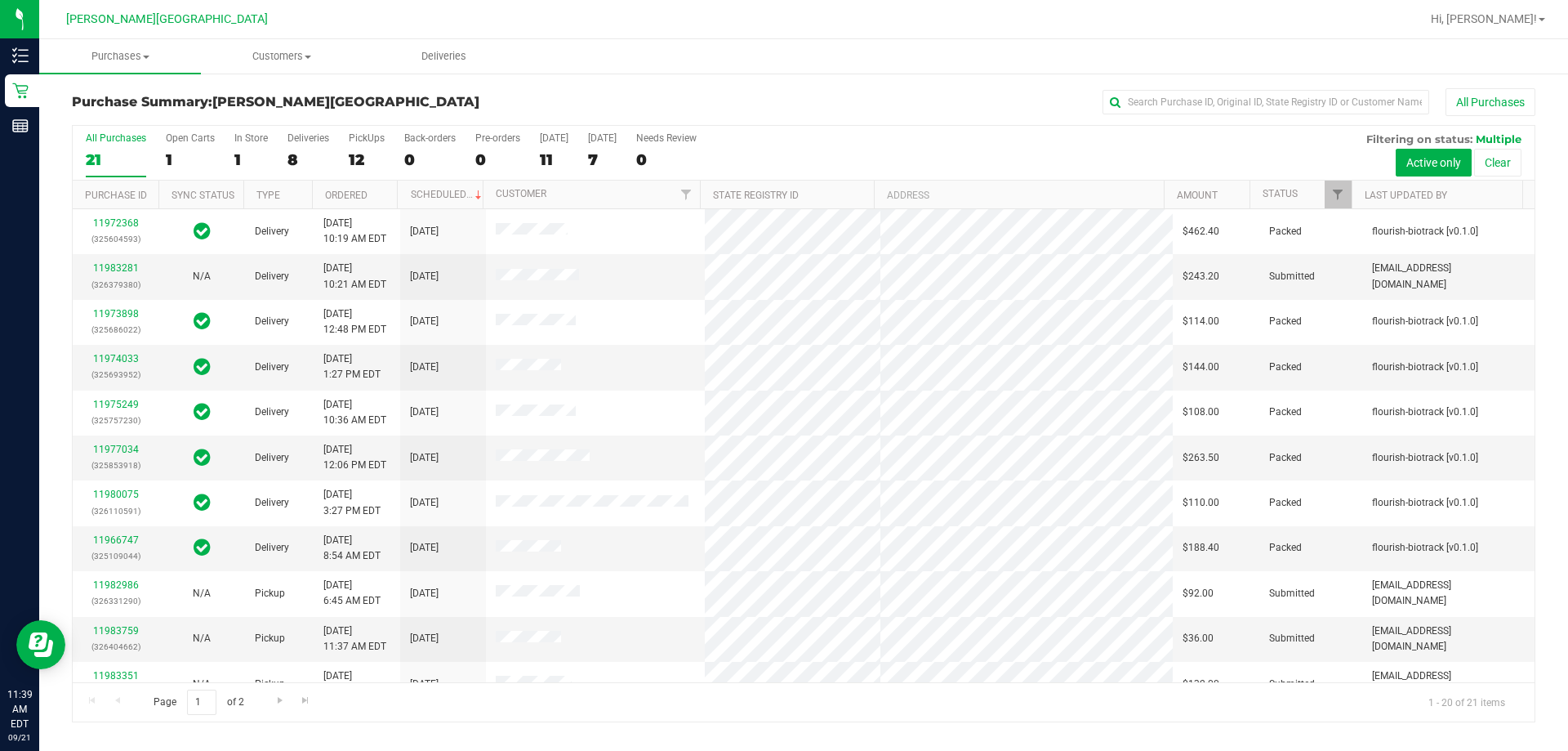
click at [377, 193] on th "Ordered" at bounding box center [355, 195] width 86 height 29
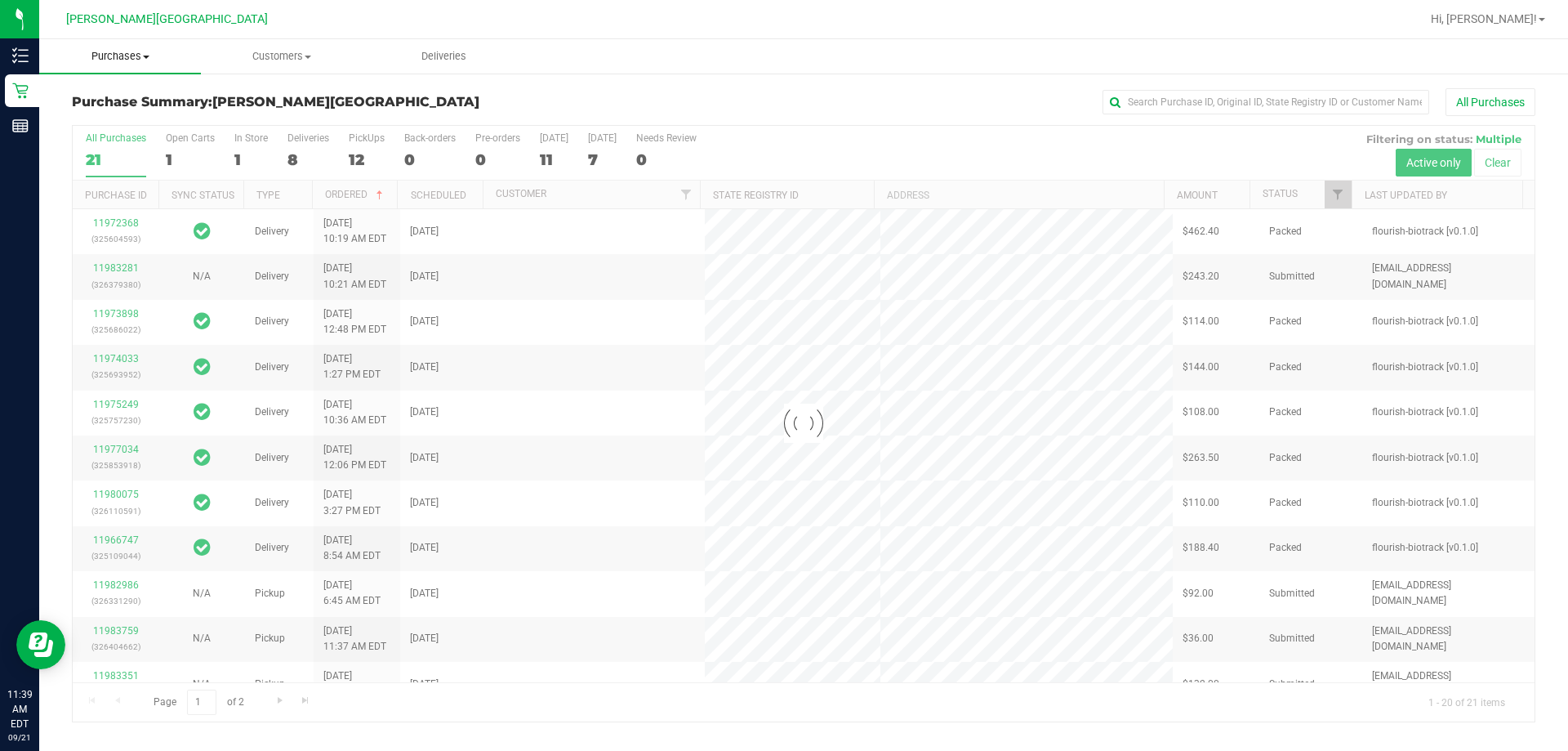
click at [151, 53] on span "Purchases" at bounding box center [120, 56] width 161 height 14
click at [105, 123] on span "Fulfillment" at bounding box center [90, 118] width 101 height 14
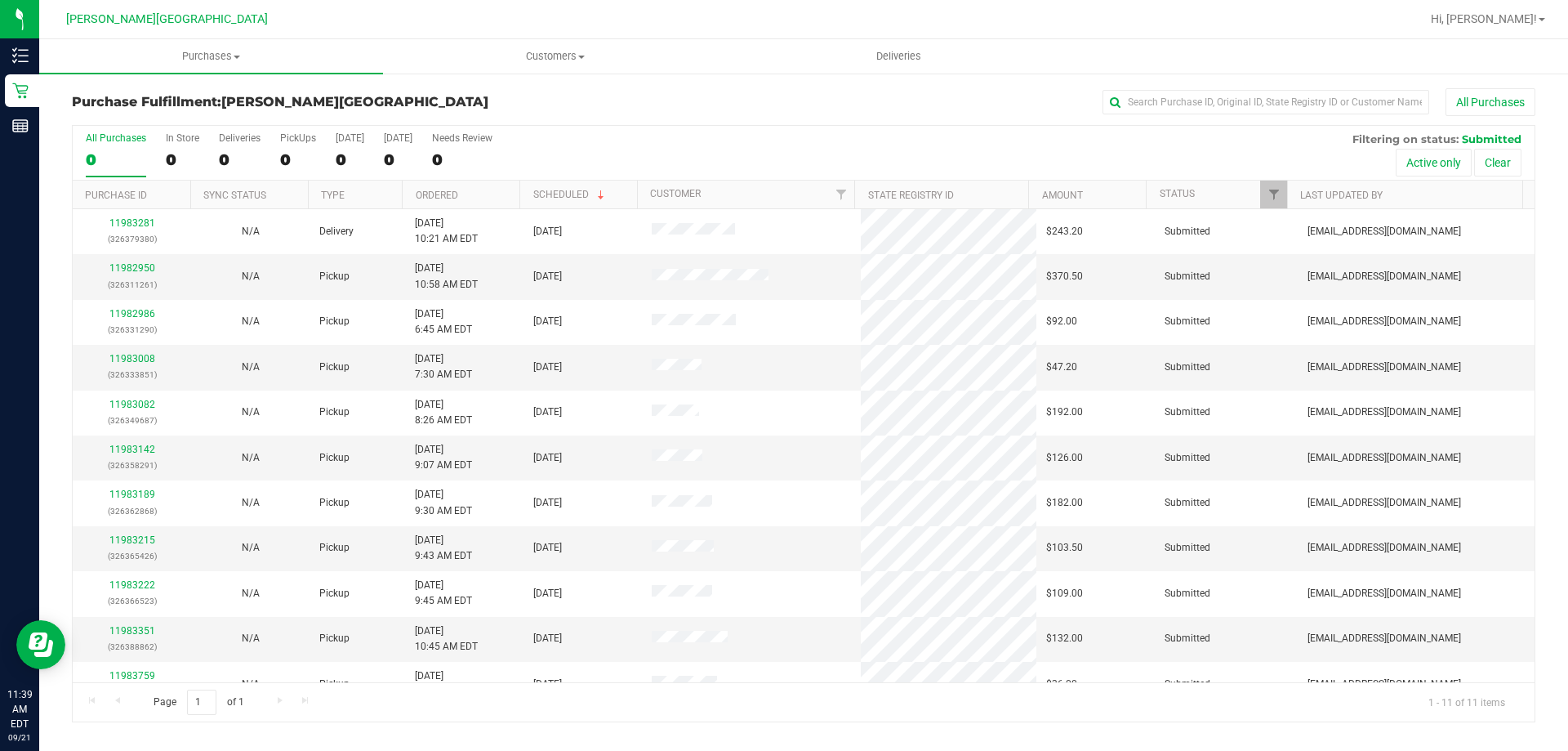
click at [499, 191] on th "Ordered" at bounding box center [461, 195] width 118 height 29
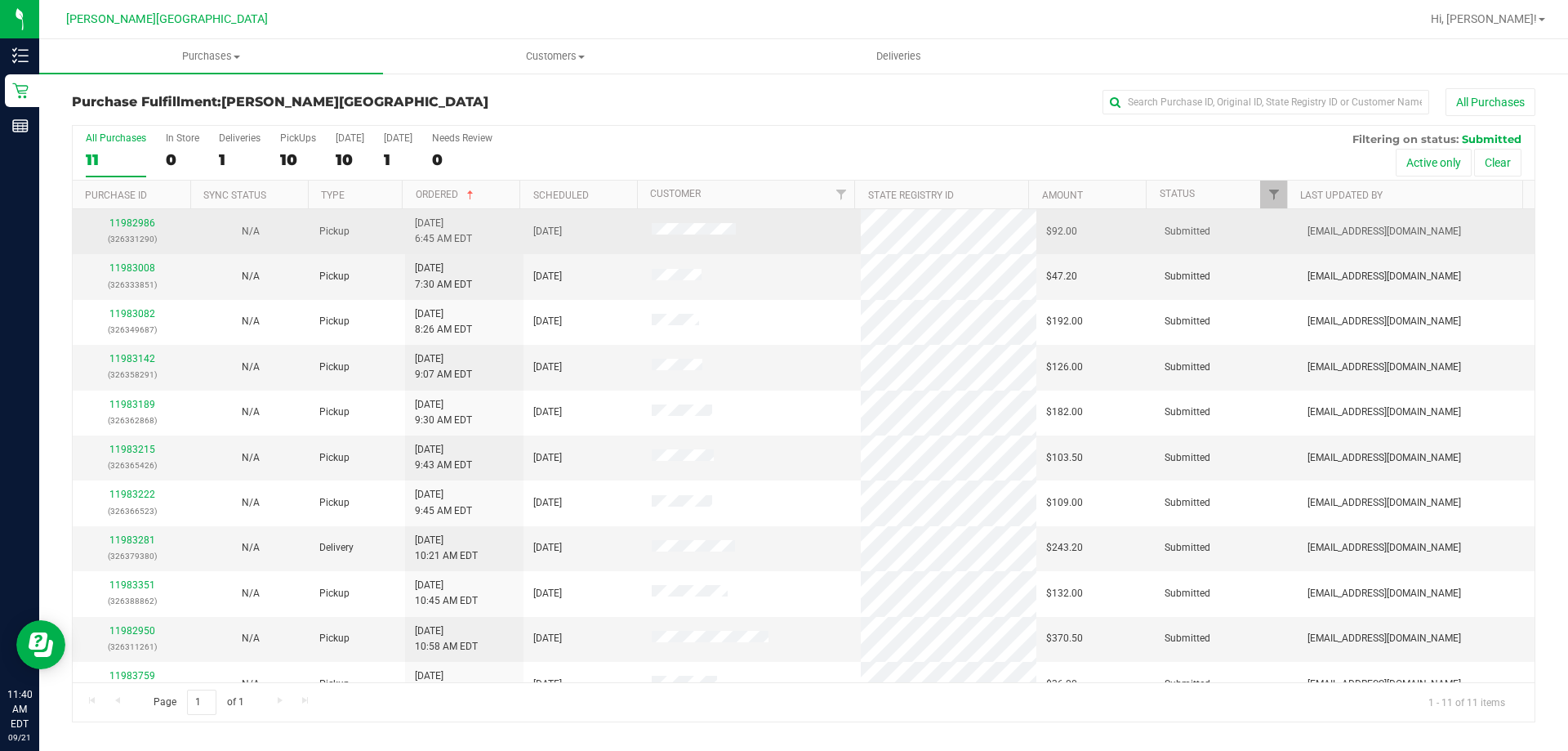
click at [148, 229] on div "11982986 (326331290)" at bounding box center [132, 230] width 99 height 31
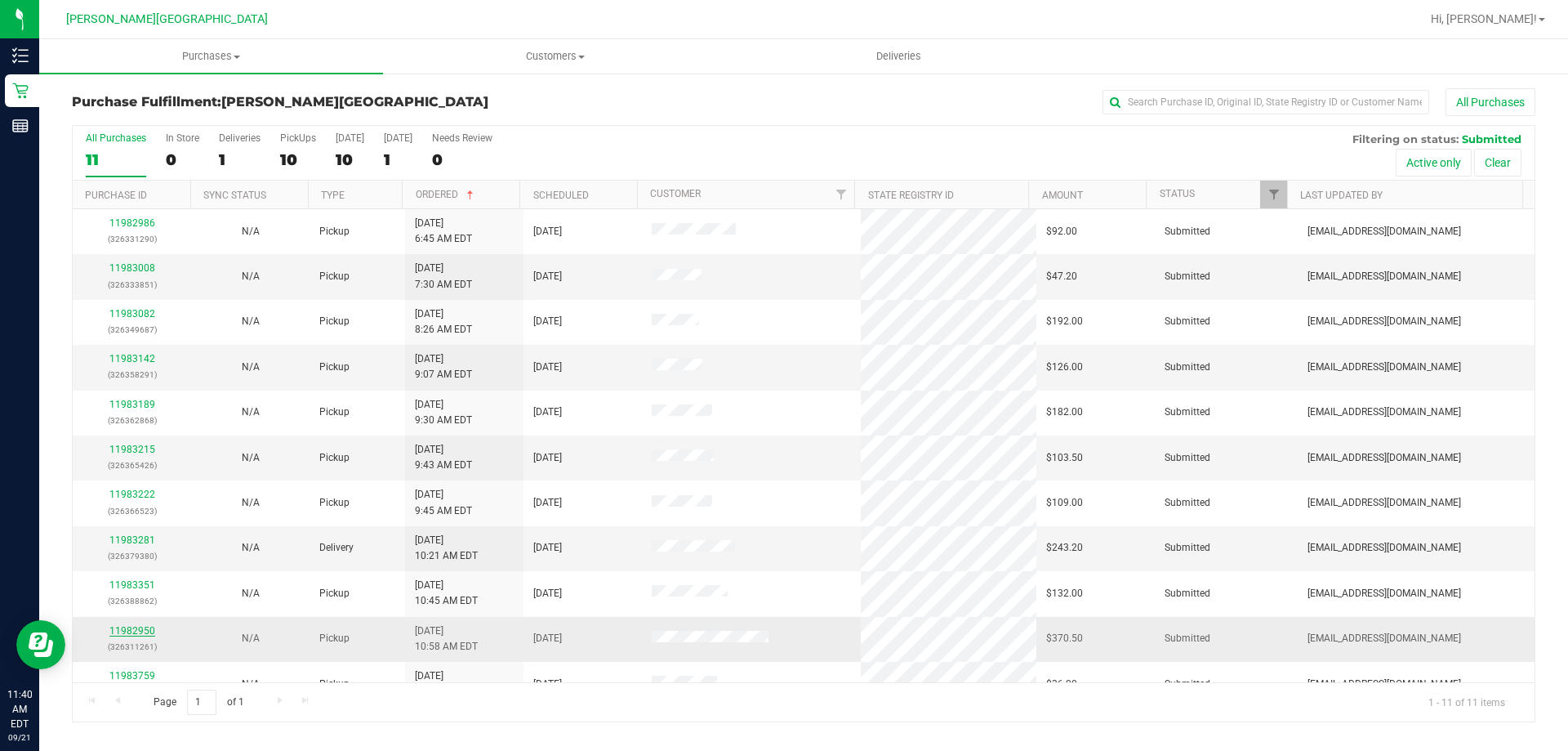
click at [140, 629] on link "11982950" at bounding box center [132, 631] width 45 height 12
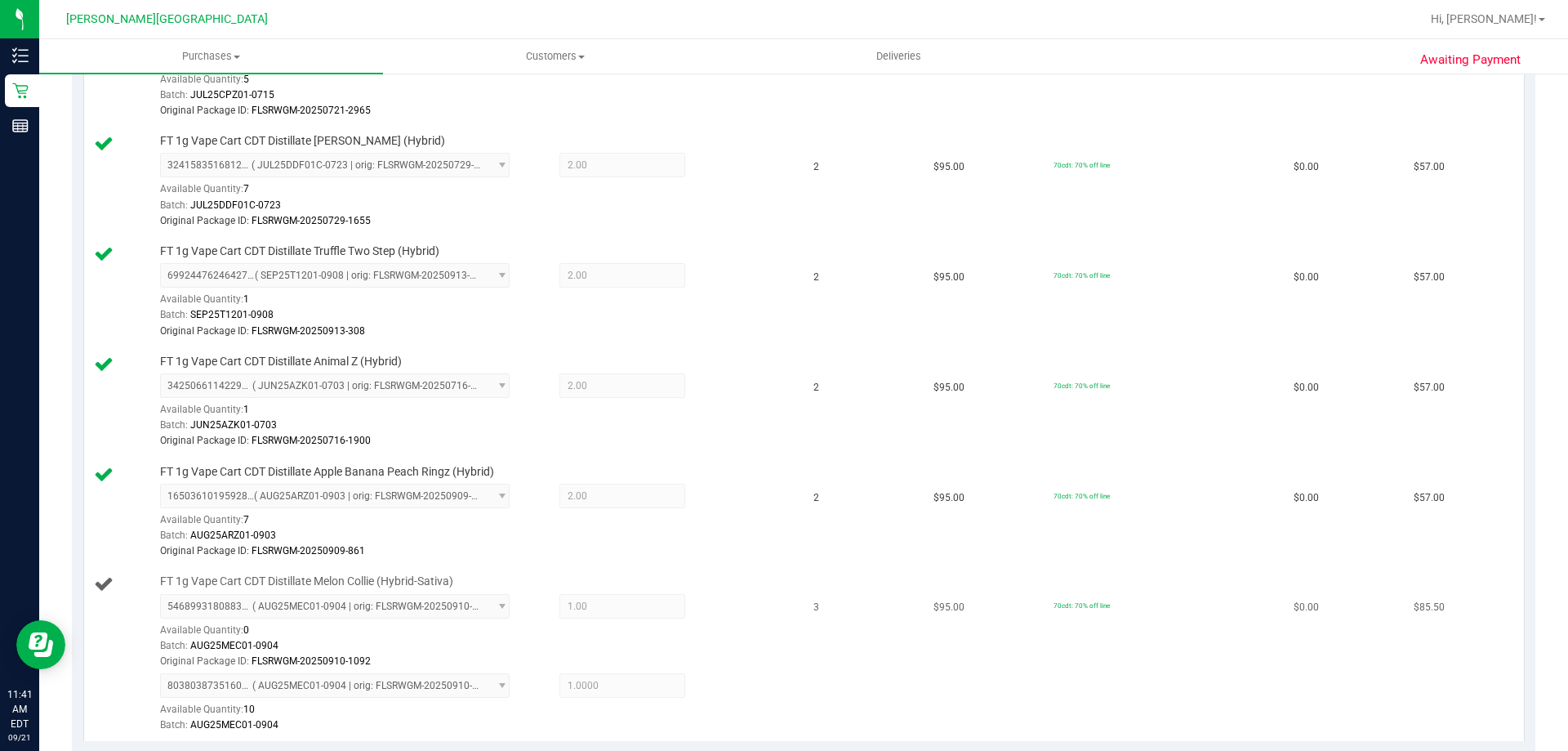
scroll to position [735, 0]
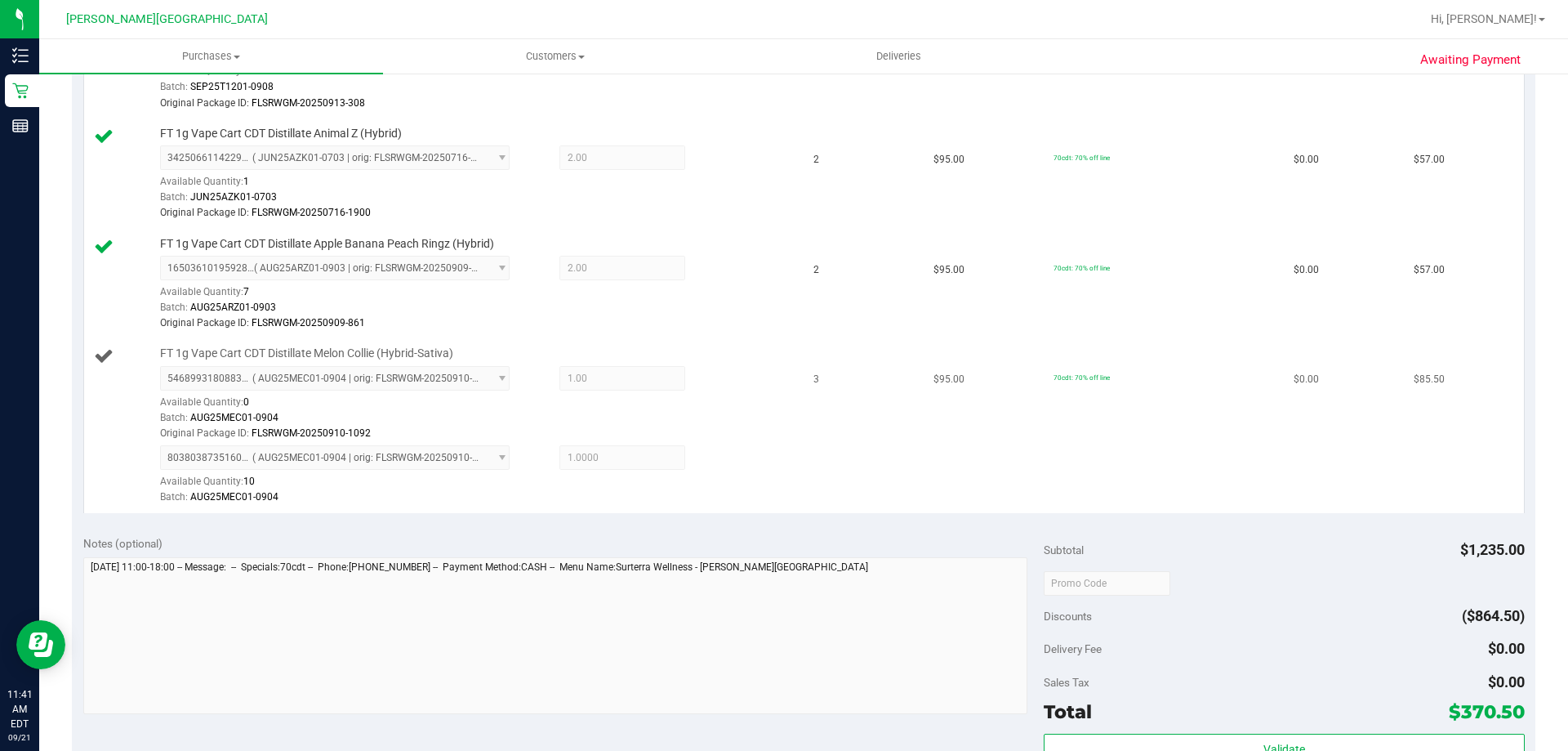
click at [1221, 476] on td "70cdt: 70% off line" at bounding box center [1164, 426] width 240 height 173
click at [1217, 470] on td "70cdt: 70% off line" at bounding box center [1164, 426] width 240 height 173
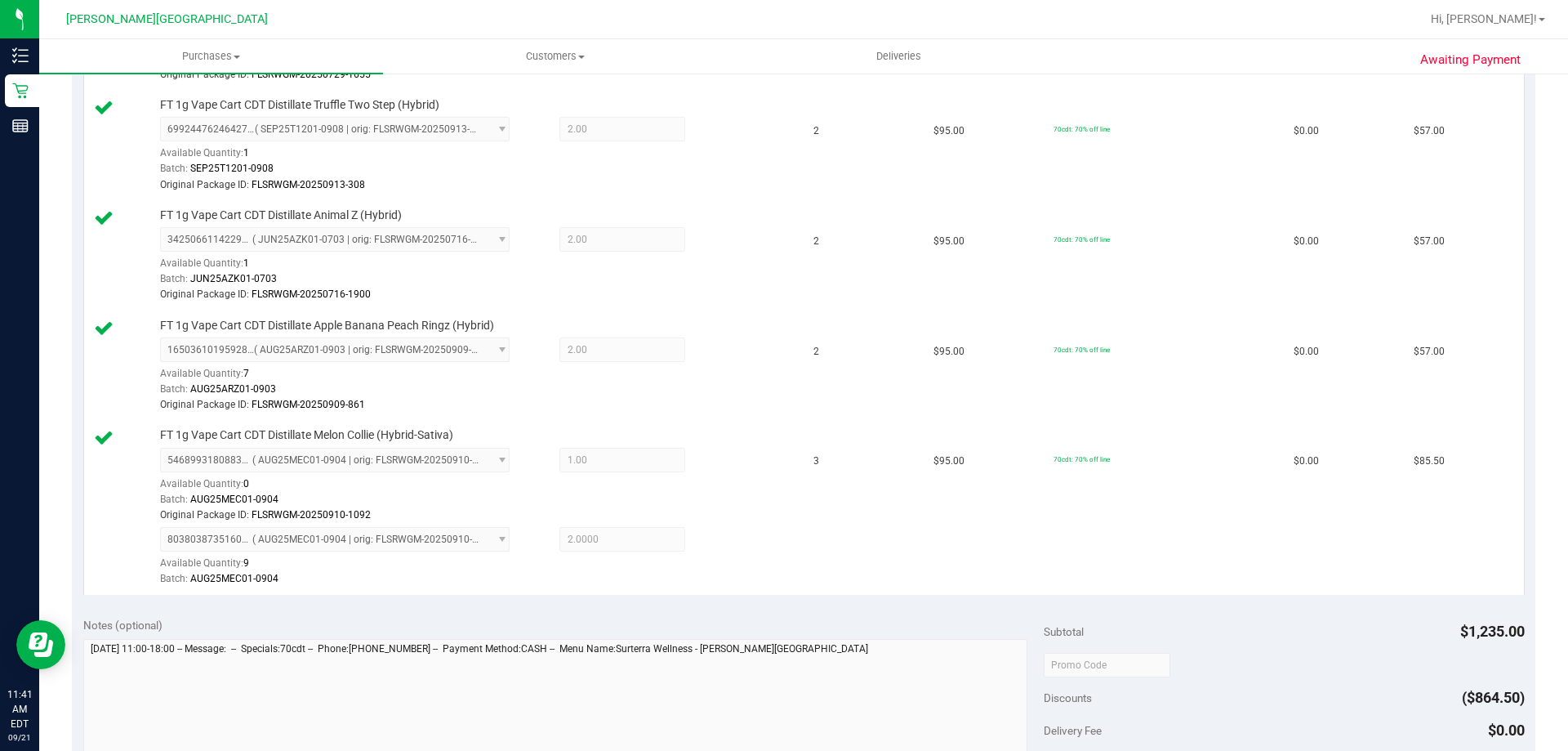
scroll to position [980, 0]
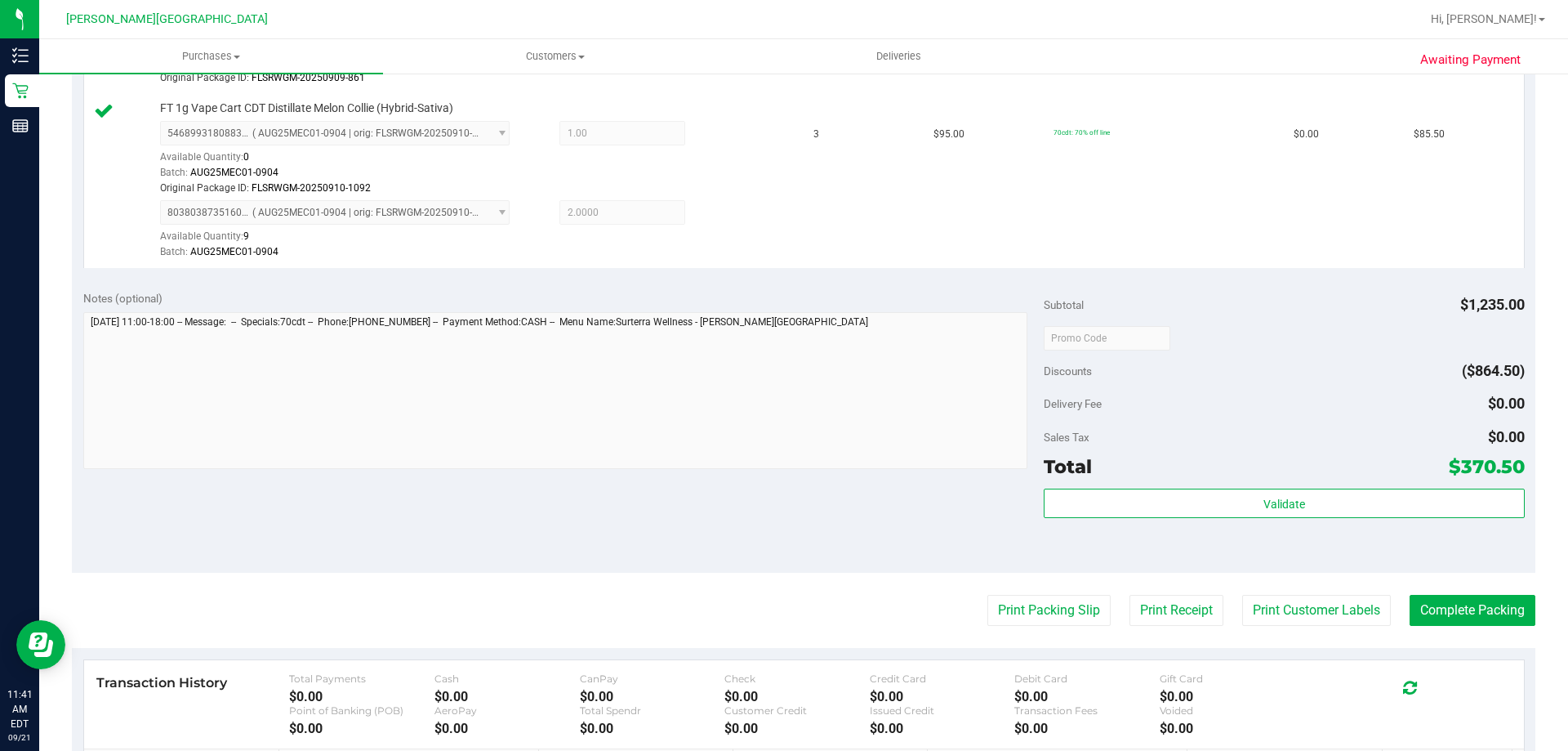
click at [1331, 487] on div "Subtotal $1,235.00 Discounts ($864.50) Delivery Fee $0.00 Sales Tax $0.00 Total…" at bounding box center [1283, 426] width 480 height 272
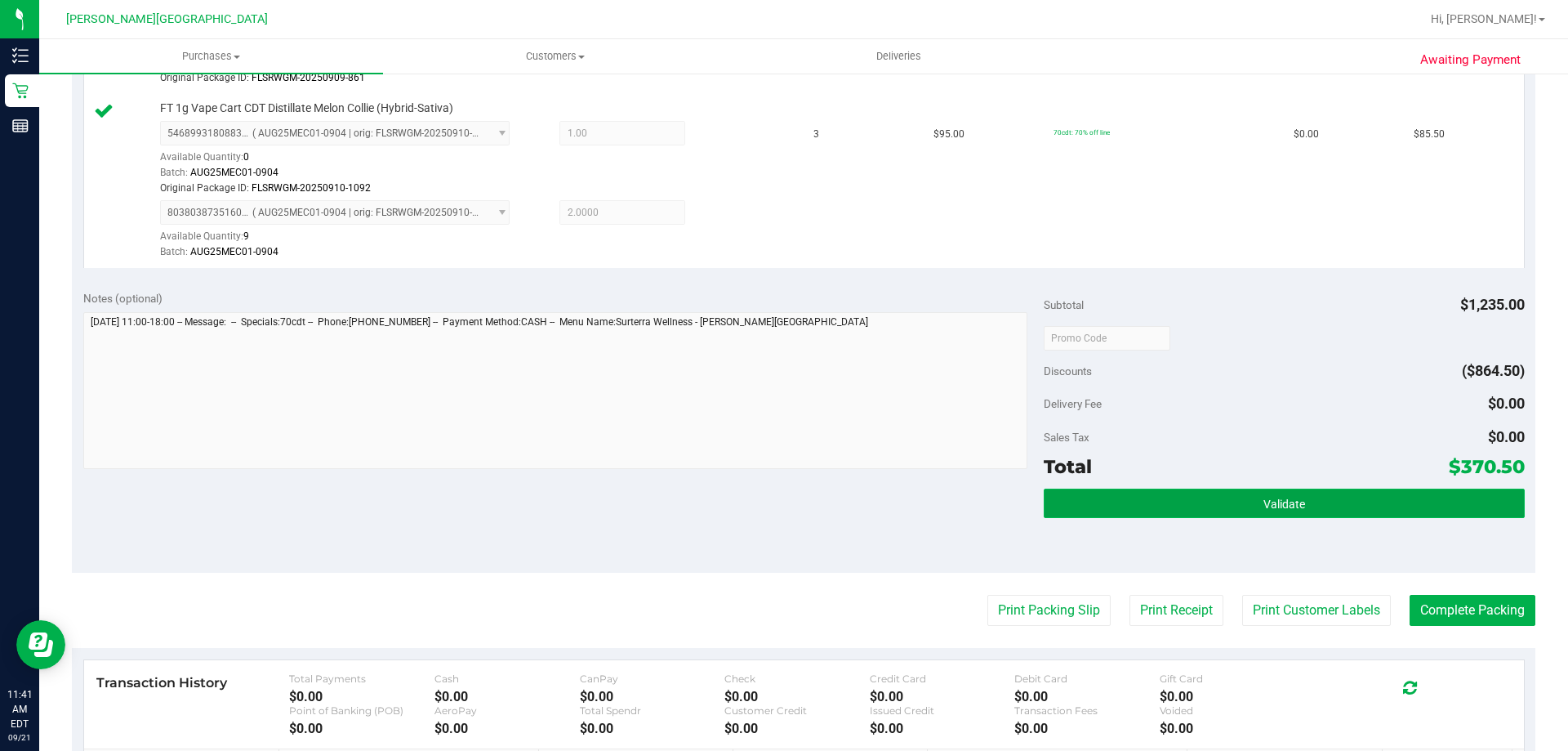
click at [1329, 490] on button "Validate" at bounding box center [1283, 503] width 480 height 29
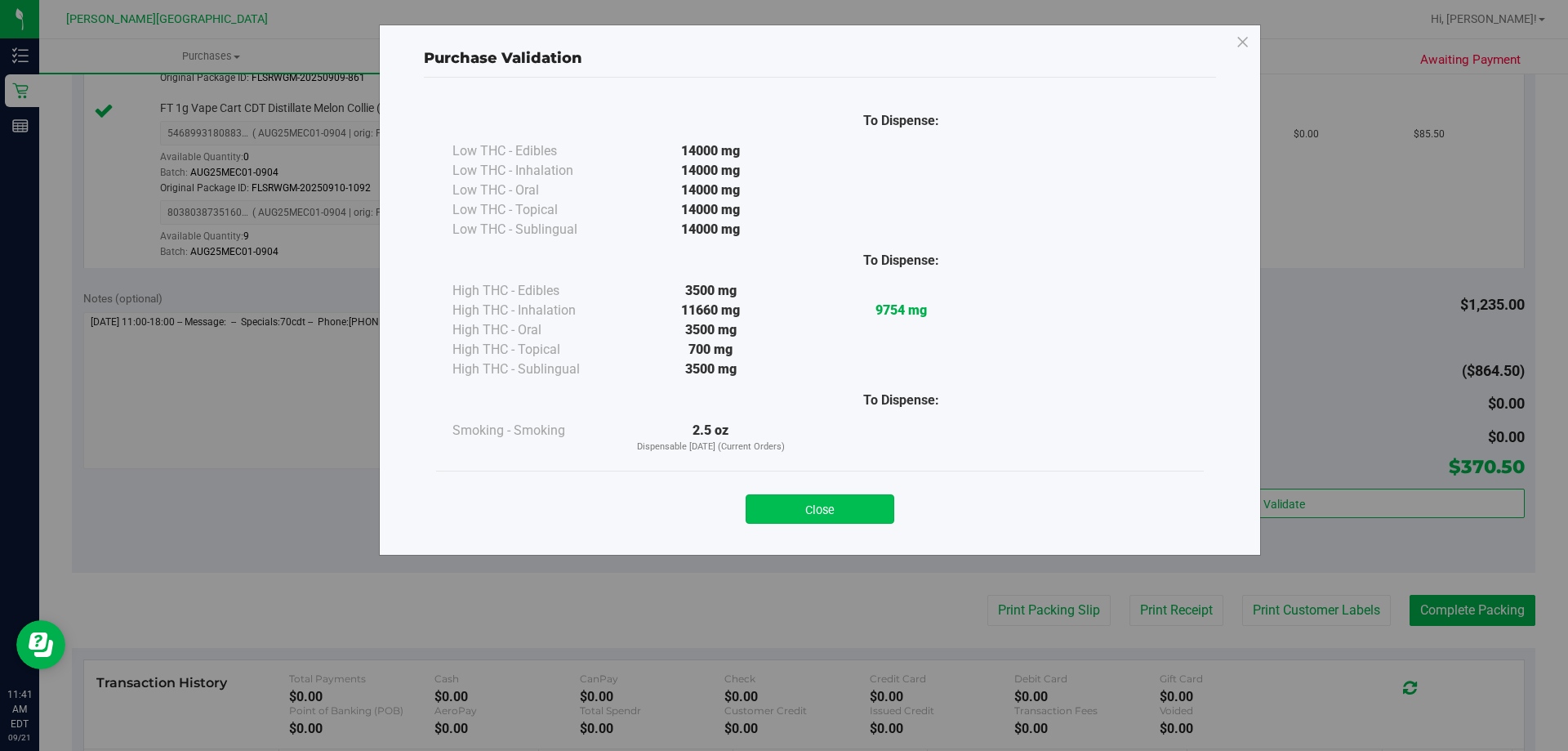
click at [799, 500] on button "Close" at bounding box center [820, 509] width 149 height 29
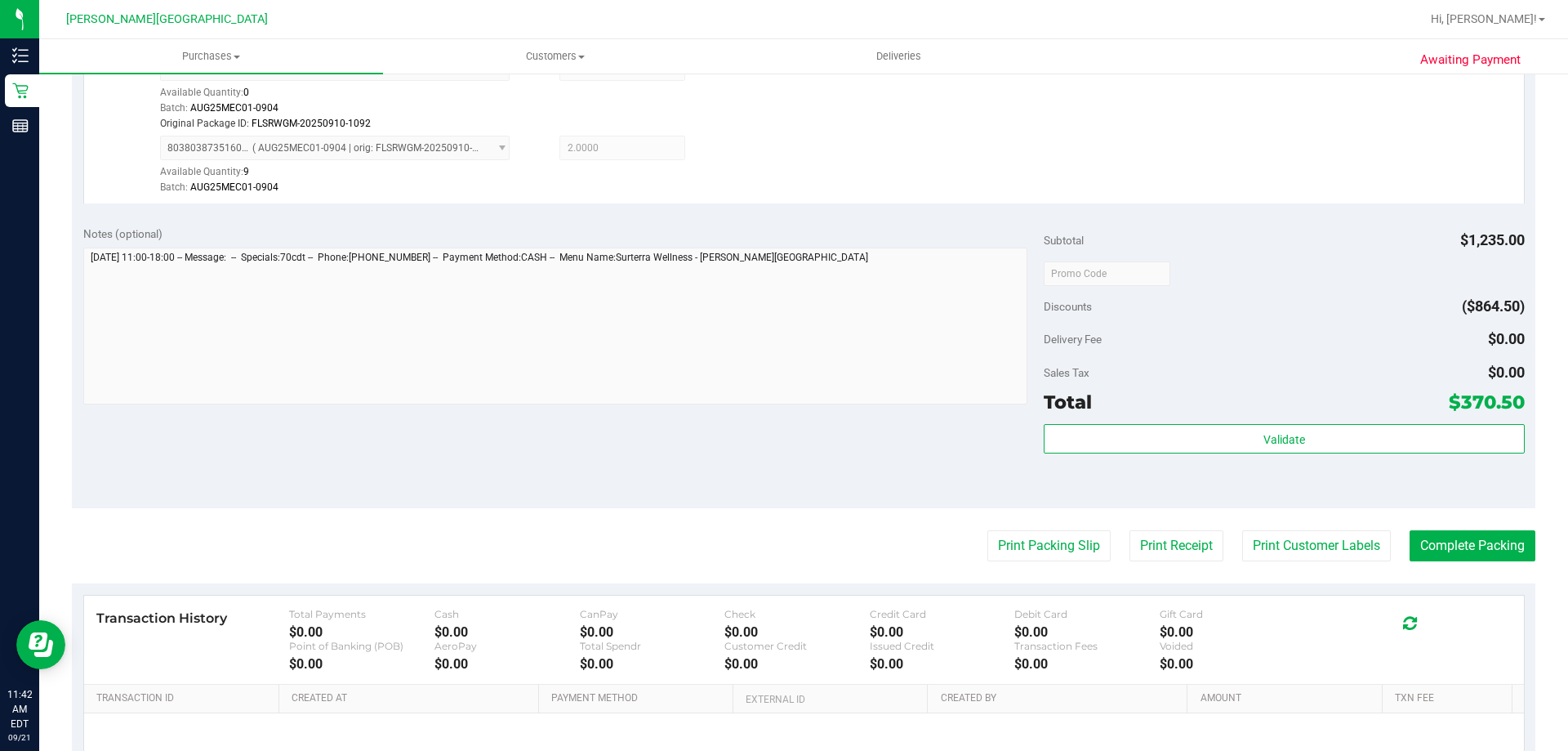
scroll to position [1062, 0]
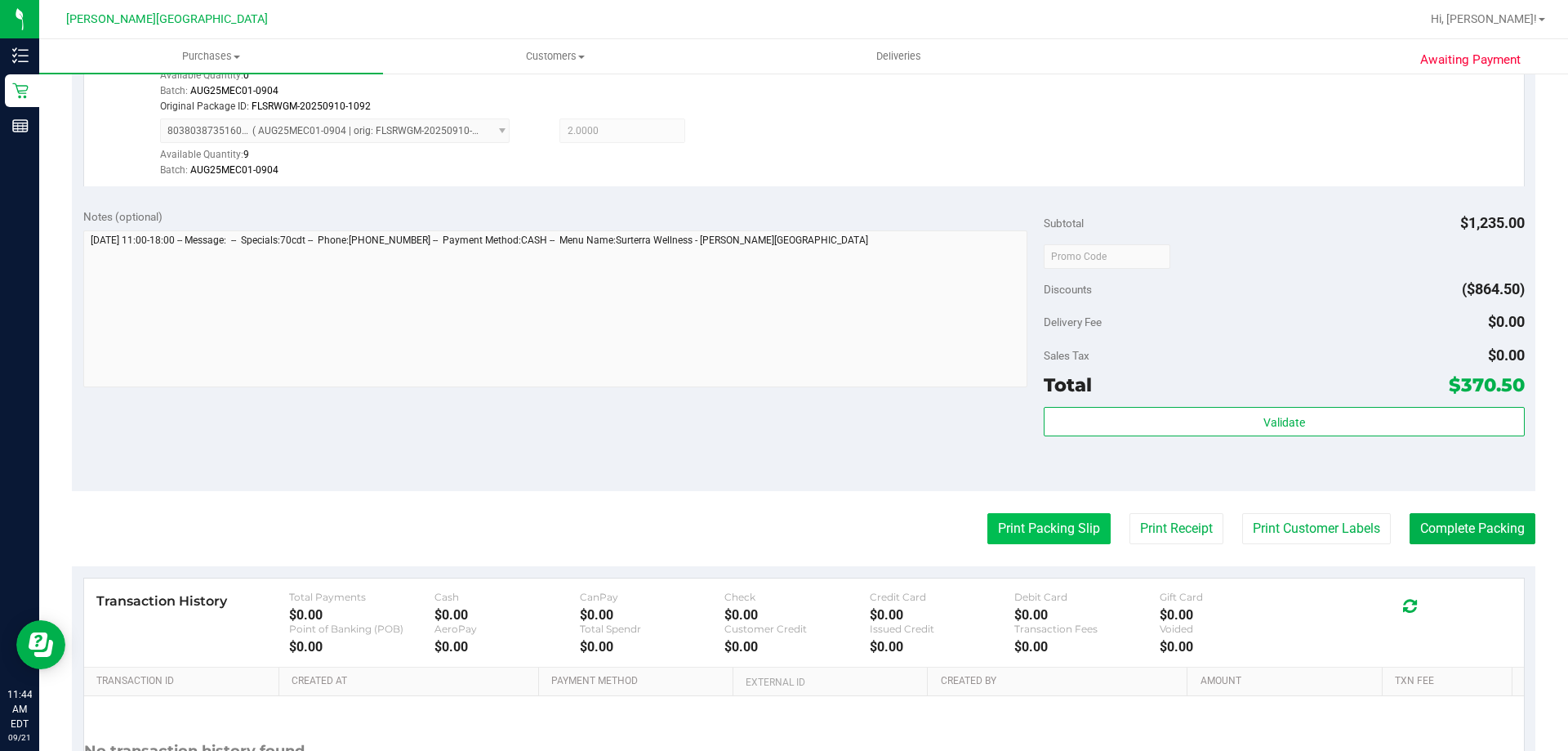
click at [1035, 526] on button "Print Packing Slip" at bounding box center [1048, 528] width 124 height 31
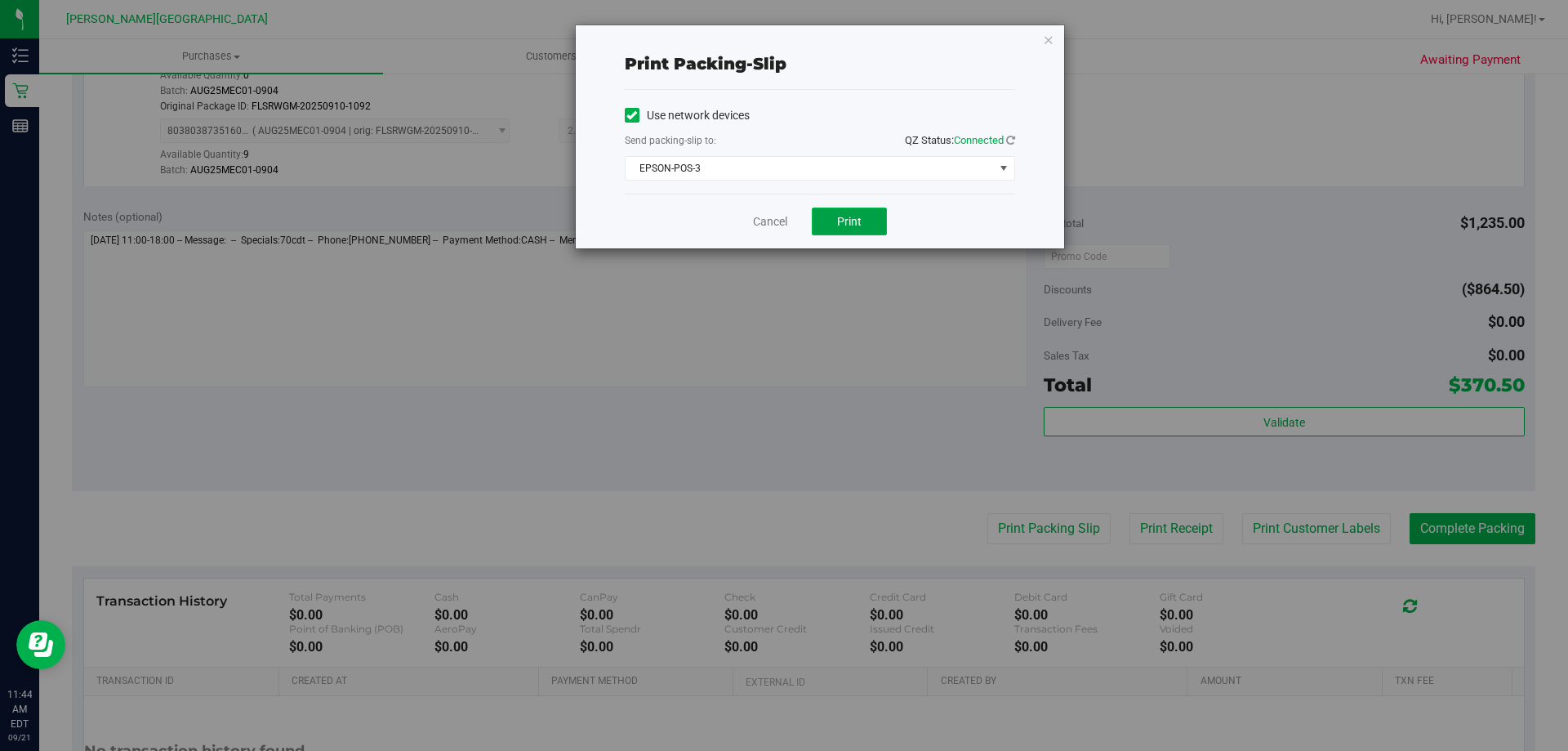
click at [876, 228] on button "Print" at bounding box center [848, 221] width 75 height 28
click at [1054, 44] on div "Print packing-slip Use network devices Send packing-slip to: QZ Status: Connect…" at bounding box center [820, 136] width 488 height 223
click at [1033, 14] on div "Print packing-slip Use network devices Send packing-slip to: QZ Status: Connect…" at bounding box center [789, 375] width 1580 height 751
click at [1055, 35] on div "Print packing-slip Use network devices Send packing-slip to: QZ Status: Connect…" at bounding box center [820, 136] width 488 height 223
click at [1045, 35] on icon "button" at bounding box center [1048, 39] width 12 height 19
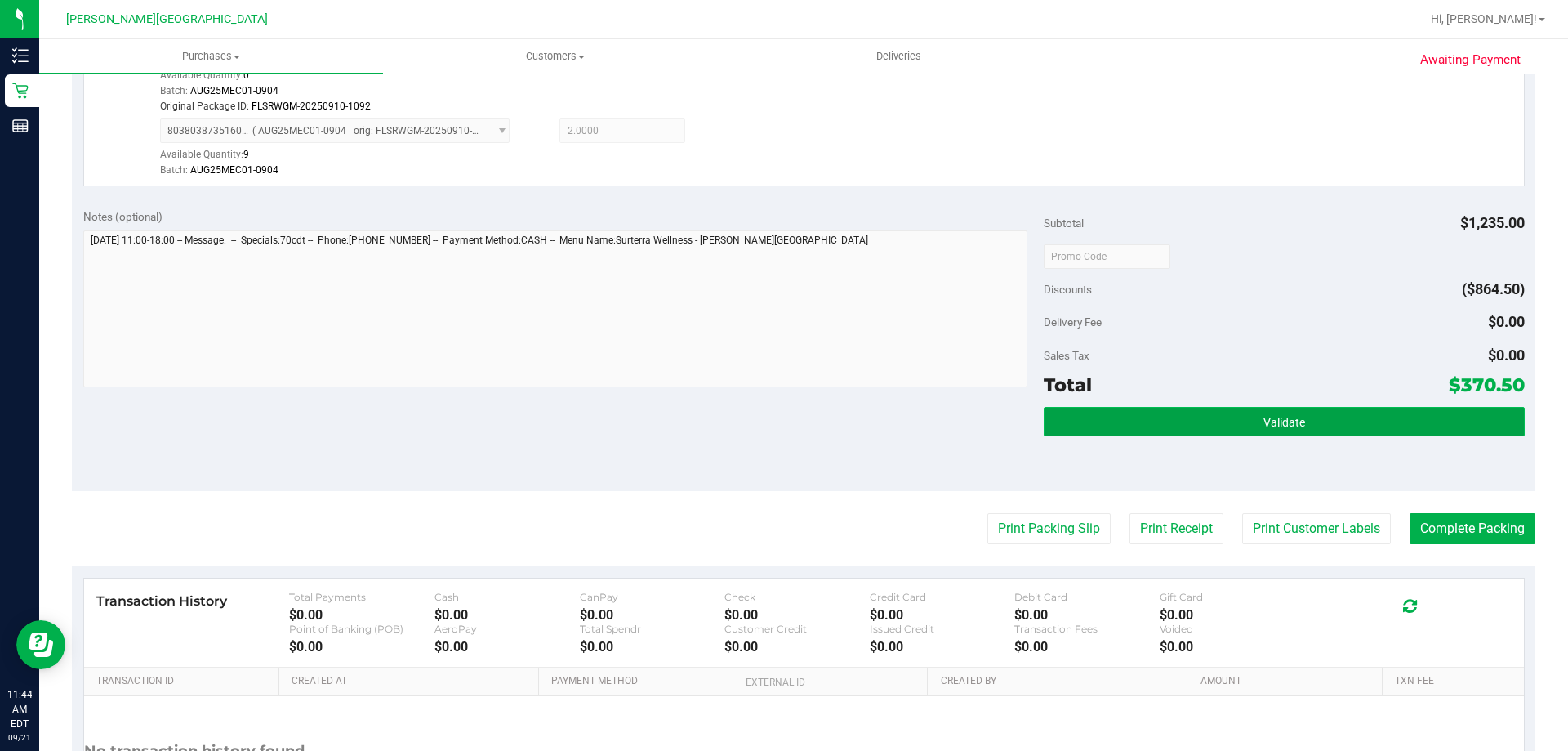
click at [1134, 419] on button "Validate" at bounding box center [1283, 421] width 480 height 29
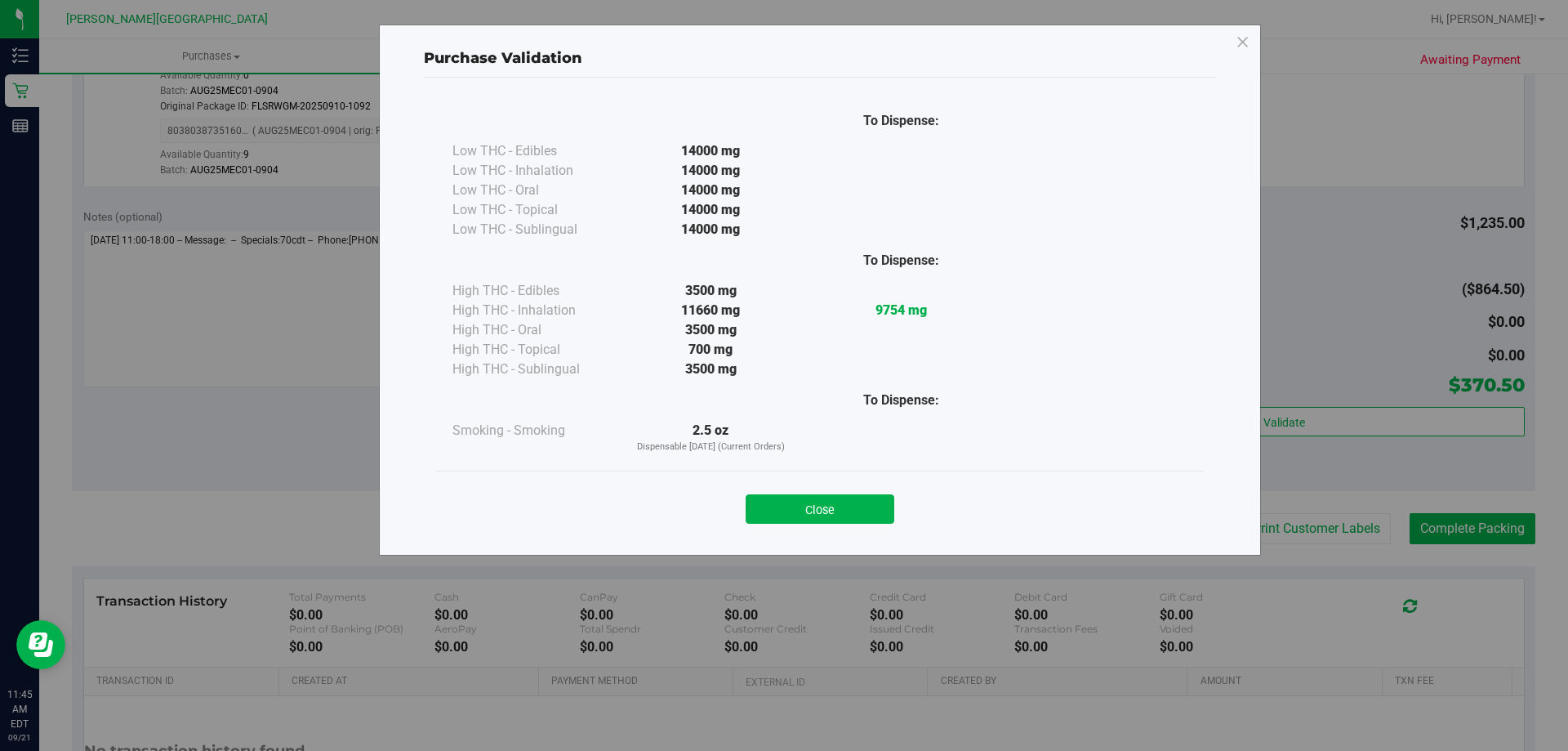
click at [848, 492] on div "Close" at bounding box center [820, 504] width 743 height 41
click at [865, 504] on button "Close" at bounding box center [820, 509] width 149 height 29
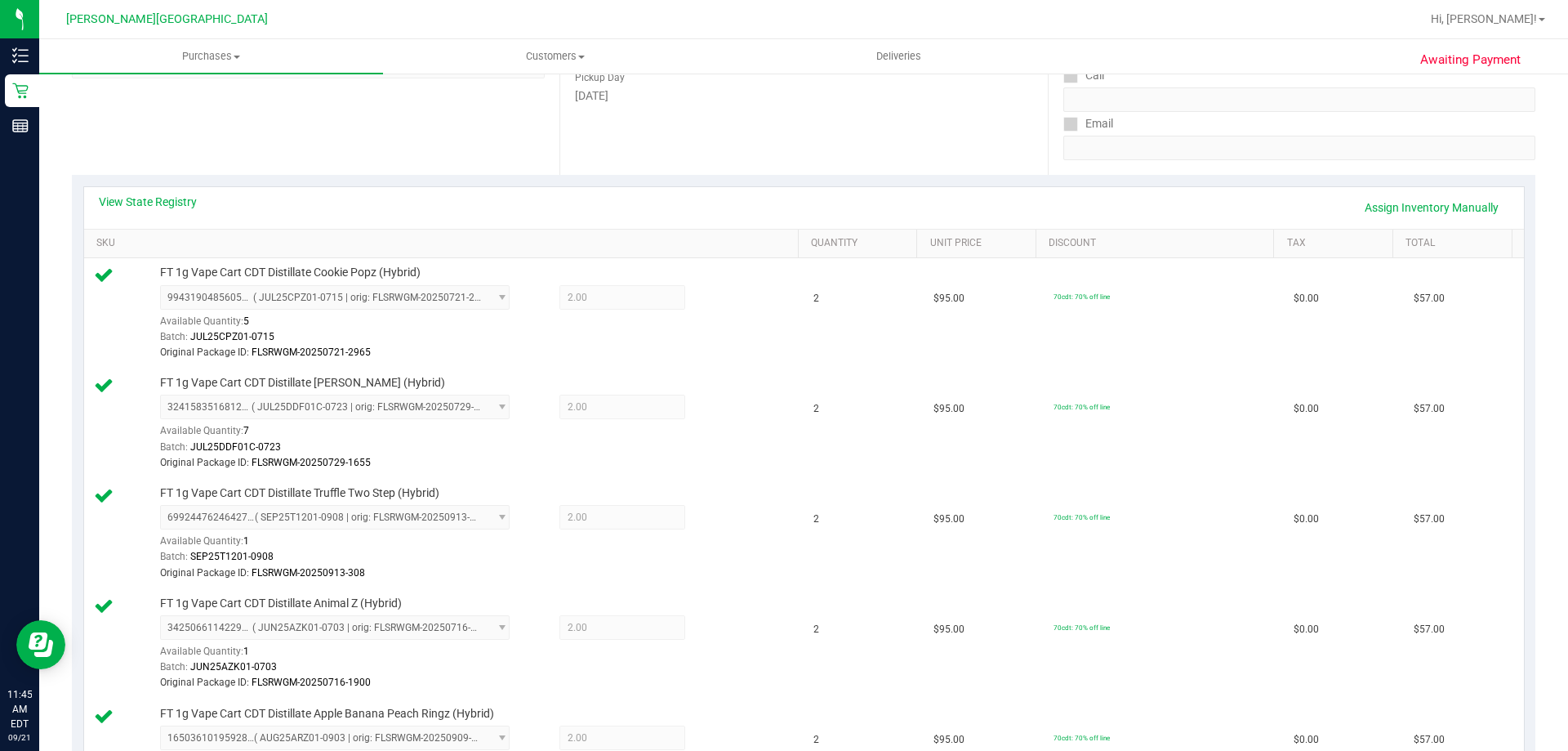
scroll to position [898, 0]
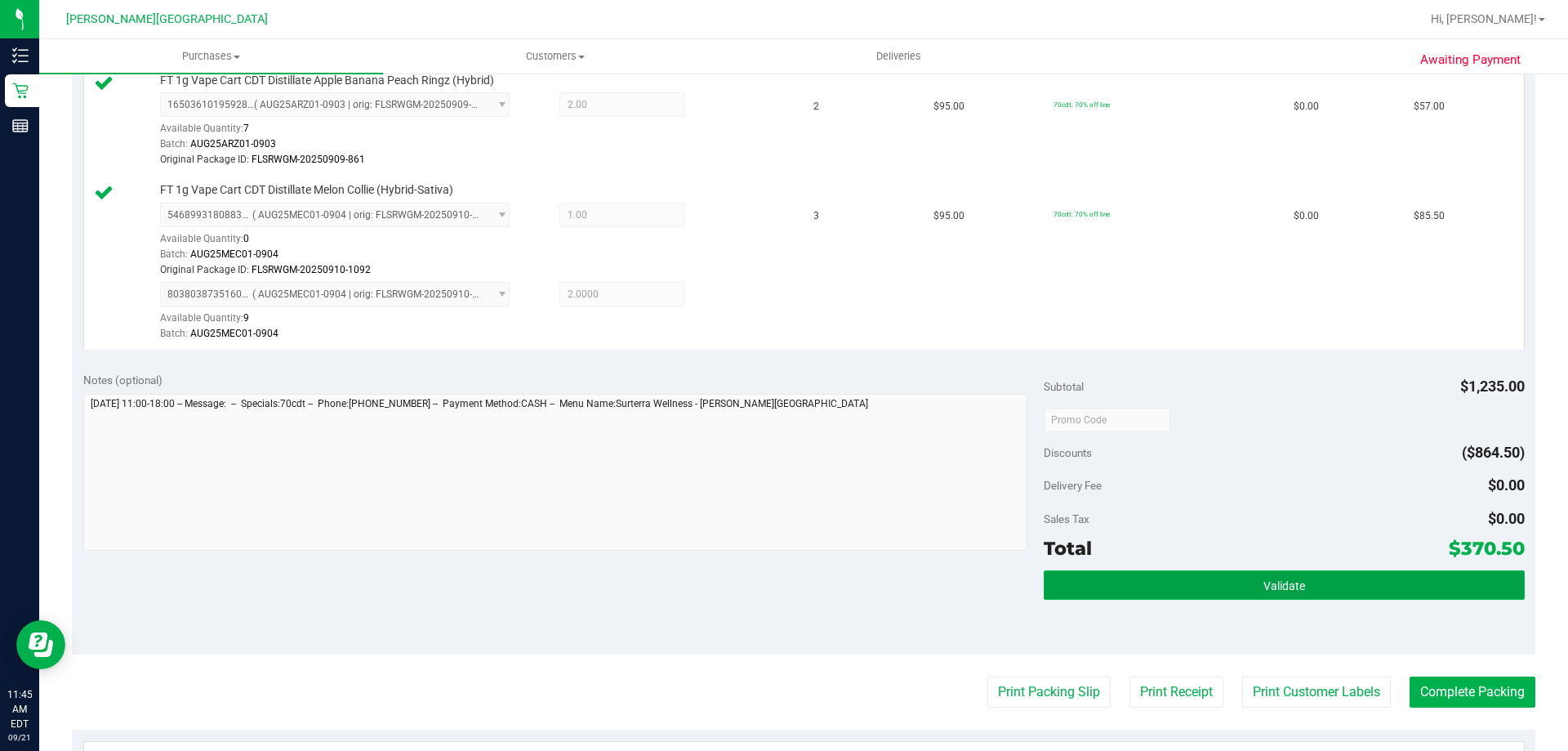
click at [1234, 586] on button "Validate" at bounding box center [1283, 584] width 480 height 29
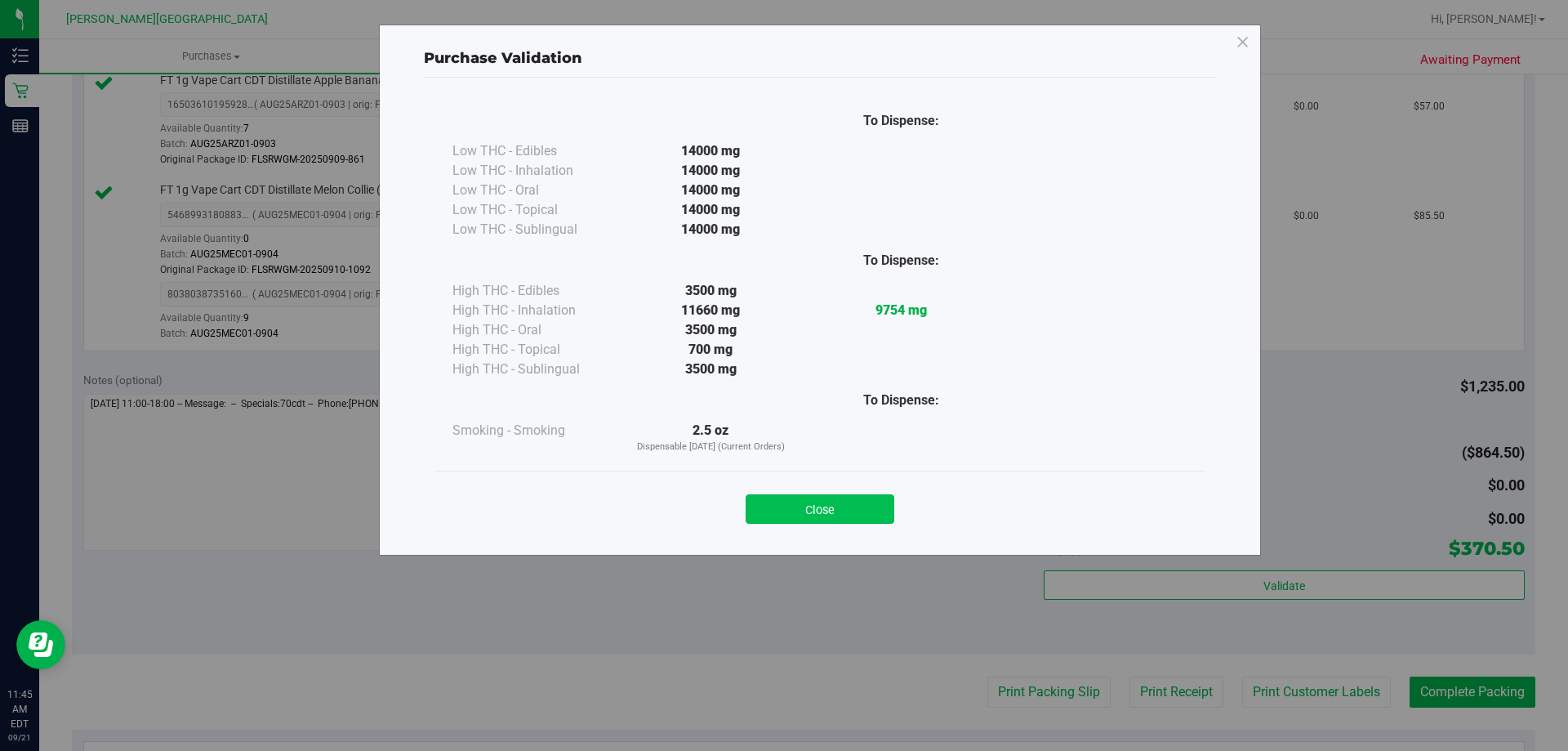
click at [858, 509] on button "Close" at bounding box center [820, 509] width 149 height 29
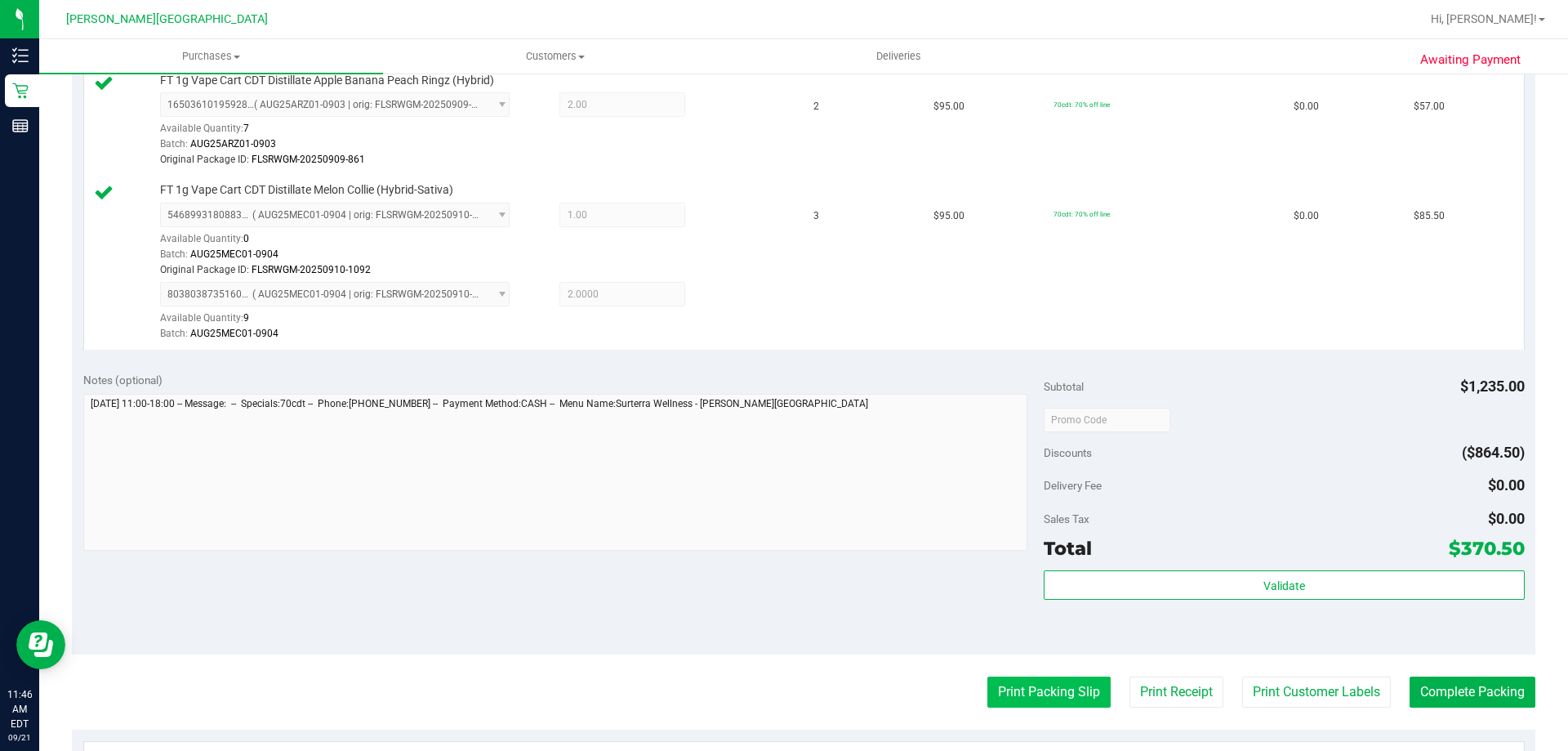
click at [1018, 679] on button "Print Packing Slip" at bounding box center [1048, 691] width 124 height 31
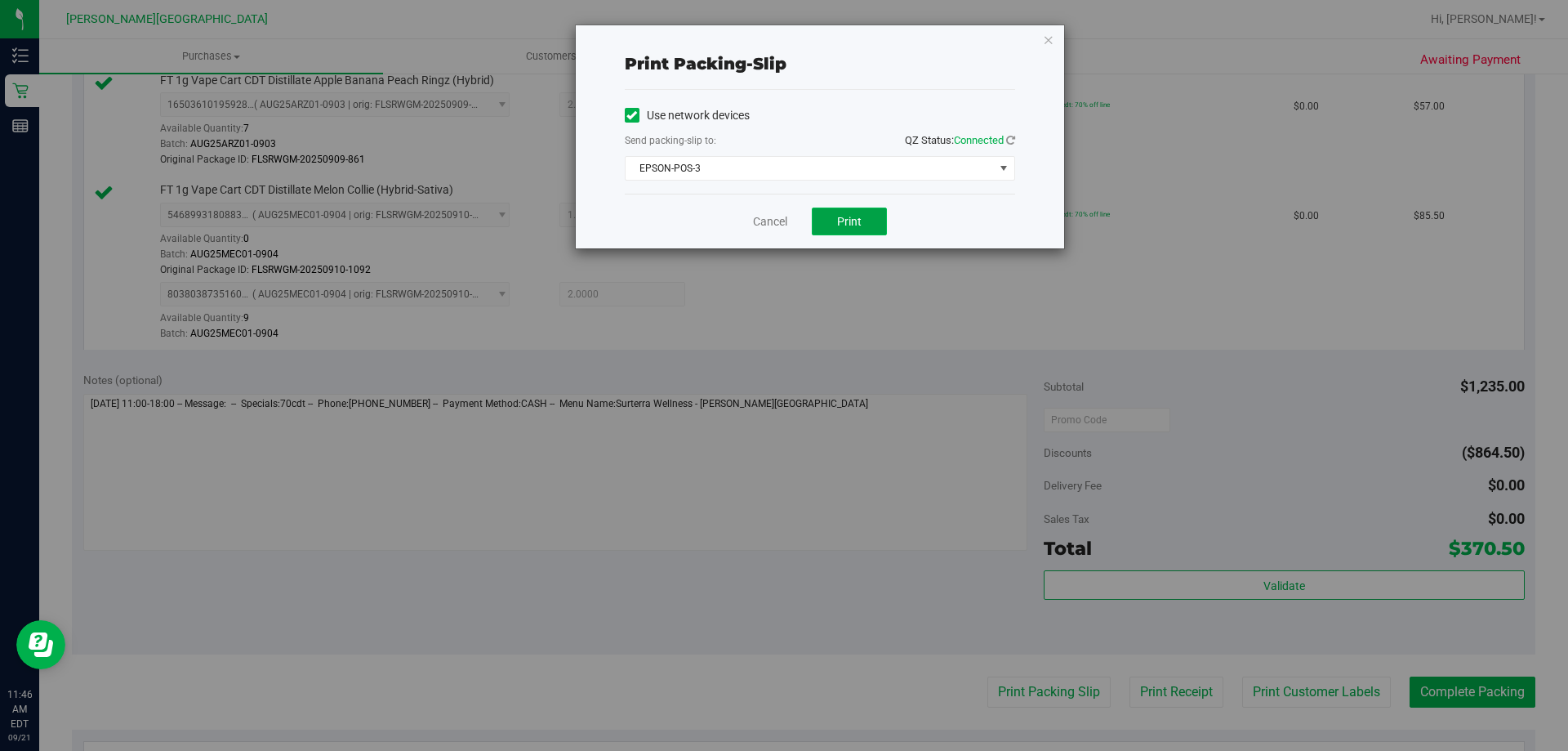
click at [834, 217] on button "Print" at bounding box center [848, 221] width 75 height 28
click at [1048, 41] on icon "button" at bounding box center [1048, 39] width 12 height 19
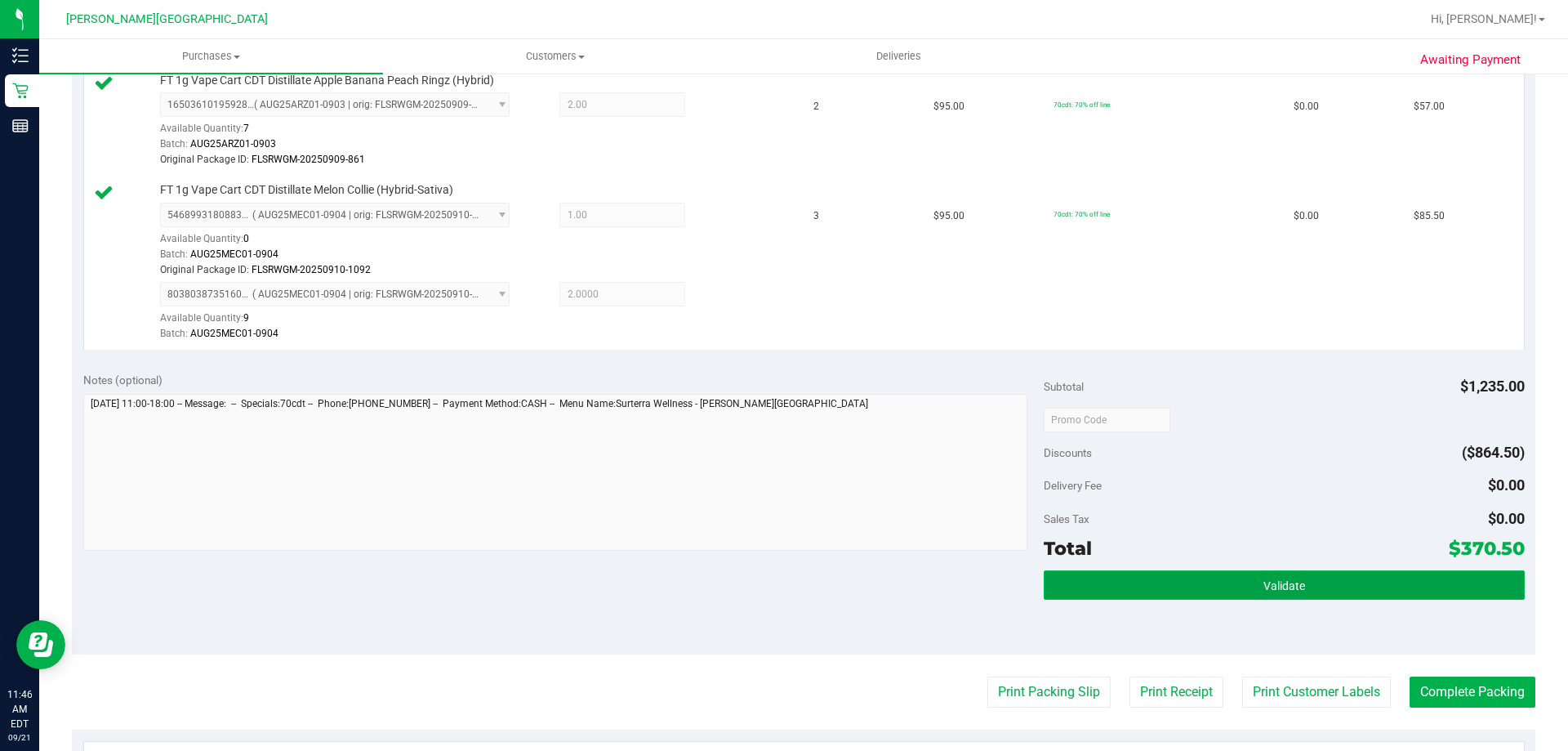
click at [1307, 571] on button "Validate" at bounding box center [1283, 584] width 480 height 29
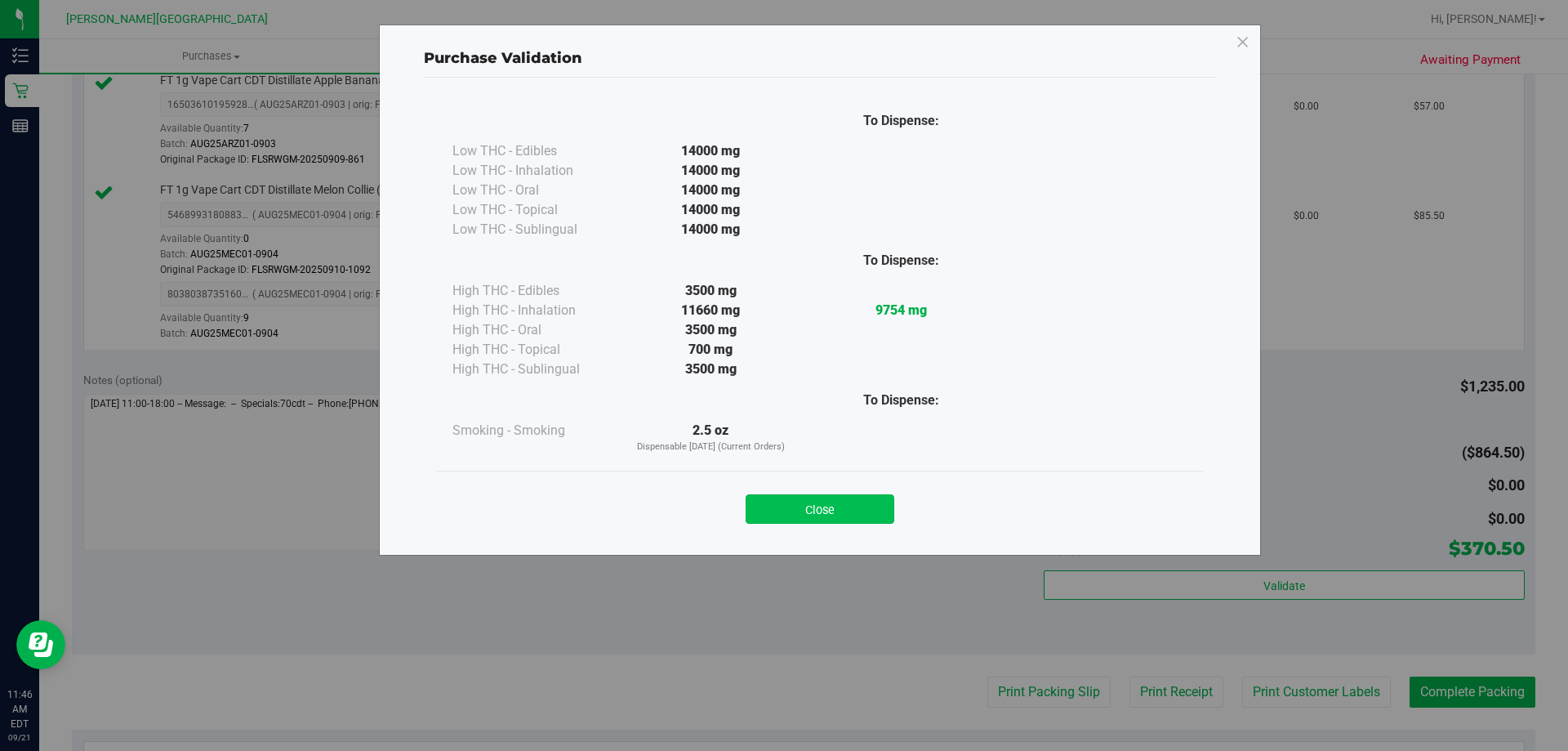
click at [853, 494] on button "Close" at bounding box center [820, 509] width 149 height 29
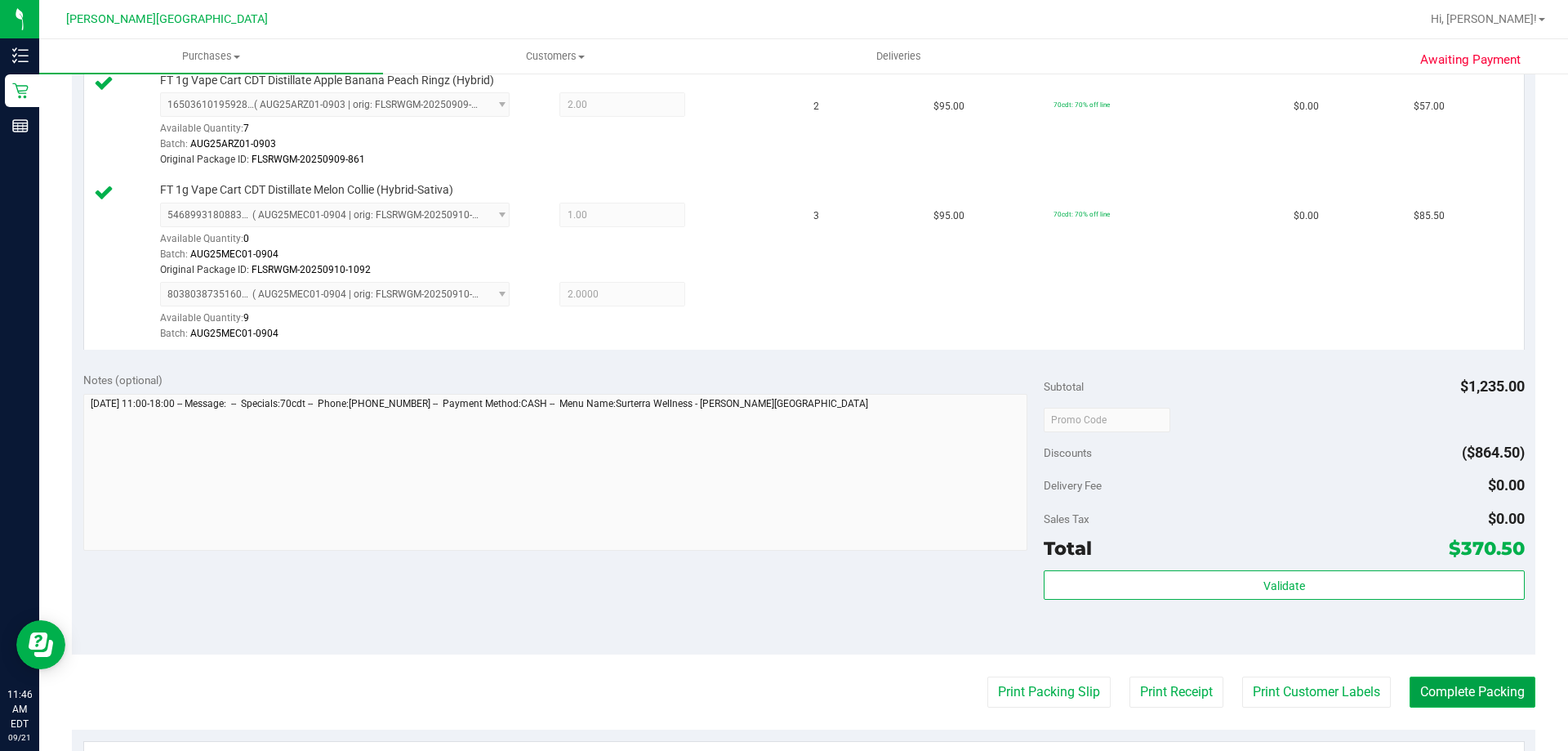
click at [1409, 690] on button "Complete Packing" at bounding box center [1472, 691] width 126 height 31
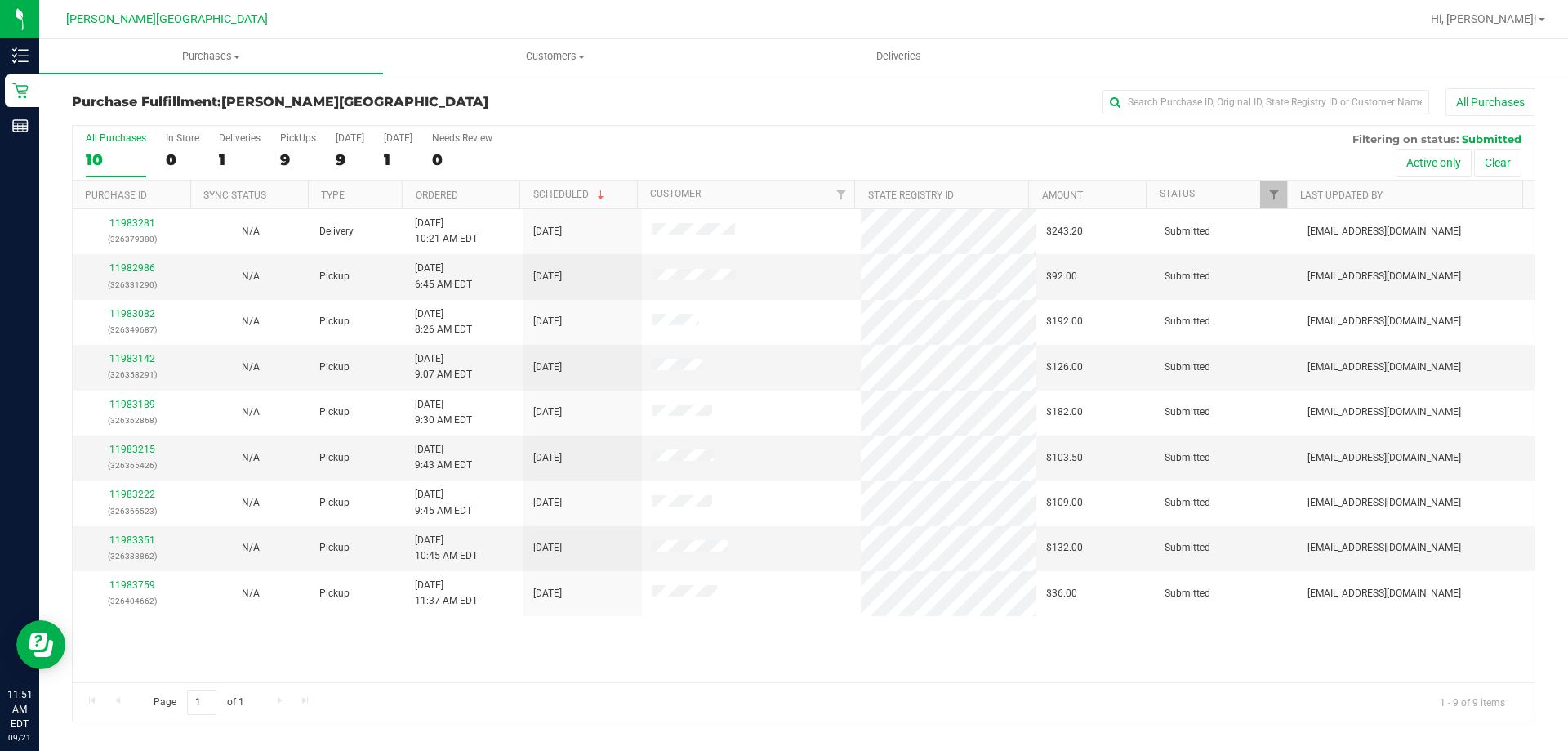
click at [488, 194] on th "Ordered" at bounding box center [461, 195] width 118 height 29
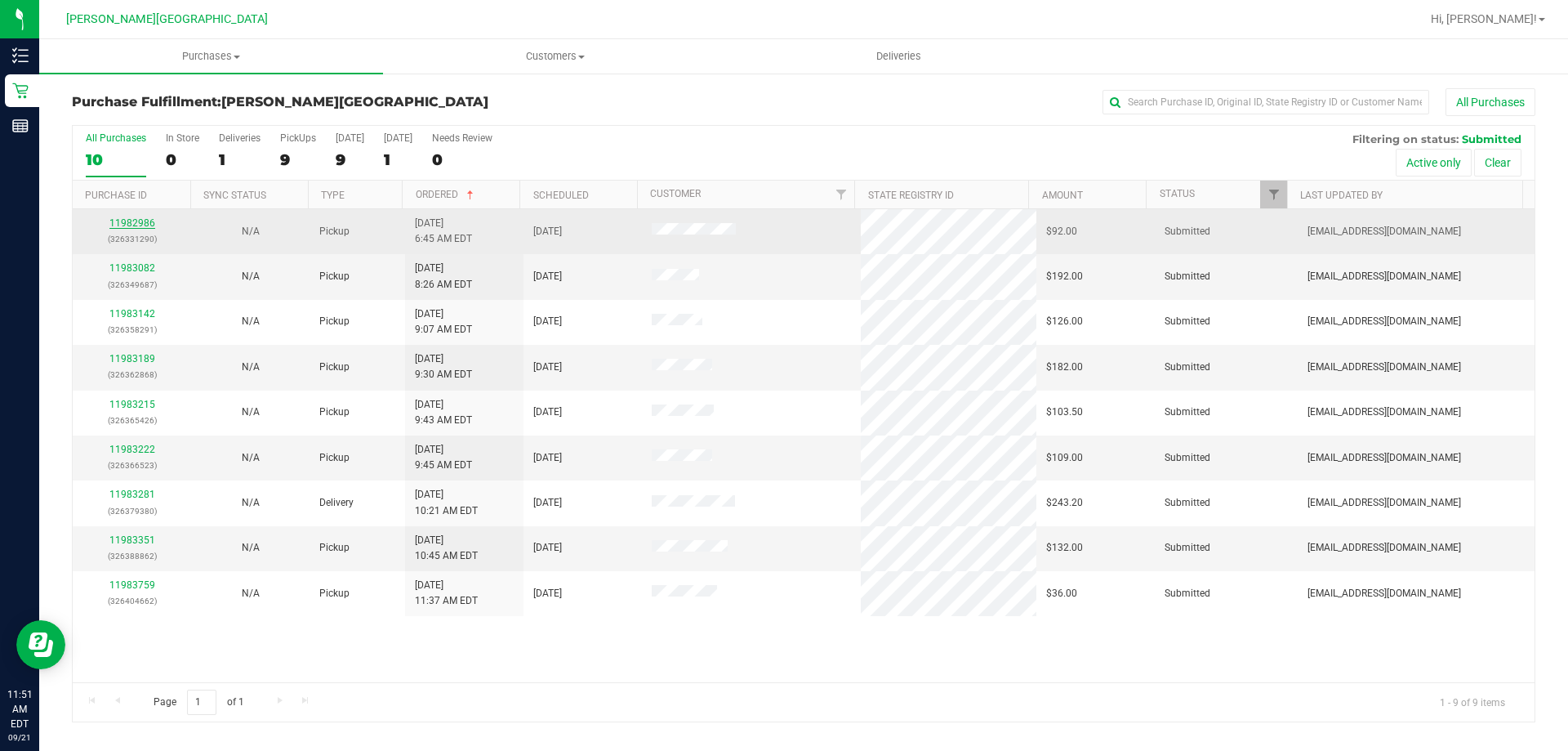
click at [136, 222] on link "11982986" at bounding box center [132, 223] width 45 height 12
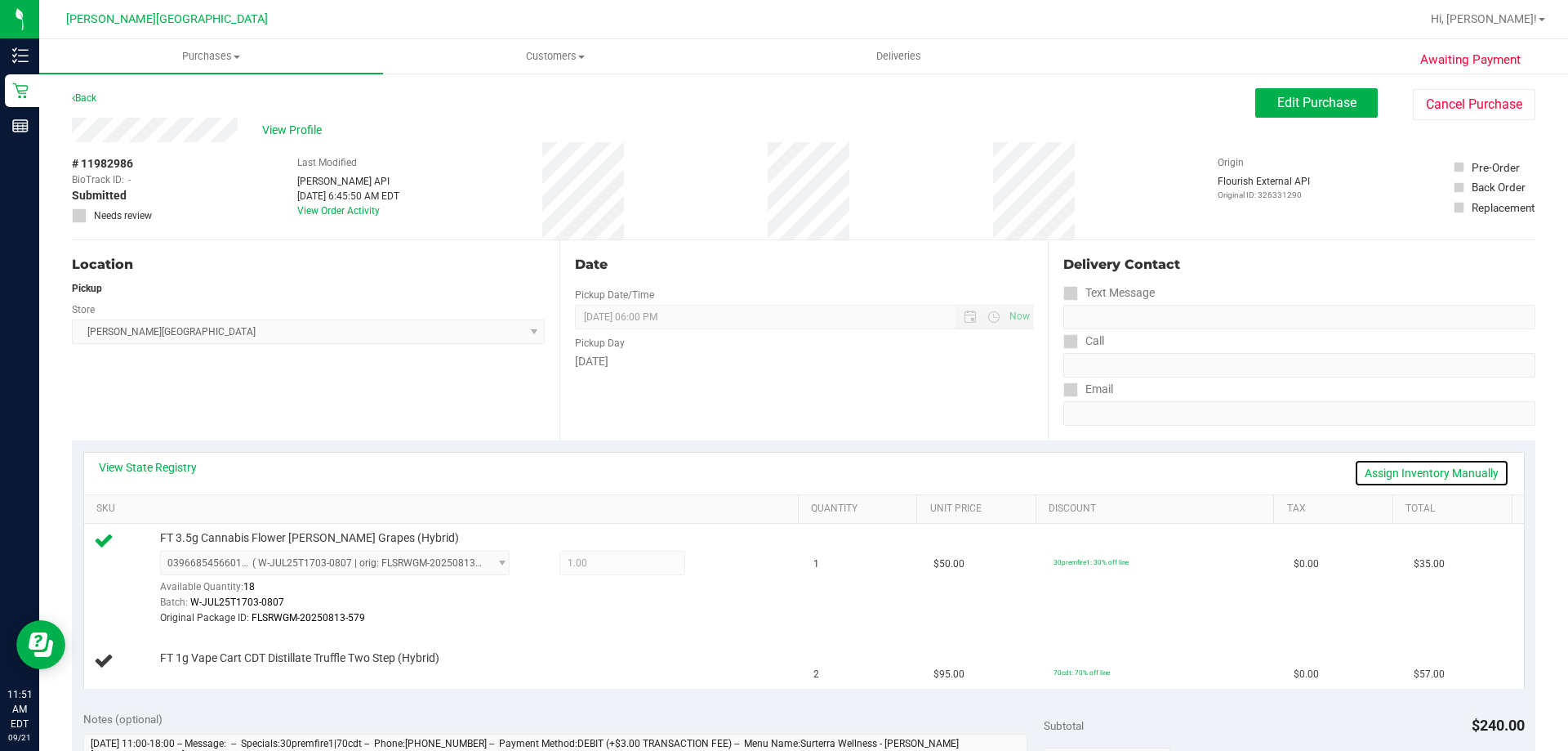
click at [1412, 462] on link "Assign Inventory Manually" at bounding box center [1431, 473] width 156 height 28
click at [188, 667] on link "Add Package" at bounding box center [189, 669] width 59 height 12
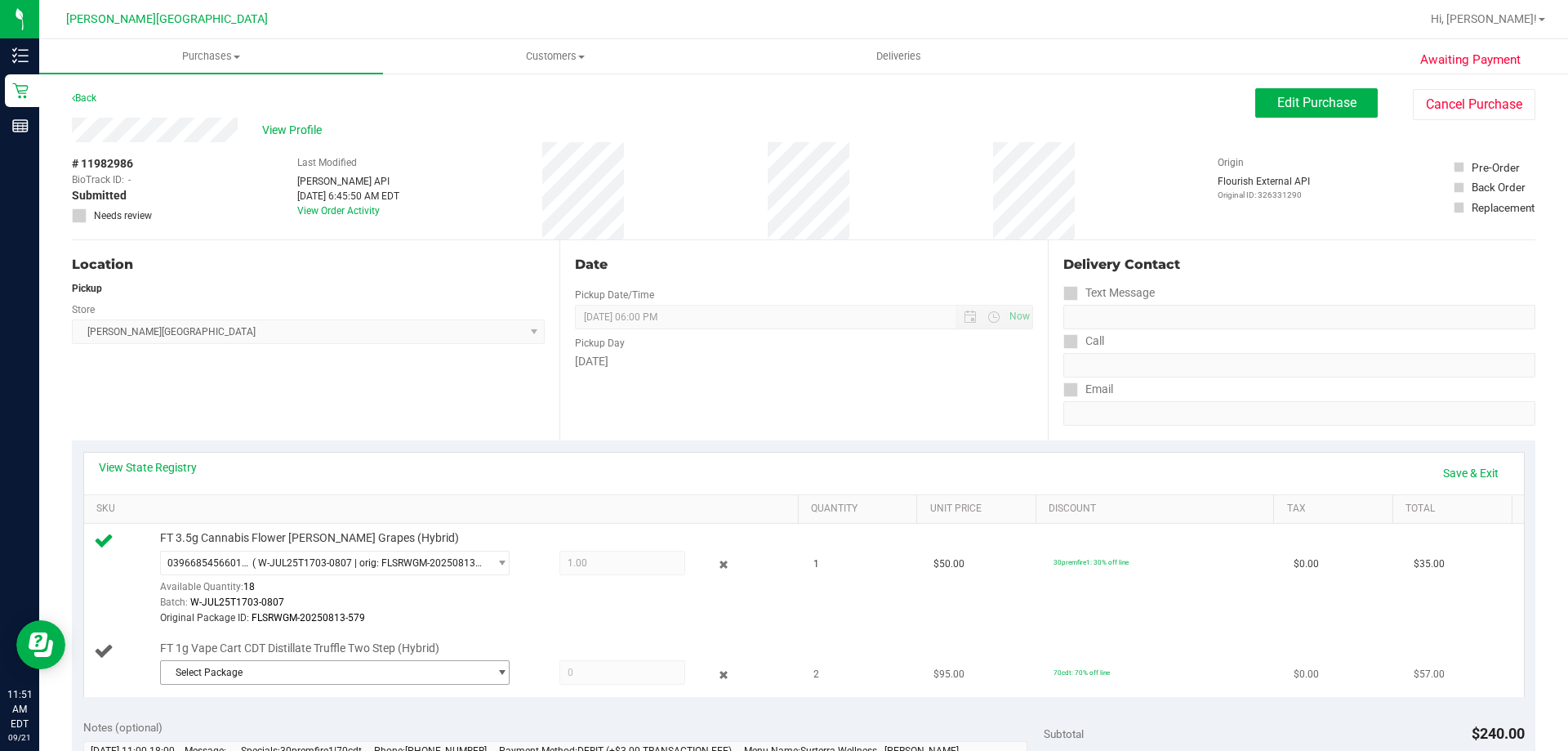
click at [197, 666] on span "Select Package" at bounding box center [324, 672] width 327 height 23
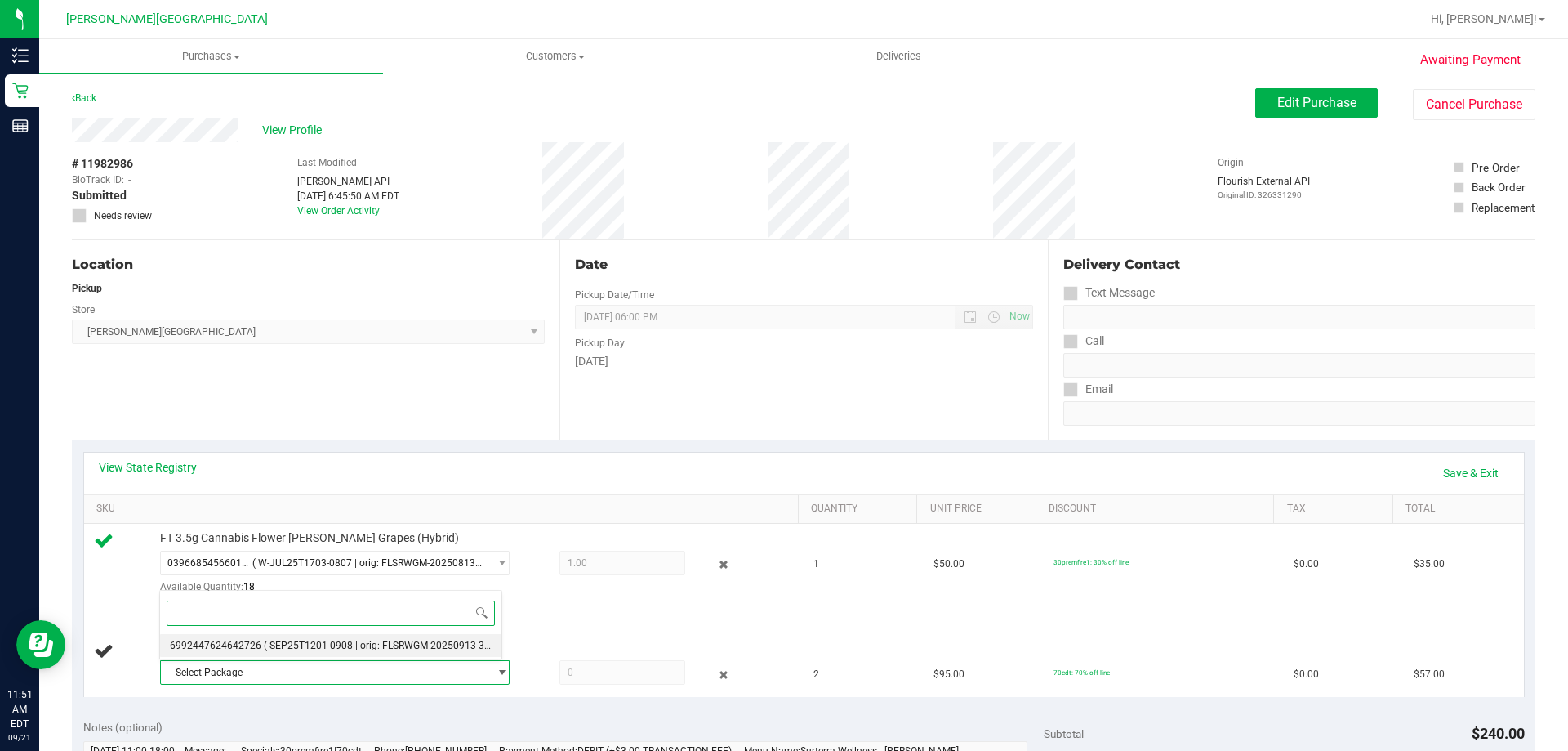
click at [357, 643] on span "( SEP25T1201-0908 | orig: FLSRWGM-20250913-308 )" at bounding box center [383, 645] width 238 height 12
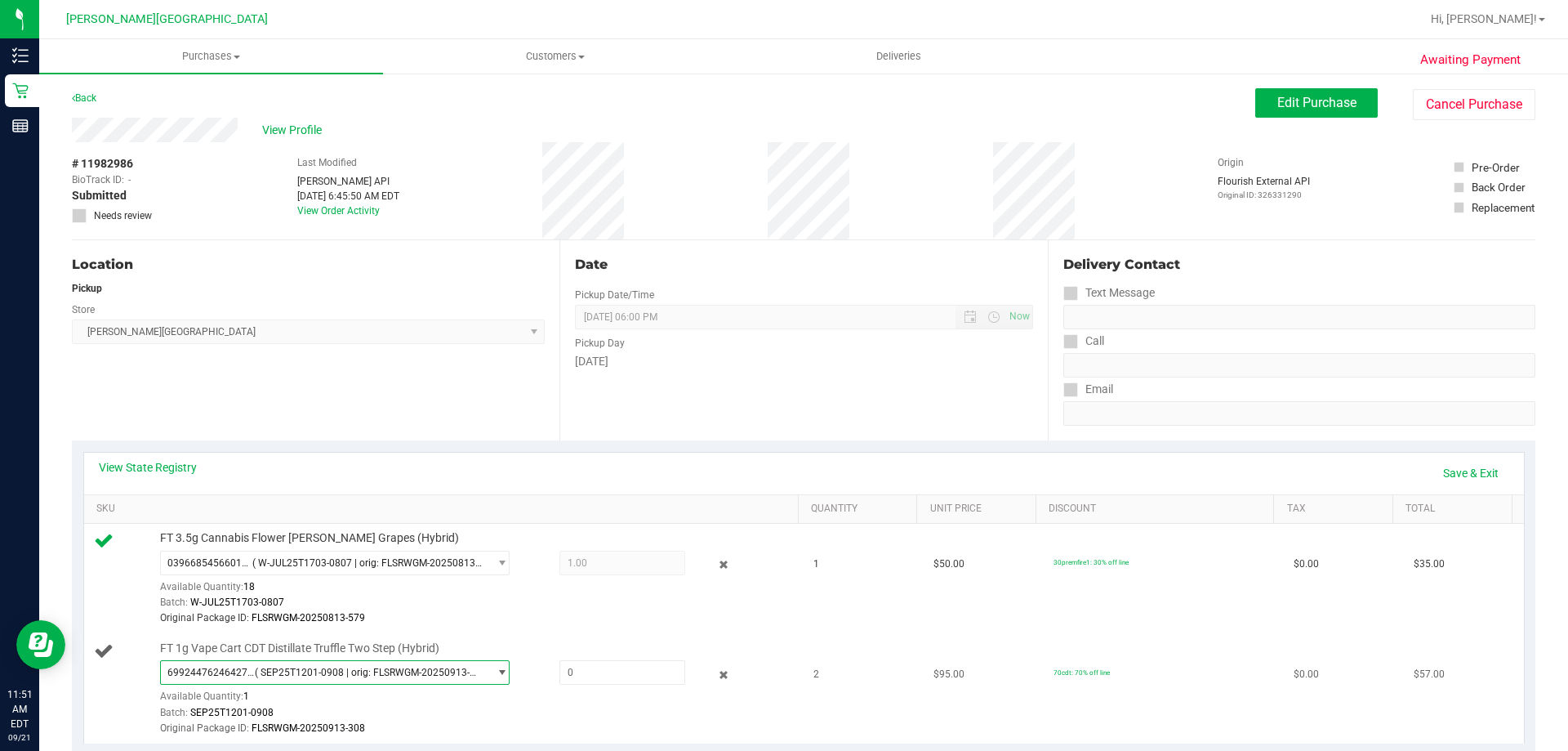
click at [498, 669] on span "select" at bounding box center [502, 673] width 13 height 13
click at [448, 641] on span "( SEP25T1201-0908 | orig: FLSRWGM-20250913-308 )" at bounding box center [383, 645] width 238 height 12
click at [561, 641] on div "FT 1g Vape Cart CDT Distillate Truffle Two Step (Hybrid) 6992447624642726 ( SEP…" at bounding box center [471, 688] width 638 height 97
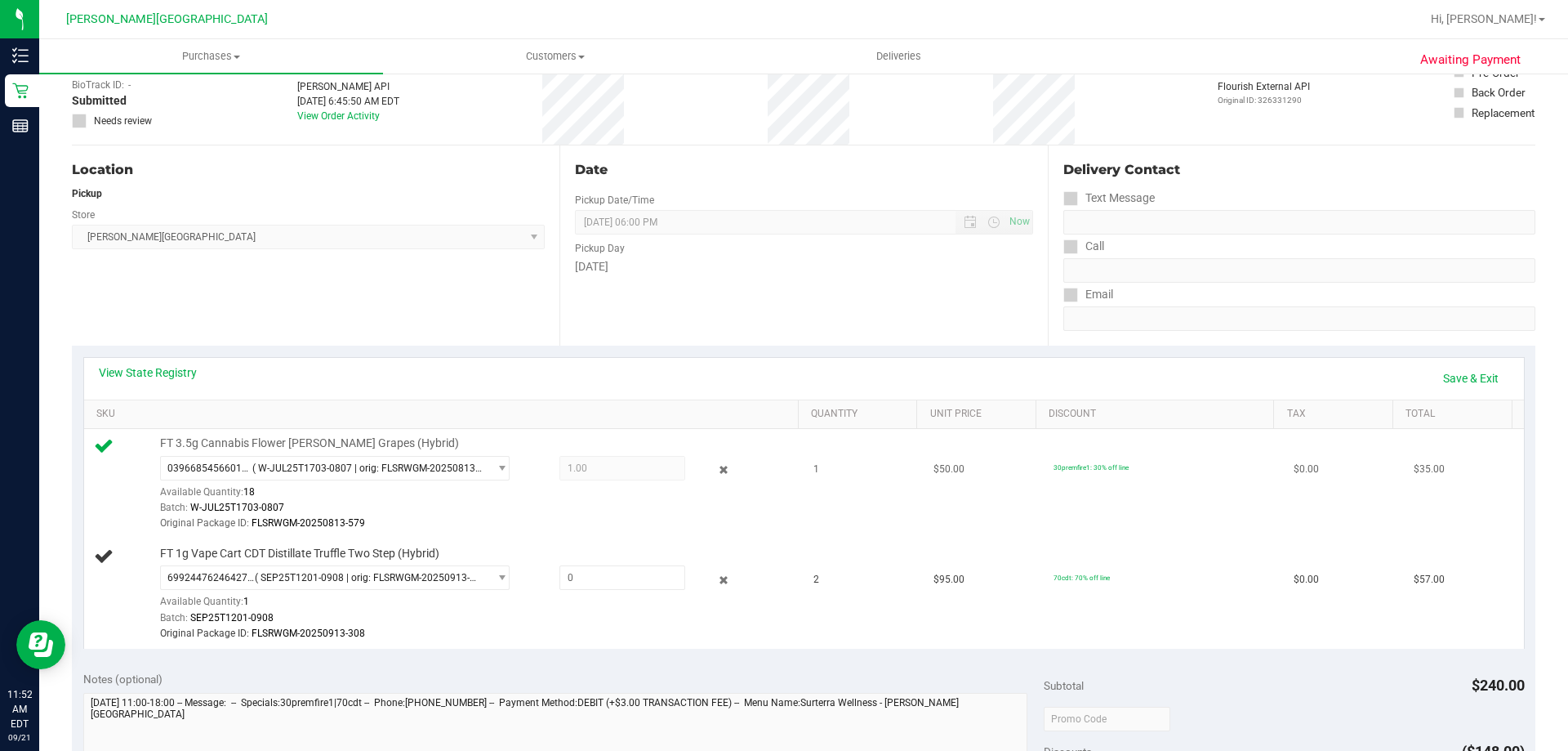
scroll to position [163, 0]
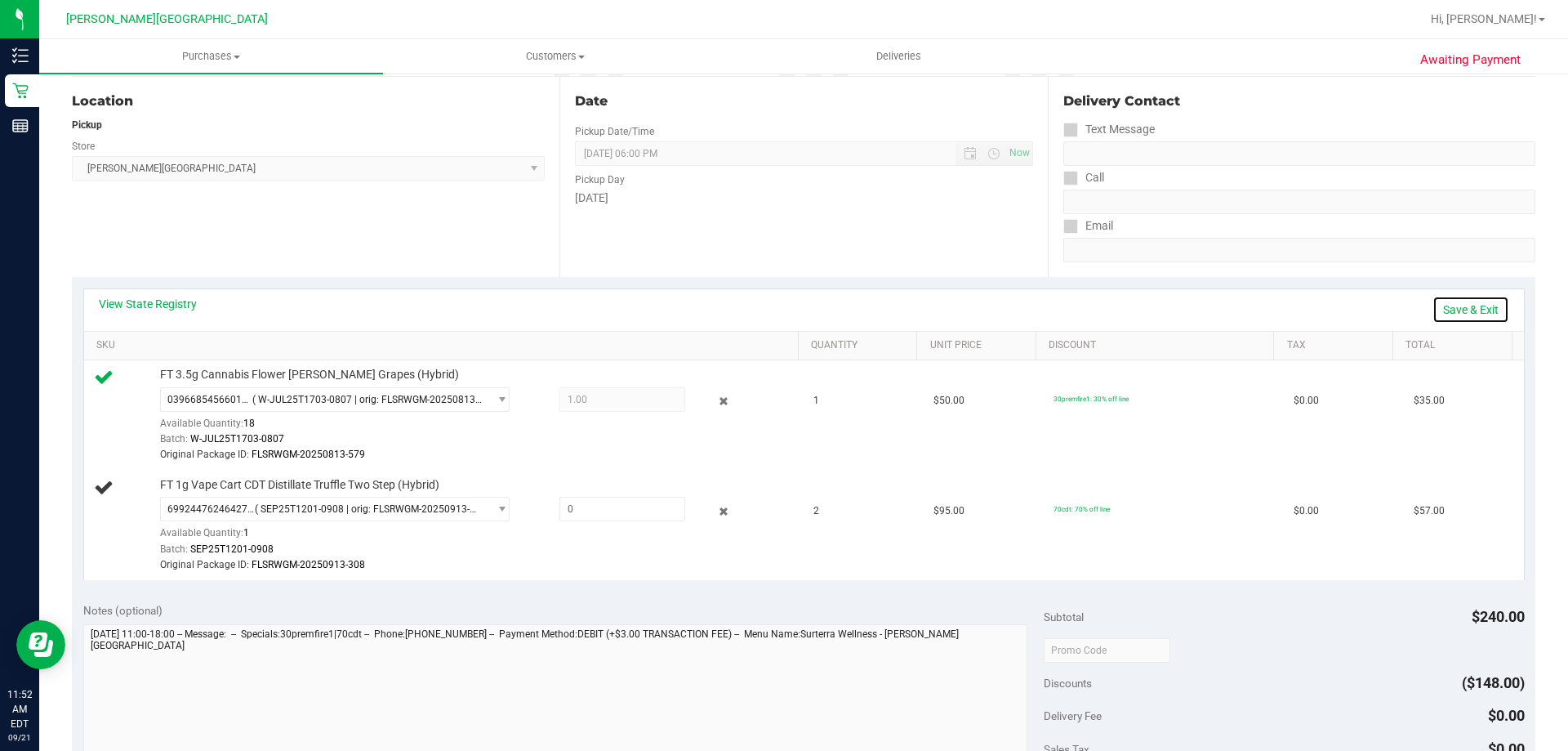
click at [1447, 297] on link "Save & Exit" at bounding box center [1470, 309] width 77 height 28
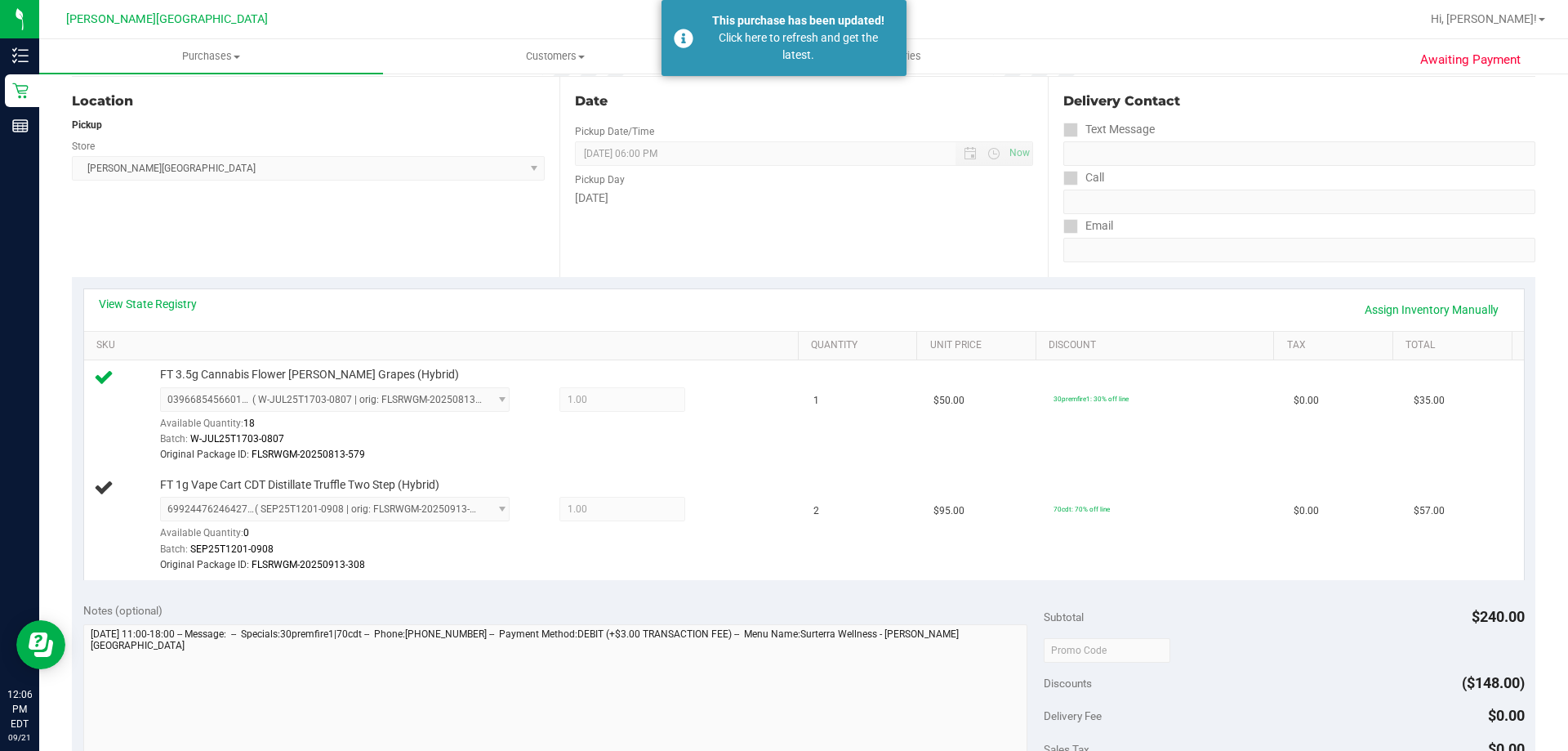
click at [758, 36] on div "Click here to refresh and get the latest." at bounding box center [798, 46] width 192 height 34
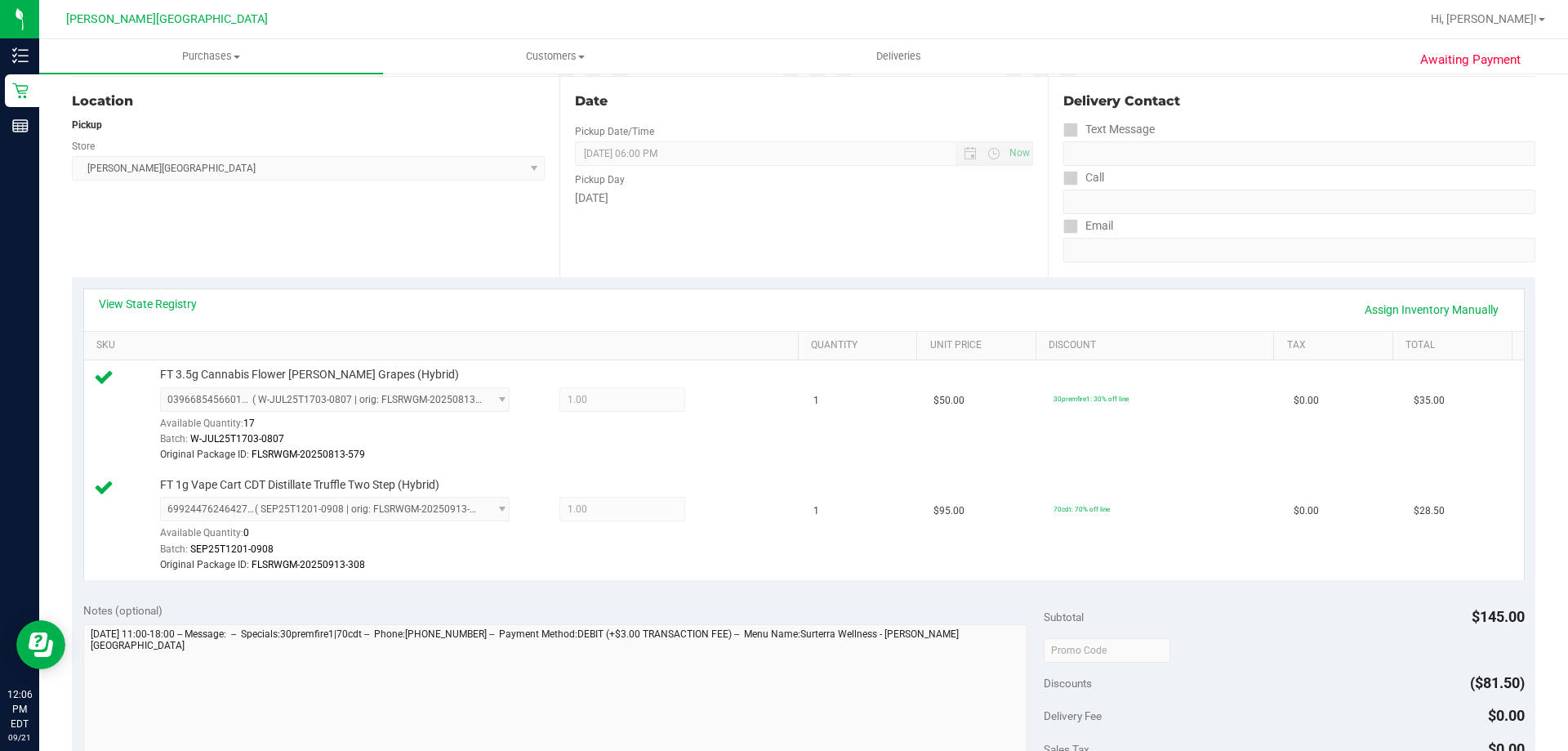
scroll to position [490, 0]
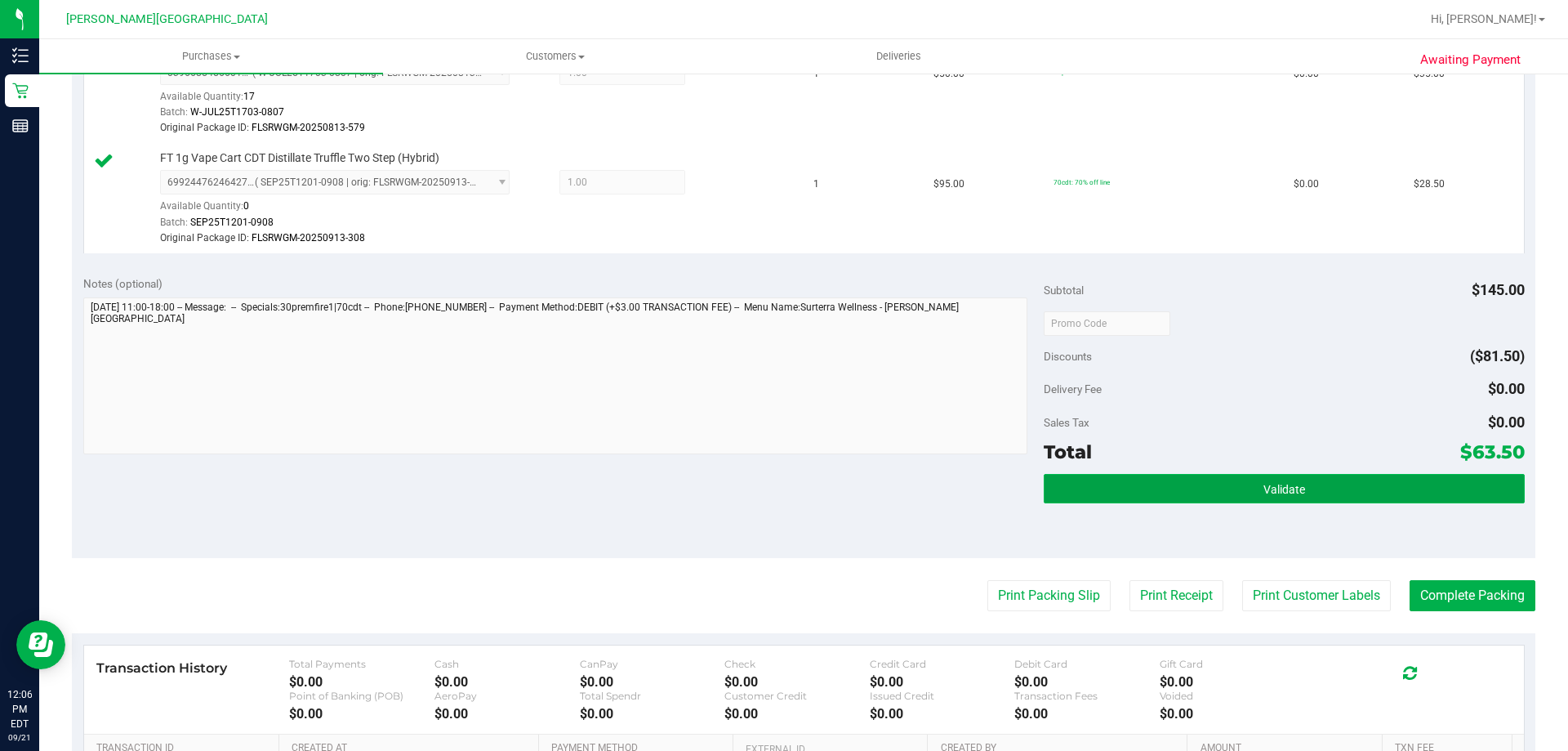
click at [1263, 486] on span "Validate" at bounding box center [1284, 489] width 42 height 13
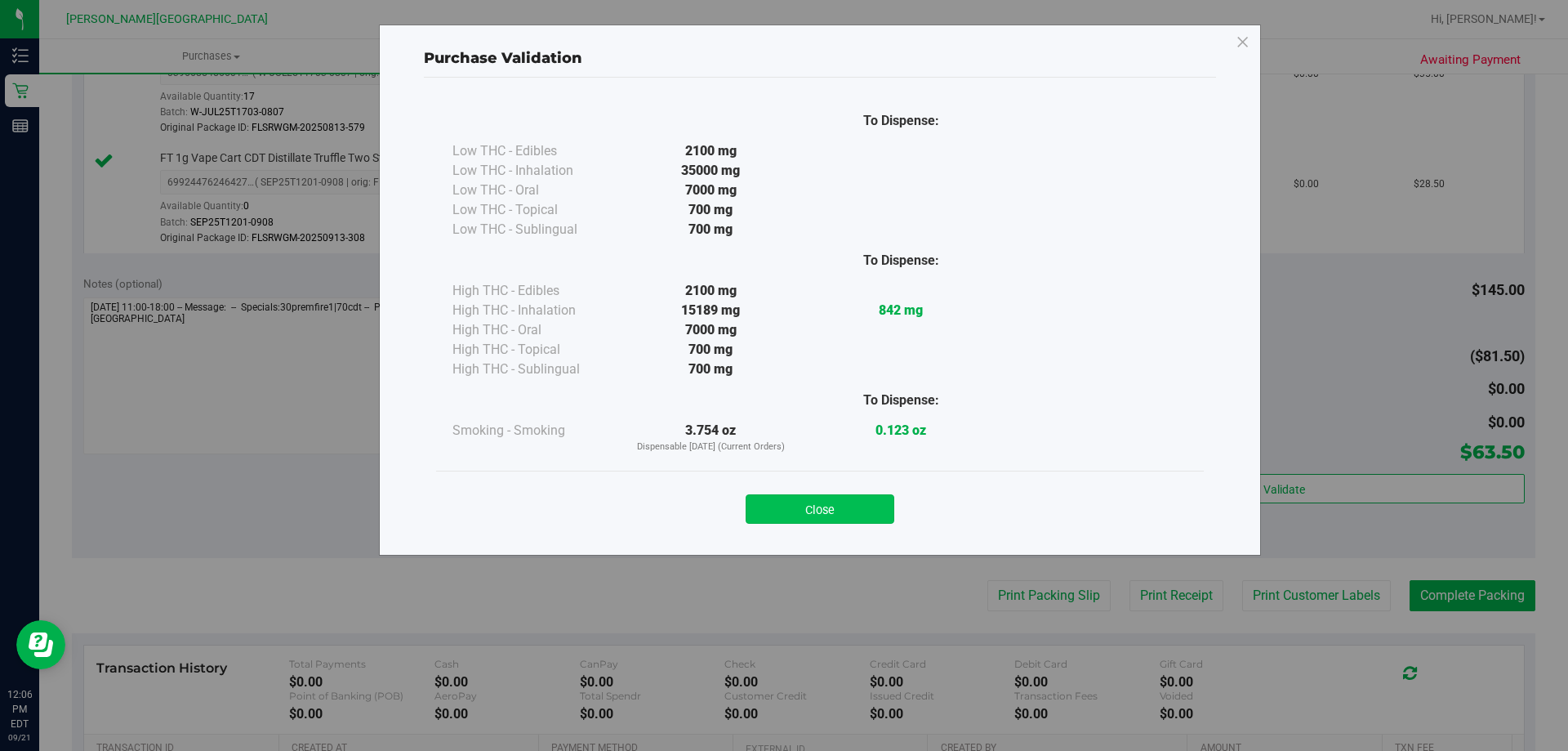
click at [884, 516] on button "Close" at bounding box center [820, 509] width 149 height 29
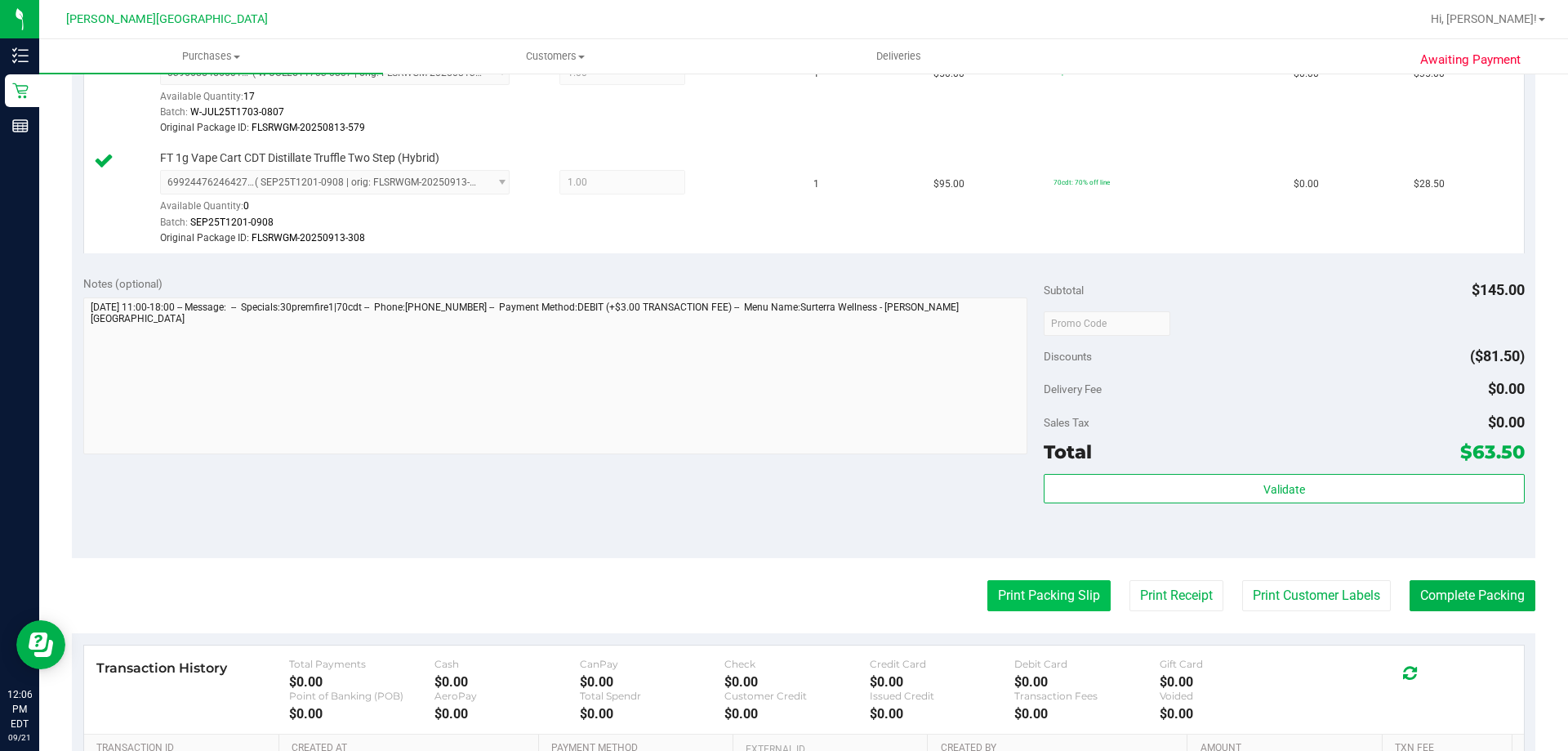
click at [1035, 600] on button "Print Packing Slip" at bounding box center [1048, 595] width 124 height 31
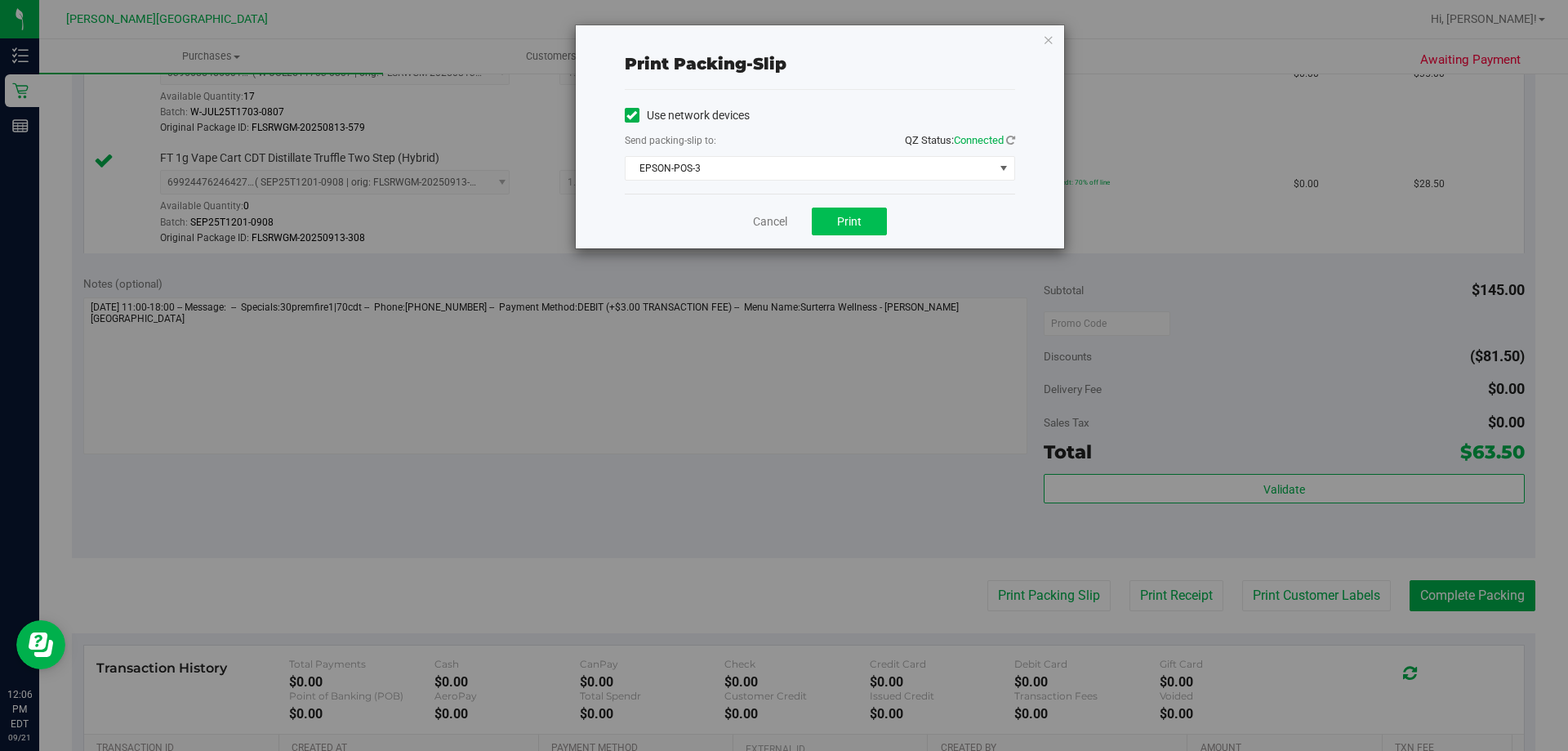
drag, startPoint x: 863, startPoint y: 205, endPoint x: 865, endPoint y: 222, distance: 17.1
click at [863, 205] on div "Cancel Print" at bounding box center [820, 220] width 390 height 55
click at [865, 228] on button "Print" at bounding box center [848, 221] width 75 height 28
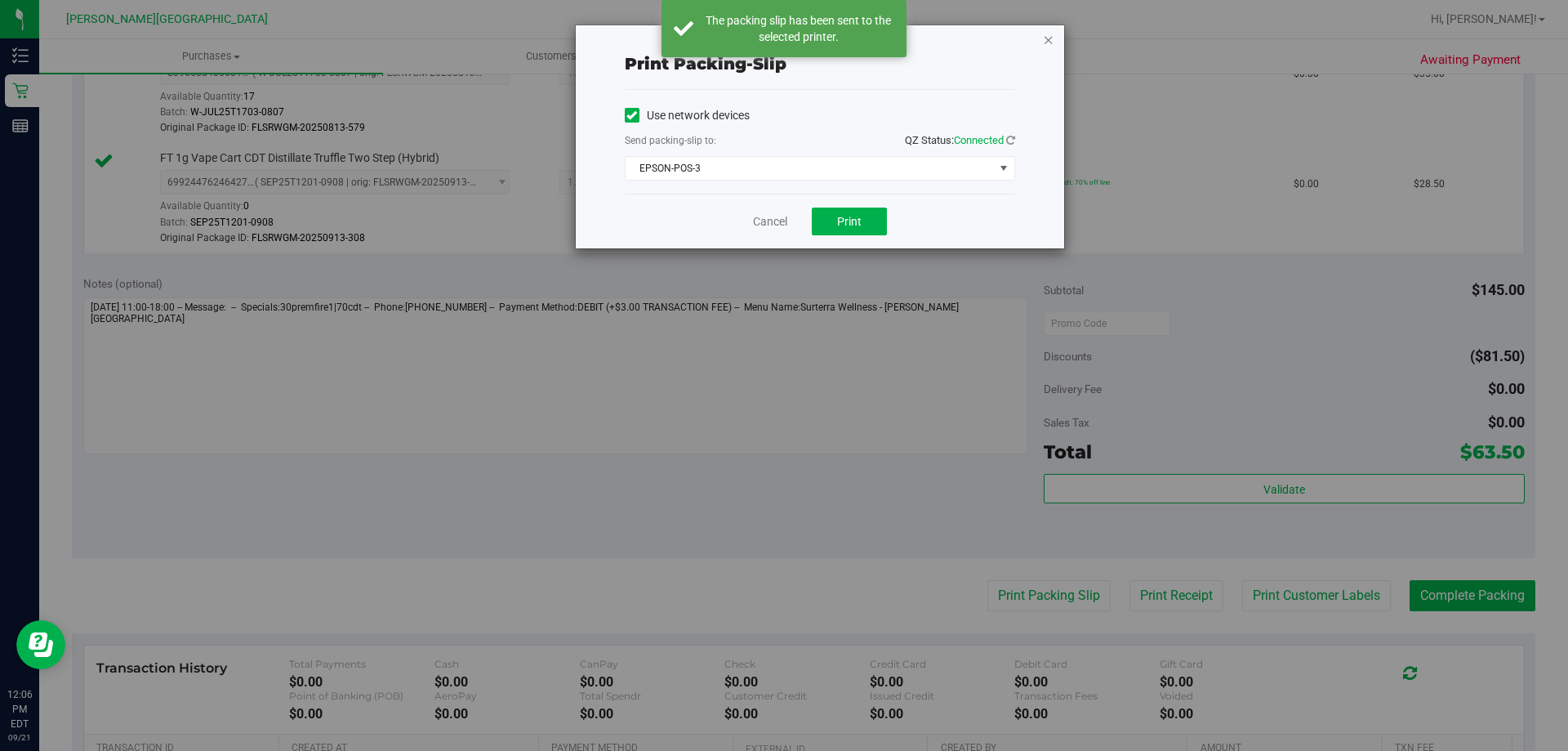
click at [1049, 37] on icon "button" at bounding box center [1048, 39] width 12 height 19
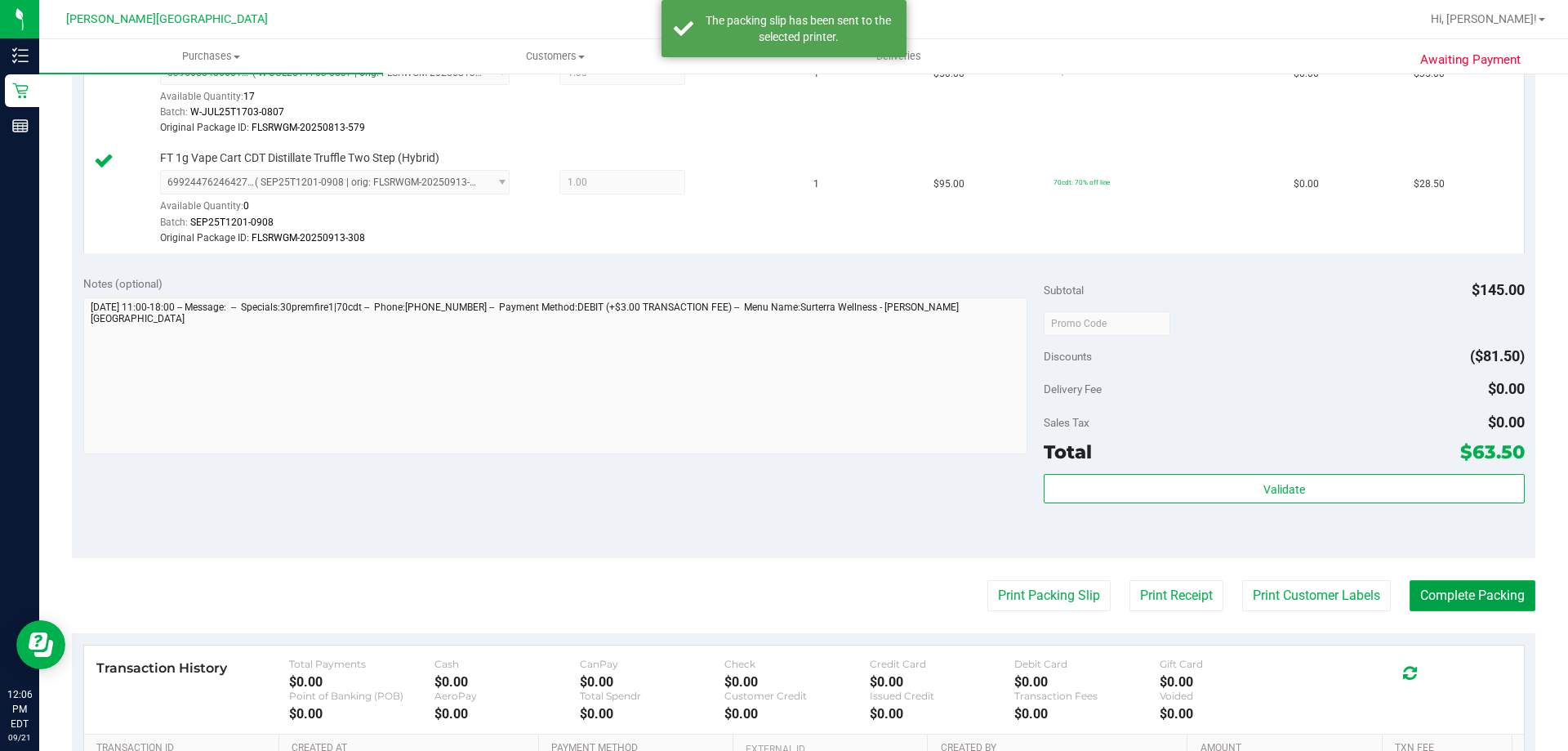
click at [1451, 597] on button "Complete Packing" at bounding box center [1472, 595] width 126 height 31
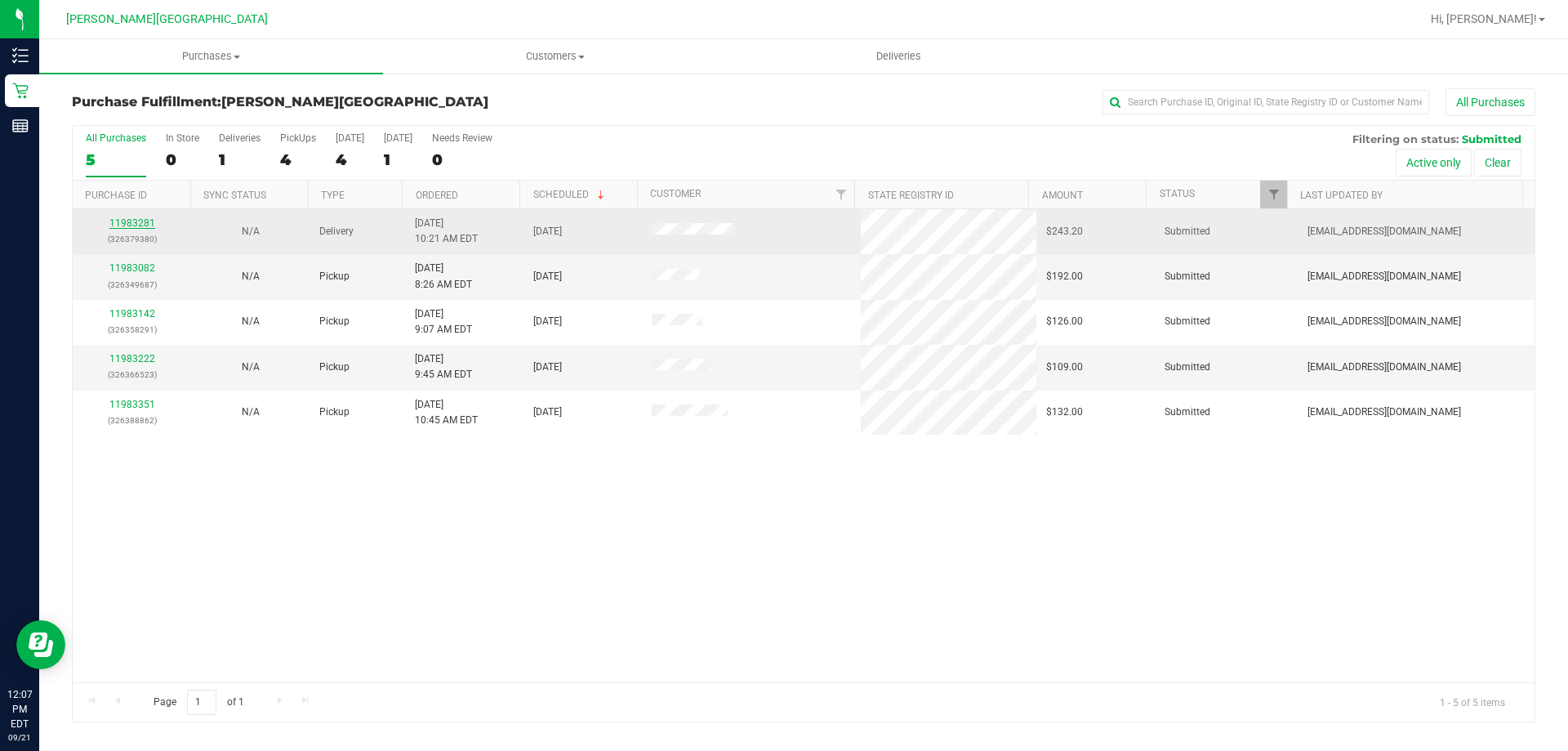
click at [137, 224] on link "11983281" at bounding box center [132, 223] width 45 height 12
drag, startPoint x: 156, startPoint y: 221, endPoint x: 145, endPoint y: 228, distance: 13.0
click at [153, 222] on div "11983281 (326379380)" at bounding box center [132, 230] width 99 height 31
click at [146, 229] on link "11983281" at bounding box center [132, 223] width 45 height 12
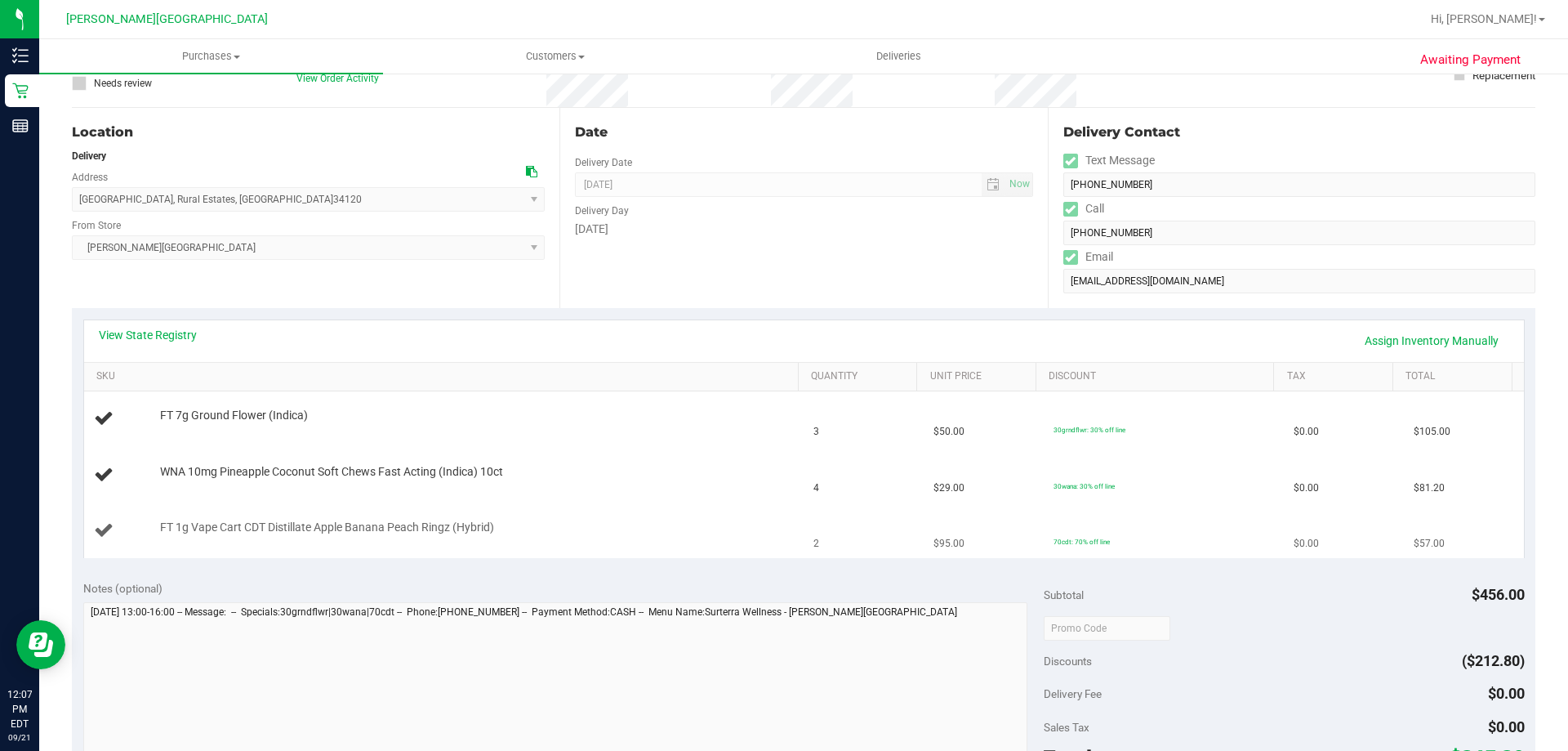
scroll to position [163, 0]
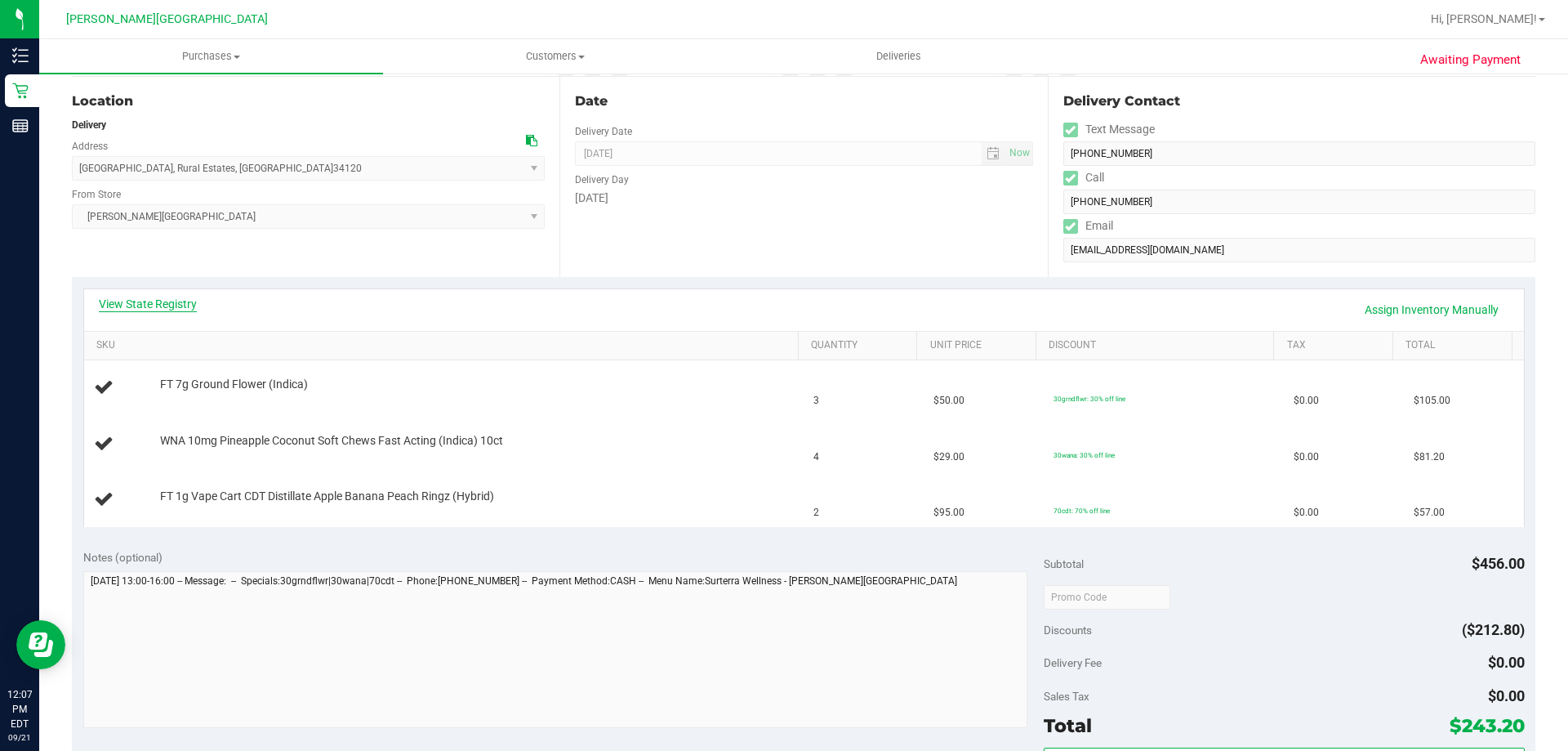
click at [190, 304] on link "View State Registry" at bounding box center [148, 304] width 98 height 16
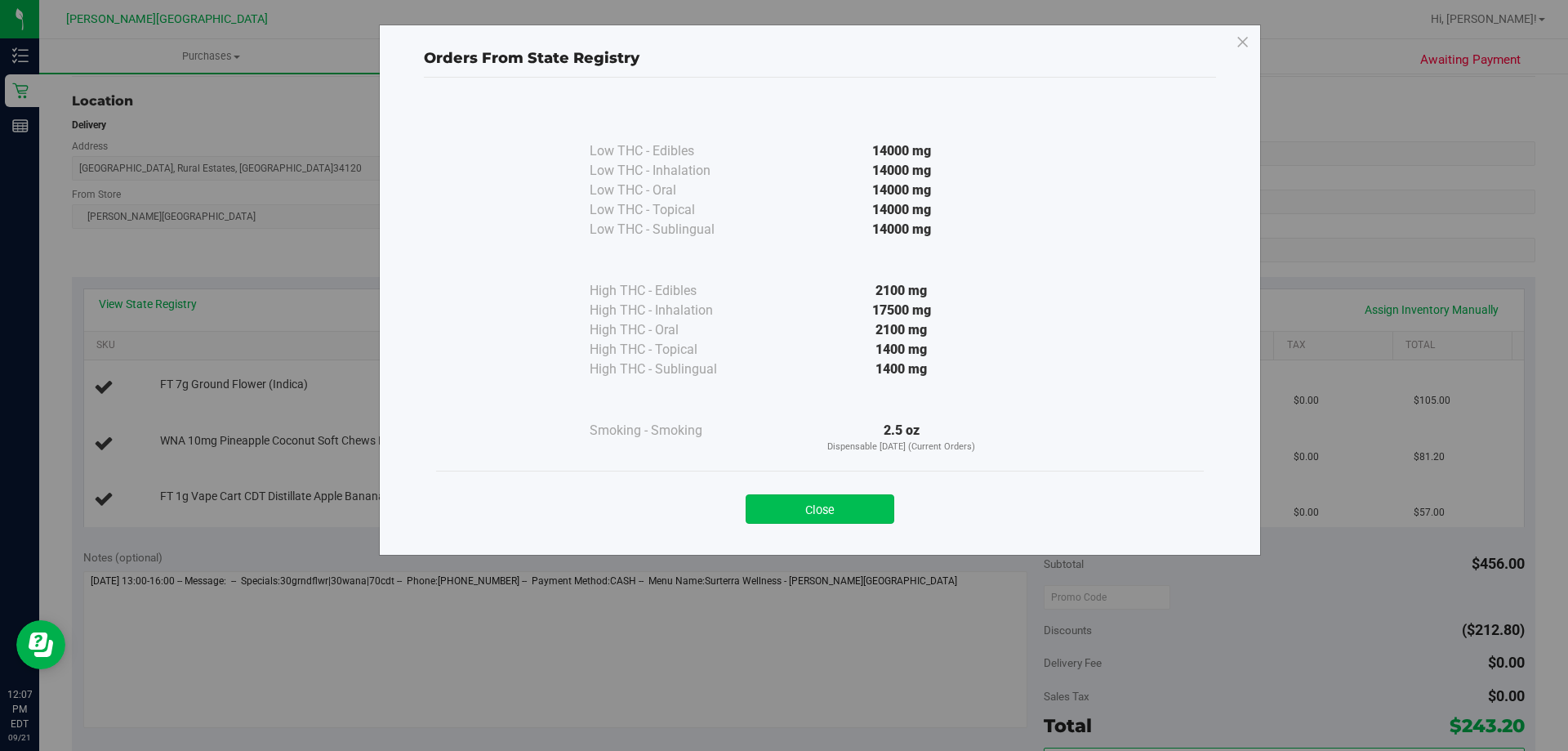
click at [819, 507] on button "Close" at bounding box center [820, 509] width 149 height 29
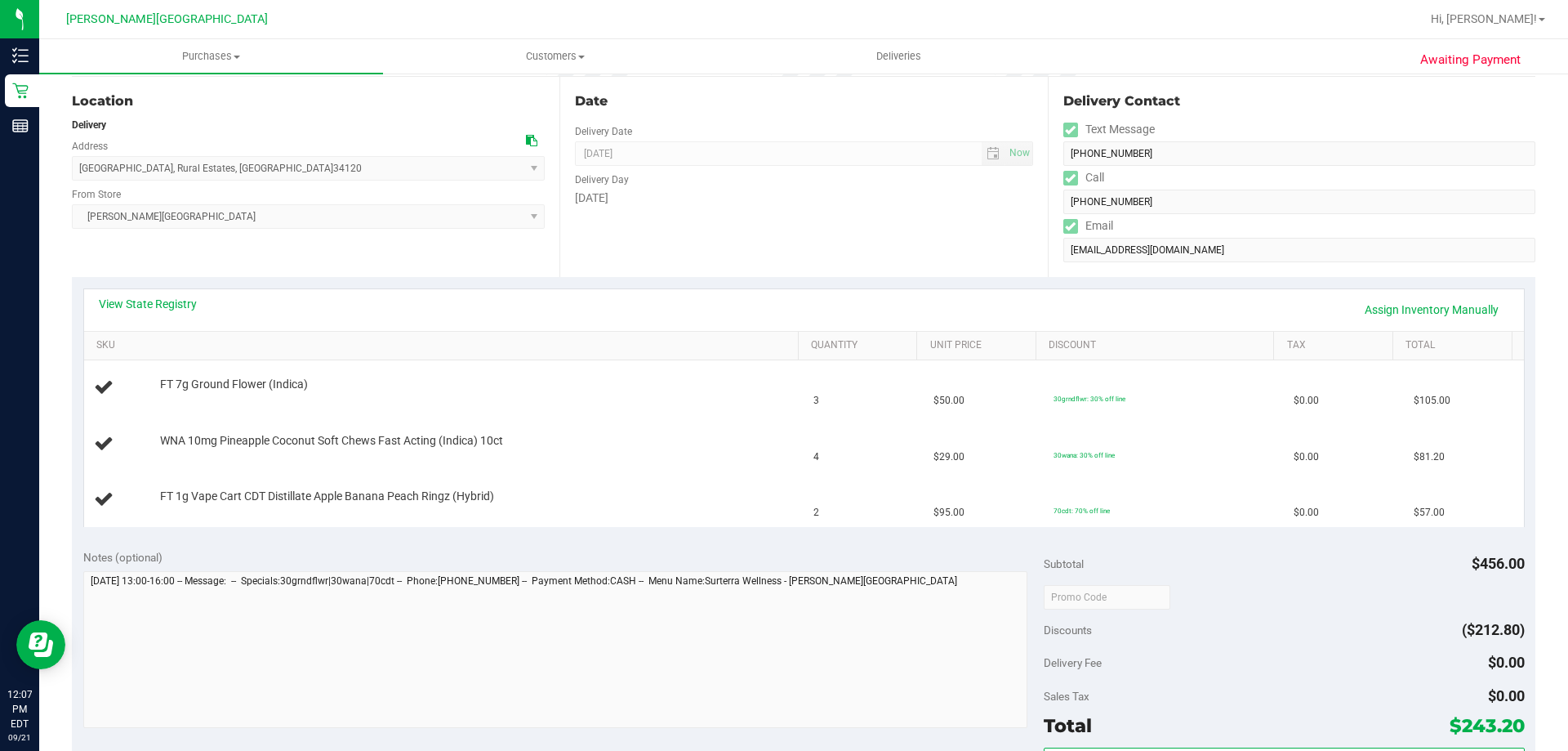
click at [193, 321] on div "View State Registry Assign Inventory Manually" at bounding box center [804, 309] width 1410 height 28
click at [192, 309] on link "View State Registry" at bounding box center [148, 304] width 98 height 16
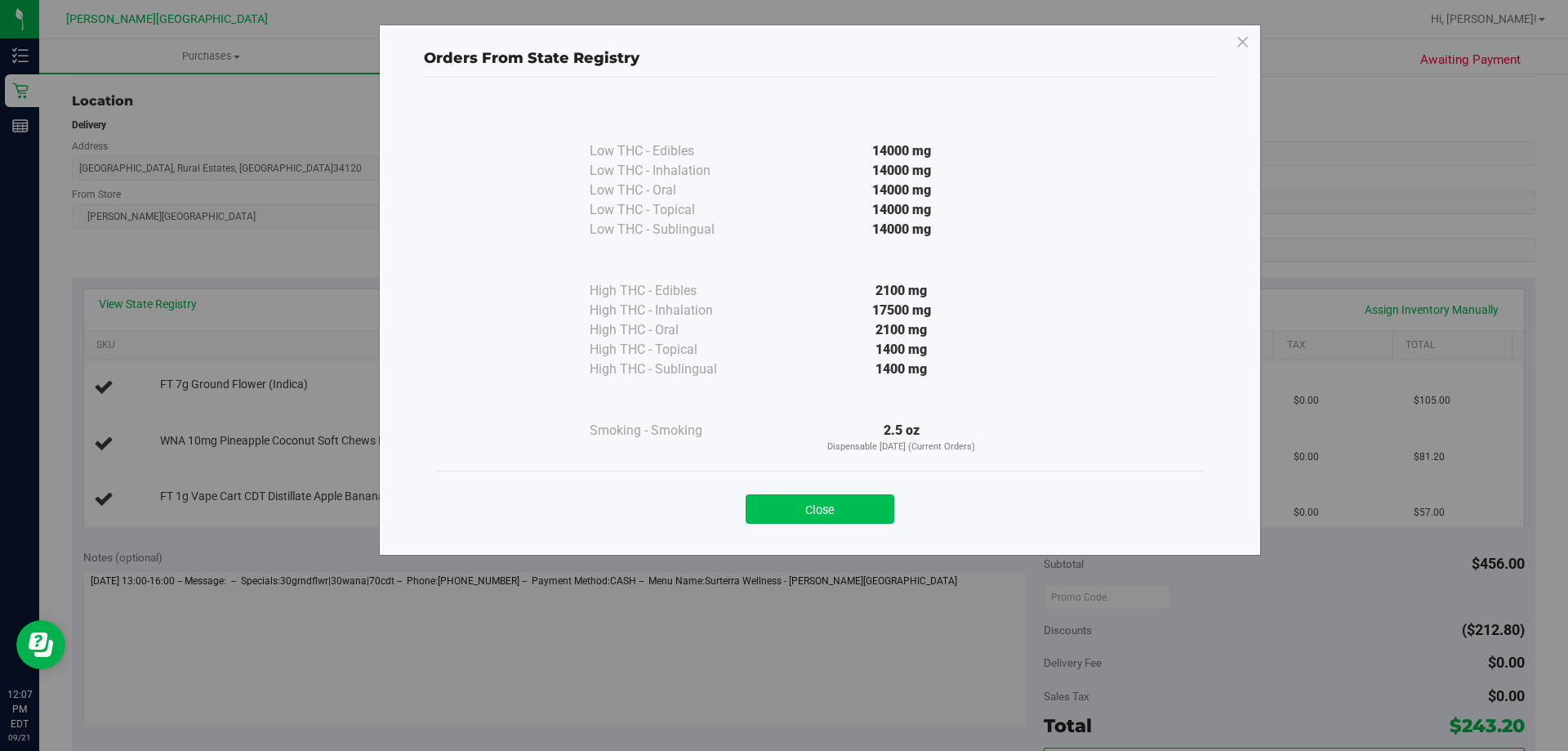
click at [846, 521] on button "Close" at bounding box center [820, 509] width 149 height 29
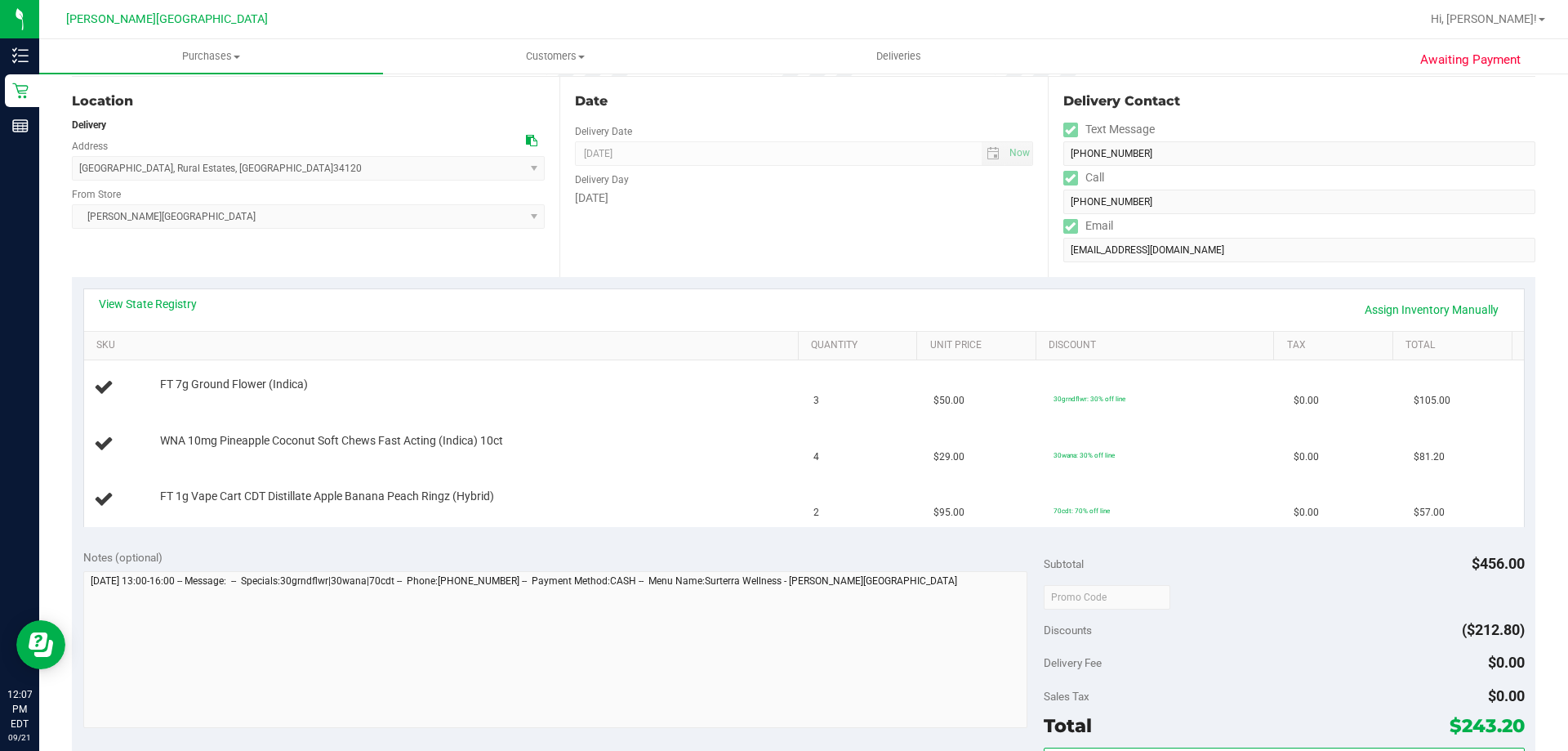
click at [850, 535] on div "View State Registry Assign Inventory Manually SKU Quantity Unit Price Discount …" at bounding box center [803, 407] width 1463 height 261
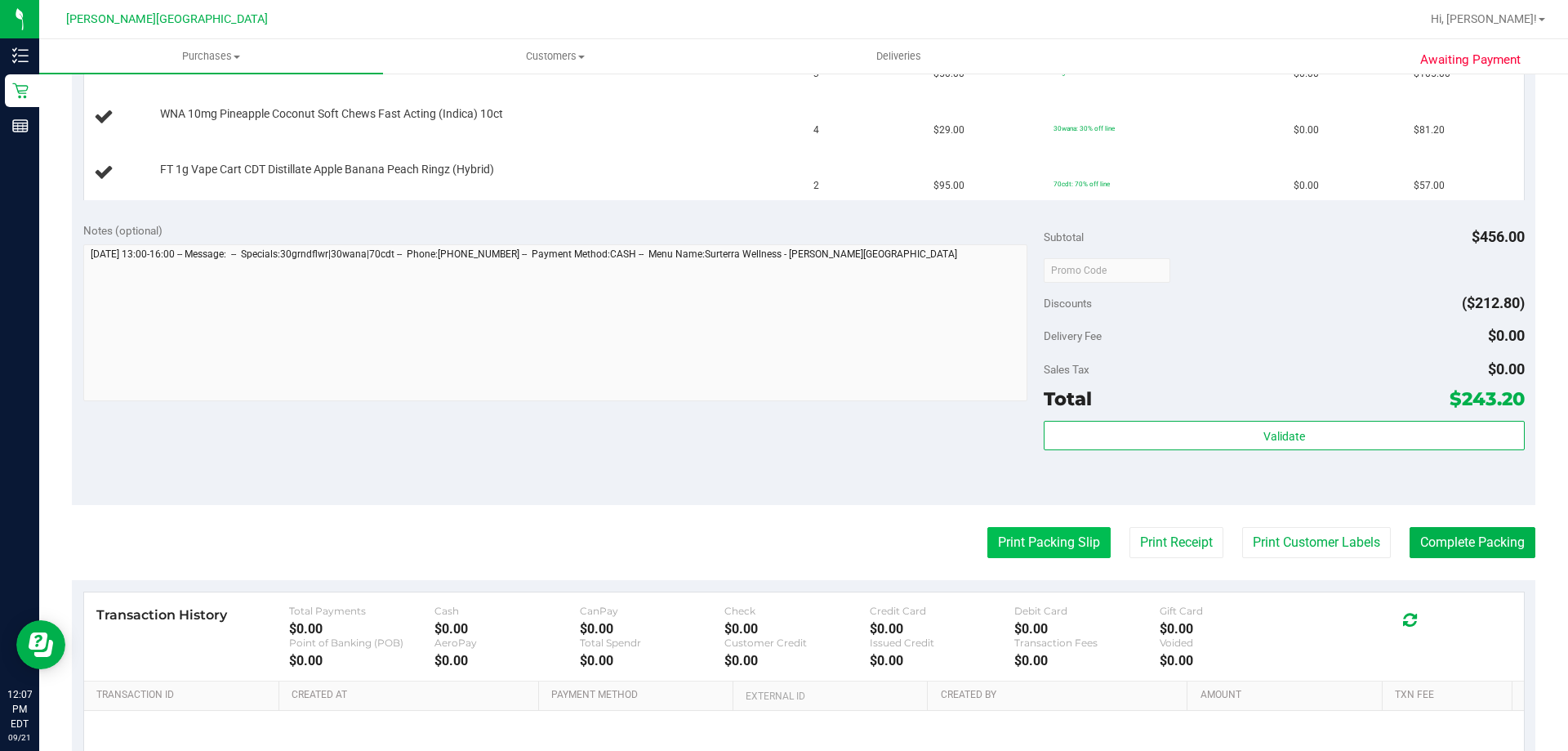
click at [1030, 546] on button "Print Packing Slip" at bounding box center [1048, 542] width 124 height 31
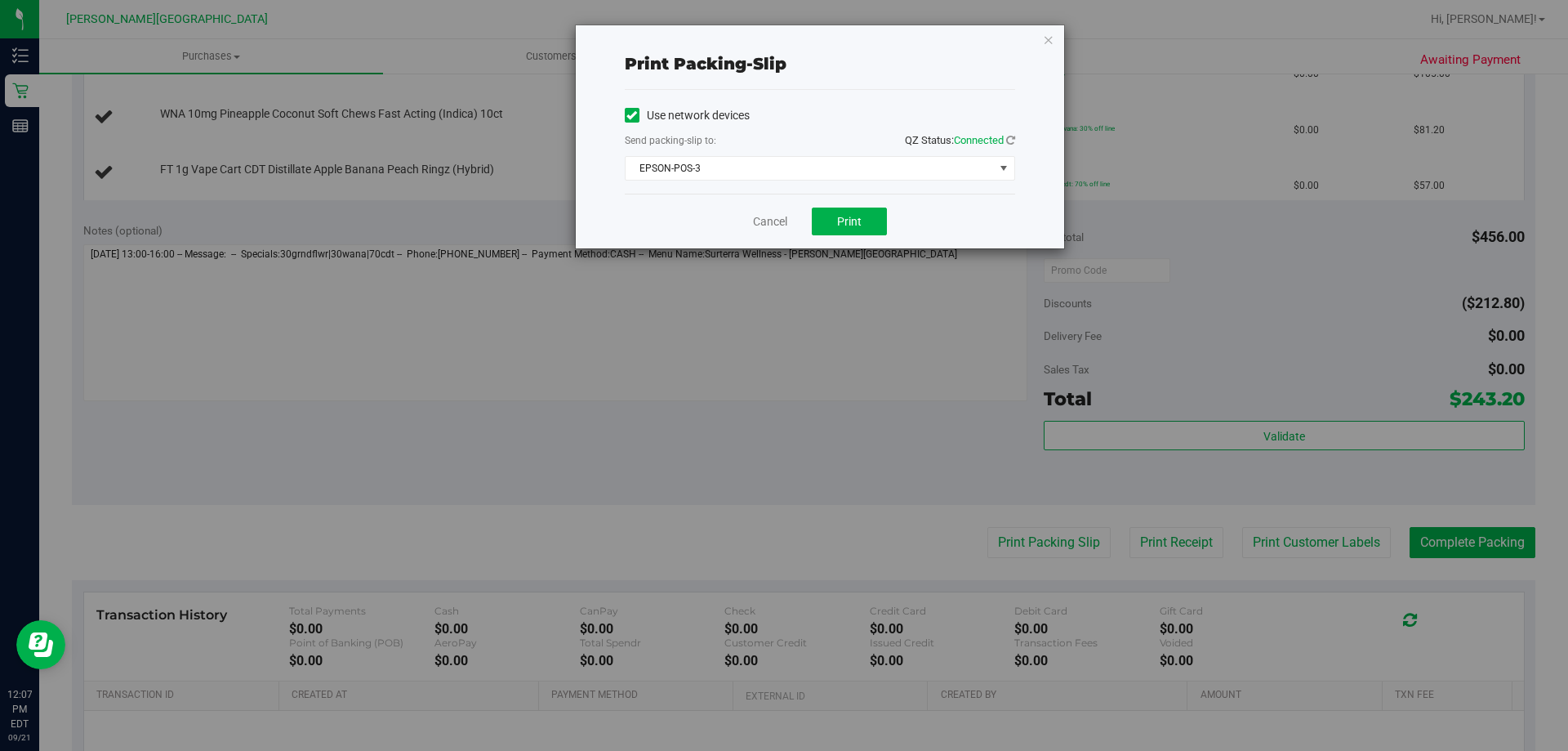
click at [863, 204] on div "Cancel Print" at bounding box center [820, 220] width 390 height 55
click at [853, 220] on span "Print" at bounding box center [849, 221] width 24 height 13
click at [1047, 32] on icon "button" at bounding box center [1048, 39] width 12 height 19
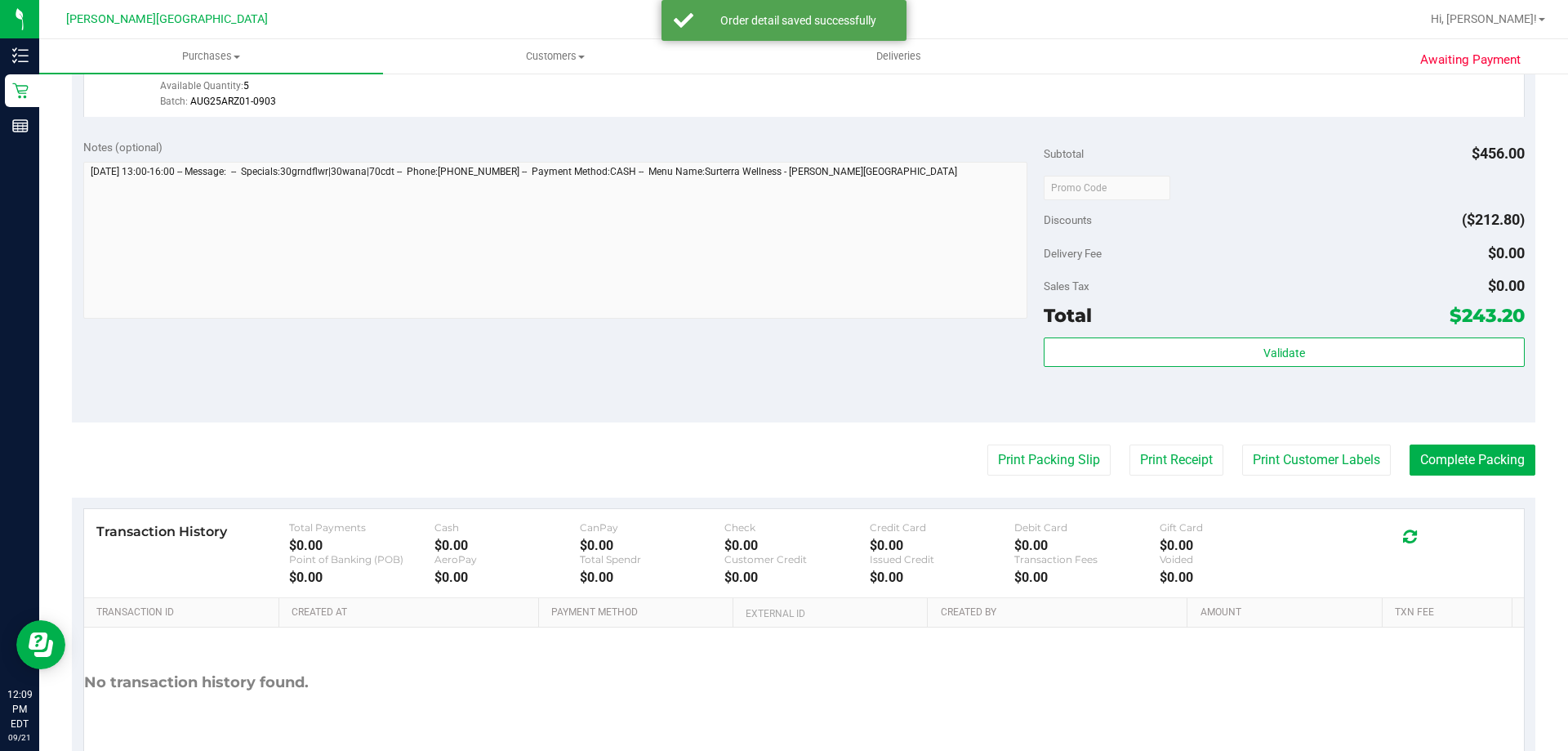
scroll to position [775, 0]
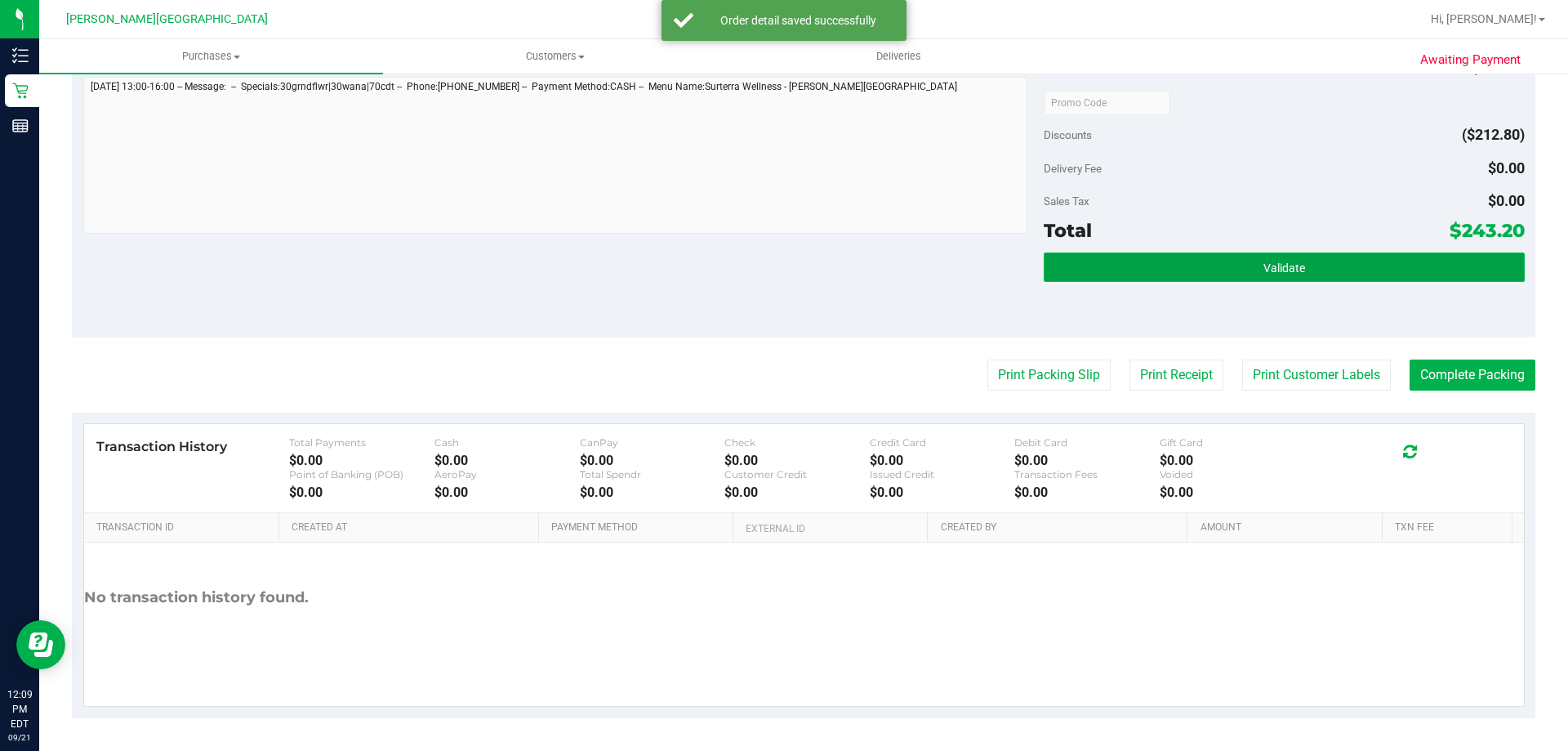
click at [1278, 268] on span "Validate" at bounding box center [1284, 268] width 42 height 13
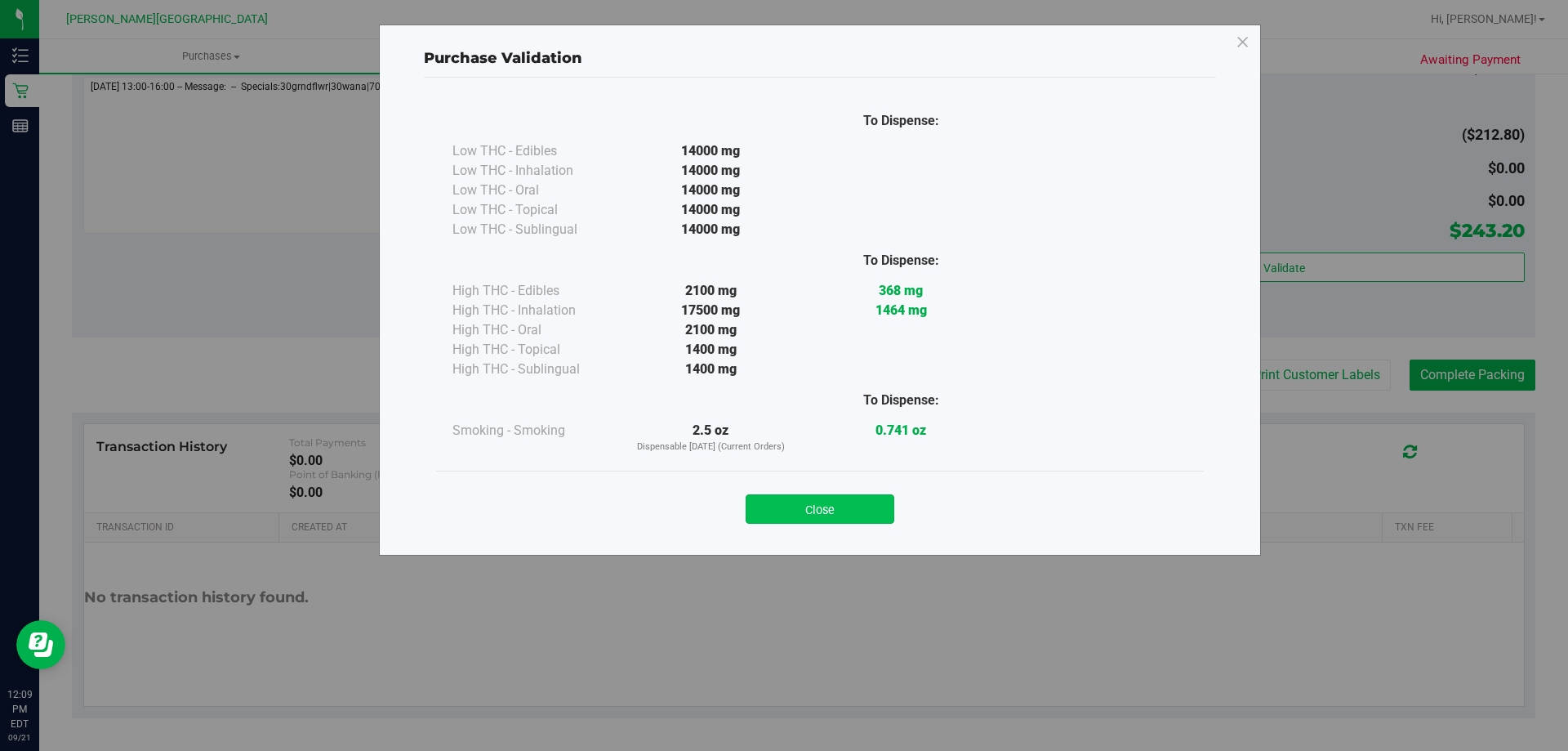
click at [837, 520] on button "Close" at bounding box center [820, 509] width 149 height 29
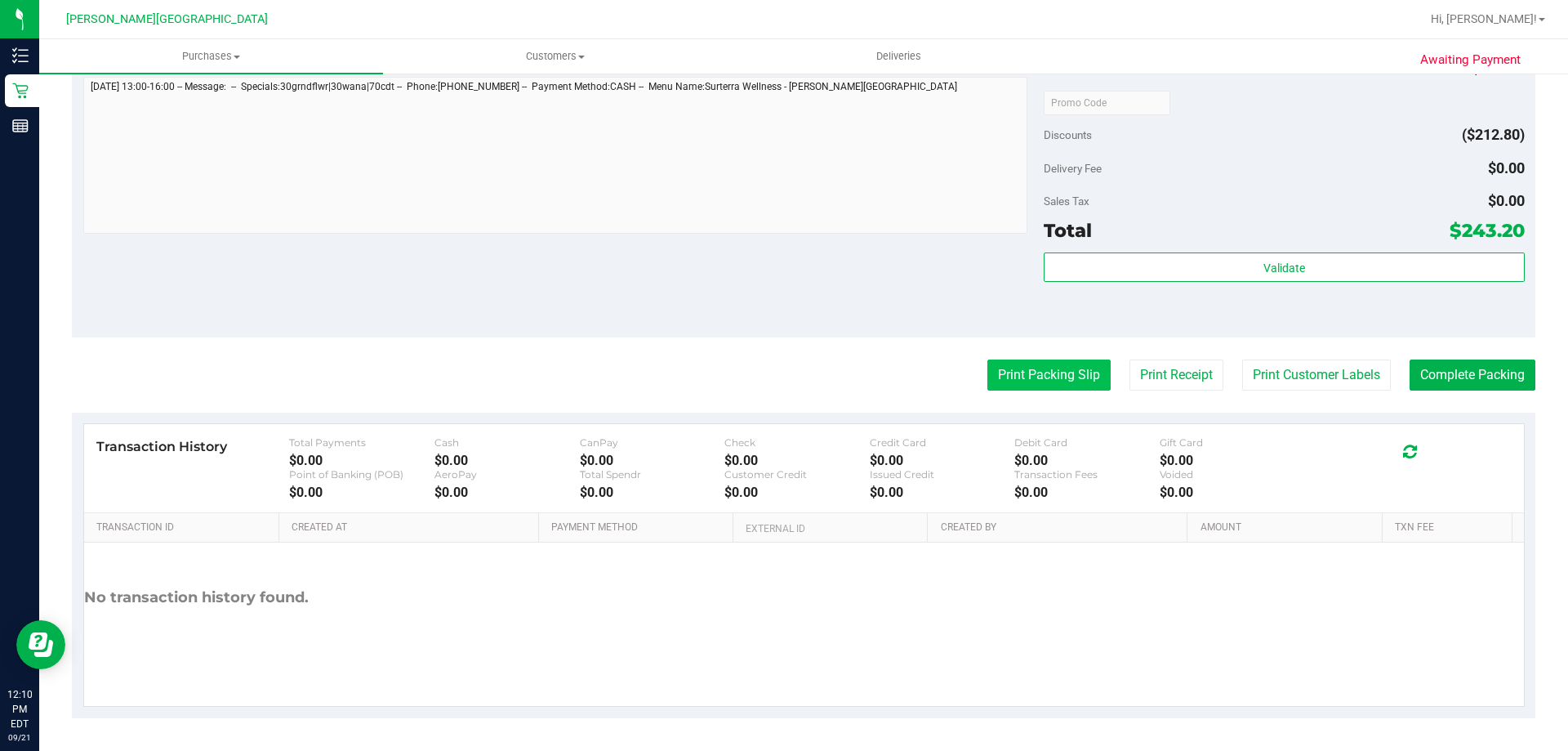
click at [1046, 373] on button "Print Packing Slip" at bounding box center [1048, 374] width 124 height 31
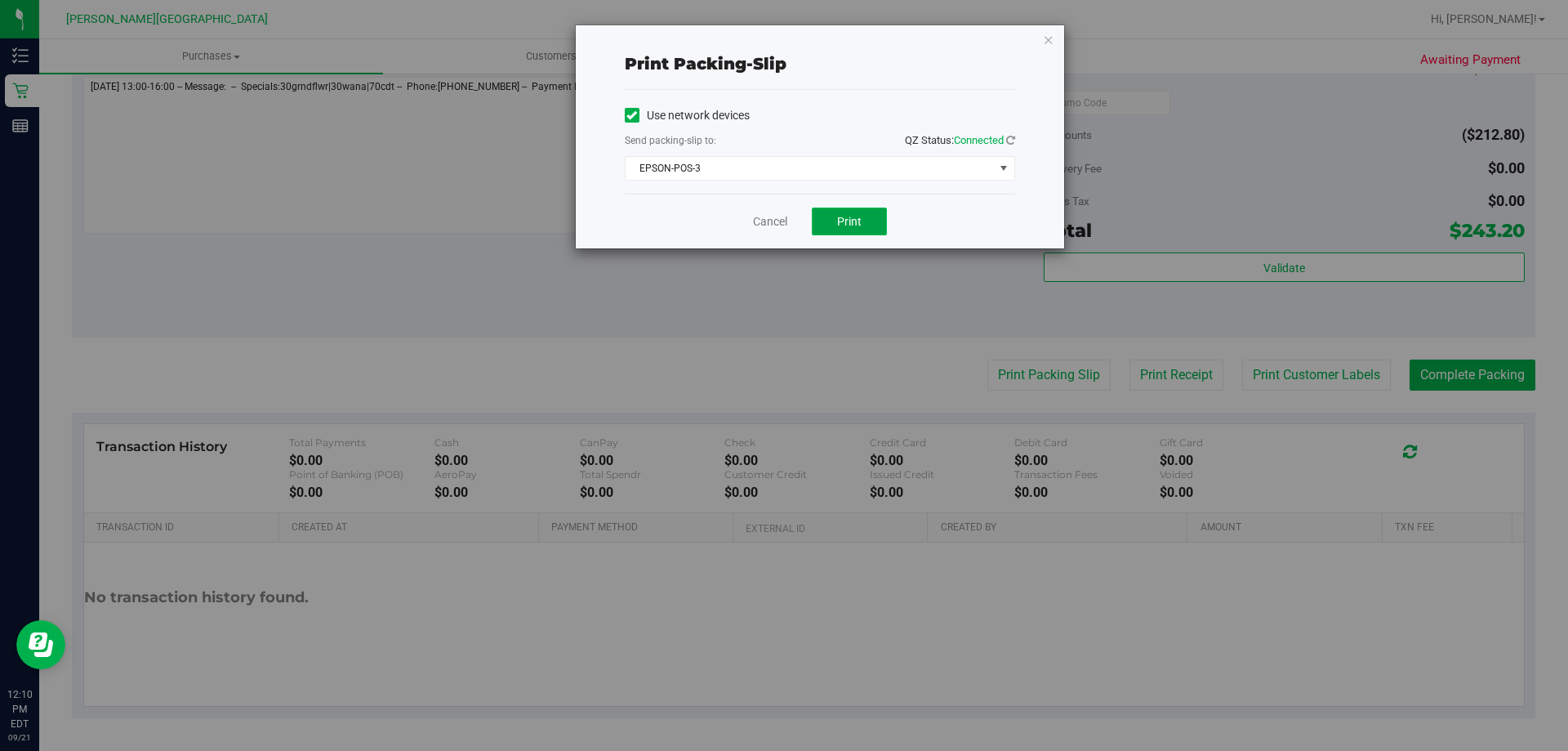
click at [858, 219] on span "Print" at bounding box center [849, 221] width 24 height 13
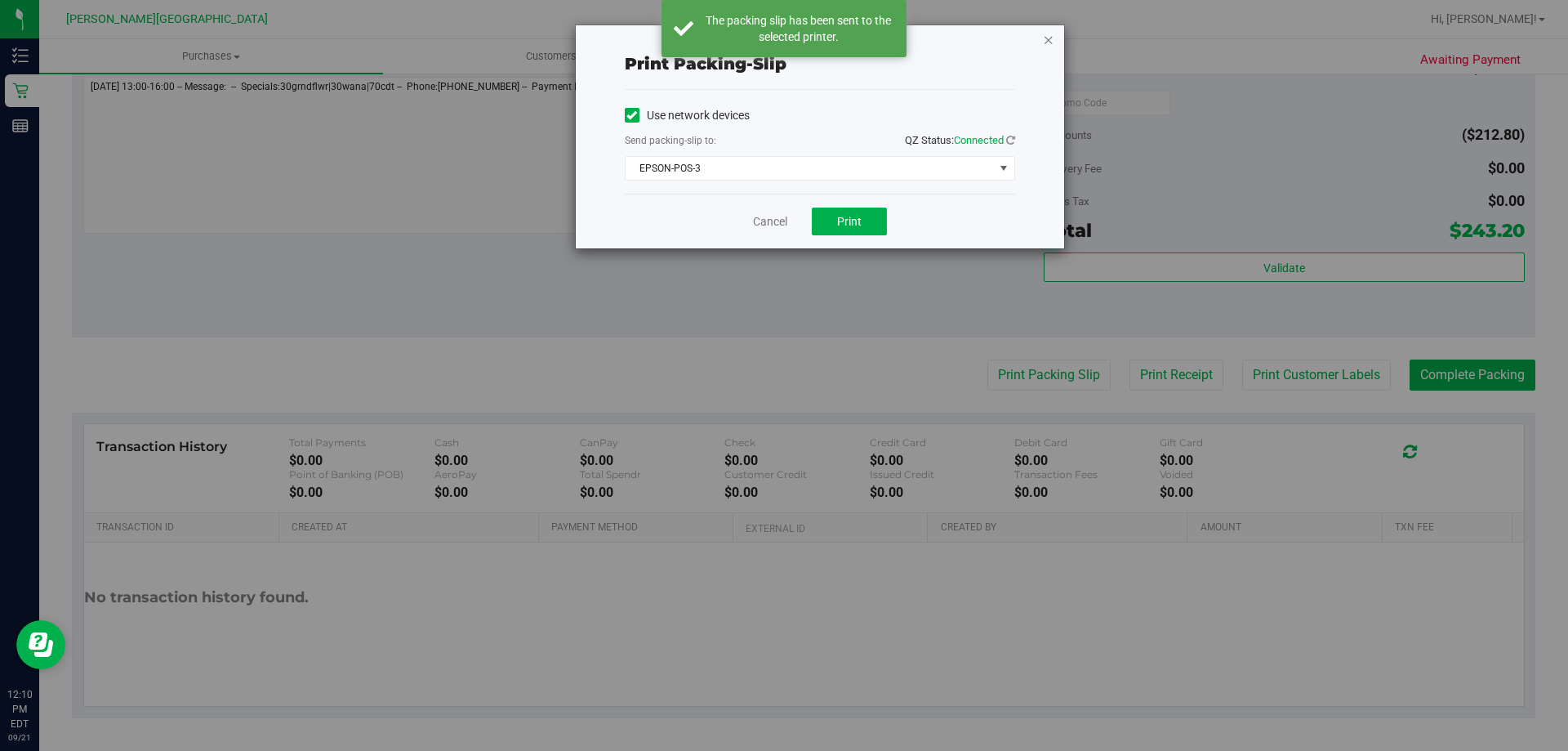
click at [1048, 40] on icon "button" at bounding box center [1048, 39] width 12 height 19
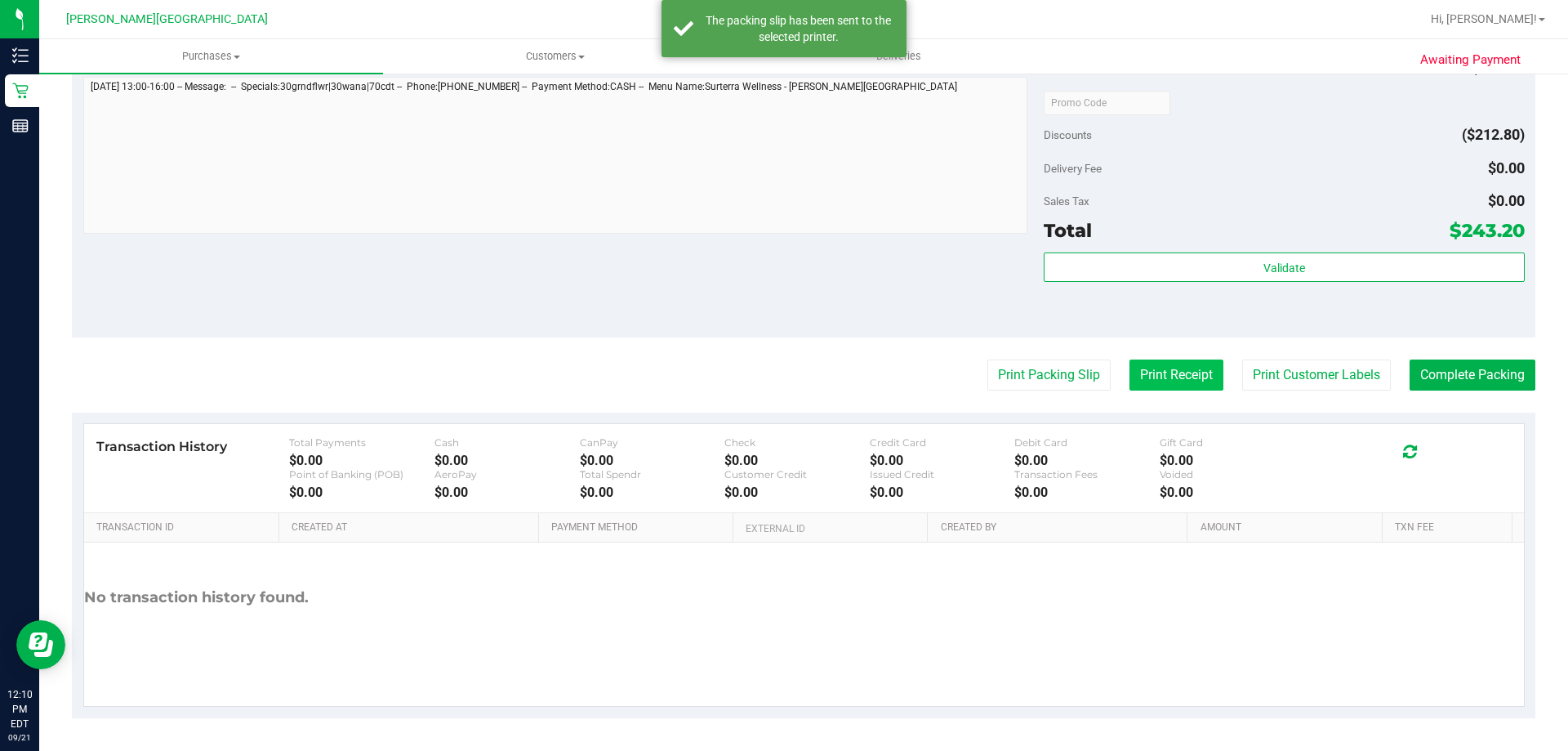
click at [1167, 368] on button "Print Receipt" at bounding box center [1176, 374] width 94 height 31
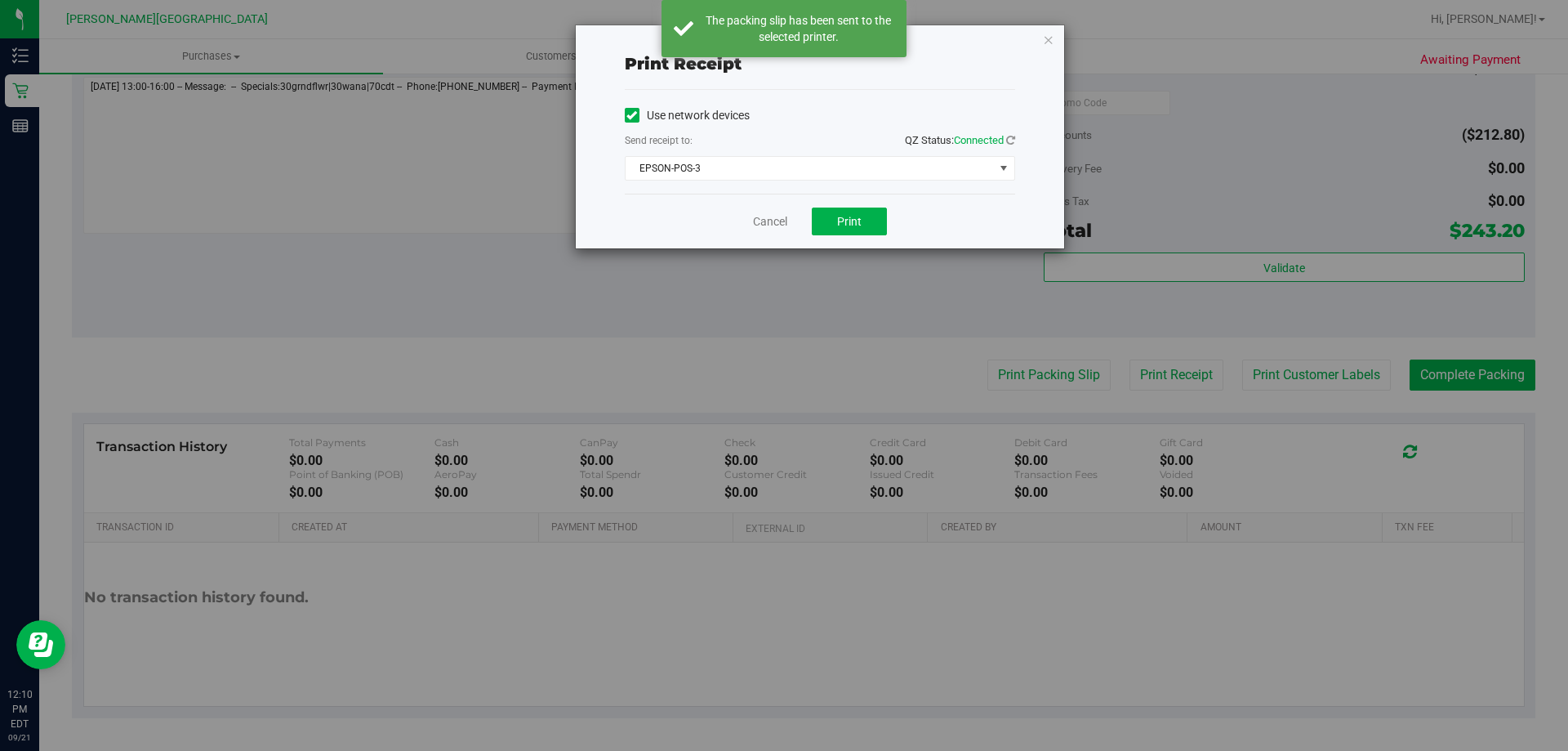
click at [862, 207] on div "Cancel Print" at bounding box center [820, 220] width 390 height 55
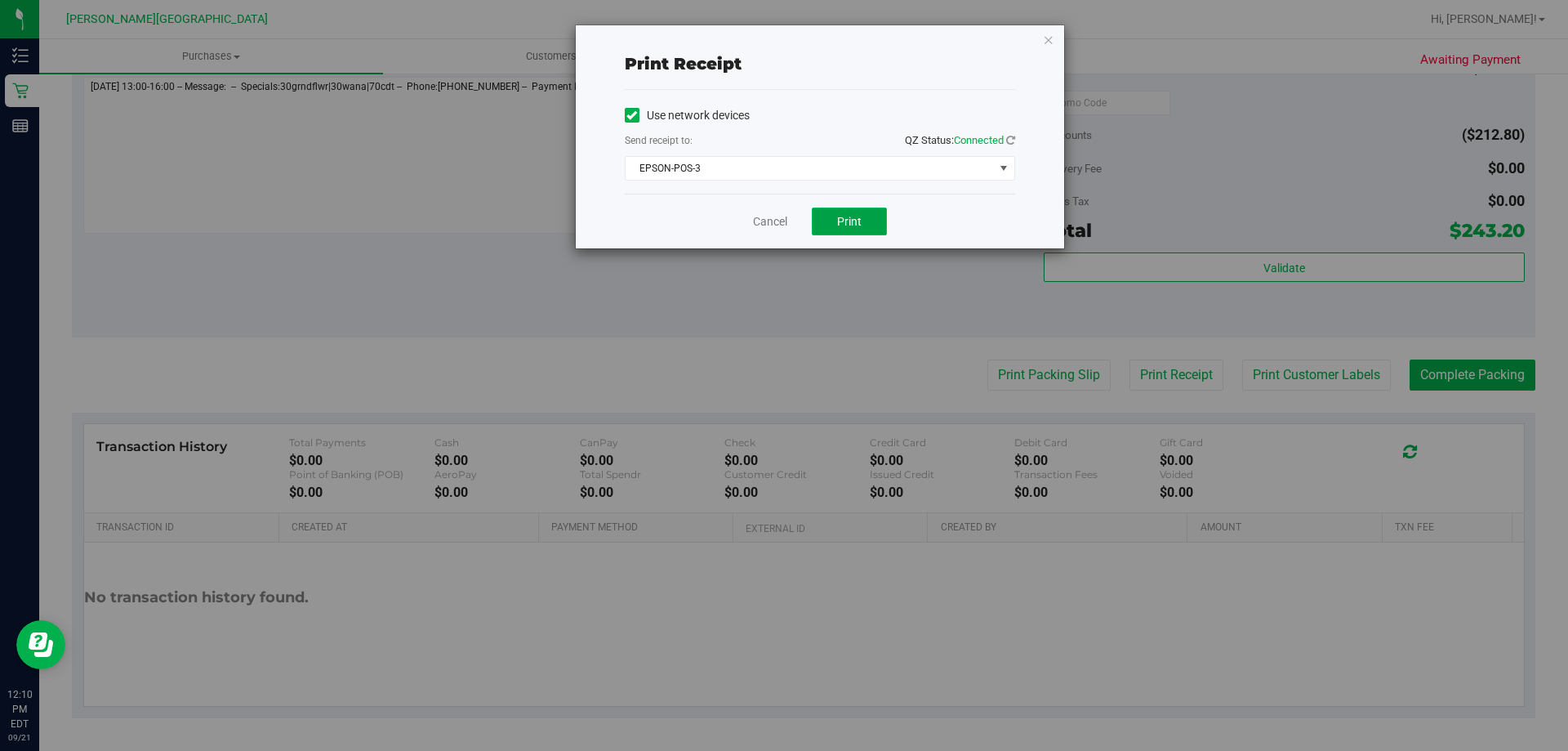
click at [862, 217] on button "Print" at bounding box center [848, 221] width 75 height 28
click at [863, 213] on button "Print" at bounding box center [848, 221] width 75 height 28
click at [1043, 37] on icon "button" at bounding box center [1048, 39] width 12 height 19
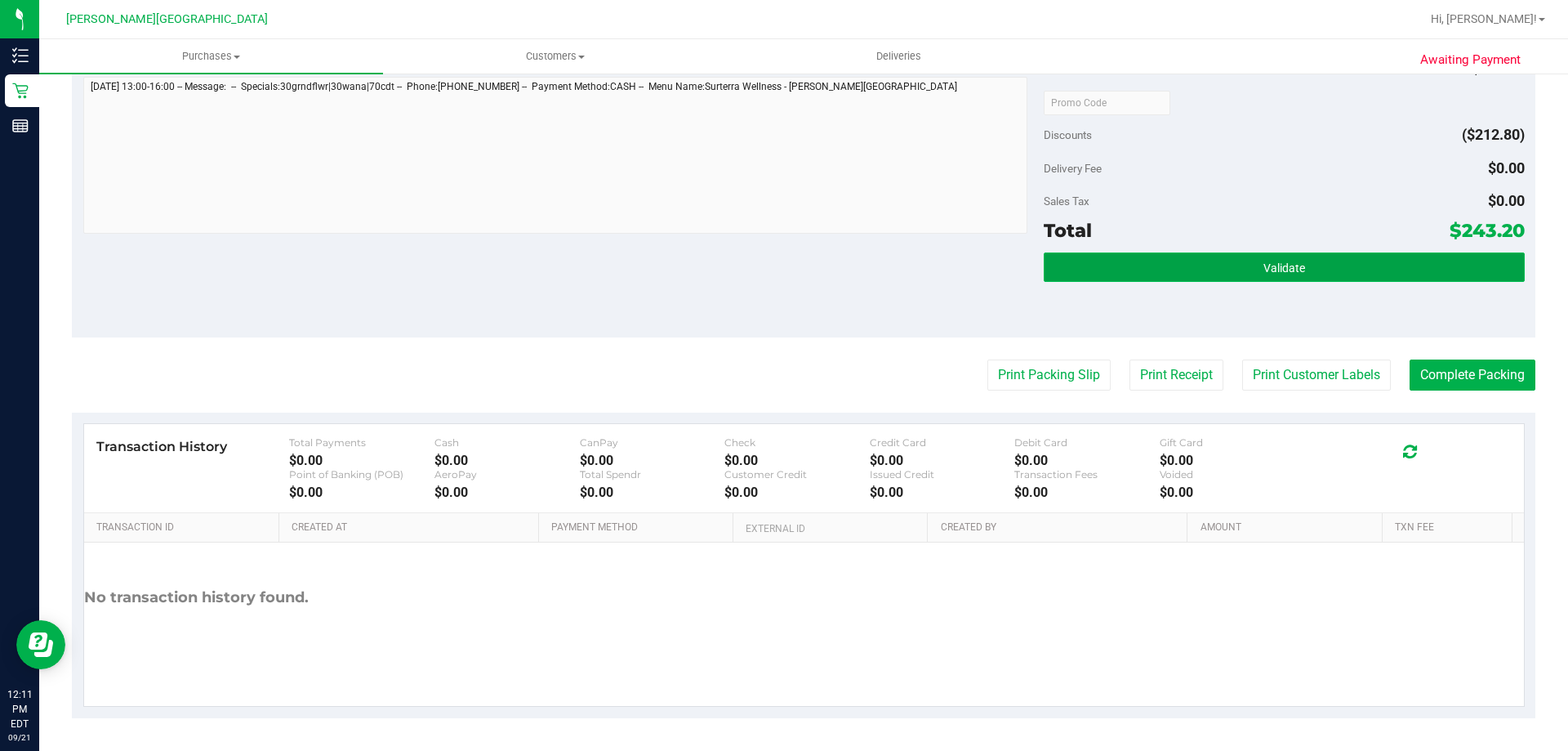
click at [1306, 278] on button "Validate" at bounding box center [1283, 267] width 480 height 29
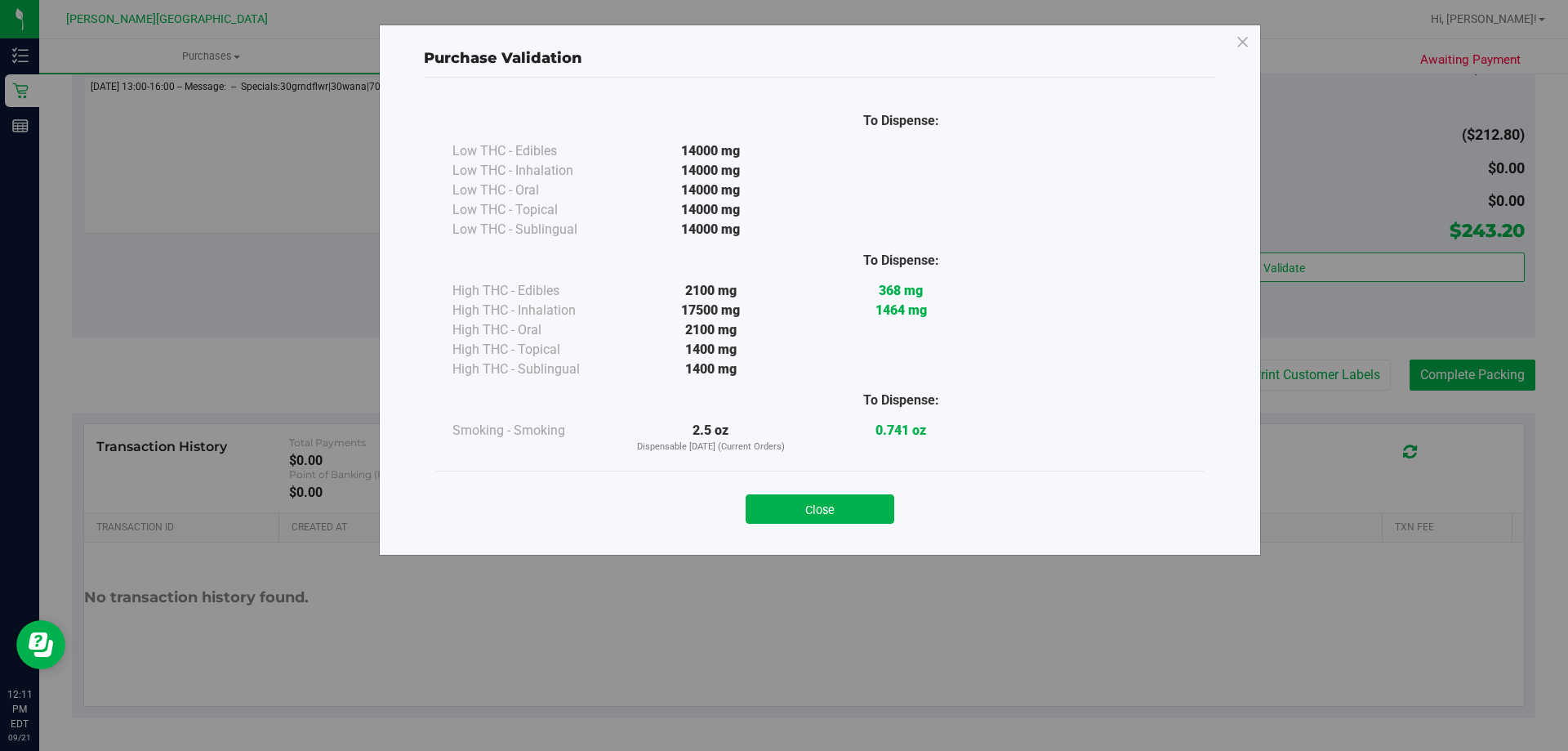
drag, startPoint x: 821, startPoint y: 495, endPoint x: 1187, endPoint y: 469, distance: 366.9
click at [831, 495] on button "Close" at bounding box center [820, 509] width 149 height 29
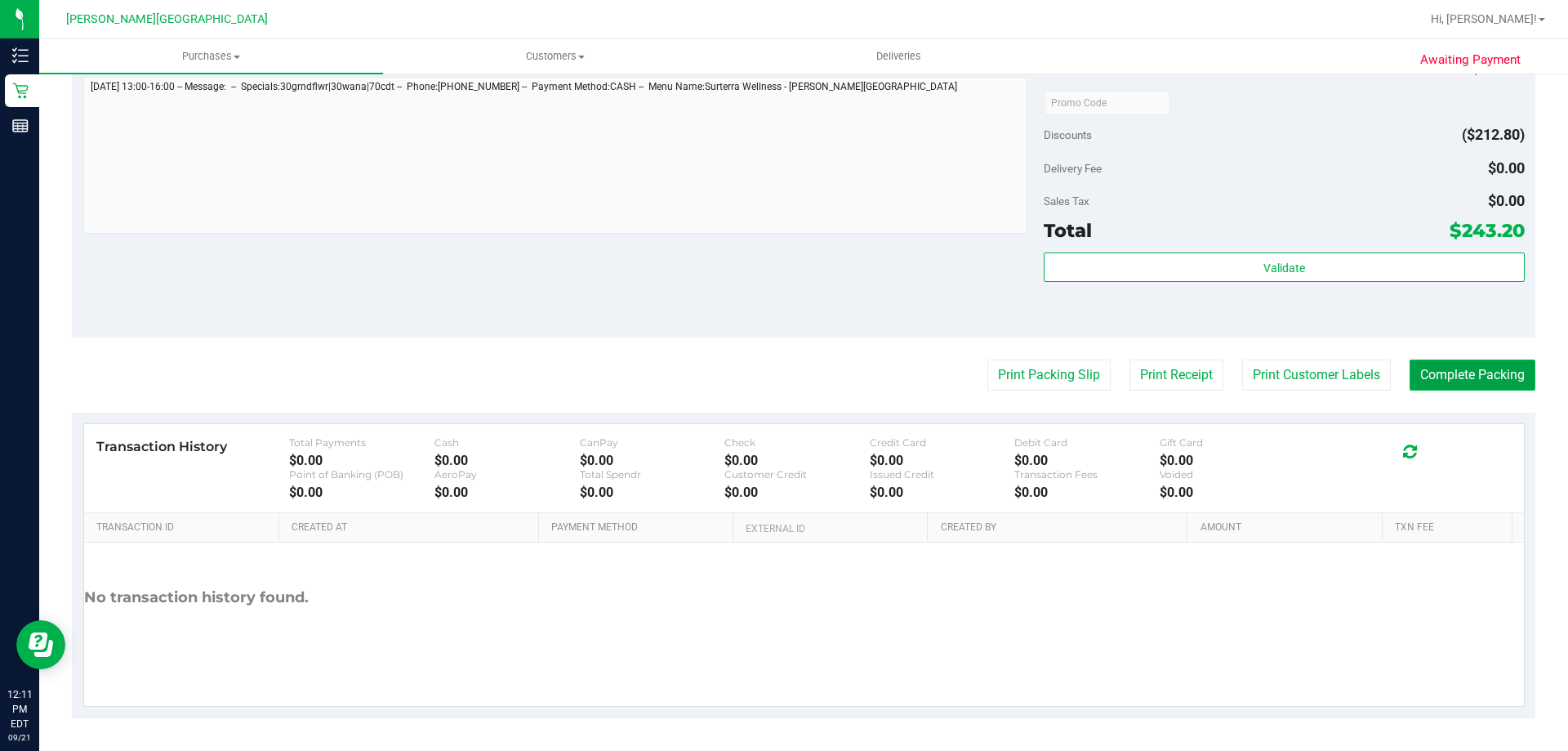
click at [1433, 362] on button "Complete Packing" at bounding box center [1472, 374] width 126 height 31
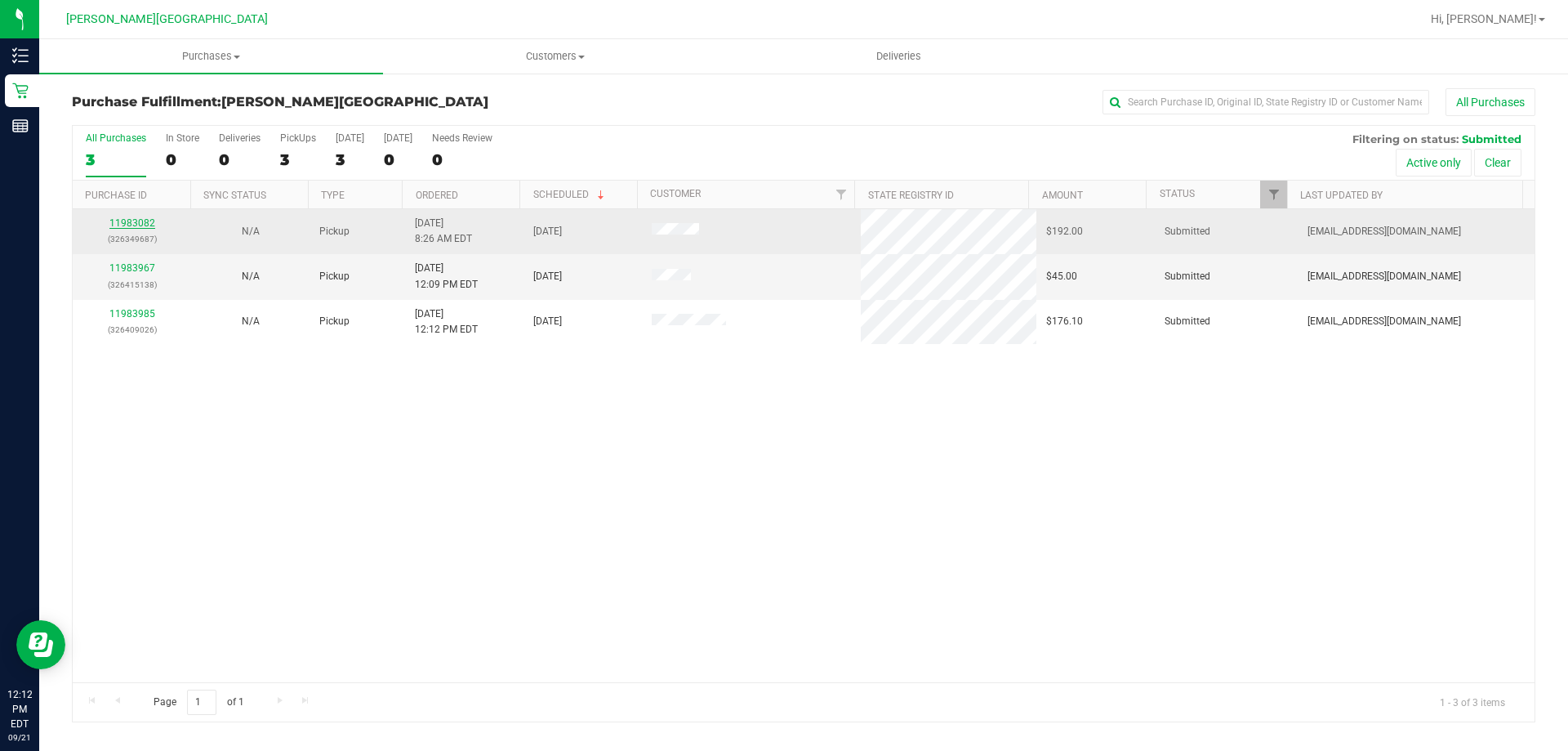
click at [135, 223] on link "11983082" at bounding box center [132, 223] width 45 height 12
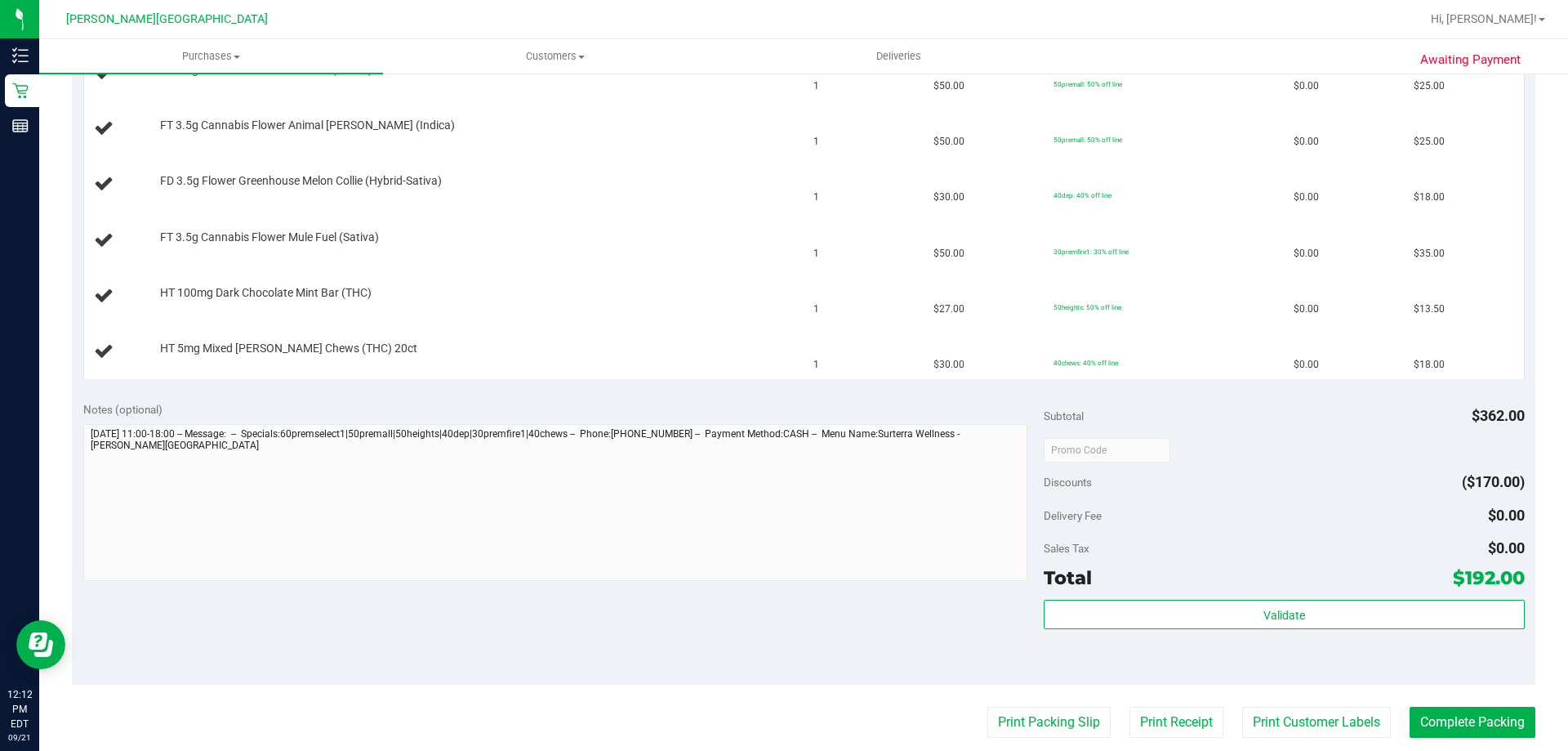
scroll to position [653, 0]
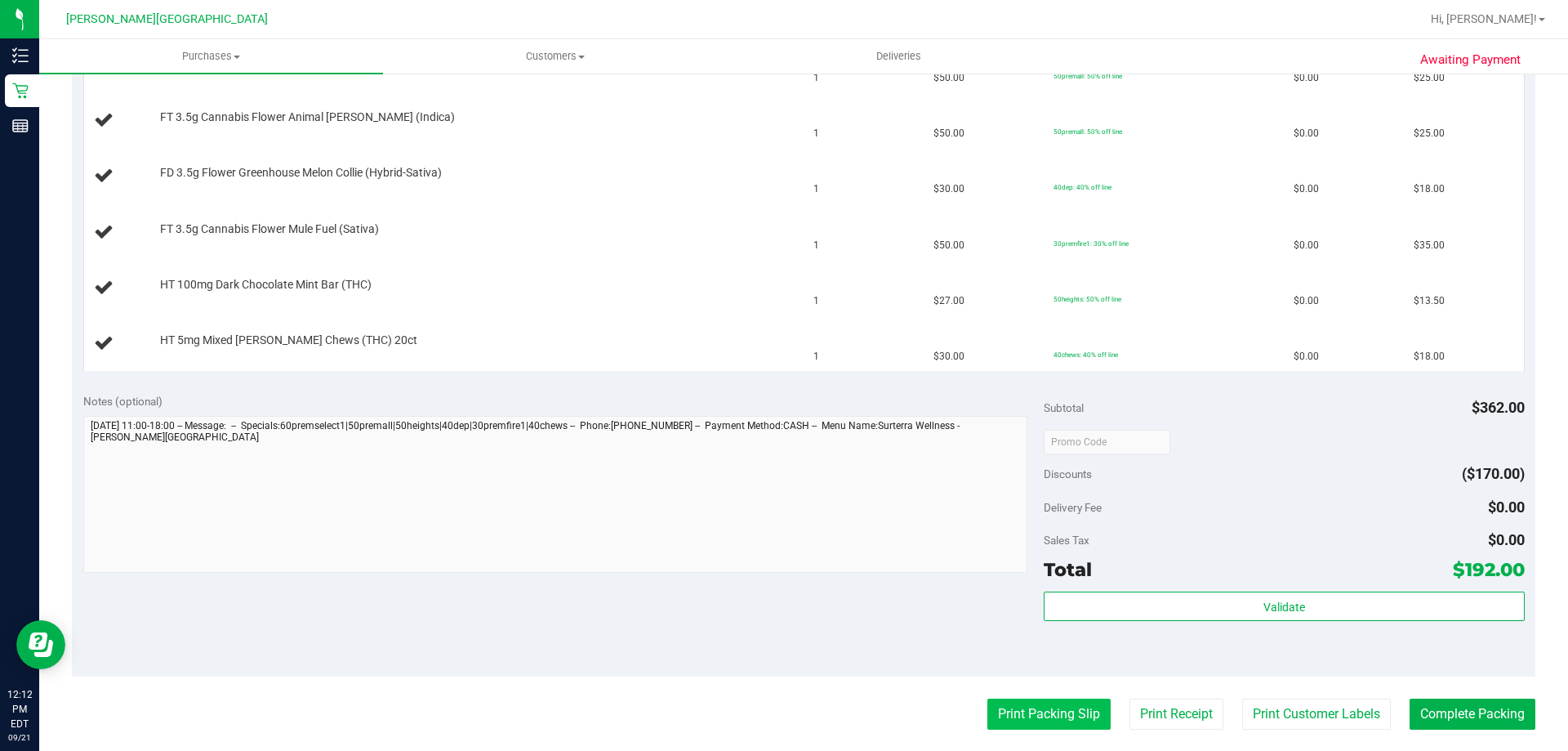
click at [1068, 706] on button "Print Packing Slip" at bounding box center [1048, 713] width 124 height 31
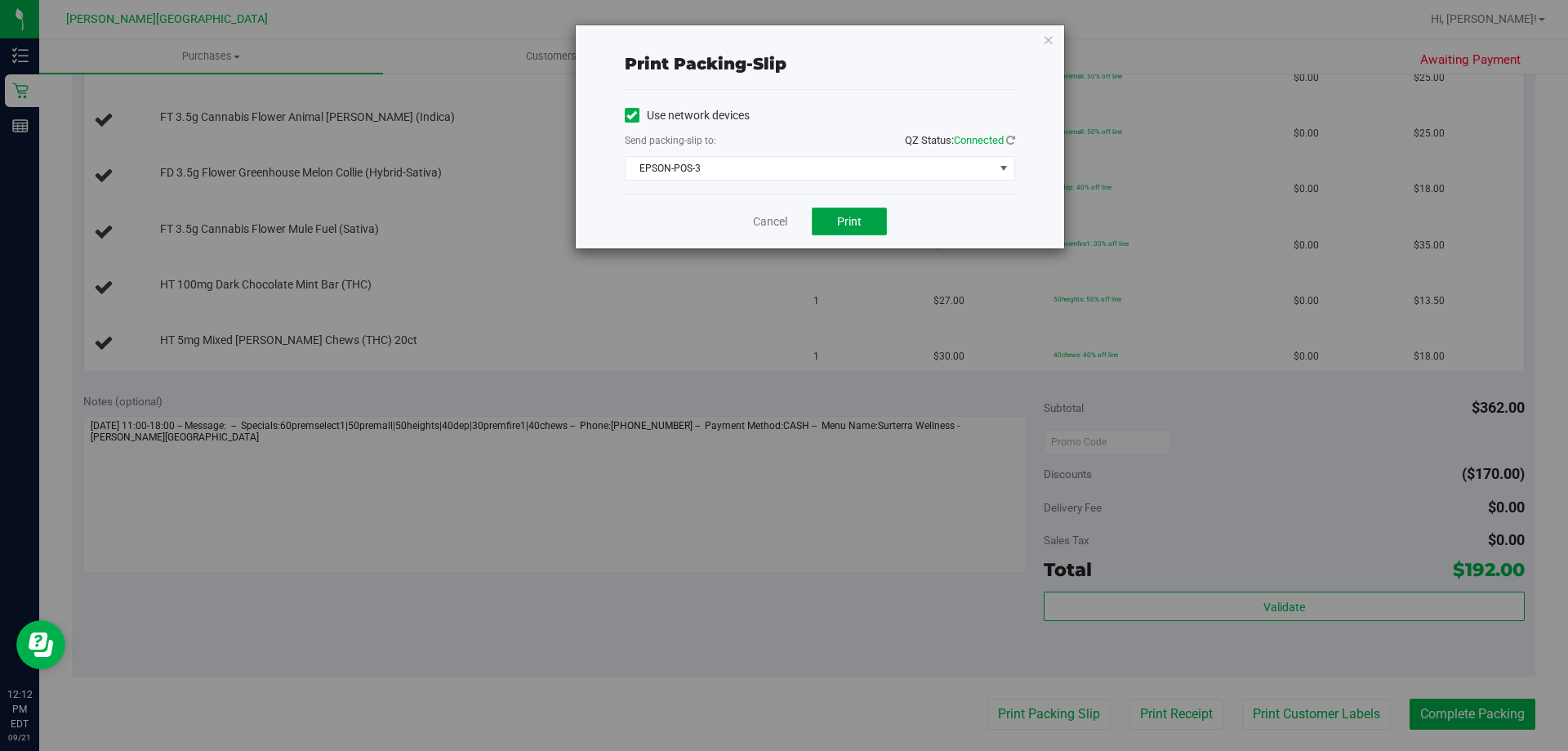
click at [861, 222] on span "Print" at bounding box center [849, 221] width 24 height 13
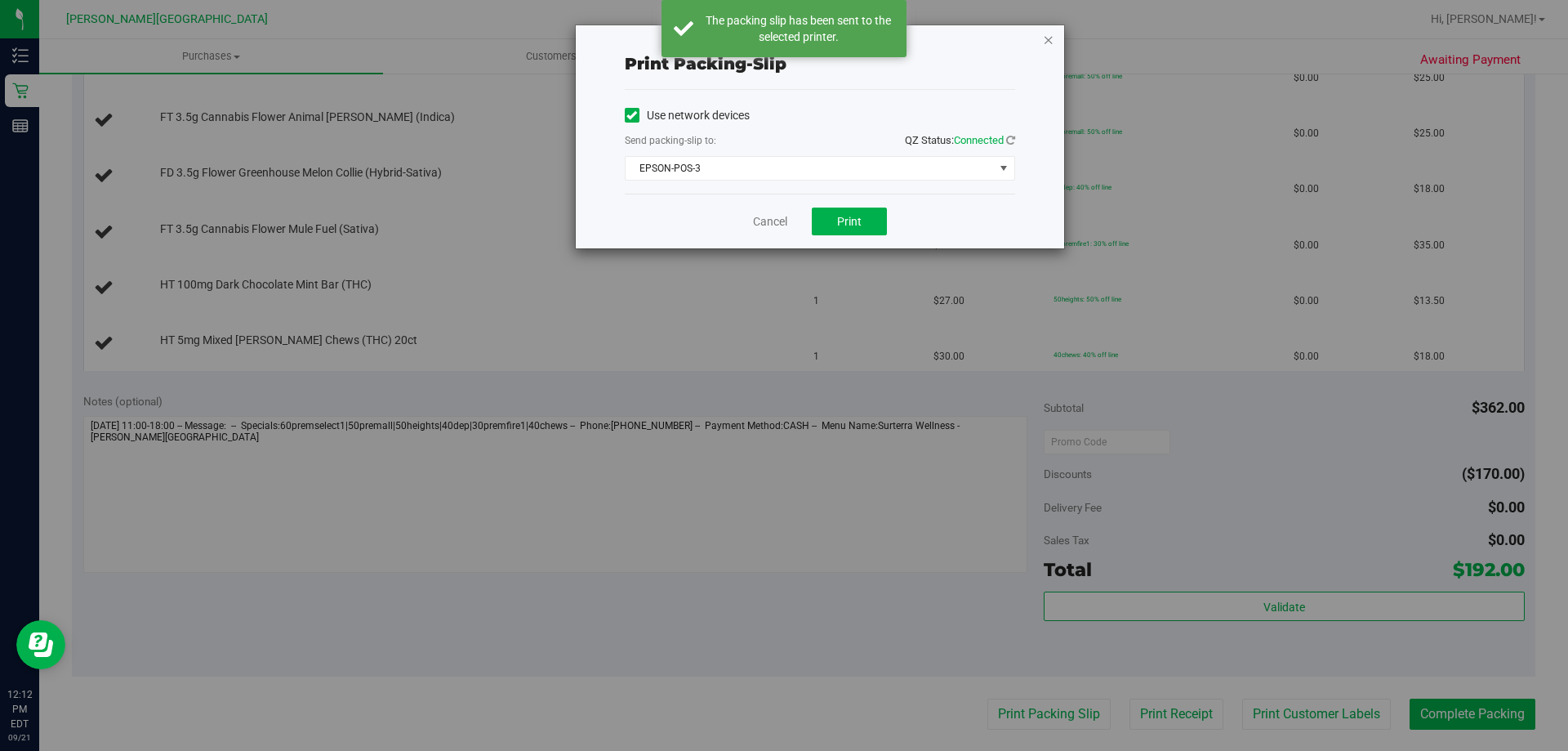
click at [1047, 43] on icon "button" at bounding box center [1048, 39] width 12 height 19
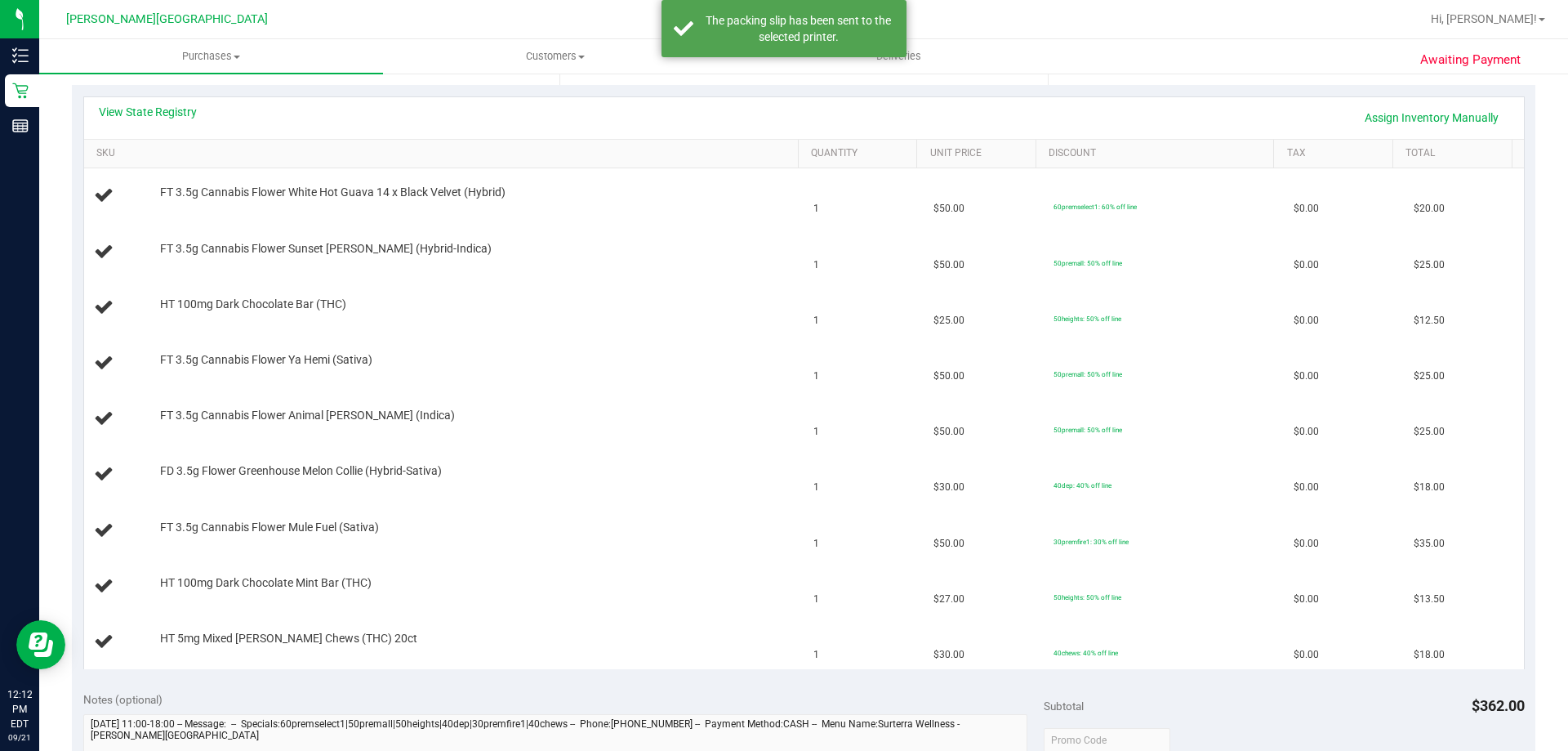
scroll to position [245, 0]
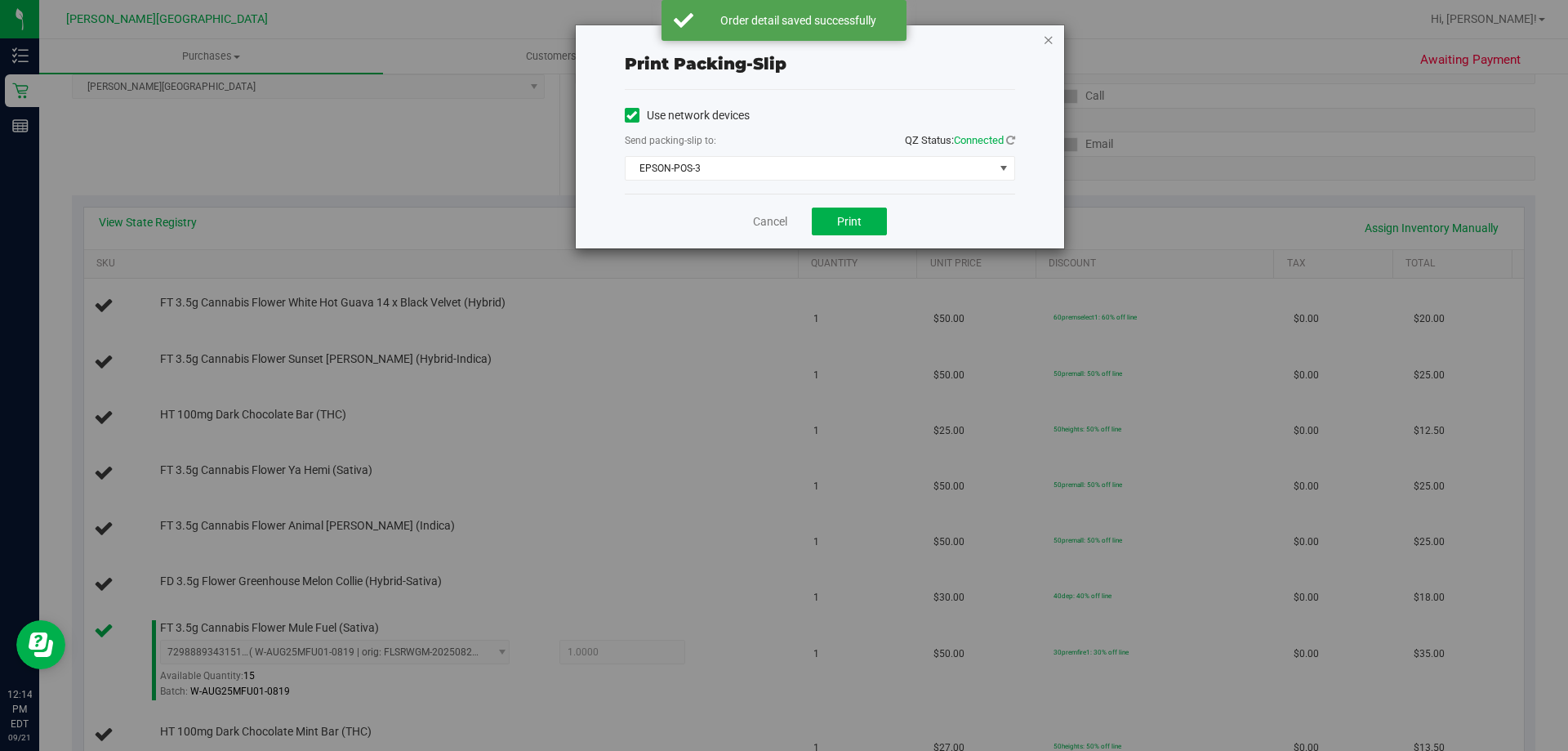
click at [1044, 42] on icon "button" at bounding box center [1048, 39] width 12 height 19
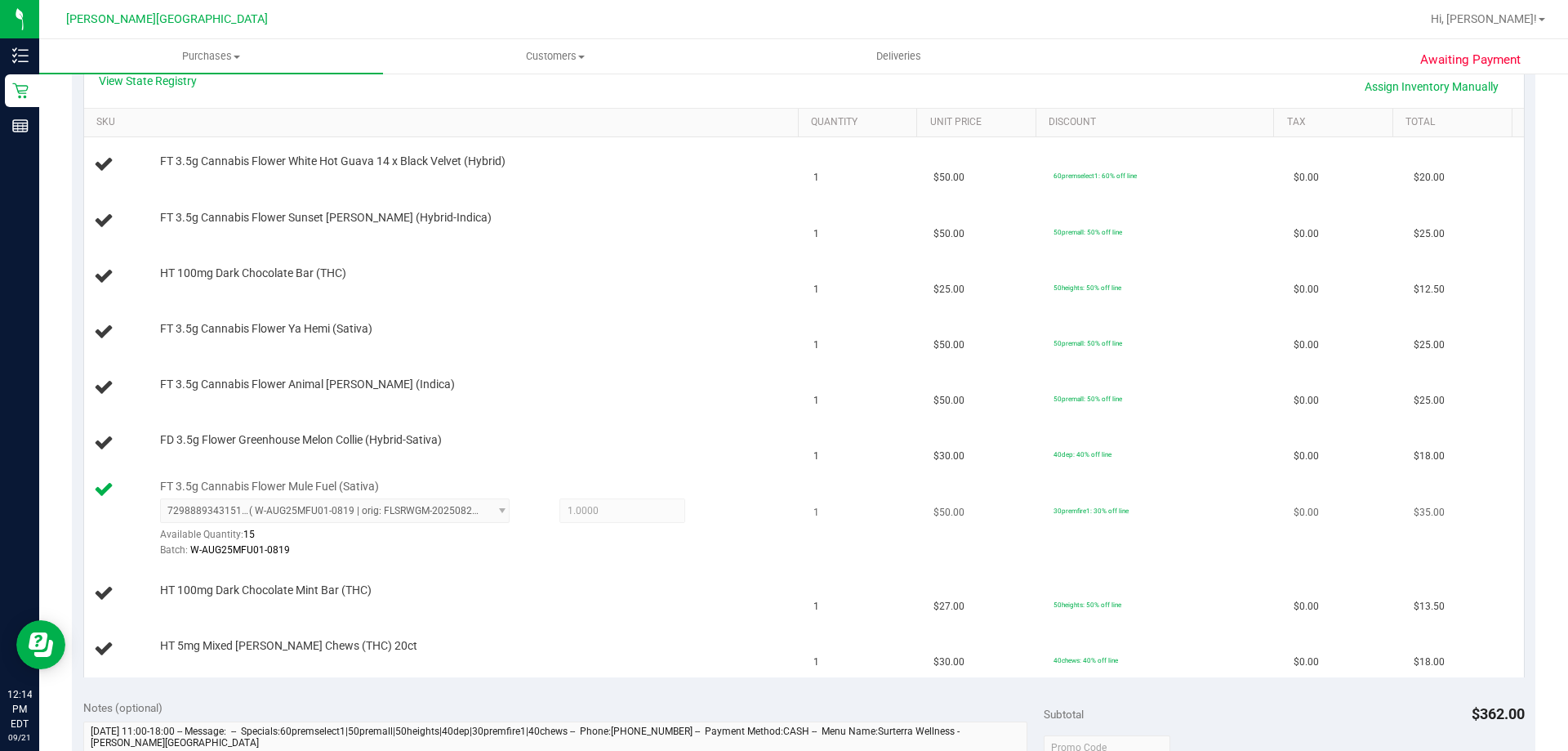
scroll to position [357, 0]
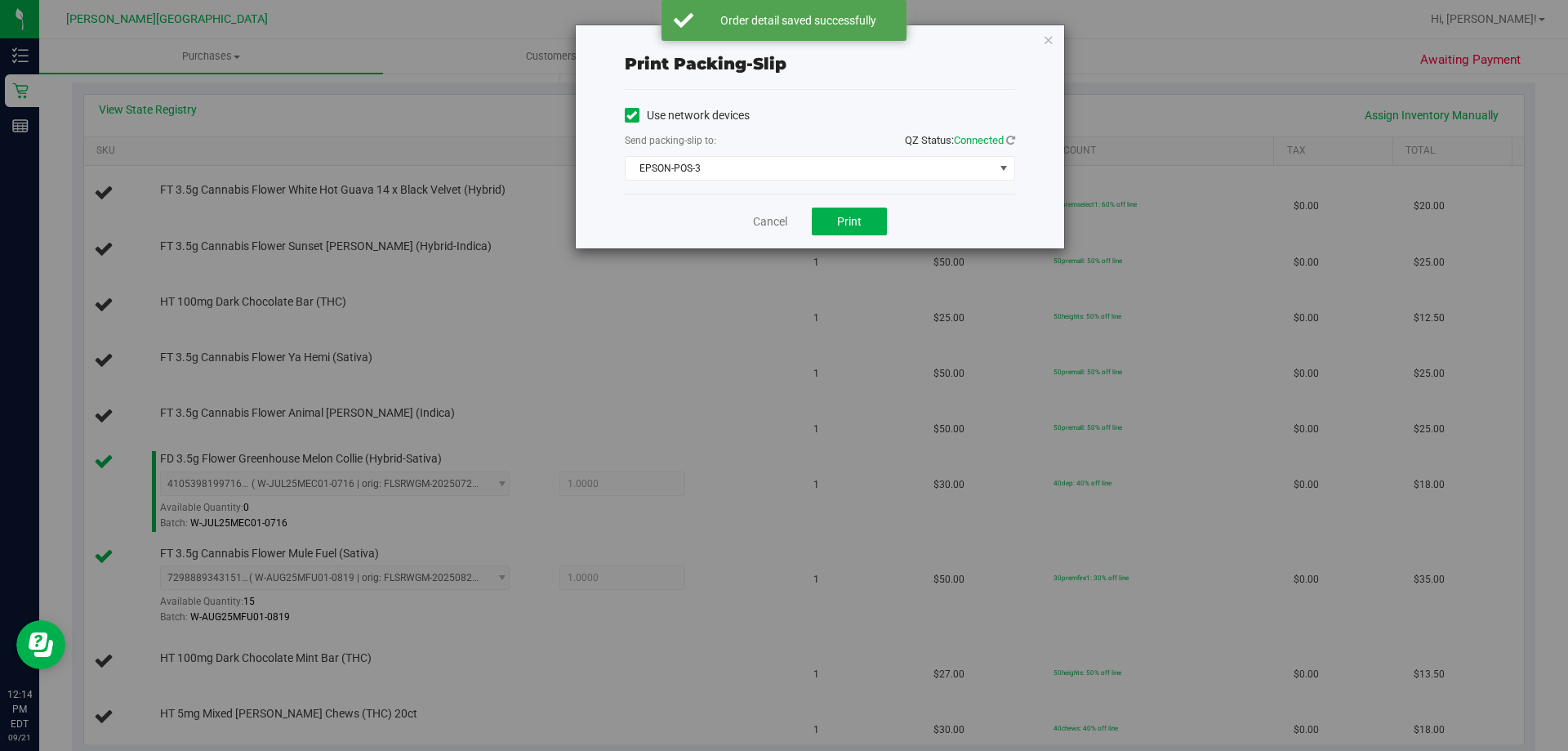
click at [1048, 46] on icon "button" at bounding box center [1048, 39] width 12 height 19
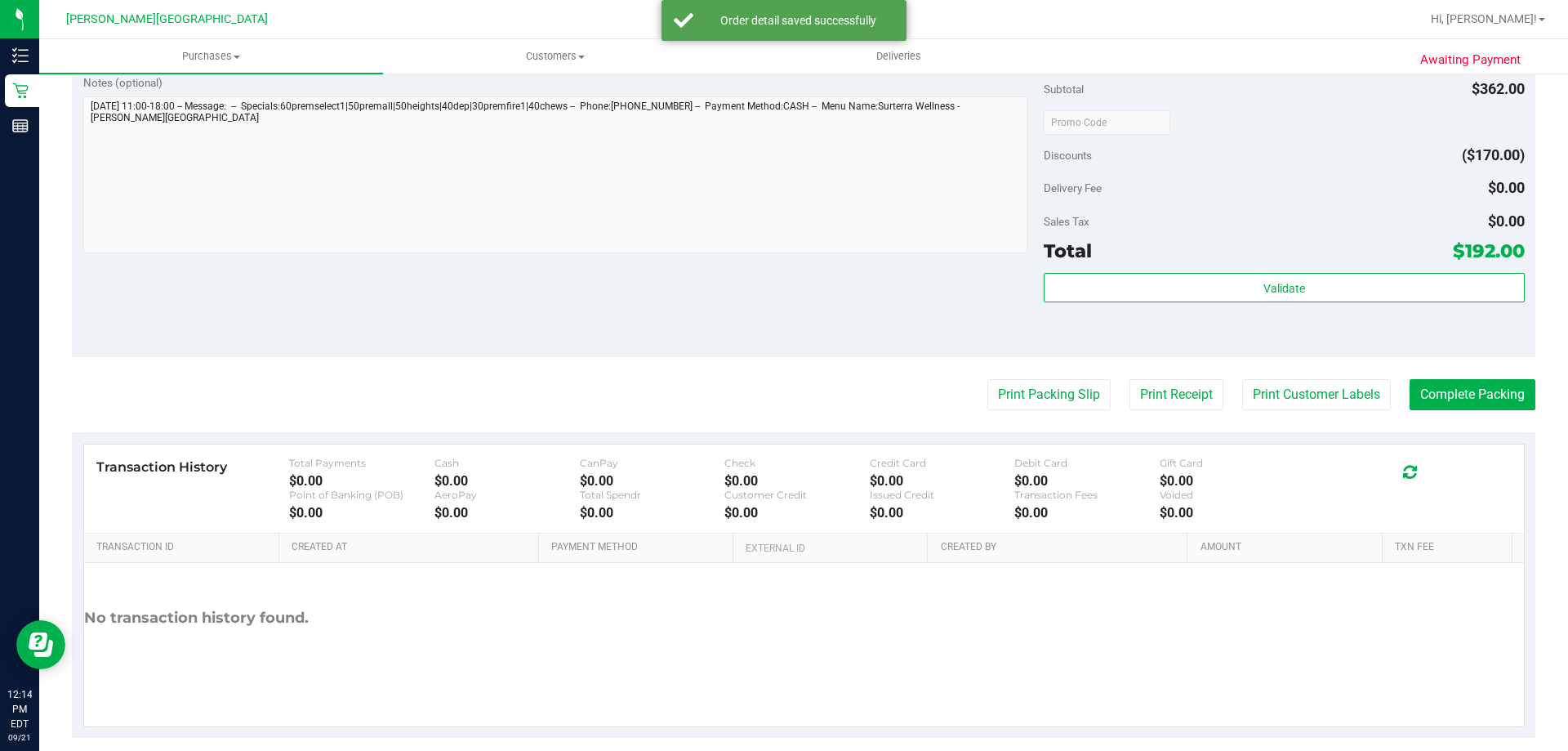
drag, startPoint x: 843, startPoint y: 289, endPoint x: 832, endPoint y: 329, distance: 41.5
click at [842, 289] on div "Notes (optional) Subtotal $362.00 Discounts ($170.00) Delivery Fee $0.00 Sales …" at bounding box center [803, 210] width 1463 height 294
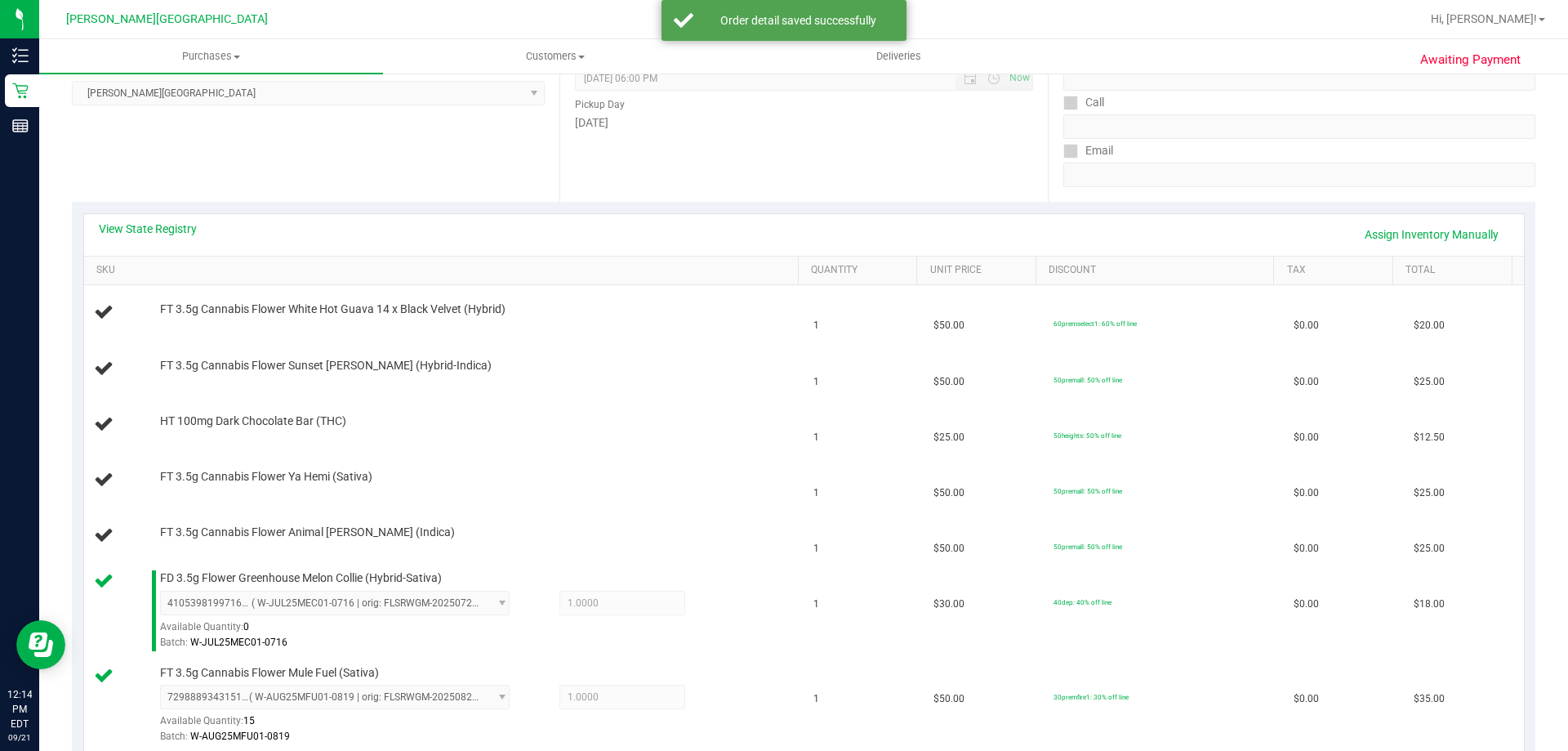
scroll to position [233, 0]
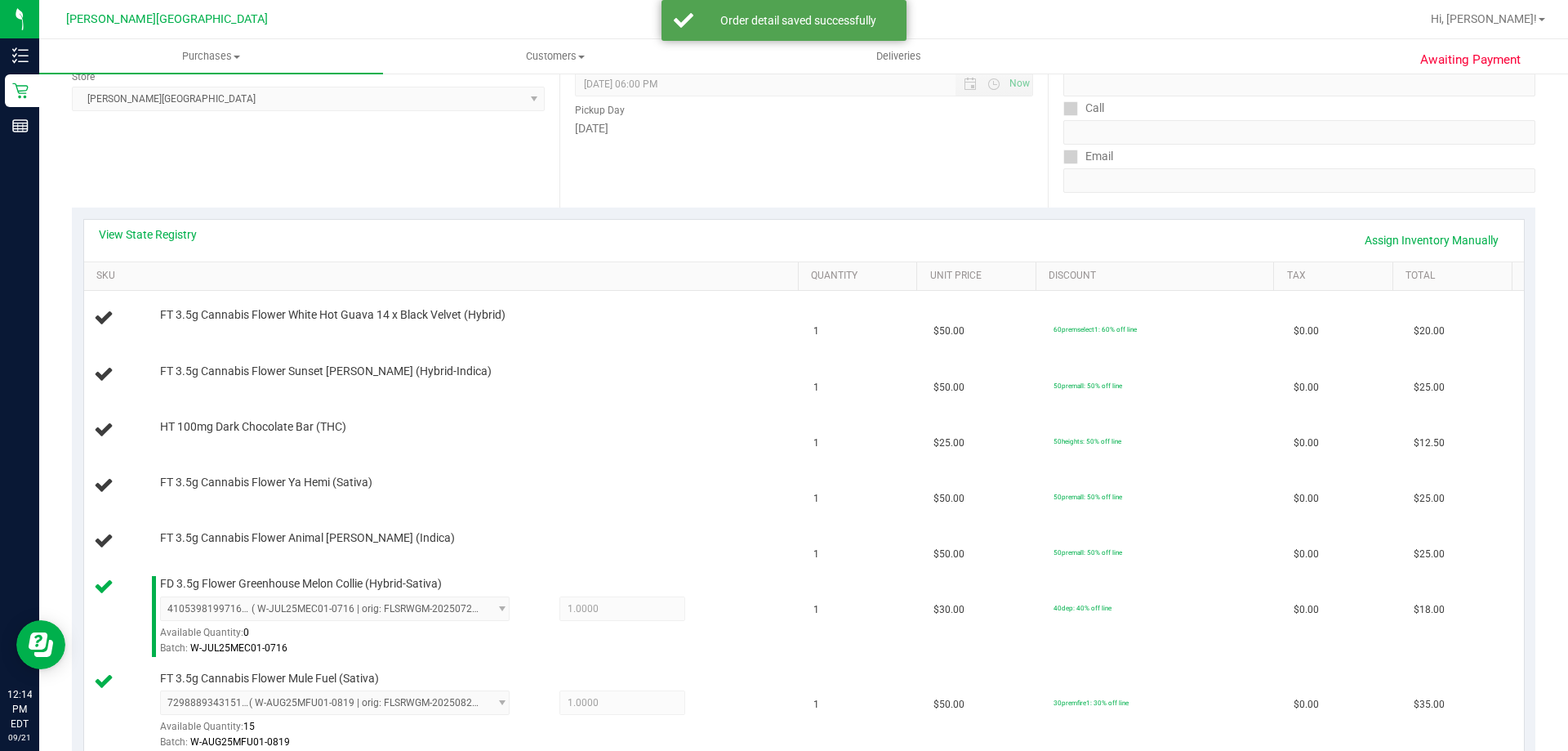
click at [752, 223] on div "View State Registry Assign Inventory Manually" at bounding box center [804, 241] width 1439 height 42
click at [737, 234] on div "View State Registry Assign Inventory Manually" at bounding box center [804, 240] width 1410 height 28
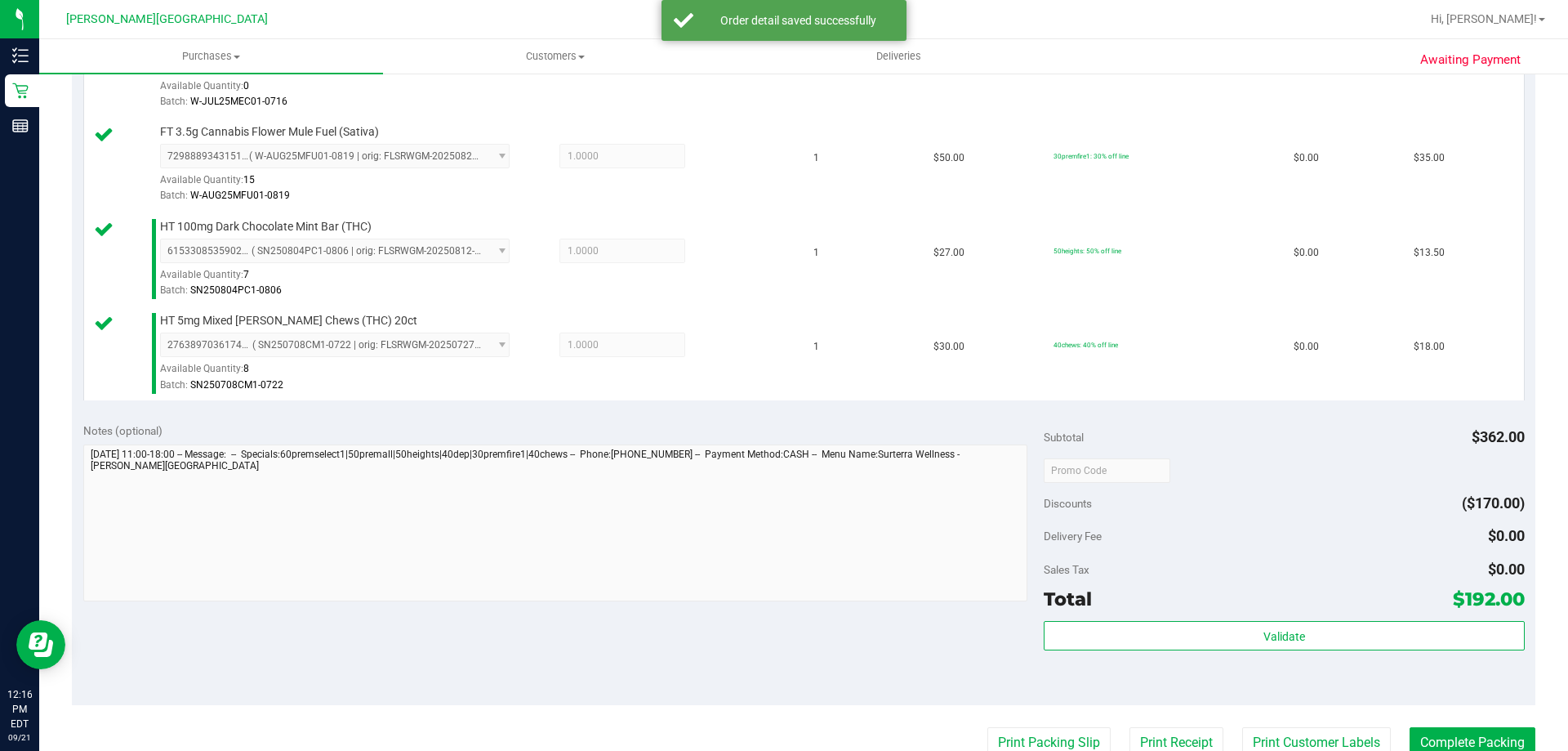
scroll to position [1131, 0]
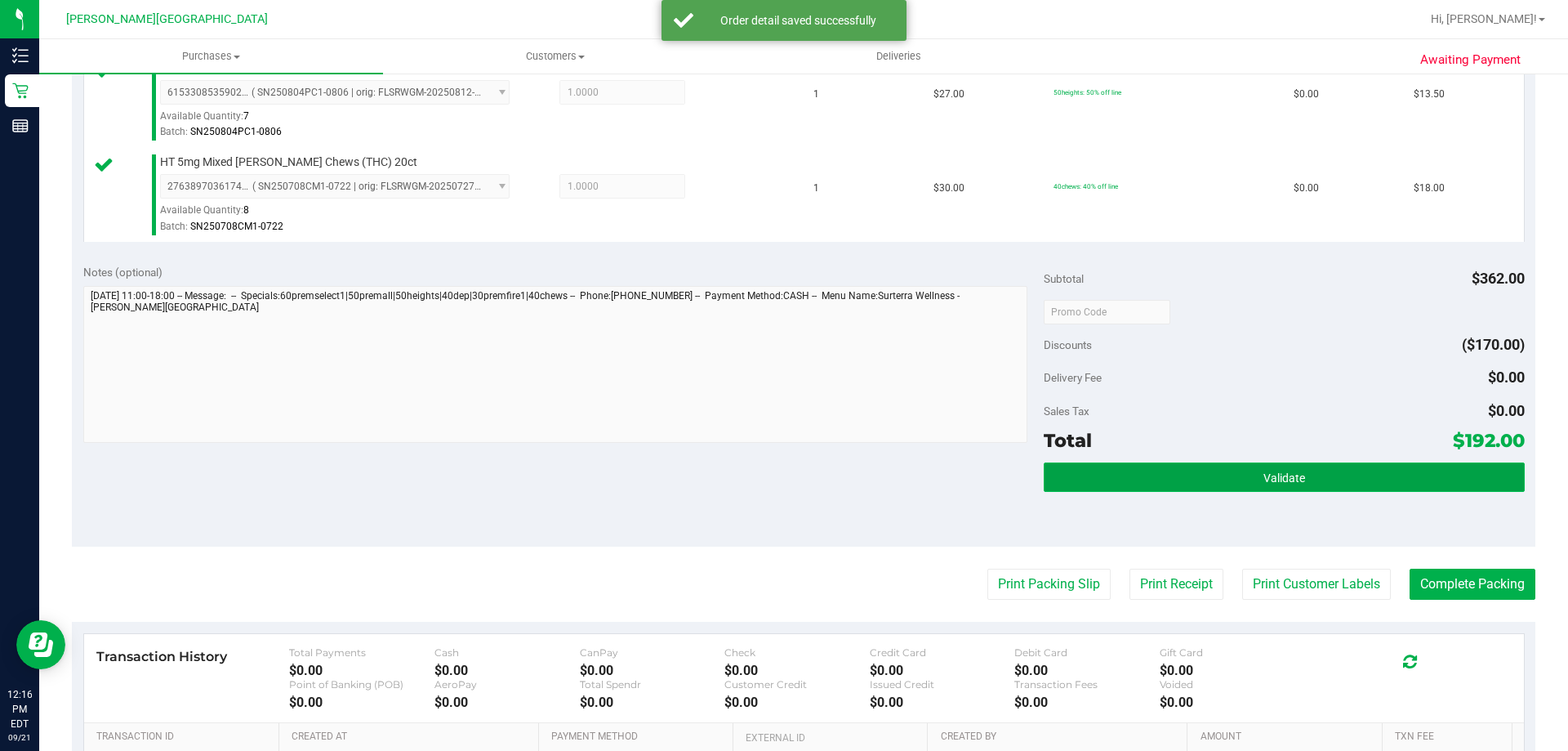
click at [1275, 468] on button "Validate" at bounding box center [1283, 477] width 480 height 29
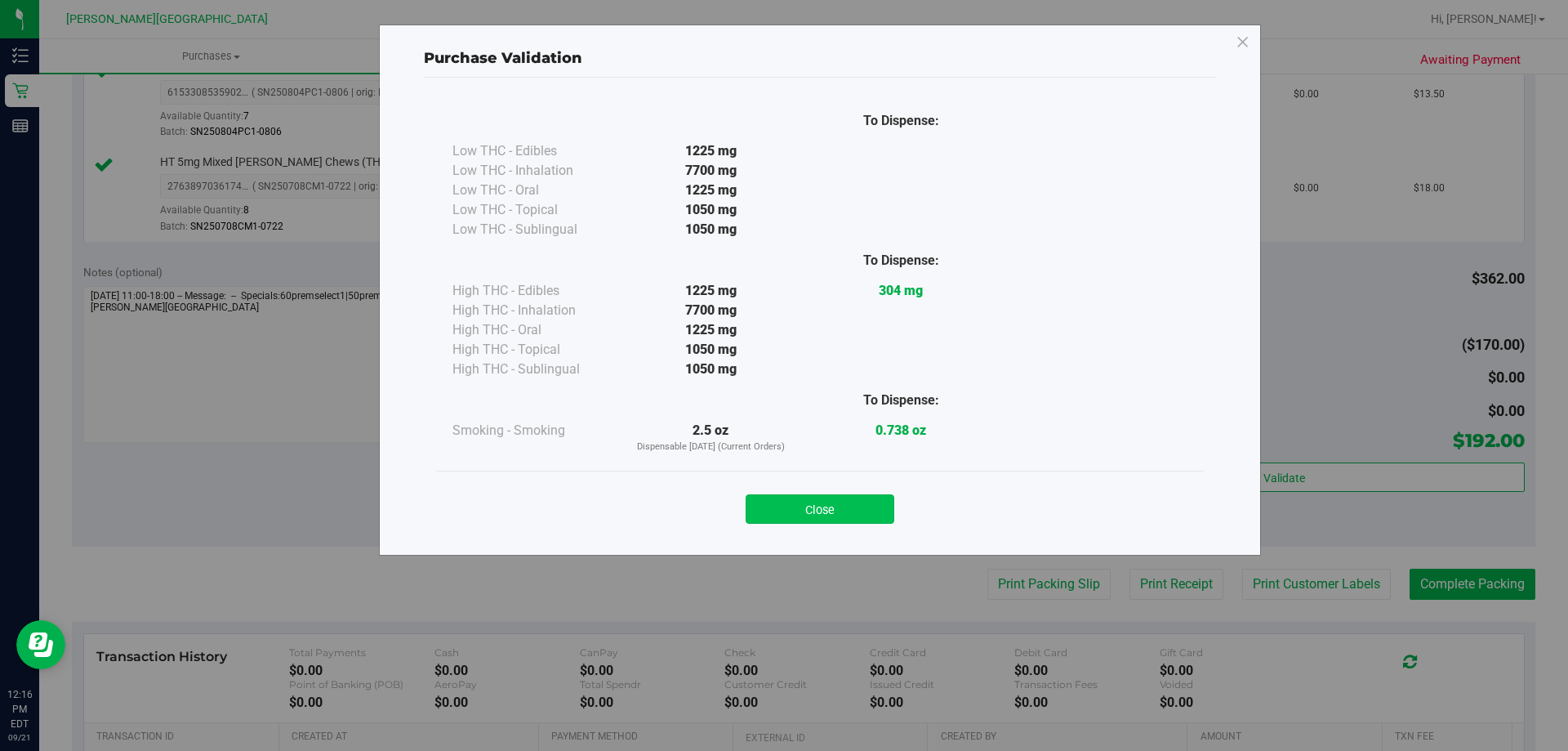
click at [837, 517] on button "Close" at bounding box center [820, 509] width 149 height 29
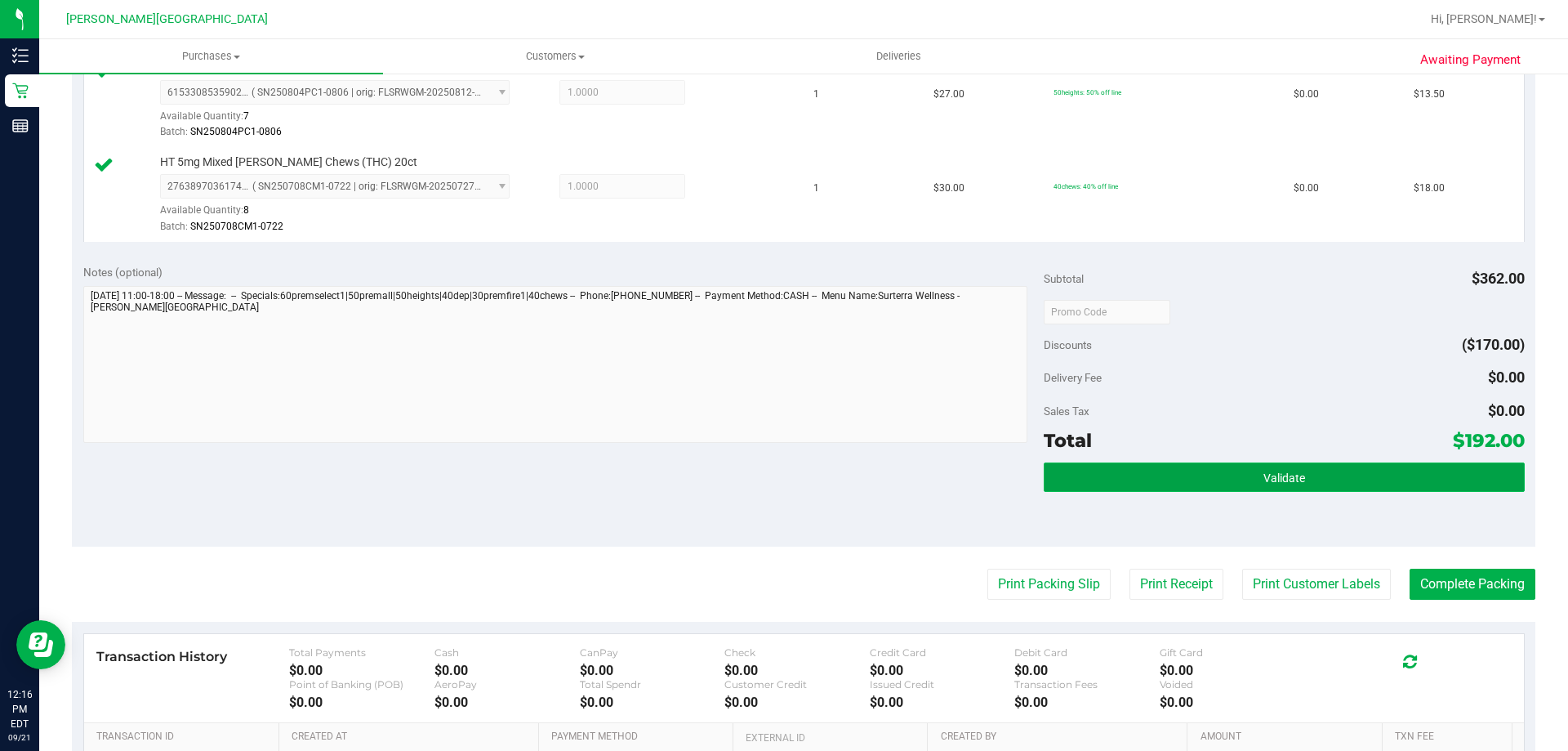
click at [1231, 471] on button "Validate" at bounding box center [1283, 477] width 480 height 29
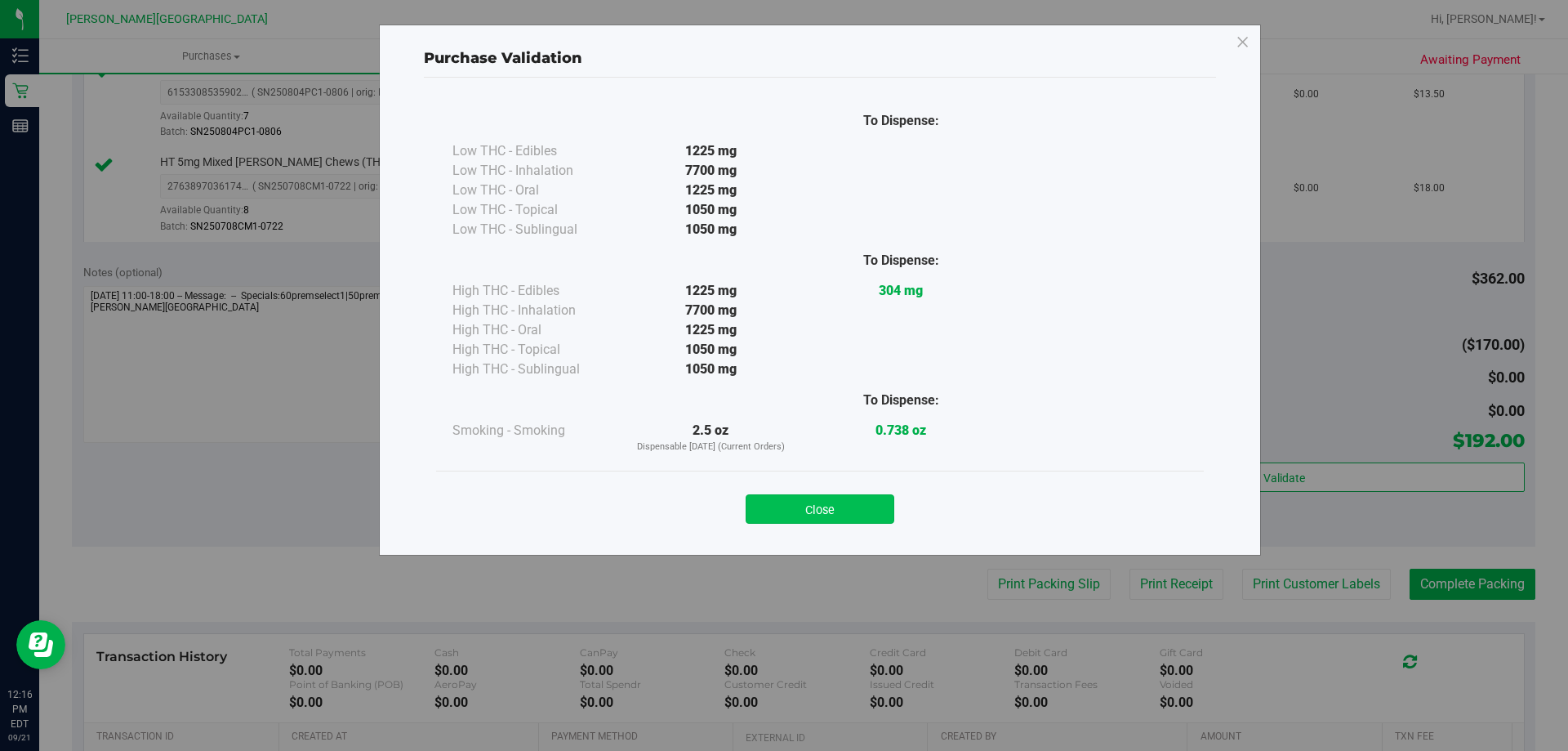
click at [852, 505] on button "Close" at bounding box center [820, 509] width 149 height 29
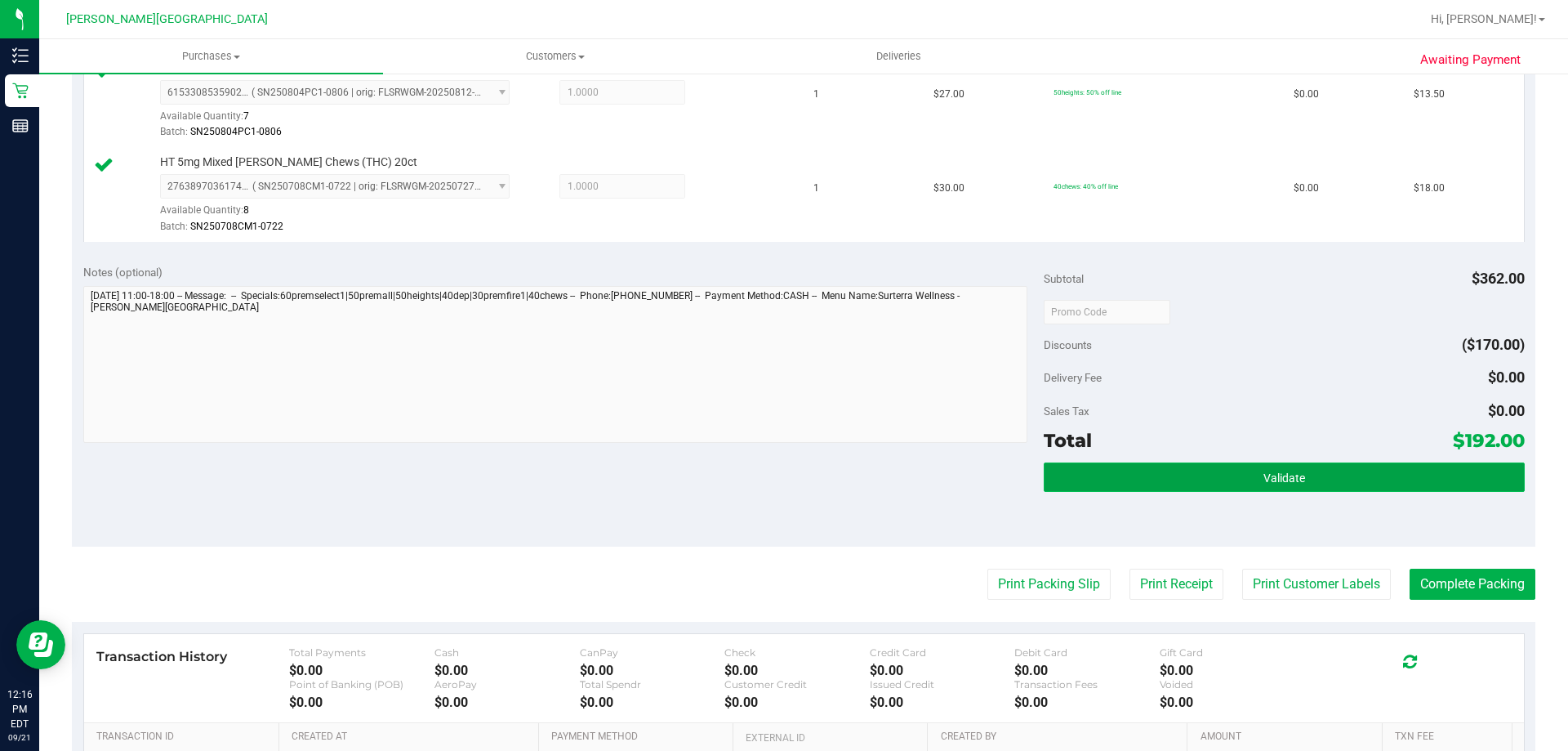
click at [1366, 480] on button "Validate" at bounding box center [1283, 477] width 480 height 29
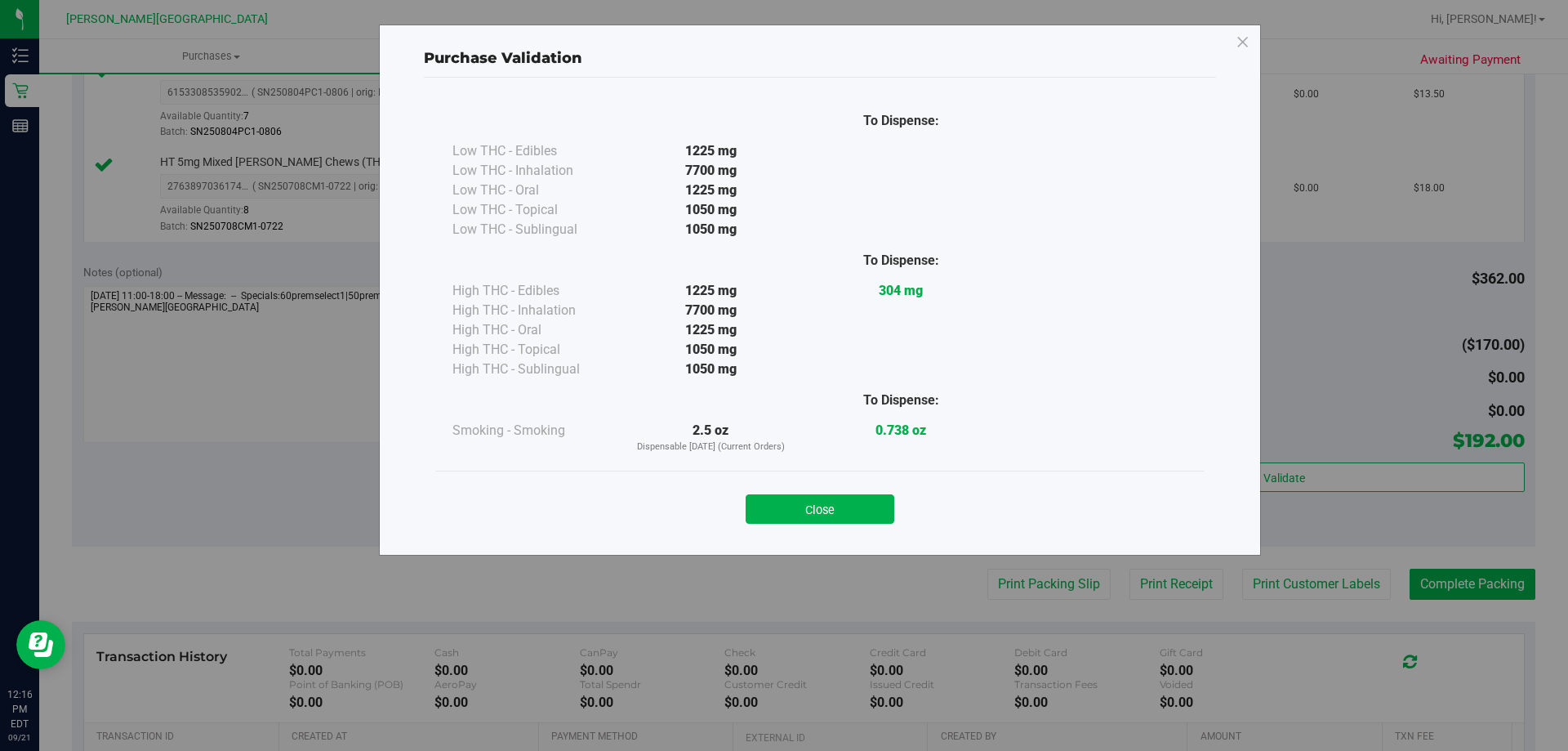
click at [879, 482] on div "Close" at bounding box center [820, 503] width 768 height 66
click at [875, 495] on button "Close" at bounding box center [820, 509] width 149 height 29
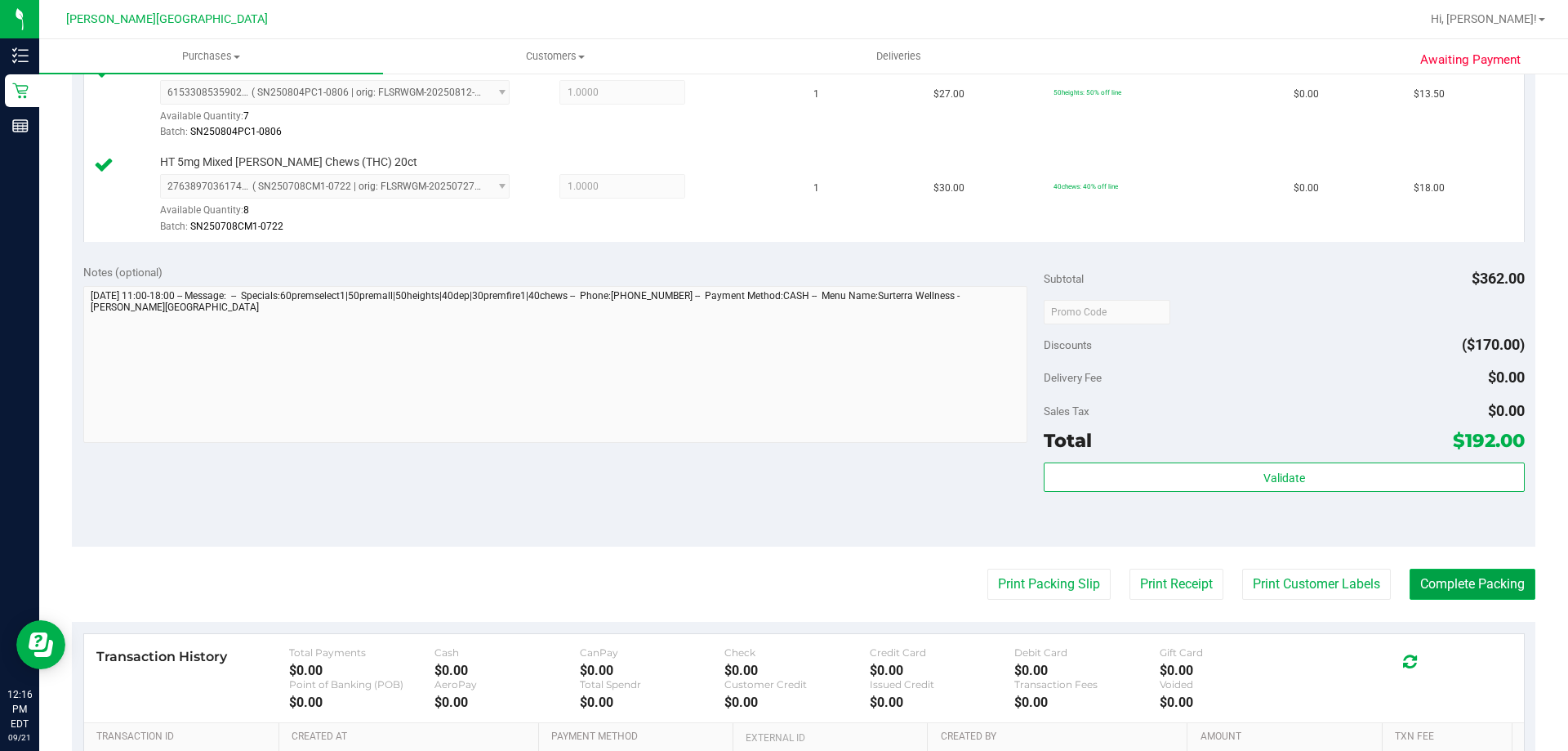
click at [1487, 589] on button "Complete Packing" at bounding box center [1472, 584] width 126 height 31
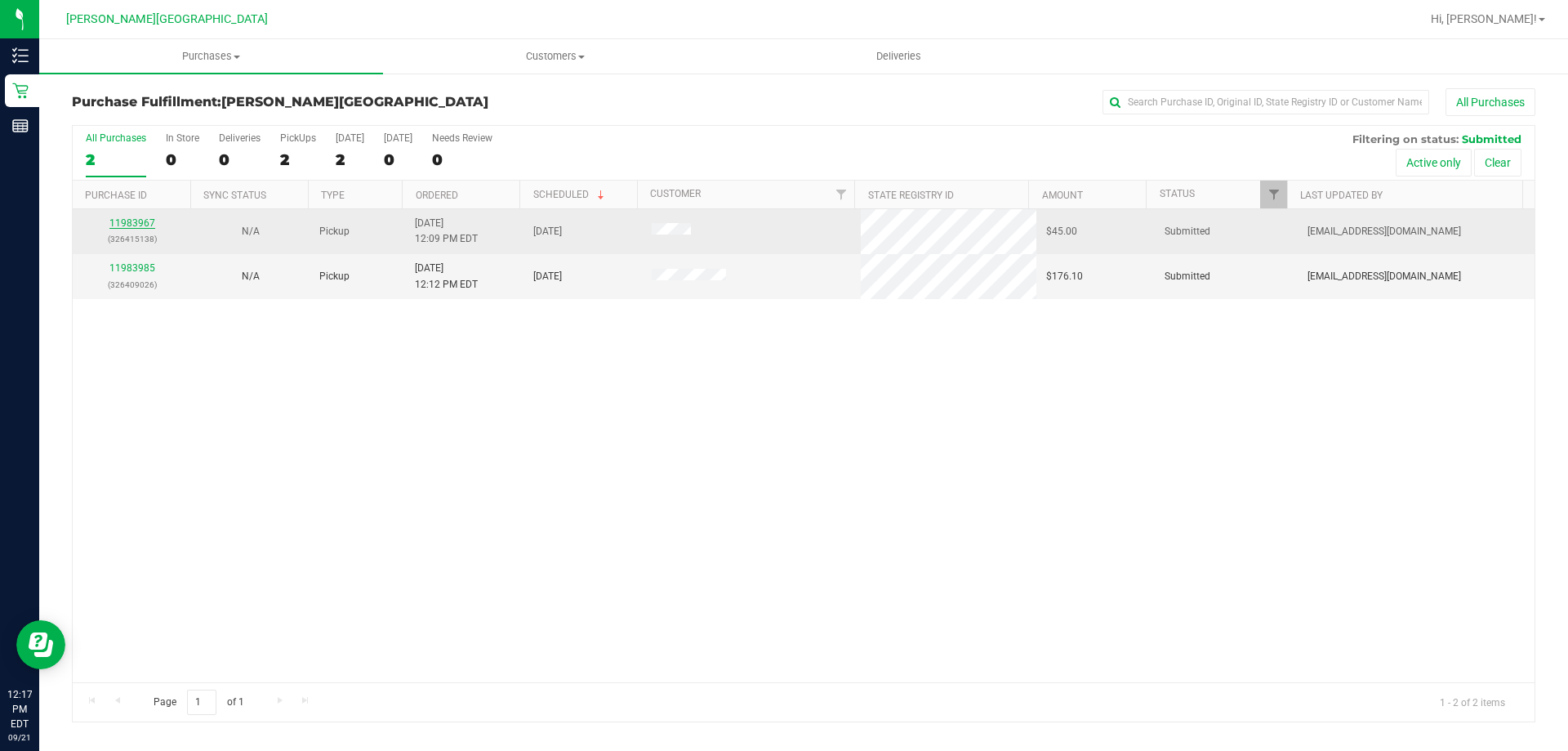
click at [140, 221] on link "11983967" at bounding box center [132, 223] width 45 height 12
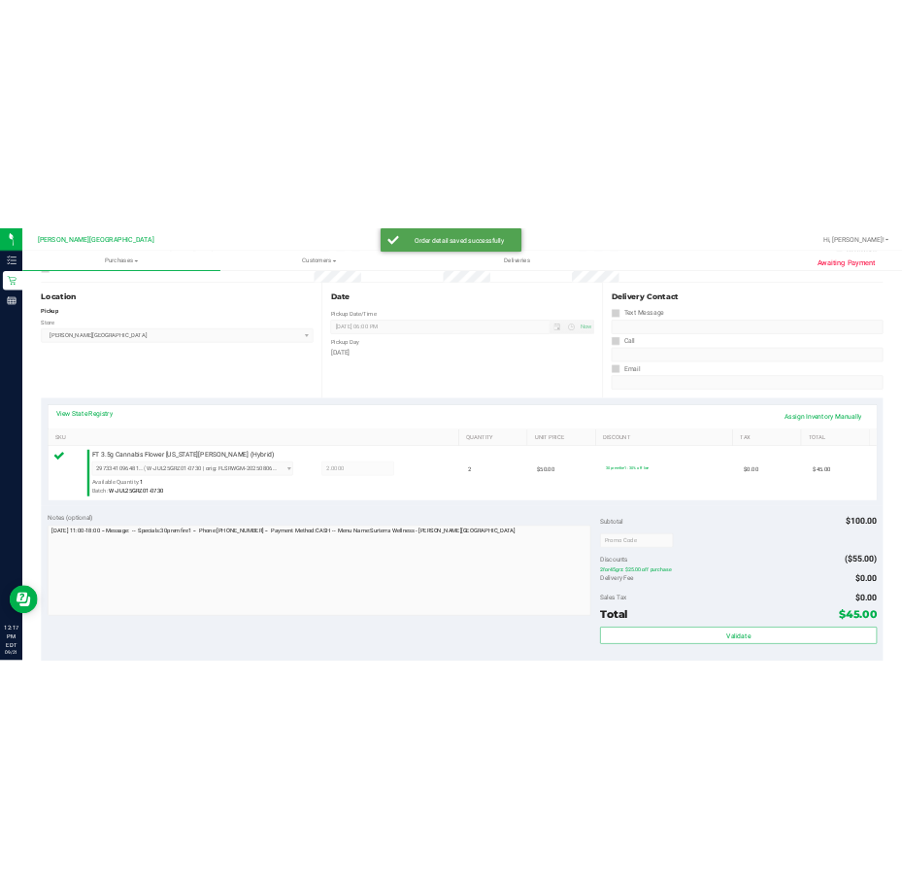
scroll to position [388, 0]
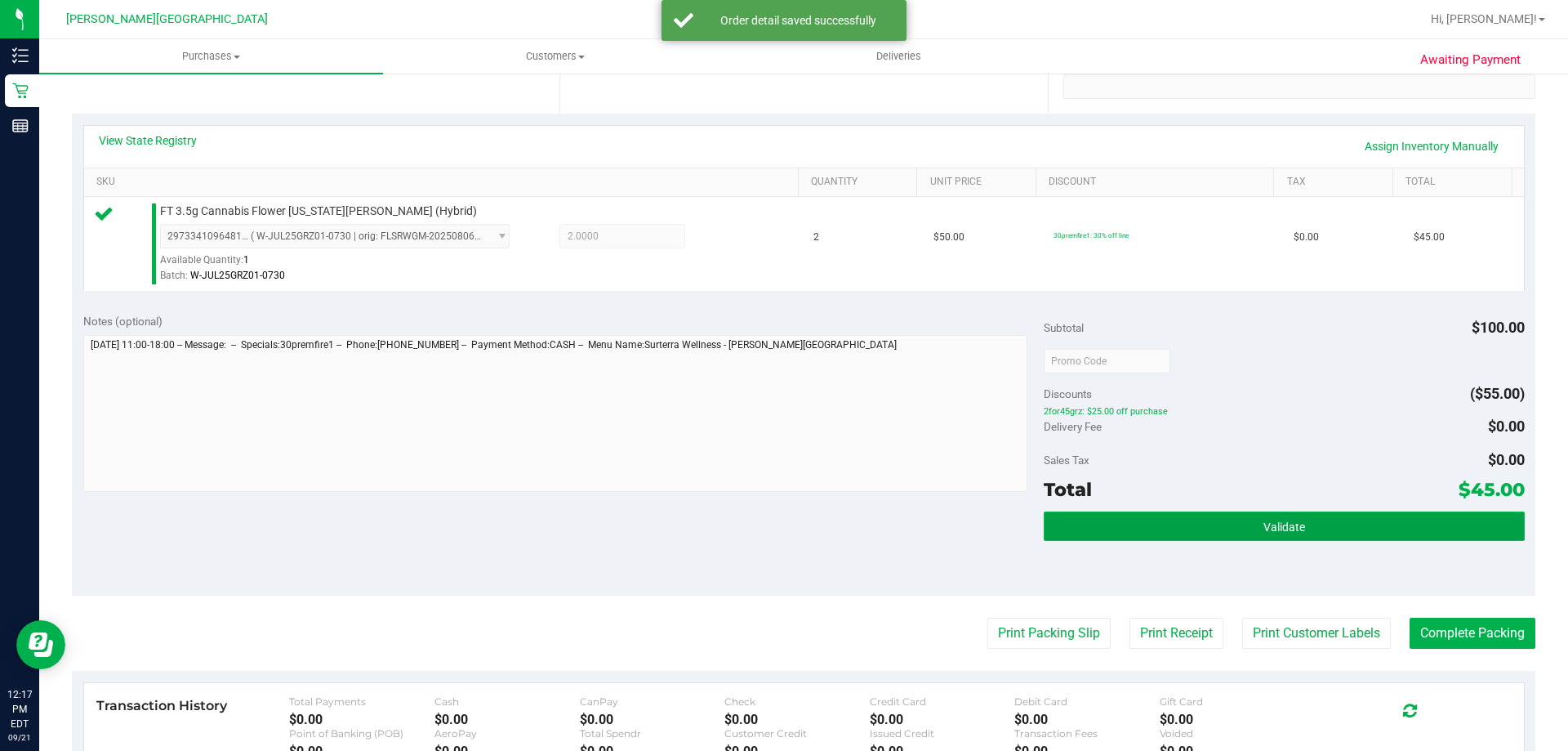
click at [1358, 532] on button "Validate" at bounding box center [1283, 526] width 480 height 29
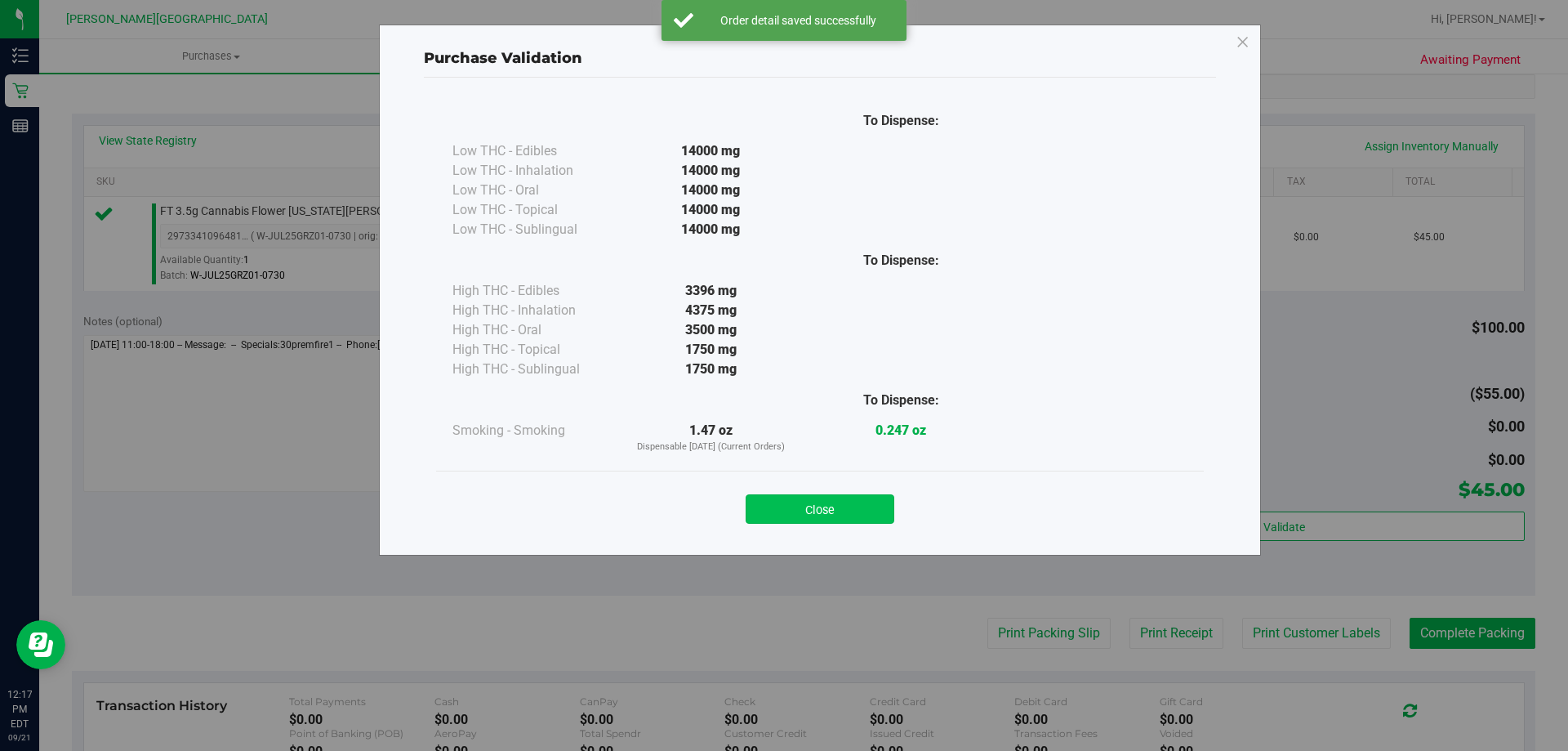
click at [789, 515] on button "Close" at bounding box center [820, 509] width 149 height 29
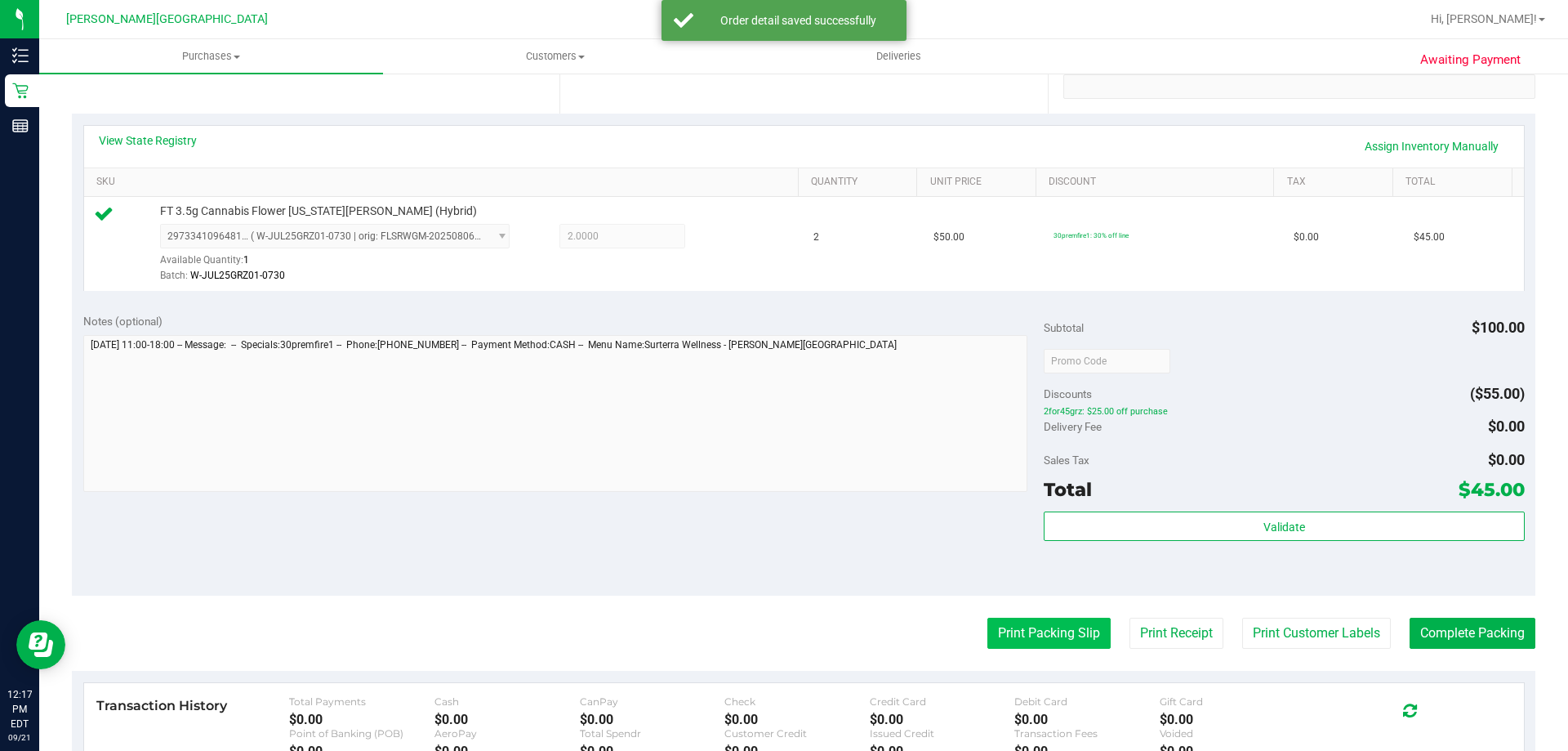
click at [1010, 632] on button "Print Packing Slip" at bounding box center [1048, 632] width 124 height 31
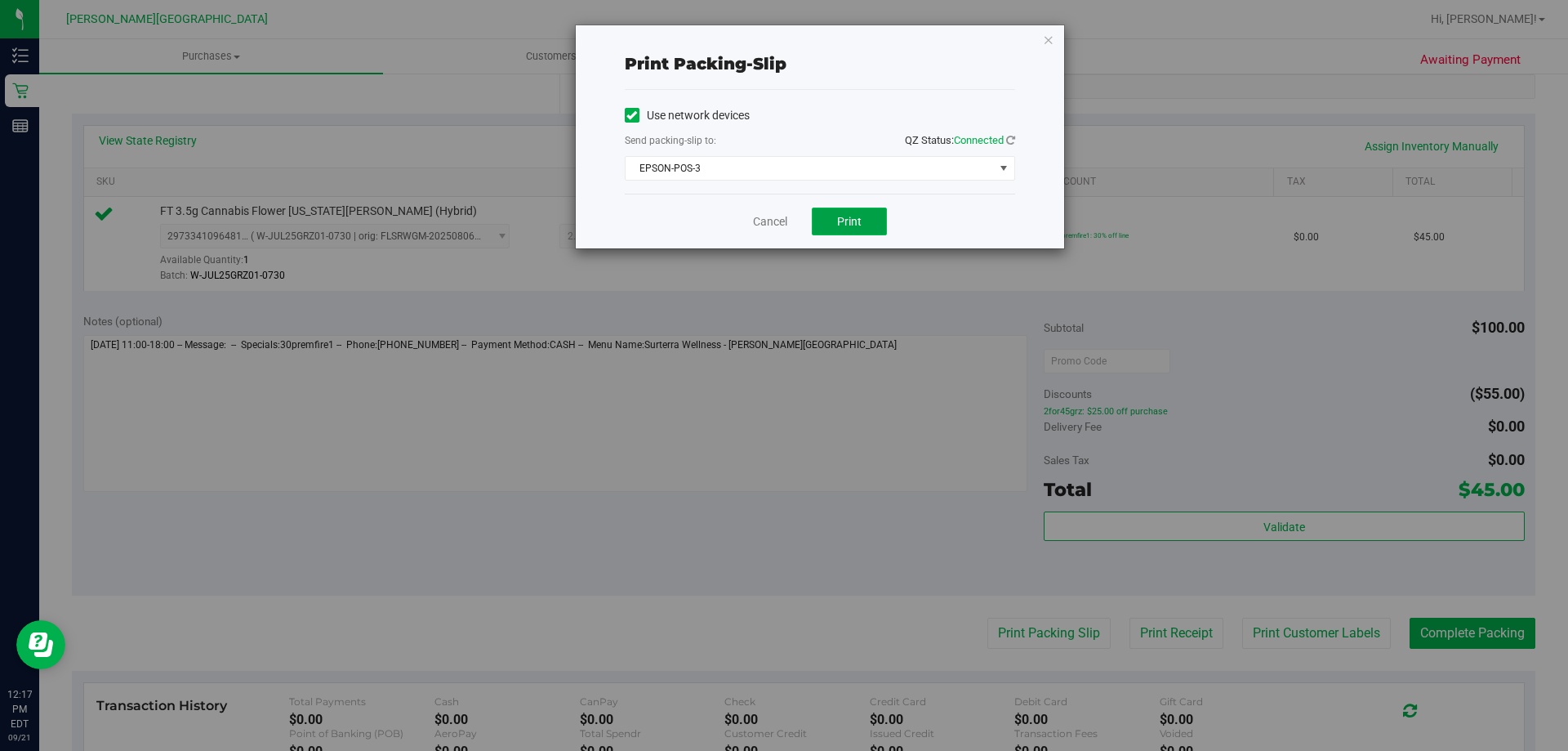
click at [870, 230] on button "Print" at bounding box center [848, 221] width 75 height 28
click at [1053, 37] on icon "button" at bounding box center [1048, 39] width 12 height 19
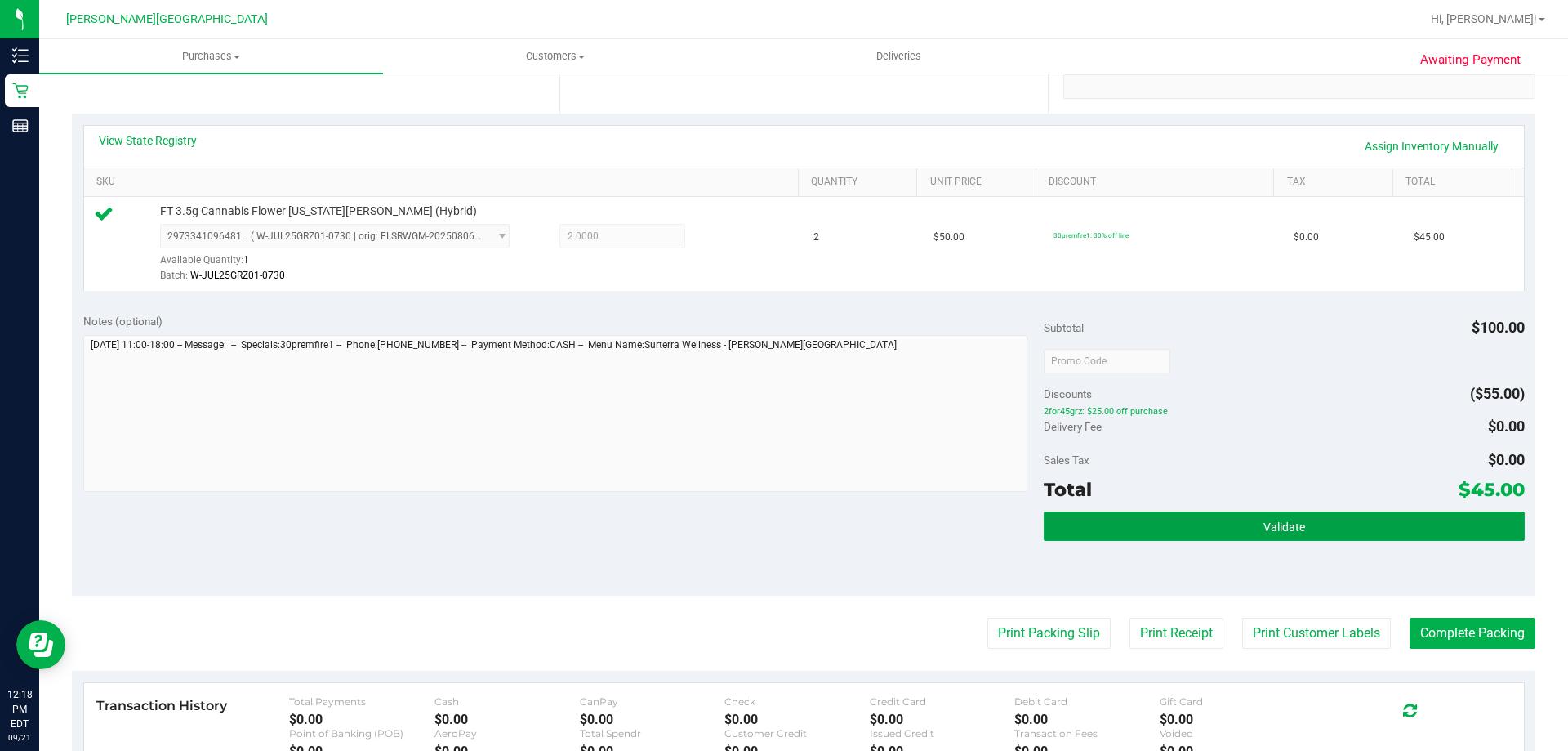
drag, startPoint x: 1326, startPoint y: 510, endPoint x: 1236, endPoint y: 499, distance: 90.7
click at [1324, 511] on button "Validate" at bounding box center [1283, 526] width 480 height 29
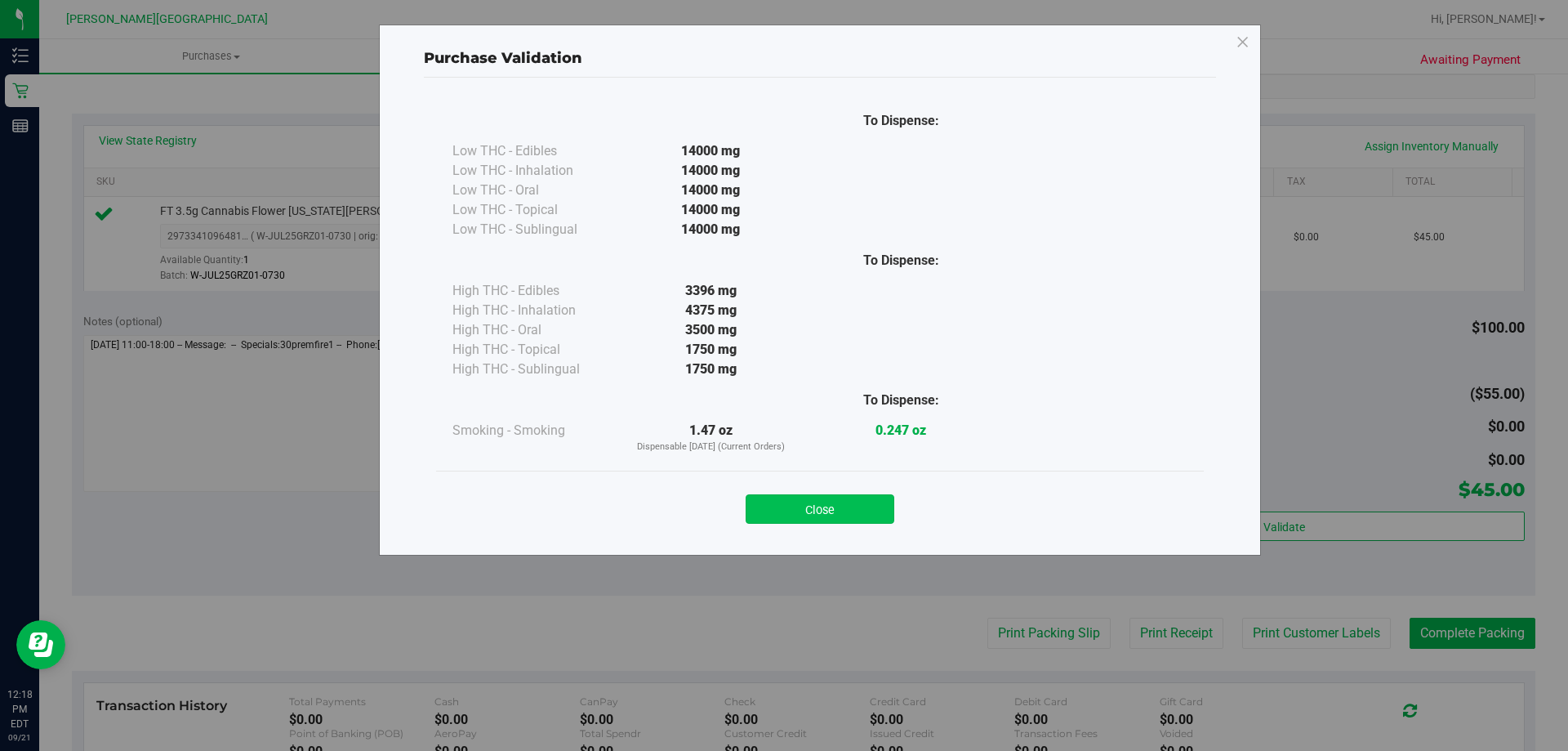
click at [816, 510] on button "Close" at bounding box center [820, 509] width 149 height 29
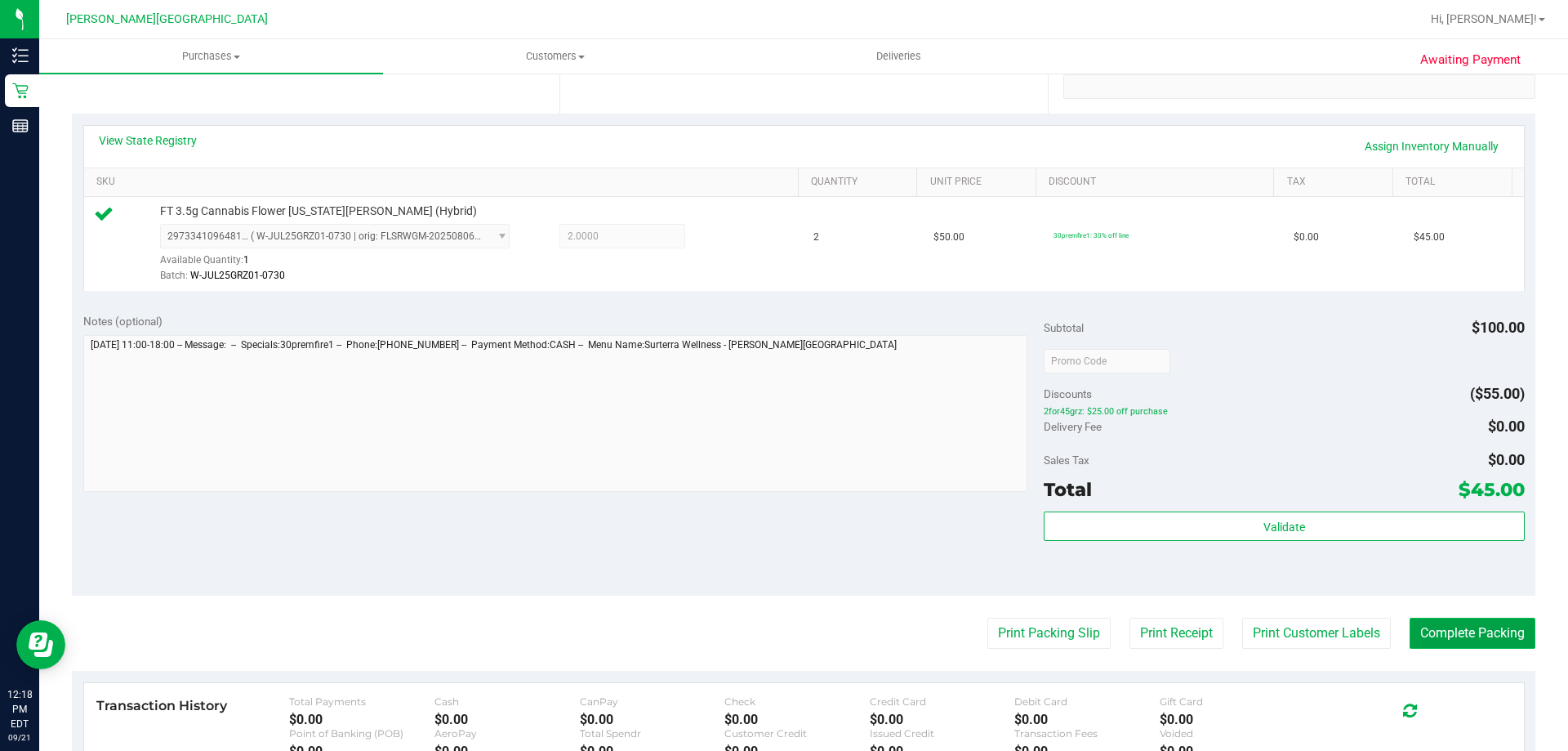
click at [1428, 641] on button "Complete Packing" at bounding box center [1472, 632] width 126 height 31
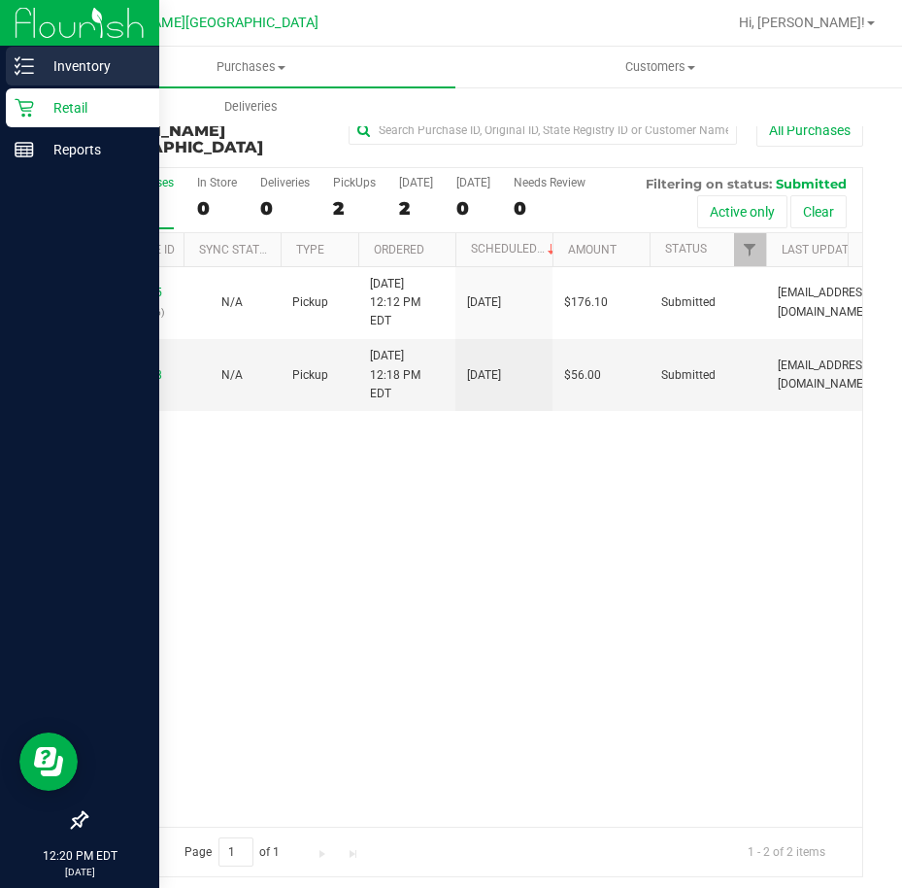
click at [69, 55] on p "Inventory" at bounding box center [92, 65] width 117 height 23
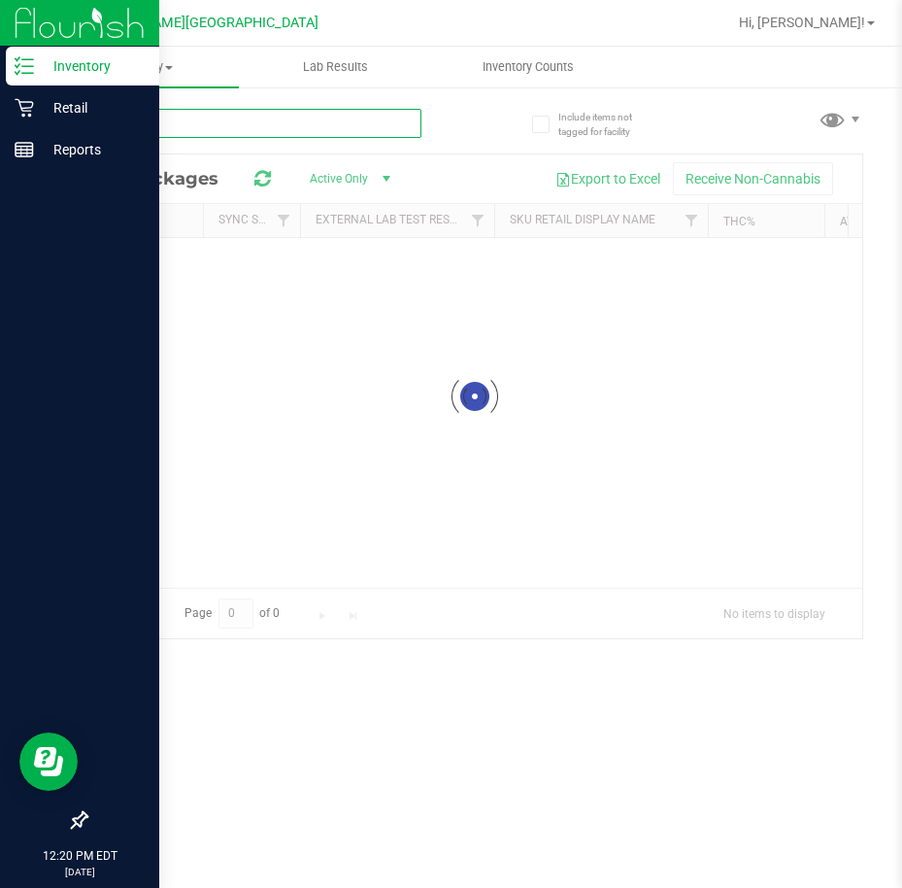
click at [357, 118] on input "text" at bounding box center [253, 123] width 336 height 29
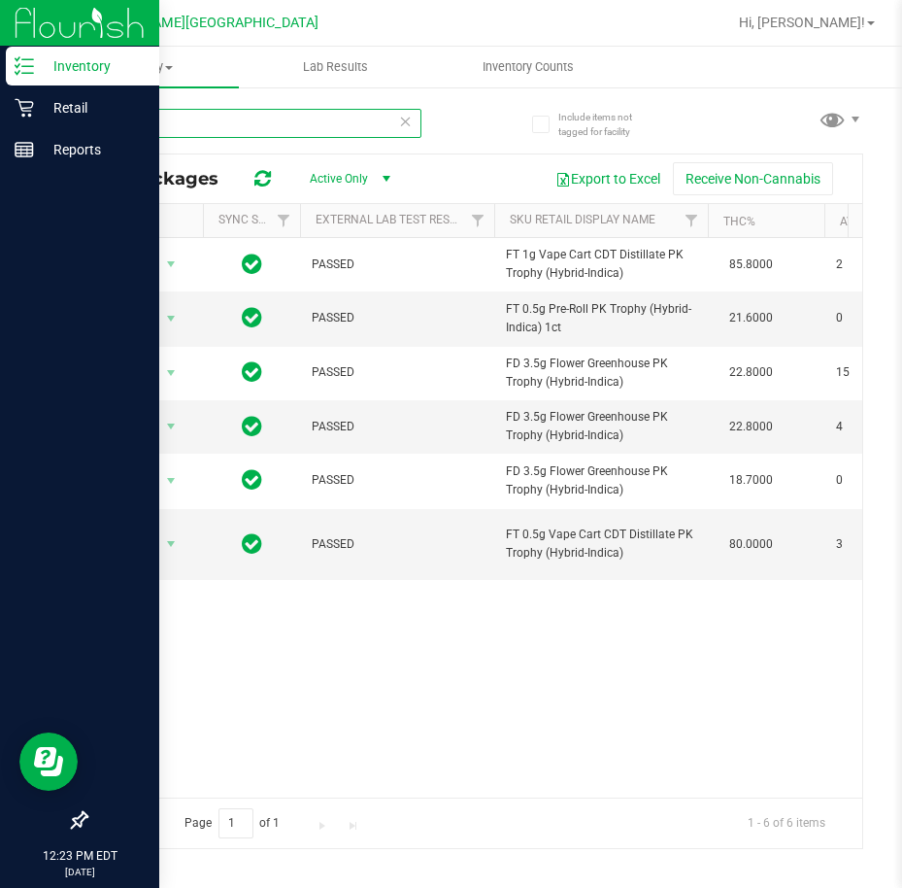
drag, startPoint x: 154, startPoint y: 127, endPoint x: -5, endPoint y: 79, distance: 166.5
click at [0, 79] on html "Inventory Retail Reports 12:23 PM EDT 09/21/2025 09/21 Bonita Springs WC Hi, Es…" at bounding box center [451, 444] width 902 height 888
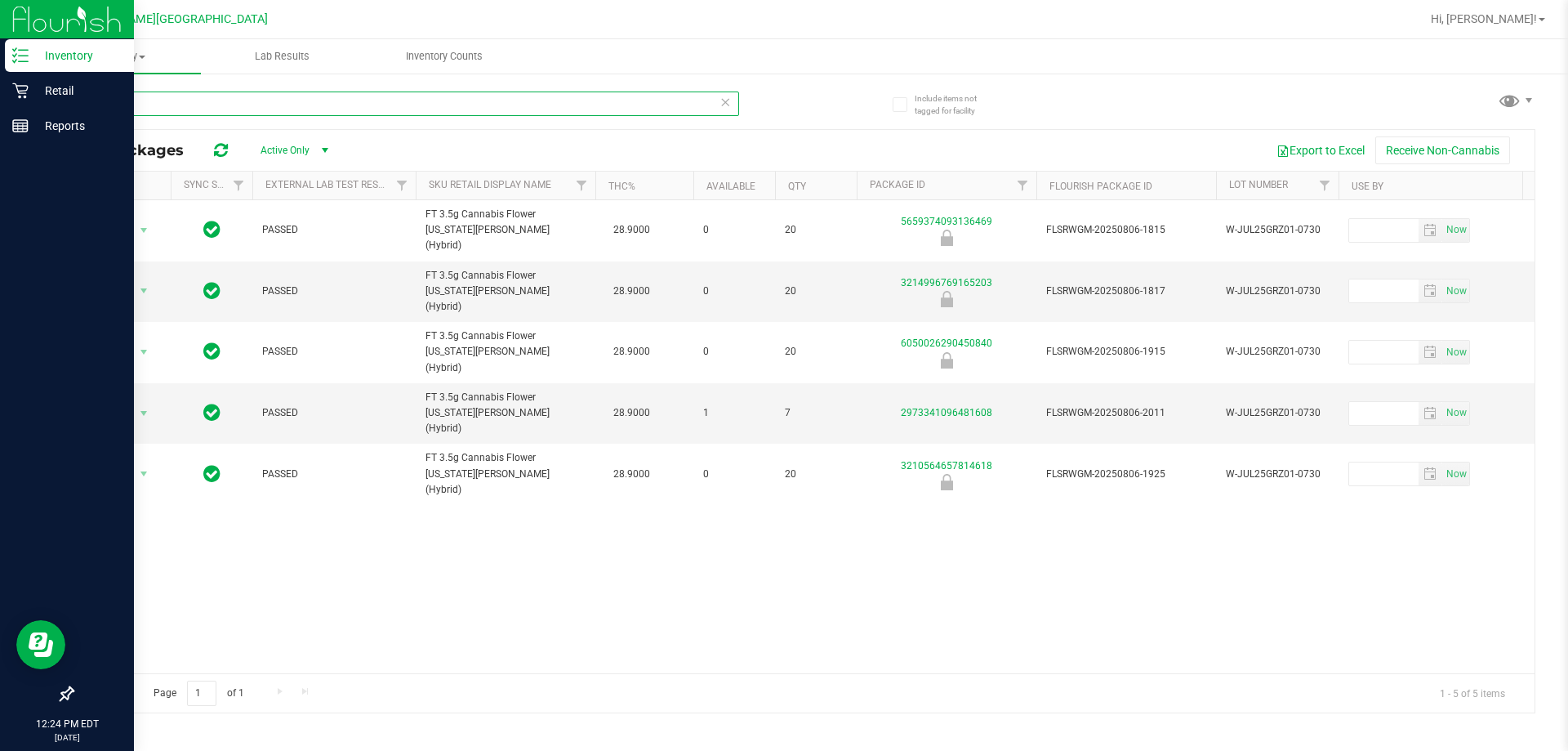
type input "grz"
click at [781, 503] on div "Action Action Global inventory Package audit log Print package label Print prod…" at bounding box center [803, 436] width 1461 height 473
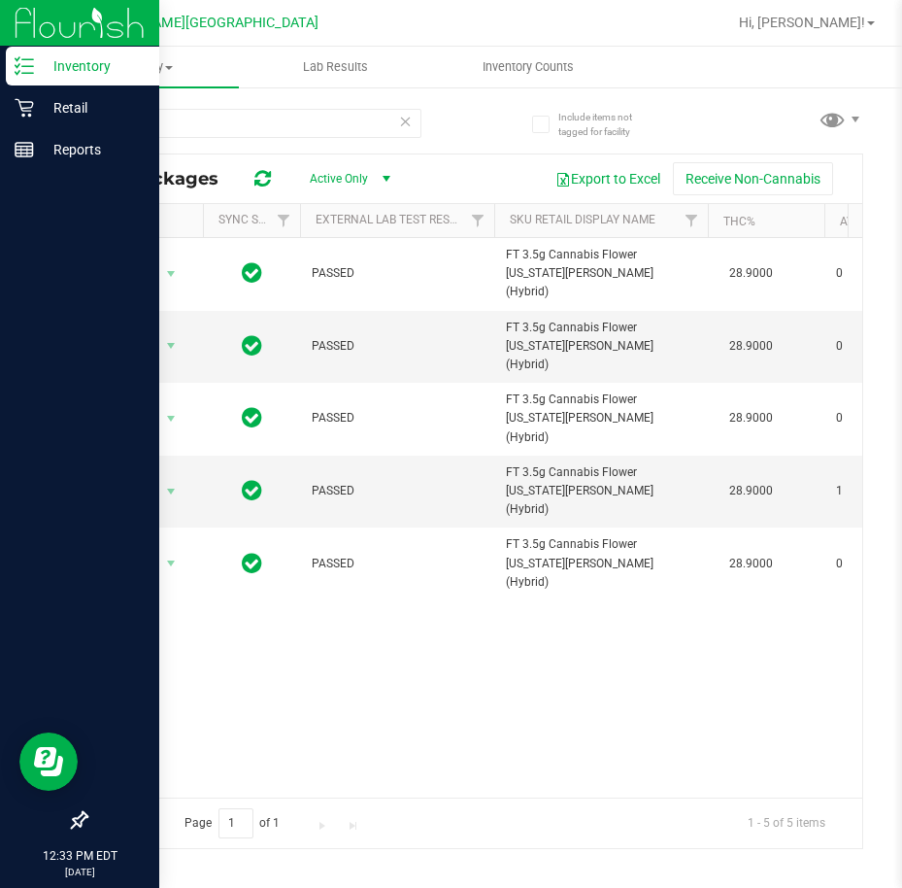
click at [704, 619] on div "Action Action Global inventory Package audit log Print package label Print prod…" at bounding box center [474, 517] width 776 height 559
click at [42, 108] on p "Retail" at bounding box center [92, 107] width 117 height 23
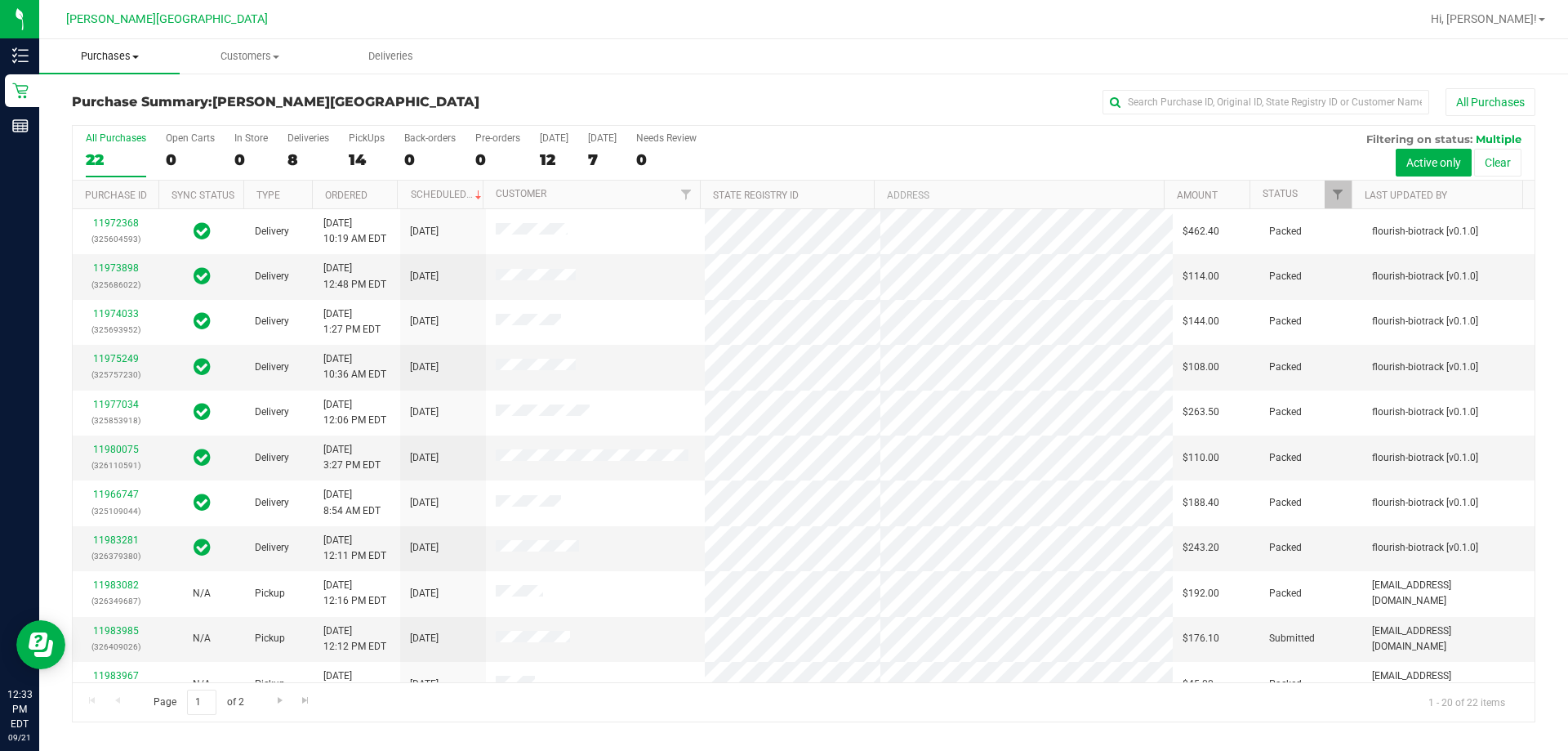
click at [146, 66] on uib-tab-heading "Purchases Summary of purchases Fulfillment All purchases" at bounding box center [109, 56] width 140 height 34
click at [100, 115] on span "Fulfillment" at bounding box center [90, 118] width 101 height 14
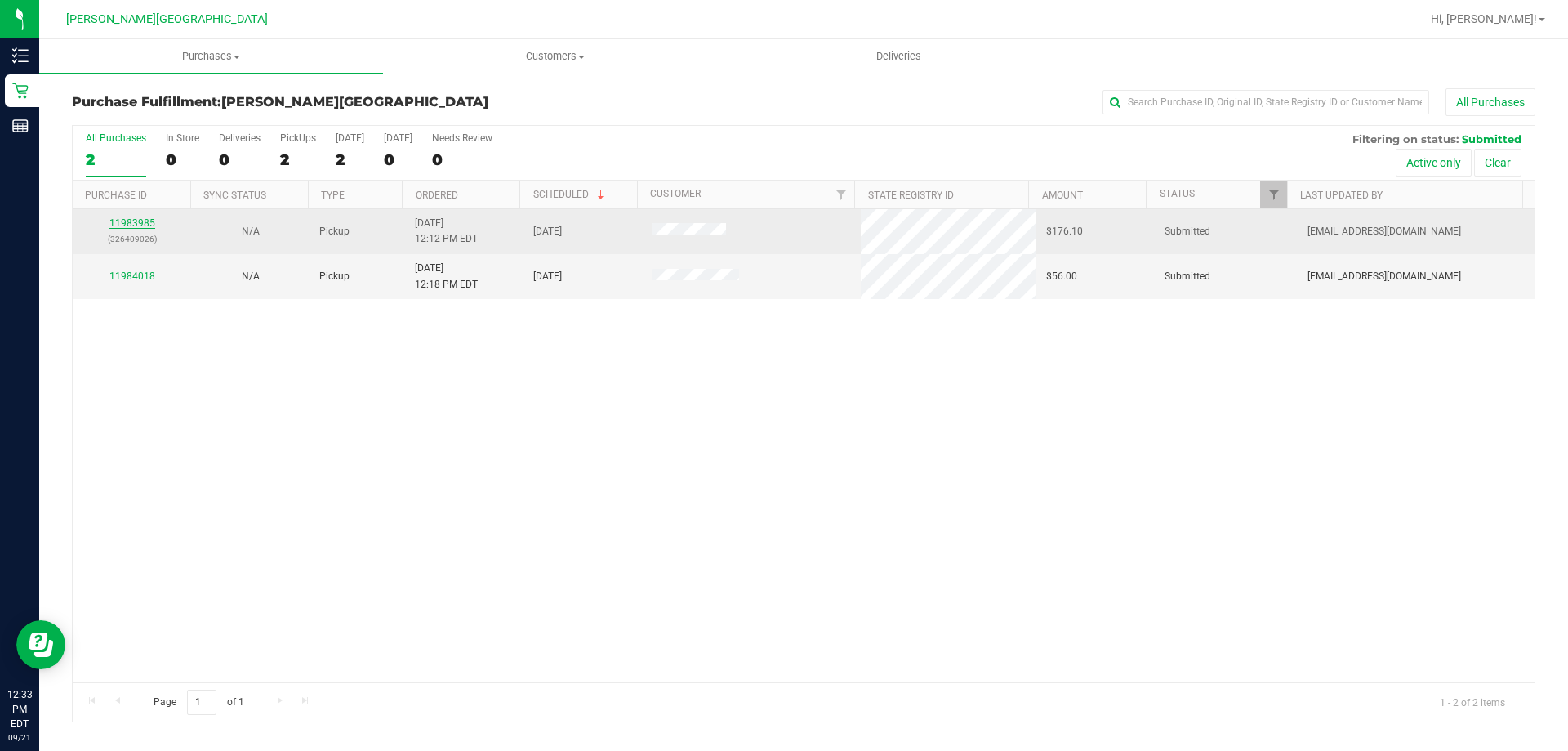
click at [148, 225] on link "11983985" at bounding box center [132, 223] width 45 height 12
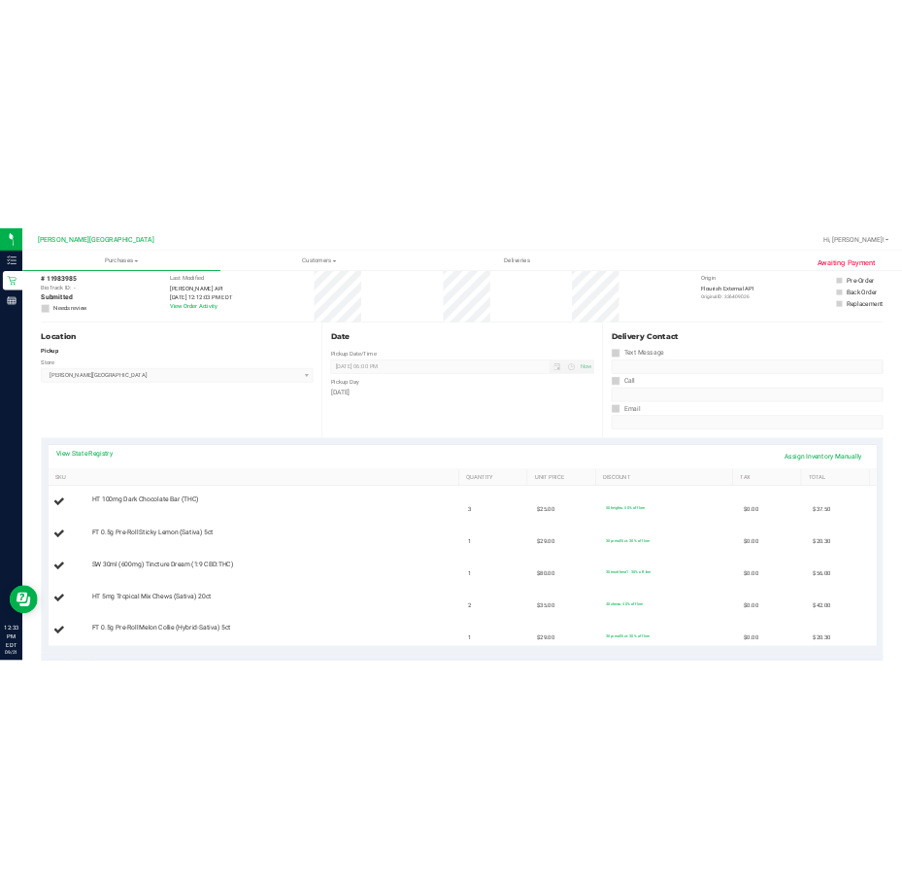
scroll to position [291, 0]
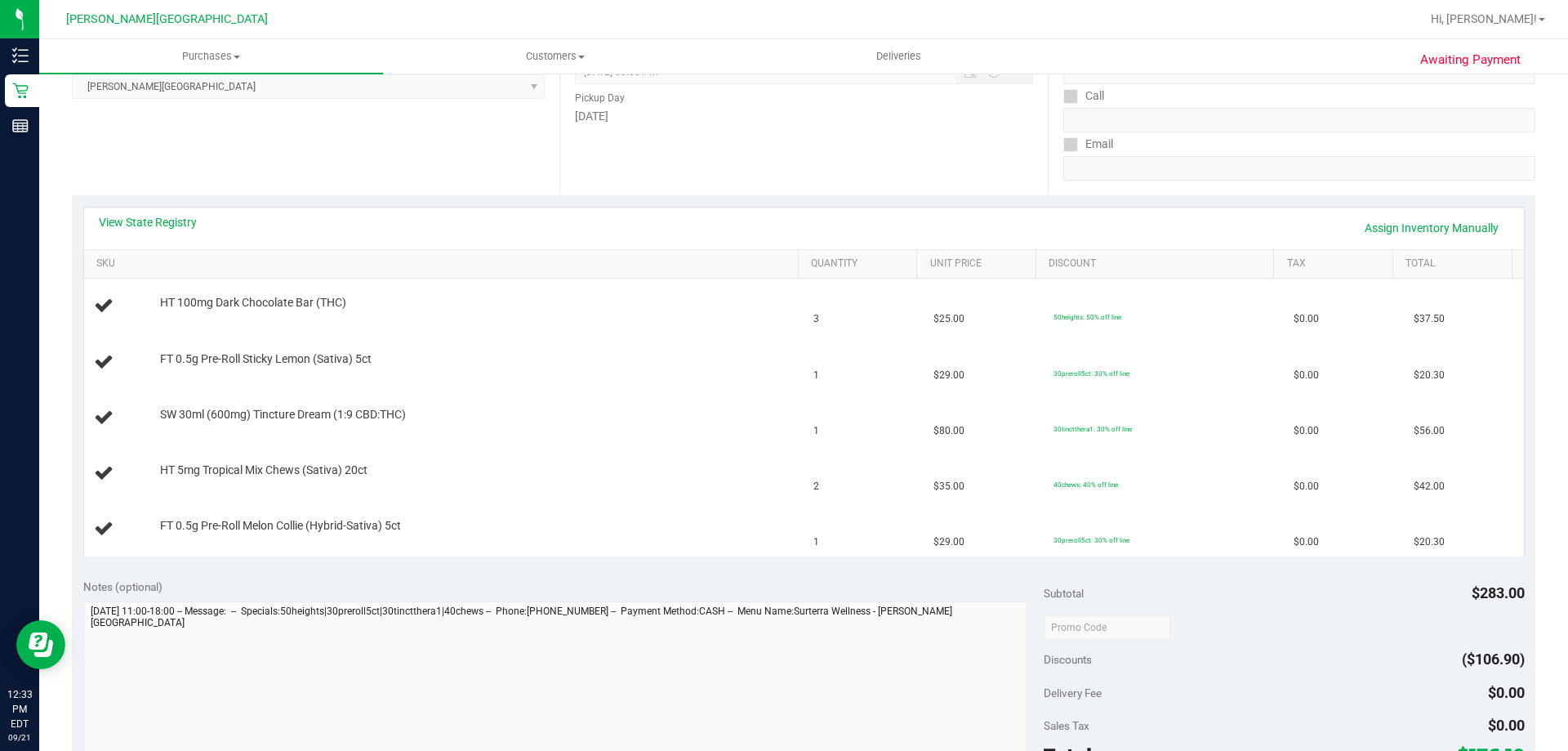
click at [160, 213] on div "View State Registry Assign Inventory Manually" at bounding box center [804, 229] width 1439 height 42
click at [157, 220] on link "View State Registry" at bounding box center [148, 221] width 98 height 16
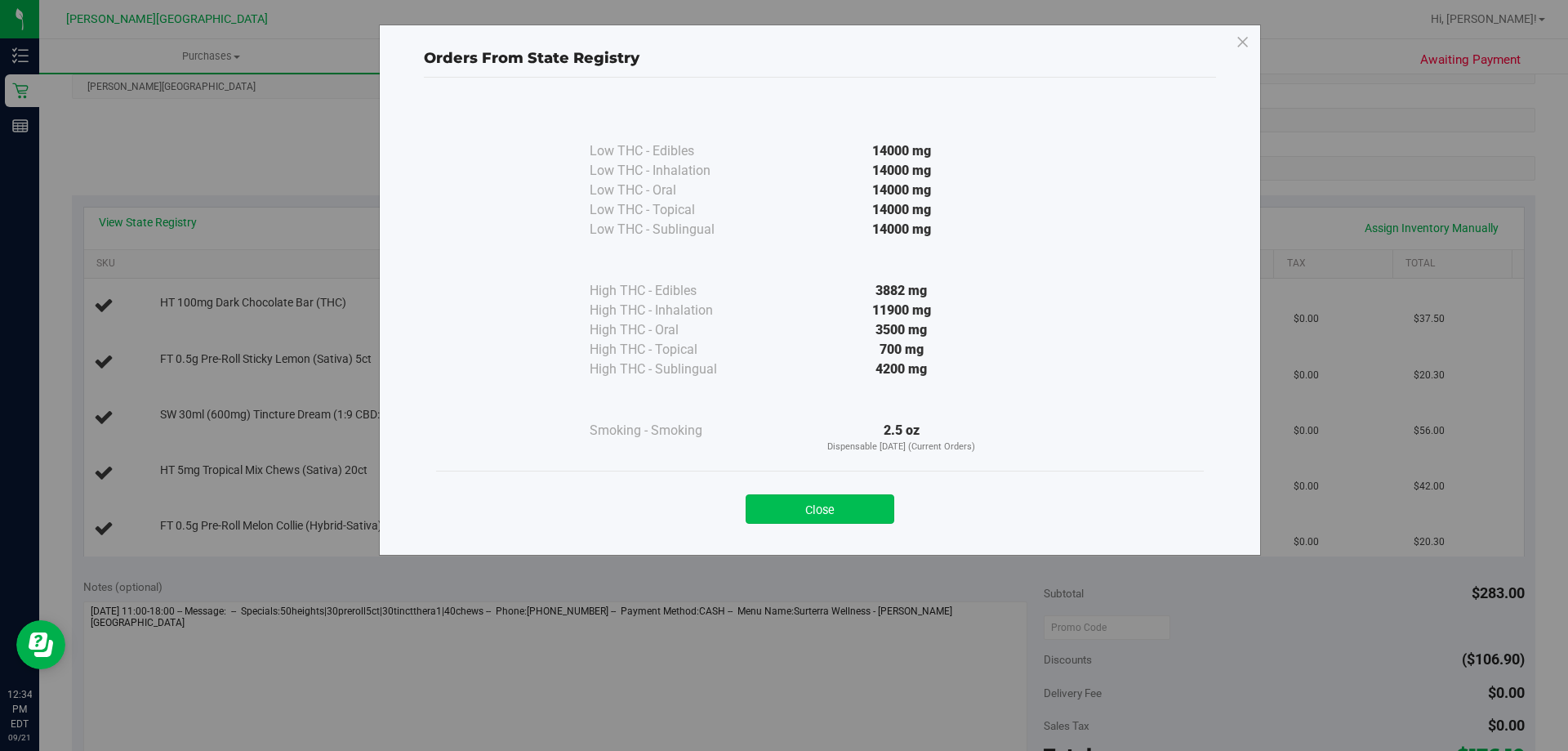
click at [828, 514] on button "Close" at bounding box center [820, 509] width 149 height 29
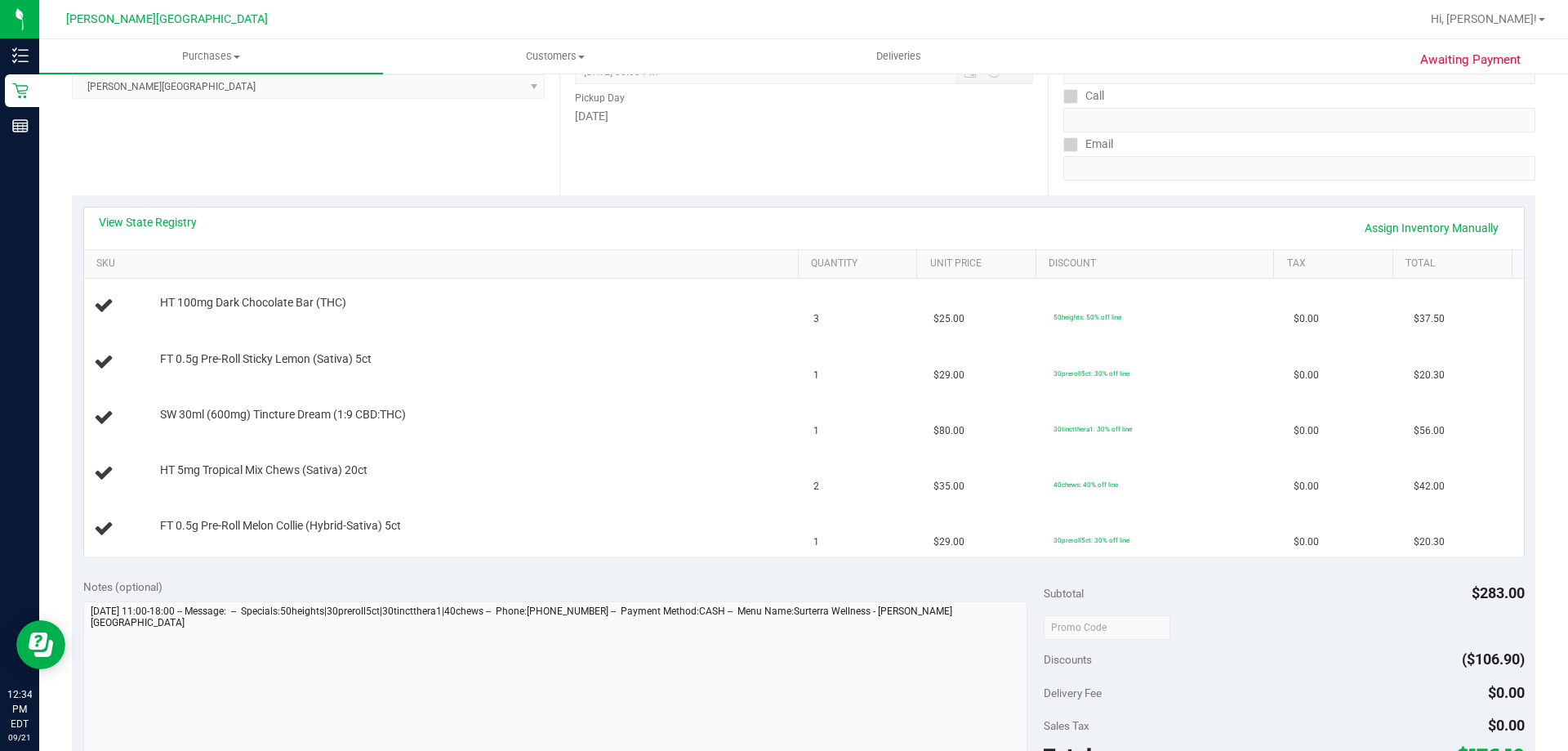
click at [534, 573] on div "Notes (optional) Subtotal $283.00 Discounts ($106.90) Delivery Fee $0.00 Sales …" at bounding box center [803, 715] width 1463 height 294
click at [189, 230] on link "View State Registry" at bounding box center [148, 221] width 98 height 16
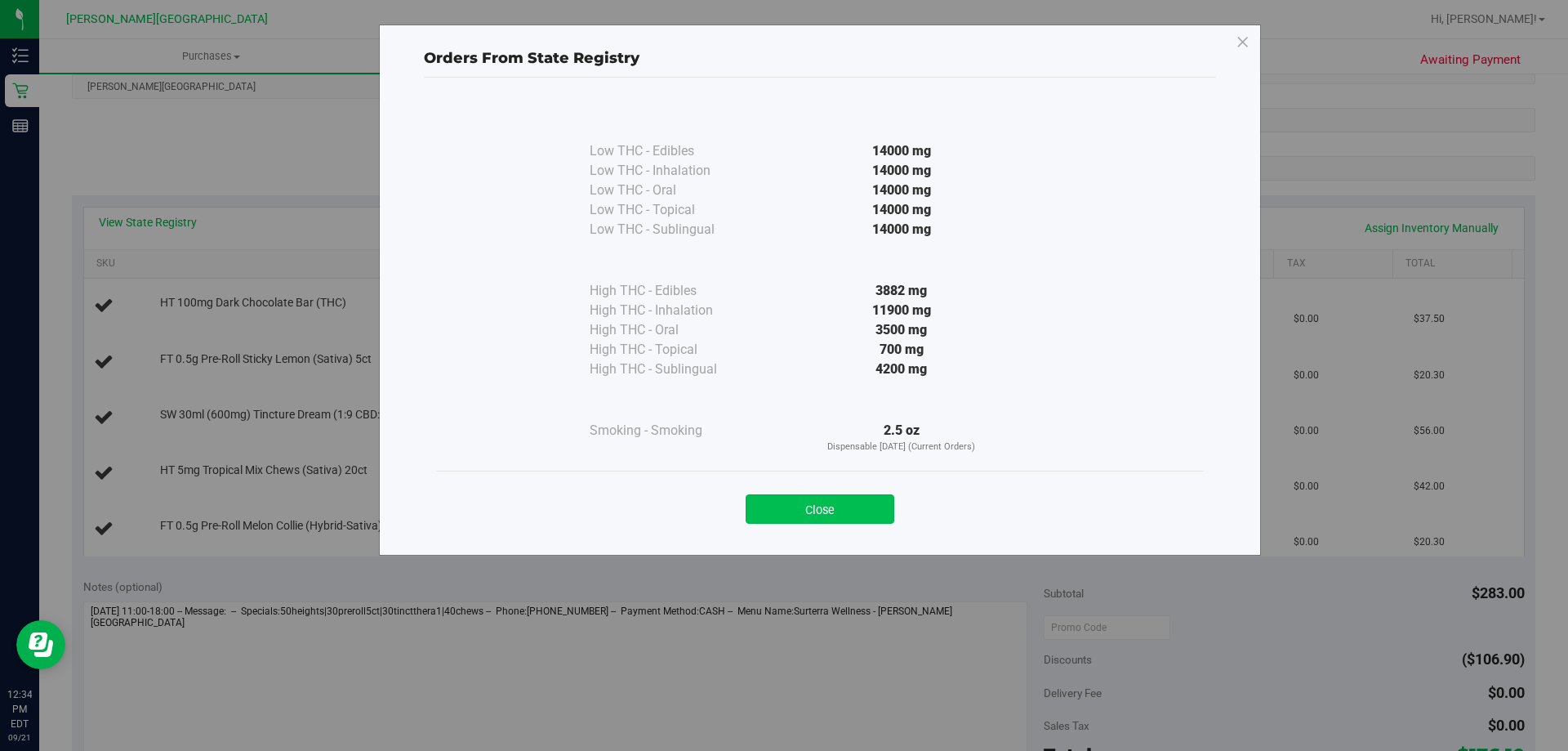
click at [782, 523] on button "Close" at bounding box center [820, 509] width 149 height 29
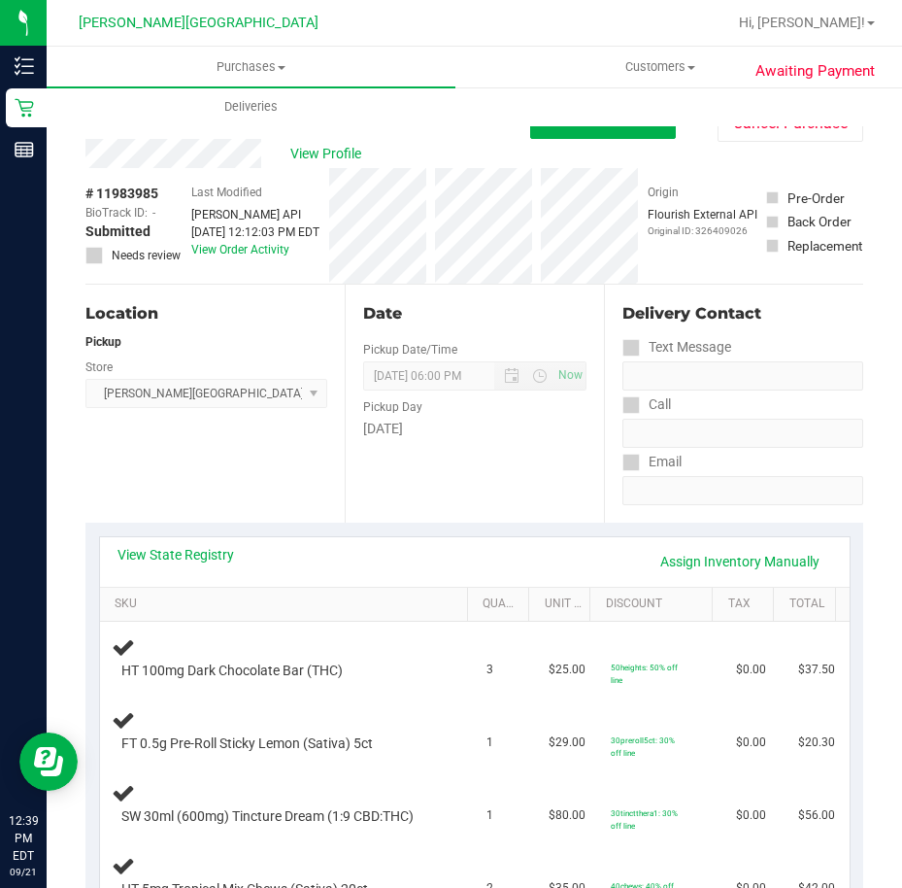
scroll to position [0, 0]
click at [369, 476] on div "Date Pickup Date/Time 09/21/2025 Now 09/21/2025 06:00 PM Now Pickup Day Sunday" at bounding box center [474, 405] width 259 height 238
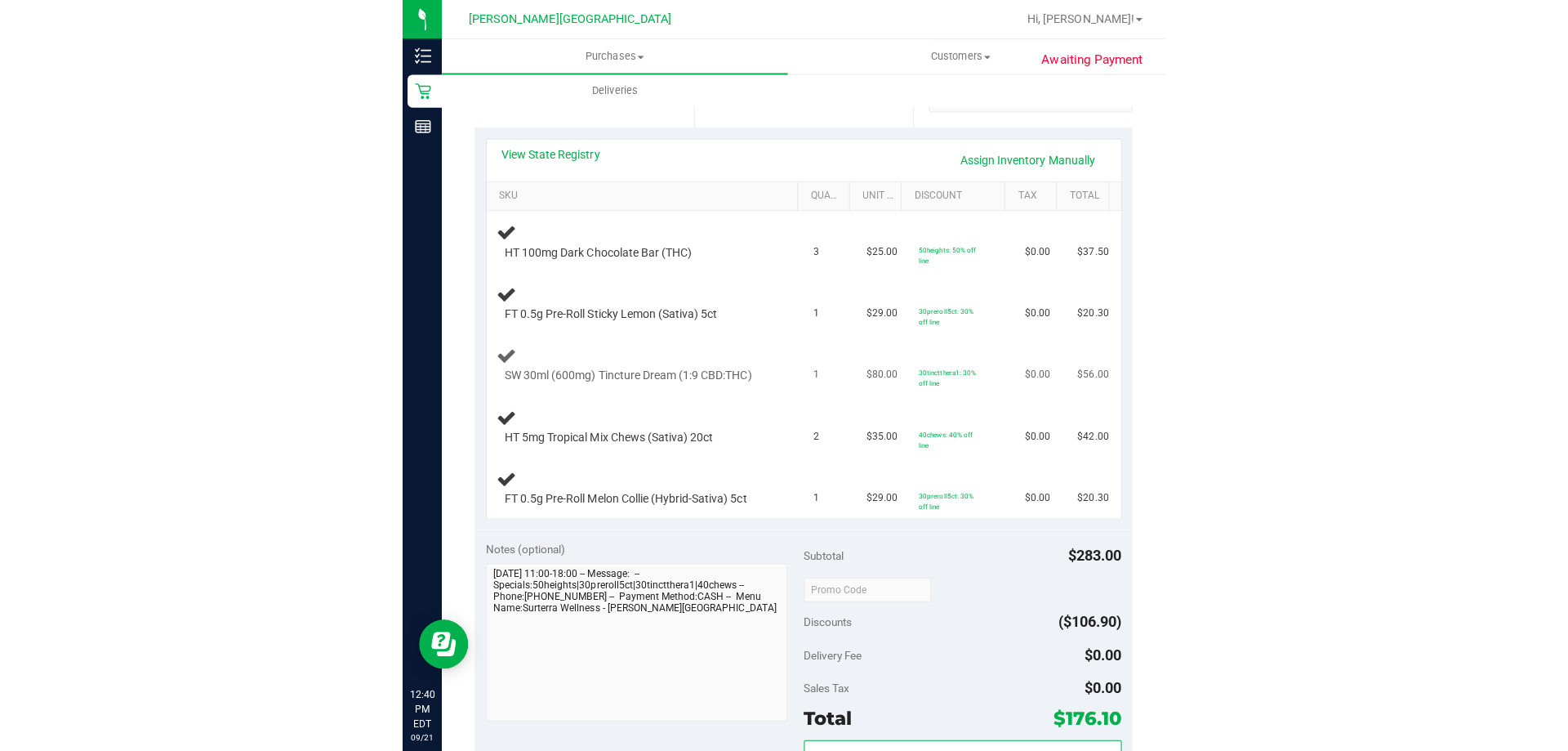
scroll to position [326, 0]
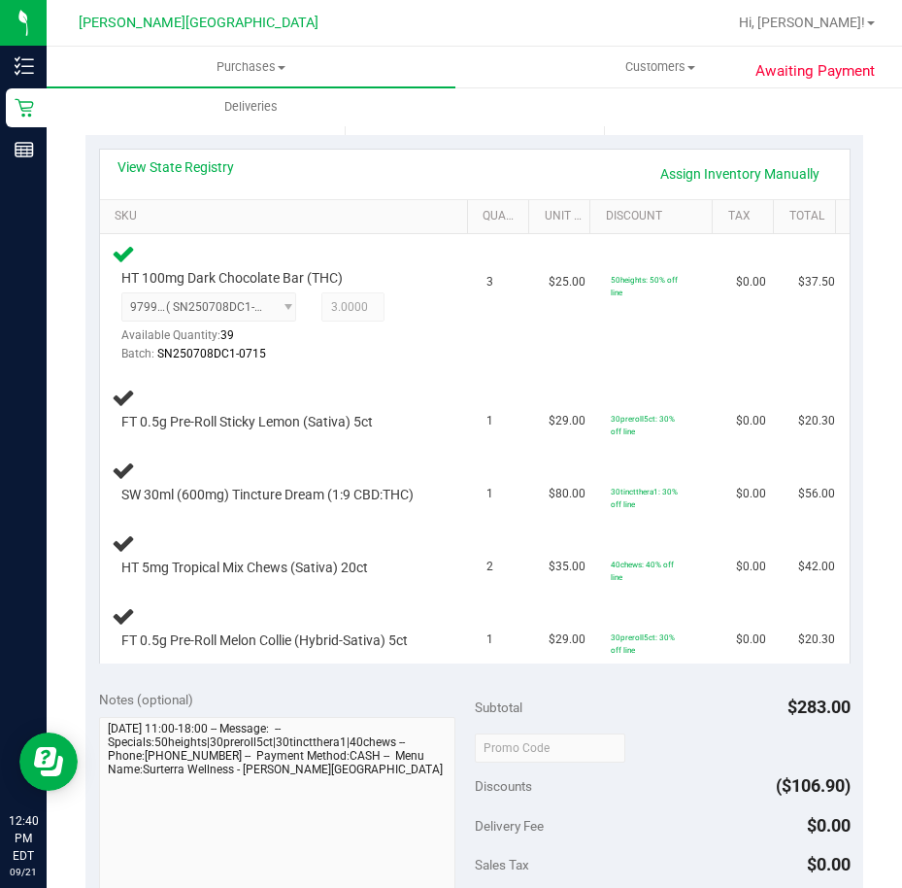
click at [386, 691] on div "Notes (optional)" at bounding box center [287, 699] width 376 height 19
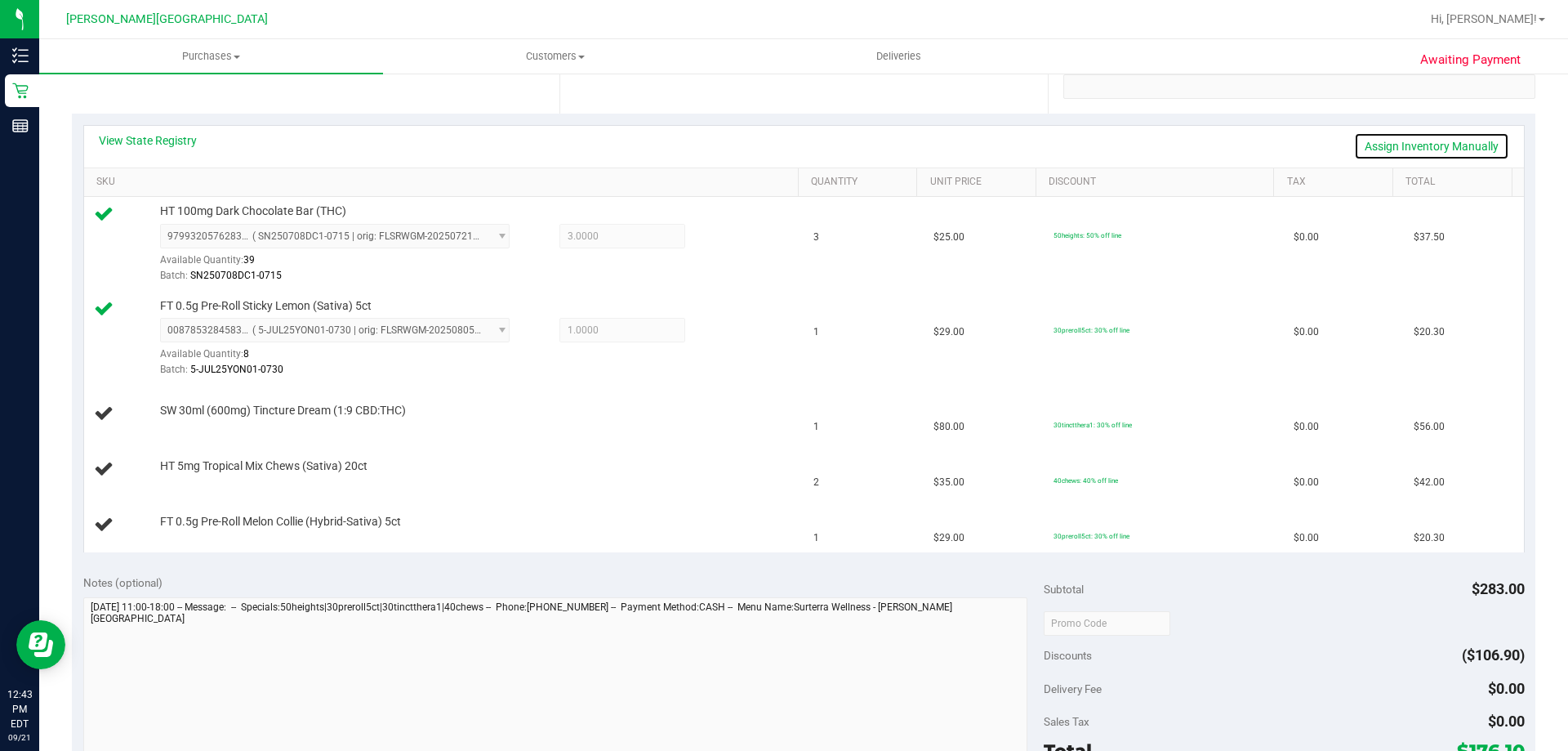
click at [1387, 147] on link "Assign Inventory Manually" at bounding box center [1431, 145] width 156 height 28
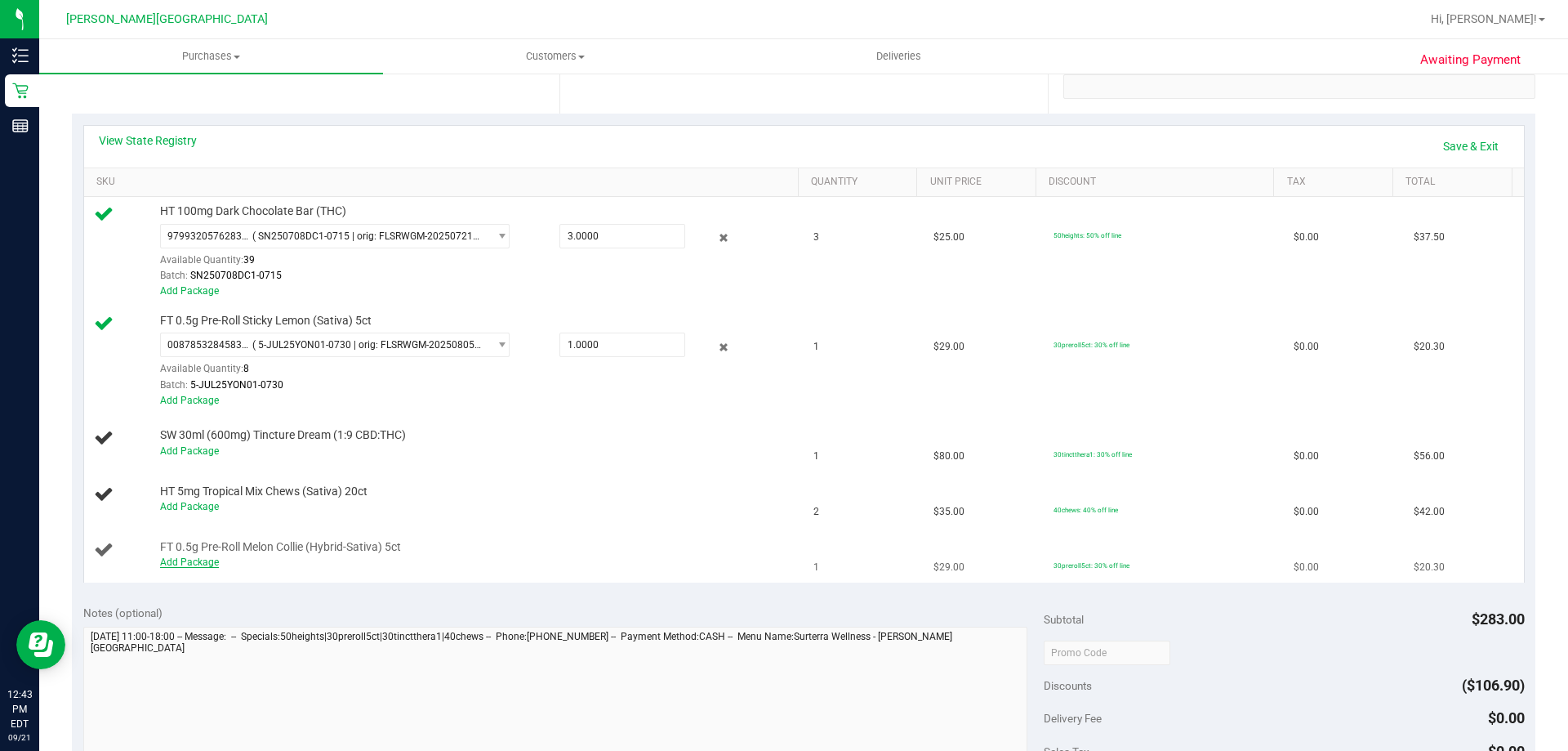
click at [210, 563] on link "Add Package" at bounding box center [189, 562] width 59 height 12
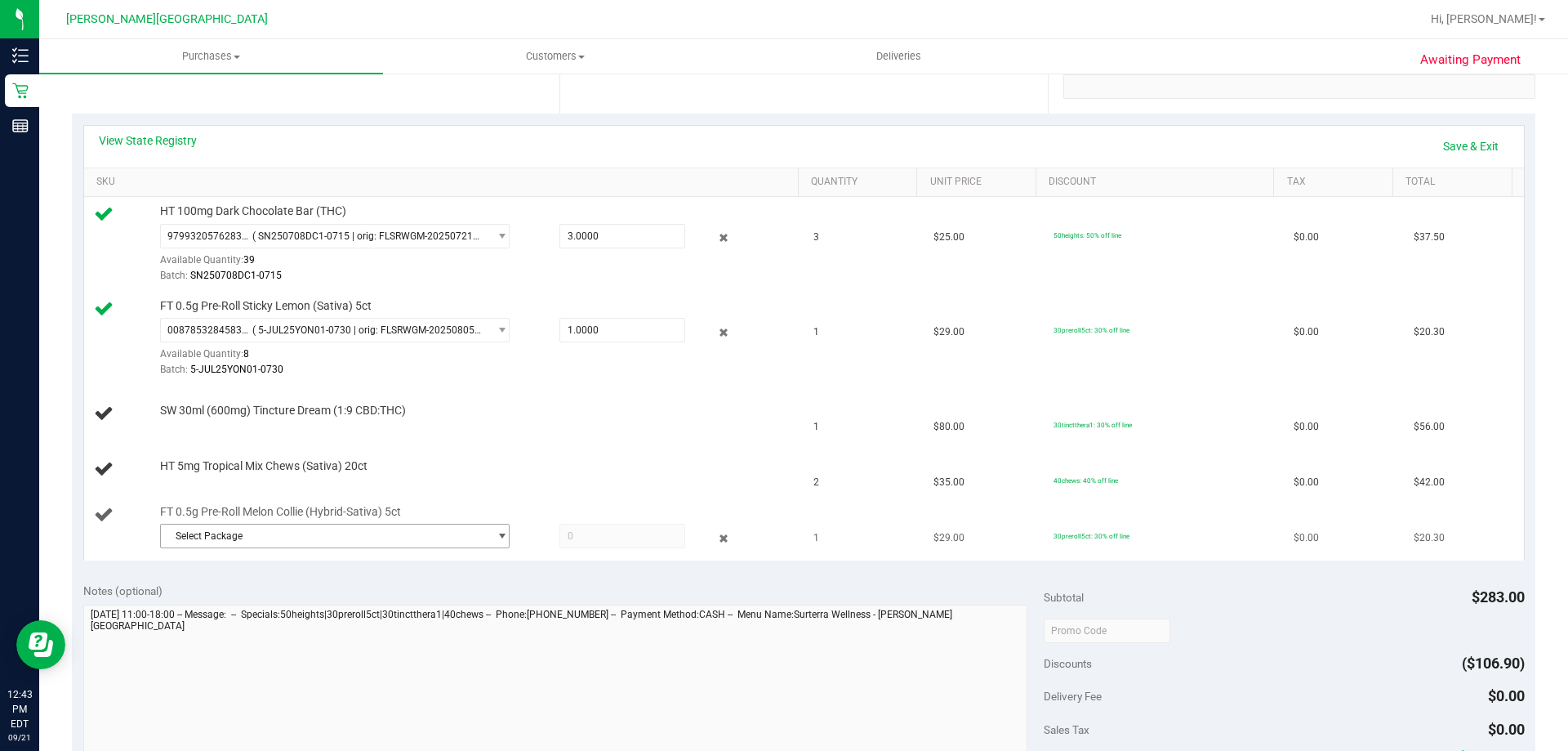
click at [414, 537] on span "Select Package" at bounding box center [324, 536] width 327 height 23
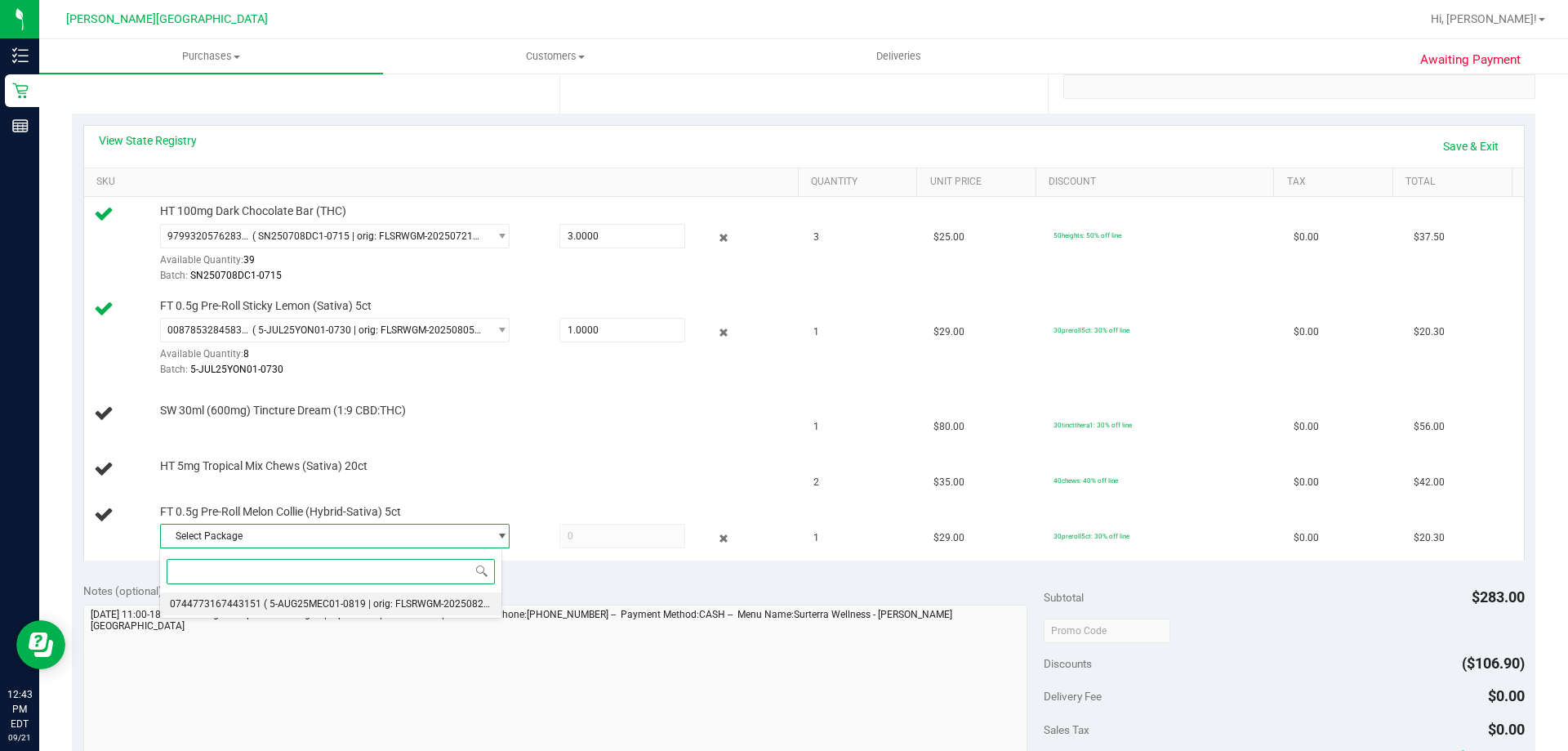
click at [427, 605] on span "( 5-AUG25MEC01-0819 | orig: FLSRWGM-20250825-2596 )" at bounding box center [392, 604] width 256 height 12
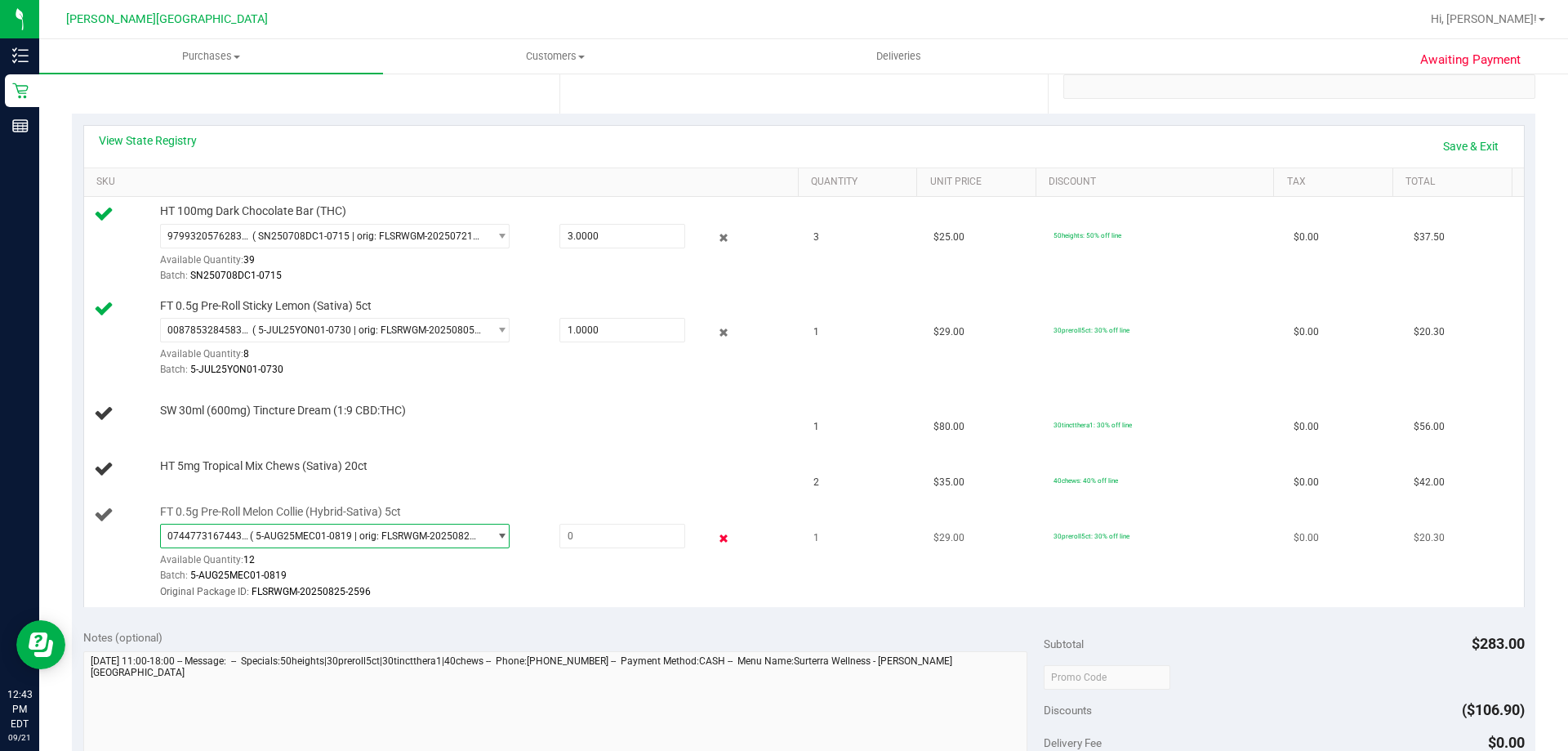
click at [715, 540] on icon at bounding box center [724, 537] width 17 height 19
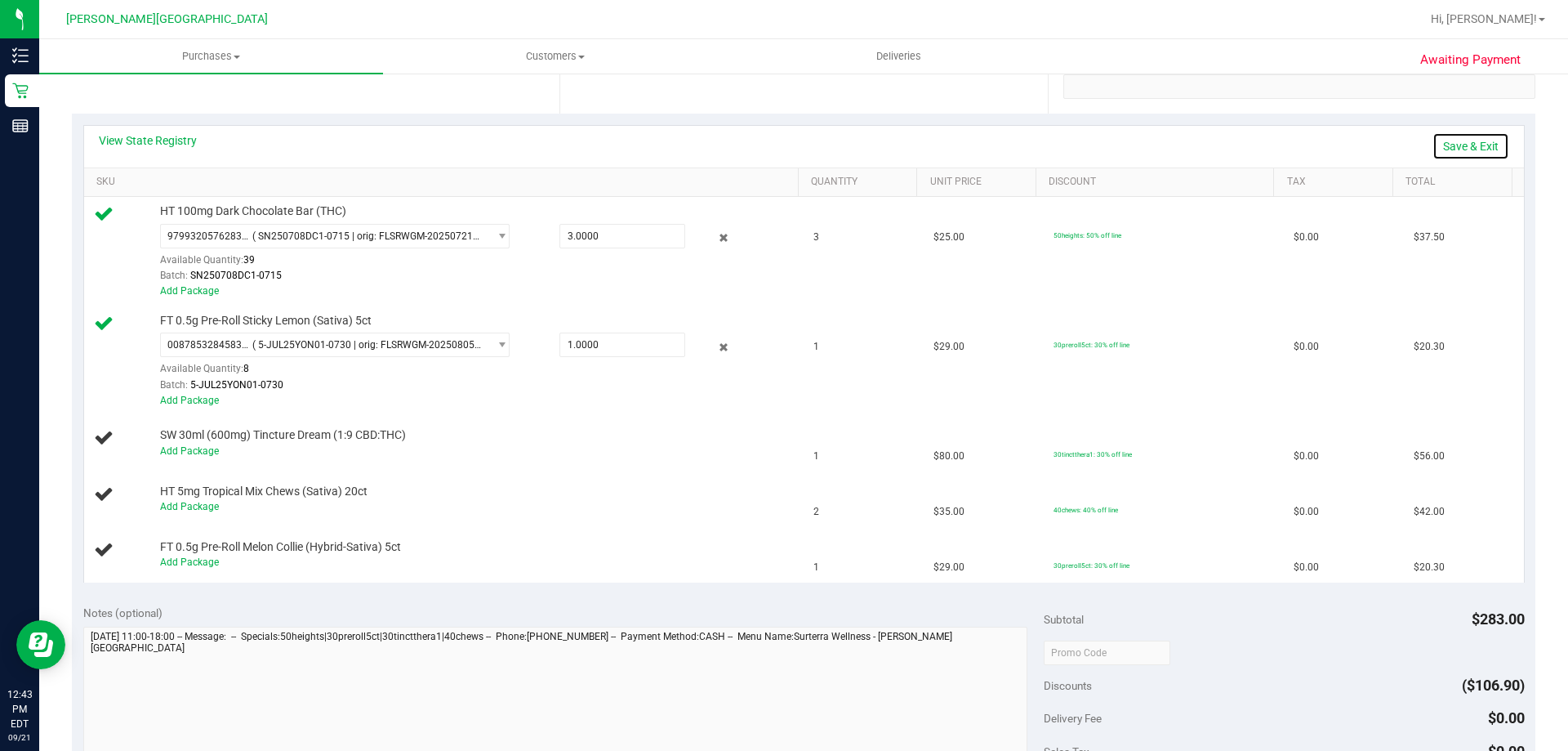
click at [1483, 151] on link "Save & Exit" at bounding box center [1470, 145] width 77 height 28
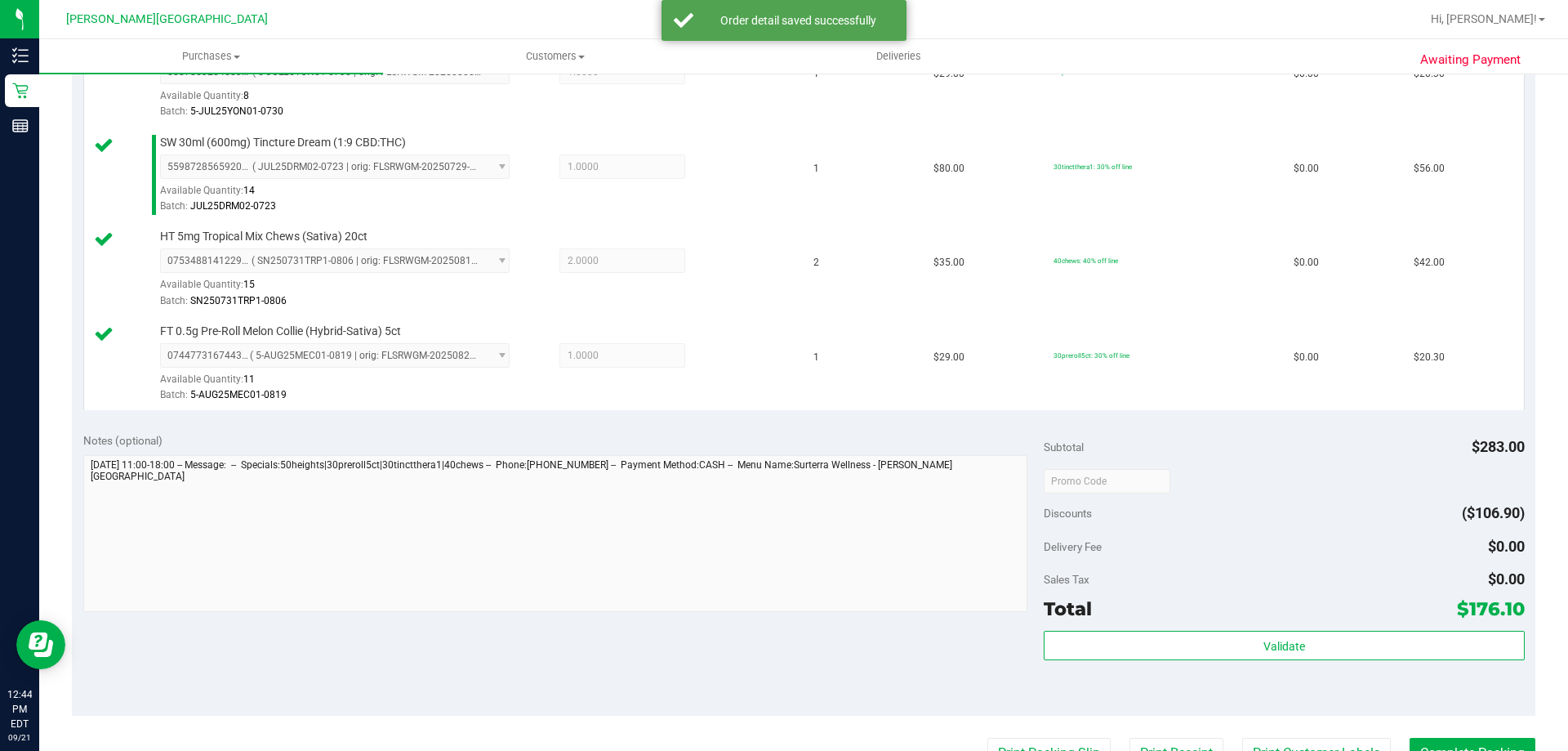
scroll to position [735, 0]
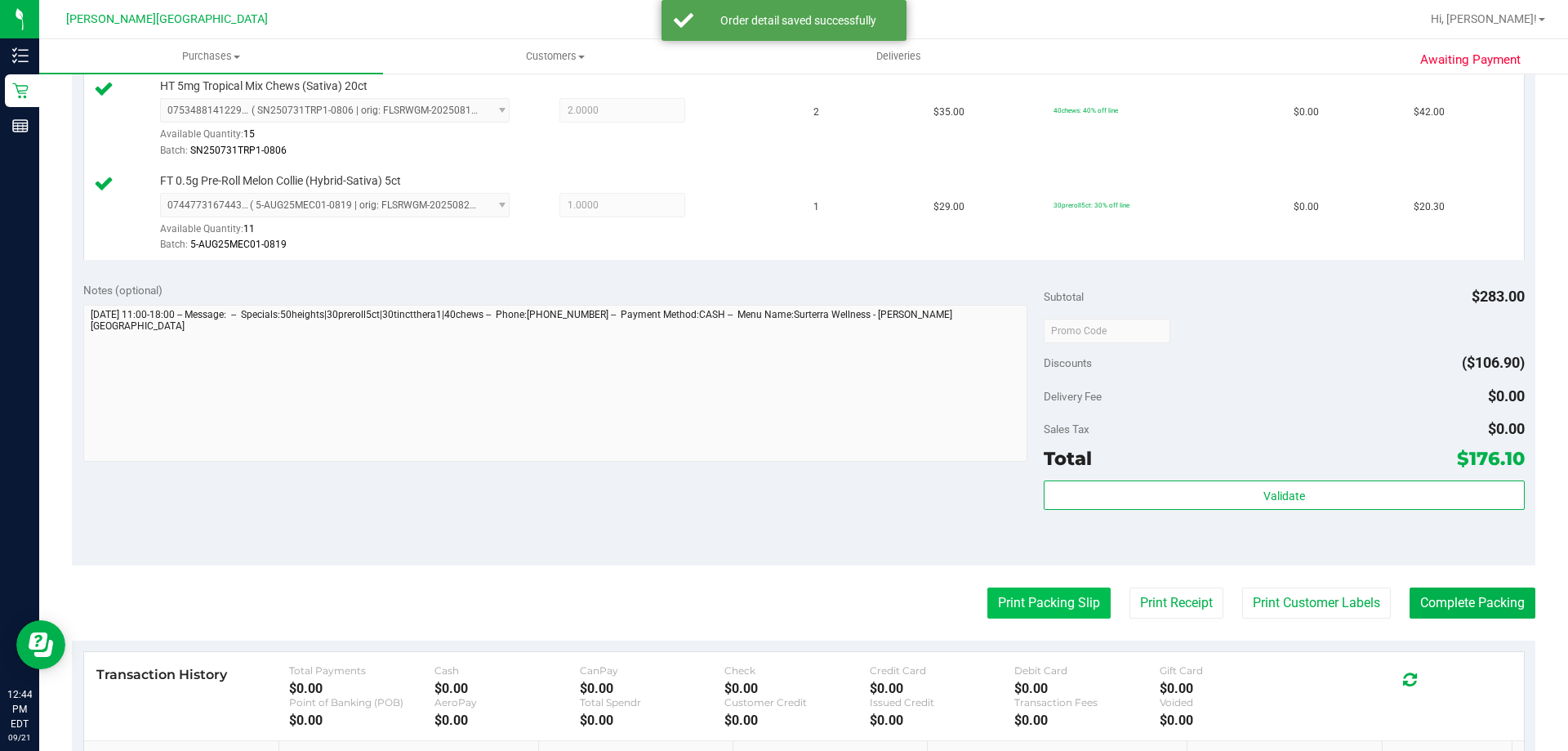
click at [1041, 604] on button "Print Packing Slip" at bounding box center [1048, 602] width 124 height 31
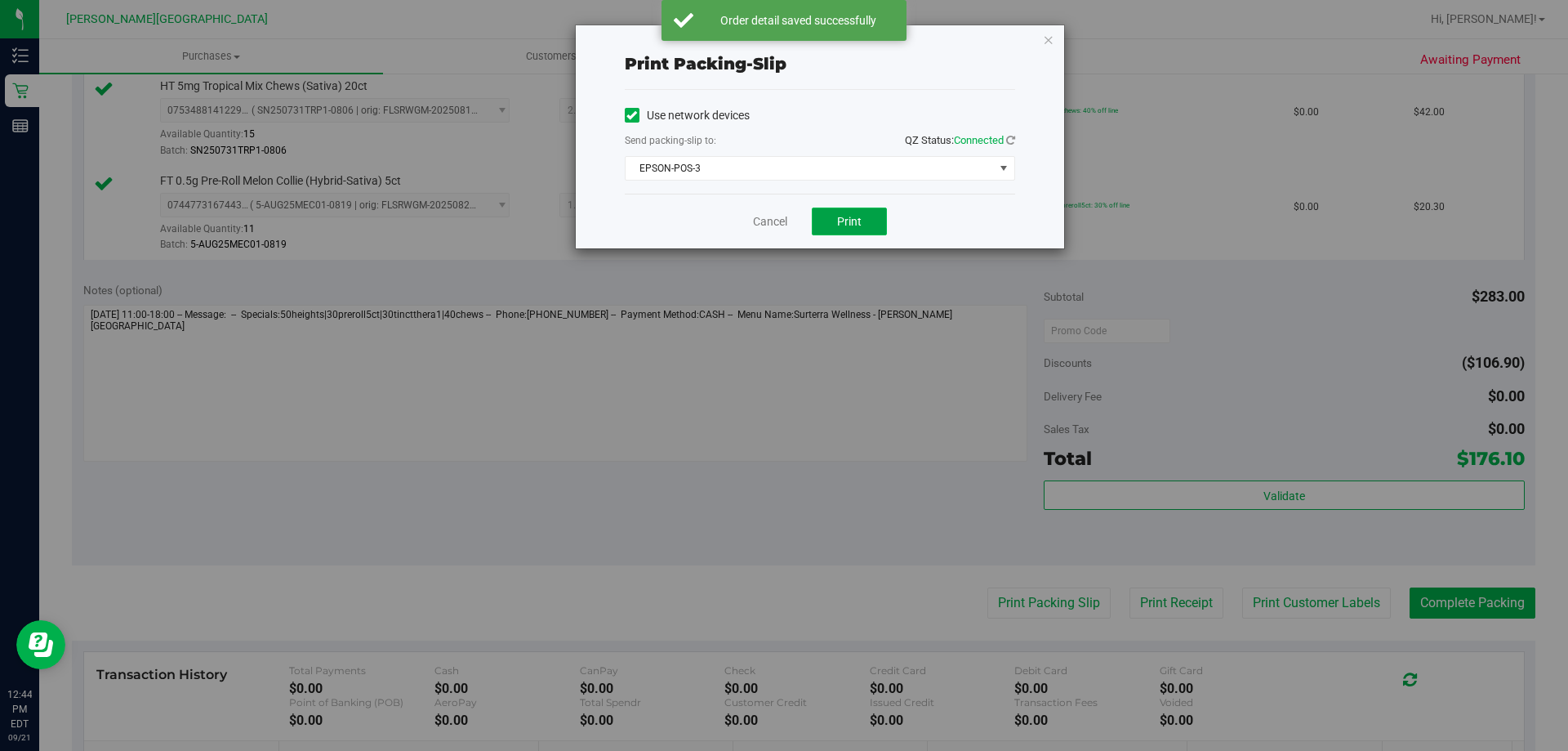
click at [834, 222] on button "Print" at bounding box center [848, 221] width 75 height 28
click at [1047, 39] on icon "button" at bounding box center [1048, 39] width 12 height 19
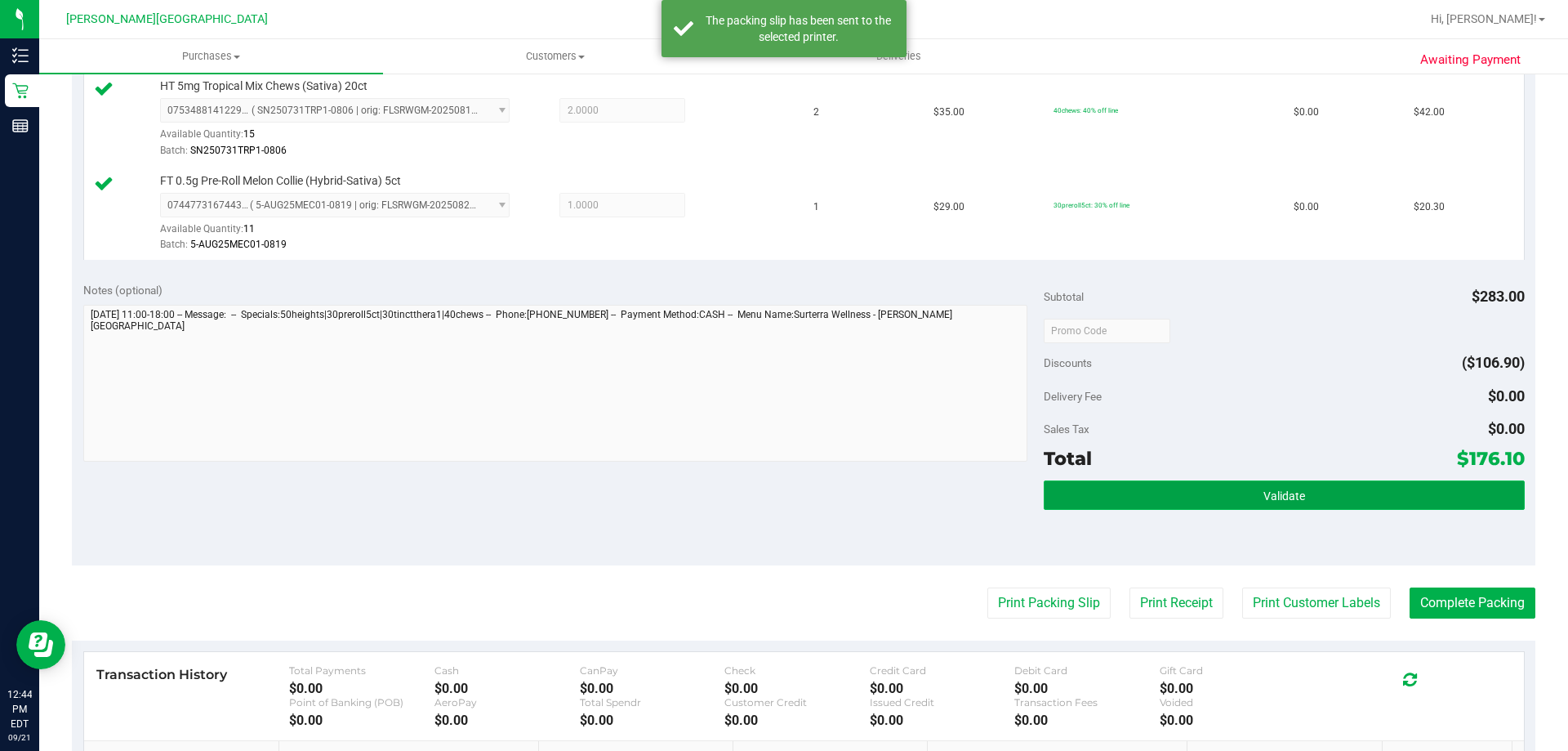
click at [1407, 505] on button "Validate" at bounding box center [1283, 494] width 480 height 29
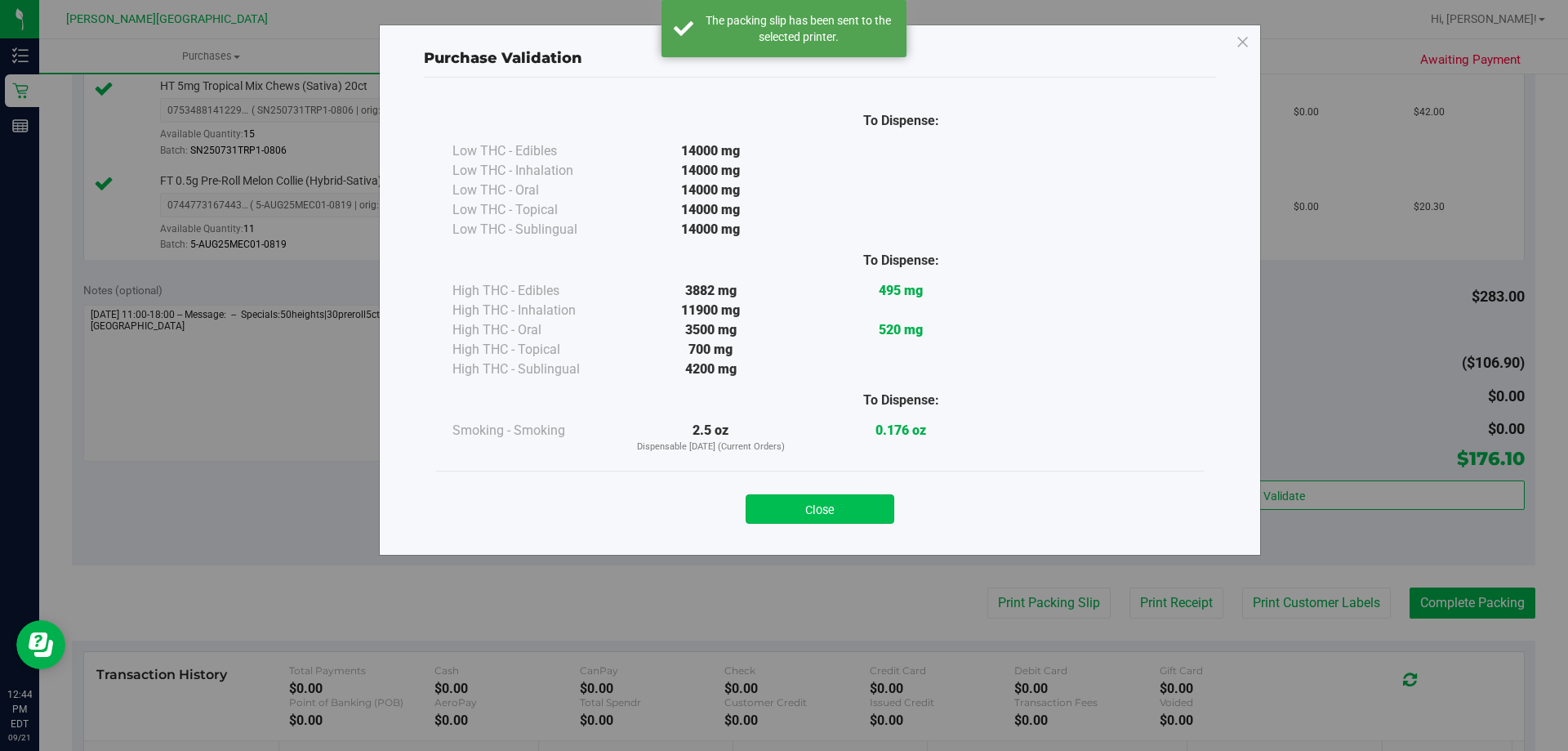
click at [832, 505] on button "Close" at bounding box center [820, 509] width 149 height 29
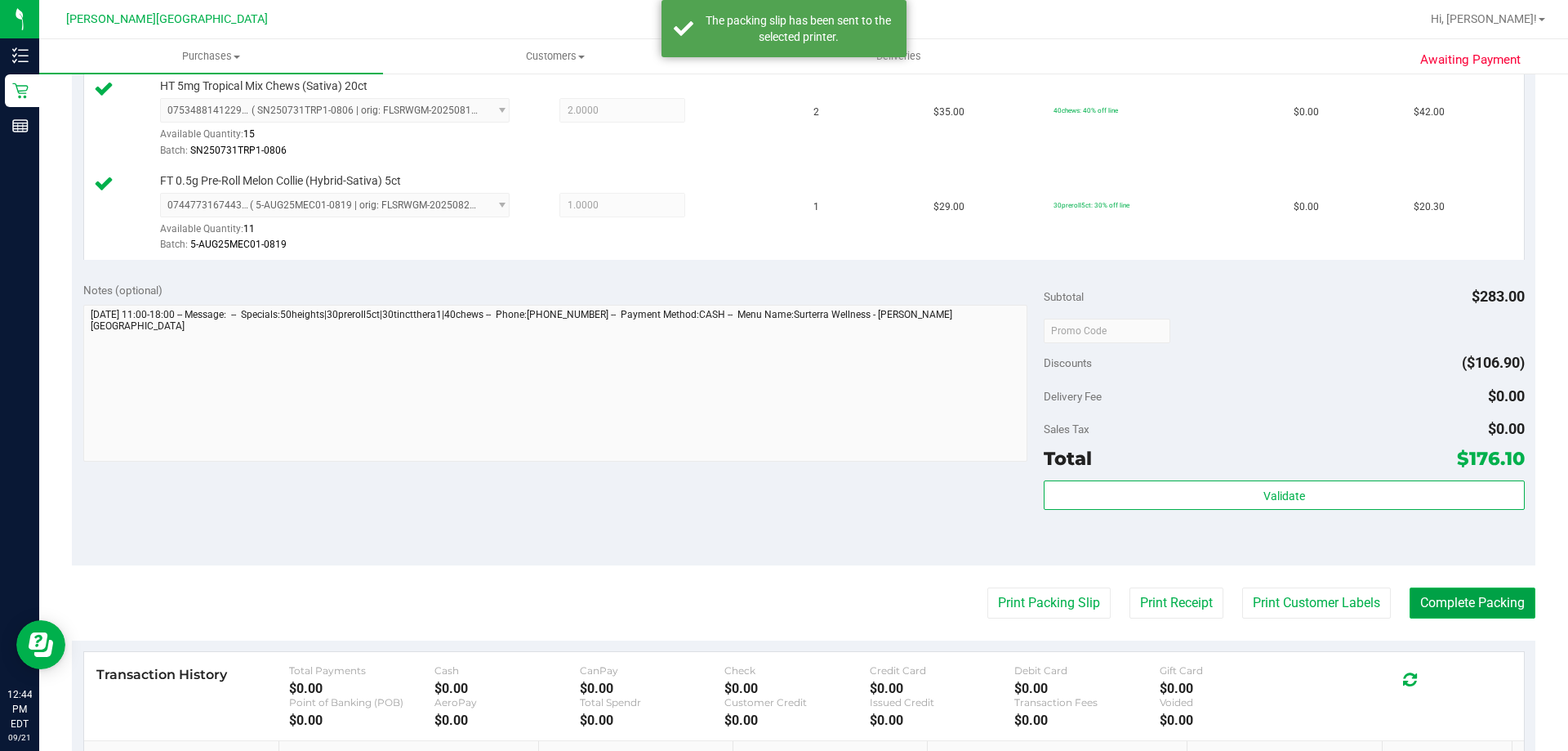
click at [1465, 598] on button "Complete Packing" at bounding box center [1472, 602] width 126 height 31
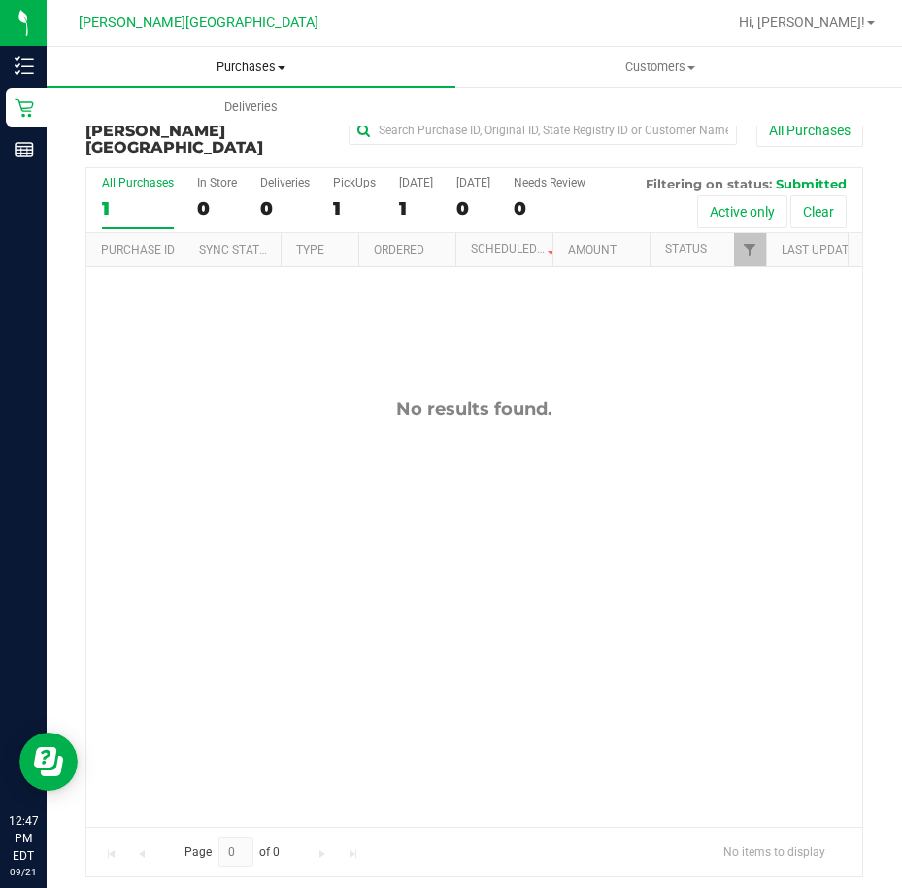
click at [186, 73] on span "Purchases" at bounding box center [251, 66] width 409 height 17
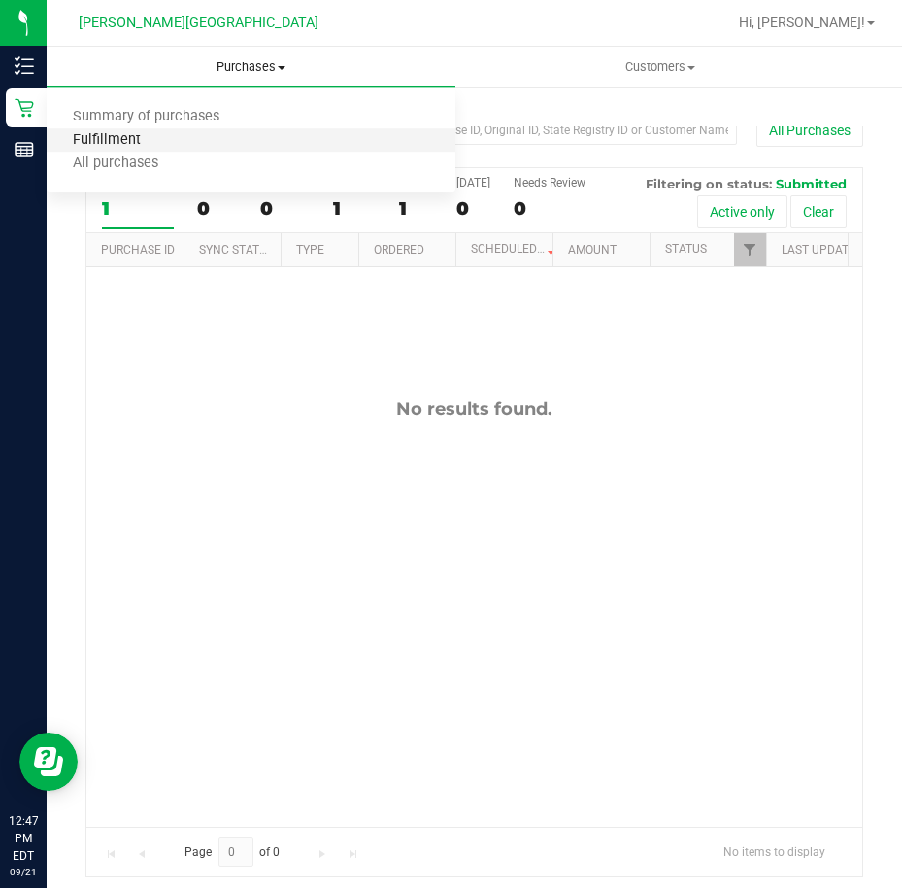
click at [141, 134] on span "Fulfillment" at bounding box center [107, 140] width 120 height 17
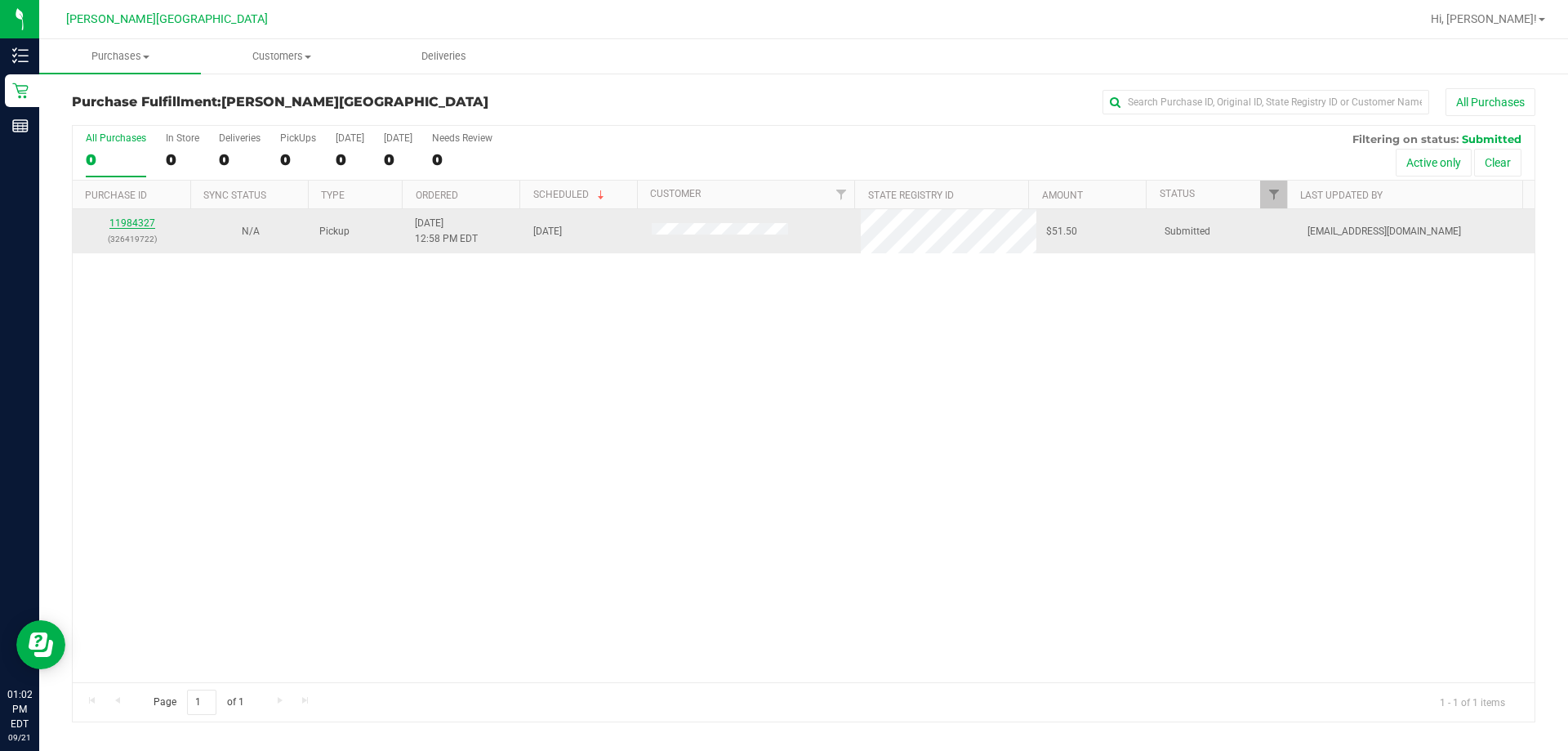
click at [140, 227] on link "11984327" at bounding box center [132, 223] width 45 height 12
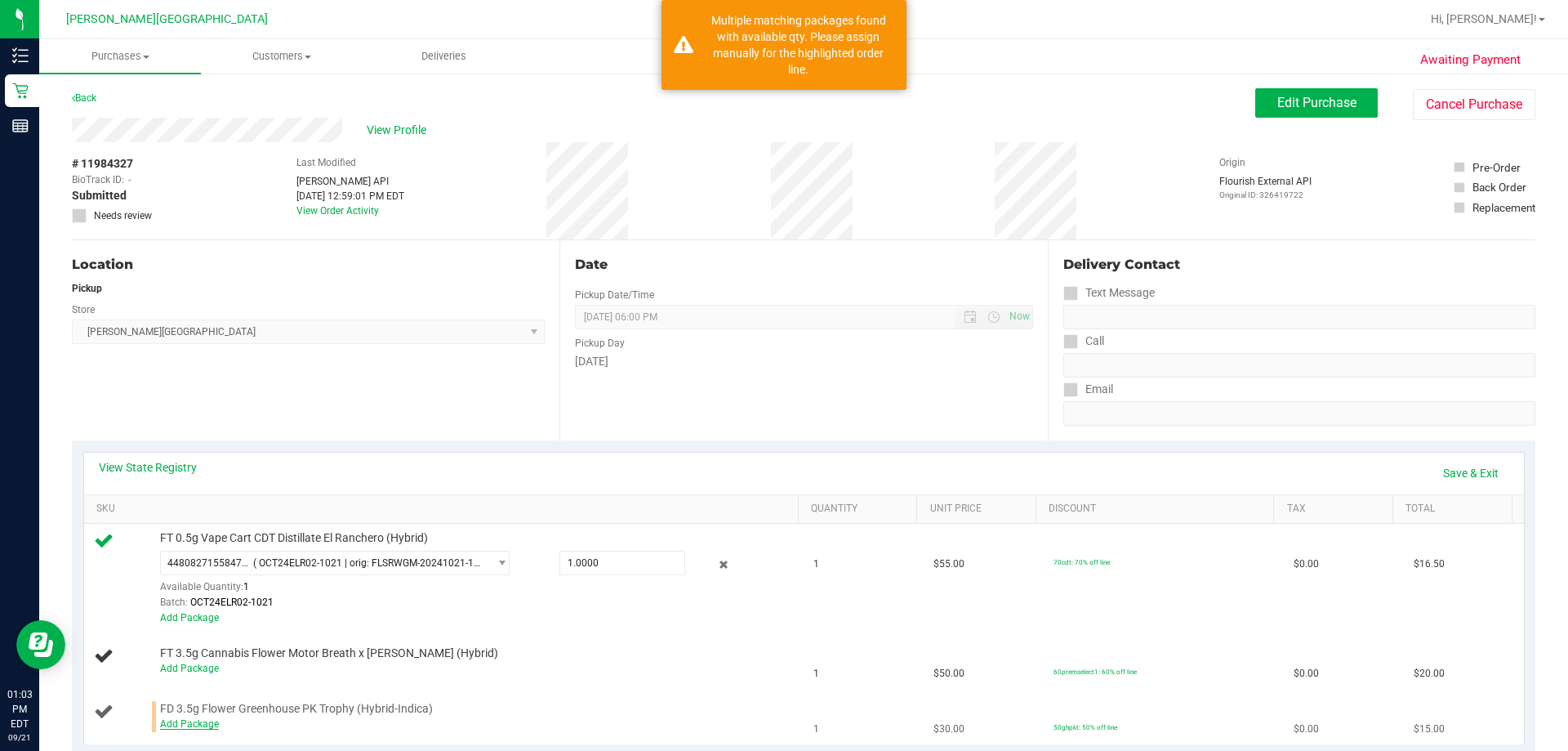
click at [182, 724] on link "Add Package" at bounding box center [189, 724] width 59 height 12
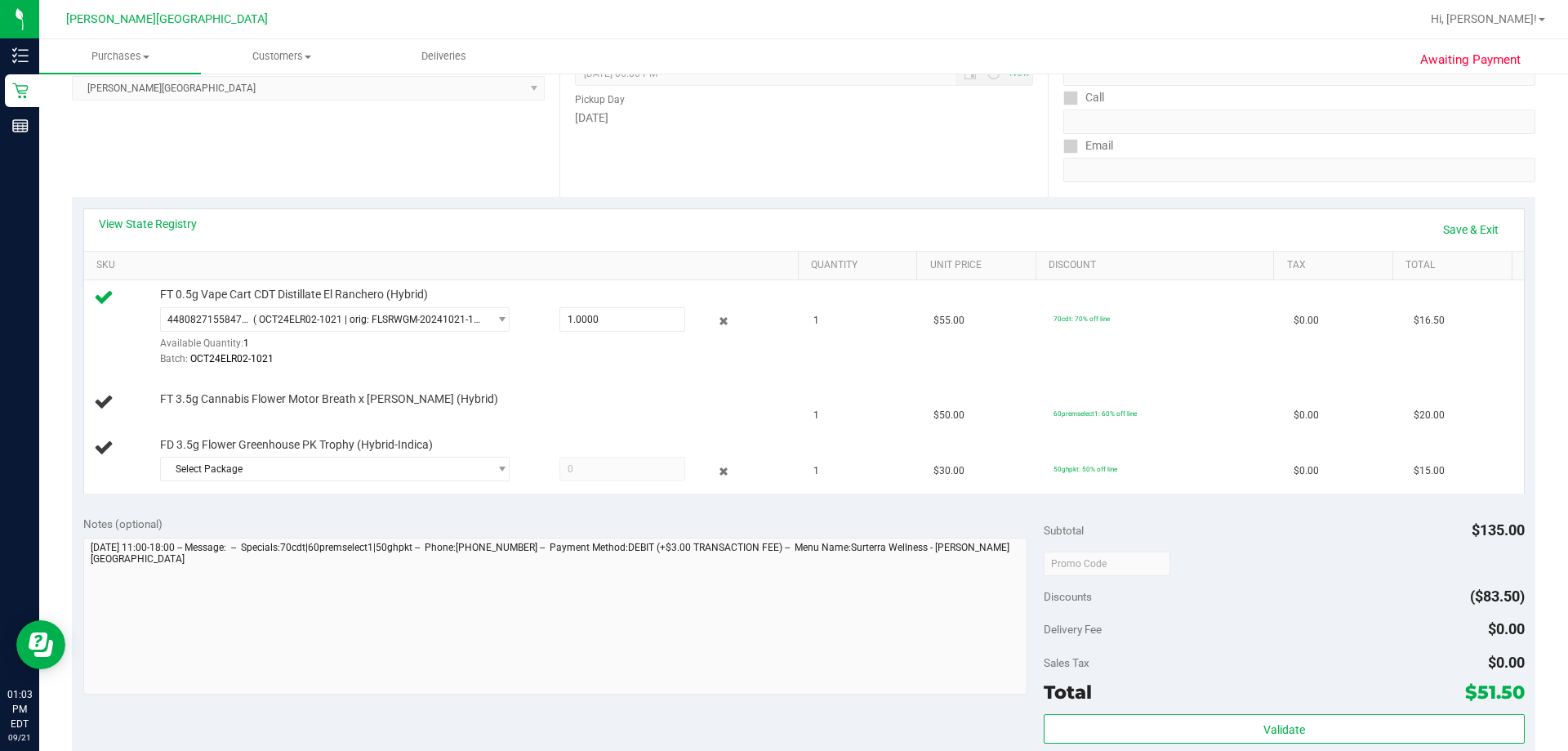
scroll to position [245, 0]
click at [453, 478] on span "Select Package" at bounding box center [324, 467] width 327 height 23
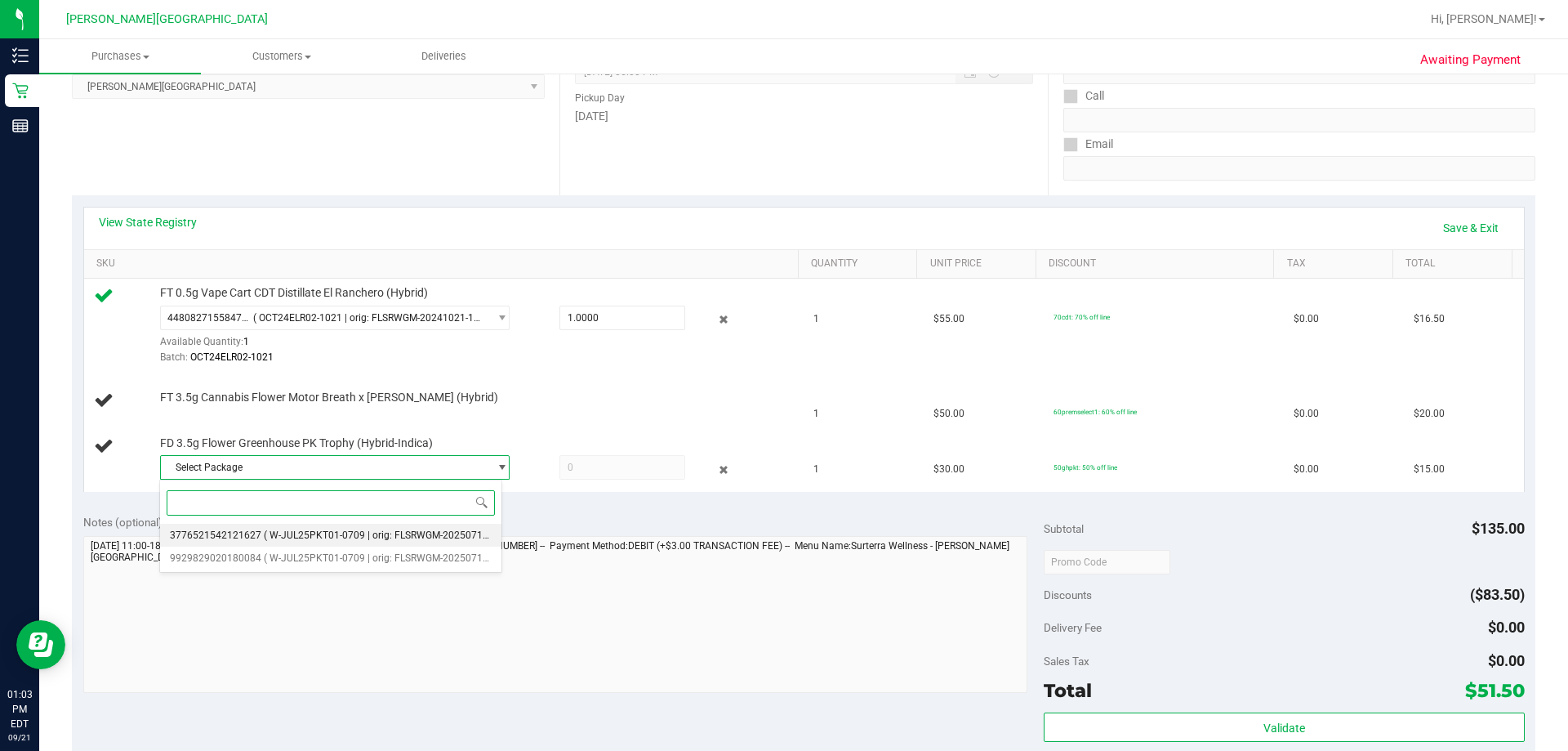
click at [451, 537] on span "( W-JUL25PKT01-0709 | orig: FLSRWGM-20250717-080 )" at bounding box center [388, 535] width 250 height 12
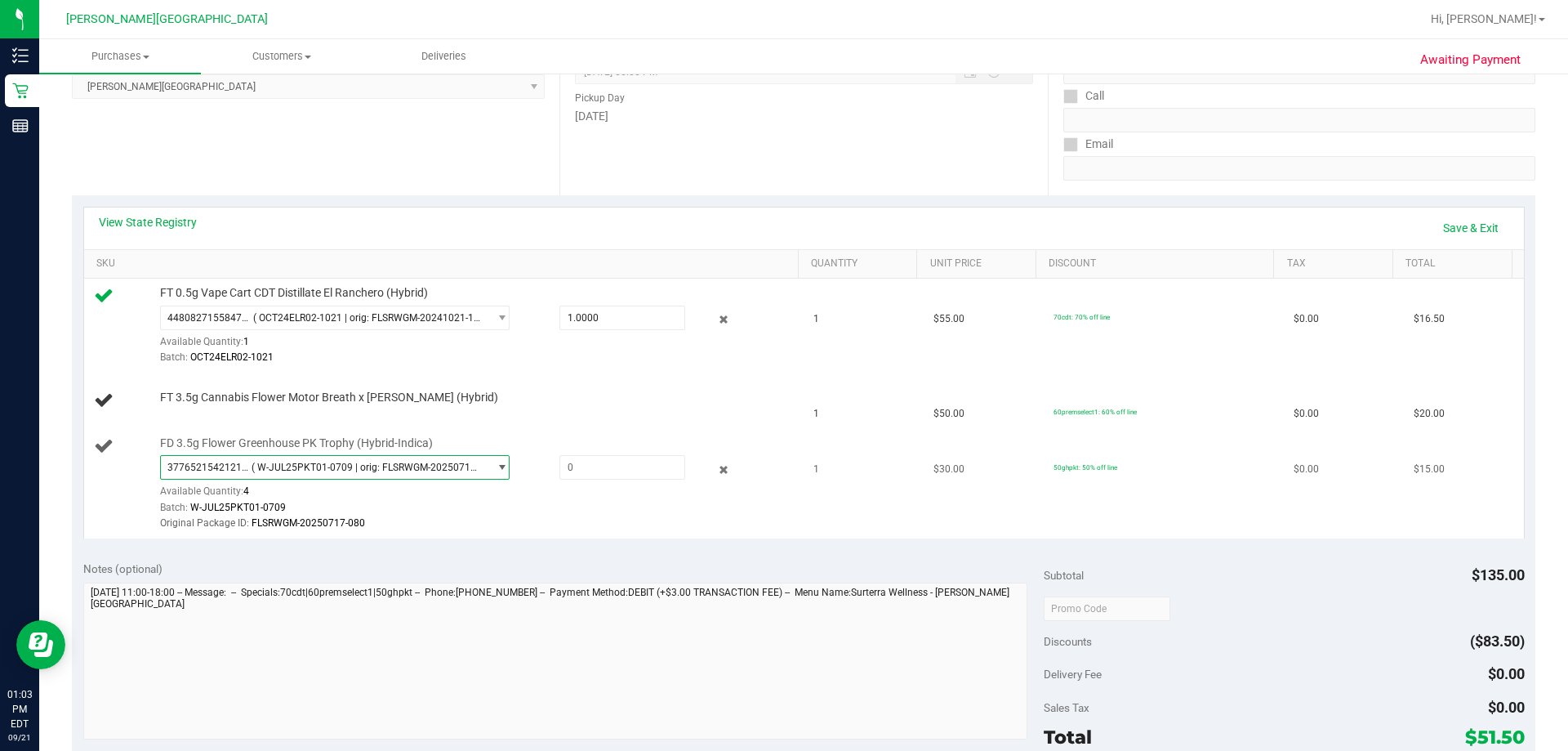
click at [431, 469] on span "( W-JUL25PKT01-0709 | orig: FLSRWGM-20250717-080 )" at bounding box center [367, 468] width 230 height 12
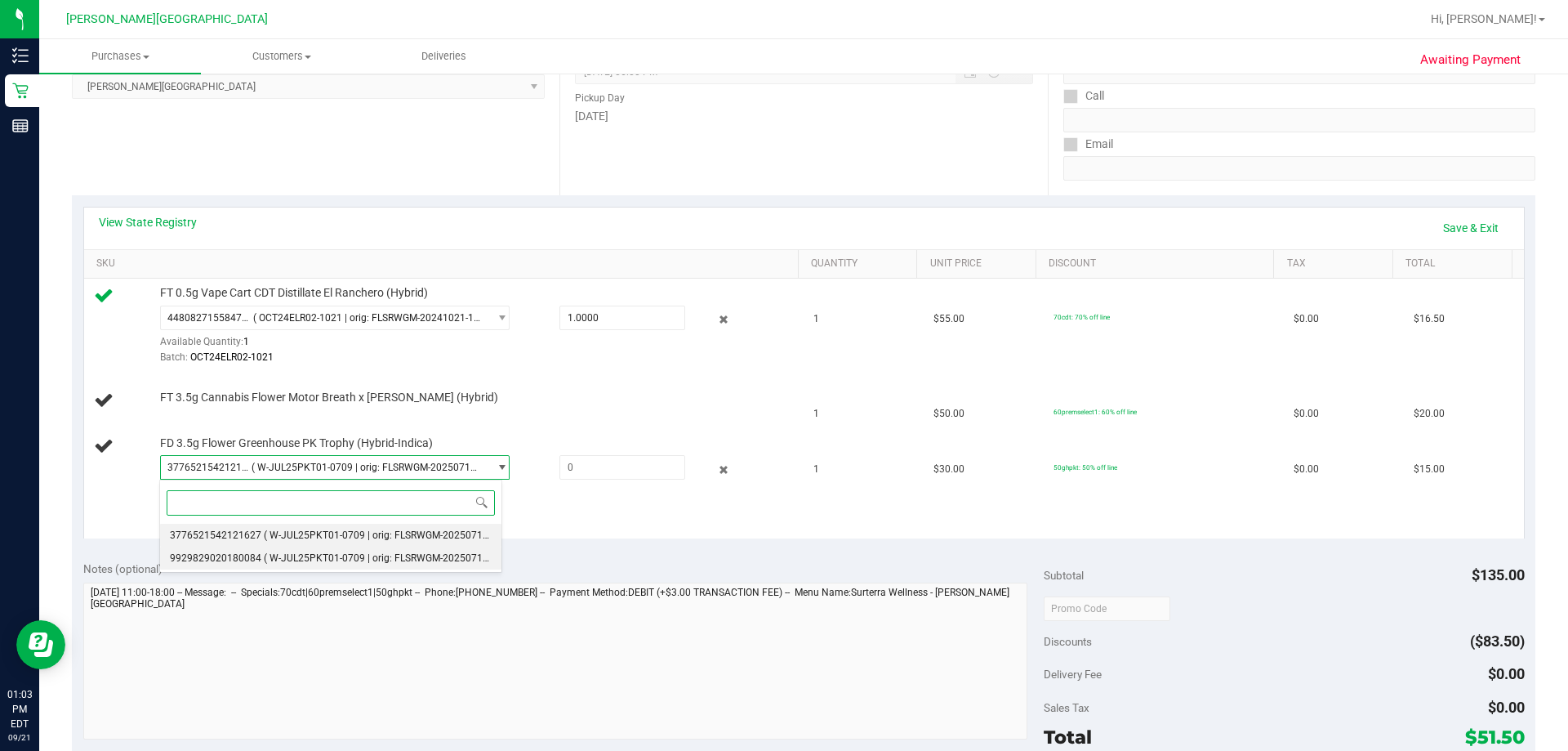
click at [429, 559] on span "( W-JUL25PKT01-0709 | orig: FLSRWGM-20250717-126 )" at bounding box center [388, 558] width 250 height 12
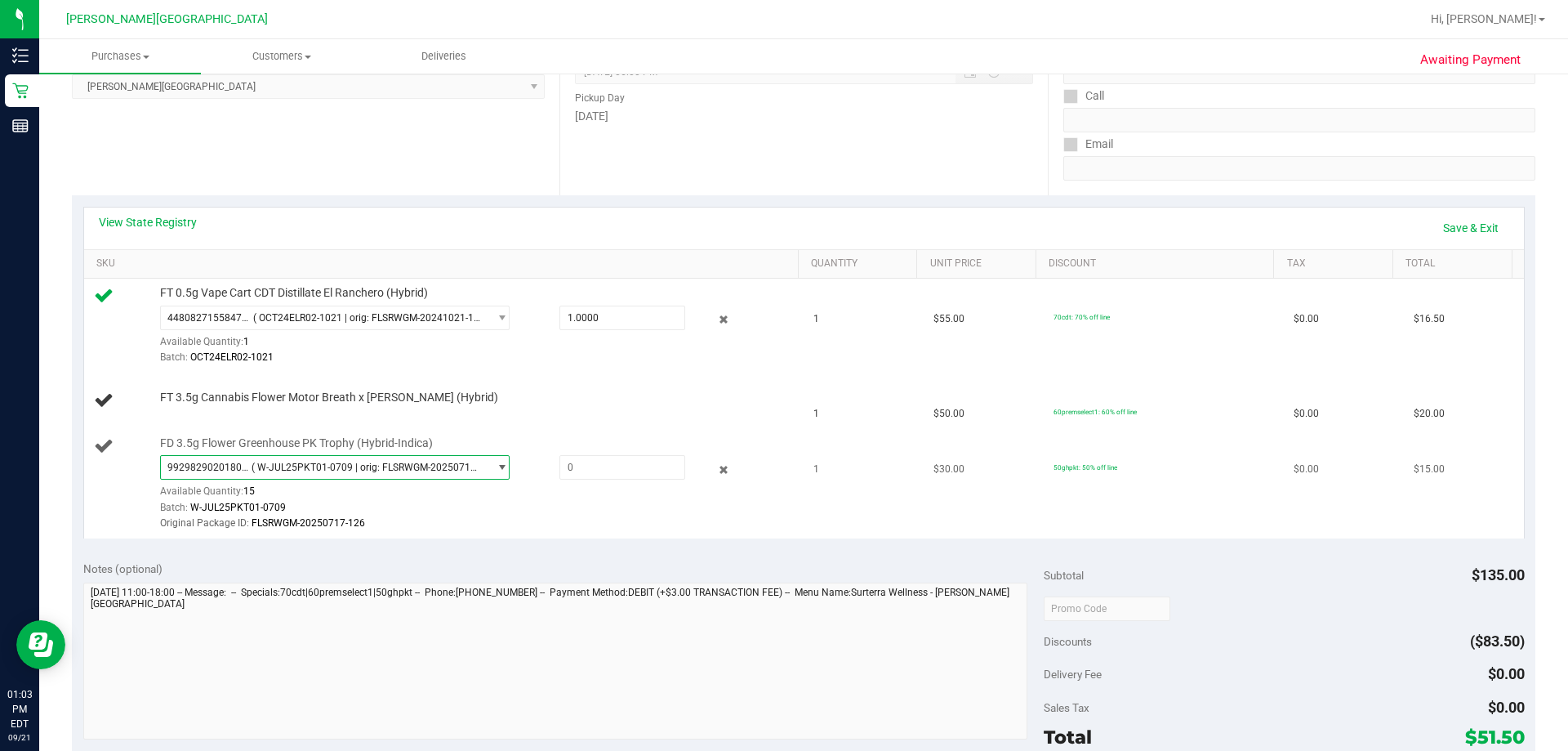
click at [459, 468] on span "( W-JUL25PKT01-0709 | orig: FLSRWGM-20250717-126 )" at bounding box center [367, 468] width 230 height 12
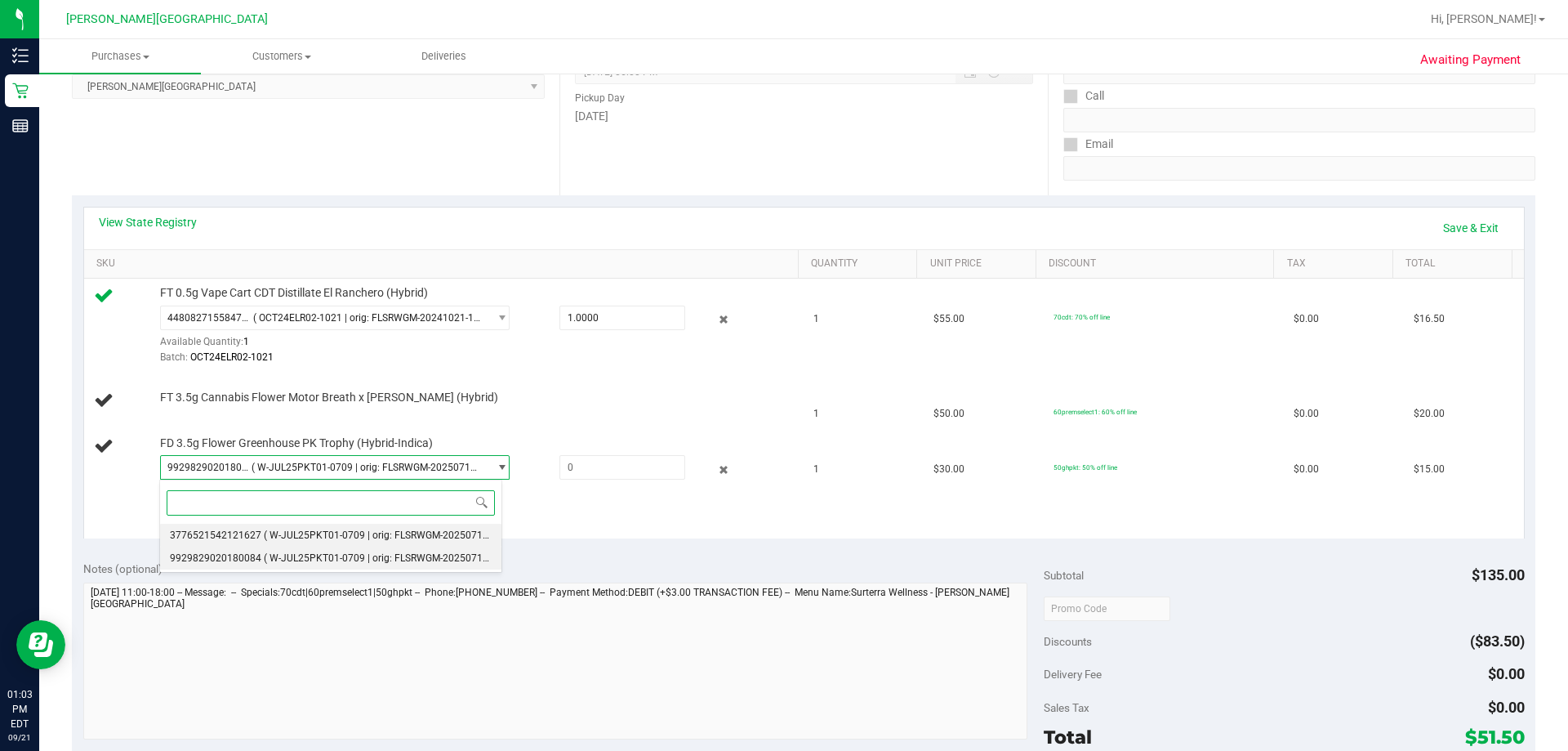
click at [415, 539] on span "( W-JUL25PKT01-0709 | orig: FLSRWGM-20250717-080 )" at bounding box center [388, 535] width 250 height 12
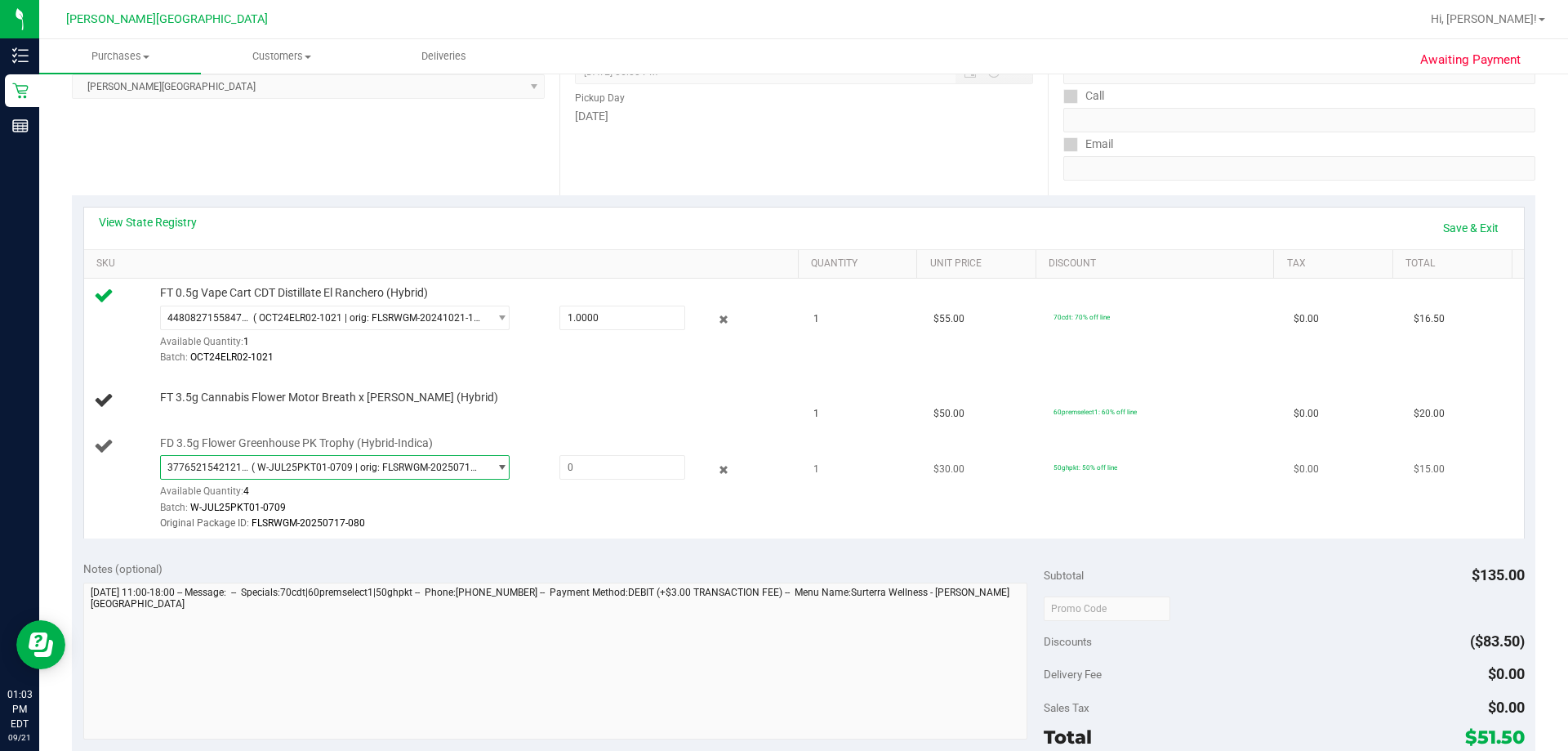
click at [420, 467] on span "( W-JUL25PKT01-0709 | orig: FLSRWGM-20250717-080 )" at bounding box center [367, 468] width 230 height 12
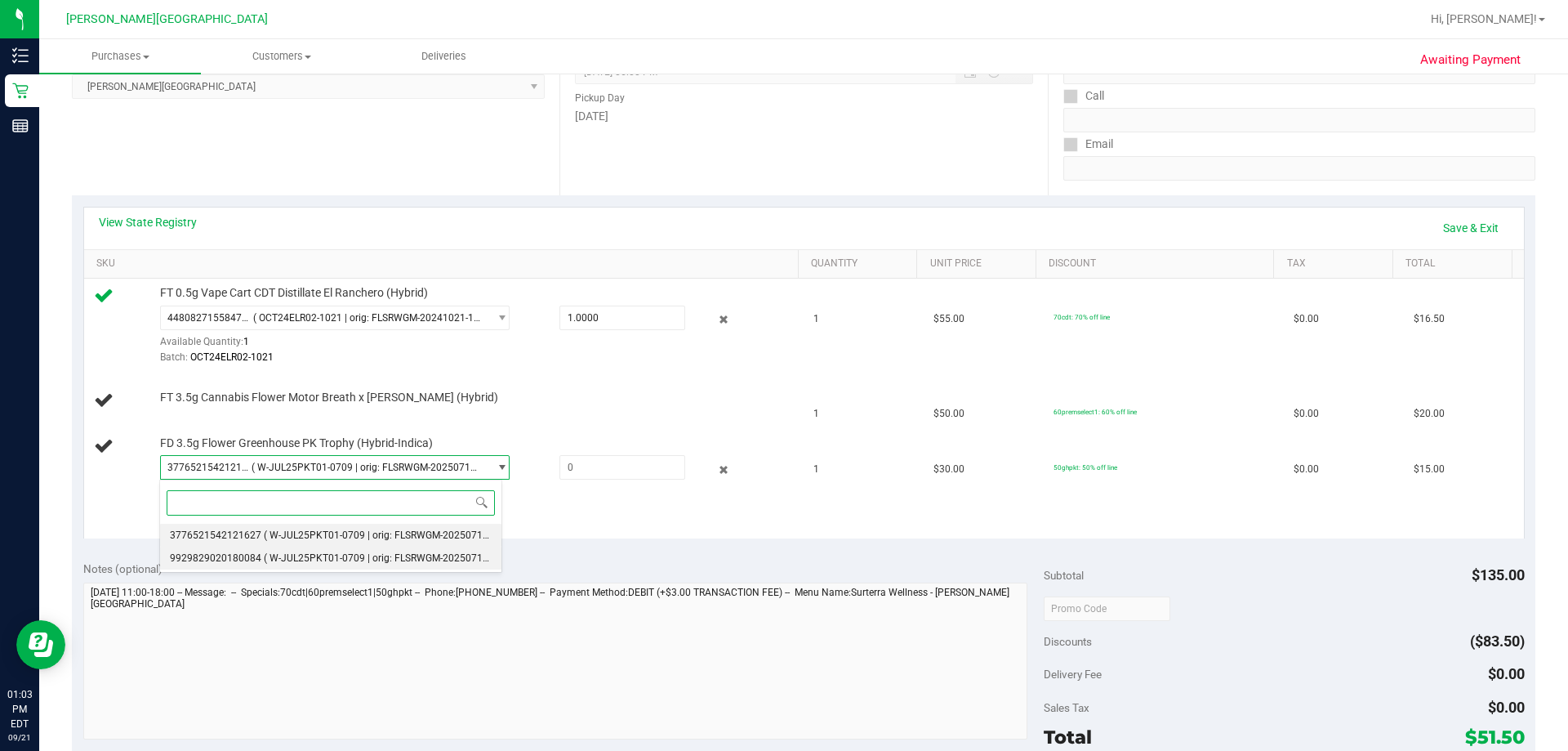
click at [397, 556] on span "( W-JUL25PKT01-0709 | orig: FLSRWGM-20250717-126 )" at bounding box center [388, 558] width 250 height 12
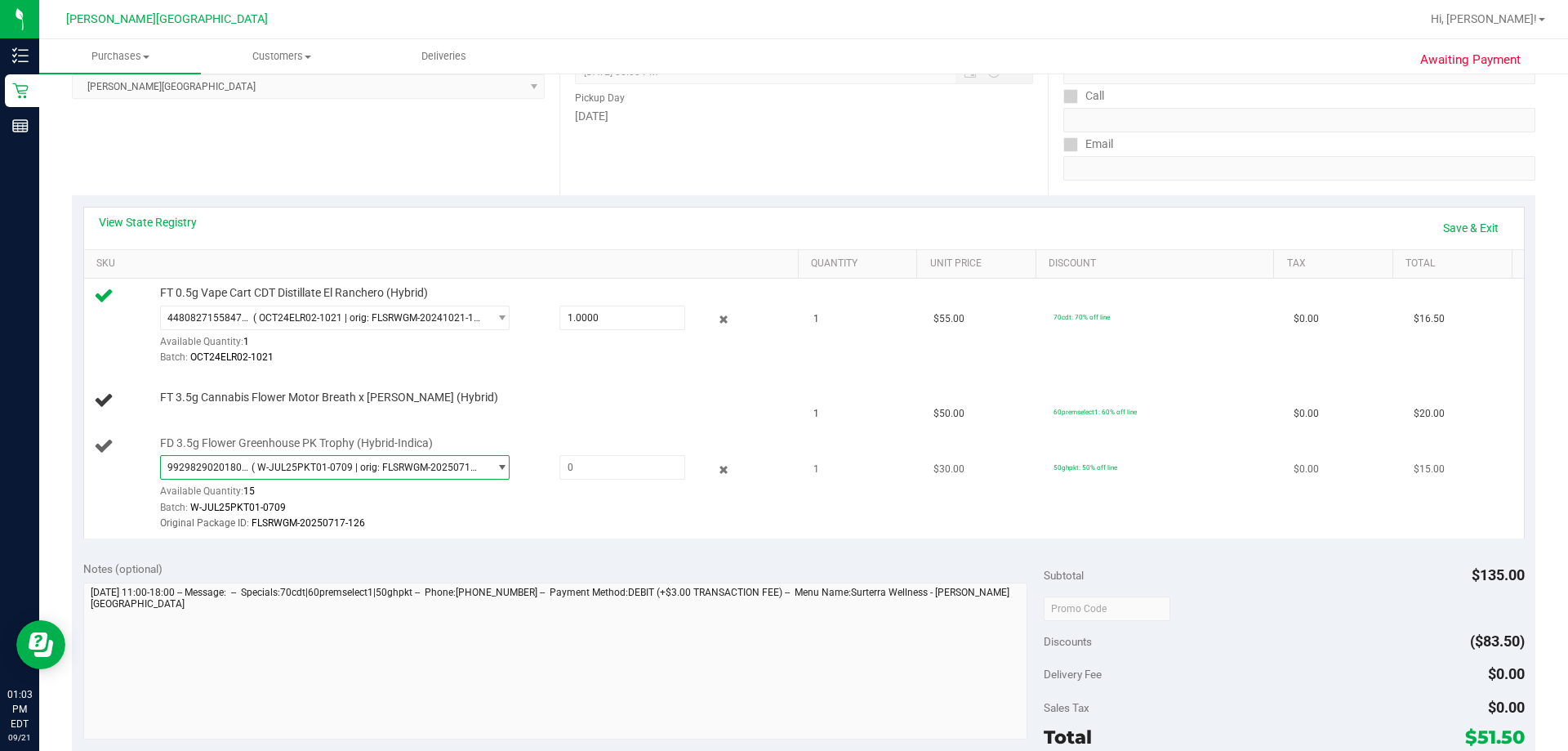
click at [428, 459] on span "9929829020180084 ( W-JUL25PKT01-0709 | orig: FLSRWGM-20250717-126 )" at bounding box center [324, 467] width 327 height 23
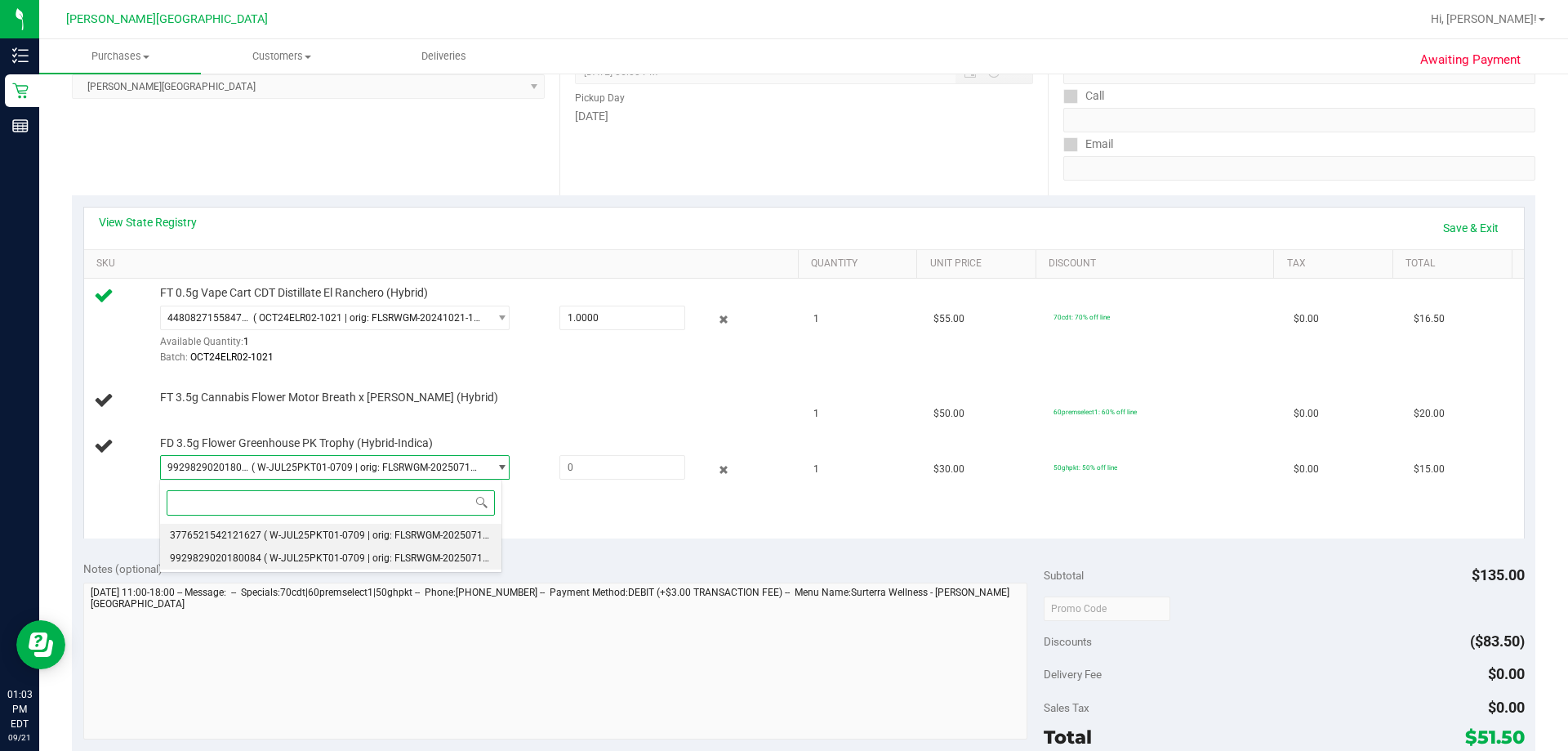
click at [397, 539] on span "( W-JUL25PKT01-0709 | orig: FLSRWGM-20250717-080 )" at bounding box center [388, 535] width 250 height 12
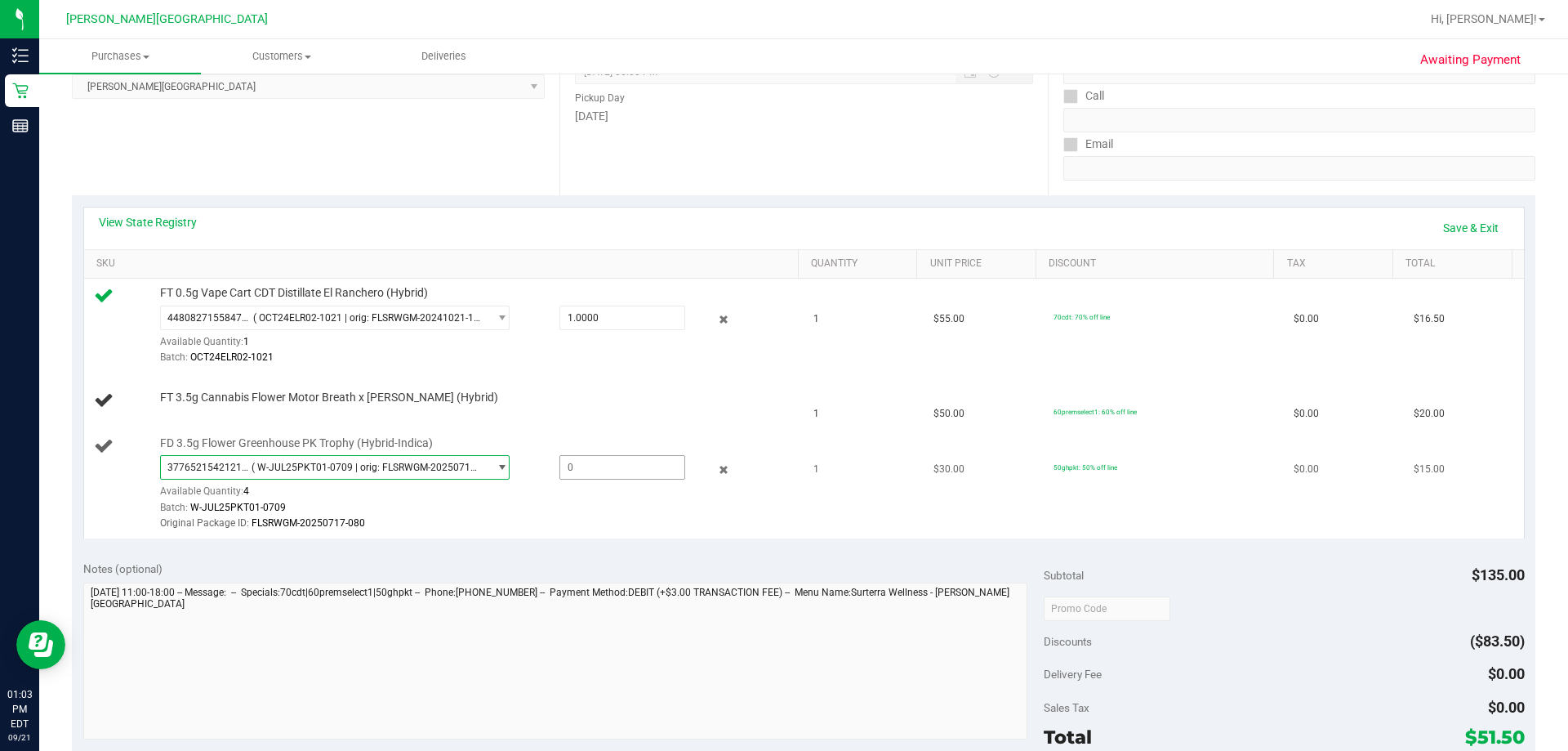
click at [598, 475] on span at bounding box center [622, 467] width 126 height 24
click at [496, 473] on span "select" at bounding box center [502, 468] width 13 height 13
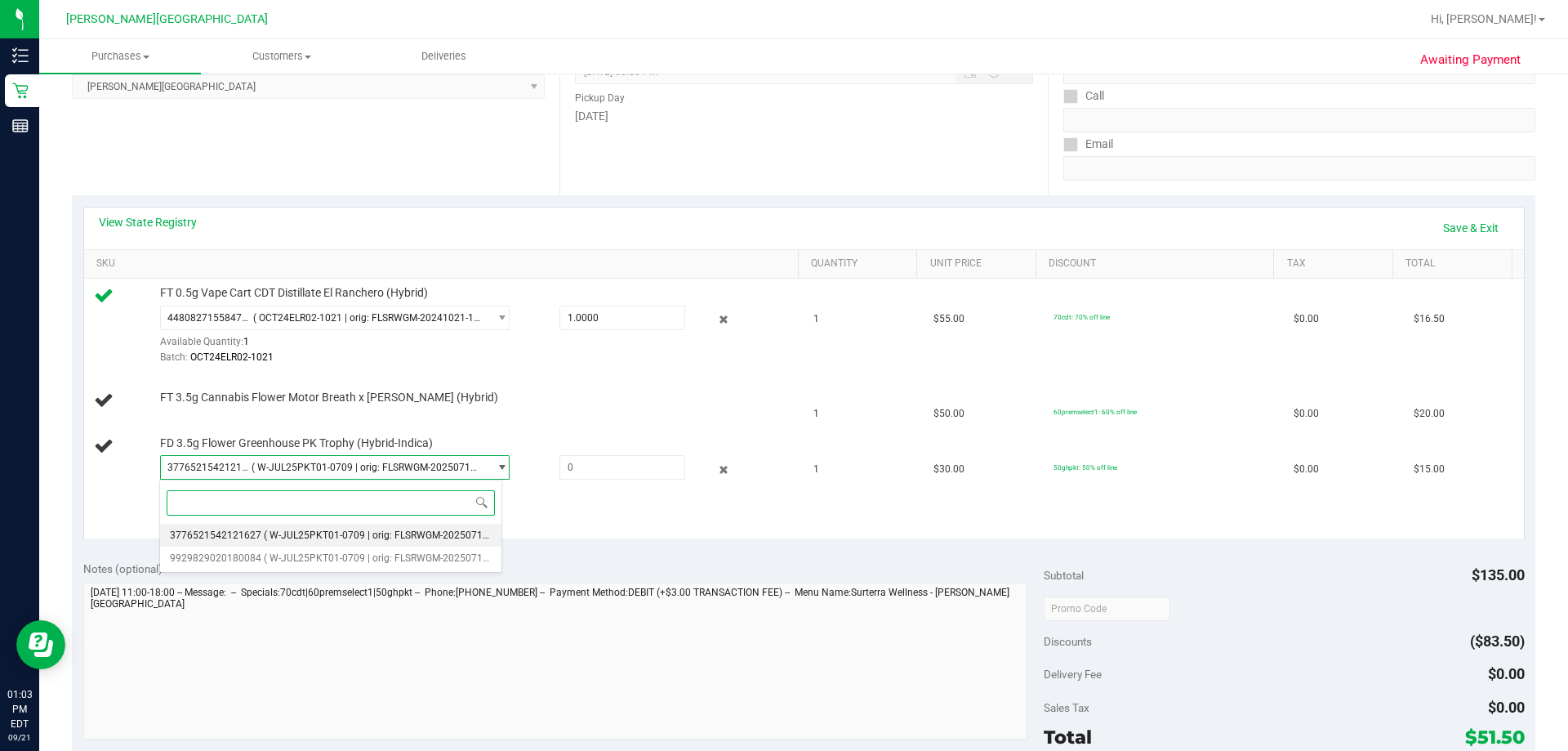
click at [461, 534] on span "( W-JUL25PKT01-0709 | orig: FLSRWGM-20250717-080 )" at bounding box center [388, 535] width 250 height 12
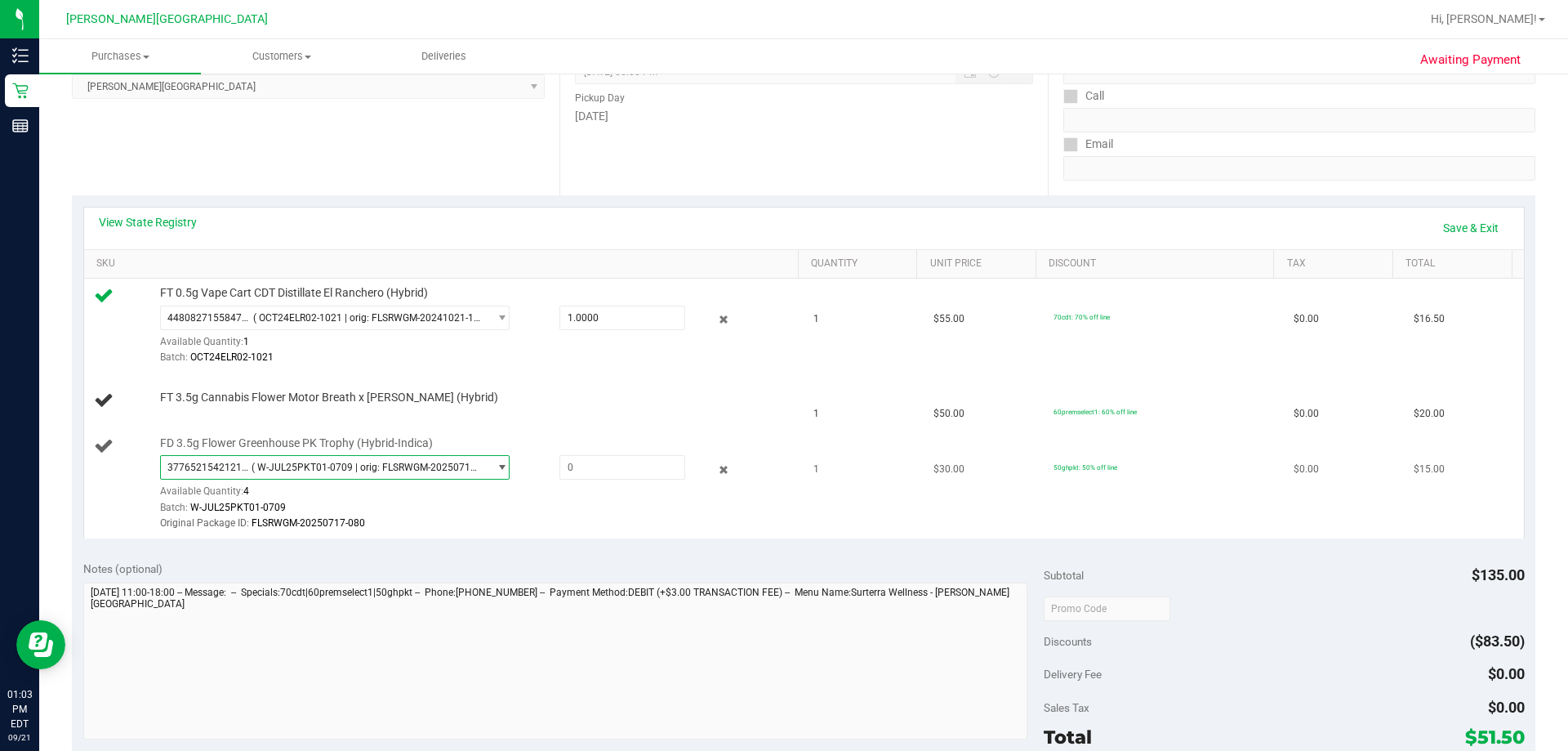
click at [458, 475] on span "3776521542121627 ( W-JUL25PKT01-0709 | orig: FLSRWGM-20250717-080 )" at bounding box center [324, 467] width 327 height 23
click at [435, 574] on div "Notes (optional)" at bounding box center [563, 568] width 961 height 16
click at [435, 473] on span "3776521542121627 ( W-JUL25PKT01-0709 | orig: FLSRWGM-20250717-080 )" at bounding box center [324, 467] width 327 height 23
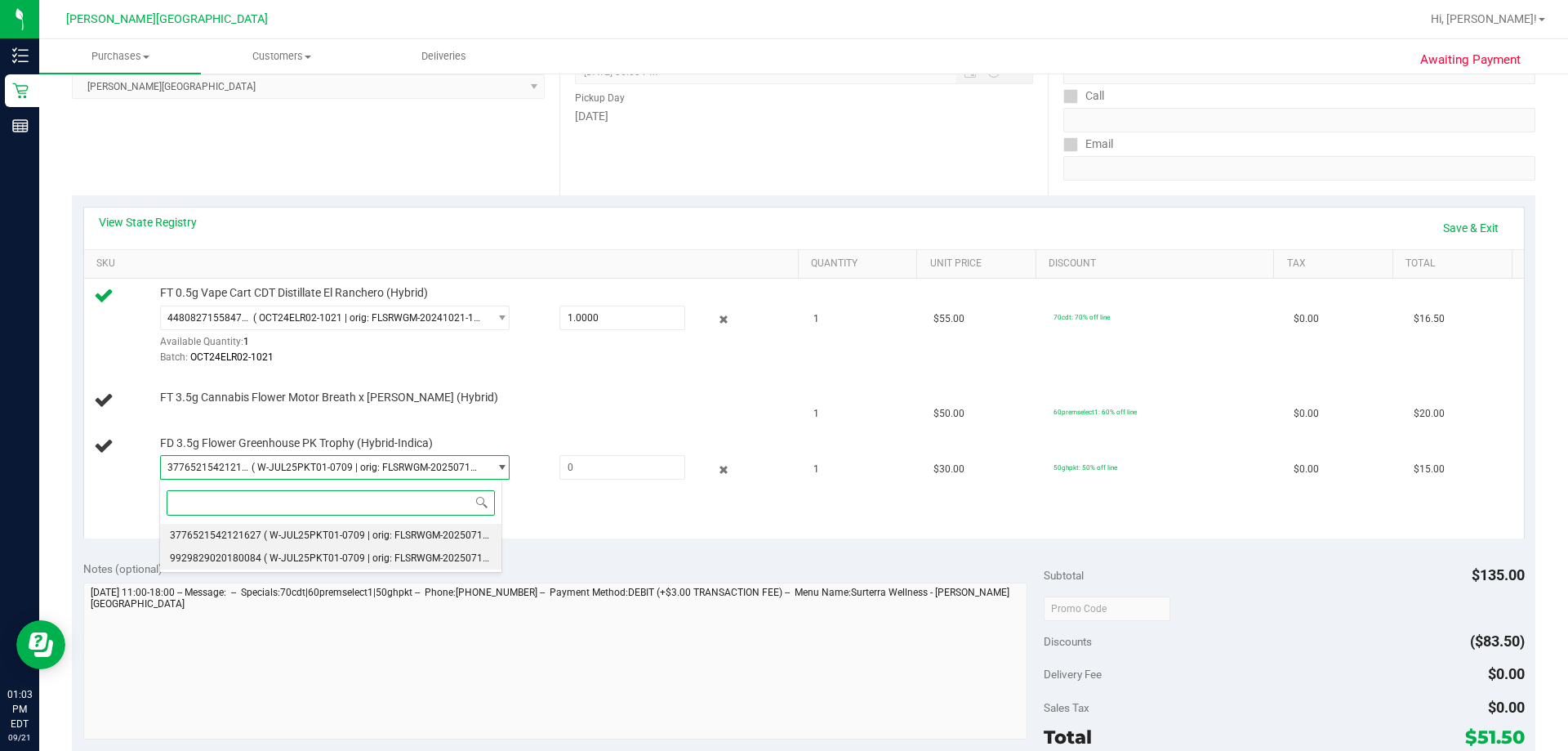
click at [409, 560] on span "( W-JUL25PKT01-0709 | orig: FLSRWGM-20250717-126 )" at bounding box center [388, 558] width 250 height 12
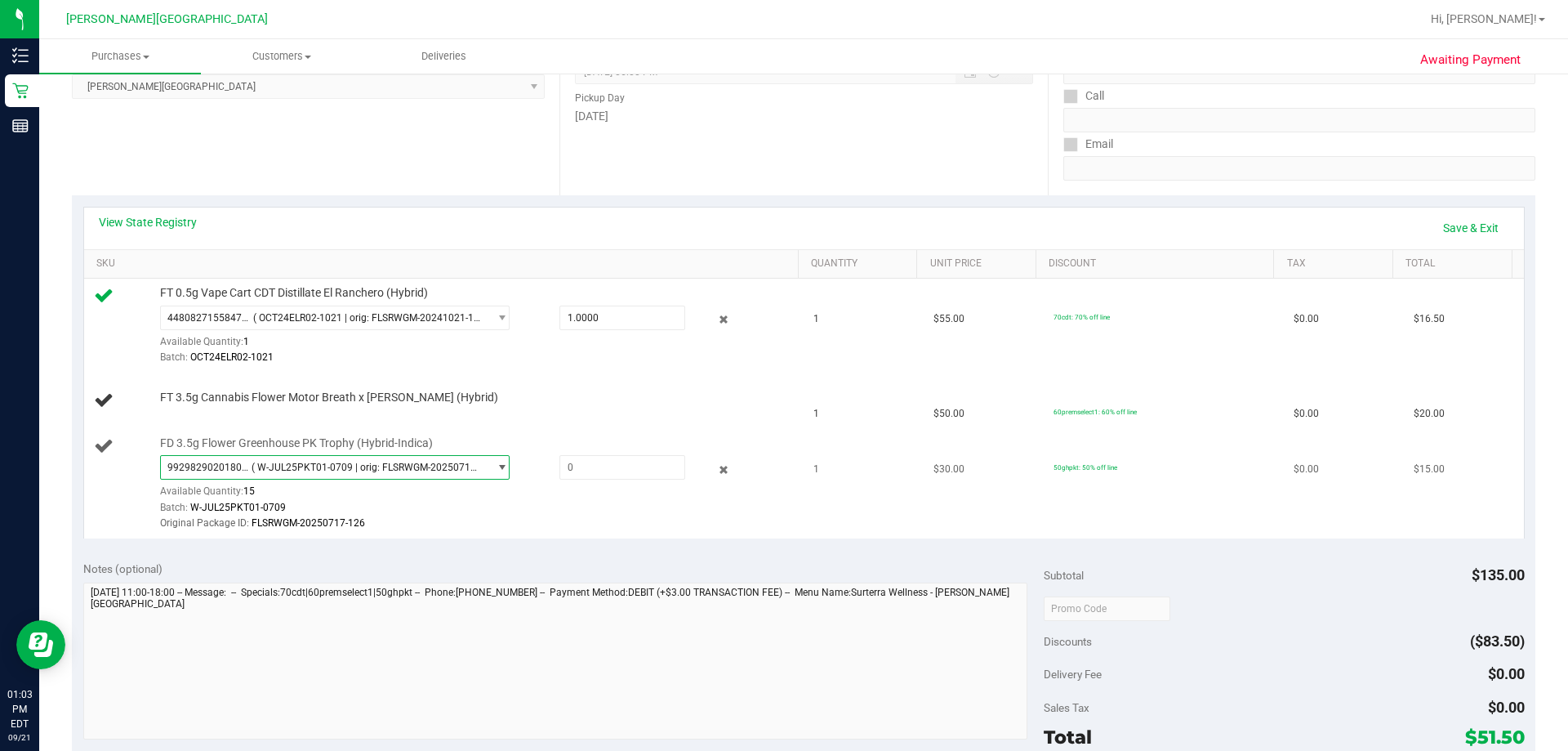
click at [432, 465] on span "( W-JUL25PKT01-0709 | orig: FLSRWGM-20250717-126 )" at bounding box center [367, 468] width 230 height 12
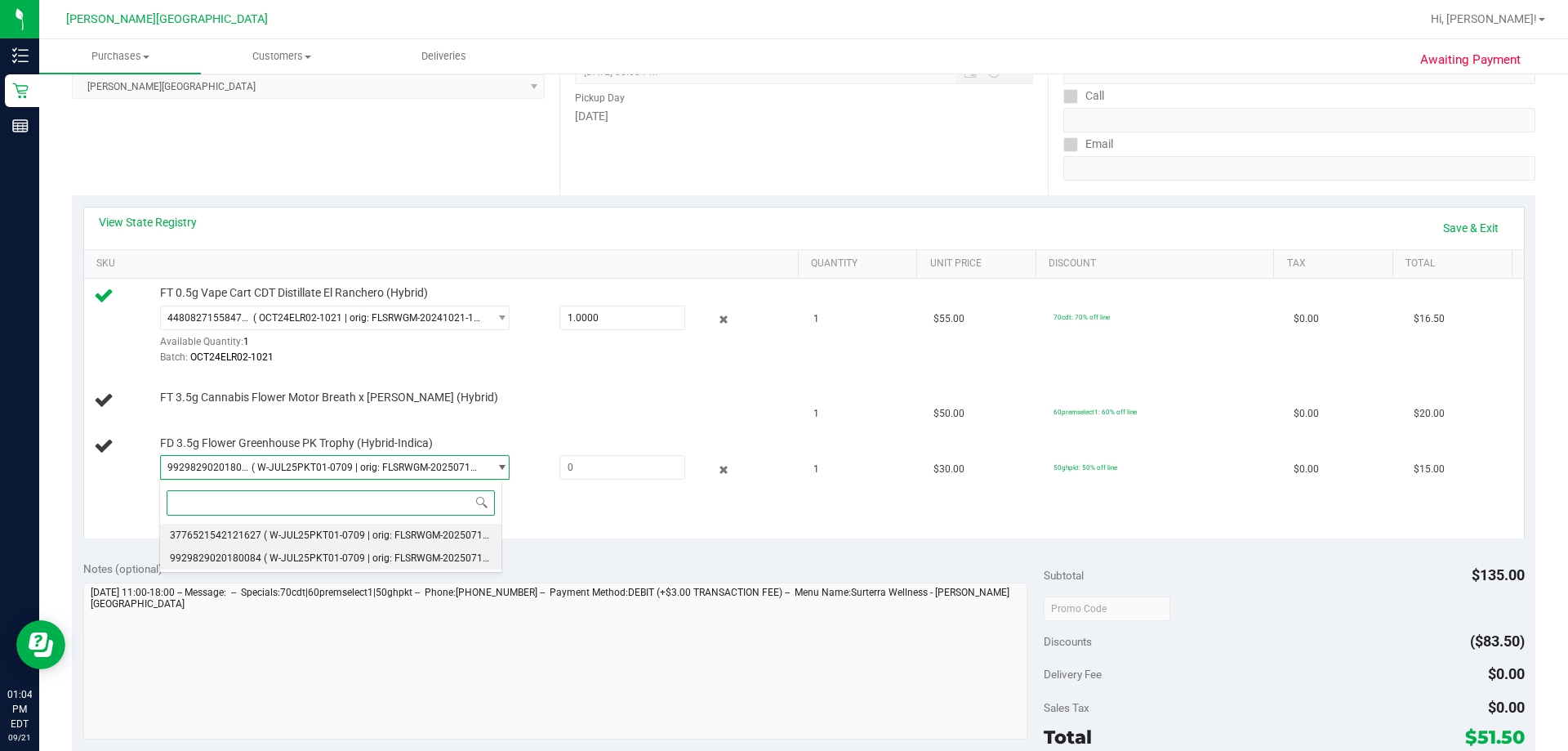
click at [446, 536] on span "( W-JUL25PKT01-0709 | orig: FLSRWGM-20250717-080 )" at bounding box center [388, 535] width 250 height 12
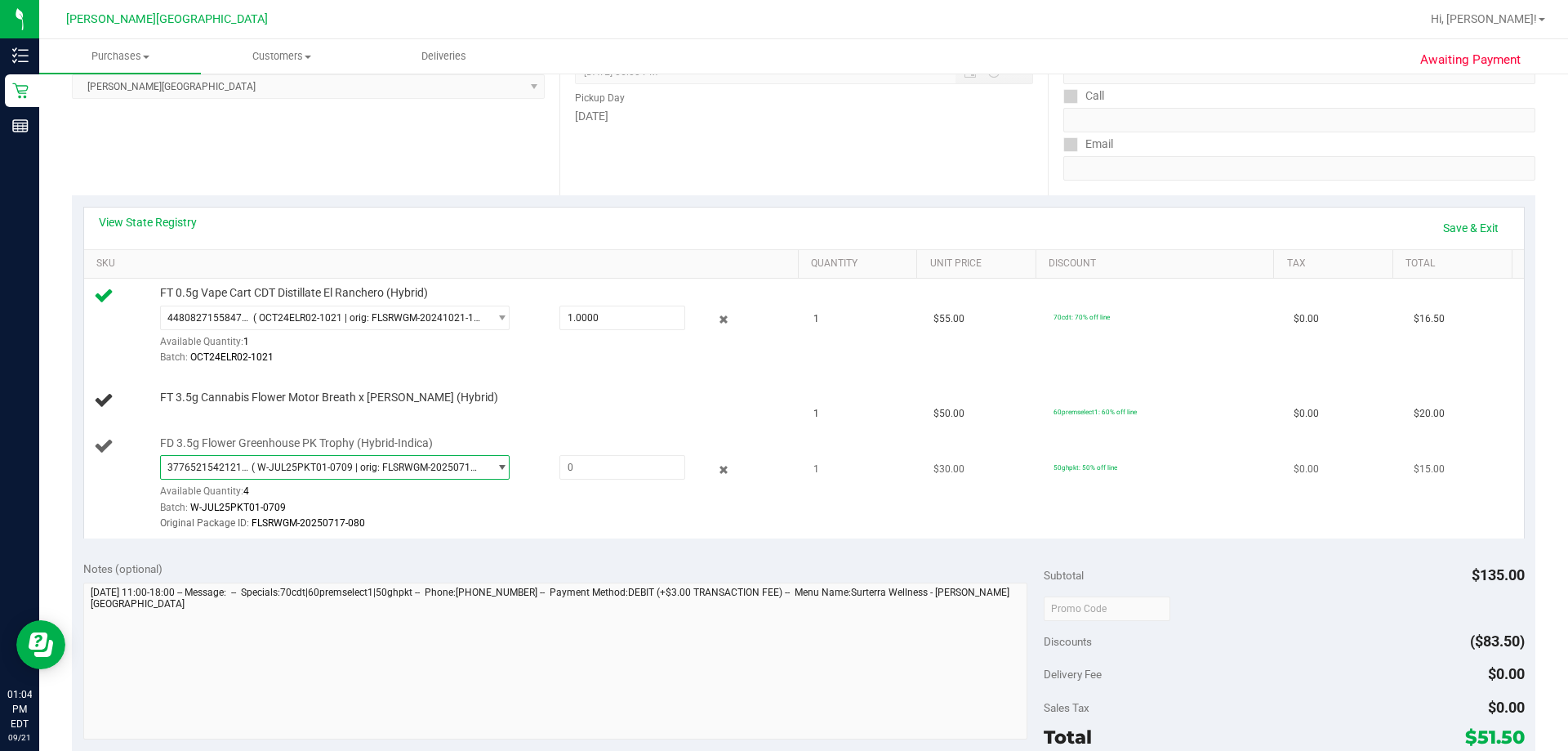
click at [433, 449] on div "FD 3.5g Flower Greenhouse PK Trophy (Hybrid-Indica) 3776521542121627 ( W-JUL25P…" at bounding box center [471, 484] width 638 height 97
click at [428, 460] on span "3776521542121627 ( W-JUL25PKT01-0709 | orig: FLSRWGM-20250717-080 )" at bounding box center [324, 467] width 327 height 23
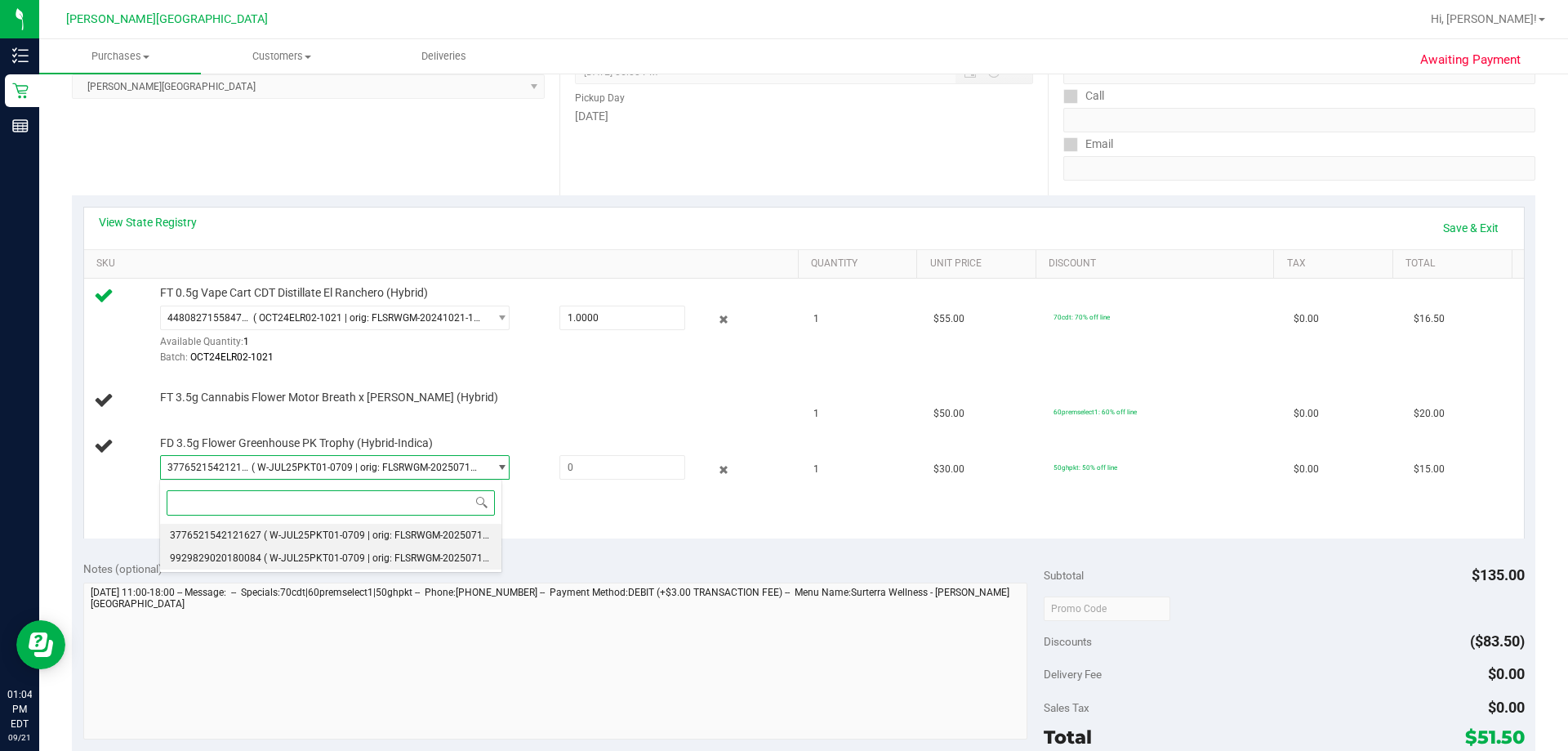
click at [413, 553] on span "( W-JUL25PKT01-0709 | orig: FLSRWGM-20250717-126 )" at bounding box center [388, 558] width 250 height 12
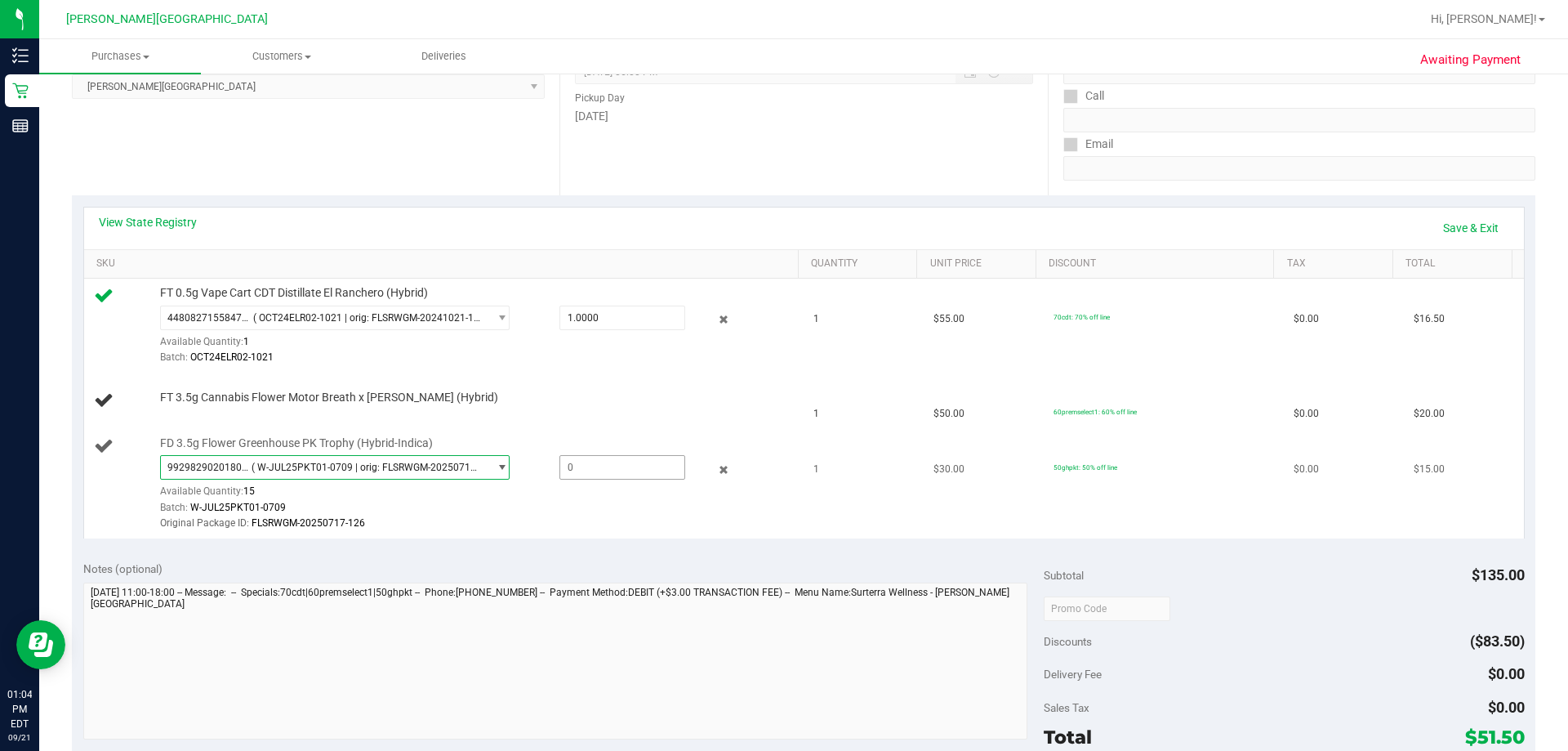
click at [596, 476] on span at bounding box center [622, 467] width 126 height 24
click at [608, 468] on input "text" at bounding box center [622, 467] width 124 height 23
type input "25010709"
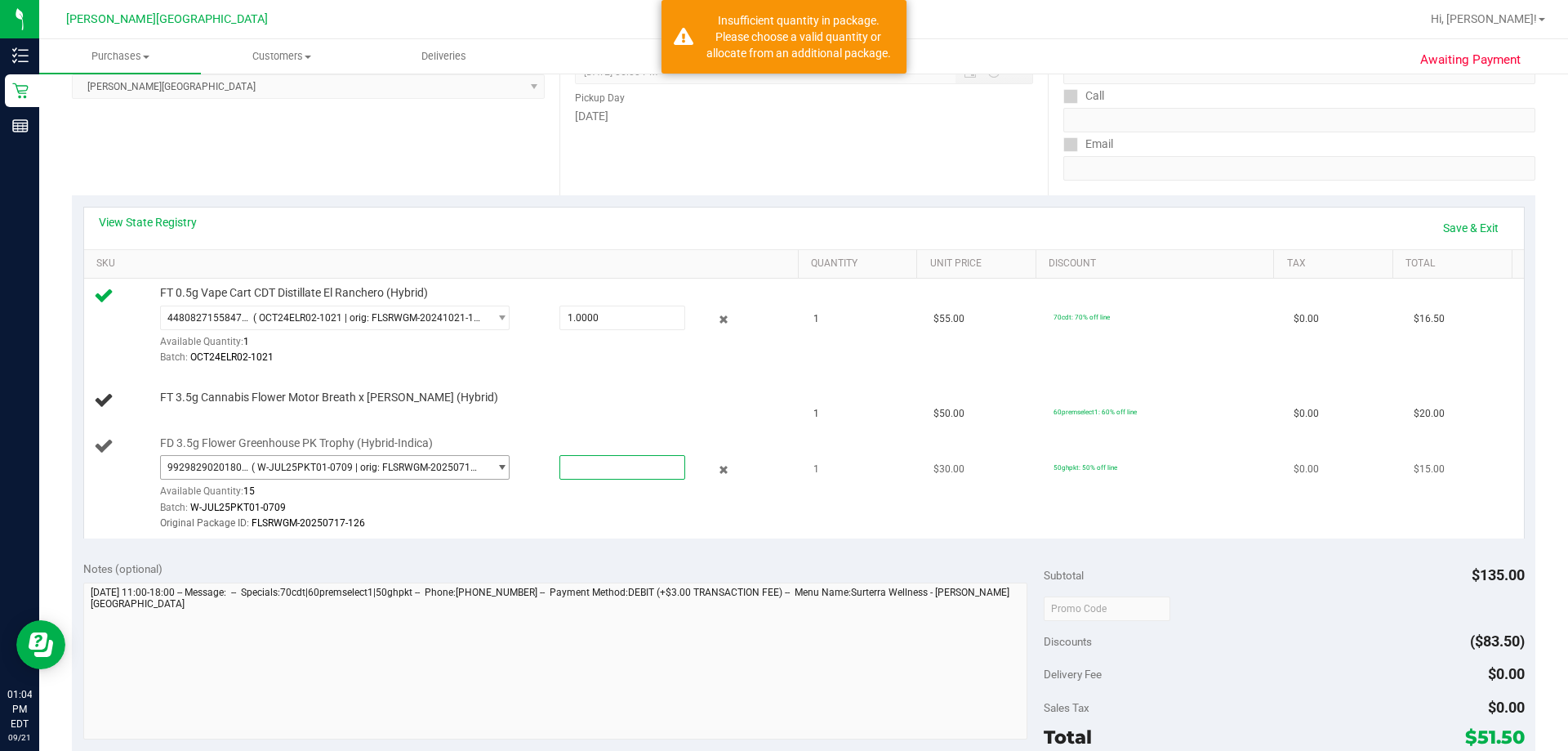
click at [477, 470] on span "9929829020180084 ( W-JUL25PKT01-0709 | orig: FLSRWGM-20250717-126 )" at bounding box center [324, 467] width 327 height 23
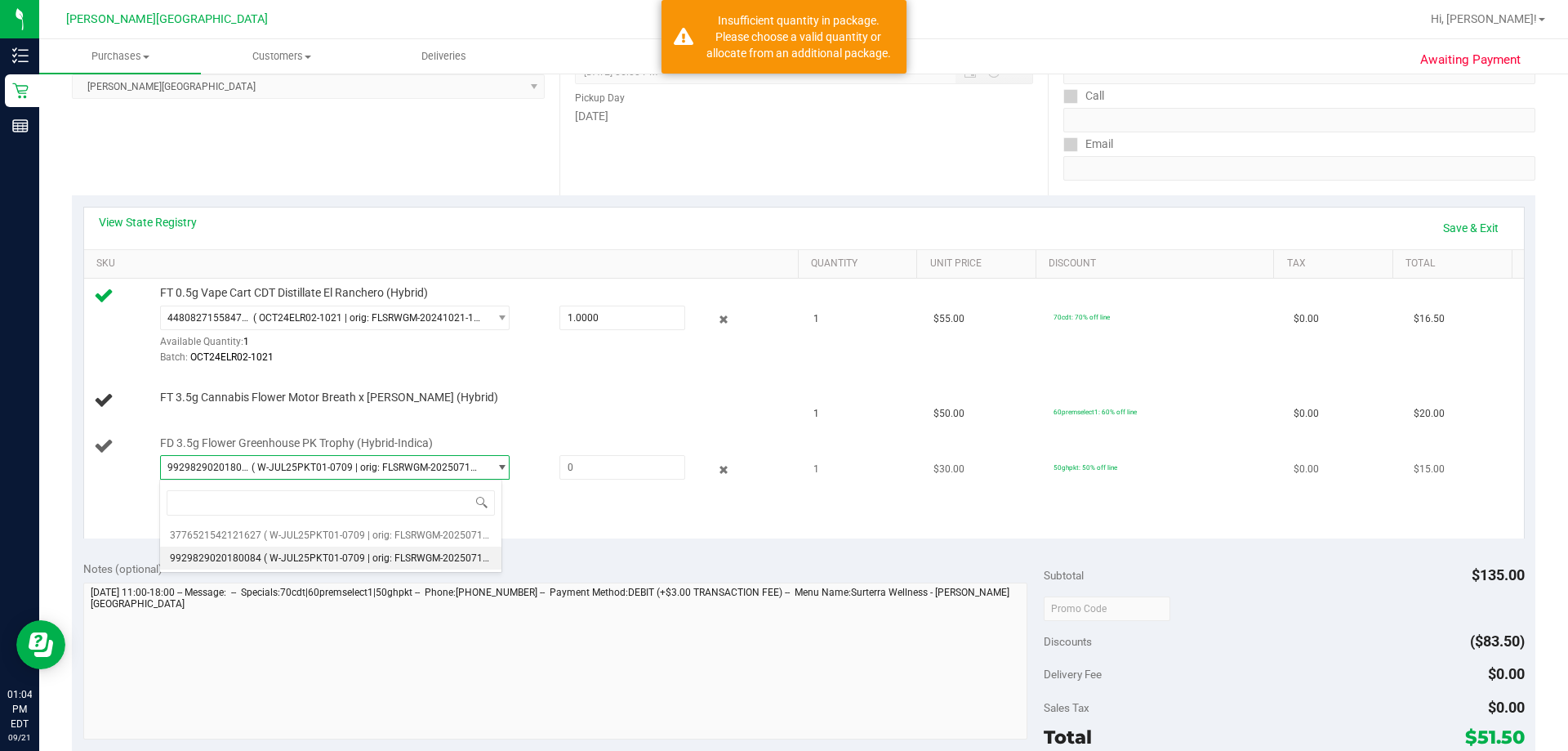
click at [619, 453] on div "FD 3.5g Flower Greenhouse PK Trophy (Hybrid-Indica) 9929829020180084 ( W-JUL25P…" at bounding box center [471, 484] width 638 height 97
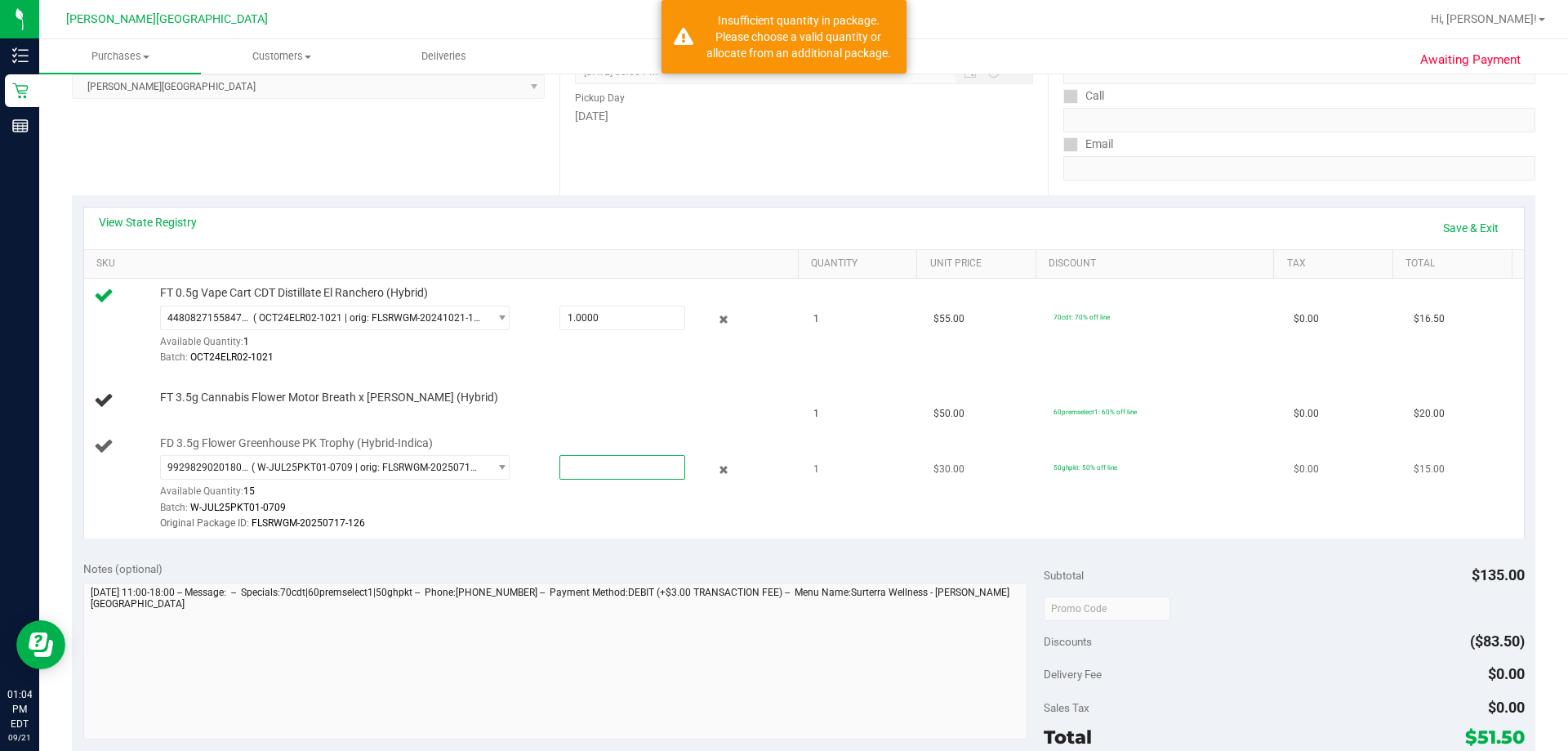
click at [619, 462] on span at bounding box center [622, 467] width 126 height 24
type input "1"
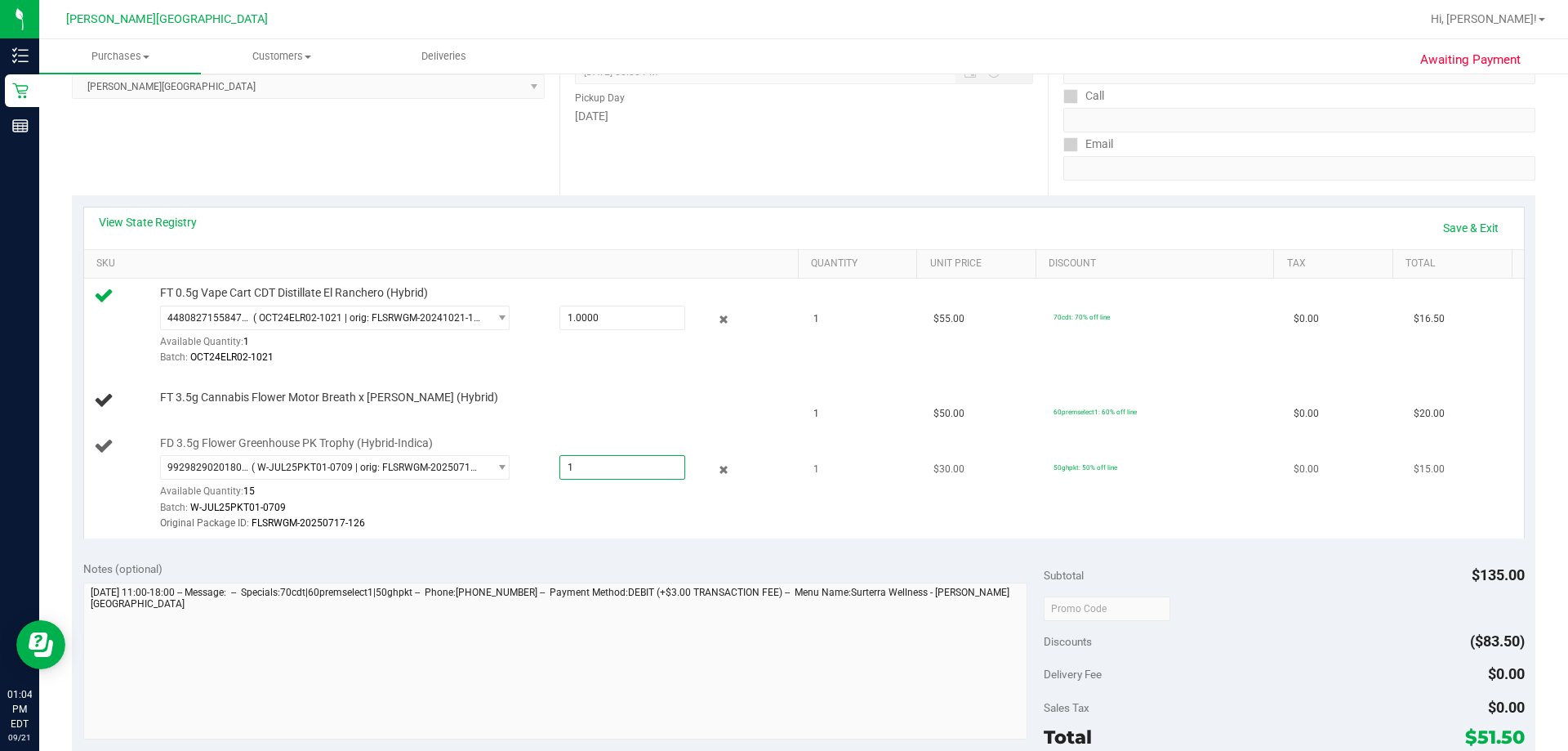
type input "1.0000"
drag, startPoint x: 795, startPoint y: 525, endPoint x: 944, endPoint y: 469, distance: 159.2
click at [813, 515] on td "1" at bounding box center [863, 484] width 120 height 109
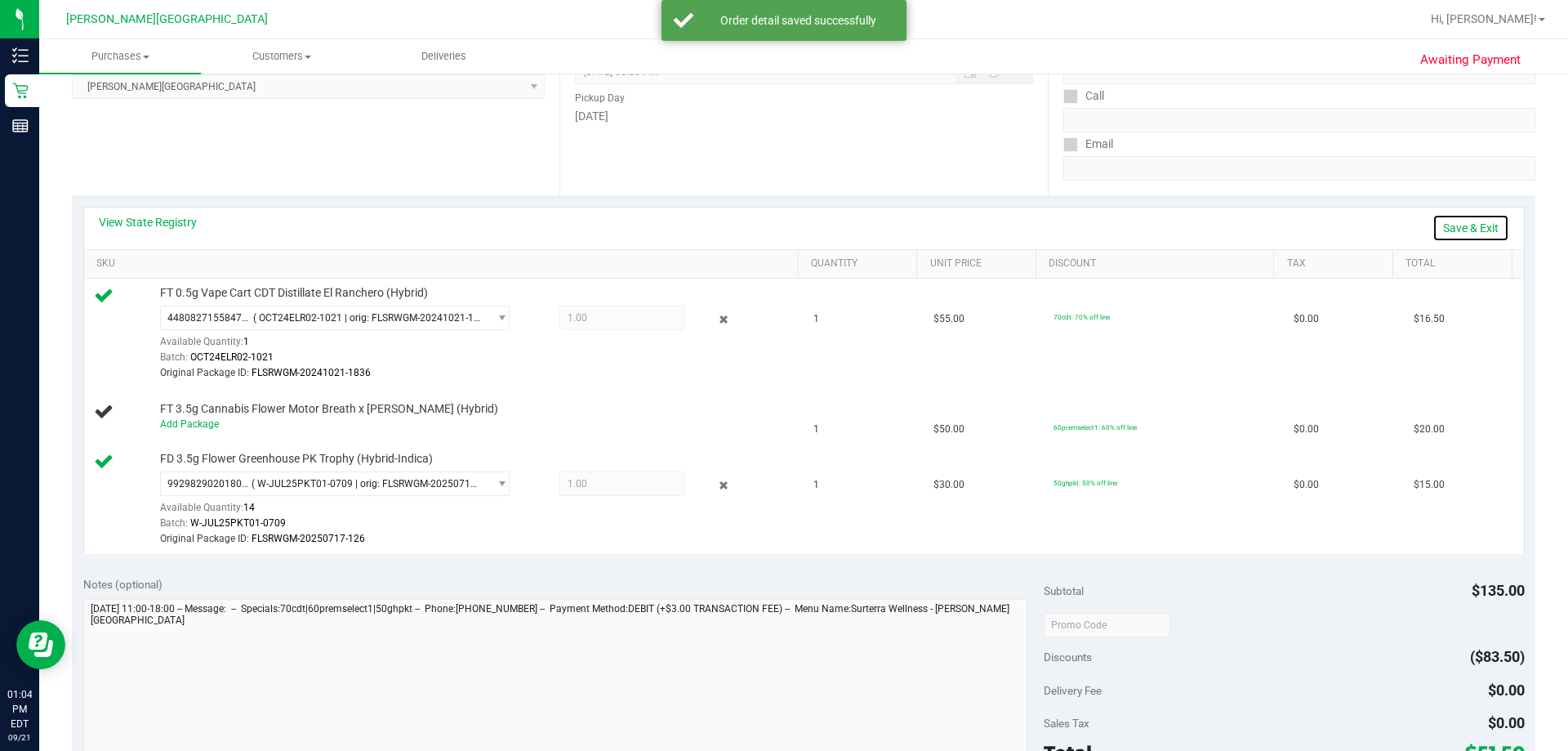
click at [1461, 224] on link "Save & Exit" at bounding box center [1470, 227] width 77 height 28
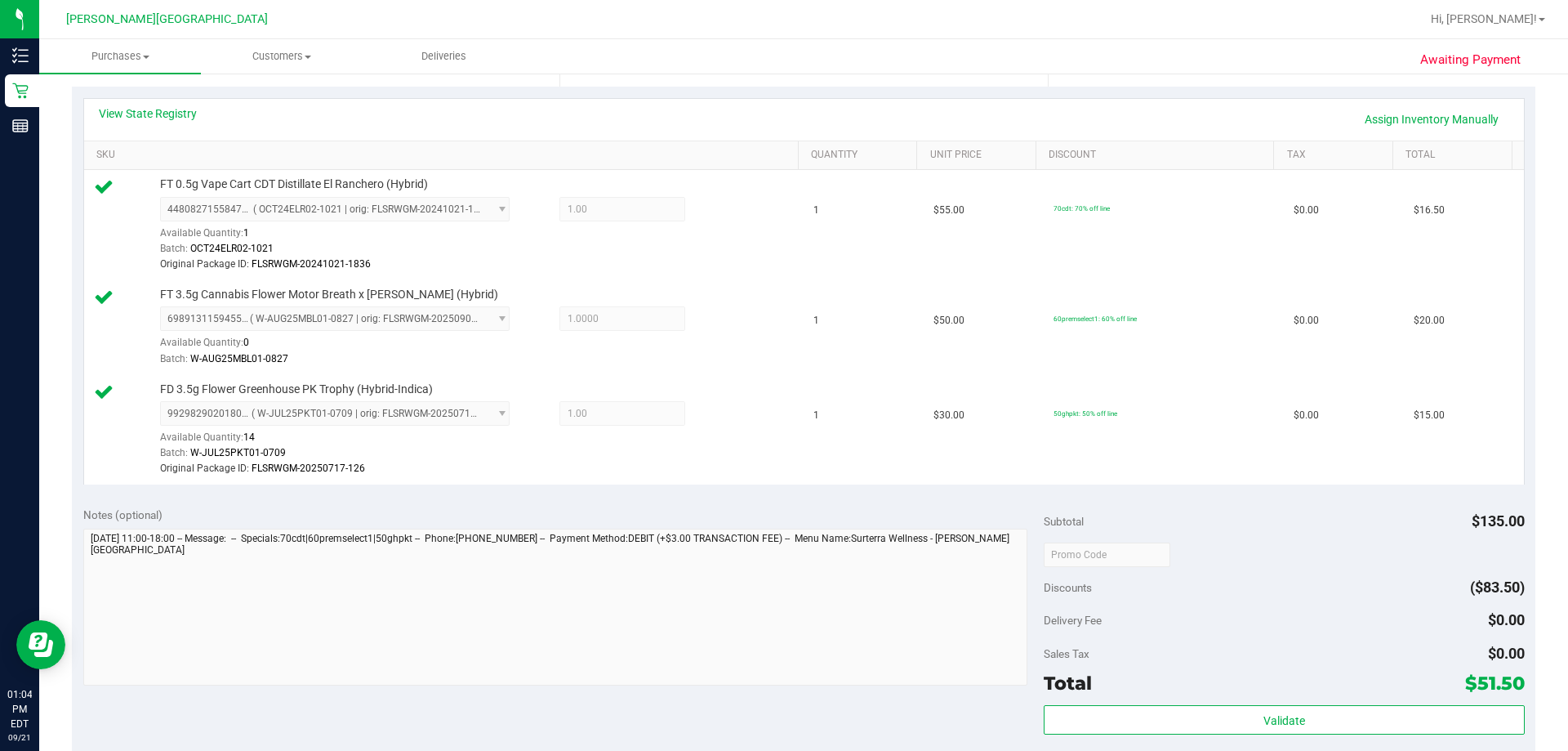
scroll to position [572, 0]
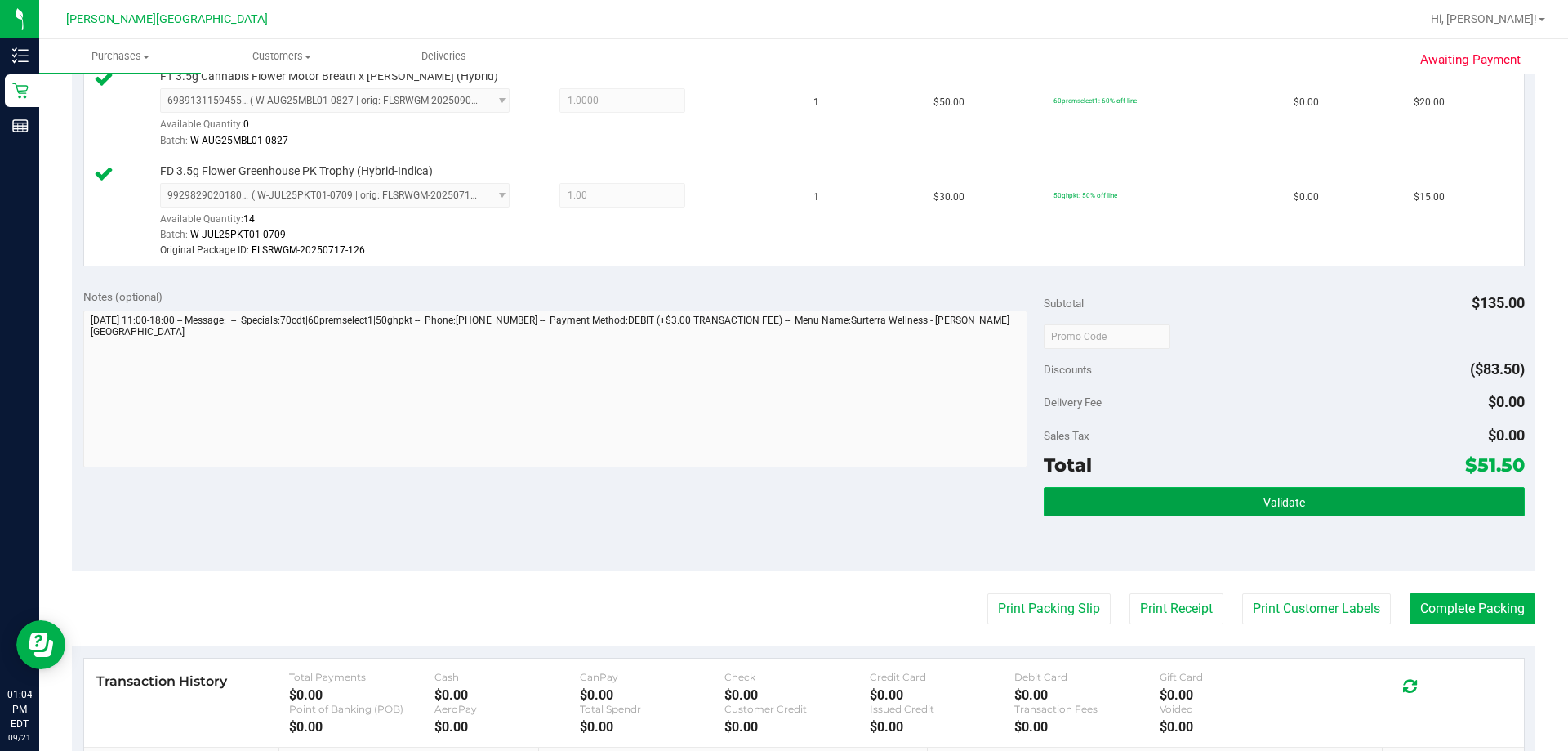
click at [1263, 500] on span "Validate" at bounding box center [1284, 503] width 42 height 13
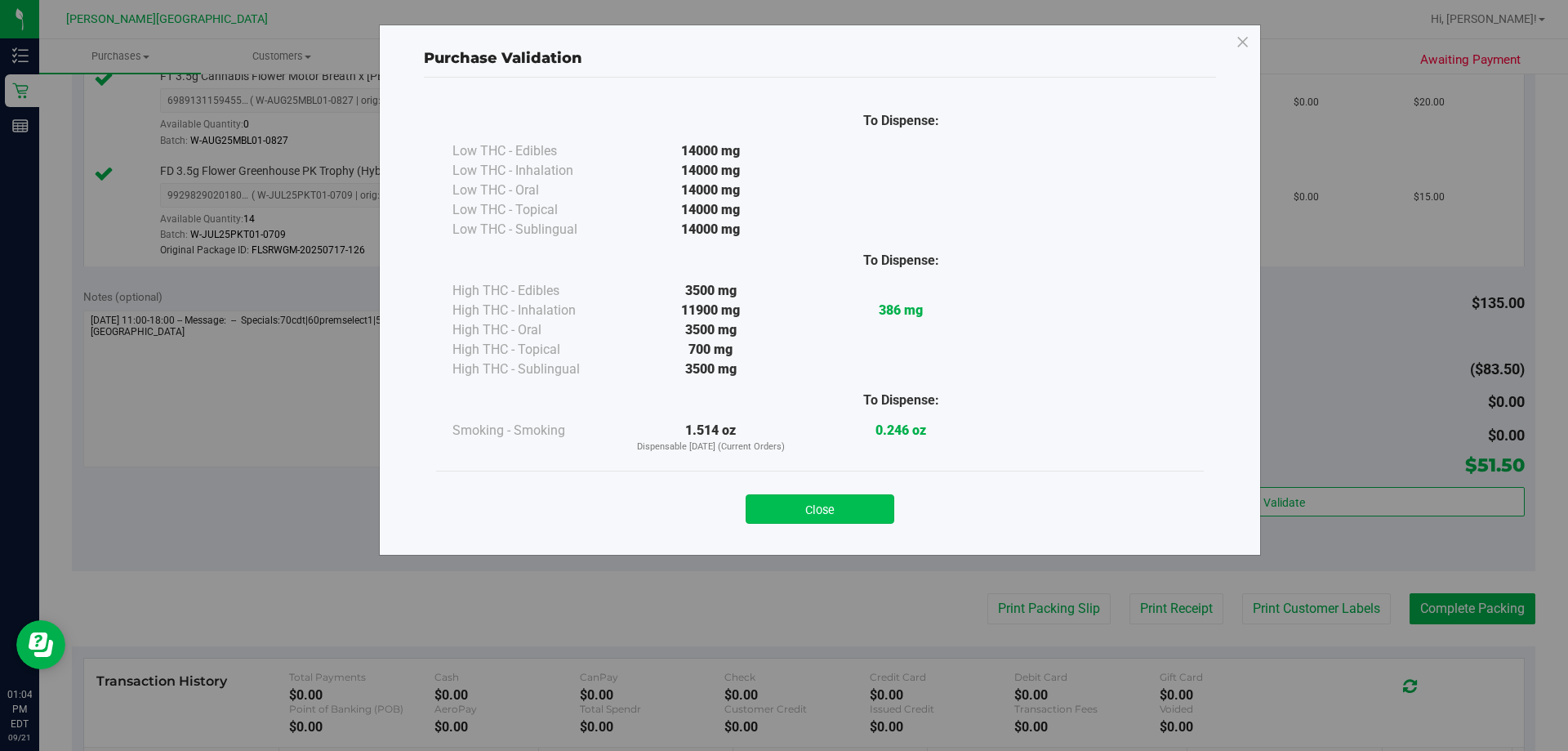
click at [874, 512] on button "Close" at bounding box center [820, 509] width 149 height 29
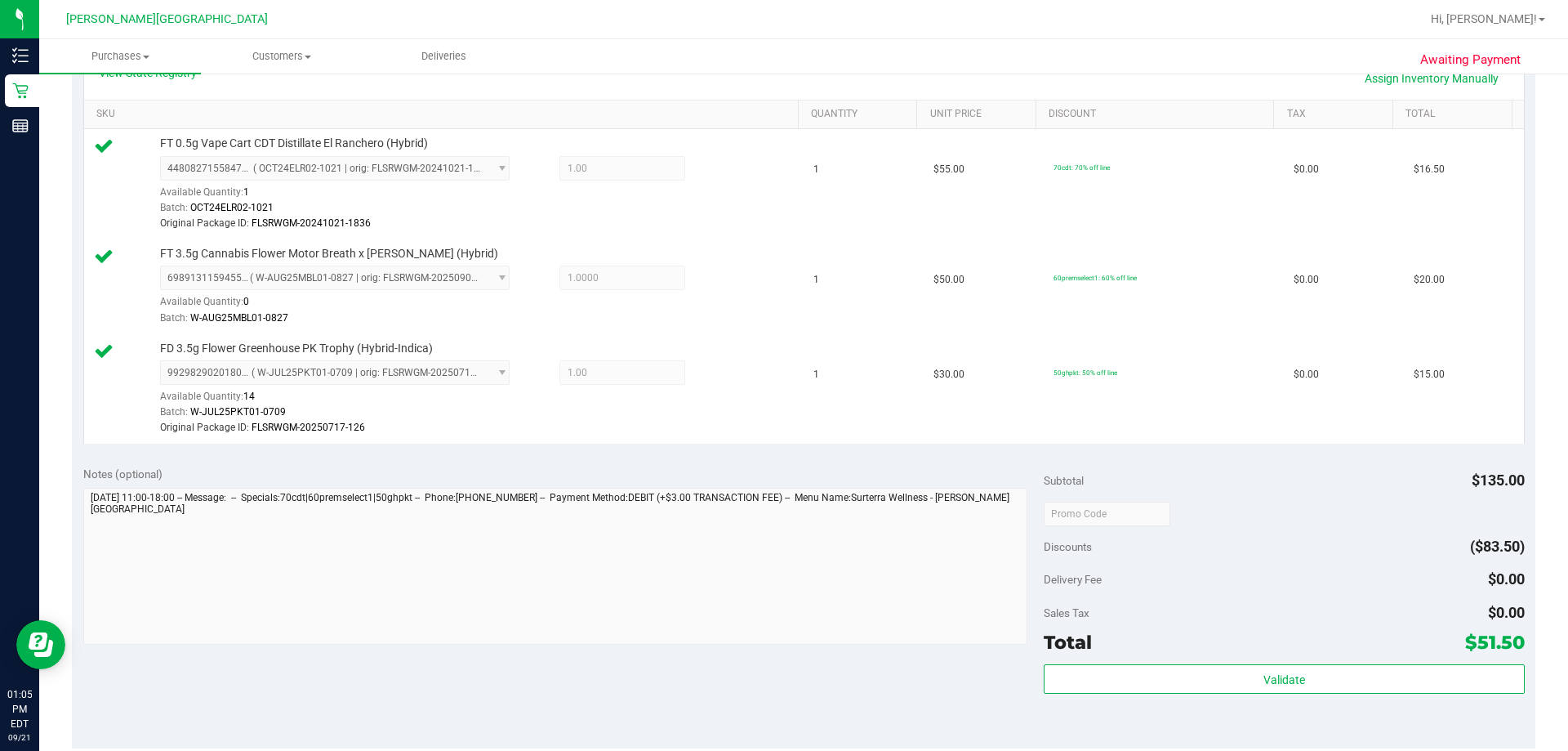
scroll to position [409, 0]
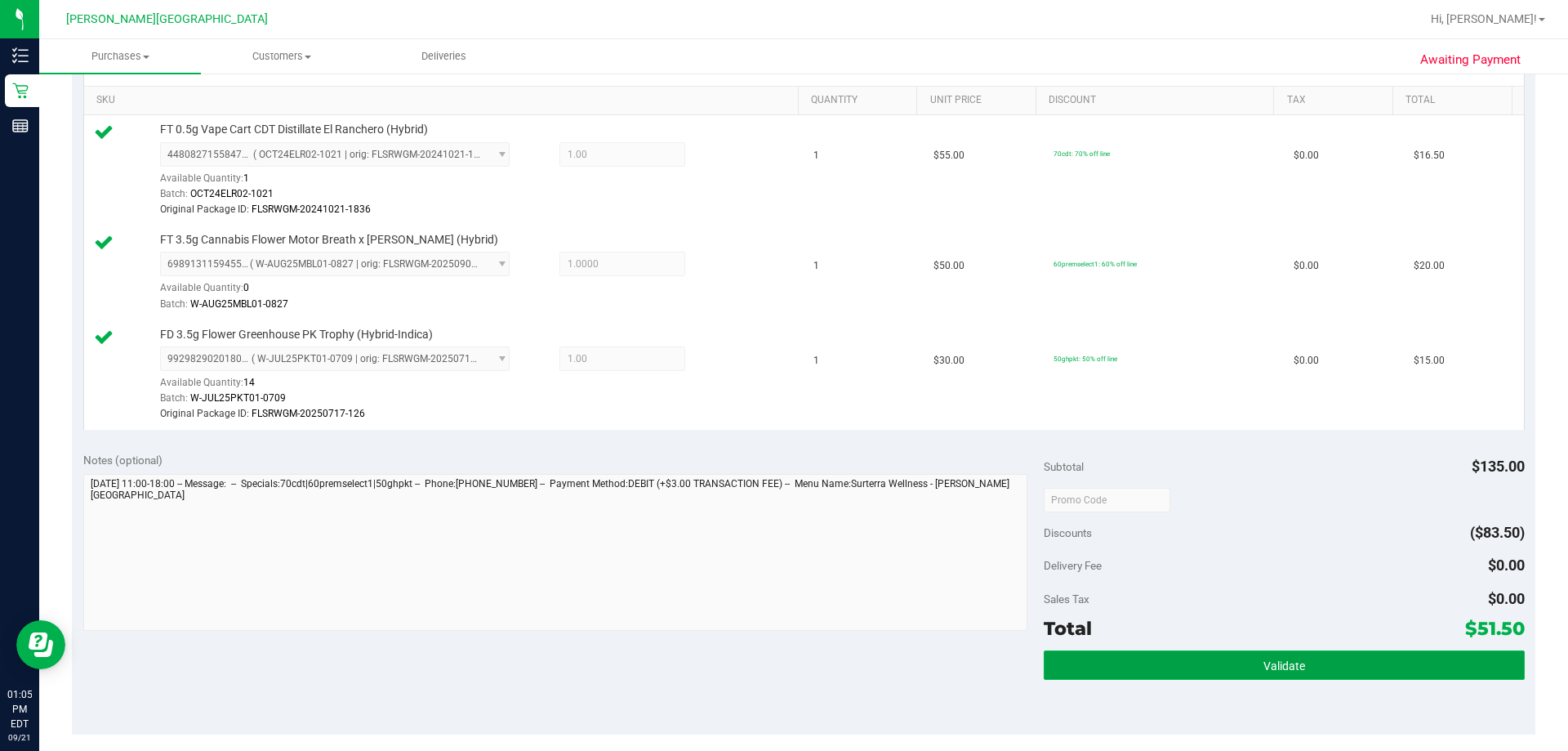
click at [1312, 663] on button "Validate" at bounding box center [1283, 664] width 480 height 29
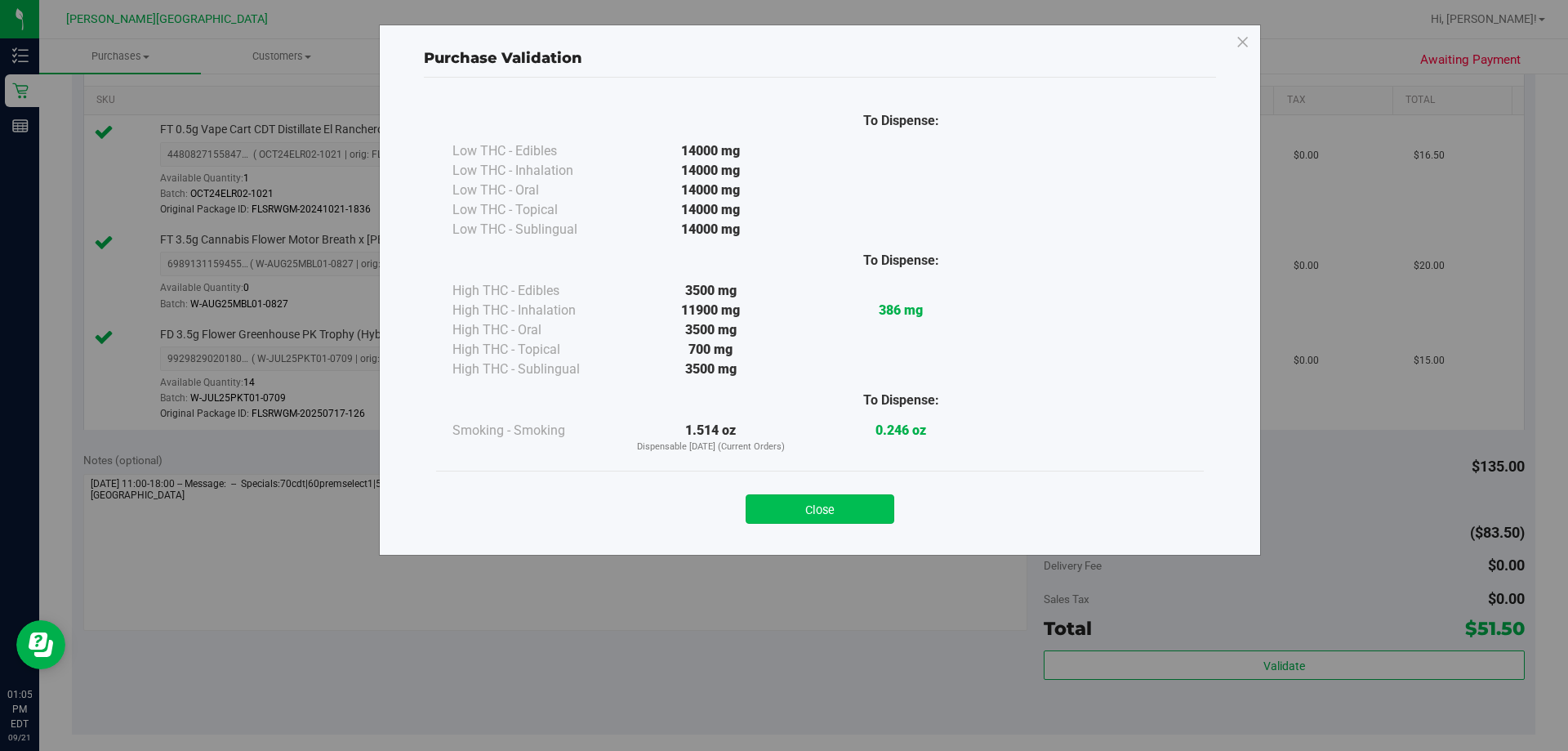
click at [811, 510] on button "Close" at bounding box center [820, 509] width 149 height 29
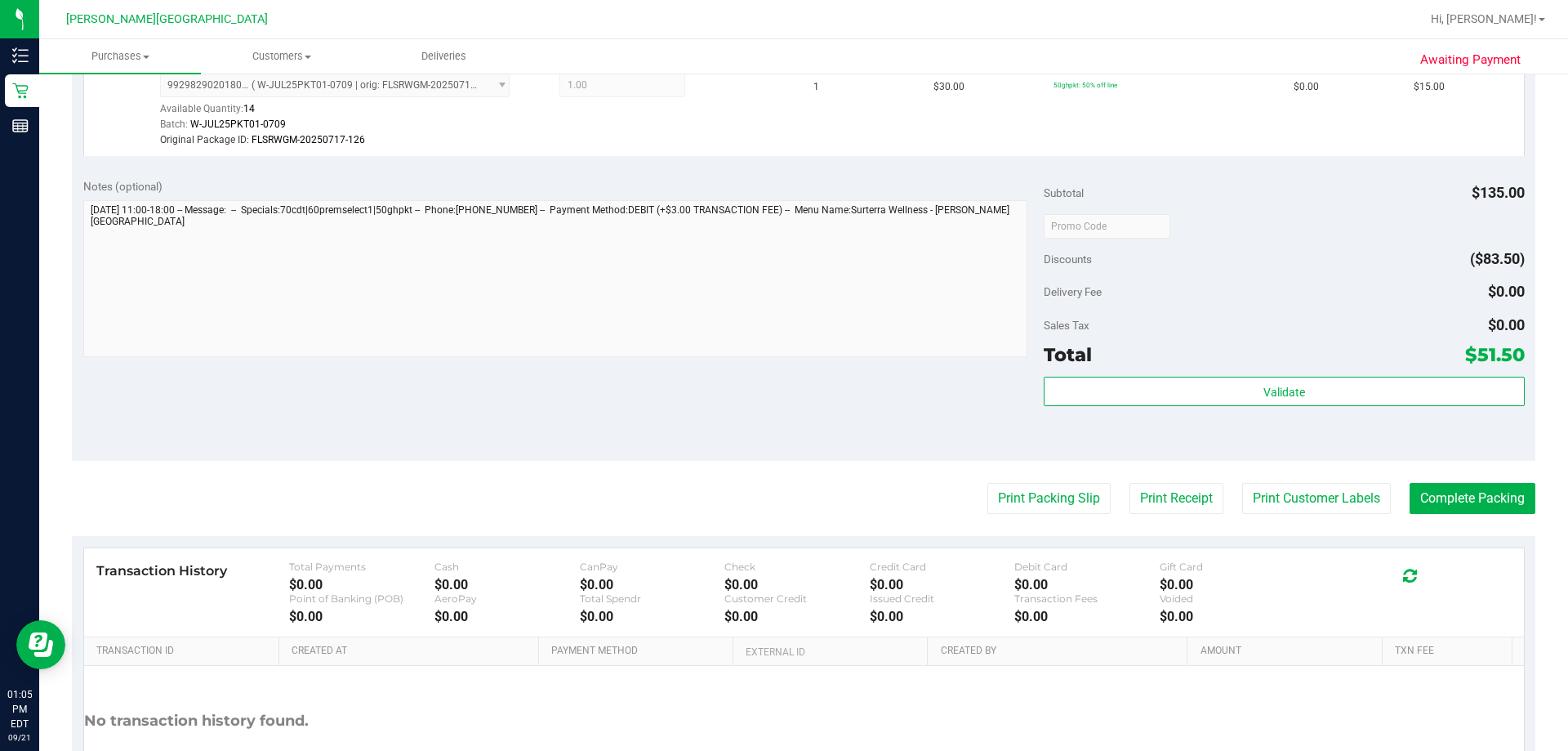
scroll to position [806, 0]
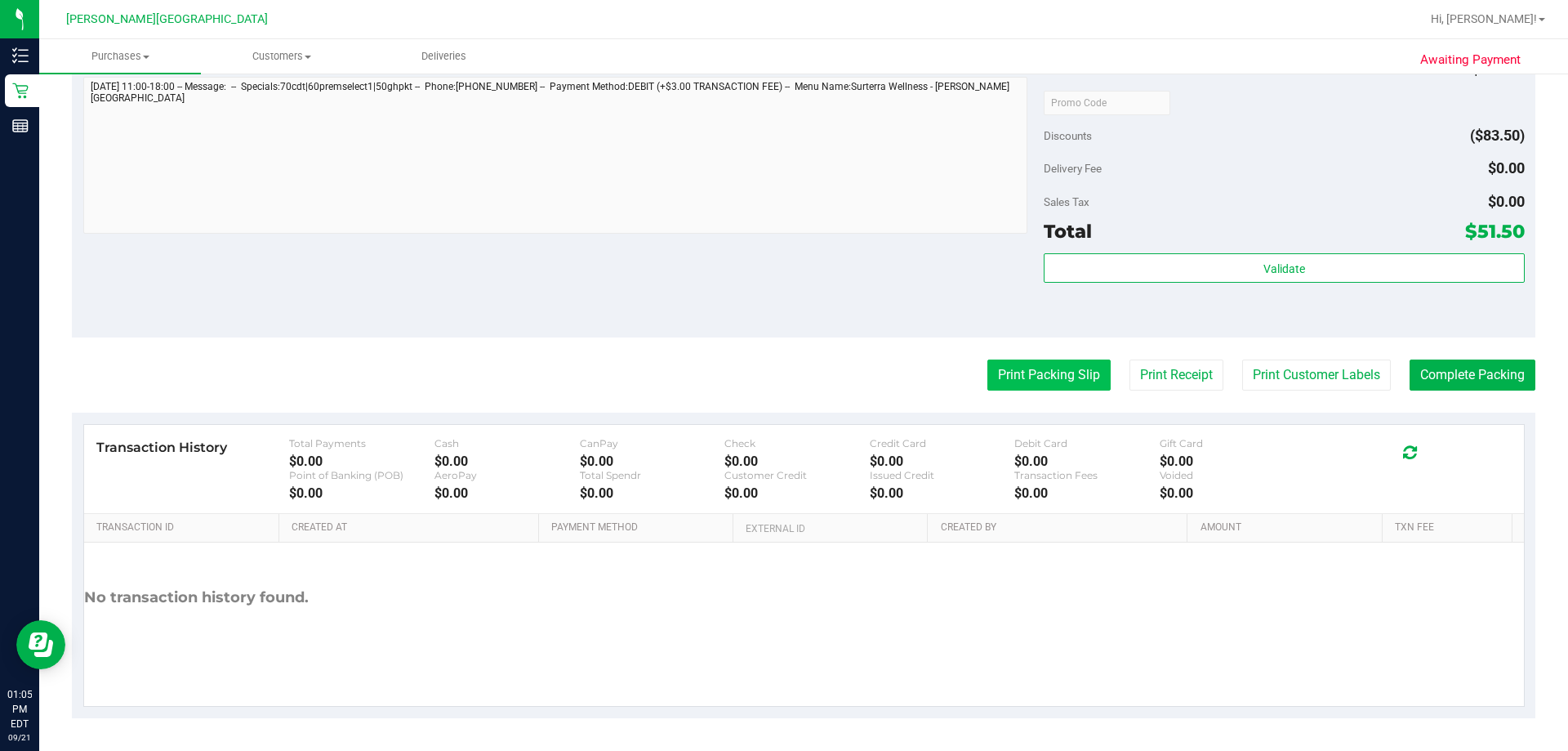
click at [1025, 368] on button "Print Packing Slip" at bounding box center [1048, 374] width 124 height 31
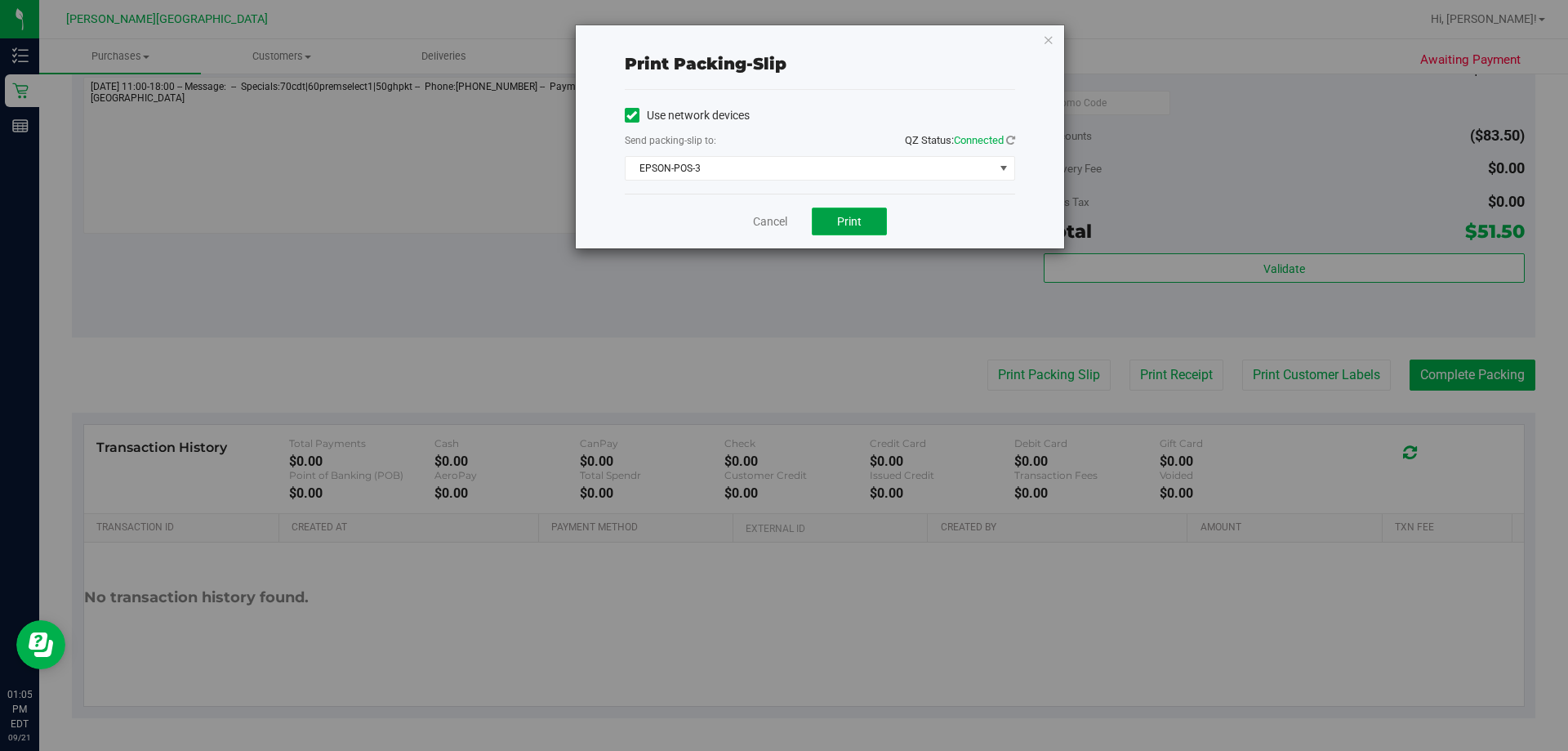
click at [841, 209] on button "Print" at bounding box center [848, 221] width 75 height 28
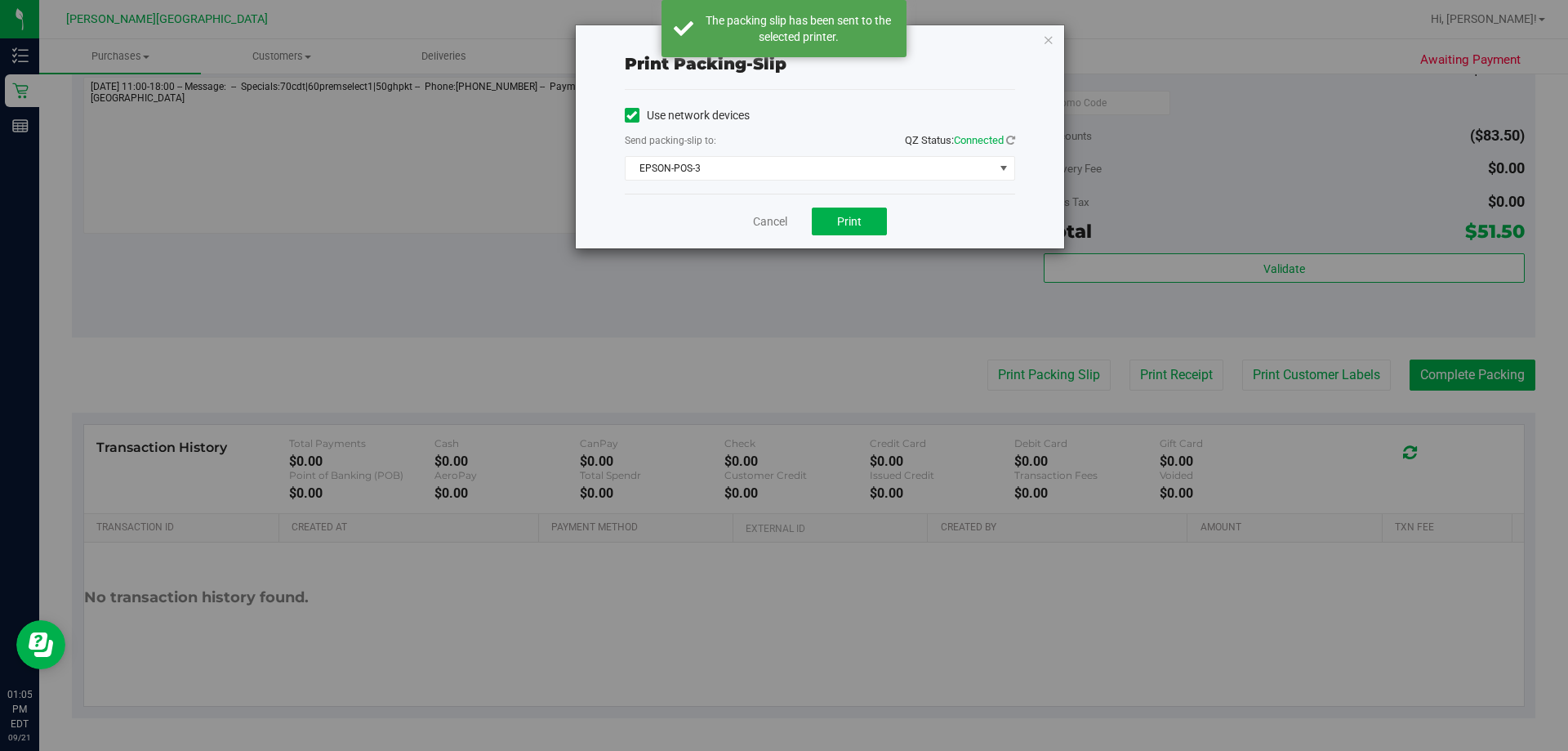
click at [1051, 35] on icon "button" at bounding box center [1048, 39] width 12 height 19
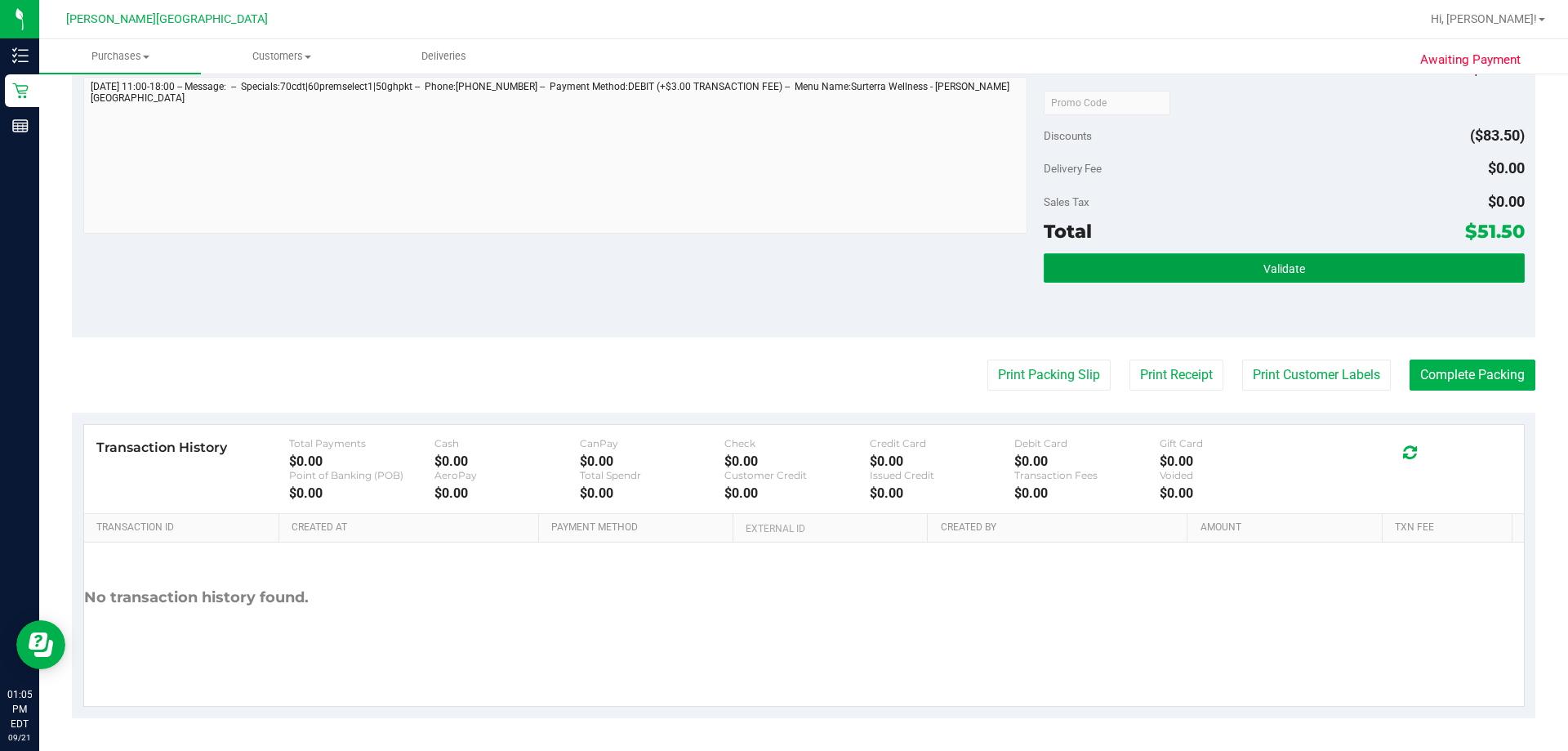
click at [1243, 270] on button "Validate" at bounding box center [1283, 267] width 480 height 29
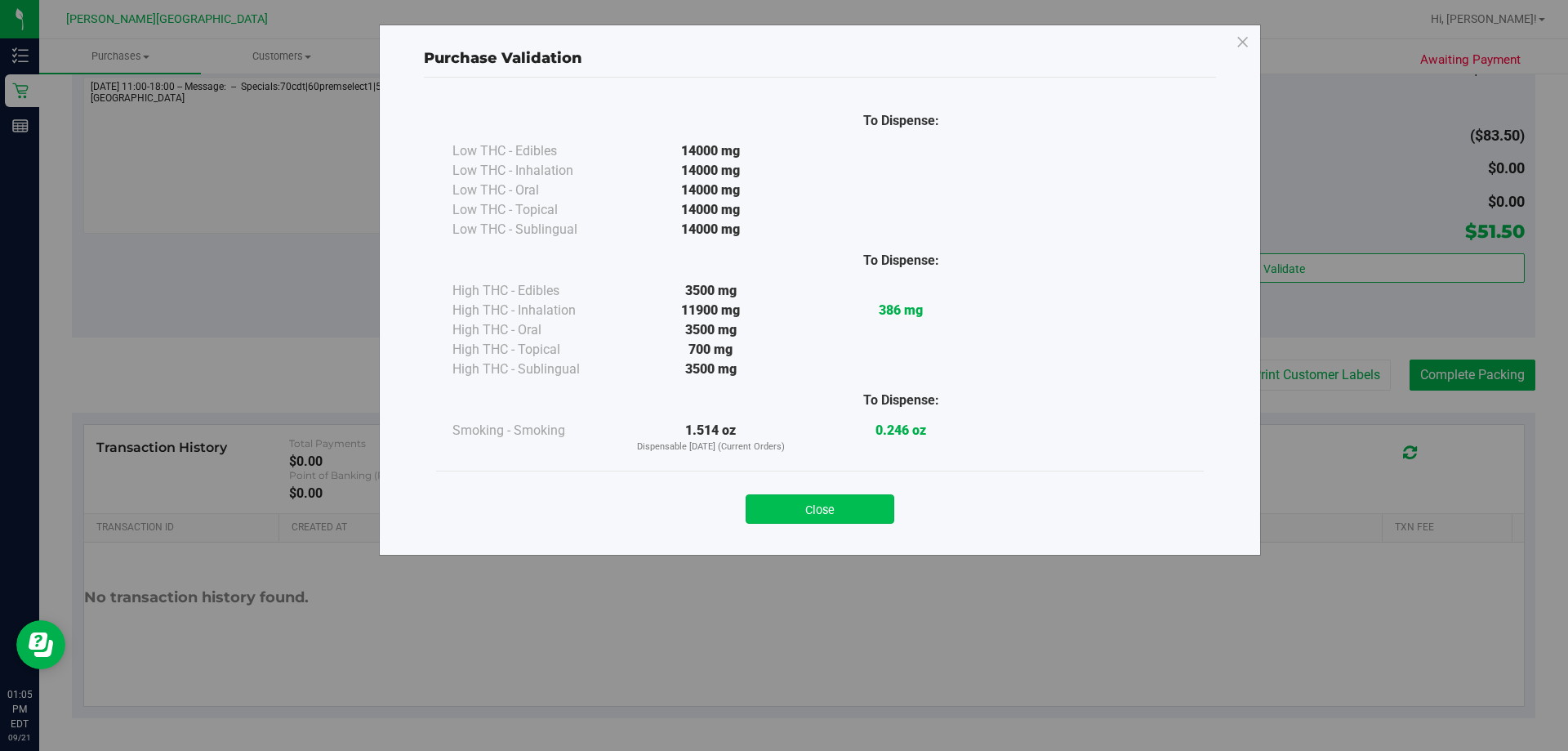
click at [852, 511] on button "Close" at bounding box center [820, 509] width 149 height 29
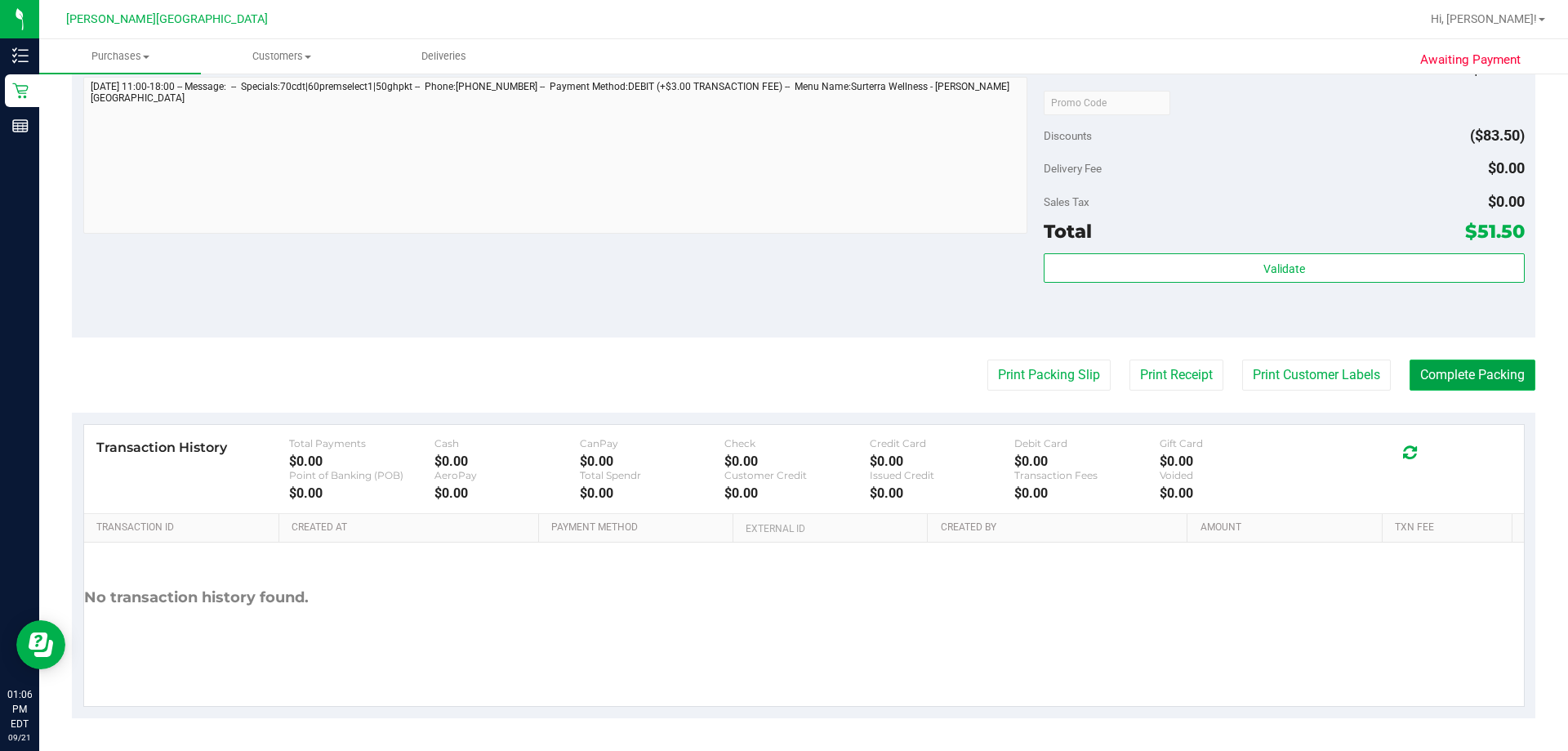
click at [1445, 373] on button "Complete Packing" at bounding box center [1472, 374] width 126 height 31
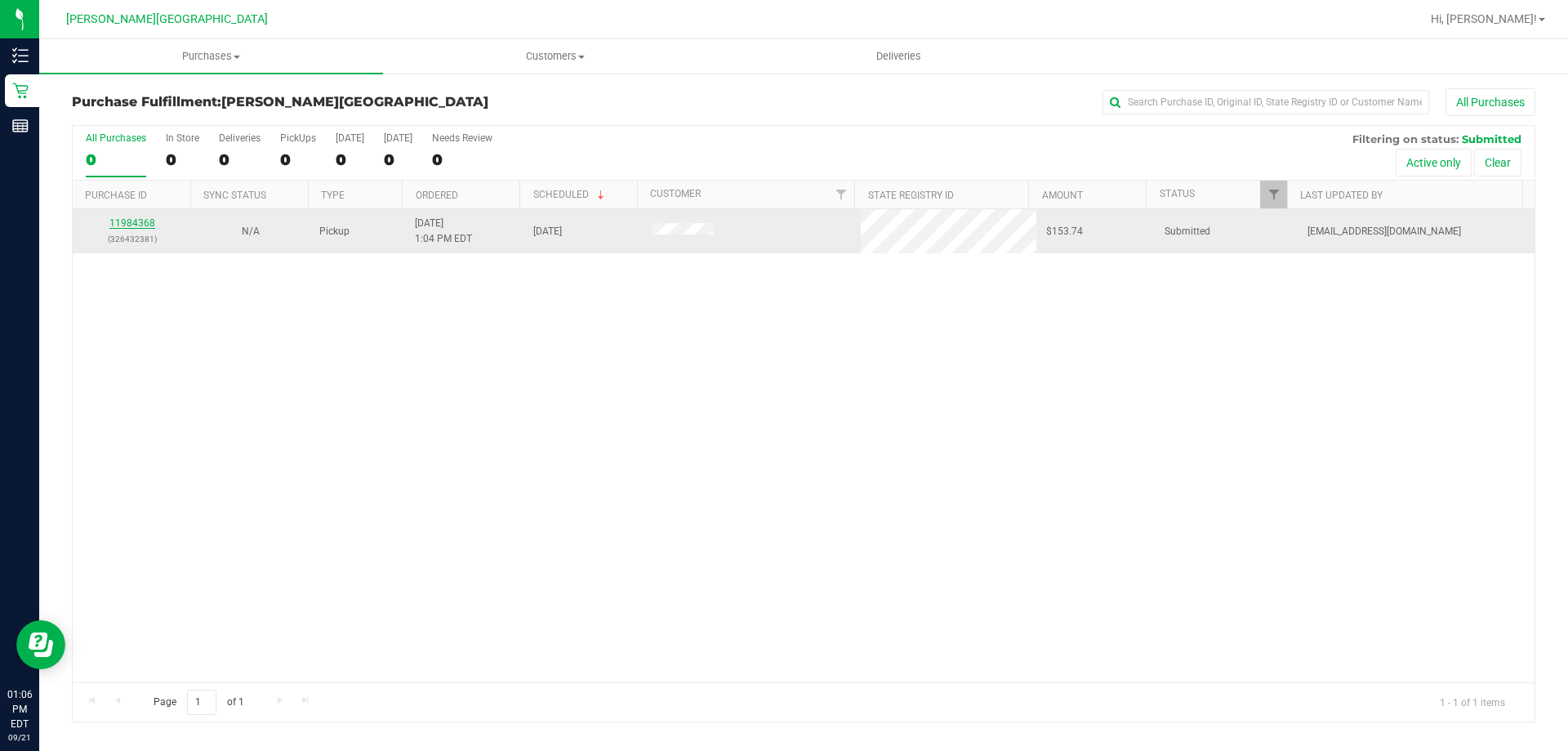
click at [128, 225] on link "11984368" at bounding box center [132, 223] width 45 height 12
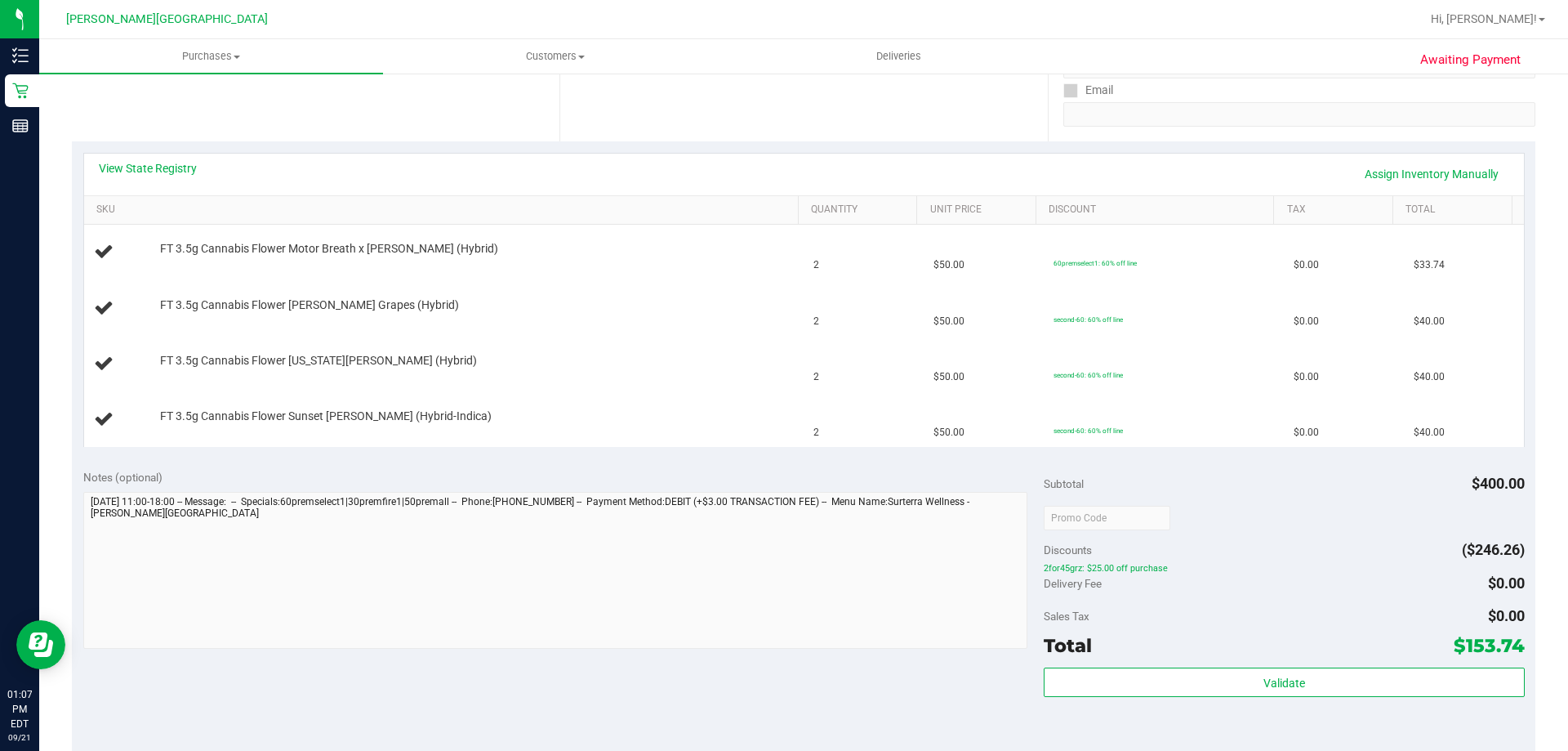
scroll to position [490, 0]
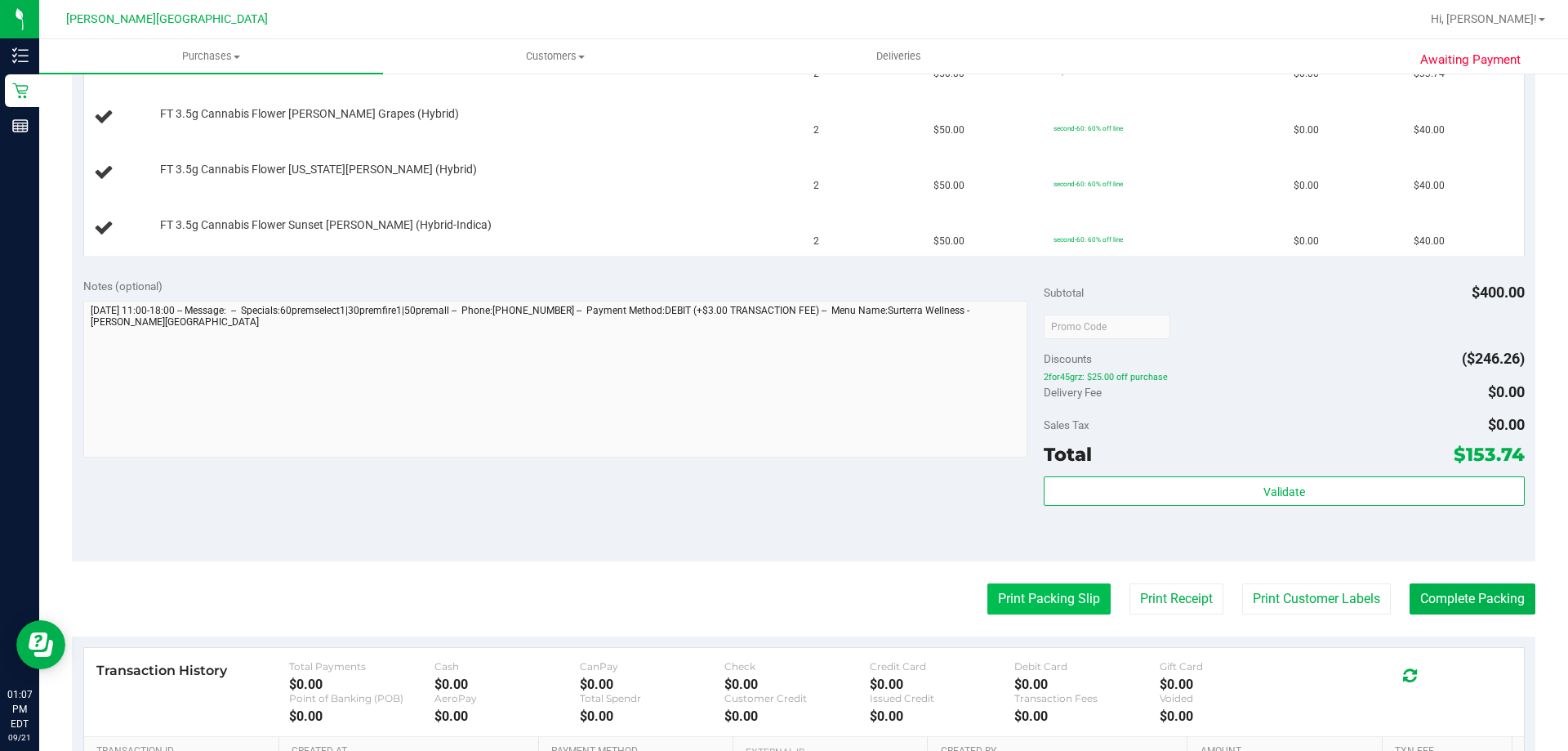
click at [1037, 609] on button "Print Packing Slip" at bounding box center [1048, 598] width 124 height 31
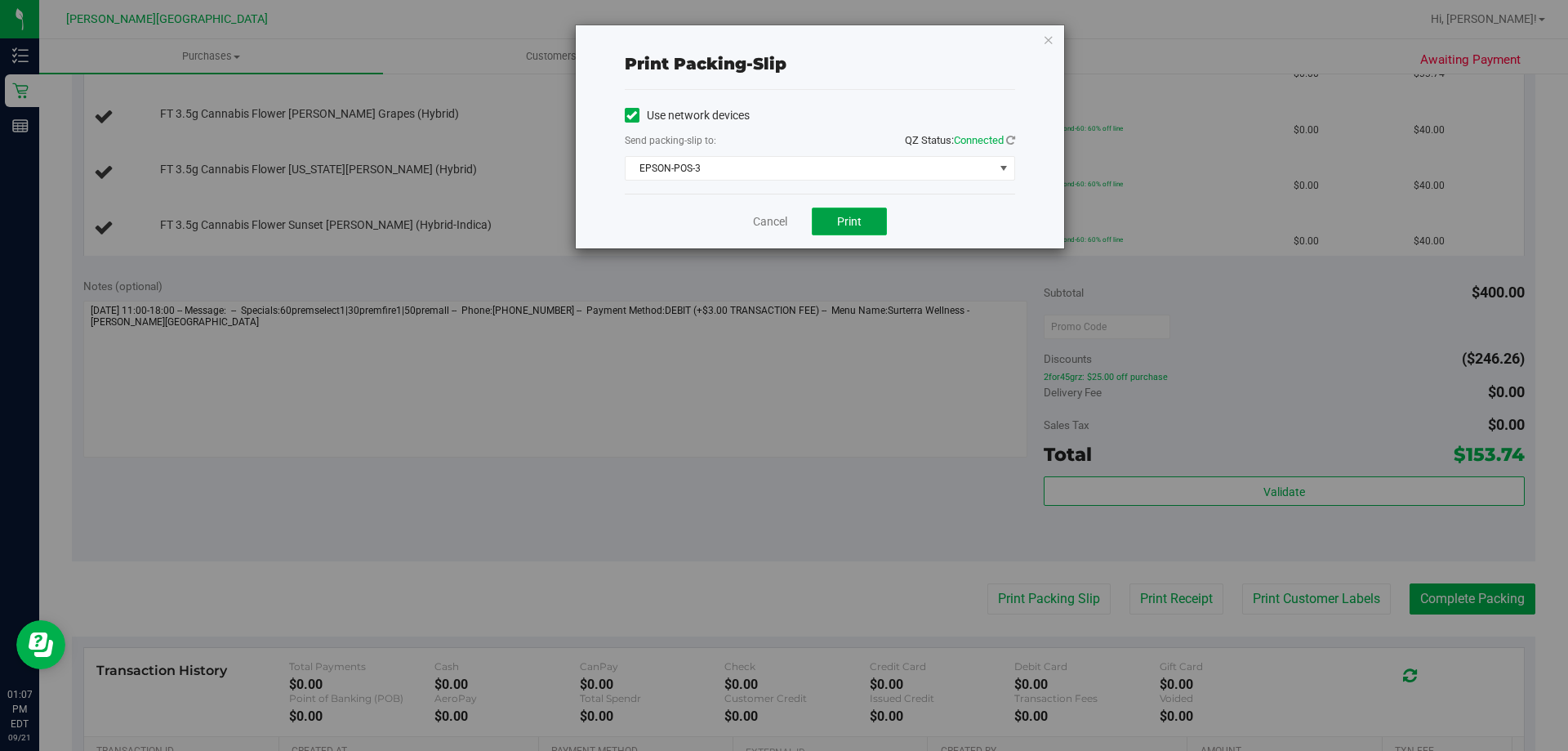
click at [856, 221] on span "Print" at bounding box center [849, 221] width 24 height 13
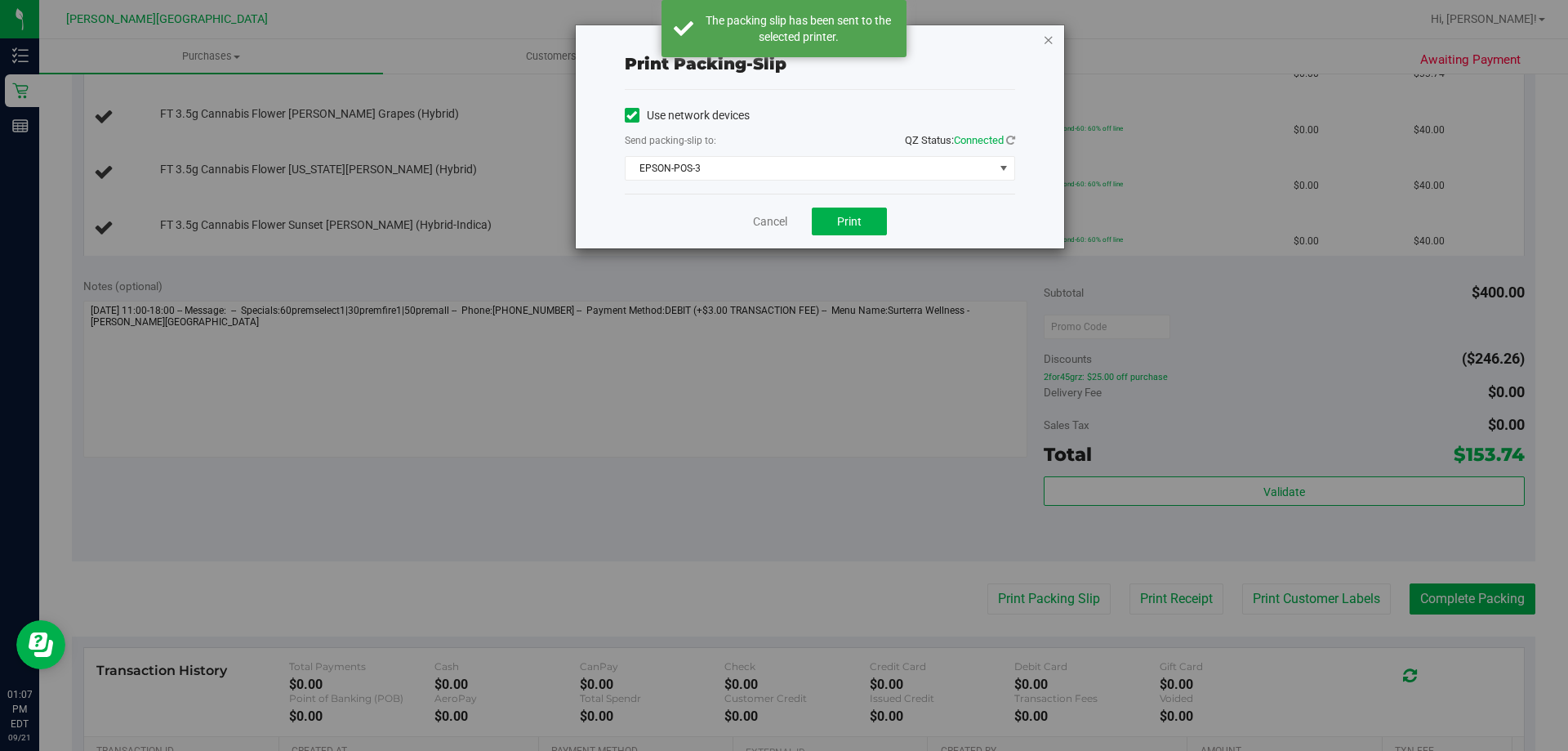
click at [1048, 44] on icon "button" at bounding box center [1048, 39] width 12 height 19
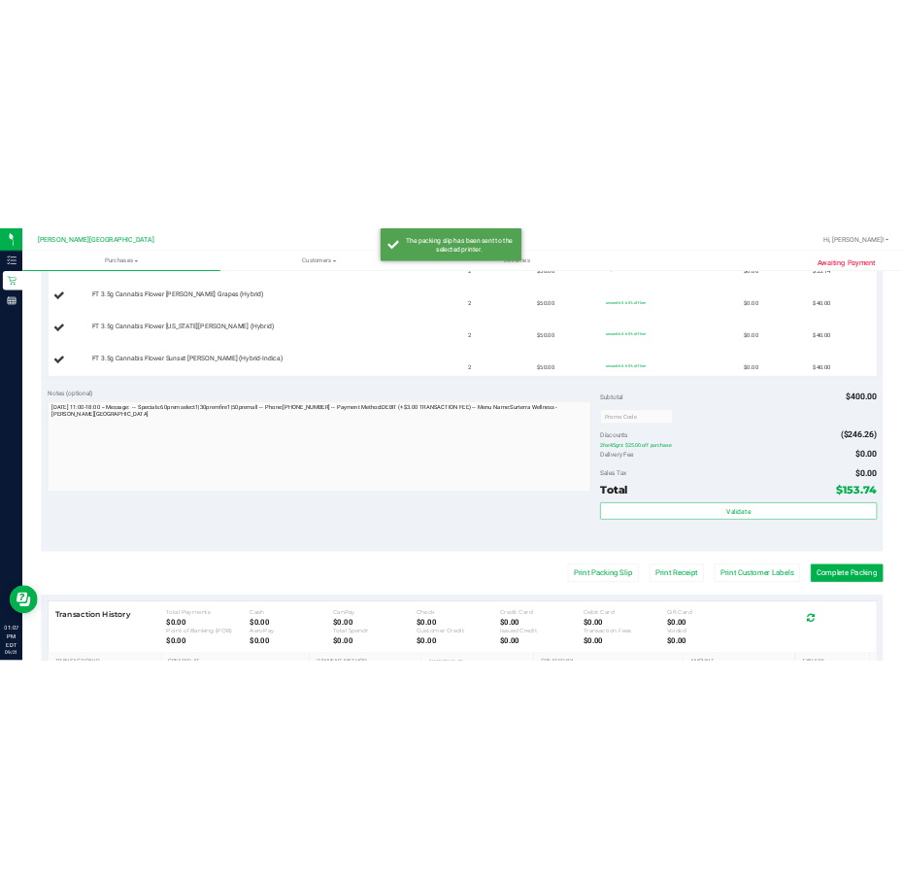
scroll to position [388, 0]
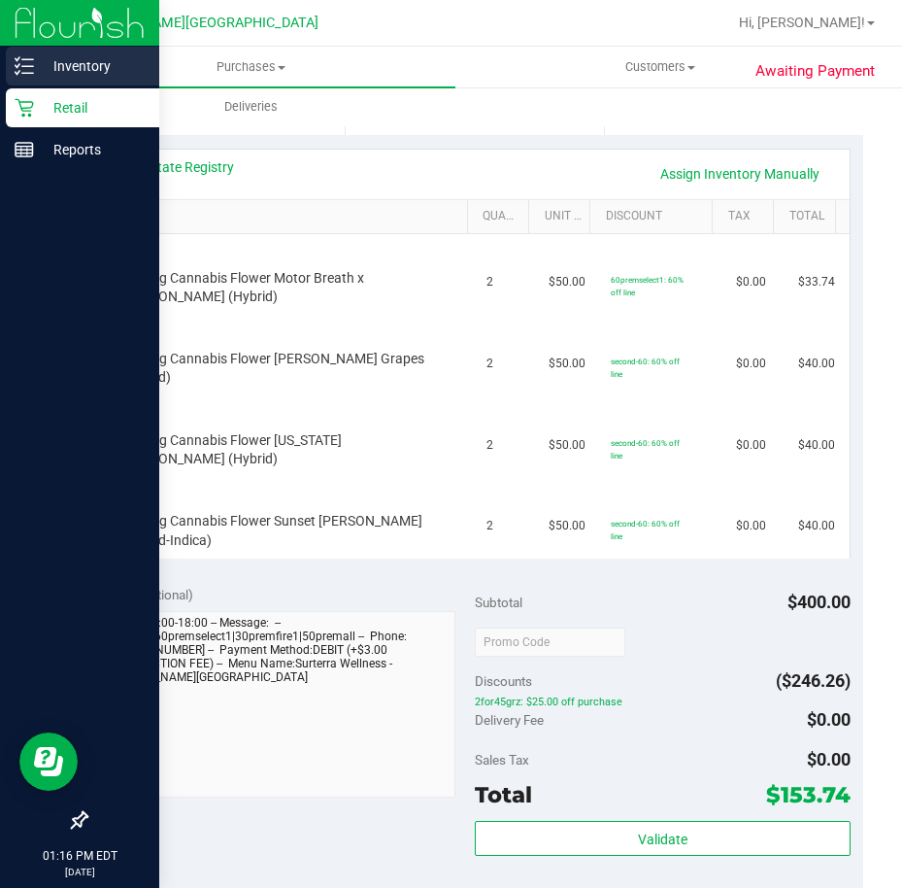
click at [42, 65] on p "Inventory" at bounding box center [92, 65] width 117 height 23
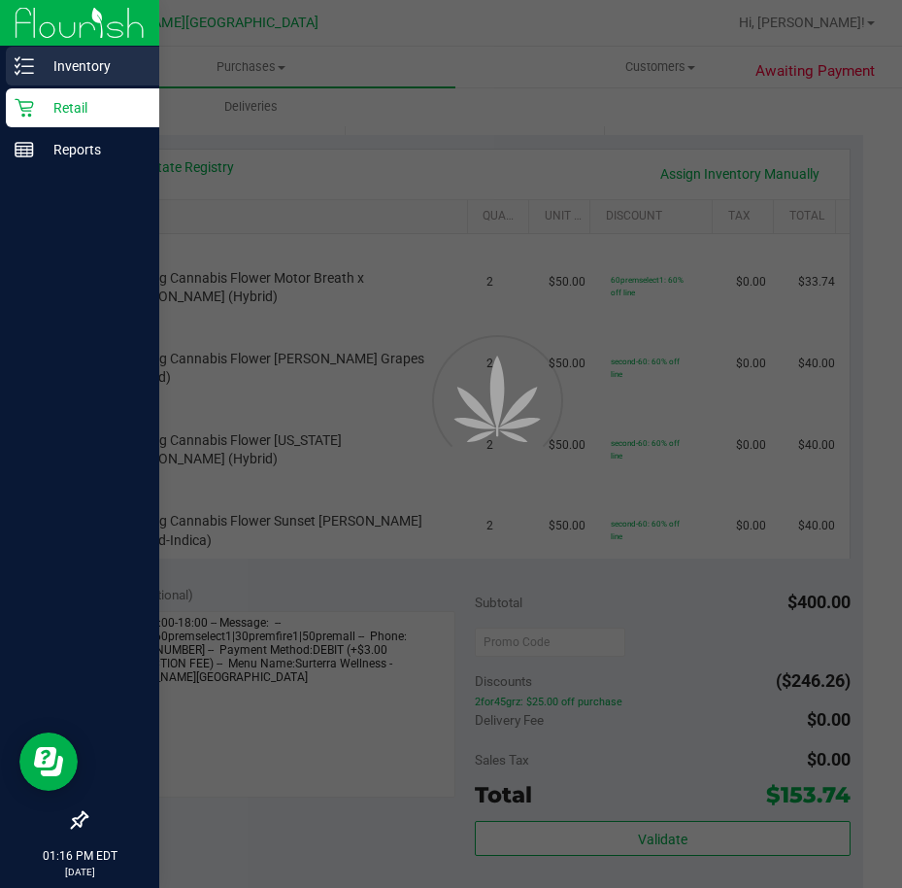
click at [107, 72] on p "Inventory" at bounding box center [92, 65] width 117 height 23
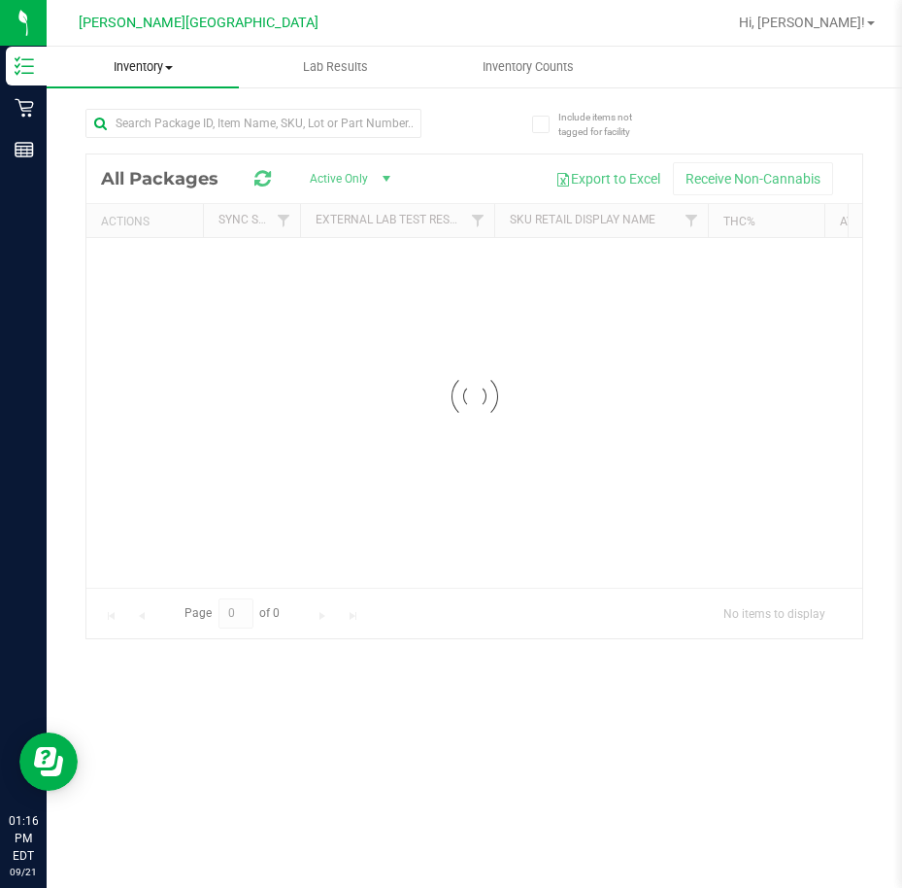
click at [154, 72] on span "Inventory" at bounding box center [143, 66] width 192 height 17
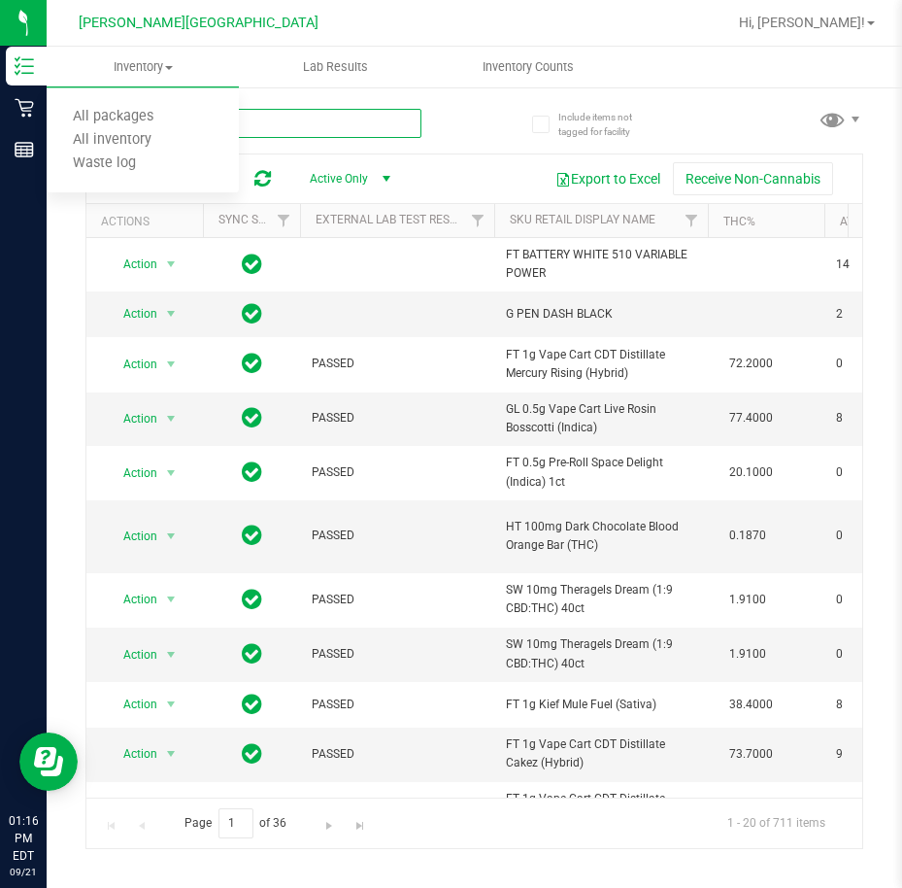
click at [326, 122] on input "text" at bounding box center [253, 123] width 336 height 29
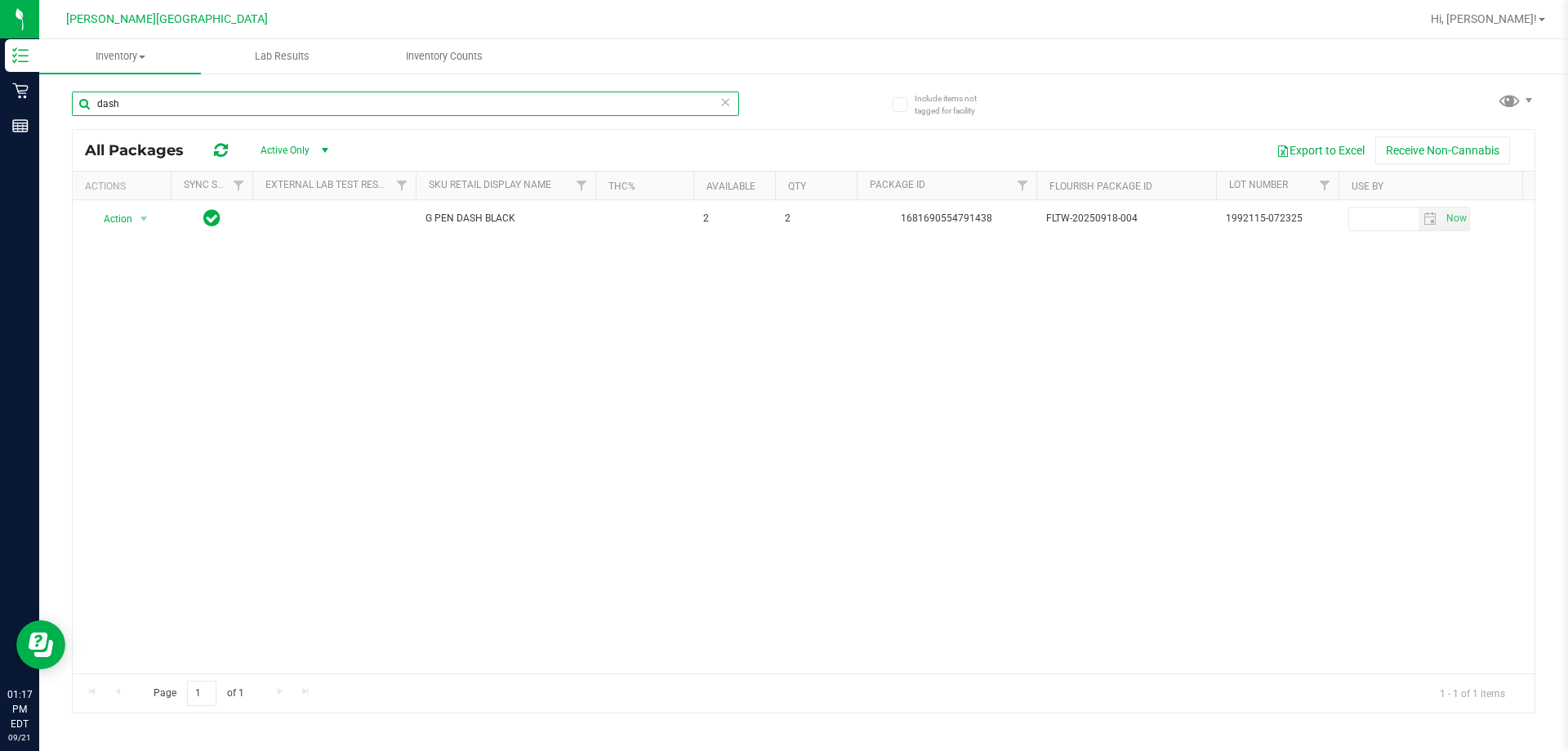
type input "dash"
click at [739, 415] on div "Action Action Global inventory Package audit log Print package label Print prod…" at bounding box center [803, 436] width 1461 height 473
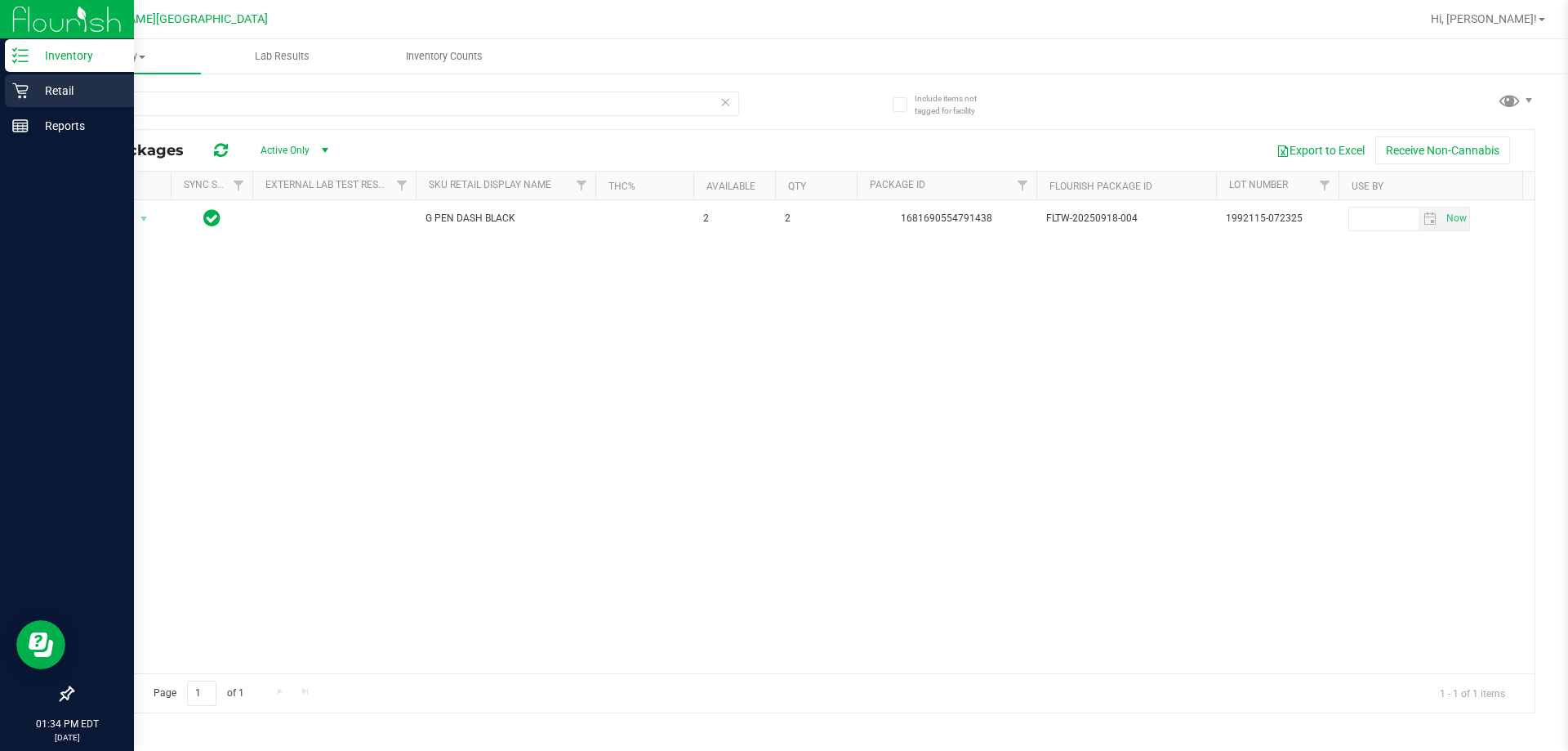
click at [32, 89] on p "Retail" at bounding box center [77, 90] width 98 height 19
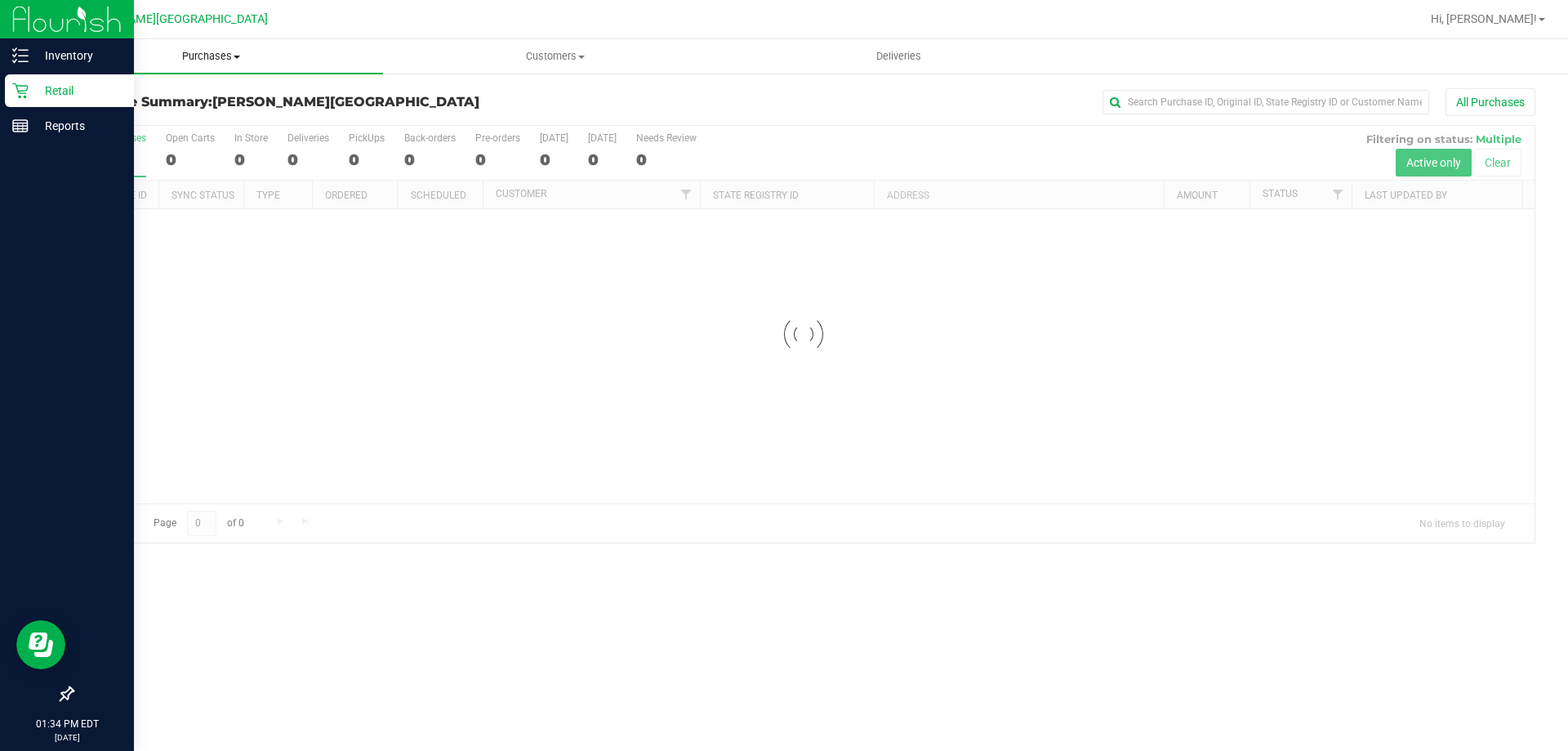
click at [211, 61] on span "Purchases" at bounding box center [211, 56] width 344 height 14
click at [184, 118] on li "Fulfillment" at bounding box center [211, 118] width 344 height 19
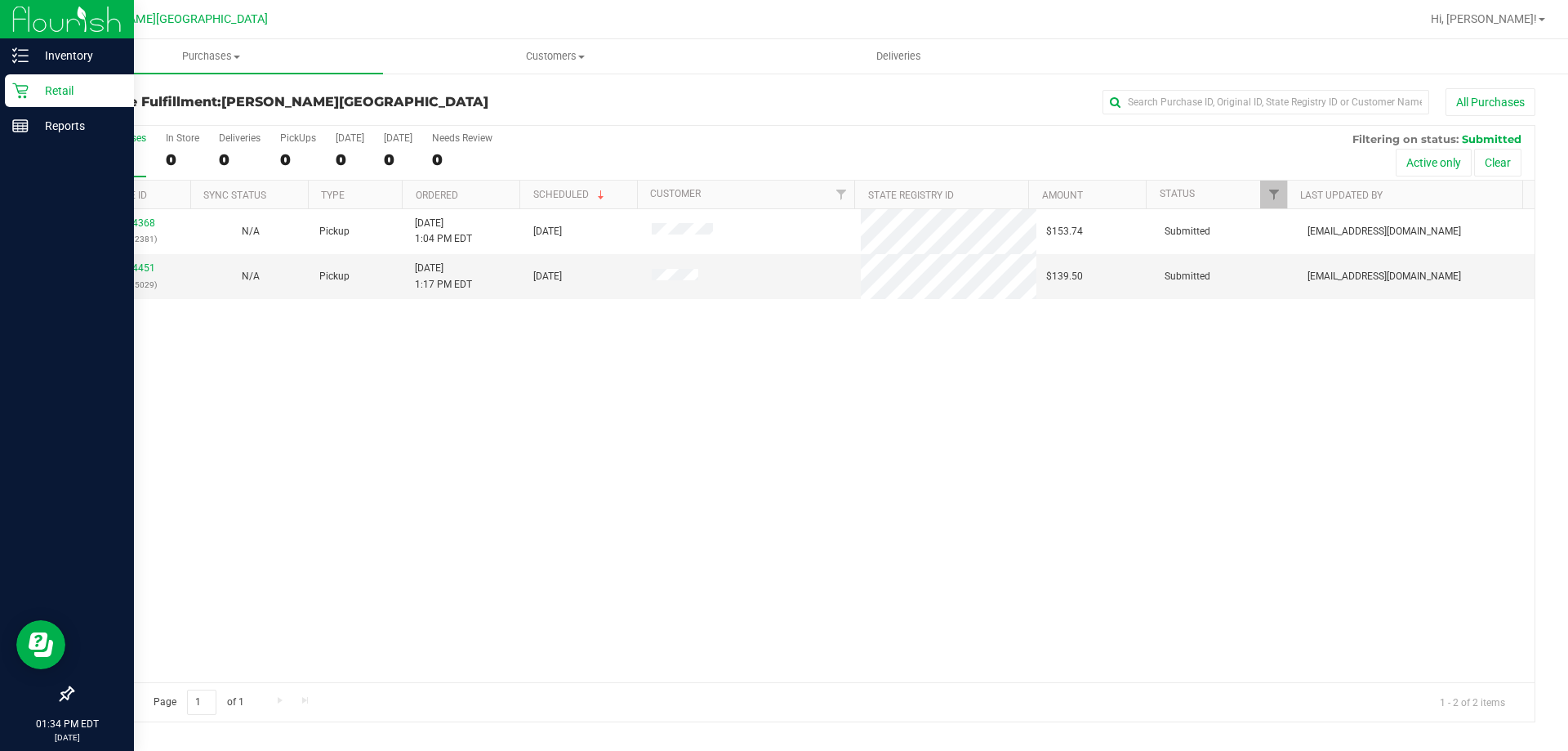
click at [694, 415] on div "11984368 (326432381) N/A Pickup 9/21/2025 1:04 PM EDT 9/21/2025 $153.74 Submitt…" at bounding box center [803, 446] width 1461 height 473
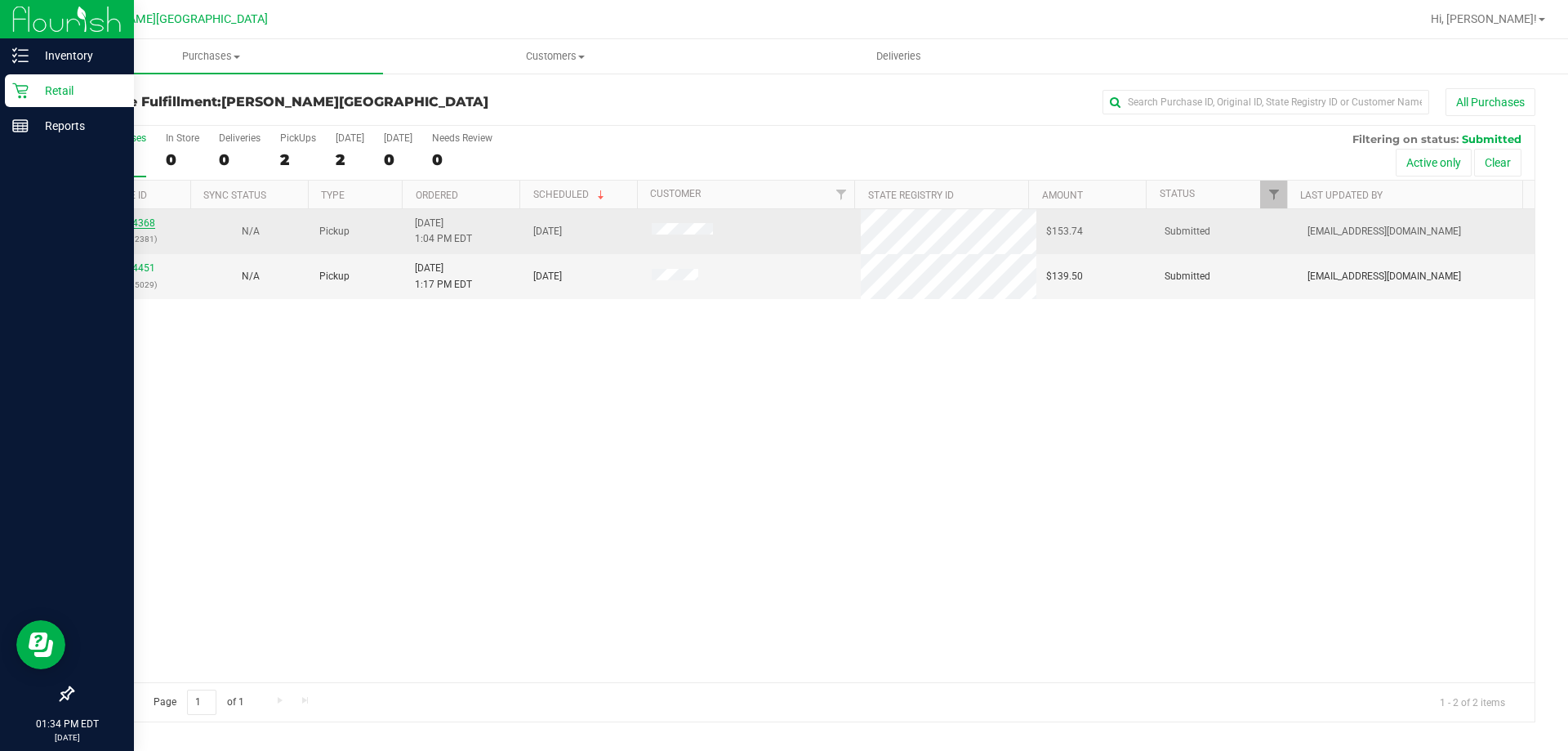
click at [145, 224] on link "11984368" at bounding box center [132, 223] width 45 height 12
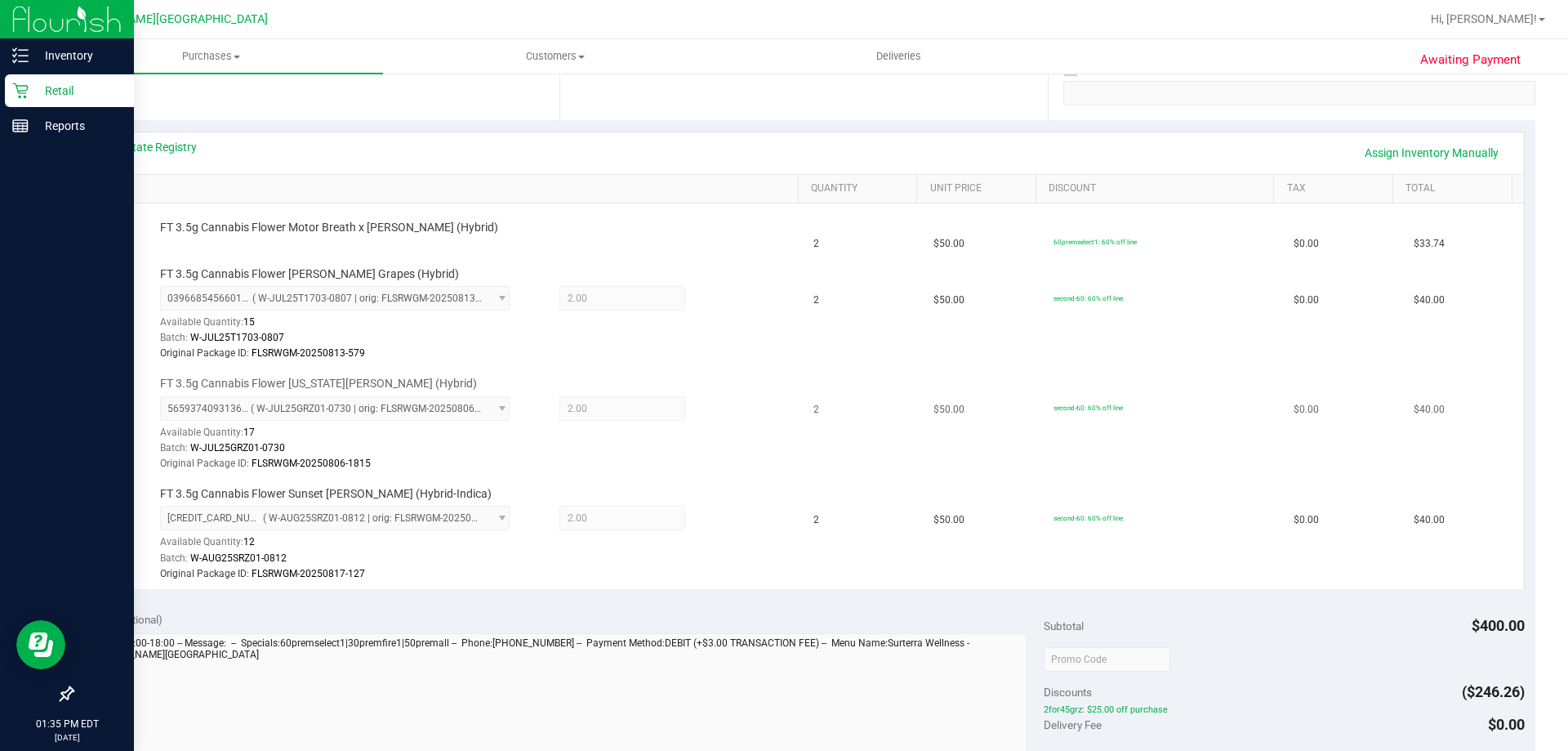
scroll to position [326, 0]
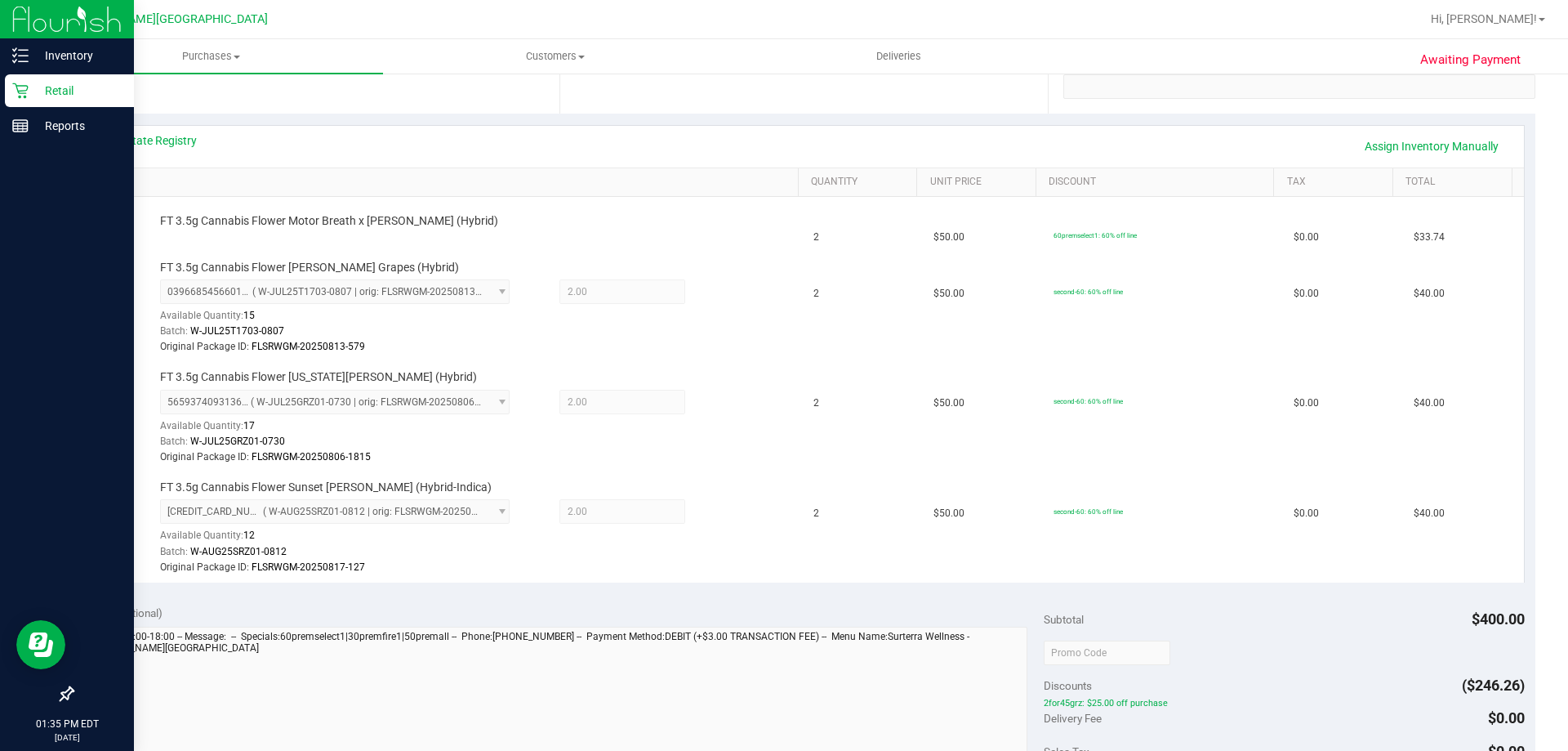
click at [690, 614] on div "Notes (optional)" at bounding box center [563, 612] width 961 height 16
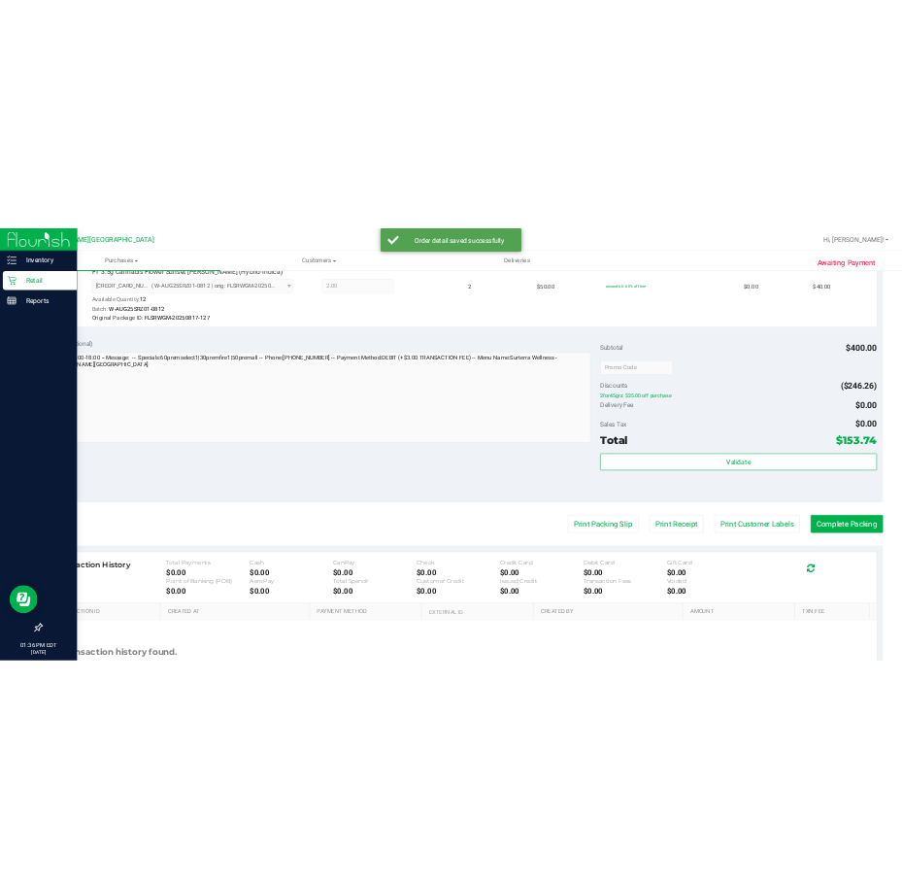
scroll to position [1068, 0]
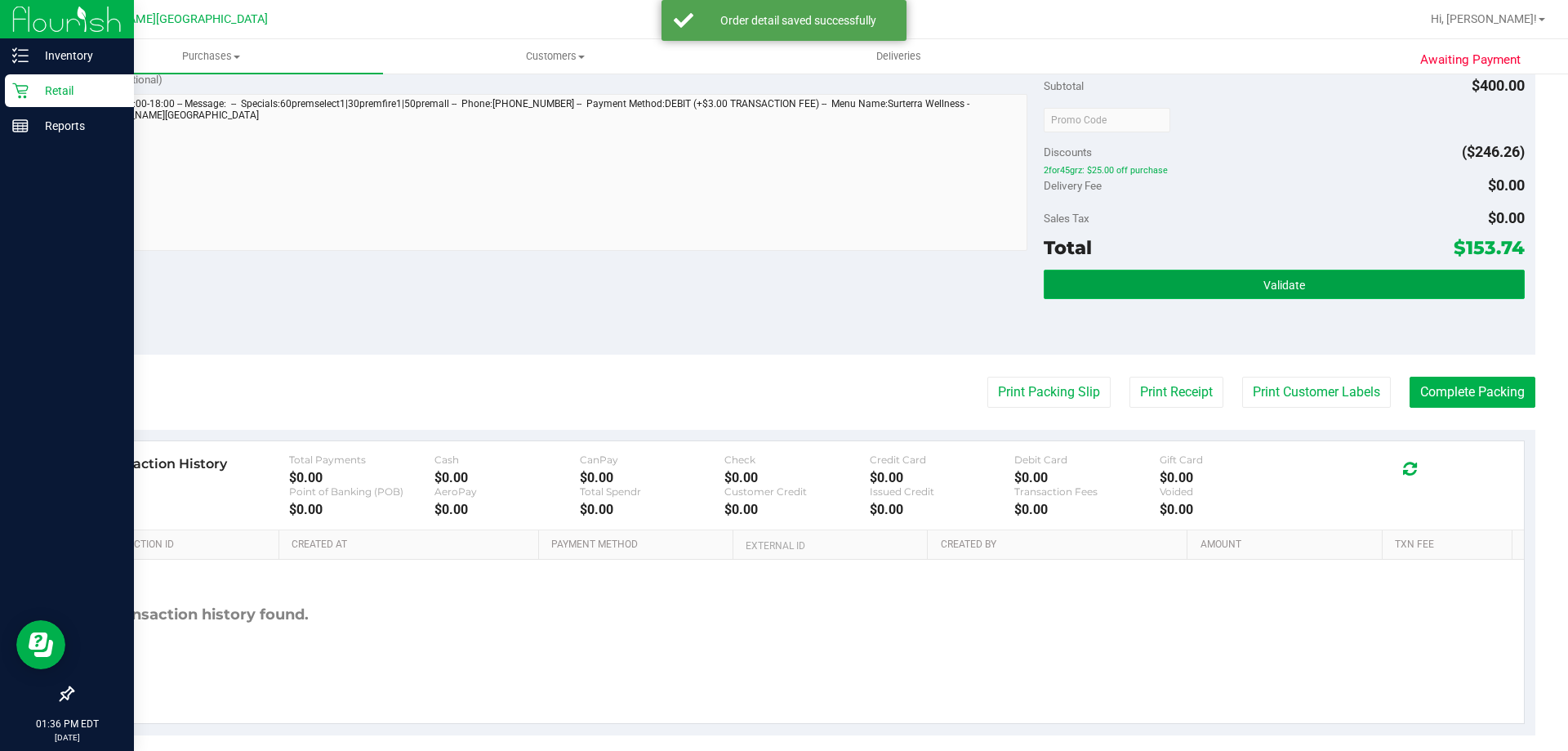
click at [1229, 276] on button "Validate" at bounding box center [1283, 284] width 480 height 29
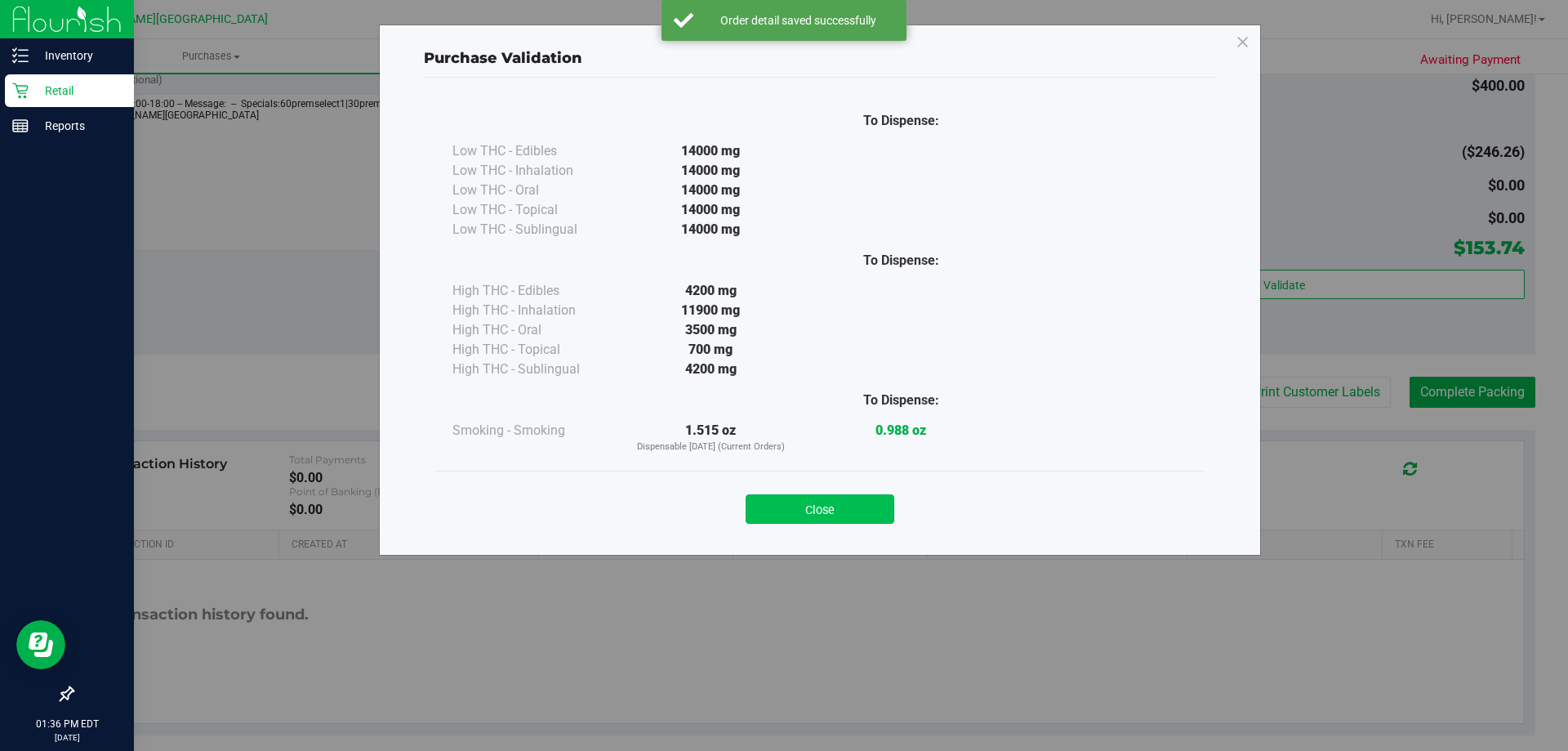
click at [808, 496] on button "Close" at bounding box center [820, 509] width 149 height 29
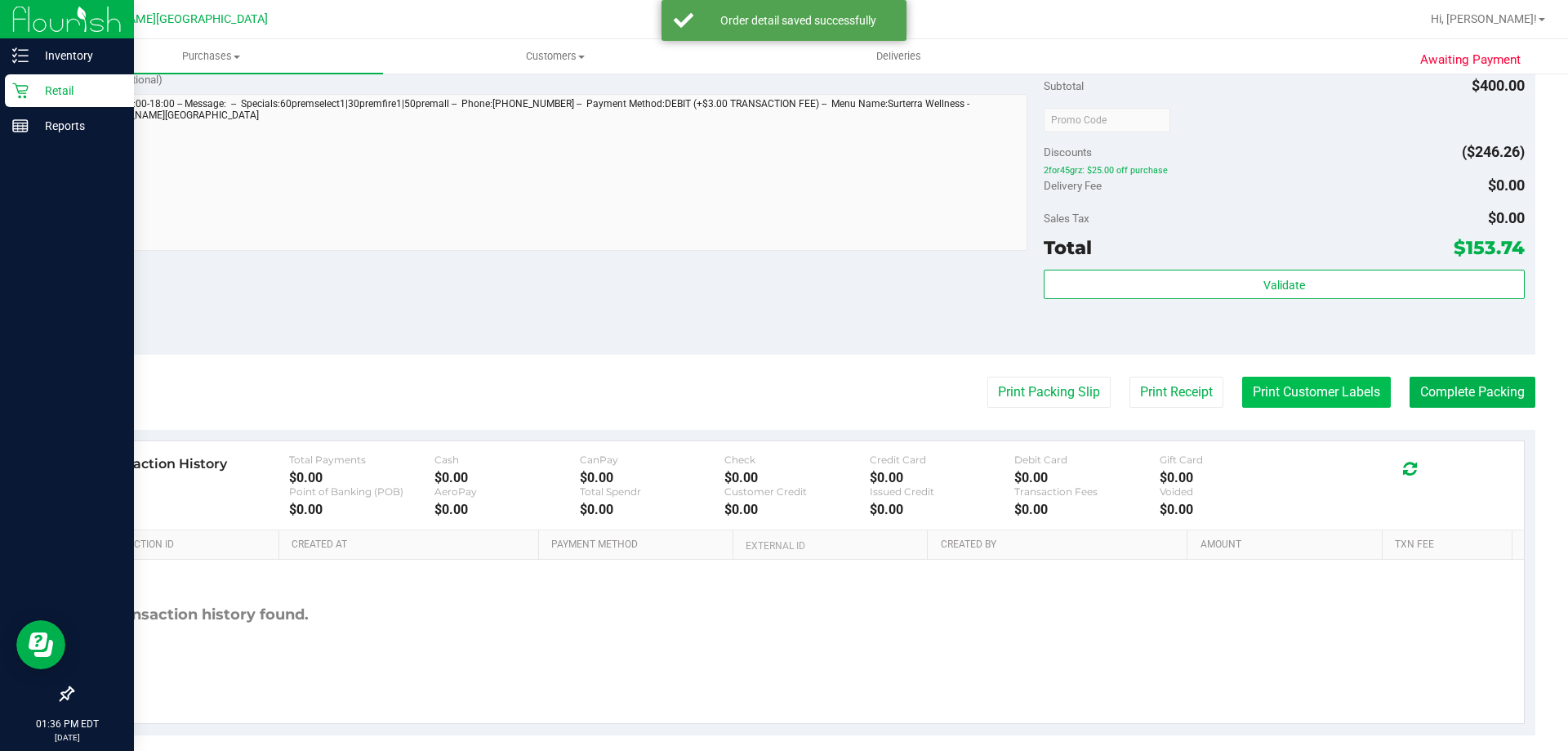
click at [1332, 397] on button "Print Customer Labels" at bounding box center [1316, 392] width 149 height 31
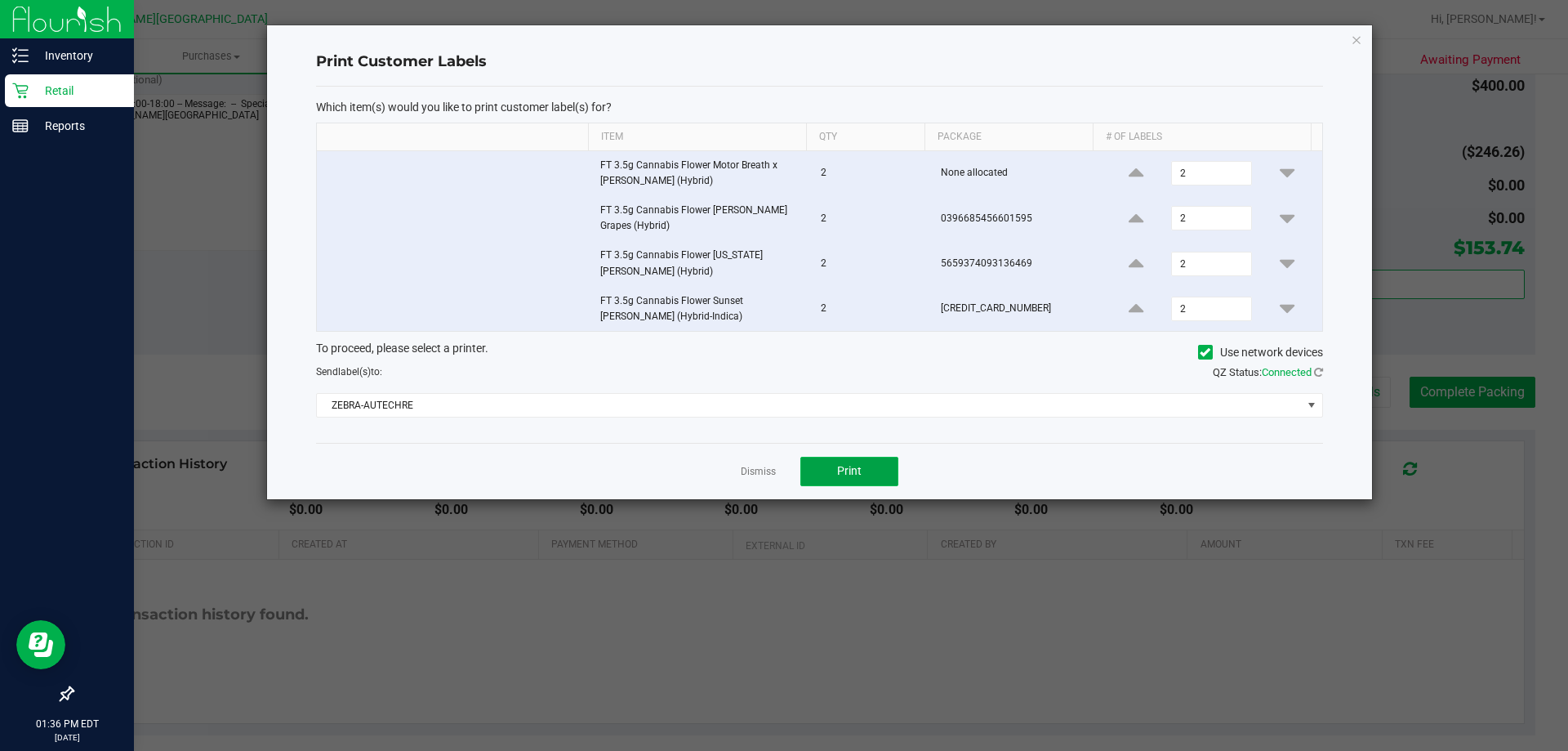
click at [837, 464] on span "Print" at bounding box center [849, 471] width 24 height 13
click at [1356, 38] on icon "button" at bounding box center [1356, 39] width 12 height 19
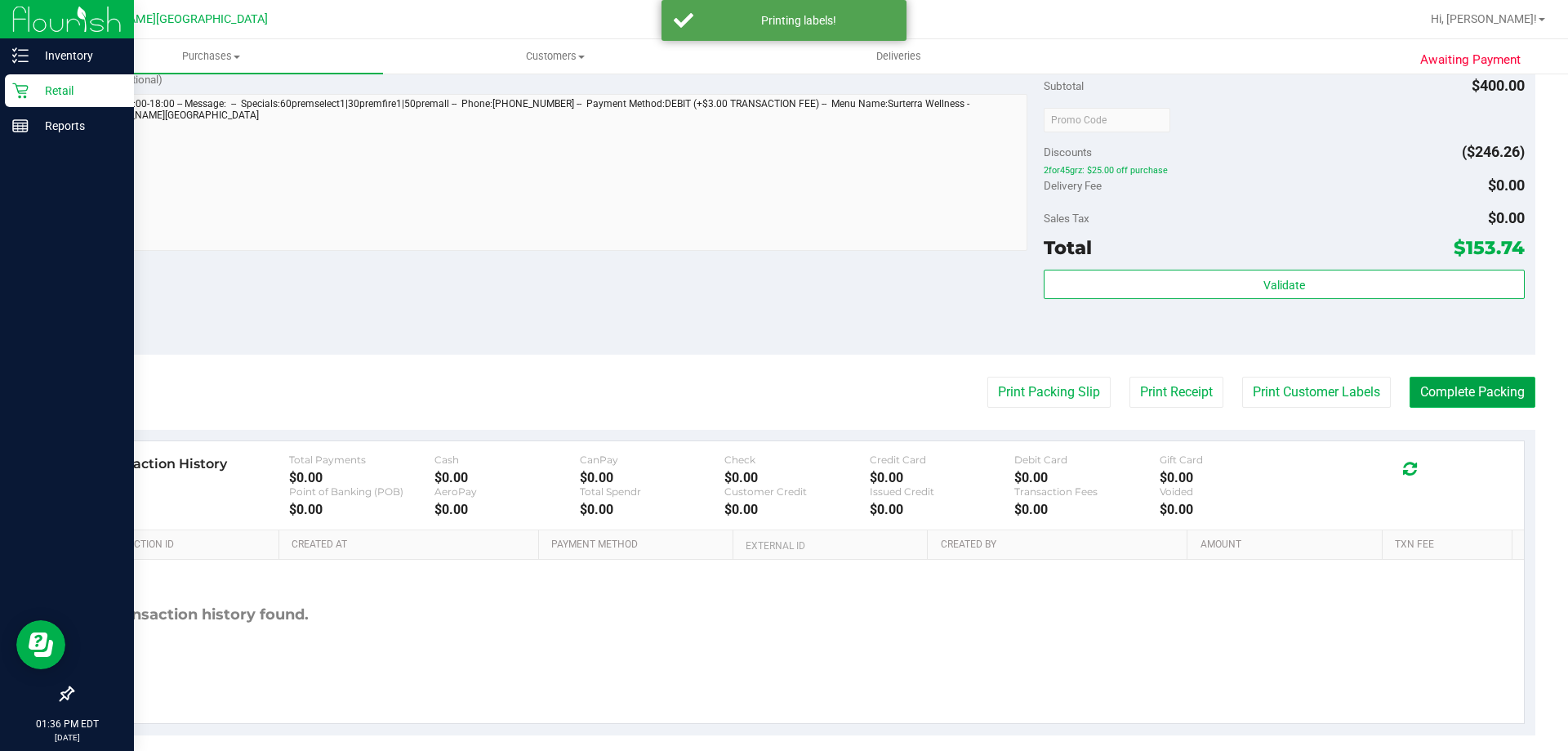
click at [1474, 389] on button "Complete Packing" at bounding box center [1472, 392] width 126 height 31
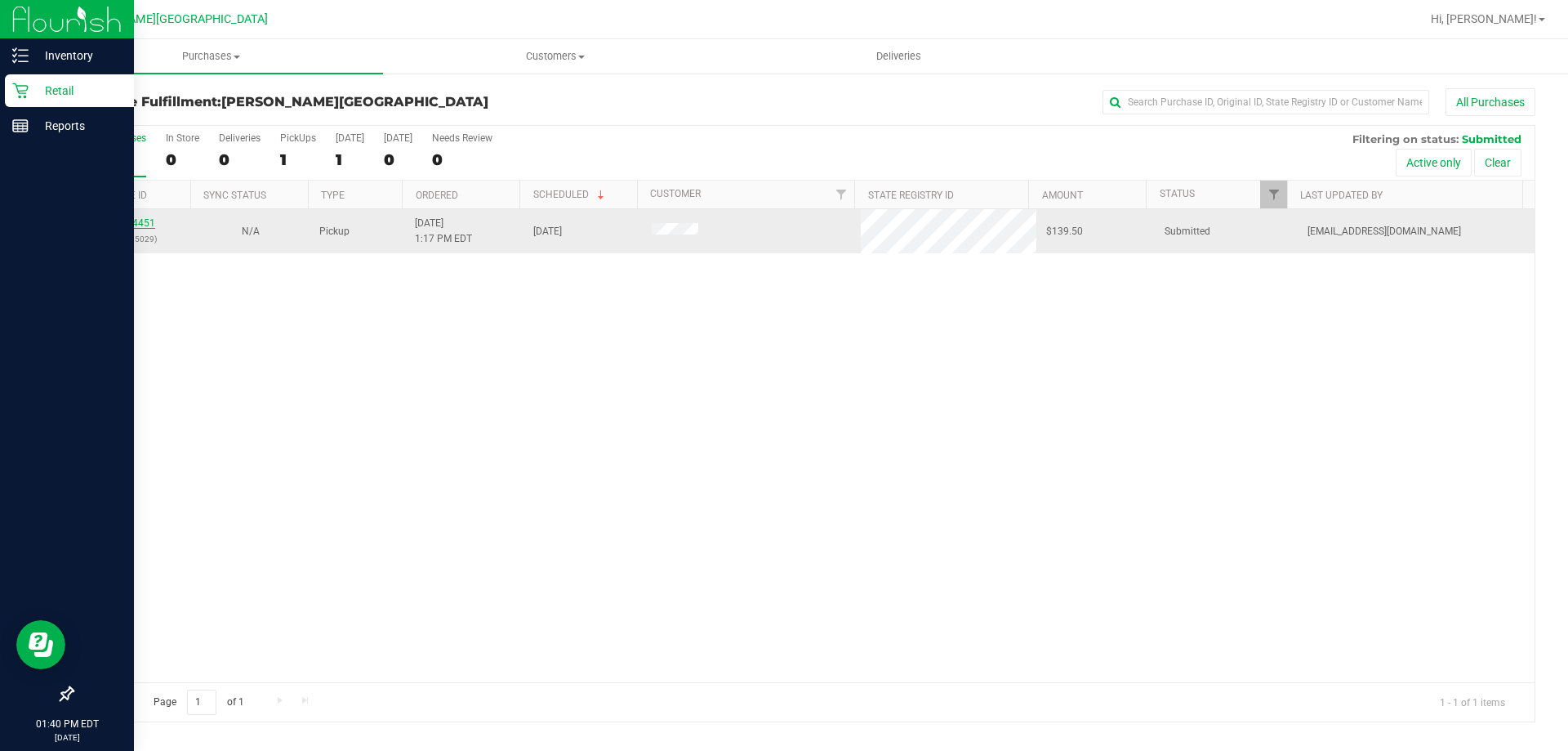
click at [123, 224] on link "11984451" at bounding box center [132, 223] width 45 height 12
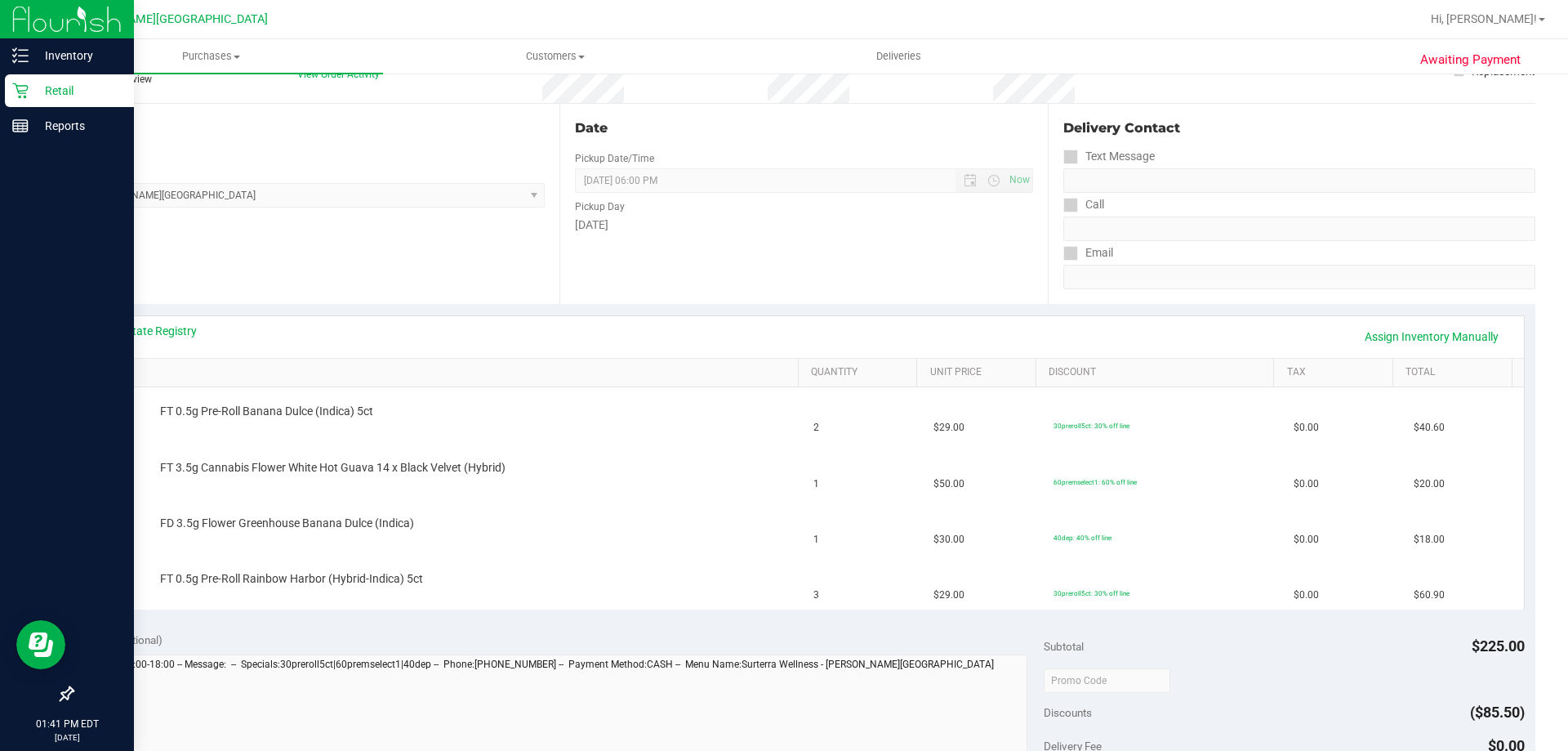
scroll to position [163, 0]
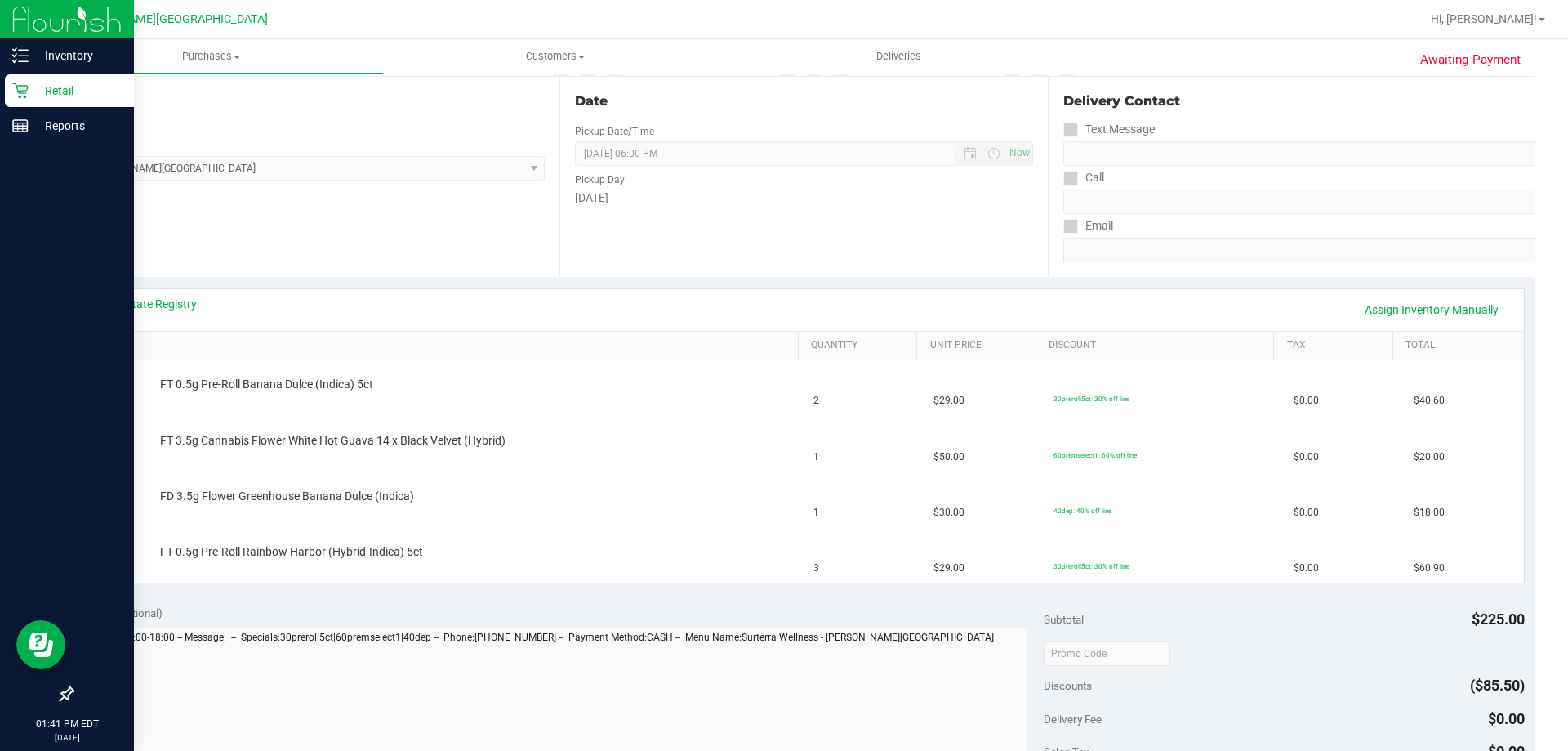
click at [568, 610] on div "Notes (optional)" at bounding box center [563, 612] width 961 height 16
click at [671, 605] on div "Notes (optional)" at bounding box center [563, 612] width 961 height 16
click at [553, 321] on div "View State Registry Assign Inventory Manually" at bounding box center [804, 309] width 1410 height 28
click at [144, 303] on link "View State Registry" at bounding box center [148, 304] width 98 height 16
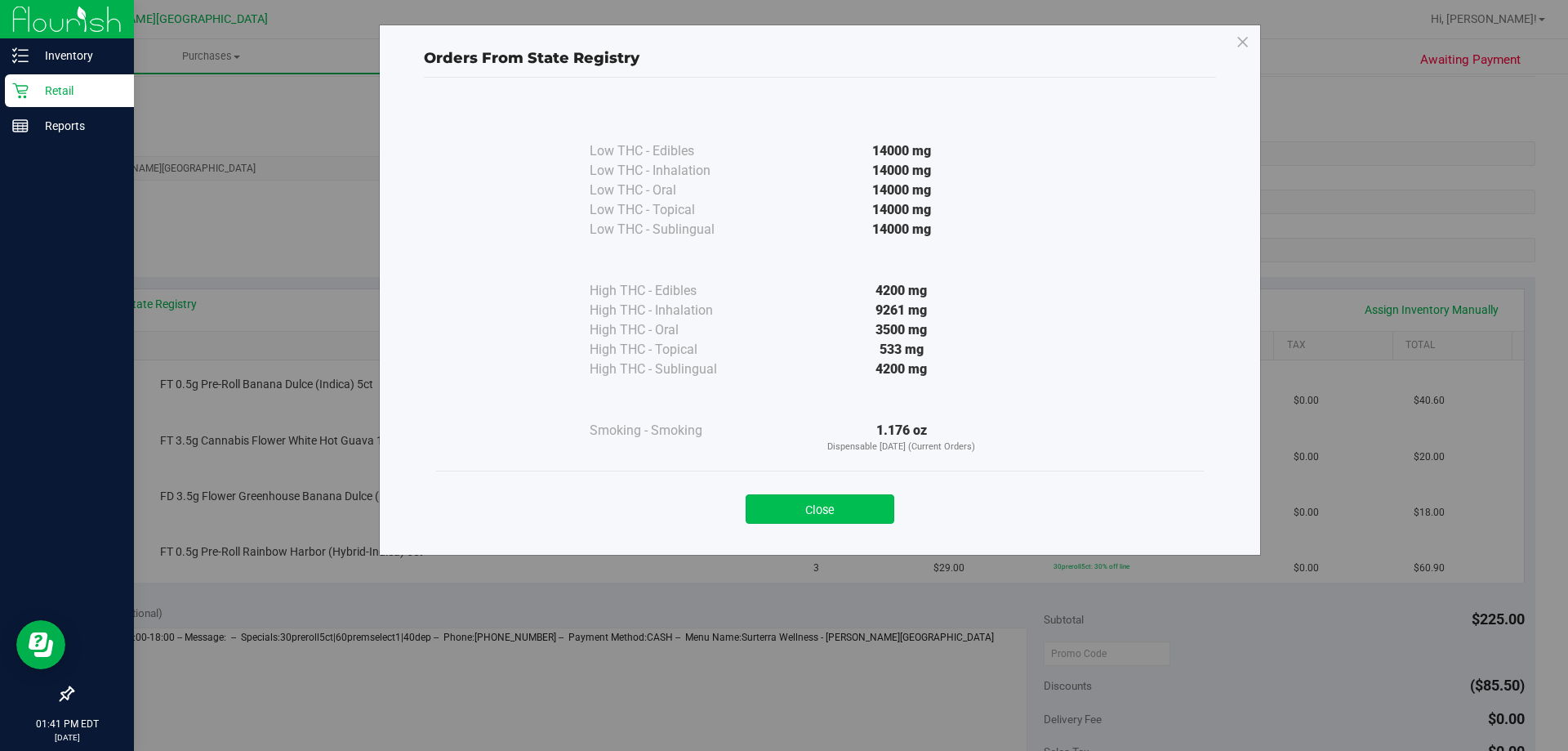
click at [811, 501] on button "Close" at bounding box center [820, 509] width 149 height 29
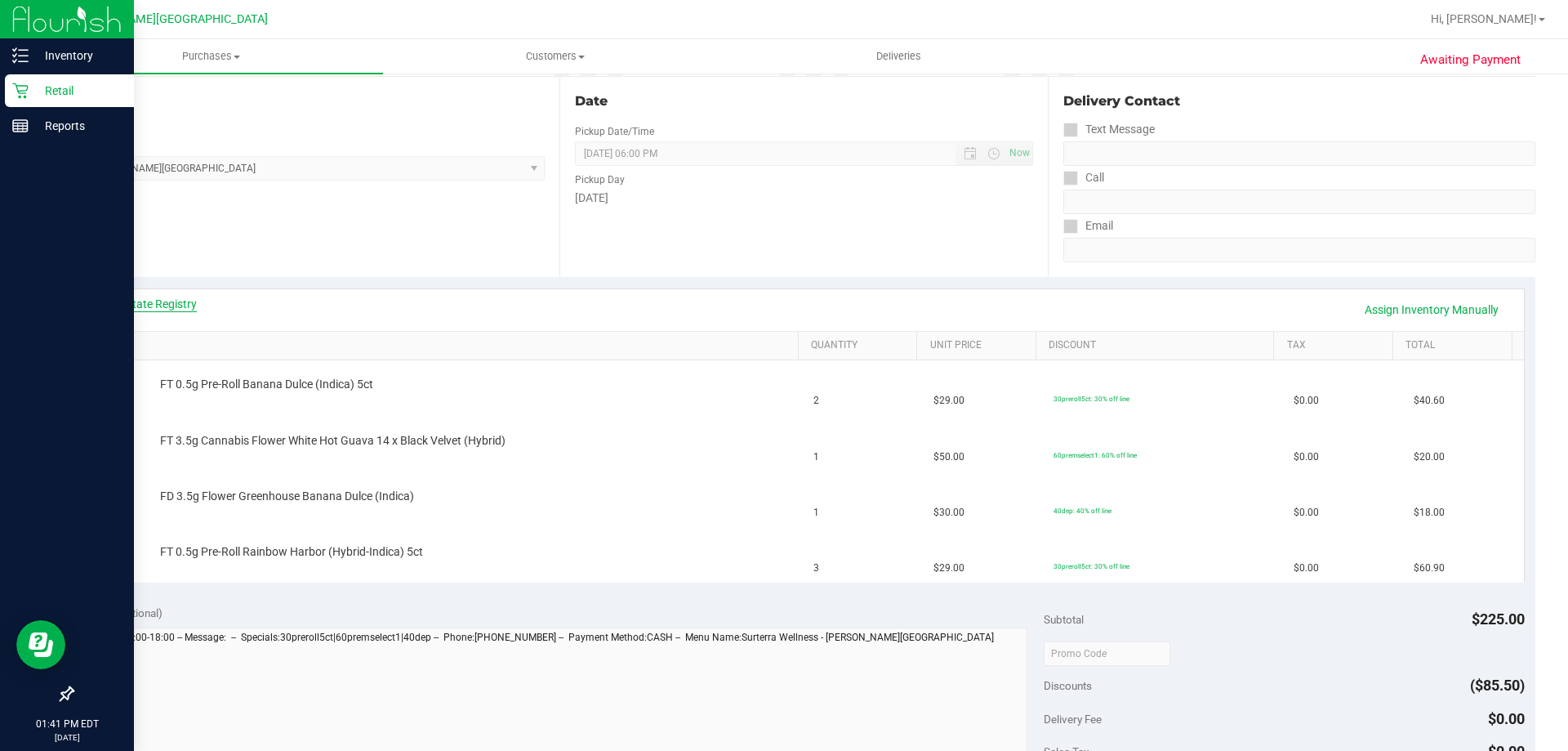
click at [188, 304] on link "View State Registry" at bounding box center [148, 304] width 98 height 16
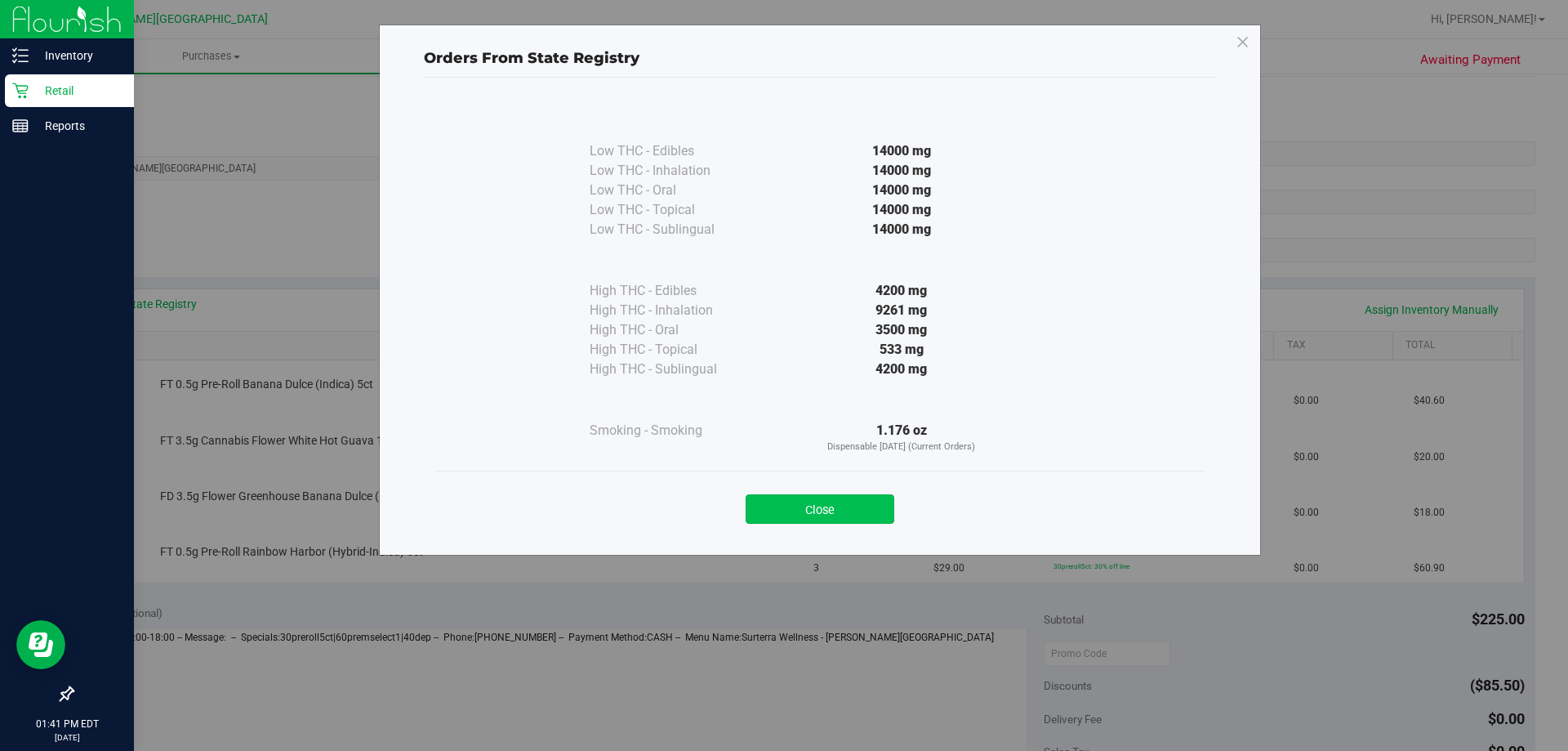
click at [760, 514] on button "Close" at bounding box center [820, 509] width 149 height 29
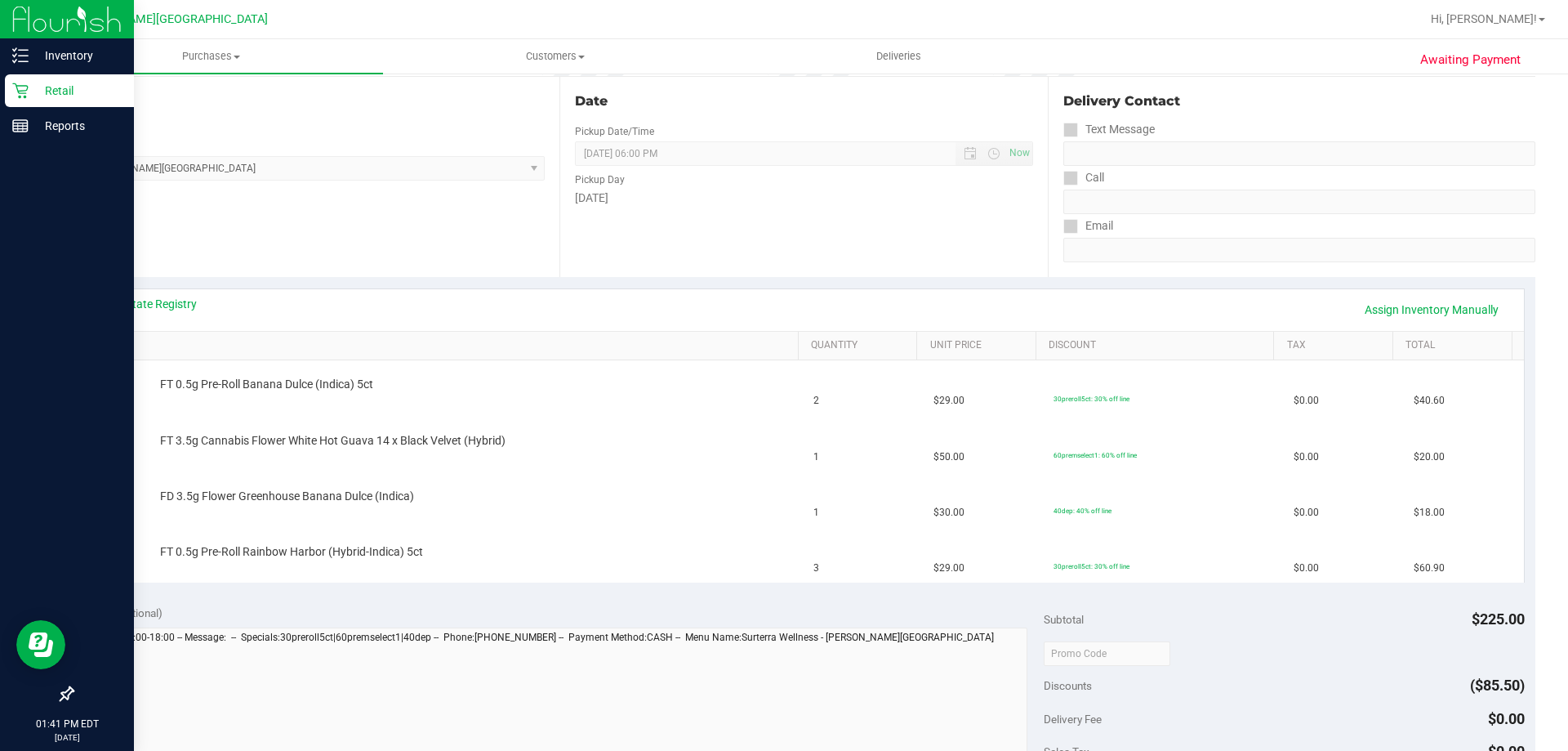
click at [604, 602] on div "Notes (optional) Subtotal $225.00 Discounts ($85.50) Delivery Fee $0.00 Sales T…" at bounding box center [803, 741] width 1463 height 294
click at [592, 595] on div "Notes (optional) Subtotal $225.00 Discounts ($85.50) Delivery Fee $0.00 Sales T…" at bounding box center [803, 741] width 1463 height 294
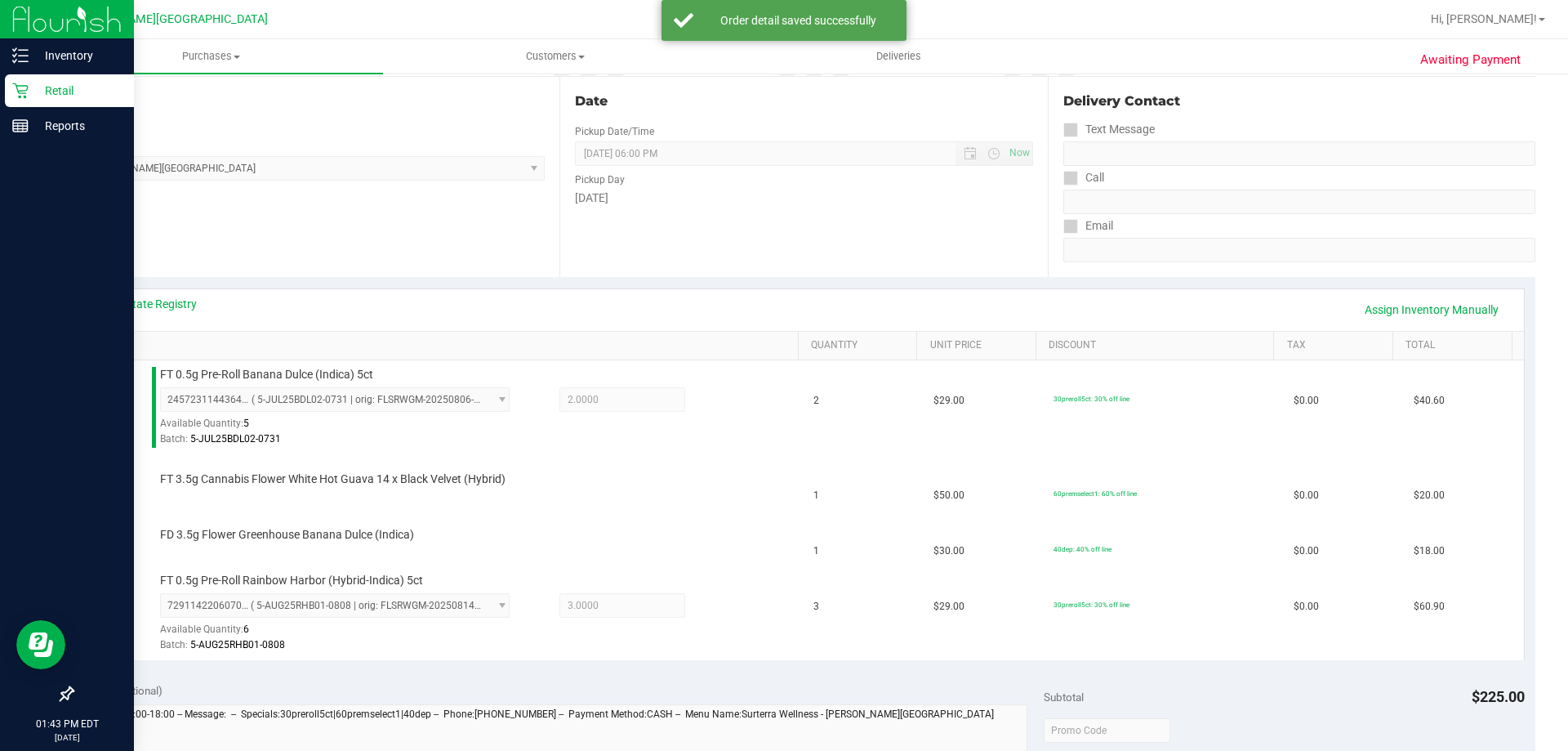
click at [381, 188] on div "Location Pickup Store Bonita Springs WC Select Store Bonita Springs WC Boynton …" at bounding box center [315, 177] width 488 height 200
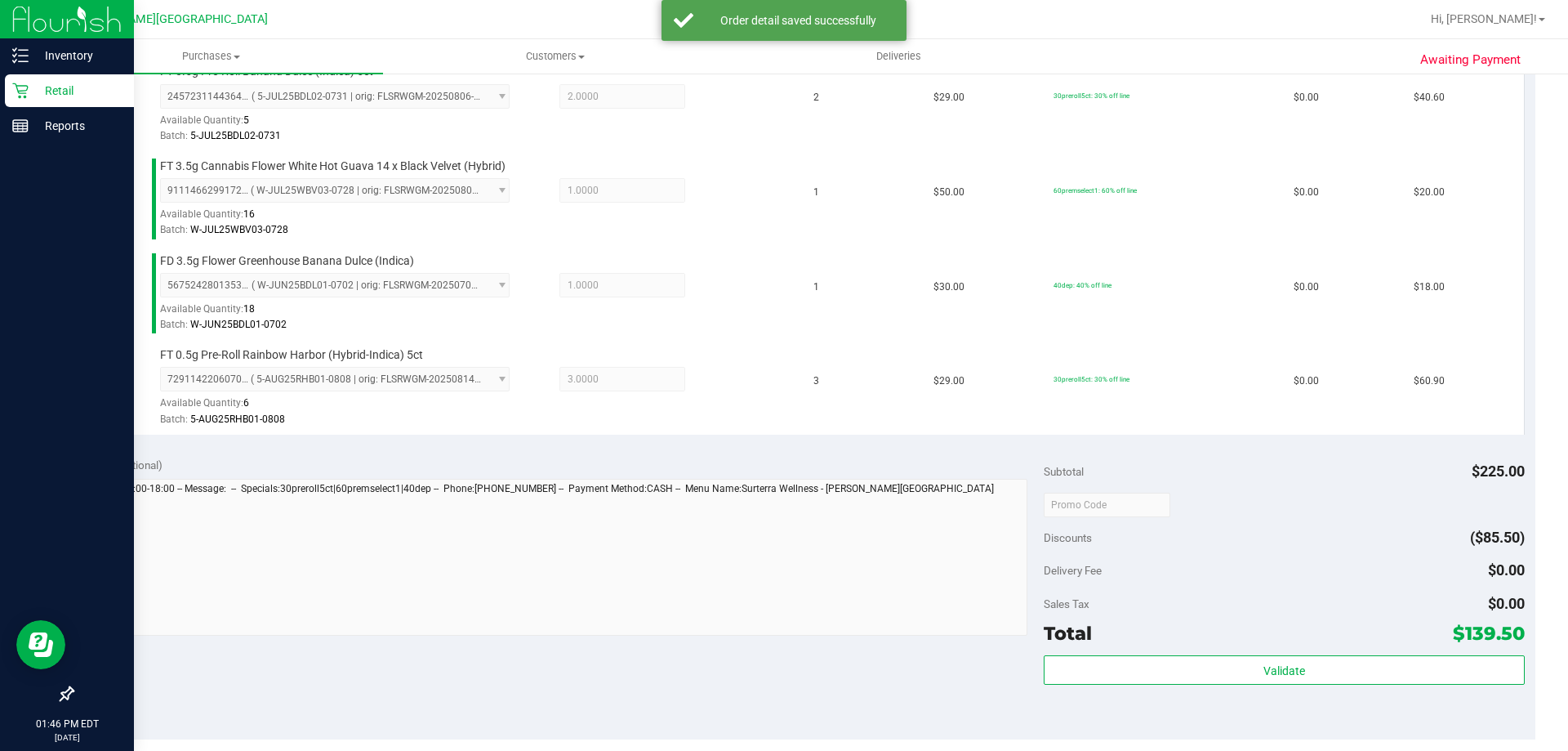
scroll to position [572, 0]
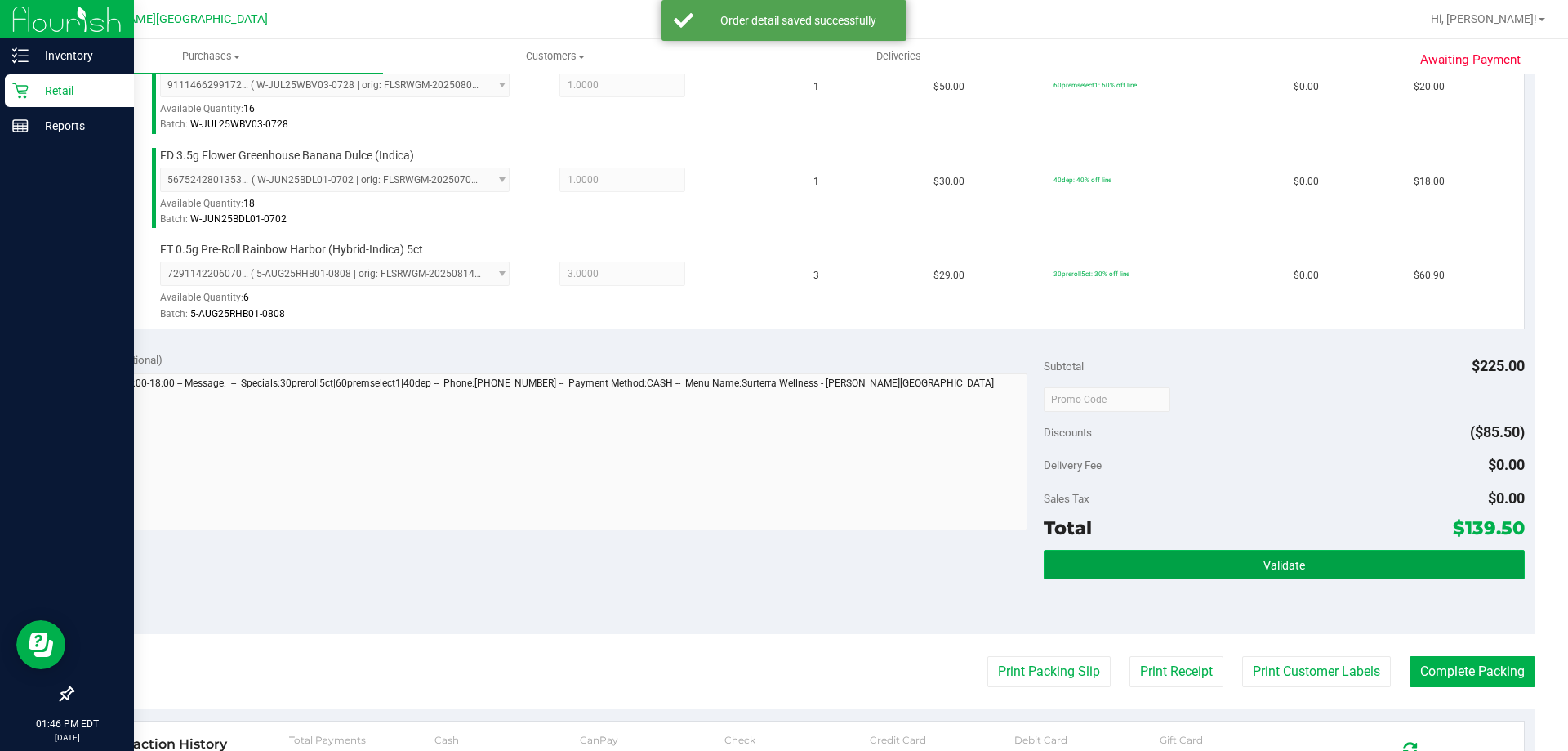
click at [1328, 562] on button "Validate" at bounding box center [1283, 564] width 480 height 29
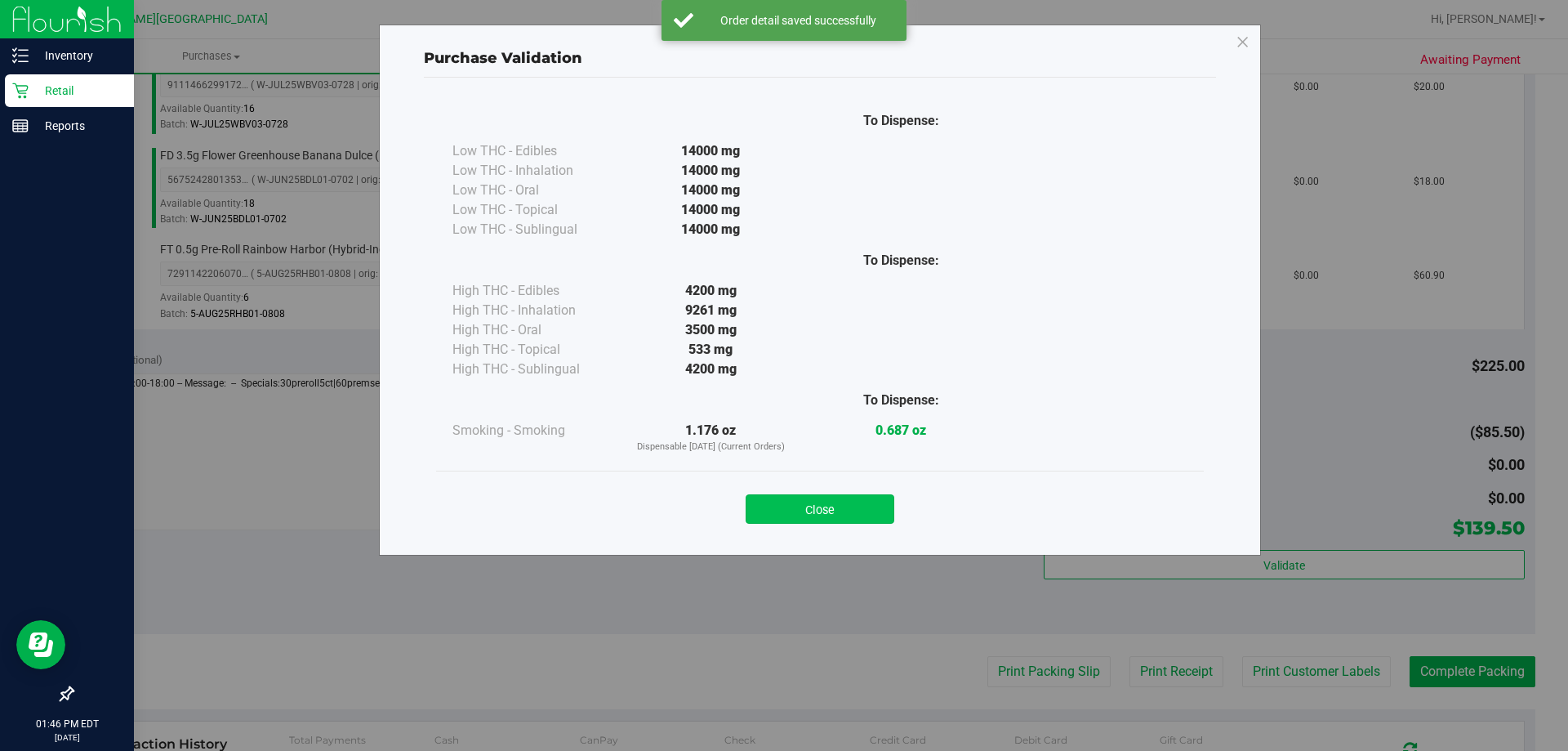
click at [827, 499] on button "Close" at bounding box center [820, 509] width 149 height 29
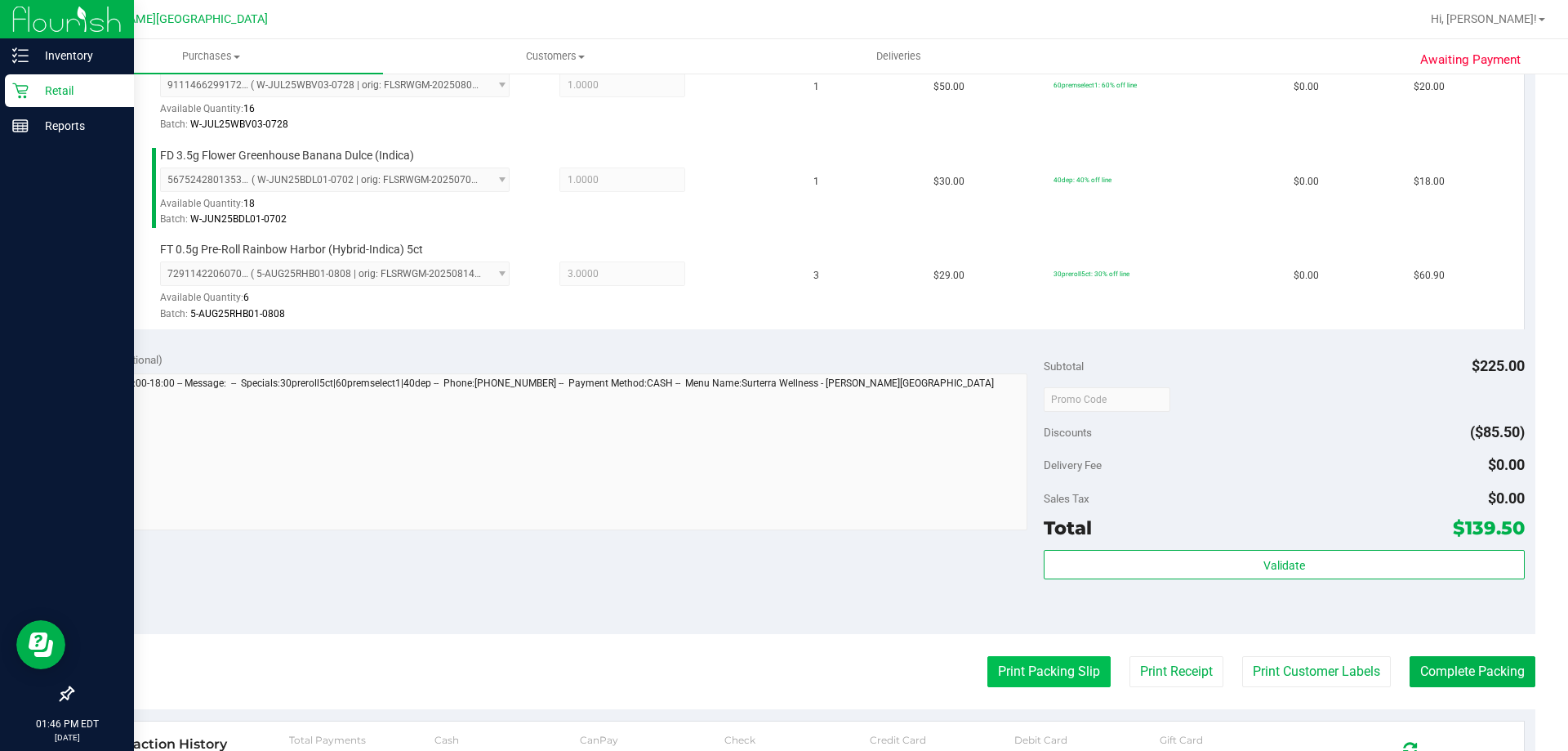
click at [1062, 666] on button "Print Packing Slip" at bounding box center [1048, 671] width 124 height 31
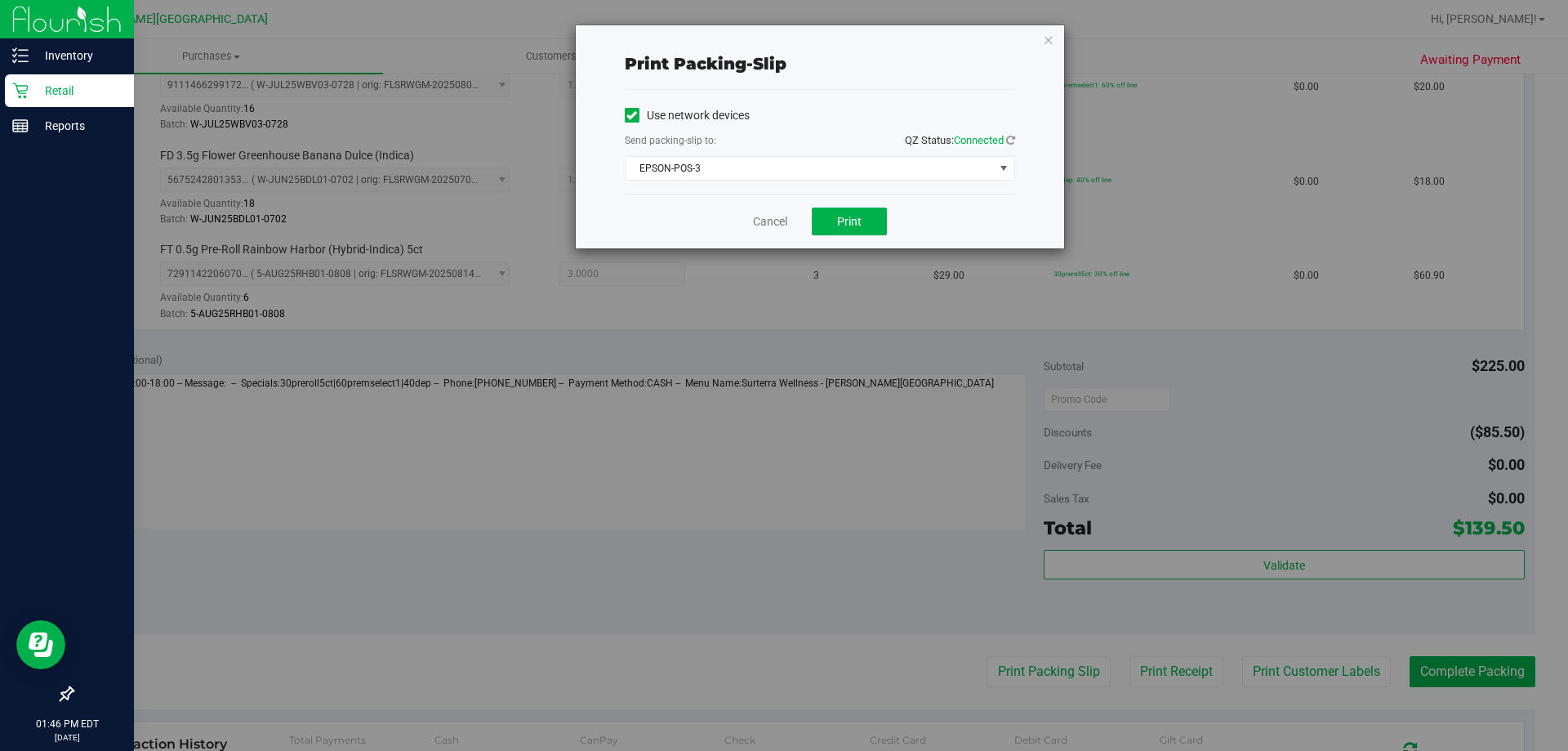
click at [859, 206] on div "Cancel Print" at bounding box center [820, 220] width 390 height 55
click at [846, 221] on span "Print" at bounding box center [849, 221] width 24 height 13
click at [1044, 43] on icon "button" at bounding box center [1048, 39] width 12 height 19
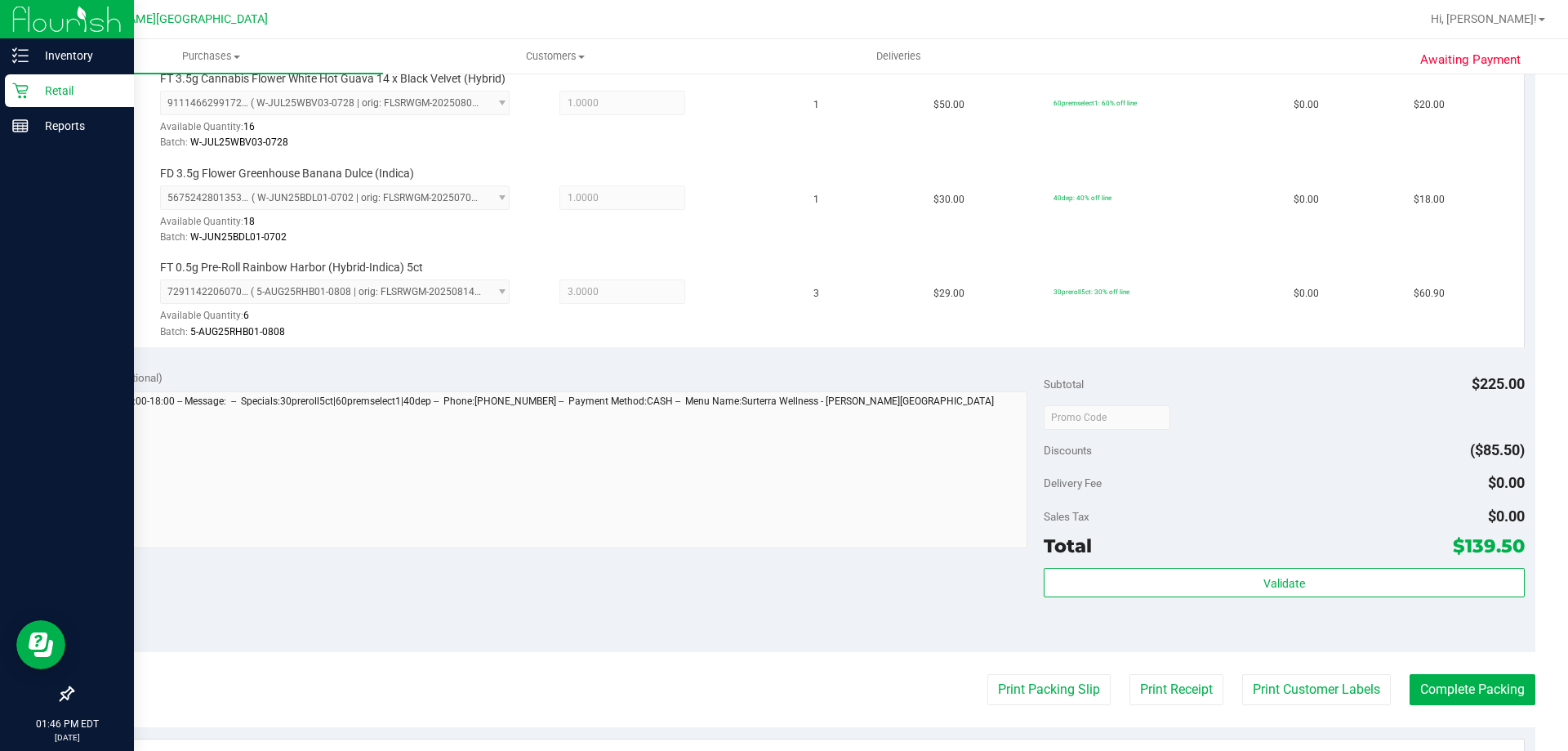
scroll to position [735, 0]
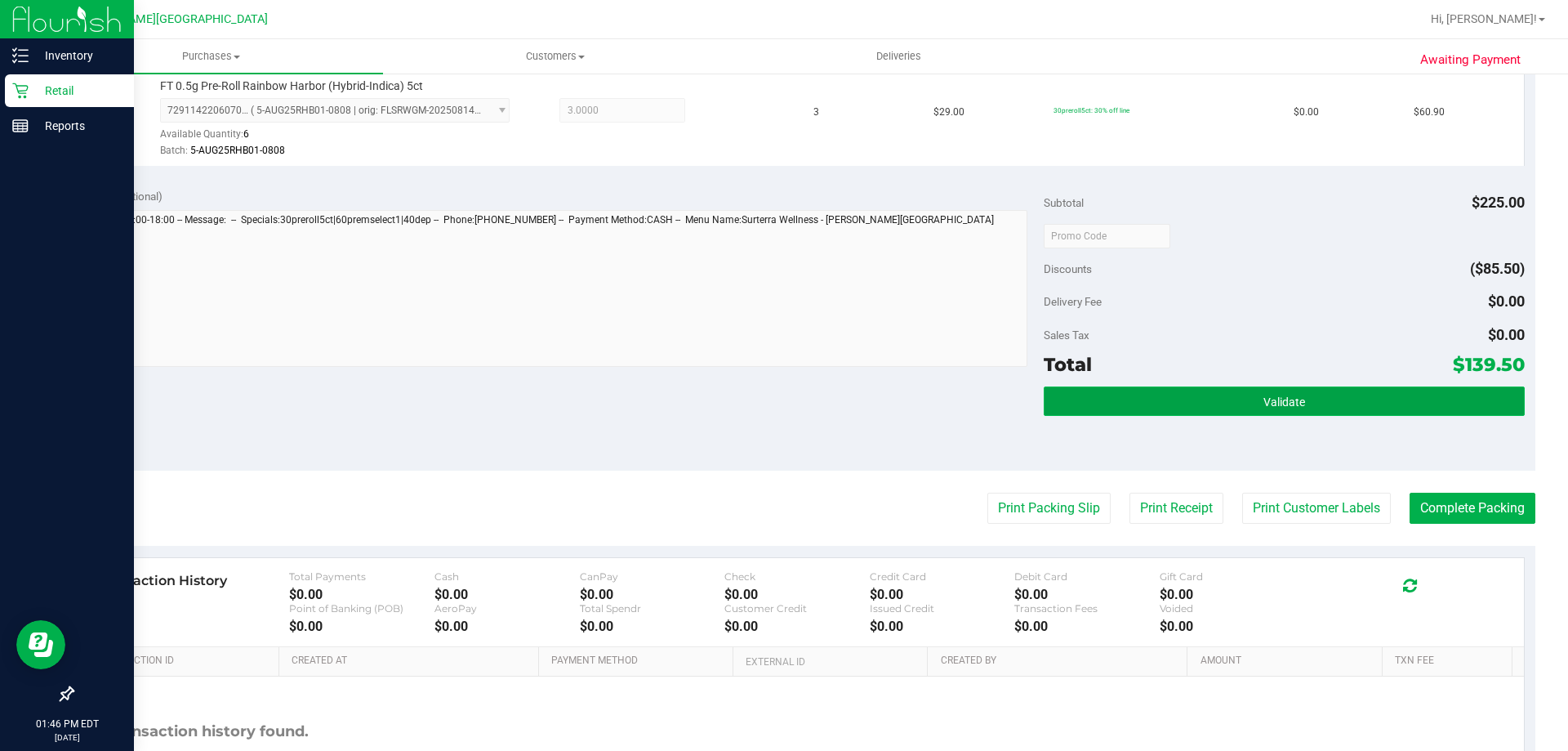
click at [1109, 392] on button "Validate" at bounding box center [1283, 400] width 480 height 29
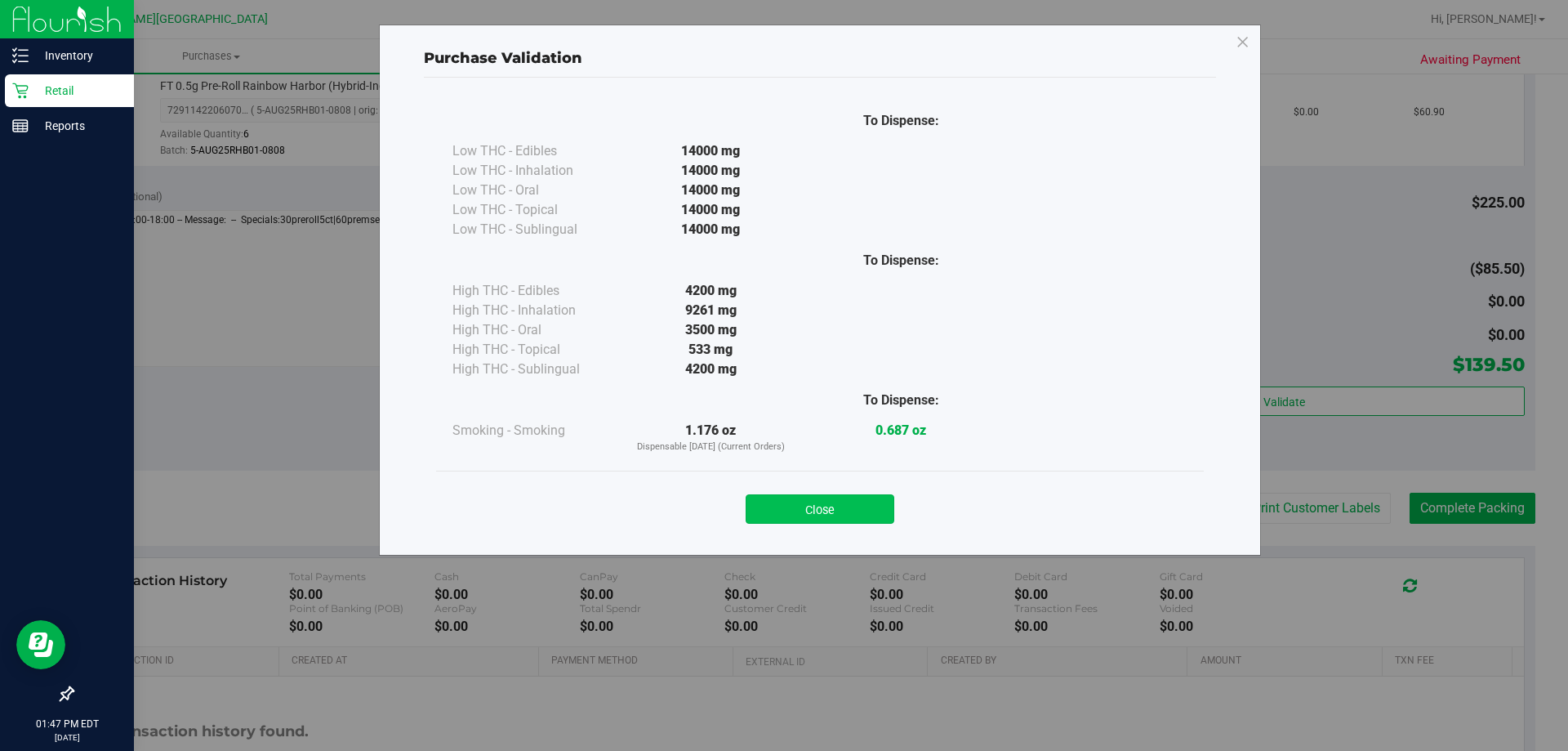
click at [808, 501] on button "Close" at bounding box center [820, 509] width 149 height 29
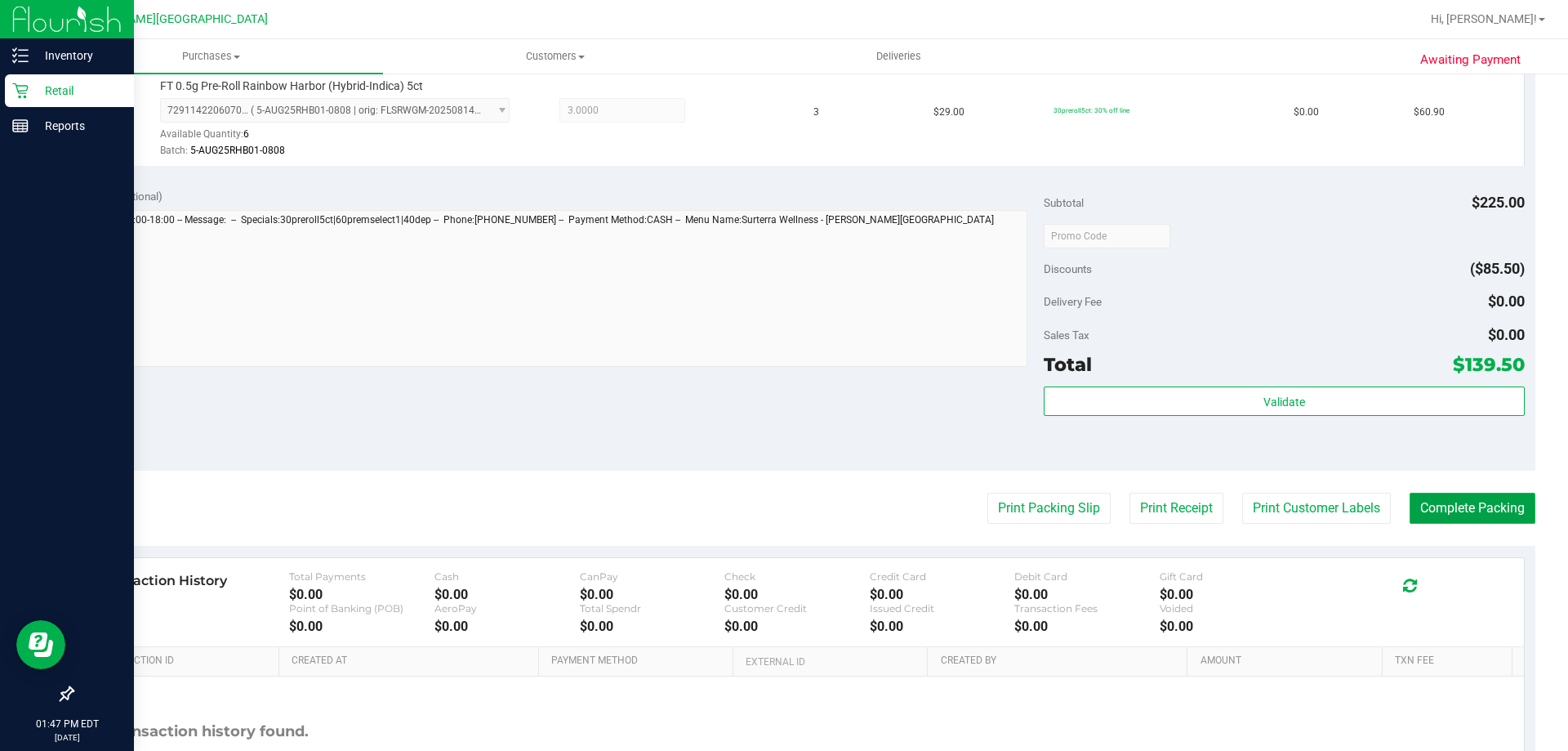
click at [1425, 517] on button "Complete Packing" at bounding box center [1472, 508] width 126 height 31
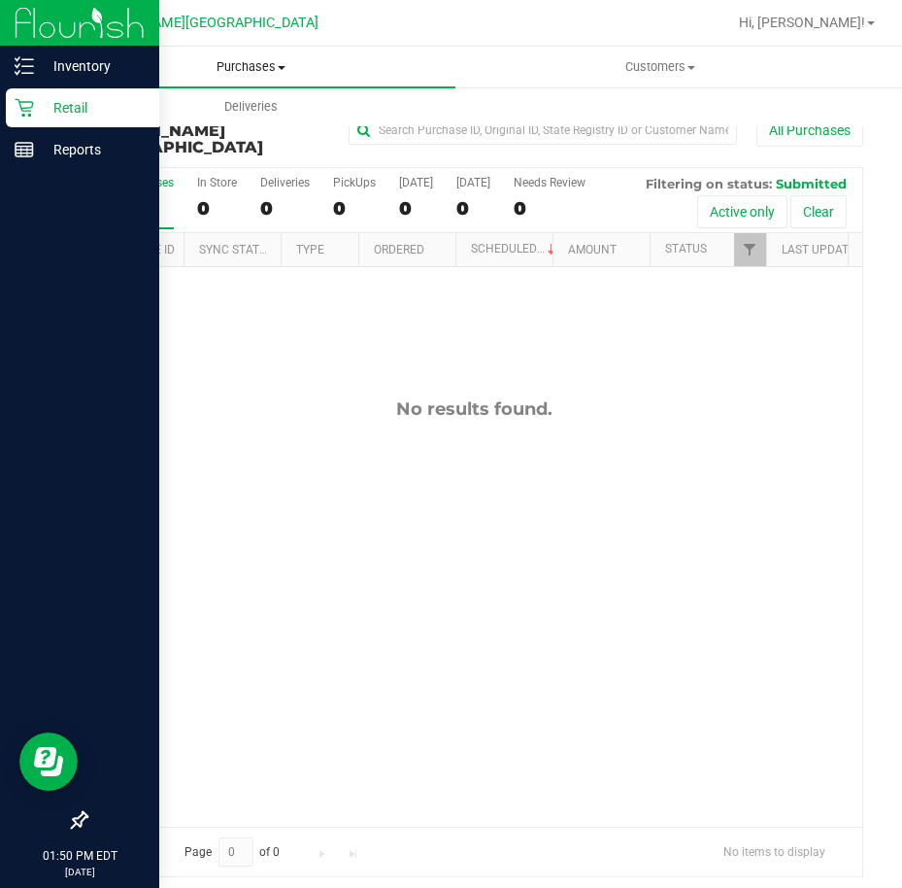
click at [219, 63] on span "Purchases" at bounding box center [251, 66] width 409 height 17
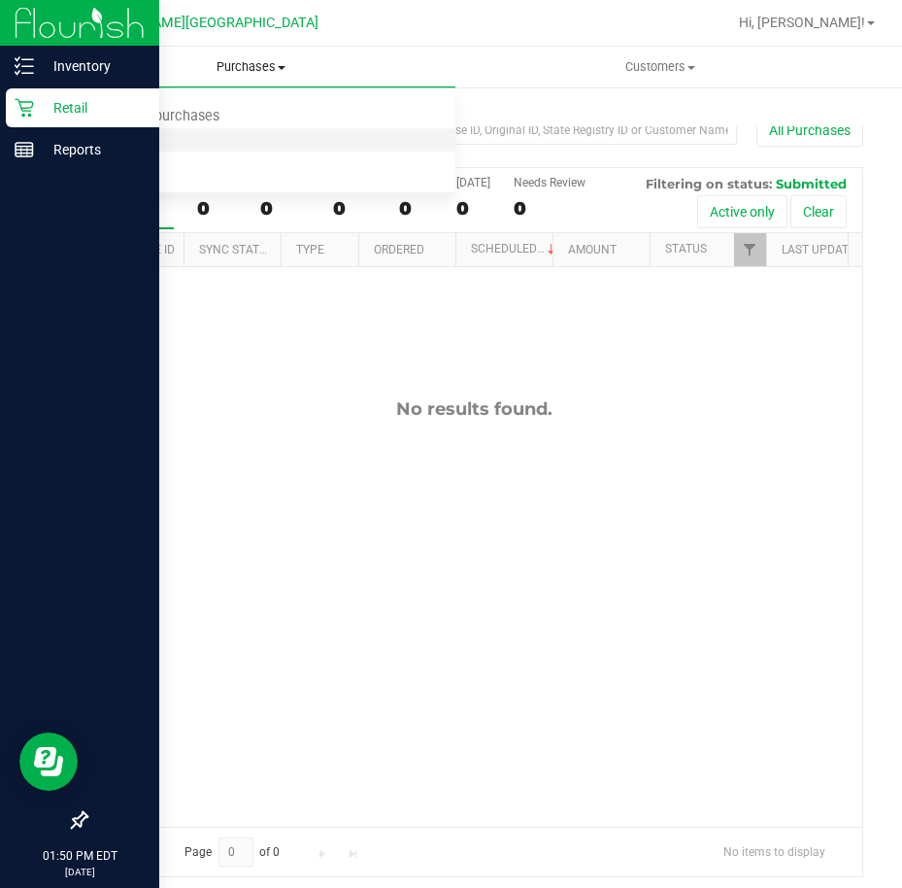
click at [192, 135] on li "Fulfillment" at bounding box center [251, 140] width 409 height 23
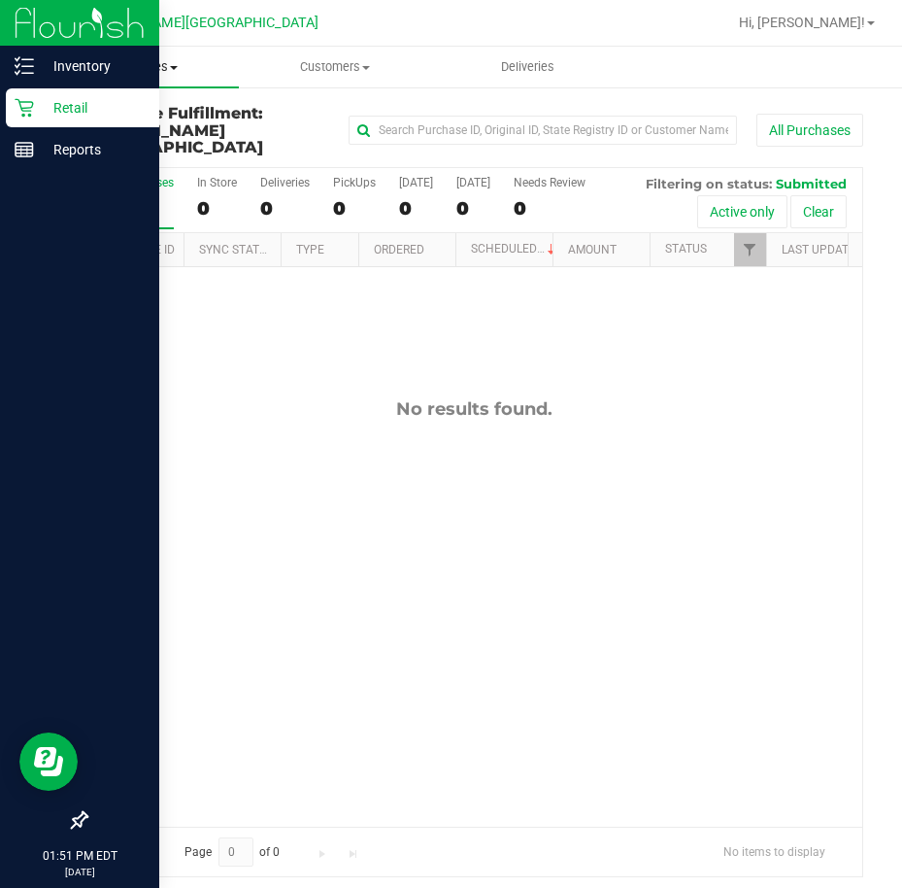
click at [152, 66] on span "Purchases" at bounding box center [143, 66] width 192 height 17
click at [135, 140] on span "Fulfillment" at bounding box center [107, 140] width 120 height 17
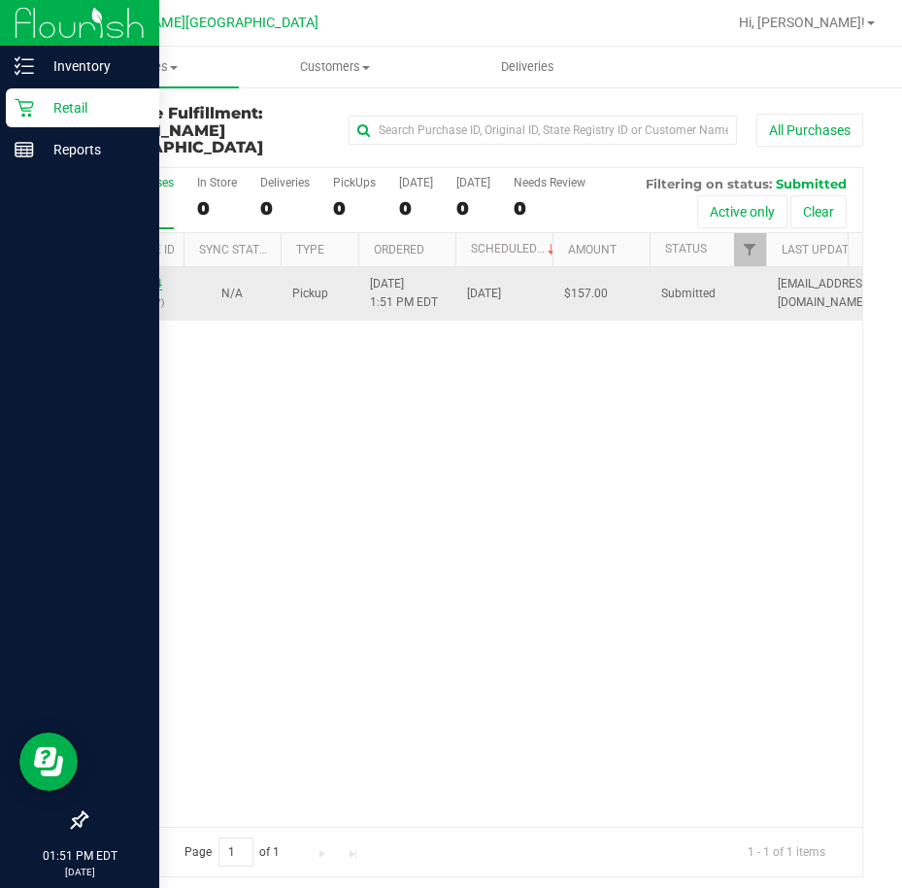
click at [138, 277] on link "11984654" at bounding box center [135, 284] width 54 height 14
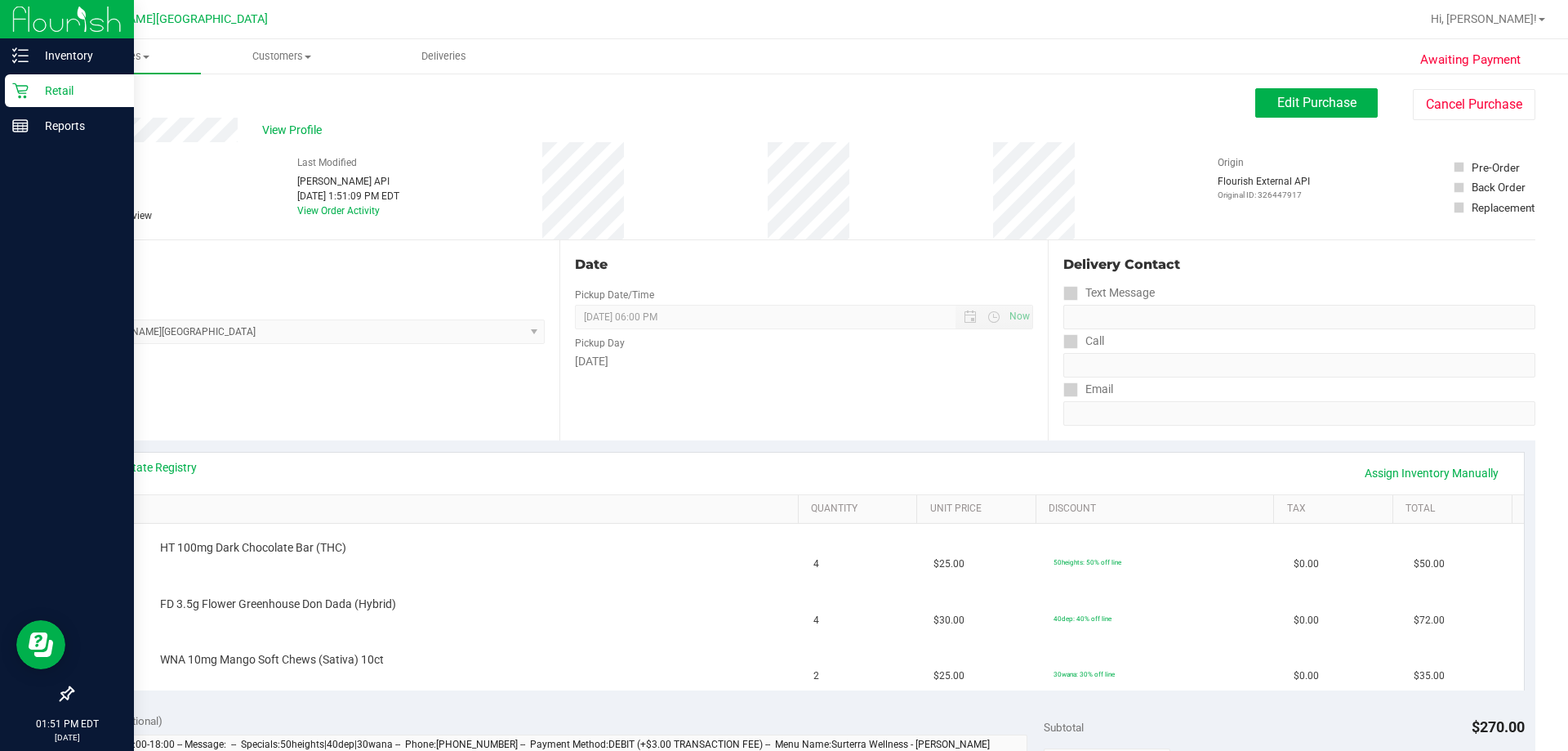
scroll to position [82, 0]
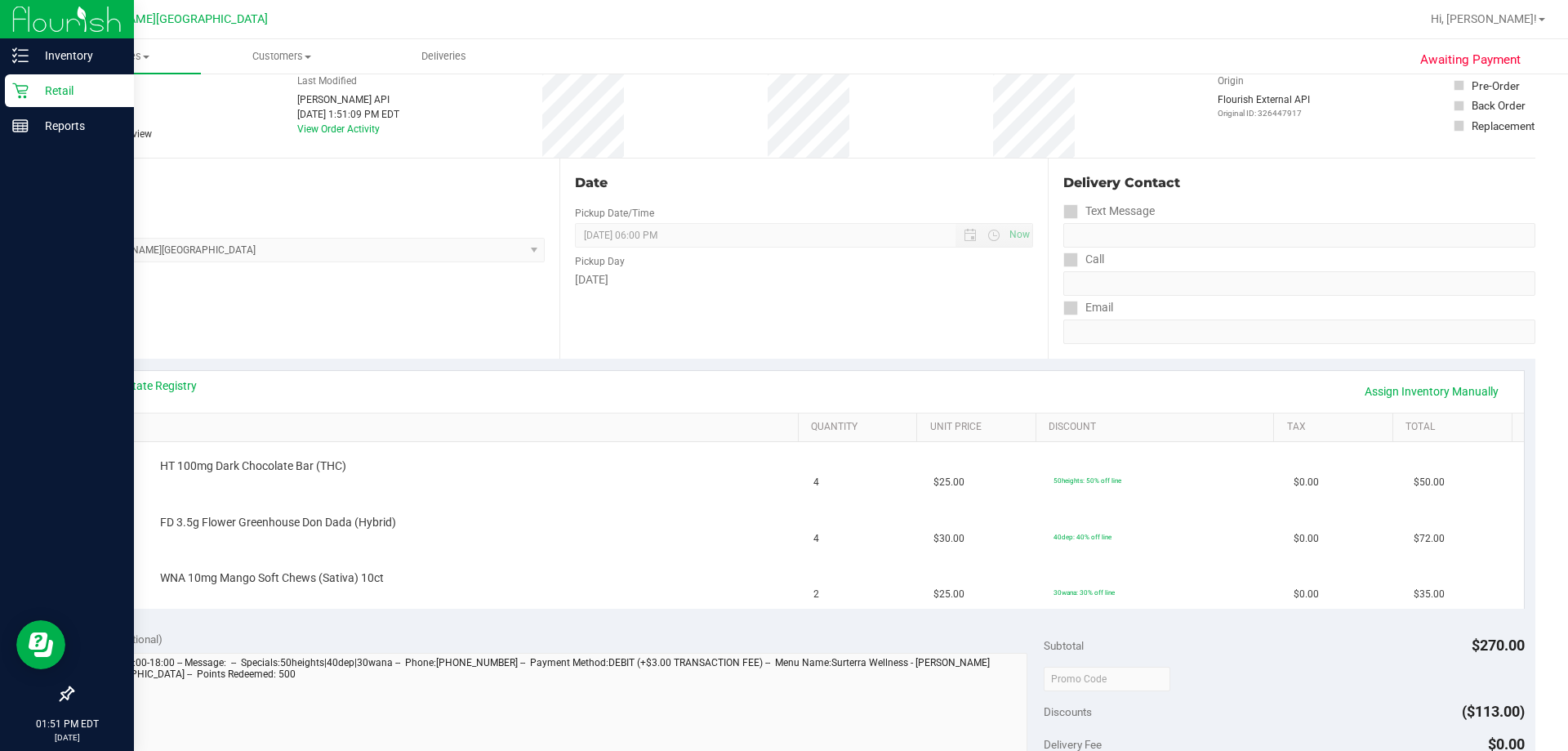
click at [313, 638] on div "Notes (optional)" at bounding box center [563, 638] width 961 height 16
click at [457, 408] on div "View State Registry Assign Inventory Manually" at bounding box center [804, 392] width 1439 height 42
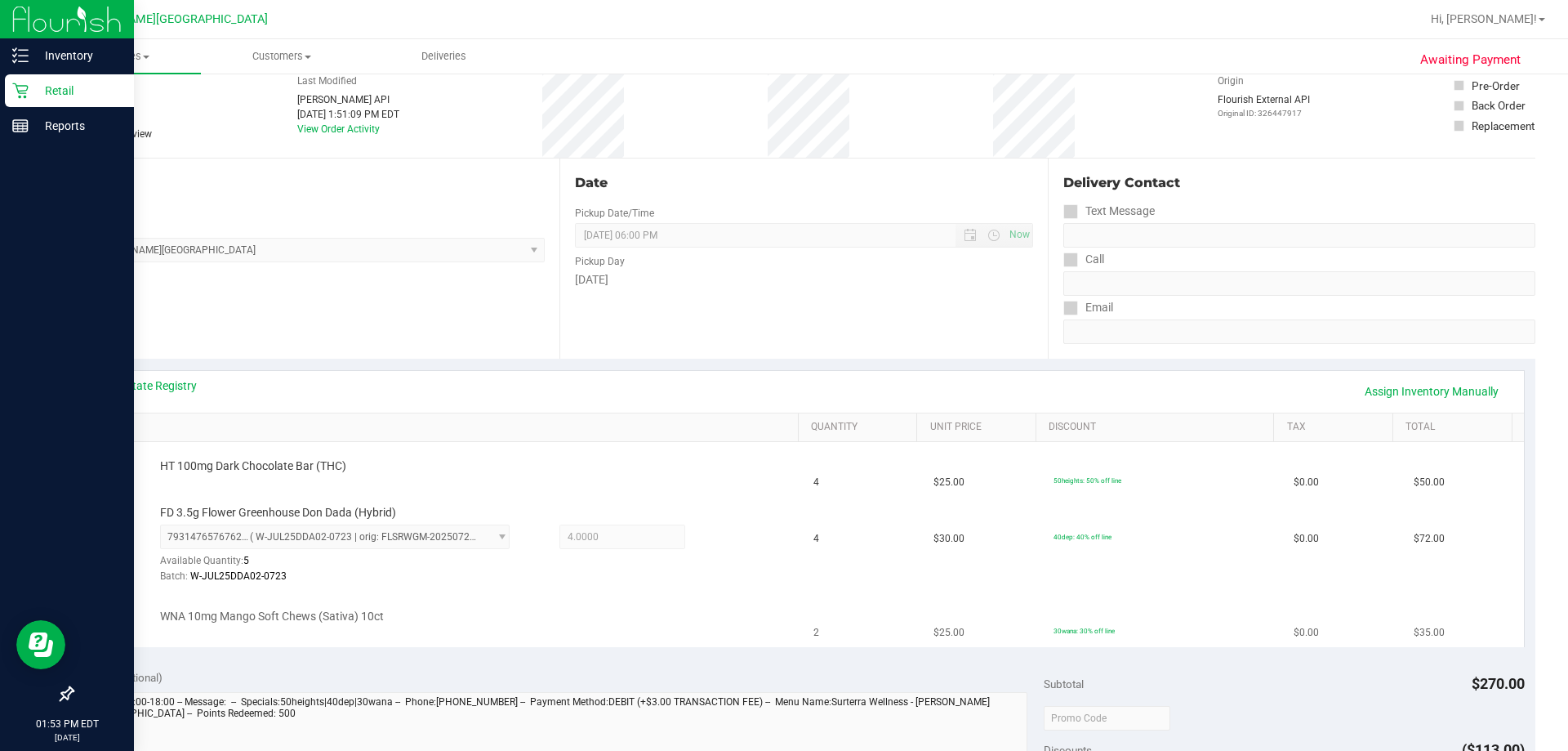
click at [510, 610] on div "WNA 10mg Mango Soft Chews (Sativa) 10ct" at bounding box center [471, 616] width 638 height 16
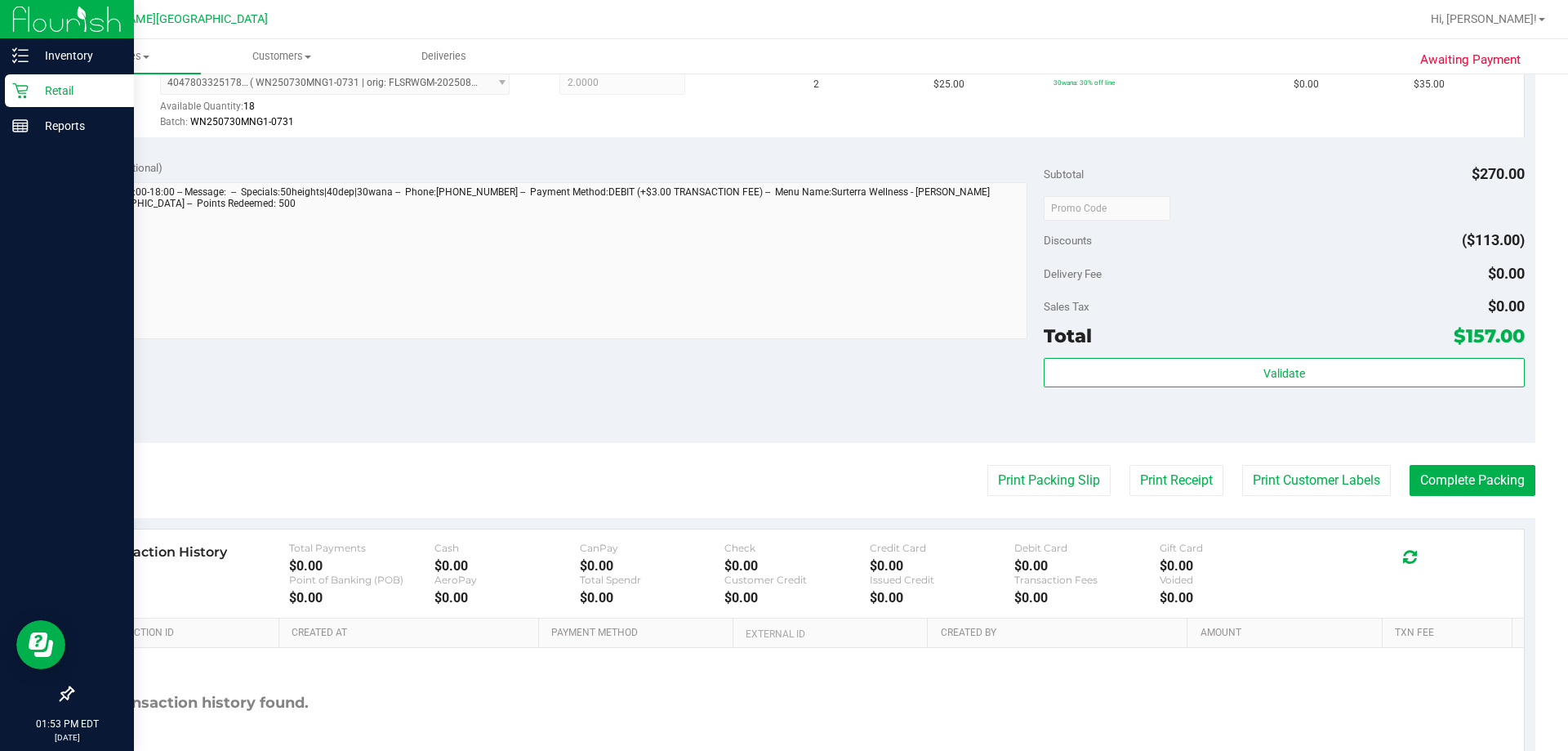
scroll to position [775, 0]
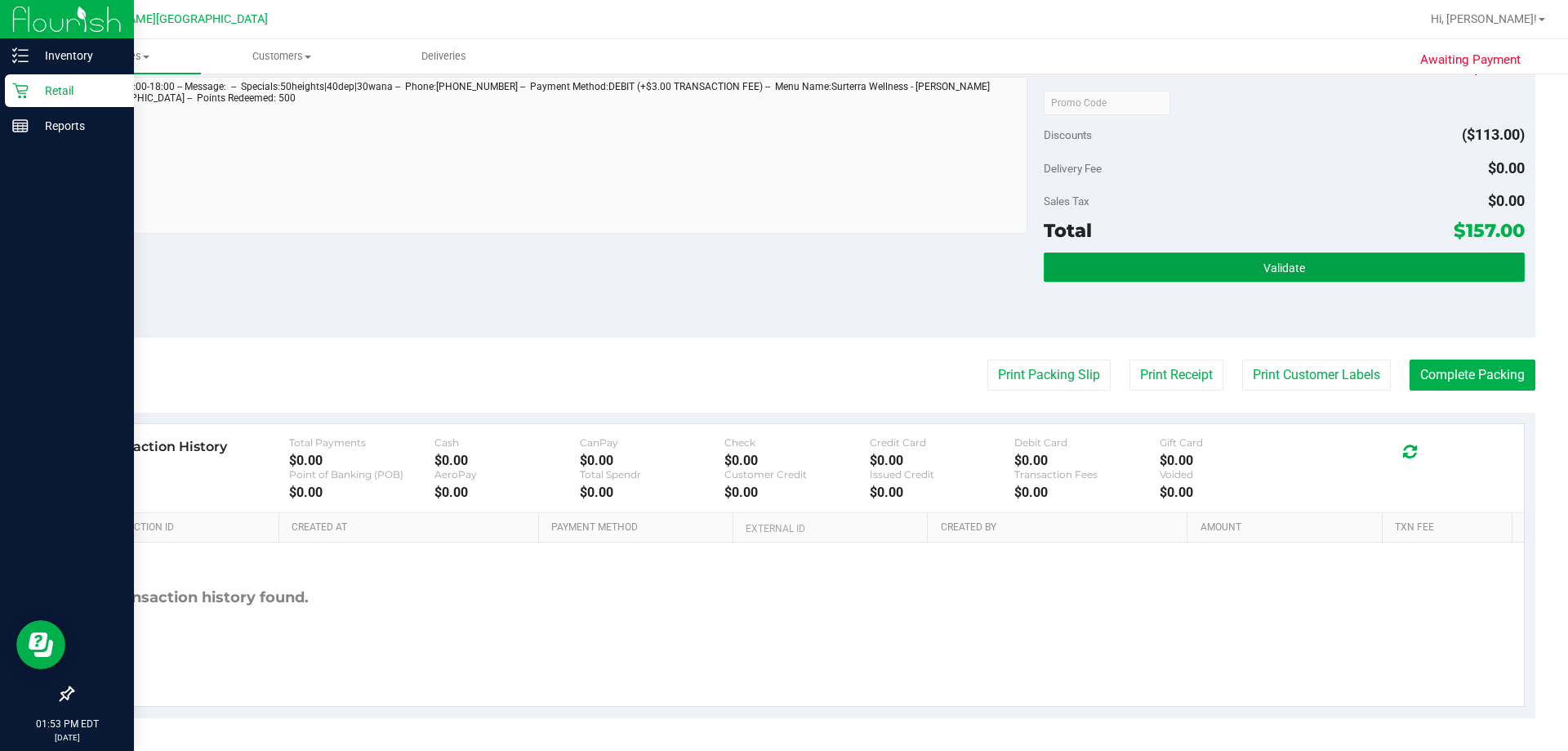
click at [1274, 256] on button "Validate" at bounding box center [1283, 267] width 480 height 29
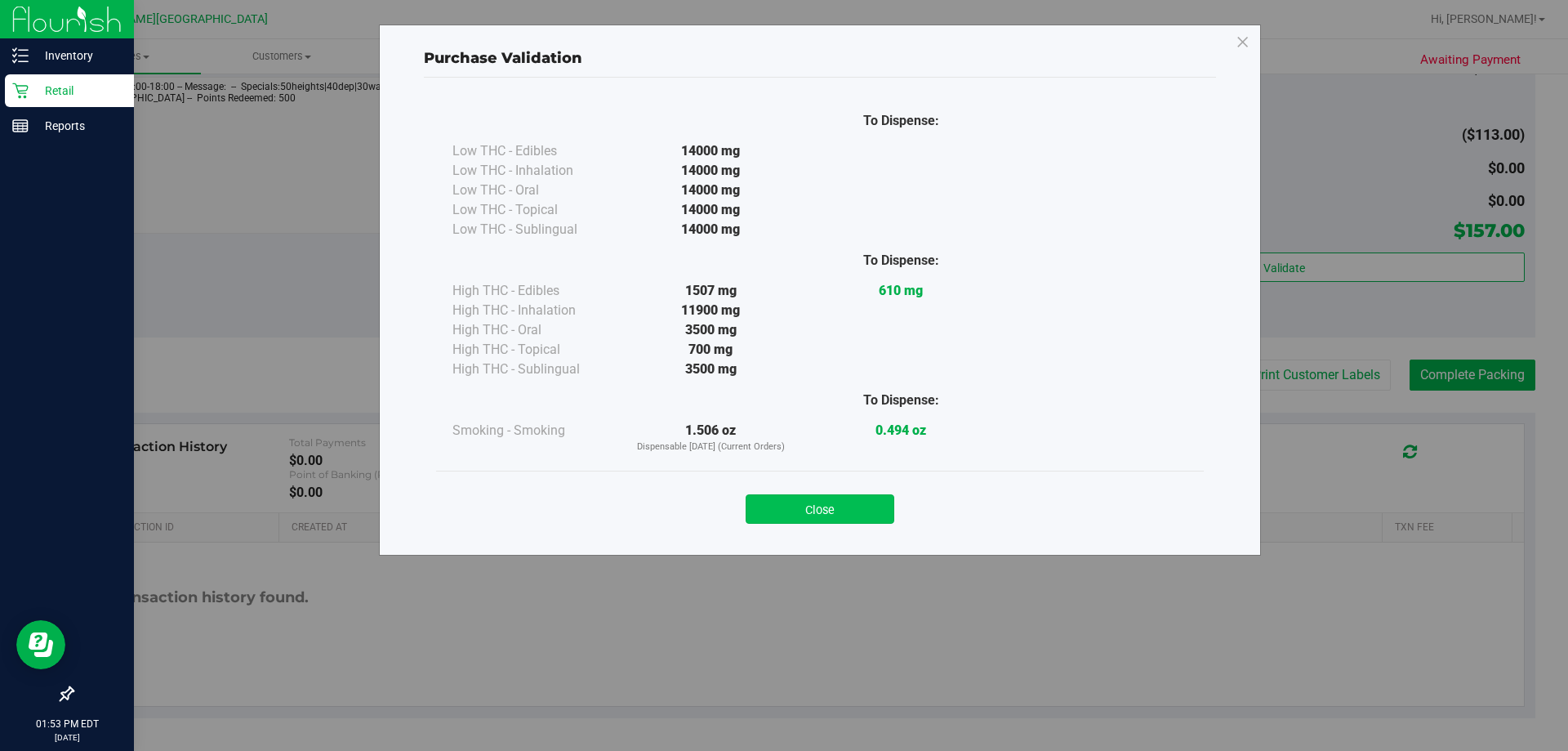
click at [821, 505] on button "Close" at bounding box center [820, 509] width 149 height 29
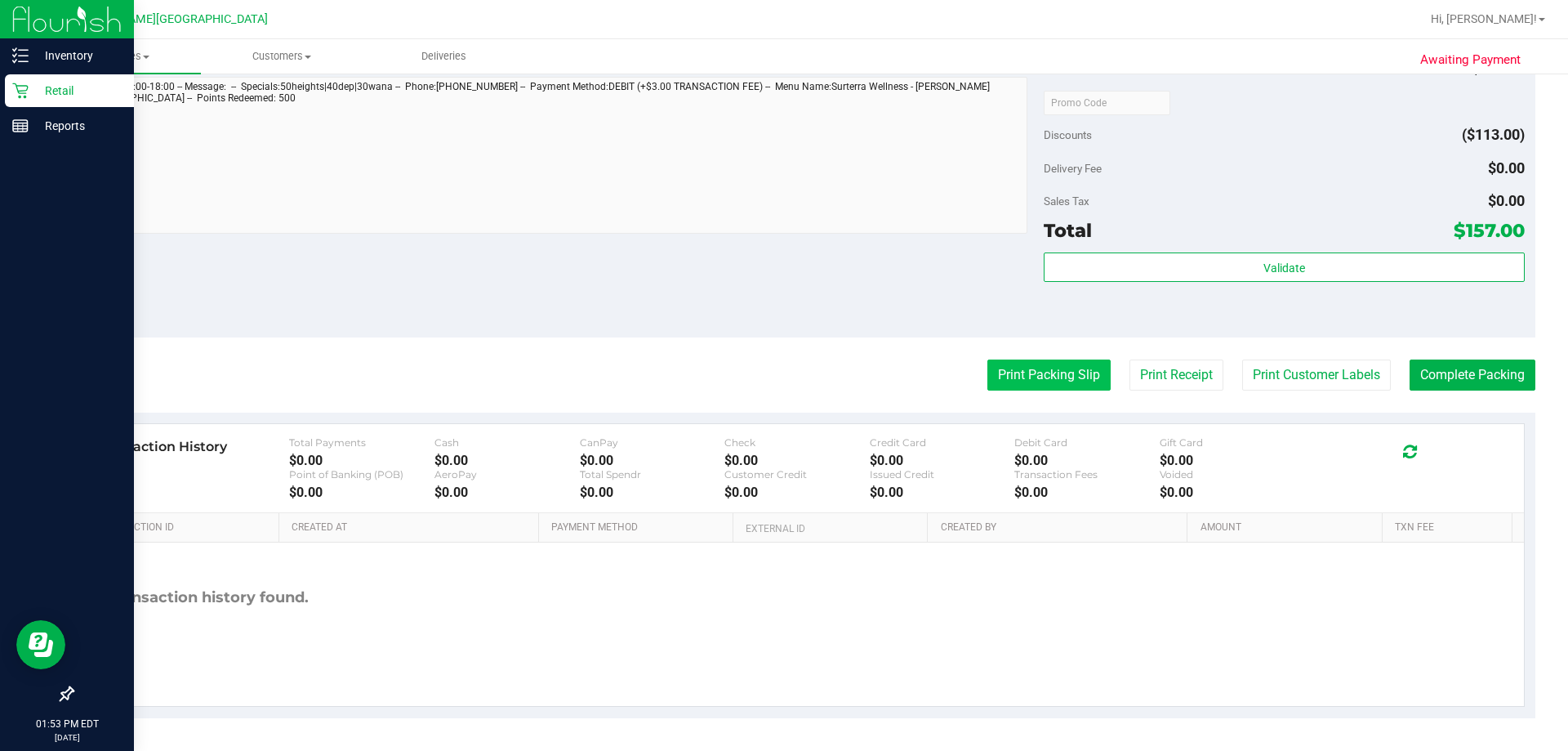
click at [1043, 384] on button "Print Packing Slip" at bounding box center [1048, 374] width 124 height 31
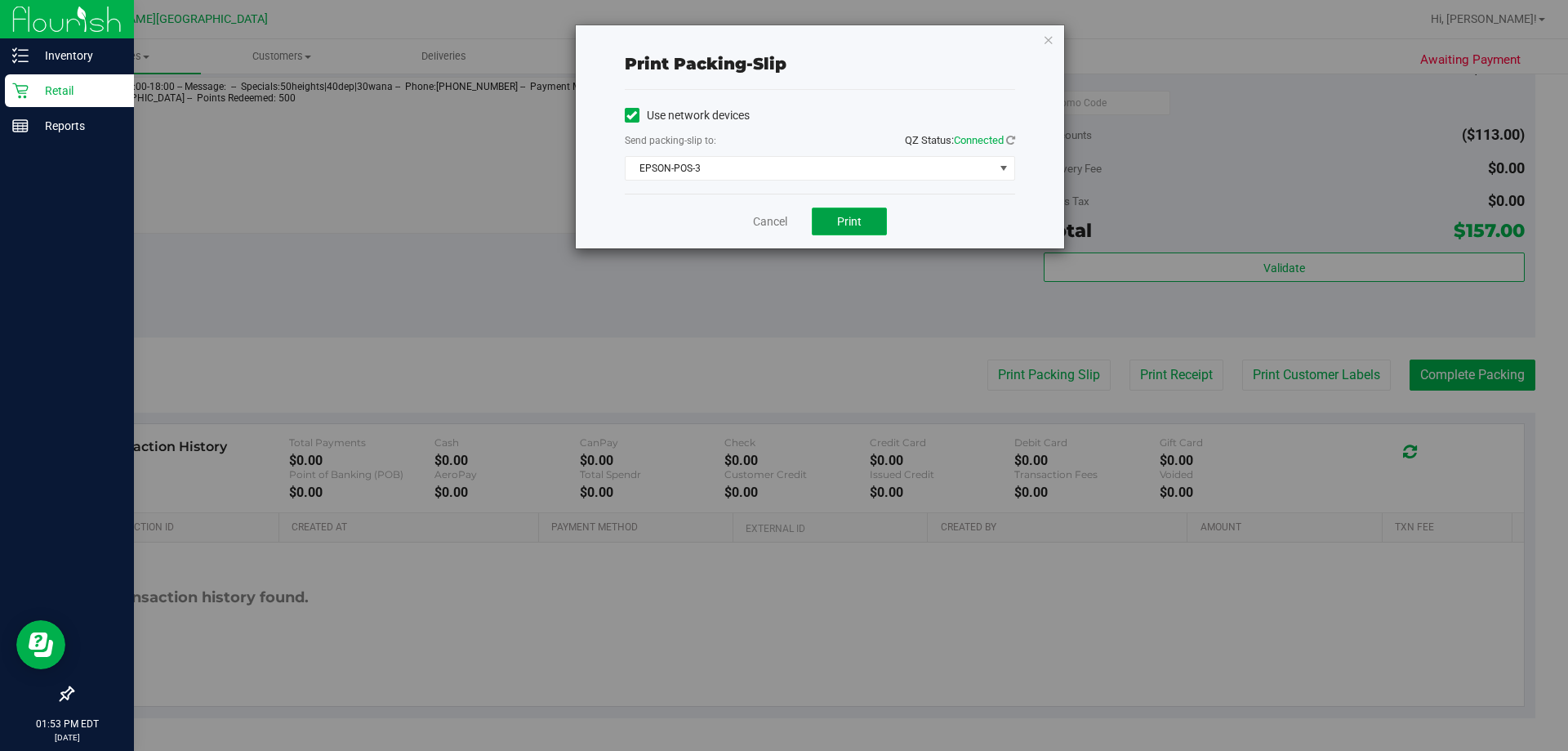
click at [875, 233] on button "Print" at bounding box center [848, 221] width 75 height 28
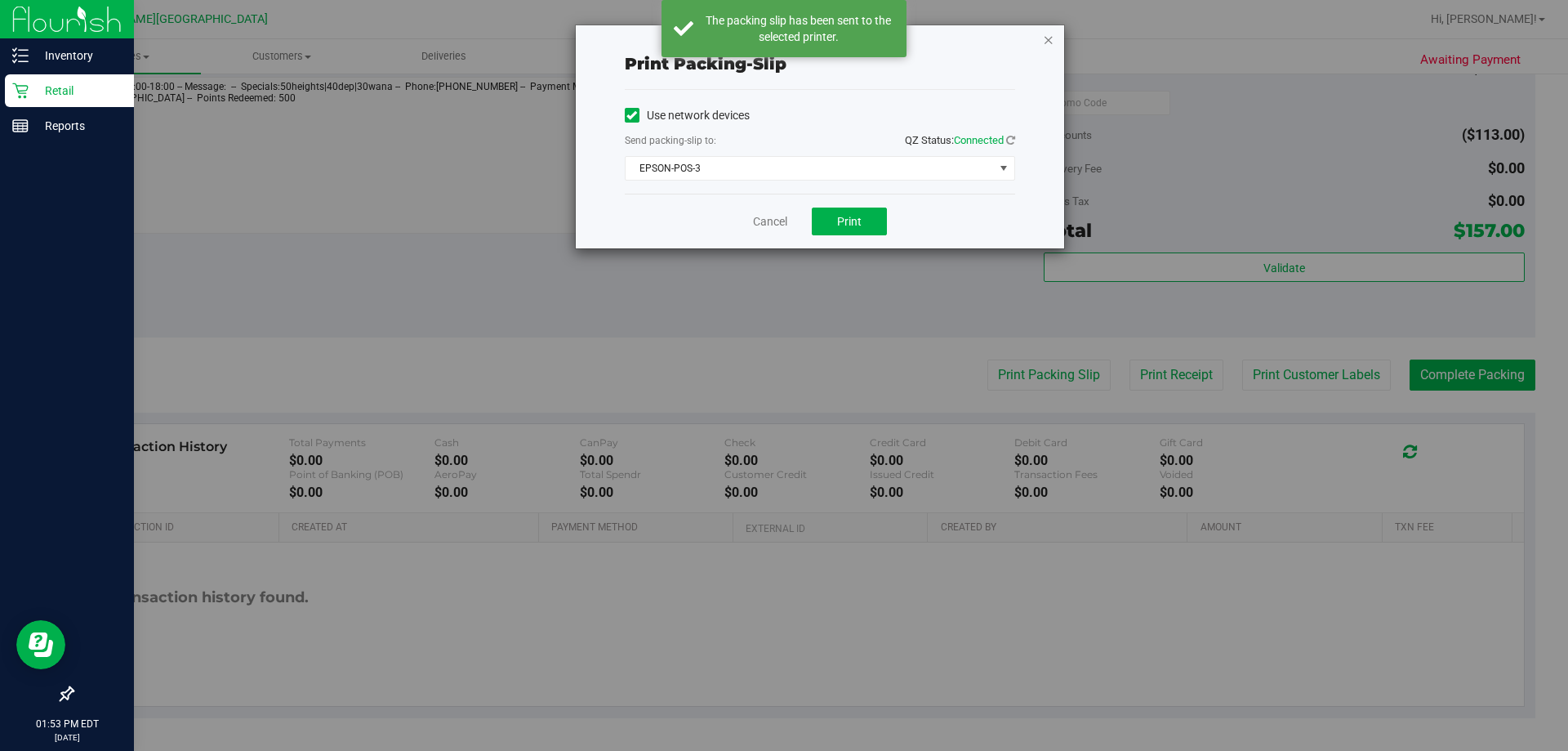
click at [1047, 36] on icon "button" at bounding box center [1048, 39] width 12 height 19
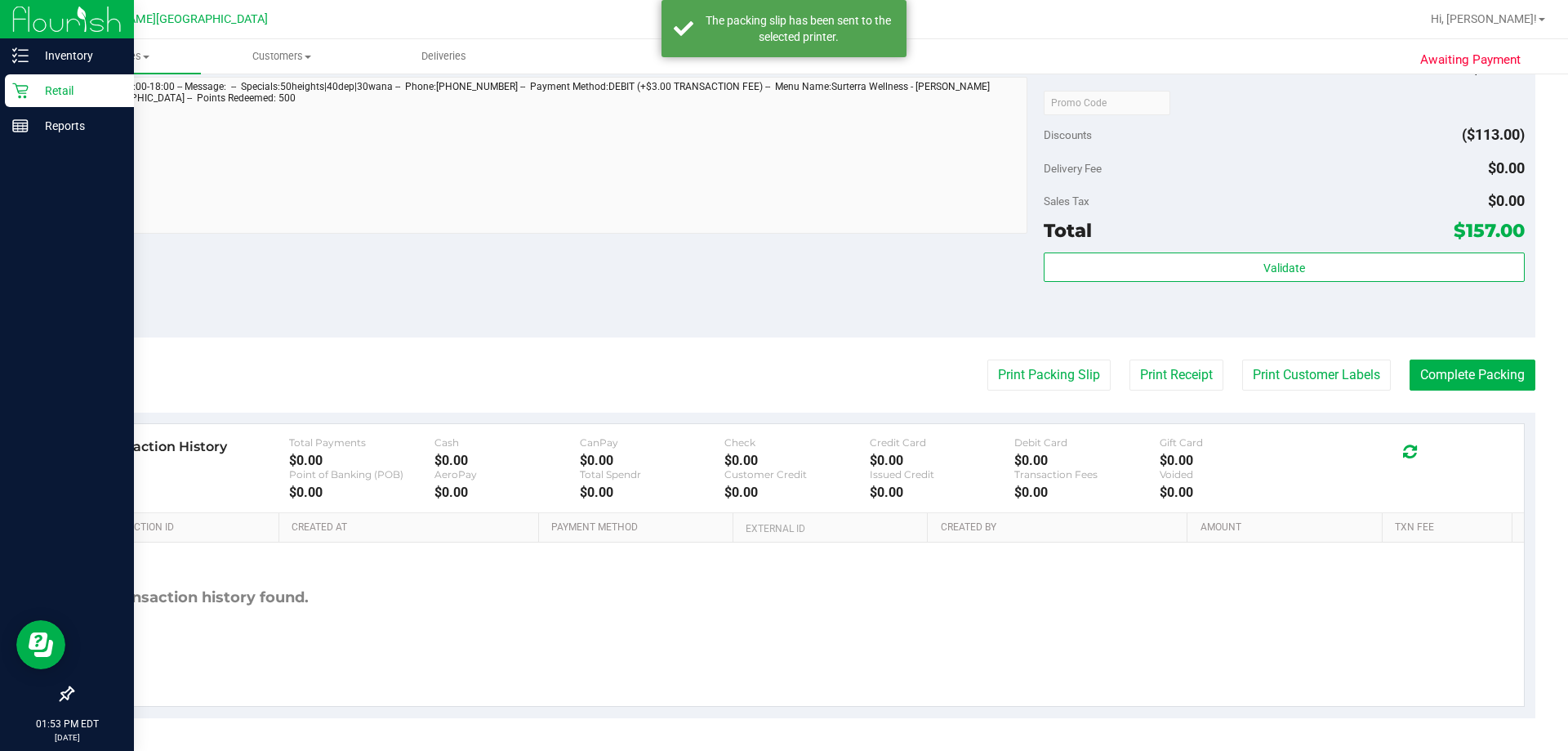
click at [863, 305] on div "Notes (optional) Subtotal $270.00 Discounts ($113.00) Delivery Fee $0.00 Sales …" at bounding box center [803, 190] width 1463 height 294
click at [987, 309] on div "Notes (optional) Subtotal $270.00 Discounts ($113.00) Delivery Fee $0.00 Sales …" at bounding box center [803, 190] width 1463 height 294
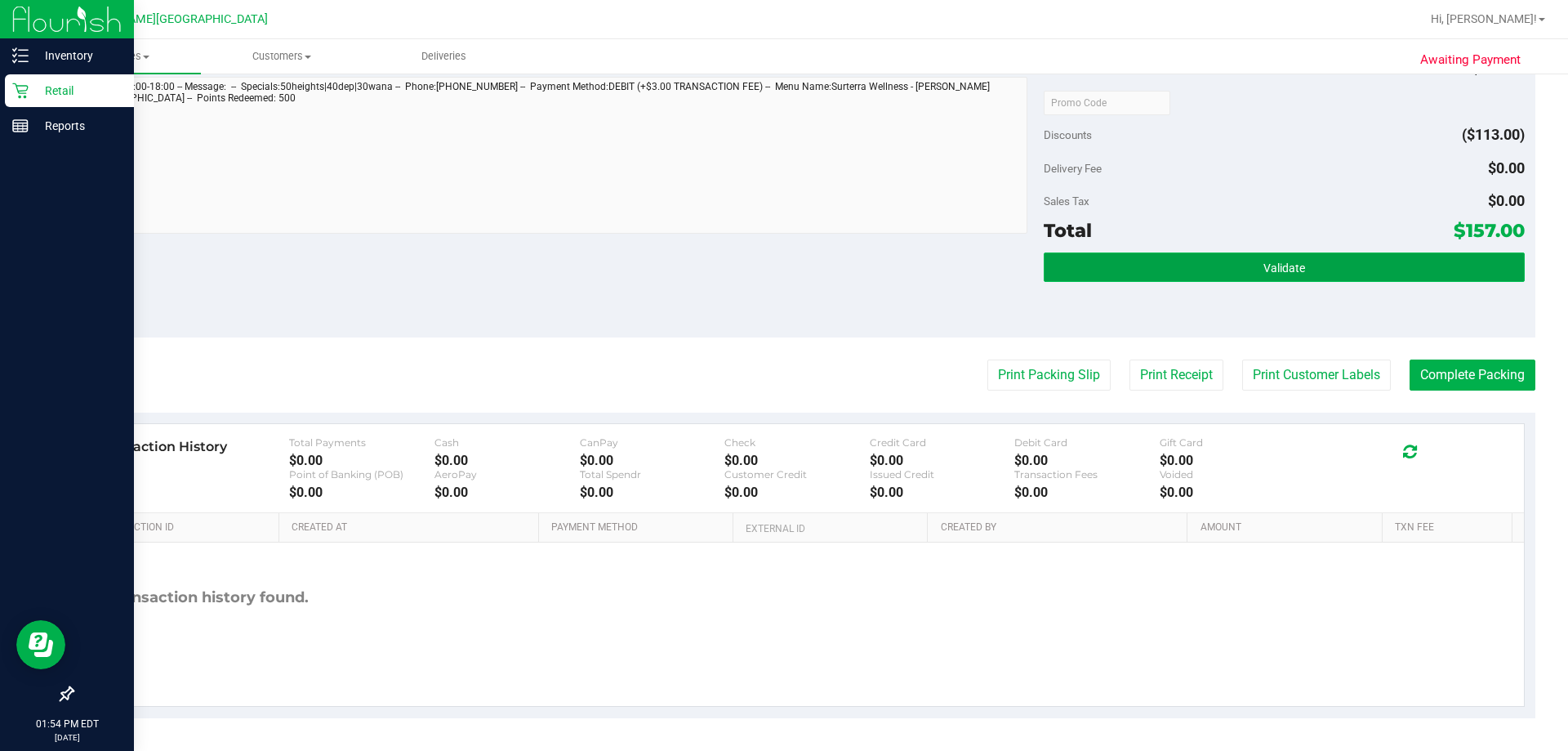
click at [1298, 275] on button "Validate" at bounding box center [1283, 267] width 480 height 29
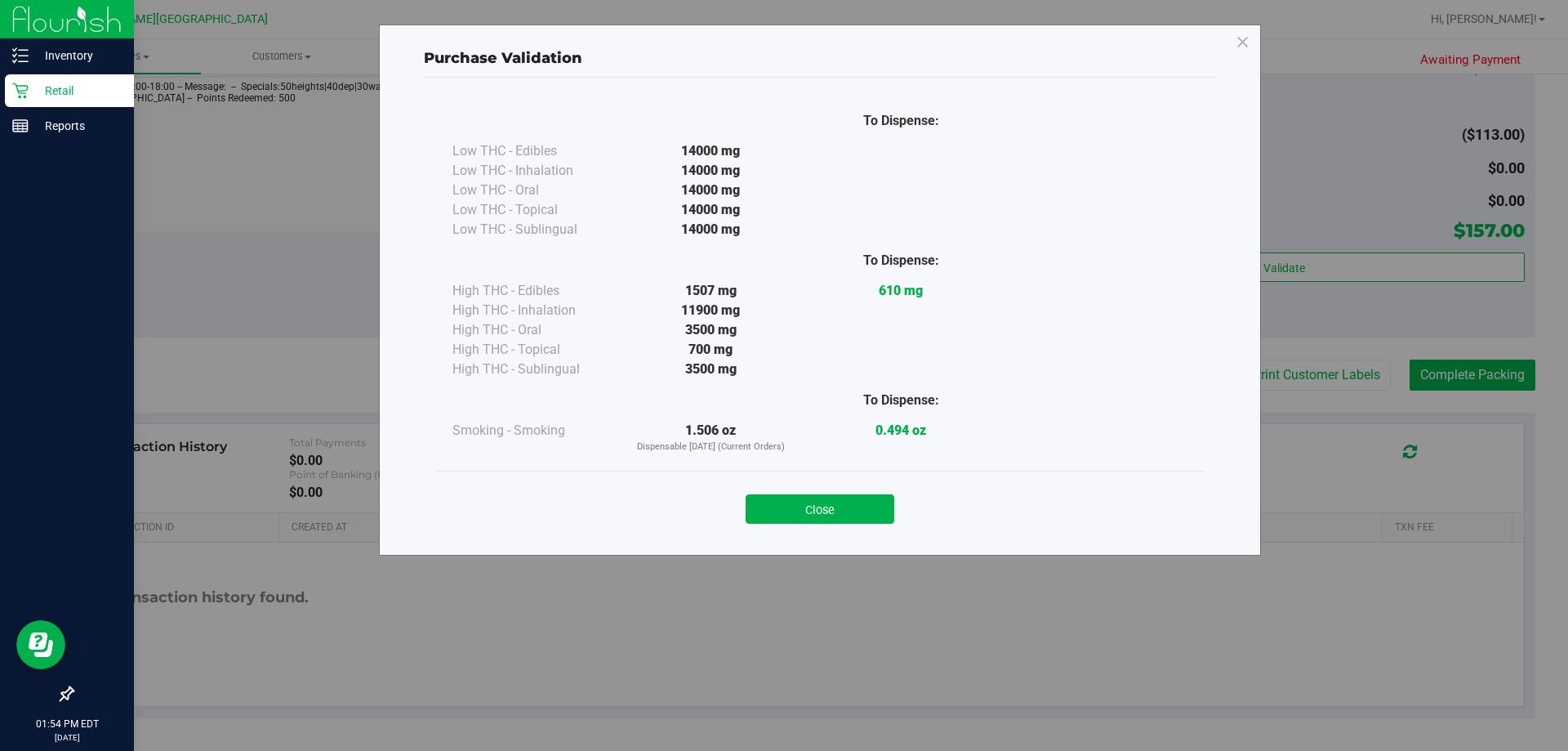
click at [794, 510] on button "Close" at bounding box center [820, 509] width 149 height 29
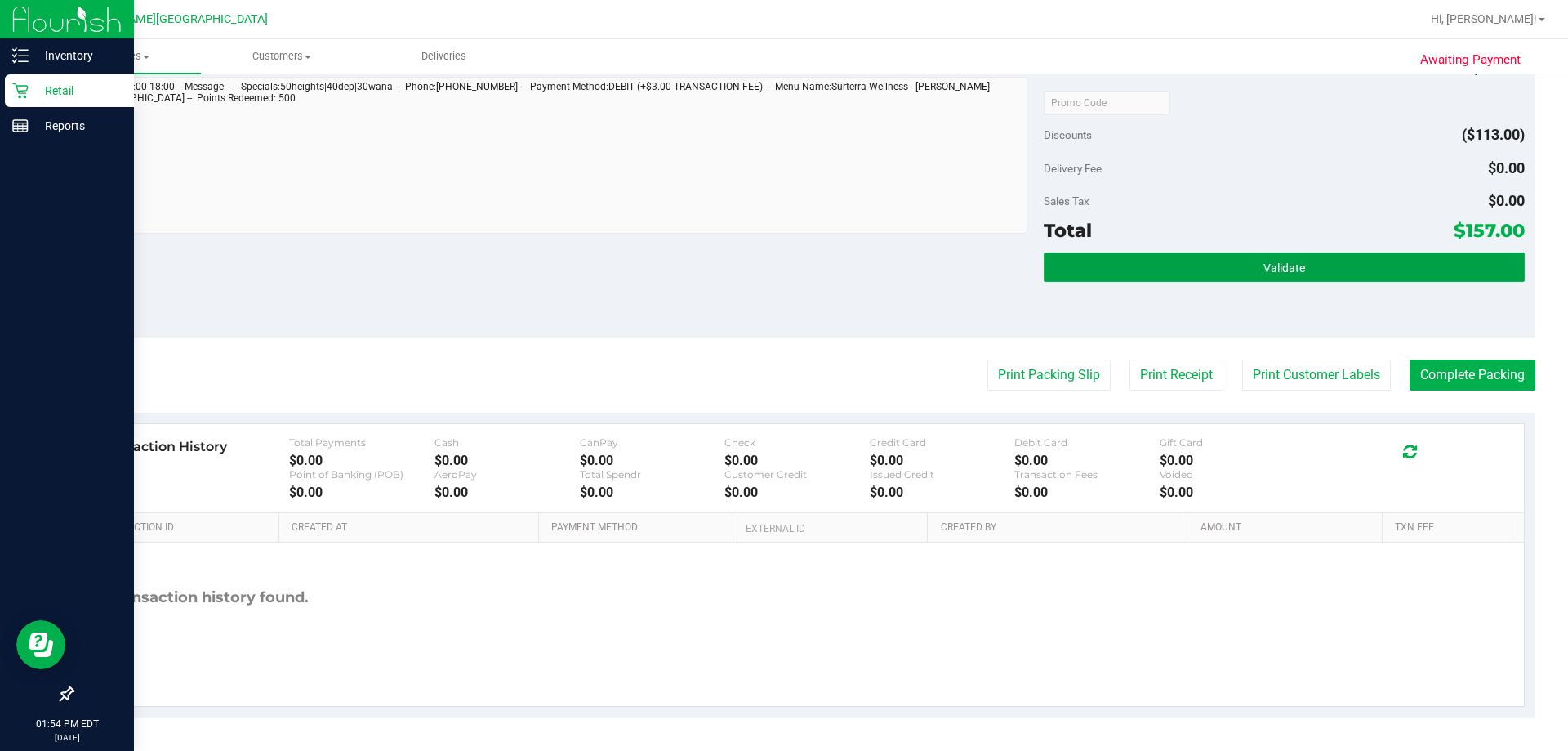
click at [1407, 279] on button "Validate" at bounding box center [1283, 267] width 480 height 29
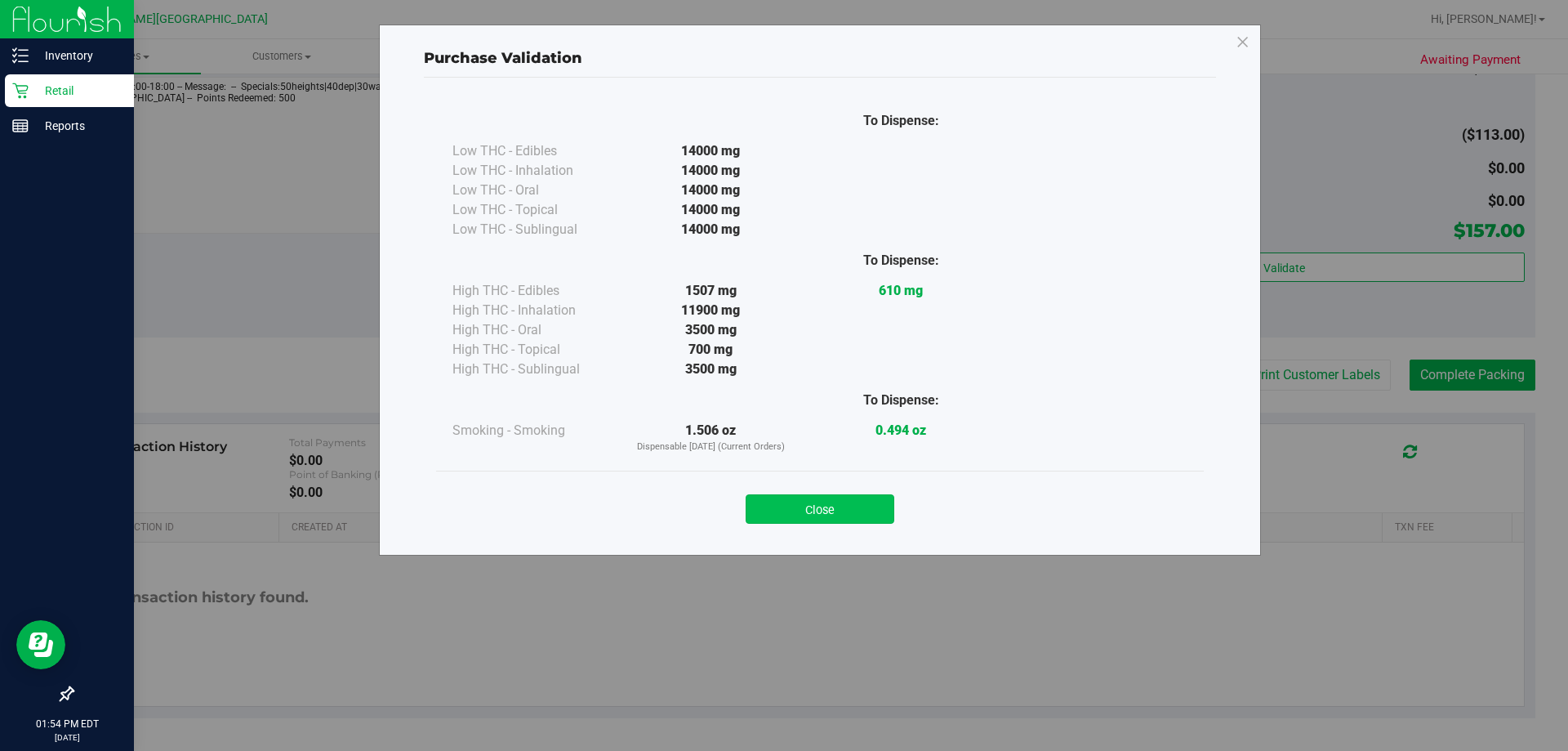
click at [834, 506] on button "Close" at bounding box center [820, 509] width 149 height 29
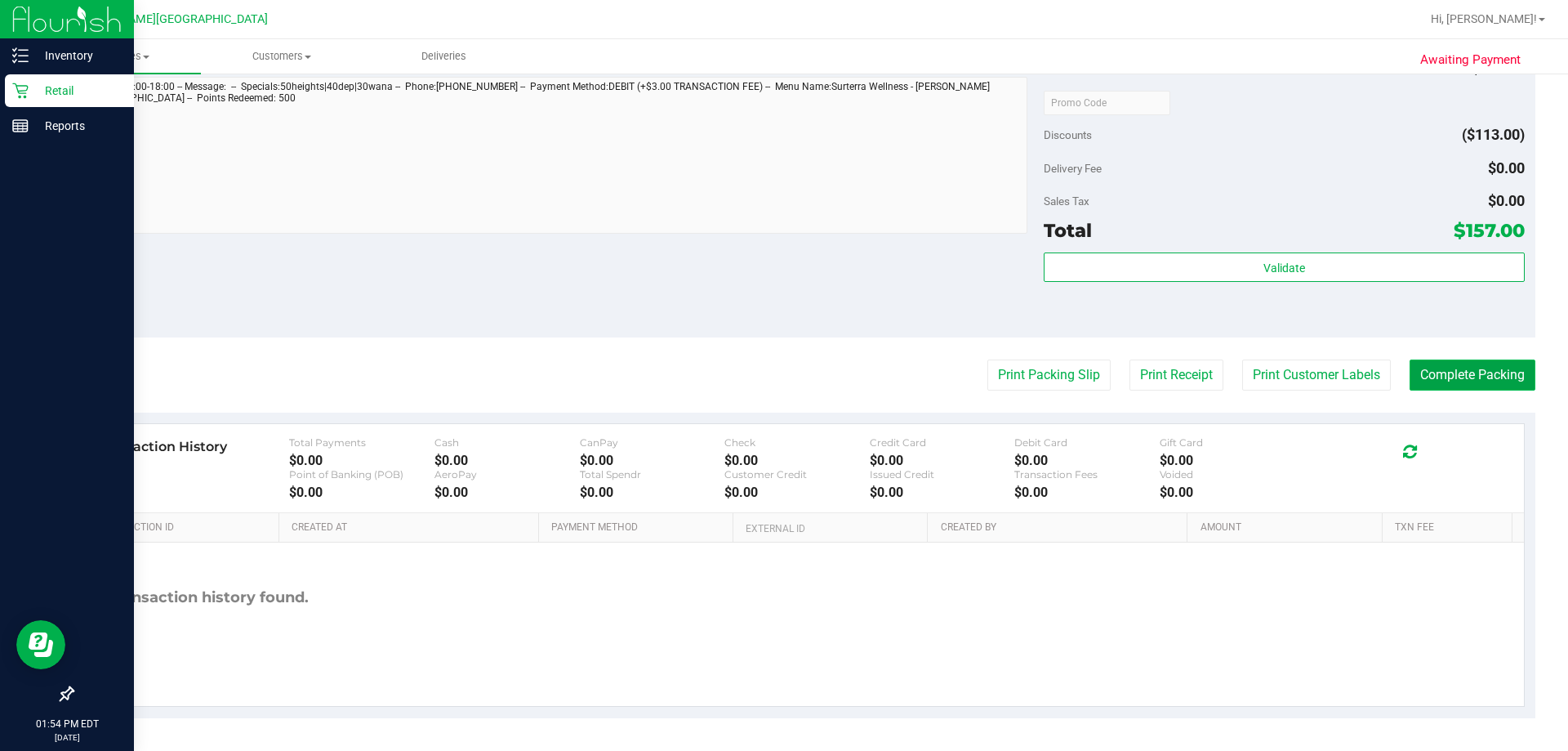
click at [1465, 372] on button "Complete Packing" at bounding box center [1472, 374] width 126 height 31
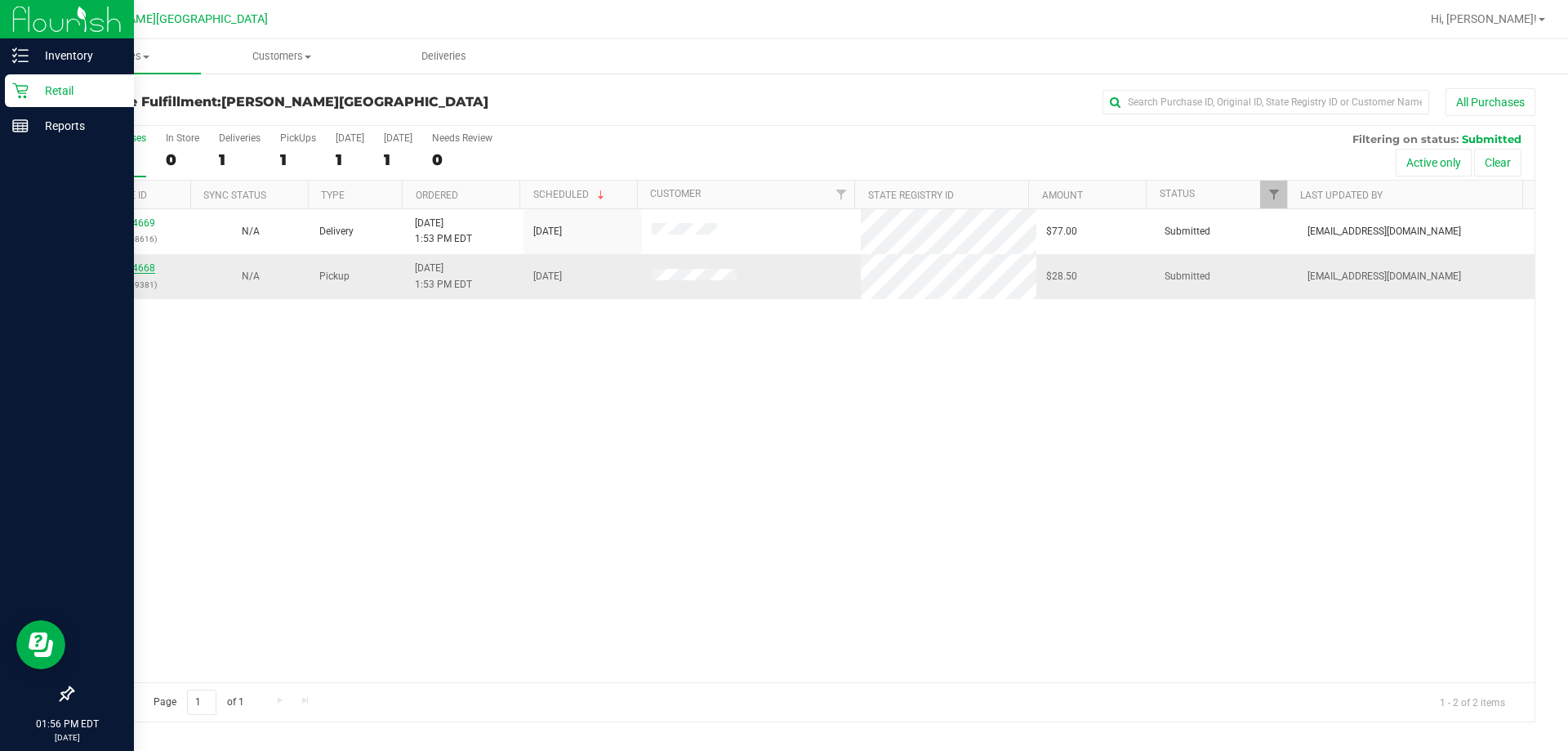
click at [135, 270] on link "11984668" at bounding box center [132, 268] width 45 height 12
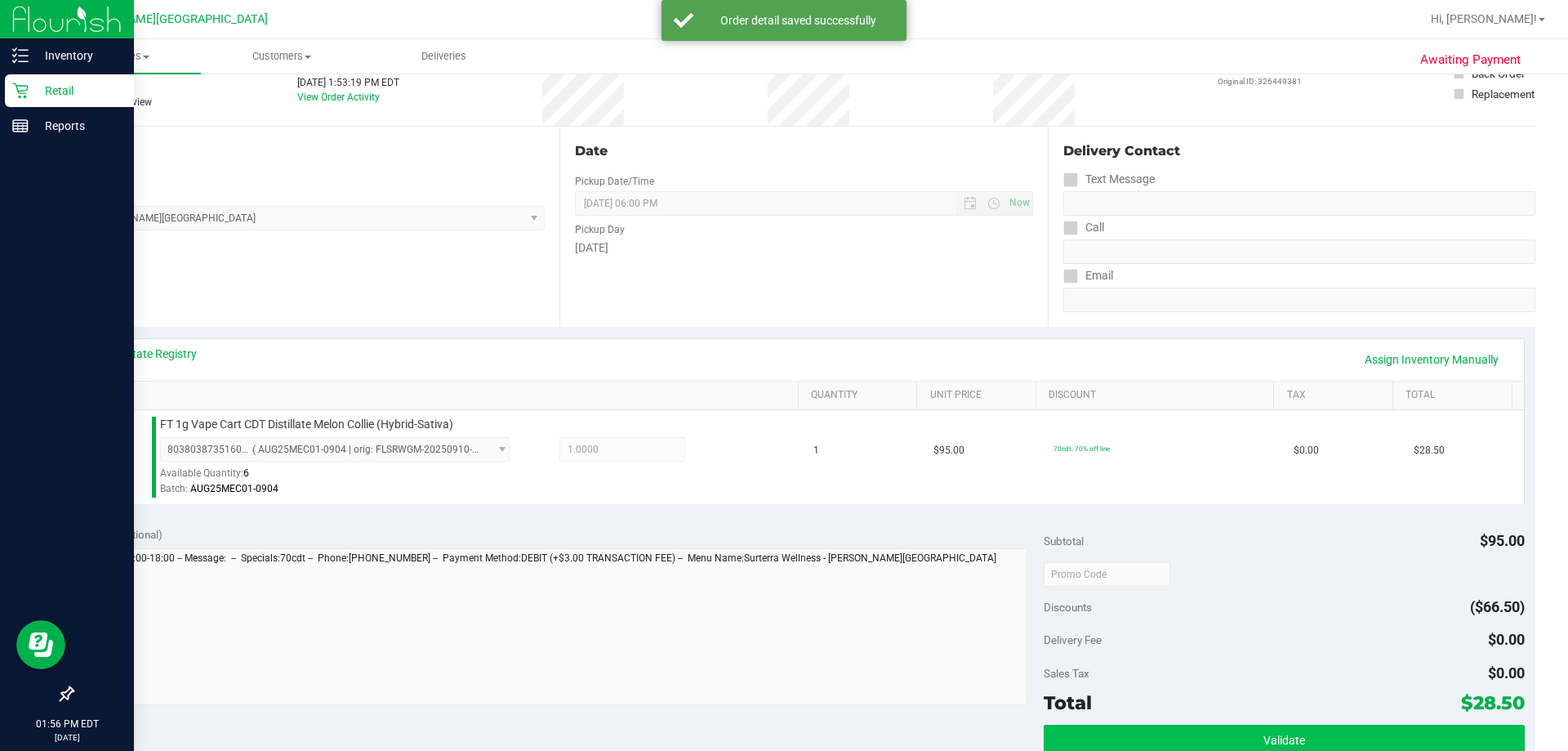
scroll to position [326, 0]
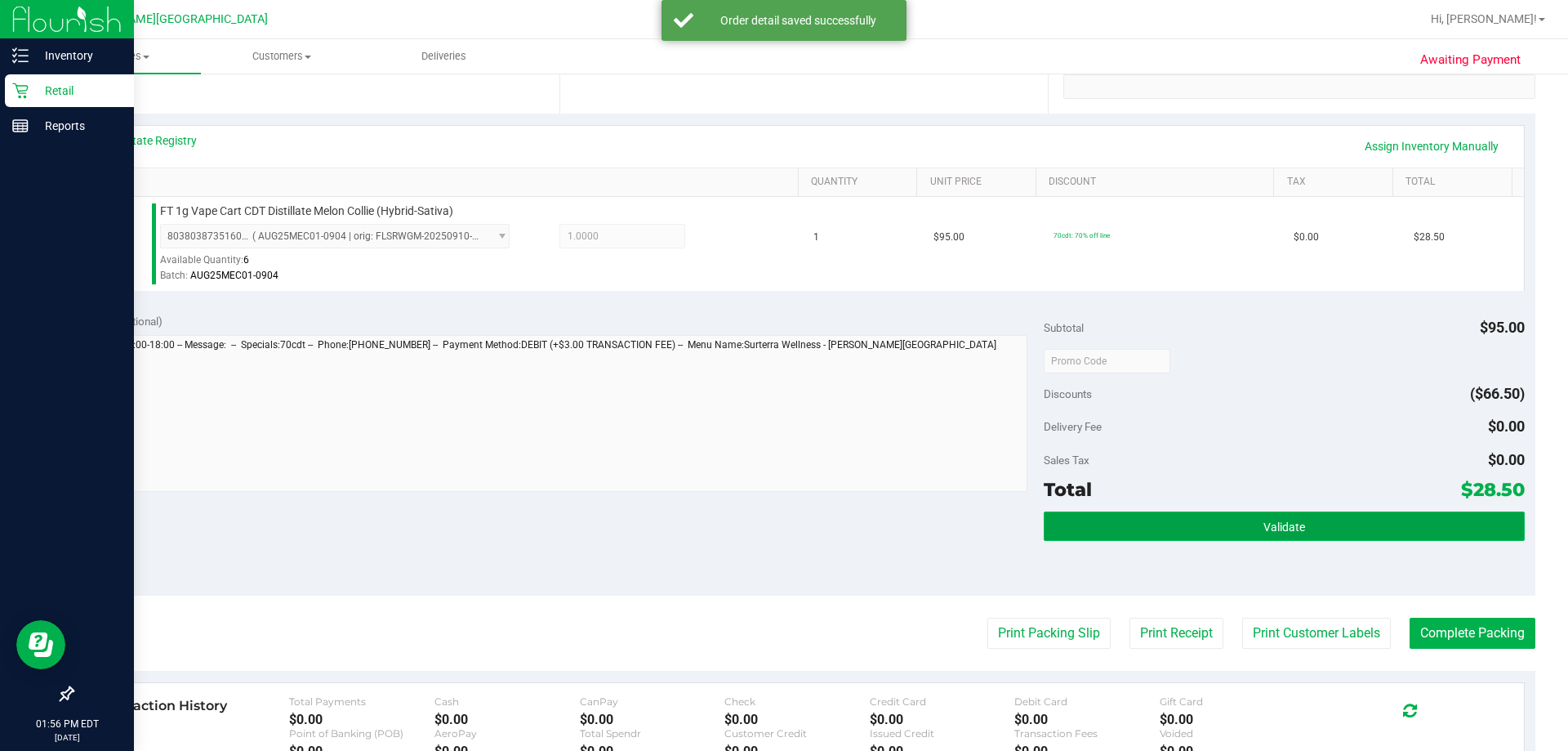
click at [1225, 520] on button "Validate" at bounding box center [1283, 526] width 480 height 29
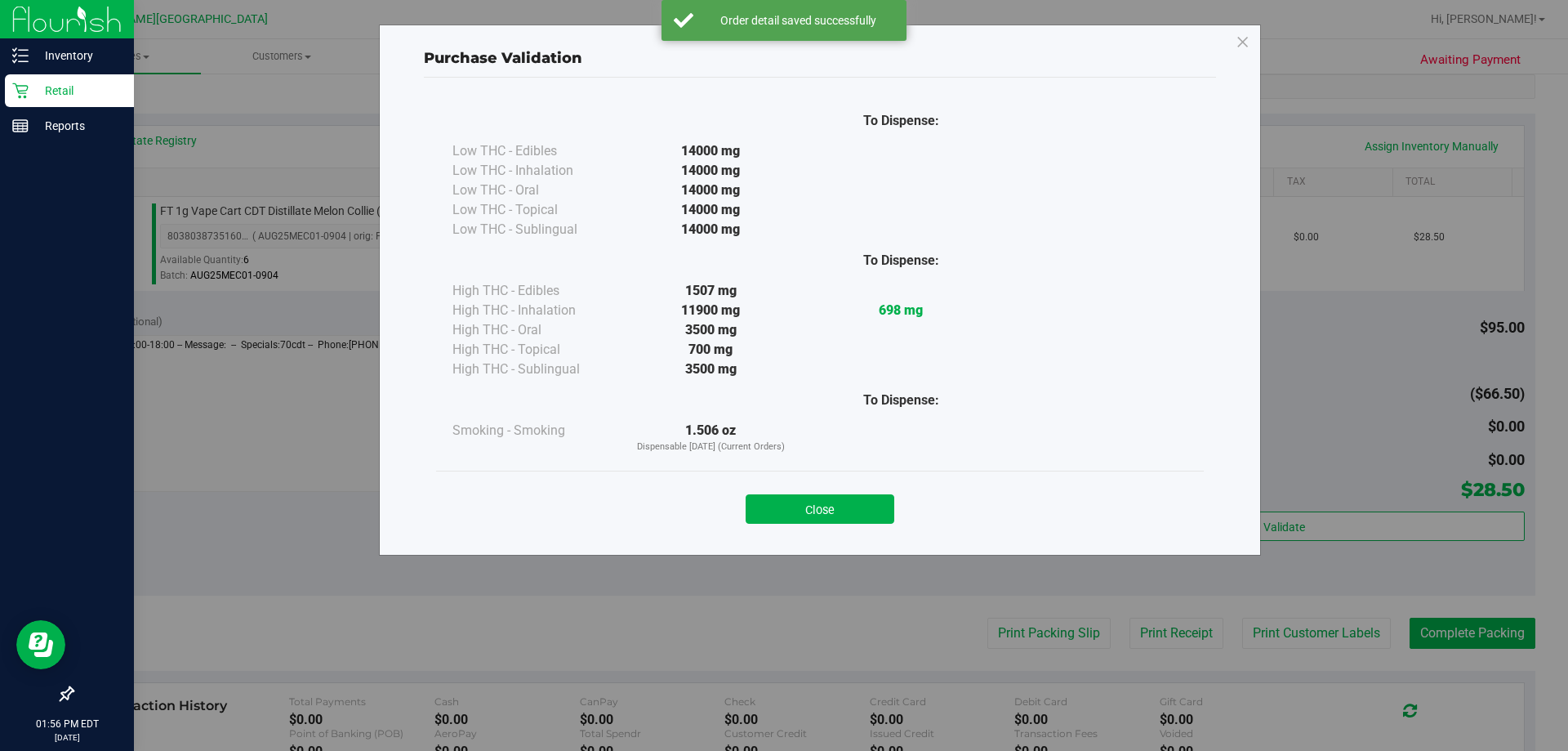
click at [854, 499] on button "Close" at bounding box center [820, 509] width 149 height 29
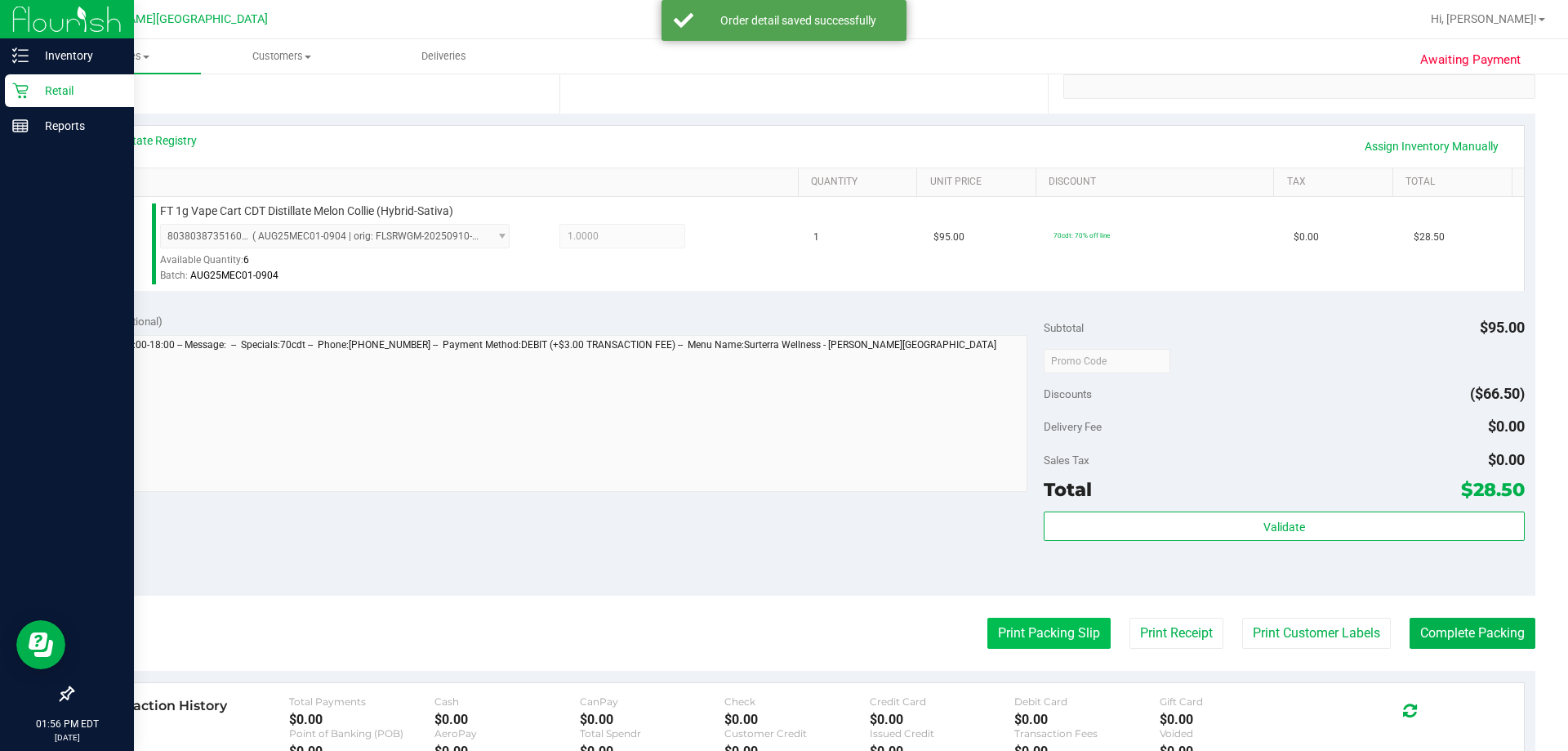
click at [1053, 647] on button "Print Packing Slip" at bounding box center [1048, 632] width 124 height 31
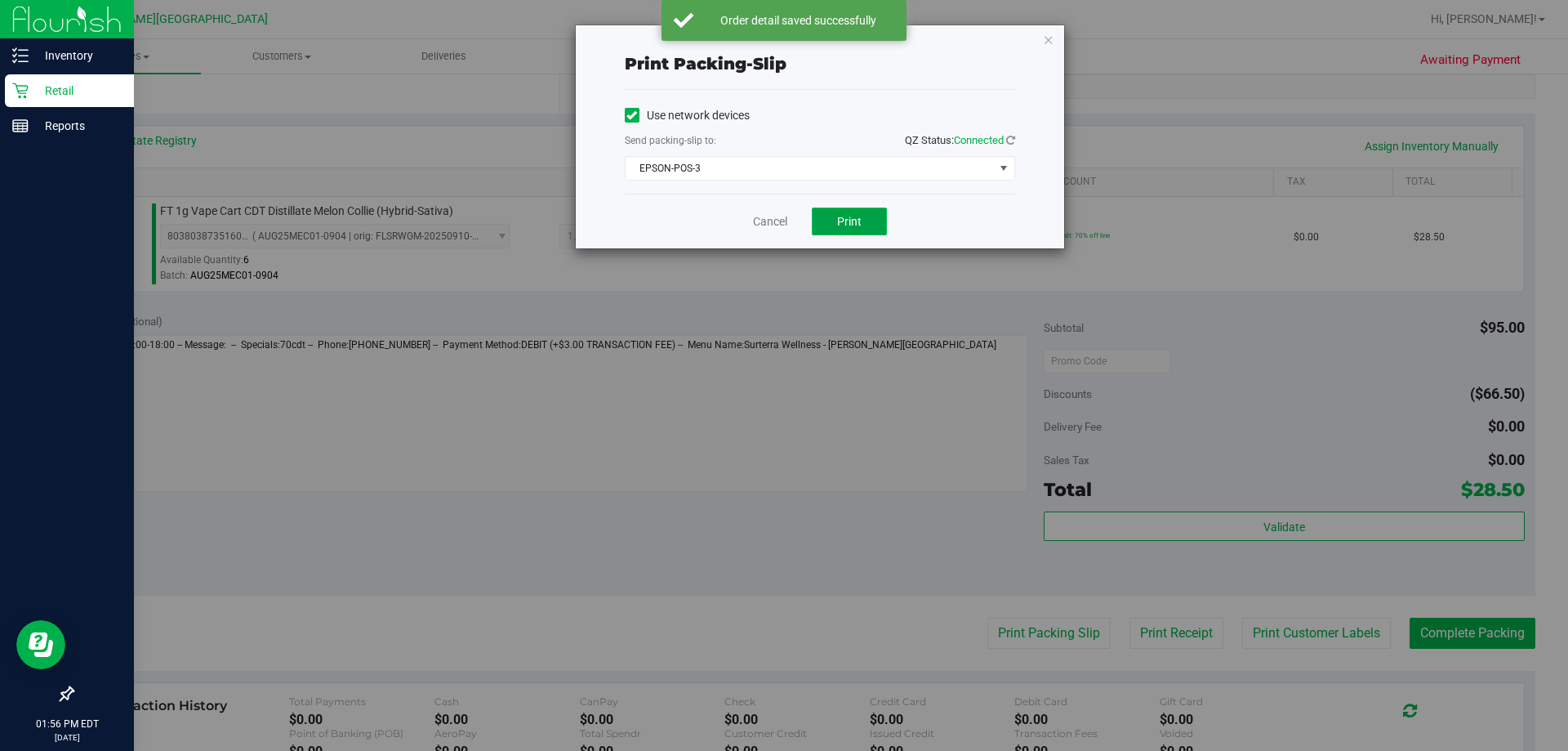
click at [838, 230] on button "Print" at bounding box center [848, 221] width 75 height 28
click at [1041, 35] on div "Print packing-slip Use network devices Send packing-slip to: QZ Status: Connect…" at bounding box center [820, 136] width 488 height 223
click at [1043, 43] on icon "button" at bounding box center [1048, 39] width 12 height 19
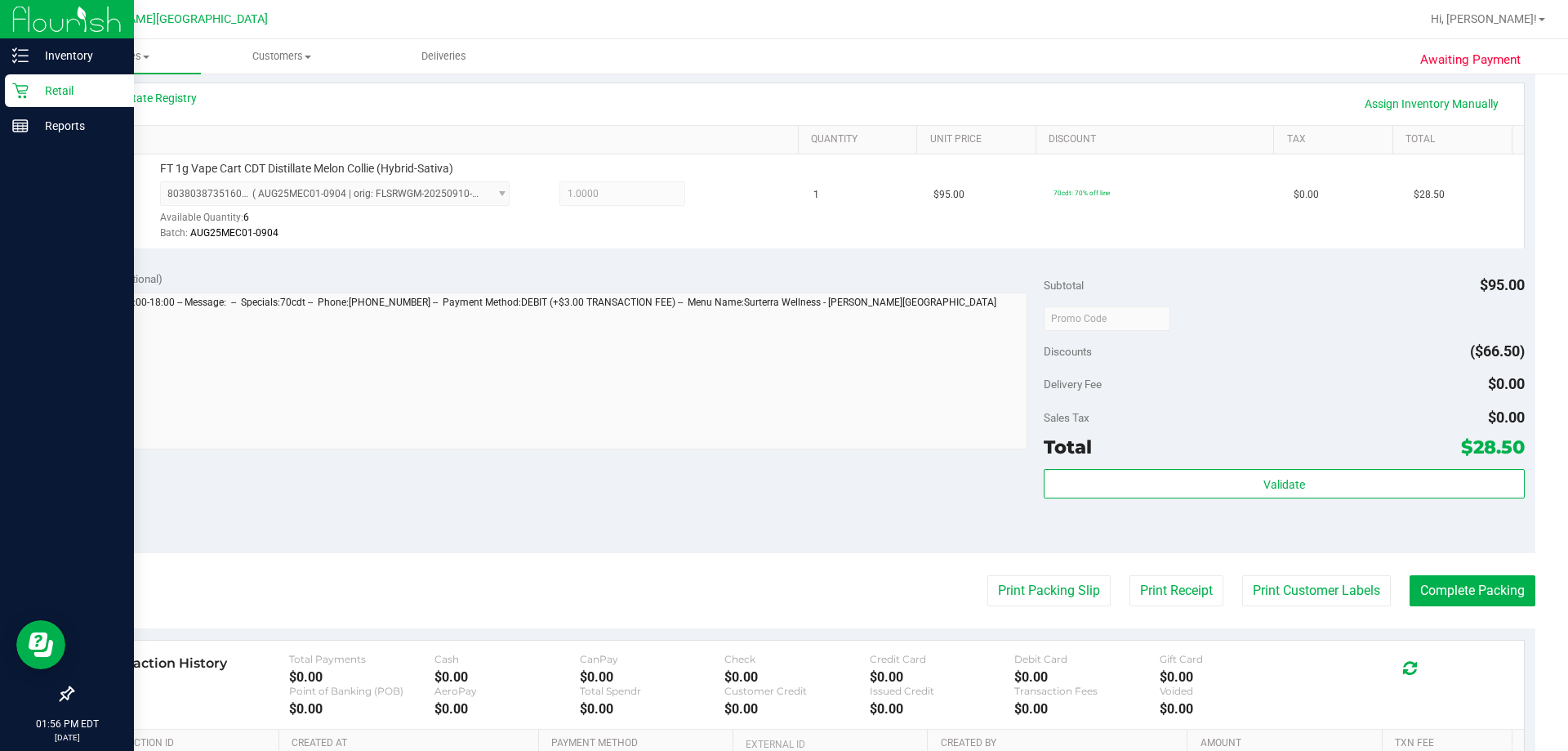
scroll to position [490, 0]
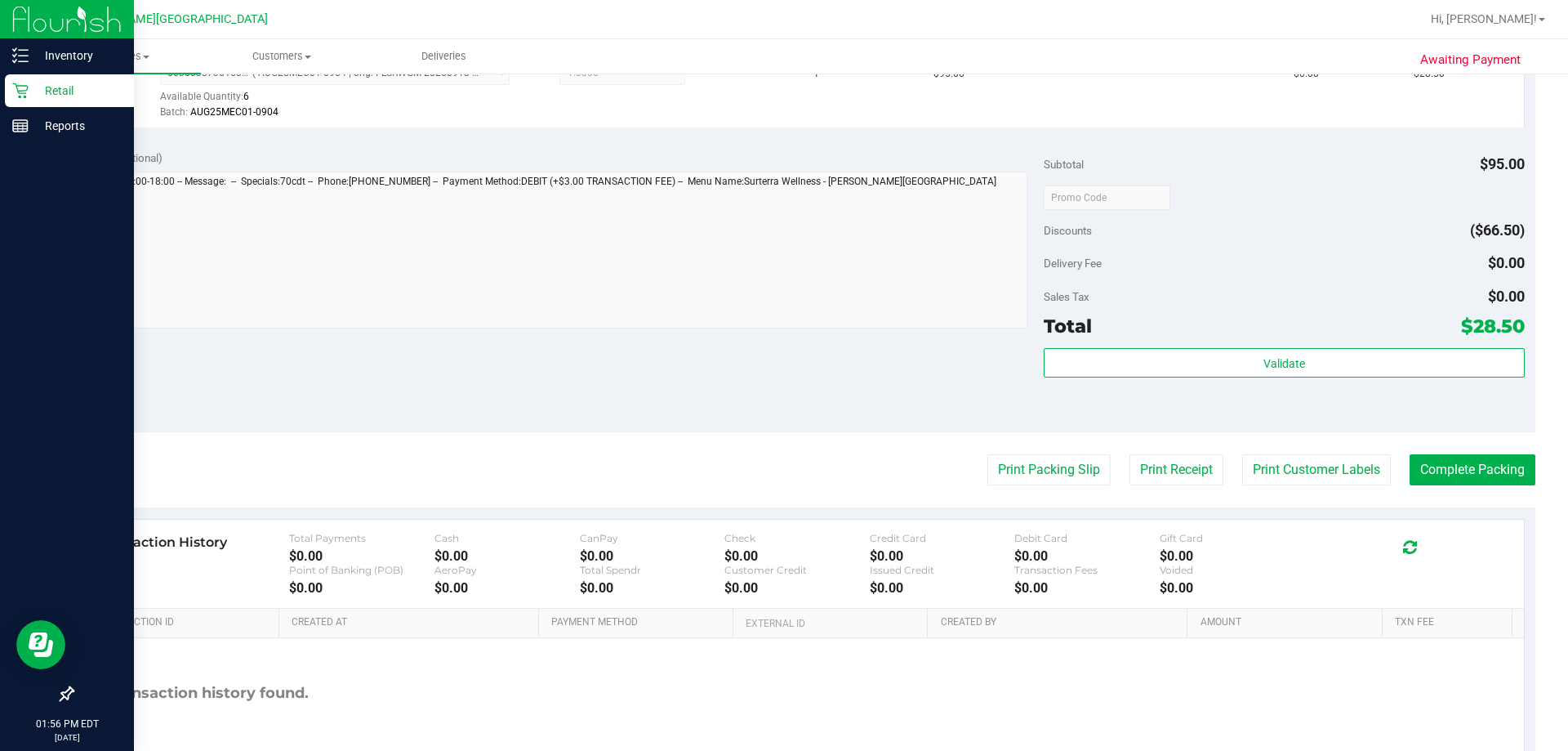
click at [1411, 378] on div "Validate" at bounding box center [1283, 384] width 480 height 73
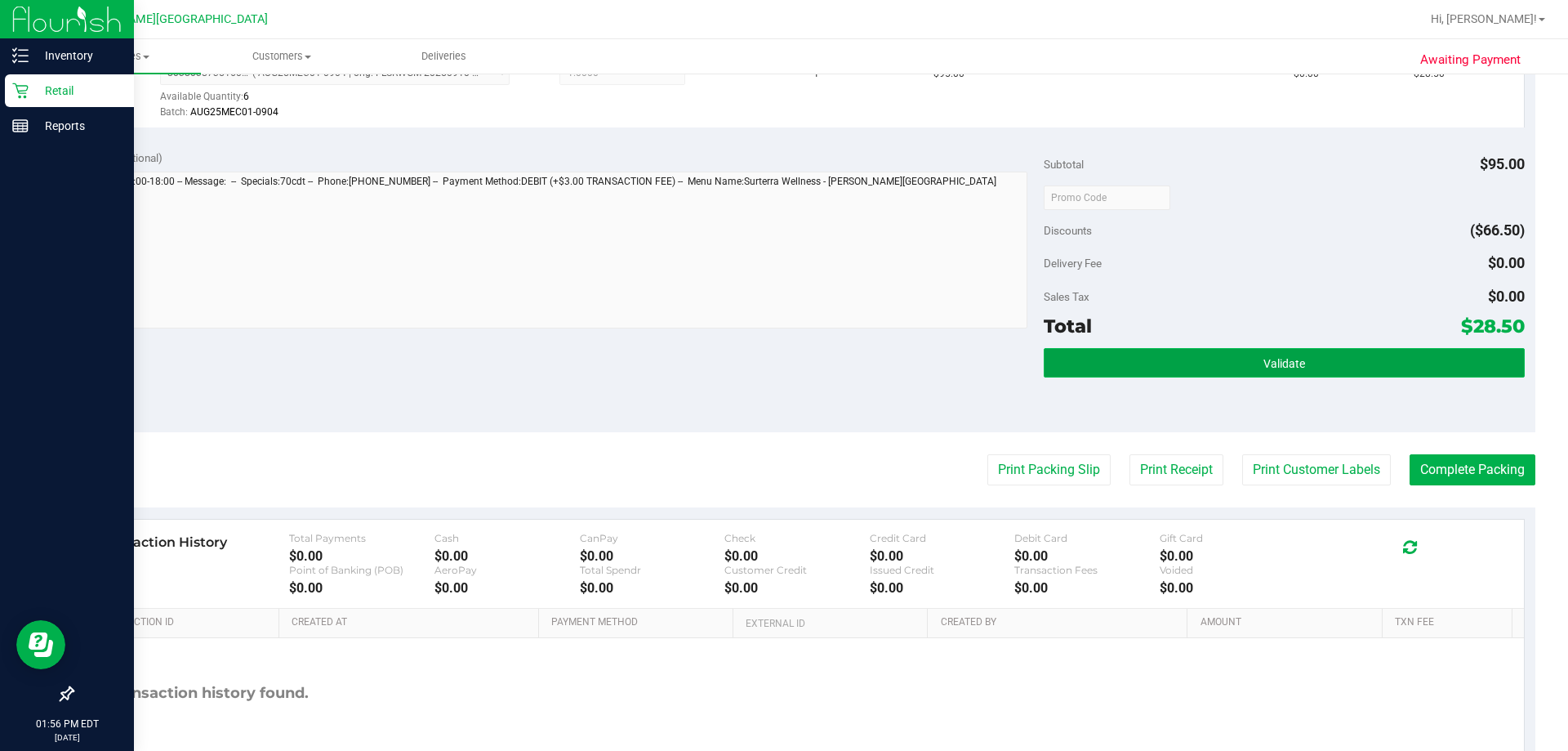
click at [1378, 359] on button "Validate" at bounding box center [1283, 362] width 480 height 29
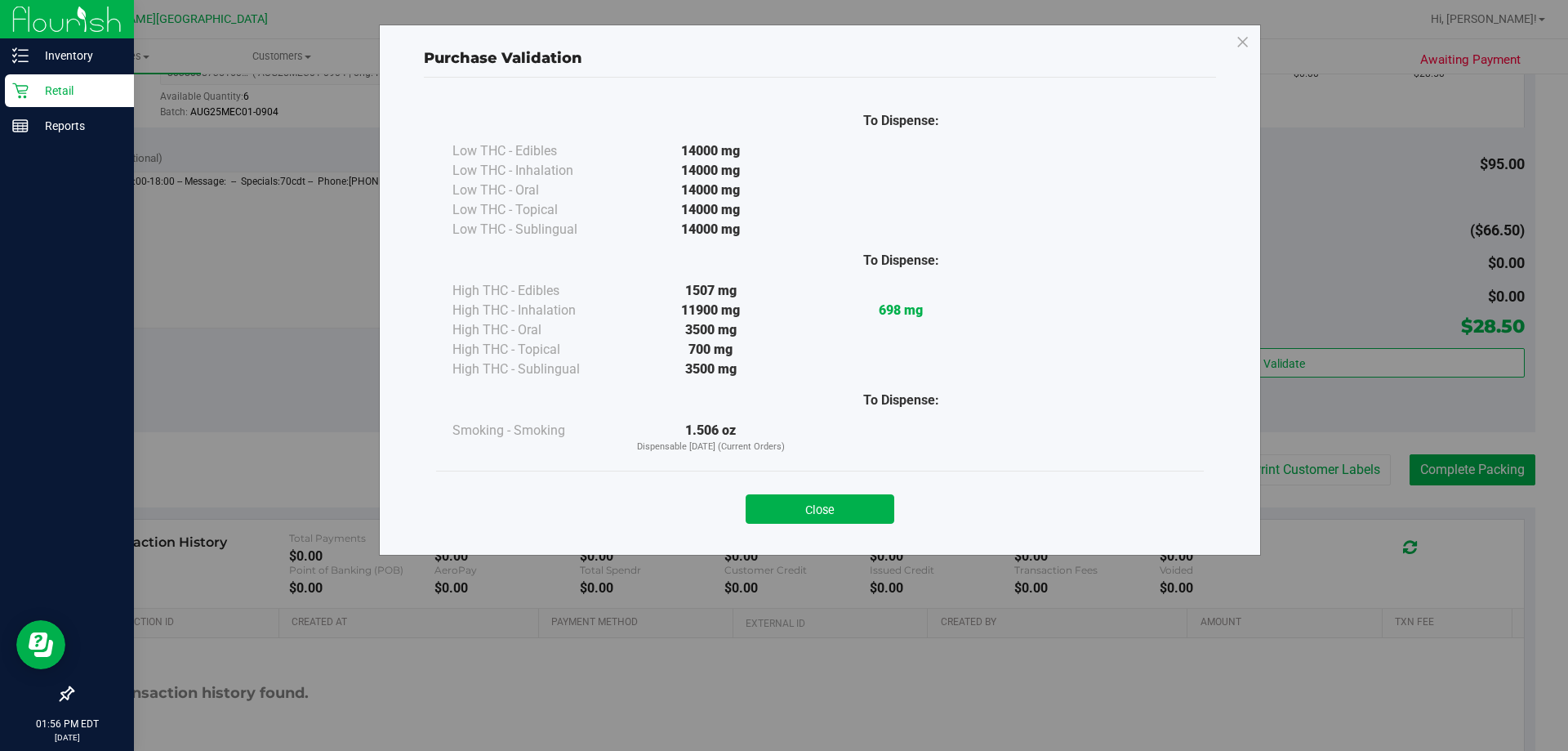
drag, startPoint x: 840, startPoint y: 486, endPoint x: 839, endPoint y: 498, distance: 12.0
click at [839, 487] on div "Close" at bounding box center [820, 504] width 743 height 41
click at [839, 498] on button "Close" at bounding box center [820, 509] width 149 height 29
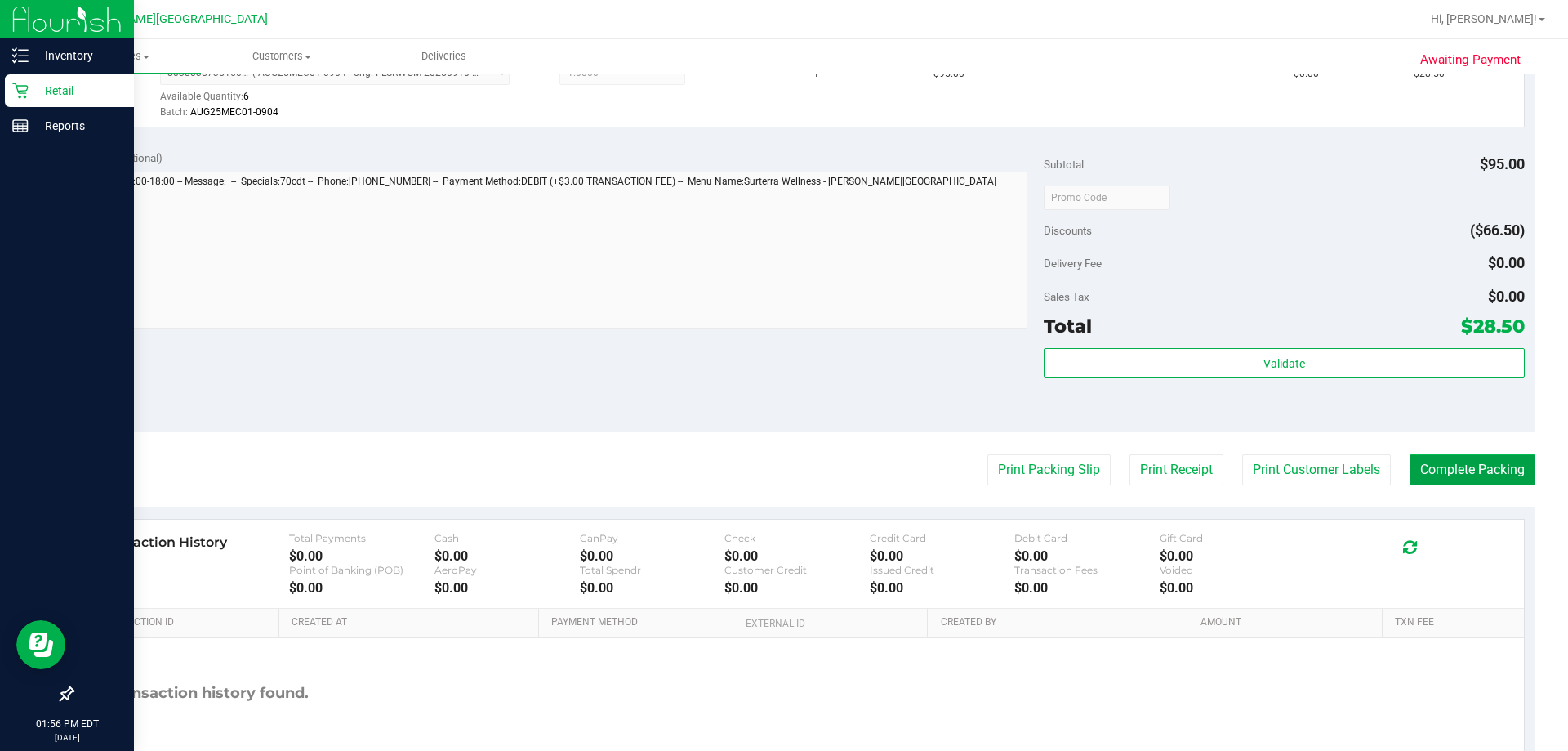
click at [1475, 473] on button "Complete Packing" at bounding box center [1472, 469] width 126 height 31
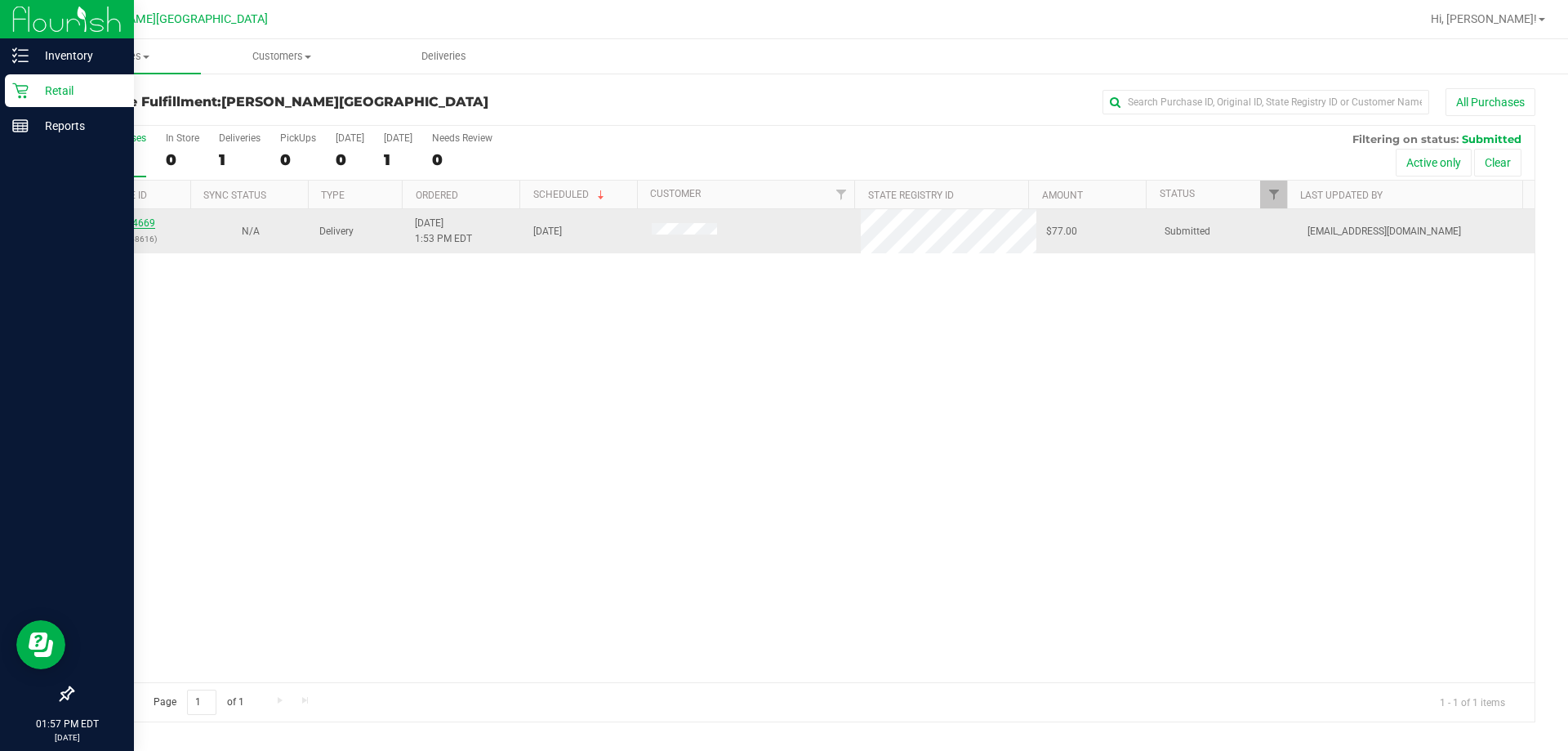
click at [128, 220] on link "11984669" at bounding box center [132, 223] width 45 height 12
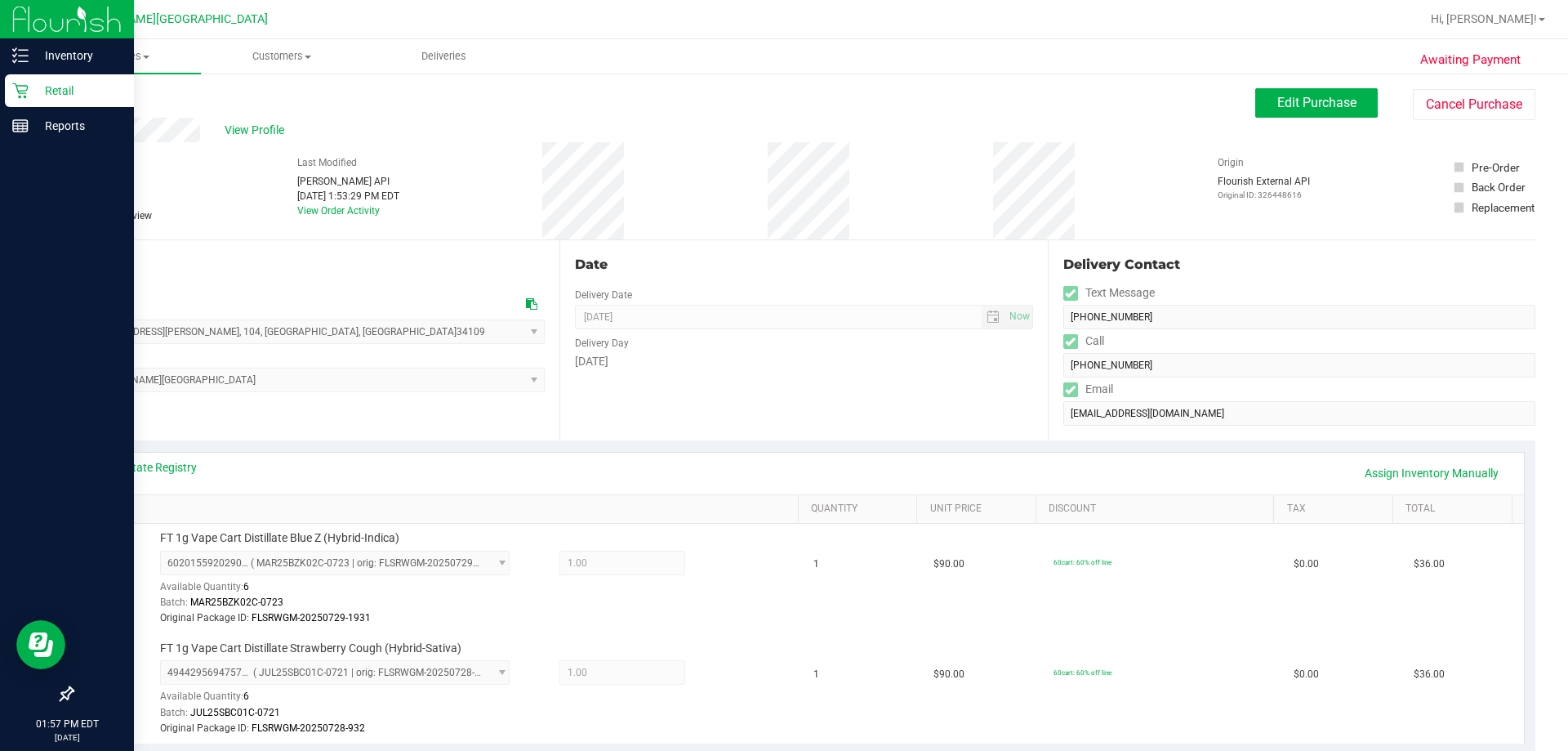
click at [446, 202] on div "# 11984669 BioTrack ID: - Submitted Needs review Last Modified Jane API Sep 21,…" at bounding box center [803, 191] width 1463 height 98
click at [92, 50] on span "Purchases" at bounding box center [120, 56] width 161 height 14
click at [101, 120] on span "Fulfillment" at bounding box center [90, 118] width 101 height 14
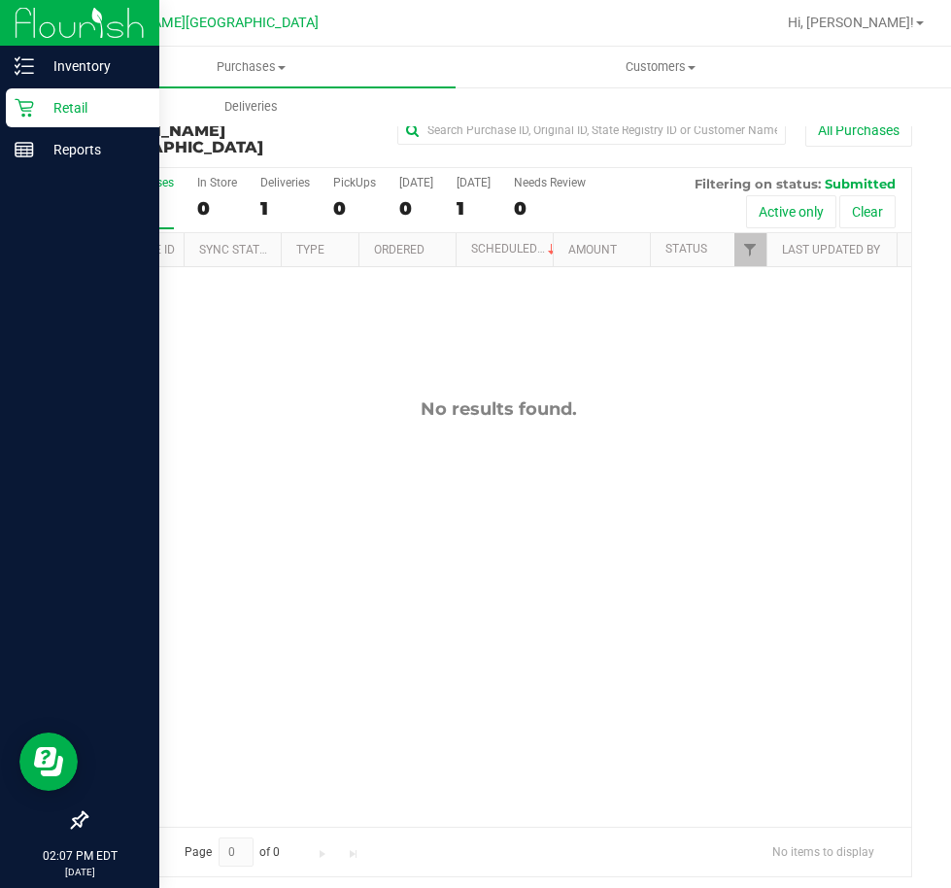
click at [944, 247] on div "Purchase Fulfillment: Bonita Springs WC All Purchases All Purchases 1 In Store …" at bounding box center [499, 490] width 904 height 811
click at [269, 71] on span "Purchases" at bounding box center [251, 66] width 409 height 17
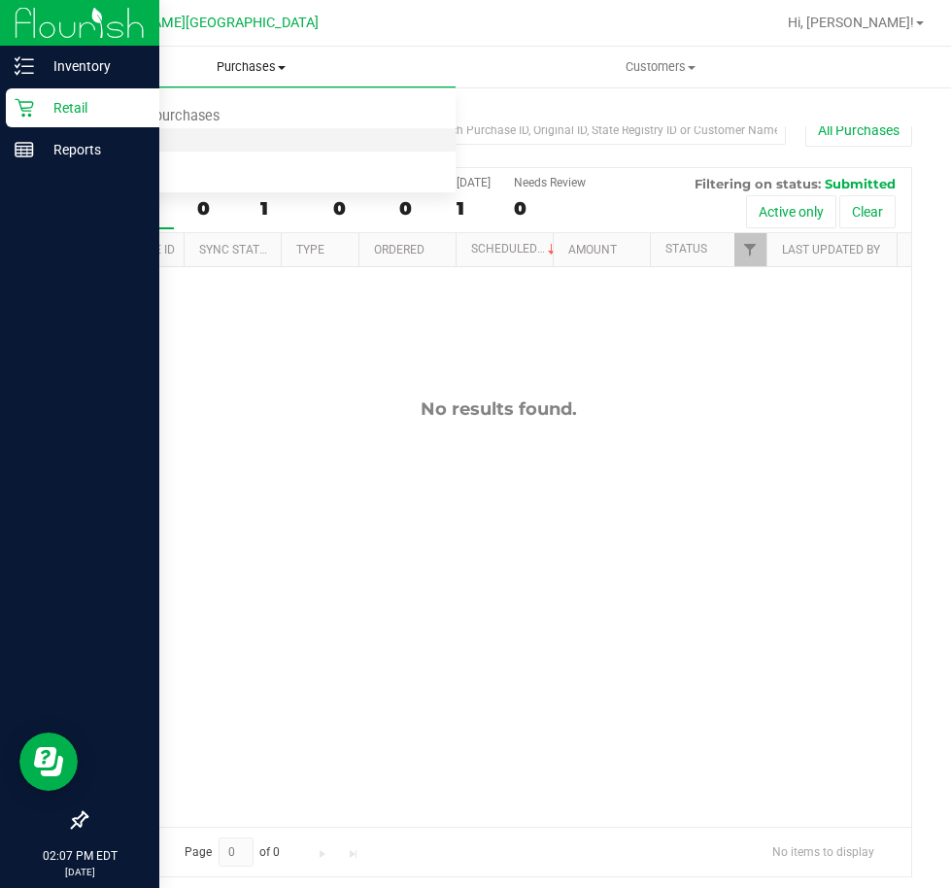
click at [205, 142] on li "Fulfillment" at bounding box center [251, 140] width 409 height 23
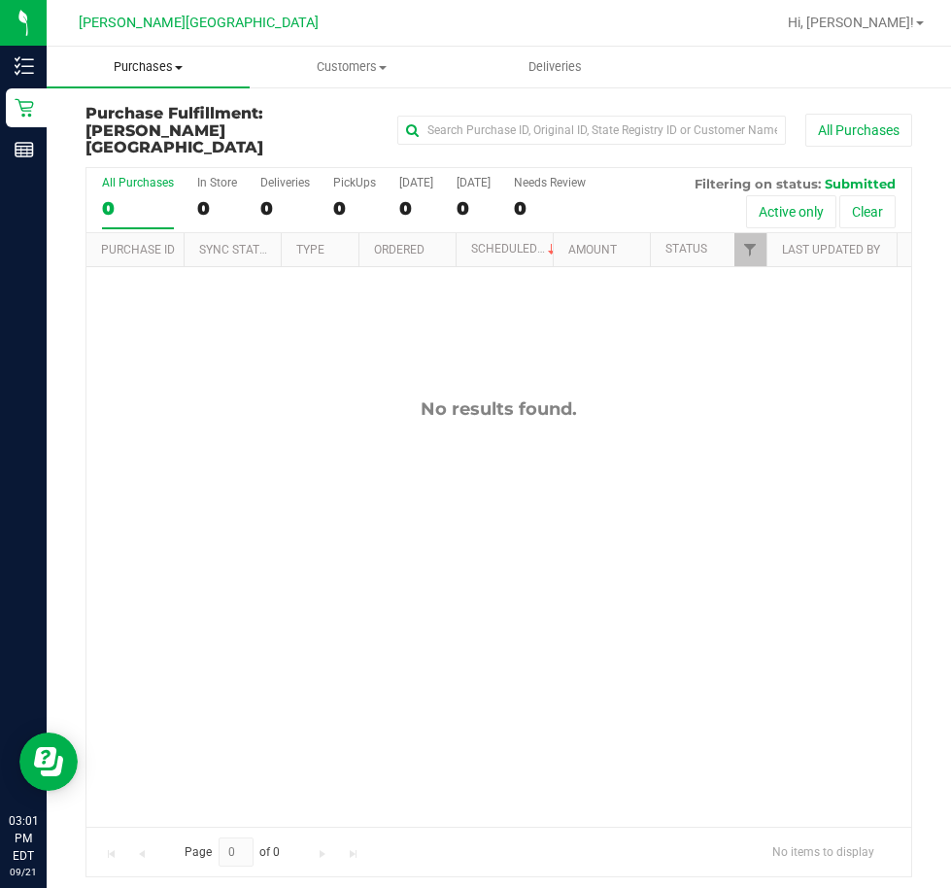
click at [147, 74] on span "Purchases" at bounding box center [148, 66] width 203 height 17
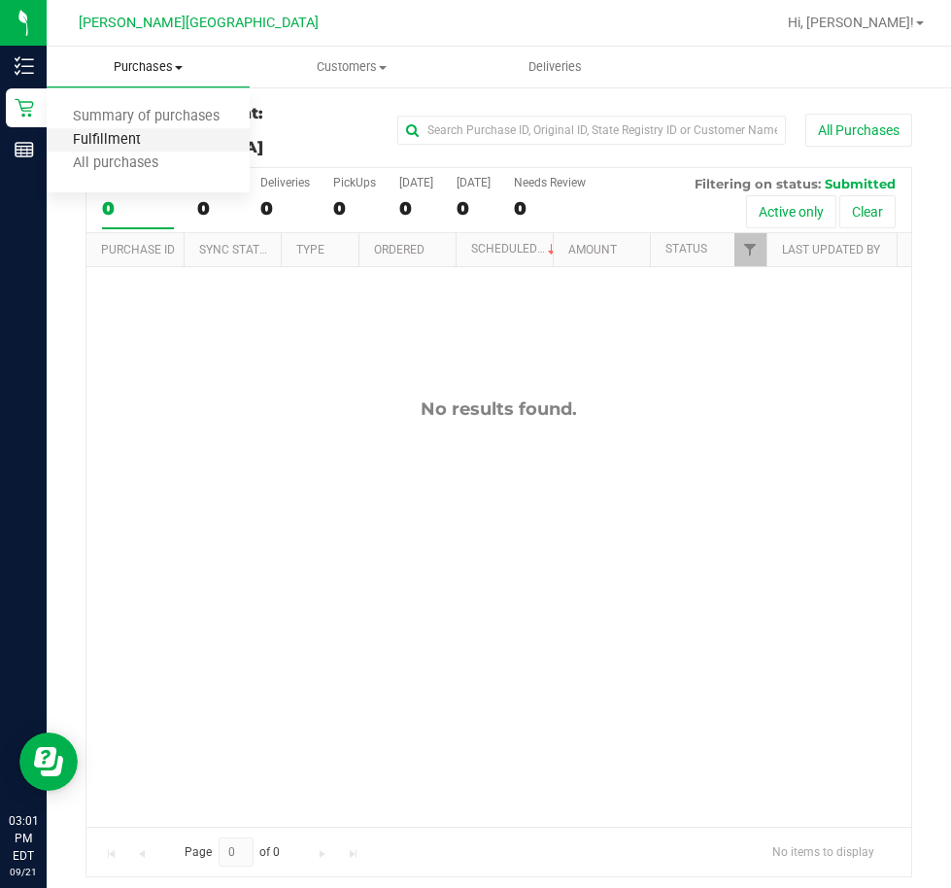
click at [140, 136] on span "Fulfillment" at bounding box center [107, 140] width 120 height 17
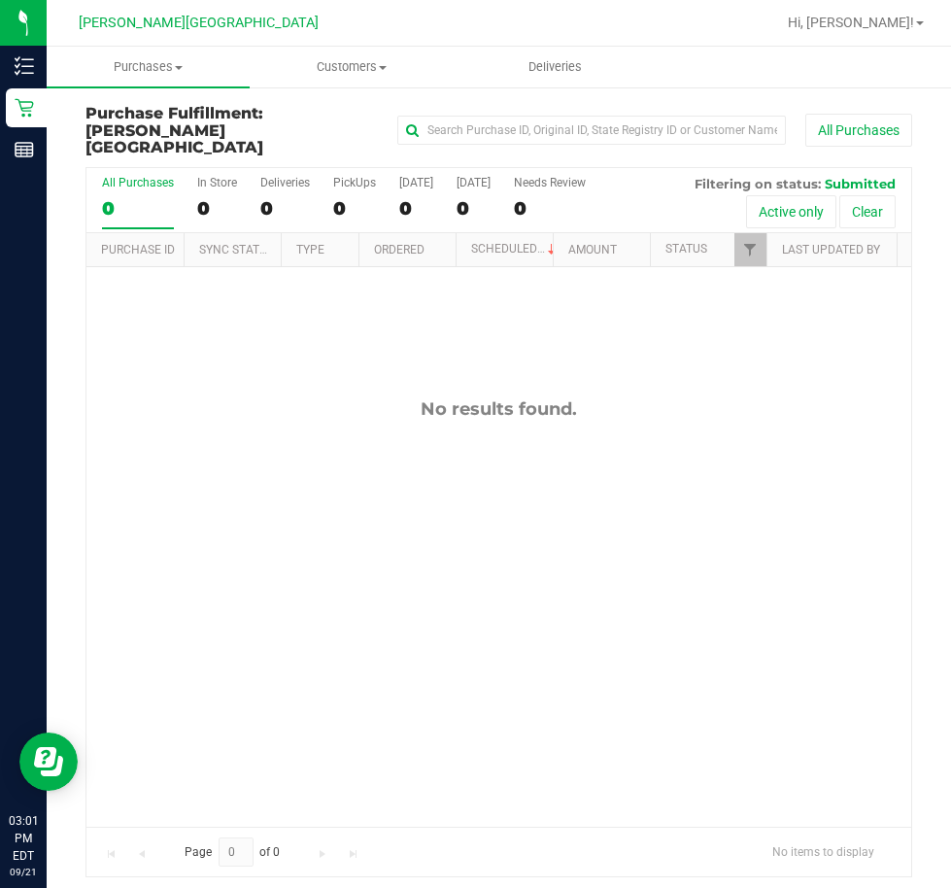
click at [756, 604] on div "No results found." at bounding box center [498, 612] width 825 height 691
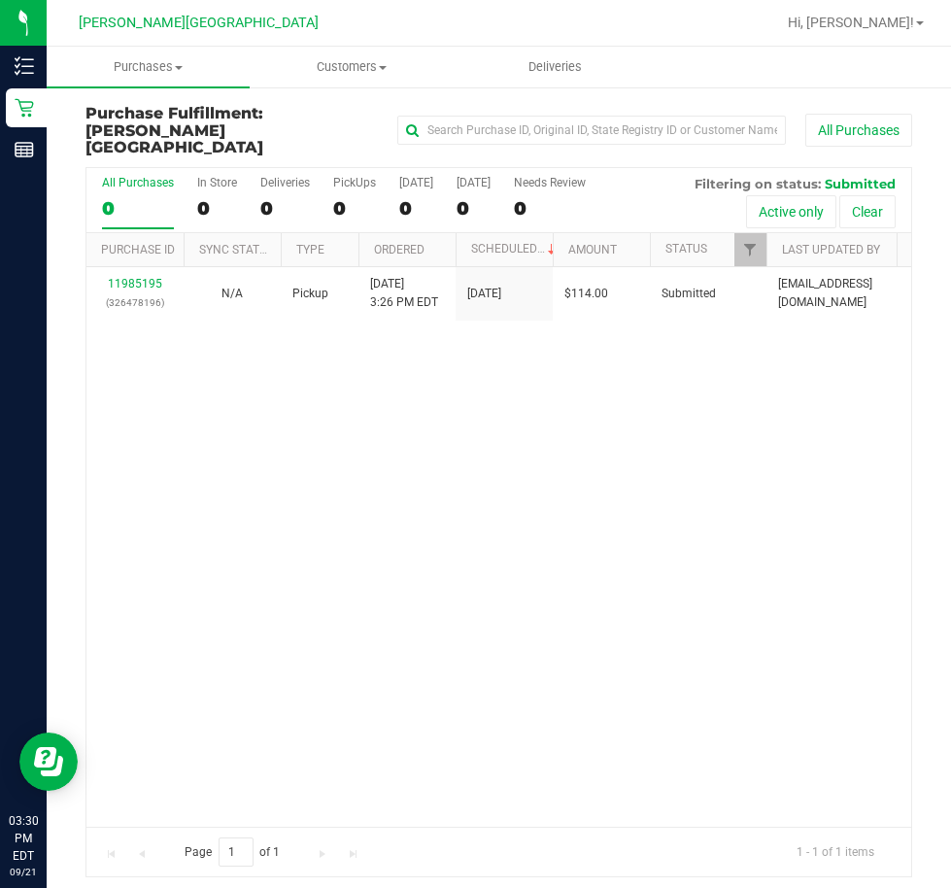
click at [657, 365] on div "11985195 (326478196) N/A Pickup [DATE] 3:26 PM EDT 9/21/2025 $114.00 Submitted …" at bounding box center [498, 546] width 825 height 559
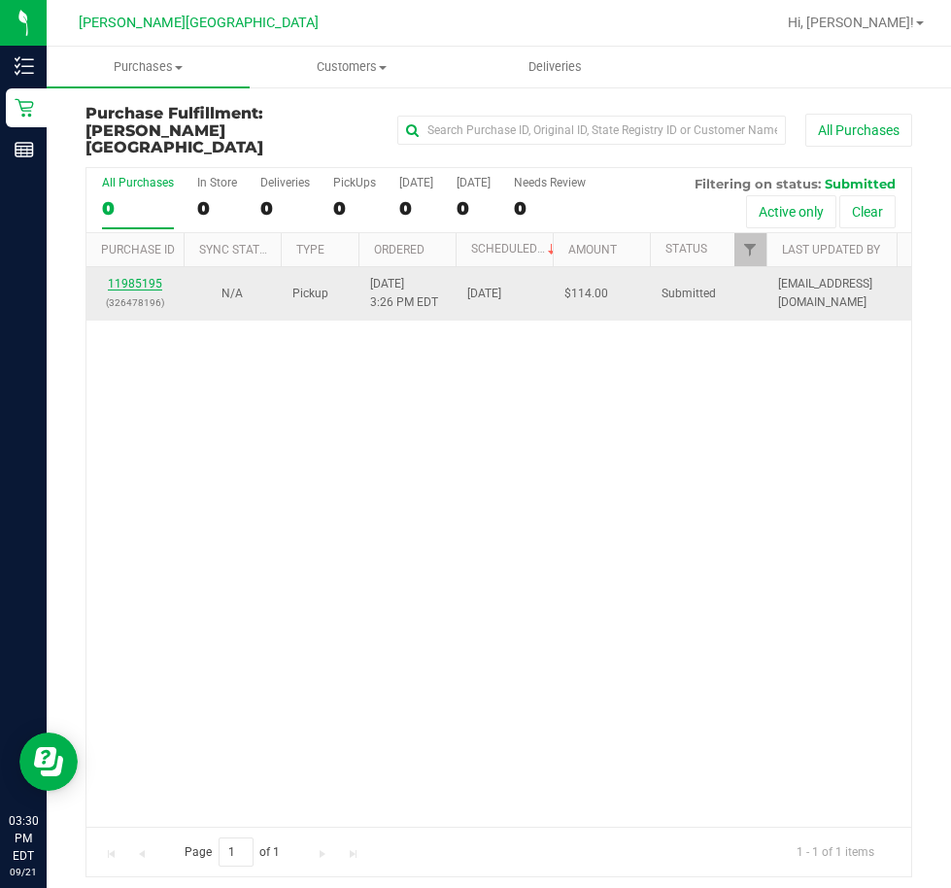
click at [129, 277] on link "11985195" at bounding box center [135, 284] width 54 height 14
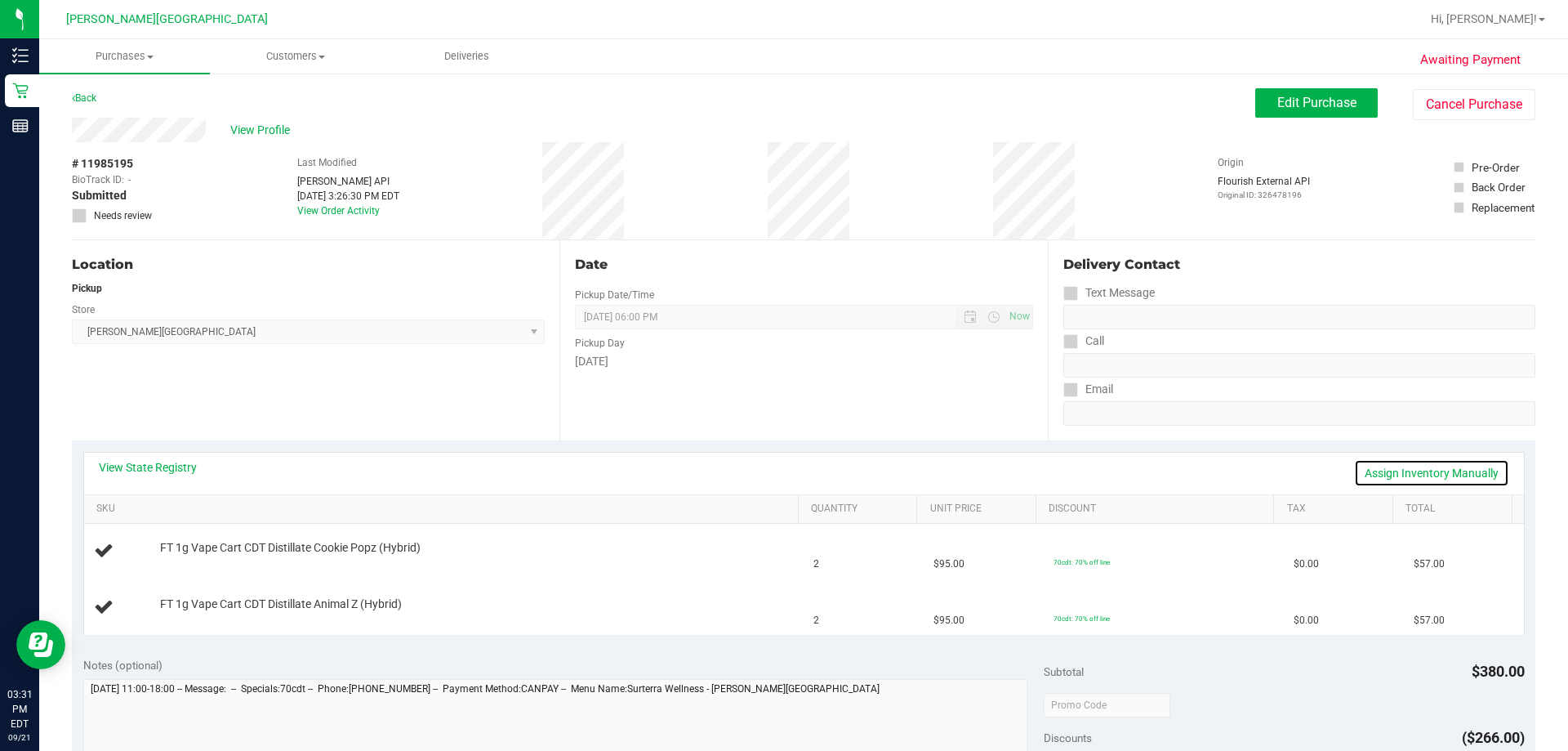
click at [799, 467] on link "Assign Inventory Manually" at bounding box center [1431, 473] width 156 height 28
click at [799, 468] on div "View State Registry Save & Exit" at bounding box center [804, 473] width 1410 height 28
click at [799, 467] on link "Save & Exit" at bounding box center [1470, 473] width 77 height 28
click at [632, 638] on div "View State Registry Assign Inventory Manually SKU Quantity Unit Price Discount …" at bounding box center [803, 542] width 1463 height 205
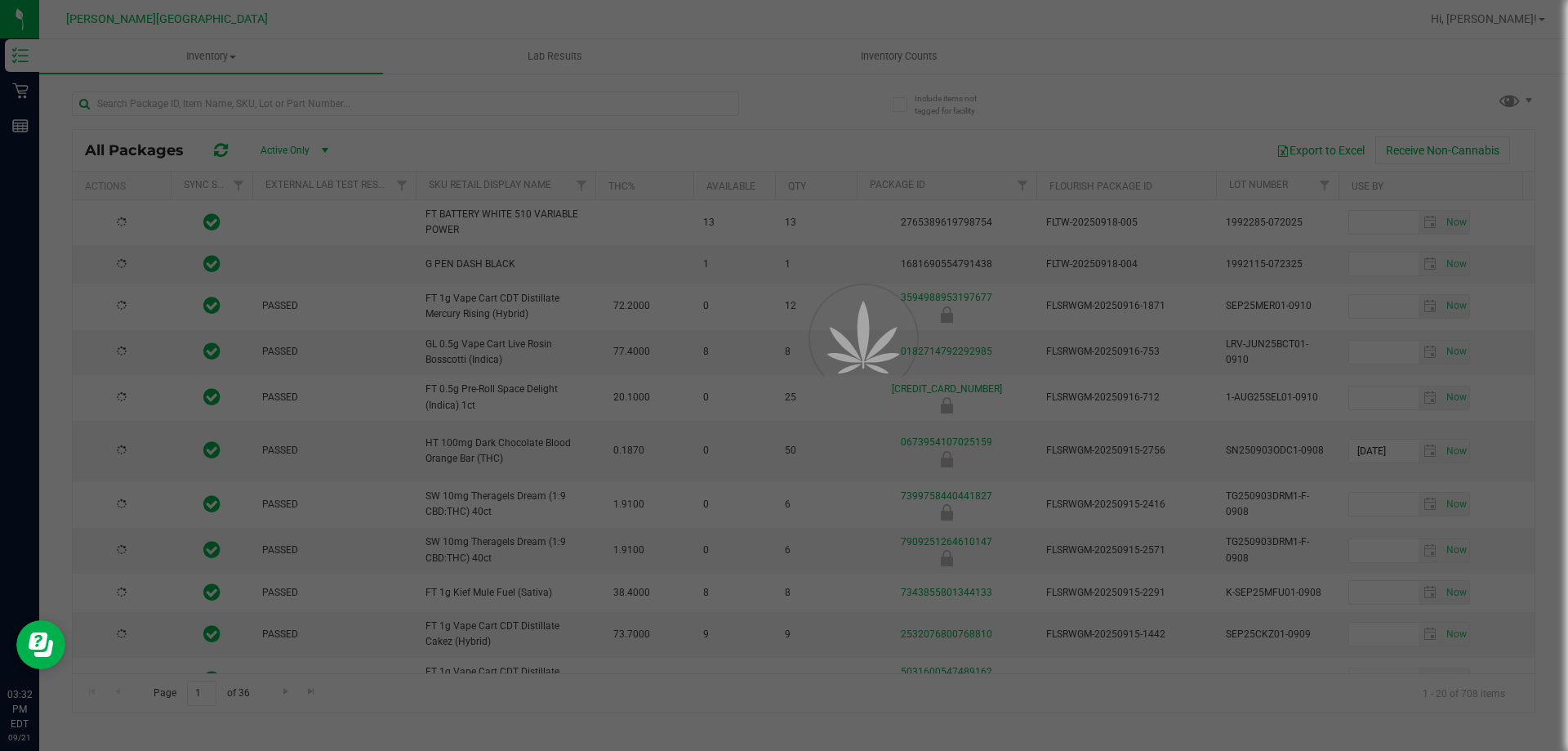
click at [187, 108] on div at bounding box center [784, 375] width 1568 height 751
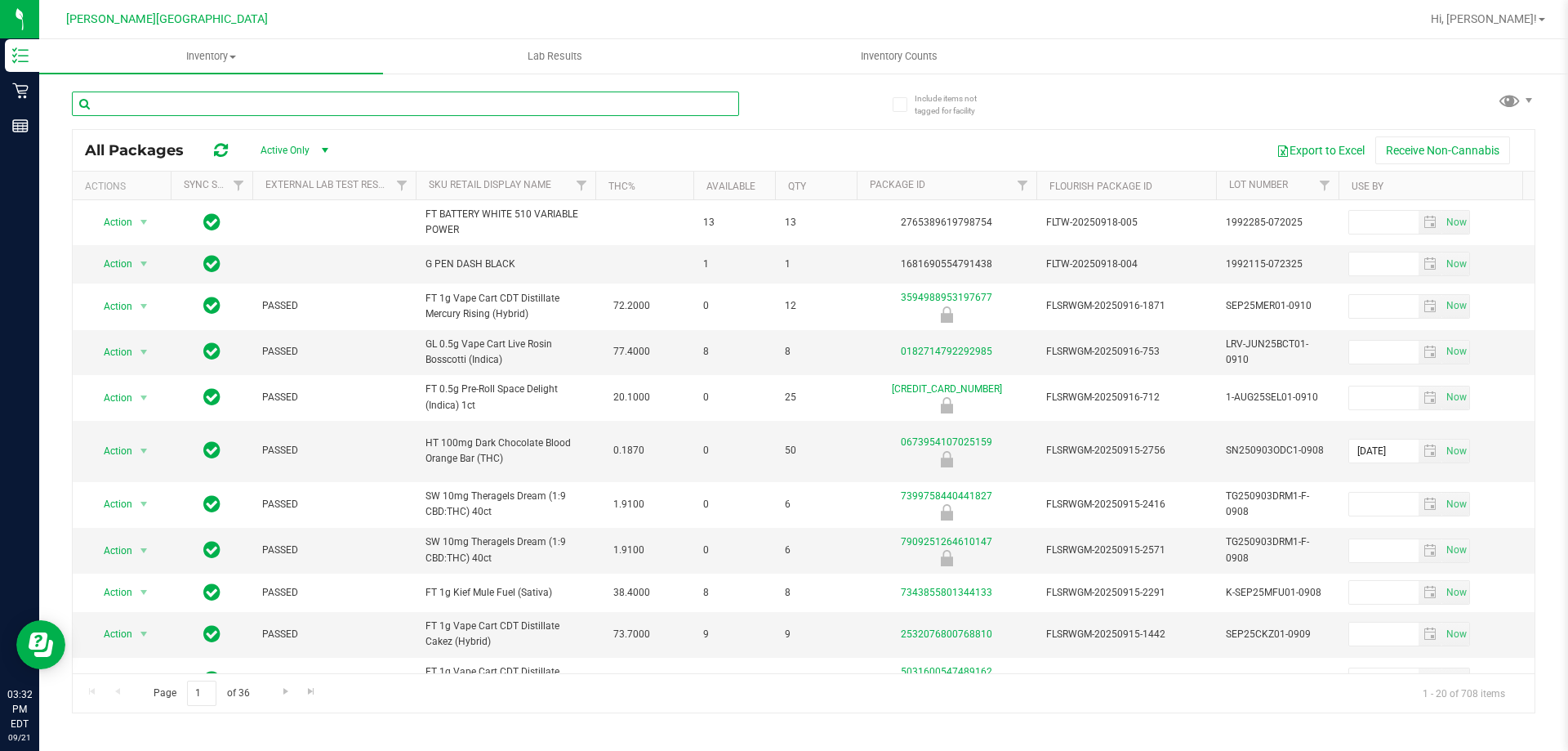
click at [281, 114] on input "text" at bounding box center [404, 103] width 667 height 24
type input "azk"
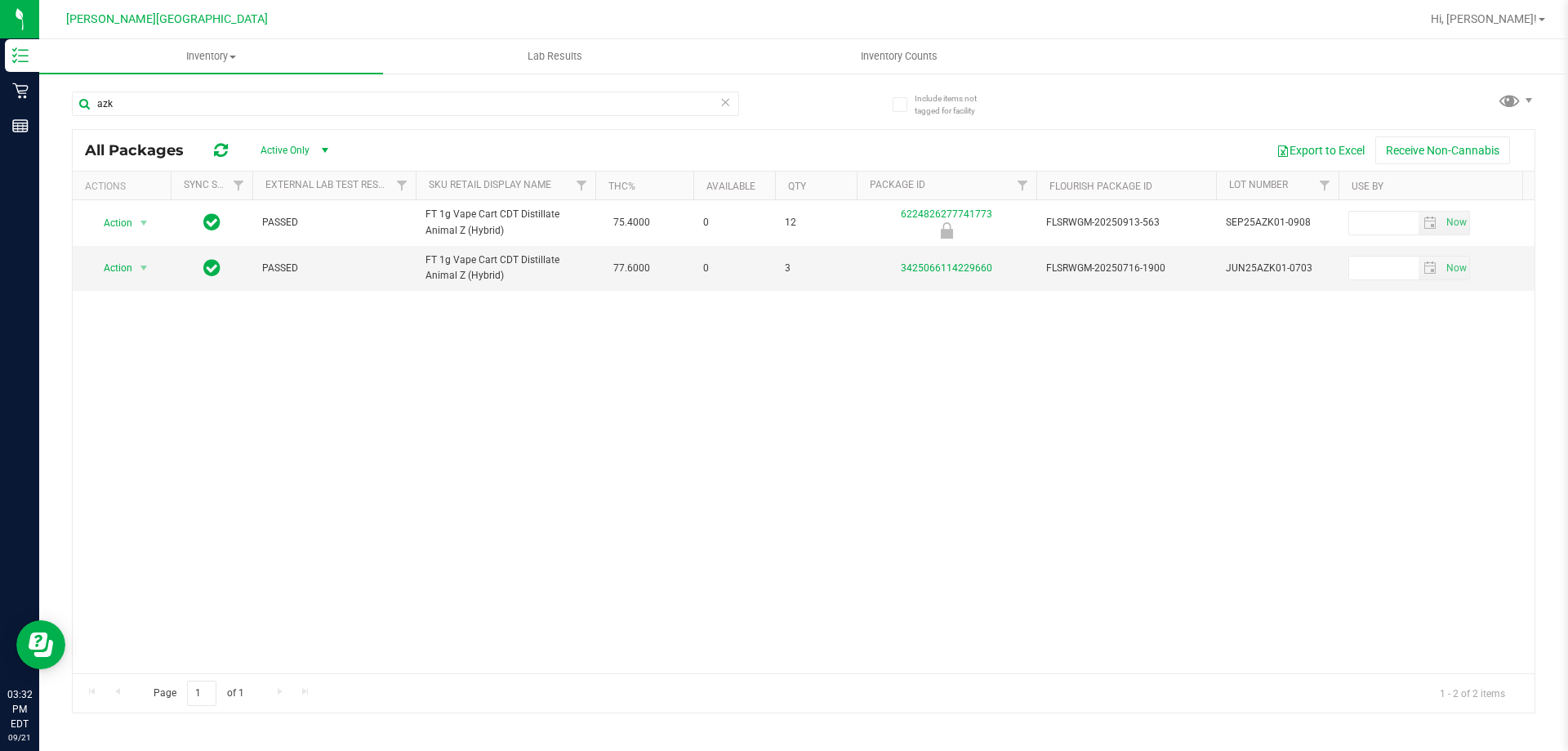
click at [615, 383] on div "Action Action Global inventory Package audit log Print package label Print prod…" at bounding box center [803, 436] width 1461 height 473
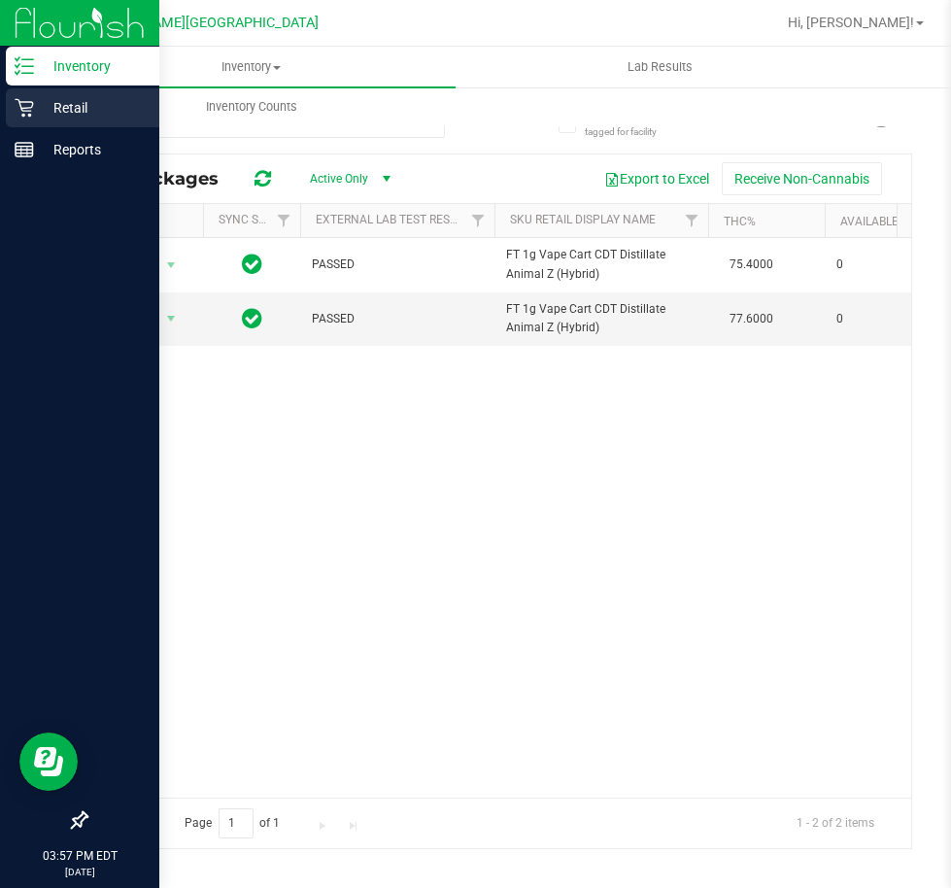
click at [60, 101] on p "Retail" at bounding box center [92, 107] width 117 height 23
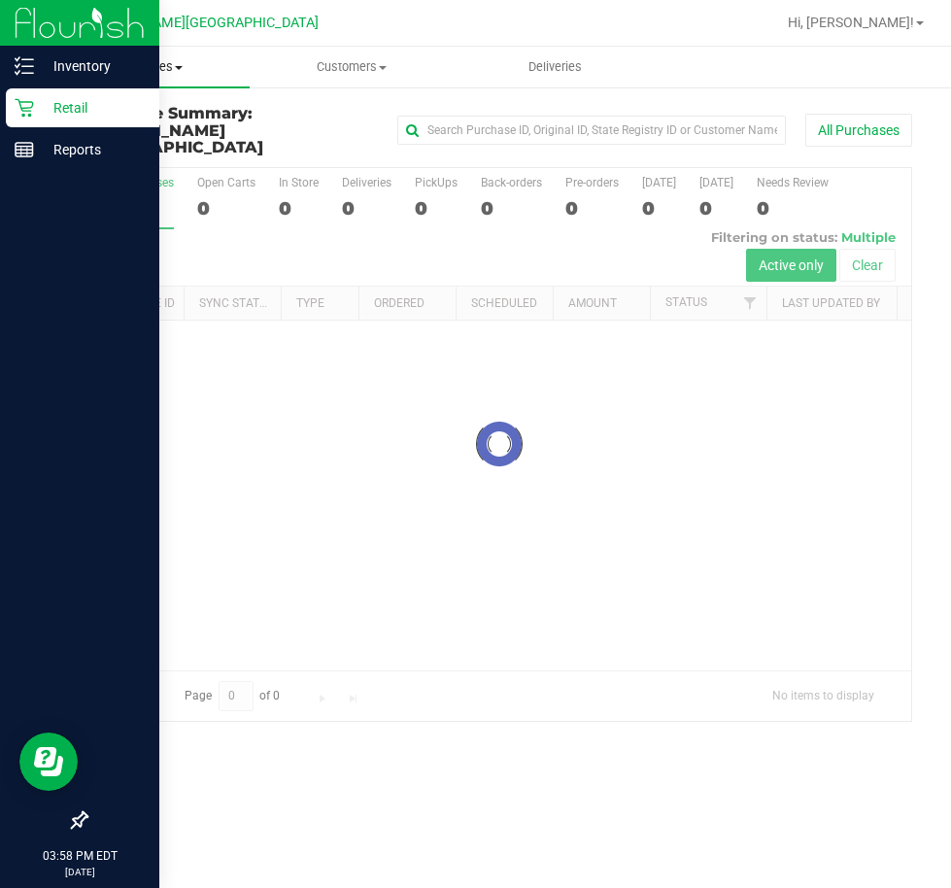
click at [165, 71] on span "Purchases" at bounding box center [148, 66] width 203 height 17
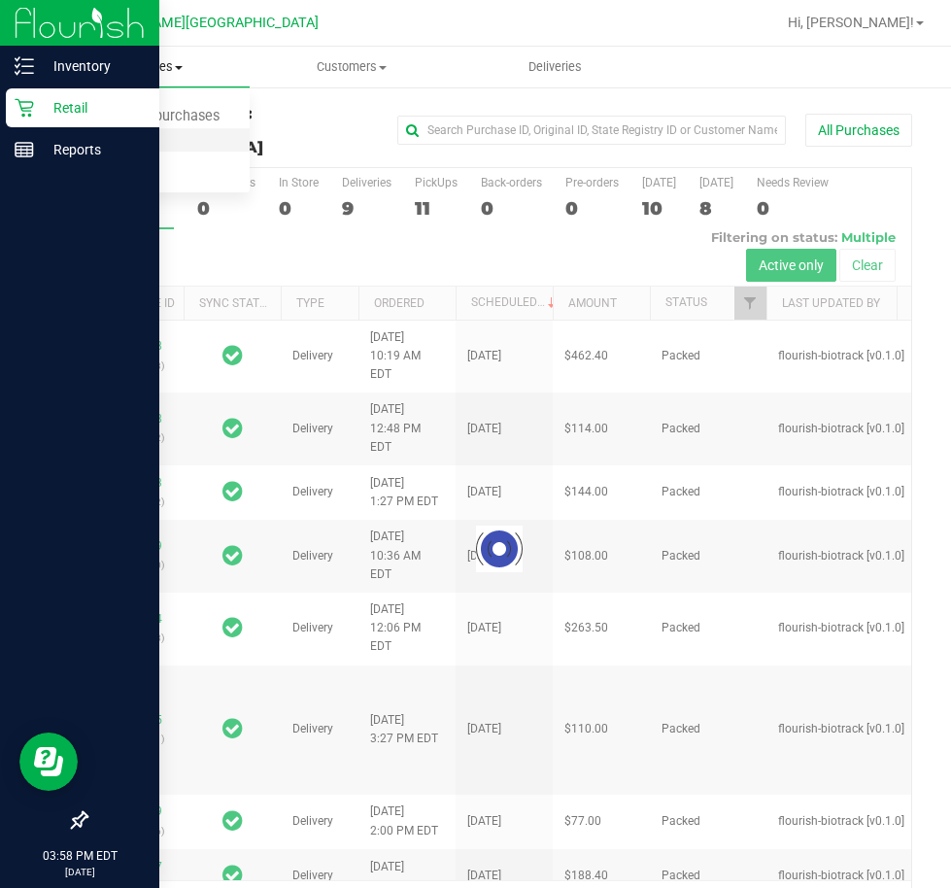
click at [130, 144] on span "Fulfillment" at bounding box center [107, 140] width 120 height 17
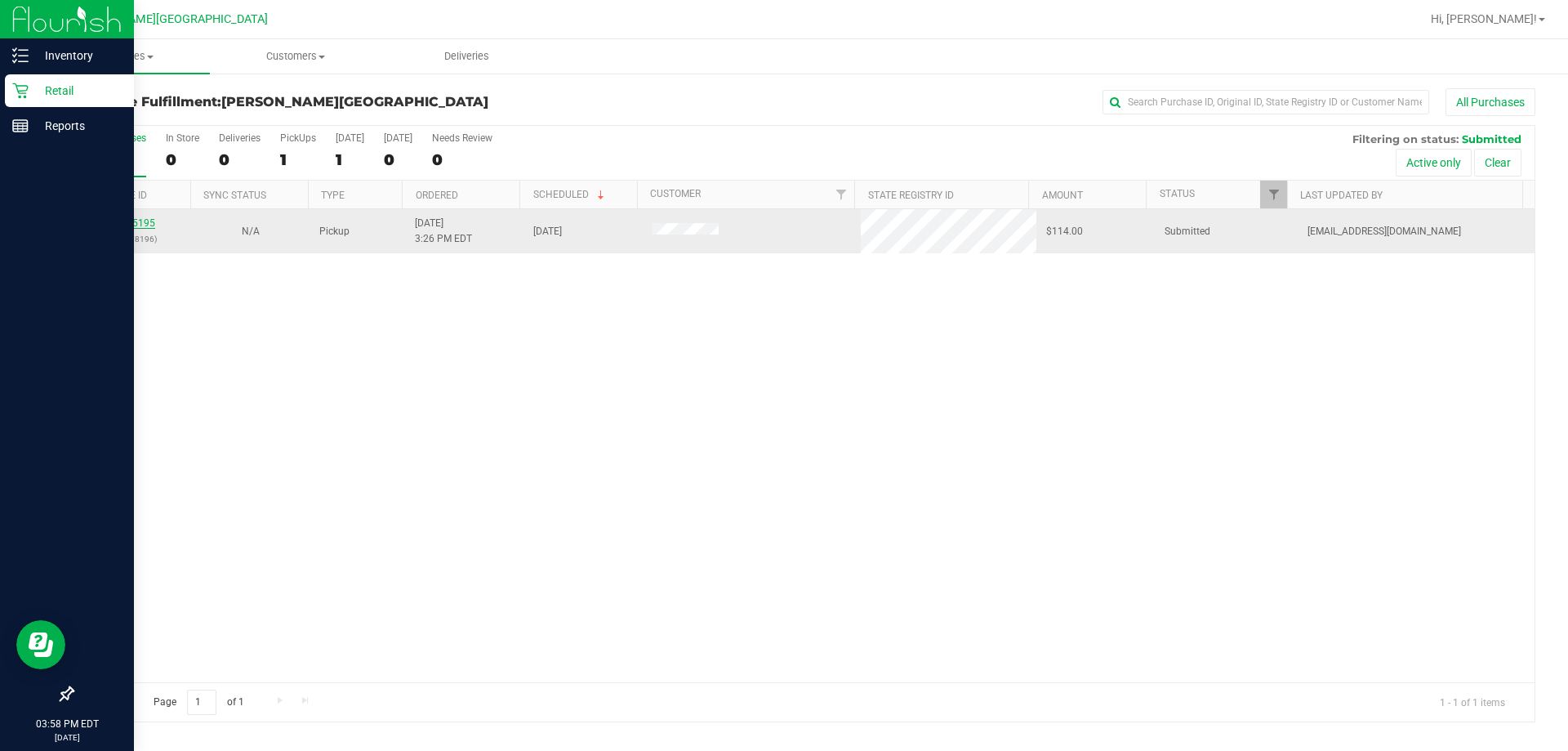
click at [119, 219] on link "11985195" at bounding box center [132, 223] width 45 height 12
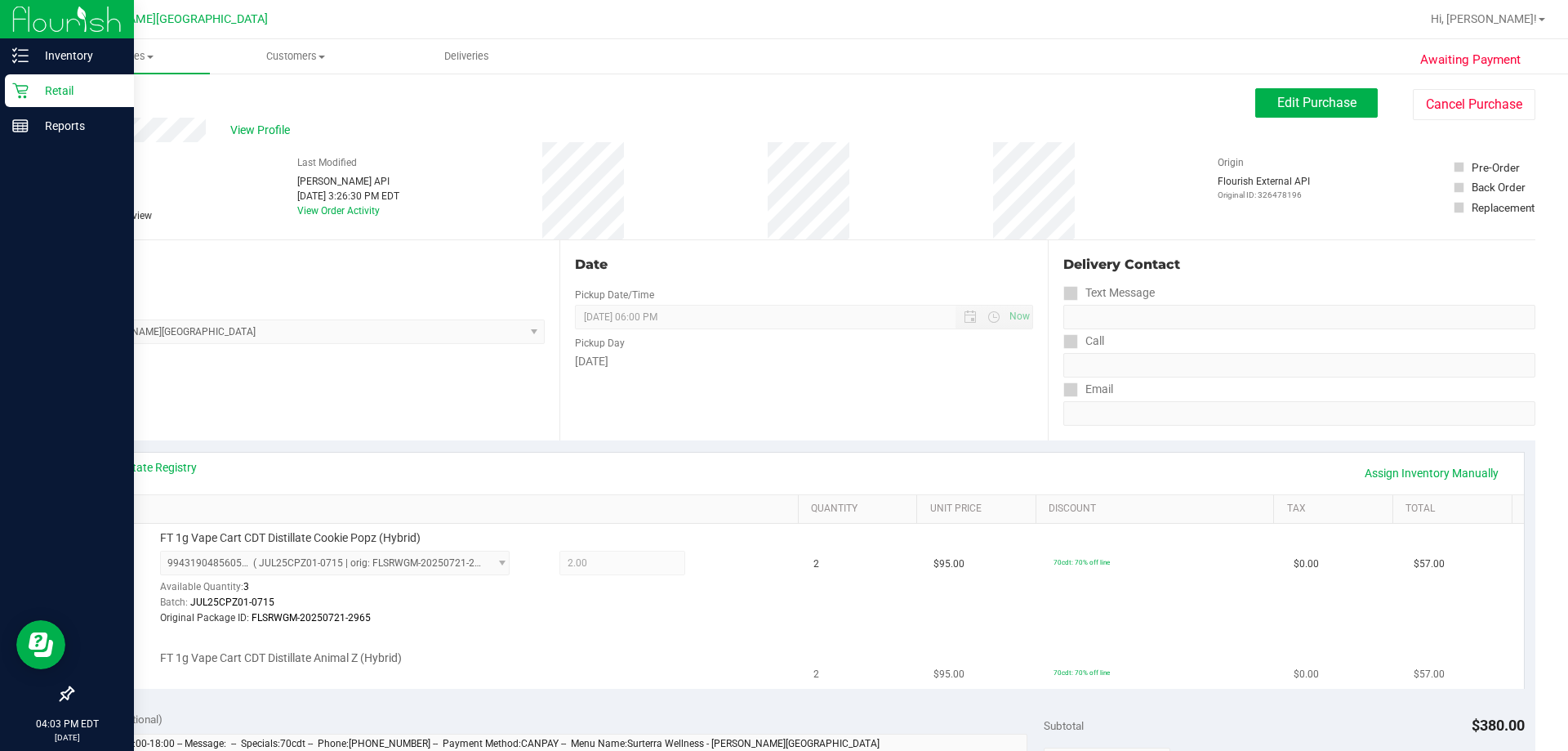
click at [739, 682] on td "FT 1g Vape Cart CDT Distillate Animal Z (Hybrid)" at bounding box center [444, 661] width 721 height 55
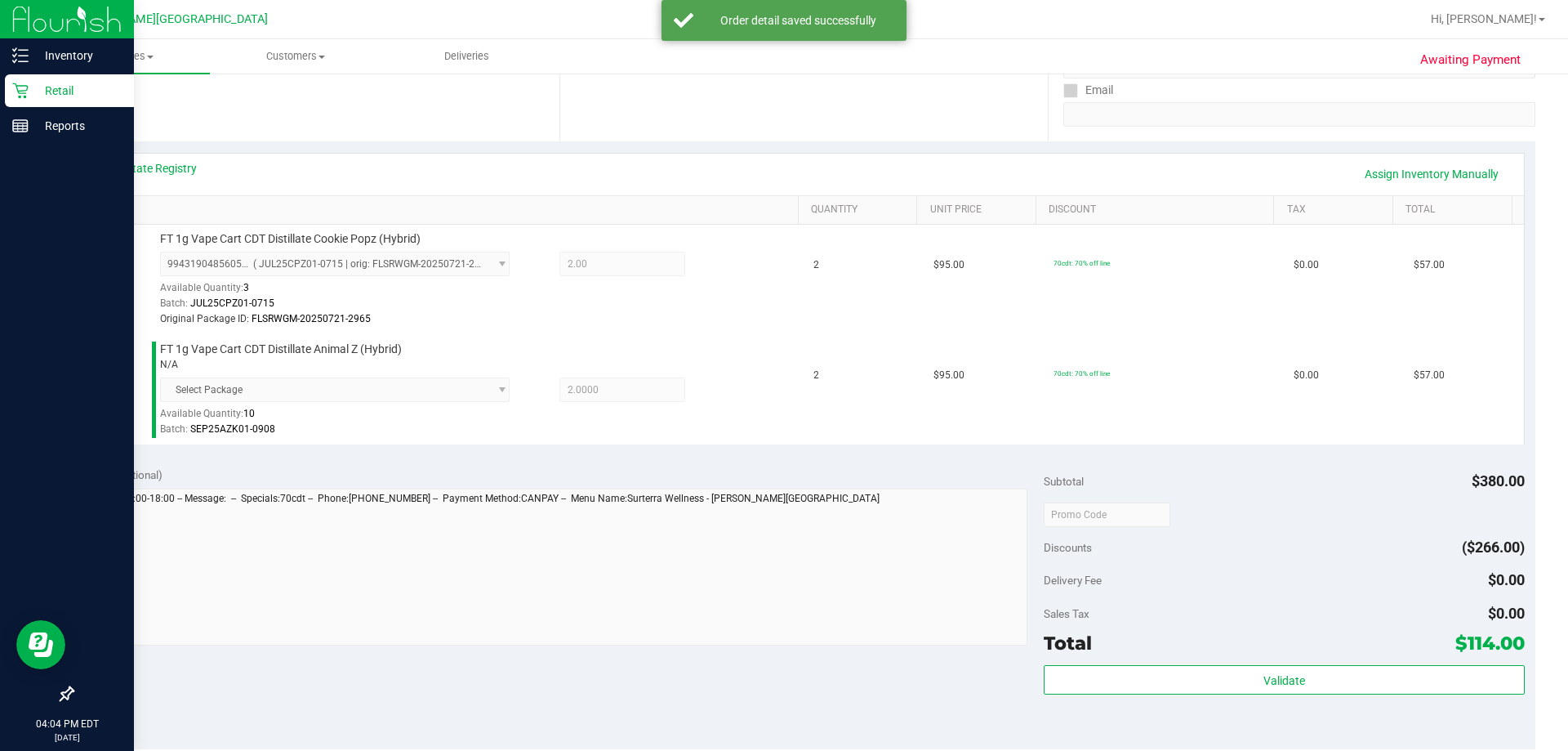
scroll to position [326, 0]
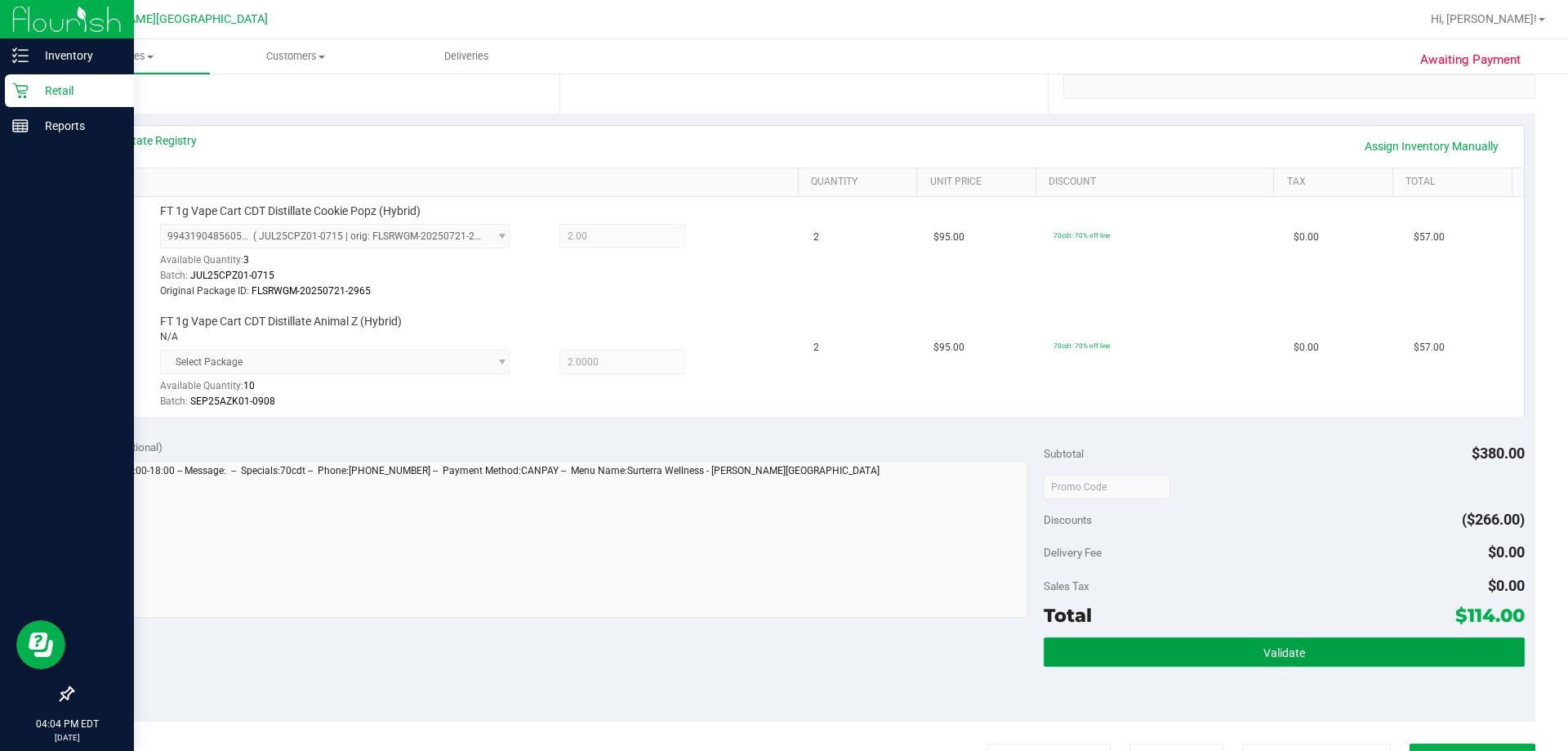
click at [1384, 658] on button "Validate" at bounding box center [1283, 652] width 480 height 29
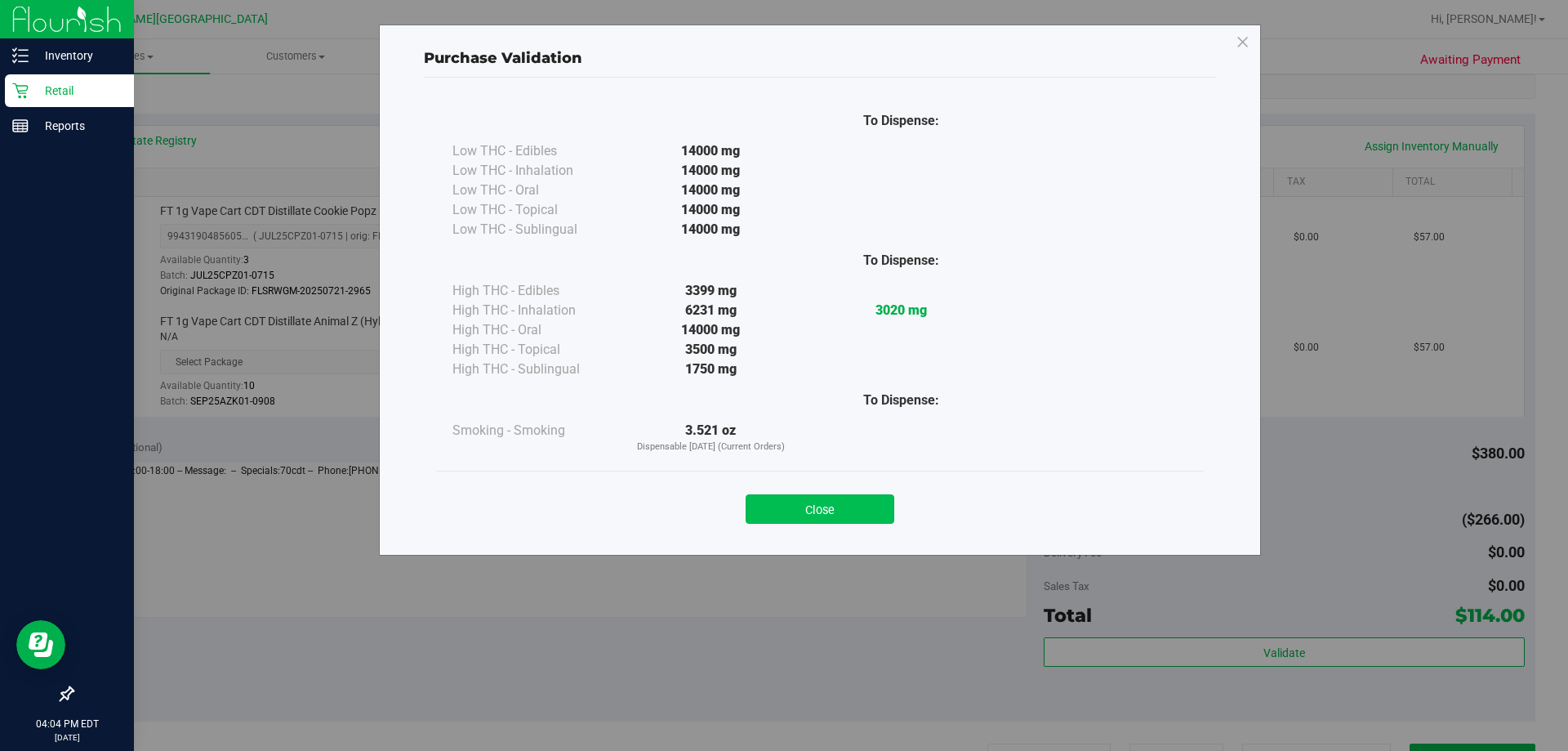
click at [817, 500] on button "Close" at bounding box center [820, 509] width 149 height 29
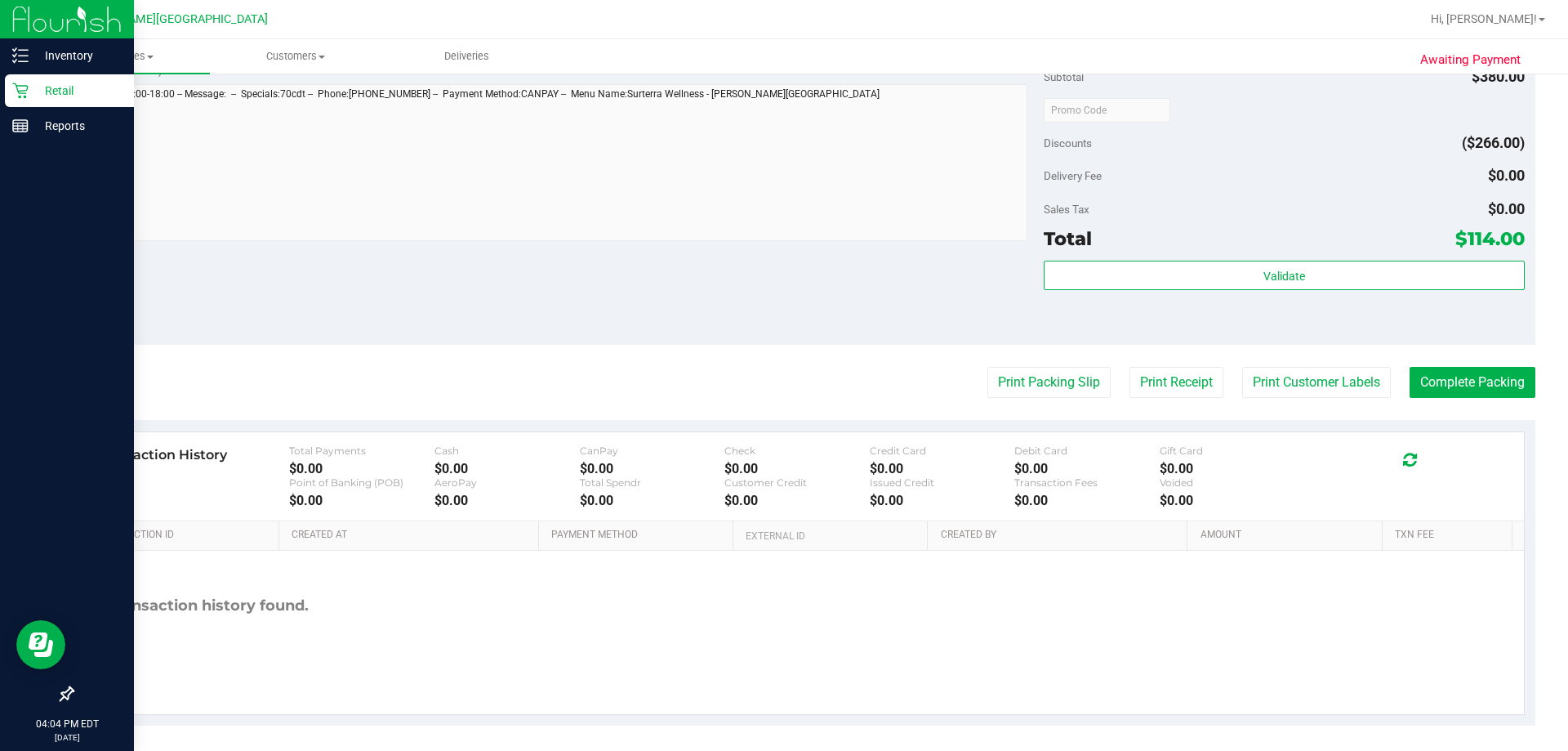
scroll to position [711, 0]
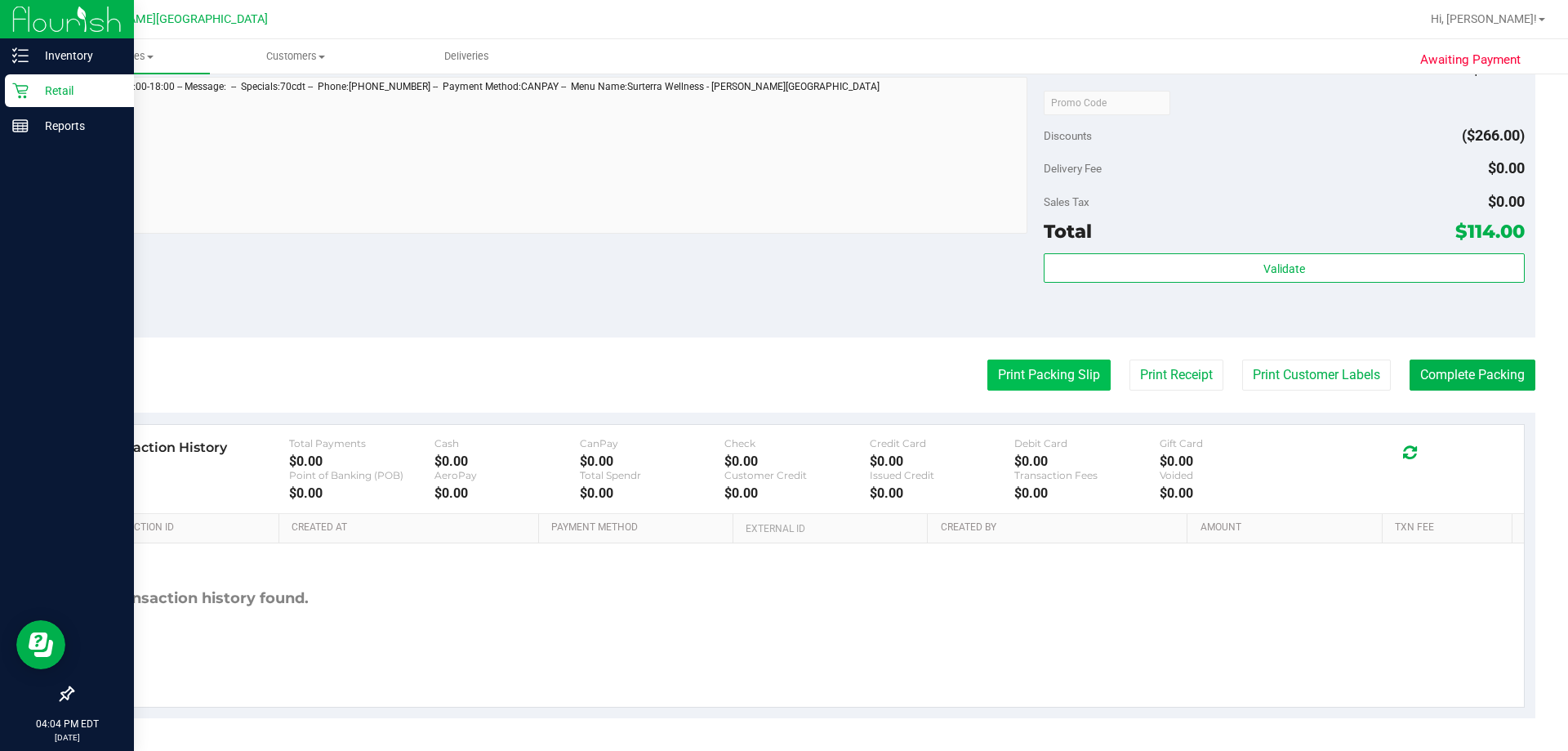
click at [1025, 387] on button "Print Packing Slip" at bounding box center [1048, 374] width 124 height 31
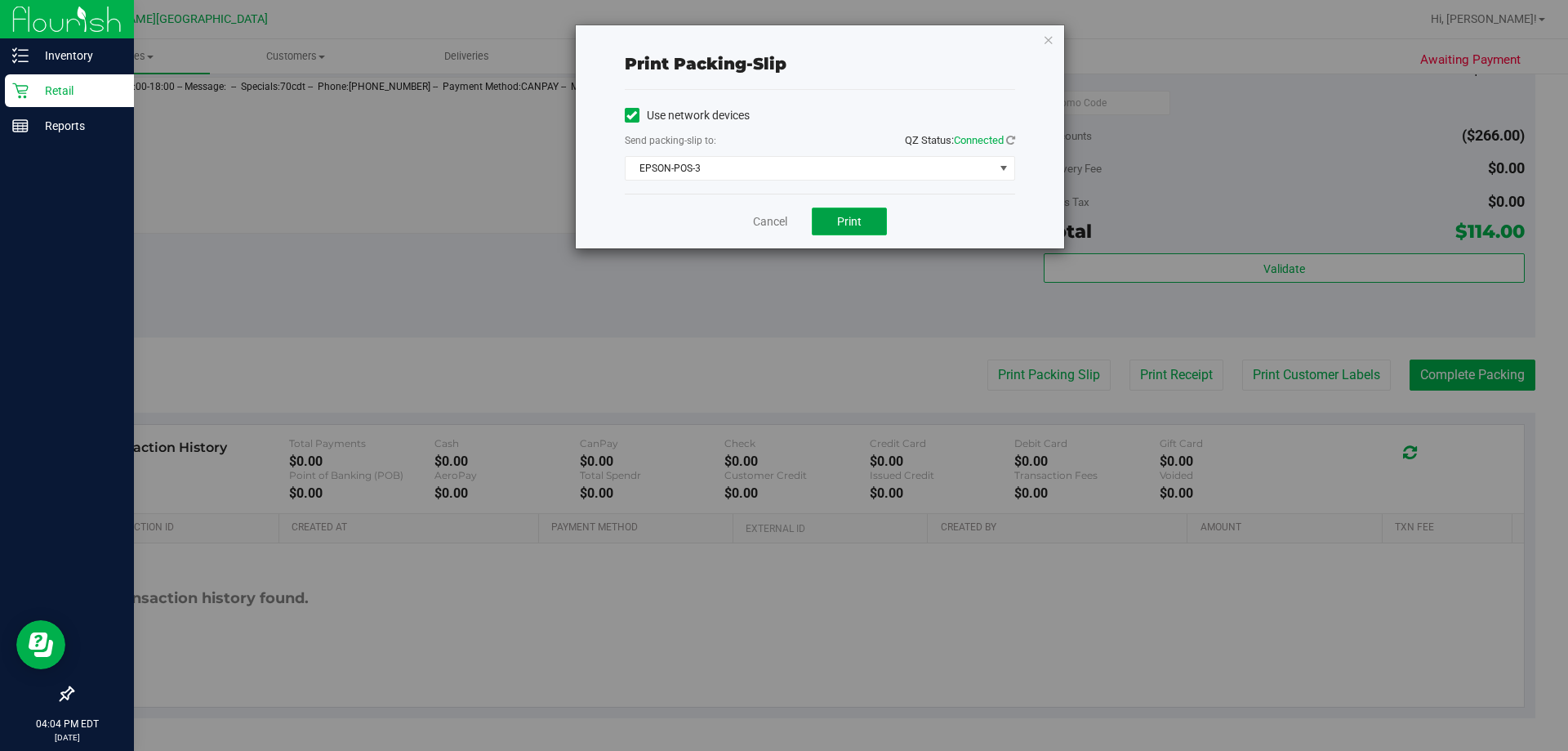
click at [841, 218] on span "Print" at bounding box center [849, 221] width 24 height 13
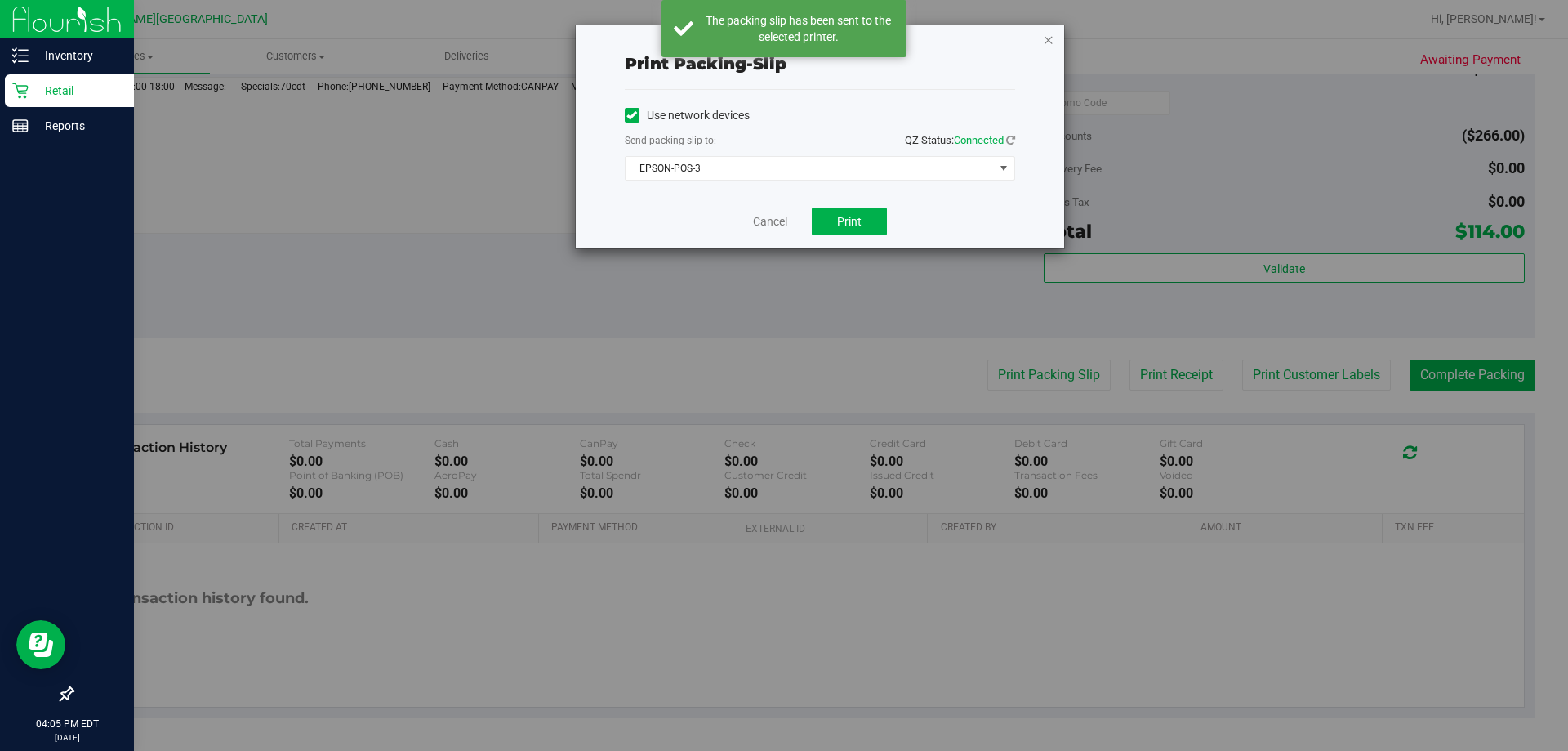
click at [1046, 43] on icon "button" at bounding box center [1048, 39] width 12 height 19
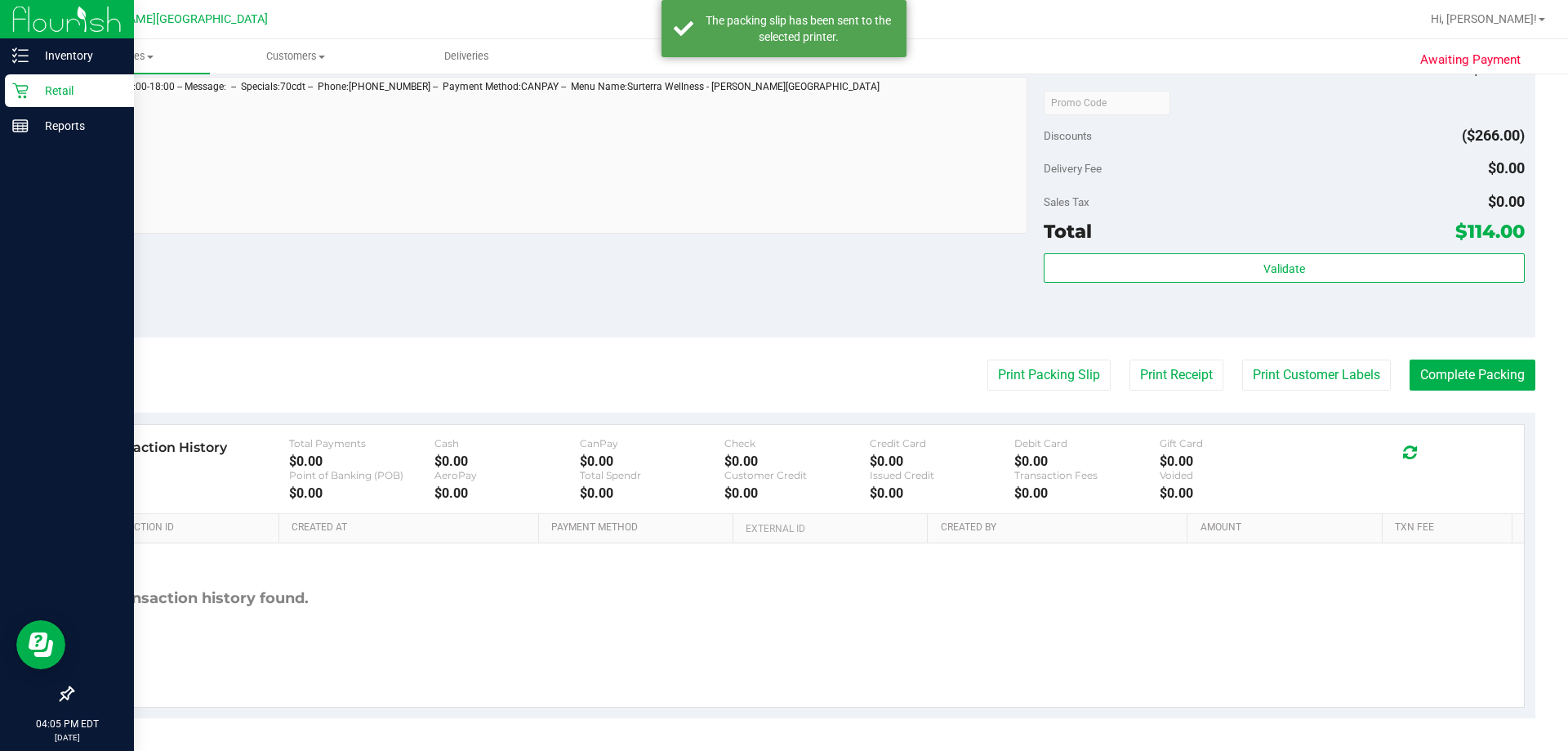
click at [731, 339] on purchase-details "Back Edit Purchase Cancel Purchase View Profile # 11985195 BioTrack ID: - Submi…" at bounding box center [803, 48] width 1463 height 1341
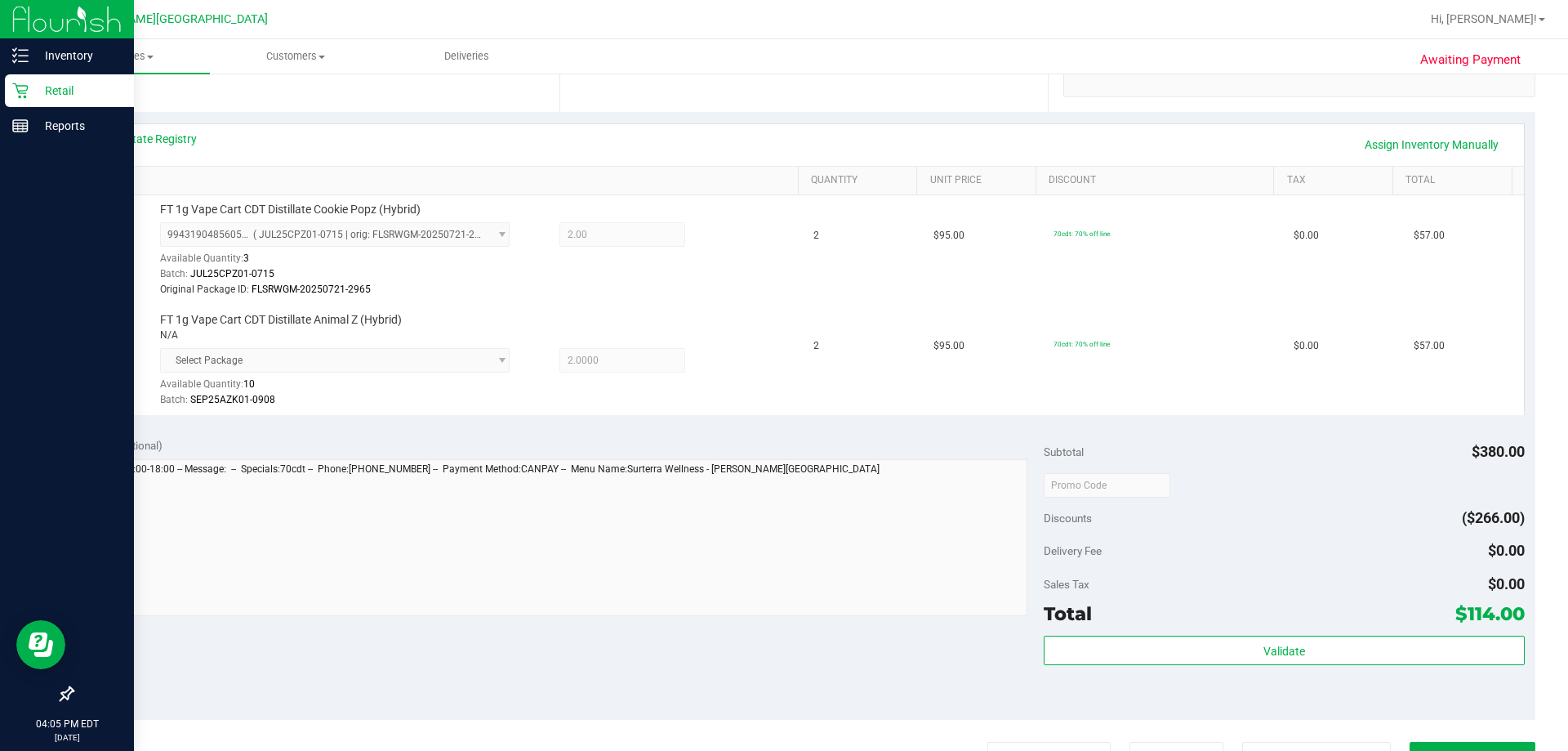
scroll to position [220, 0]
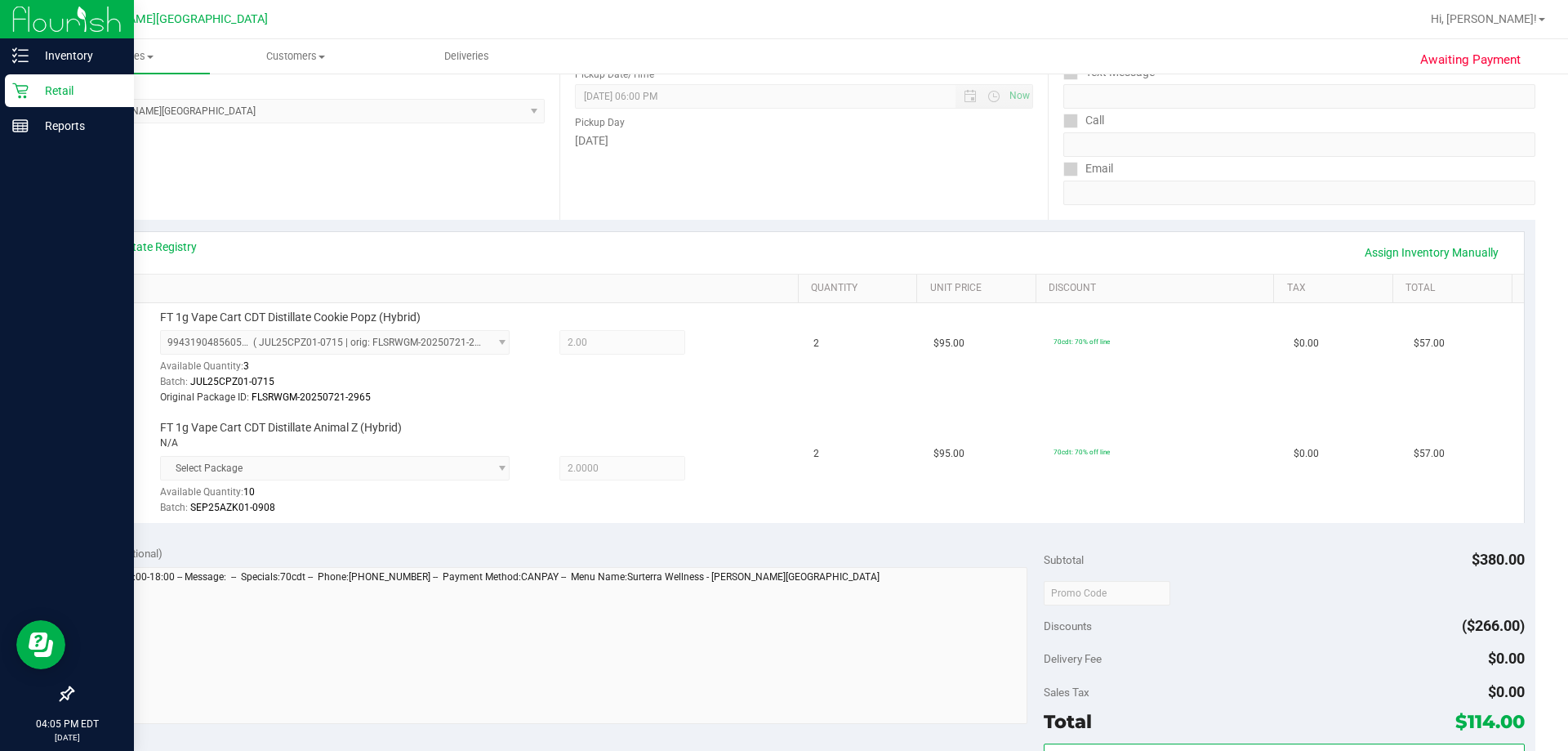
click at [594, 550] on div "Notes (optional)" at bounding box center [563, 553] width 961 height 16
click at [589, 537] on div "Notes (optional) Subtotal $380.00 Discounts ($266.00) Delivery Fee $0.00 Sales …" at bounding box center [803, 680] width 1463 height 294
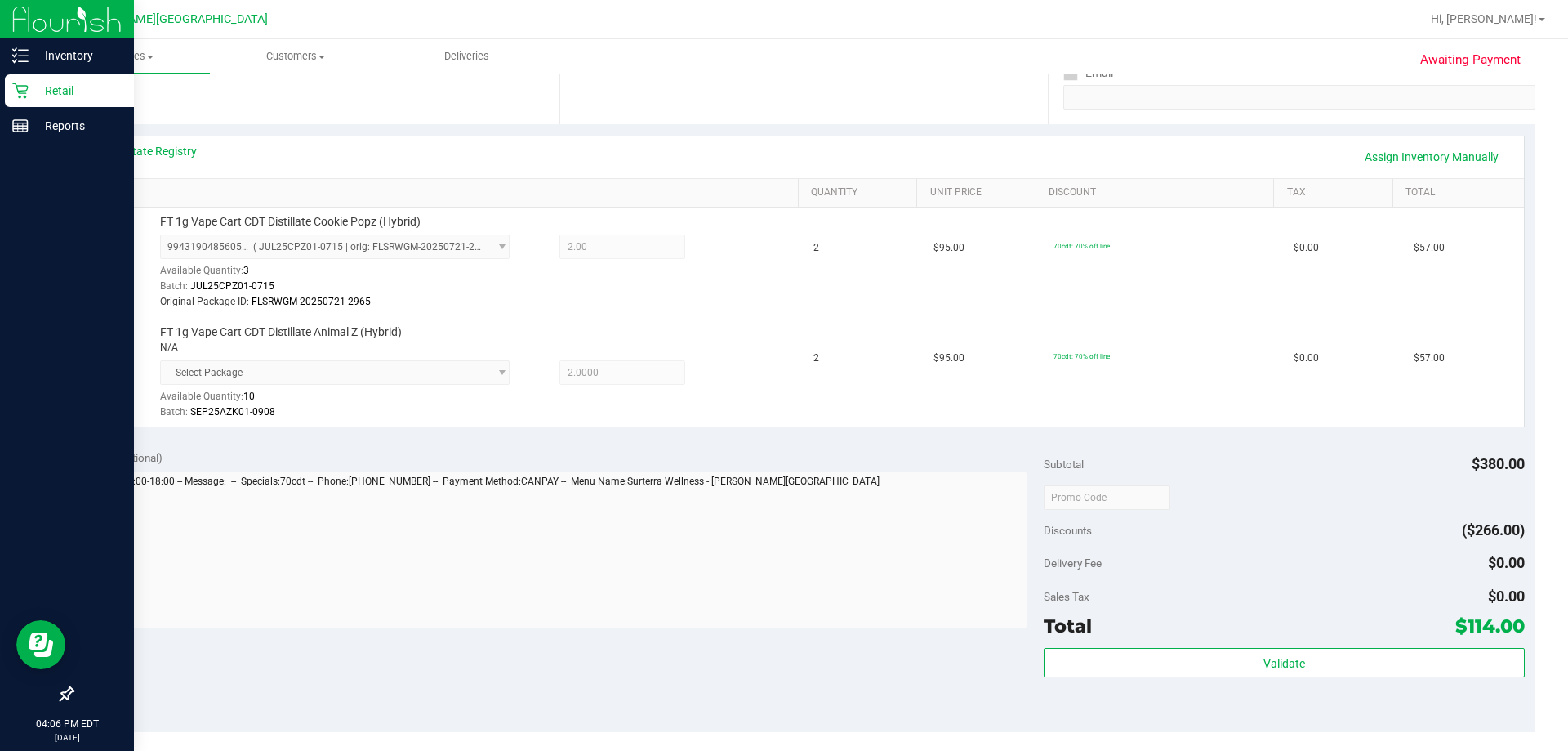
scroll to position [466, 0]
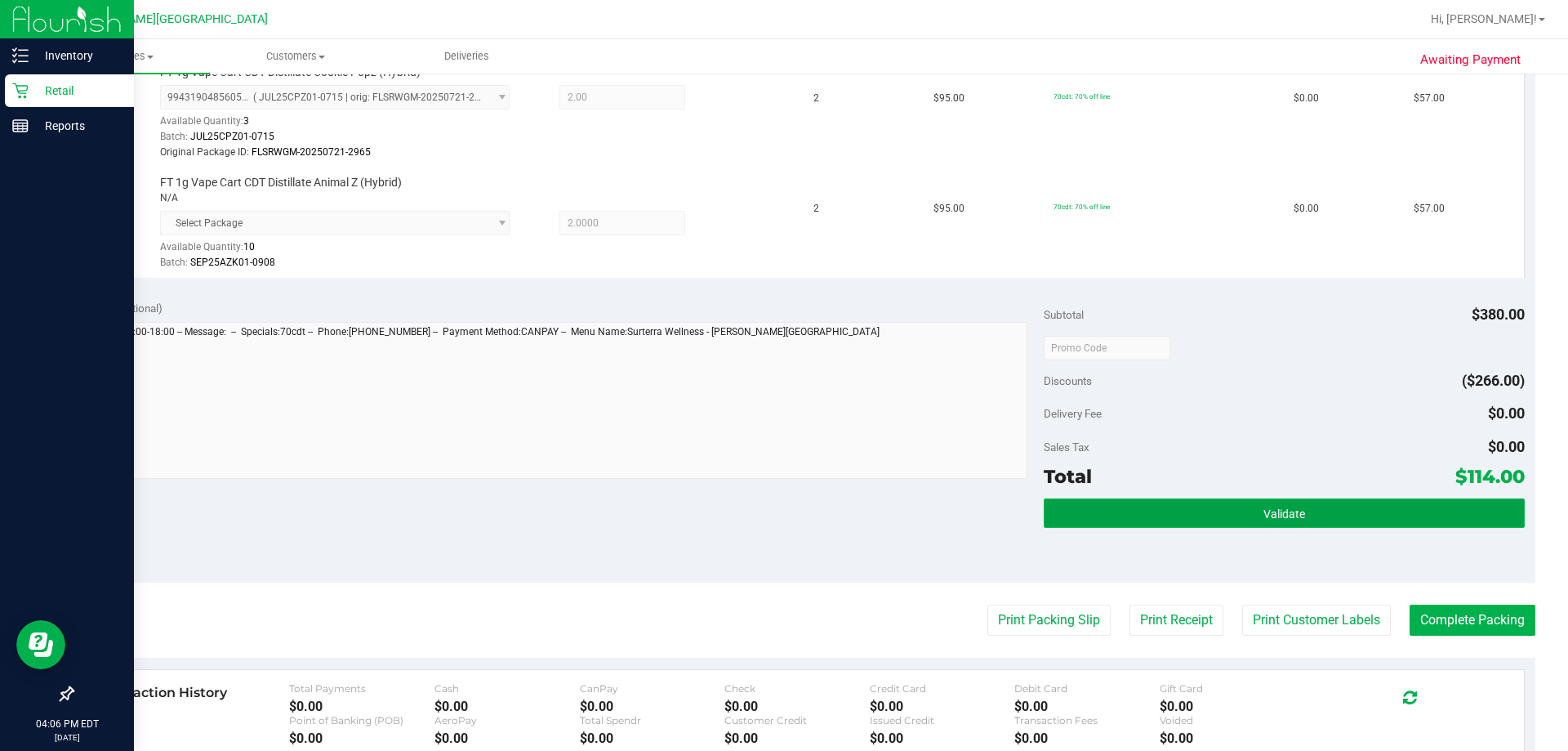
click at [1348, 508] on button "Validate" at bounding box center [1283, 512] width 480 height 29
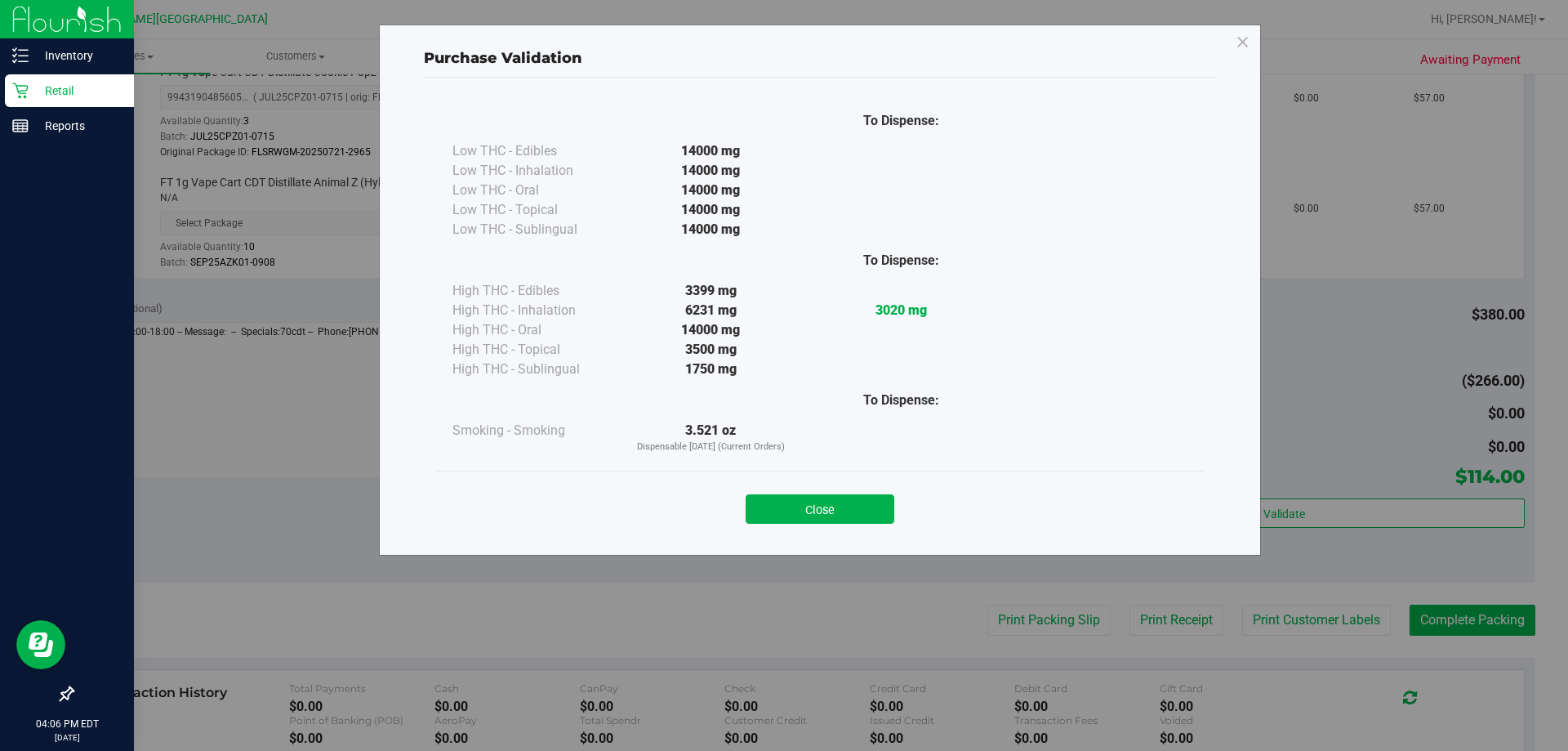
click at [783, 493] on div "Close" at bounding box center [820, 504] width 743 height 41
click at [793, 513] on button "Close" at bounding box center [820, 509] width 149 height 29
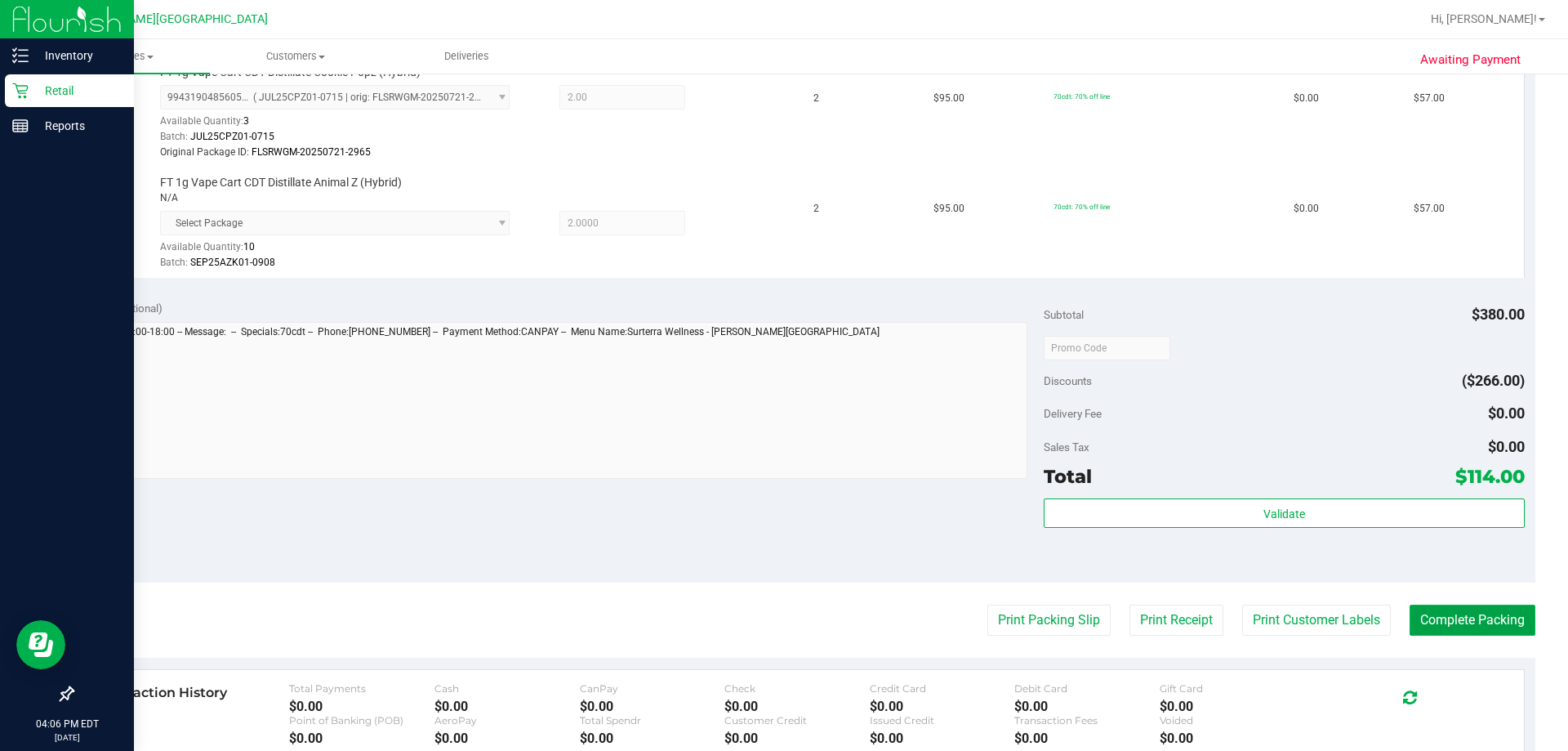
click at [1471, 619] on button "Complete Packing" at bounding box center [1472, 620] width 126 height 31
